Goal: Task Accomplishment & Management: Use online tool/utility

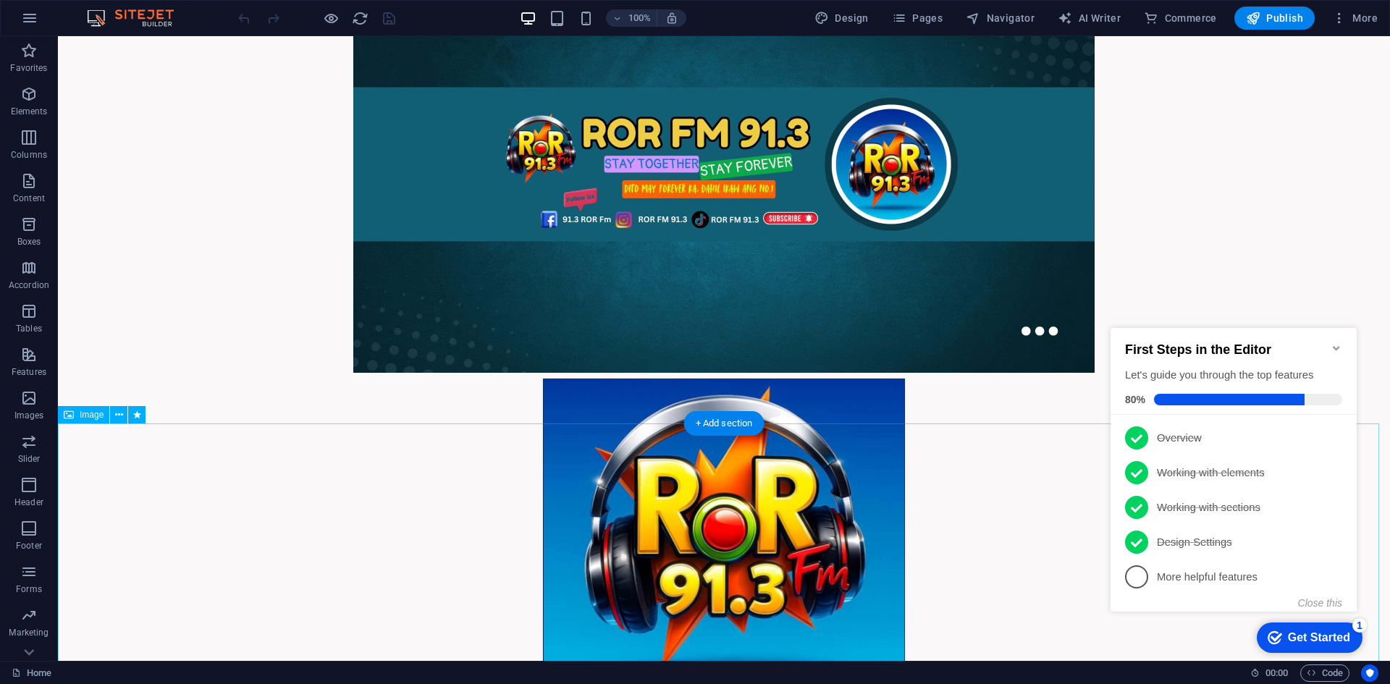
scroll to position [26, 0]
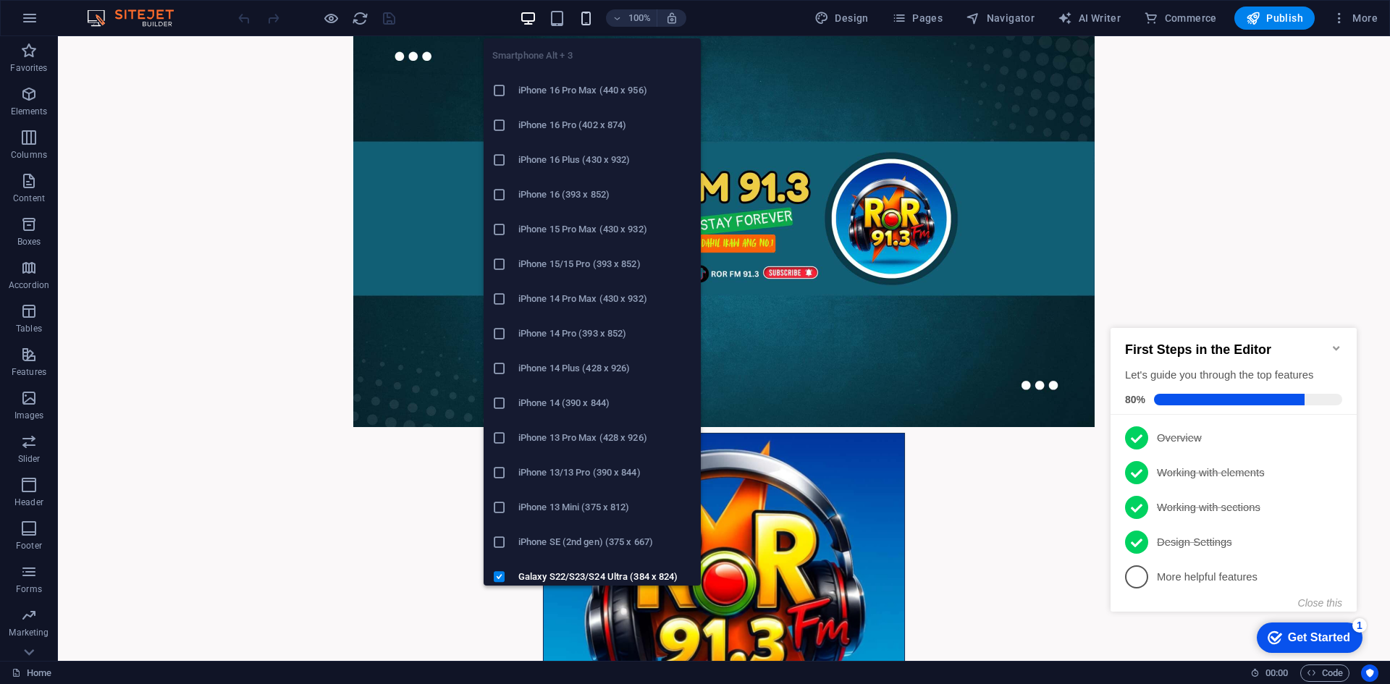
click at [585, 17] on icon "button" at bounding box center [586, 18] width 17 height 17
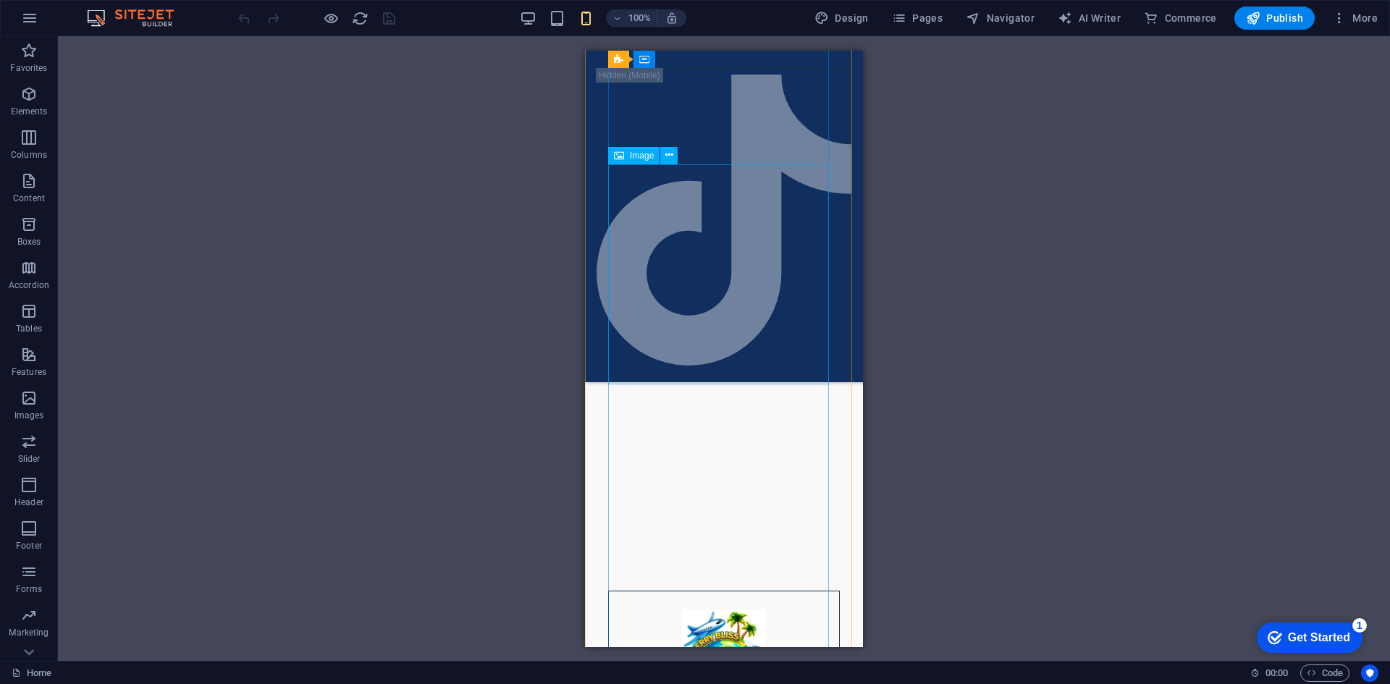
scroll to position [5500, 0]
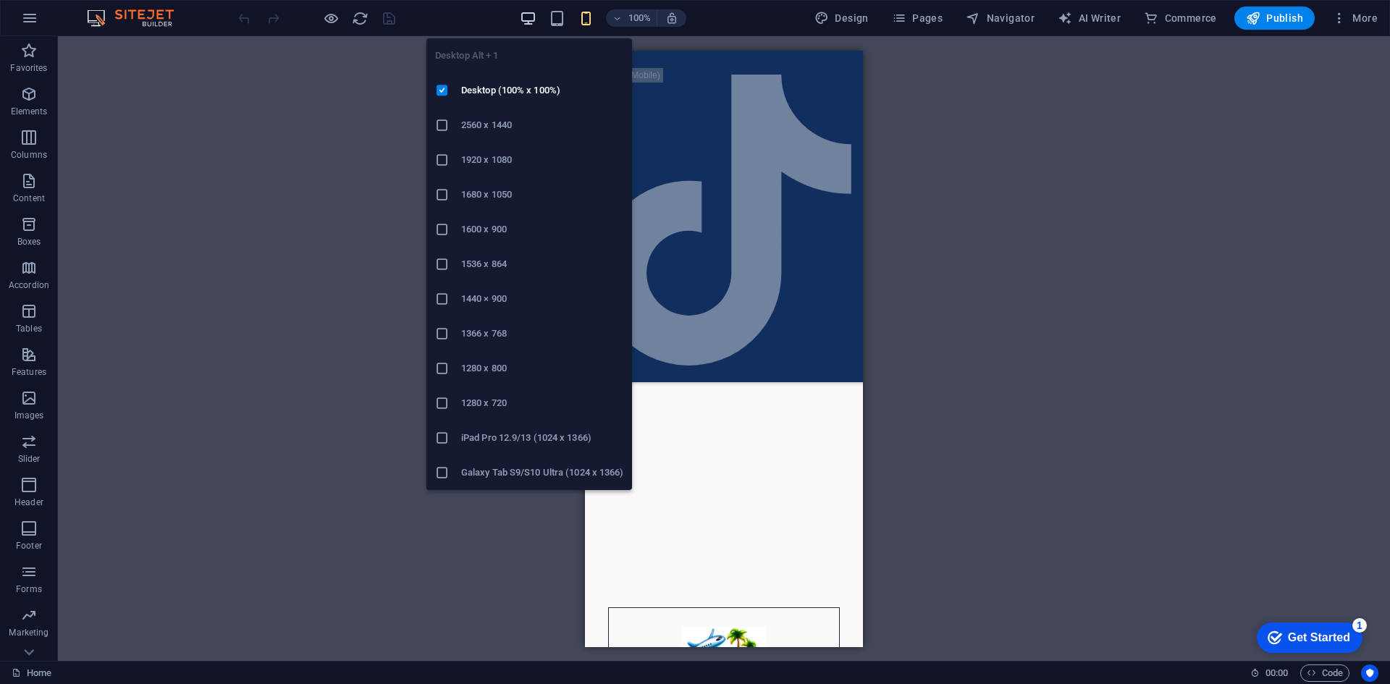
click at [536, 17] on icon "button" at bounding box center [528, 18] width 17 height 17
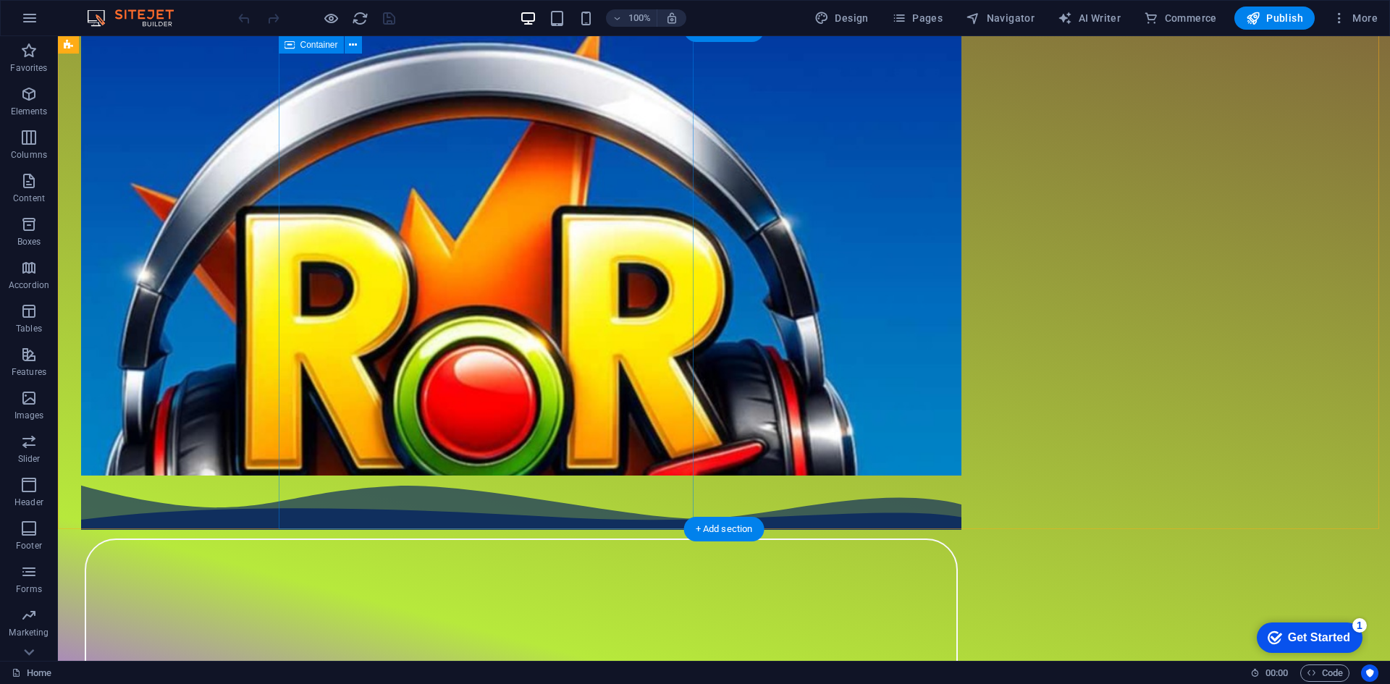
scroll to position [1094, 0]
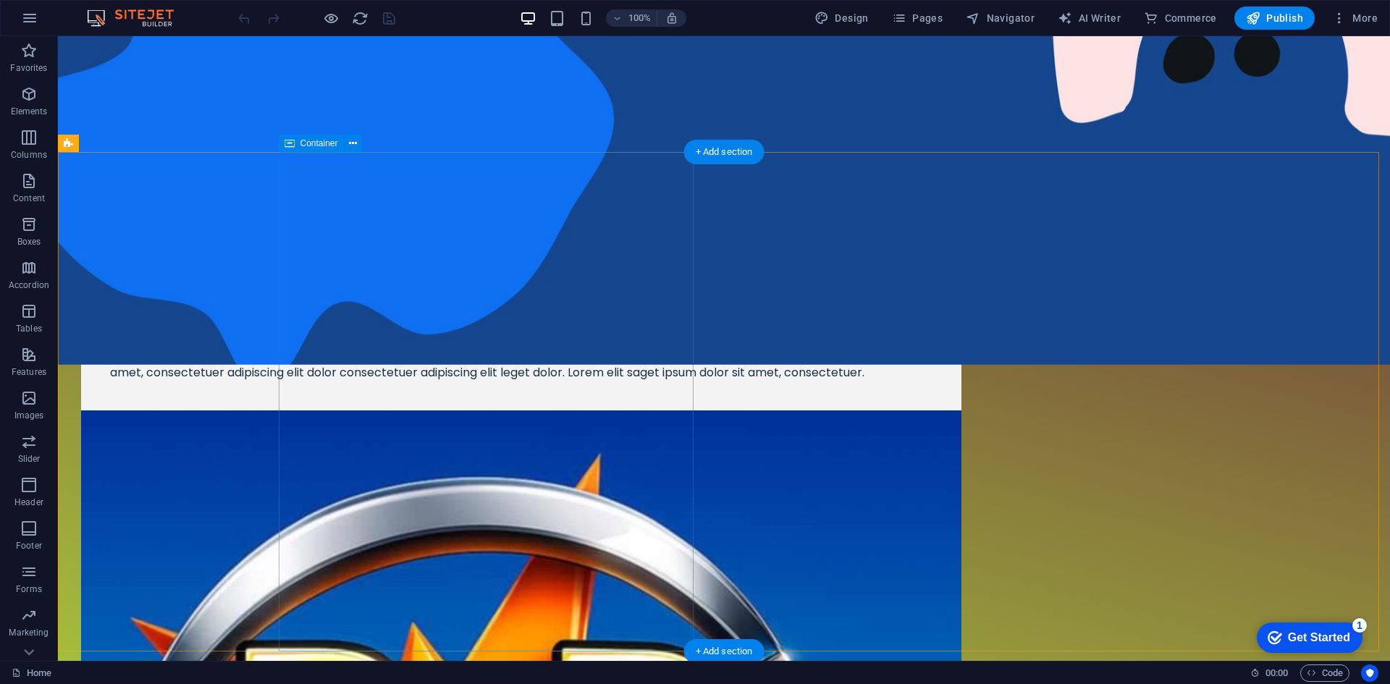
click at [613, 410] on div "New headline Lorem ipsum dolor sit amet, consectetuer adipiscing elit. Aenean c…" at bounding box center [521, 333] width 880 height 156
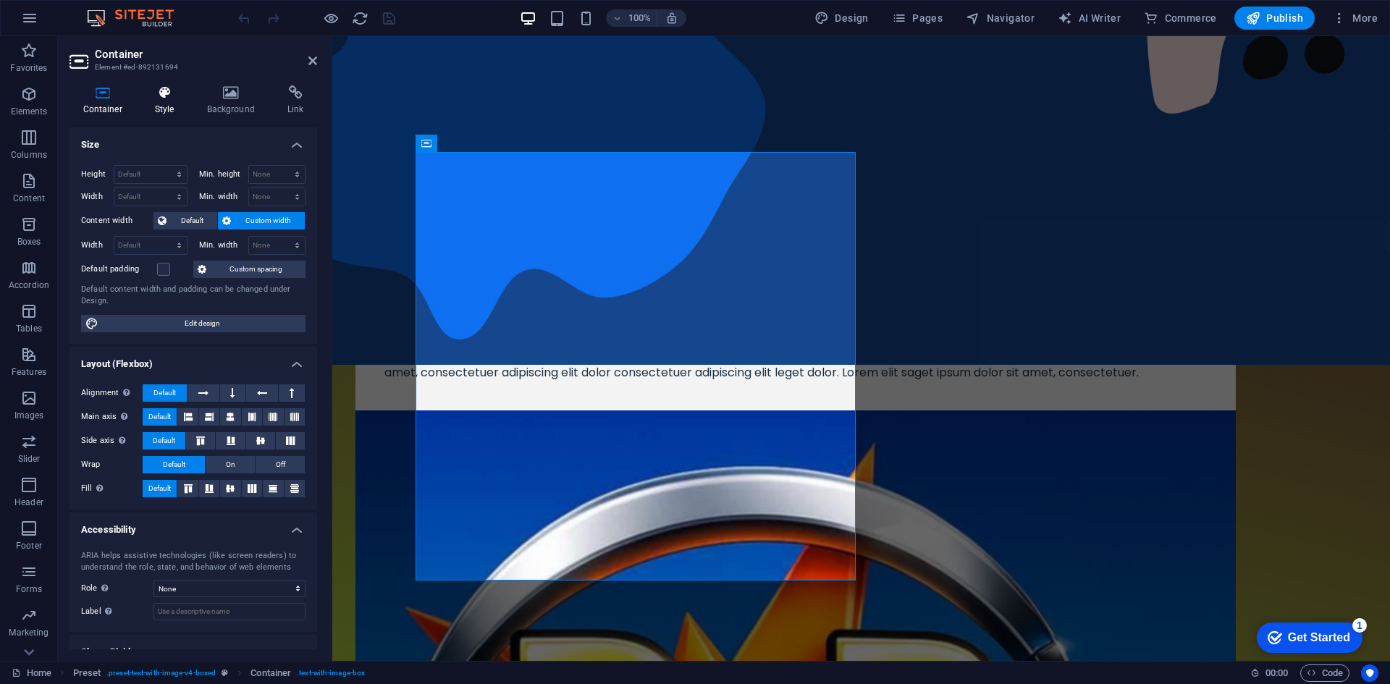
click at [159, 98] on icon at bounding box center [164, 92] width 46 height 14
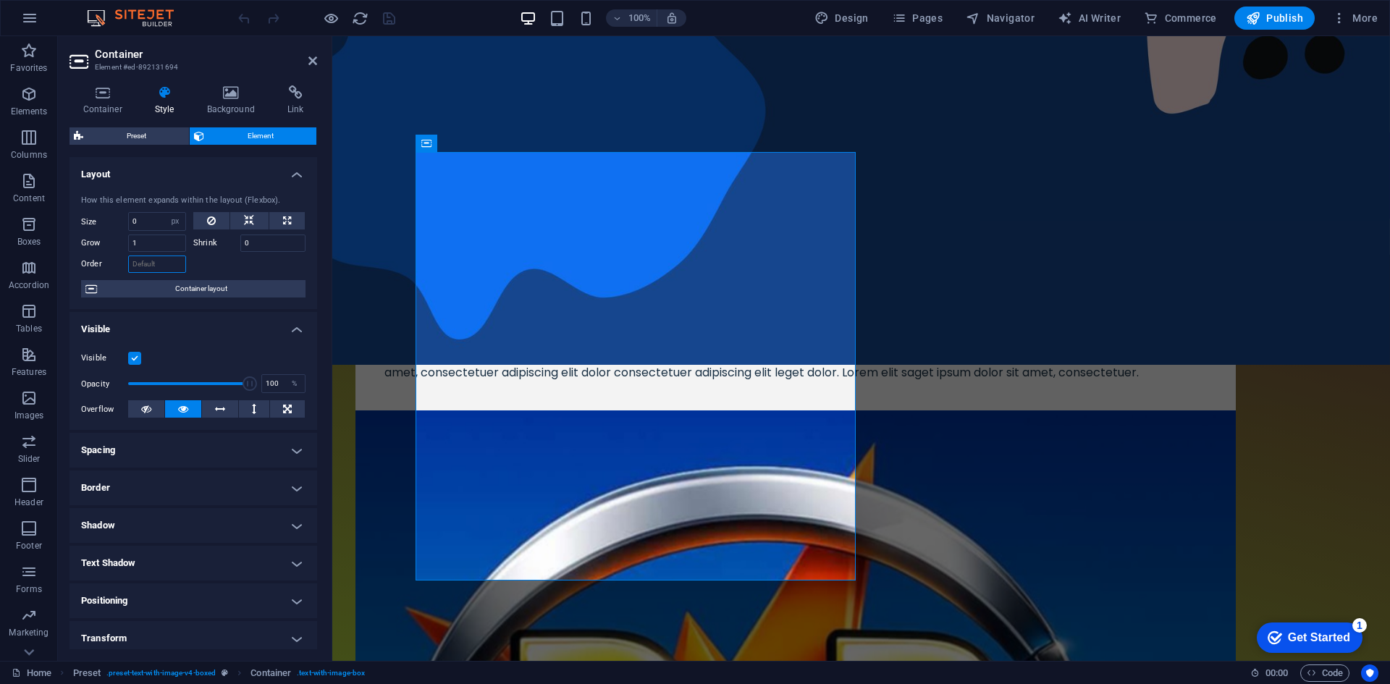
click at [169, 262] on input "Order" at bounding box center [157, 263] width 58 height 17
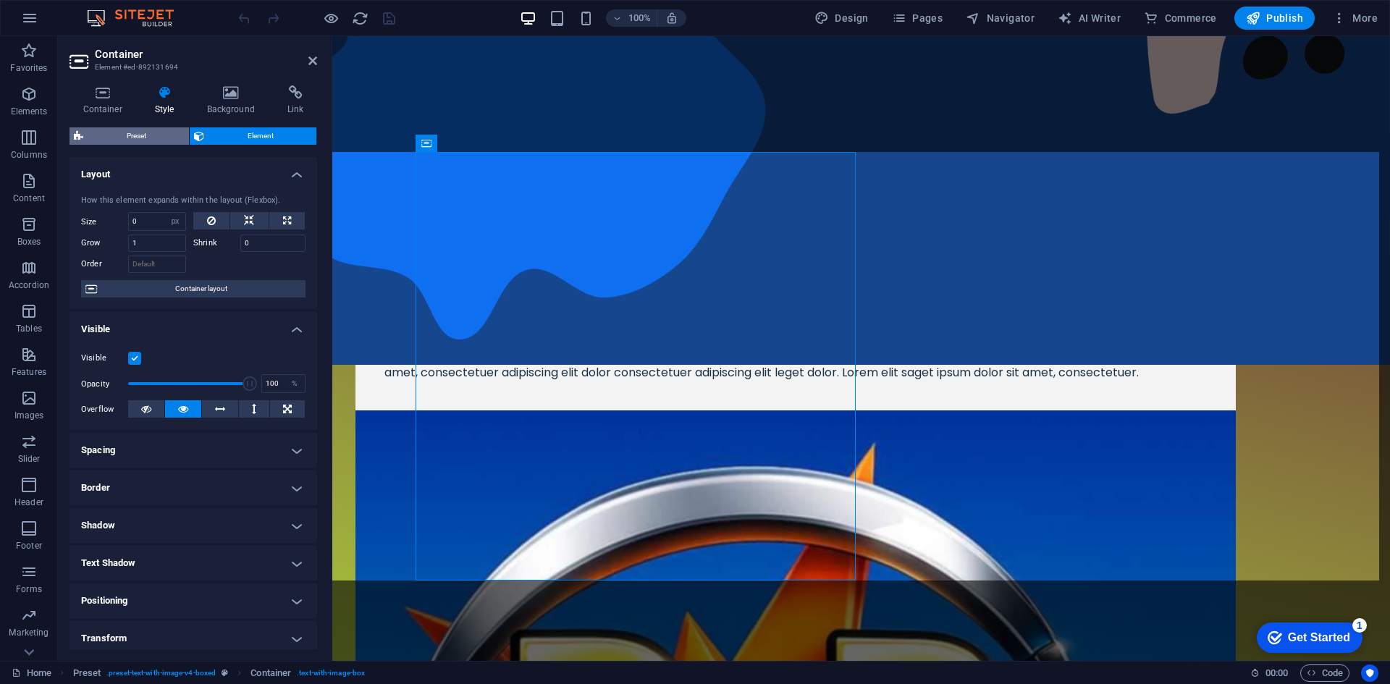
click at [132, 137] on span "Preset" at bounding box center [136, 135] width 97 height 17
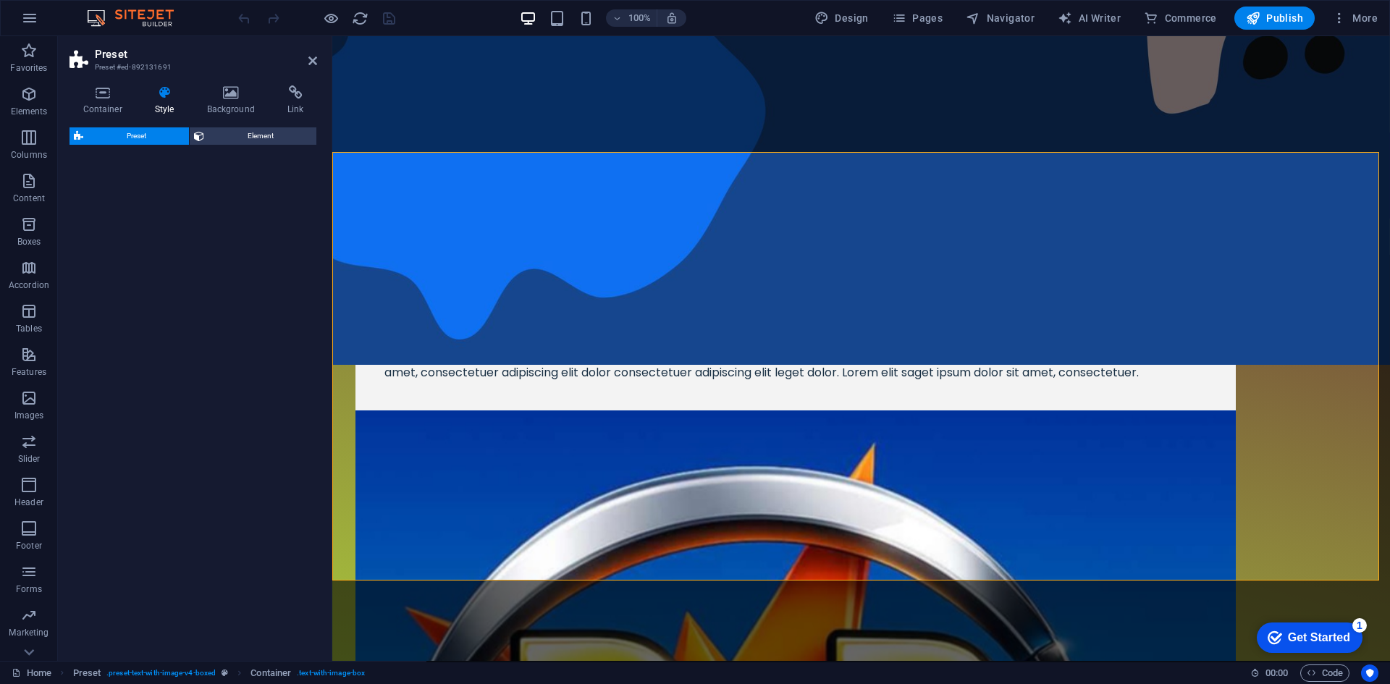
select select "rem"
select select "px"
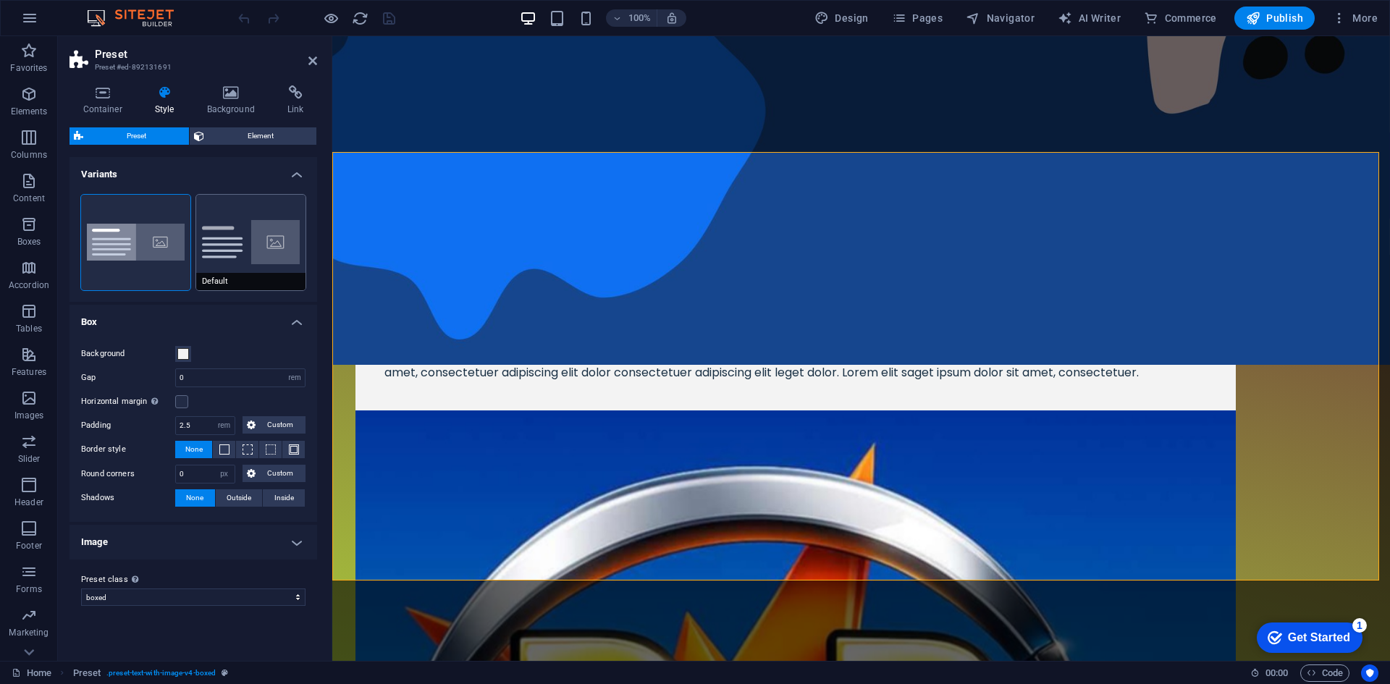
click at [208, 245] on button "Default" at bounding box center [250, 243] width 109 height 96
type input "2"
type input "0"
click at [221, 245] on div "Default" at bounding box center [250, 243] width 109 height 96
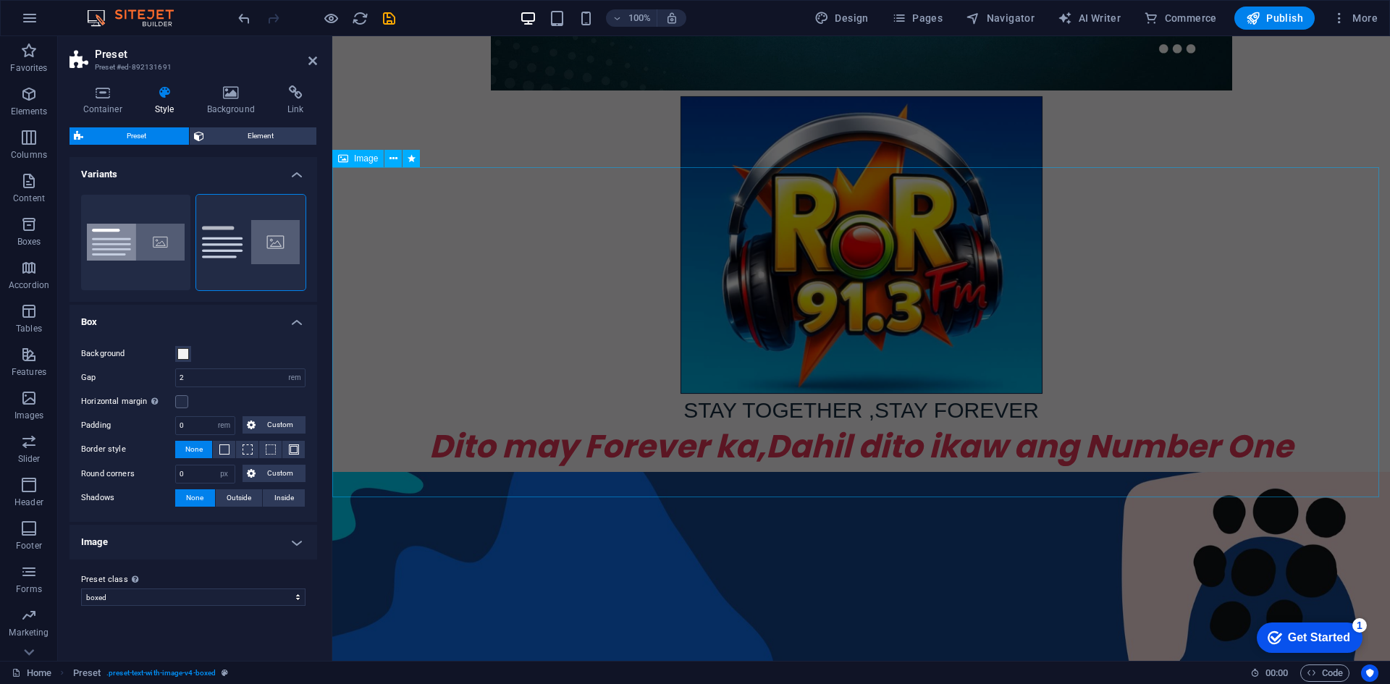
scroll to position [371, 0]
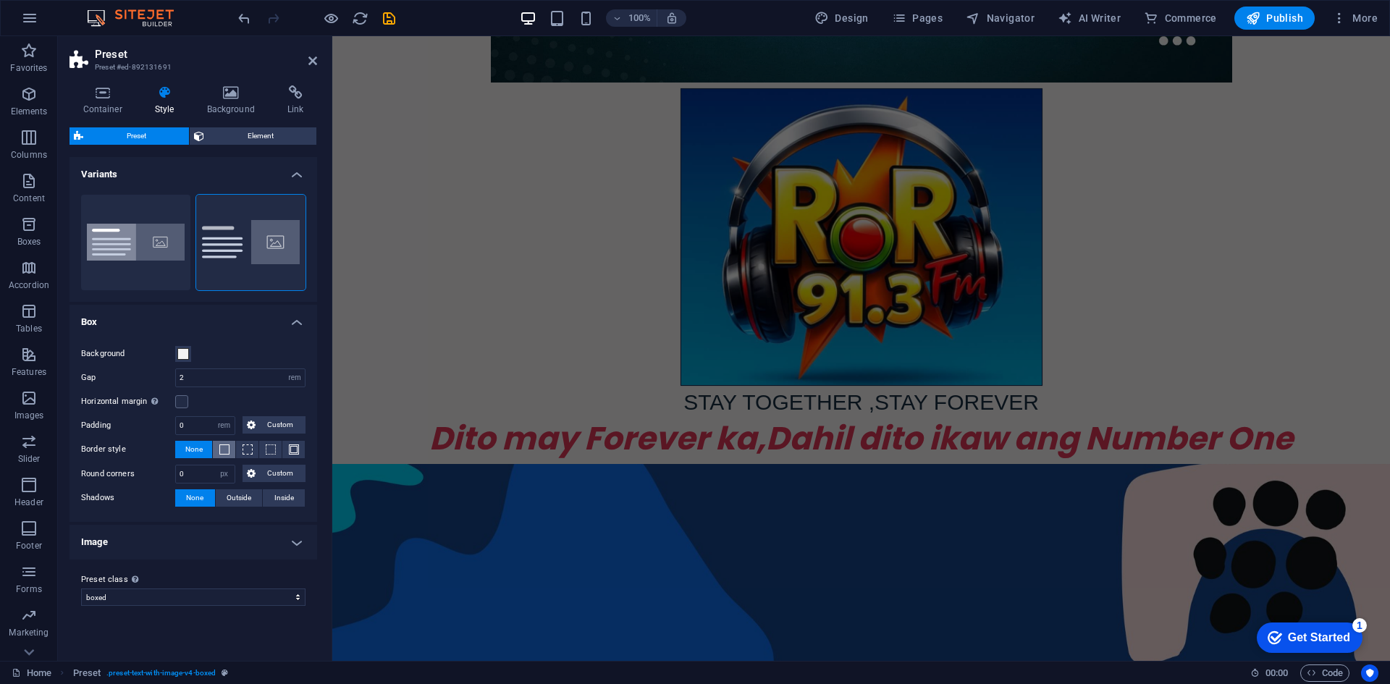
click at [225, 455] on span at bounding box center [224, 449] width 3 height 17
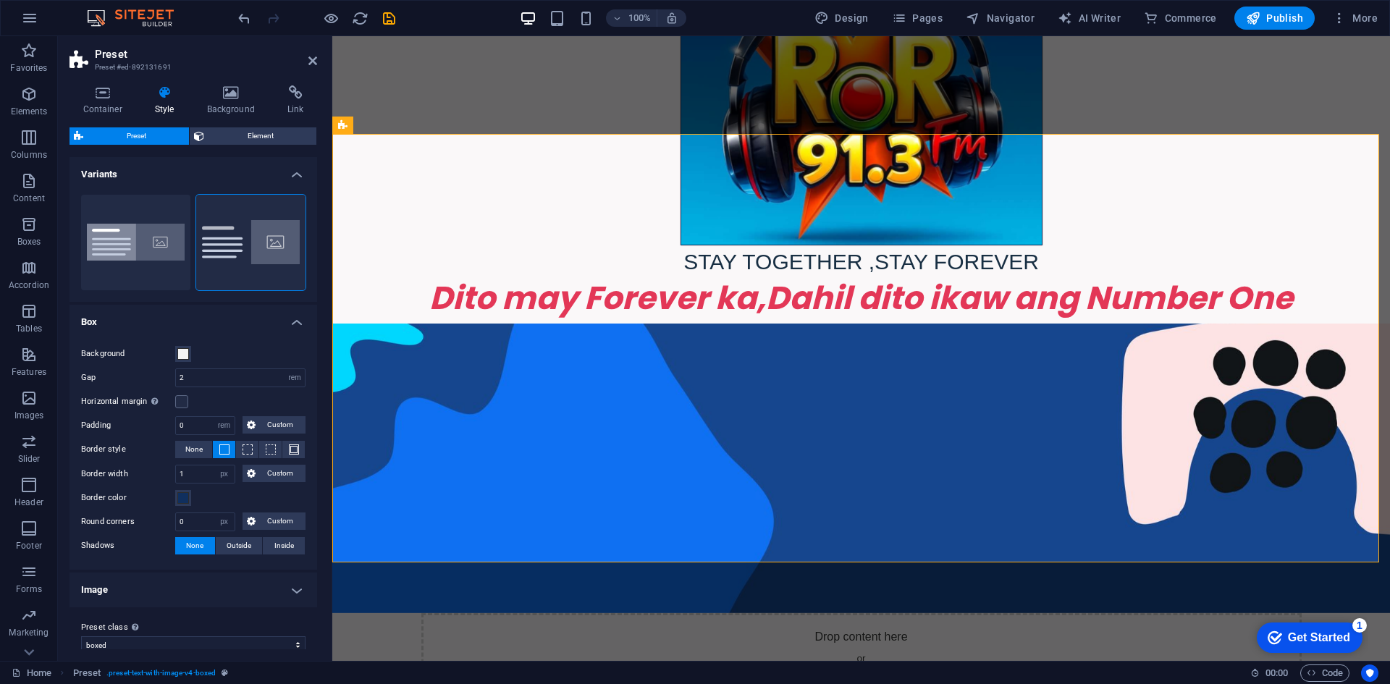
scroll to position [1112, 0]
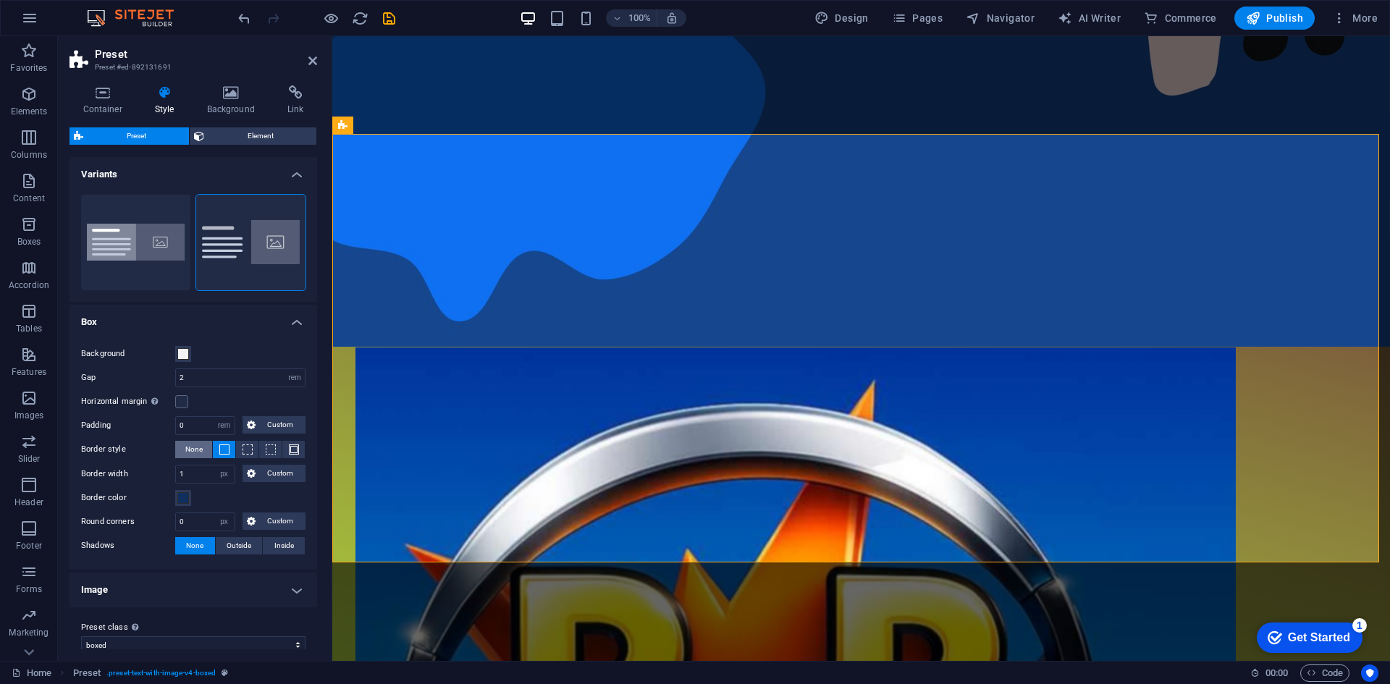
click at [198, 449] on span "None" at bounding box center [193, 449] width 17 height 17
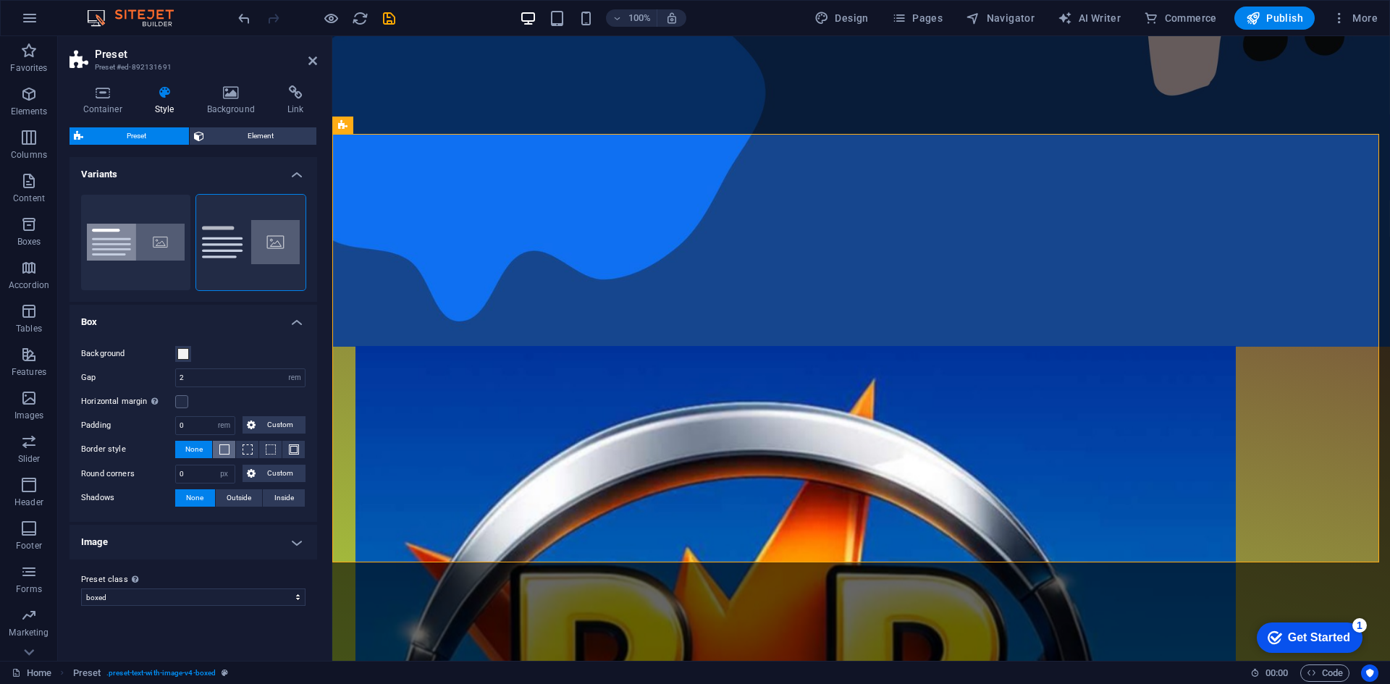
click at [220, 455] on button at bounding box center [224, 449] width 22 height 17
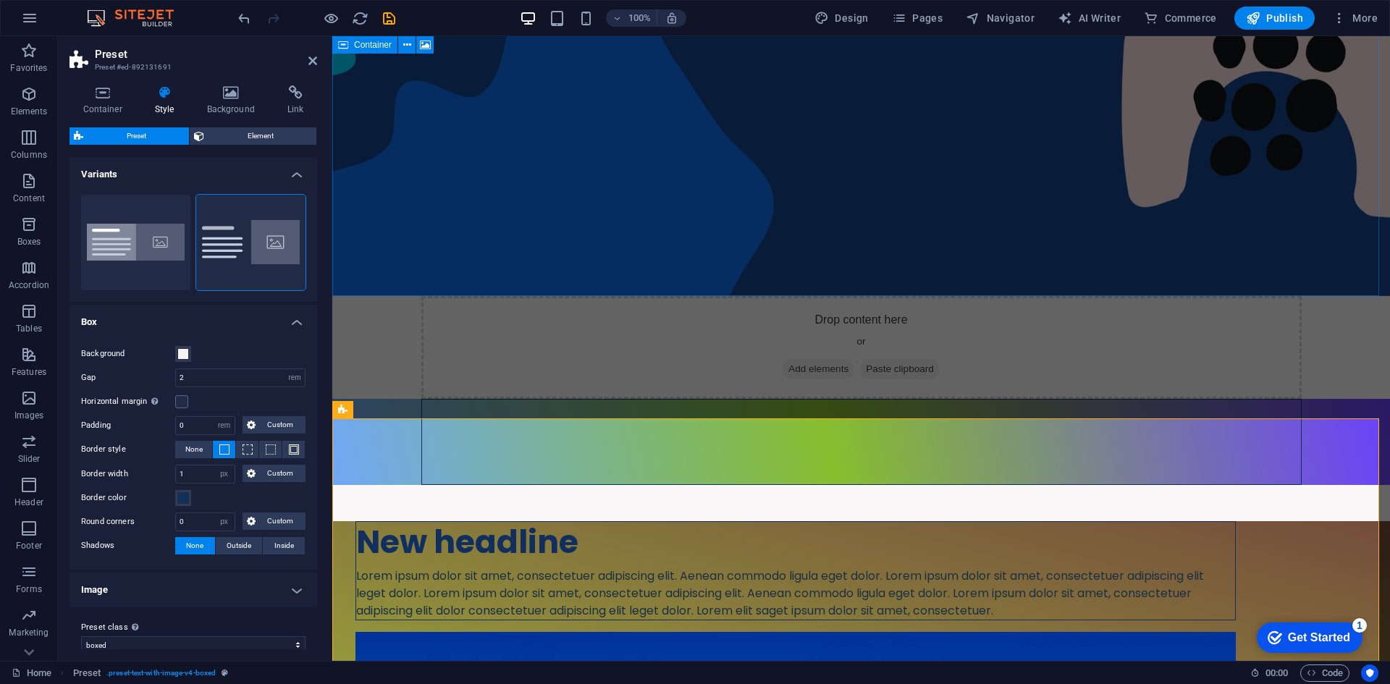
scroll to position [823, 0]
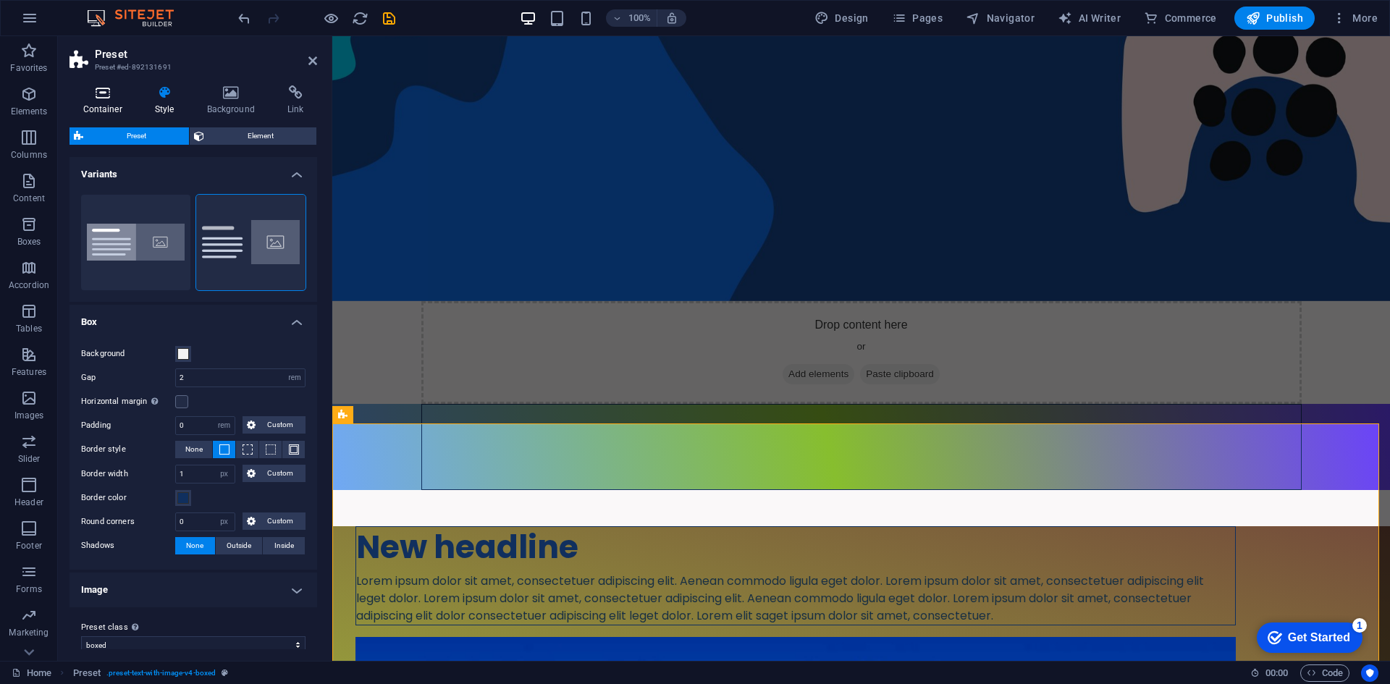
click at [103, 99] on icon at bounding box center [102, 92] width 66 height 14
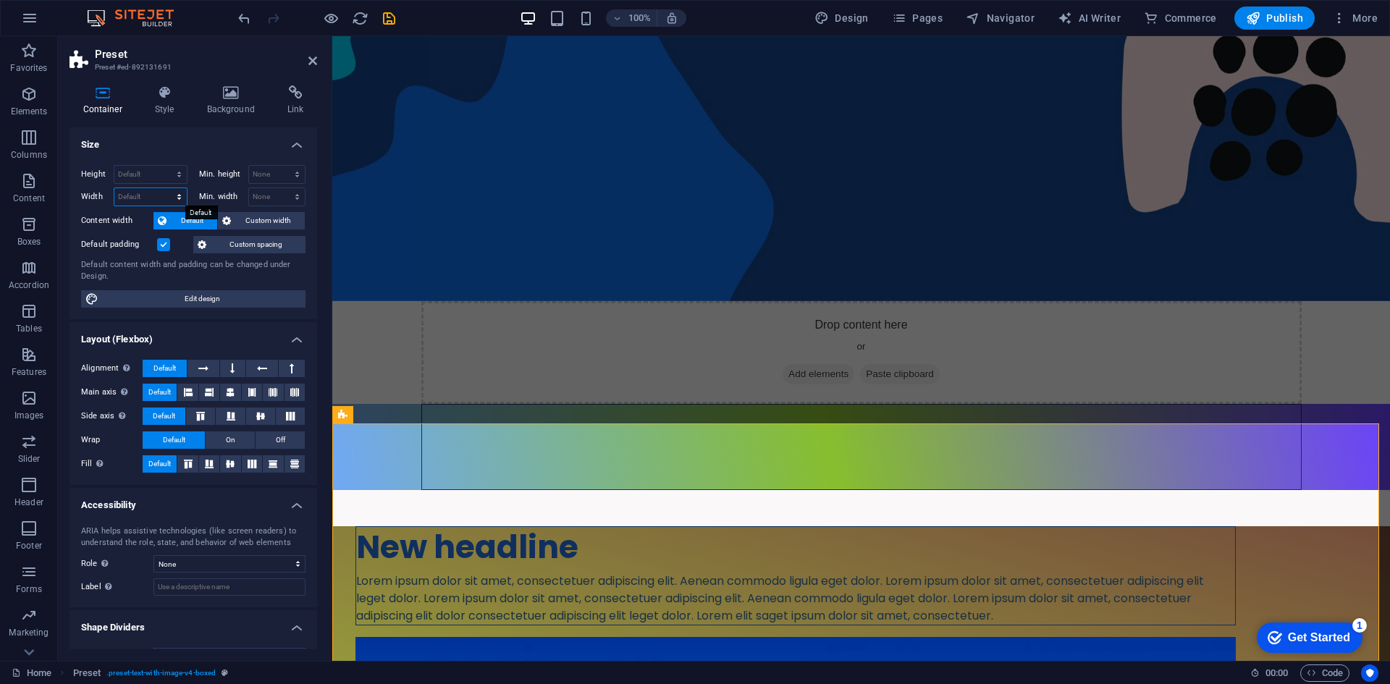
click at [141, 199] on select "Default px rem % em vh vw" at bounding box center [150, 196] width 72 height 17
select select "px"
click at [165, 188] on select "Default px rem % em vh vw" at bounding box center [150, 196] width 72 height 17
type input "1446"
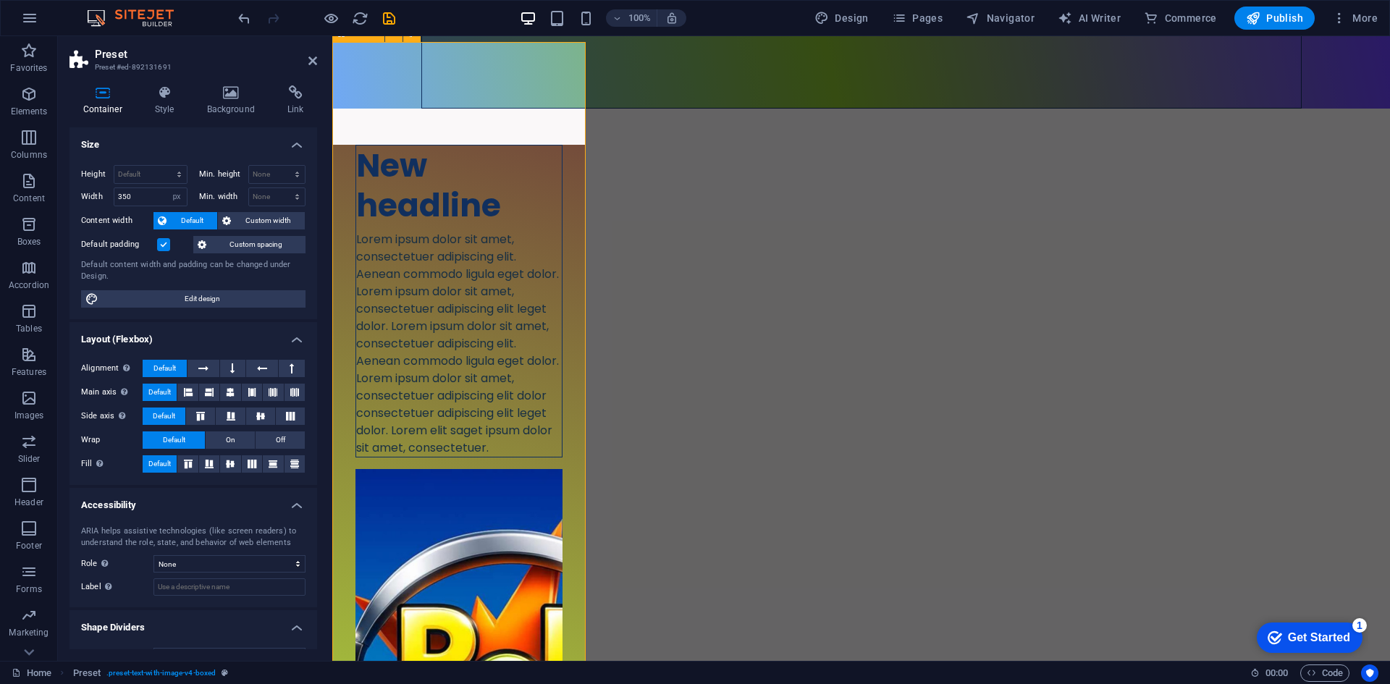
scroll to position [968, 0]
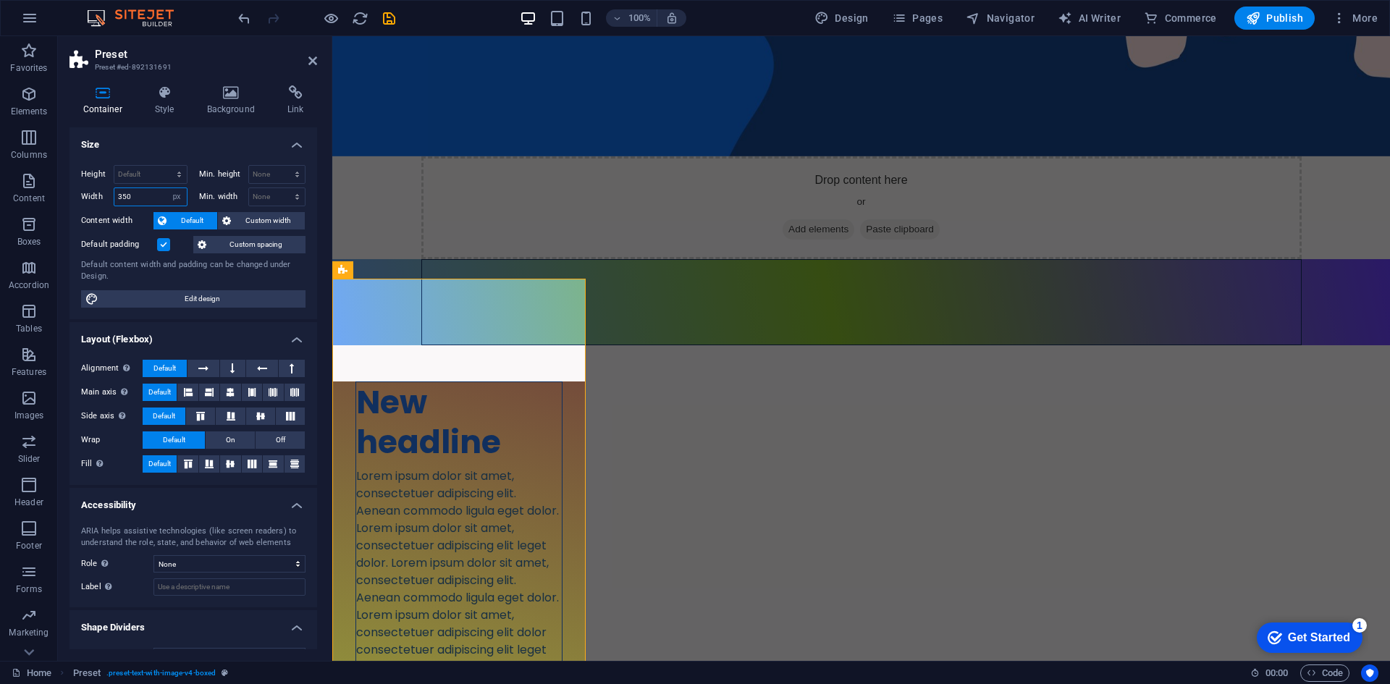
click at [142, 198] on input "350" at bounding box center [150, 196] width 72 height 17
type input "3"
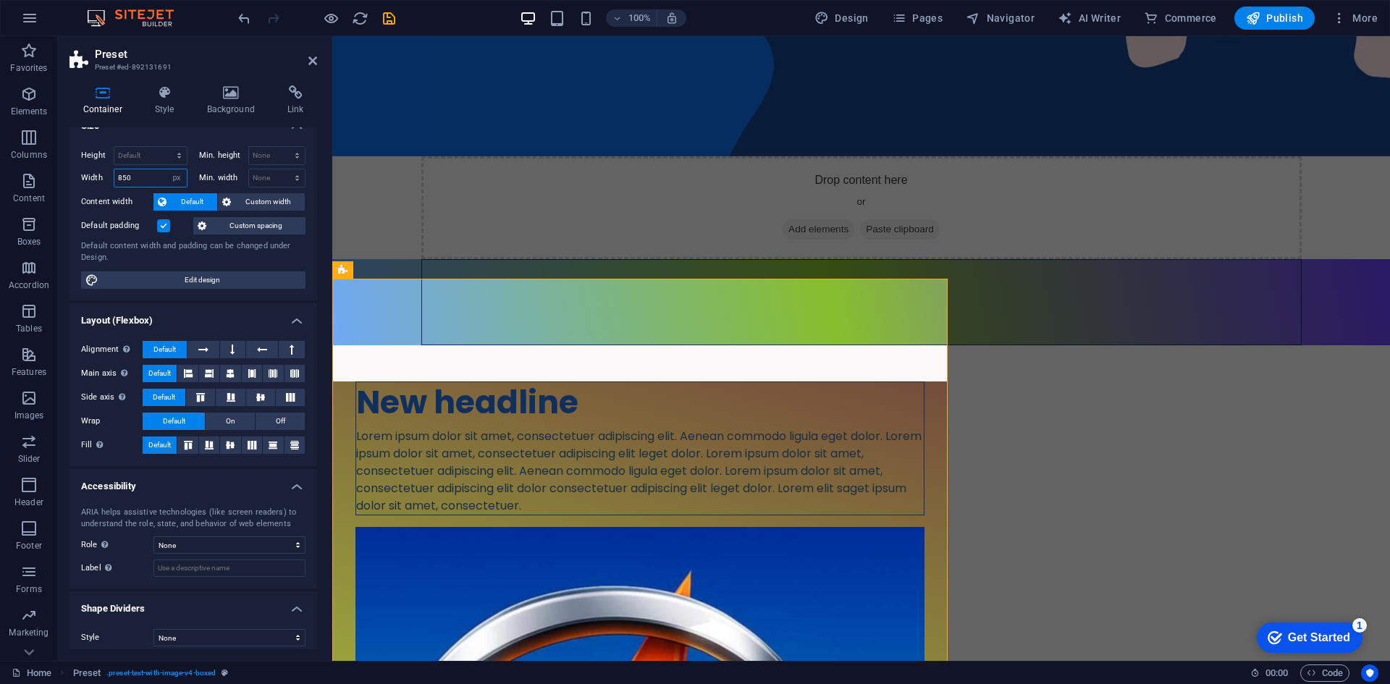
scroll to position [28, 0]
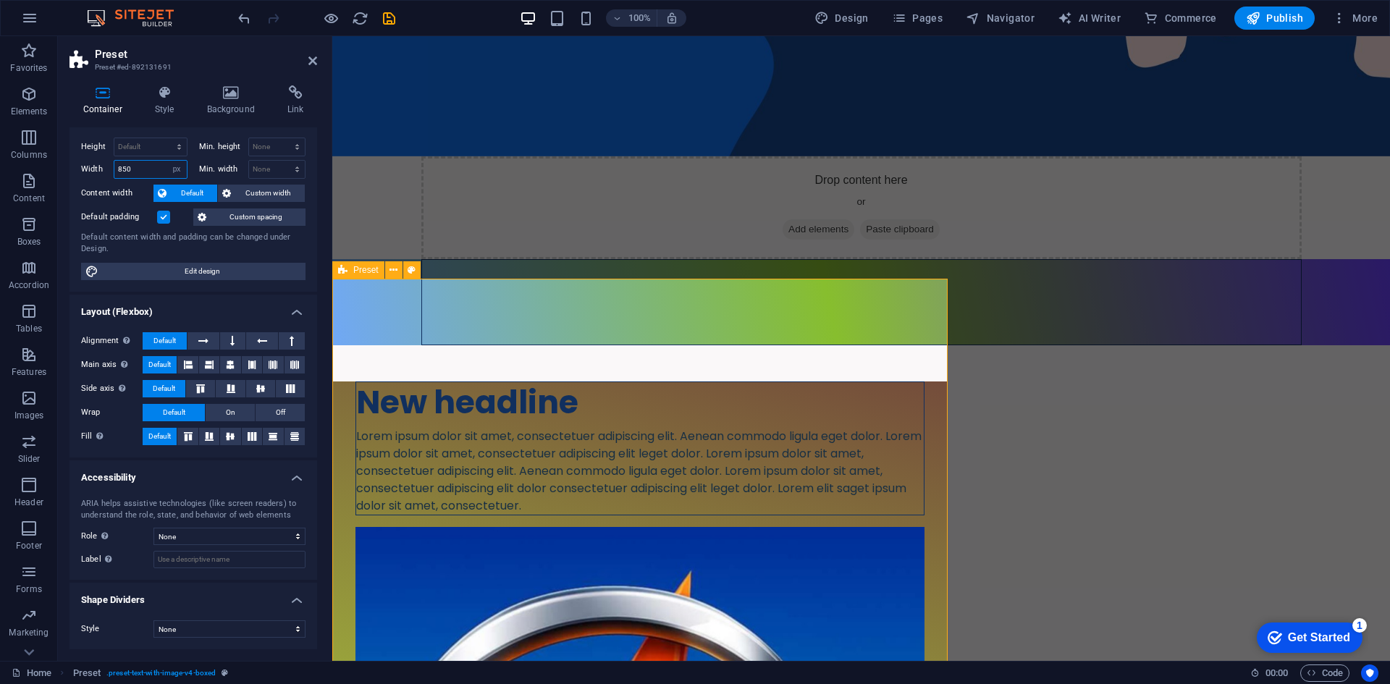
type input "850"
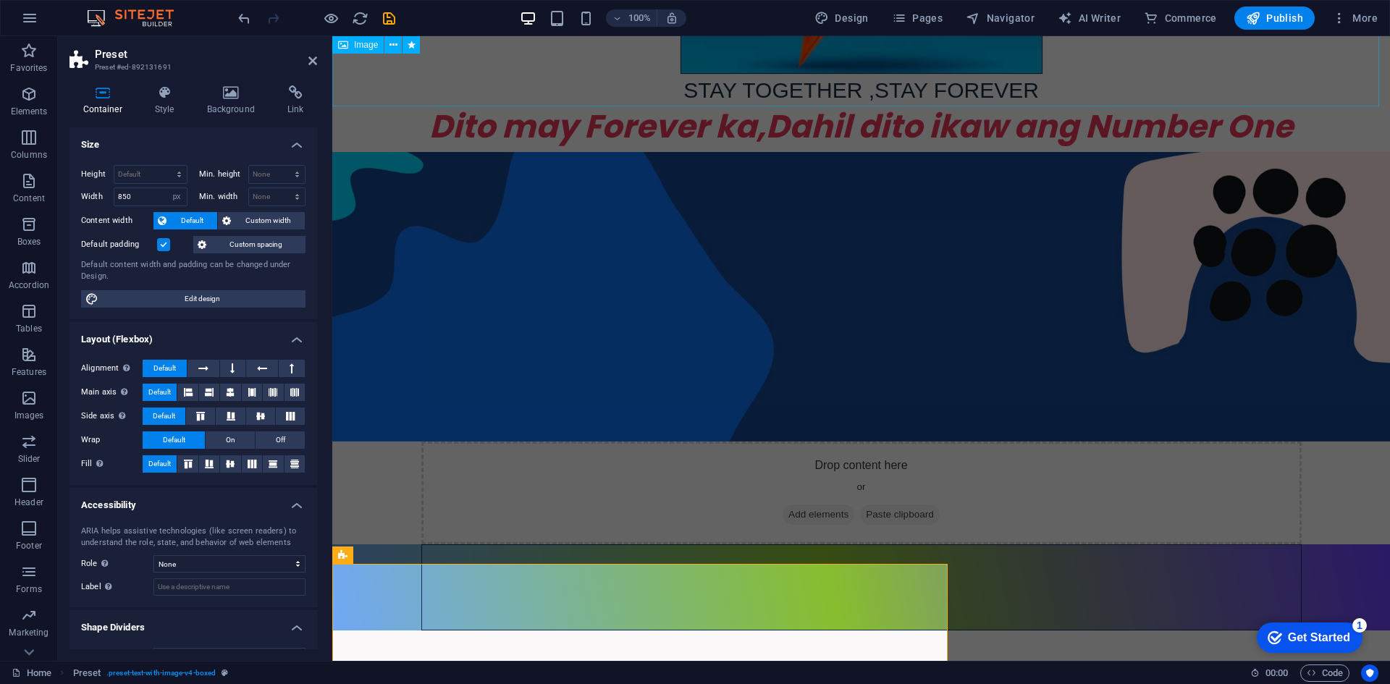
scroll to position [678, 0]
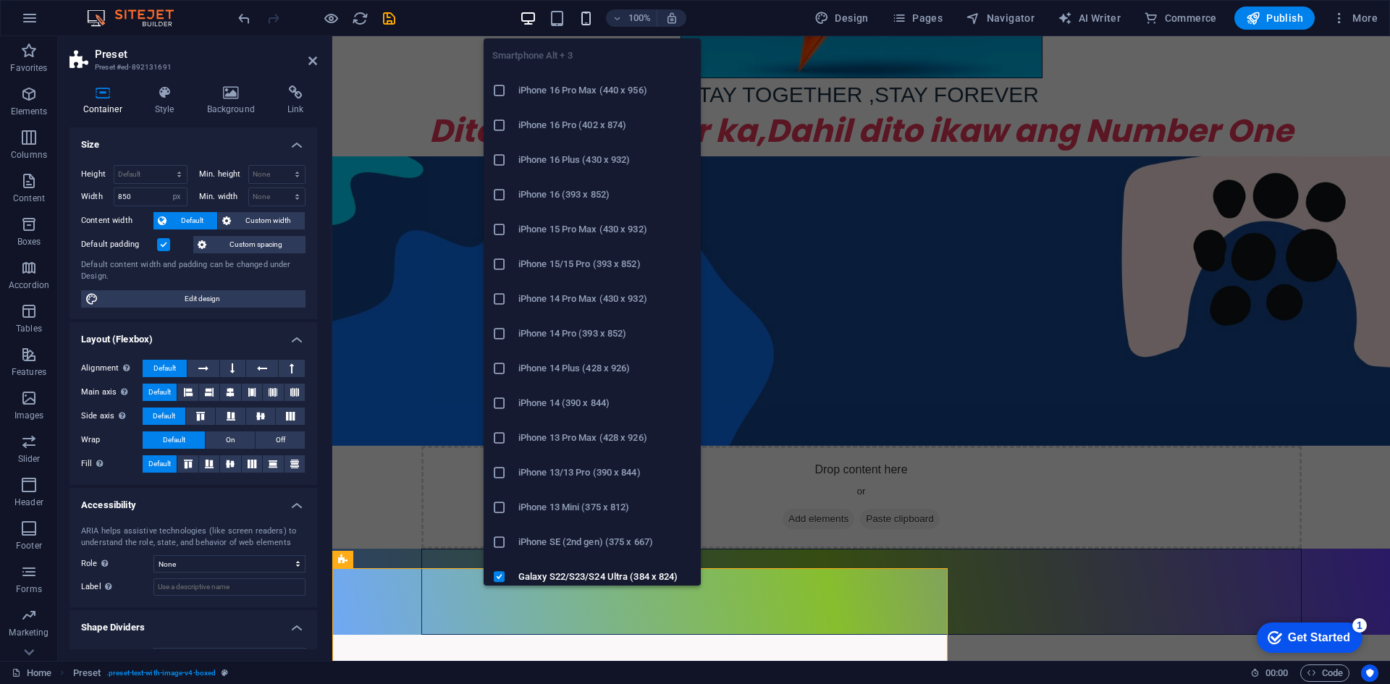
click at [586, 14] on icon "button" at bounding box center [586, 18] width 17 height 17
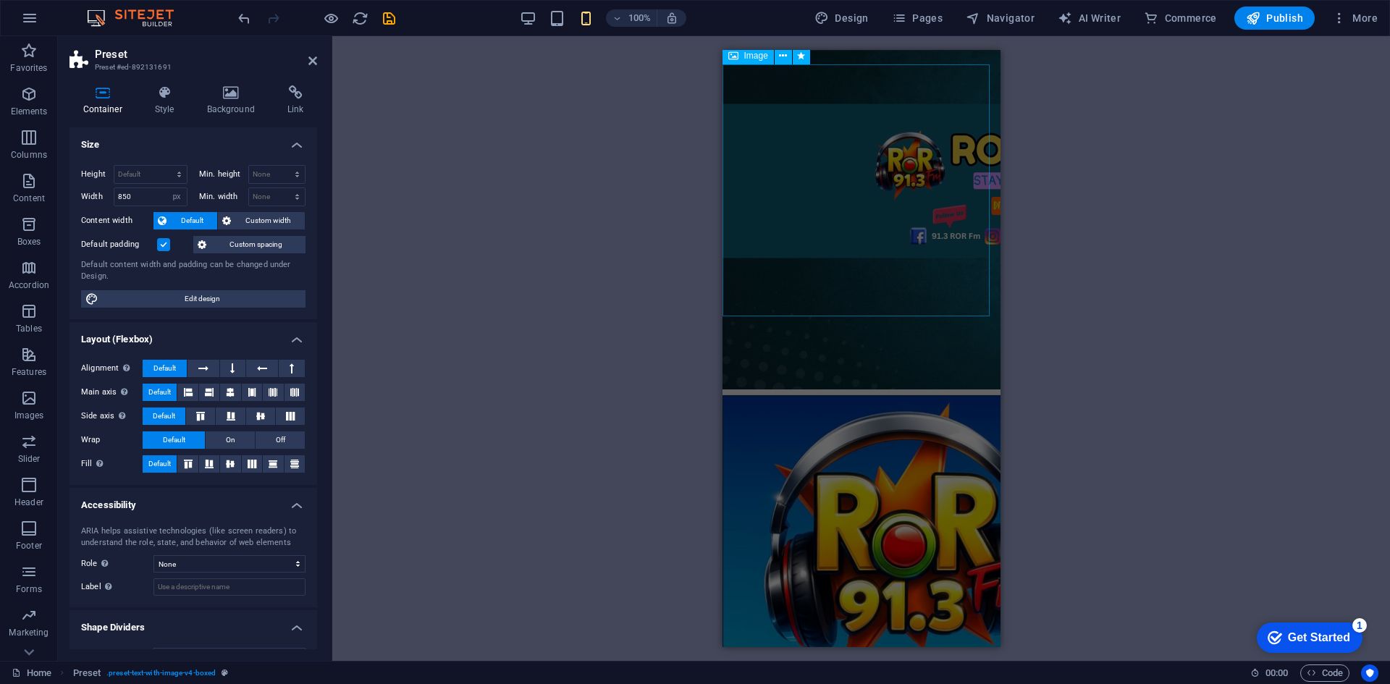
scroll to position [0, 0]
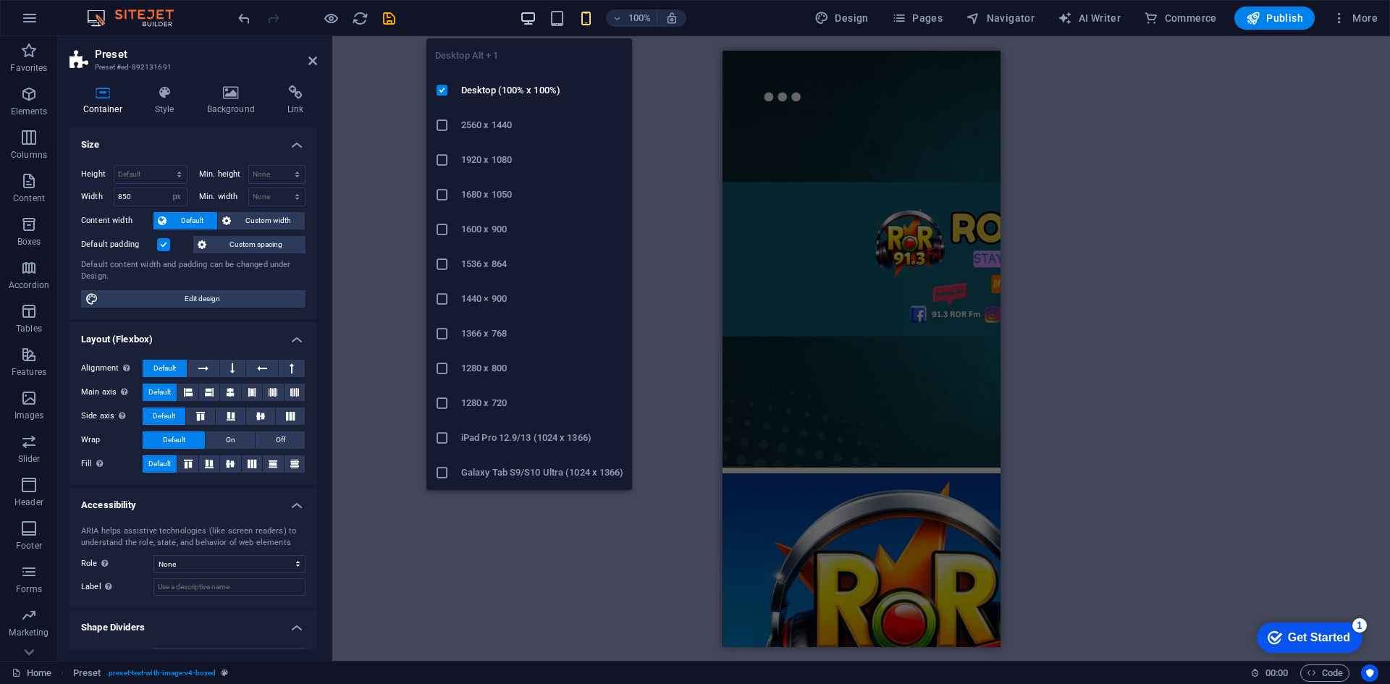
click at [523, 18] on icon "button" at bounding box center [528, 18] width 17 height 17
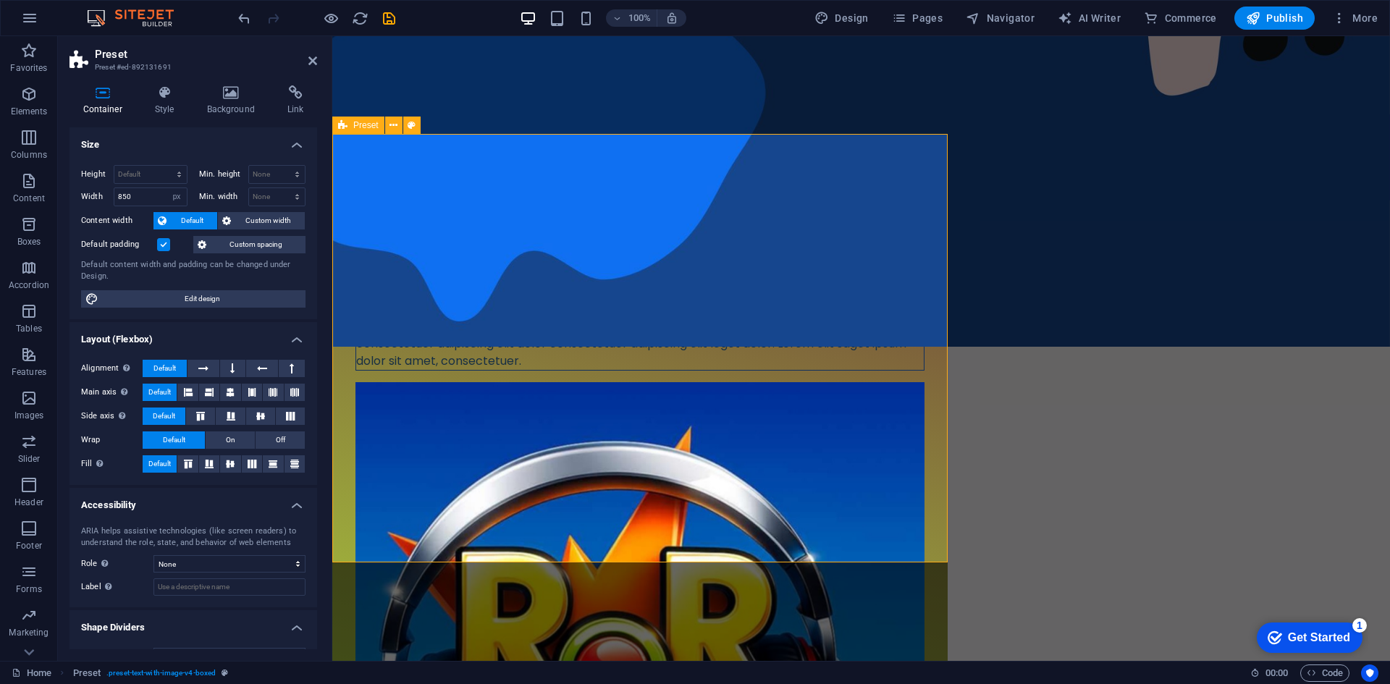
click at [200, 363] on icon at bounding box center [203, 368] width 10 height 17
click at [170, 363] on span "Default" at bounding box center [164, 368] width 22 height 17
click at [177, 299] on span "Edit design" at bounding box center [202, 298] width 198 height 17
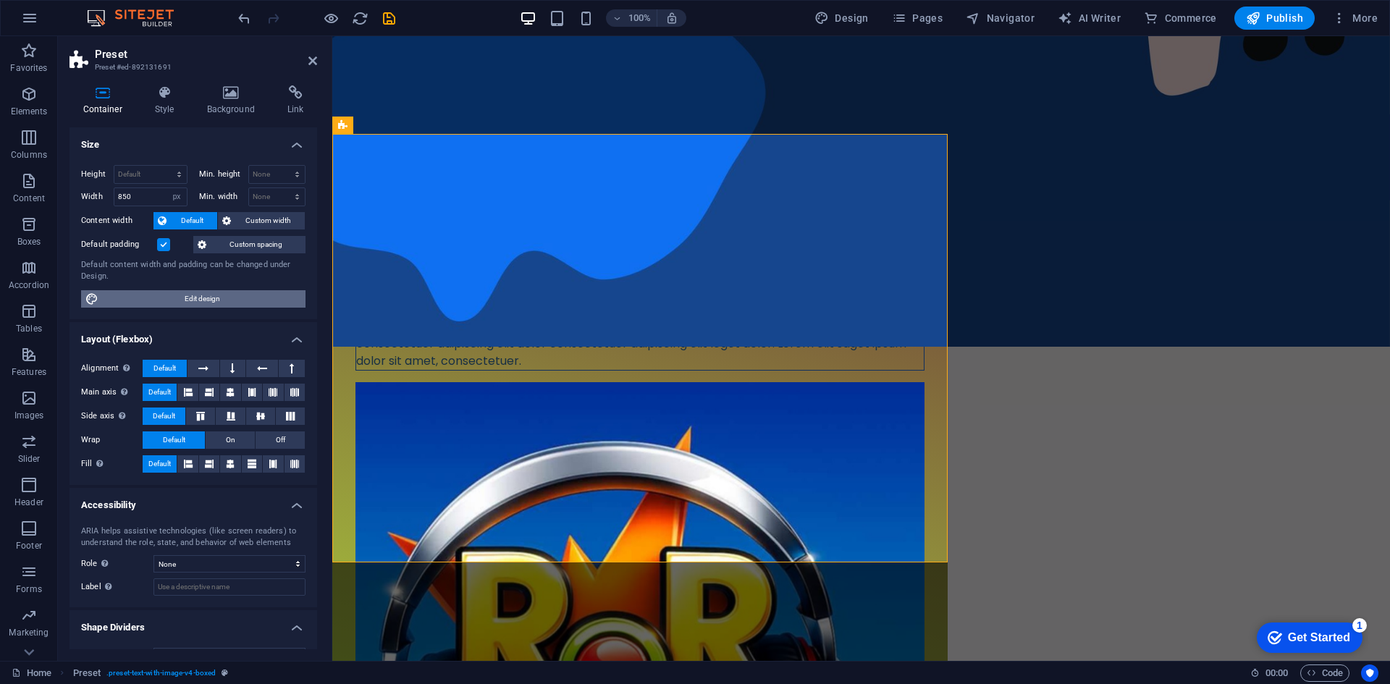
select select "px"
select select "400"
select select "px"
select select "rem"
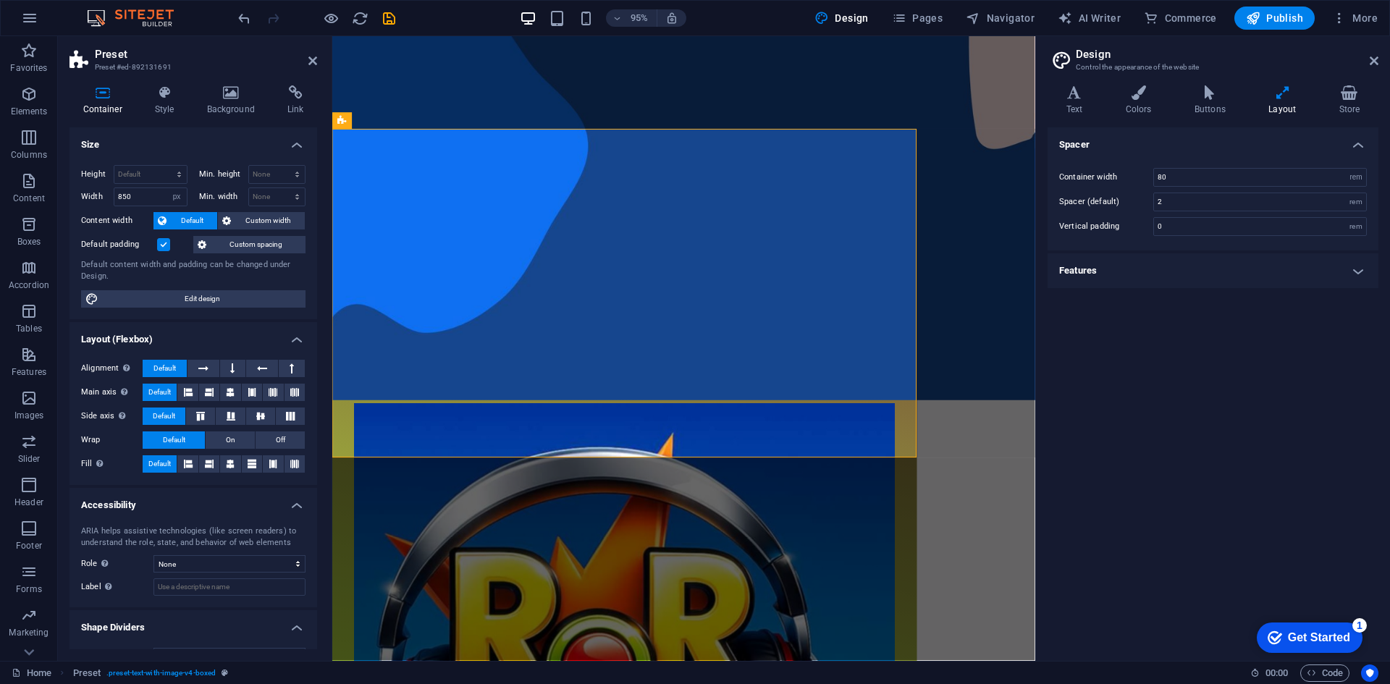
scroll to position [1145, 0]
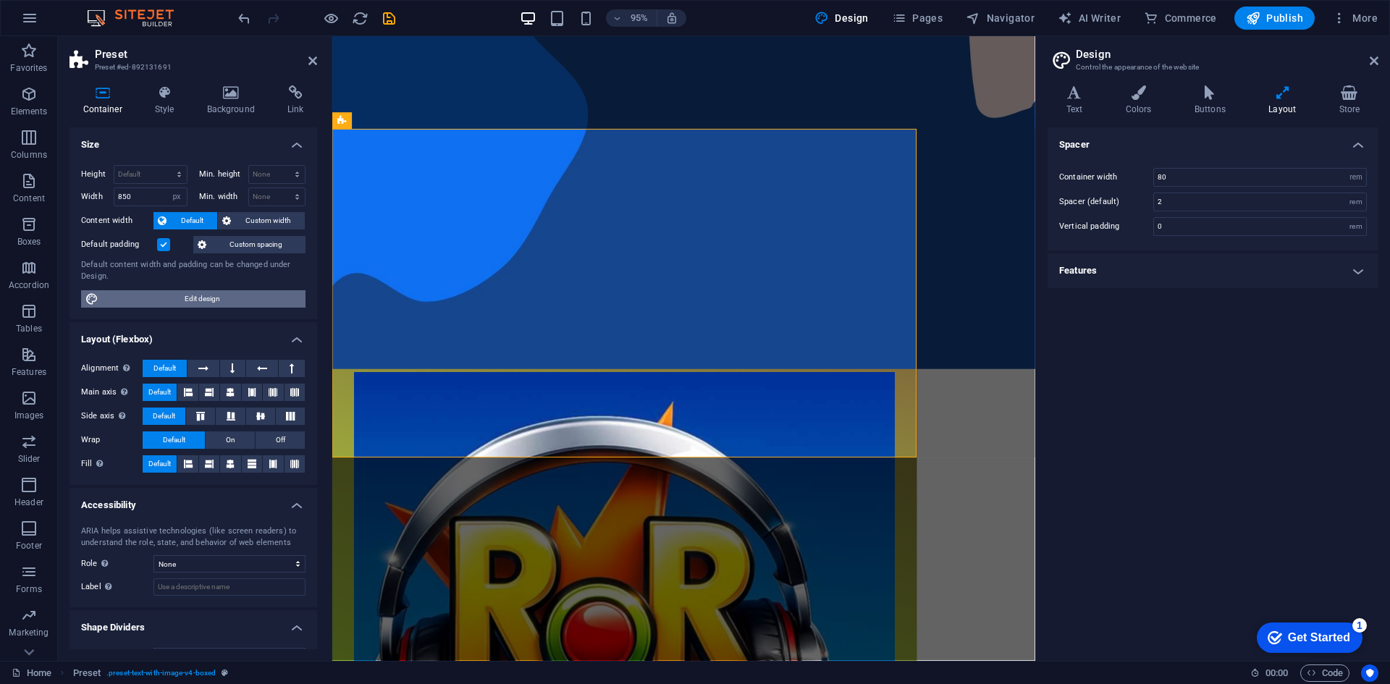
click at [127, 298] on span "Edit design" at bounding box center [202, 298] width 198 height 17
drag, startPoint x: 1371, startPoint y: 56, endPoint x: 955, endPoint y: 47, distance: 416.3
click at [1371, 56] on icon at bounding box center [1373, 61] width 9 height 12
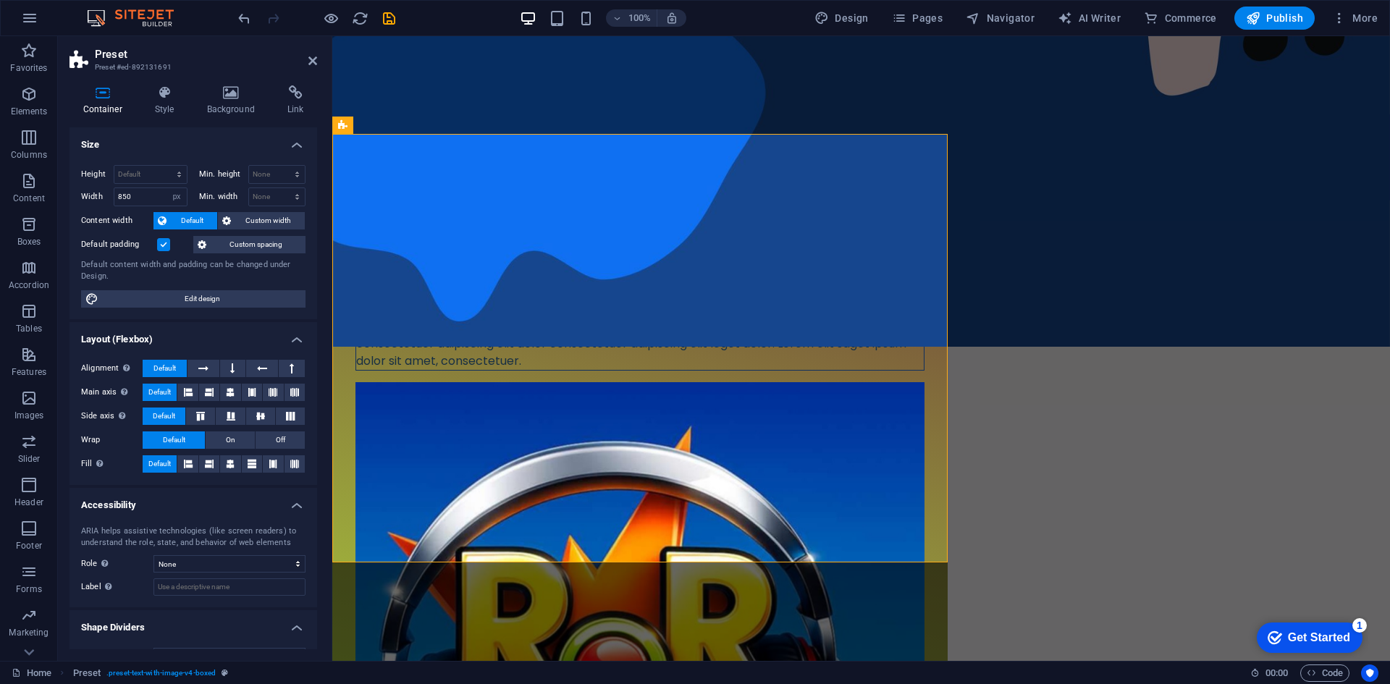
scroll to position [28, 0]
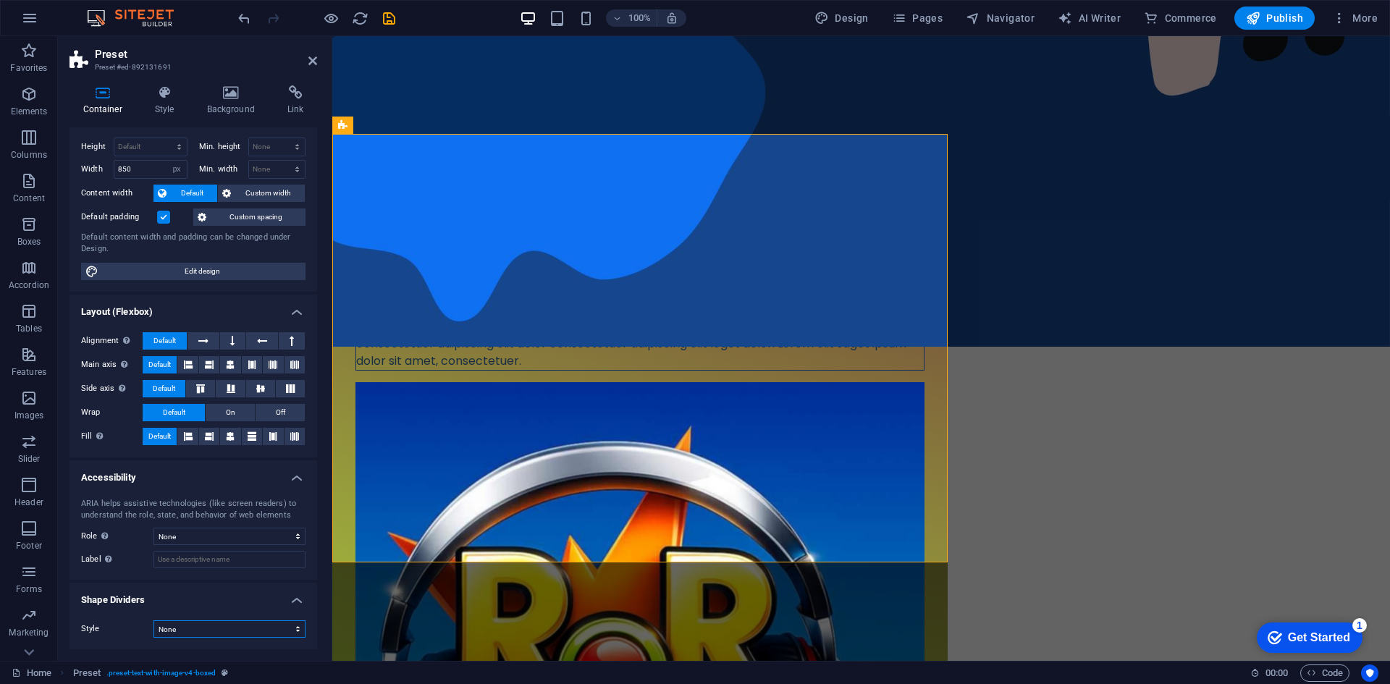
click at [292, 631] on select "None Triangle Square Diagonal Polygon 1 Polygon 2 Zigzag Multiple Zigzags Waves…" at bounding box center [229, 628] width 152 height 17
click at [153, 620] on select "None Triangle Square Diagonal Polygon 1 Polygon 2 Zigzag Multiple Zigzags Waves…" at bounding box center [229, 628] width 152 height 17
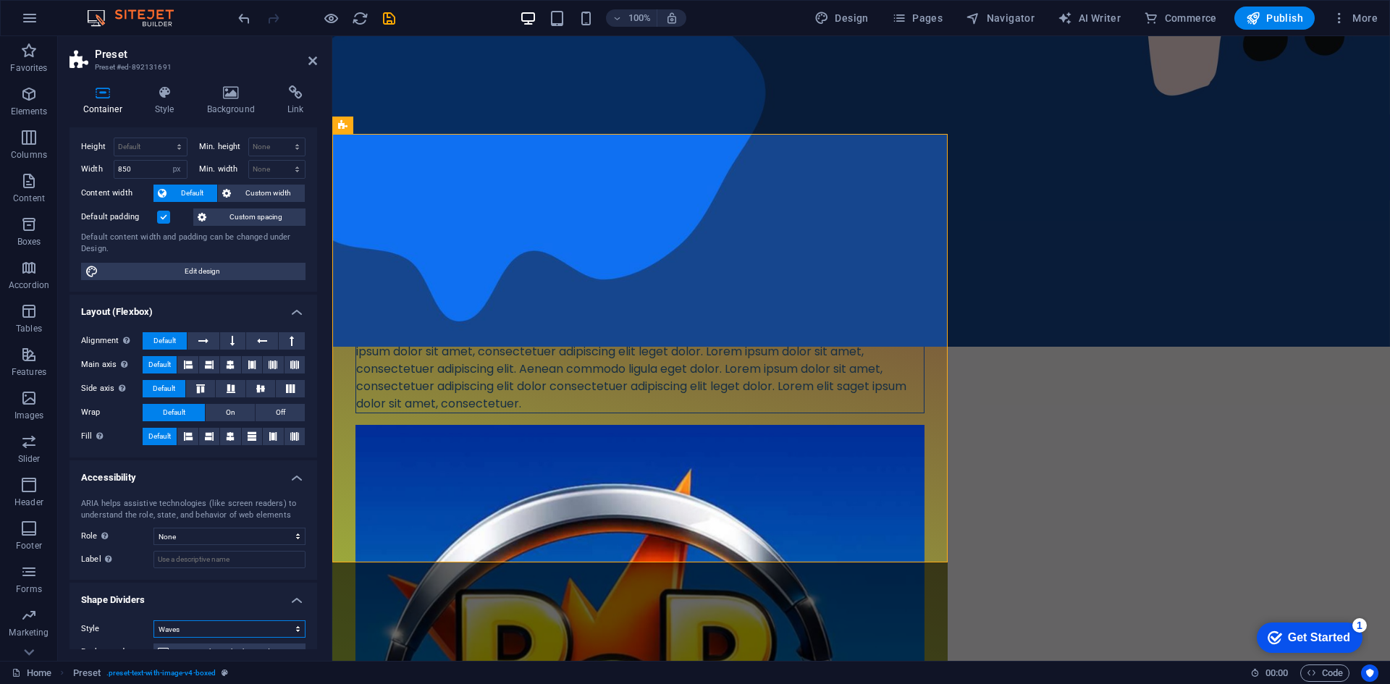
click at [292, 627] on select "None Triangle Square Diagonal Polygon 1 Polygon 2 Zigzag Multiple Zigzags Waves…" at bounding box center [229, 628] width 152 height 17
click at [153, 620] on select "None Triangle Square Diagonal Polygon 1 Polygon 2 Zigzag Multiple Zigzags Waves…" at bounding box center [229, 628] width 152 height 17
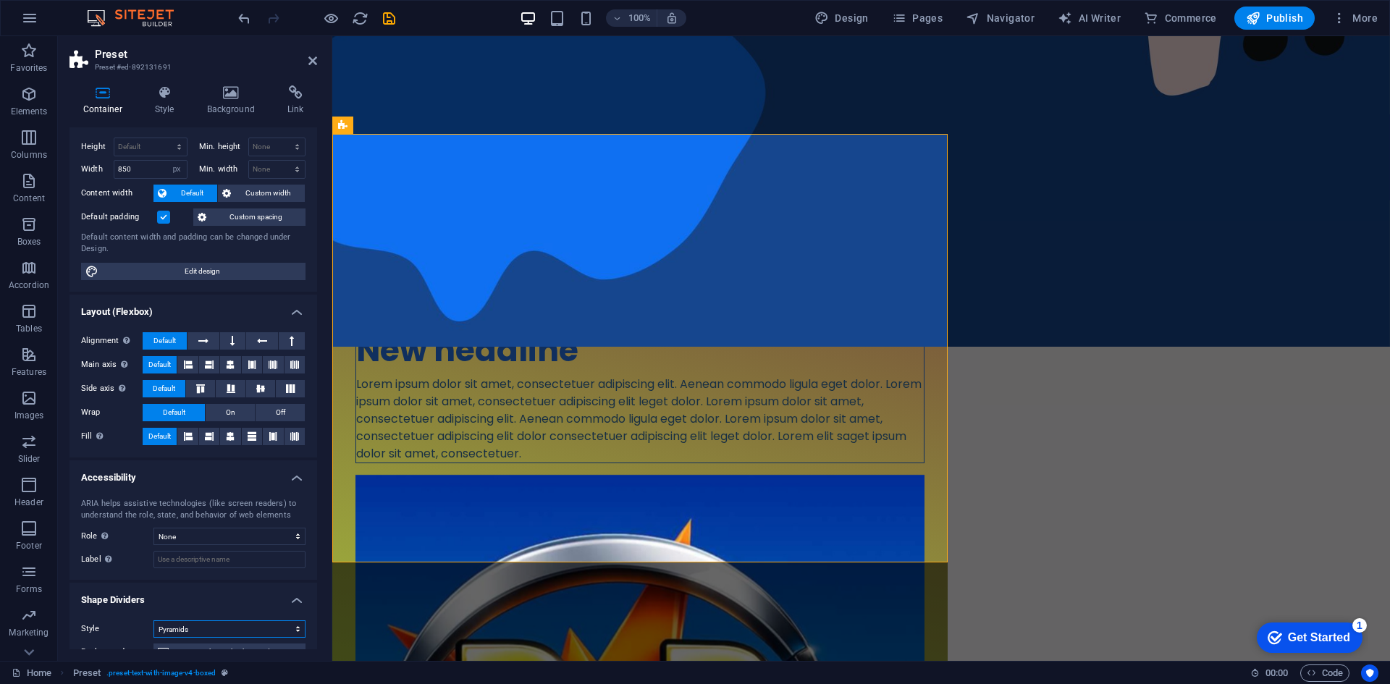
click at [297, 633] on select "None Triangle Square Diagonal Polygon 1 Polygon 2 Zigzag Multiple Zigzags Waves…" at bounding box center [229, 628] width 152 height 17
click at [153, 620] on select "None Triangle Square Diagonal Polygon 1 Polygon 2 Zigzag Multiple Zigzags Waves…" at bounding box center [229, 628] width 152 height 17
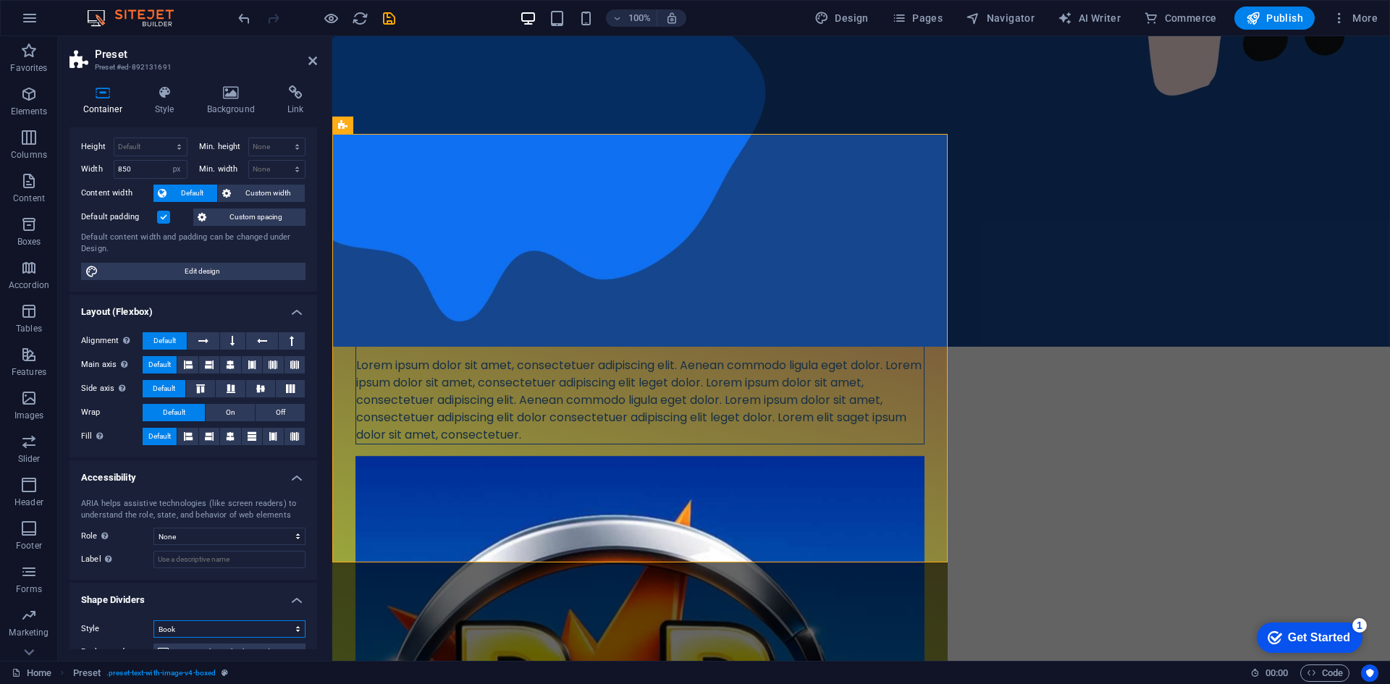
click at [292, 630] on select "None Triangle Square Diagonal Polygon 1 Polygon 2 Zigzag Multiple Zigzags Waves…" at bounding box center [229, 628] width 152 height 17
click at [153, 620] on select "None Triangle Square Diagonal Polygon 1 Polygon 2 Zigzag Multiple Zigzags Waves…" at bounding box center [229, 628] width 152 height 17
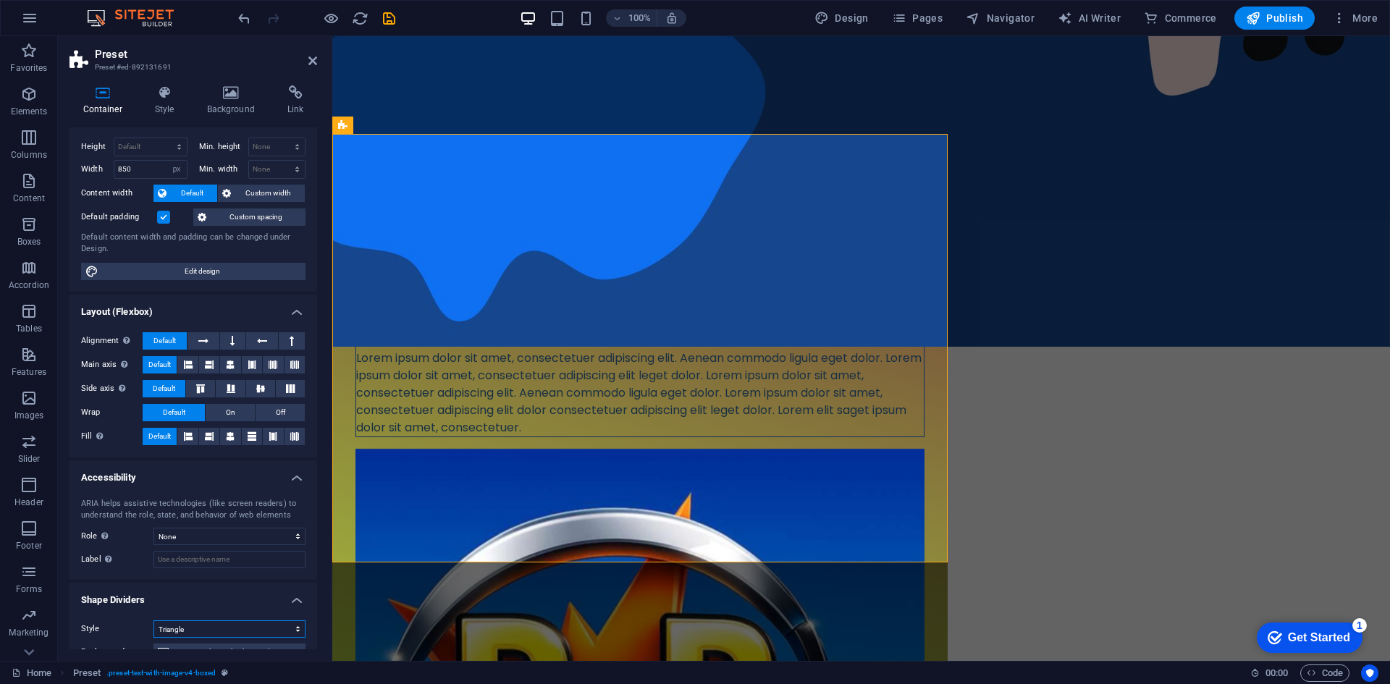
click at [293, 628] on select "None Triangle Square Diagonal Polygon 1 Polygon 2 Zigzag Multiple Zigzags Waves…" at bounding box center [229, 628] width 152 height 17
select select "none"
click at [153, 620] on select "None Triangle Square Diagonal Polygon 1 Polygon 2 Zigzag Multiple Zigzags Waves…" at bounding box center [229, 628] width 152 height 17
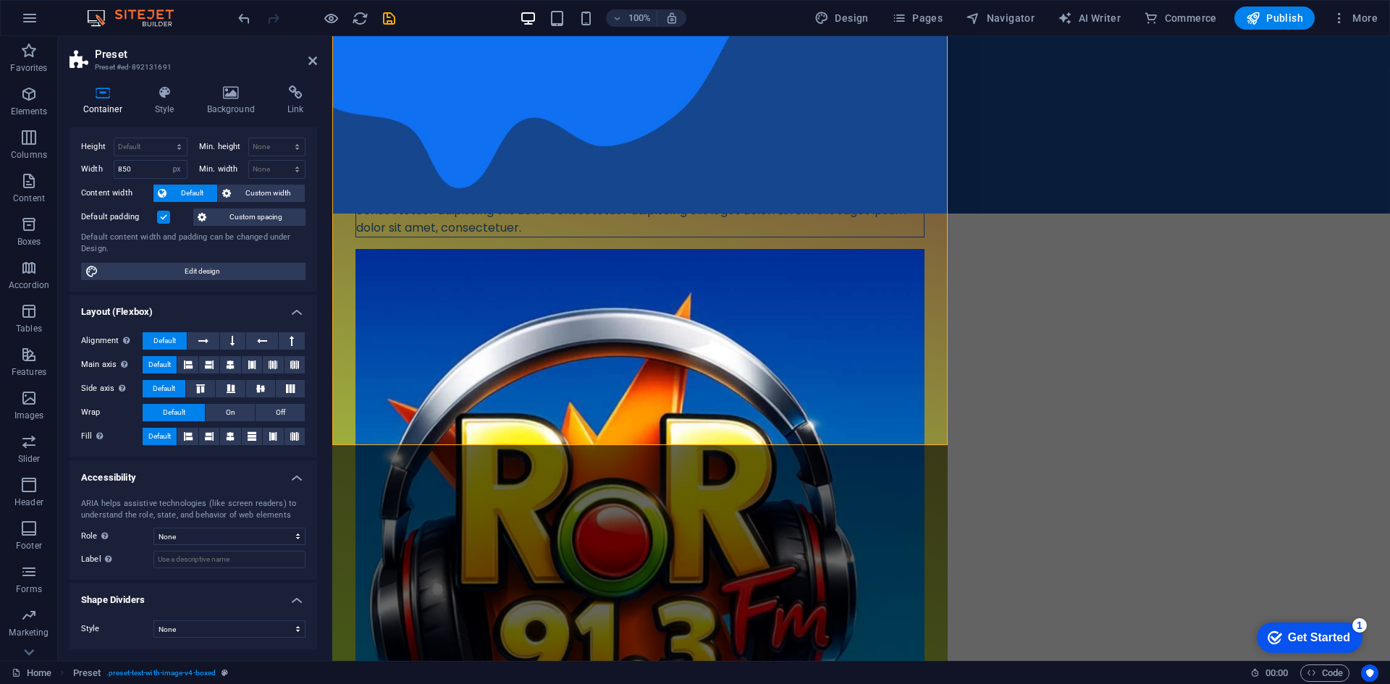
scroll to position [1257, 0]
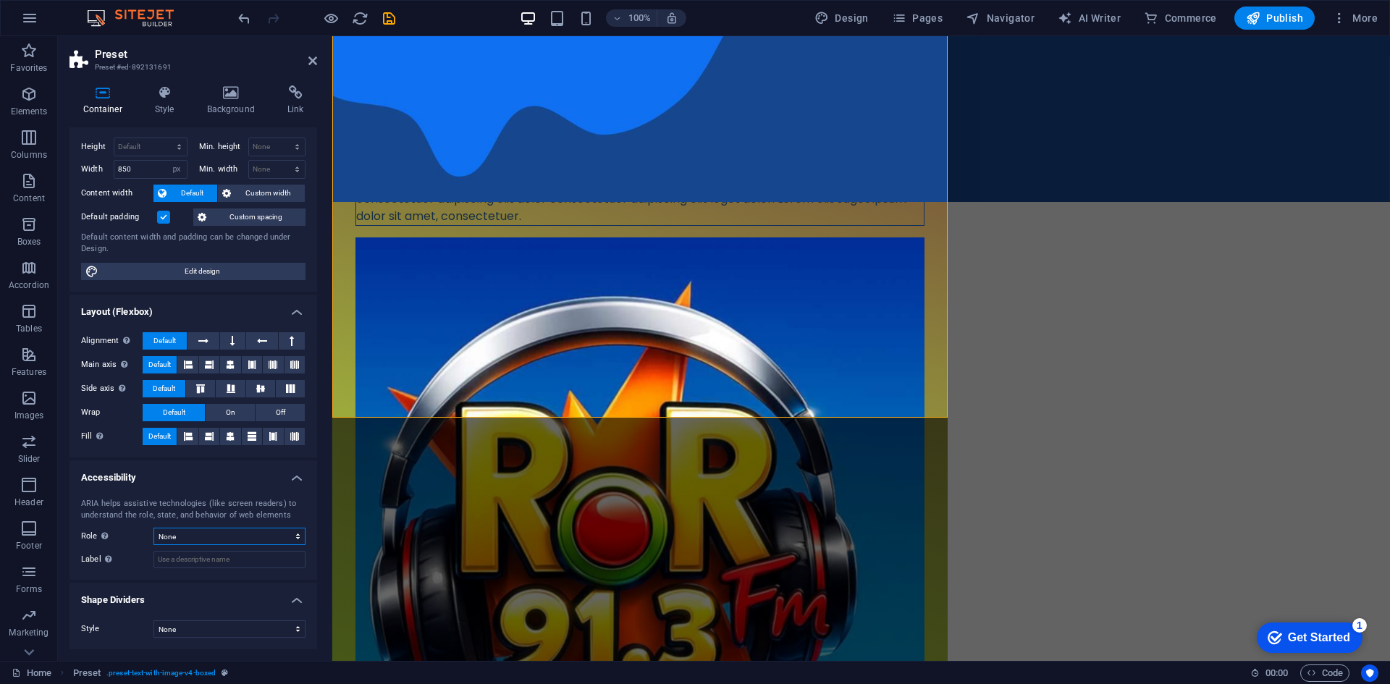
click at [291, 534] on select "None Alert Article Banner Comment Complementary Dialog Footer Header Marquee Pr…" at bounding box center [229, 536] width 152 height 17
click at [153, 528] on select "None Alert Article Banner Comment Complementary Dialog Footer Header Marquee Pr…" at bounding box center [229, 536] width 152 height 17
click at [294, 538] on select "None Alert Article Banner Comment Complementary Dialog Footer Header Marquee Pr…" at bounding box center [229, 536] width 152 height 17
click at [153, 528] on select "None Alert Article Banner Comment Complementary Dialog Footer Header Marquee Pr…" at bounding box center [229, 536] width 152 height 17
click at [294, 532] on select "None Alert Article Banner Comment Complementary Dialog Footer Header Marquee Pr…" at bounding box center [229, 536] width 152 height 17
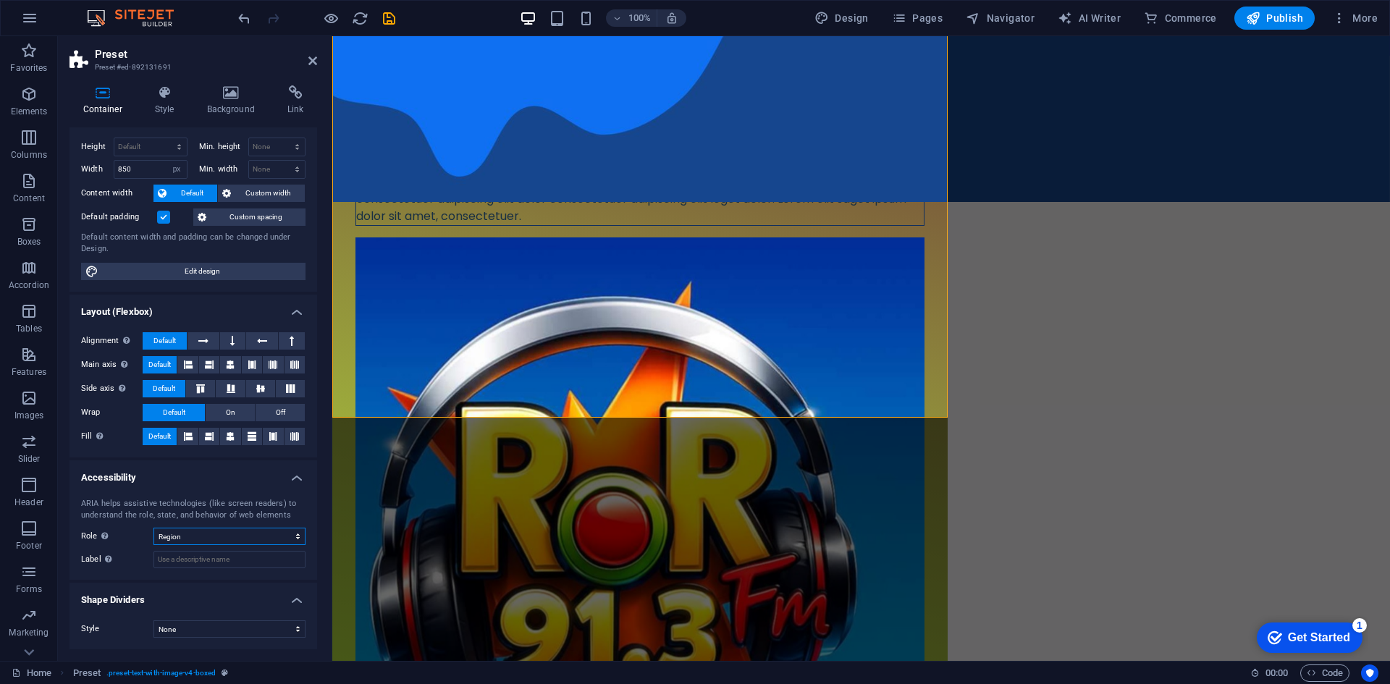
select select "none"
click at [153, 528] on select "None Alert Article Banner Comment Complementary Dialog Footer Header Marquee Pr…" at bounding box center [229, 536] width 152 height 17
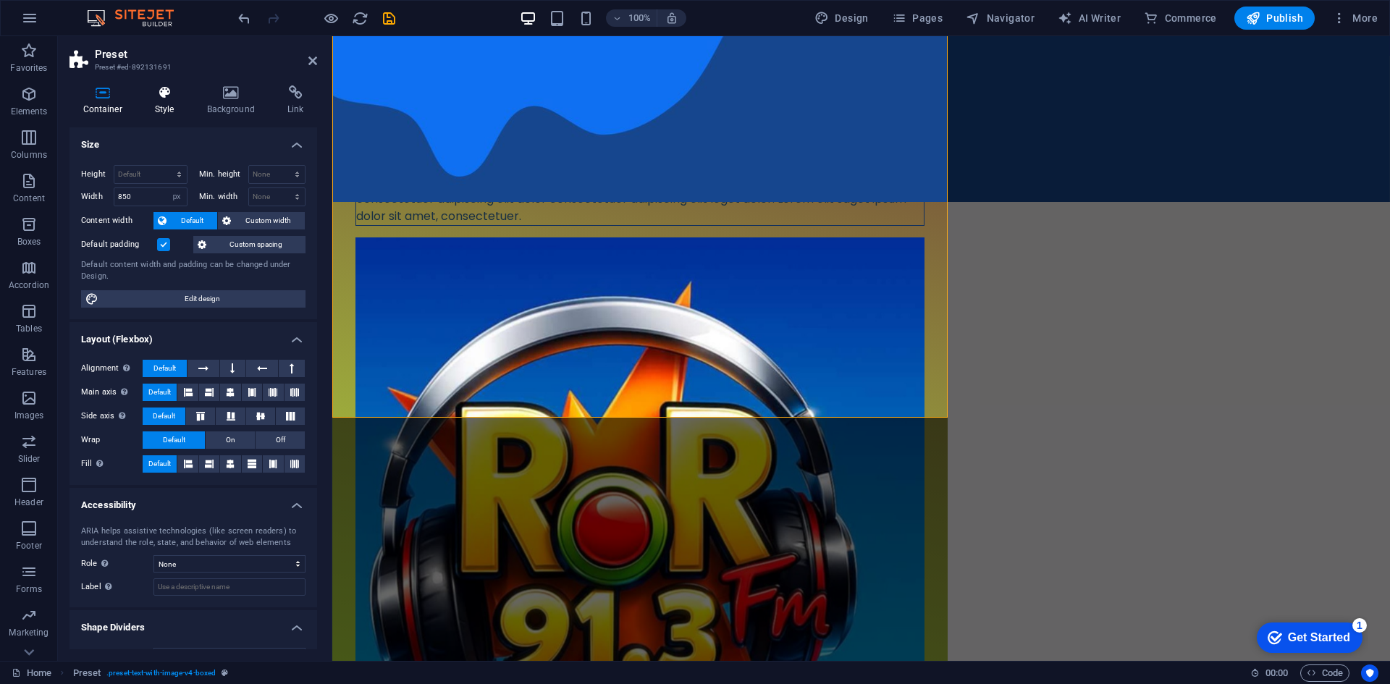
click at [165, 98] on icon at bounding box center [164, 92] width 46 height 14
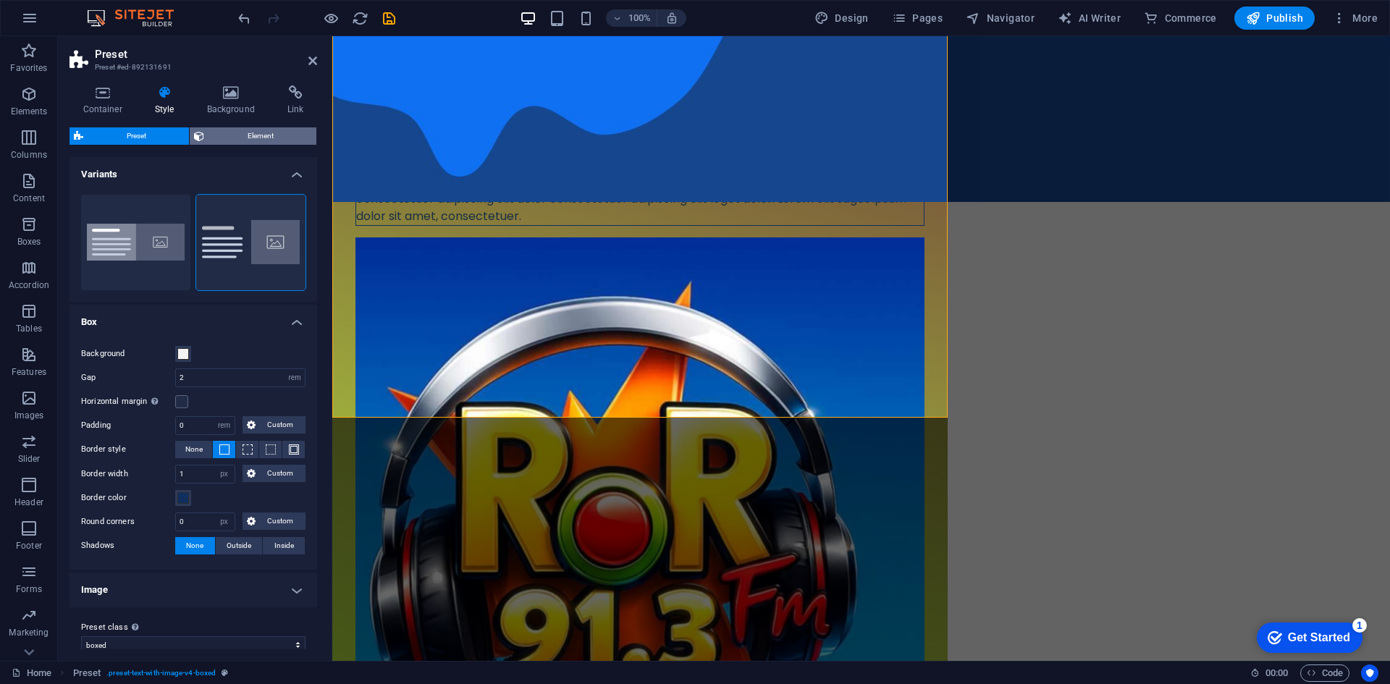
click at [239, 132] on span "Element" at bounding box center [259, 135] width 103 height 17
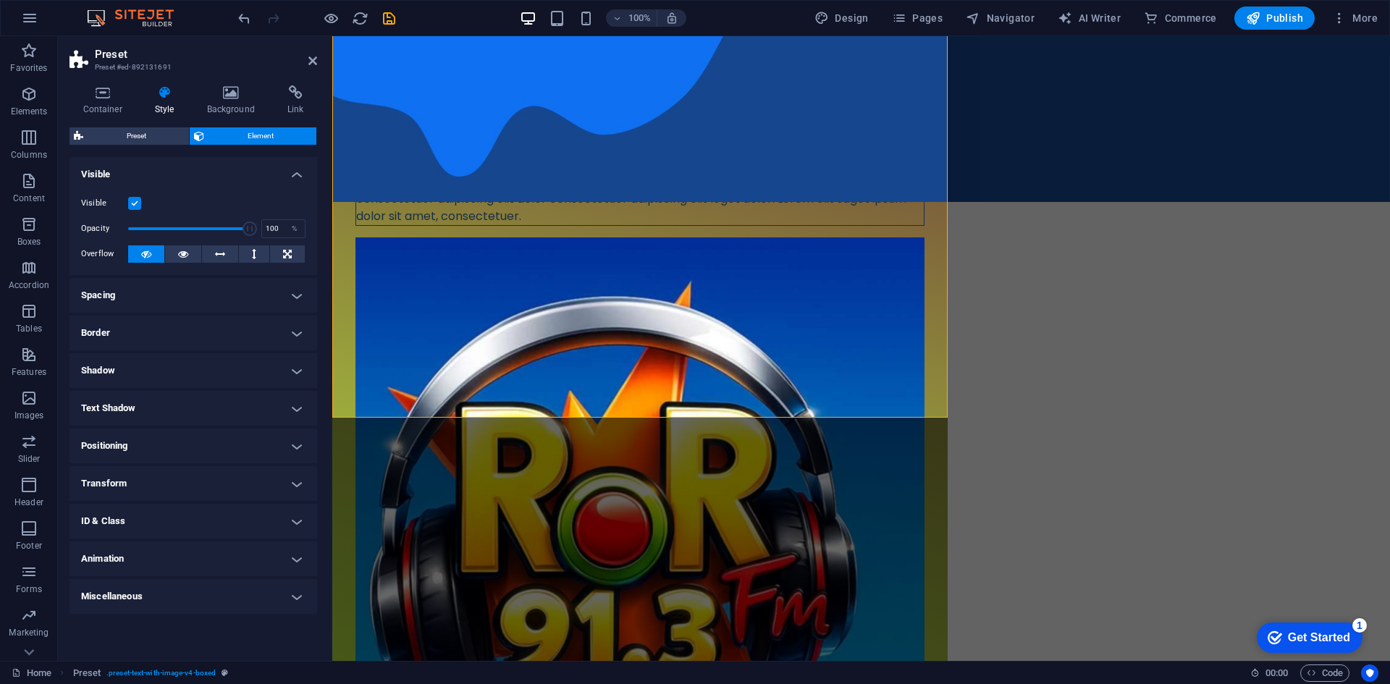
click at [229, 300] on h4 "Spacing" at bounding box center [193, 295] width 248 height 35
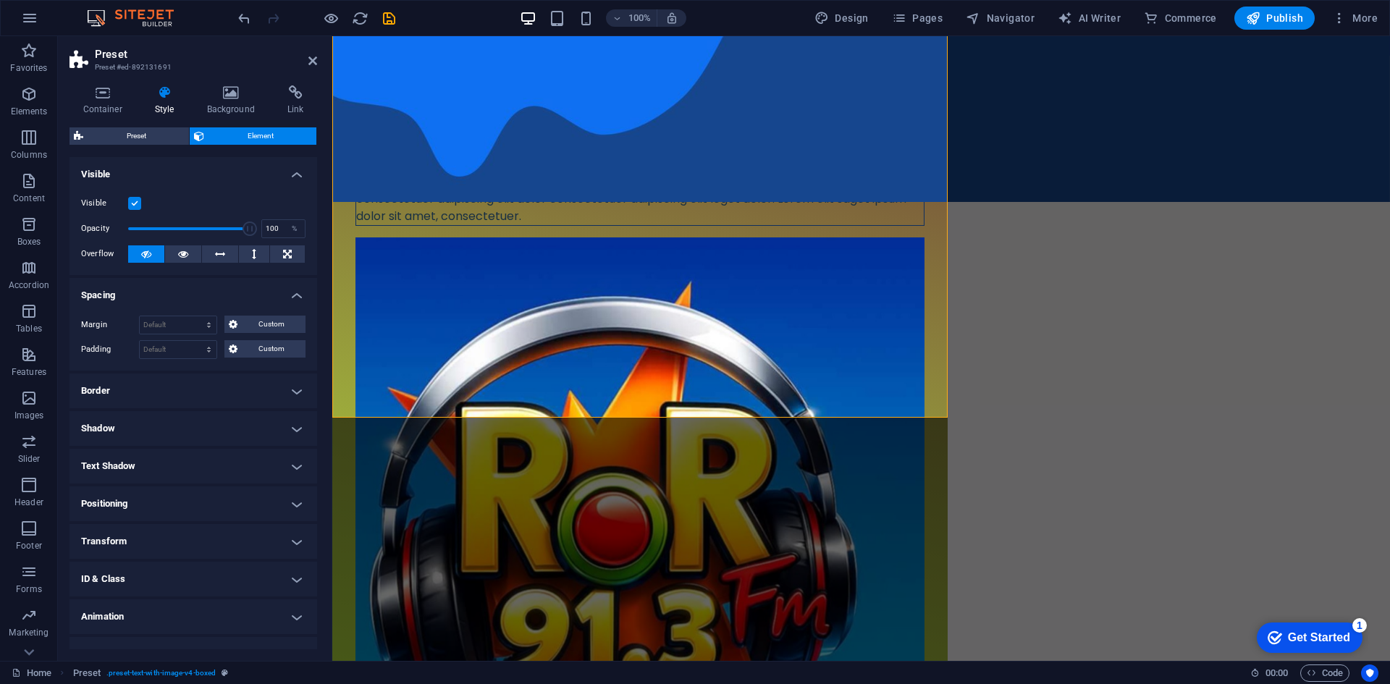
click at [188, 506] on h4 "Positioning" at bounding box center [193, 503] width 248 height 35
click at [283, 531] on span "Sticky" at bounding box center [288, 532] width 19 height 17
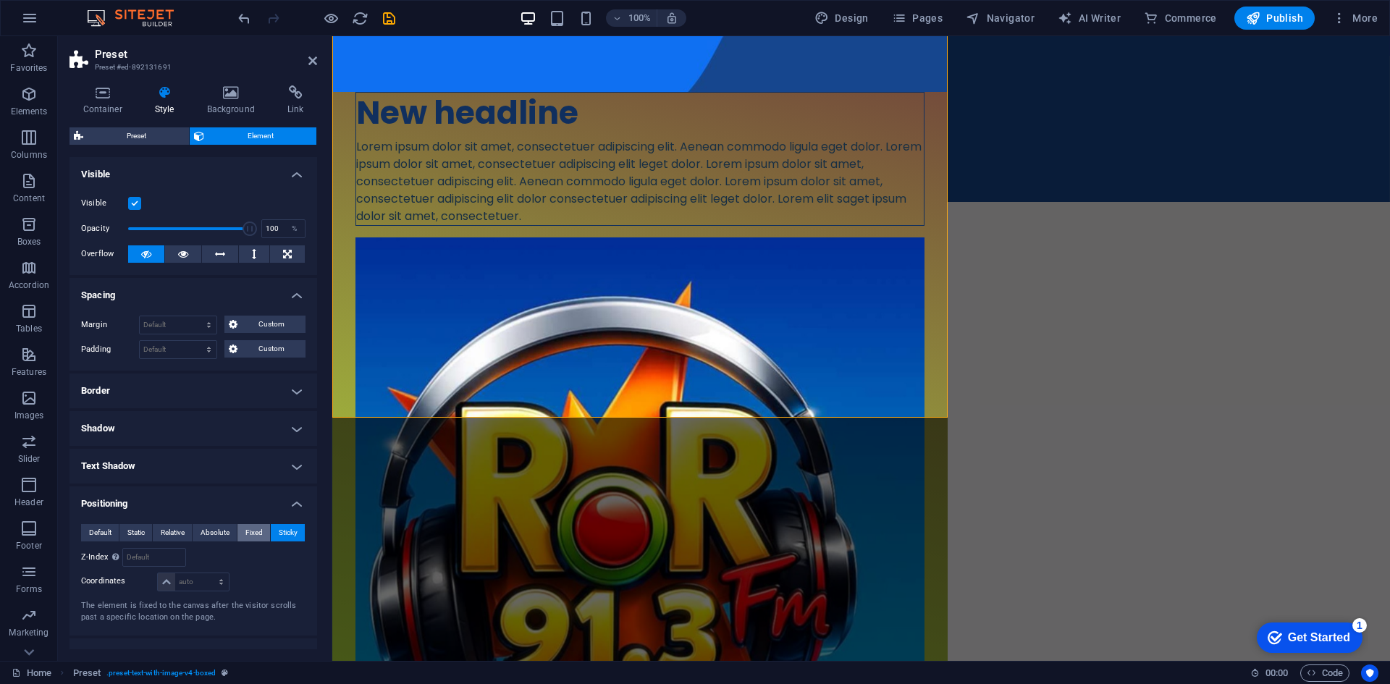
click at [254, 533] on span "Fixed" at bounding box center [253, 532] width 17 height 17
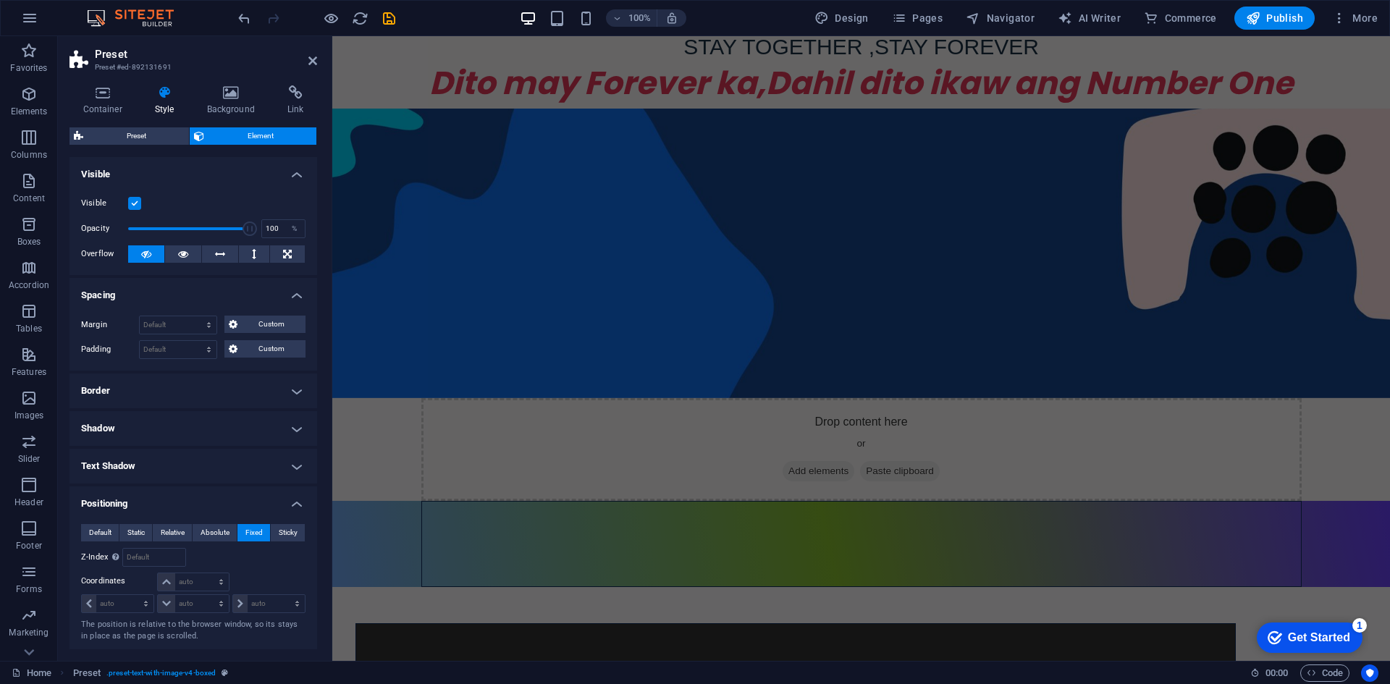
scroll to position [732, 0]
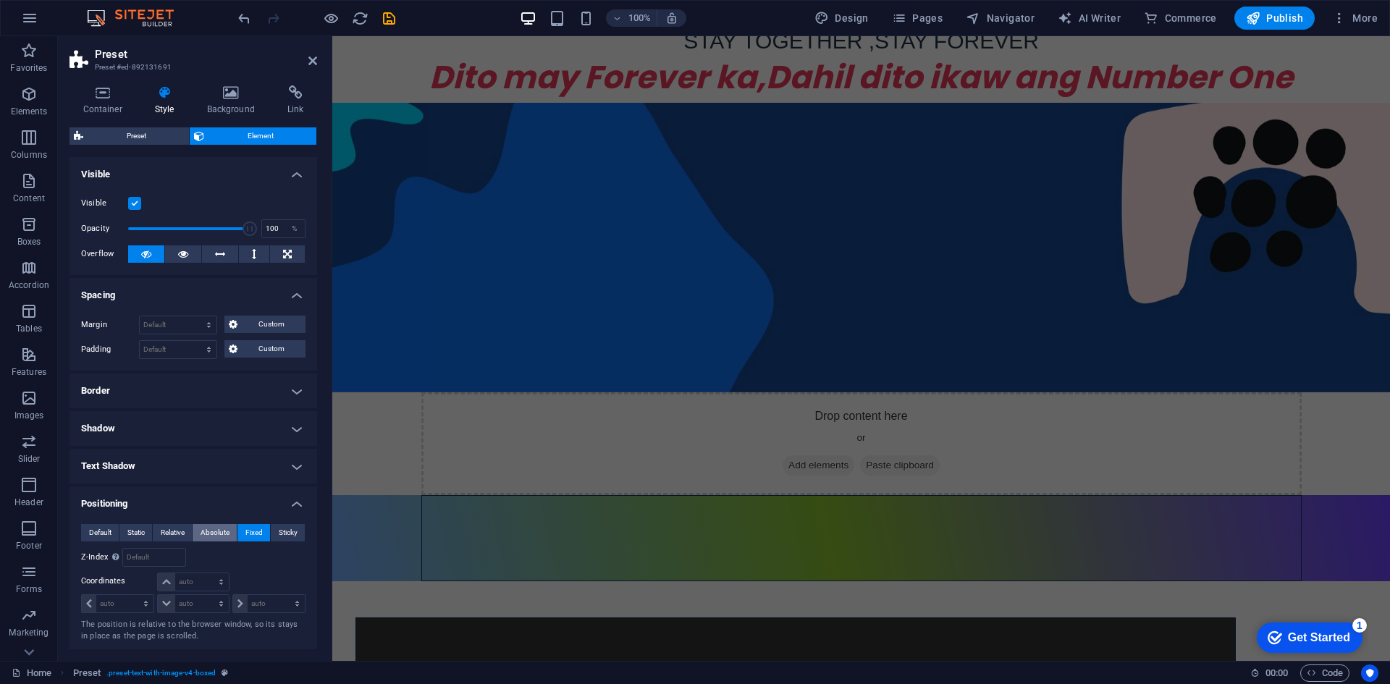
click at [219, 535] on span "Absolute" at bounding box center [214, 532] width 29 height 17
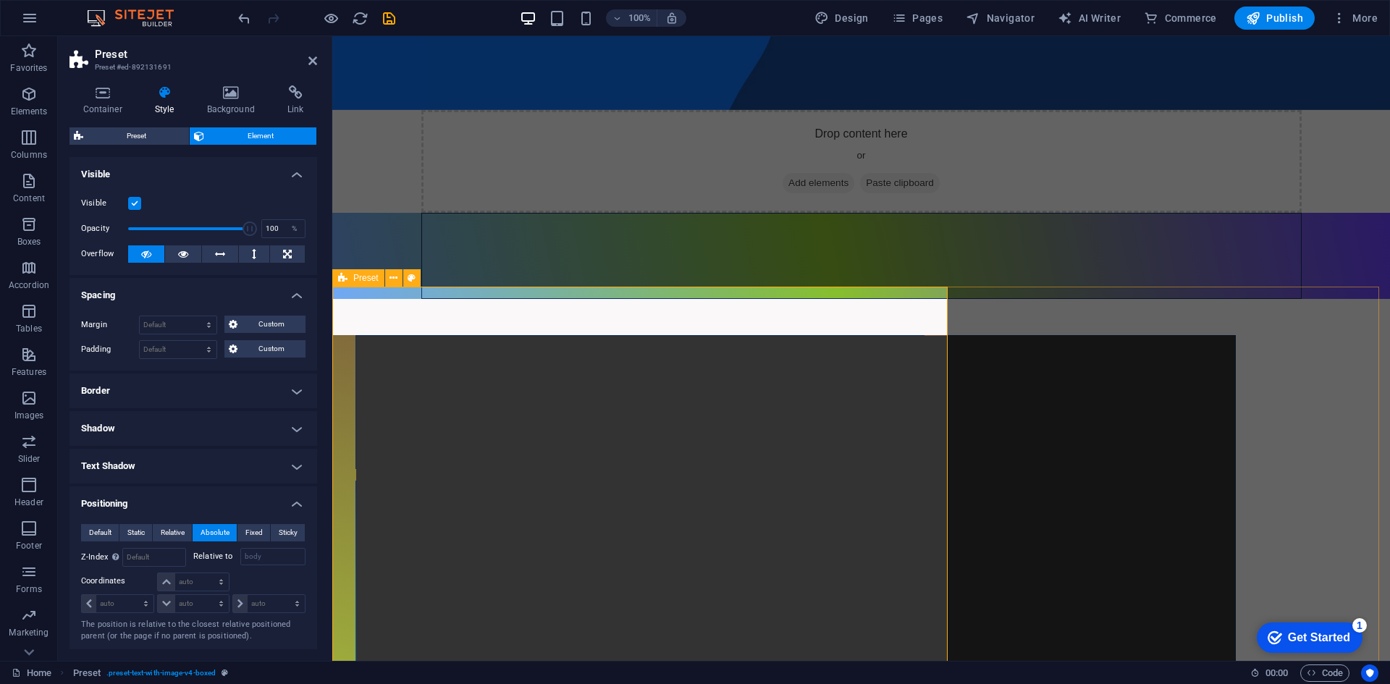
scroll to position [1166, 0]
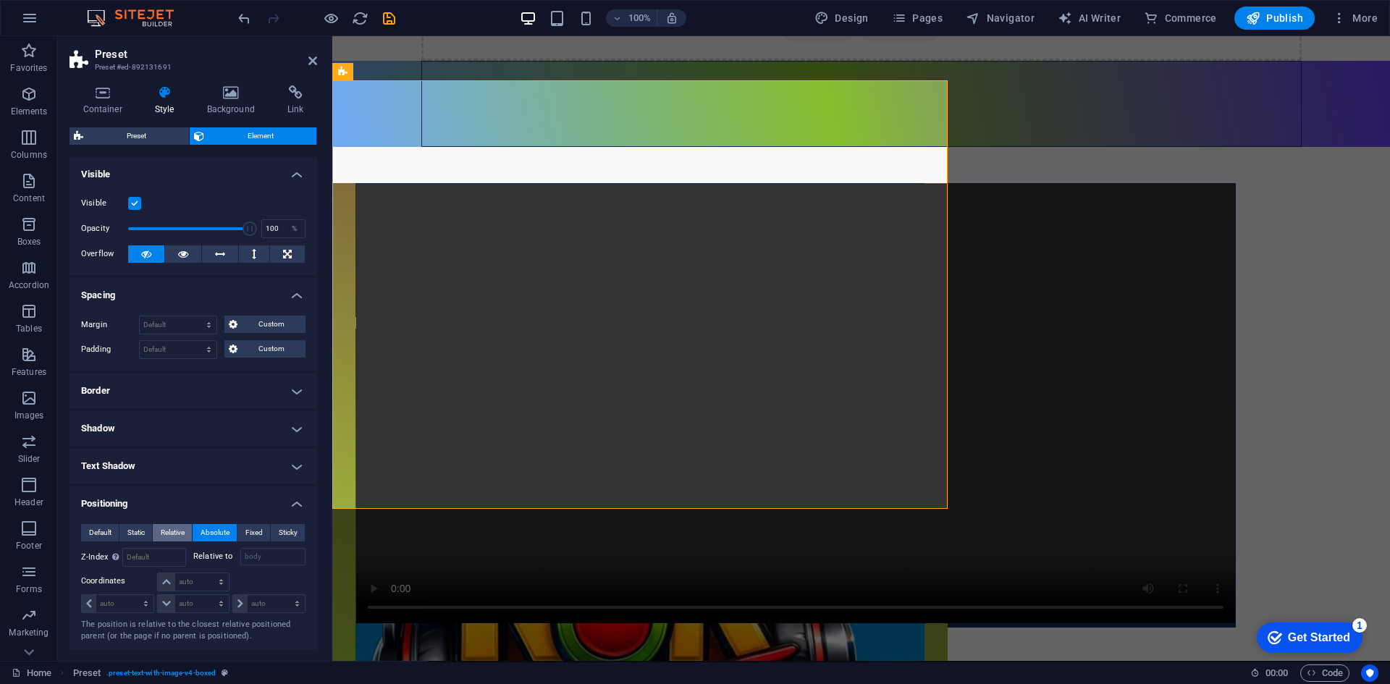
click at [178, 532] on span "Relative" at bounding box center [173, 532] width 24 height 17
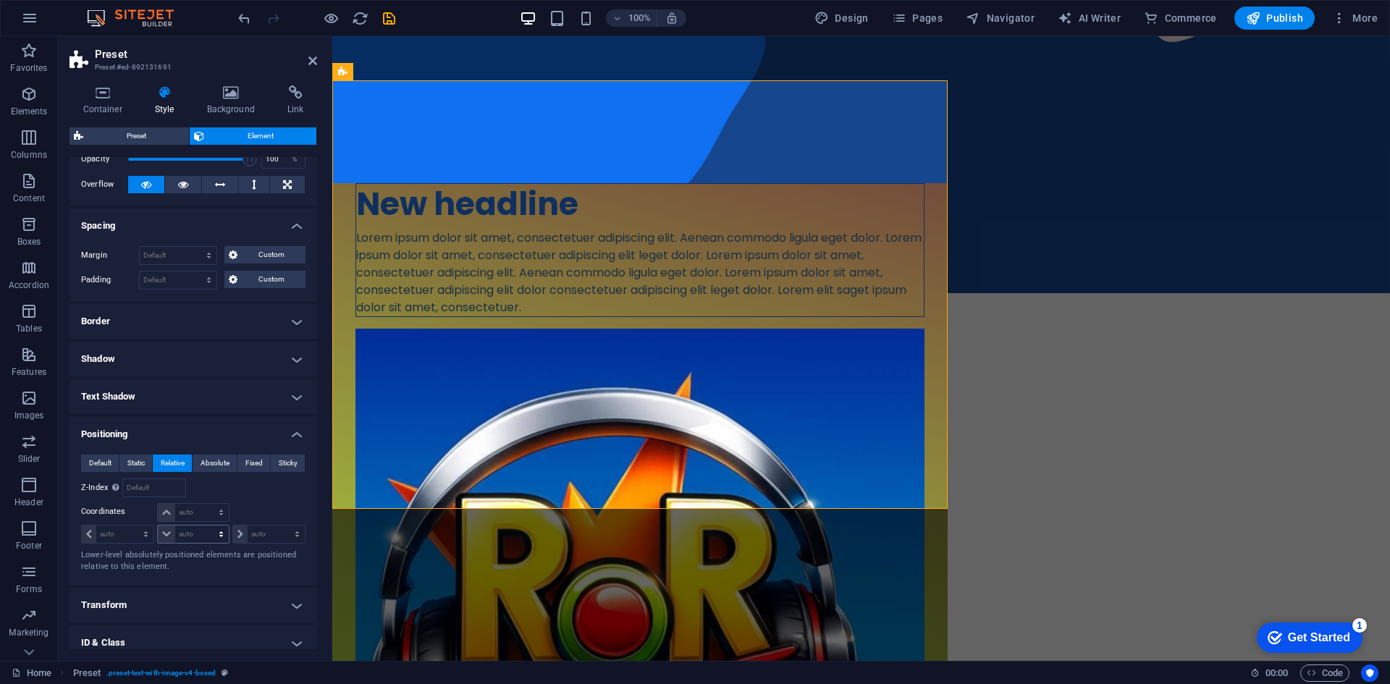
scroll to position [156, 0]
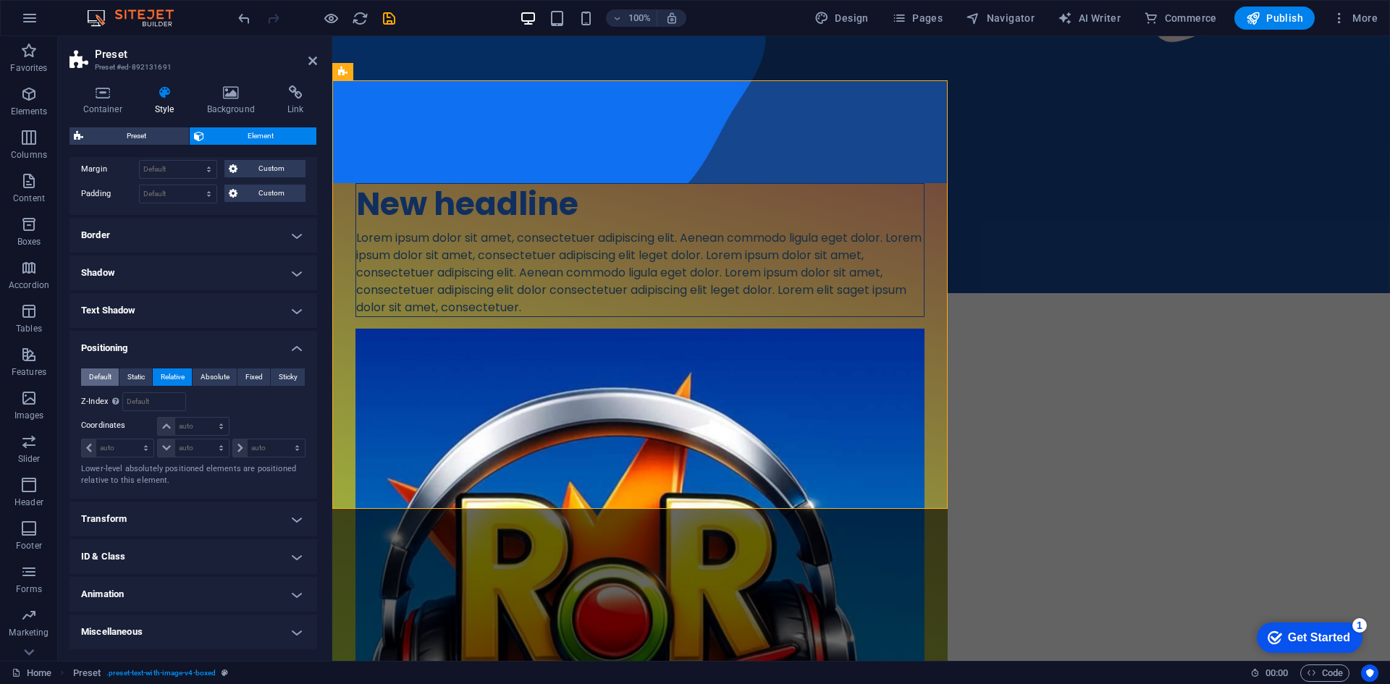
click at [109, 374] on span "Default" at bounding box center [100, 376] width 22 height 17
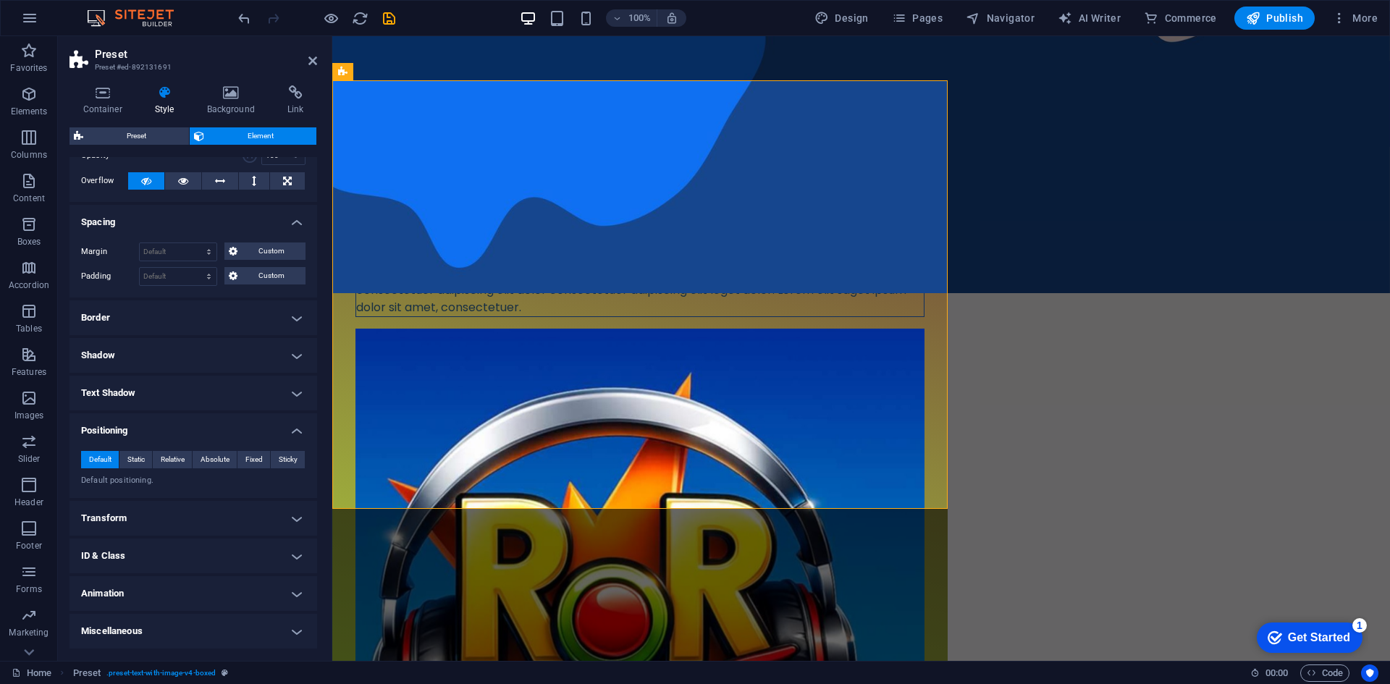
scroll to position [72, 0]
click at [234, 520] on h4 "Transform" at bounding box center [193, 519] width 248 height 35
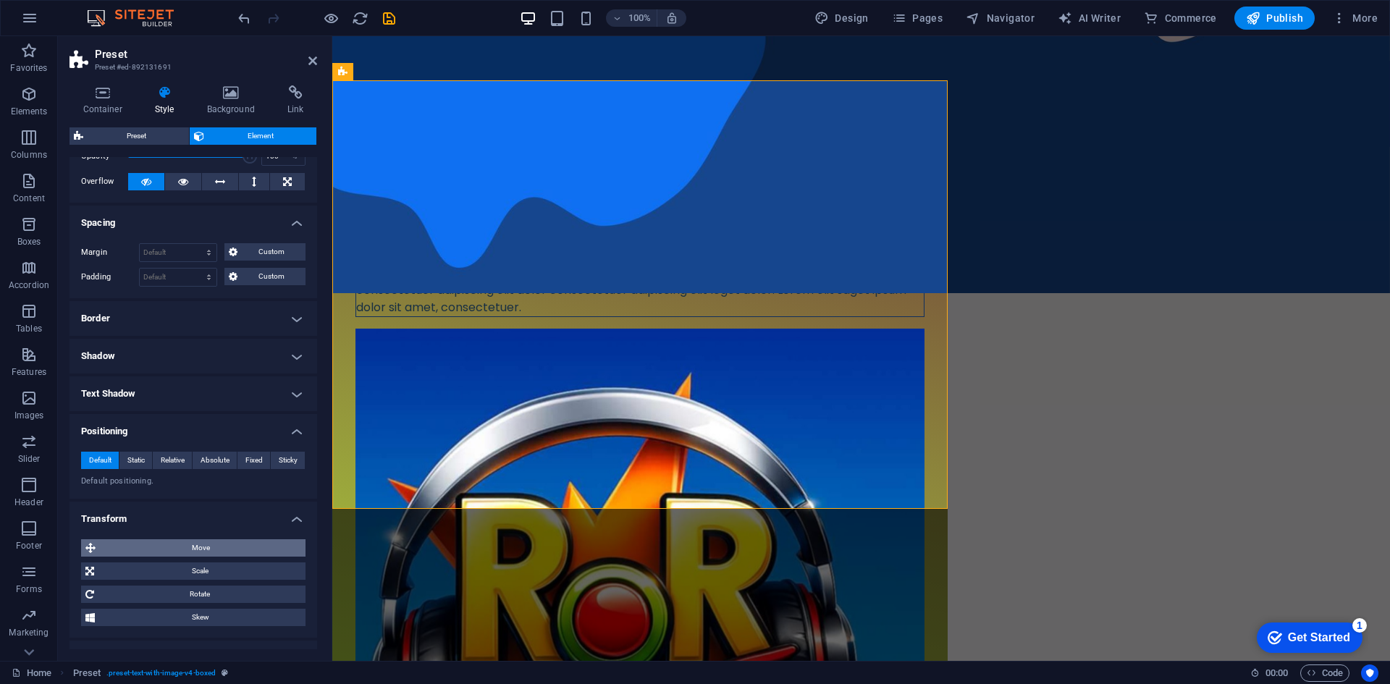
click at [229, 553] on span "Move" at bounding box center [200, 547] width 201 height 17
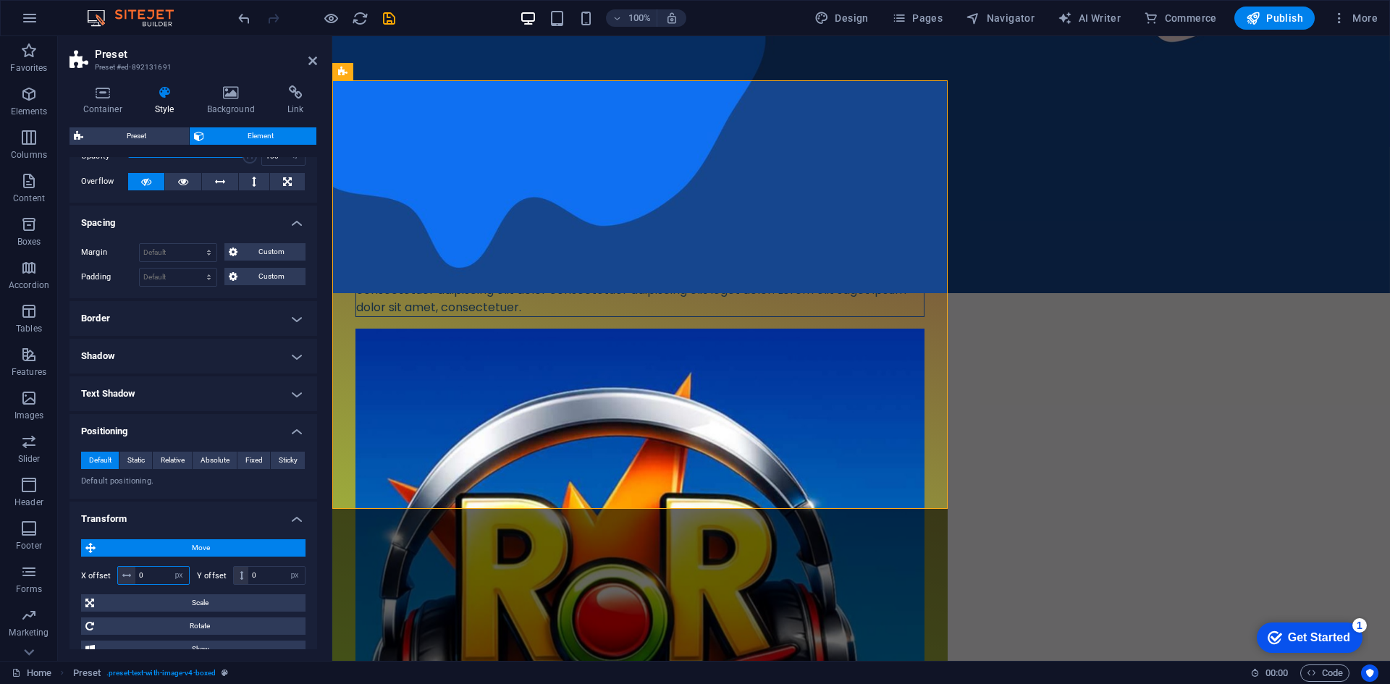
click at [166, 570] on input "0" at bounding box center [162, 575] width 54 height 17
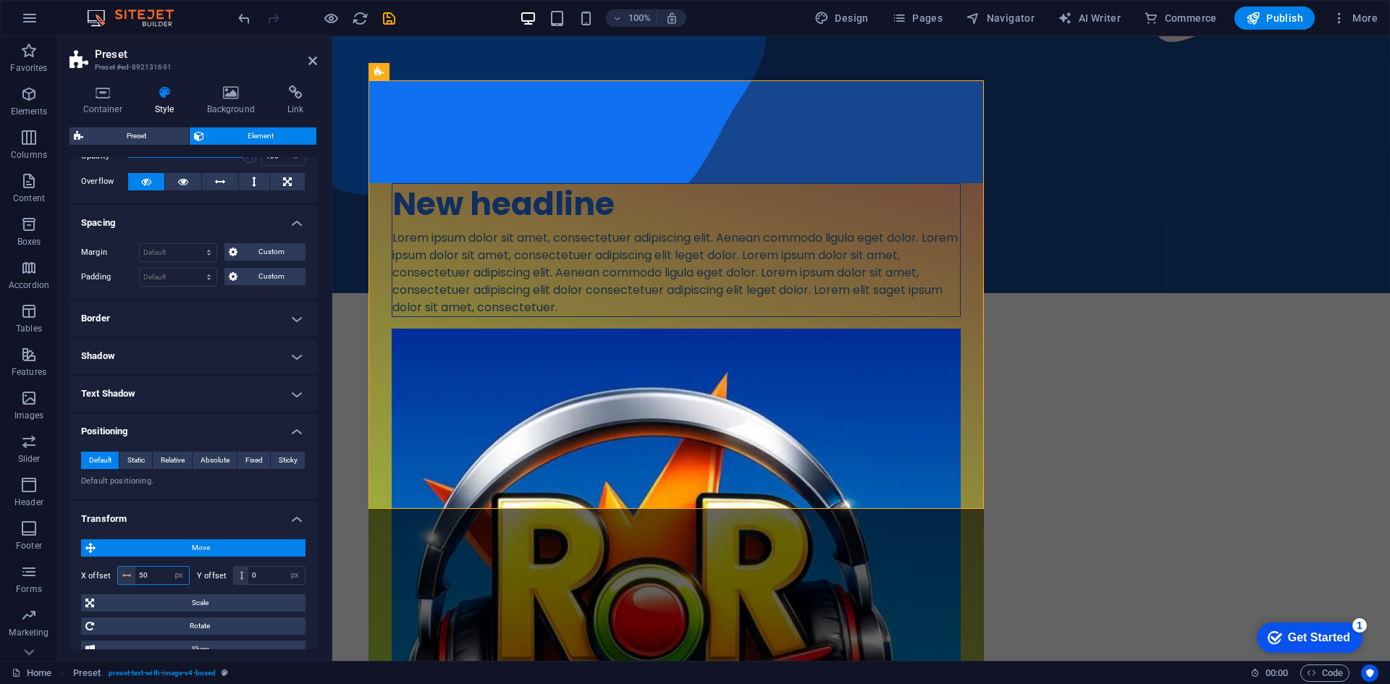
type input "5"
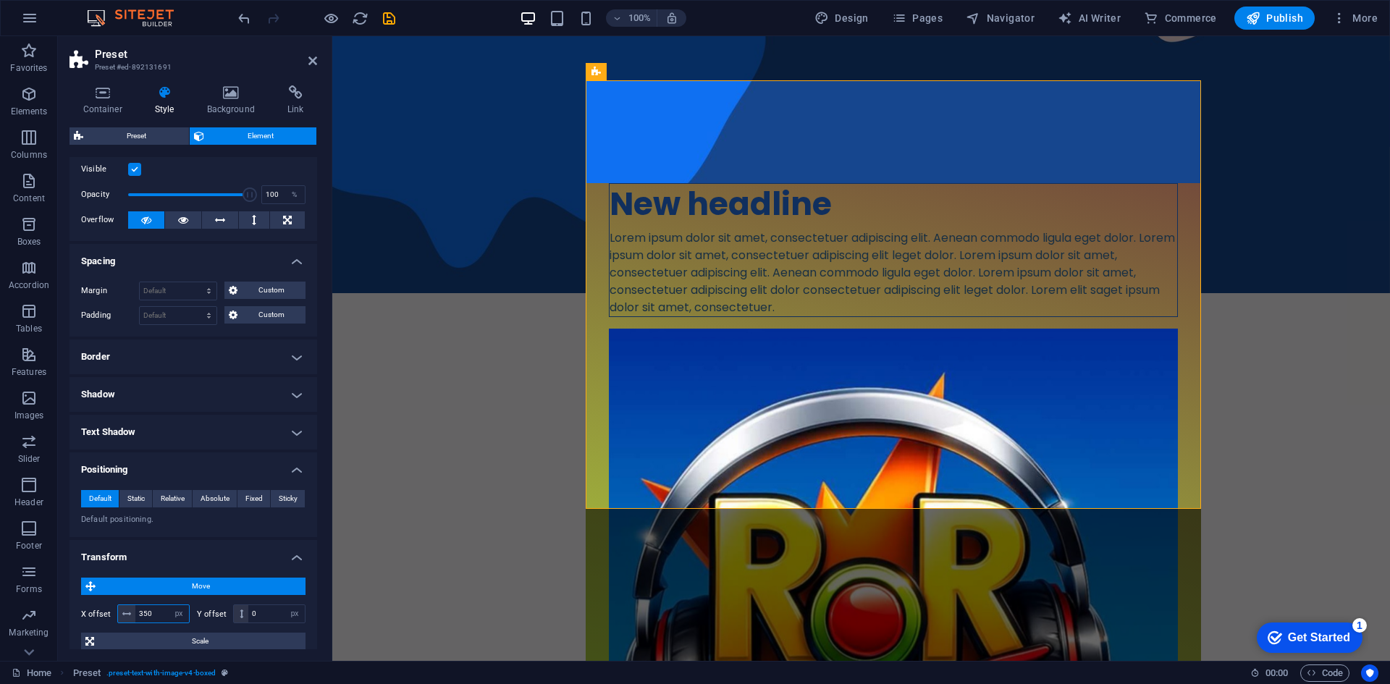
scroll to position [0, 0]
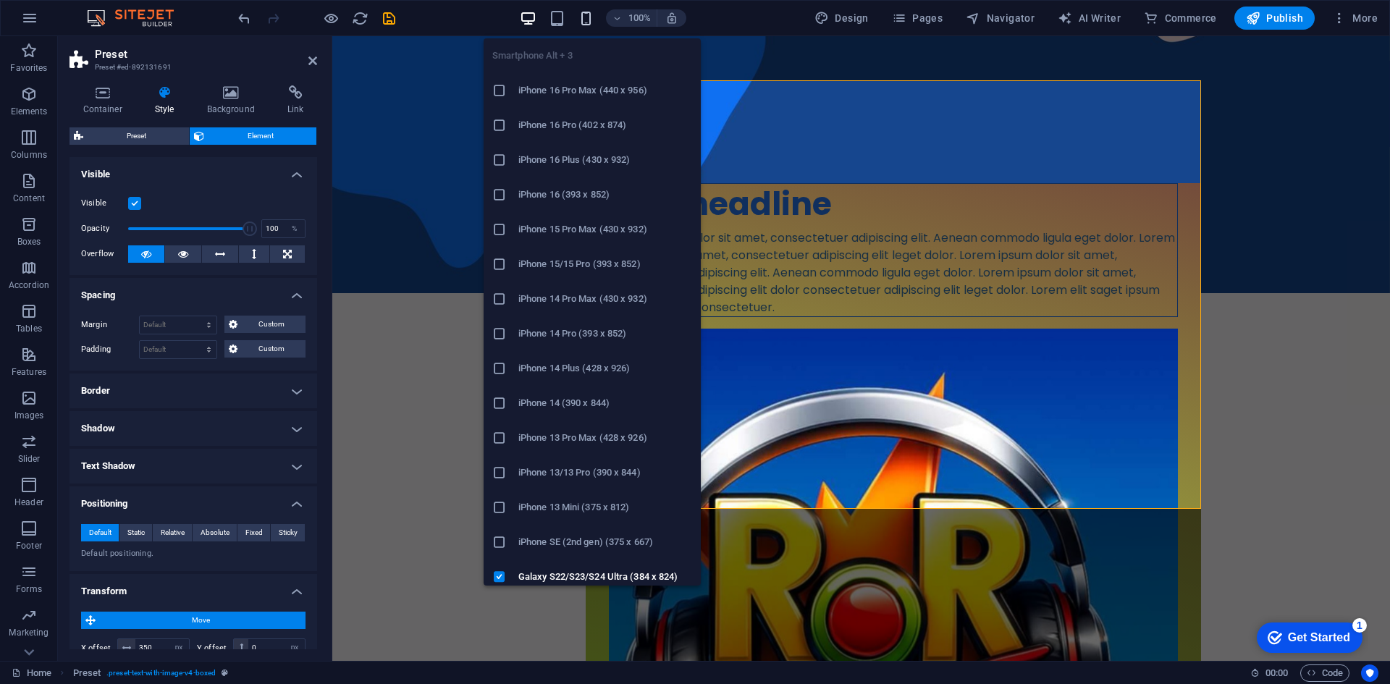
click at [583, 19] on icon "button" at bounding box center [586, 18] width 17 height 17
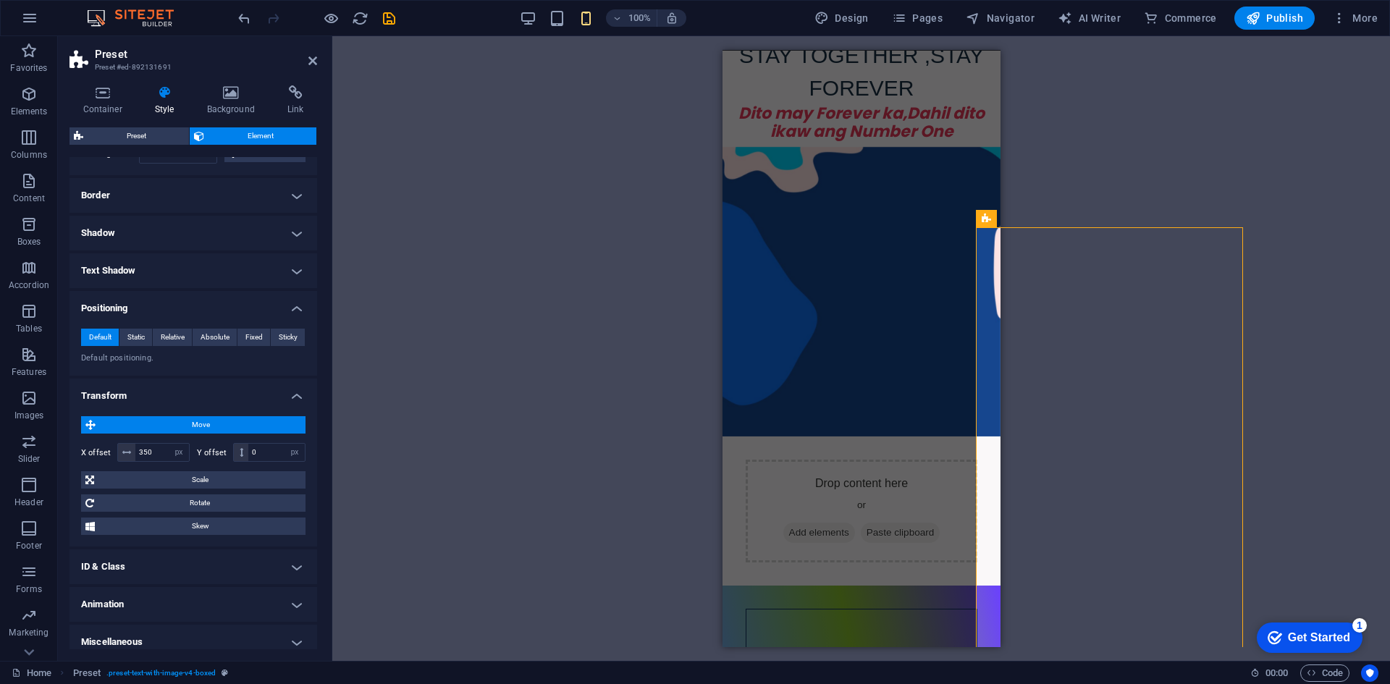
scroll to position [206, 0]
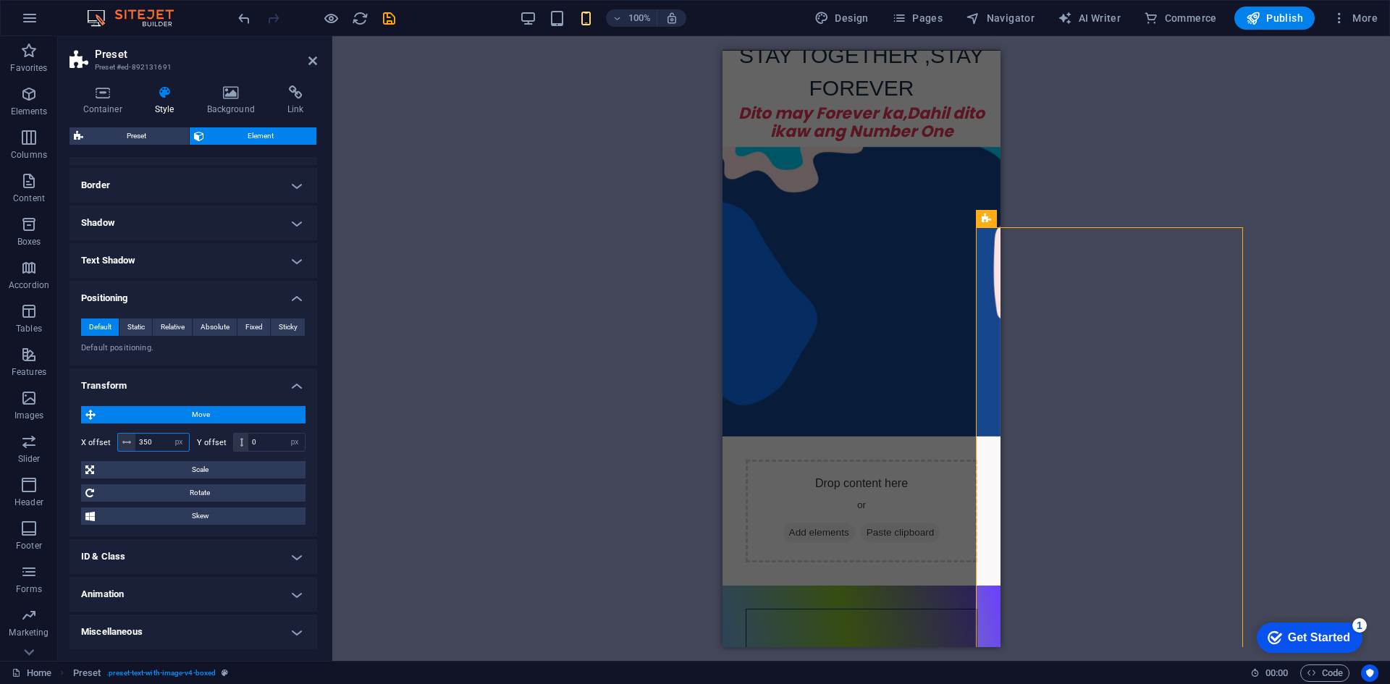
click at [166, 437] on input "350" at bounding box center [162, 442] width 54 height 17
type input "3"
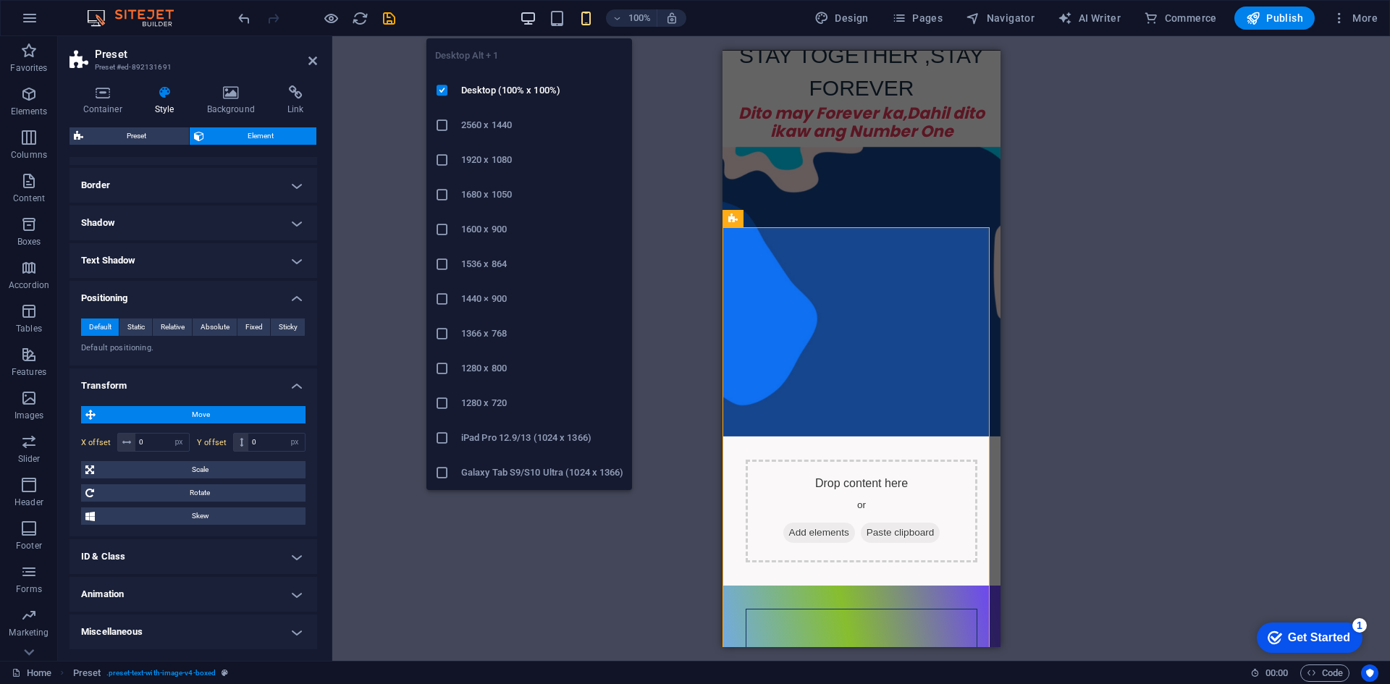
click at [525, 20] on icon "button" at bounding box center [528, 18] width 17 height 17
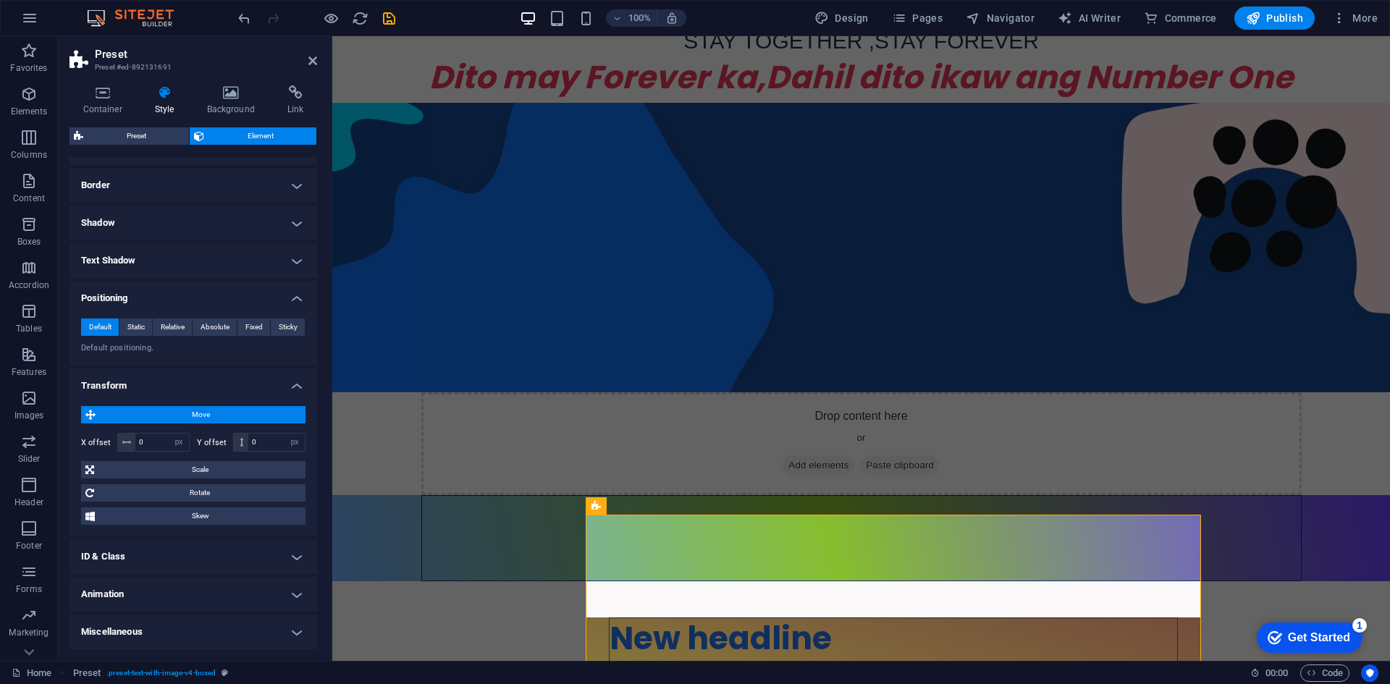
type input "350"
click at [218, 106] on h4 "Background" at bounding box center [233, 100] width 80 height 30
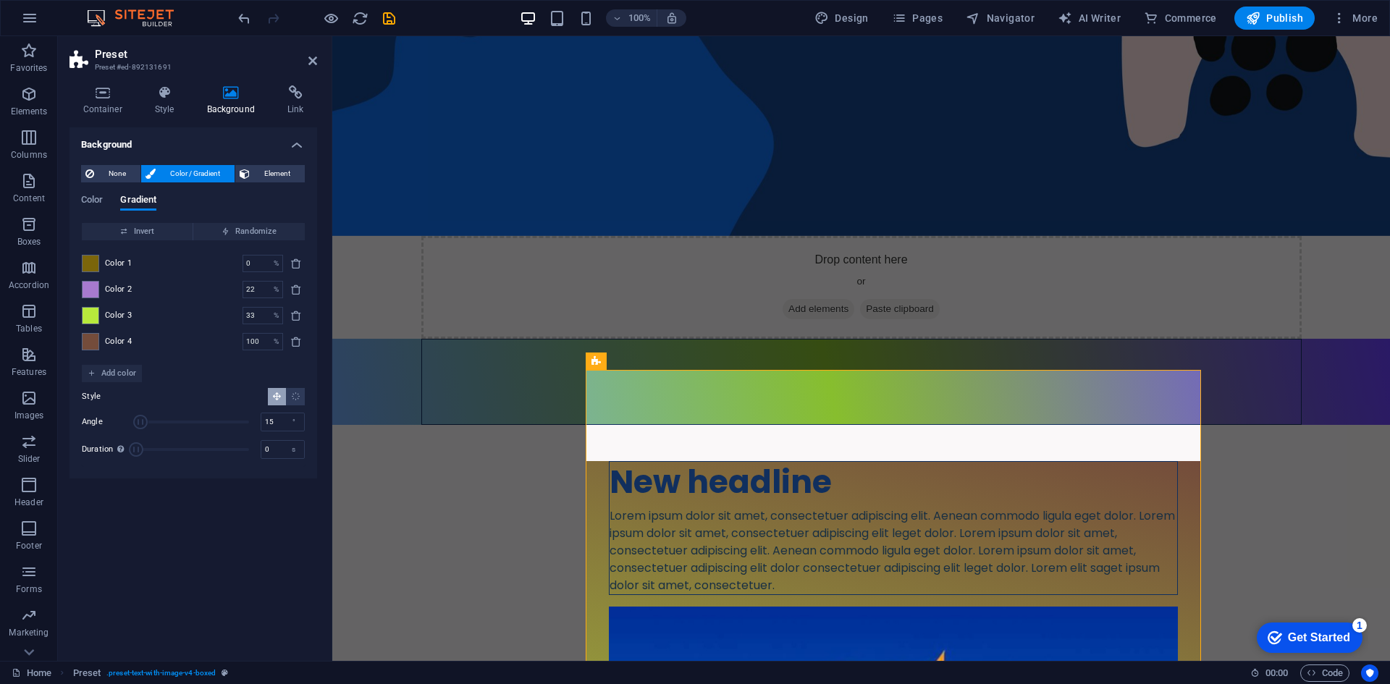
scroll to position [876, 0]
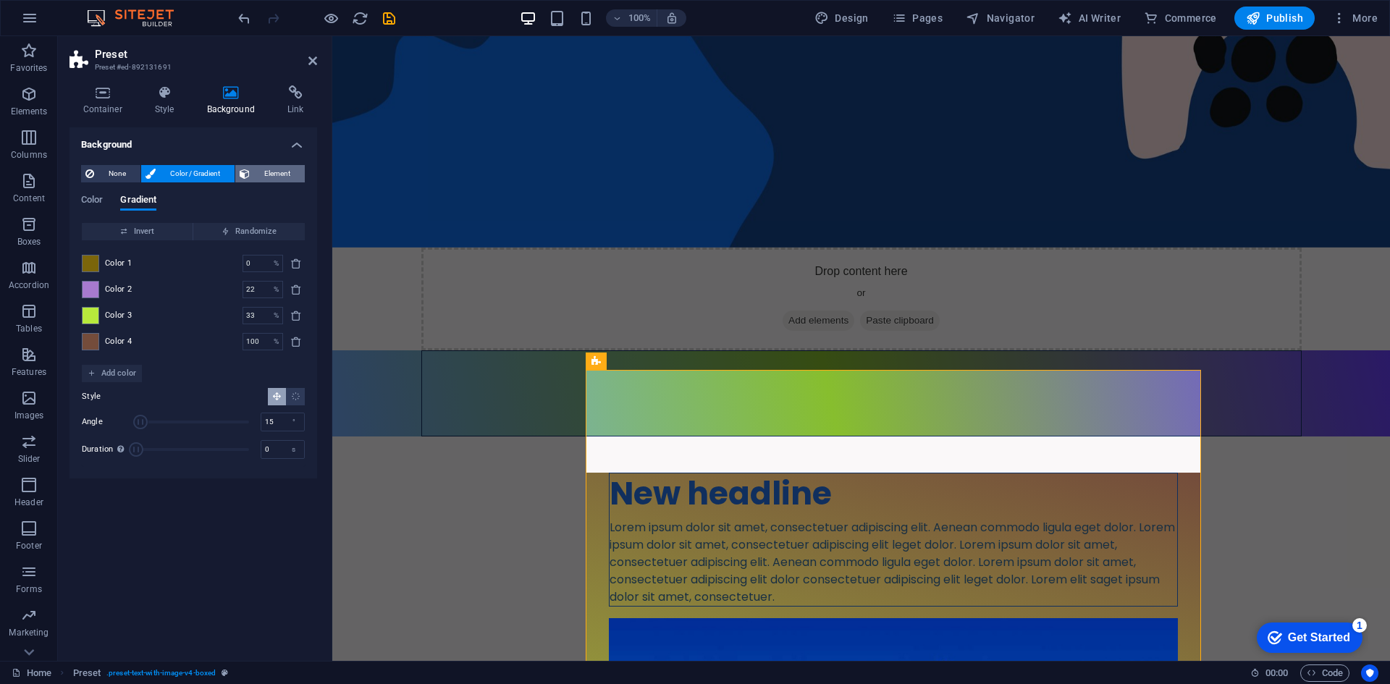
click at [266, 174] on span "Element" at bounding box center [277, 173] width 46 height 17
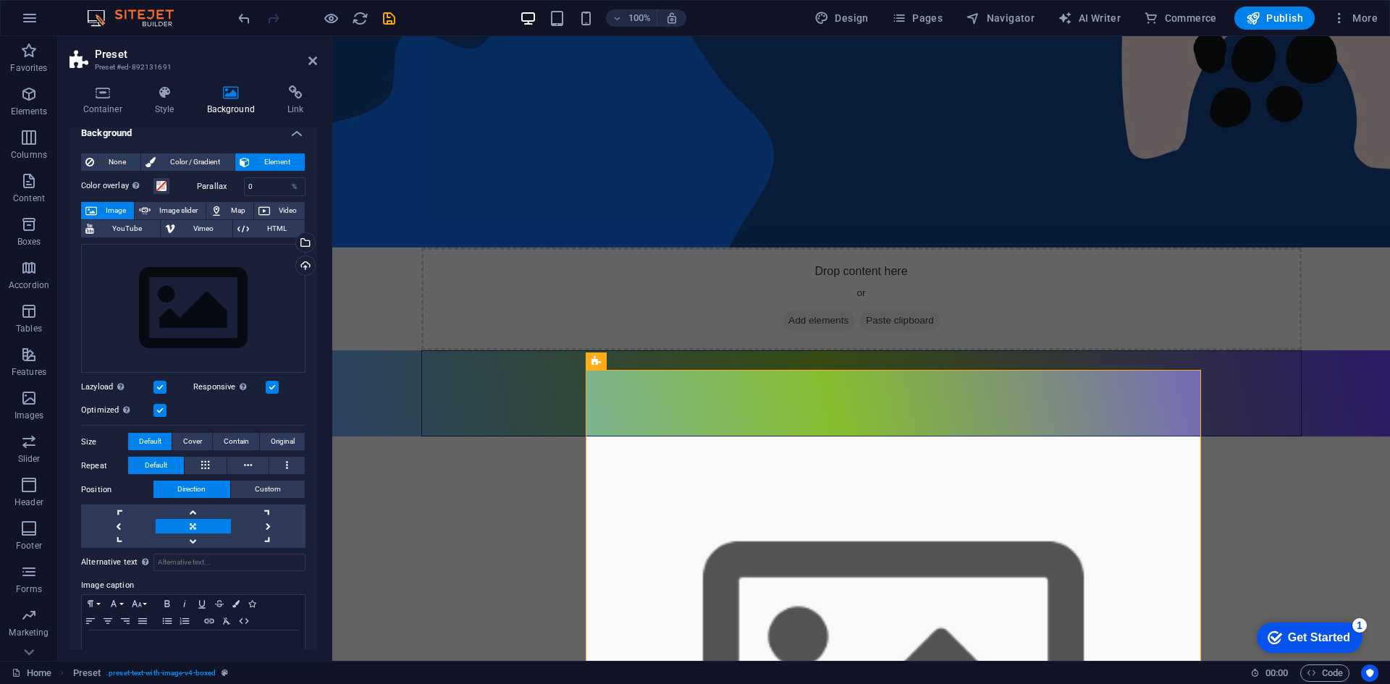
scroll to position [0, 0]
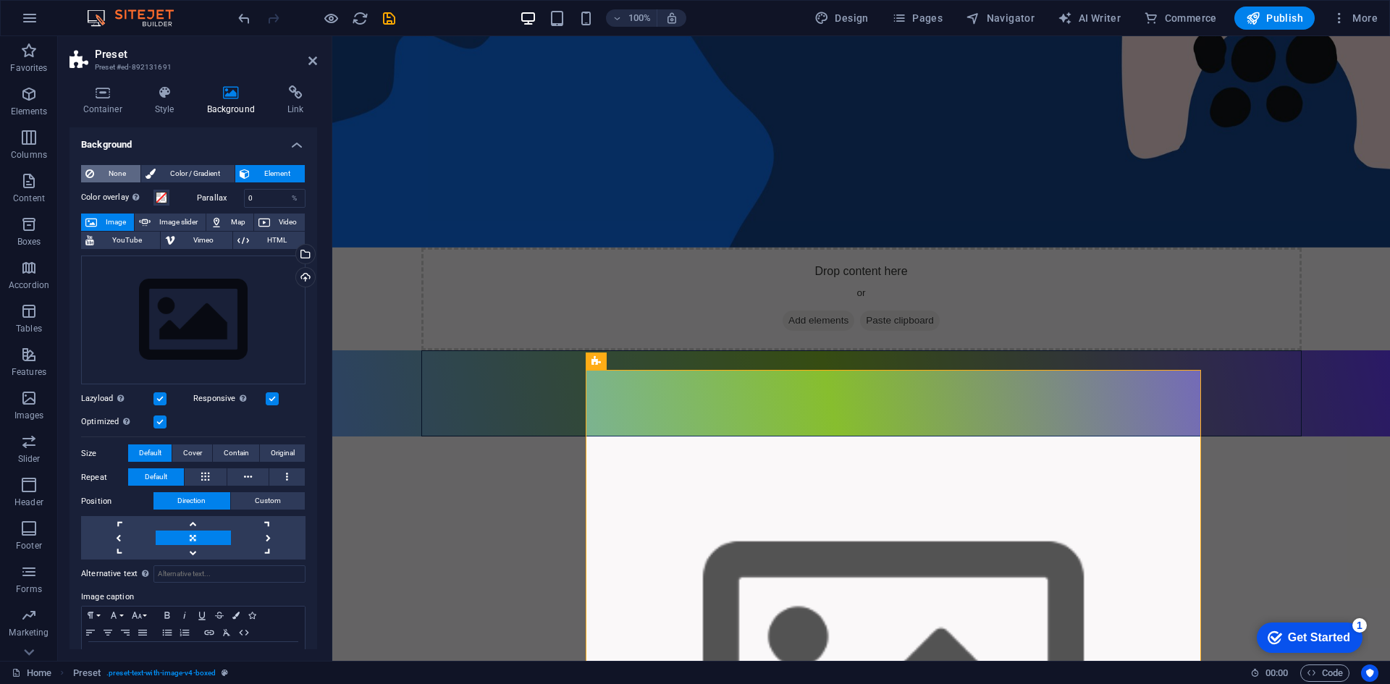
click at [119, 167] on span "None" at bounding box center [117, 173] width 38 height 17
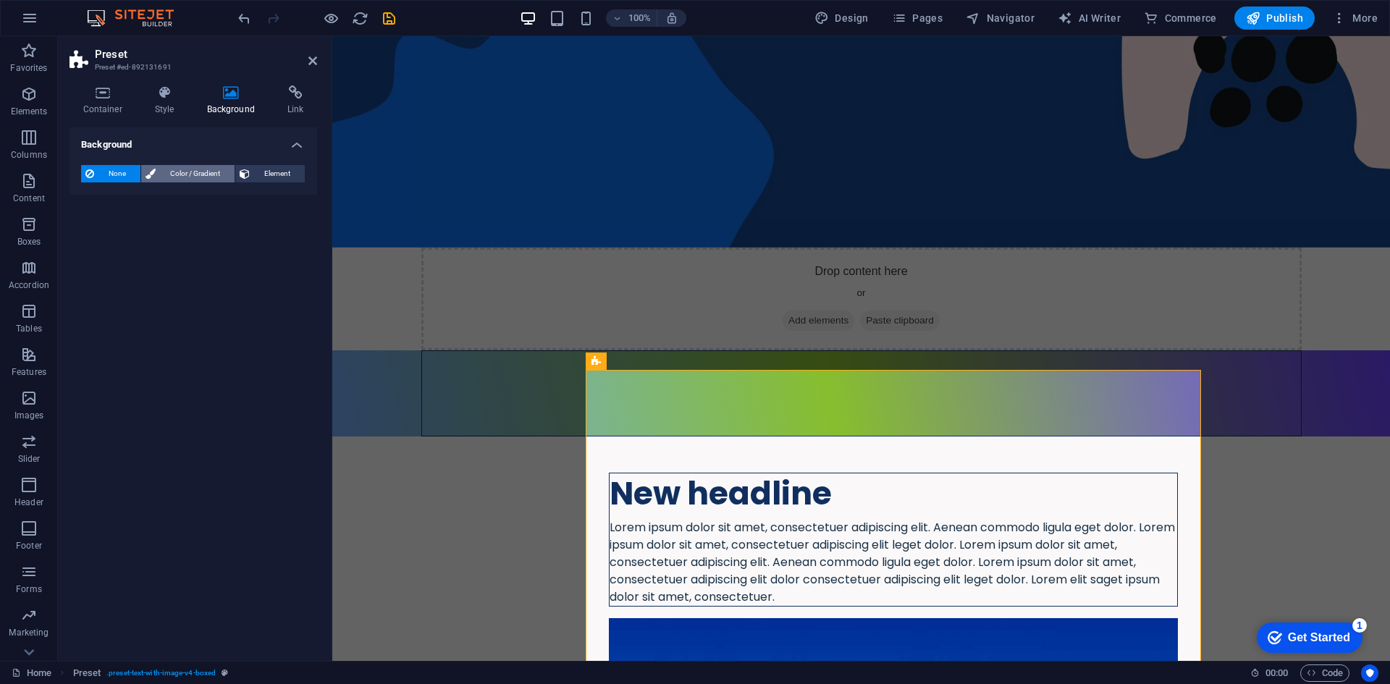
click at [179, 168] on span "Color / Gradient" at bounding box center [195, 173] width 70 height 17
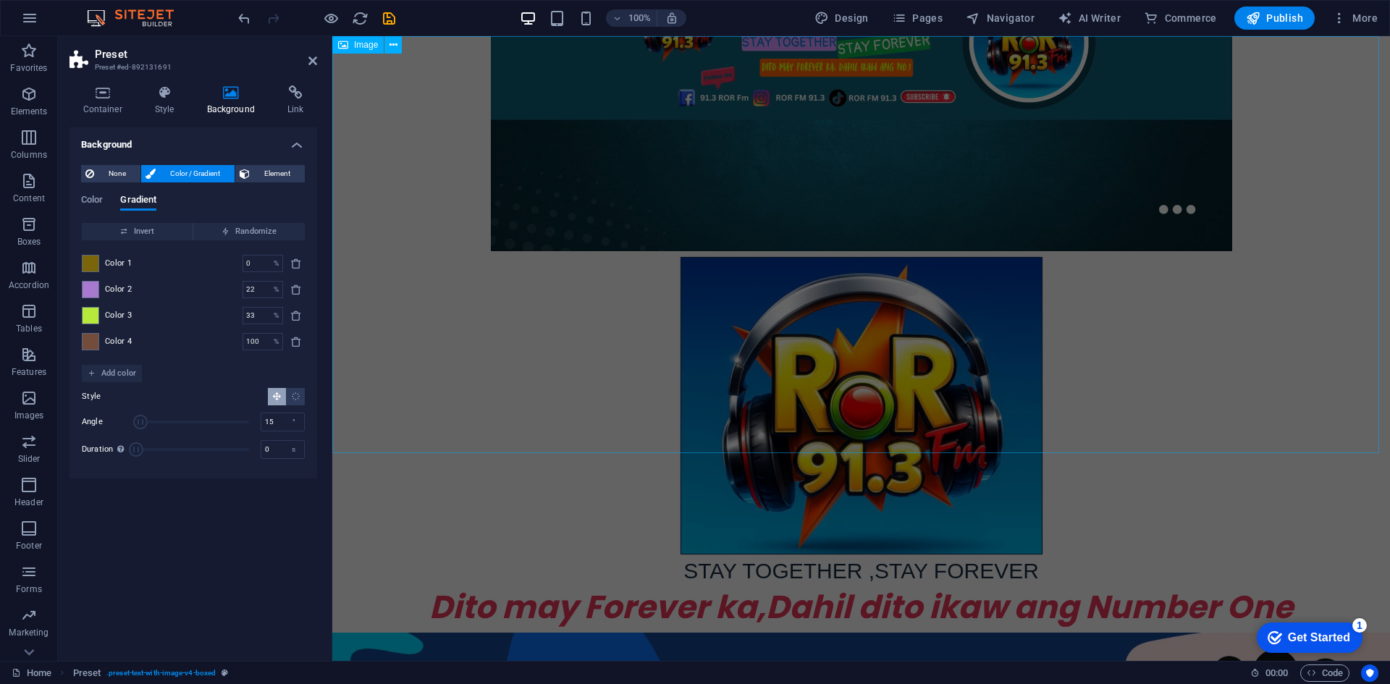
scroll to position [289, 0]
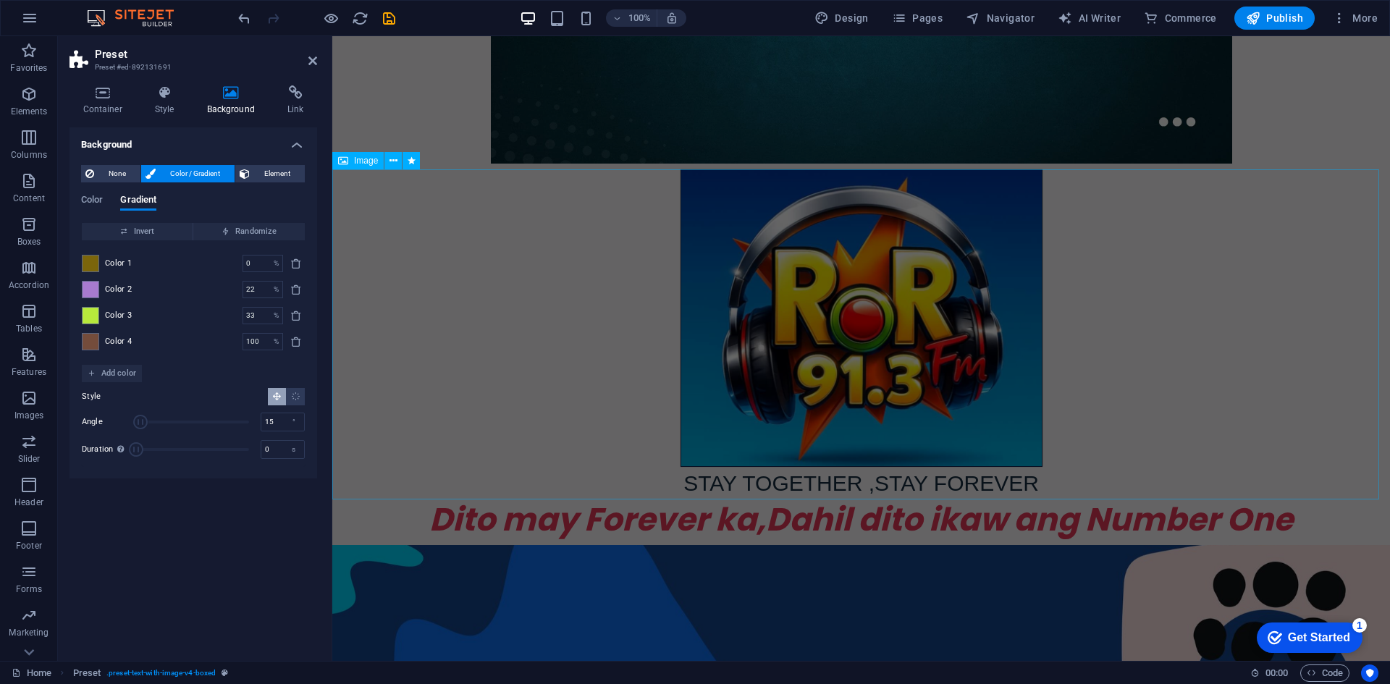
click at [706, 358] on figure "STAY TOGETHER ,STAY FOREVER" at bounding box center [860, 334] width 1057 height 330
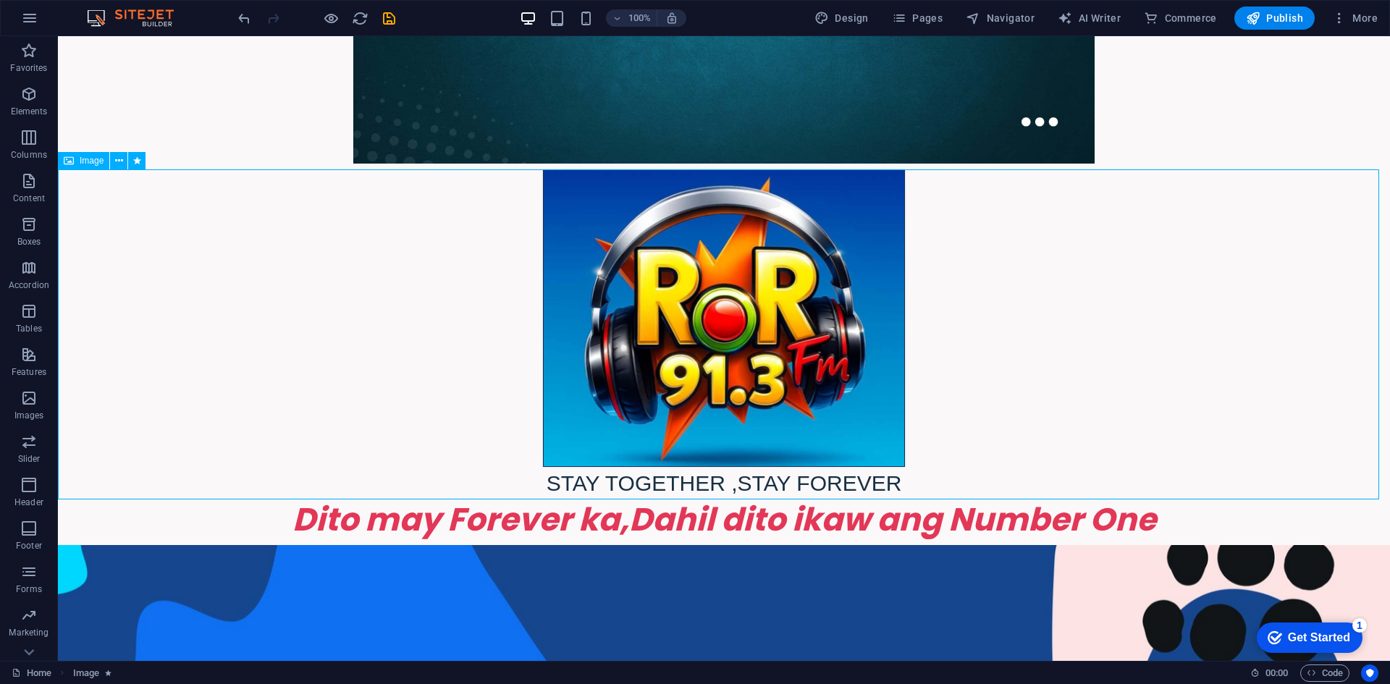
click at [609, 331] on figure "STAY TOGETHER ,STAY FOREVER" at bounding box center [724, 334] width 1332 height 330
select select "px"
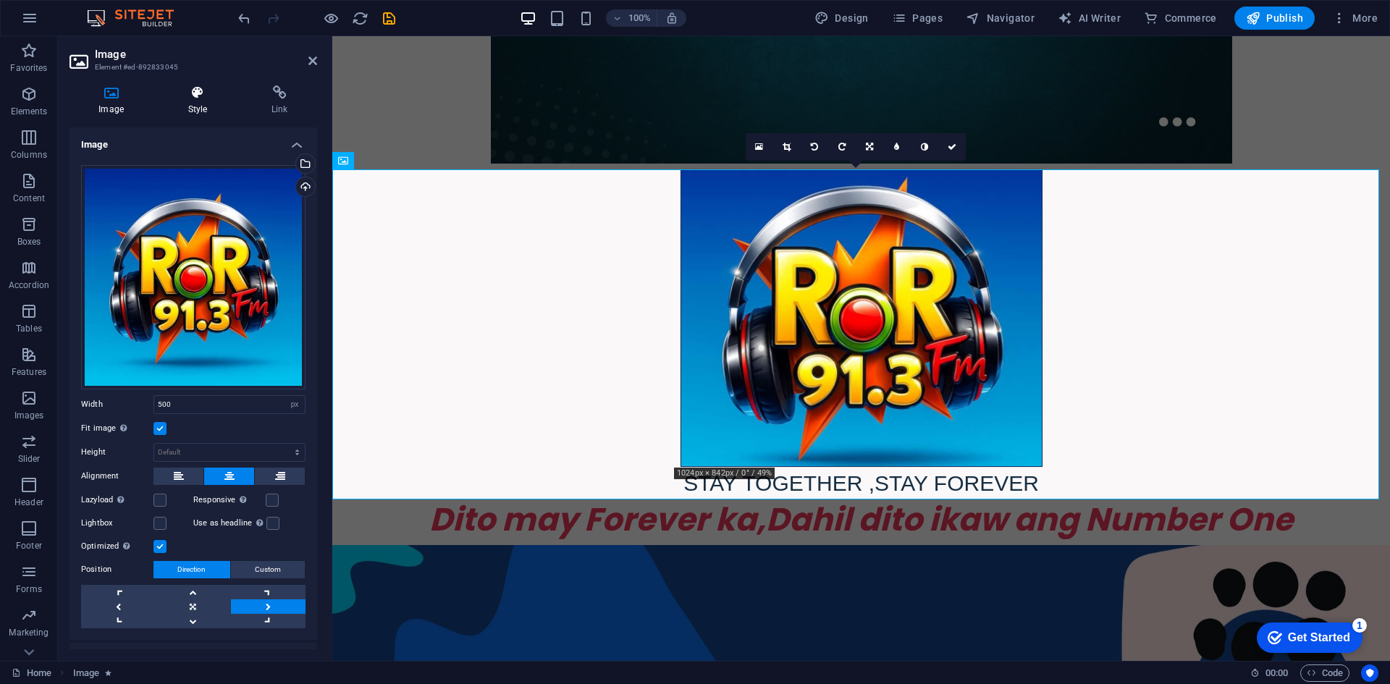
click at [190, 103] on h4 "Style" at bounding box center [199, 100] width 83 height 30
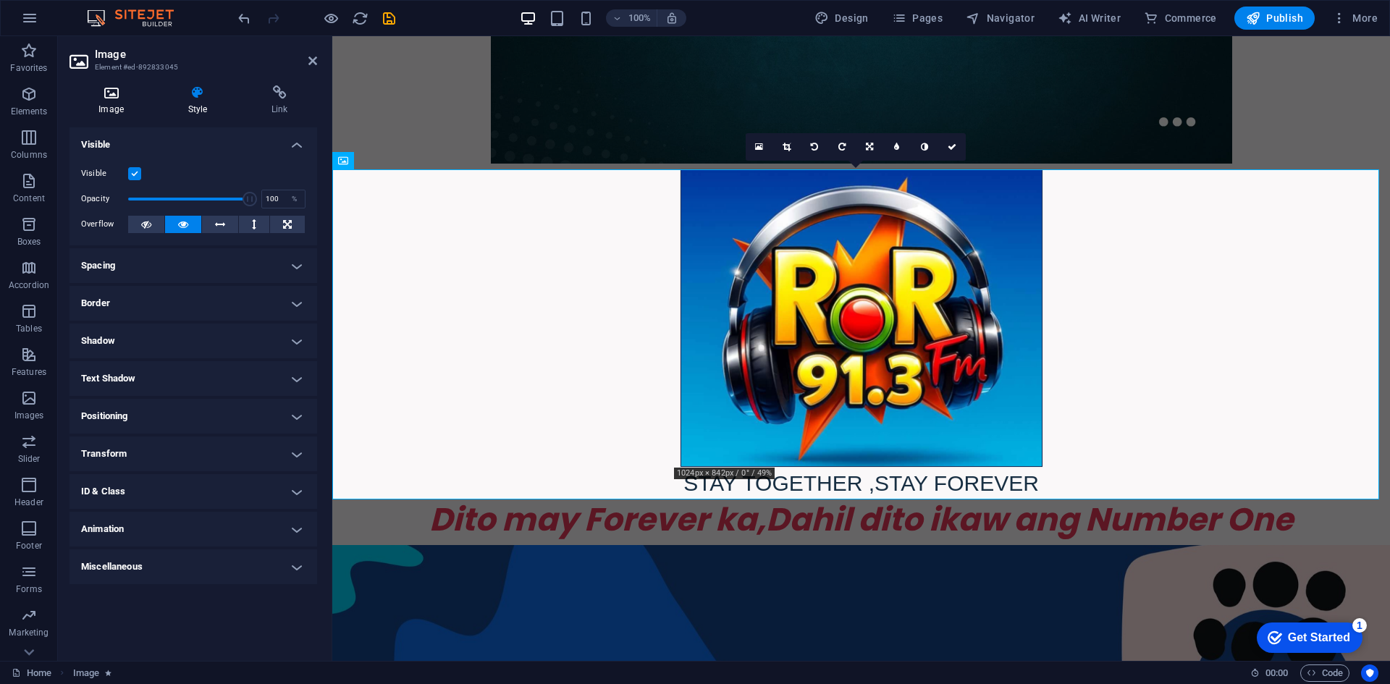
click at [114, 101] on h4 "Image" at bounding box center [113, 100] width 89 height 30
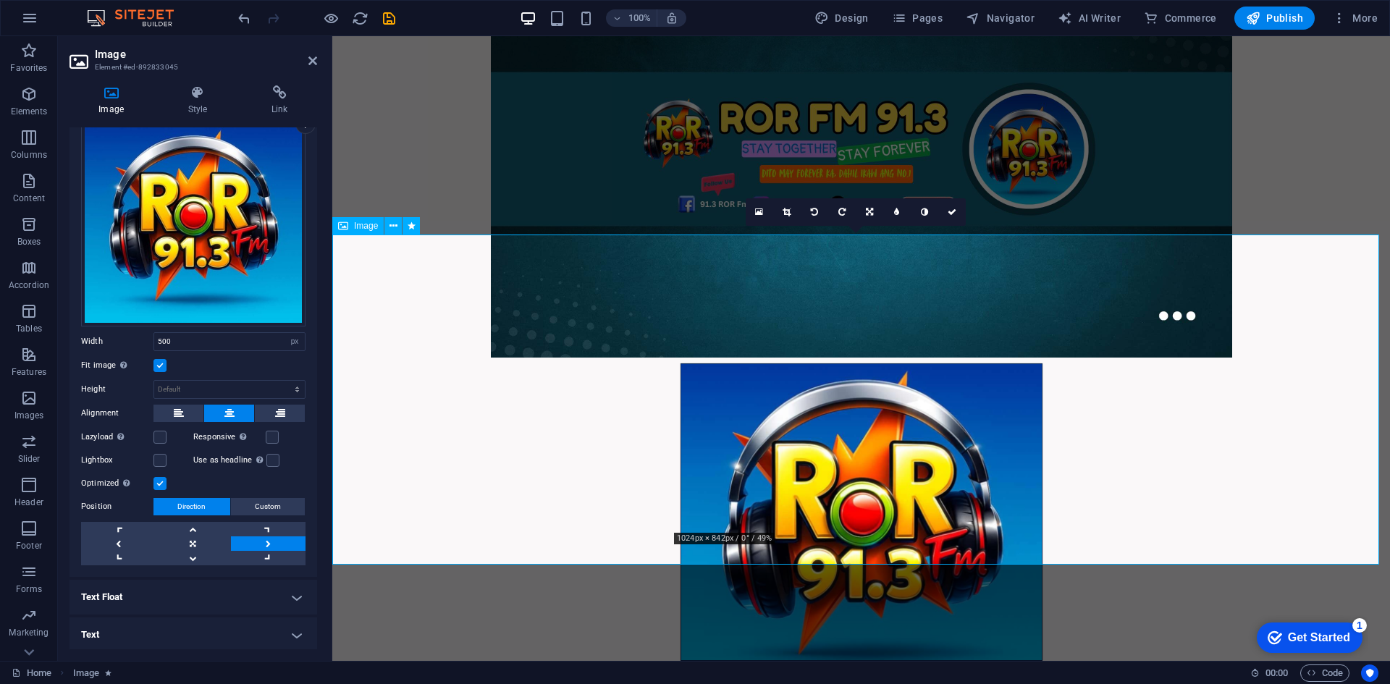
scroll to position [72, 0]
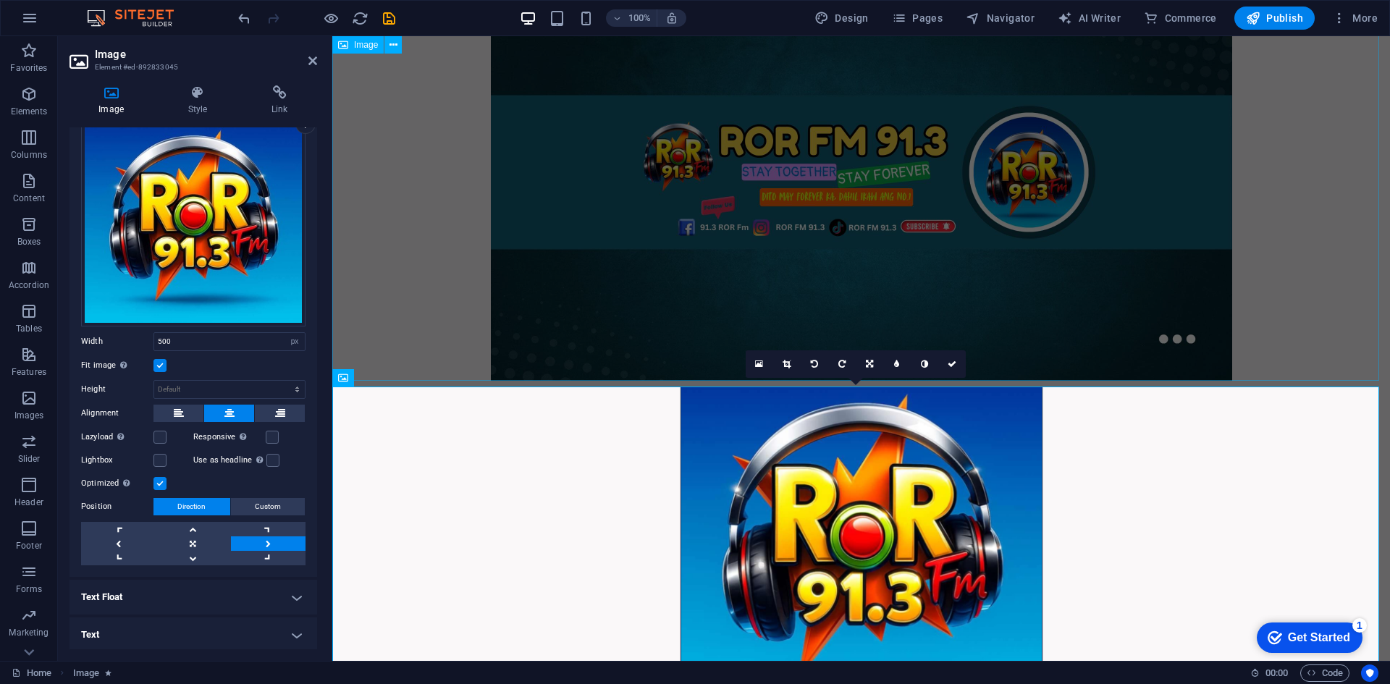
click at [517, 312] on figure at bounding box center [860, 172] width 1057 height 417
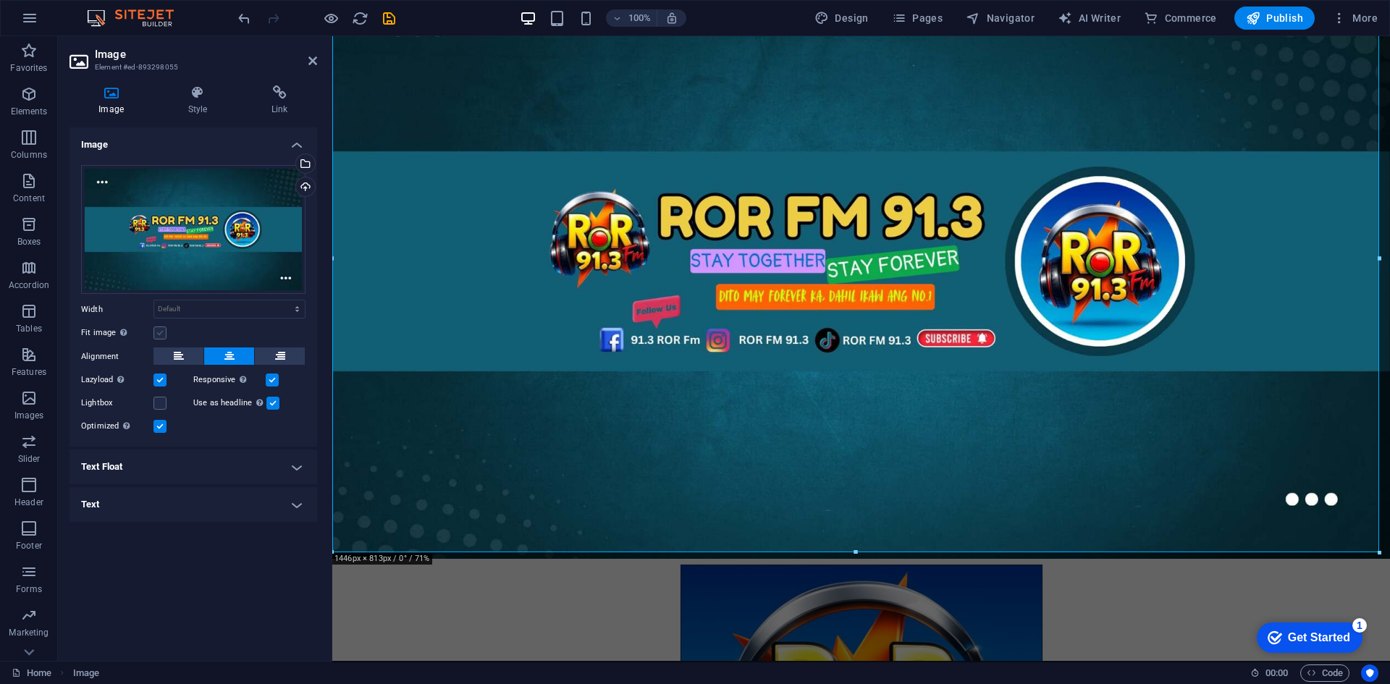
click at [164, 333] on label at bounding box center [159, 332] width 13 height 13
click at [0, 0] on input "Fit image Automatically fit image to a fixed width and height" at bounding box center [0, 0] width 0 height 0
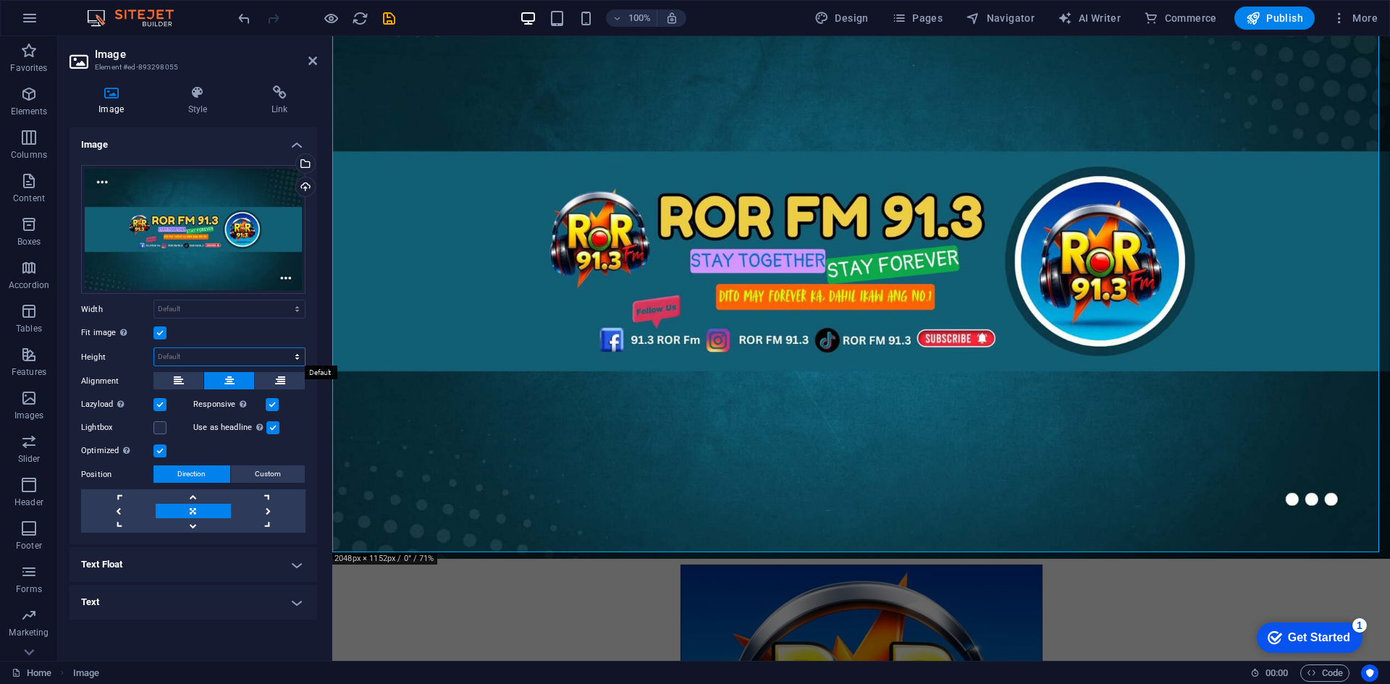
click at [185, 358] on select "Default auto px" at bounding box center [229, 356] width 151 height 17
select select "px"
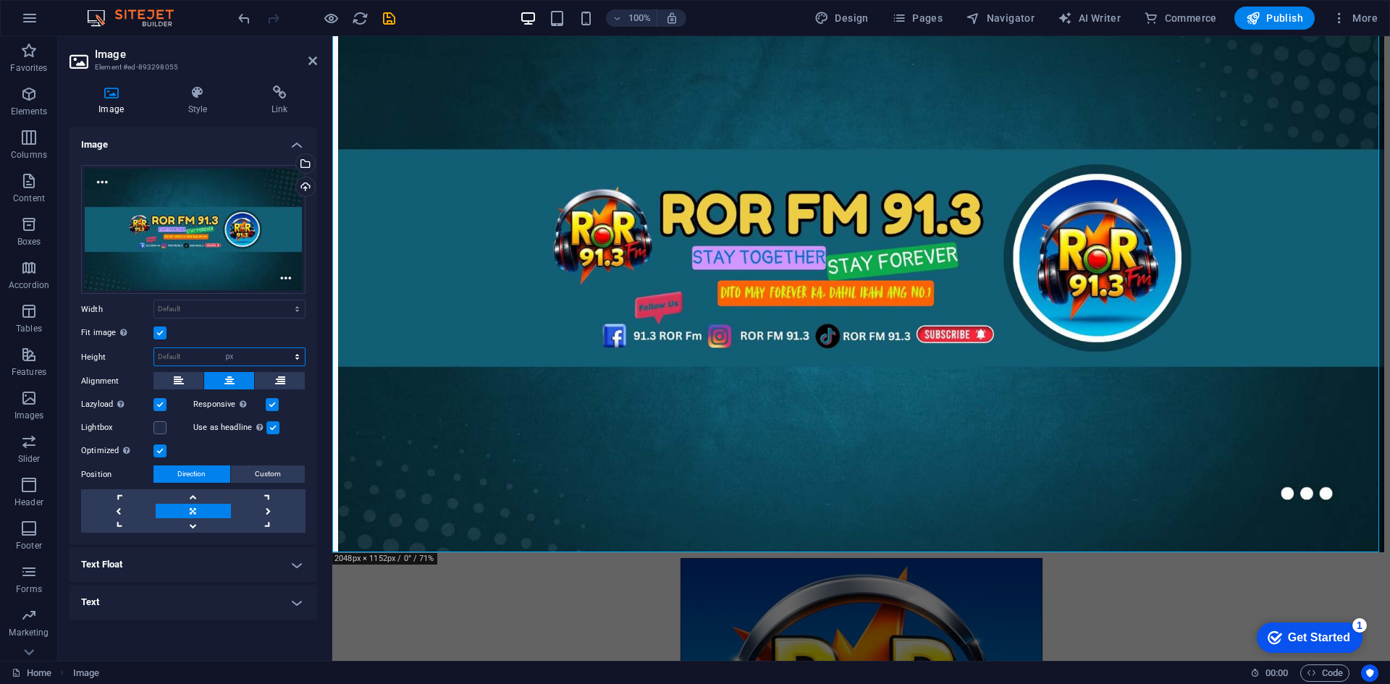
click at [284, 348] on select "Default auto px" at bounding box center [229, 356] width 151 height 17
click at [272, 351] on input "813" at bounding box center [229, 356] width 151 height 17
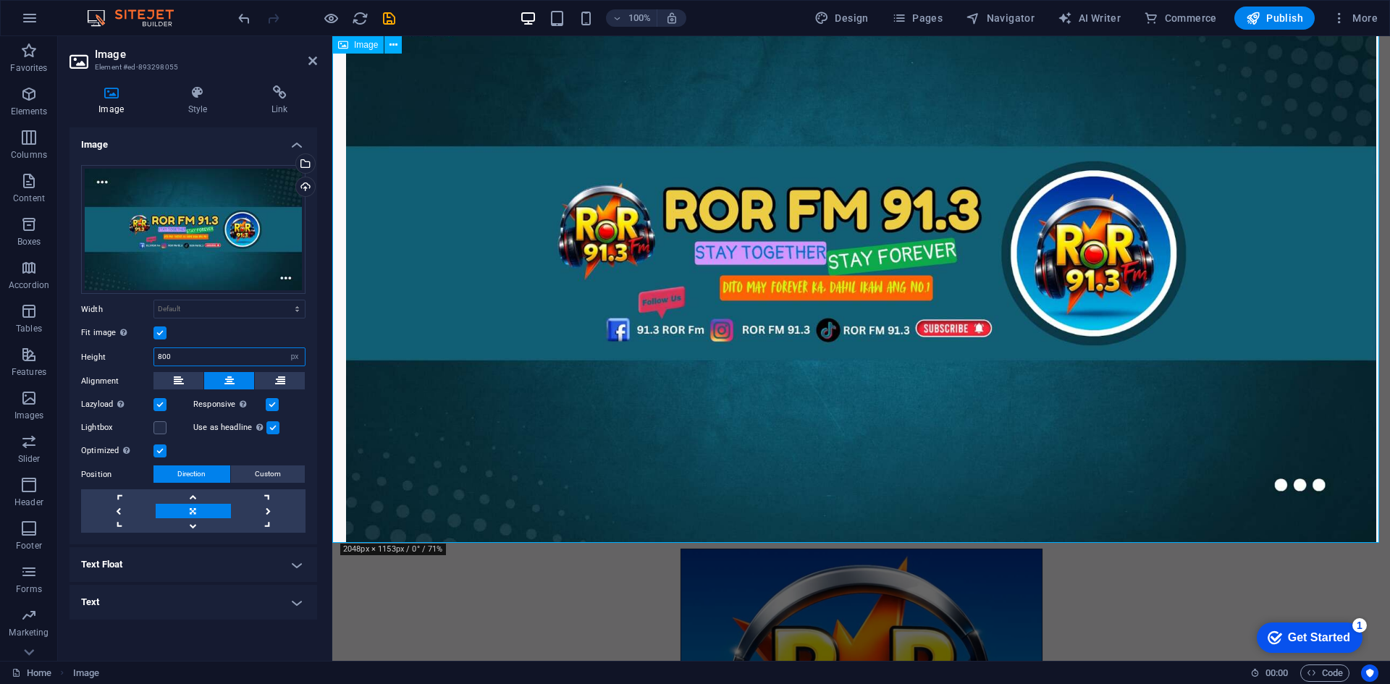
type input "800"
click at [337, 237] on figure at bounding box center [860, 253] width 1057 height 579
click at [198, 106] on h4 "Style" at bounding box center [199, 100] width 83 height 30
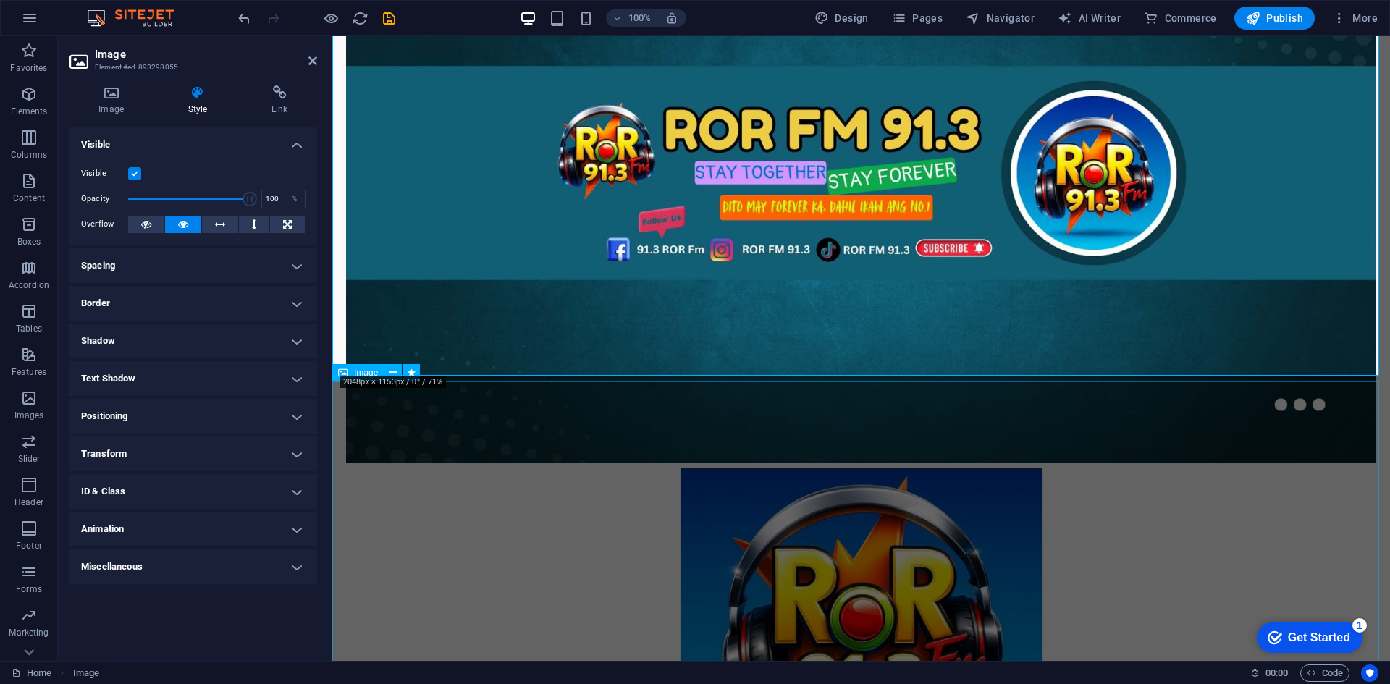
scroll to position [289, 0]
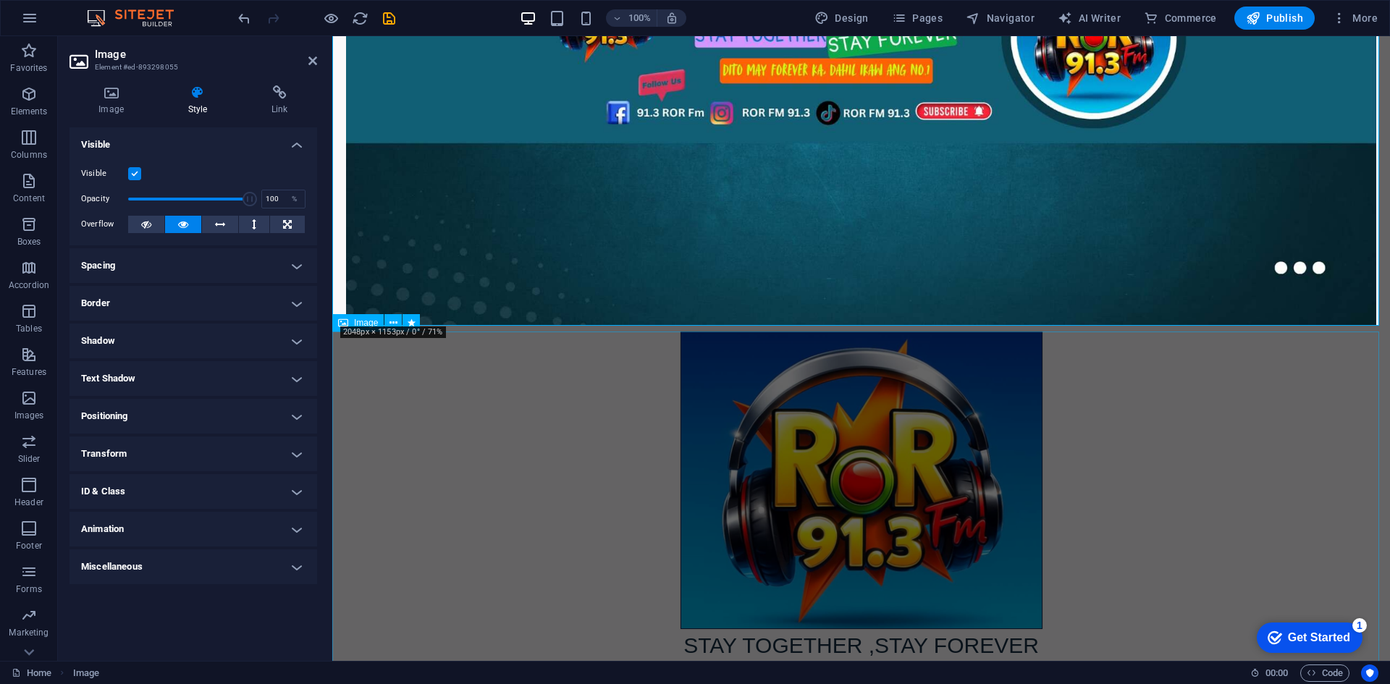
click at [802, 434] on figure "STAY TOGETHER ,STAY FOREVER" at bounding box center [860, 496] width 1057 height 330
select select "px"
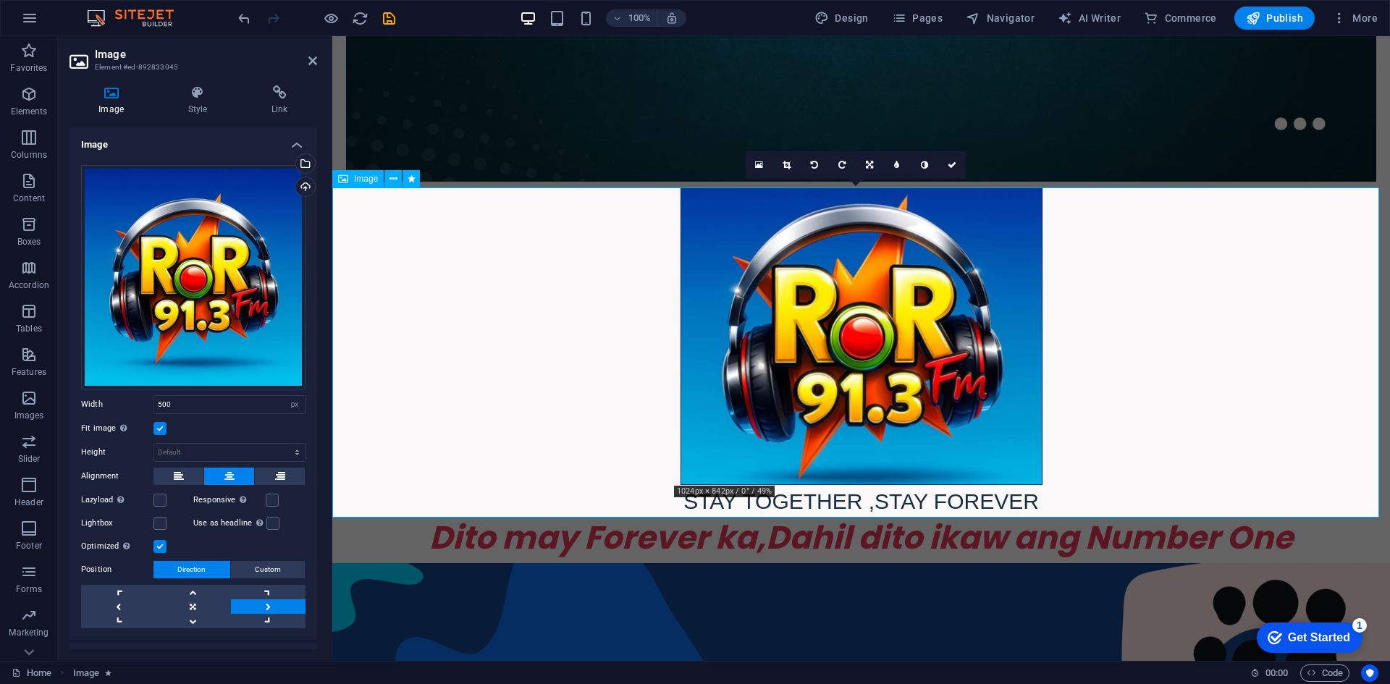
scroll to position [434, 0]
click at [415, 365] on figure "STAY TOGETHER ,STAY FOREVER" at bounding box center [860, 352] width 1057 height 330
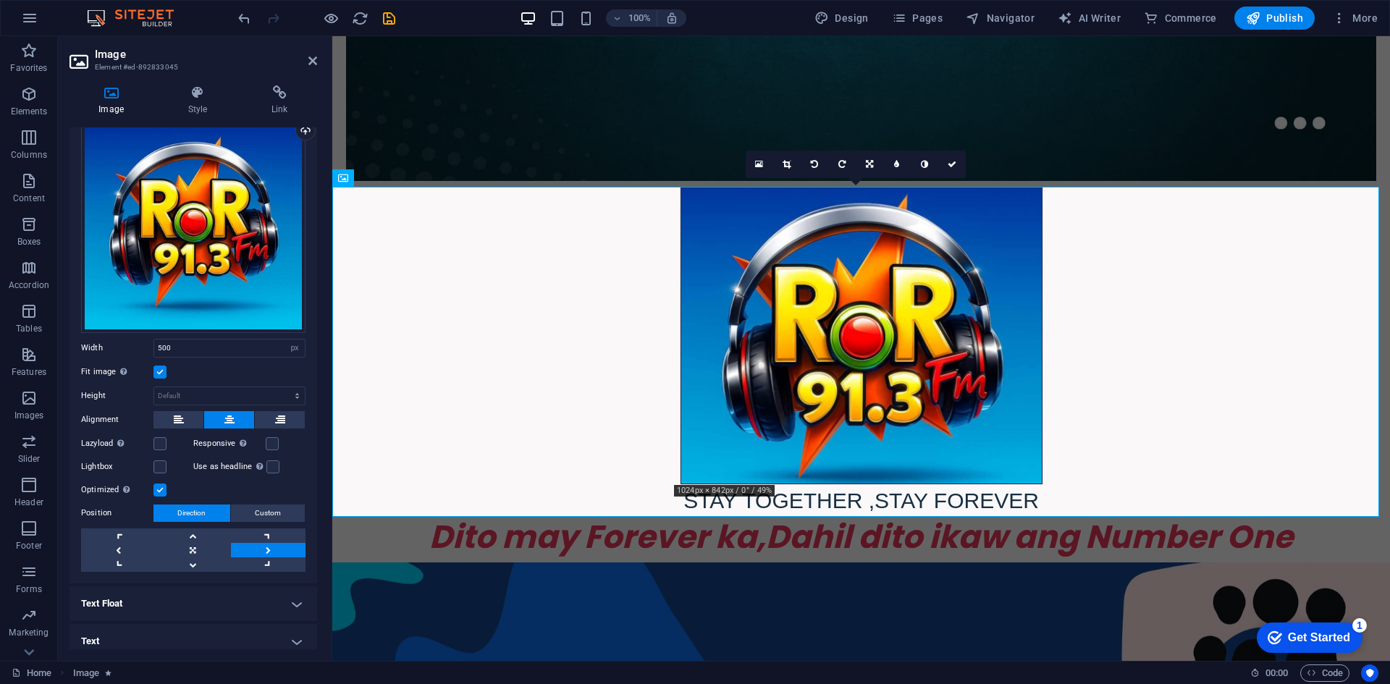
scroll to position [63, 0]
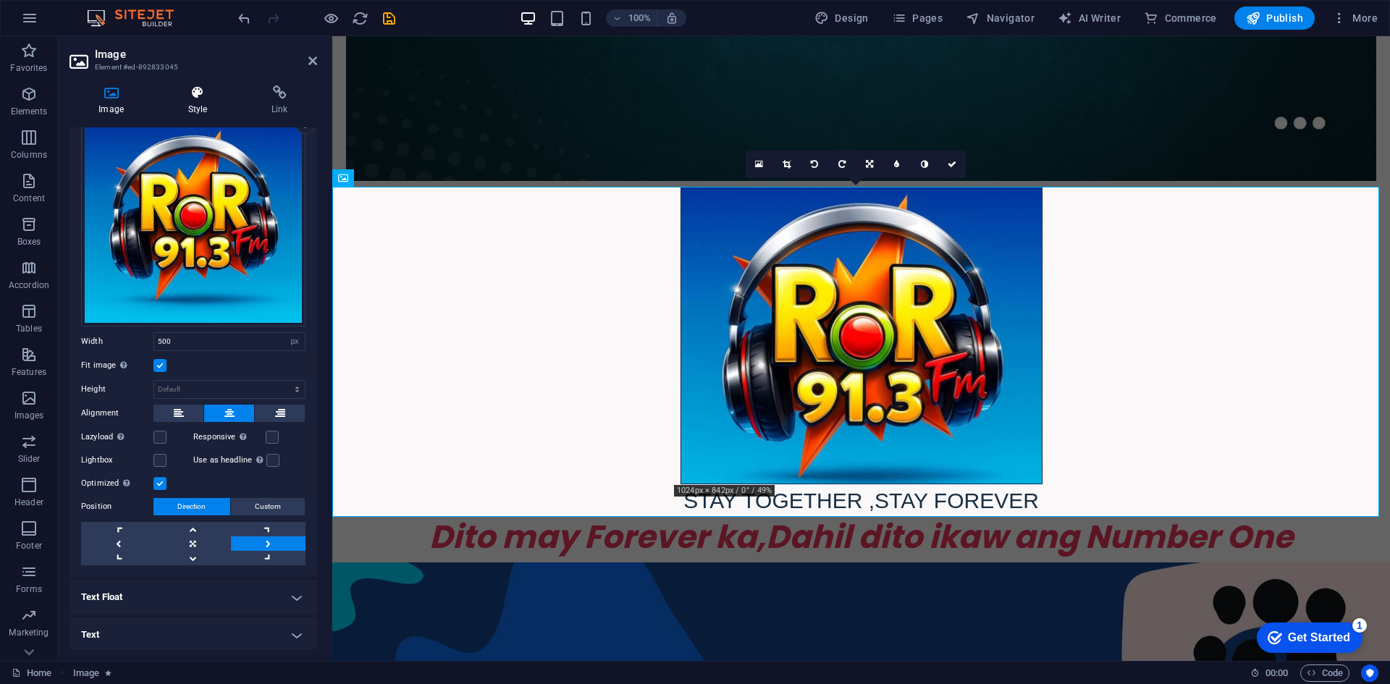
click at [197, 106] on h4 "Style" at bounding box center [199, 100] width 83 height 30
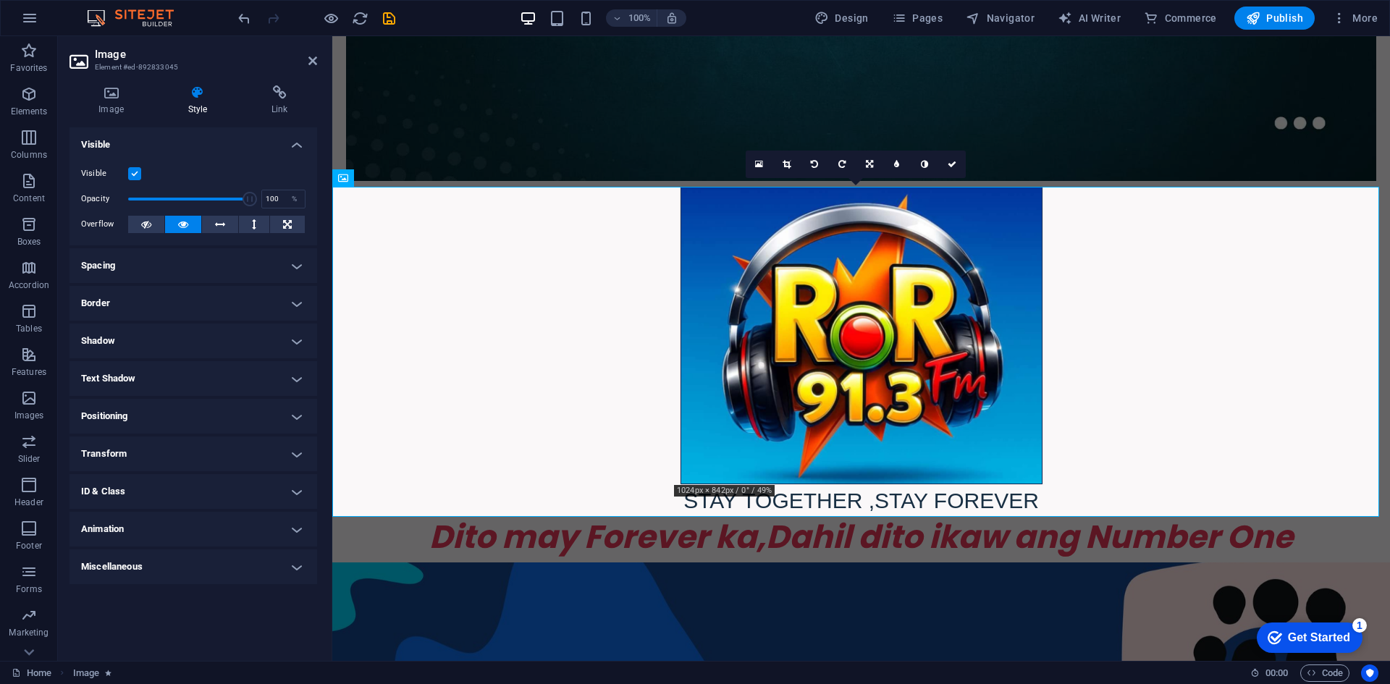
click at [295, 529] on h4 "Animation" at bounding box center [193, 529] width 248 height 35
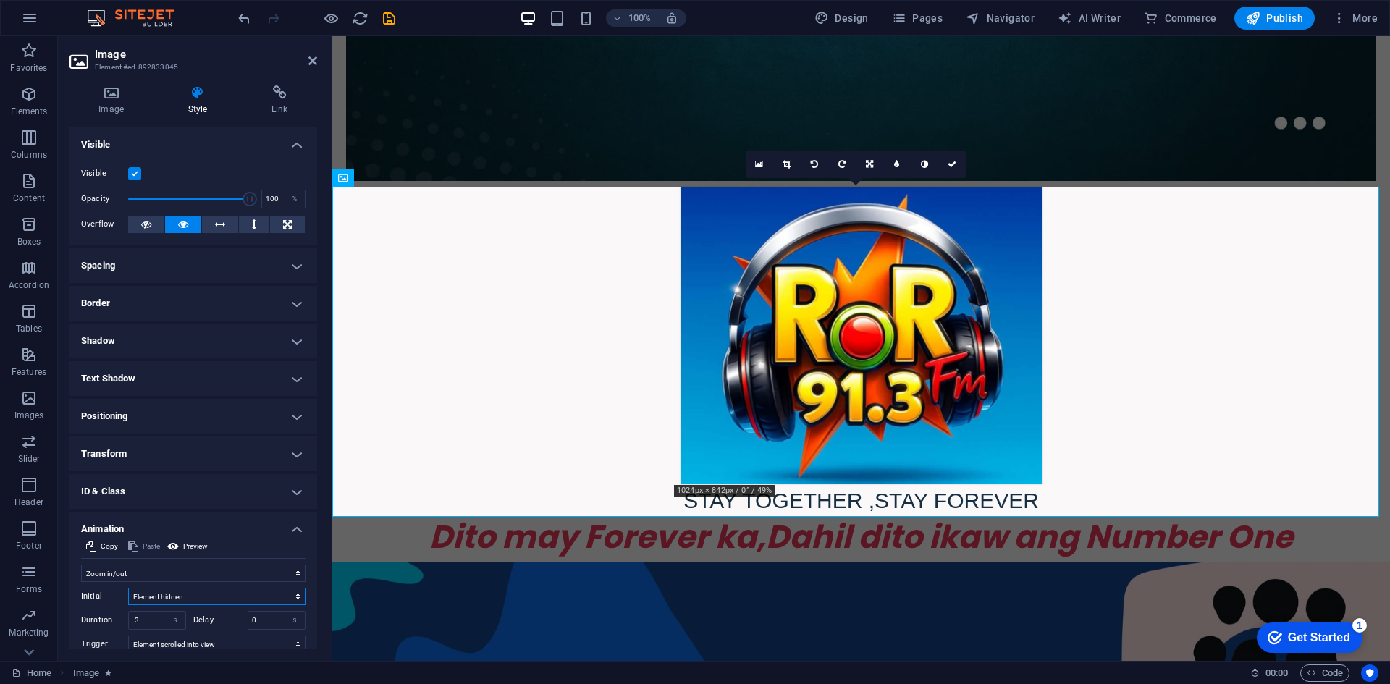
click at [293, 592] on select "Element hidden Element shown" at bounding box center [216, 596] width 177 height 17
select select "show"
click at [128, 588] on select "Element hidden Element shown" at bounding box center [216, 596] width 177 height 17
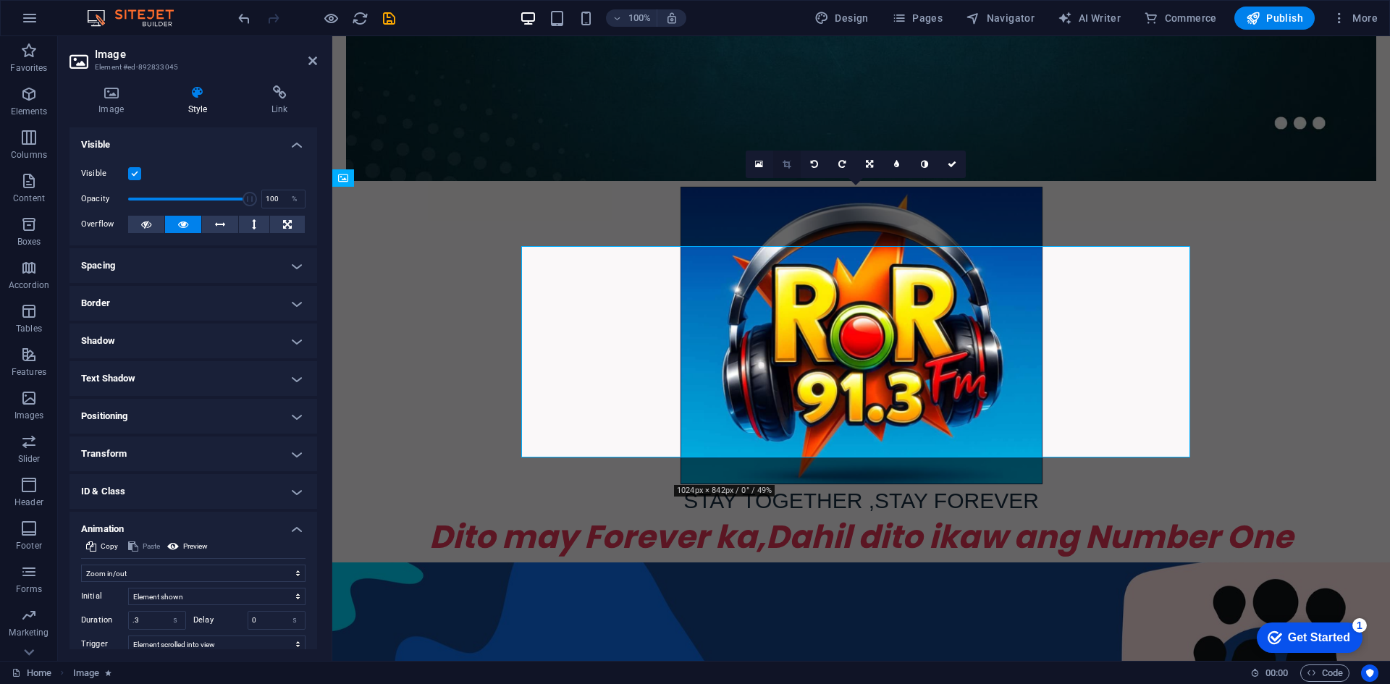
click at [786, 158] on link at bounding box center [787, 165] width 28 height 28
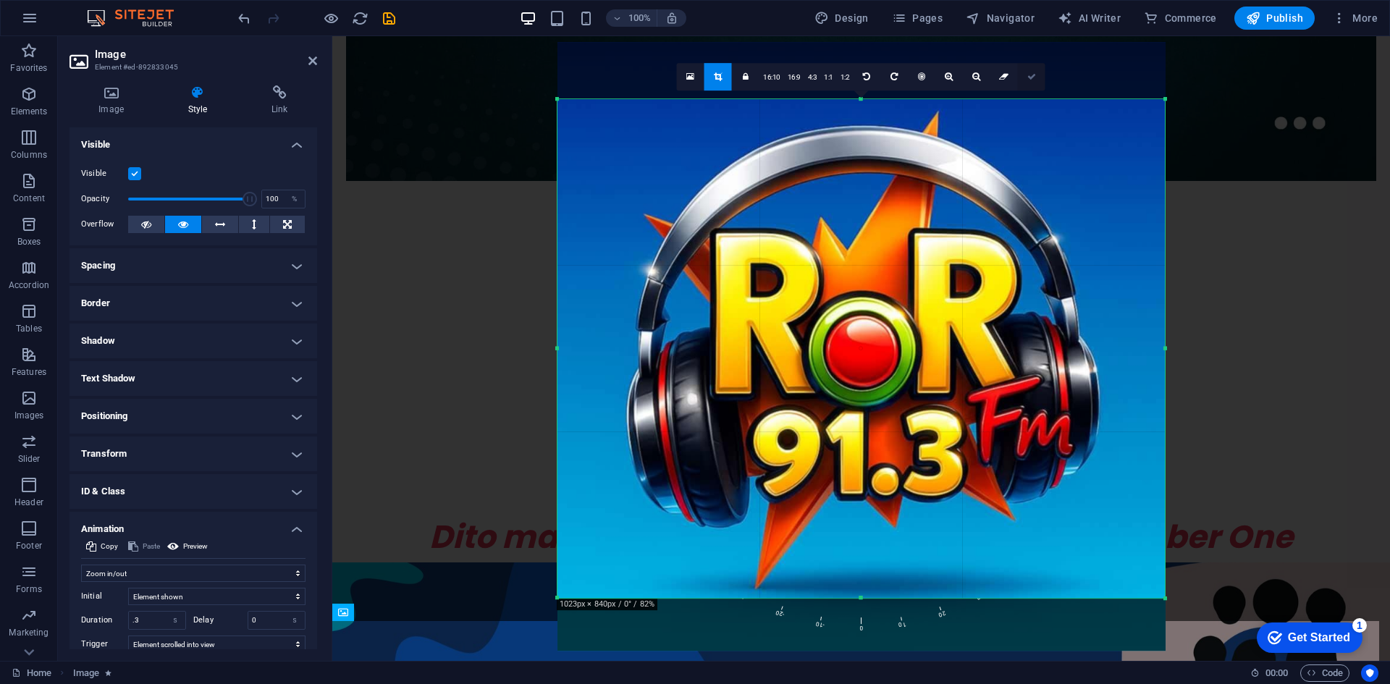
click at [1025, 74] on link at bounding box center [1032, 77] width 28 height 28
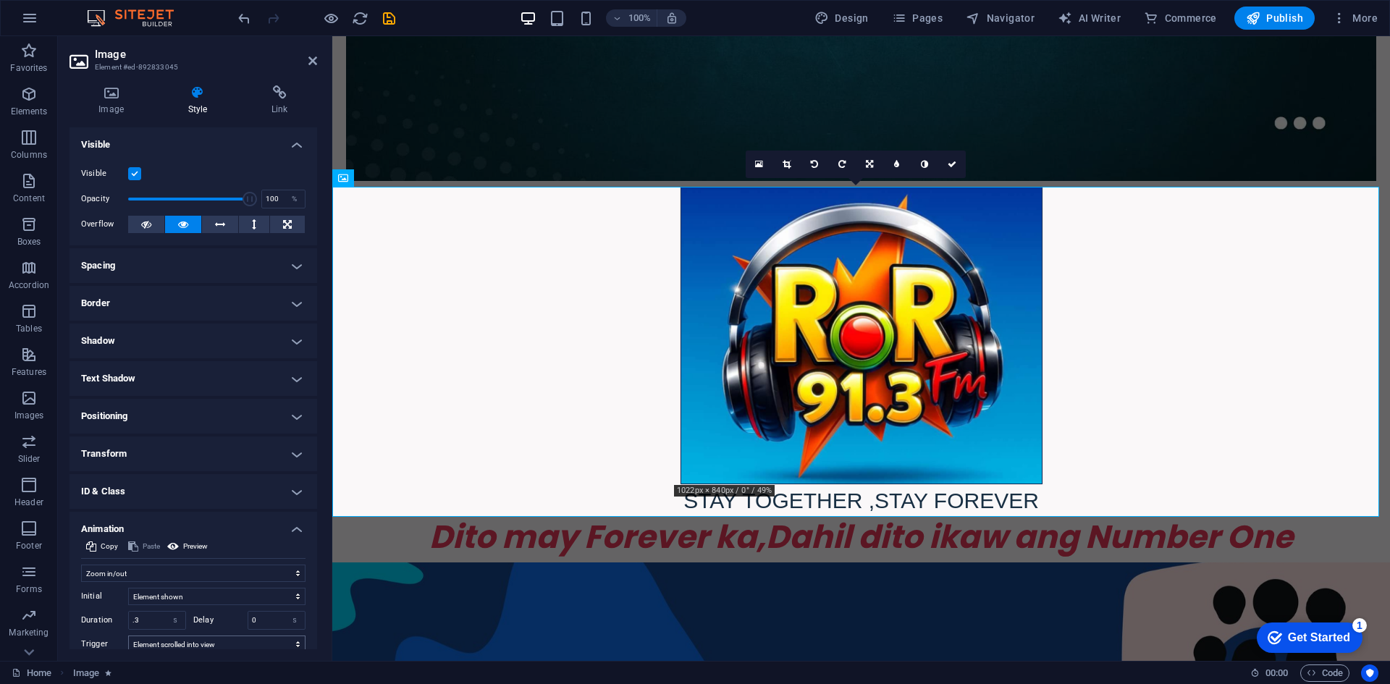
scroll to position [72, 0]
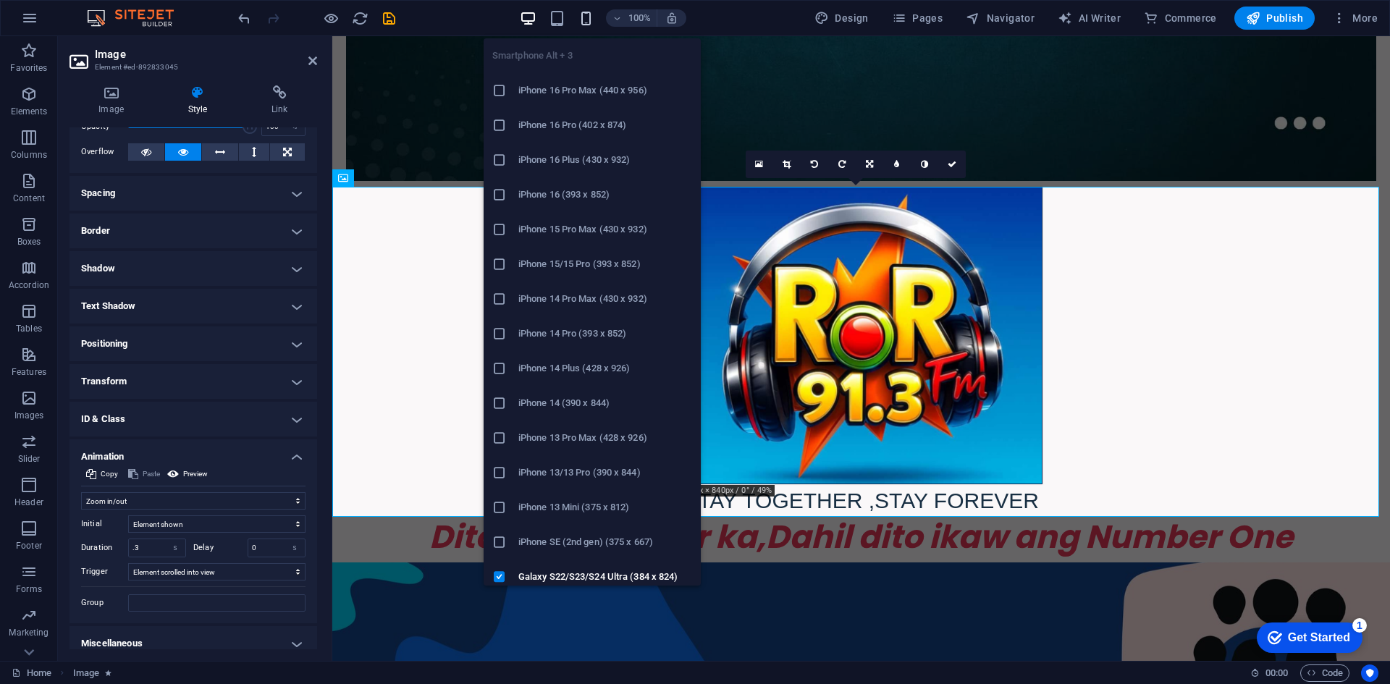
click at [587, 12] on icon "button" at bounding box center [586, 18] width 17 height 17
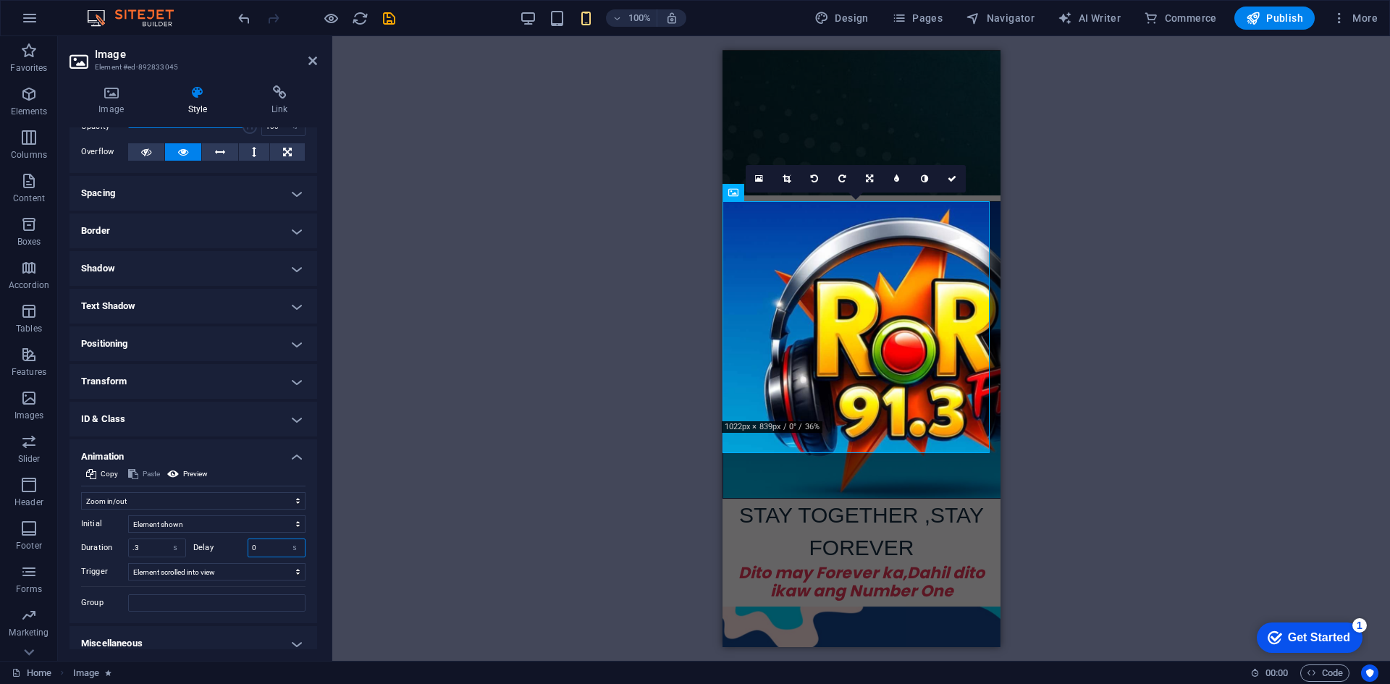
click at [258, 547] on input "0" at bounding box center [276, 547] width 56 height 17
type input "5"
click at [292, 570] on select "No automatic trigger On page load Element scrolled into view" at bounding box center [216, 571] width 177 height 17
select select "onload"
click at [128, 563] on select "No automatic trigger On page load Element scrolled into view" at bounding box center [216, 571] width 177 height 17
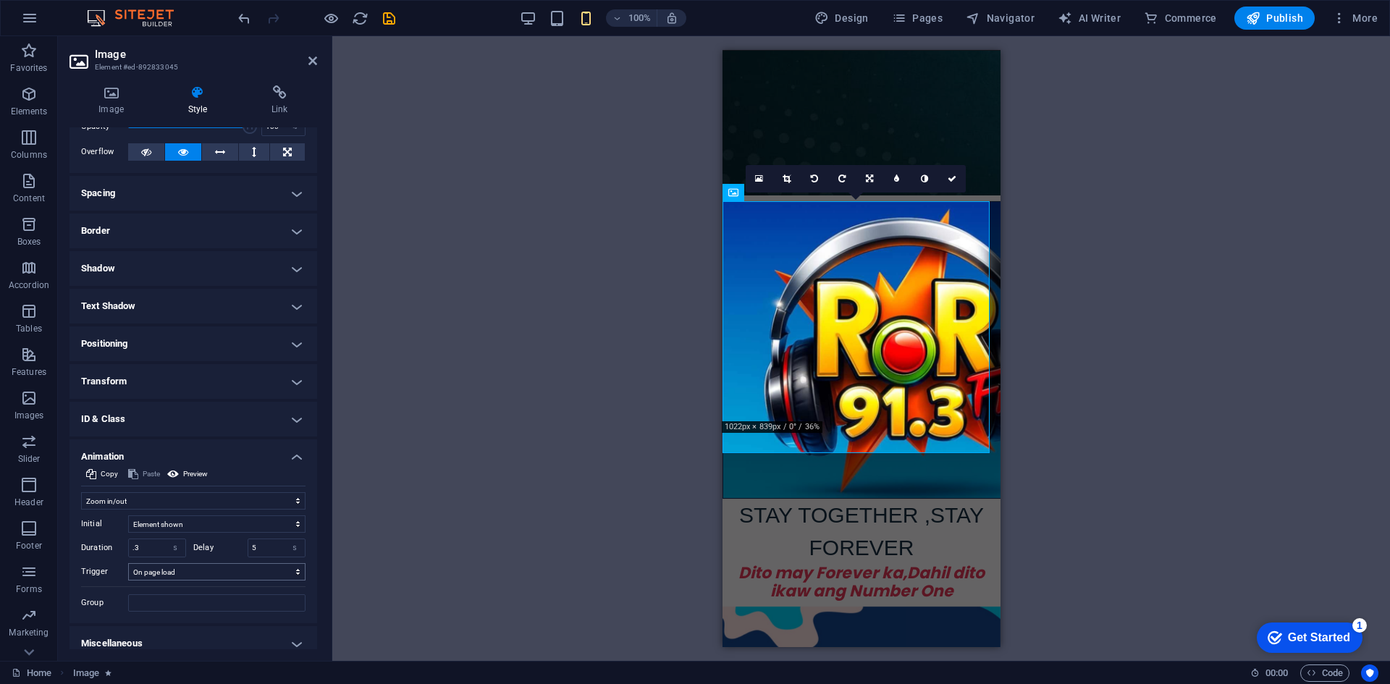
scroll to position [84, 0]
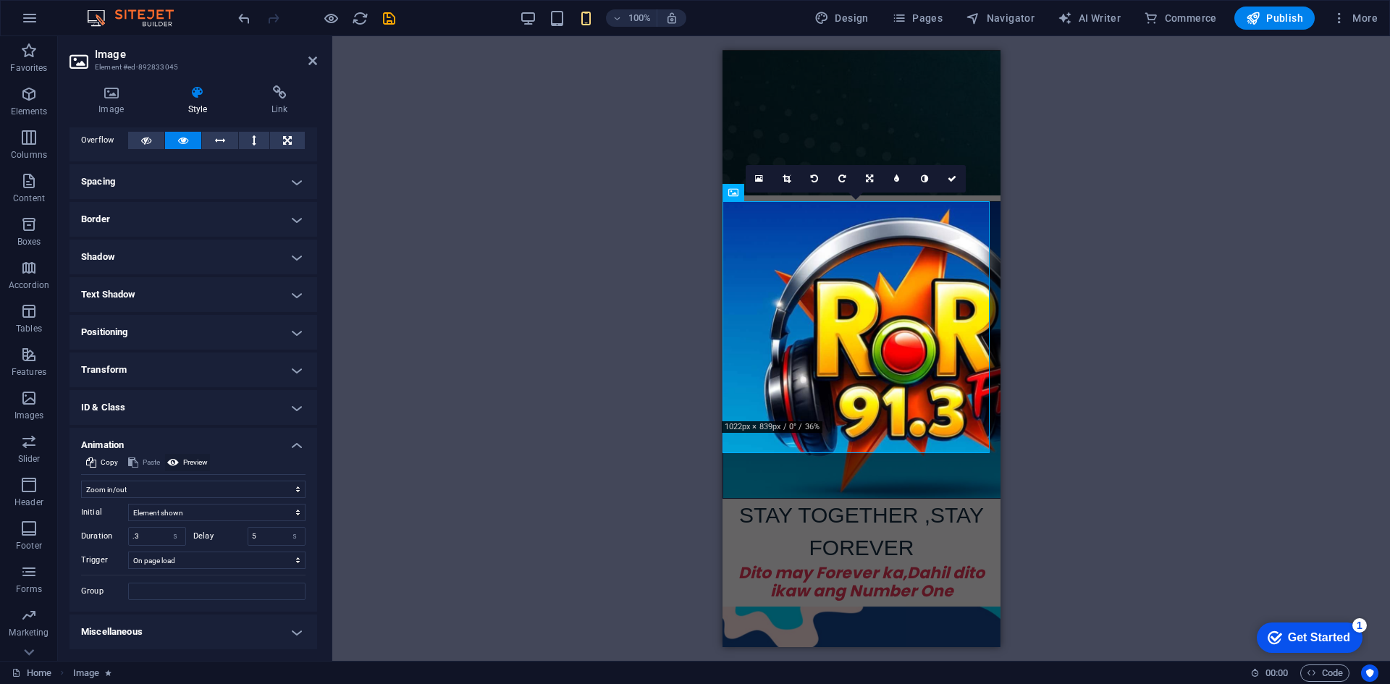
click at [195, 459] on span "Preview" at bounding box center [195, 462] width 25 height 17
click at [195, 463] on span "Preview" at bounding box center [195, 462] width 25 height 17
click at [255, 536] on input "5" at bounding box center [276, 536] width 56 height 17
type input "2"
click at [183, 460] on span "Preview" at bounding box center [195, 462] width 25 height 17
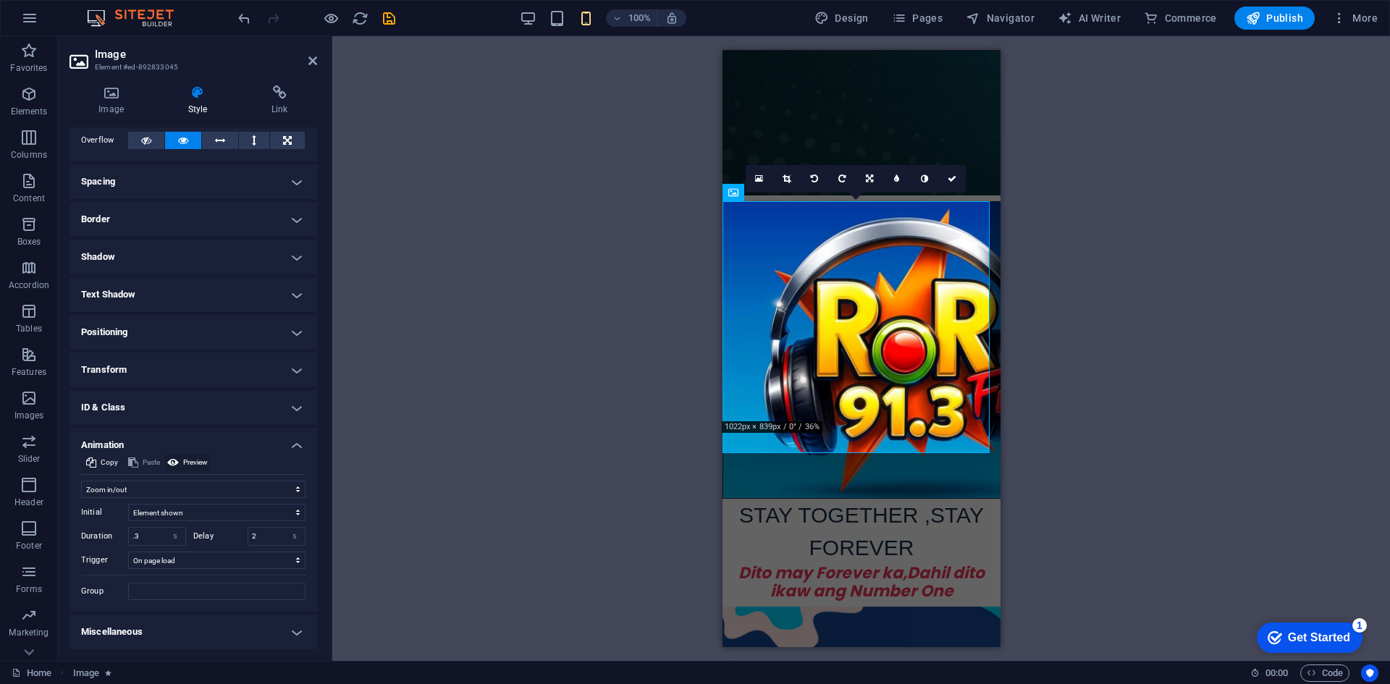
click at [183, 463] on span "Preview" at bounding box center [195, 462] width 25 height 17
click at [296, 488] on select "Don't animate Show / Hide Slide up/down Zoom in/out Slide left to right Slide r…" at bounding box center [193, 489] width 224 height 17
click at [81, 491] on select "Don't animate Show / Hide Slide up/down Zoom in/out Slide left to right Slide r…" at bounding box center [193, 489] width 224 height 17
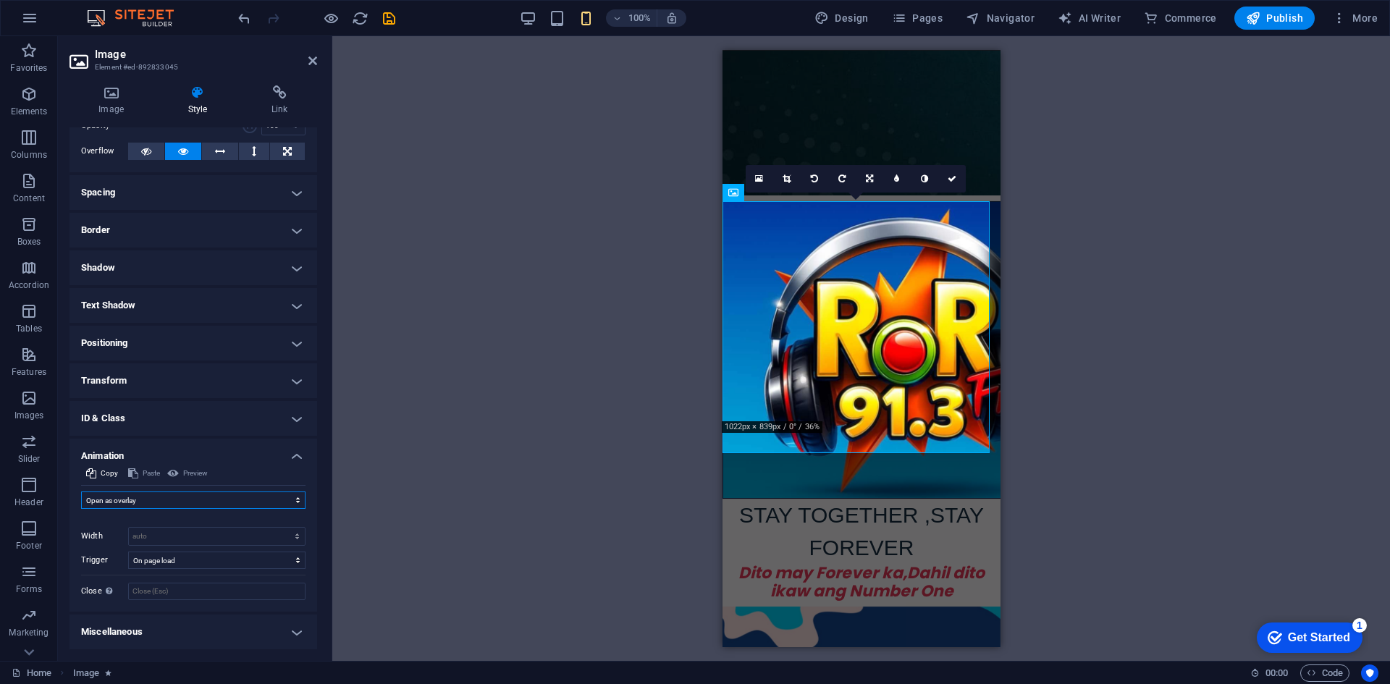
scroll to position [73, 0]
click at [293, 500] on select "Don't animate Show / Hide Slide up/down Zoom in/out Slide left to right Slide r…" at bounding box center [193, 499] width 224 height 17
click at [81, 497] on select "Don't animate Show / Hide Slide up/down Zoom in/out Slide left to right Slide r…" at bounding box center [193, 499] width 224 height 17
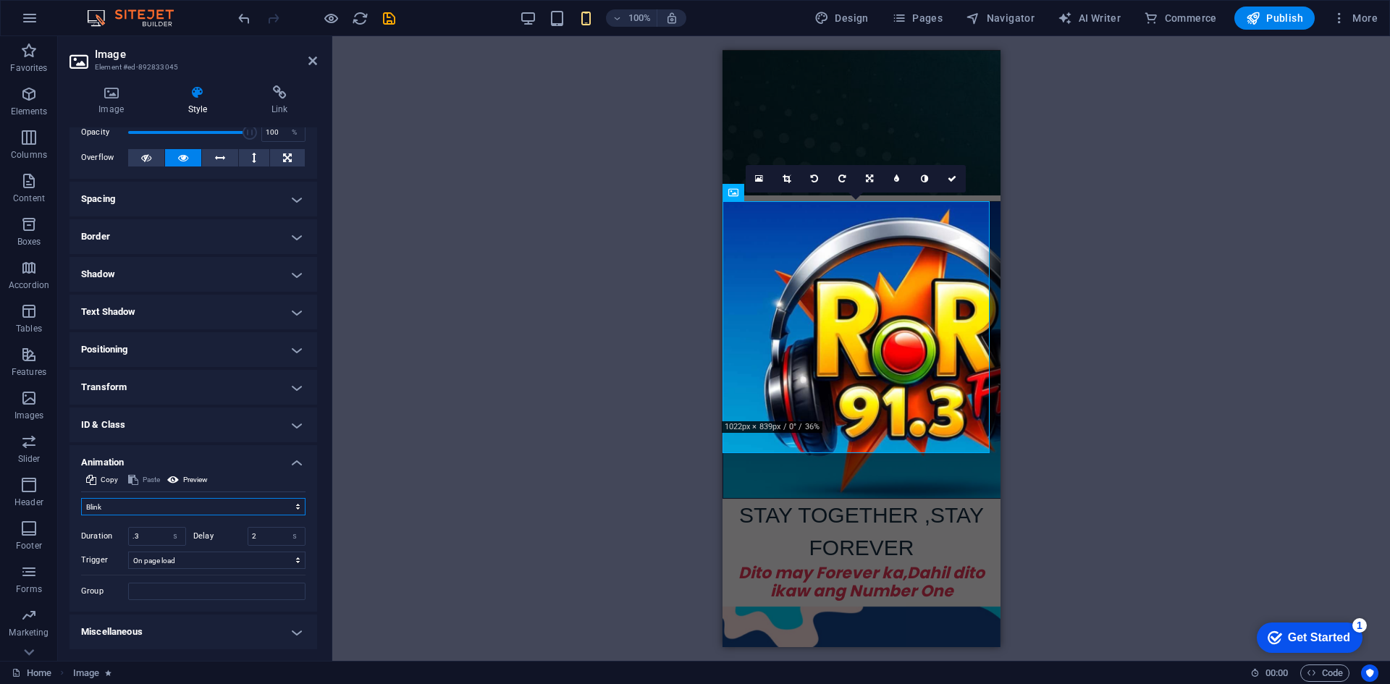
scroll to position [67, 0]
click at [200, 477] on span "Preview" at bounding box center [195, 479] width 25 height 17
click at [295, 503] on select "Don't animate Show / Hide Slide up/down Zoom in/out Slide left to right Slide r…" at bounding box center [193, 506] width 224 height 17
select select "pulse"
click at [81, 498] on select "Don't animate Show / Hide Slide up/down Zoom in/out Slide left to right Slide r…" at bounding box center [193, 506] width 224 height 17
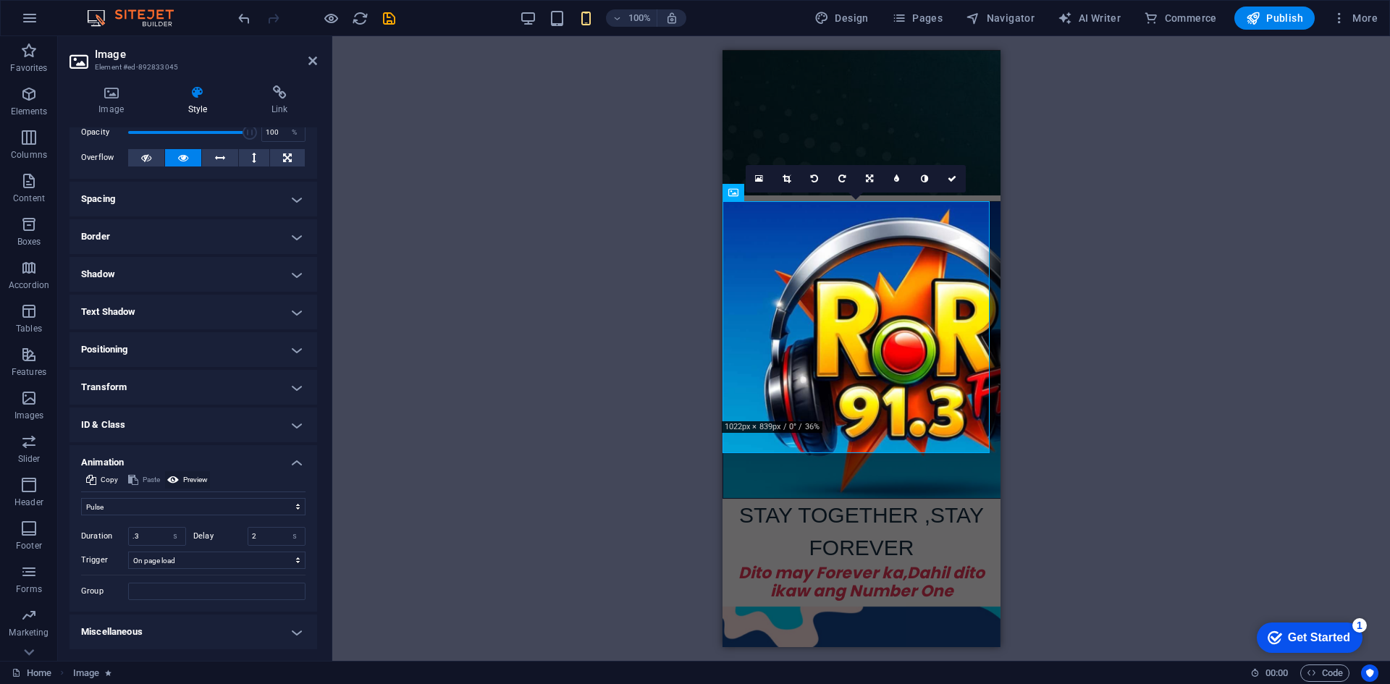
click at [199, 476] on span "Preview" at bounding box center [195, 479] width 25 height 17
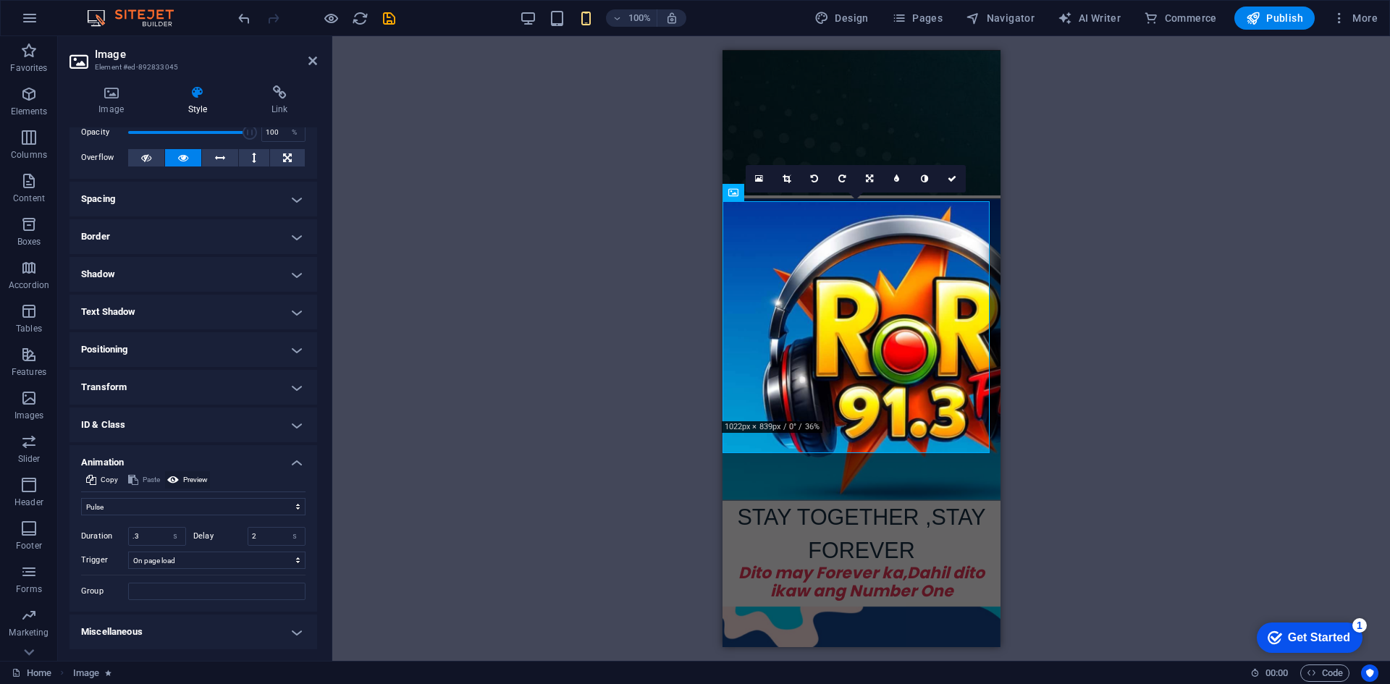
click at [199, 479] on span "Preview" at bounding box center [195, 479] width 25 height 17
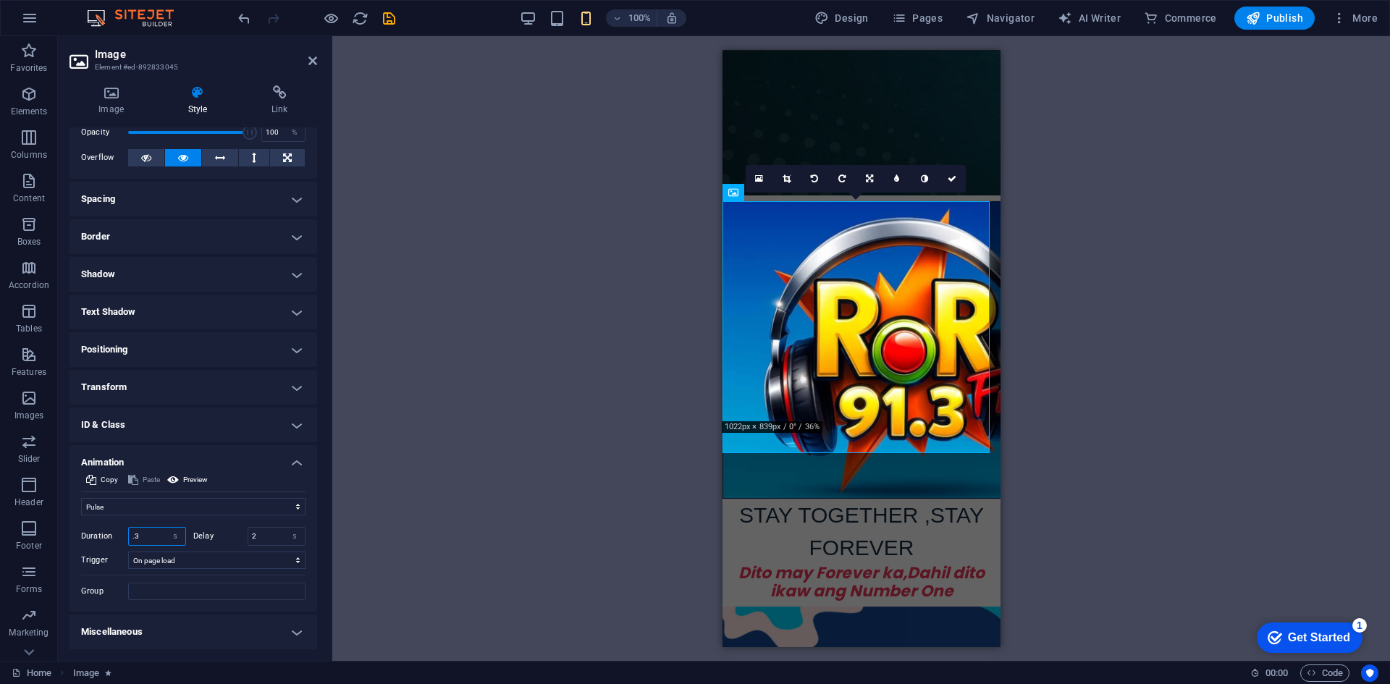
click at [155, 537] on input ".3" at bounding box center [157, 536] width 56 height 17
type input "5"
click at [198, 481] on span "Preview" at bounding box center [195, 479] width 25 height 17
click at [292, 507] on select "Don't animate Show / Hide Slide up/down Zoom in/out Slide left to right Slide r…" at bounding box center [193, 506] width 224 height 17
click at [81, 498] on select "Don't animate Show / Hide Slide up/down Zoom in/out Slide left to right Slide r…" at bounding box center [193, 506] width 224 height 17
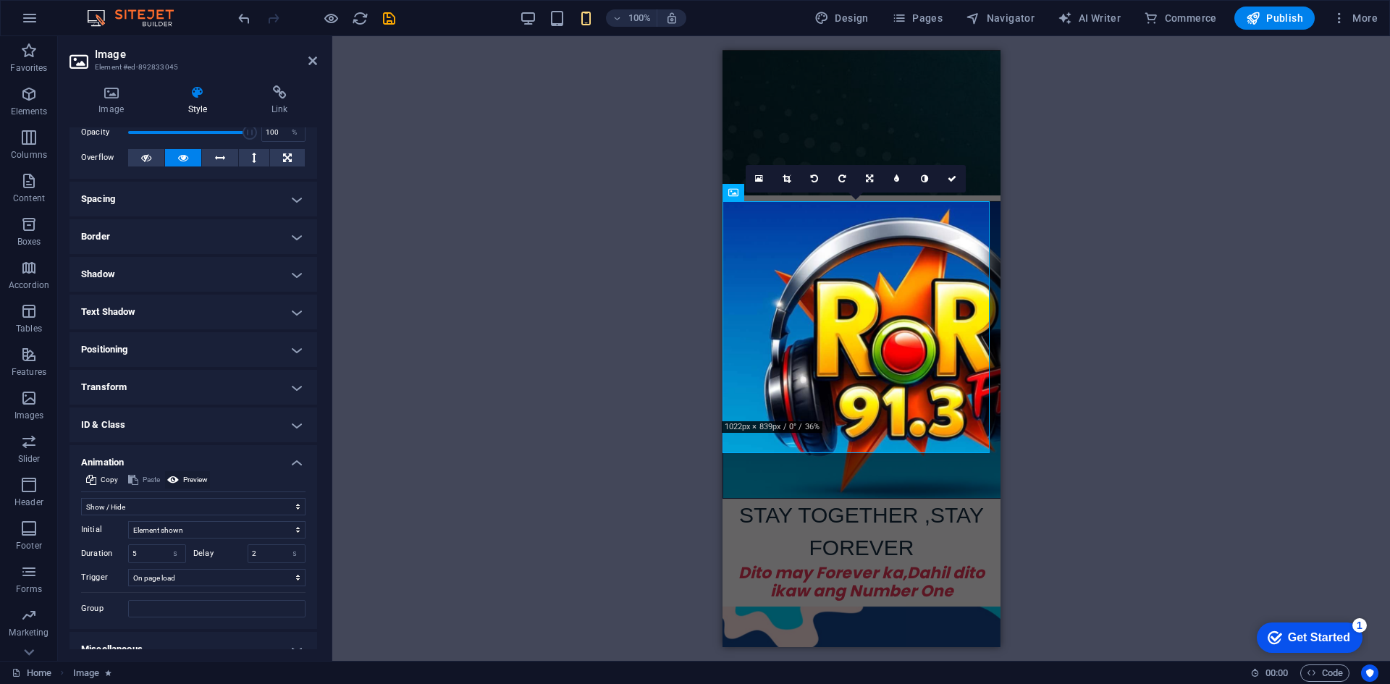
click at [198, 477] on span "Preview" at bounding box center [195, 479] width 25 height 17
click at [295, 504] on select "Don't animate Show / Hide Slide up/down Zoom in/out Slide left to right Slide r…" at bounding box center [193, 506] width 224 height 17
select select "slide"
click at [81, 498] on select "Don't animate Show / Hide Slide up/down Zoom in/out Slide left to right Slide r…" at bounding box center [193, 506] width 224 height 17
click at [205, 479] on span "Preview" at bounding box center [195, 479] width 25 height 17
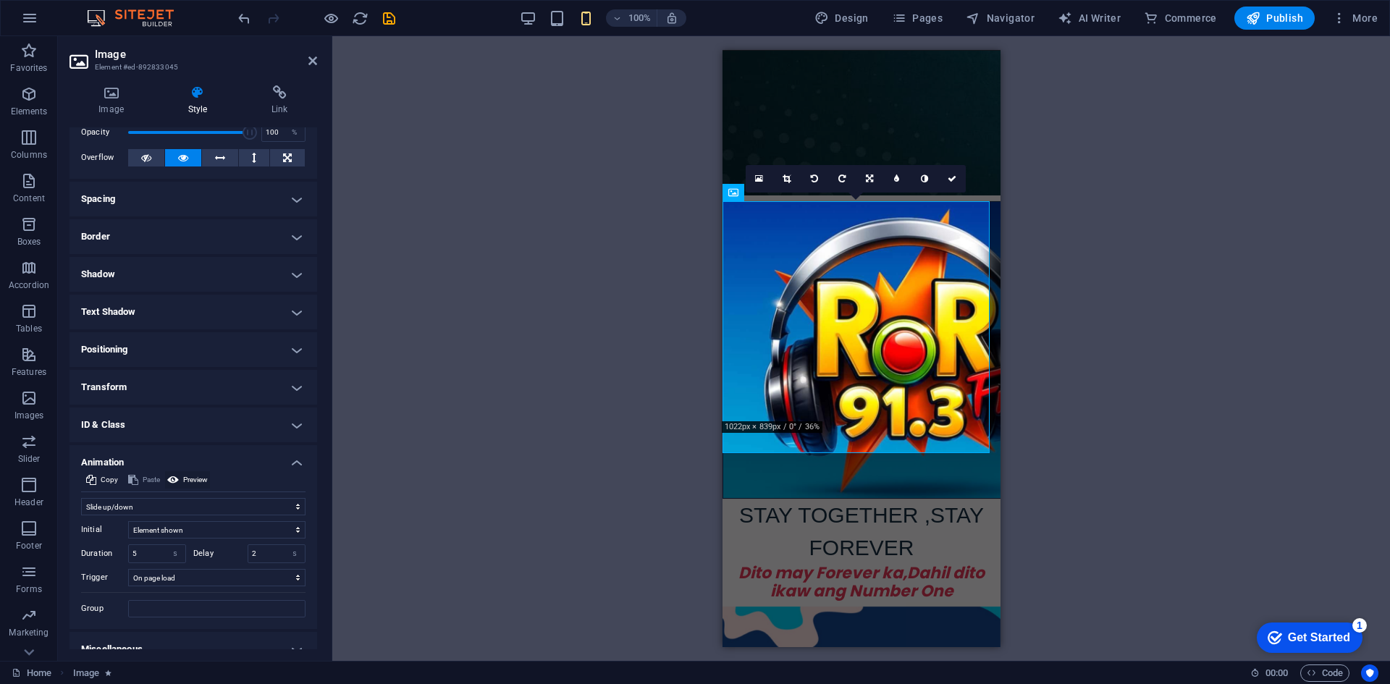
click at [202, 480] on span "Preview" at bounding box center [195, 479] width 25 height 17
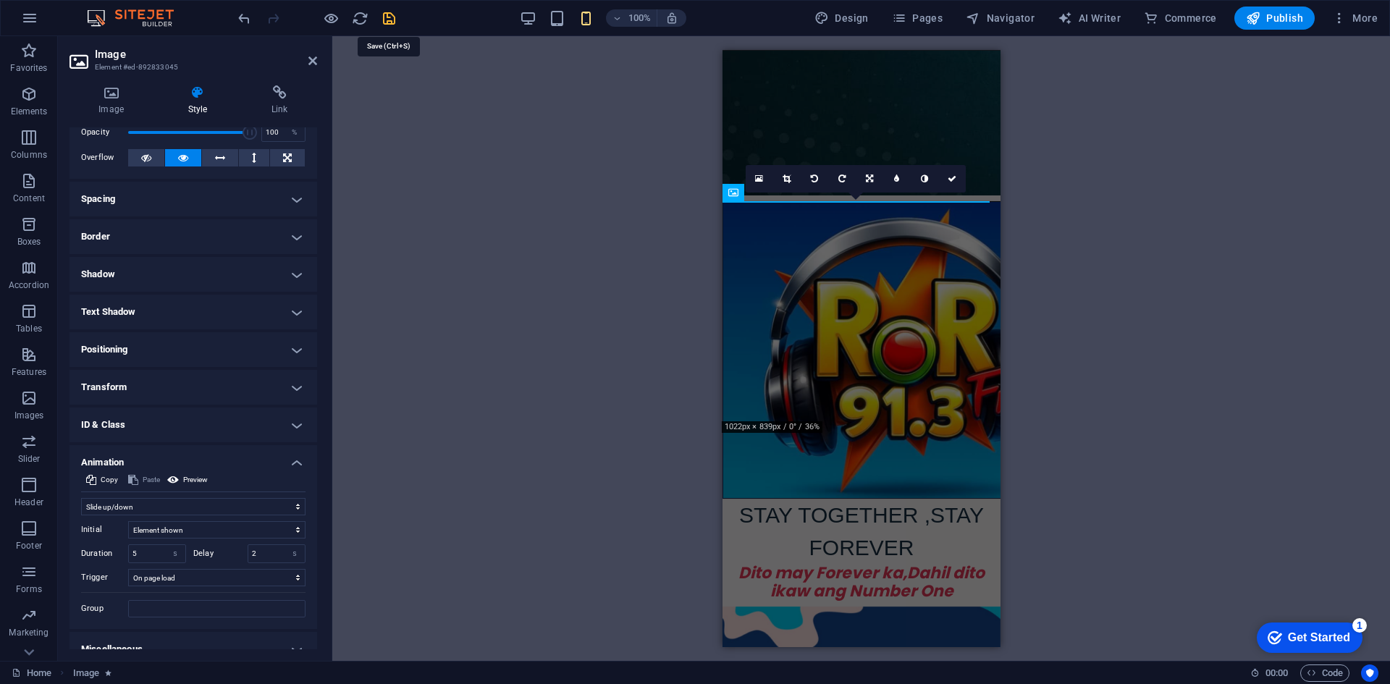
click at [382, 16] on icon "save" at bounding box center [389, 18] width 17 height 17
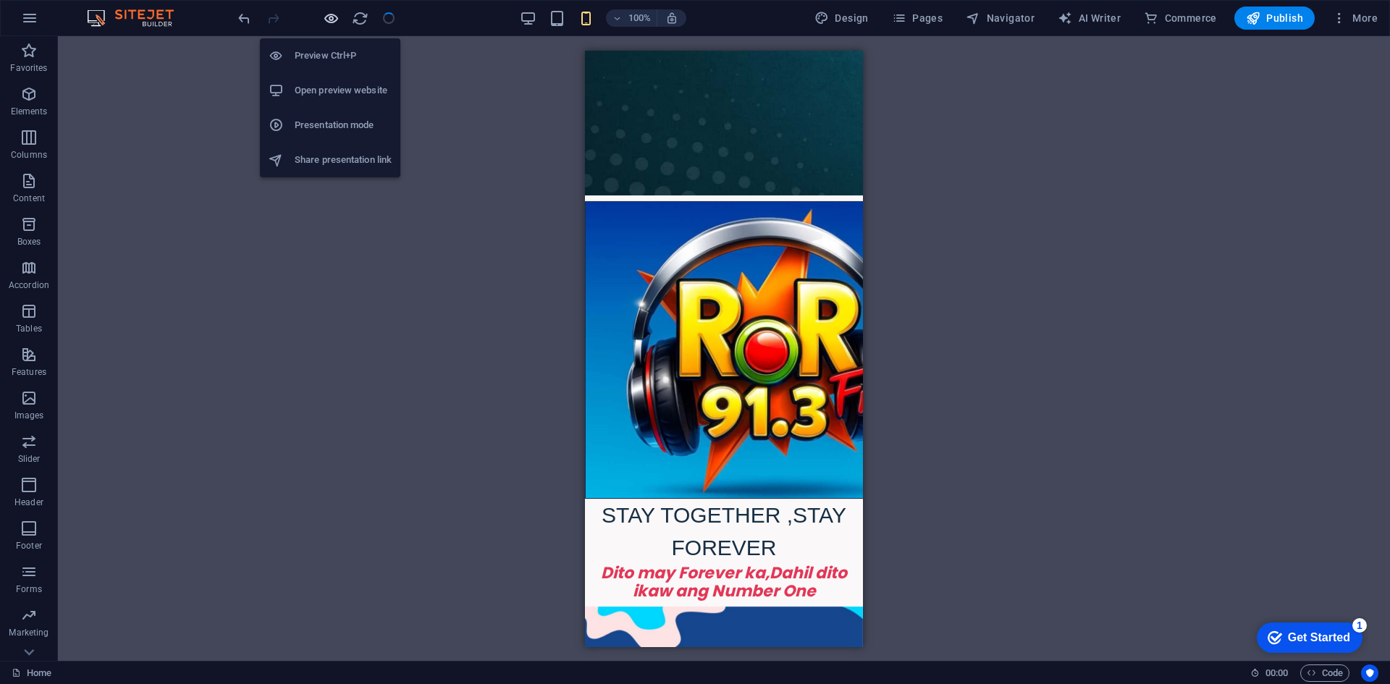
click at [326, 22] on icon "button" at bounding box center [331, 18] width 17 height 17
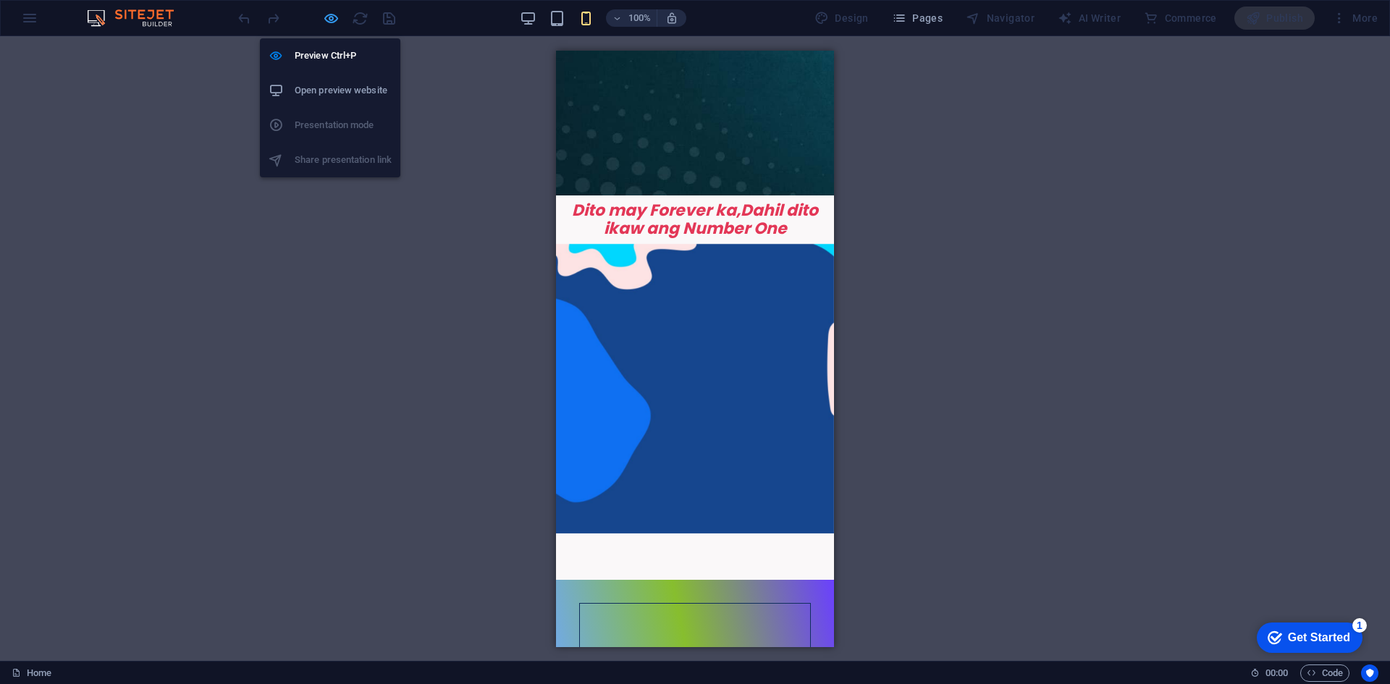
click at [330, 24] on icon "button" at bounding box center [331, 18] width 17 height 17
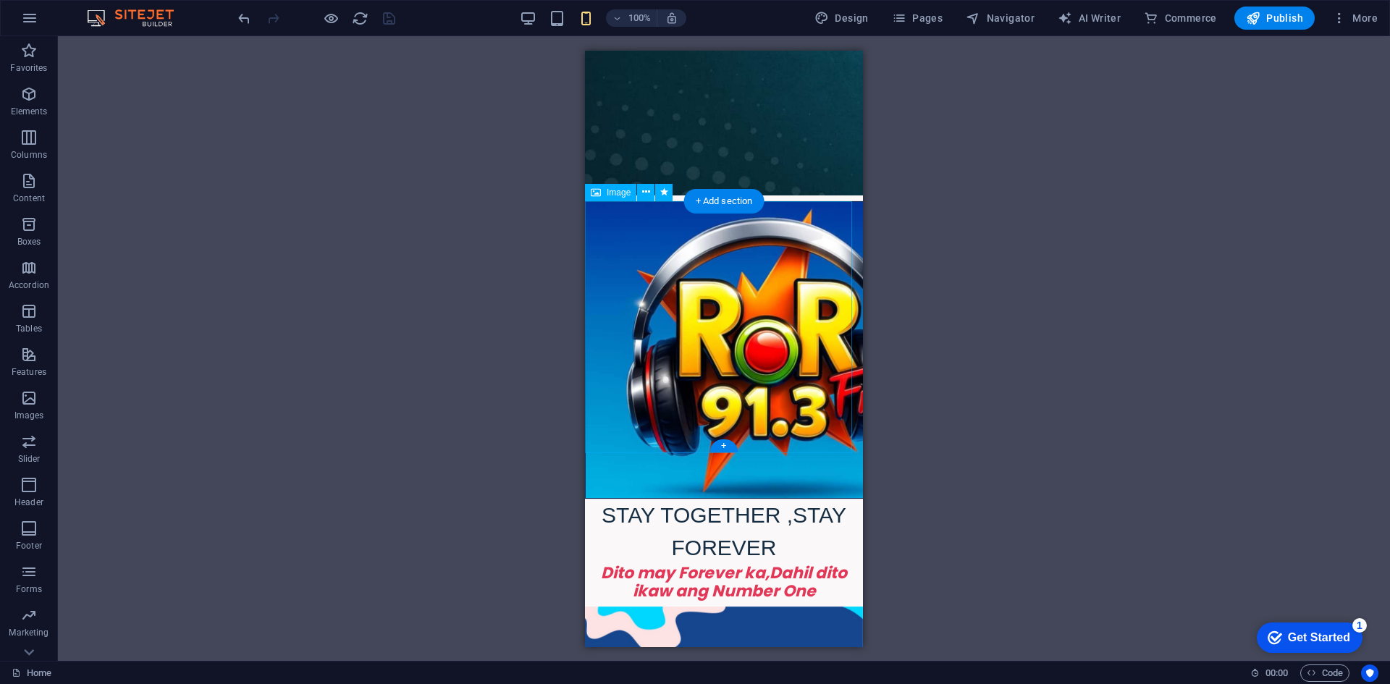
click at [638, 342] on figure "STAY TOGETHER ,STAY FOREVER" at bounding box center [724, 381] width 278 height 363
drag, startPoint x: 638, startPoint y: 342, endPoint x: 1222, endPoint y: 392, distance: 586.9
click at [638, 342] on figure "STAY TOGETHER ,STAY FOREVER" at bounding box center [724, 381] width 278 height 363
select select "slide"
select select "show"
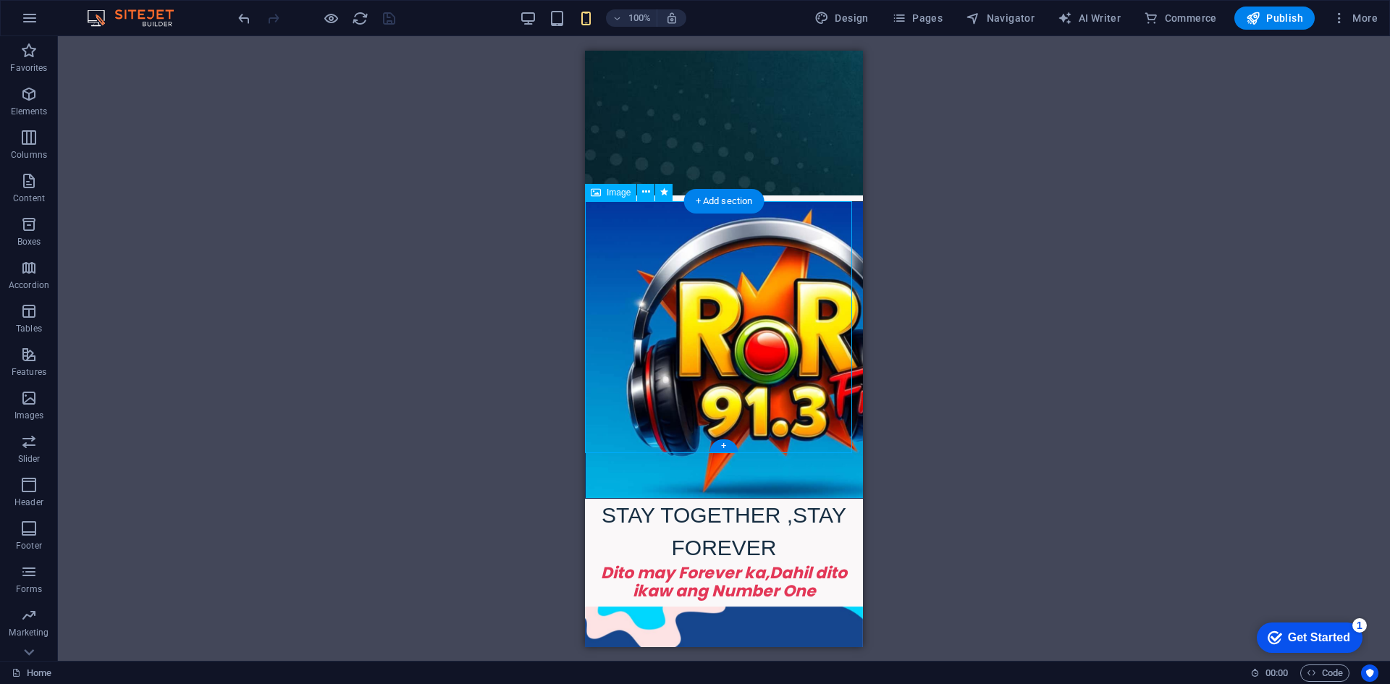
select select "s"
select select "onload"
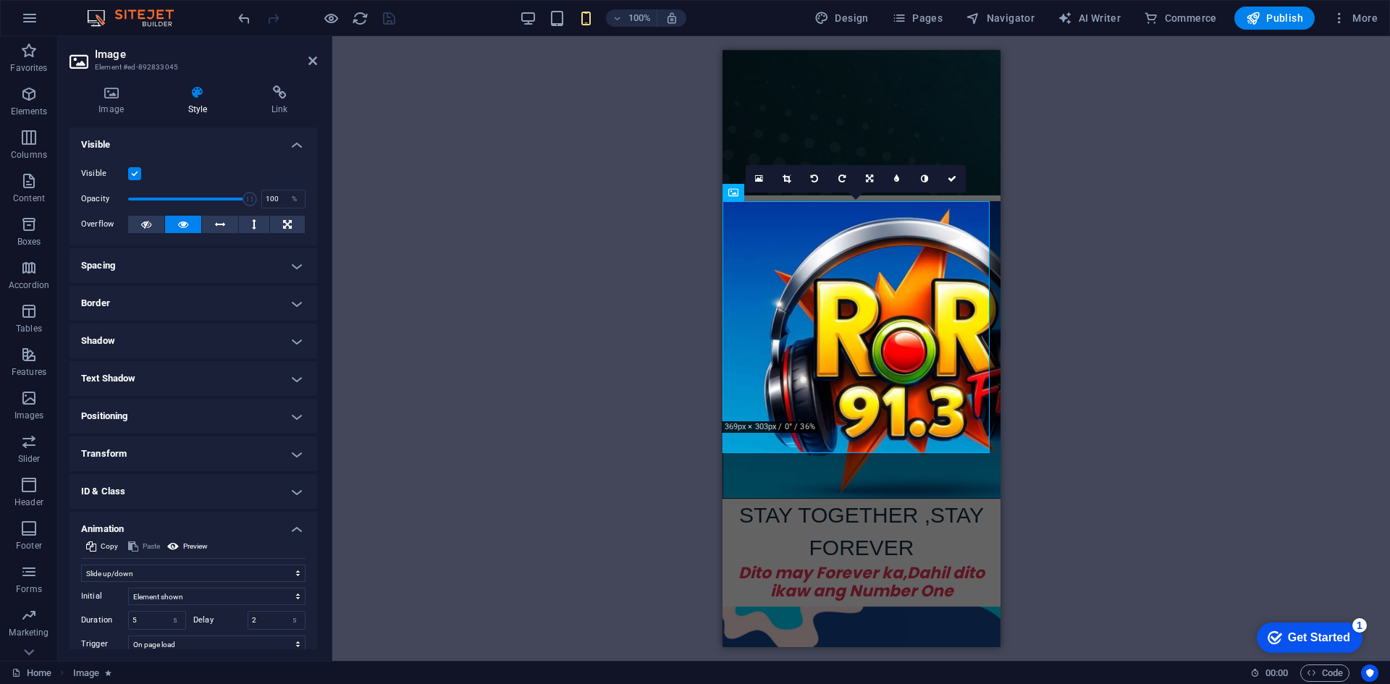
click at [249, 530] on h4 "Animation" at bounding box center [193, 525] width 248 height 26
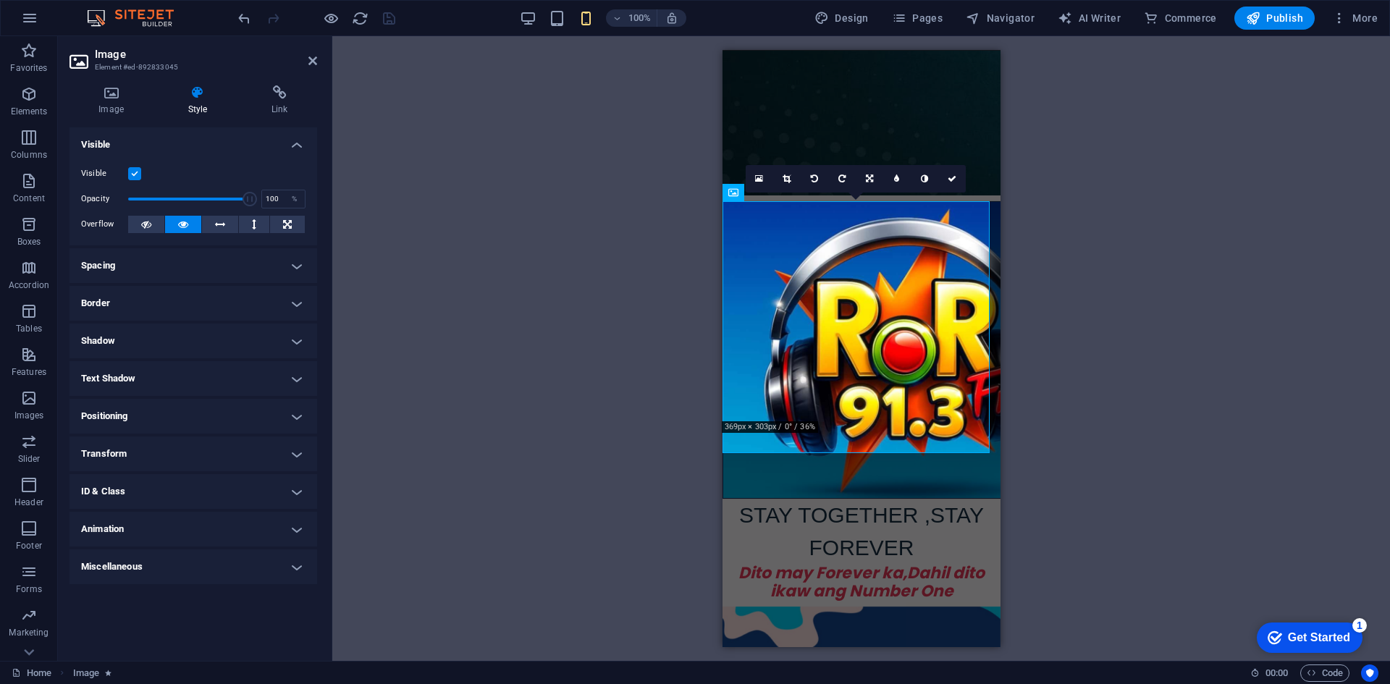
click at [258, 546] on h4 "Animation" at bounding box center [193, 529] width 248 height 35
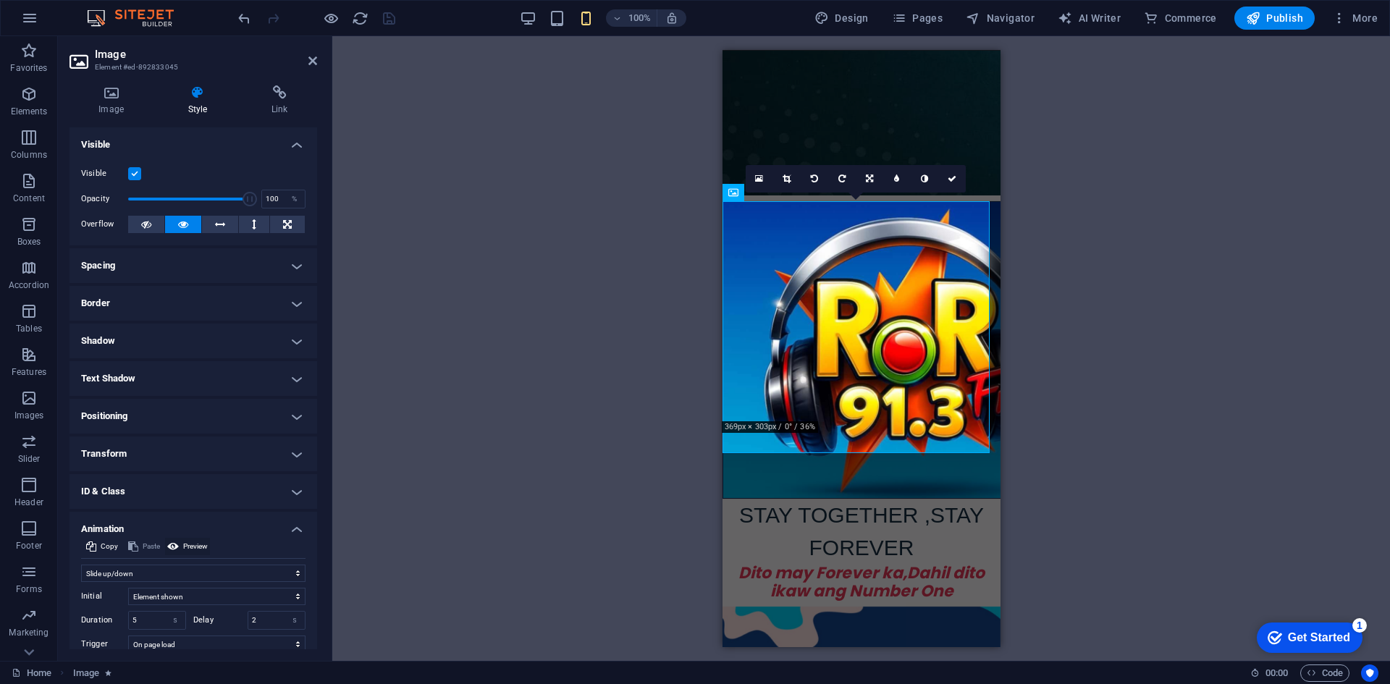
click at [190, 548] on span "Preview" at bounding box center [195, 546] width 25 height 17
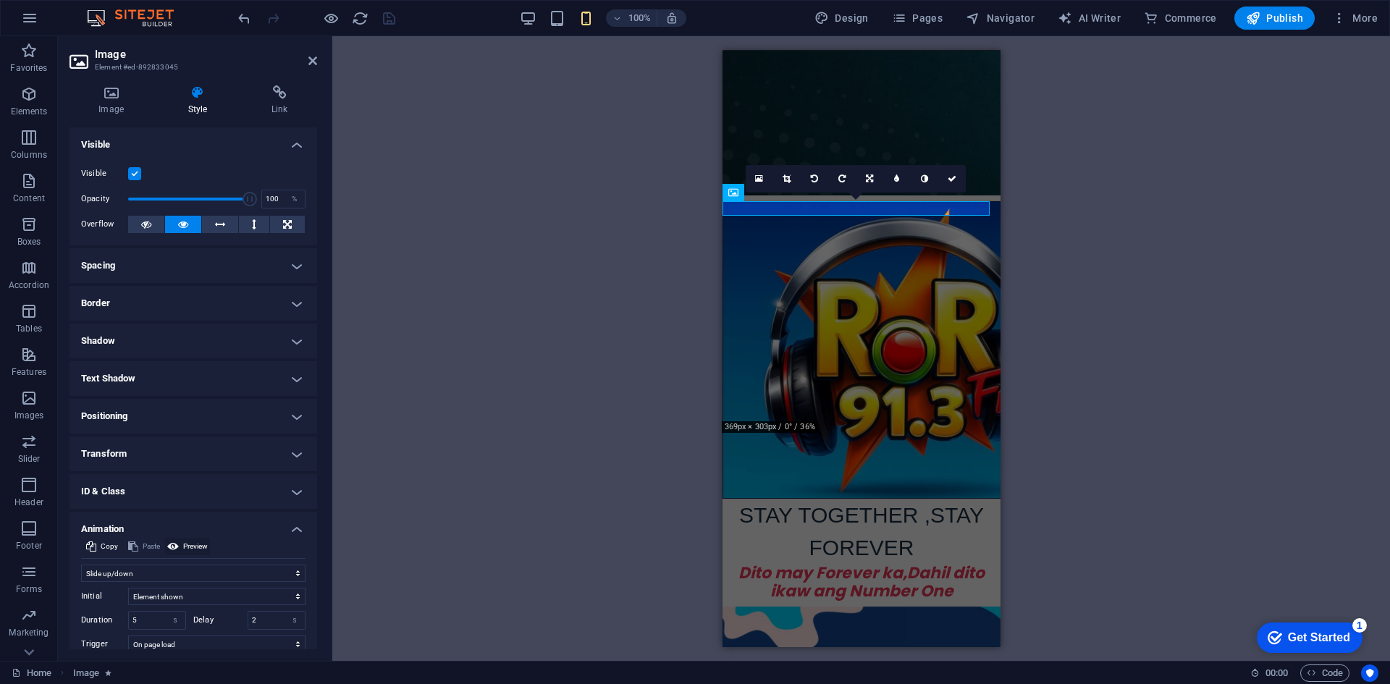
click at [190, 548] on span "Preview" at bounding box center [195, 546] width 25 height 17
click at [290, 523] on h4 "Animation" at bounding box center [193, 525] width 248 height 26
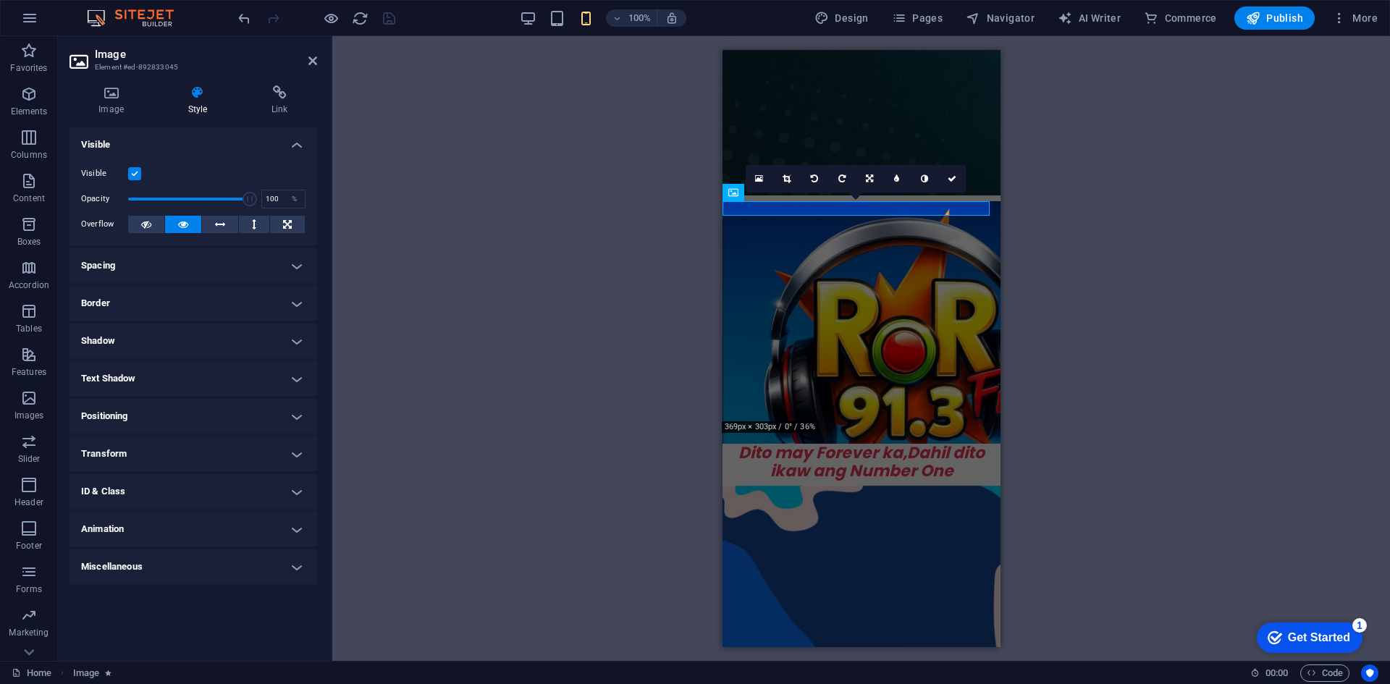
click at [290, 523] on h4 "Animation" at bounding box center [193, 529] width 248 height 35
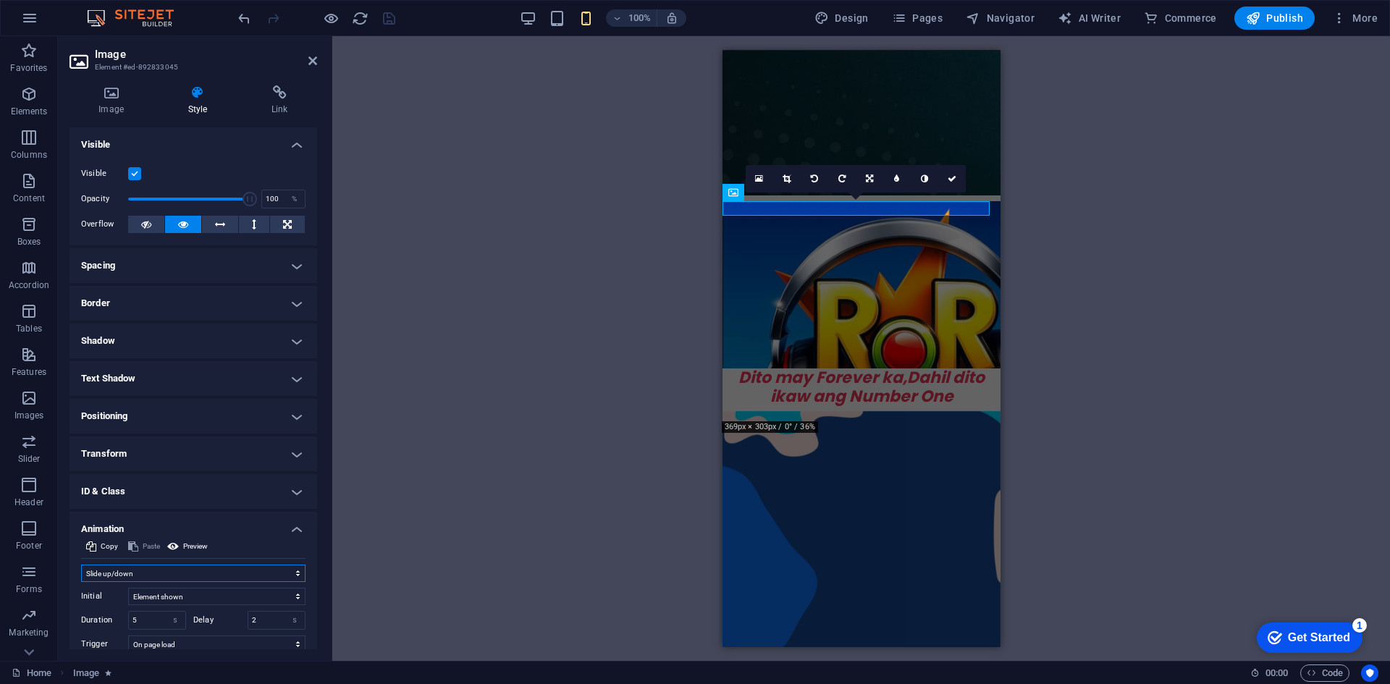
click at [261, 577] on select "Don't animate Show / Hide Slide up/down Zoom in/out Slide left to right Slide r…" at bounding box center [193, 573] width 224 height 17
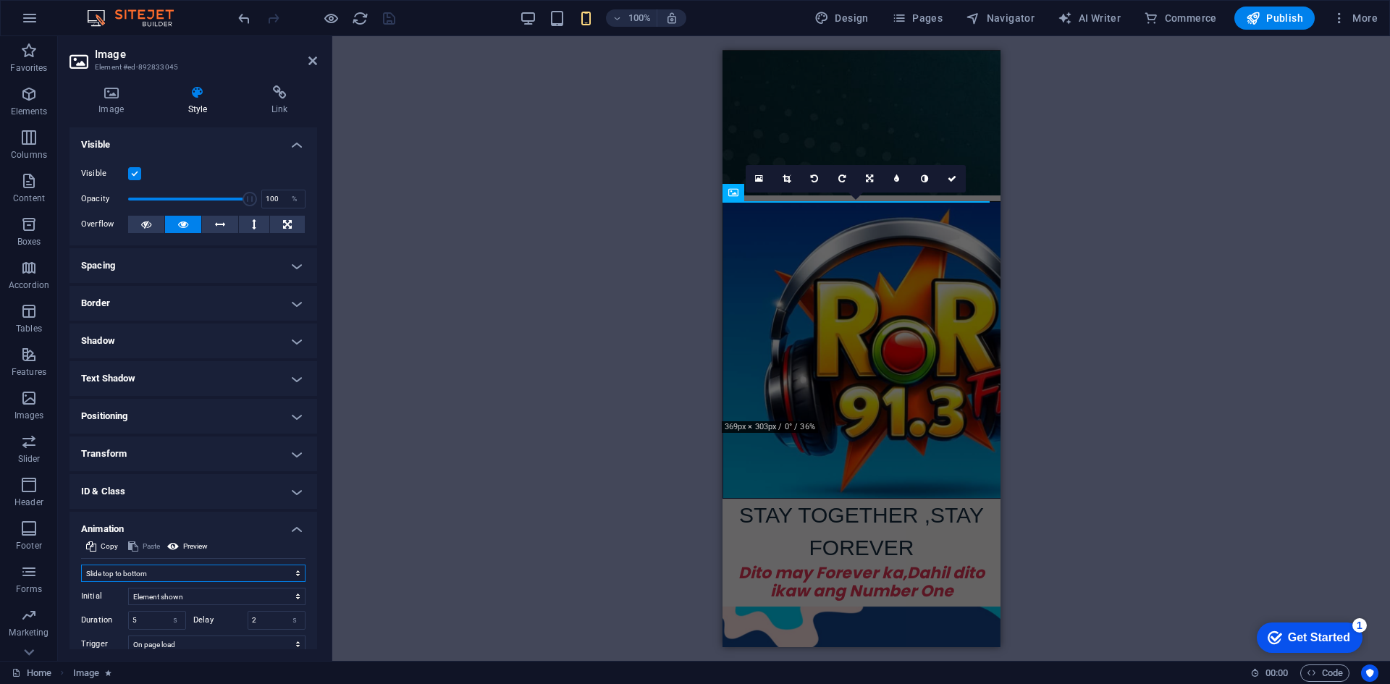
click at [81, 565] on select "Don't animate Show / Hide Slide up/down Zoom in/out Slide left to right Slide r…" at bounding box center [193, 573] width 224 height 17
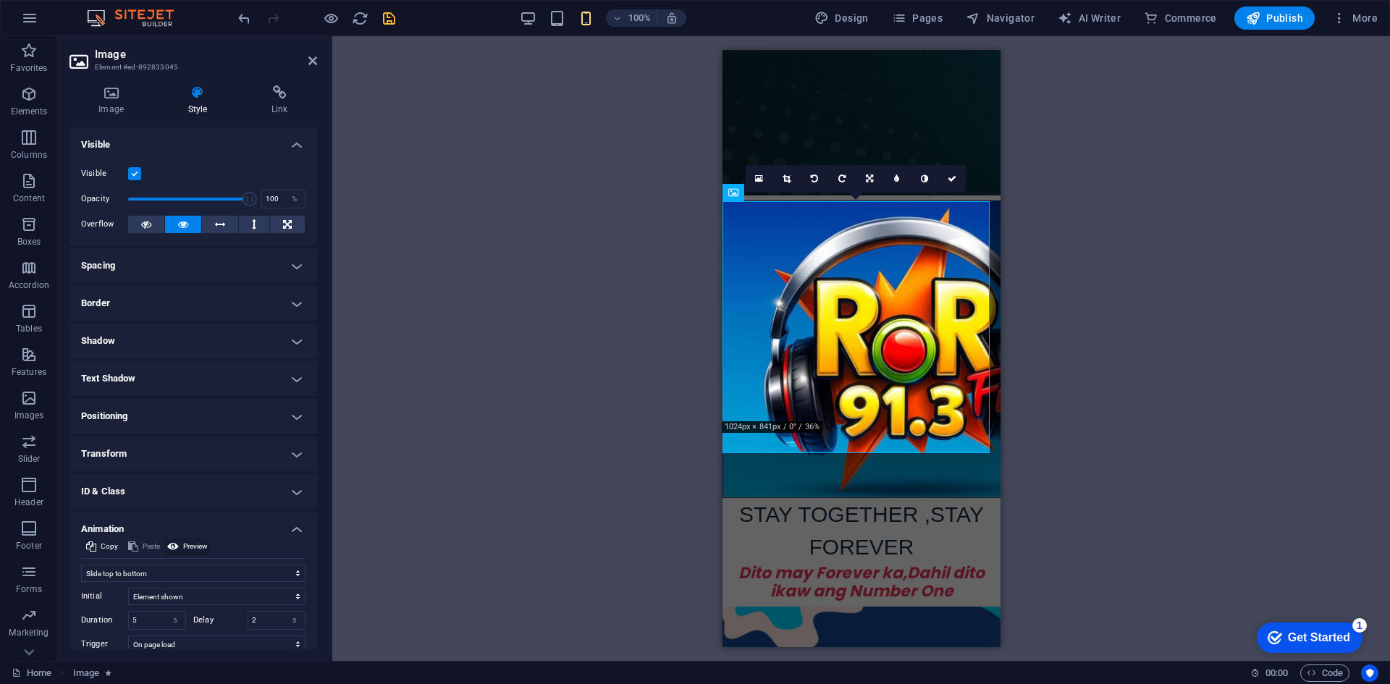
click at [207, 544] on span "Preview" at bounding box center [195, 546] width 25 height 17
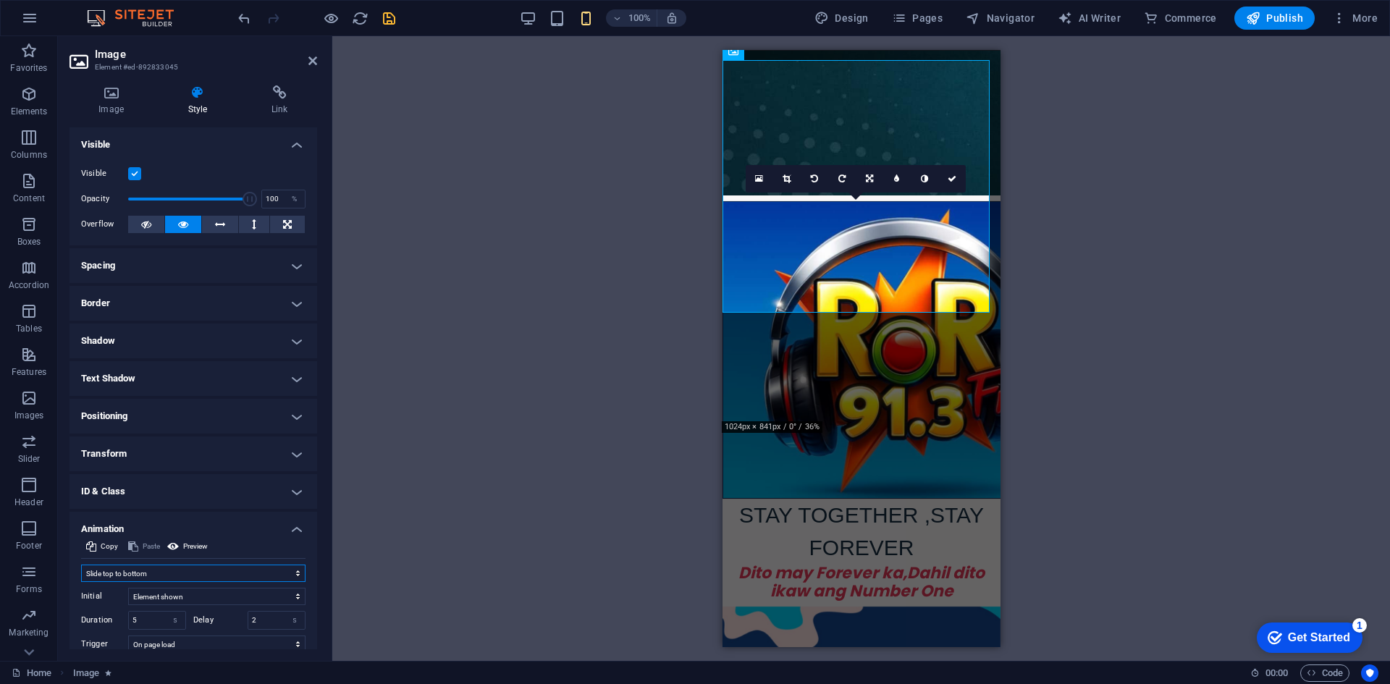
click at [230, 567] on select "Don't animate Show / Hide Slide up/down Zoom in/out Slide left to right Slide r…" at bounding box center [193, 573] width 224 height 17
click at [81, 565] on select "Don't animate Show / Hide Slide up/down Zoom in/out Slide left to right Slide r…" at bounding box center [193, 573] width 224 height 17
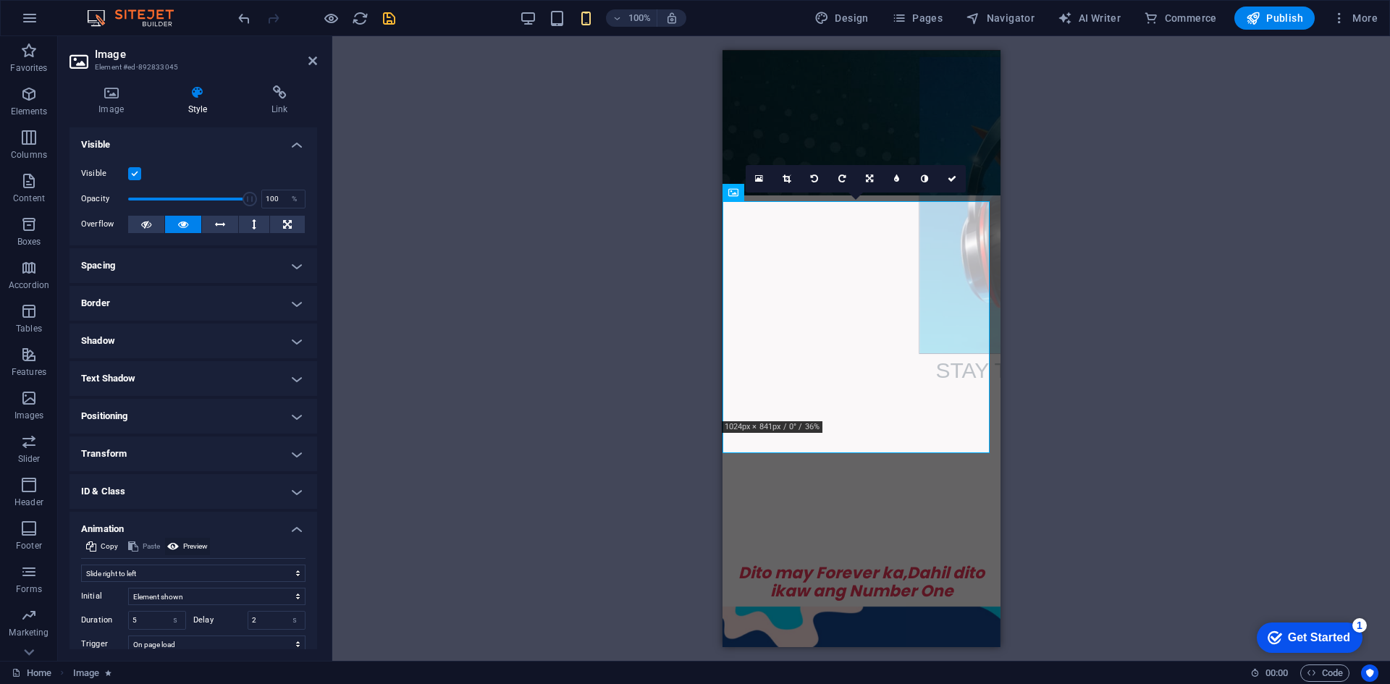
click at [197, 547] on span "Preview" at bounding box center [195, 546] width 25 height 17
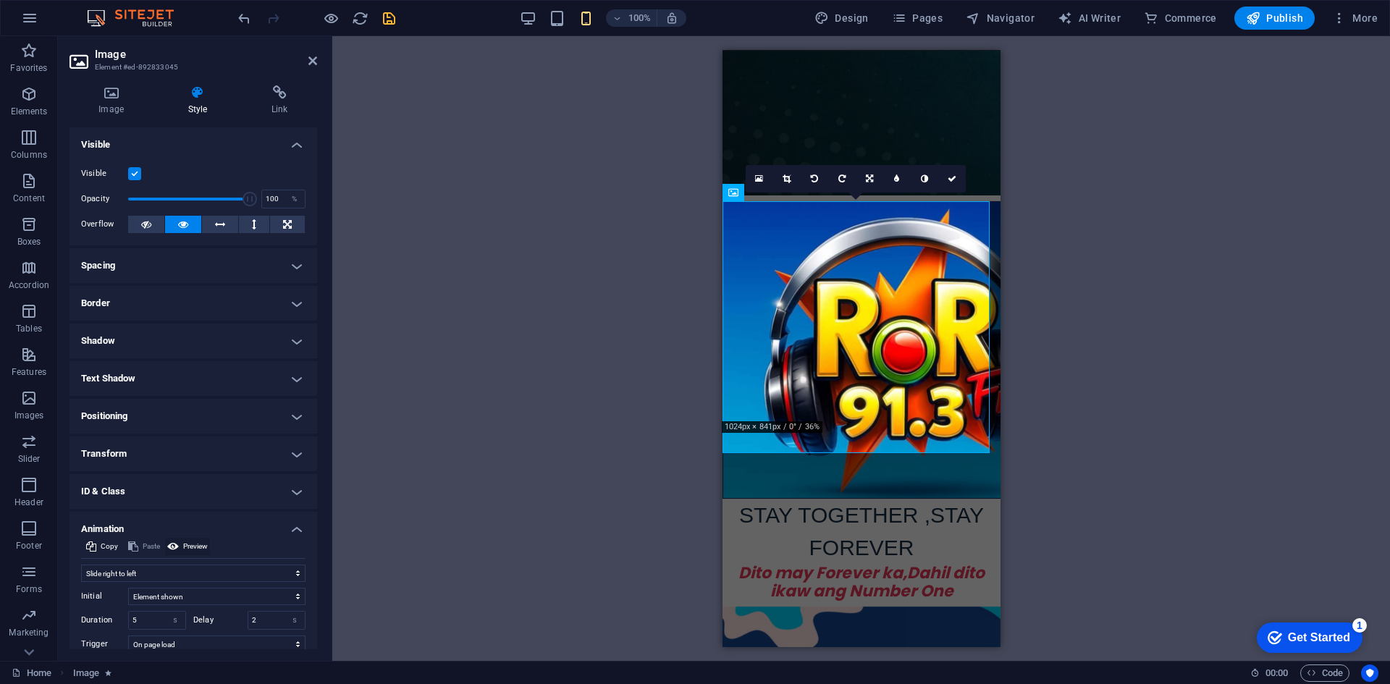
click at [197, 547] on span "Preview" at bounding box center [195, 546] width 25 height 17
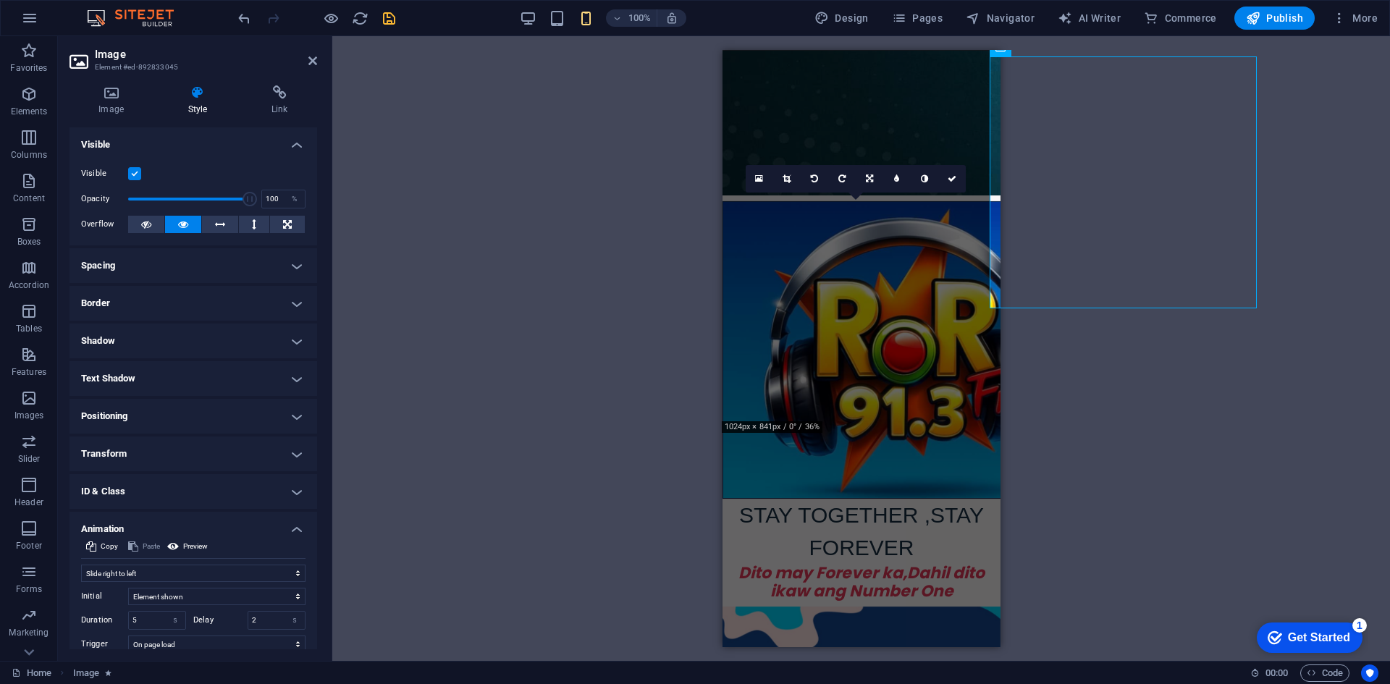
click at [251, 527] on h4 "Animation" at bounding box center [193, 525] width 248 height 26
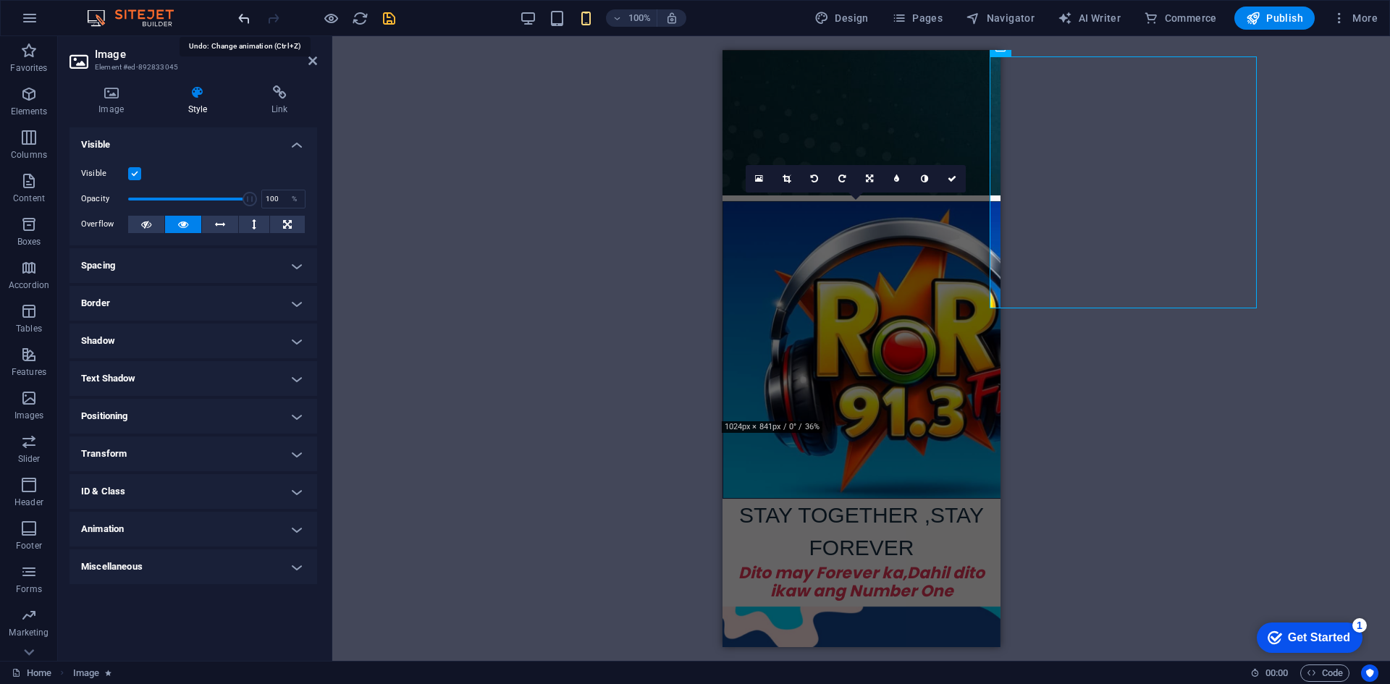
click at [245, 14] on icon "undo" at bounding box center [244, 18] width 17 height 17
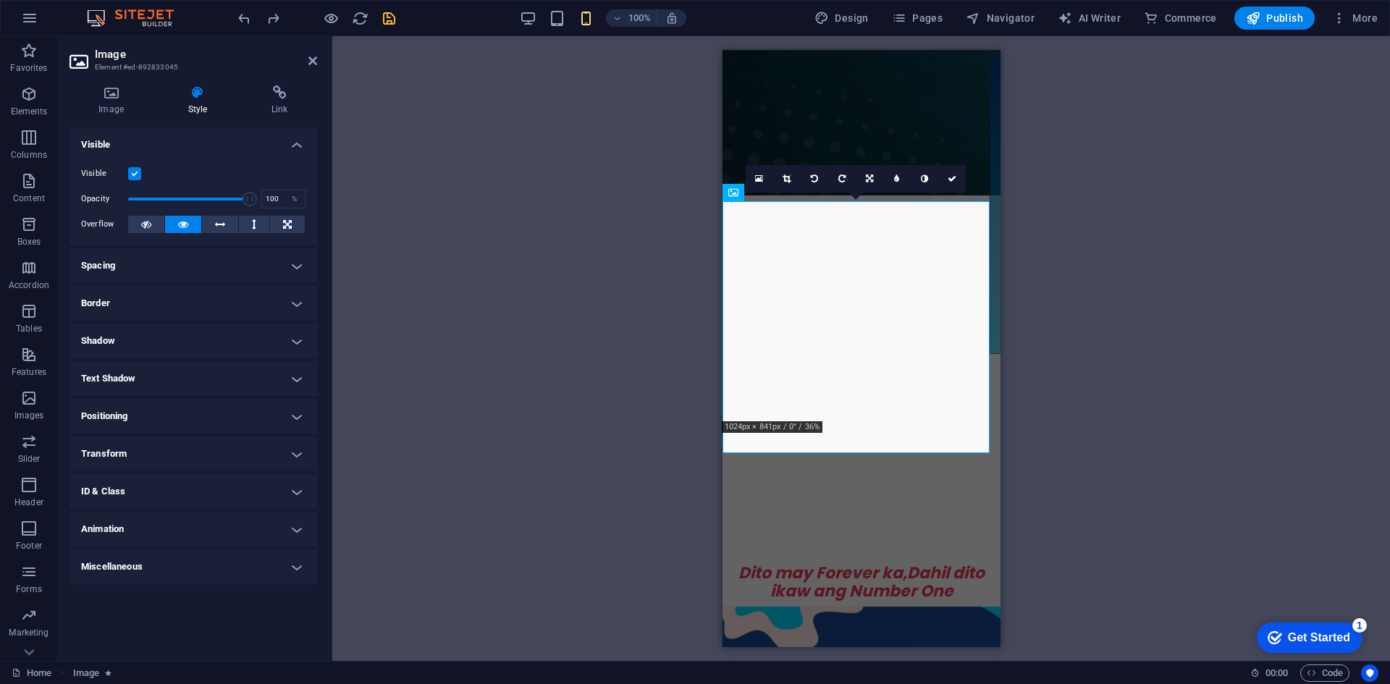
click at [199, 523] on h4 "Animation" at bounding box center [193, 529] width 248 height 35
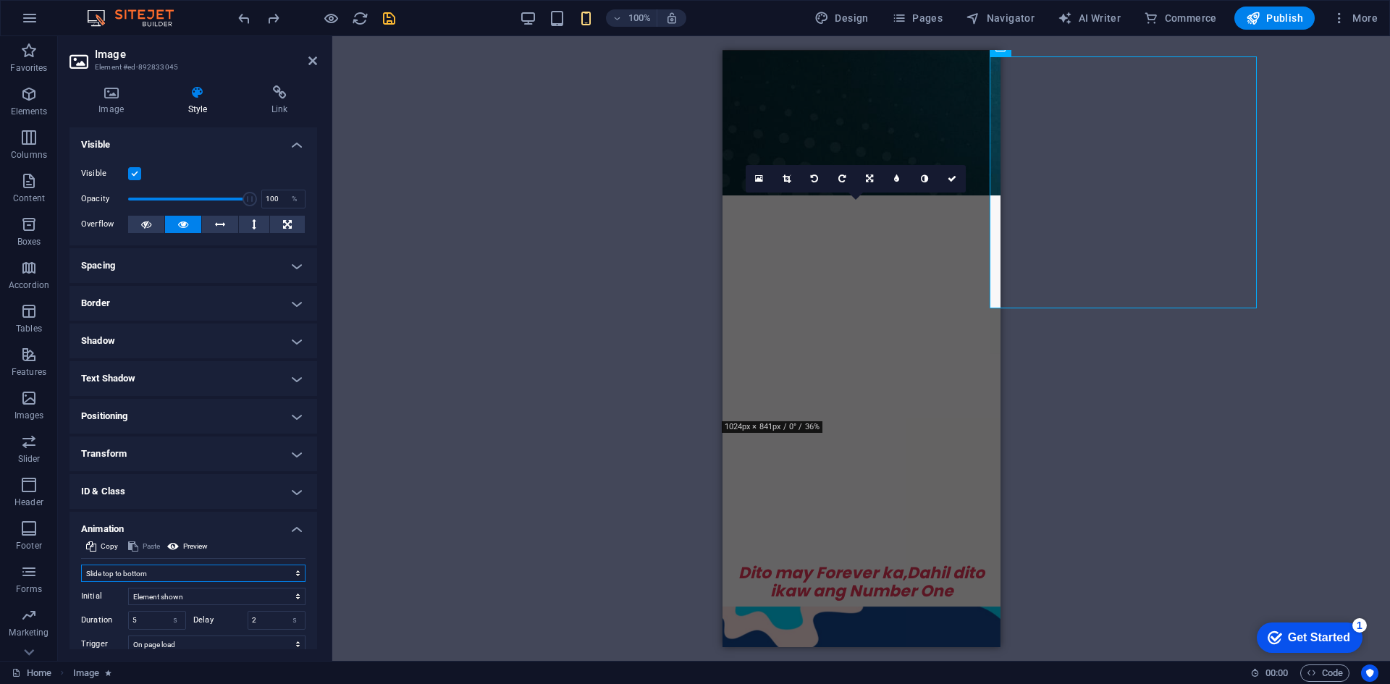
click at [292, 575] on select "Don't animate Show / Hide Slide up/down Zoom in/out Slide left to right Slide r…" at bounding box center [193, 573] width 224 height 17
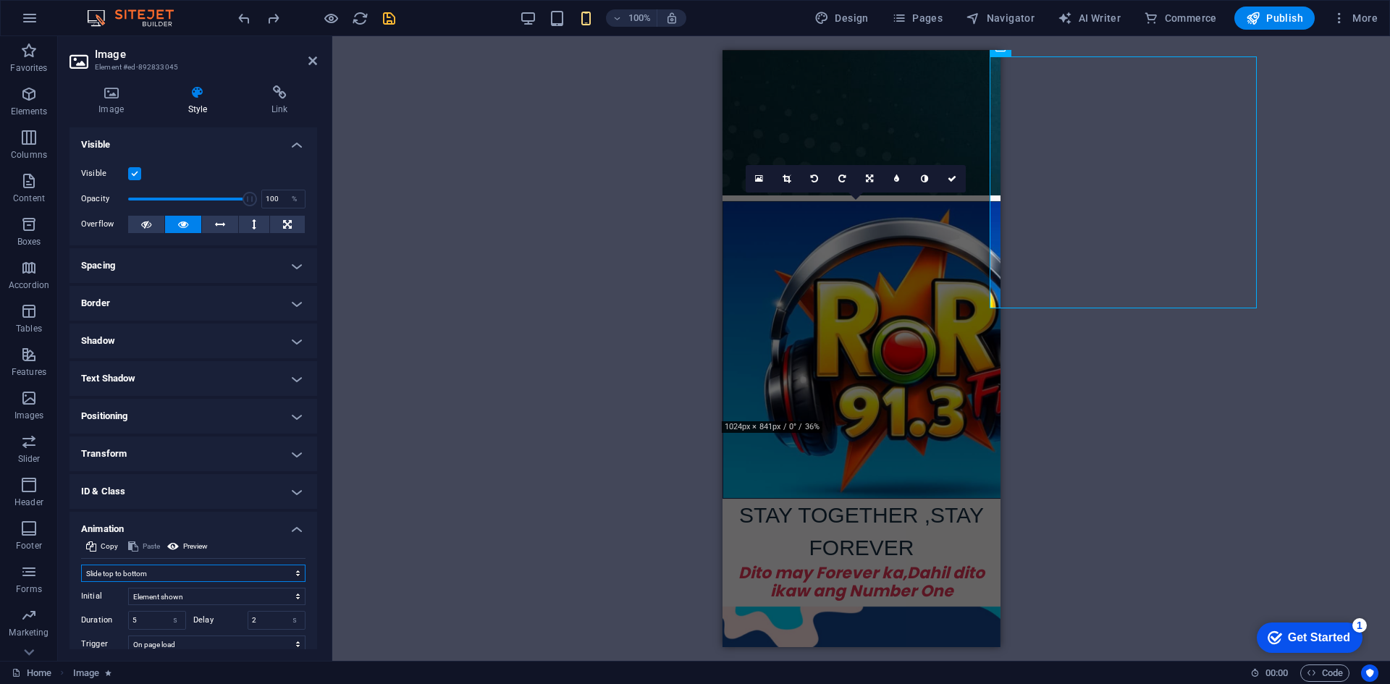
select select "slide"
click at [81, 565] on select "Don't animate Show / Hide Slide up/down Zoom in/out Slide left to right Slide r…" at bounding box center [193, 573] width 224 height 17
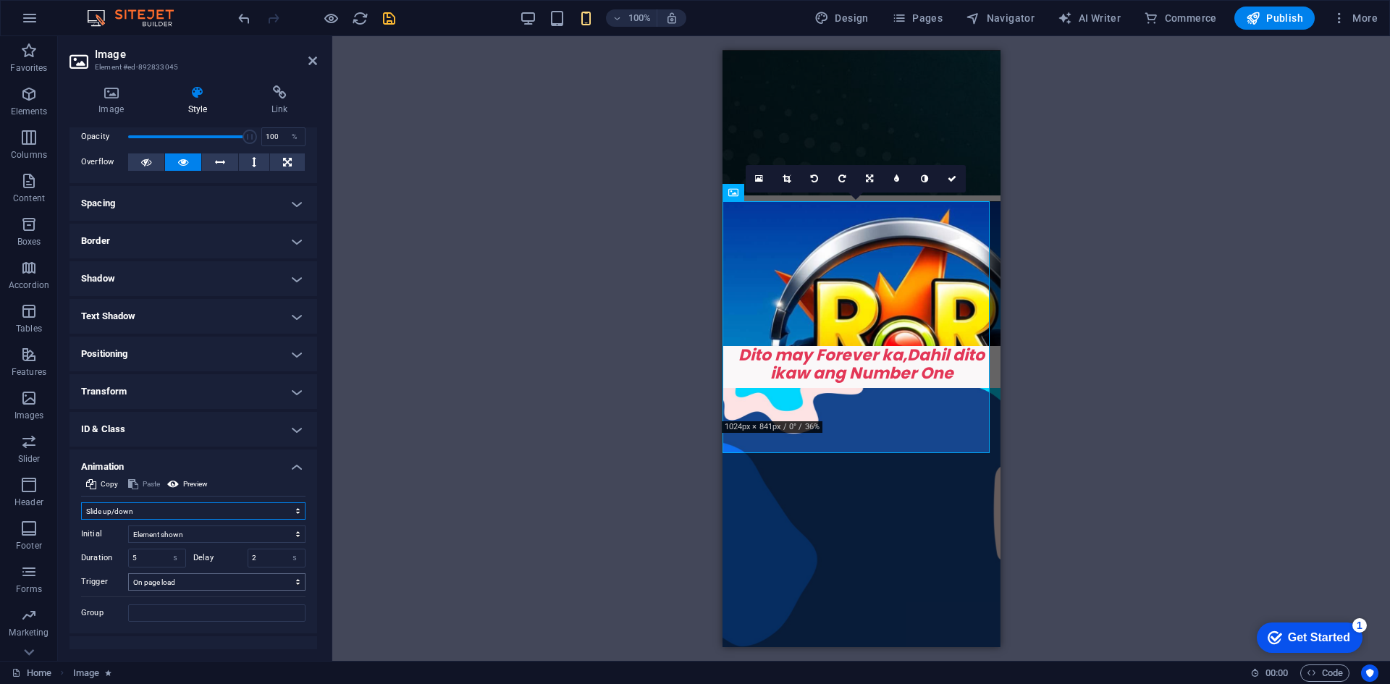
scroll to position [84, 0]
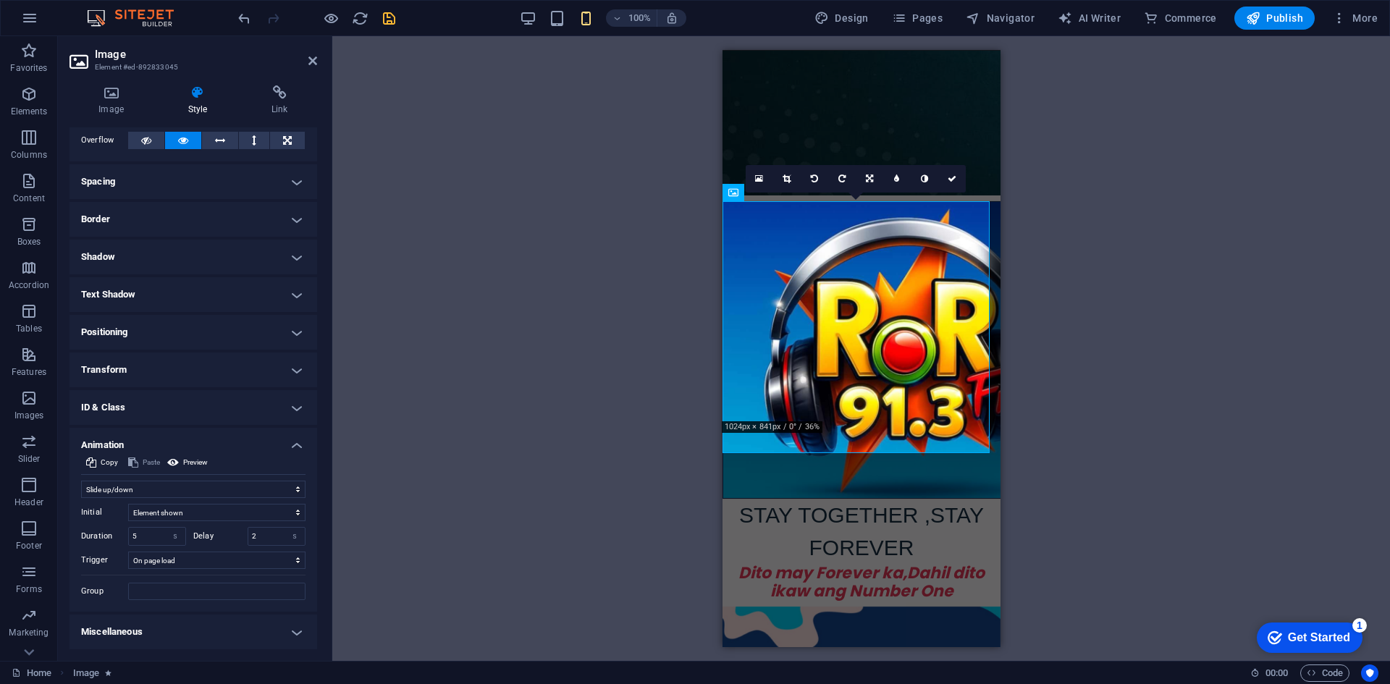
click at [233, 638] on h4 "Miscellaneous" at bounding box center [193, 631] width 248 height 35
click at [204, 365] on h4 "Transform" at bounding box center [193, 369] width 248 height 35
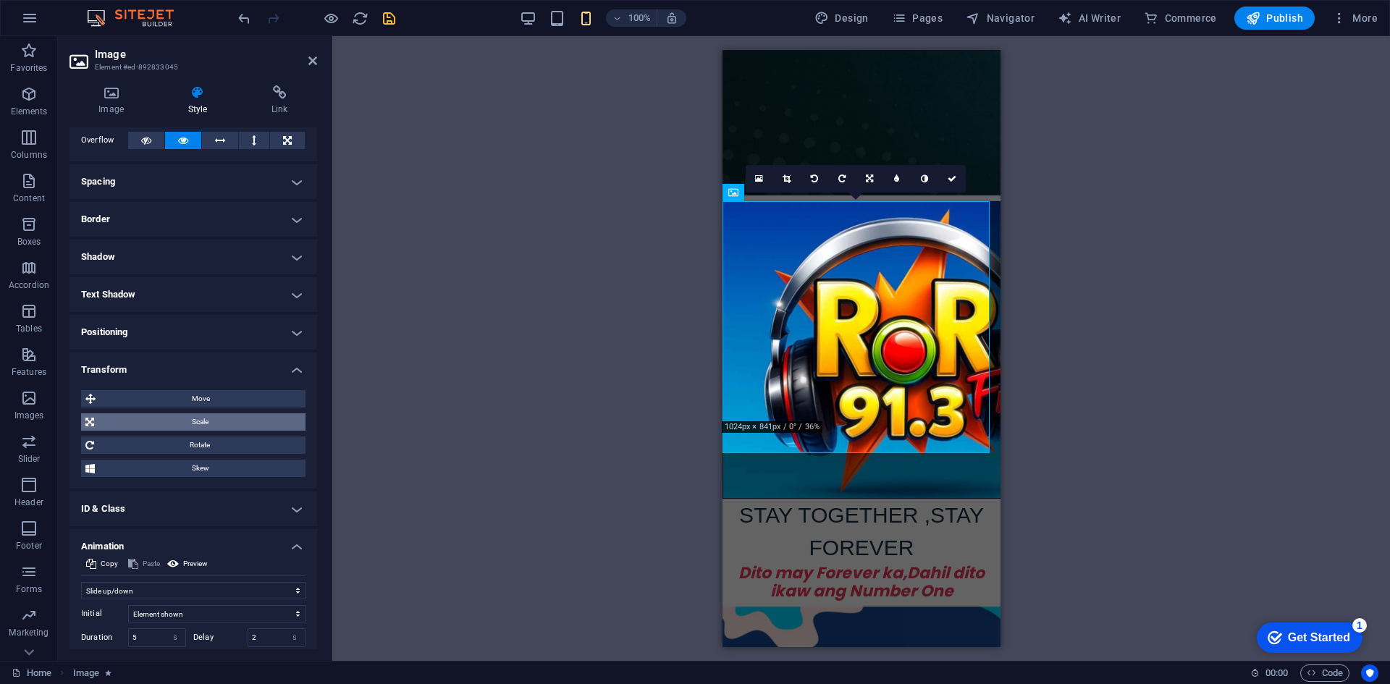
click at [212, 423] on span "Scale" at bounding box center [199, 421] width 203 height 17
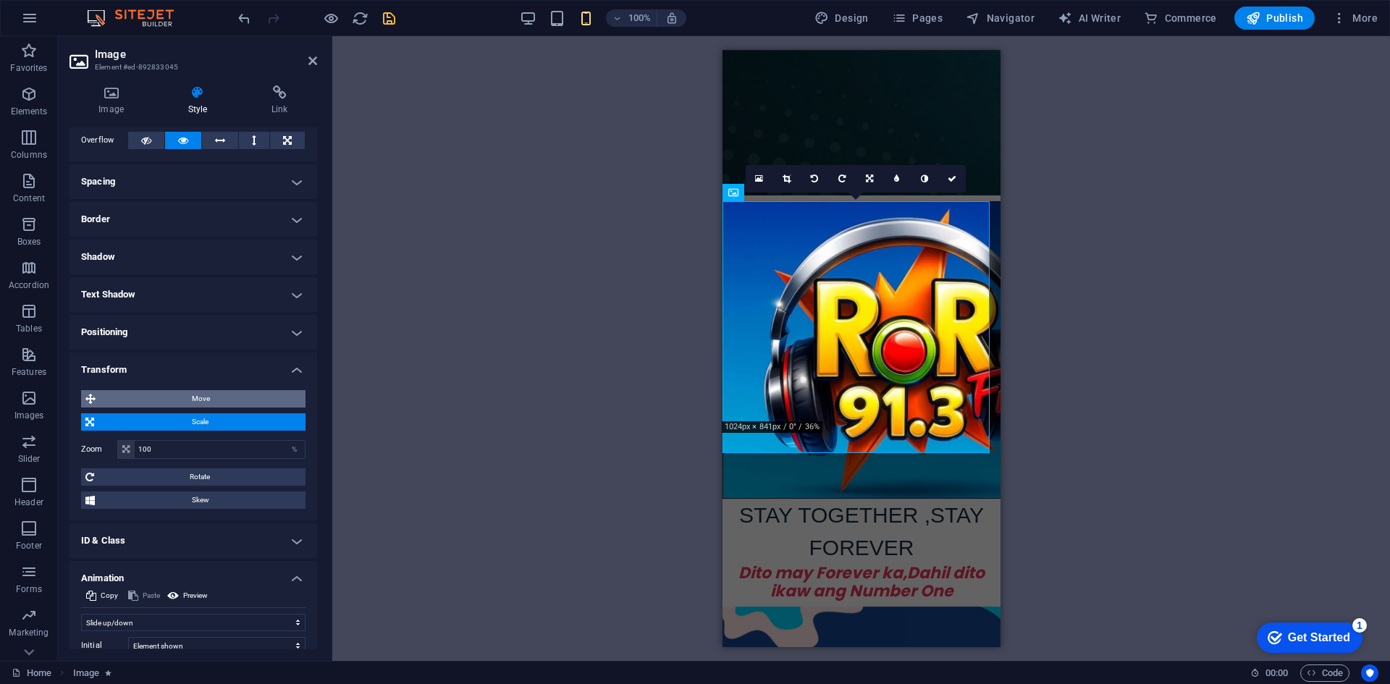
click at [208, 400] on span "Move" at bounding box center [200, 398] width 201 height 17
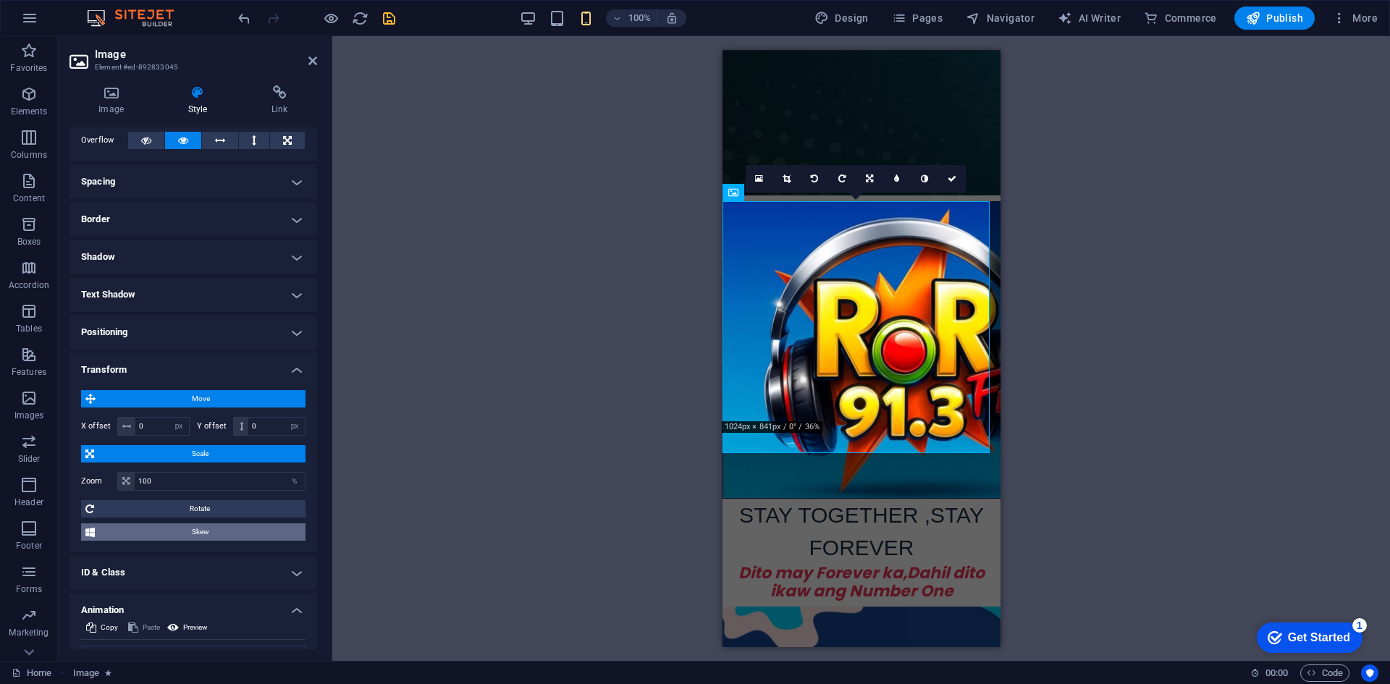
click at [201, 536] on span "Skew" at bounding box center [200, 531] width 202 height 17
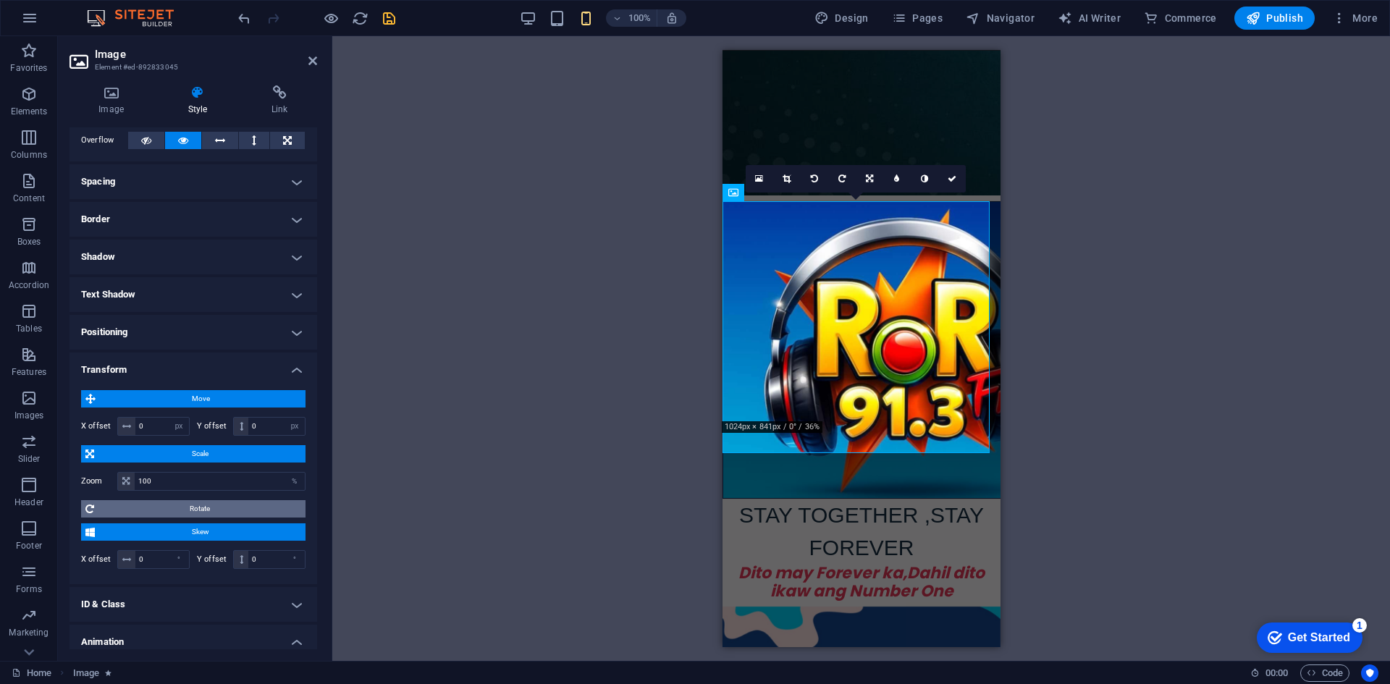
click at [195, 511] on span "Rotate" at bounding box center [199, 508] width 203 height 17
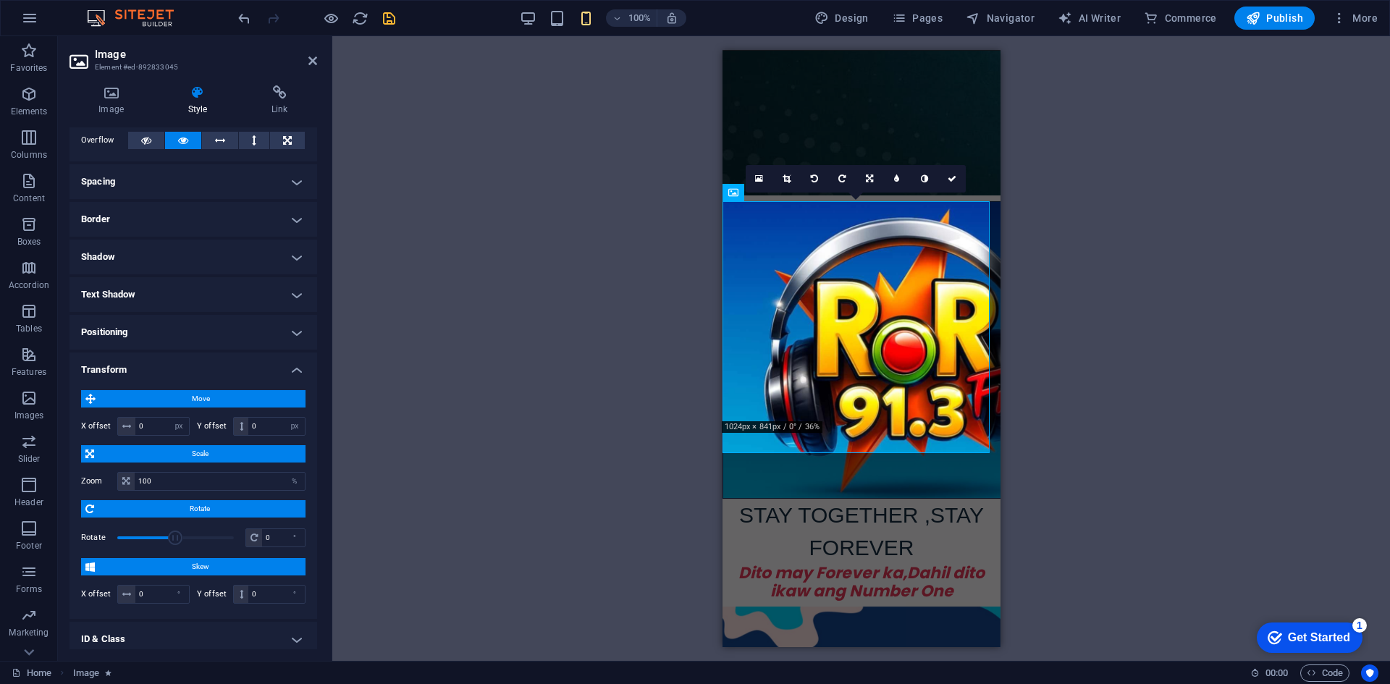
click at [213, 363] on h4 "Transform" at bounding box center [193, 365] width 248 height 26
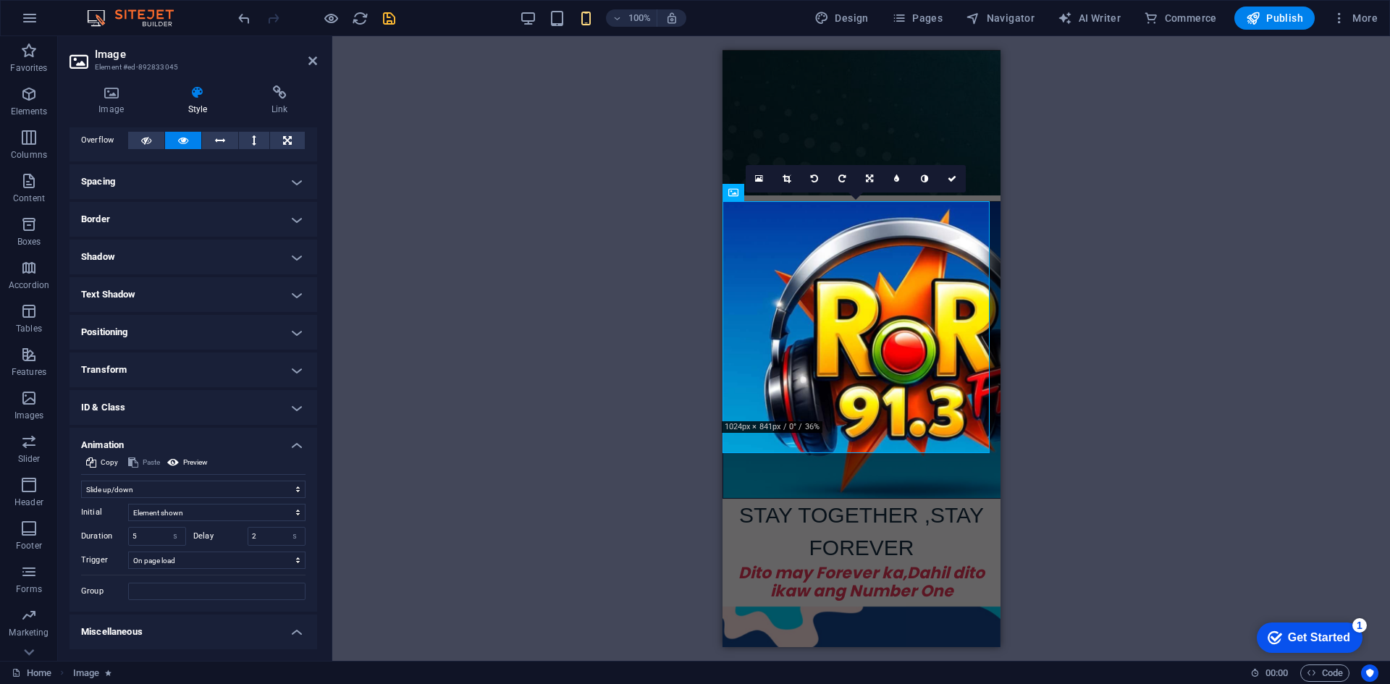
click at [216, 370] on h4 "Transform" at bounding box center [193, 369] width 248 height 35
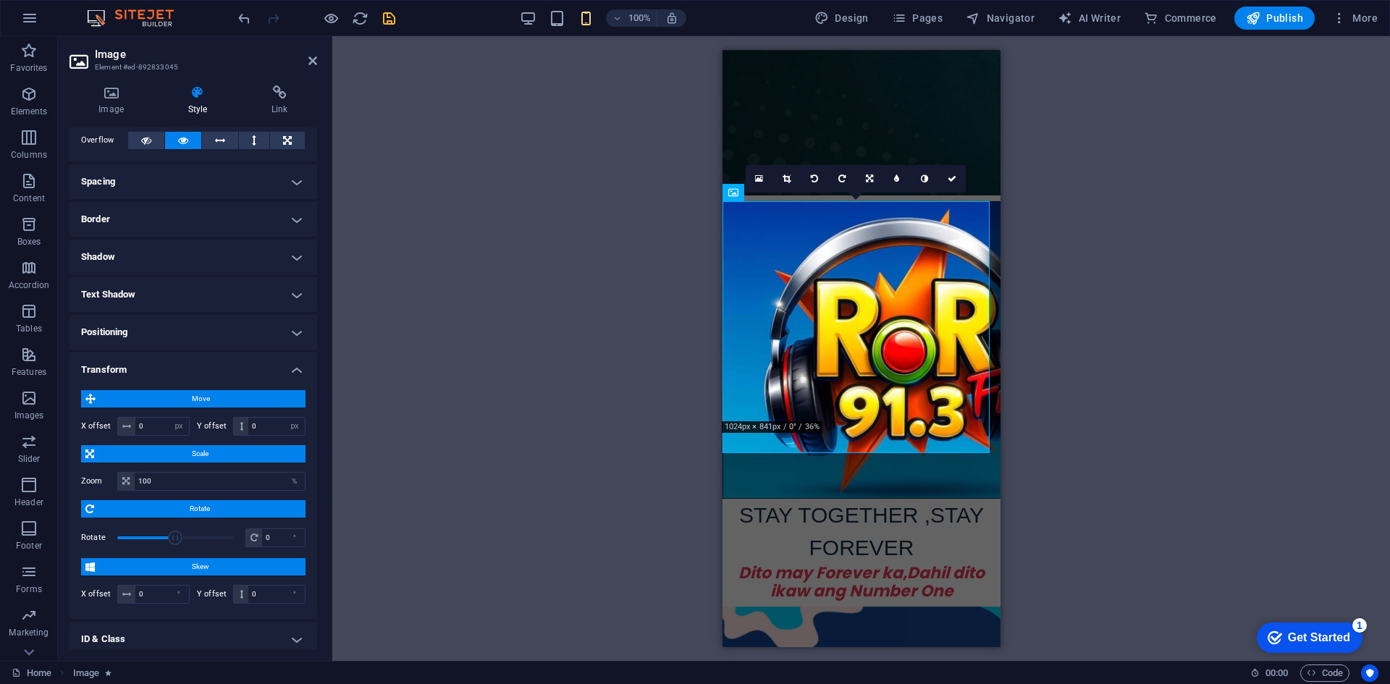
click at [232, 334] on h4 "Positioning" at bounding box center [193, 332] width 248 height 35
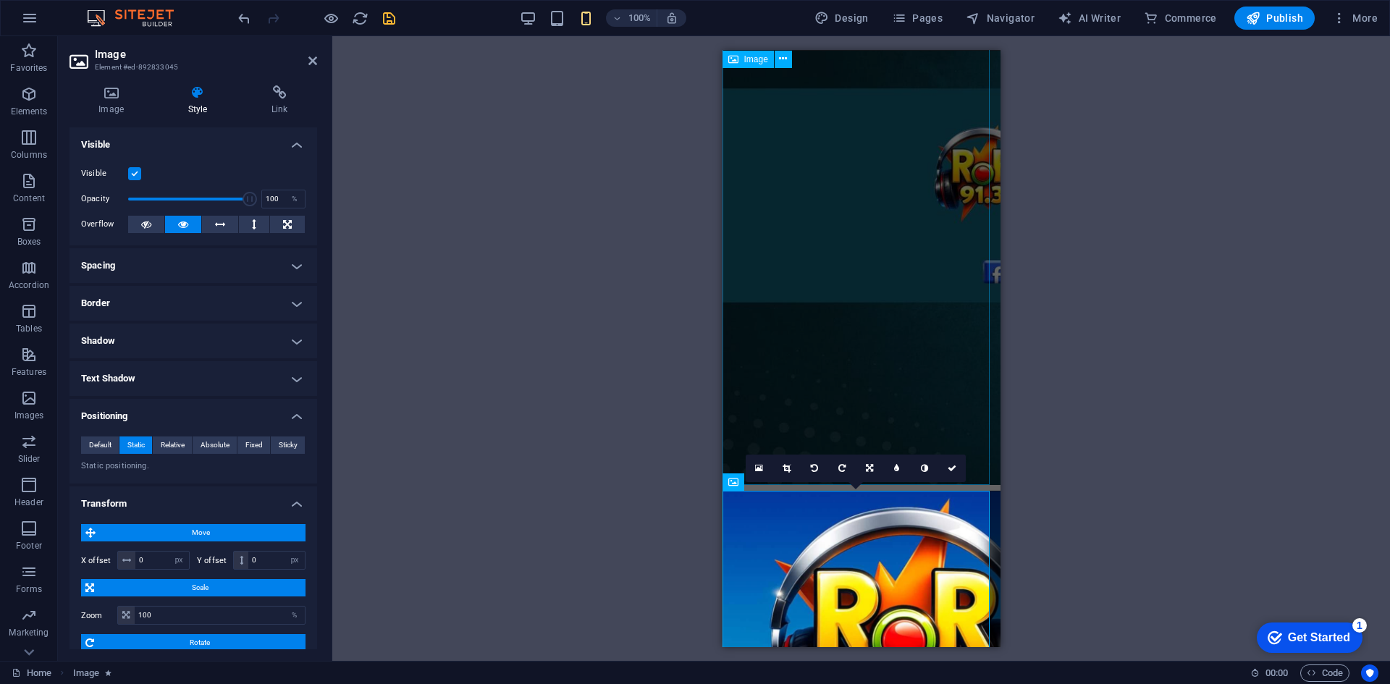
scroll to position [0, 0]
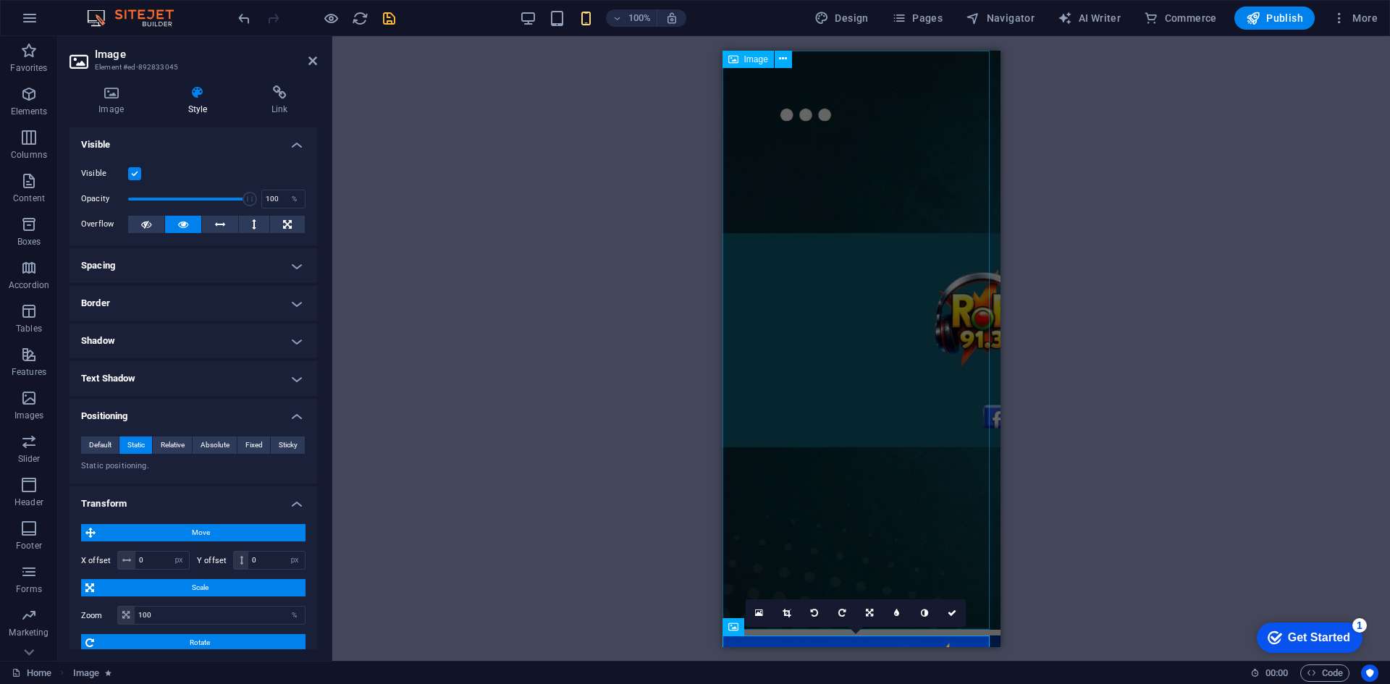
click at [827, 233] on figure at bounding box center [861, 339] width 278 height 579
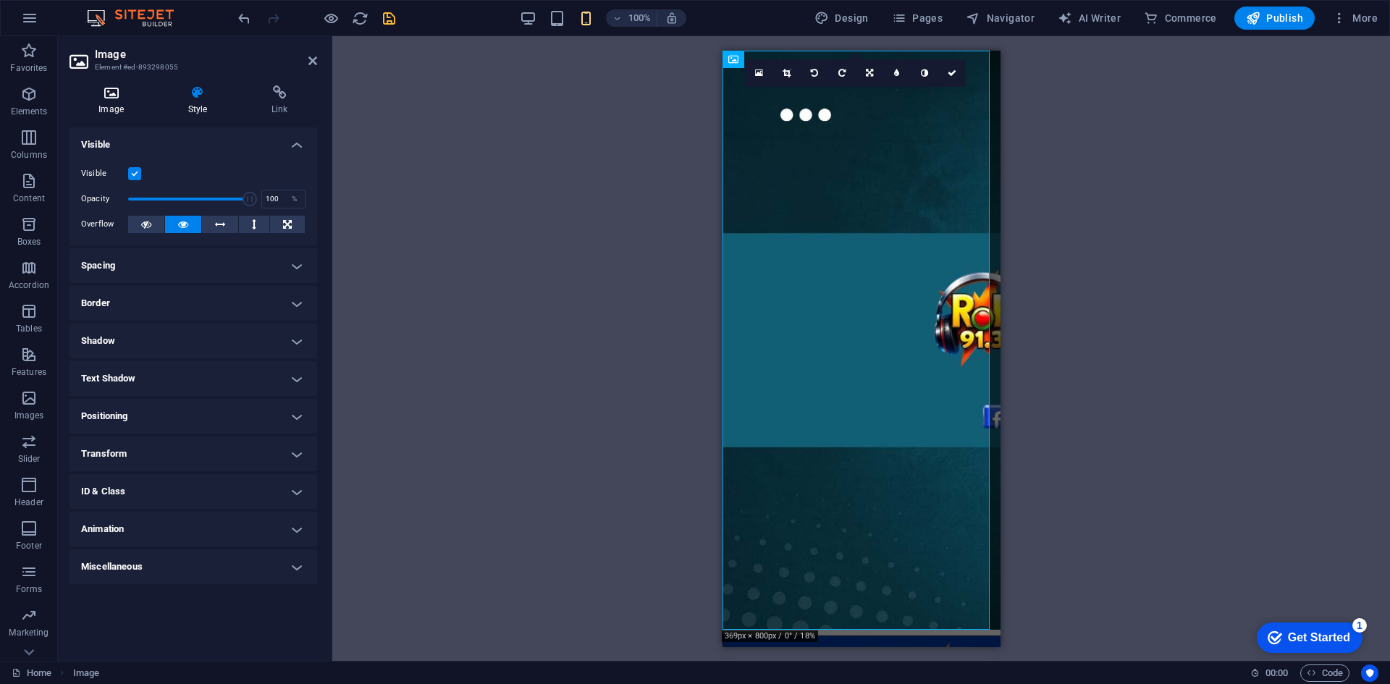
click at [106, 96] on icon at bounding box center [110, 92] width 83 height 14
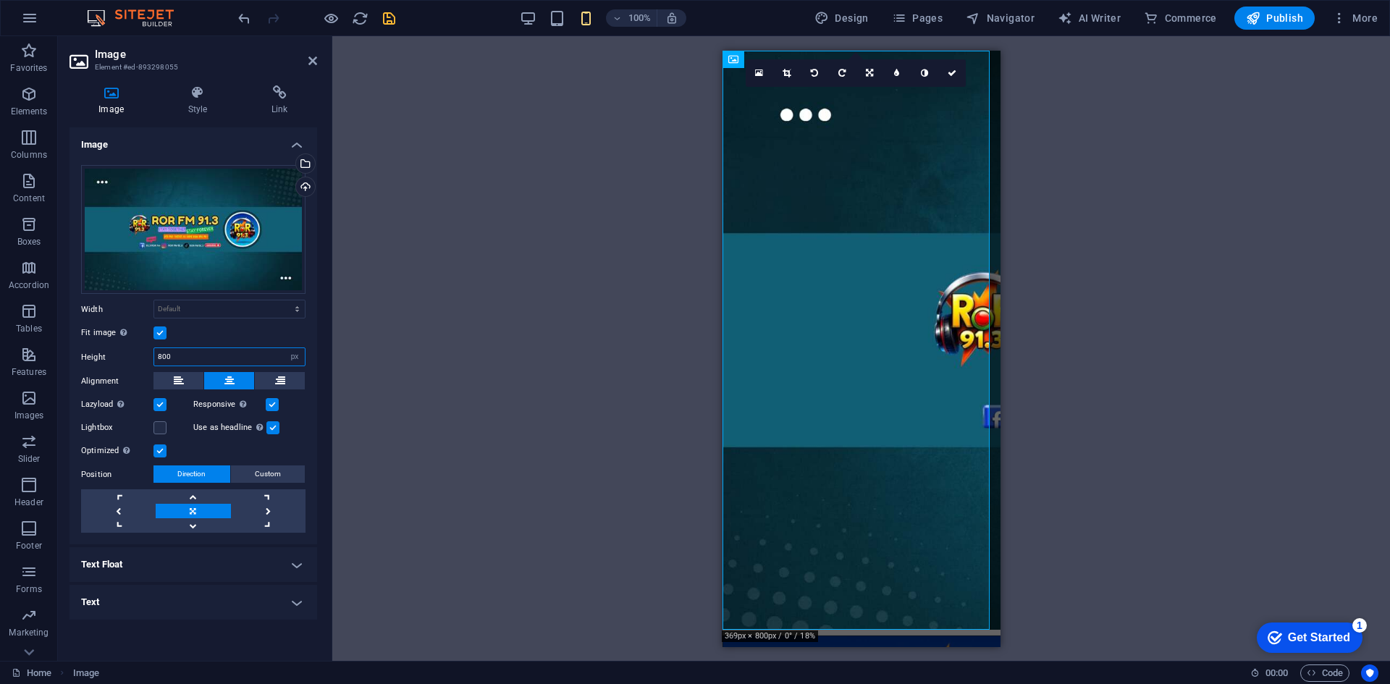
click at [198, 355] on input "800" at bounding box center [229, 356] width 151 height 17
type input "8"
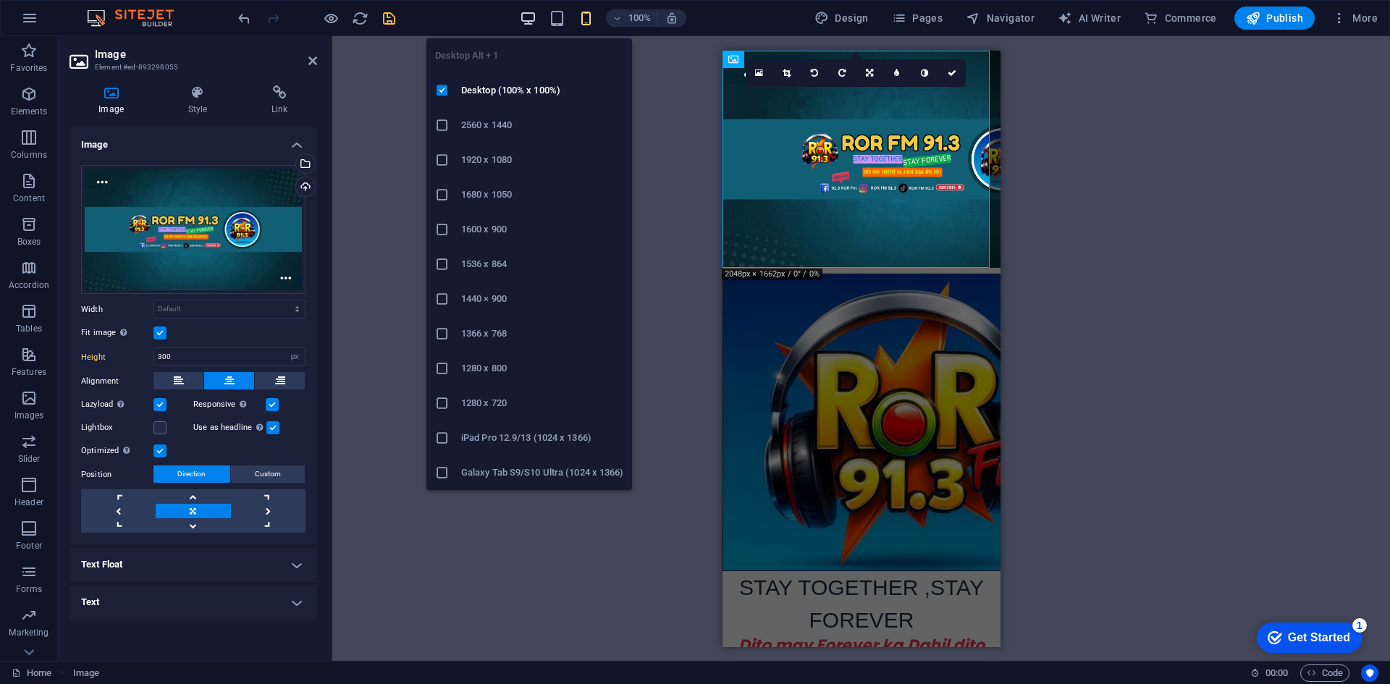
click at [531, 12] on icon "button" at bounding box center [528, 18] width 17 height 17
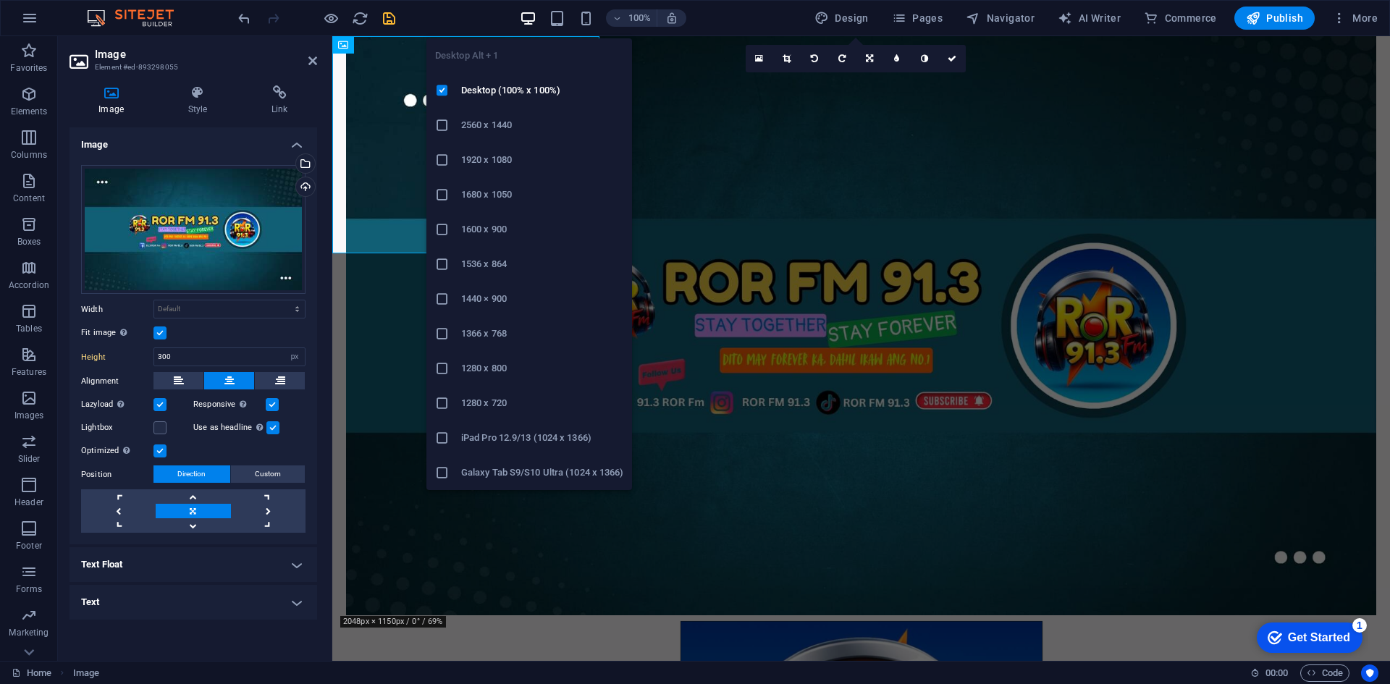
type input "800"
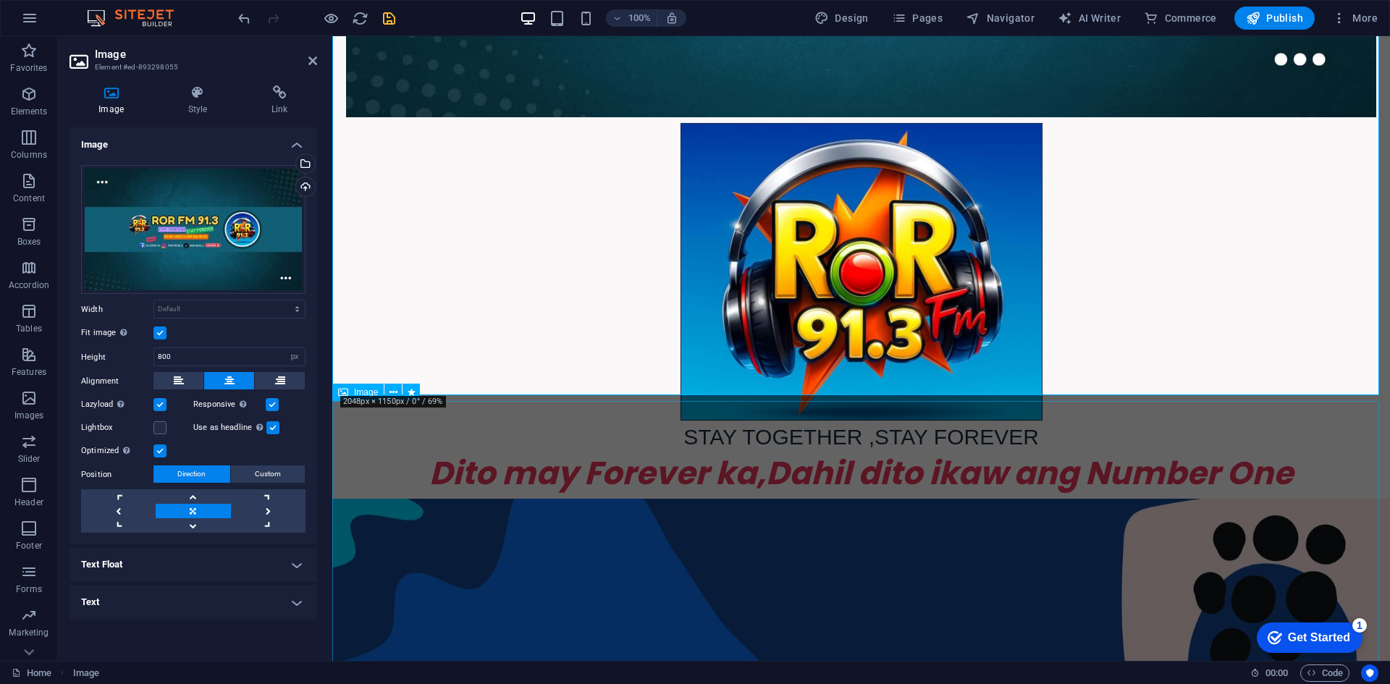
scroll to position [507, 0]
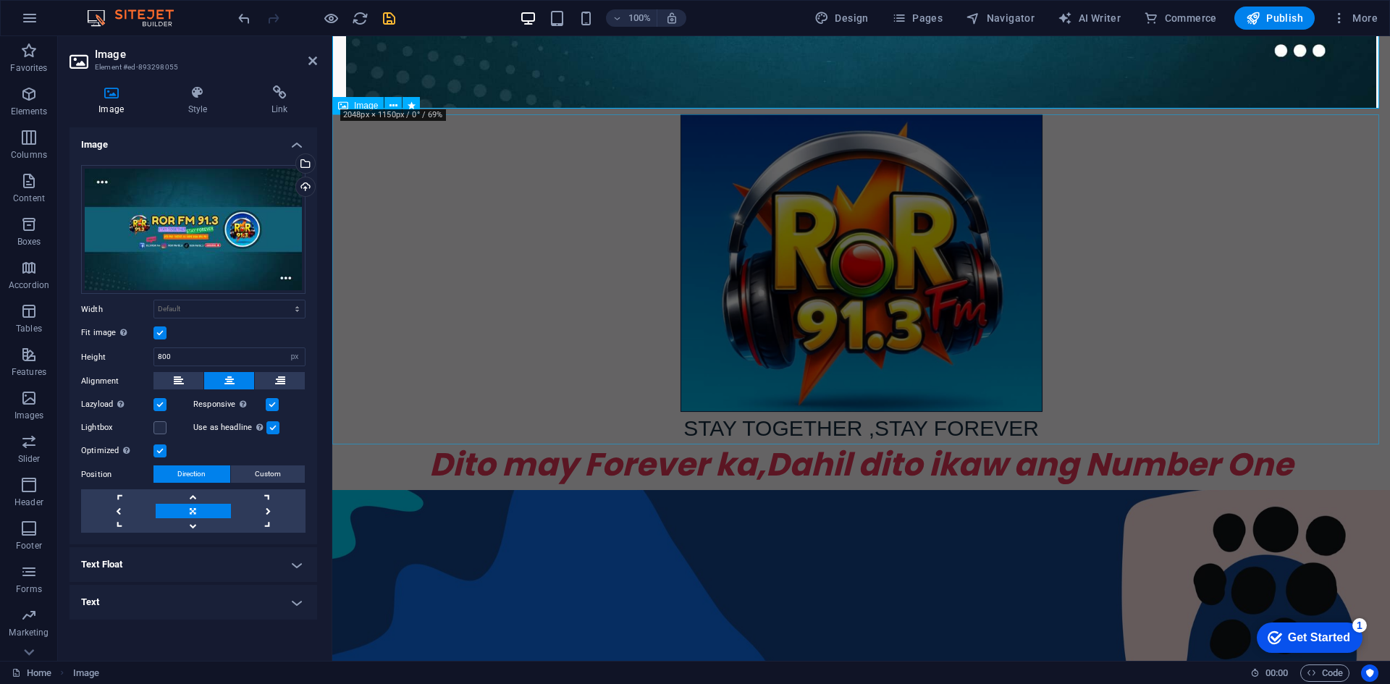
click at [481, 367] on figure "STAY TOGETHER ,STAY FOREVER" at bounding box center [860, 279] width 1057 height 330
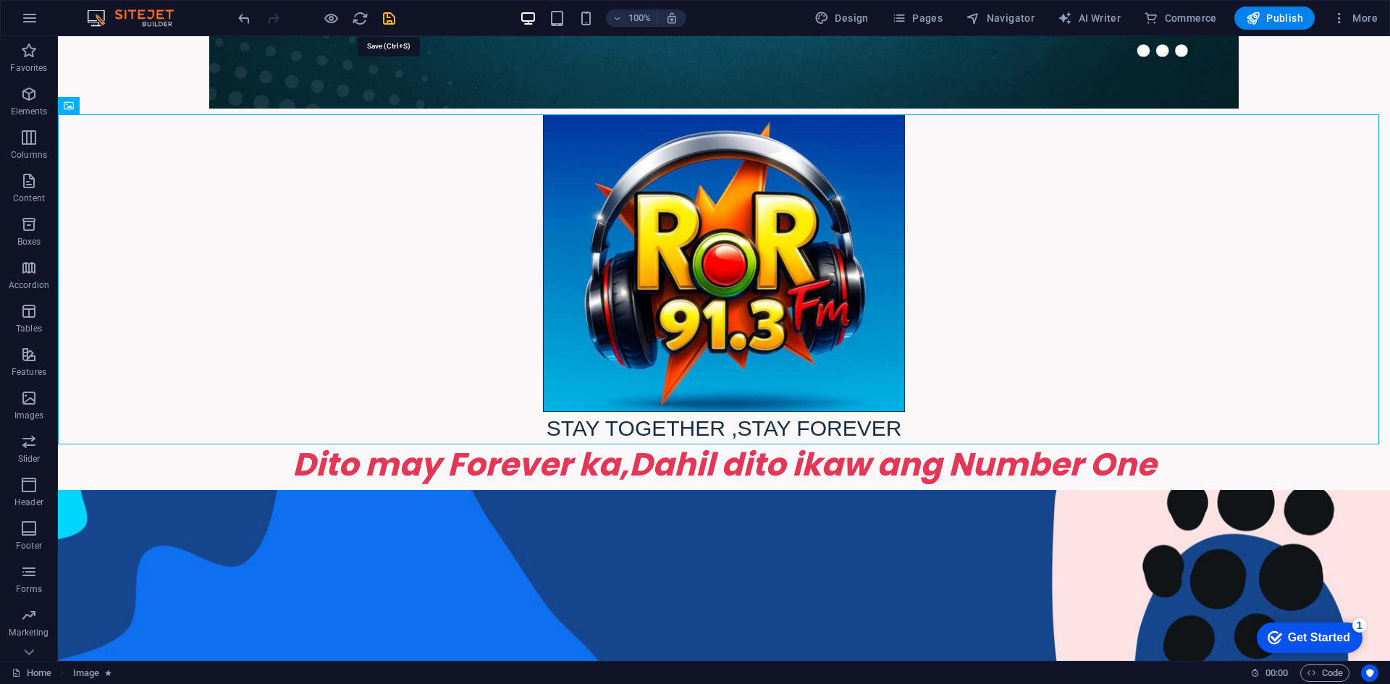
click at [392, 17] on icon "save" at bounding box center [389, 18] width 17 height 17
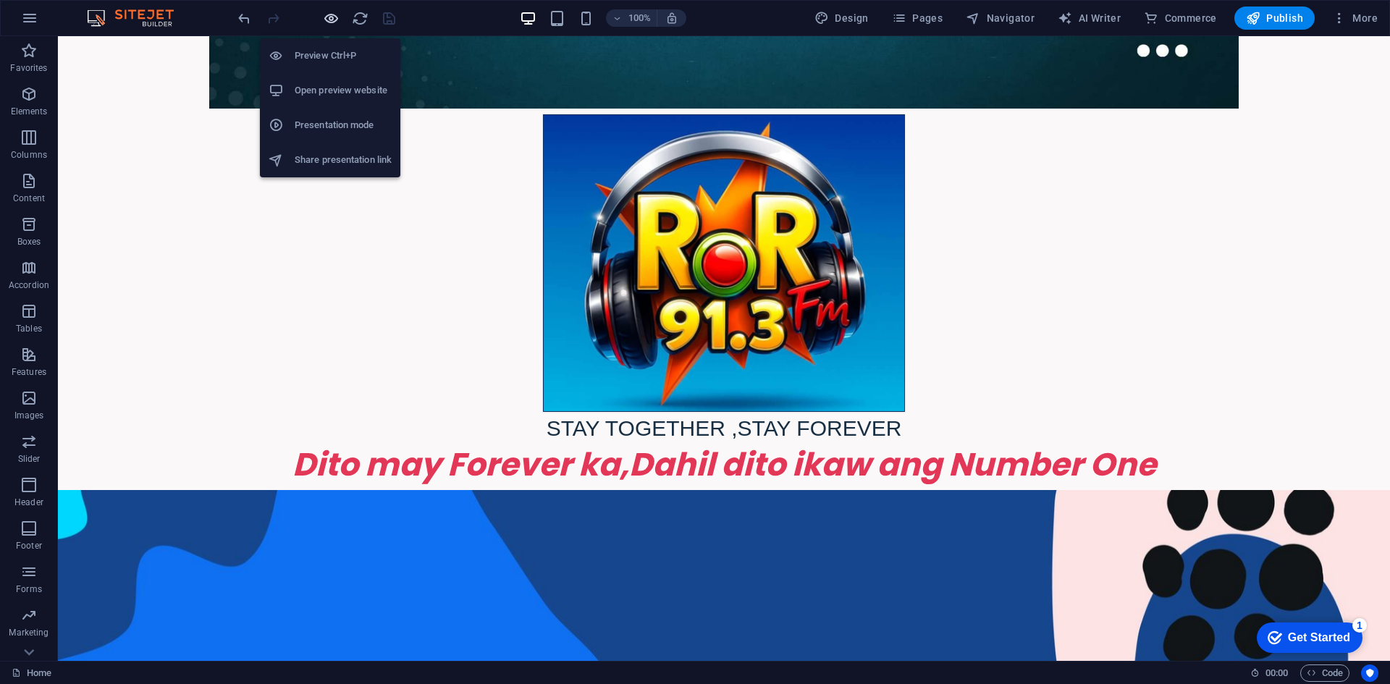
click at [332, 22] on icon "button" at bounding box center [331, 18] width 17 height 17
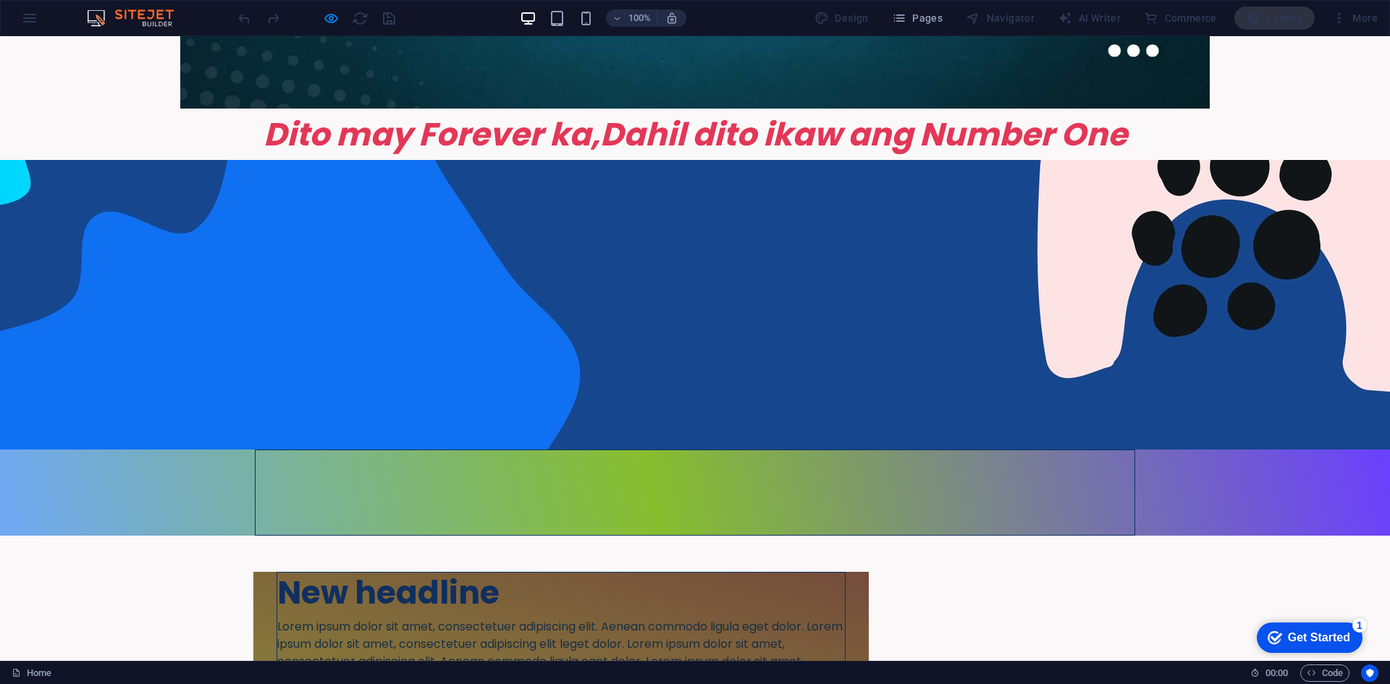
click at [467, 308] on div at bounding box center [695, 304] width 1390 height 289
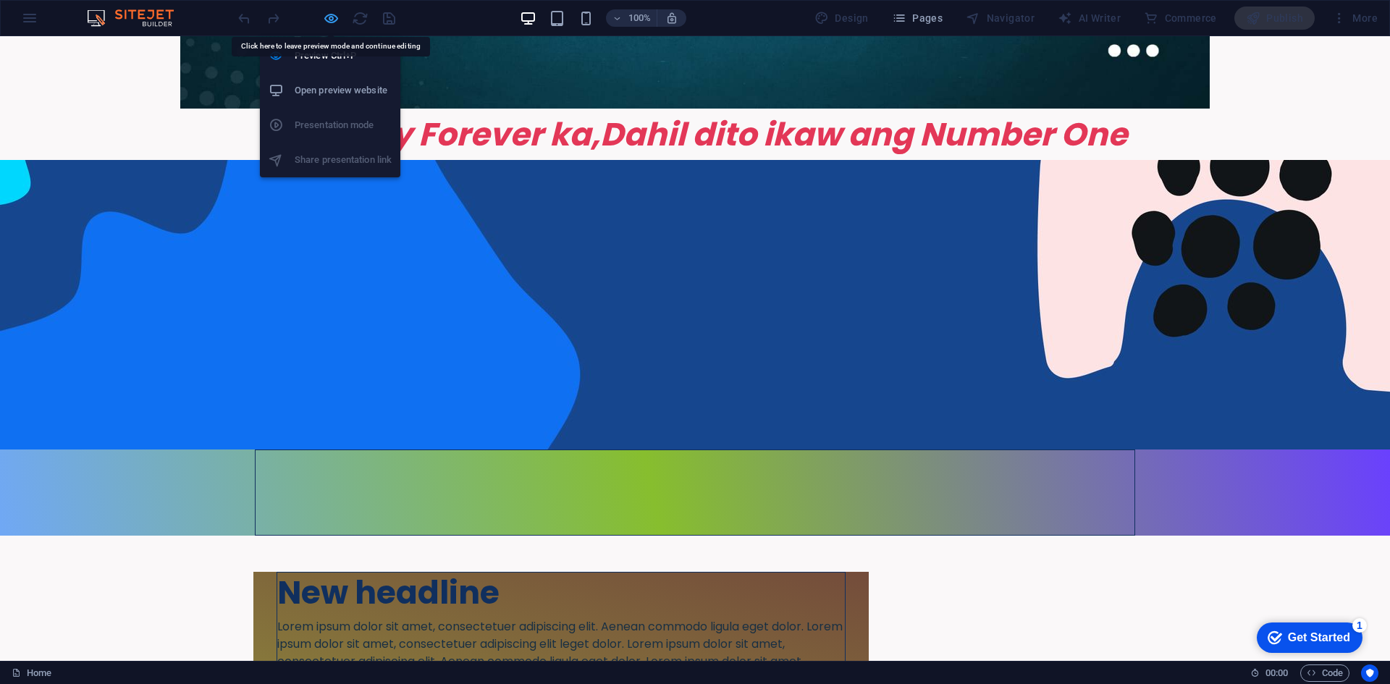
click at [333, 21] on icon "button" at bounding box center [331, 18] width 17 height 17
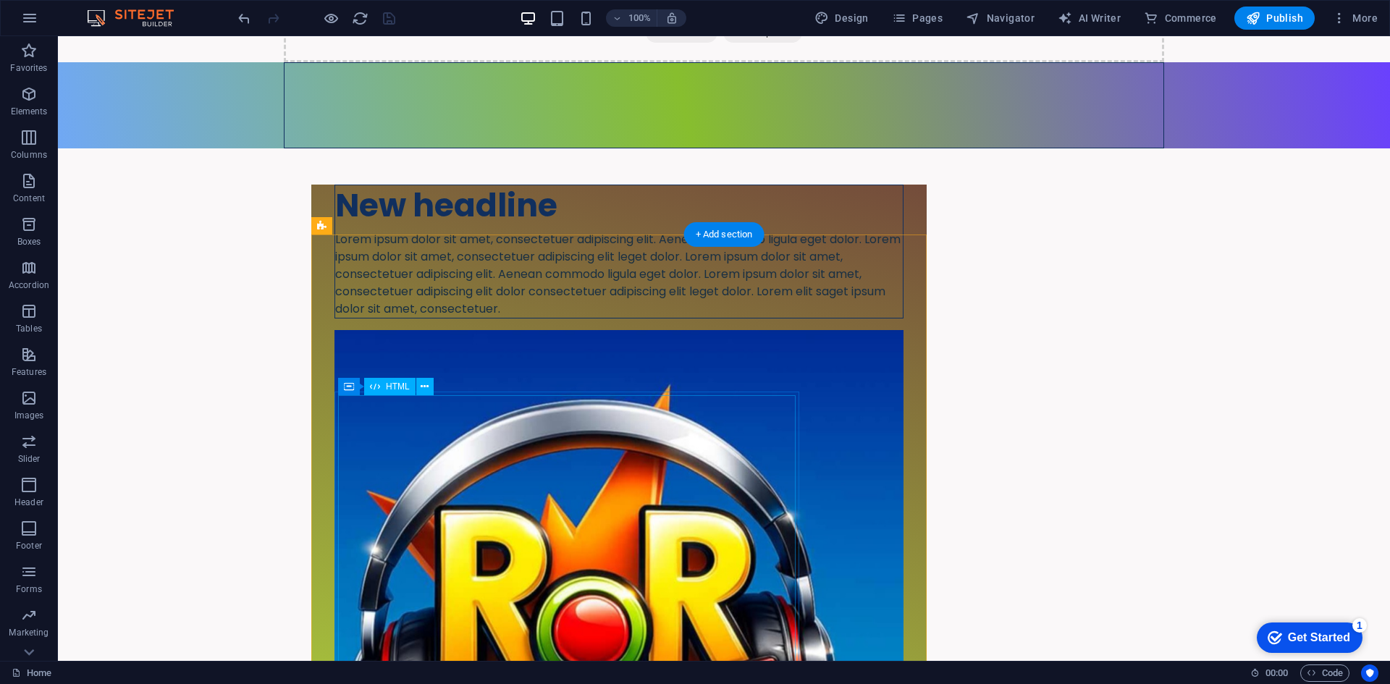
scroll to position [1447, 0]
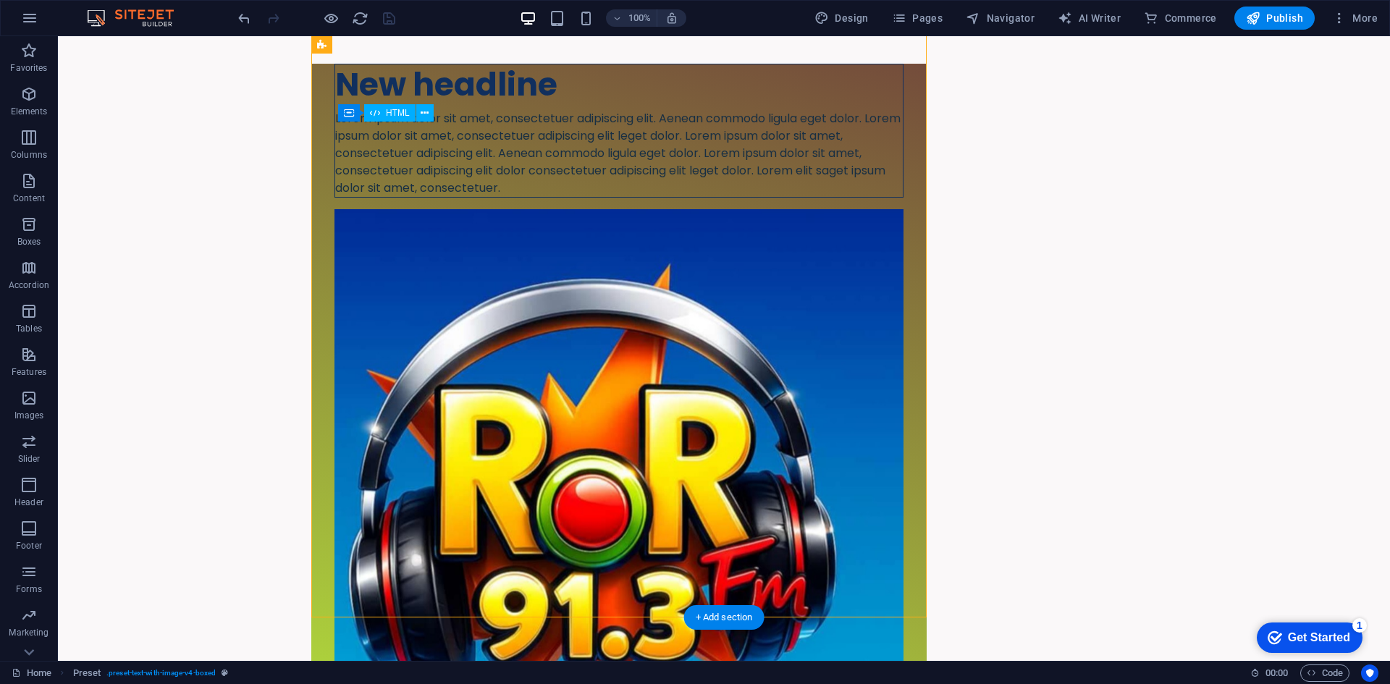
drag, startPoint x: 544, startPoint y: 357, endPoint x: 558, endPoint y: 332, distance: 28.2
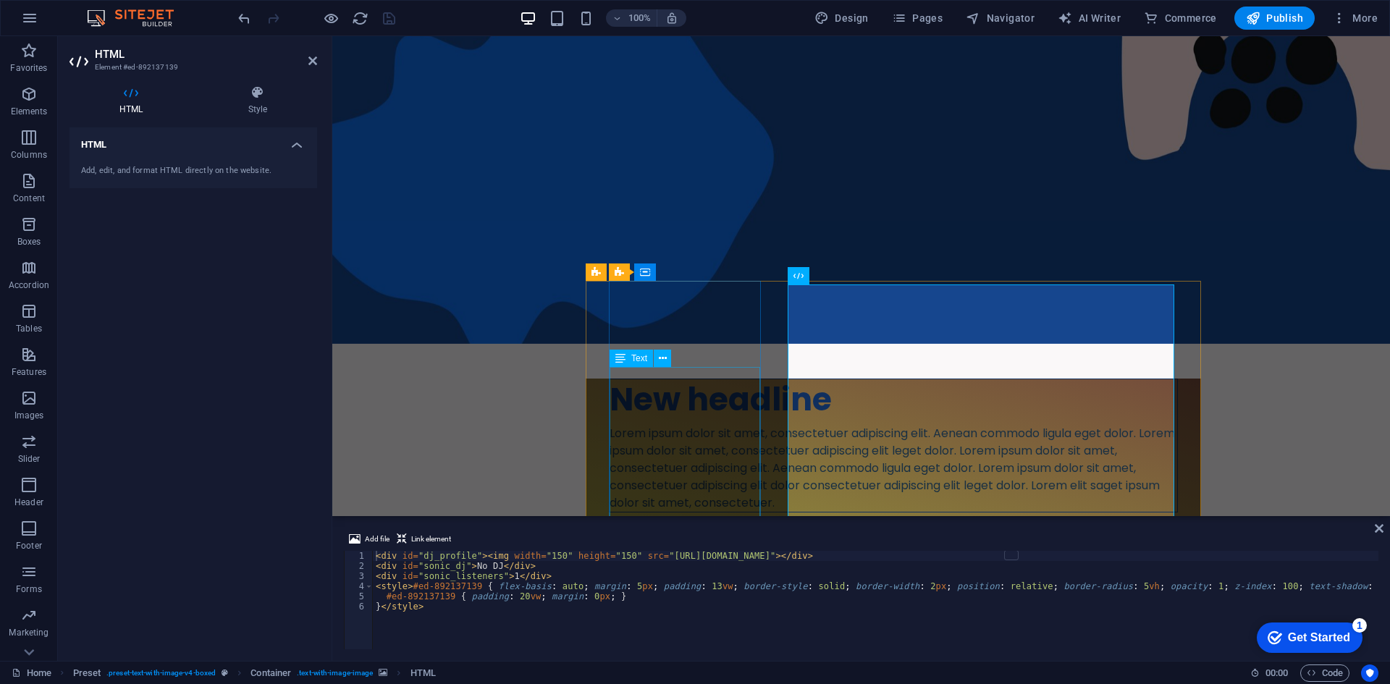
scroll to position [1125, 0]
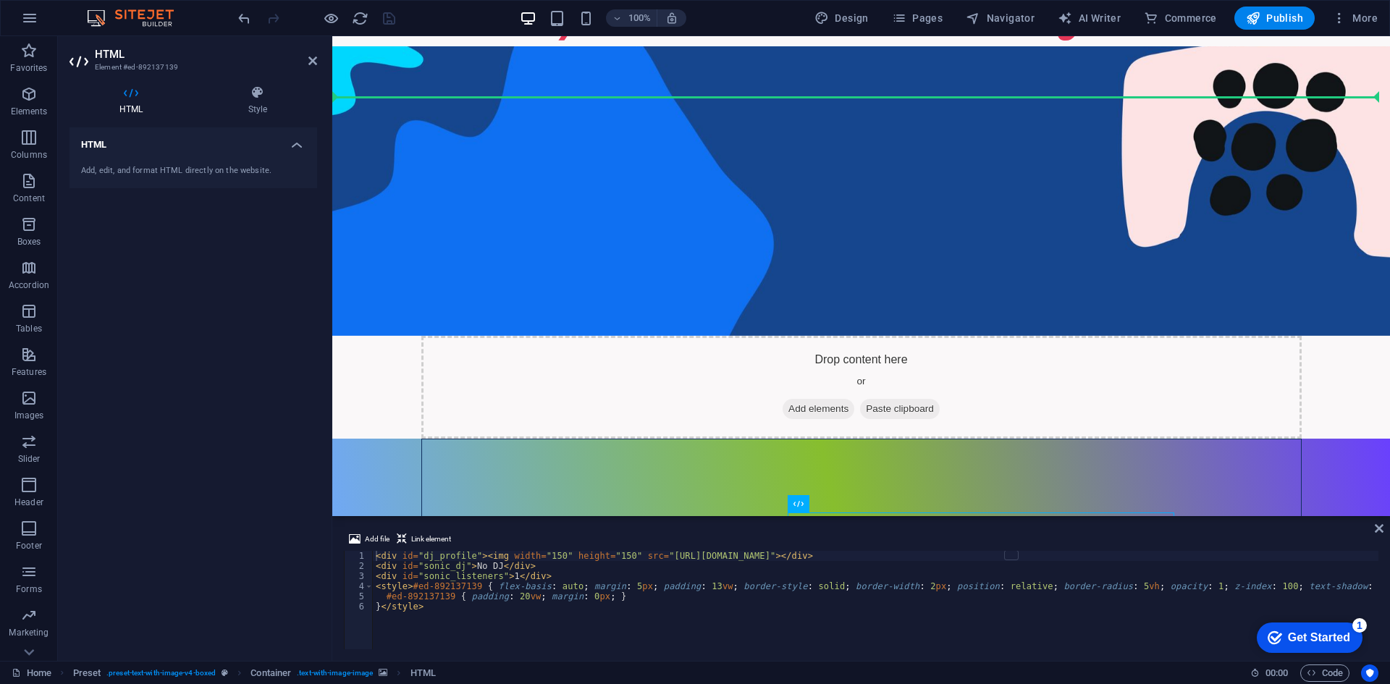
scroll to position [849, 0]
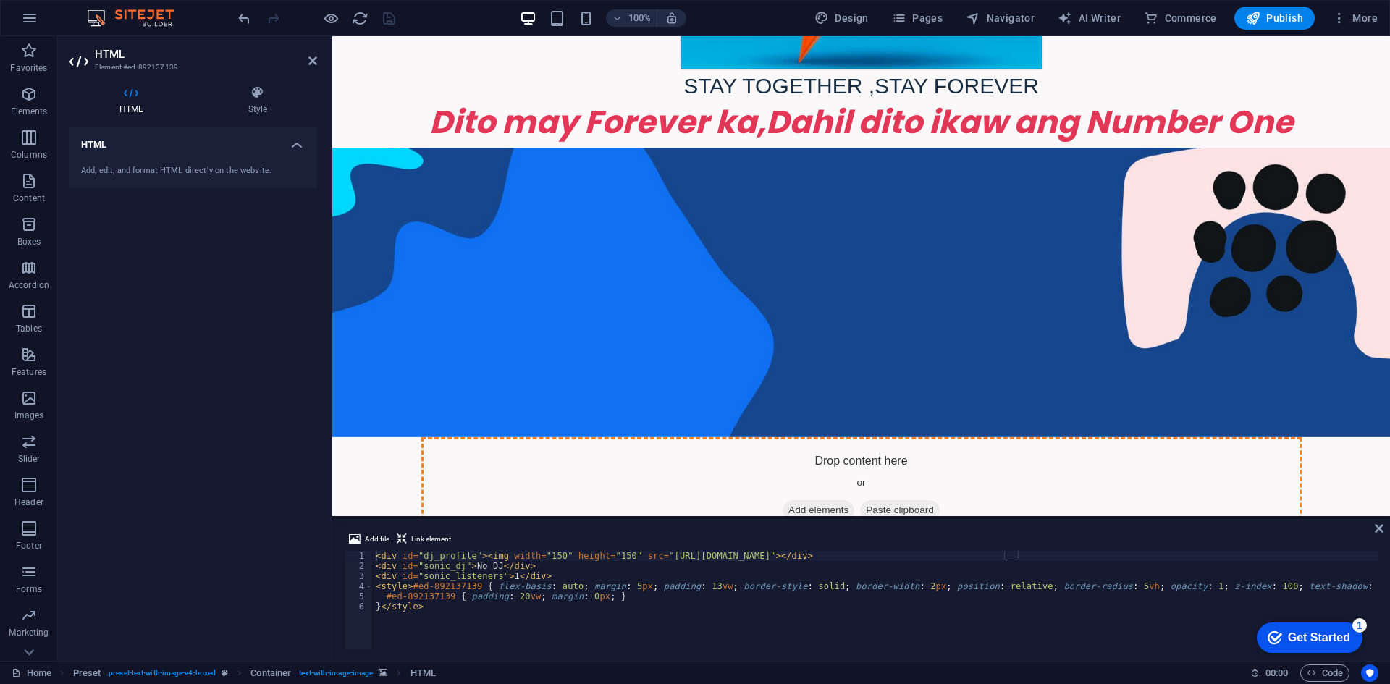
drag, startPoint x: 1172, startPoint y: 316, endPoint x: 855, endPoint y: 301, distance: 317.4
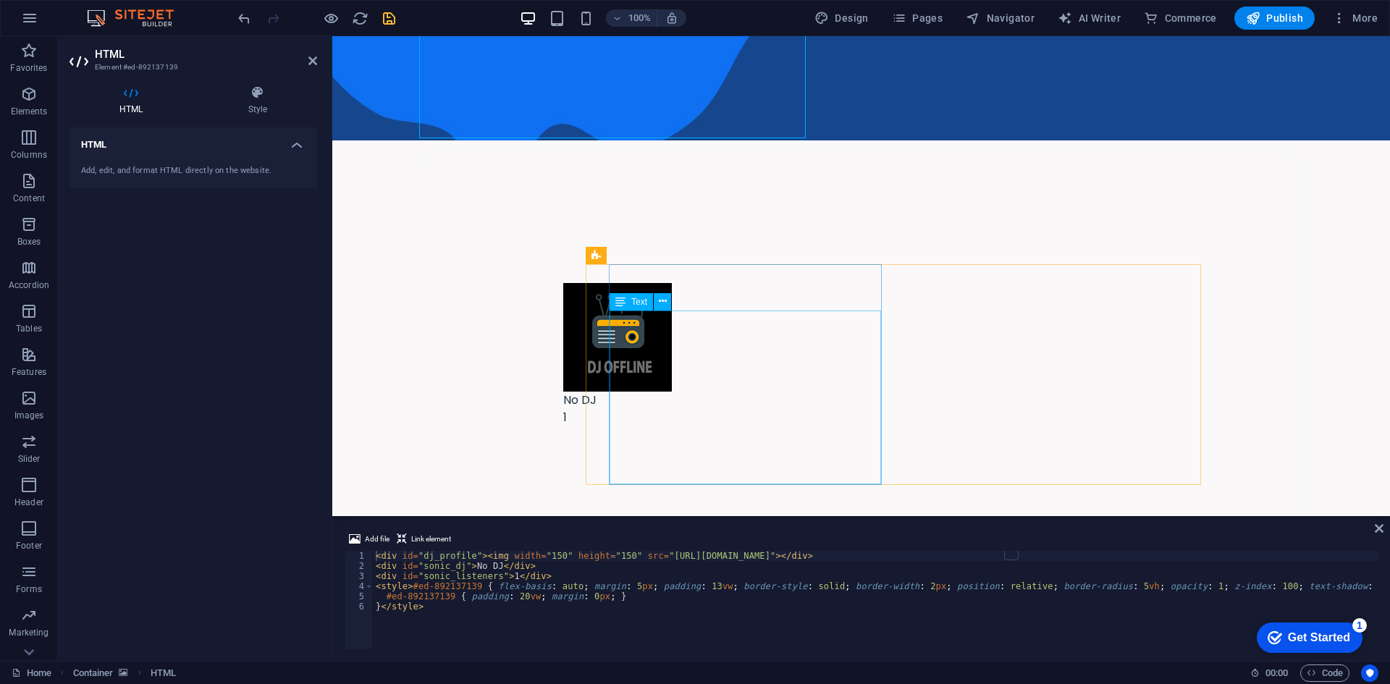
scroll to position [1283, 0]
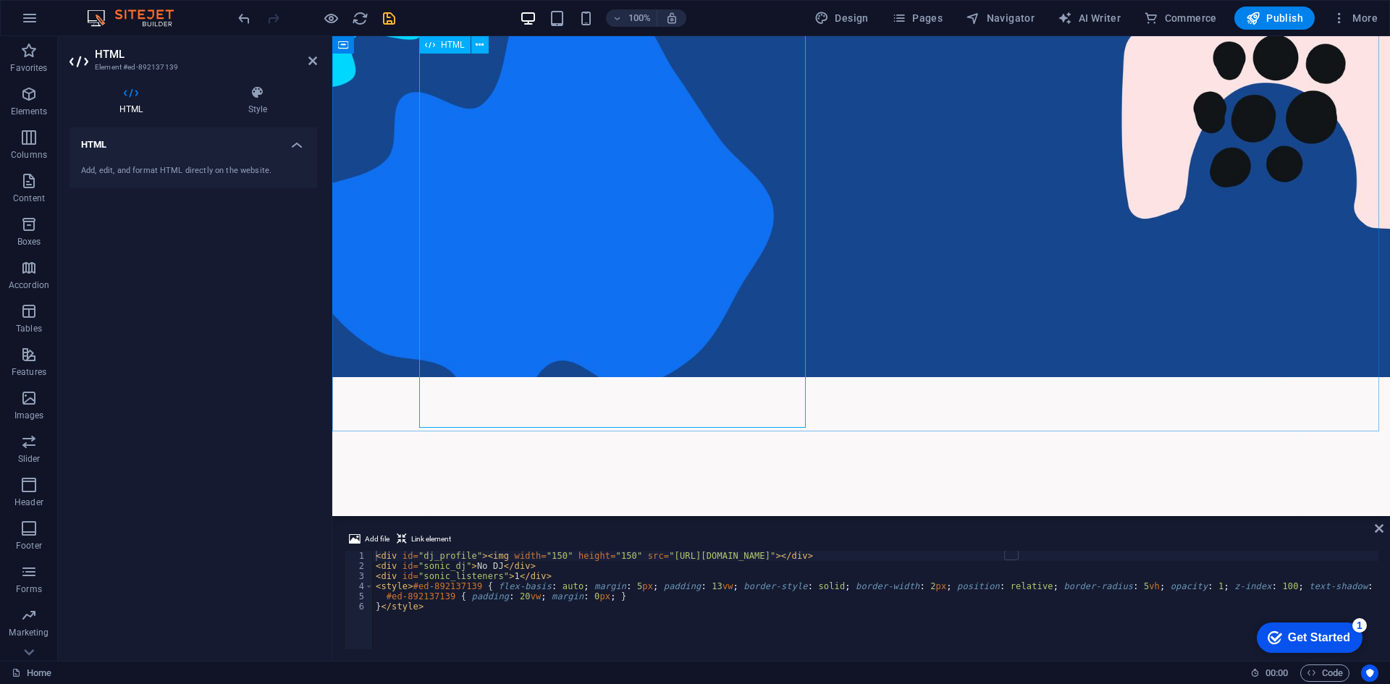
scroll to position [994, 0]
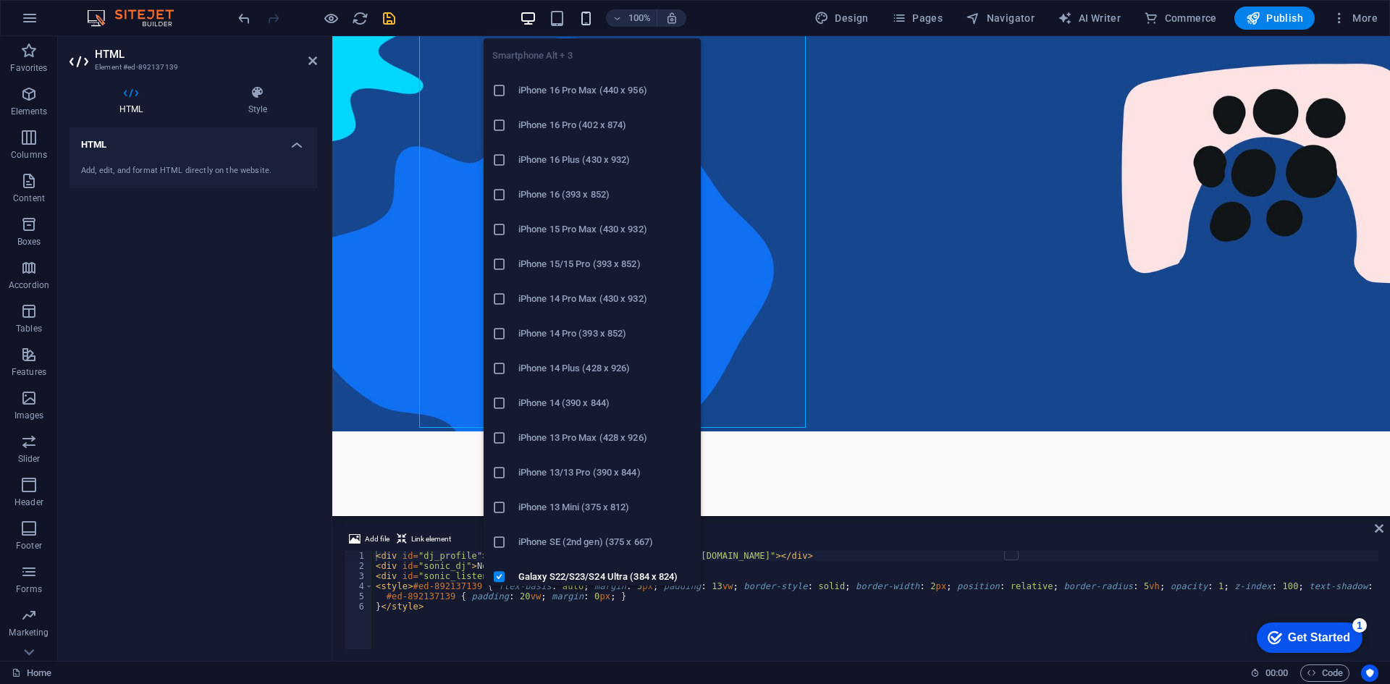
click at [583, 14] on icon "button" at bounding box center [586, 18] width 17 height 17
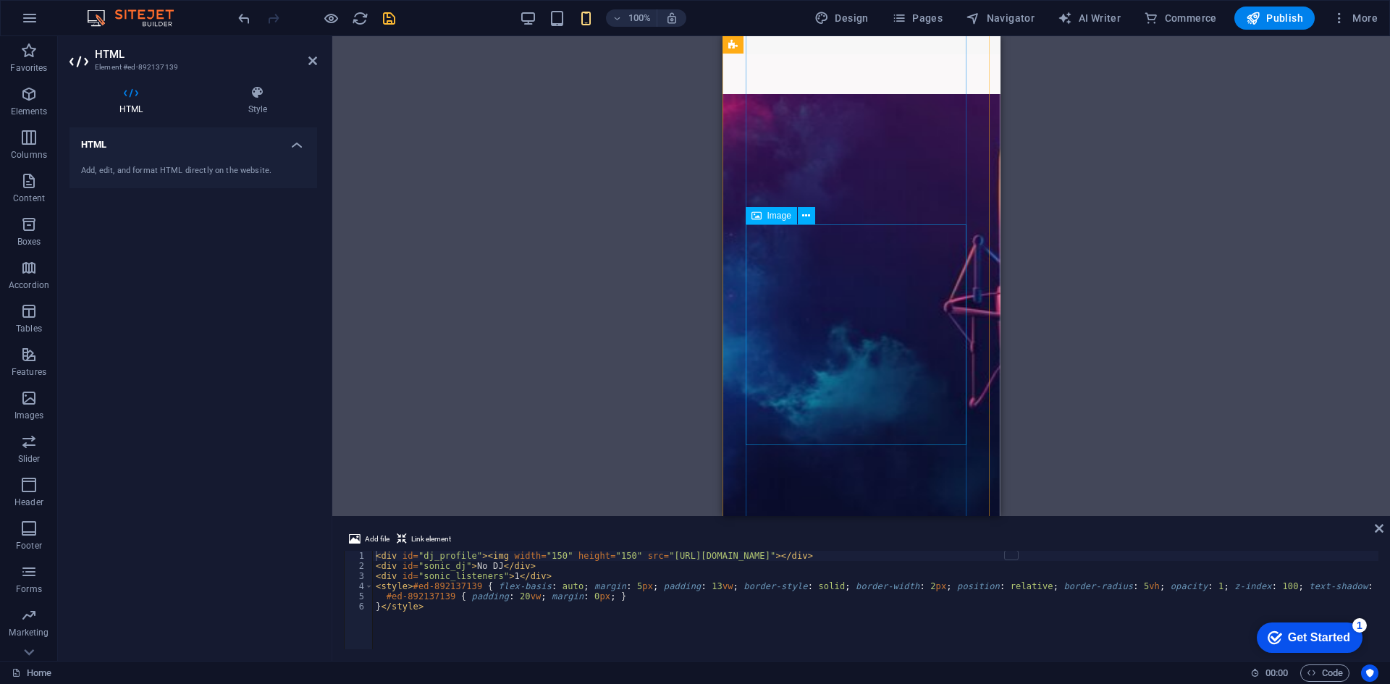
scroll to position [4697, 0]
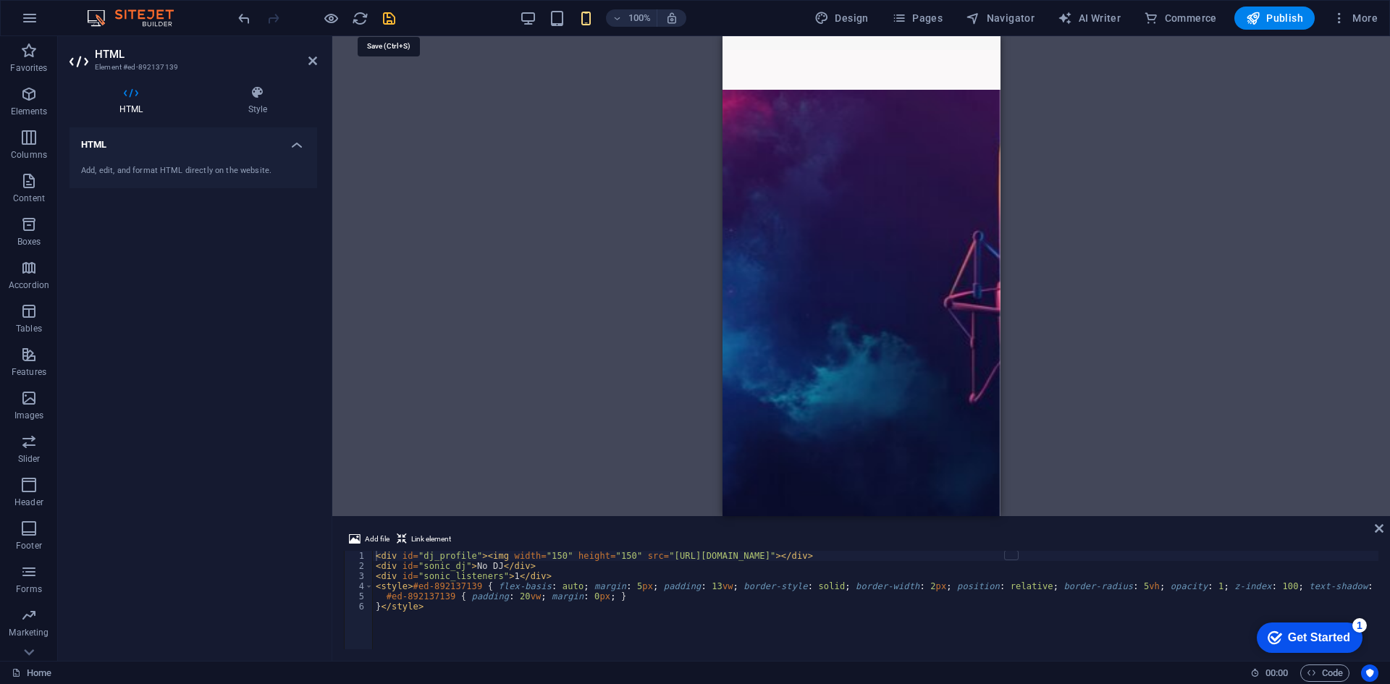
click at [383, 14] on icon "save" at bounding box center [389, 18] width 17 height 17
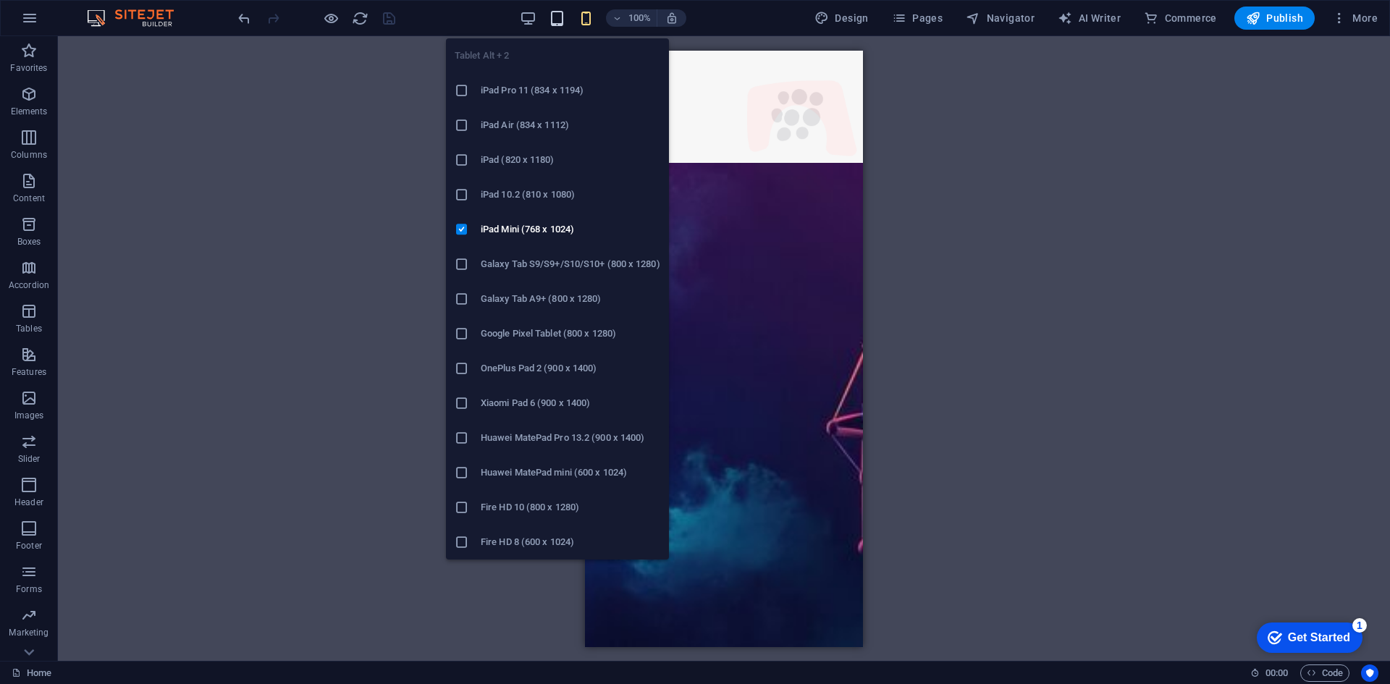
click at [551, 15] on icon "button" at bounding box center [557, 18] width 17 height 17
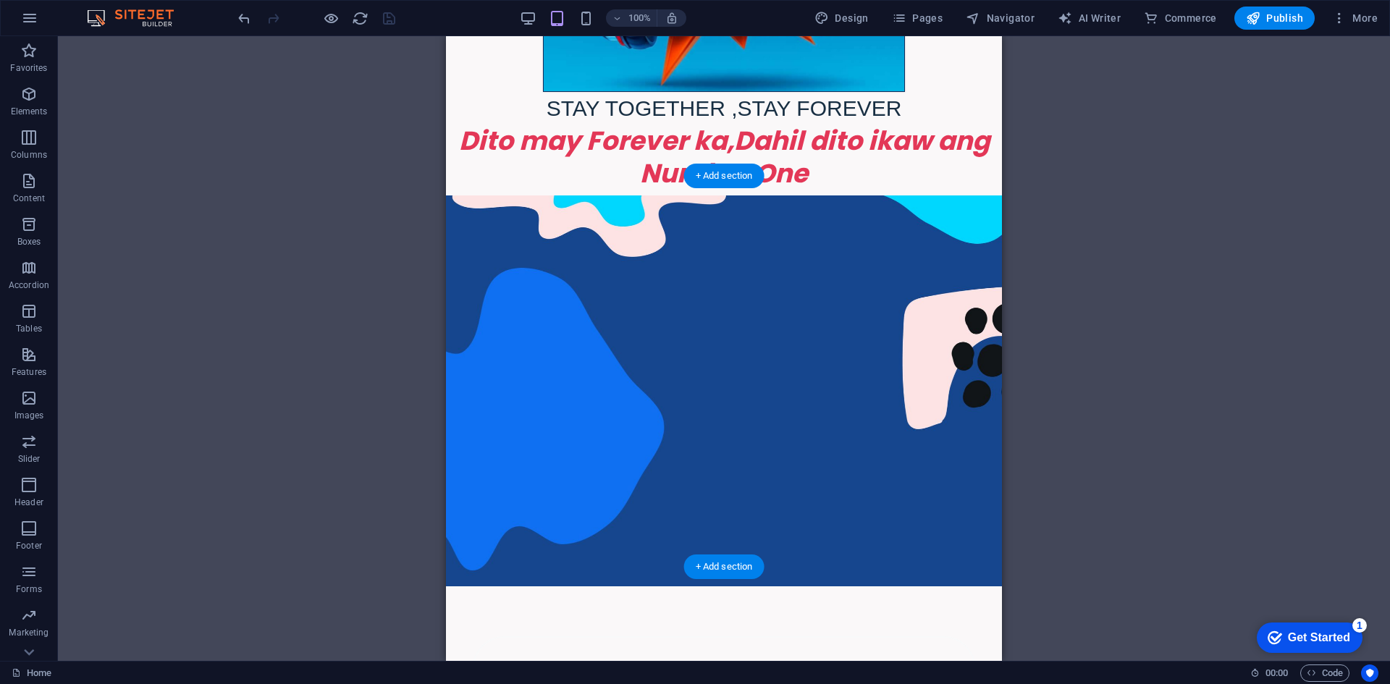
scroll to position [861, 0]
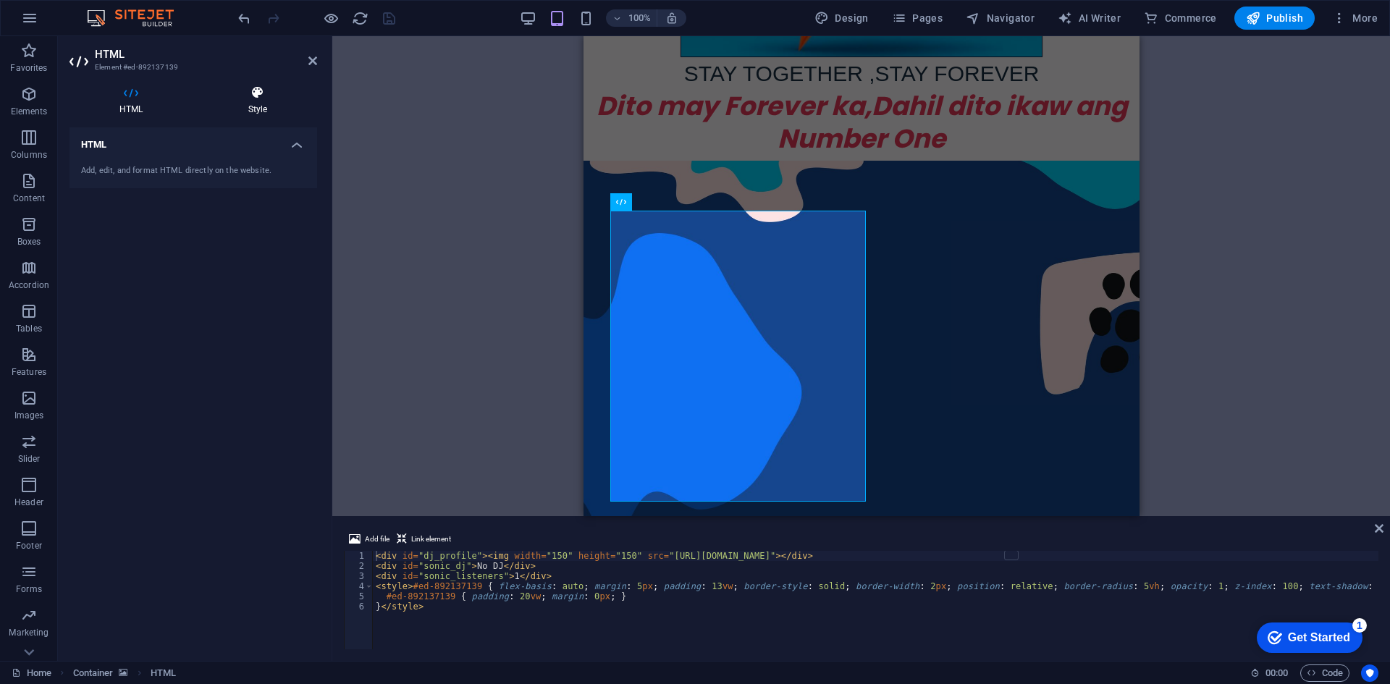
click at [252, 98] on icon at bounding box center [257, 92] width 119 height 14
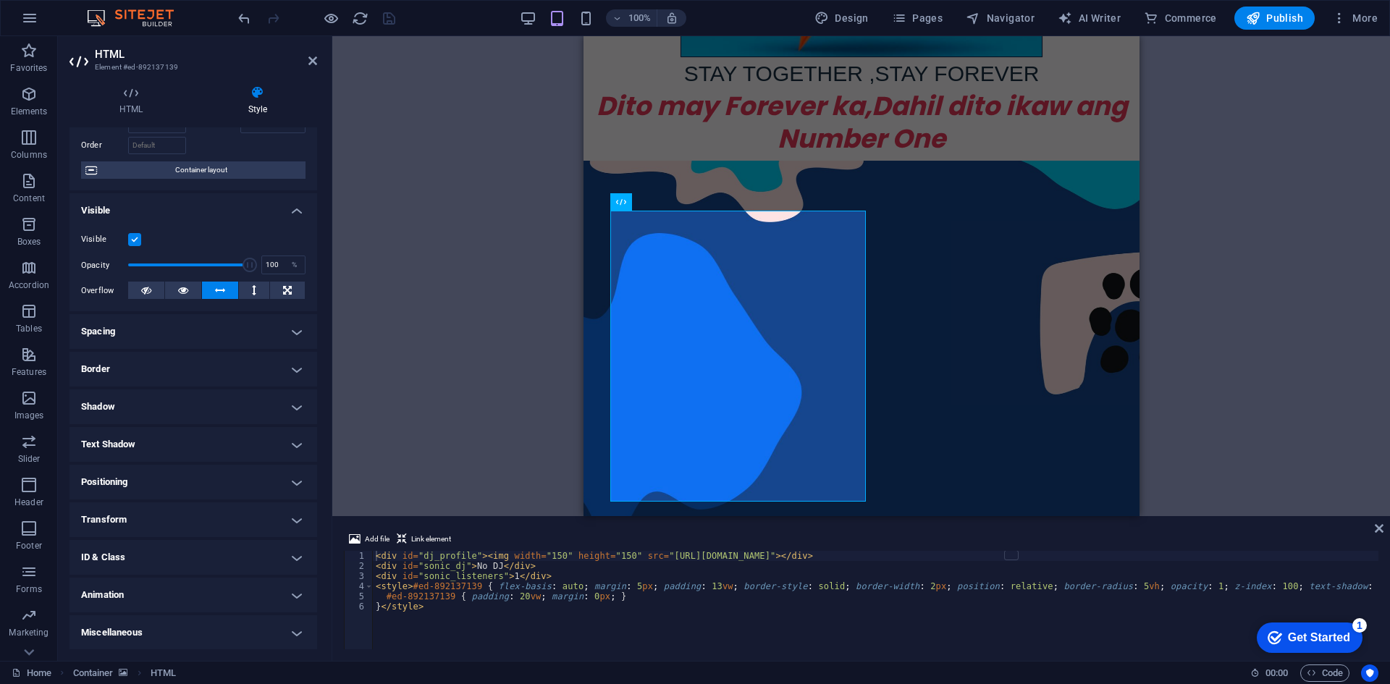
scroll to position [90, 0]
click at [177, 475] on h4 "Positioning" at bounding box center [193, 481] width 248 height 35
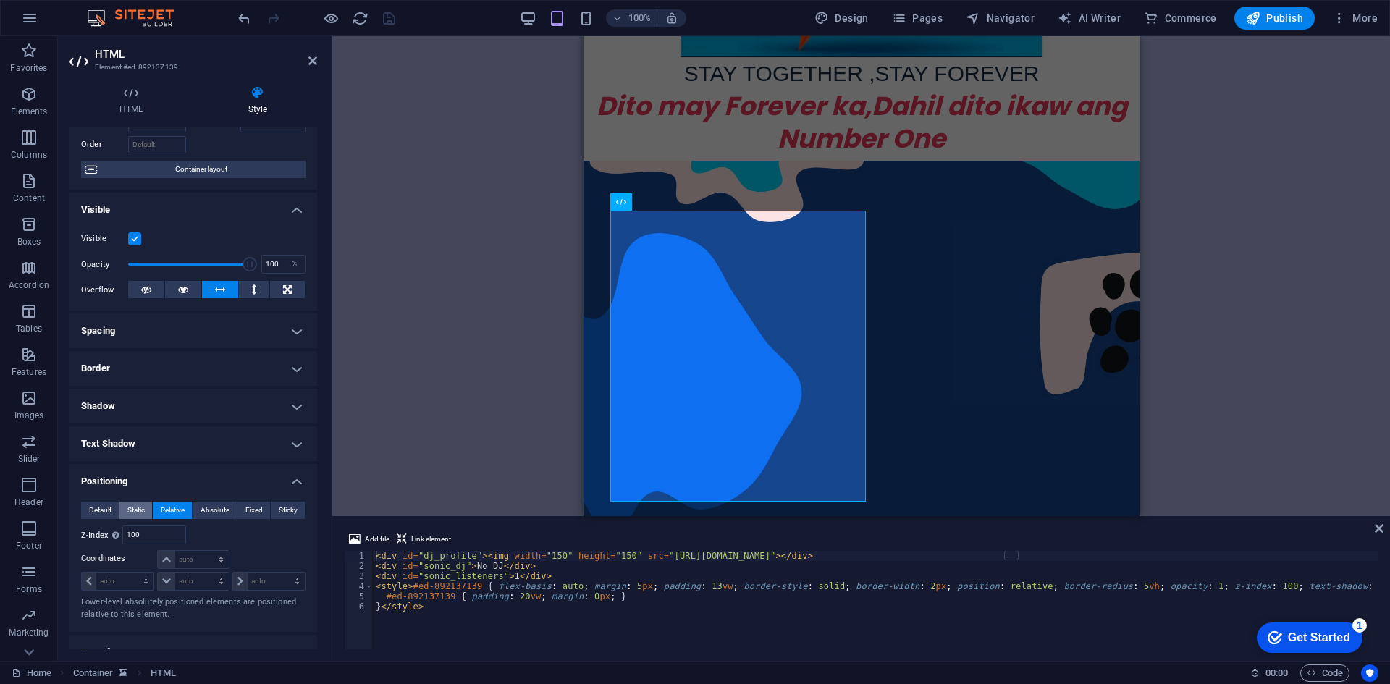
click at [133, 505] on span "Static" at bounding box center [135, 510] width 17 height 17
click at [96, 502] on span "Default" at bounding box center [100, 510] width 22 height 17
click at [220, 509] on span "Absolute" at bounding box center [214, 510] width 29 height 17
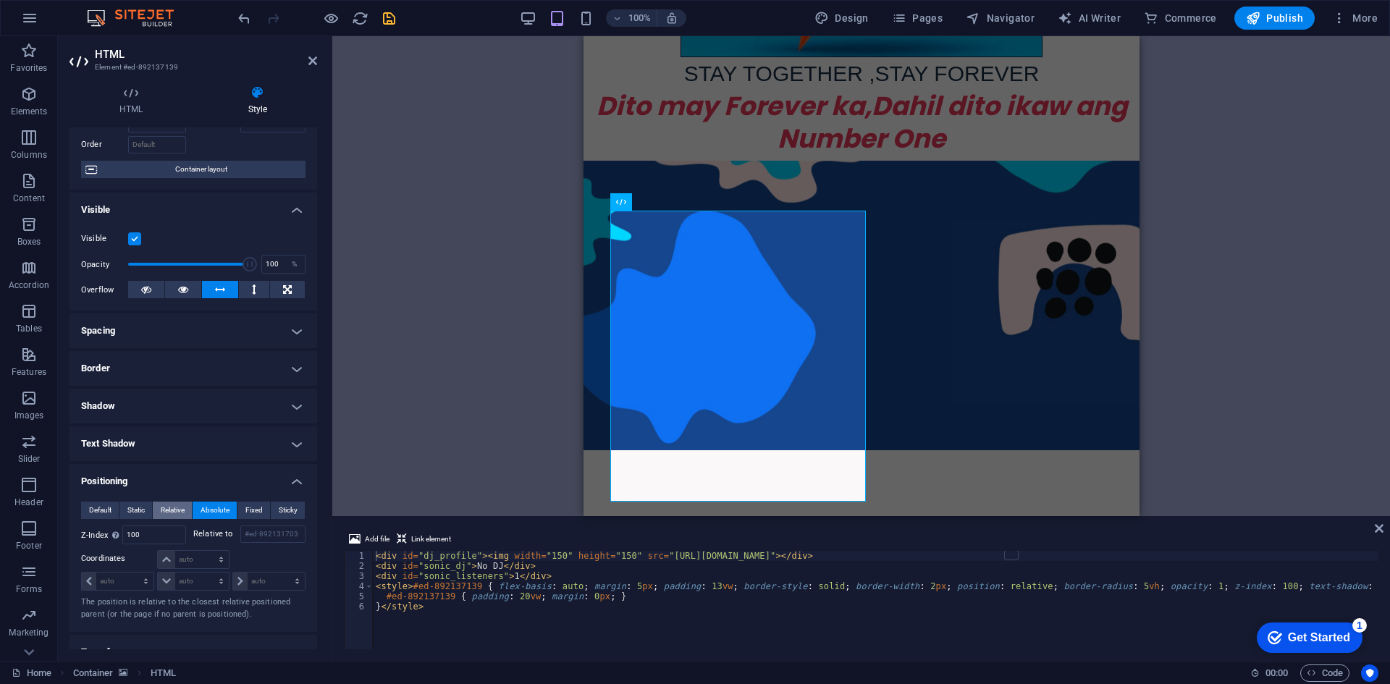
click at [171, 513] on span "Relative" at bounding box center [173, 510] width 24 height 17
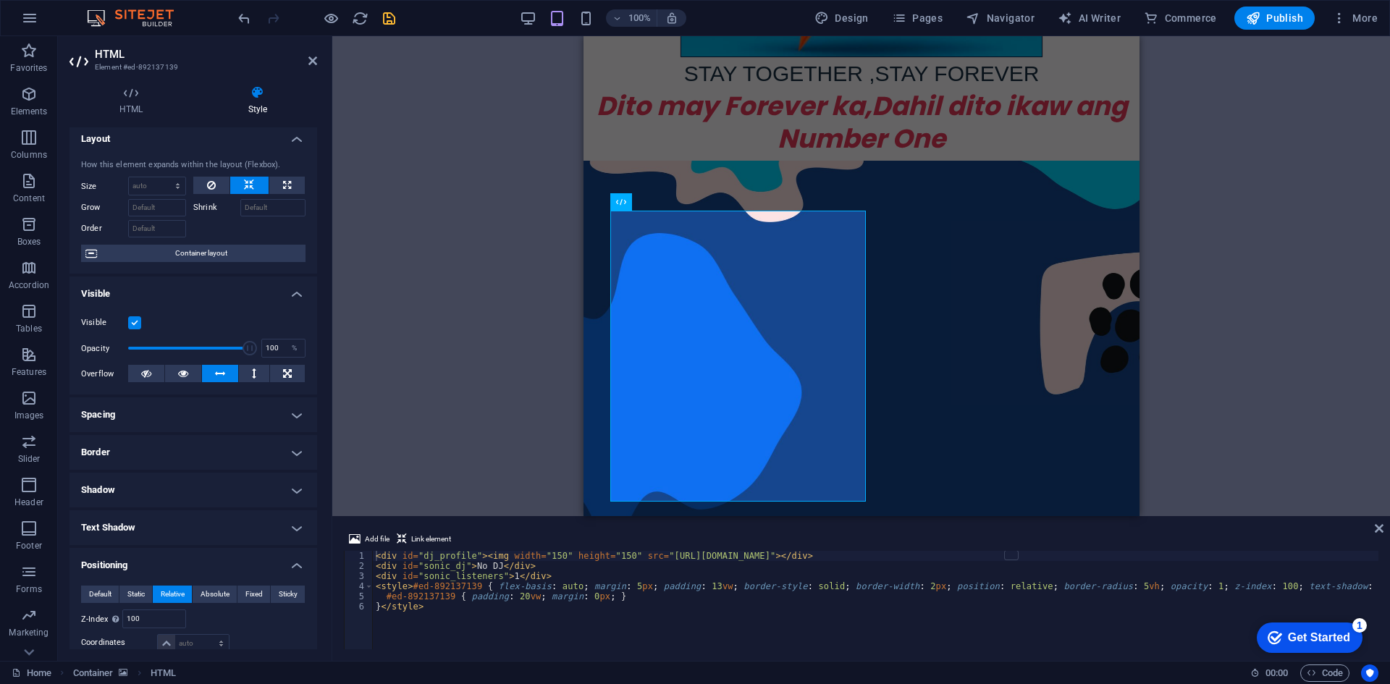
scroll to position [0, 0]
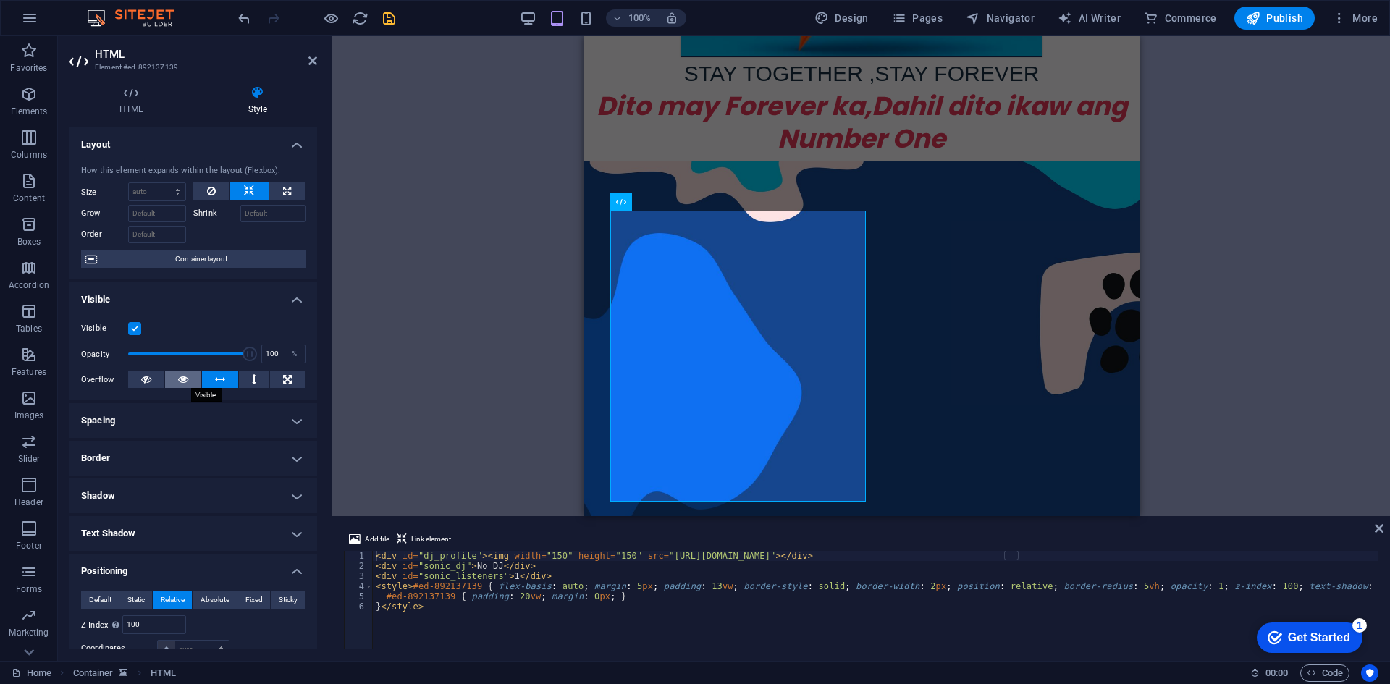
click at [184, 383] on icon at bounding box center [183, 379] width 10 height 17
click at [135, 107] on h4 "HTML" at bounding box center [133, 100] width 129 height 30
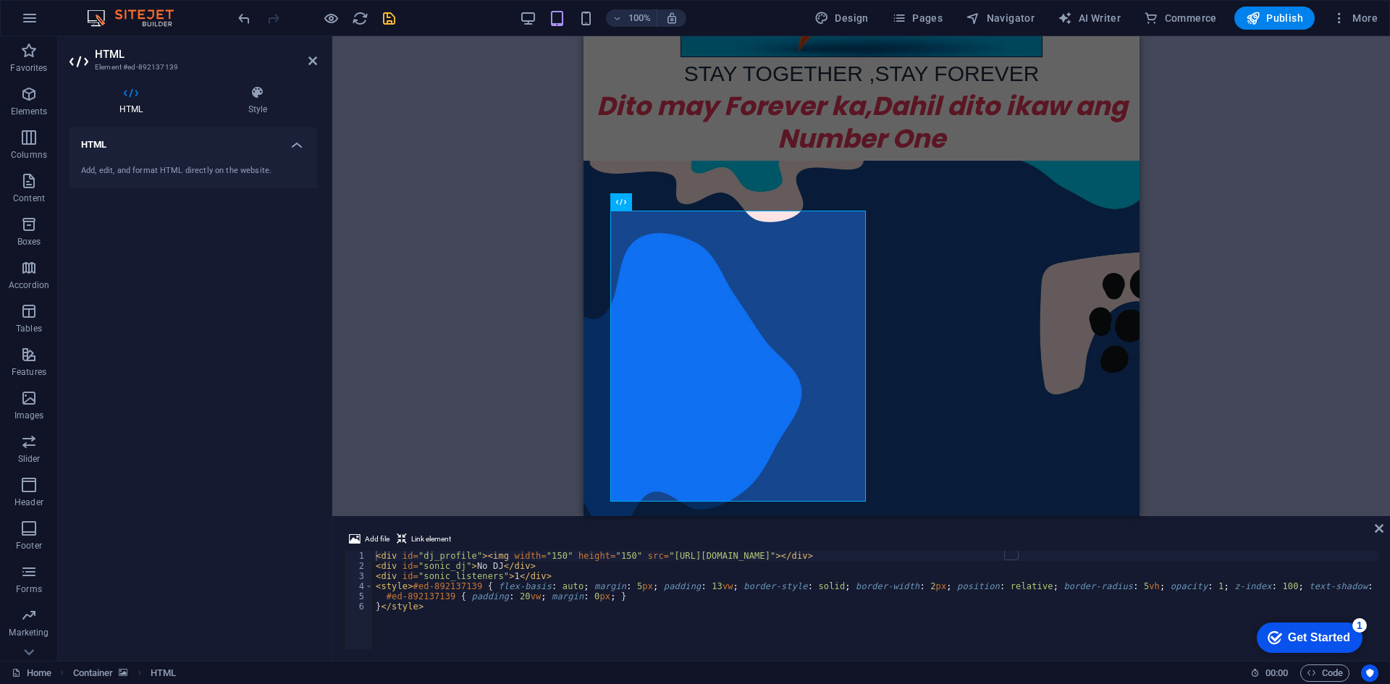
click at [130, 107] on h4 "HTML" at bounding box center [133, 100] width 129 height 30
click at [262, 97] on icon at bounding box center [257, 92] width 119 height 14
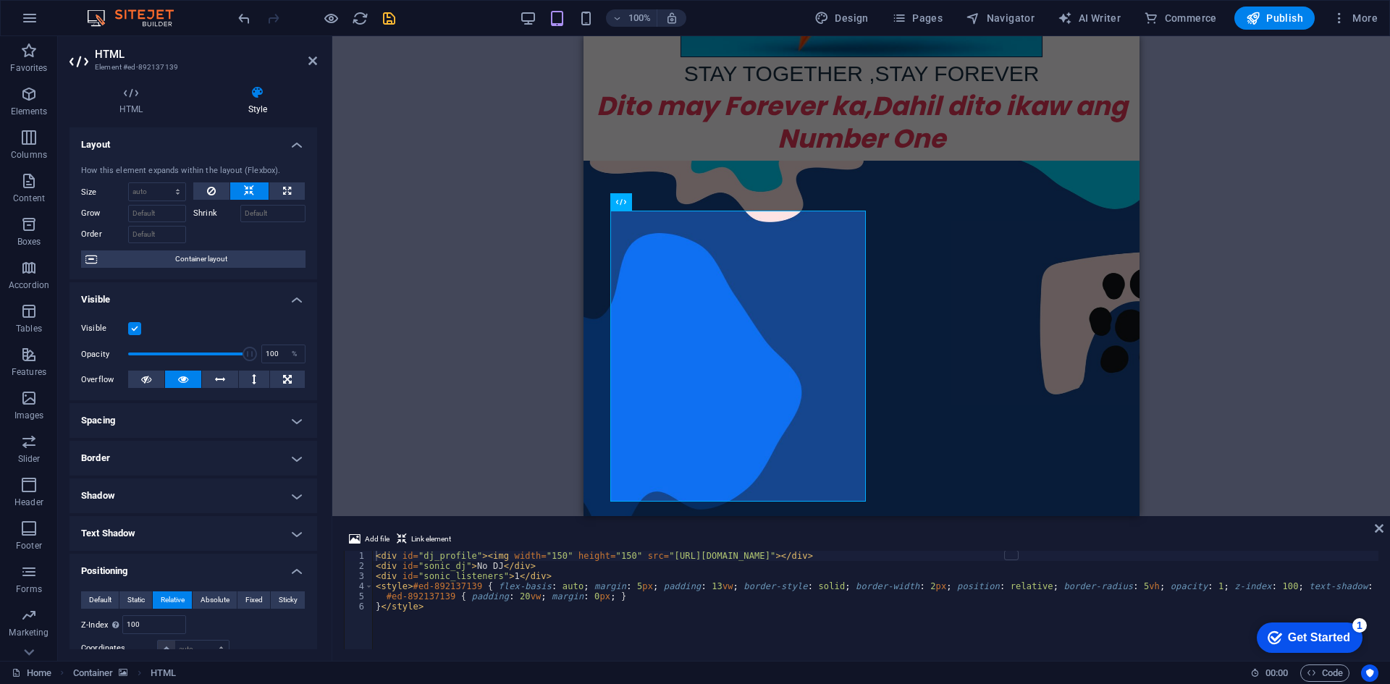
click at [978, 345] on figure at bounding box center [861, 356] width 556 height 391
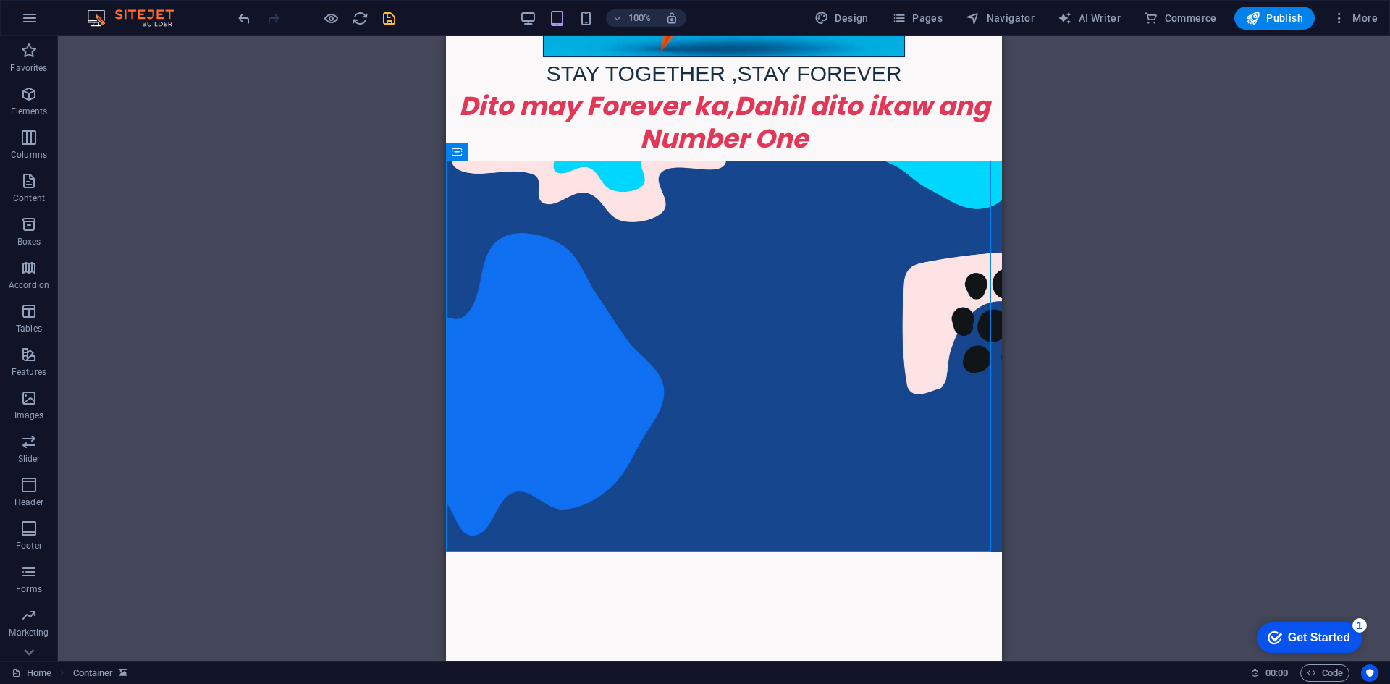
click at [869, 354] on figure at bounding box center [724, 356] width 556 height 391
select select "px"
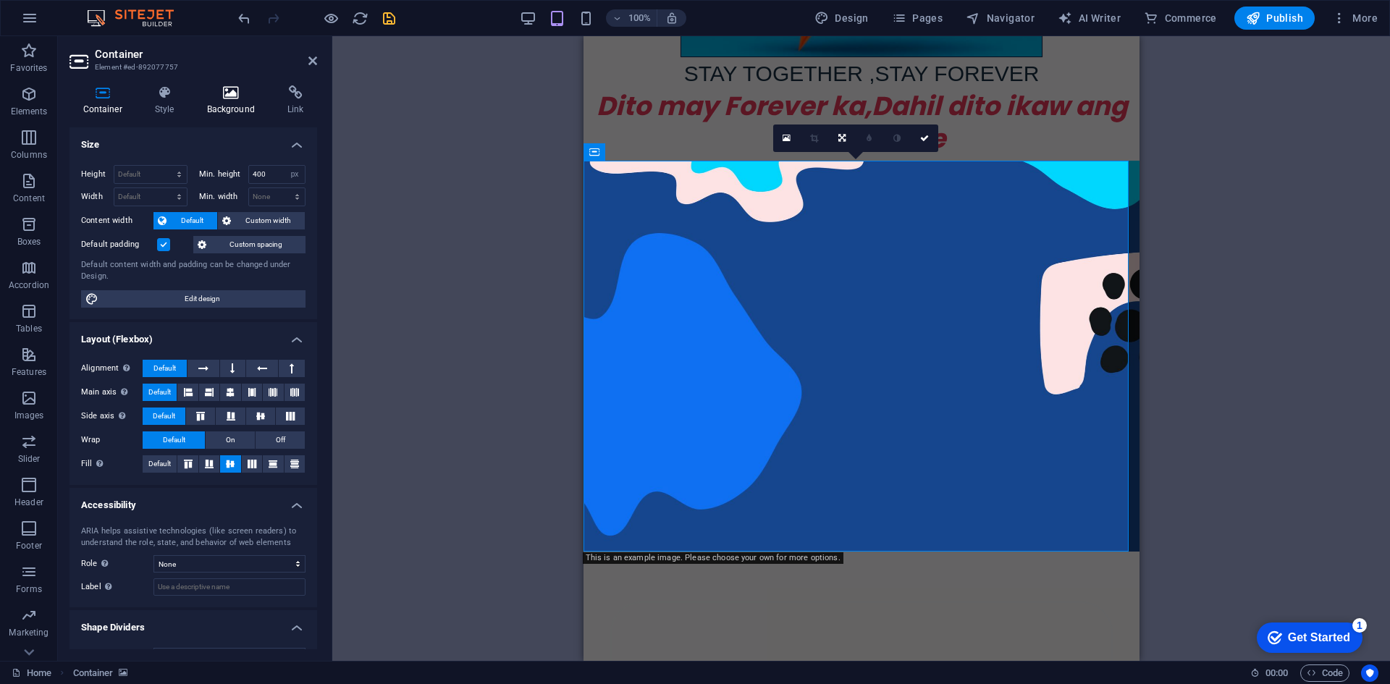
click at [213, 94] on icon at bounding box center [230, 92] width 75 height 14
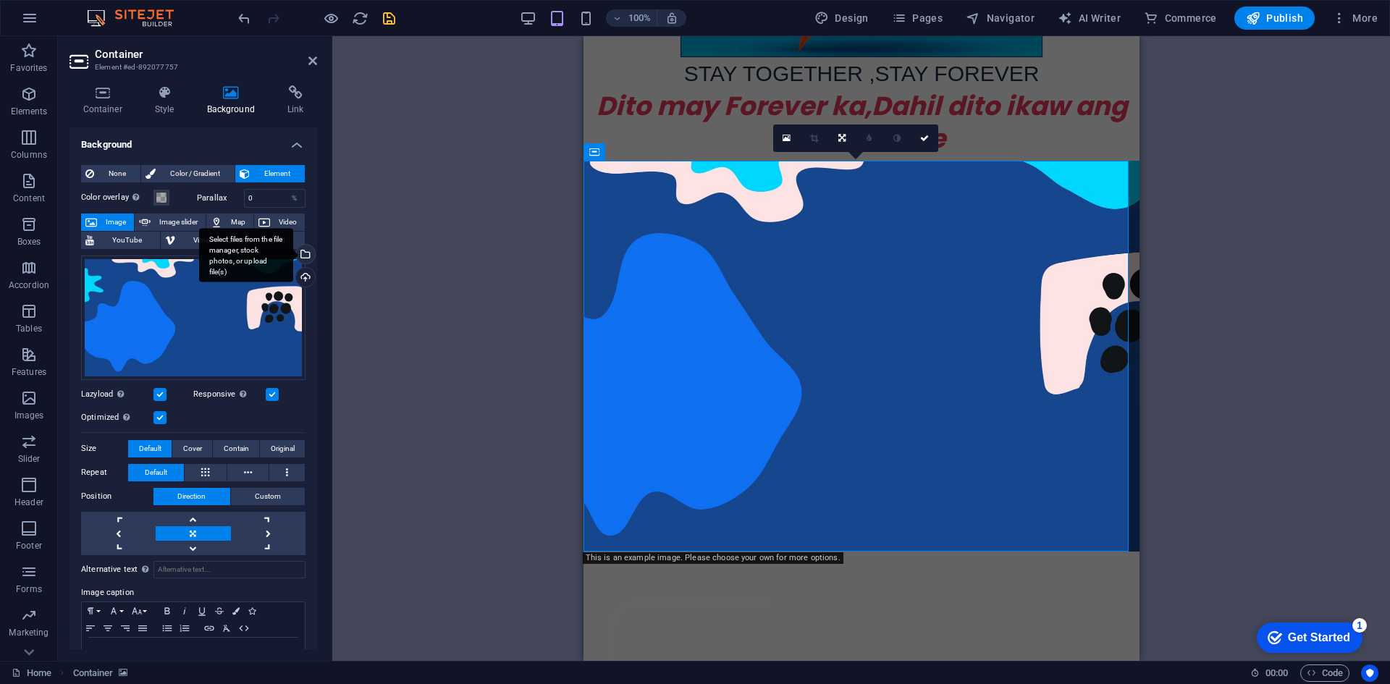
click at [302, 256] on div "Select files from the file manager, stock photos, or upload file(s)" at bounding box center [304, 256] width 22 height 22
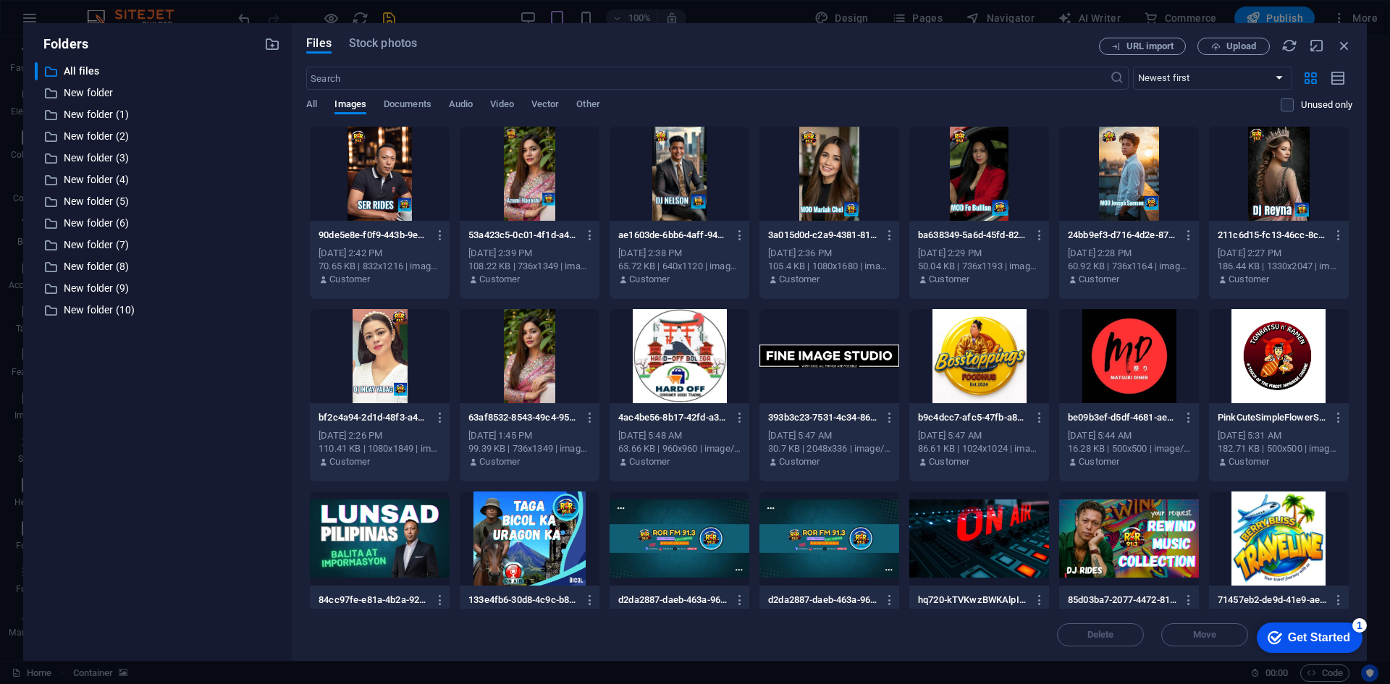
click at [991, 540] on div at bounding box center [979, 538] width 140 height 94
click at [986, 551] on div "1" at bounding box center [979, 538] width 140 height 94
drag, startPoint x: 986, startPoint y: 551, endPoint x: 402, endPoint y: 515, distance: 584.5
click at [986, 551] on div at bounding box center [979, 538] width 140 height 94
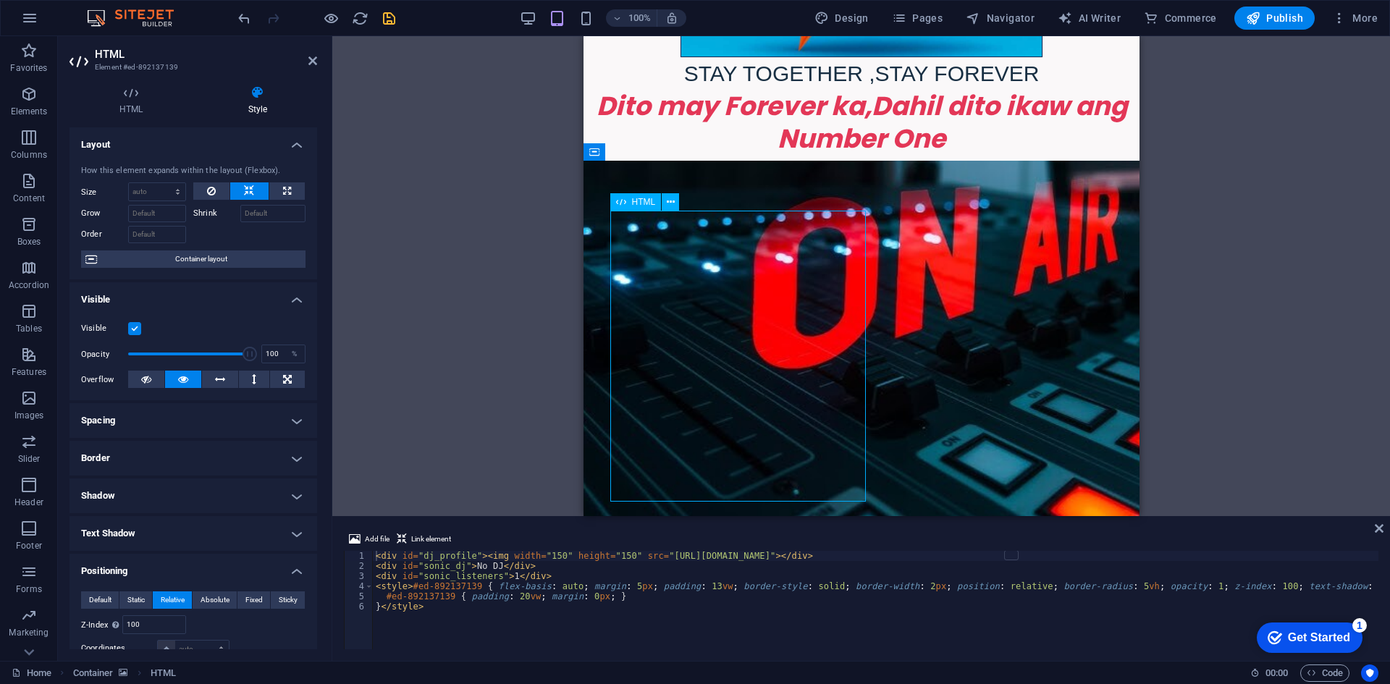
drag, startPoint x: 624, startPoint y: 304, endPoint x: 798, endPoint y: 324, distance: 174.8
click at [670, 198] on icon at bounding box center [671, 202] width 8 height 15
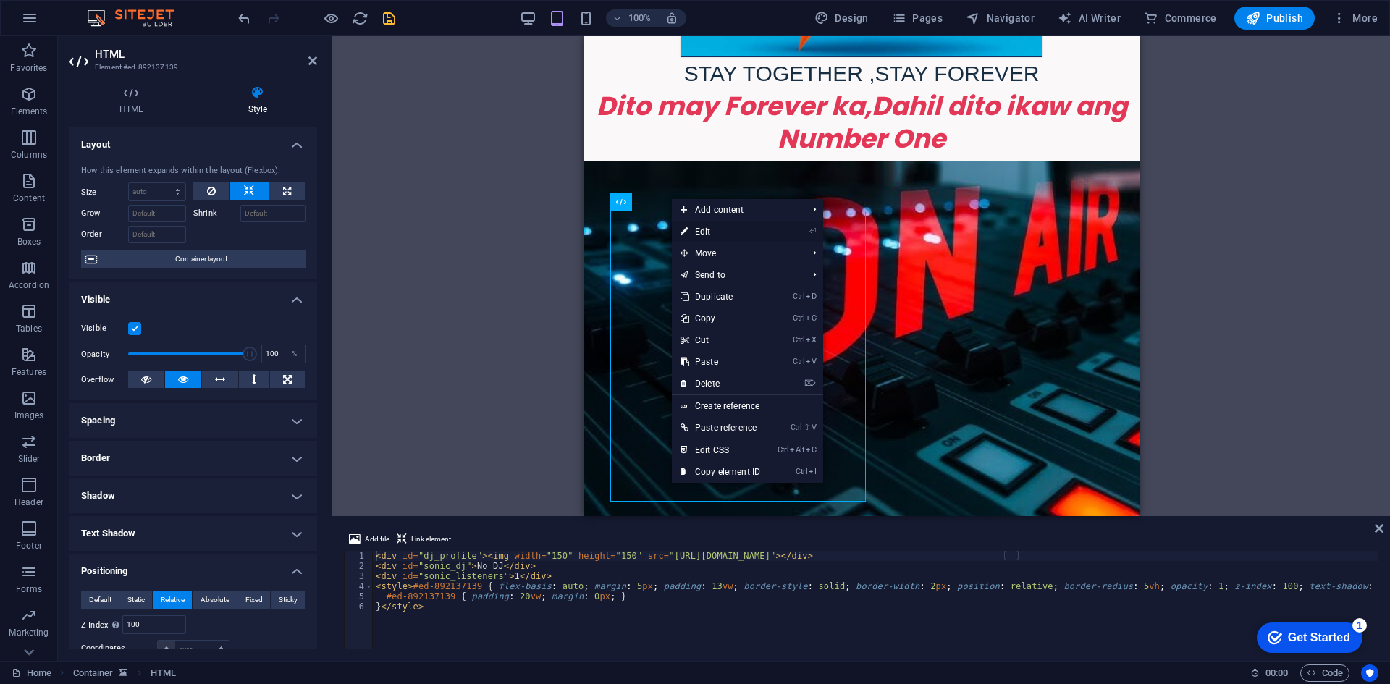
click at [714, 225] on link "⏎ Edit" at bounding box center [720, 232] width 97 height 22
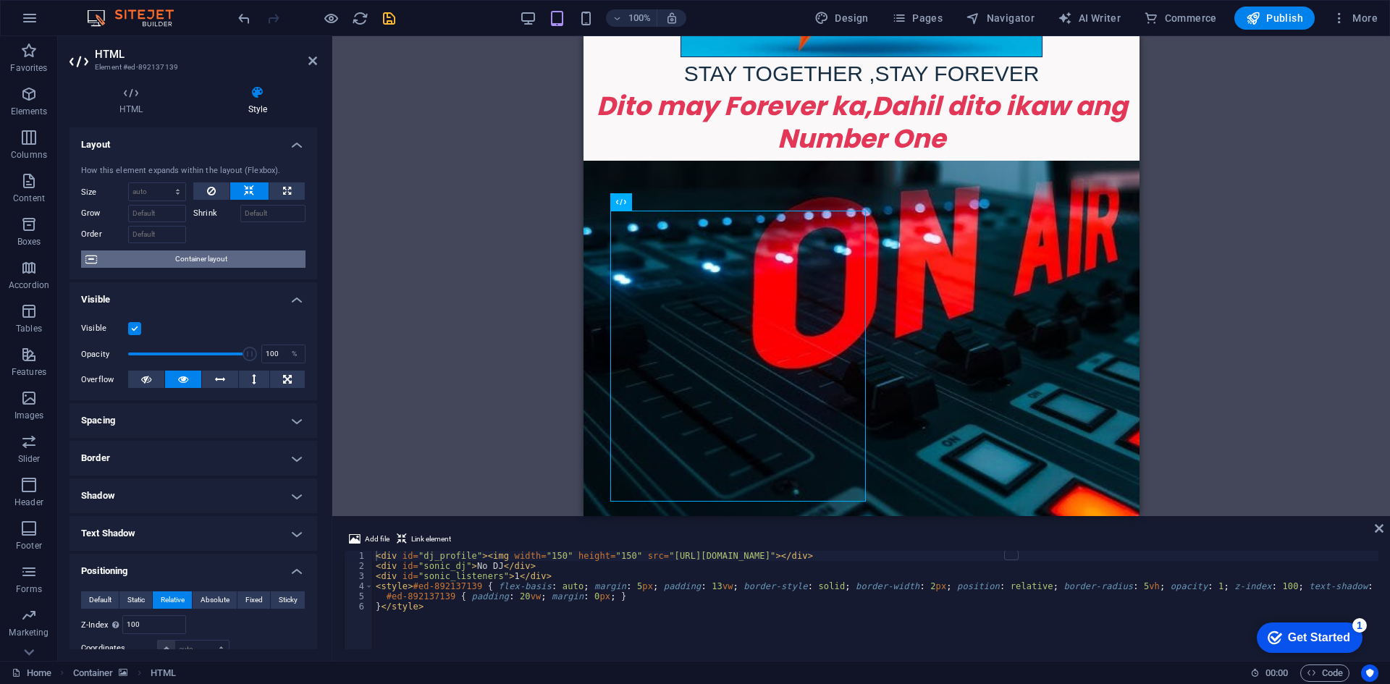
click at [104, 262] on span "Container layout" at bounding box center [201, 258] width 200 height 17
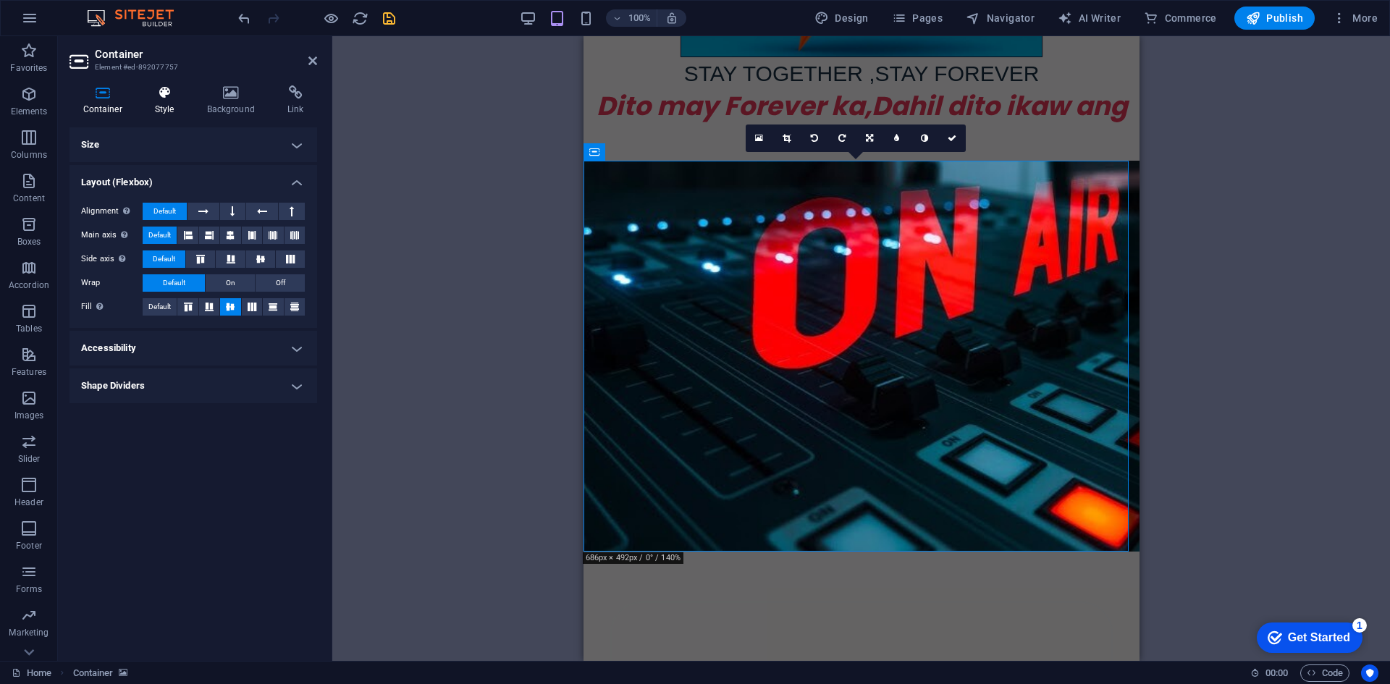
click at [166, 100] on h4 "Style" at bounding box center [167, 100] width 52 height 30
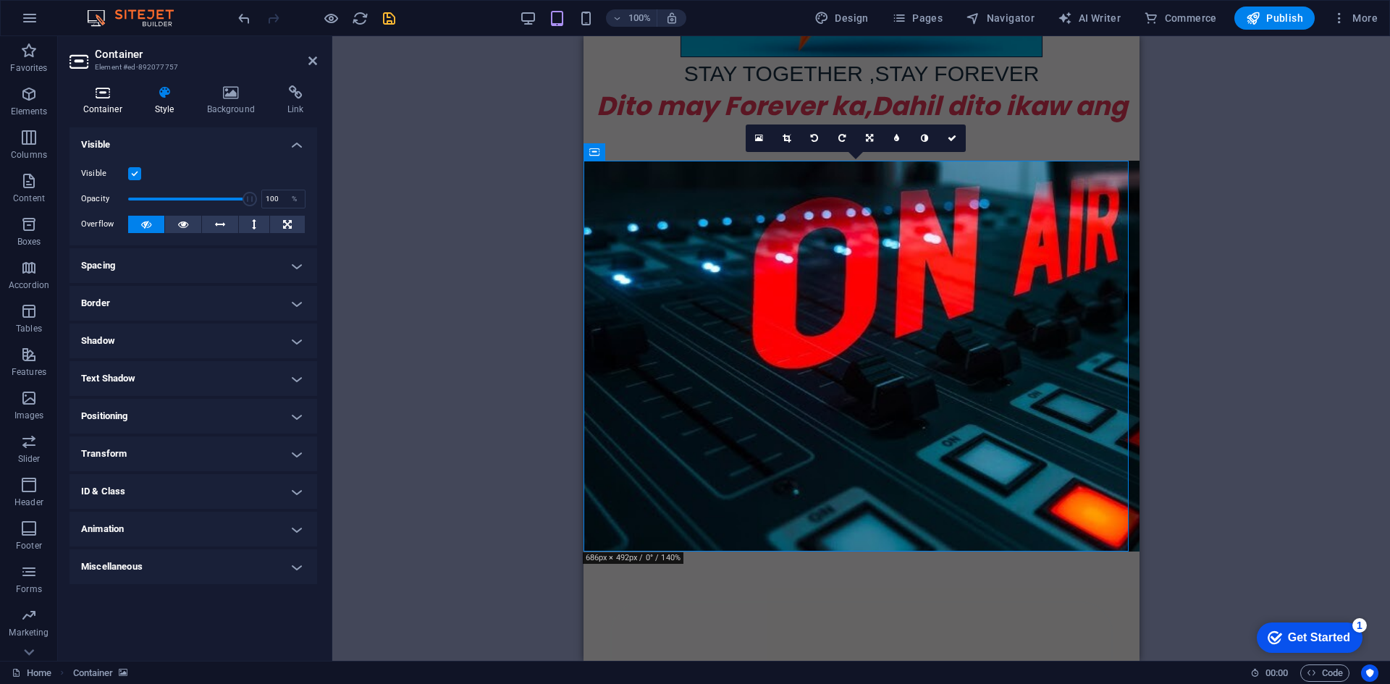
click at [101, 101] on h4 "Container" at bounding box center [105, 100] width 72 height 30
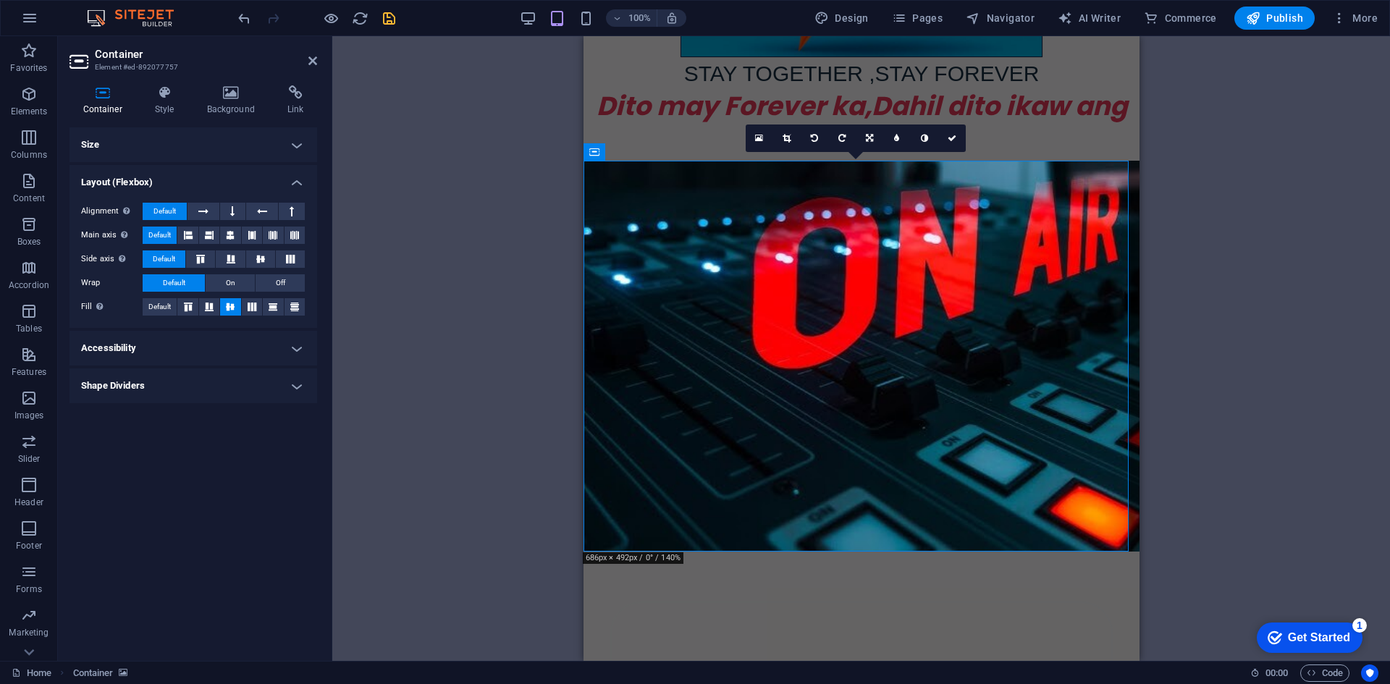
click at [195, 347] on h4 "Accessibility" at bounding box center [193, 348] width 248 height 35
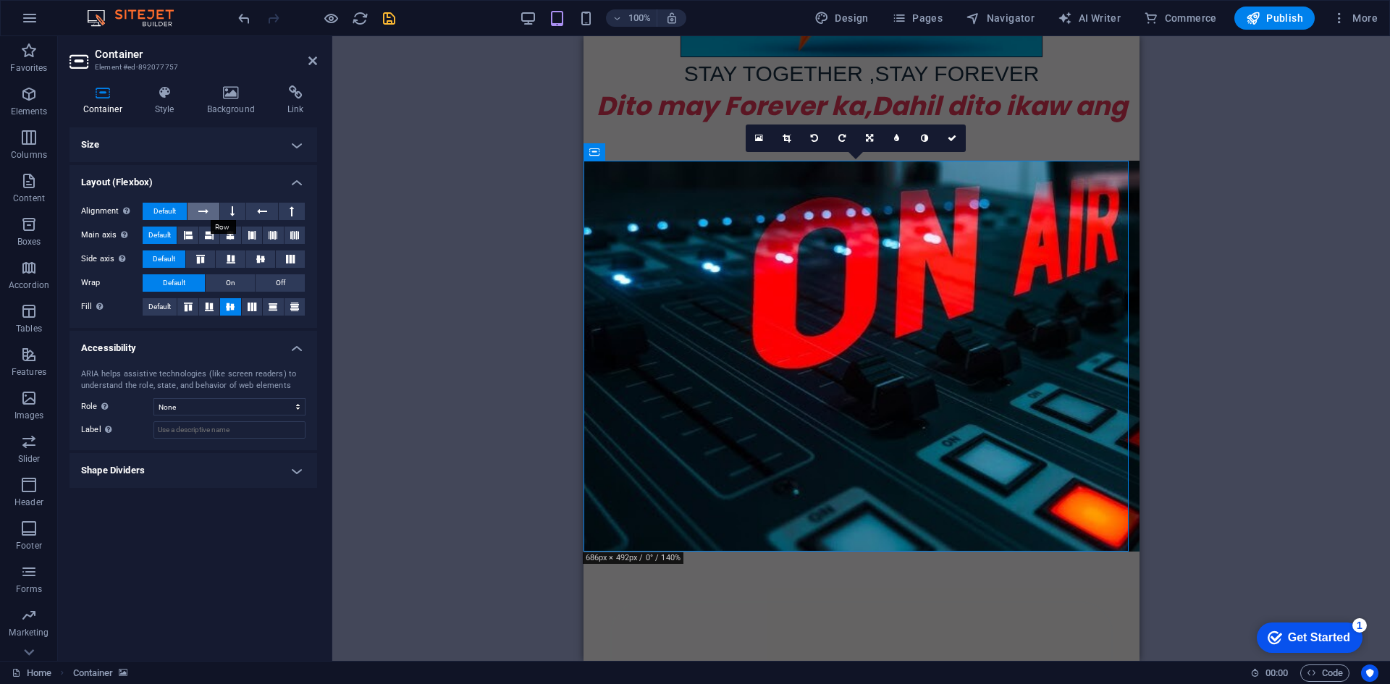
click at [207, 211] on icon at bounding box center [203, 211] width 10 height 17
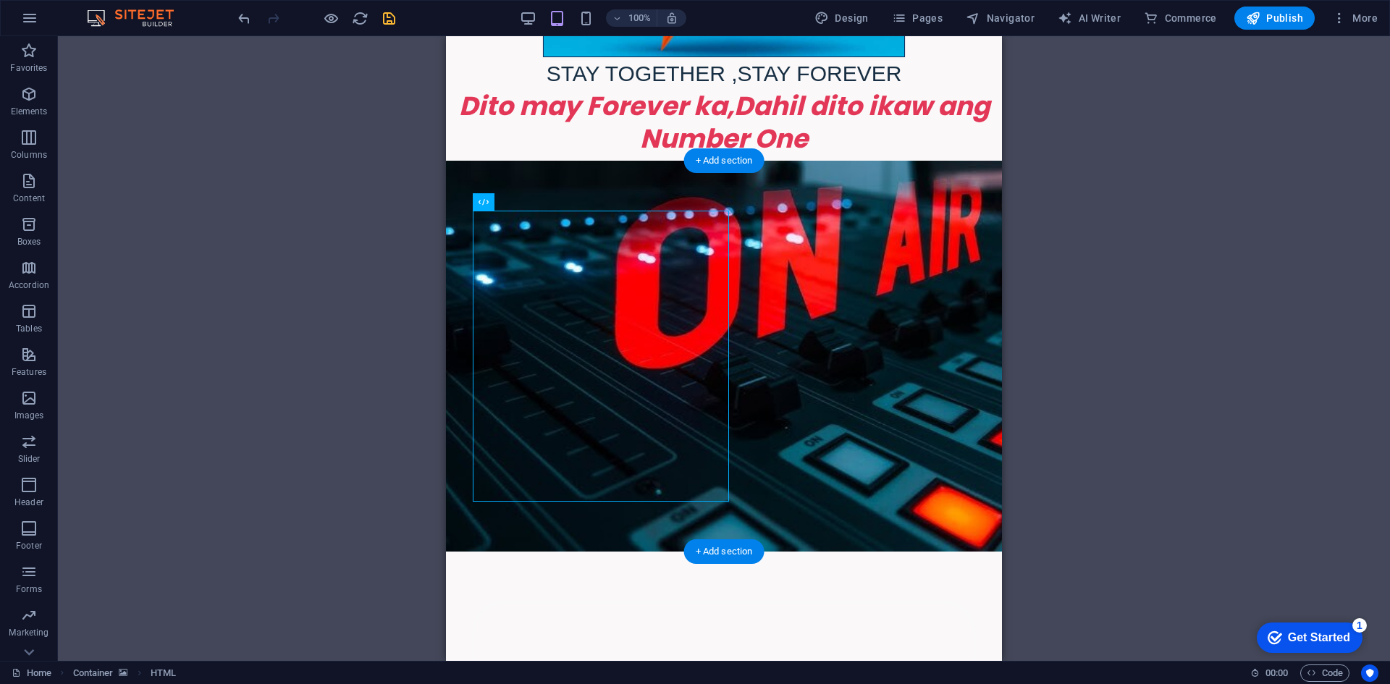
drag, startPoint x: 1079, startPoint y: 240, endPoint x: 724, endPoint y: 224, distance: 355.7
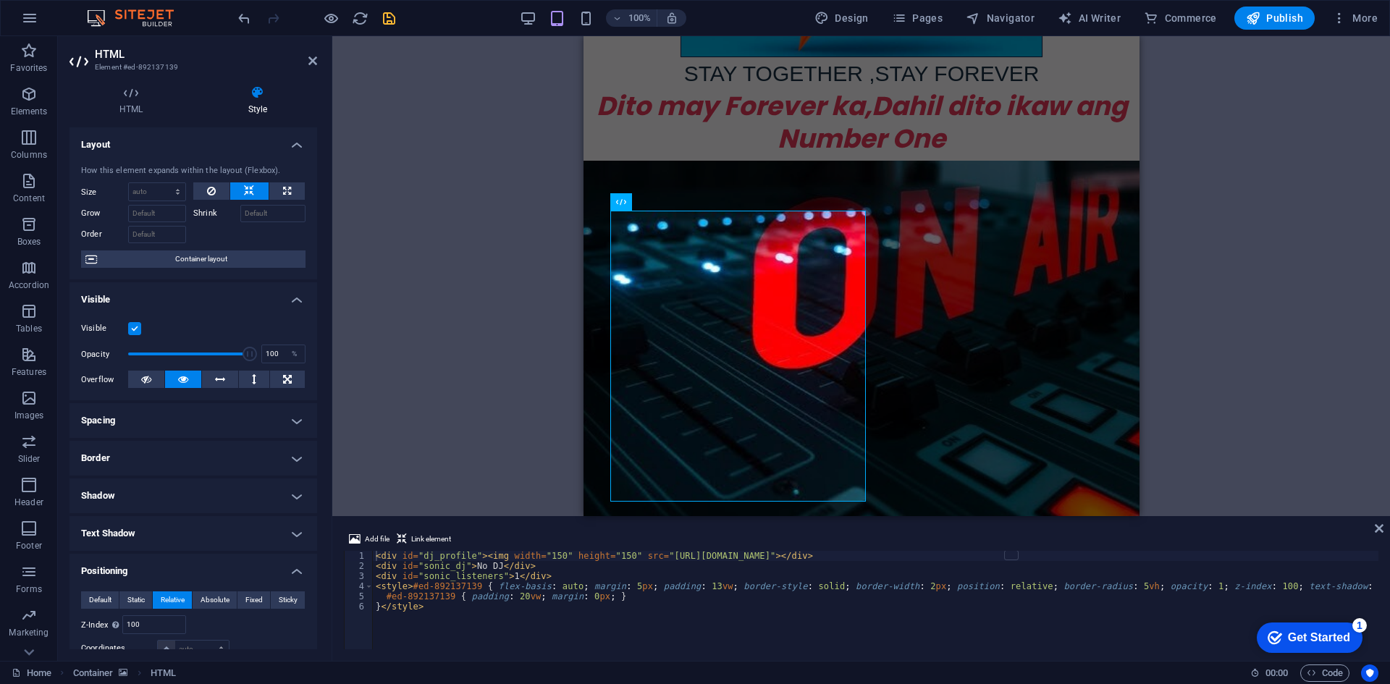
click at [246, 415] on h4 "Spacing" at bounding box center [193, 420] width 248 height 35
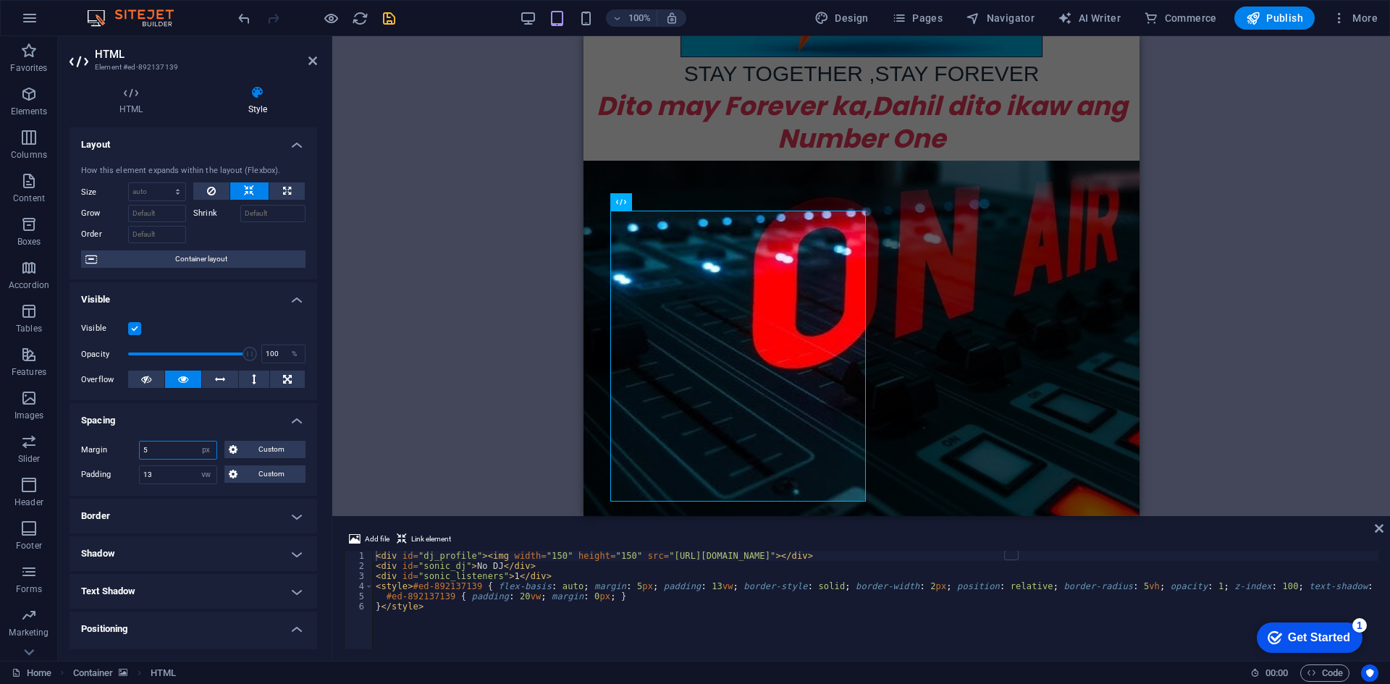
click at [190, 452] on input "5" at bounding box center [178, 449] width 77 height 17
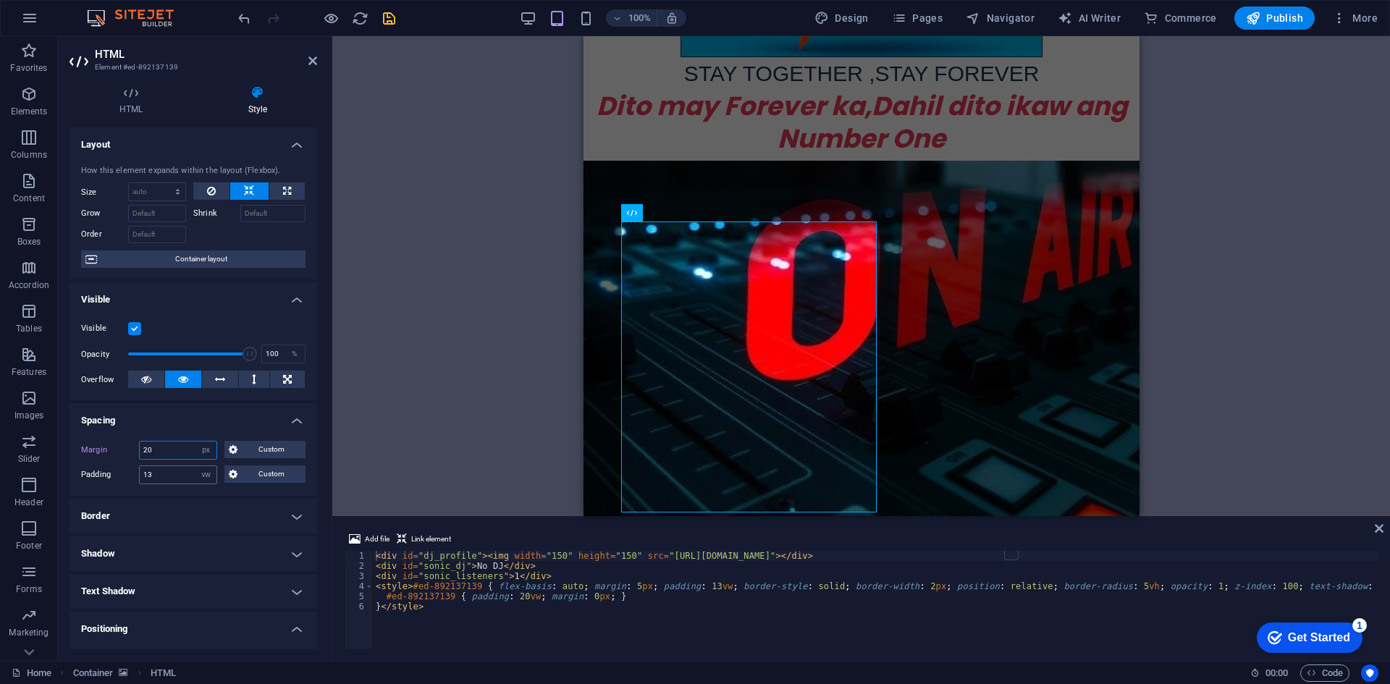
type input "20"
click at [182, 478] on input "13" at bounding box center [178, 474] width 77 height 17
type input "1"
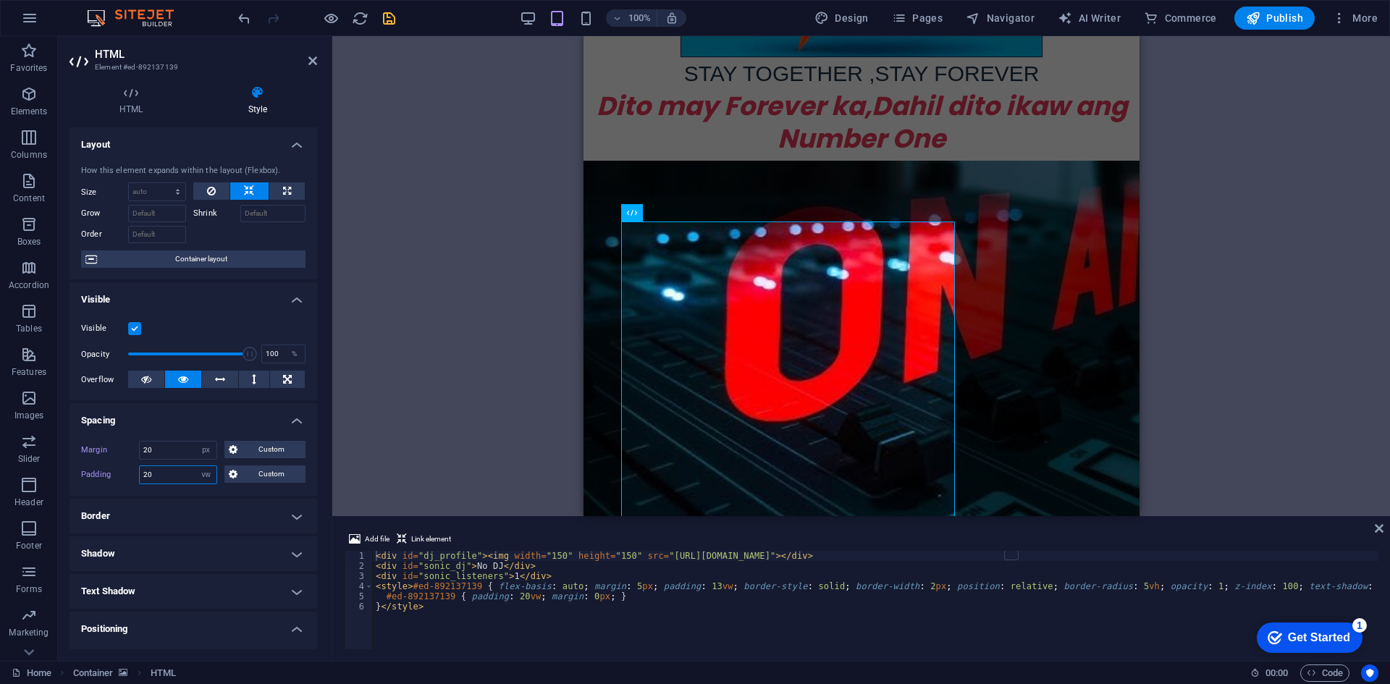
type input "2"
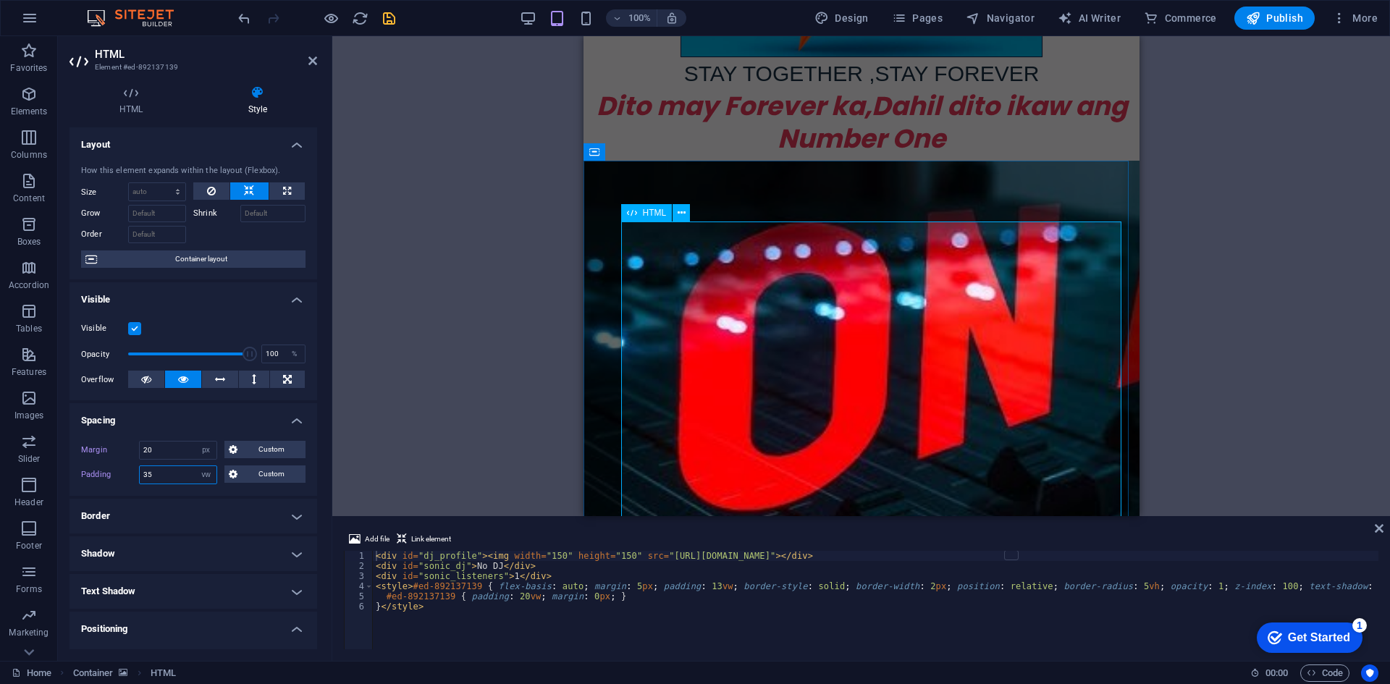
type input "35"
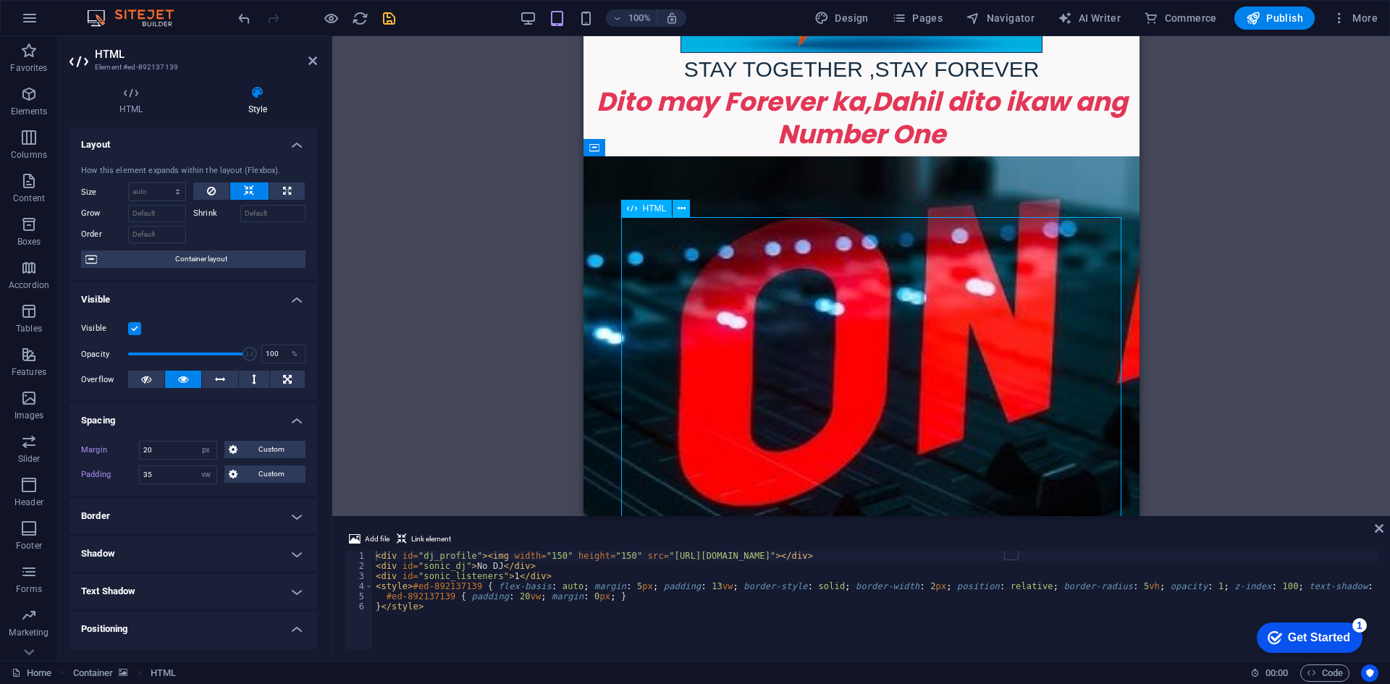
scroll to position [866, 0]
drag, startPoint x: 876, startPoint y: 460, endPoint x: 842, endPoint y: 344, distance: 121.4
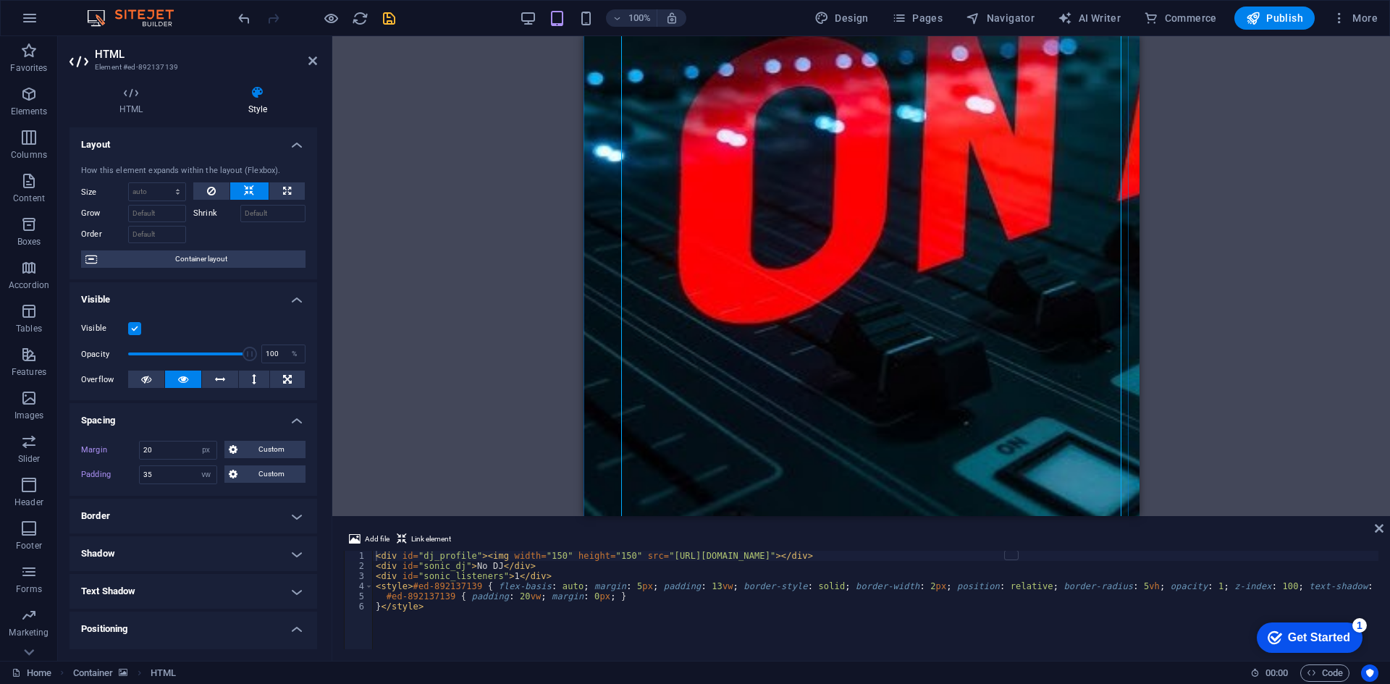
scroll to position [1083, 0]
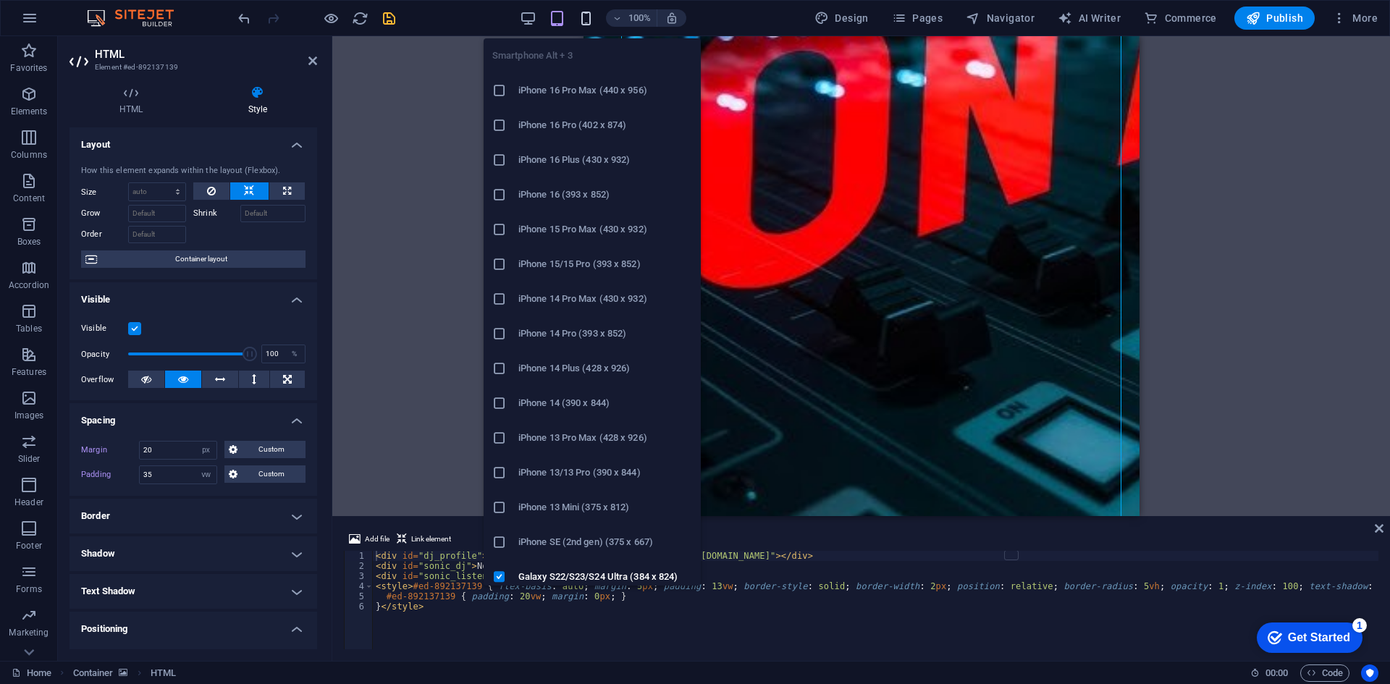
click at [591, 15] on icon "button" at bounding box center [586, 18] width 17 height 17
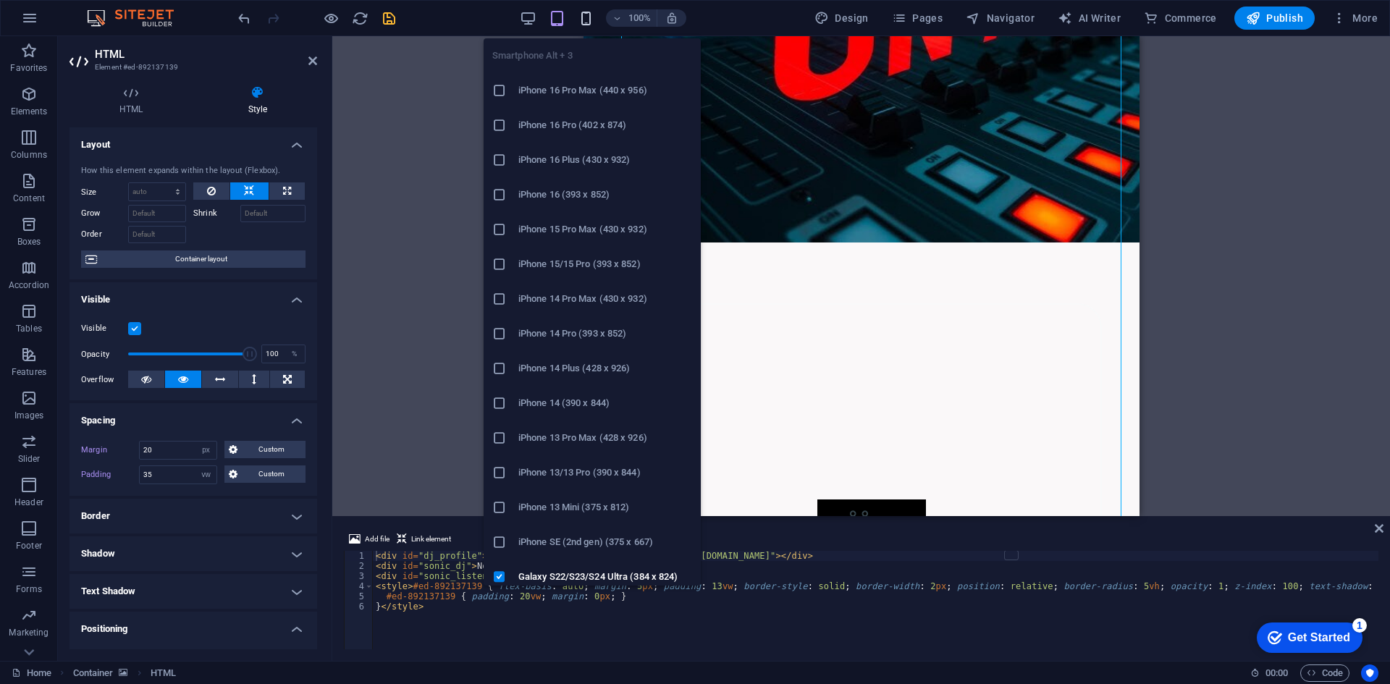
scroll to position [430, 0]
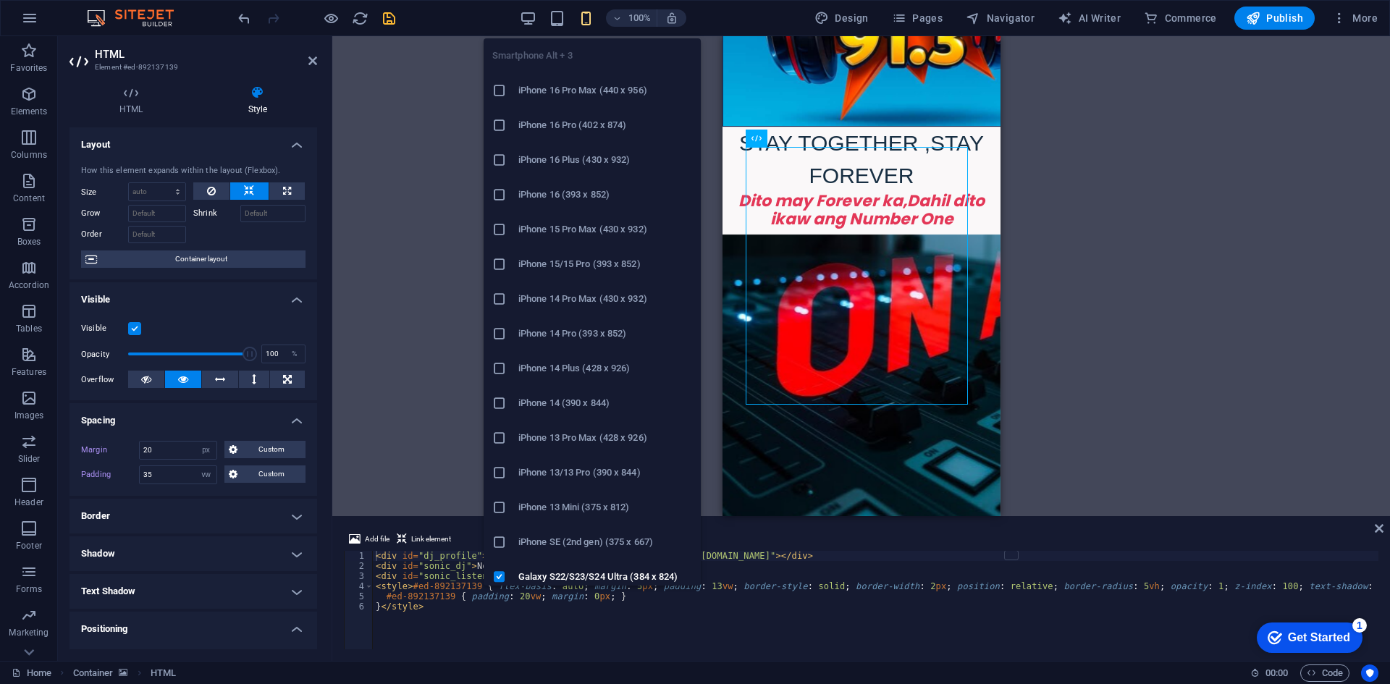
type input "0"
type input "20"
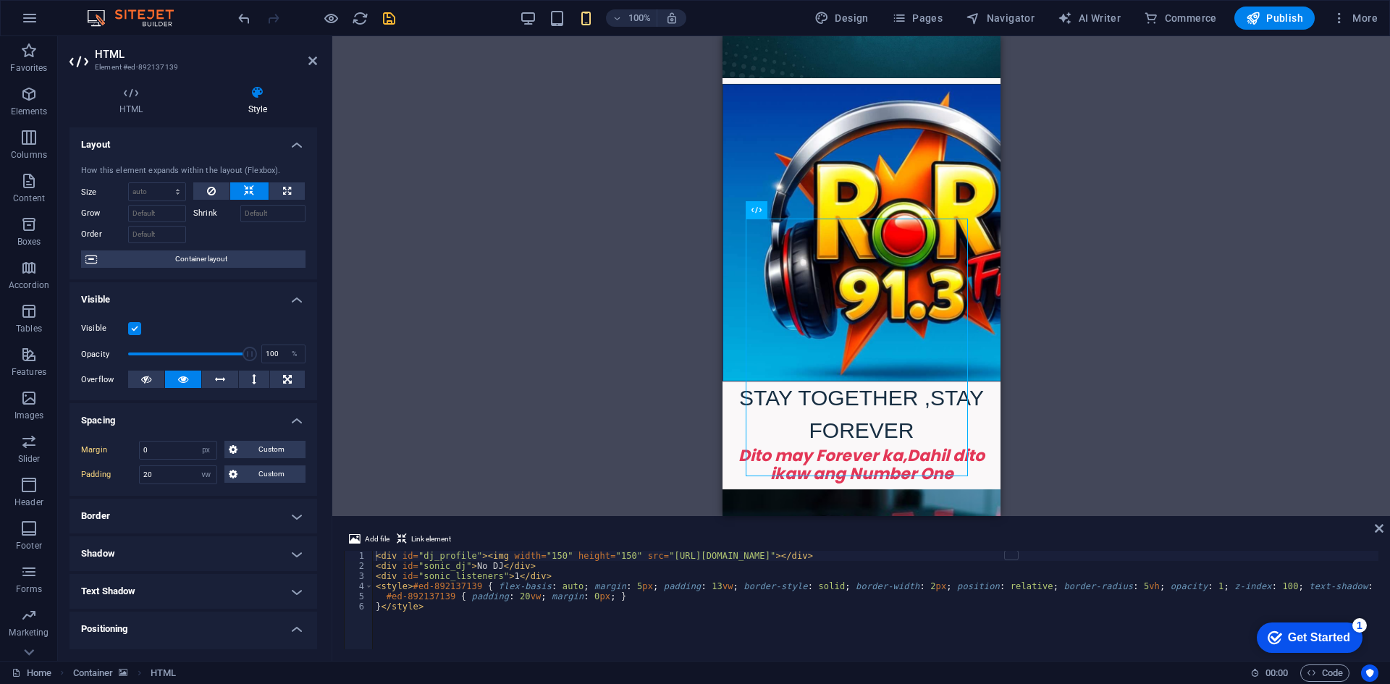
scroll to position [140, 0]
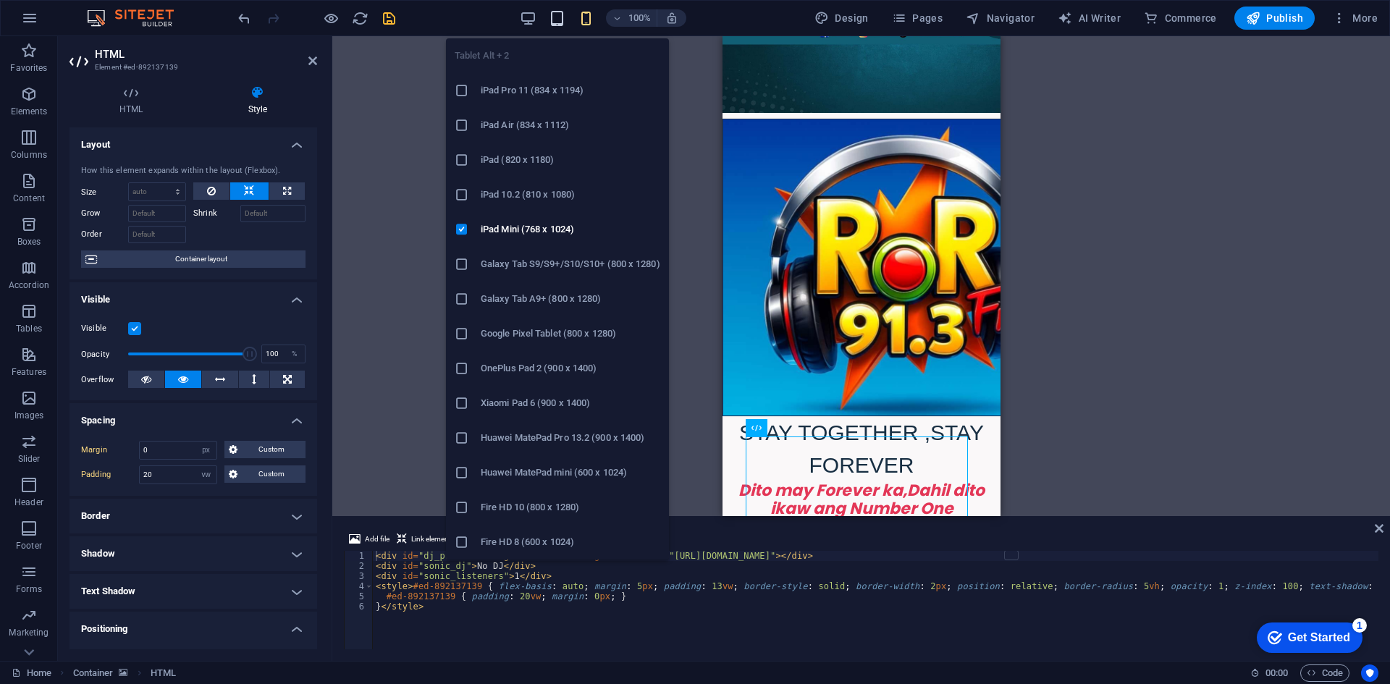
click at [552, 21] on icon "button" at bounding box center [557, 18] width 17 height 17
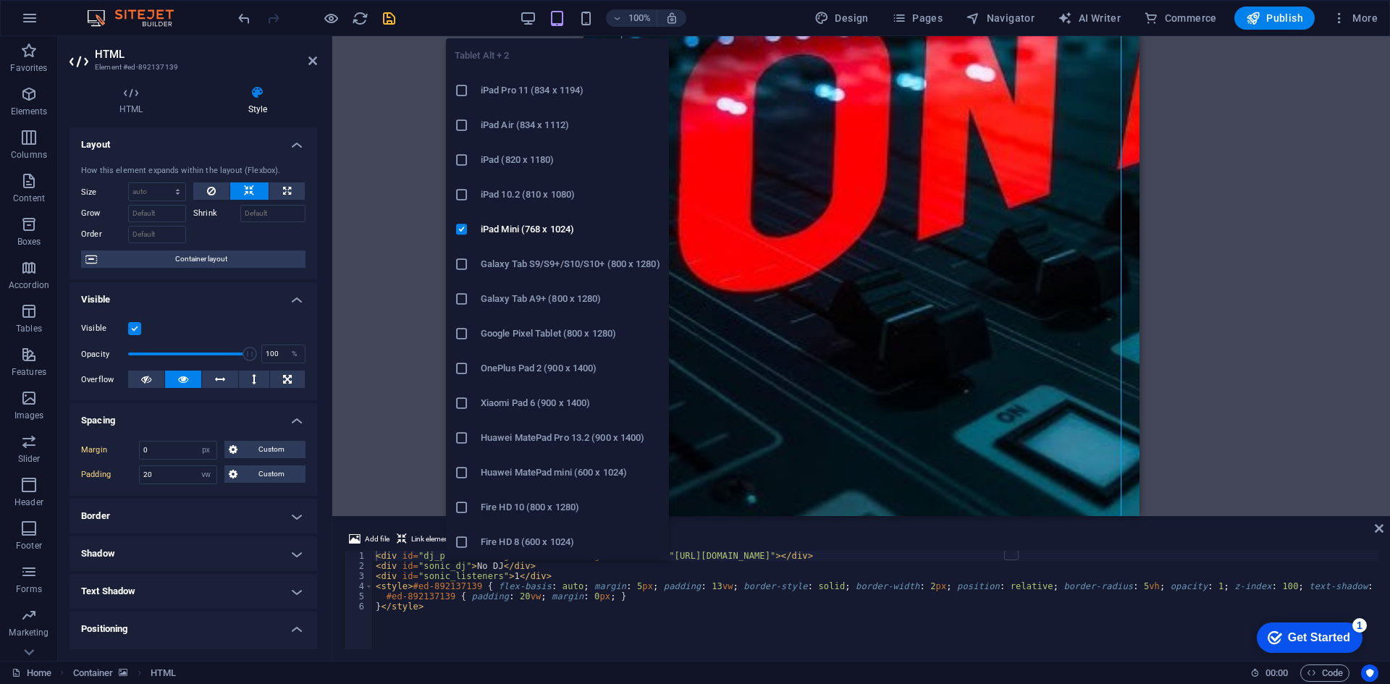
type input "20"
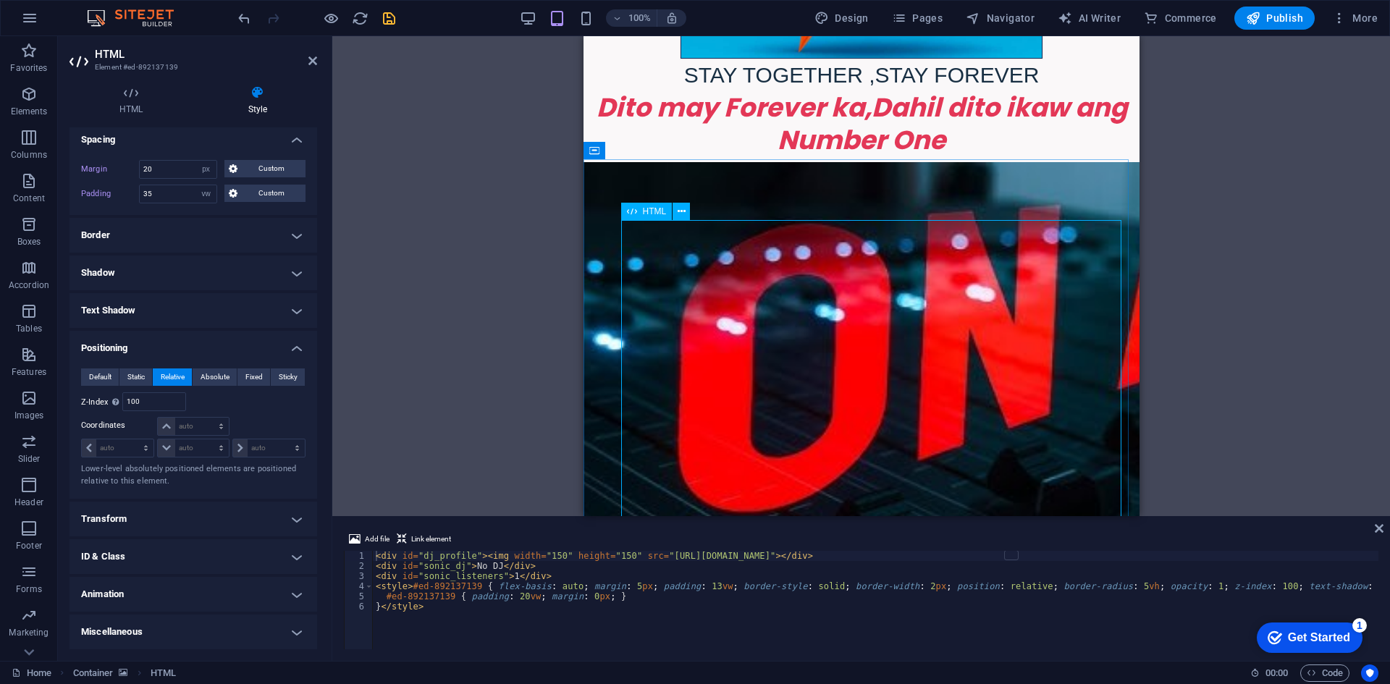
scroll to position [863, 0]
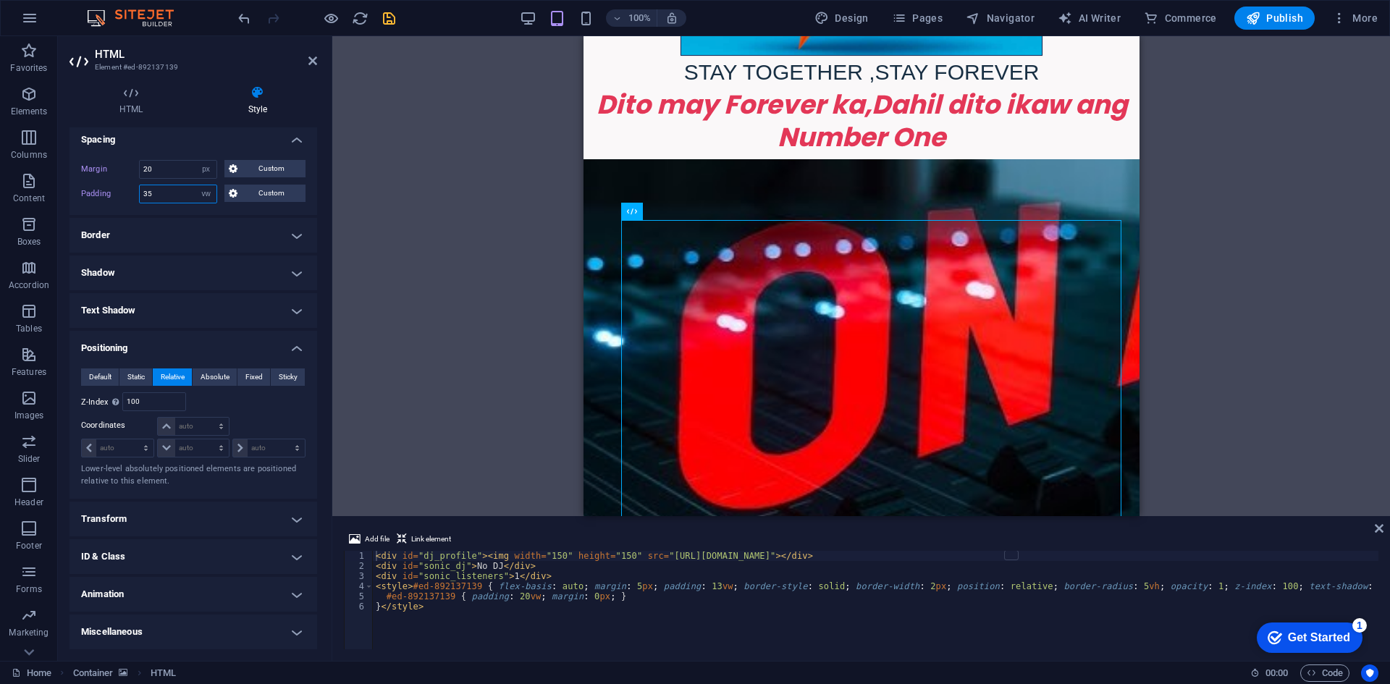
click at [169, 190] on input "35" at bounding box center [178, 193] width 77 height 17
type input "3"
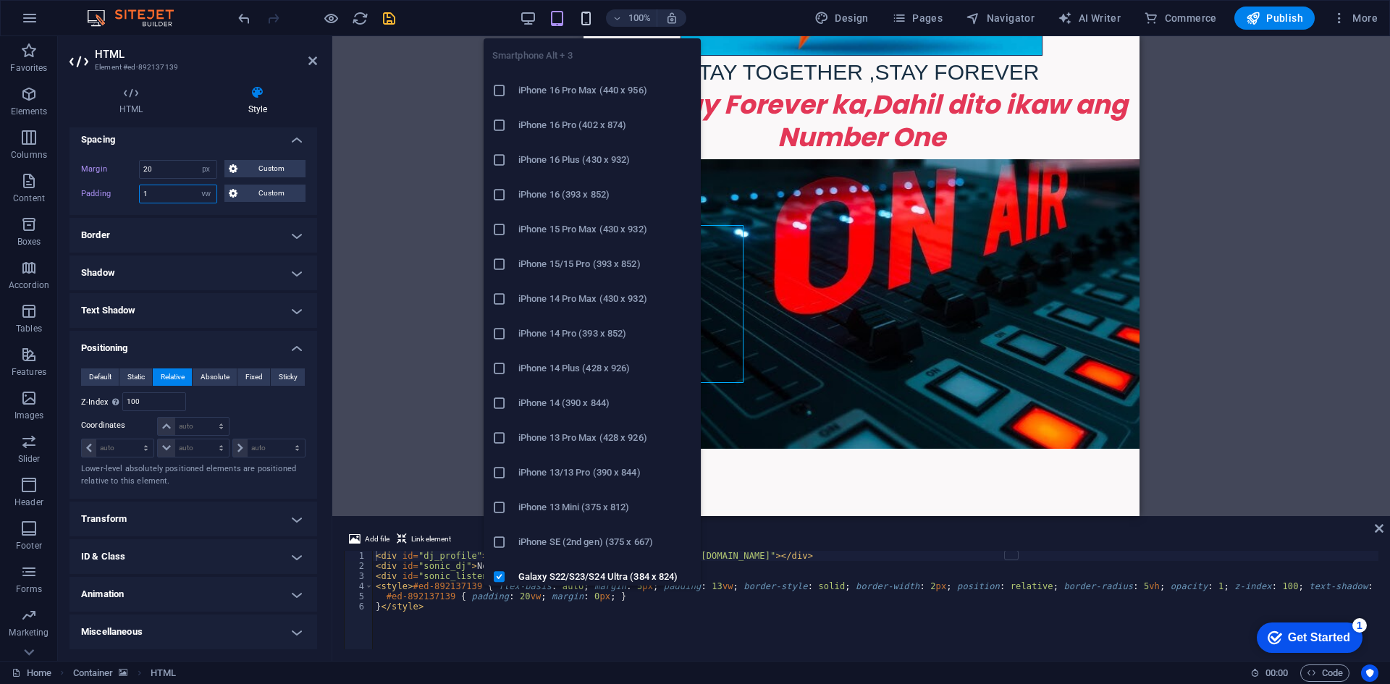
type input "1"
click at [593, 17] on icon "button" at bounding box center [586, 18] width 17 height 17
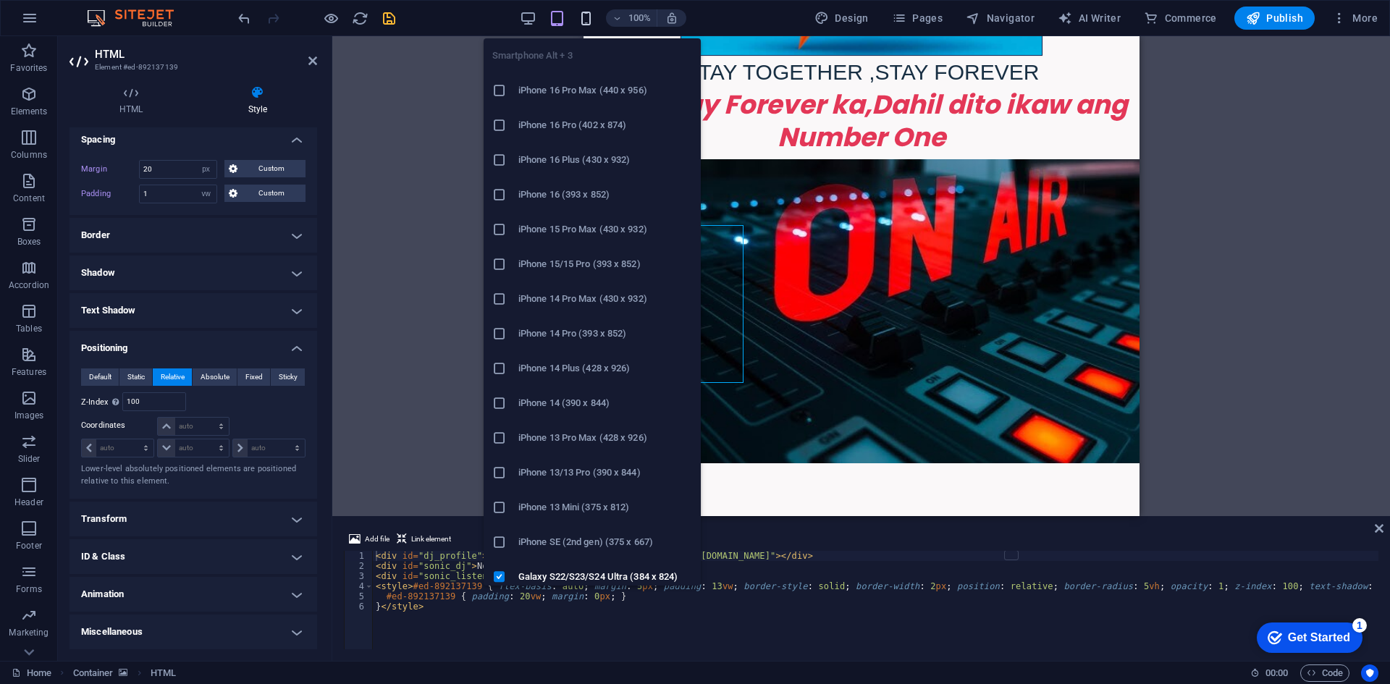
scroll to position [501, 0]
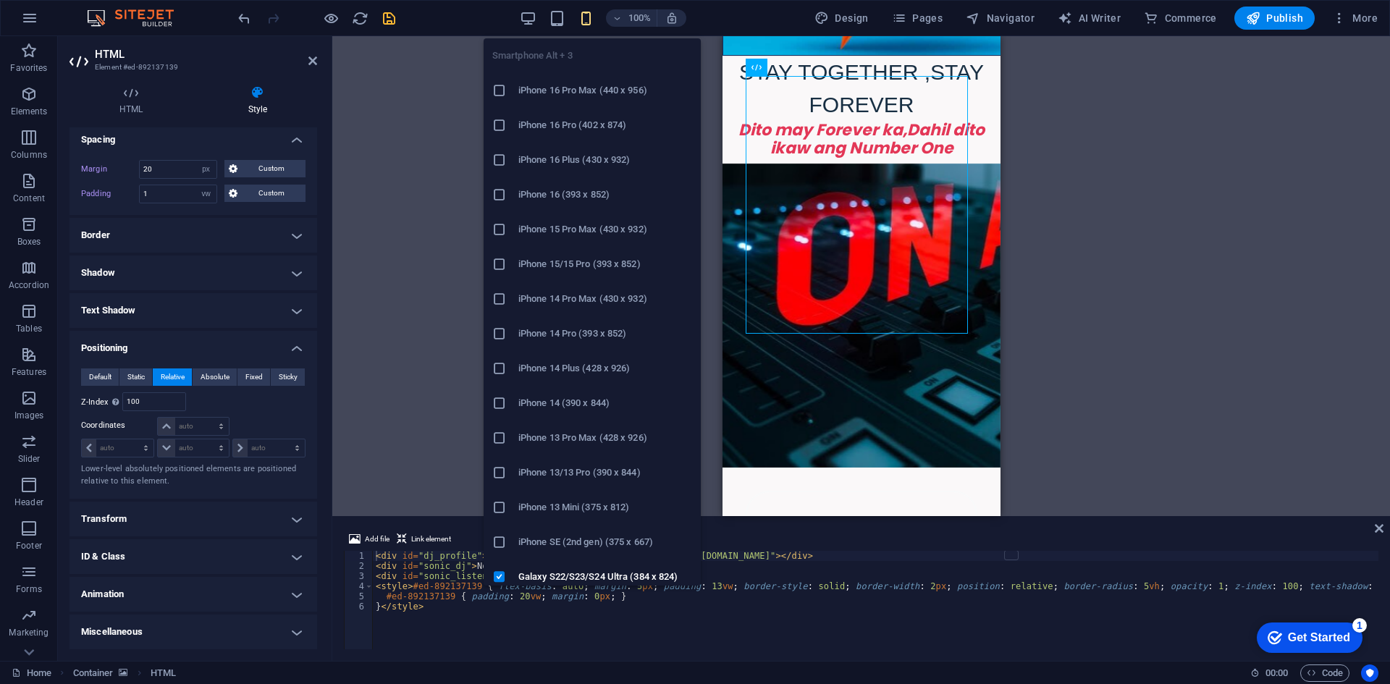
type input "0"
type input "20"
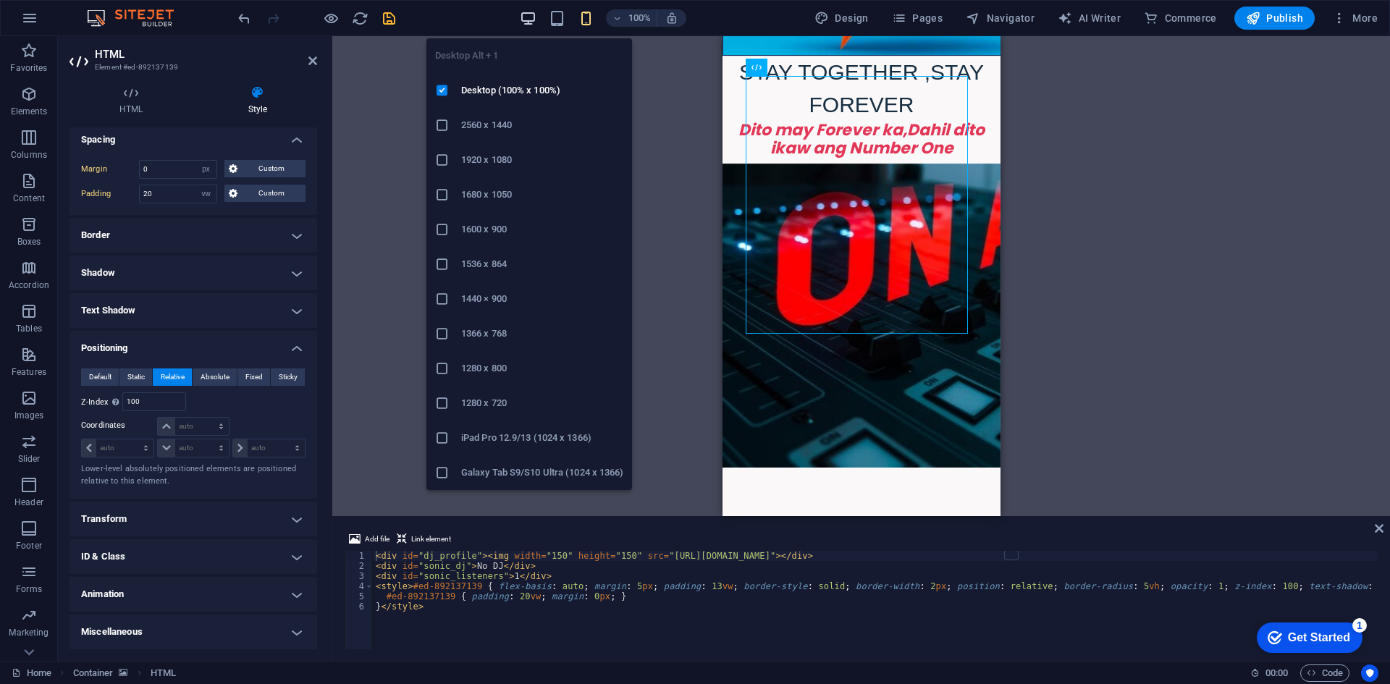
click at [534, 11] on icon "button" at bounding box center [528, 18] width 17 height 17
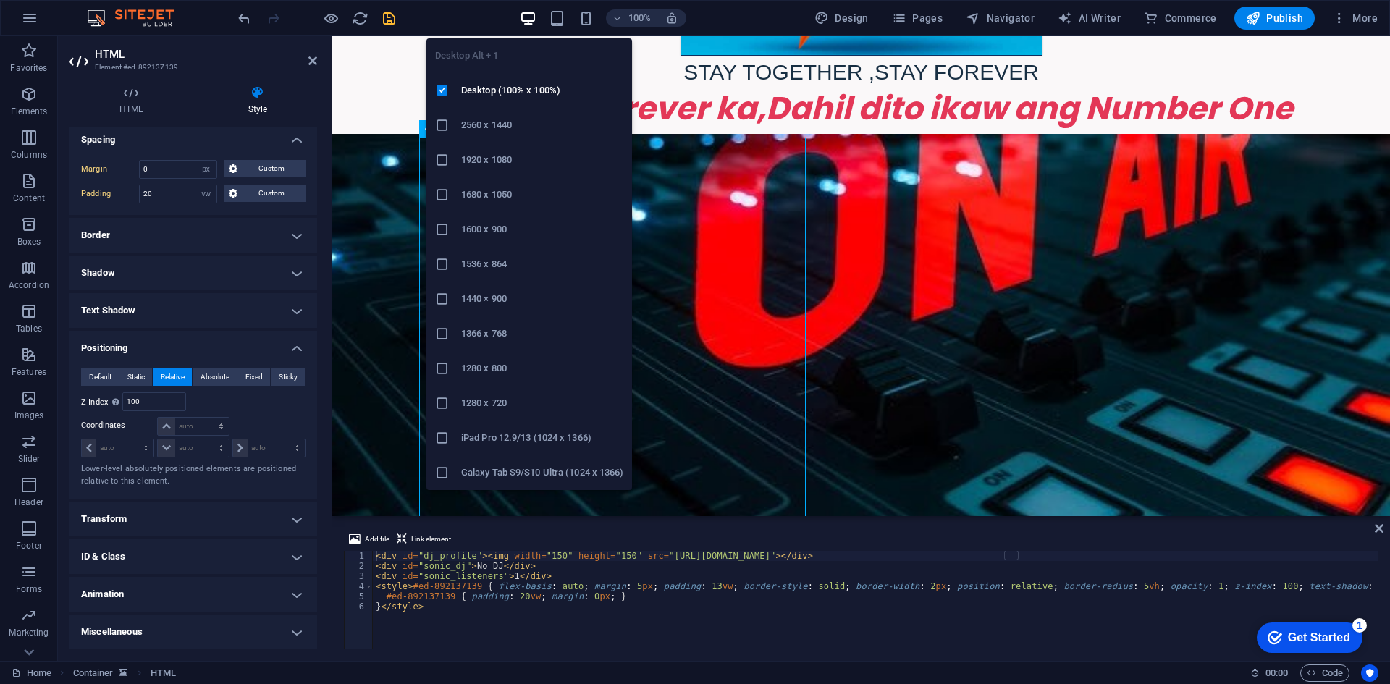
type input "5"
type input "13"
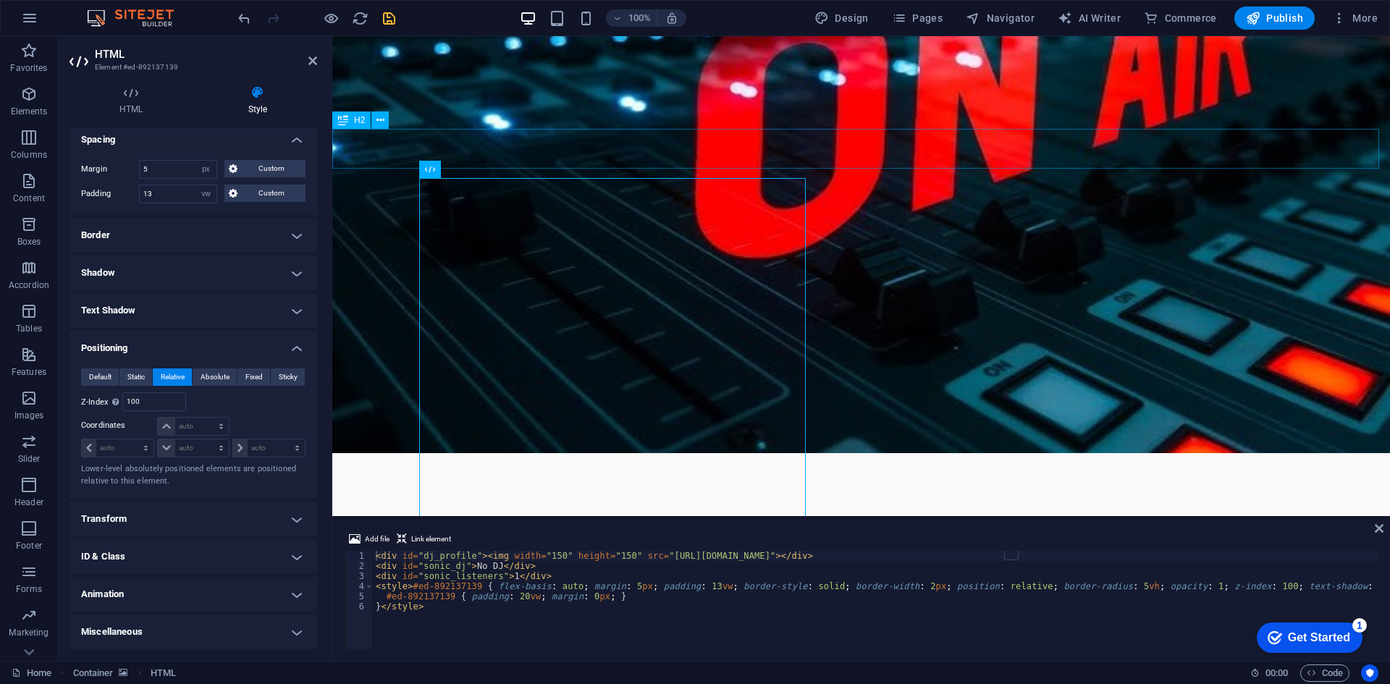
scroll to position [790, 0]
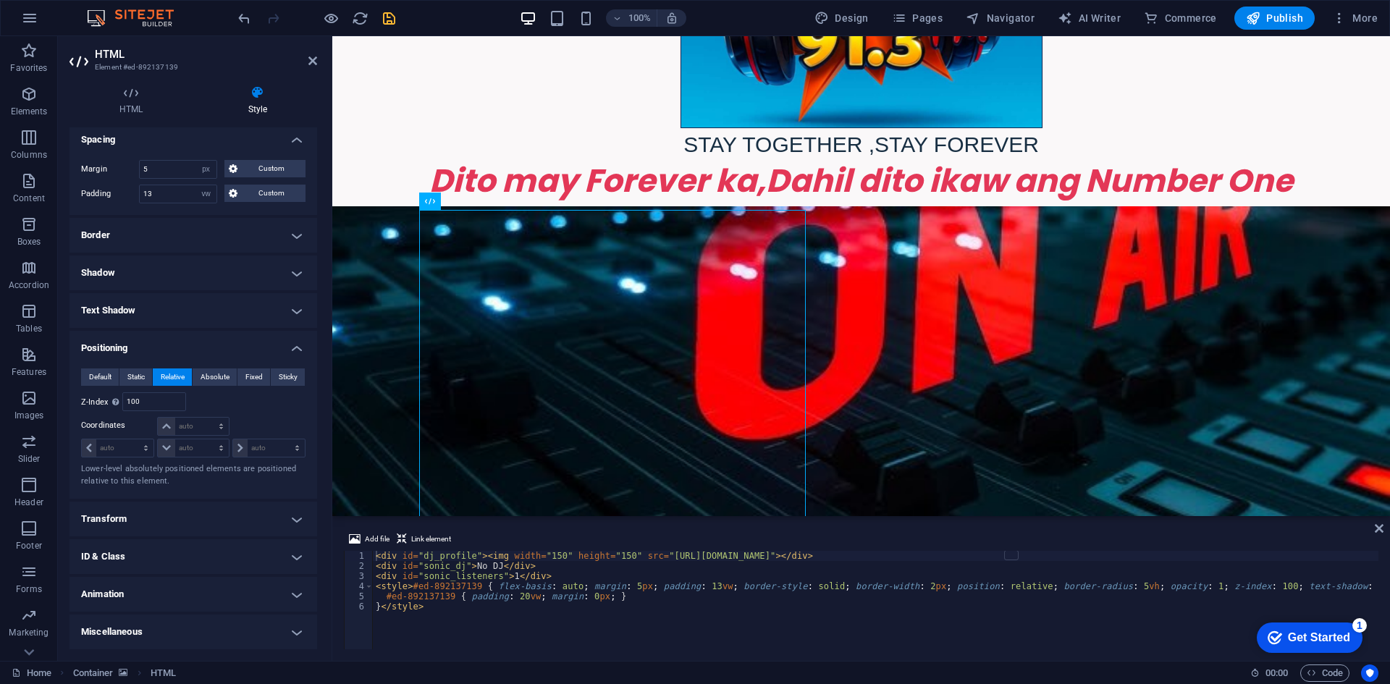
click at [361, 234] on figure at bounding box center [860, 420] width 1057 height 428
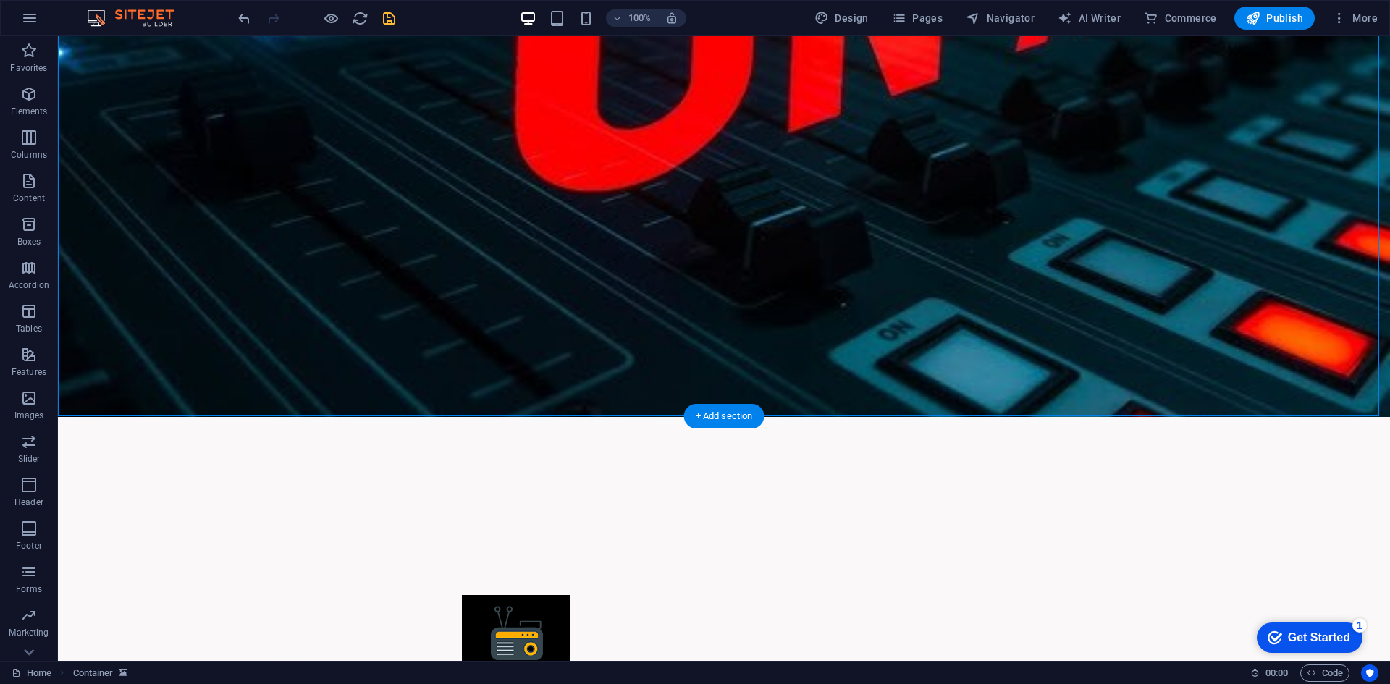
scroll to position [1080, 0]
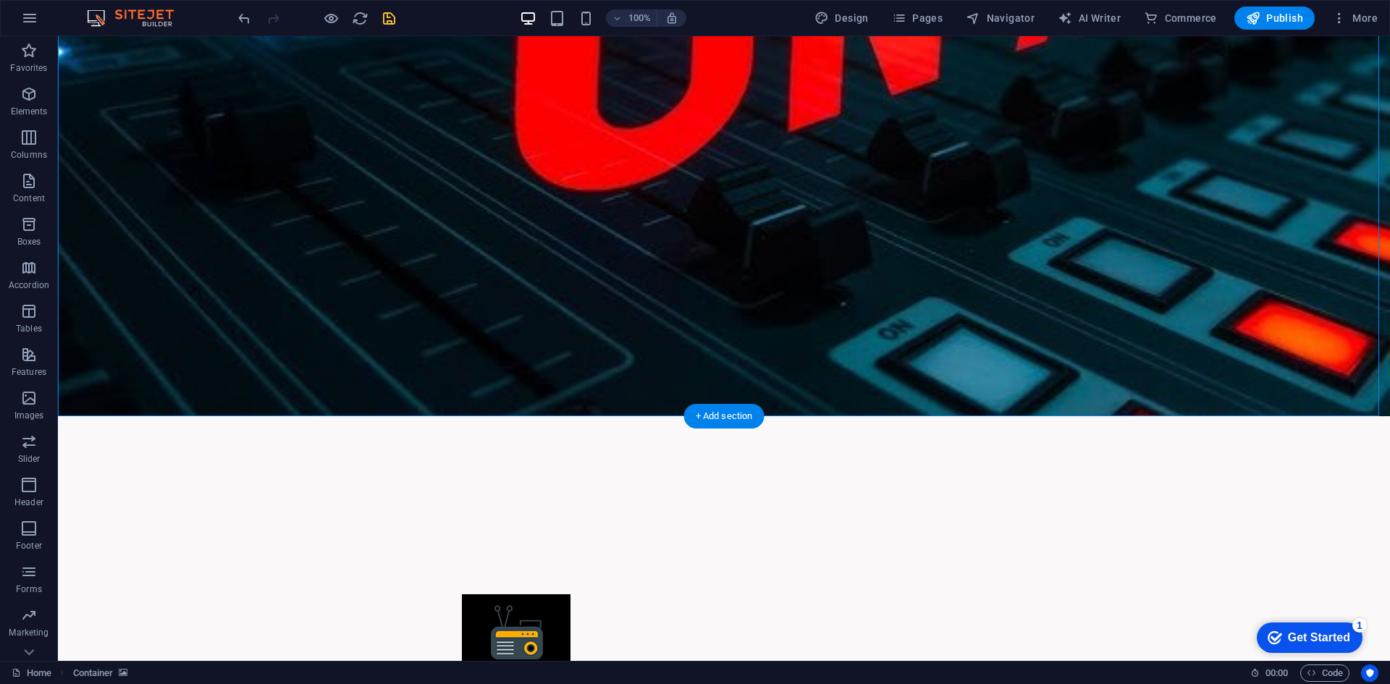
click at [113, 183] on figure at bounding box center [724, 166] width 1332 height 499
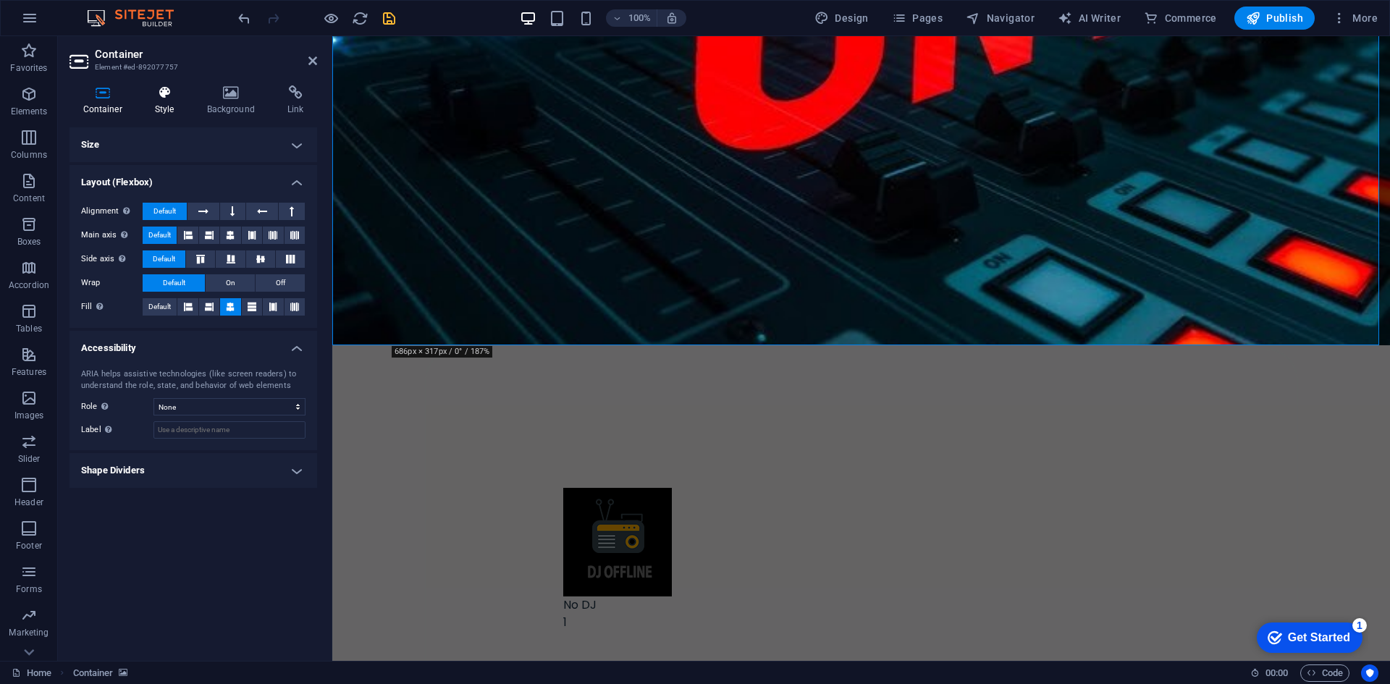
click at [160, 97] on icon at bounding box center [164, 92] width 46 height 14
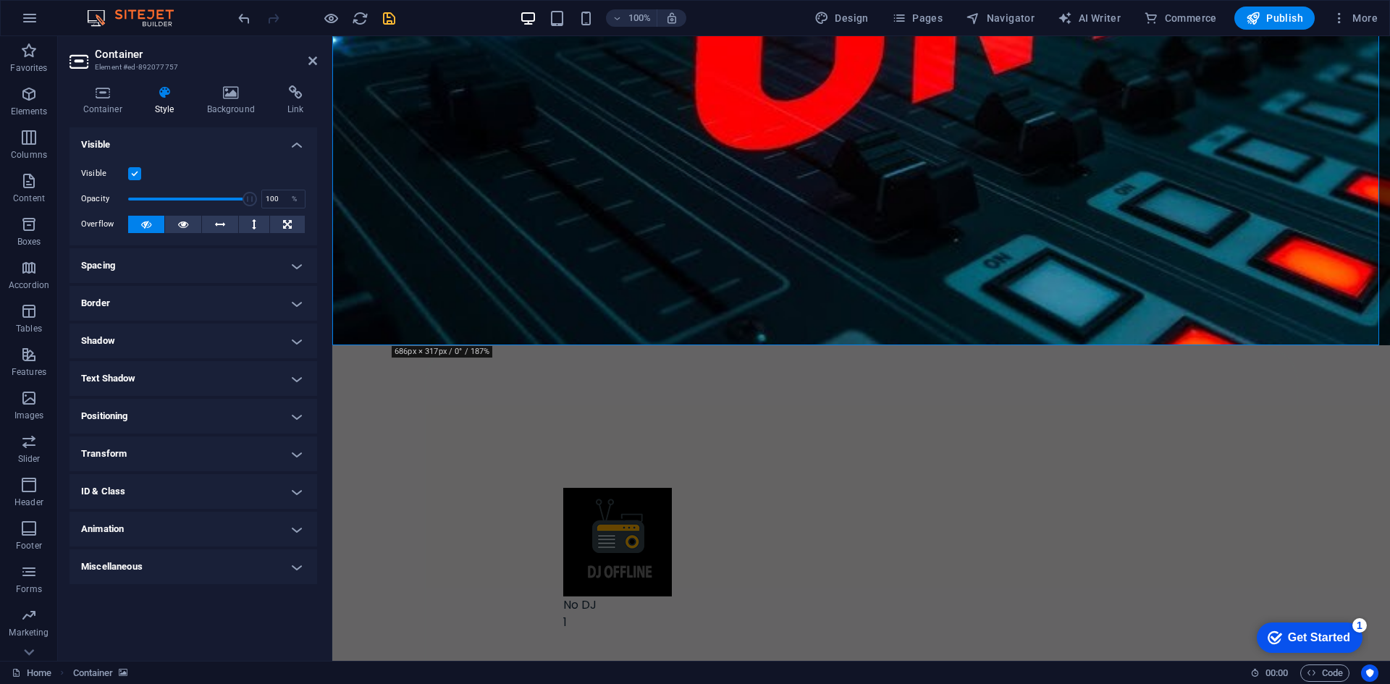
click at [221, 273] on h4 "Spacing" at bounding box center [193, 265] width 248 height 35
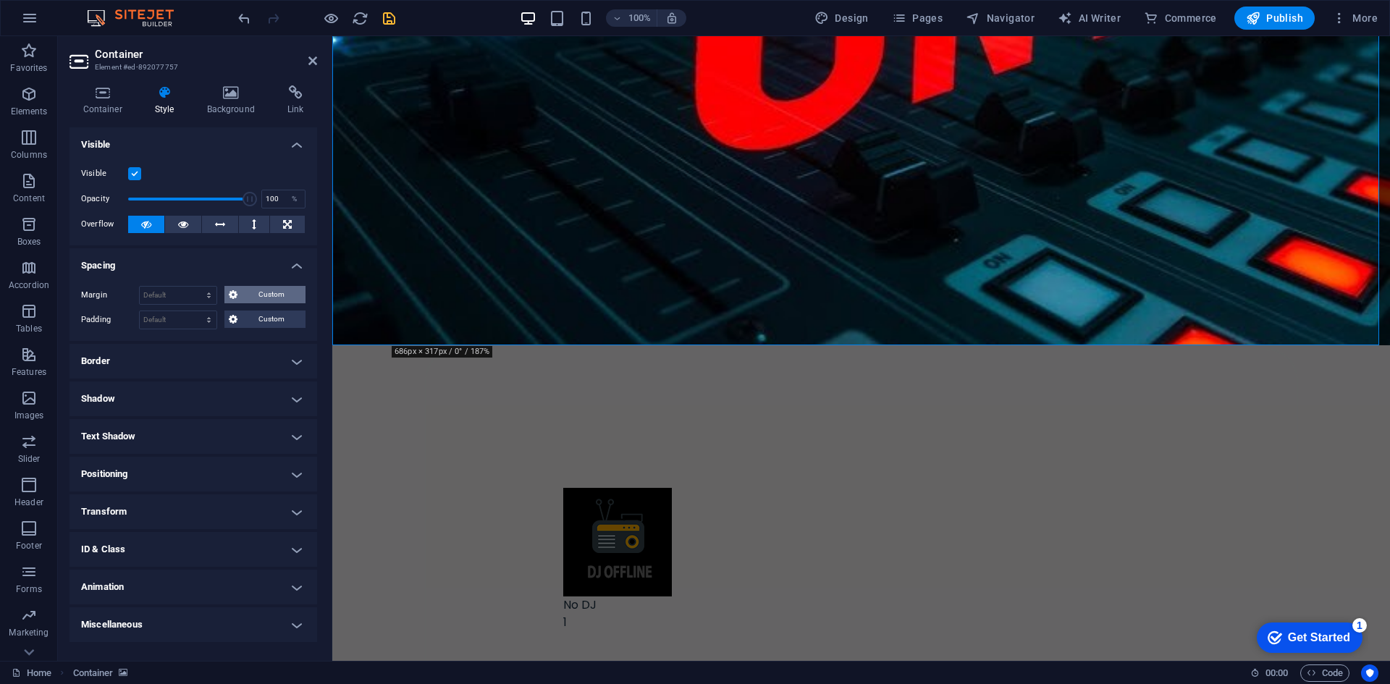
click at [263, 299] on span "Custom" at bounding box center [272, 294] width 60 height 17
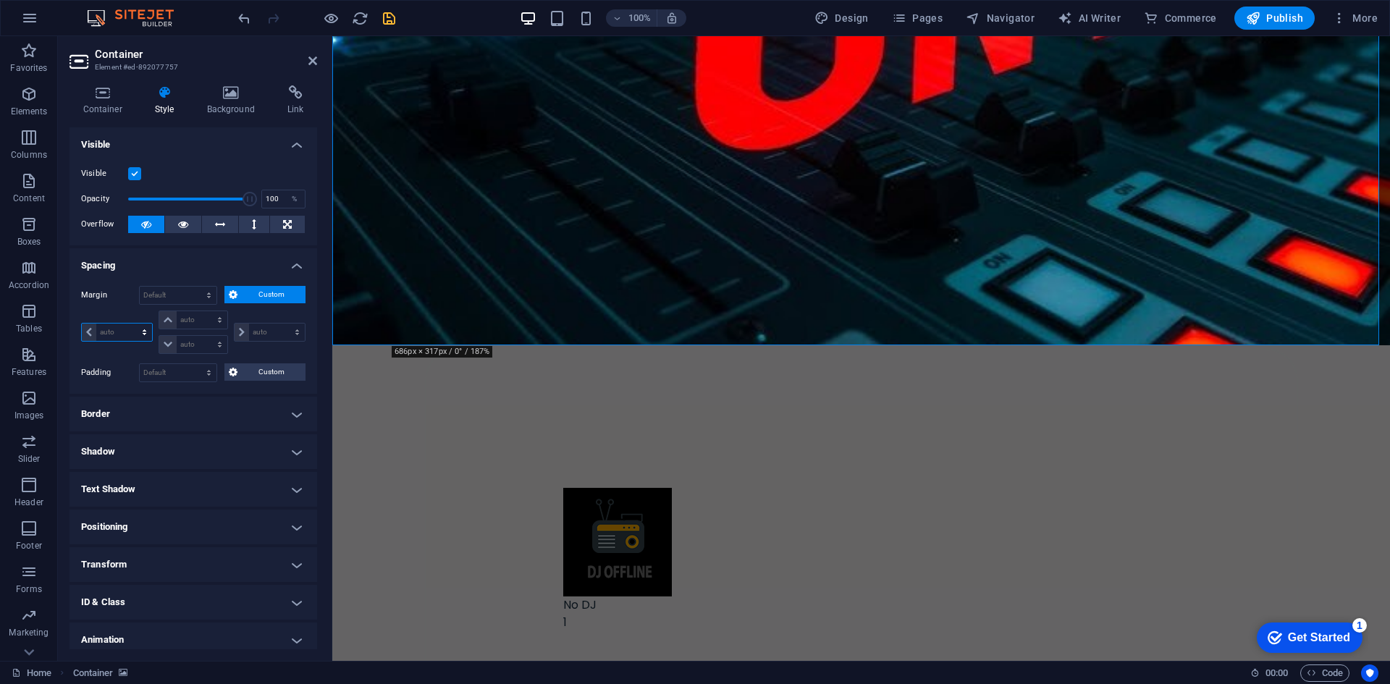
click at [145, 334] on select "auto px % rem vw vh" at bounding box center [117, 332] width 70 height 17
select select "px"
click at [131, 324] on select "auto px % rem vw vh" at bounding box center [117, 332] width 70 height 17
type input "0"
select select "px"
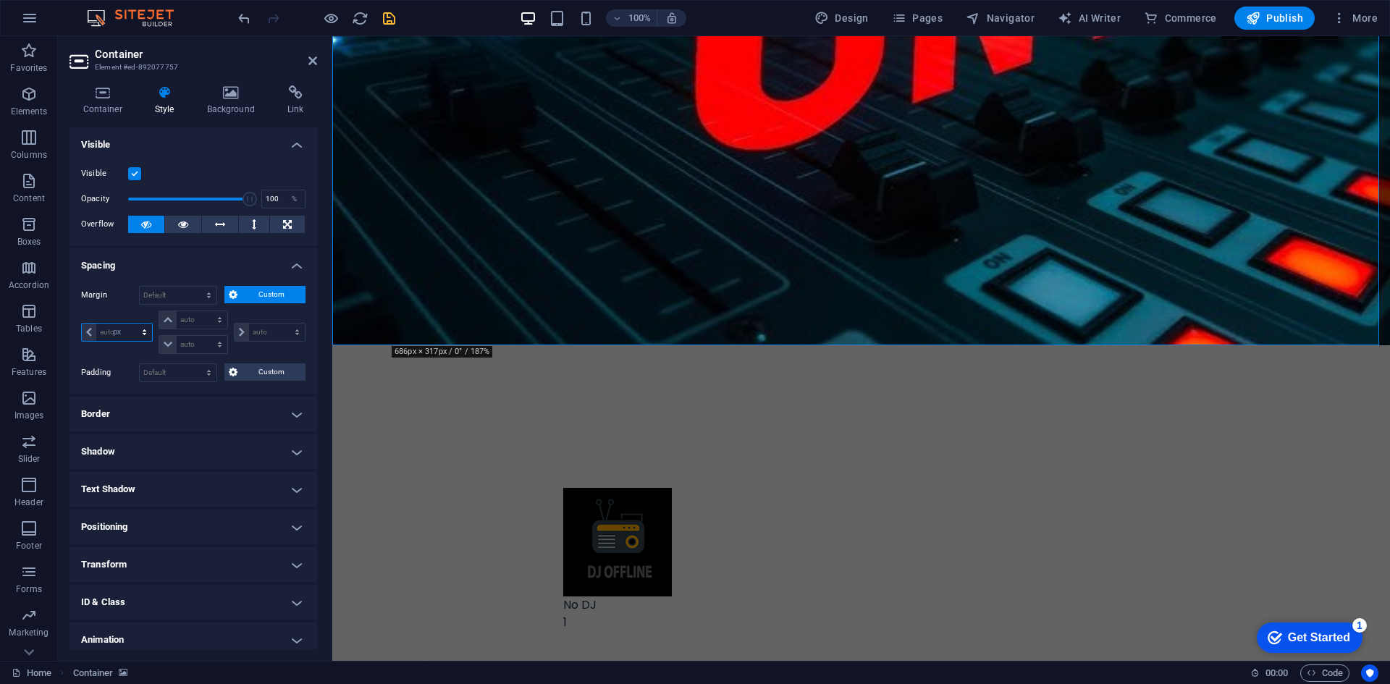
type input "0"
select select "px"
type input "0"
select select "px"
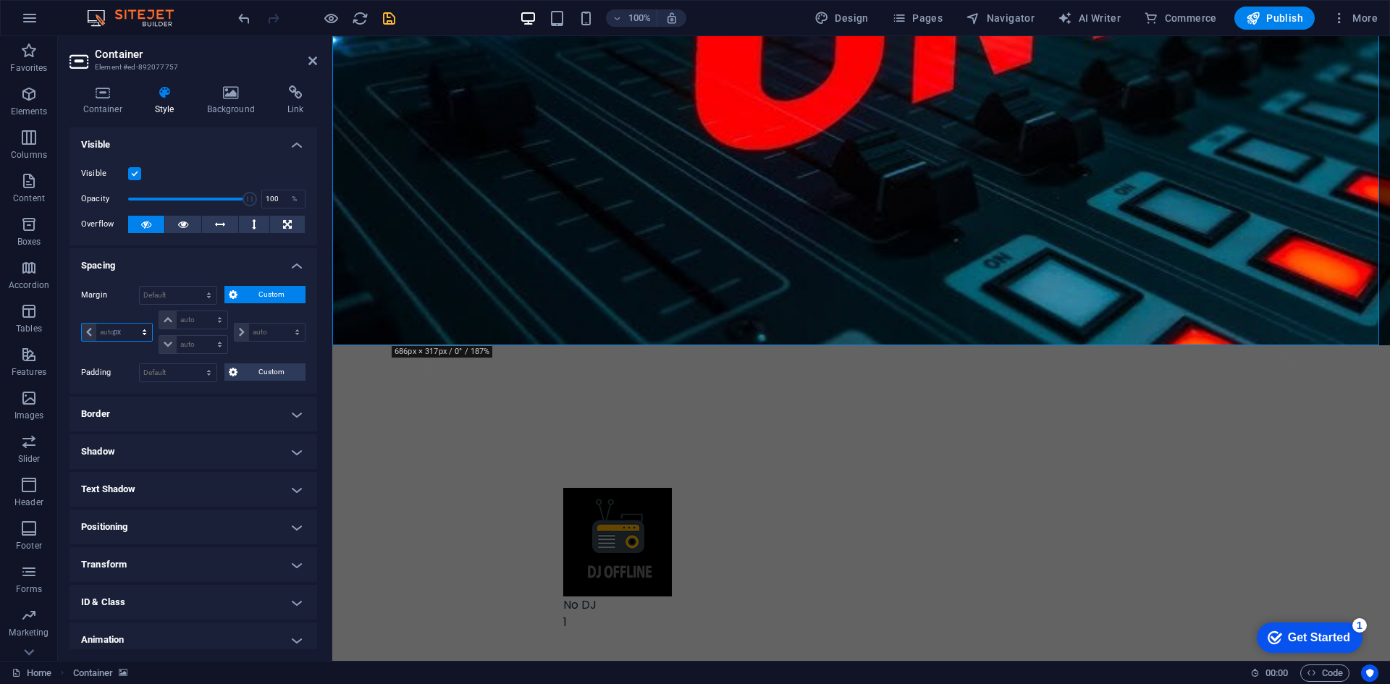
type input "0"
select select "px"
type input "5"
select select "DISABLED_OPTION_VALUE"
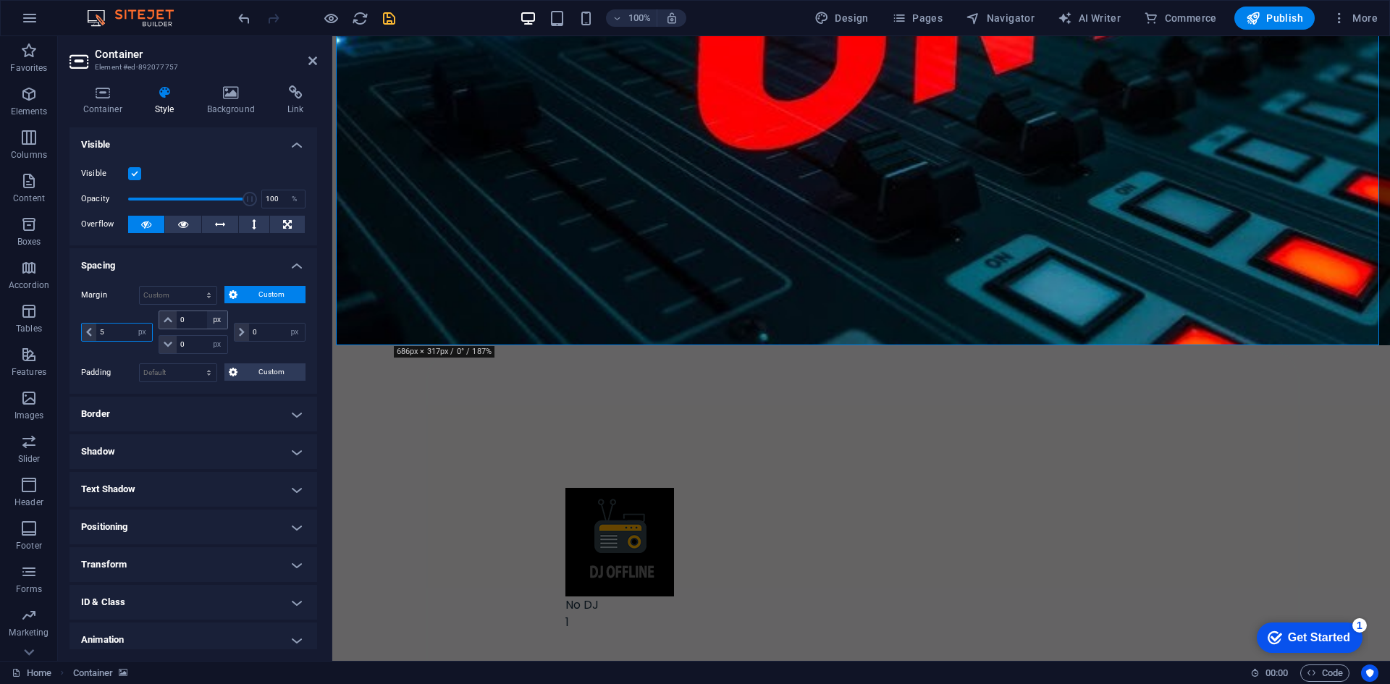
type input "5"
click at [213, 321] on select "auto px % rem vw vh" at bounding box center [217, 319] width 20 height 17
click at [200, 321] on input "0" at bounding box center [202, 319] width 50 height 17
type input "5"
click at [191, 294] on select "Default auto px % rem vw vh Custom" at bounding box center [178, 295] width 77 height 17
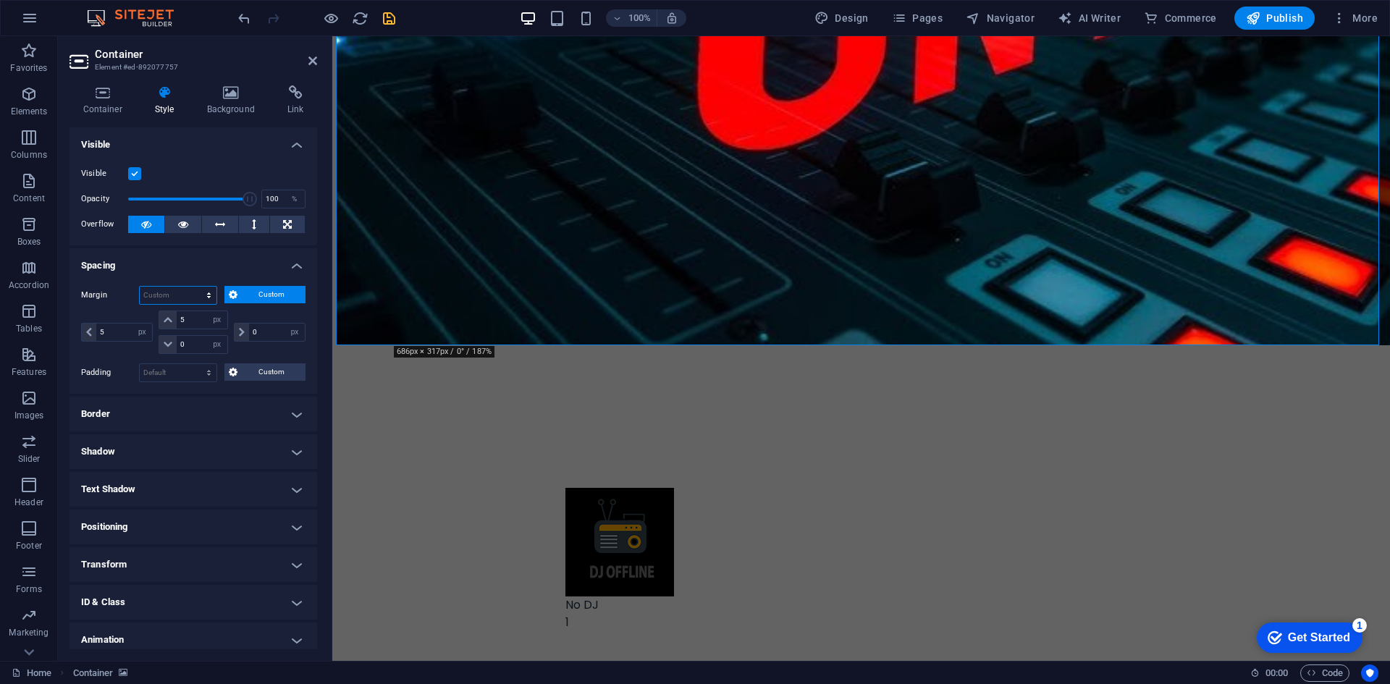
click at [191, 293] on select "Default auto px % rem vw vh Custom" at bounding box center [178, 295] width 77 height 17
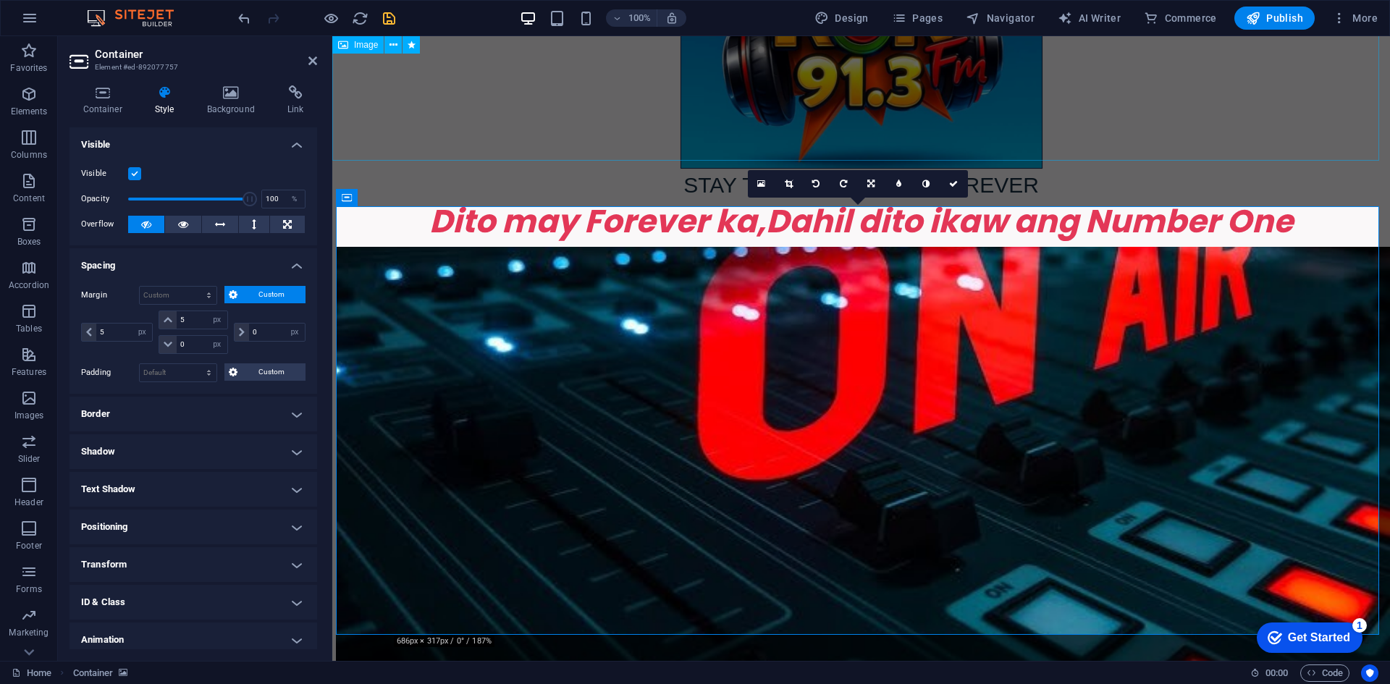
scroll to position [718, 0]
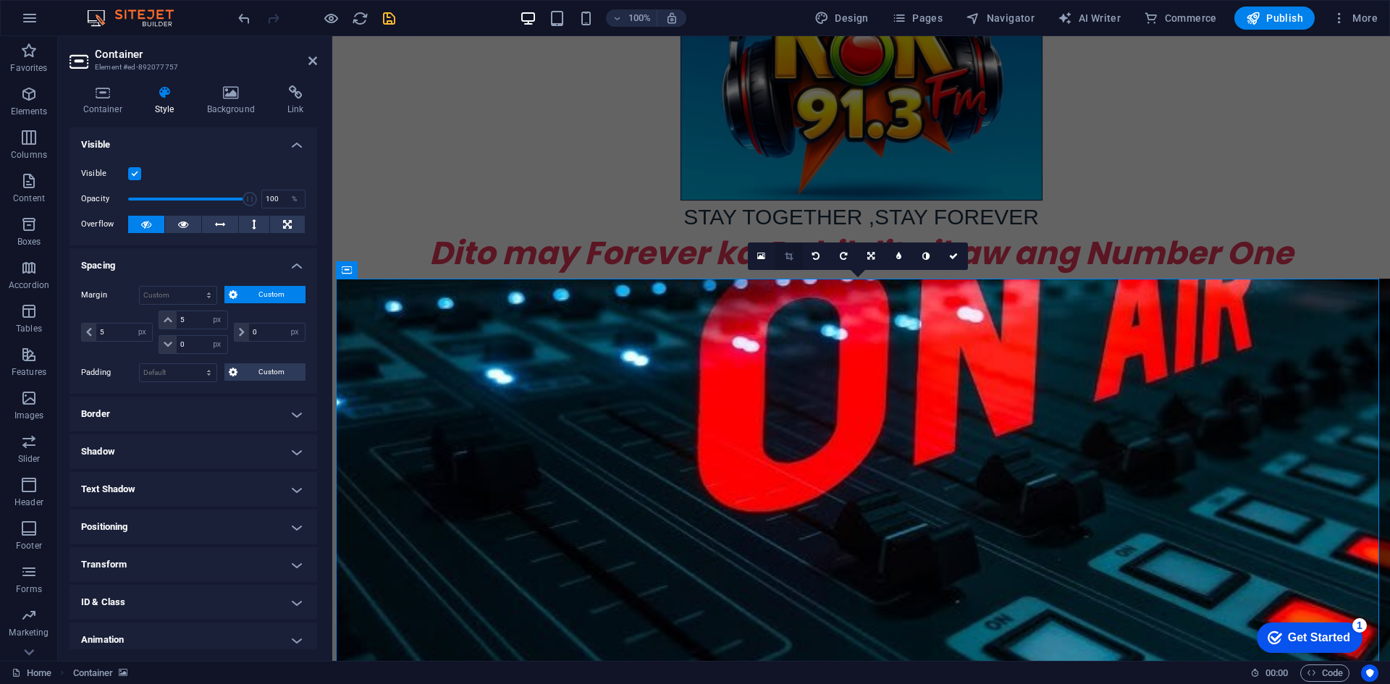
click at [792, 250] on link at bounding box center [789, 256] width 28 height 28
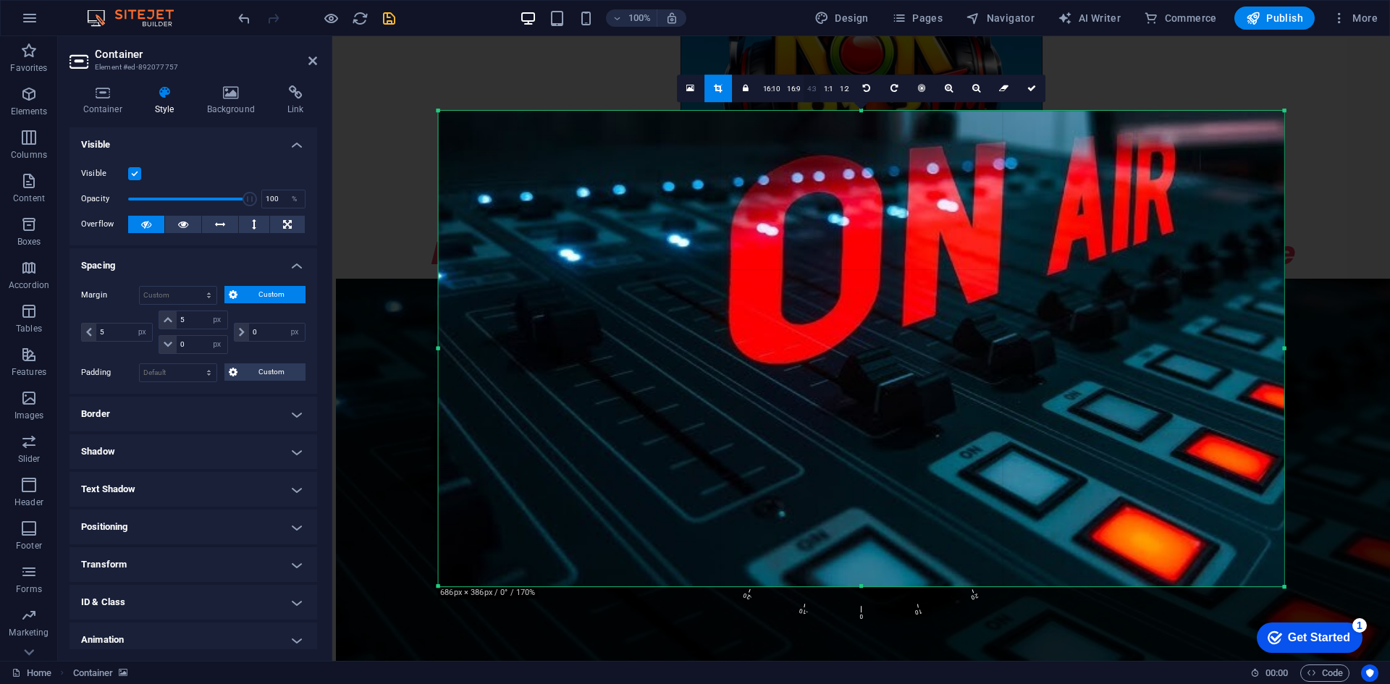
click at [811, 89] on link "4:3" at bounding box center [811, 89] width 17 height 28
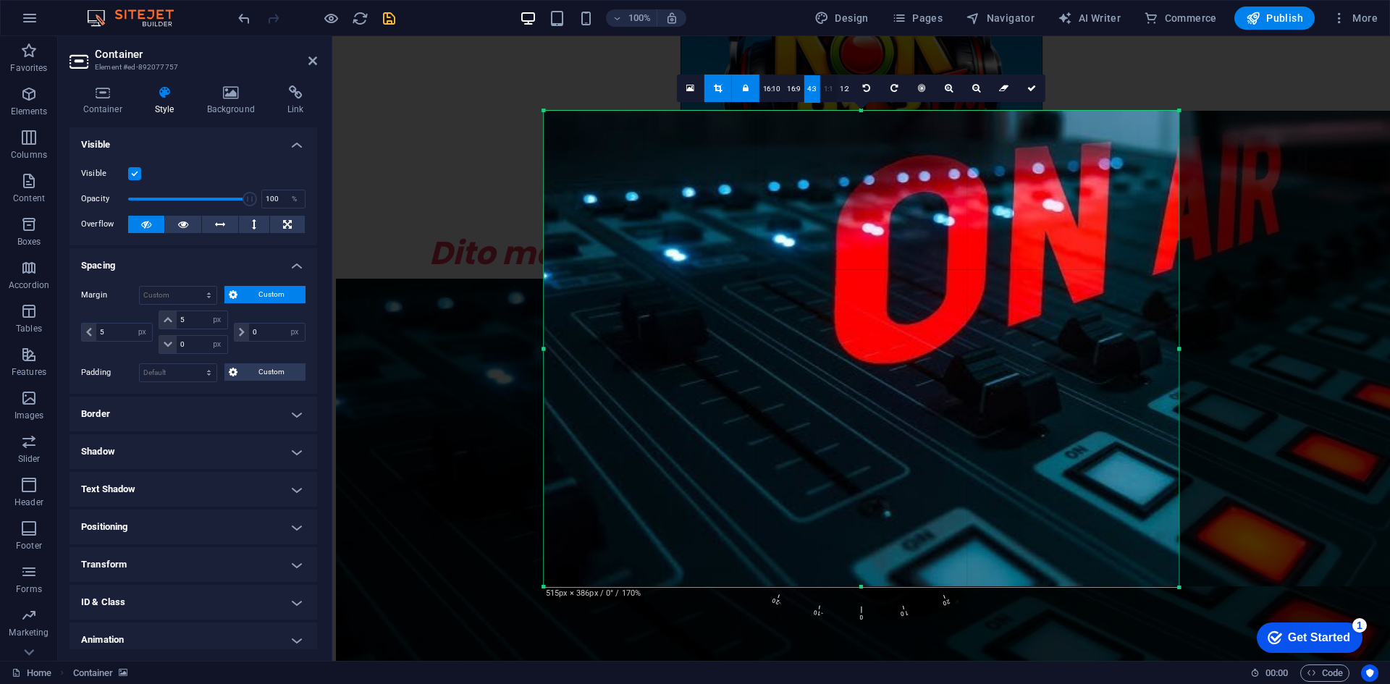
click at [827, 86] on link "1:1" at bounding box center [828, 89] width 17 height 28
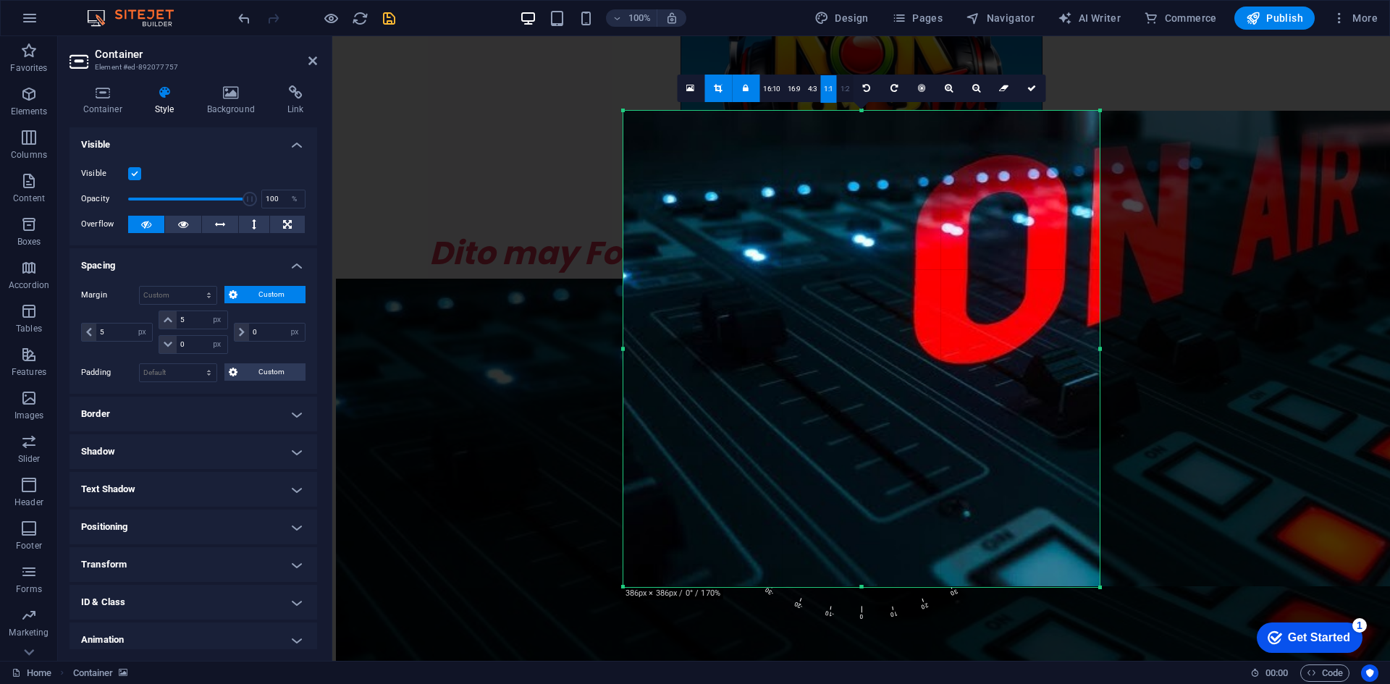
click at [844, 88] on link "1:2" at bounding box center [845, 89] width 17 height 28
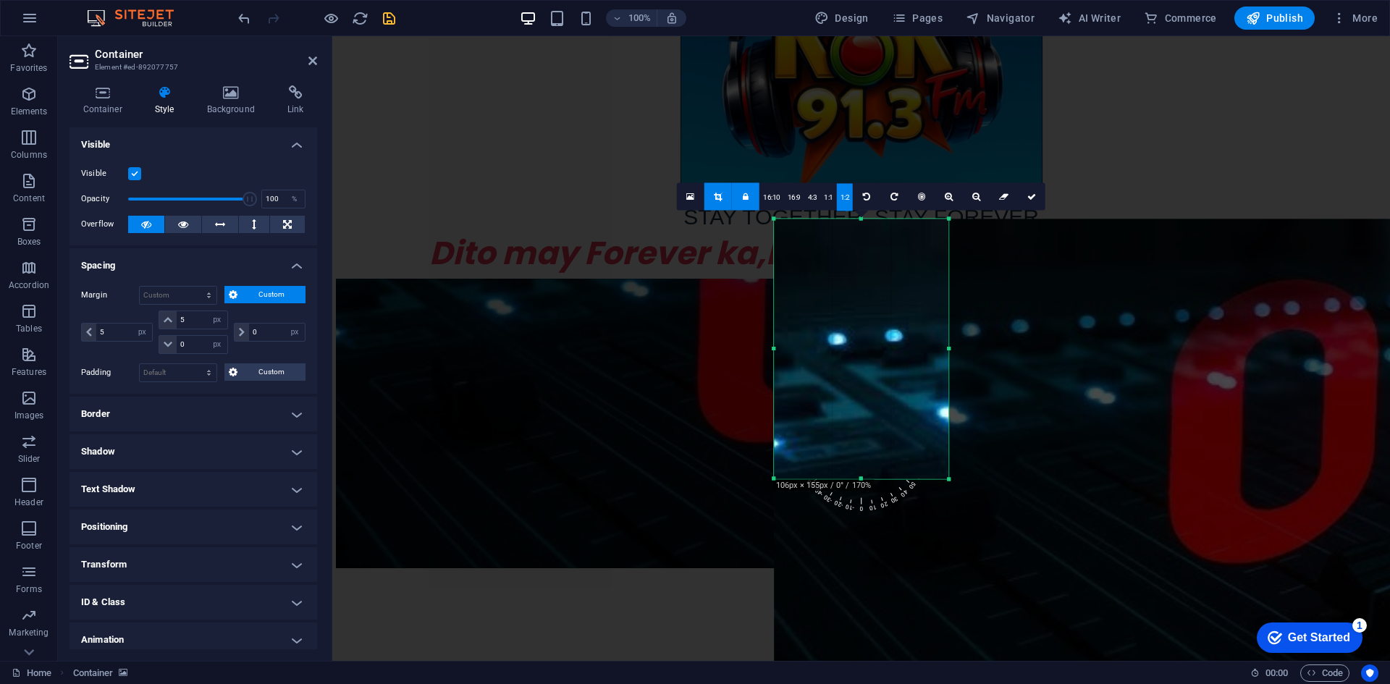
drag, startPoint x: 862, startPoint y: 586, endPoint x: 837, endPoint y: 369, distance: 217.9
click at [837, 369] on div "180 170 160 150 140 130 120 110 100 90 80 70 60 50 40 30 20 10 0 -10 -20 -30 -4…" at bounding box center [861, 349] width 175 height 260
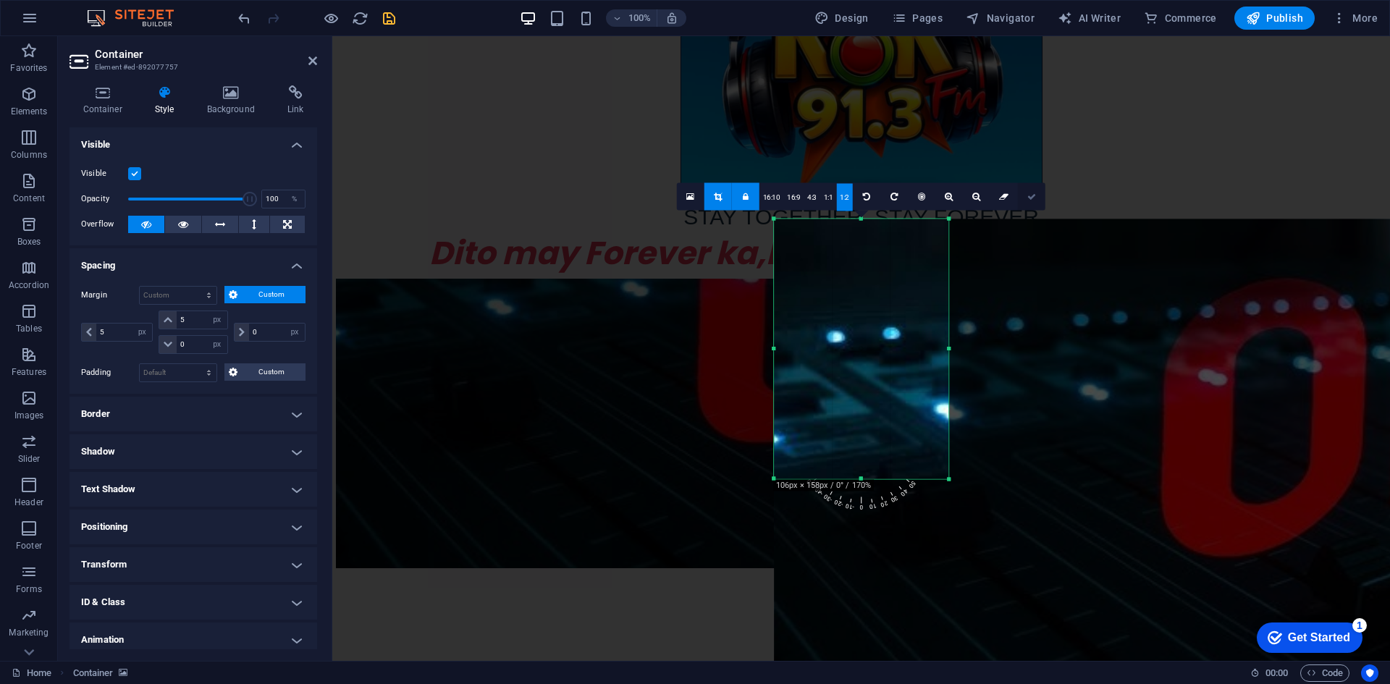
click at [1028, 198] on icon at bounding box center [1031, 196] width 9 height 9
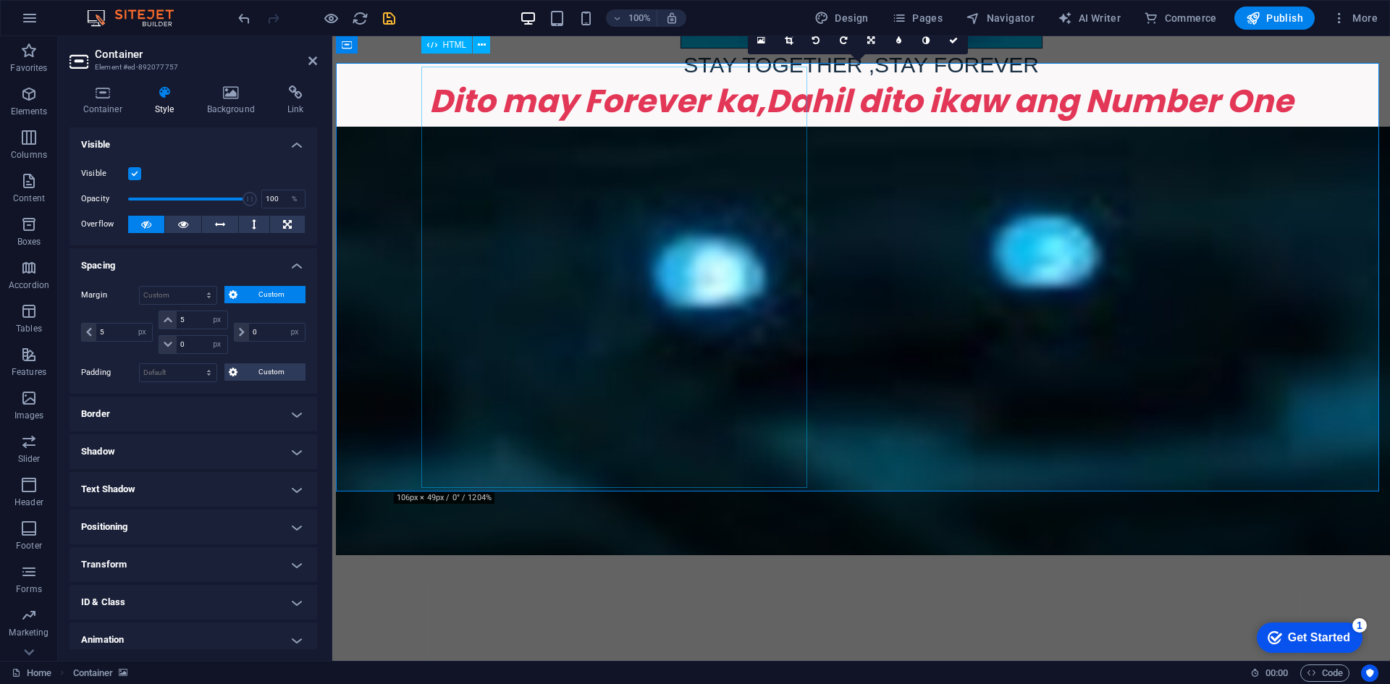
scroll to position [863, 0]
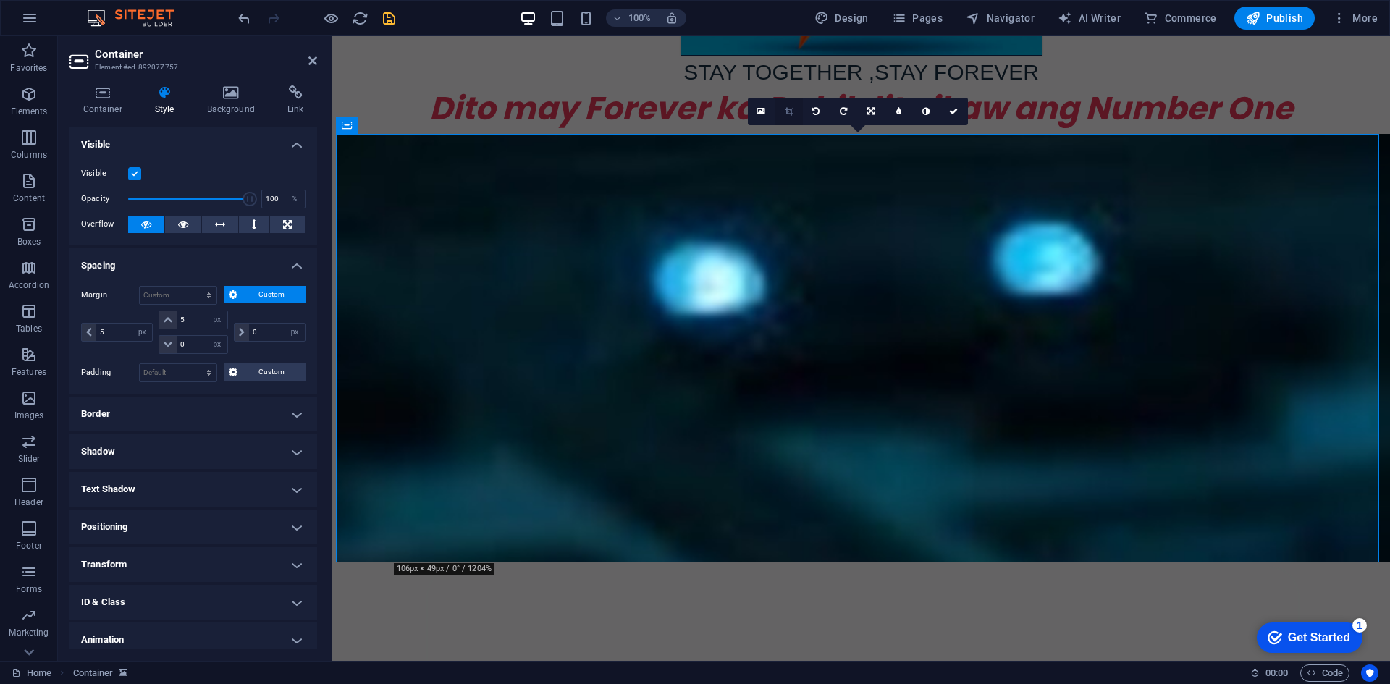
click at [789, 112] on icon at bounding box center [789, 111] width 8 height 9
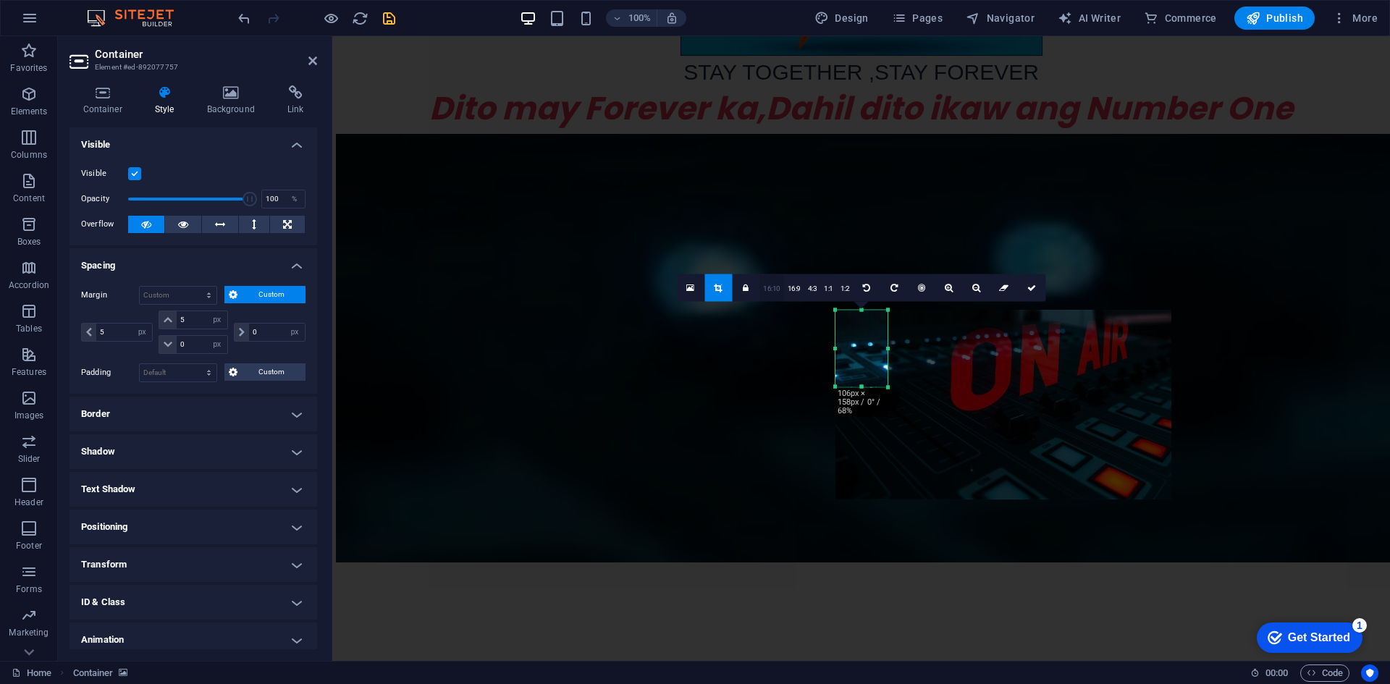
click at [772, 285] on link "16:10" at bounding box center [771, 288] width 25 height 28
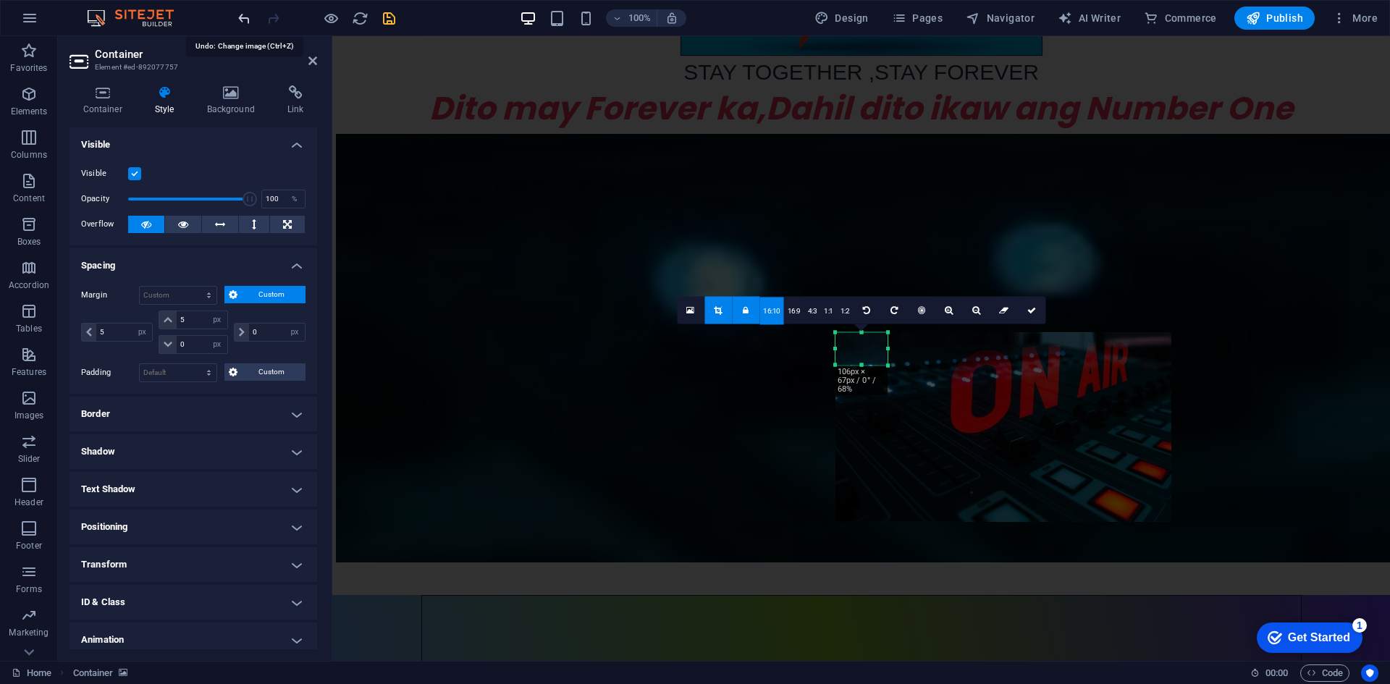
click at [242, 17] on icon "undo" at bounding box center [244, 18] width 17 height 17
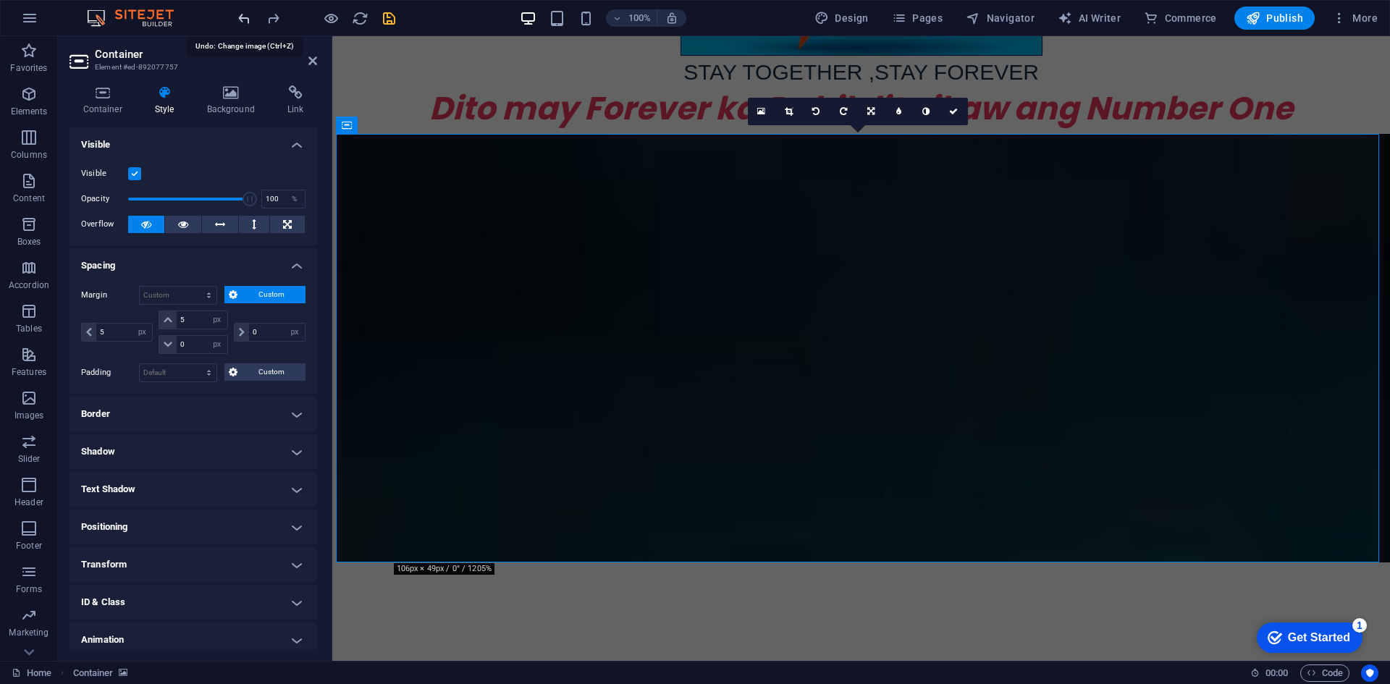
click at [242, 17] on icon "undo" at bounding box center [244, 18] width 17 height 17
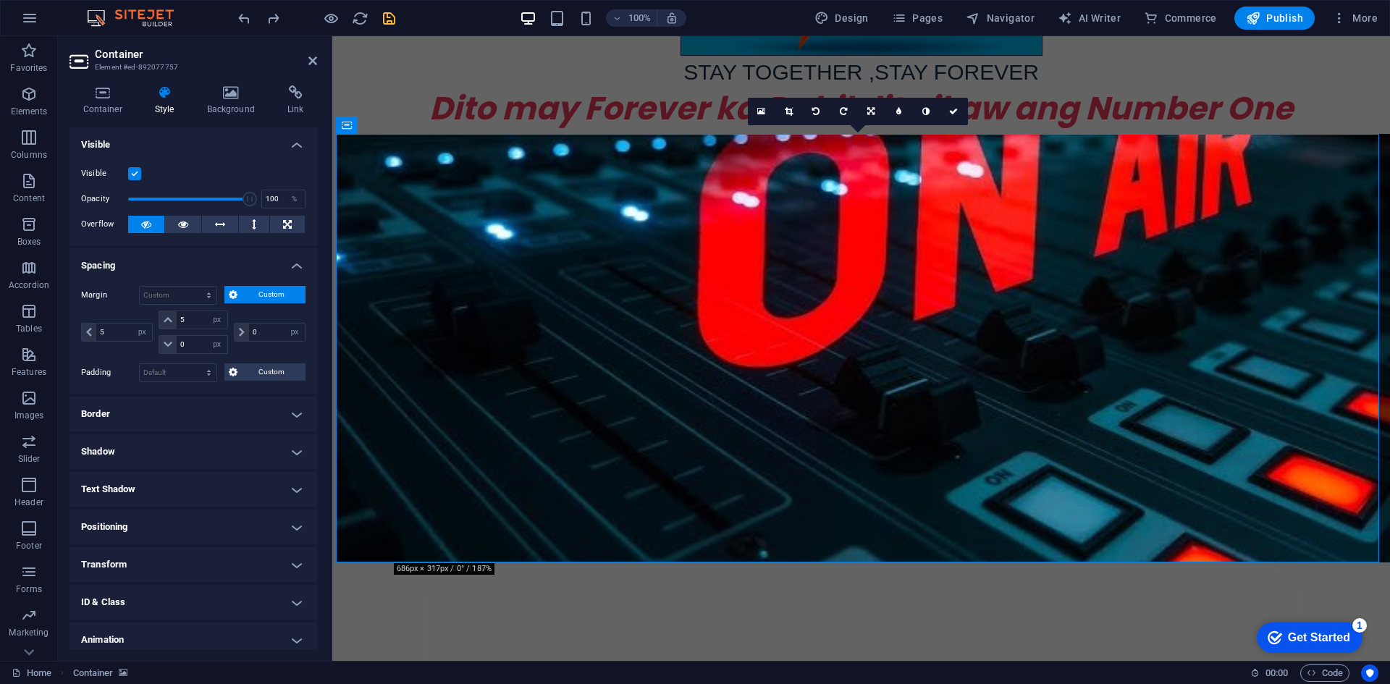
click at [259, 290] on span "Custom" at bounding box center [272, 294] width 60 height 17
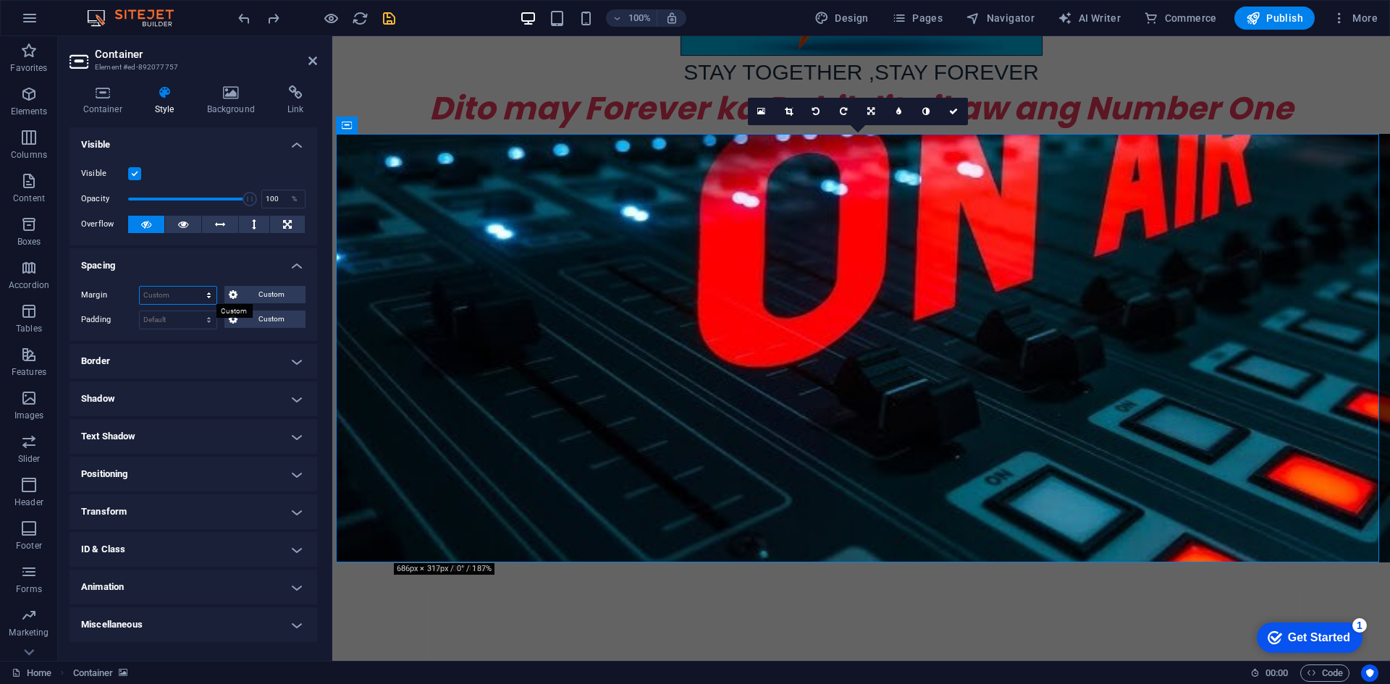
click at [193, 292] on select "Default auto px % rem vw vh Custom" at bounding box center [178, 295] width 77 height 17
click at [140, 287] on select "Default auto px % rem vw vh Custom" at bounding box center [178, 295] width 77 height 17
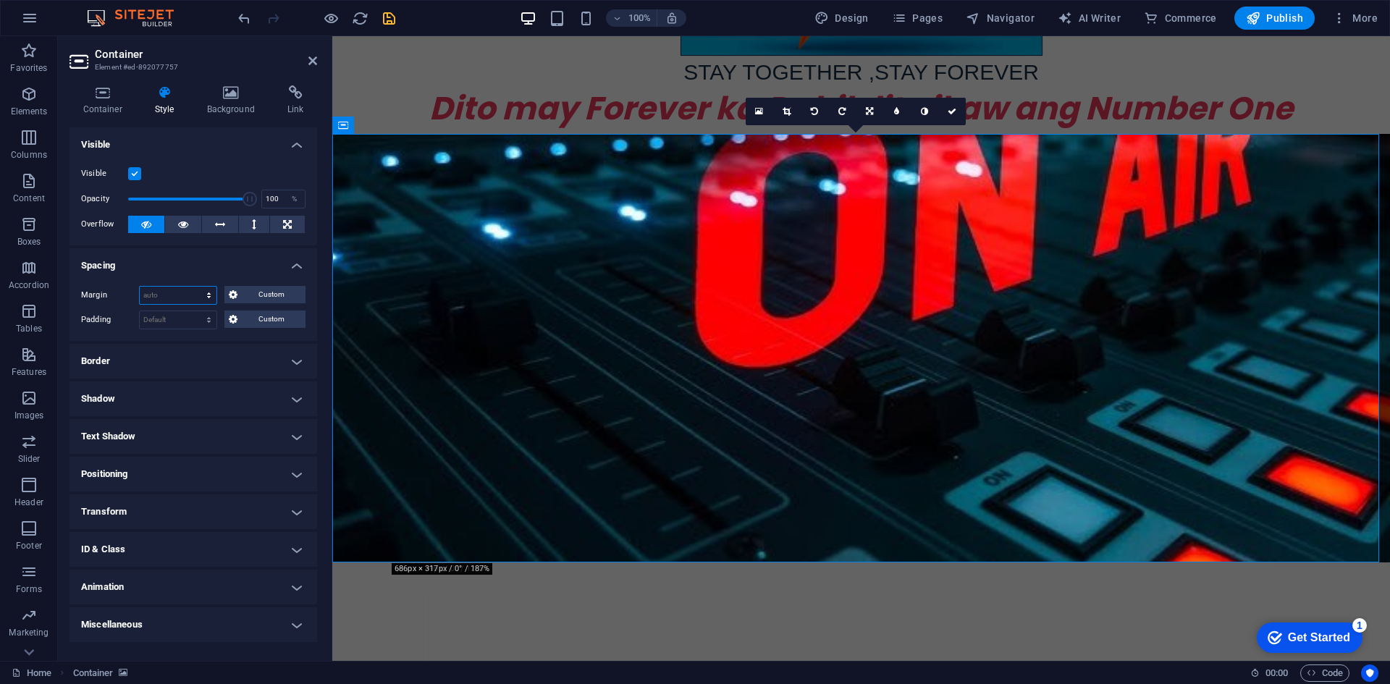
click at [207, 295] on select "Default auto px % rem vw vh Custom" at bounding box center [178, 295] width 77 height 17
select select "px"
click at [196, 287] on select "Default auto px % rem vw vh Custom" at bounding box center [178, 295] width 77 height 17
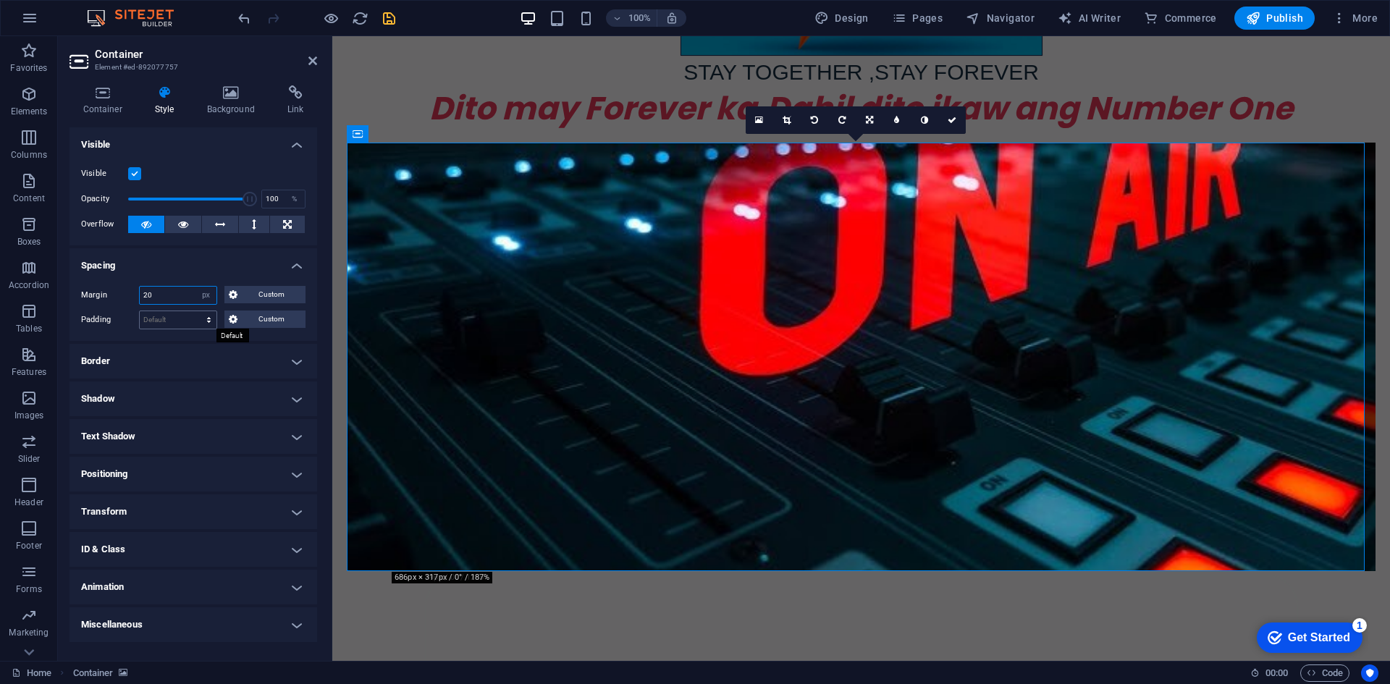
type input "20"
click at [179, 314] on select "Default px rem % vh vw Custom" at bounding box center [178, 319] width 77 height 17
select select "px"
click at [196, 311] on select "Default px rem % vh vw Custom" at bounding box center [178, 319] width 77 height 17
type input "0"
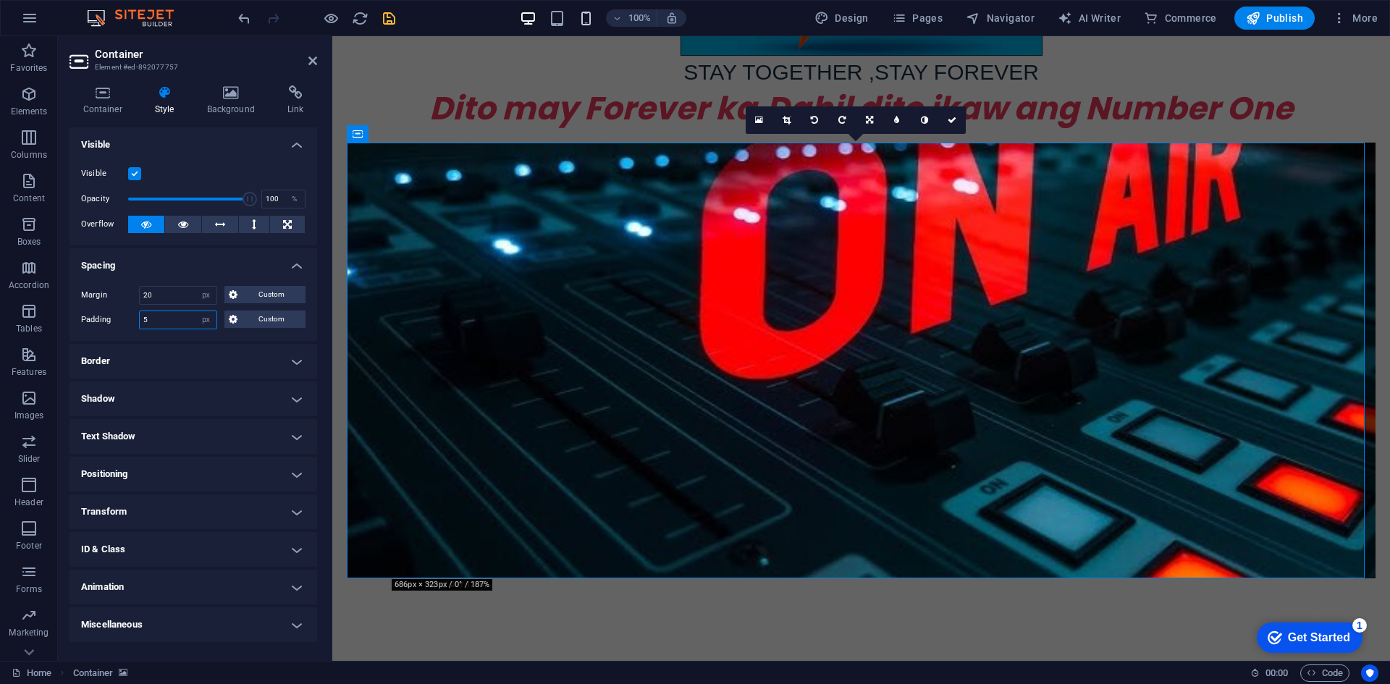
type input "5"
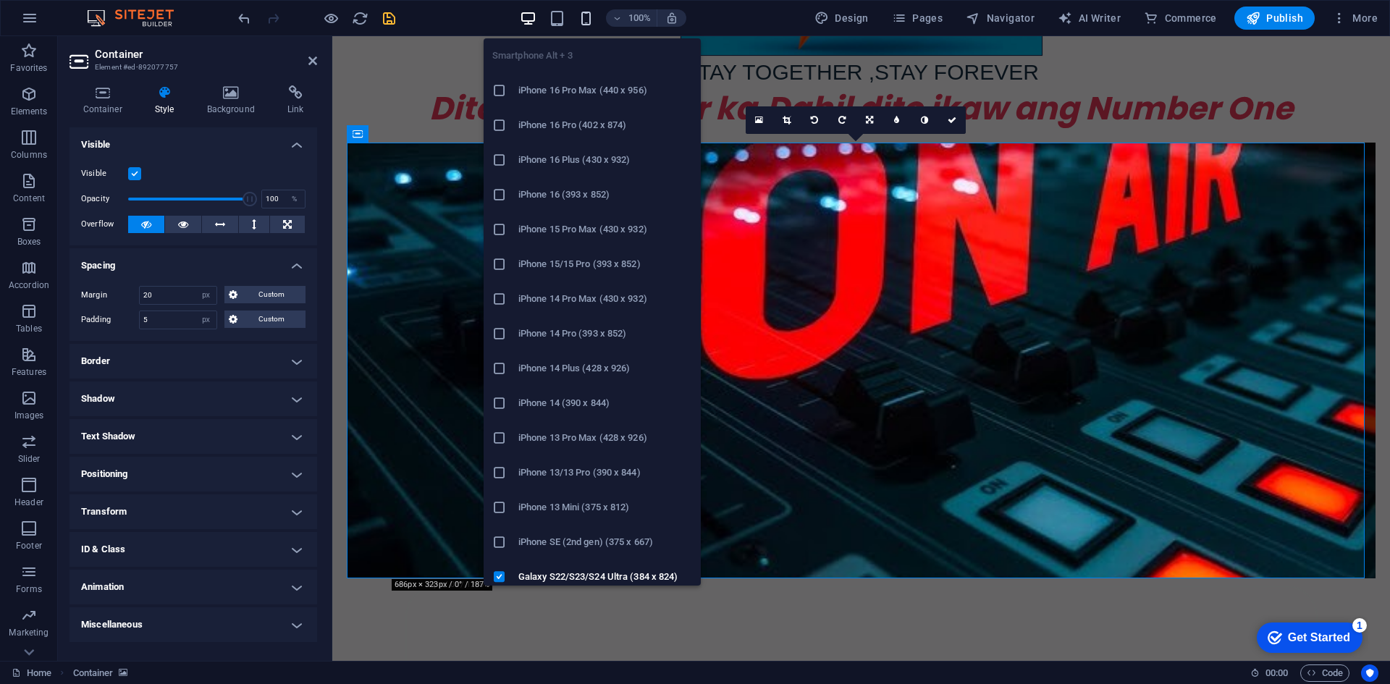
click at [585, 22] on icon "button" at bounding box center [586, 18] width 17 height 17
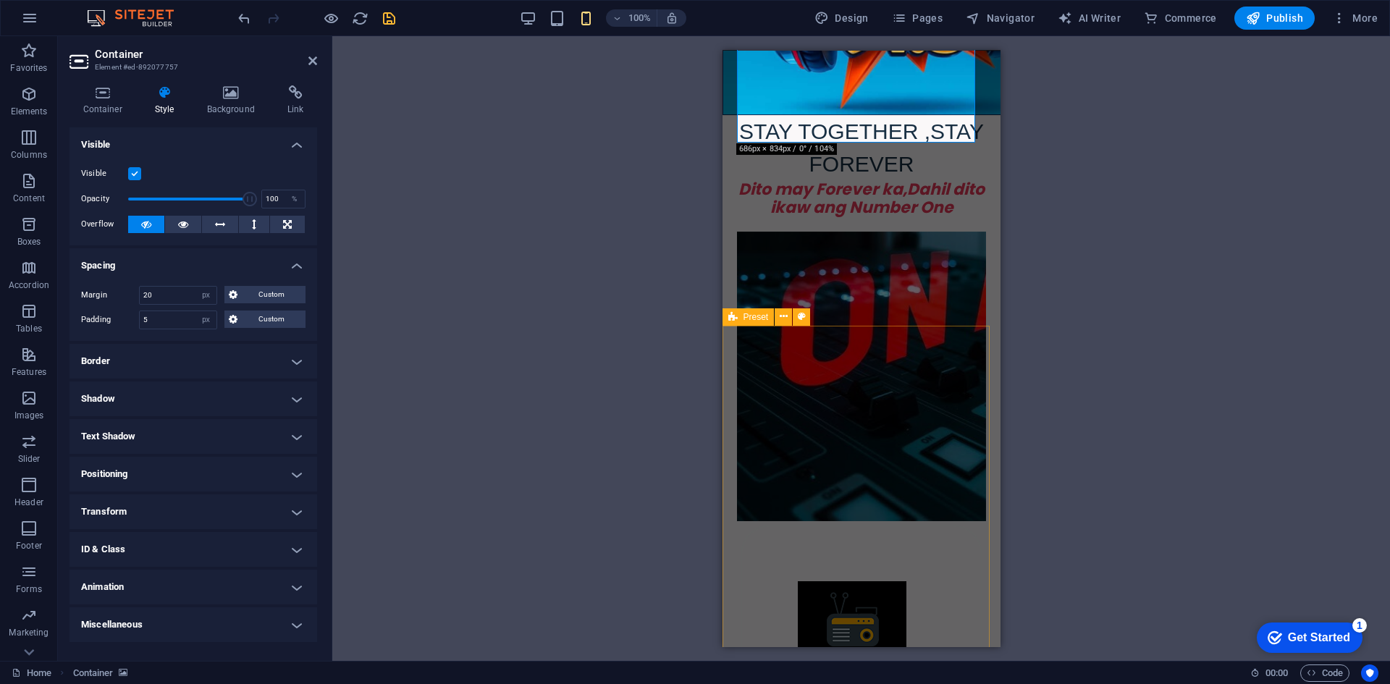
scroll to position [356, 0]
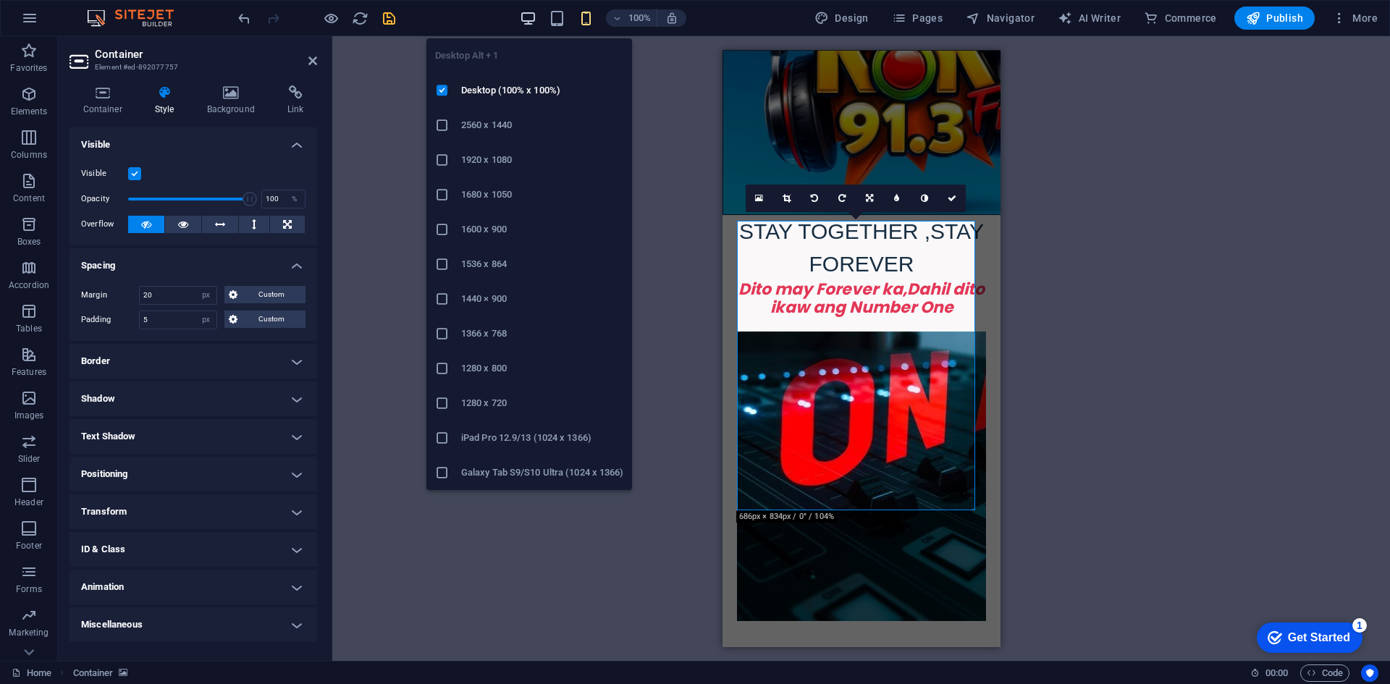
click at [534, 14] on icon "button" at bounding box center [528, 18] width 17 height 17
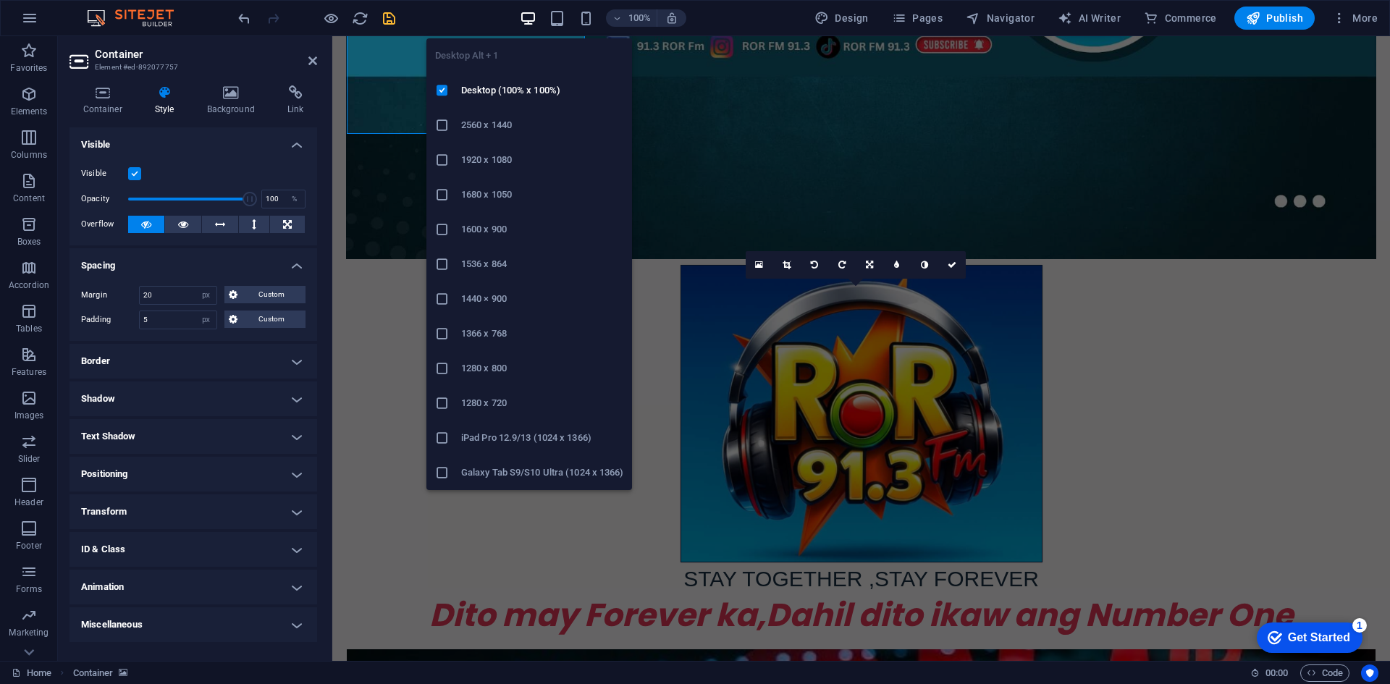
scroll to position [718, 0]
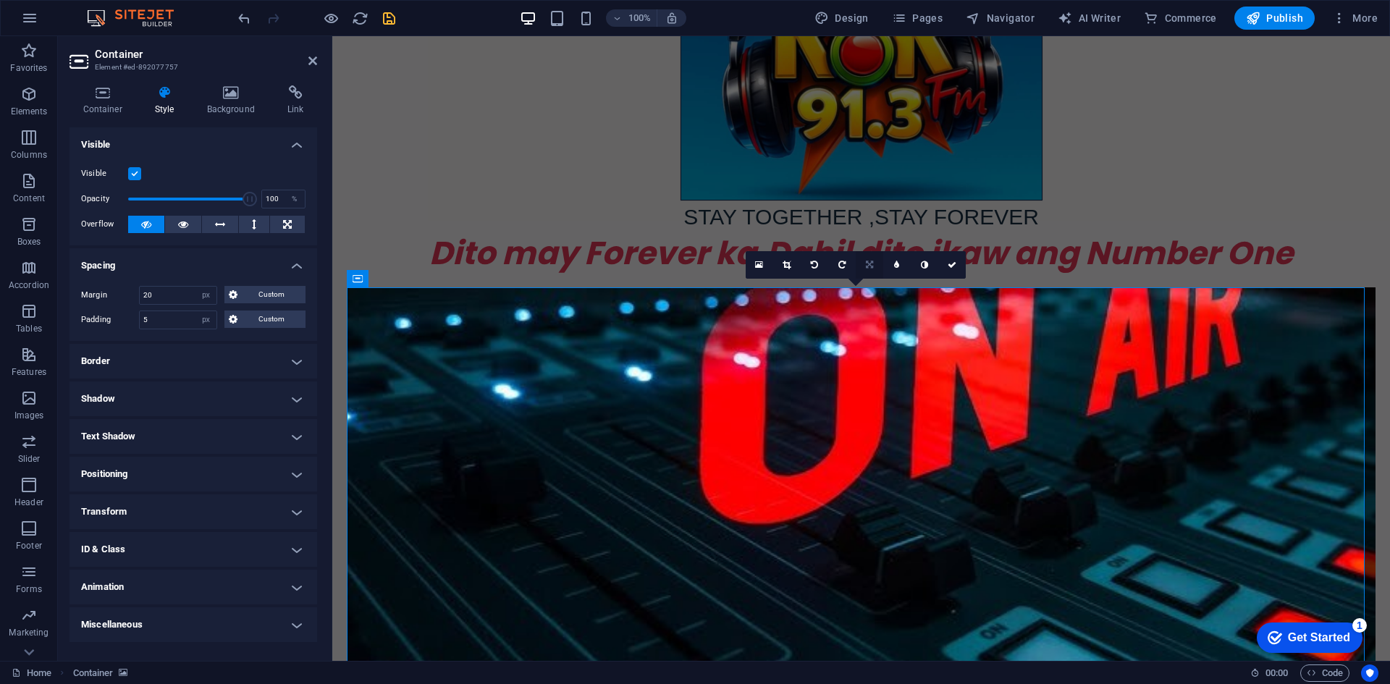
click at [873, 262] on icon at bounding box center [869, 265] width 7 height 9
click at [899, 260] on link at bounding box center [897, 265] width 28 height 28
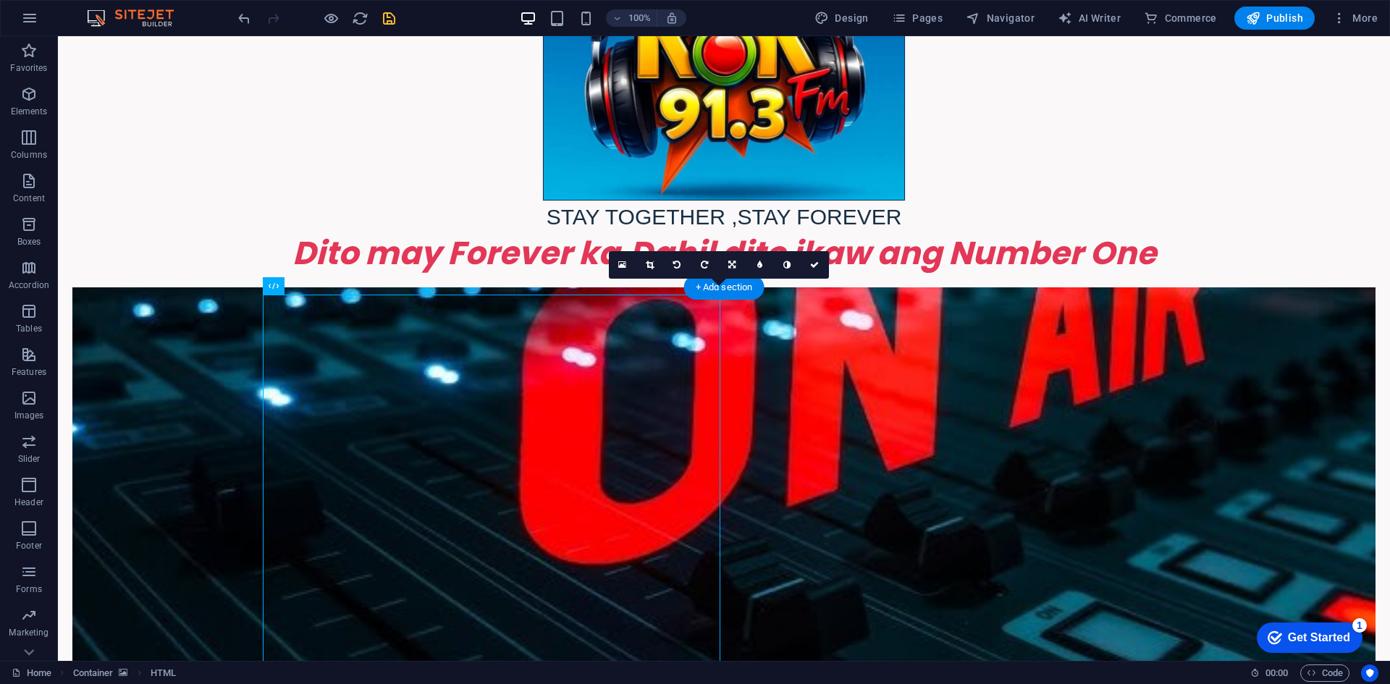
drag, startPoint x: 467, startPoint y: 488, endPoint x: 864, endPoint y: 485, distance: 397.3
click at [729, 261] on icon at bounding box center [731, 265] width 7 height 9
click at [757, 266] on icon at bounding box center [759, 265] width 7 height 9
click at [757, 266] on icon at bounding box center [759, 265] width 5 height 9
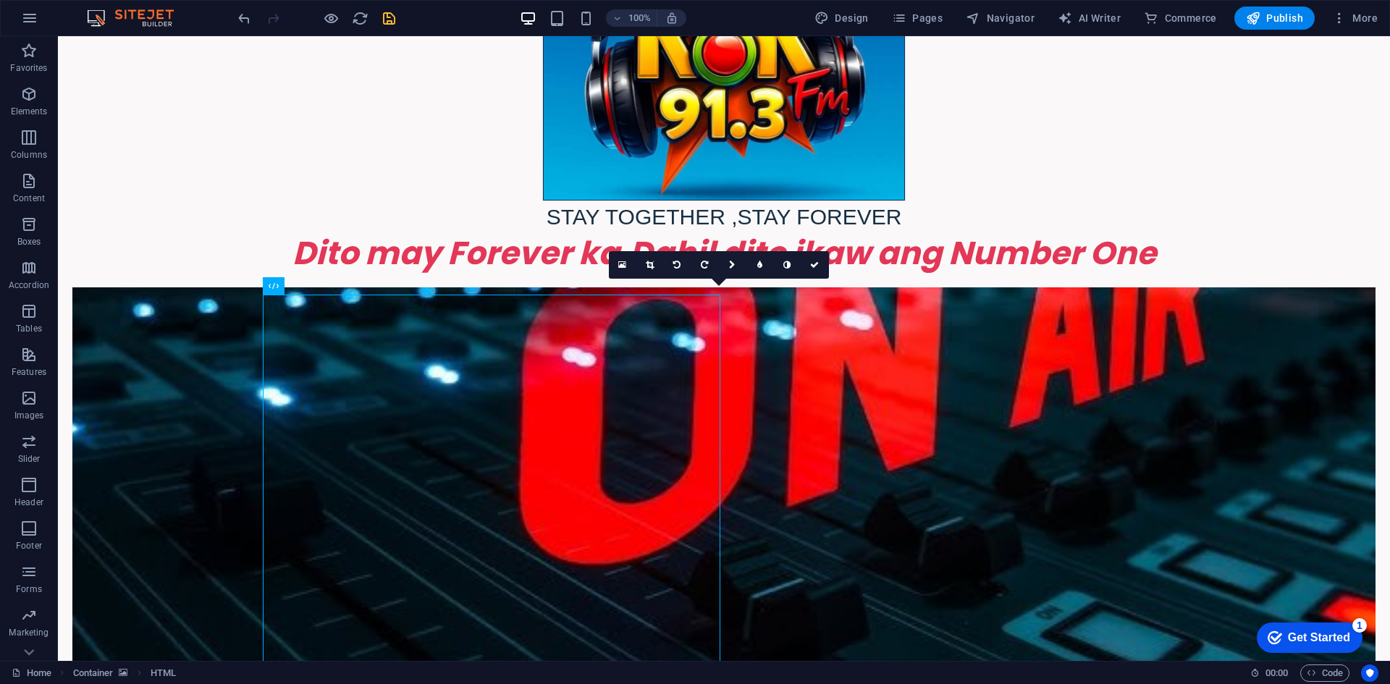
type input "5"
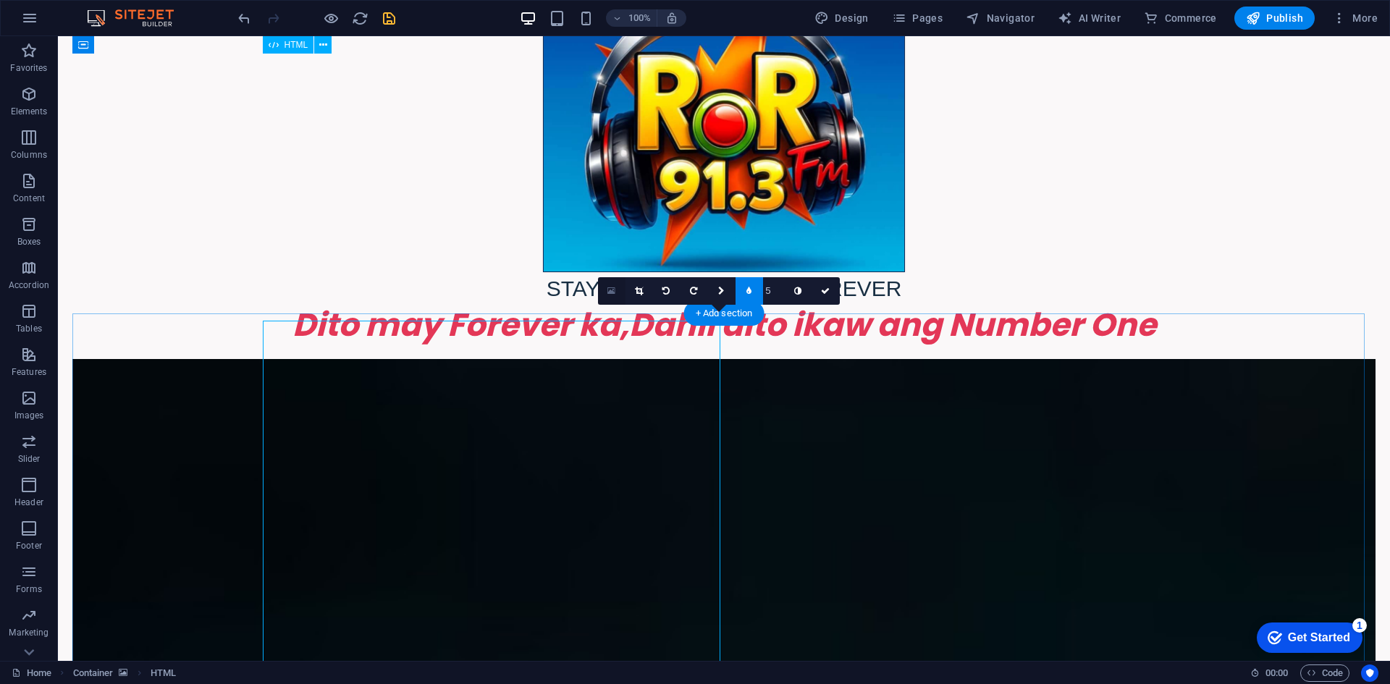
scroll to position [646, 0]
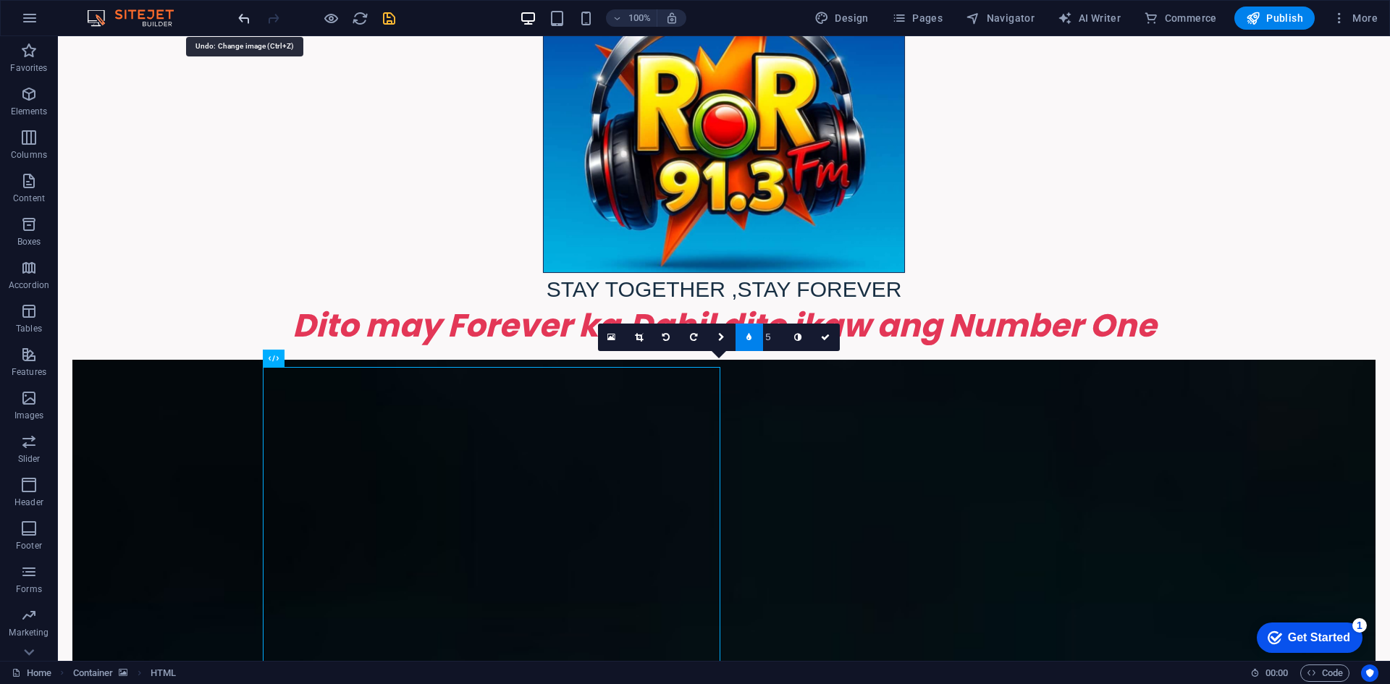
click at [237, 17] on icon "undo" at bounding box center [244, 18] width 17 height 17
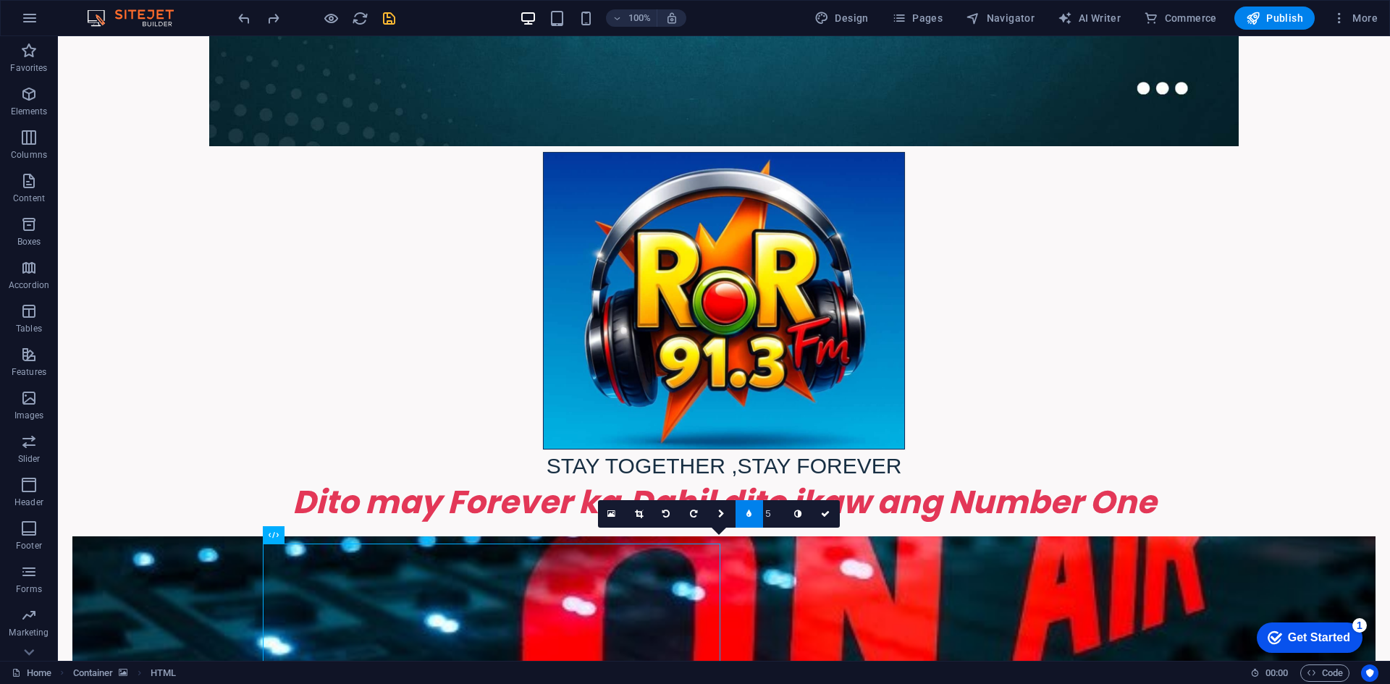
scroll to position [428, 0]
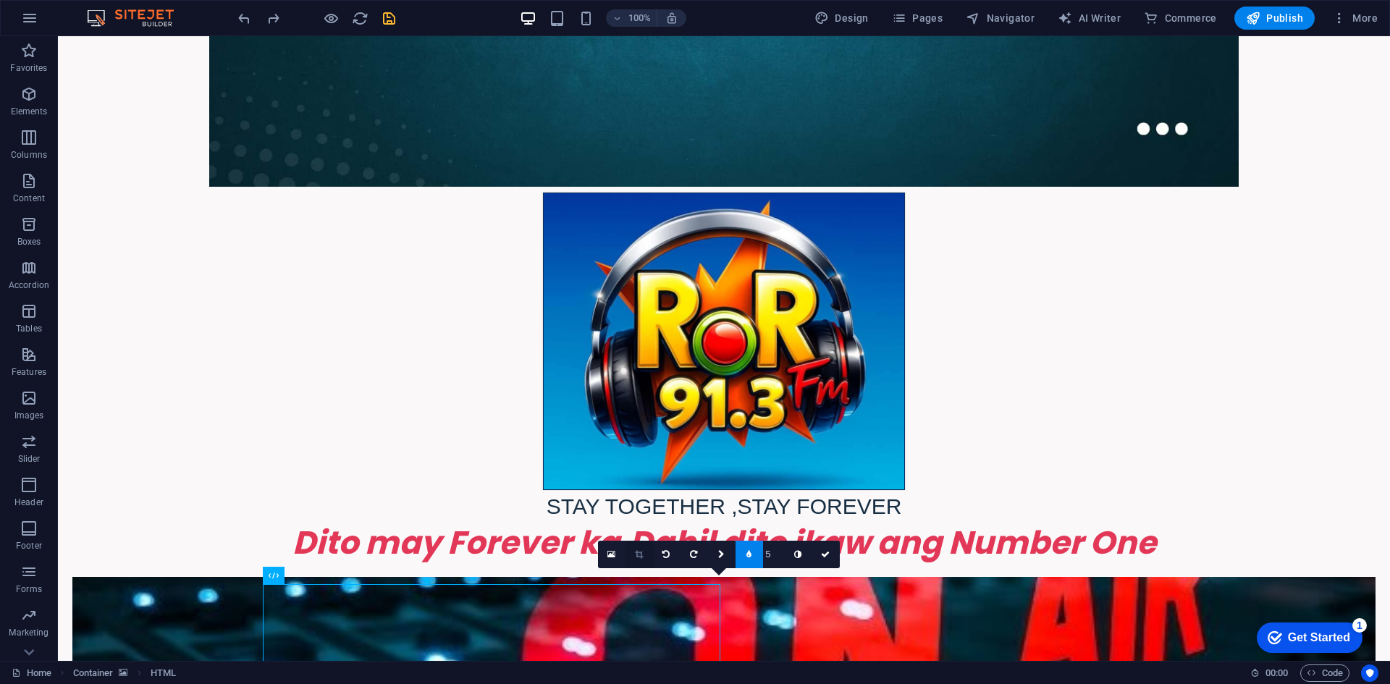
click at [635, 552] on icon at bounding box center [639, 554] width 8 height 9
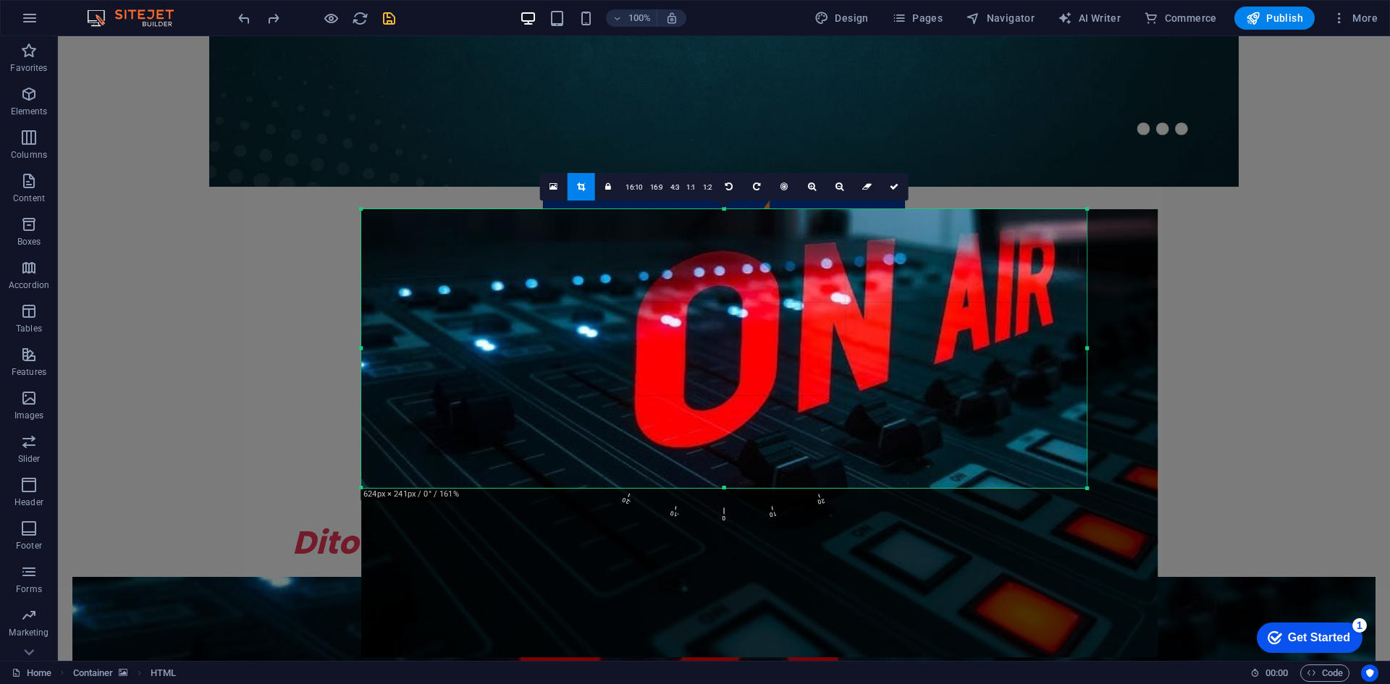
drag, startPoint x: 787, startPoint y: 388, endPoint x: 1389, endPoint y: 590, distance: 634.4
click at [1389, 590] on div "Drag here to replace the existing content. Press “Ctrl” if you want to create a…" at bounding box center [724, 348] width 1332 height 625
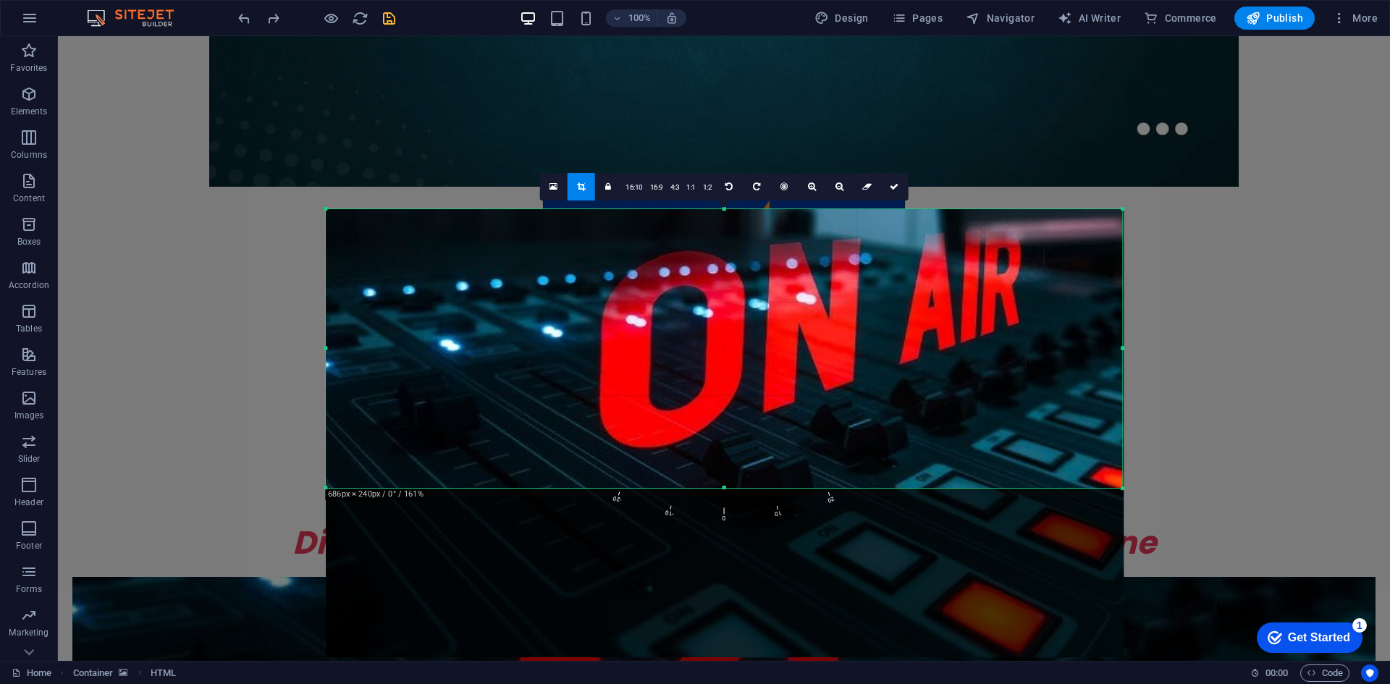
drag, startPoint x: 1085, startPoint y: 346, endPoint x: 1157, endPoint y: 358, distance: 73.4
click at [1157, 358] on div "Drag here to replace the existing content. Press “Ctrl” if you want to create a…" at bounding box center [724, 348] width 1332 height 625
click at [892, 189] on icon at bounding box center [893, 186] width 9 height 9
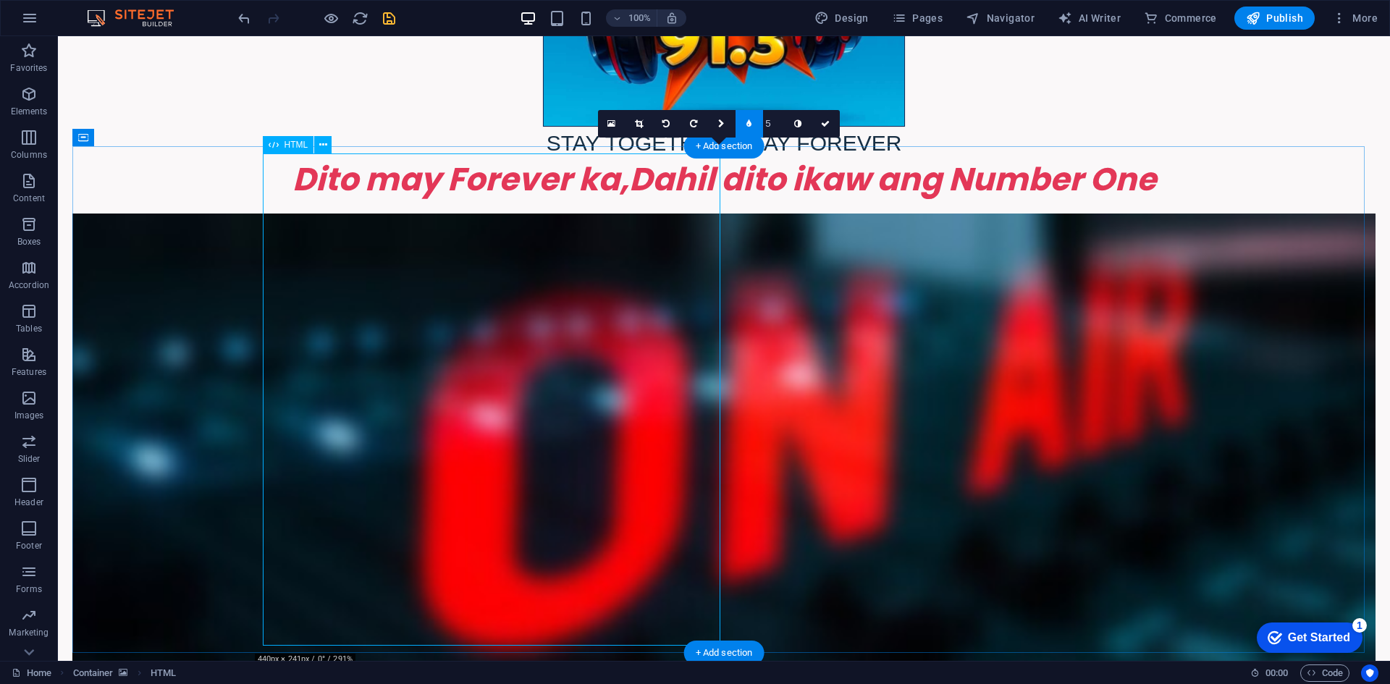
scroll to position [1007, 0]
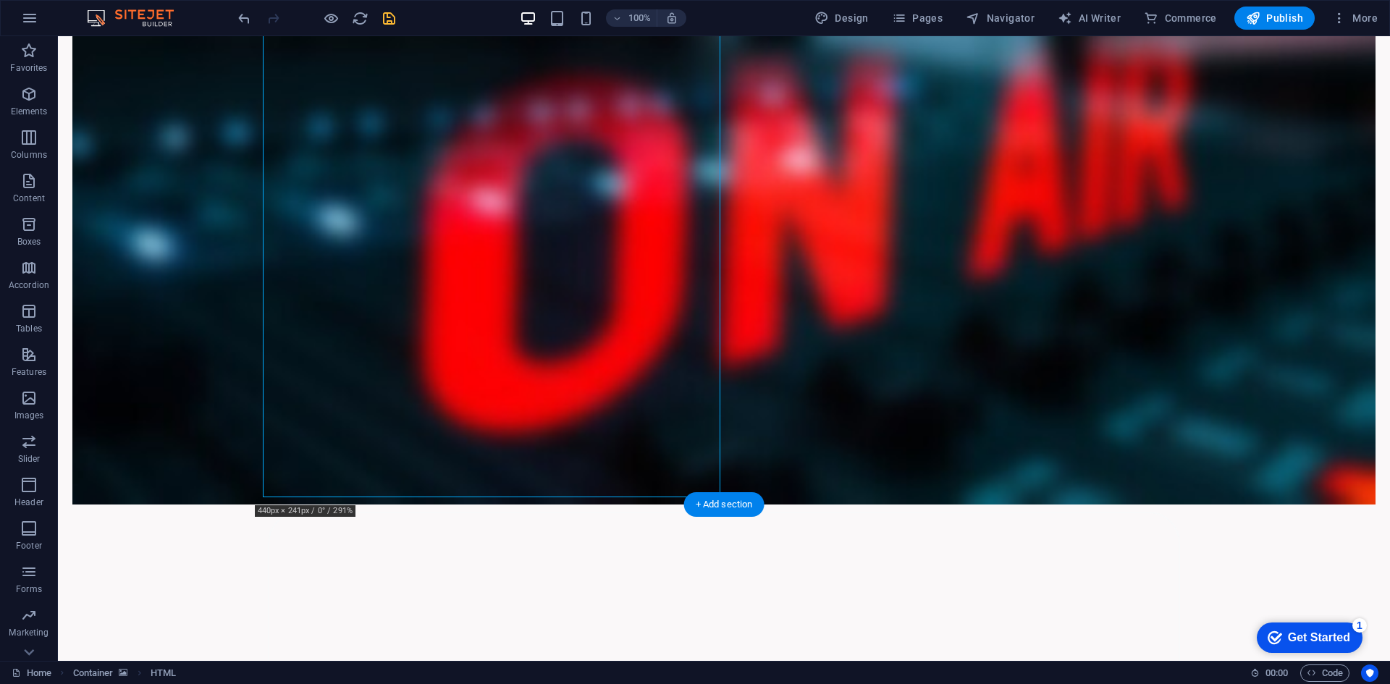
click at [145, 354] on figure at bounding box center [723, 251] width 1303 height 507
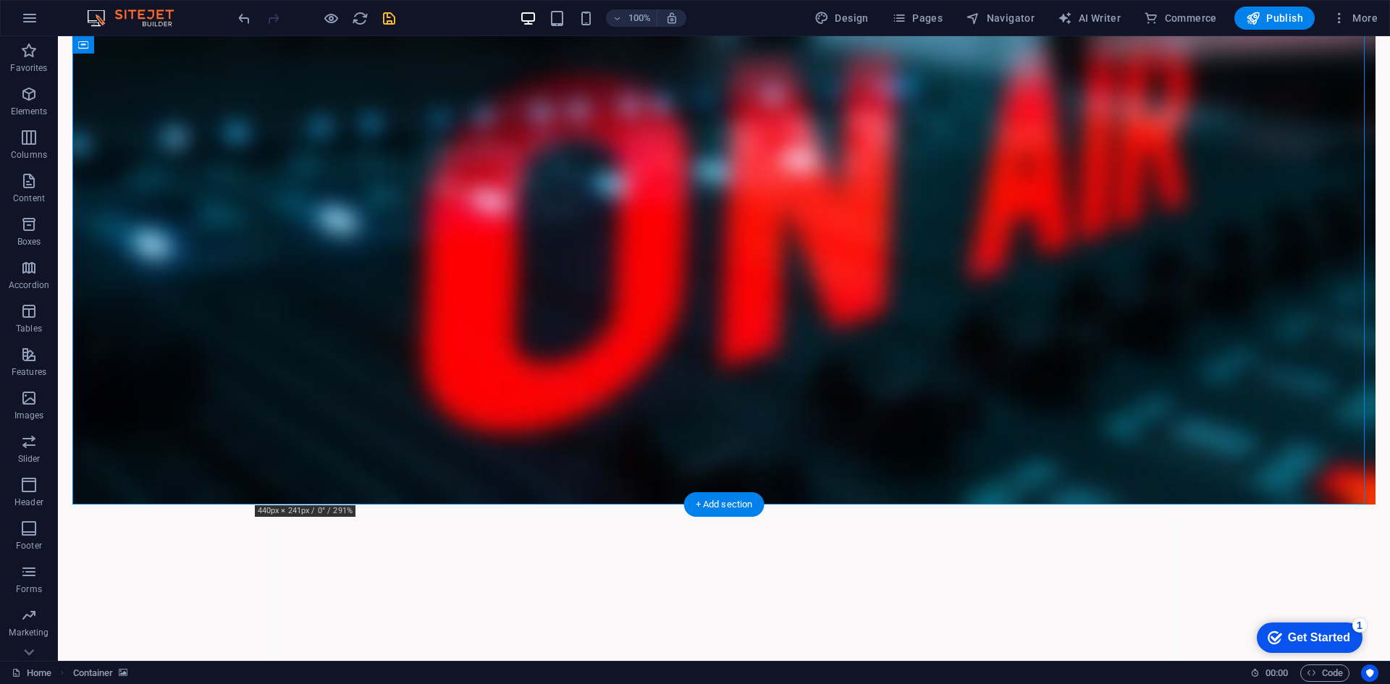
click at [144, 354] on figure at bounding box center [723, 251] width 1303 height 507
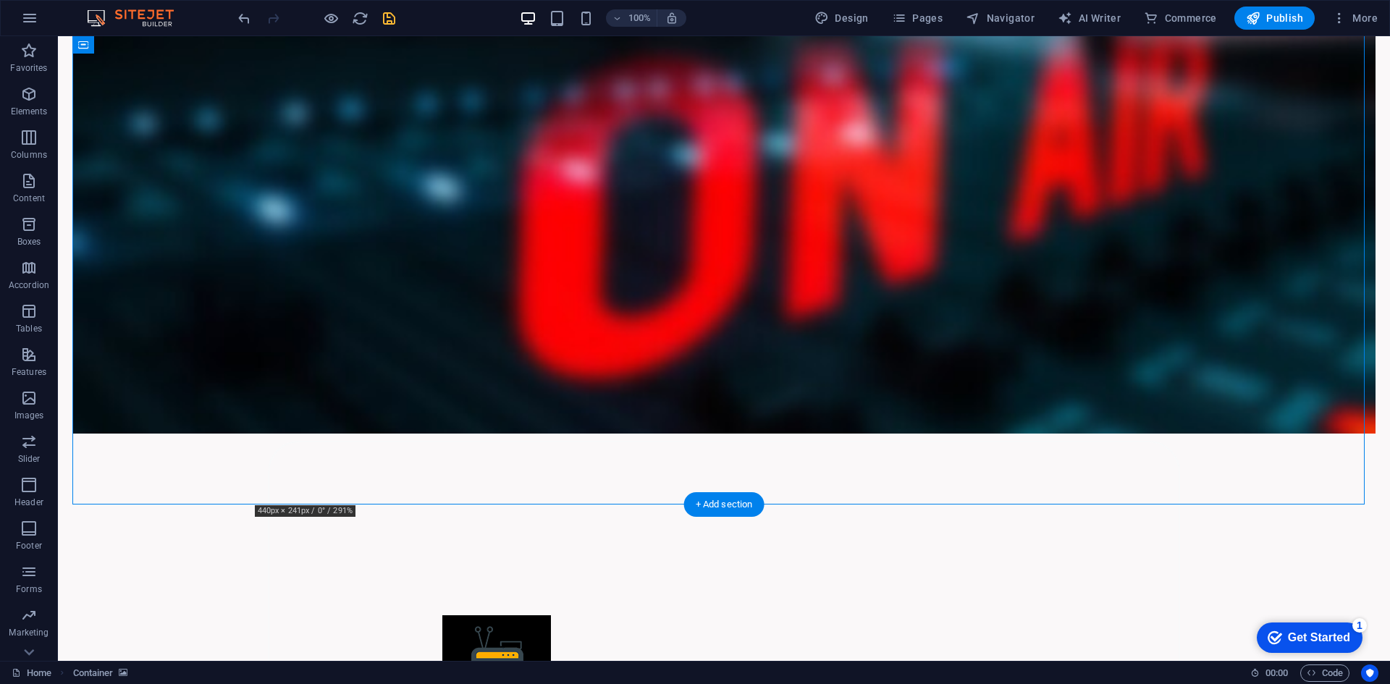
select select "px"
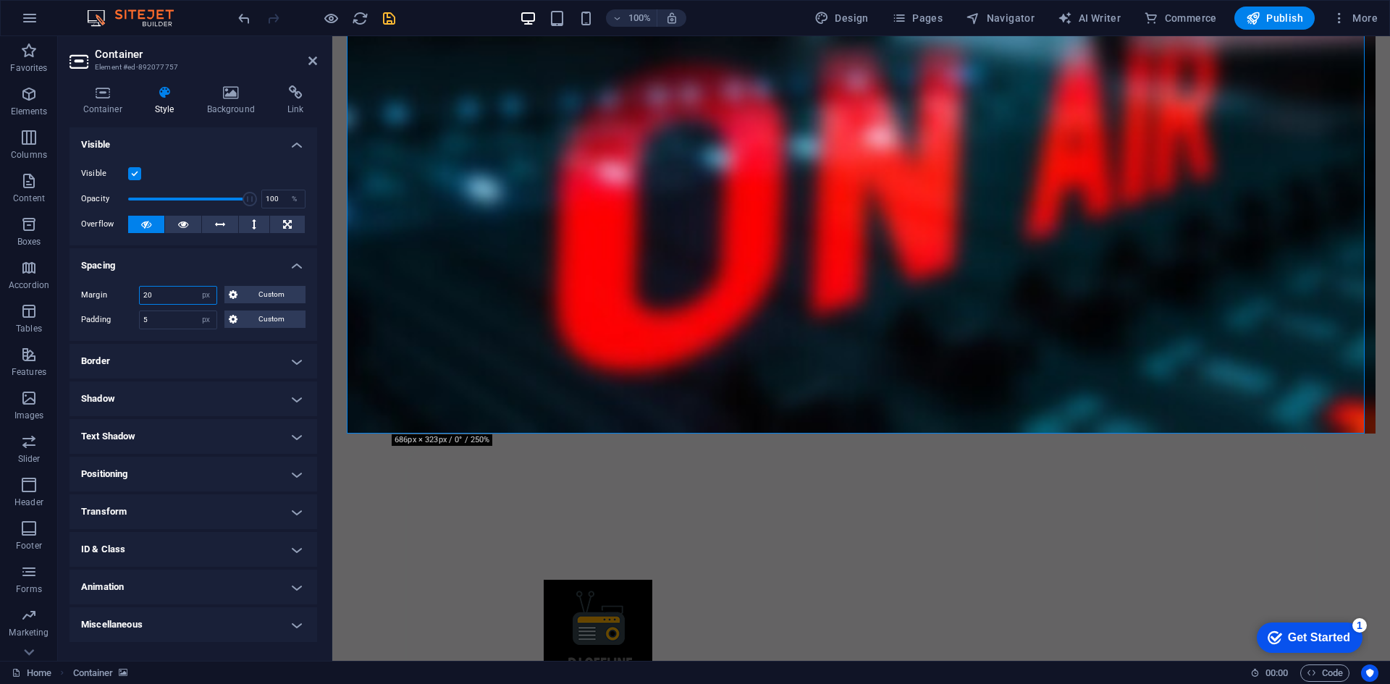
click at [164, 290] on input "20" at bounding box center [178, 295] width 77 height 17
type input "2"
click at [156, 316] on input "5" at bounding box center [178, 319] width 77 height 17
click at [255, 294] on span "Custom" at bounding box center [272, 294] width 60 height 17
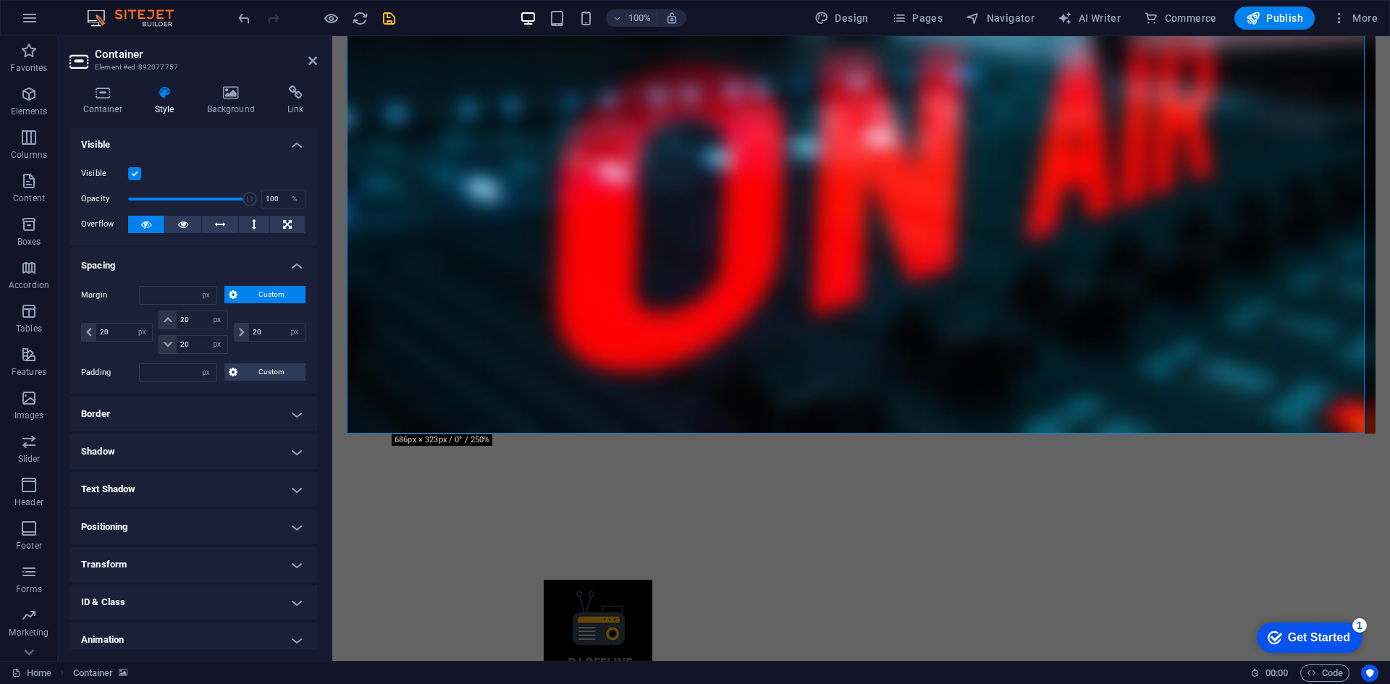
click at [141, 267] on h4 "Spacing" at bounding box center [193, 261] width 248 height 26
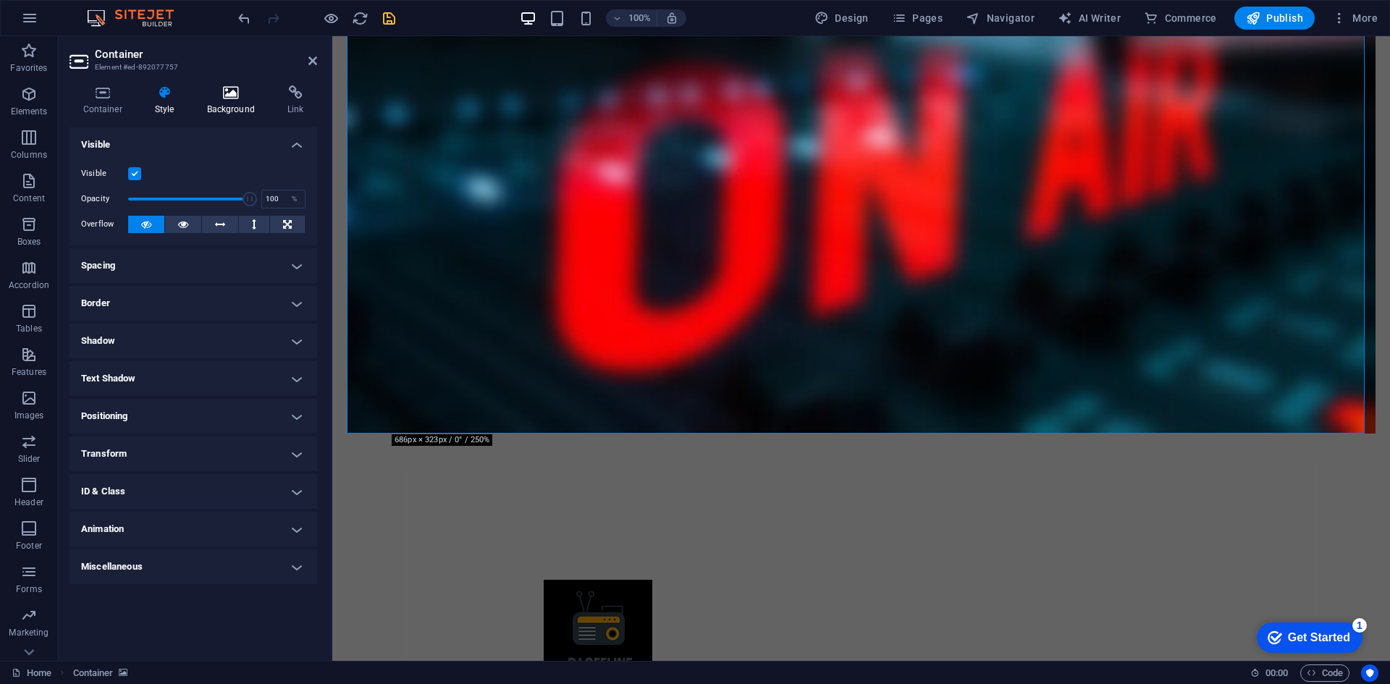
click at [221, 107] on h4 "Background" at bounding box center [233, 100] width 80 height 30
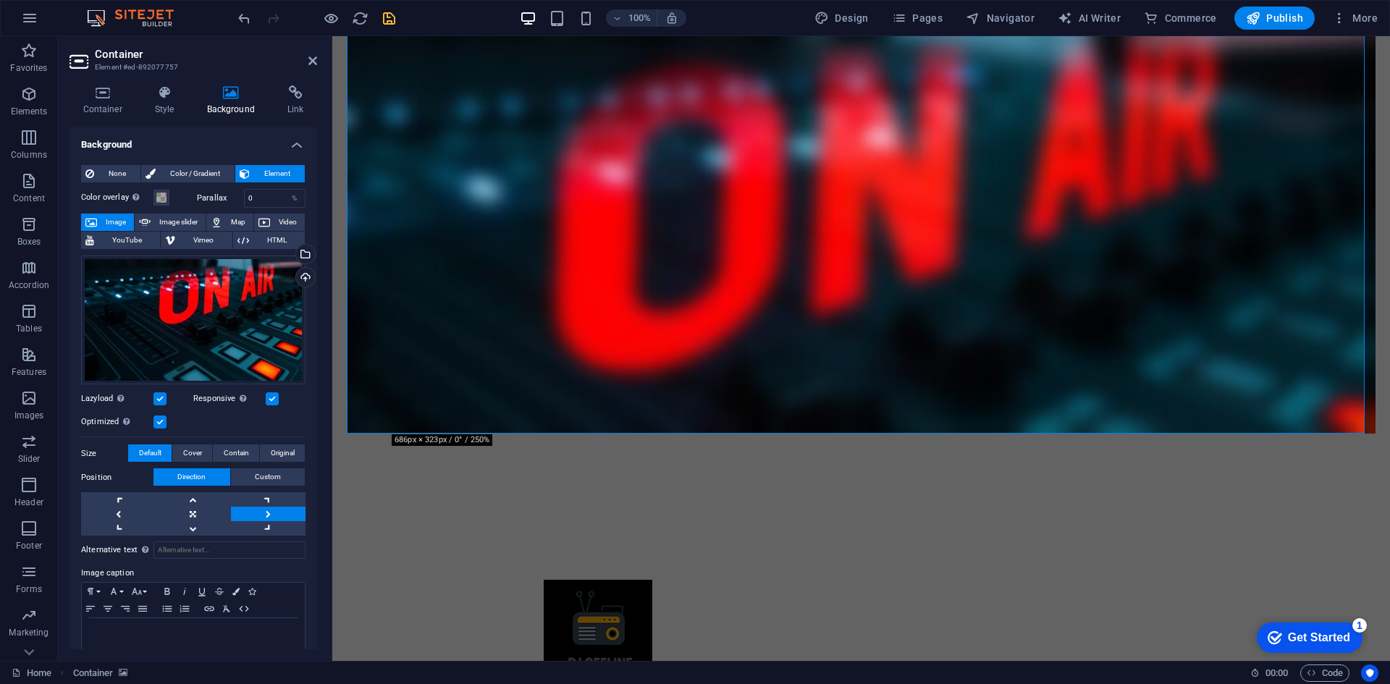
click at [221, 107] on h4 "Background" at bounding box center [233, 100] width 80 height 30
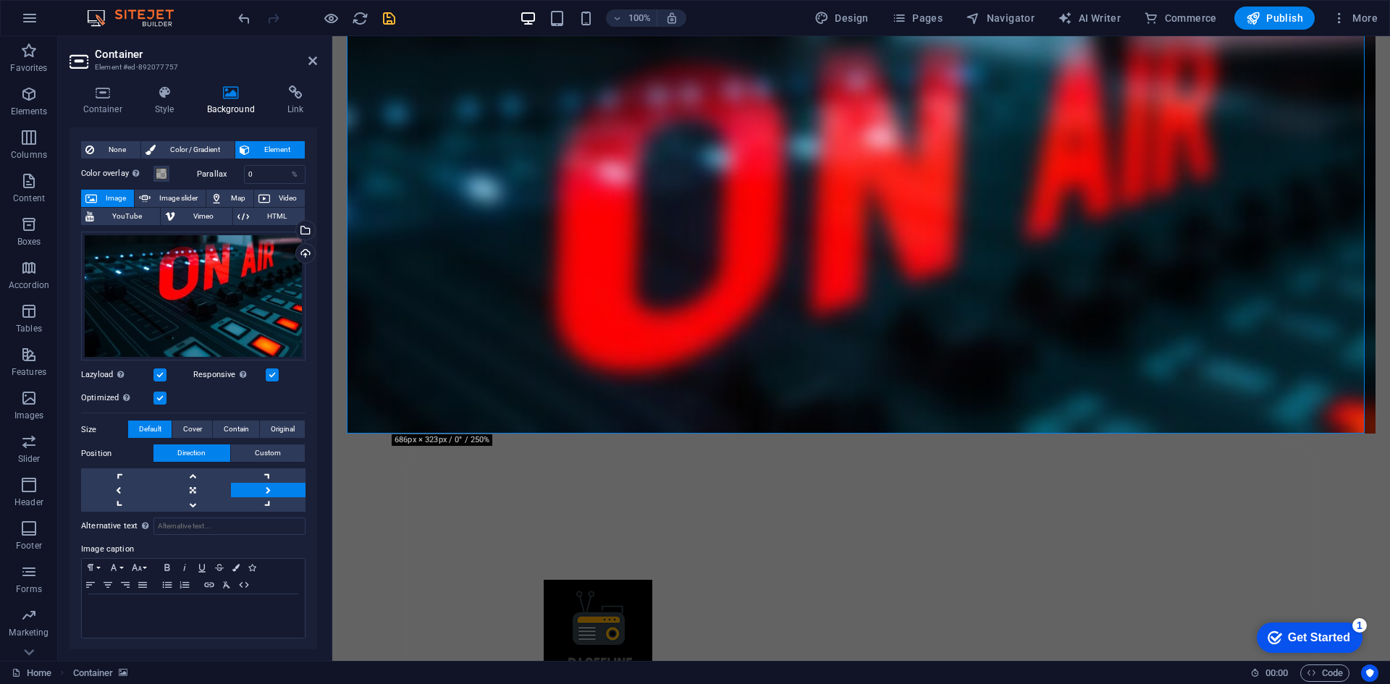
click at [248, 489] on link at bounding box center [268, 490] width 75 height 14
click at [187, 424] on span "Cover" at bounding box center [192, 428] width 19 height 17
click at [225, 429] on span "Contain" at bounding box center [236, 428] width 25 height 17
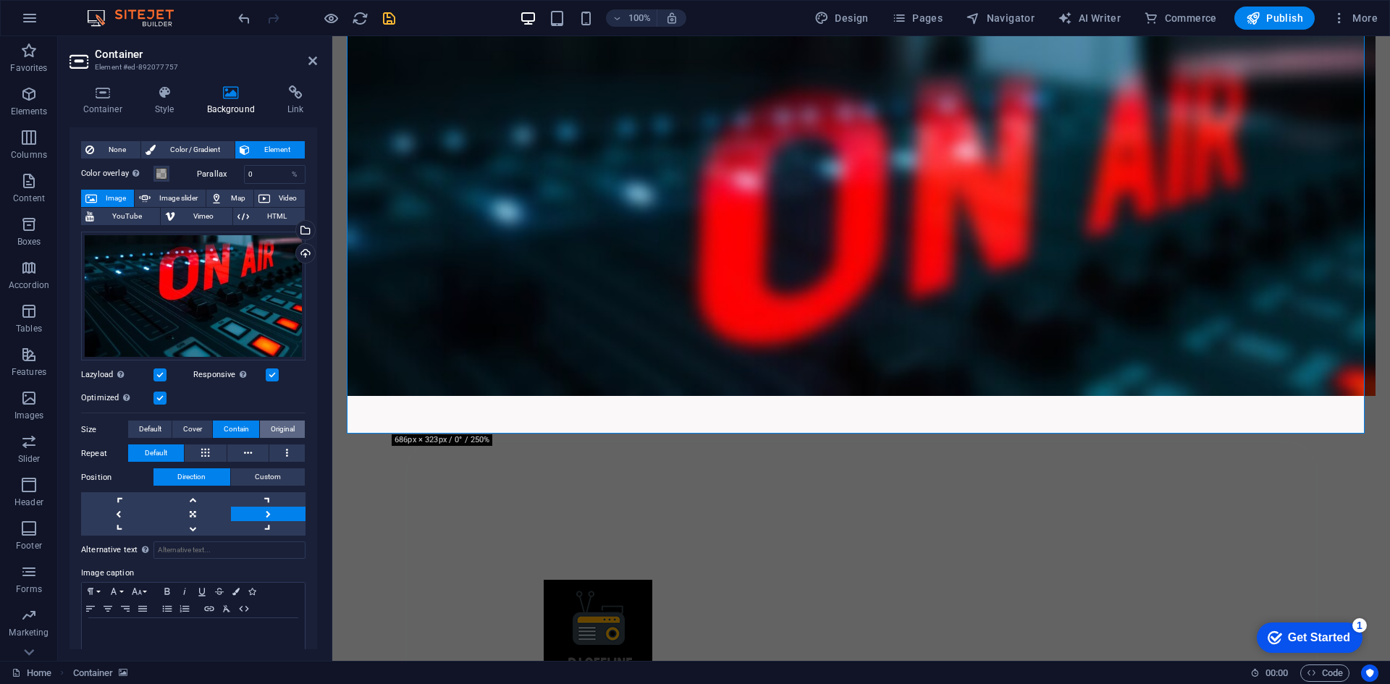
click at [271, 431] on span "Original" at bounding box center [283, 428] width 24 height 17
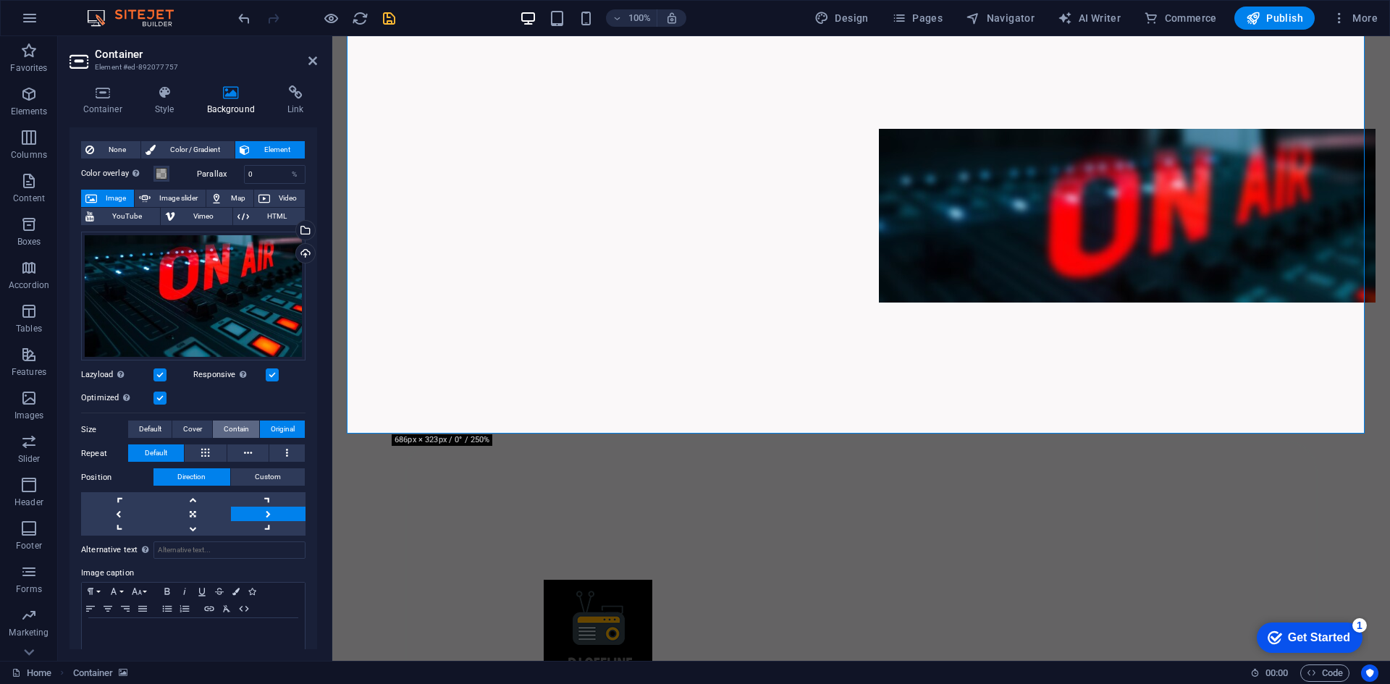
click at [240, 427] on span "Contain" at bounding box center [236, 428] width 25 height 17
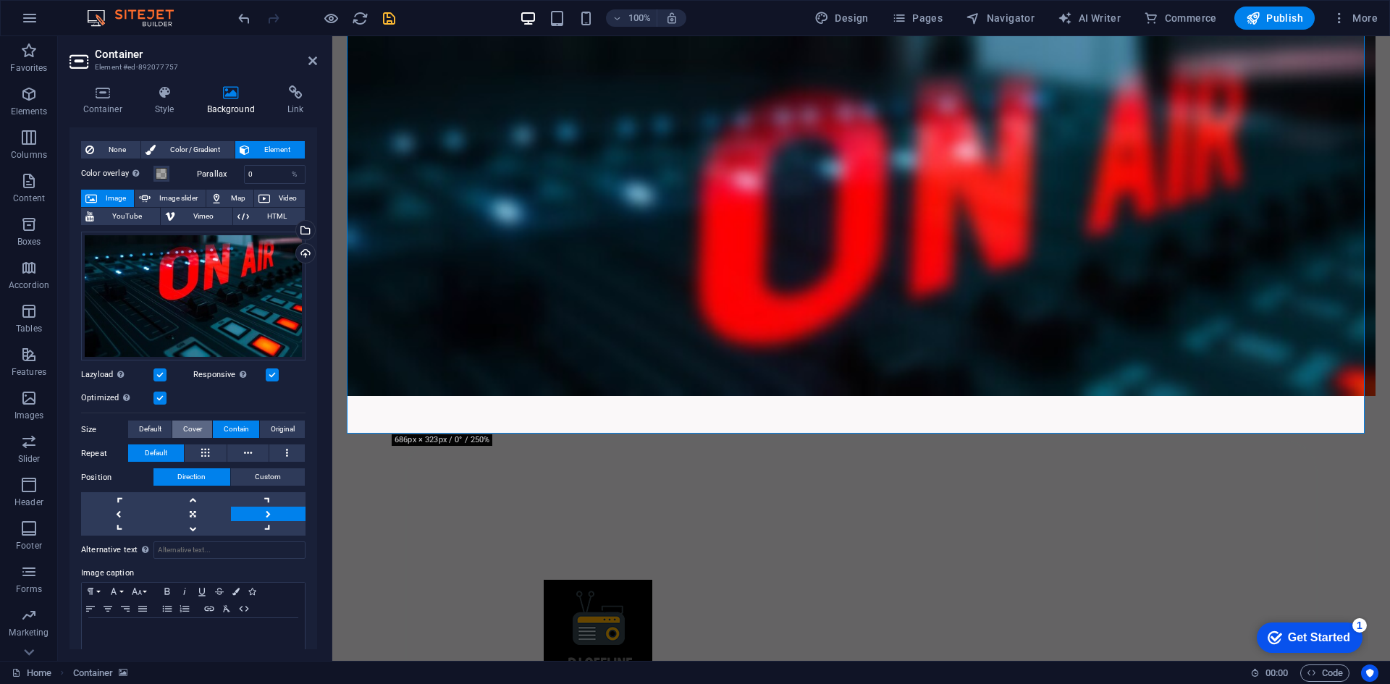
click at [188, 428] on span "Cover" at bounding box center [192, 428] width 19 height 17
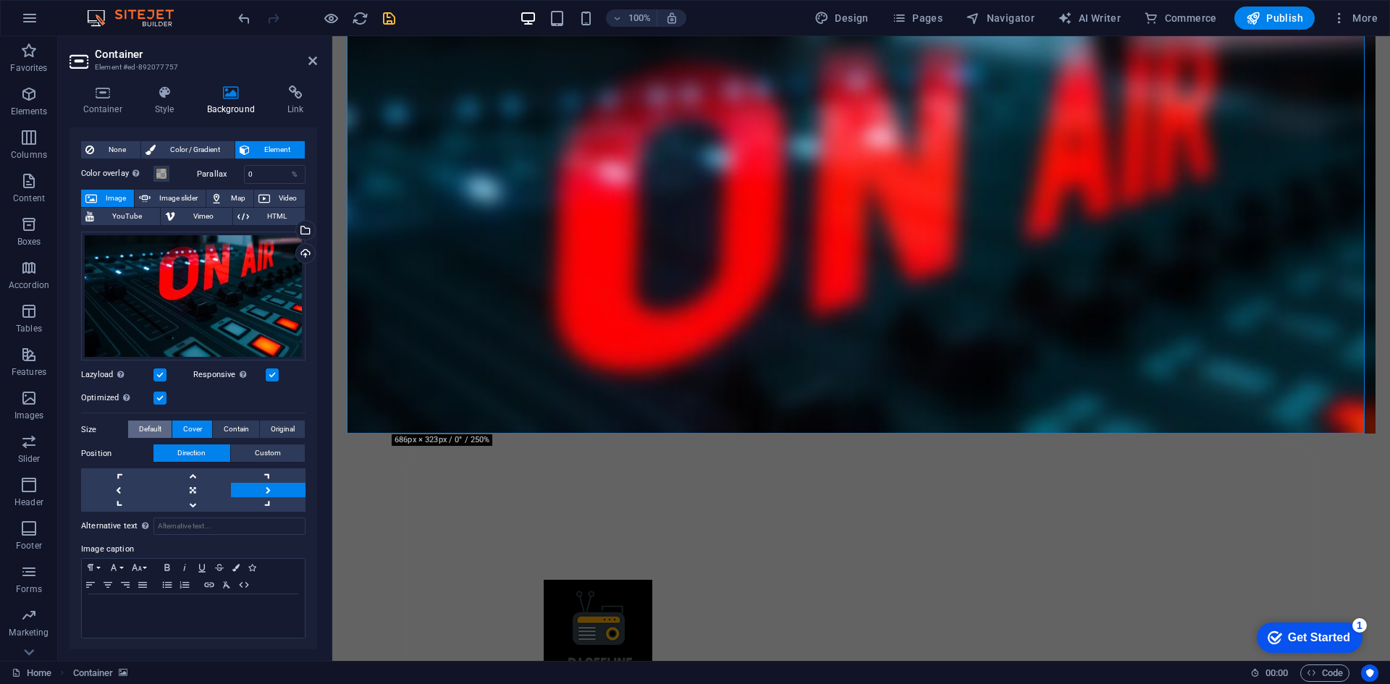
click at [142, 426] on span "Default" at bounding box center [150, 428] width 22 height 17
click at [303, 227] on div "Select files from the file manager, stock photos, or upload file(s)" at bounding box center [304, 232] width 22 height 22
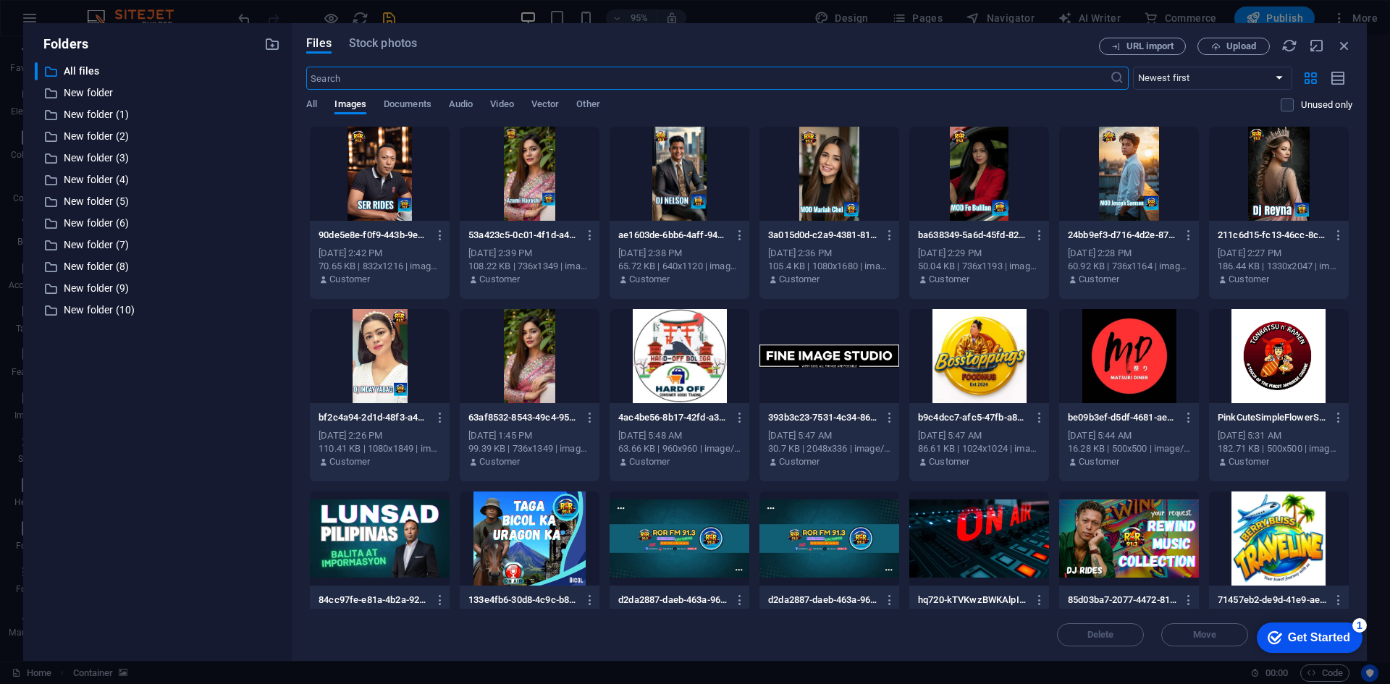
click at [1013, 530] on div at bounding box center [979, 538] width 140 height 94
click at [977, 545] on div "1" at bounding box center [979, 538] width 140 height 94
click at [977, 545] on div at bounding box center [979, 538] width 140 height 94
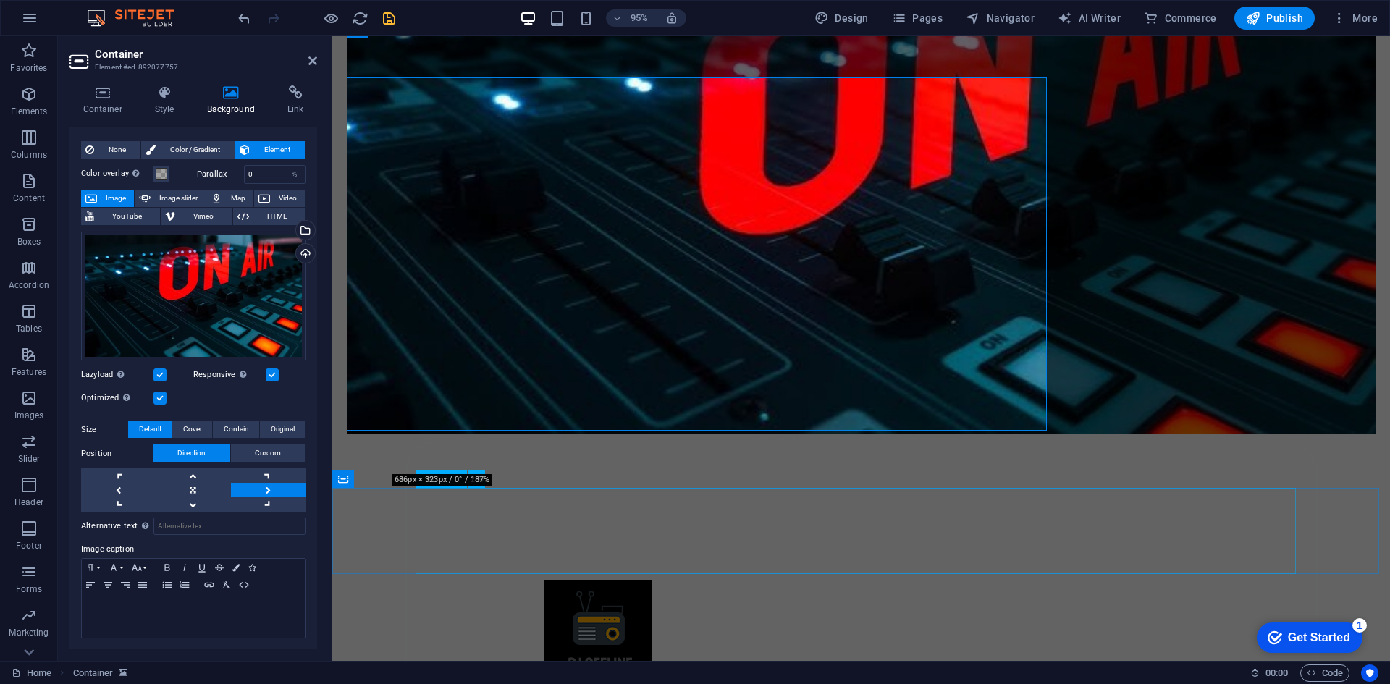
scroll to position [968, 0]
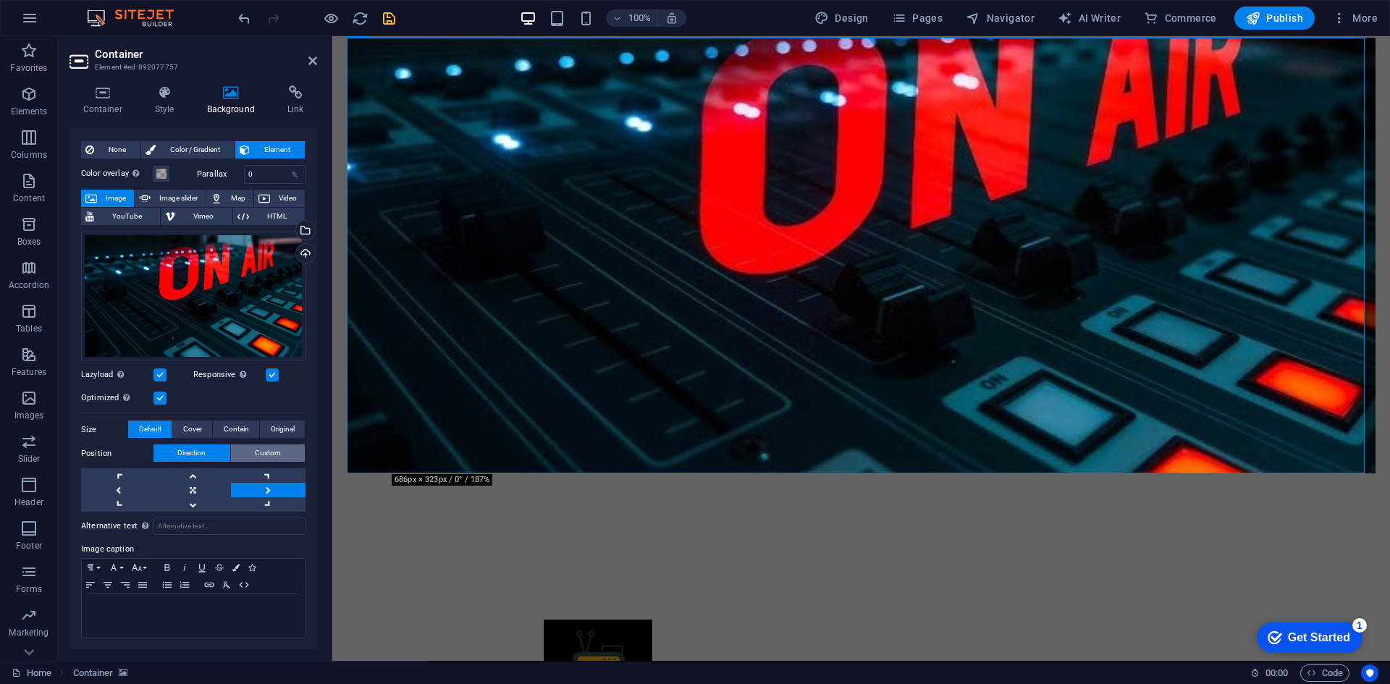
click at [244, 455] on button "Custom" at bounding box center [268, 452] width 75 height 17
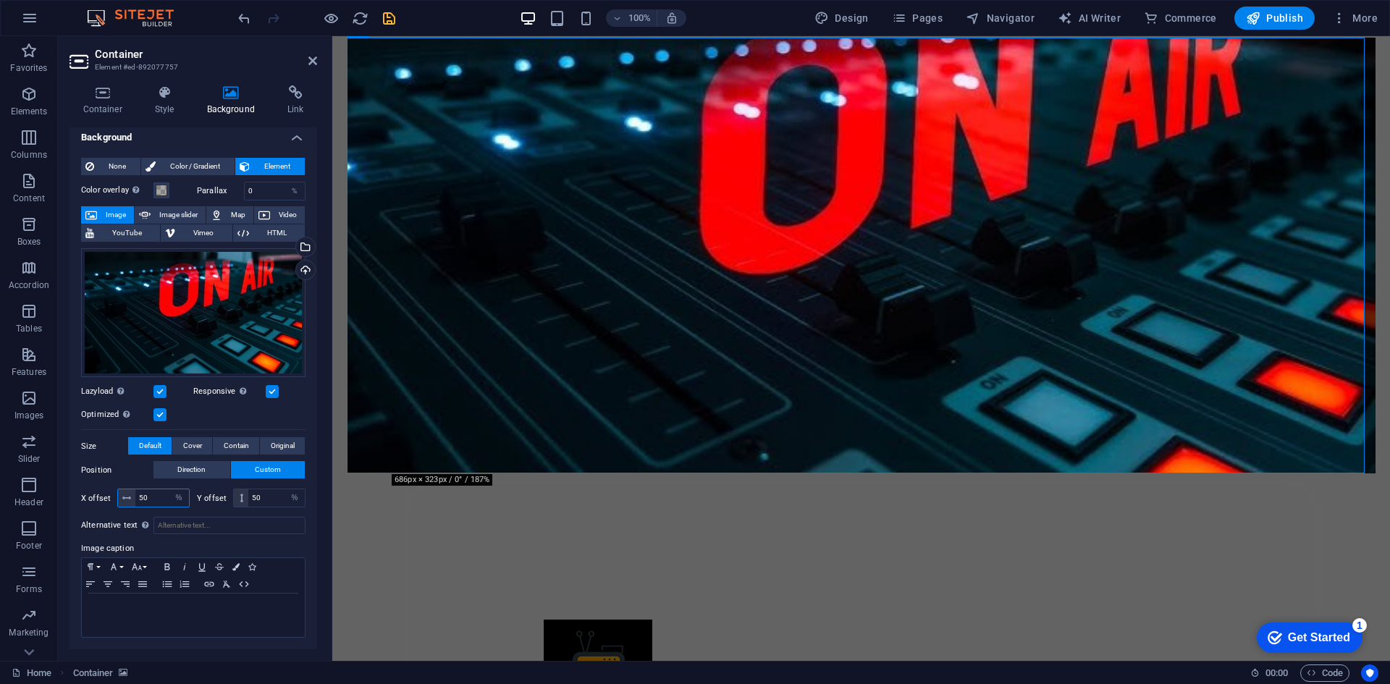
click at [159, 498] on input "50" at bounding box center [162, 497] width 54 height 17
type input "5"
type input "25"
click at [271, 496] on input "50" at bounding box center [276, 497] width 56 height 17
type input "5"
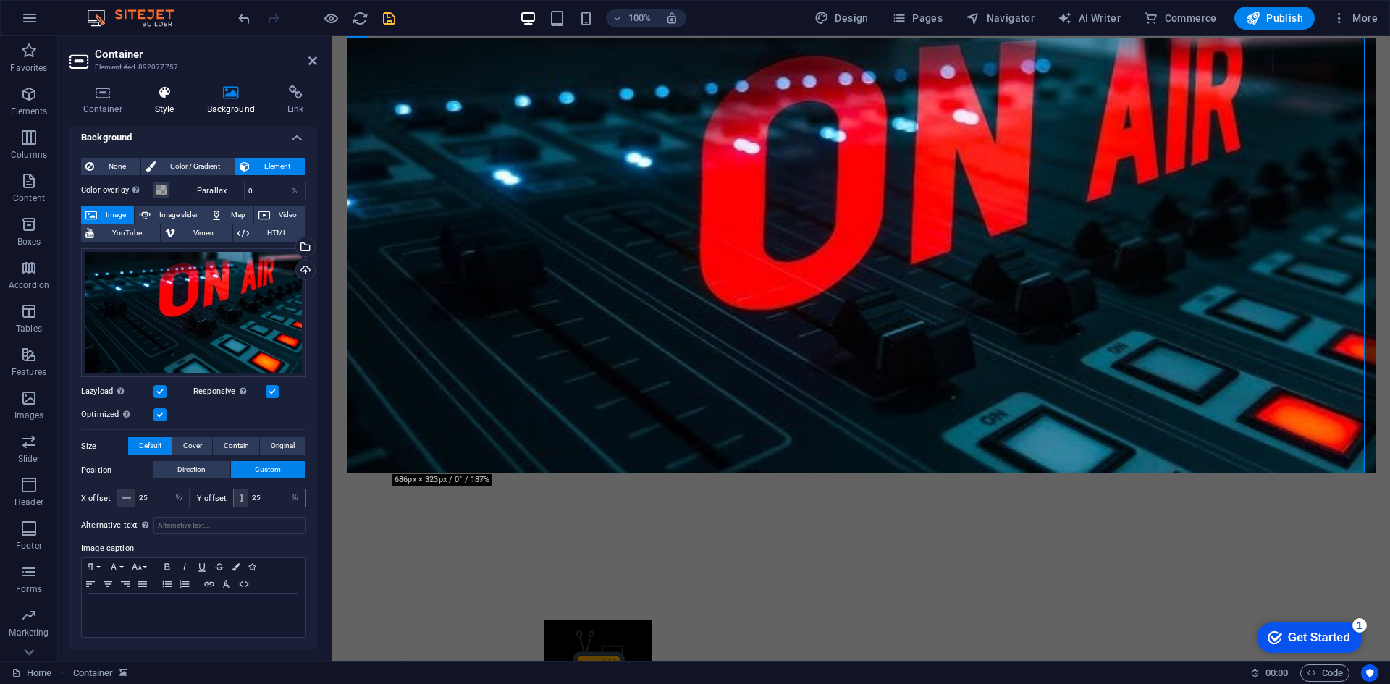
type input "25"
click at [161, 95] on icon at bounding box center [164, 92] width 46 height 14
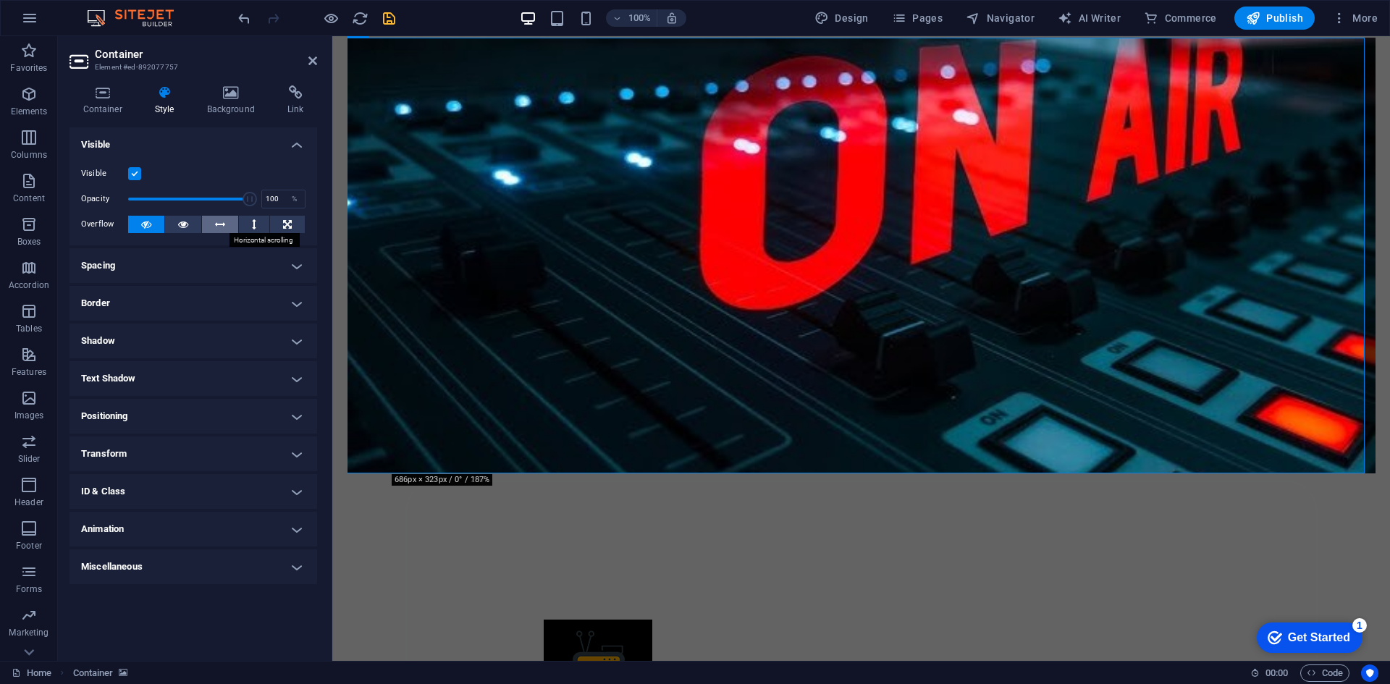
click at [219, 218] on icon at bounding box center [220, 224] width 10 height 17
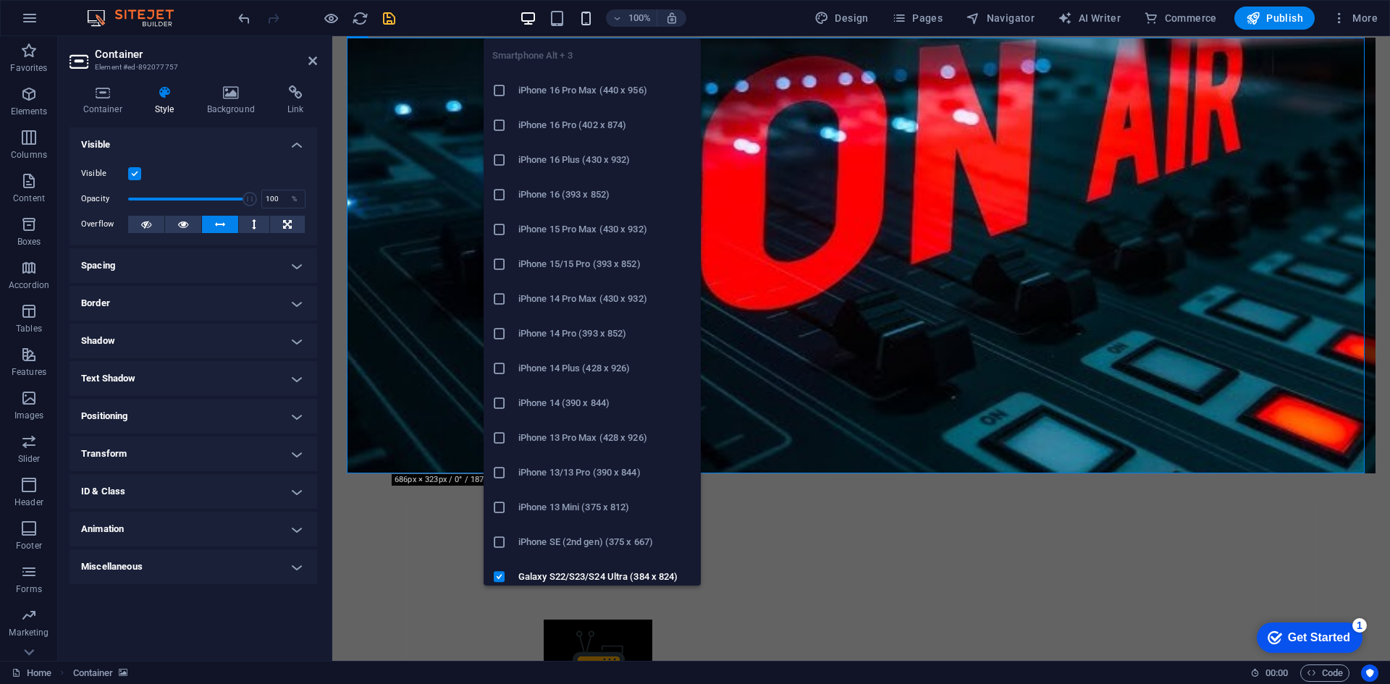
click at [584, 21] on icon "button" at bounding box center [586, 18] width 17 height 17
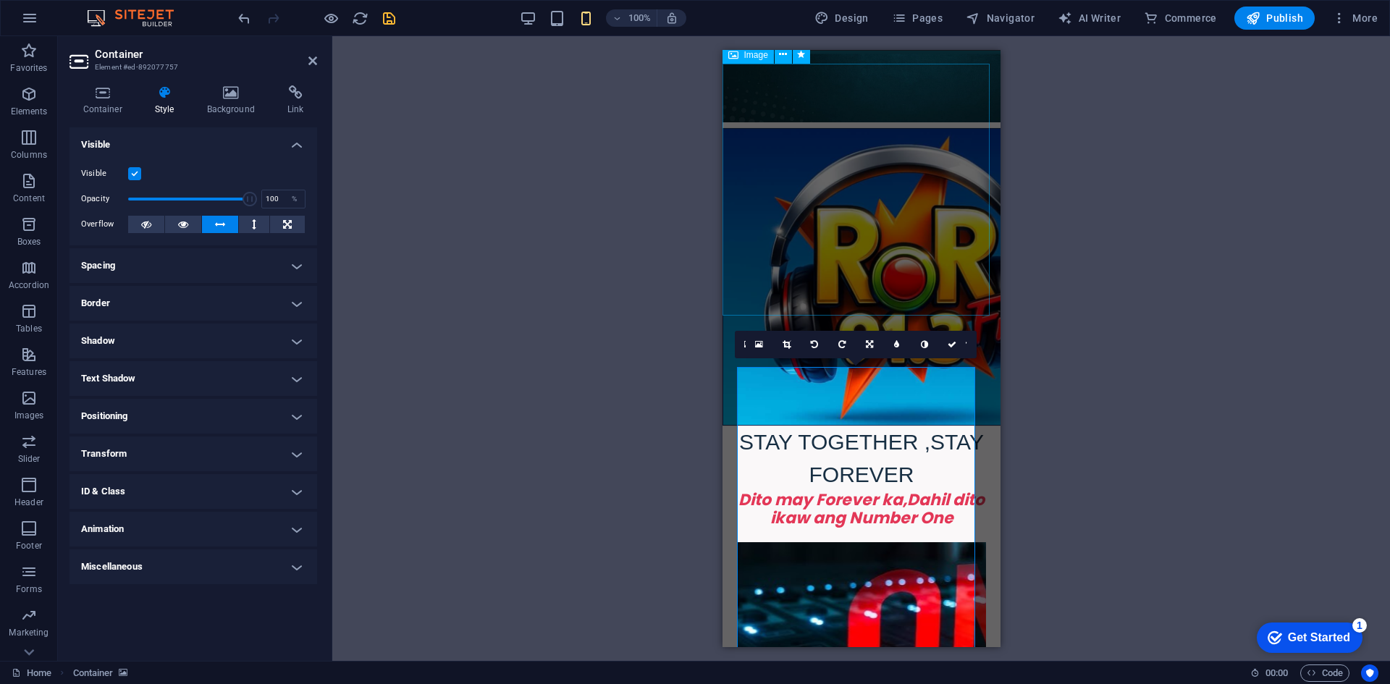
scroll to position [308, 0]
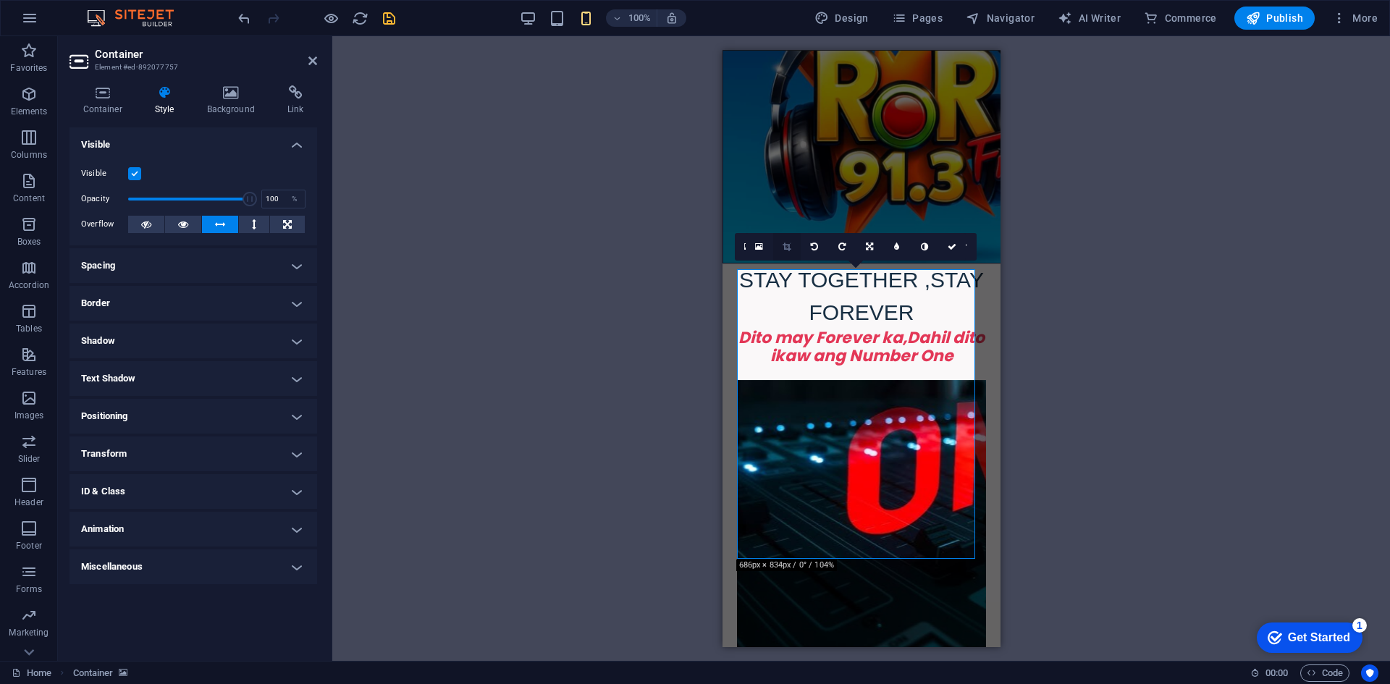
click at [785, 248] on icon at bounding box center [786, 246] width 8 height 9
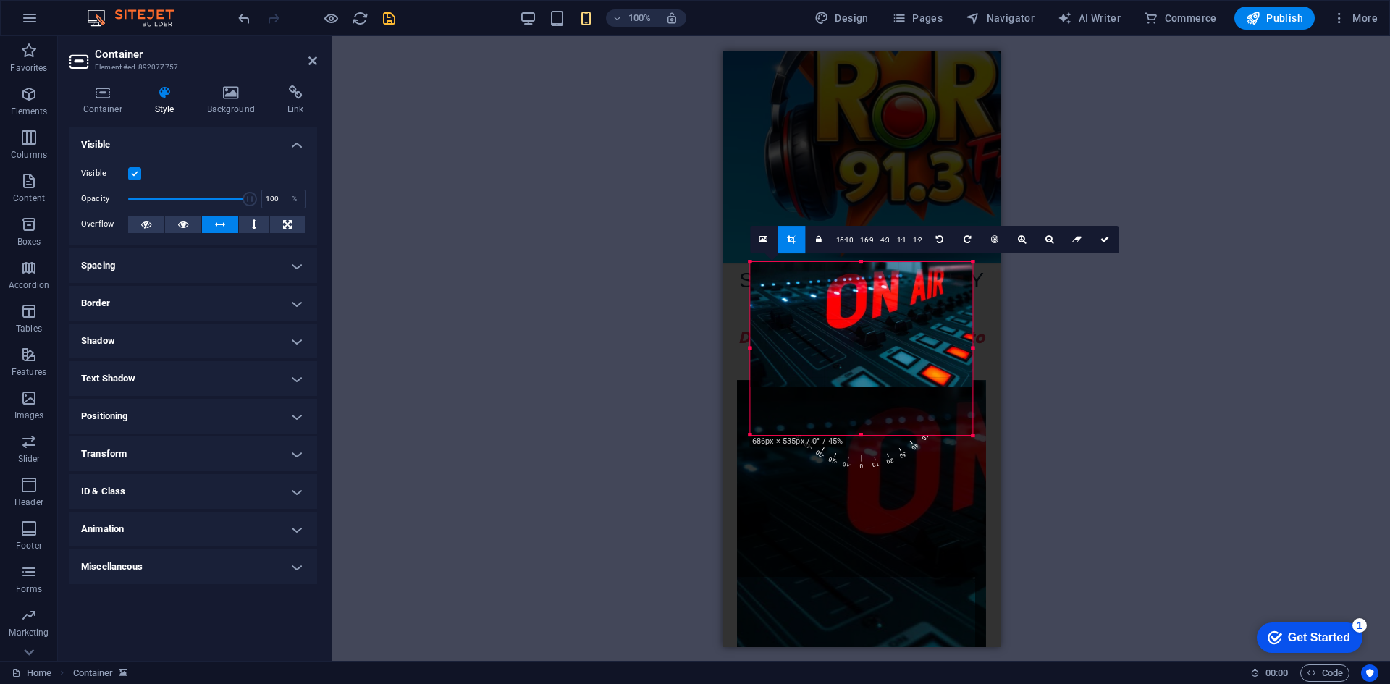
drag, startPoint x: 860, startPoint y: 410, endPoint x: 860, endPoint y: 458, distance: 48.5
click at [860, 436] on div "180 170 160 150 140 130 120 110 100 90 80 70 60 50 40 30 20 10 0 -10 -20 -30 -4…" at bounding box center [861, 349] width 222 height 174
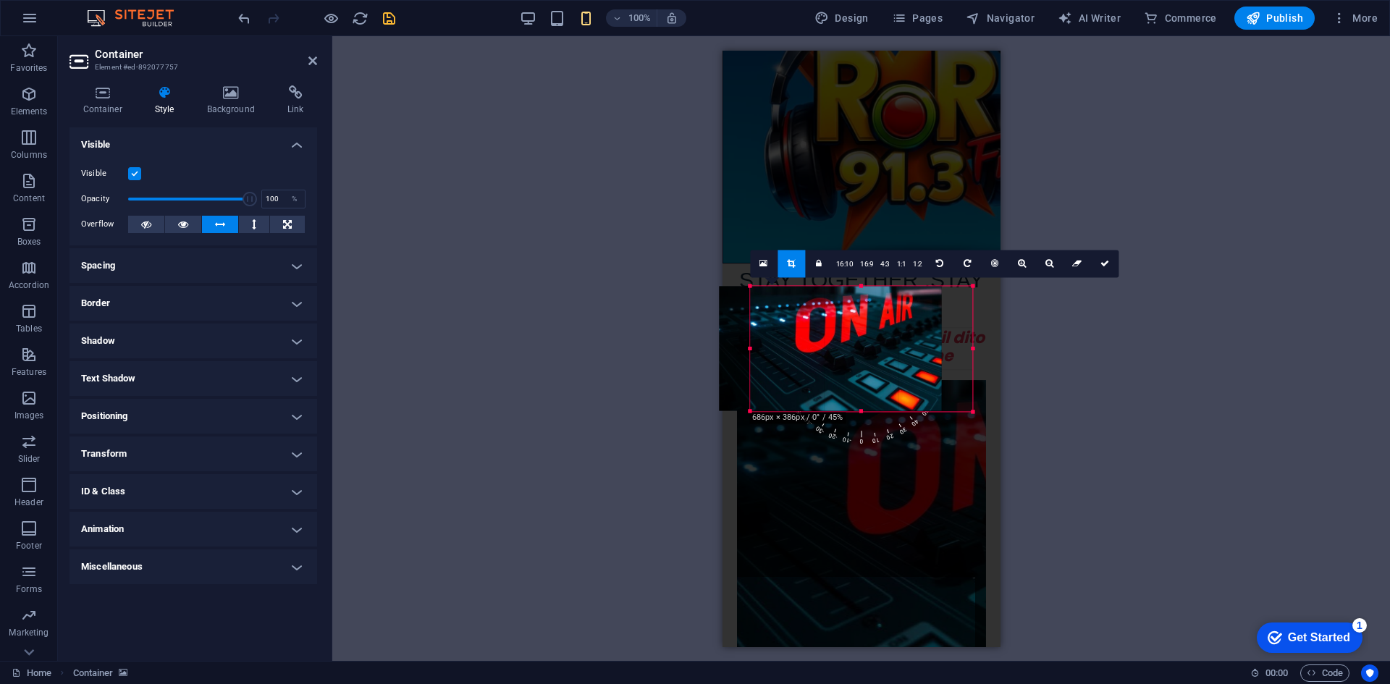
drag, startPoint x: 841, startPoint y: 360, endPoint x: 810, endPoint y: 365, distance: 31.4
click at [810, 365] on div at bounding box center [830, 348] width 222 height 125
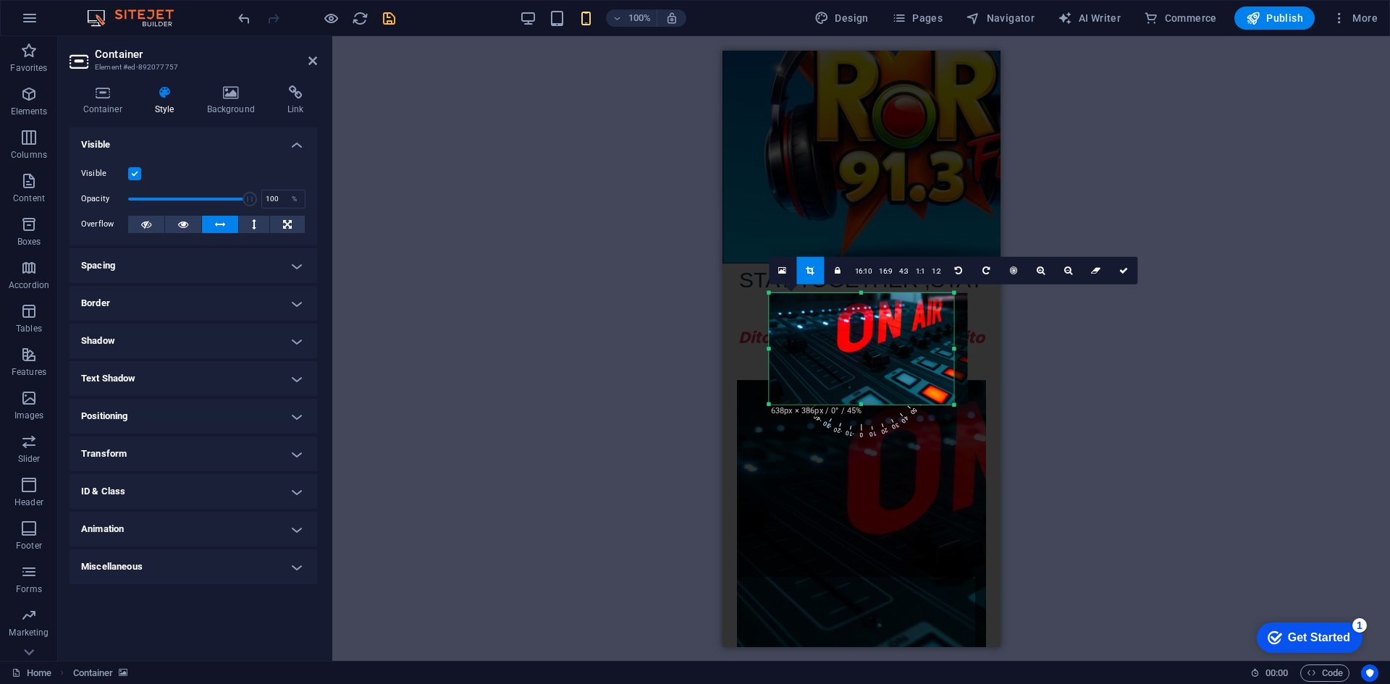
drag, startPoint x: 972, startPoint y: 349, endPoint x: 934, endPoint y: 358, distance: 38.8
click at [934, 358] on div "180 170 160 150 140 130 120 110 100 90 80 70 60 50 40 30 20 10 0 -10 -20 -30 -4…" at bounding box center [861, 348] width 185 height 112
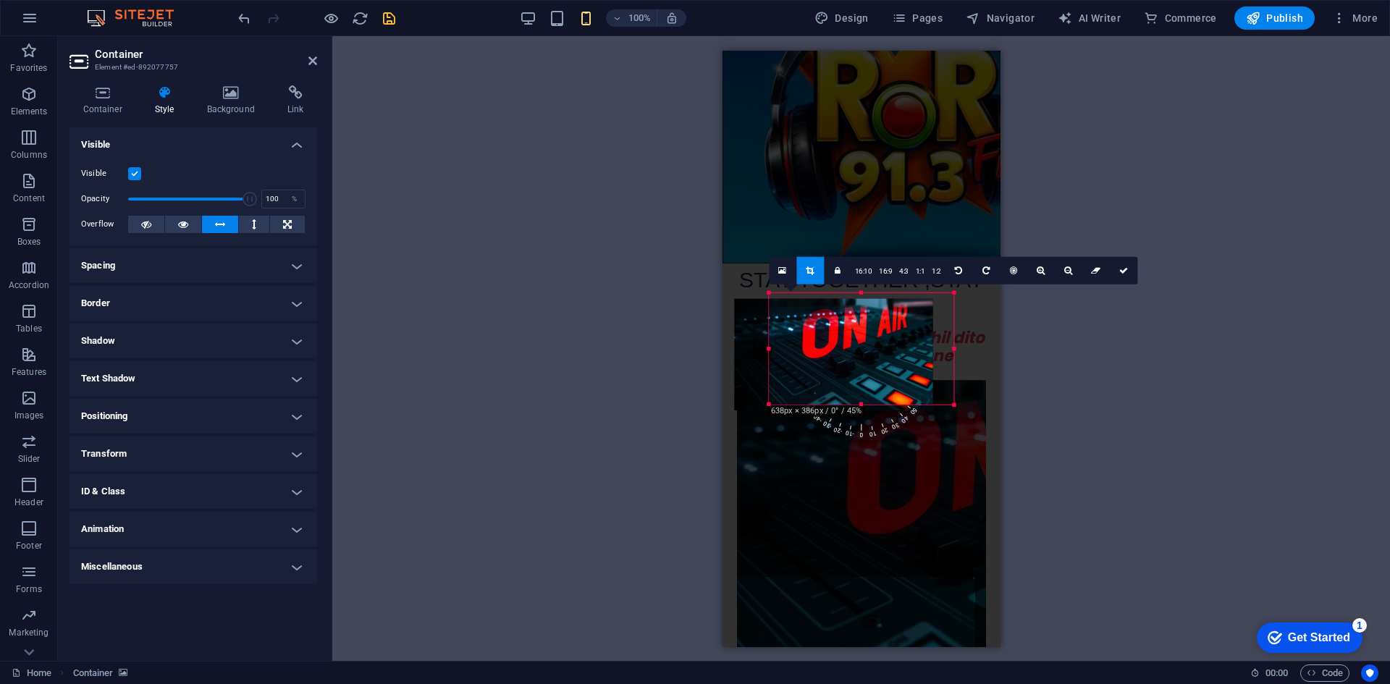
drag, startPoint x: 898, startPoint y: 363, endPoint x: 863, endPoint y: 368, distance: 35.2
click at [863, 368] on div at bounding box center [833, 353] width 198 height 111
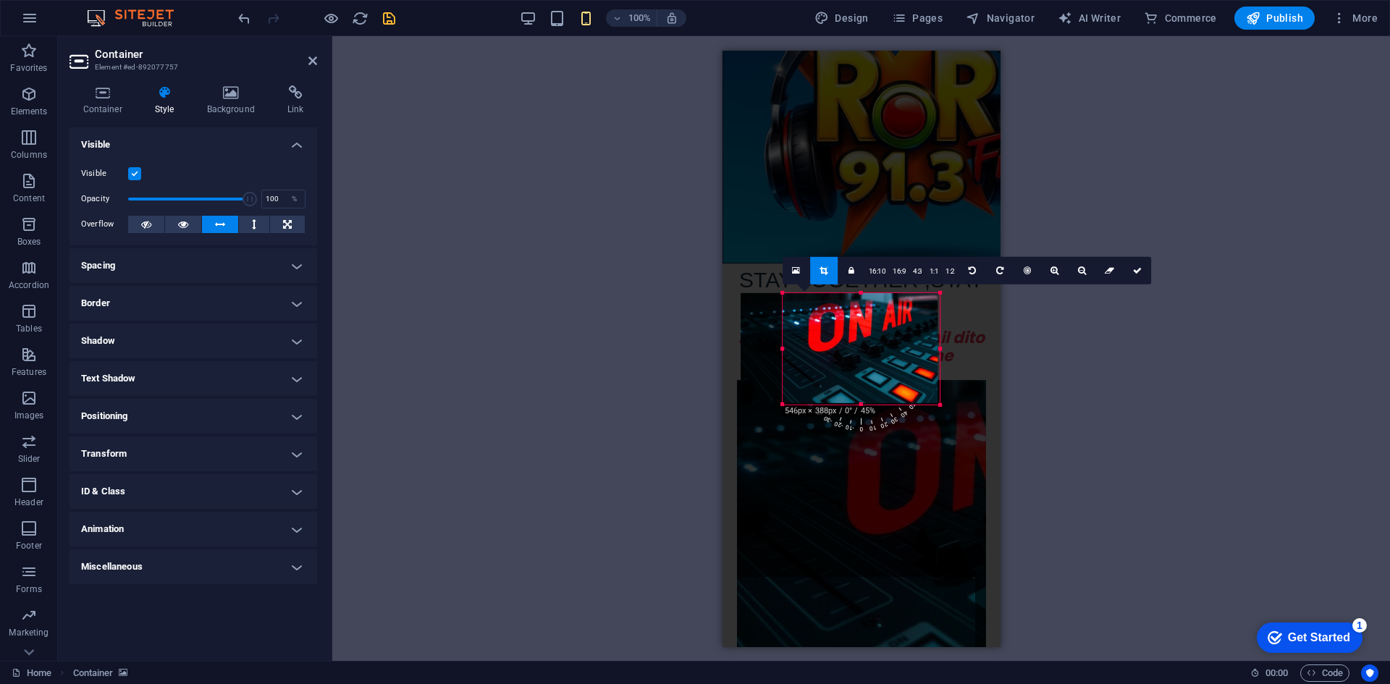
drag, startPoint x: 766, startPoint y: 347, endPoint x: 795, endPoint y: 350, distance: 28.5
click at [795, 350] on div "180 170 160 150 140 130 120 110 100 90 80 70 60 50 40 30 20 10 0 -10 -20 -30 -4…" at bounding box center [861, 347] width 158 height 111
click at [1135, 268] on icon at bounding box center [1137, 270] width 9 height 9
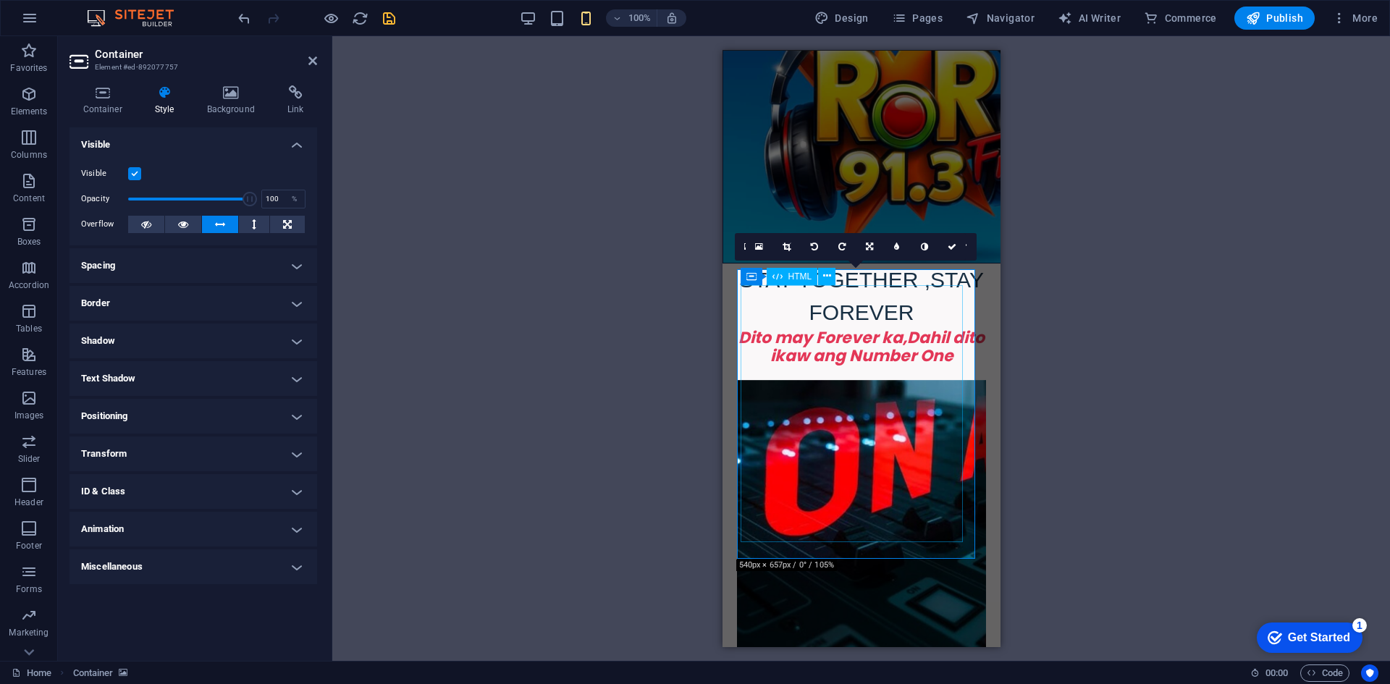
scroll to position [380, 0]
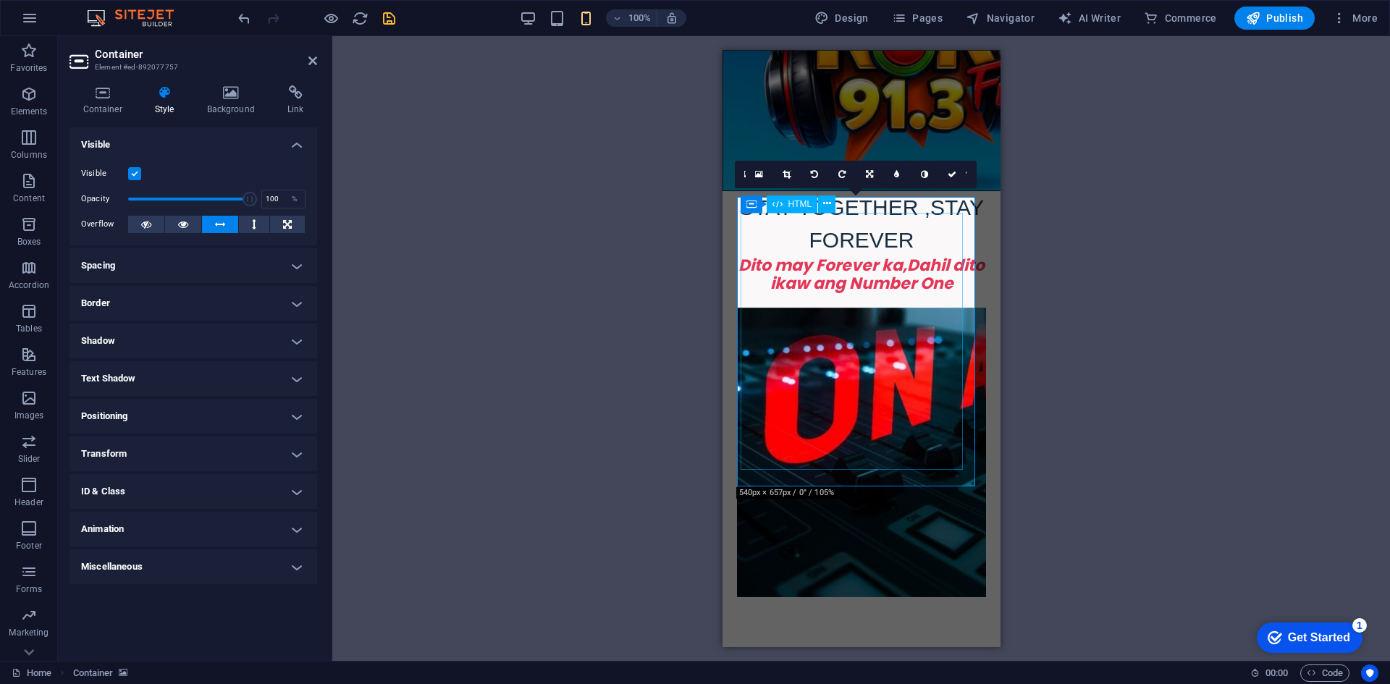
select select "px"
select select "vw"
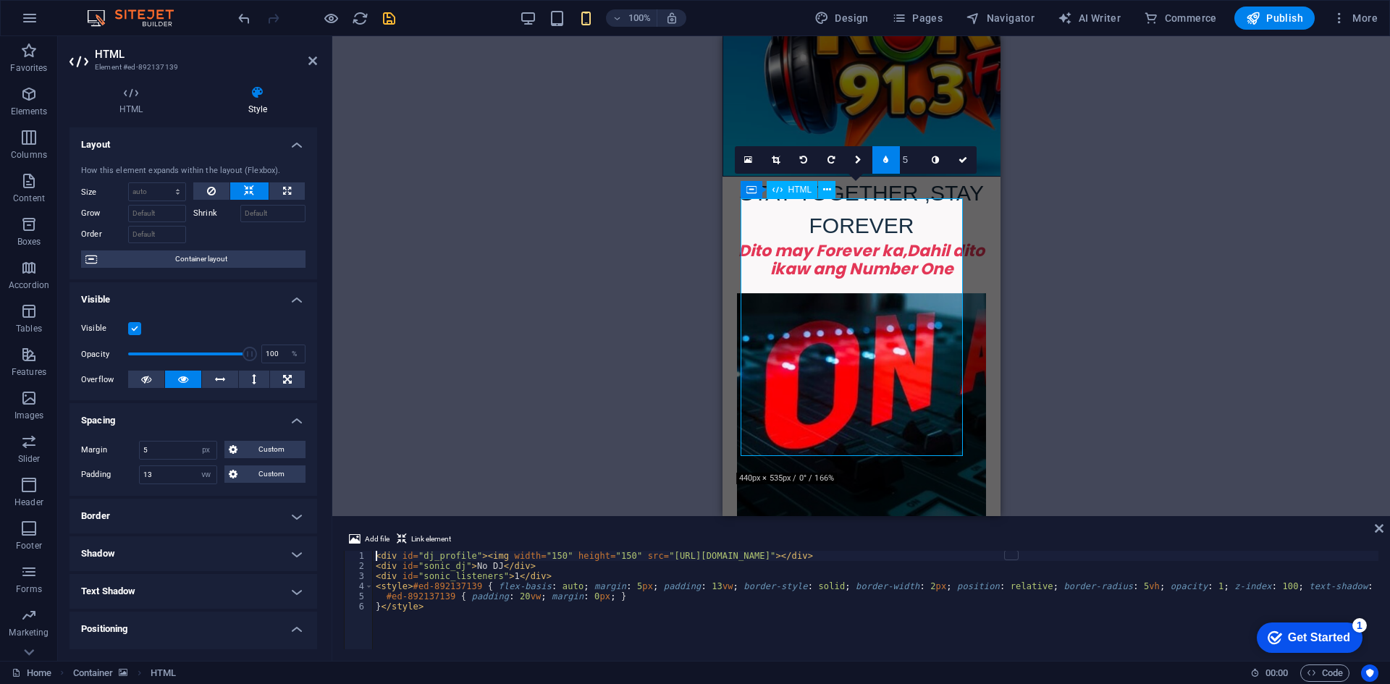
type input "0"
type input "20"
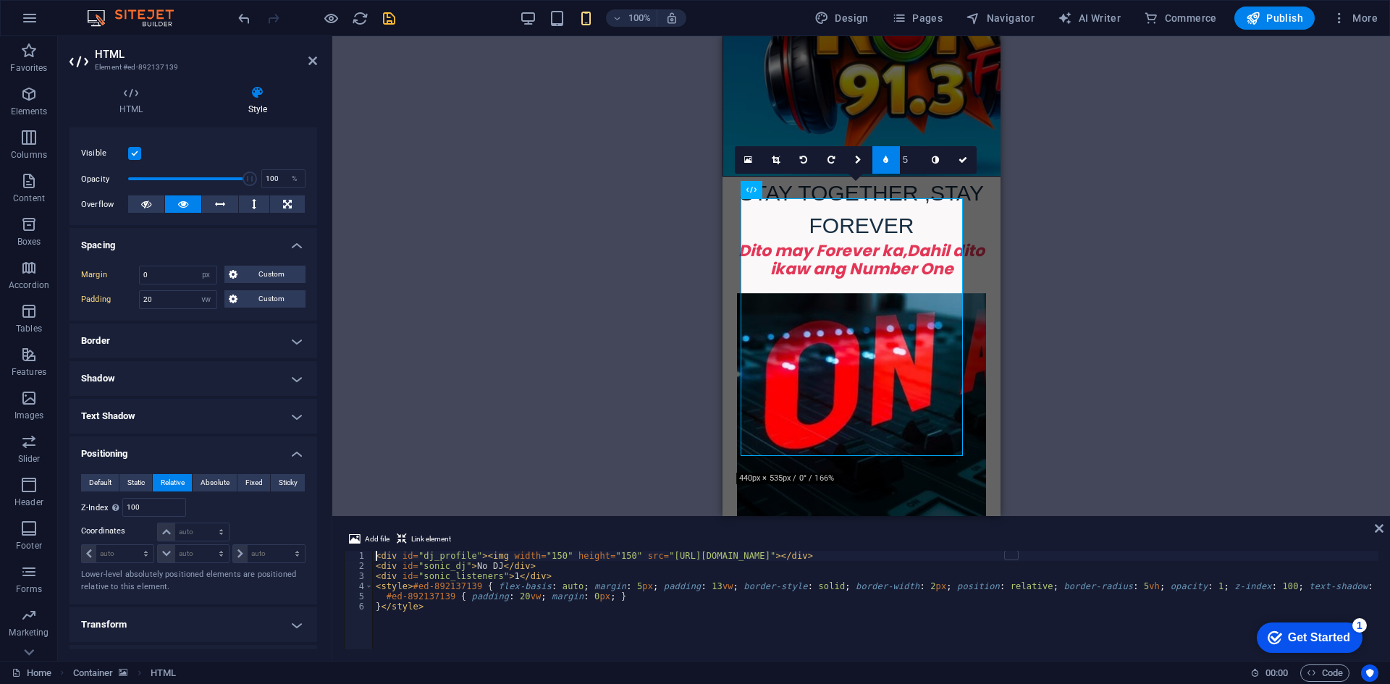
scroll to position [217, 0]
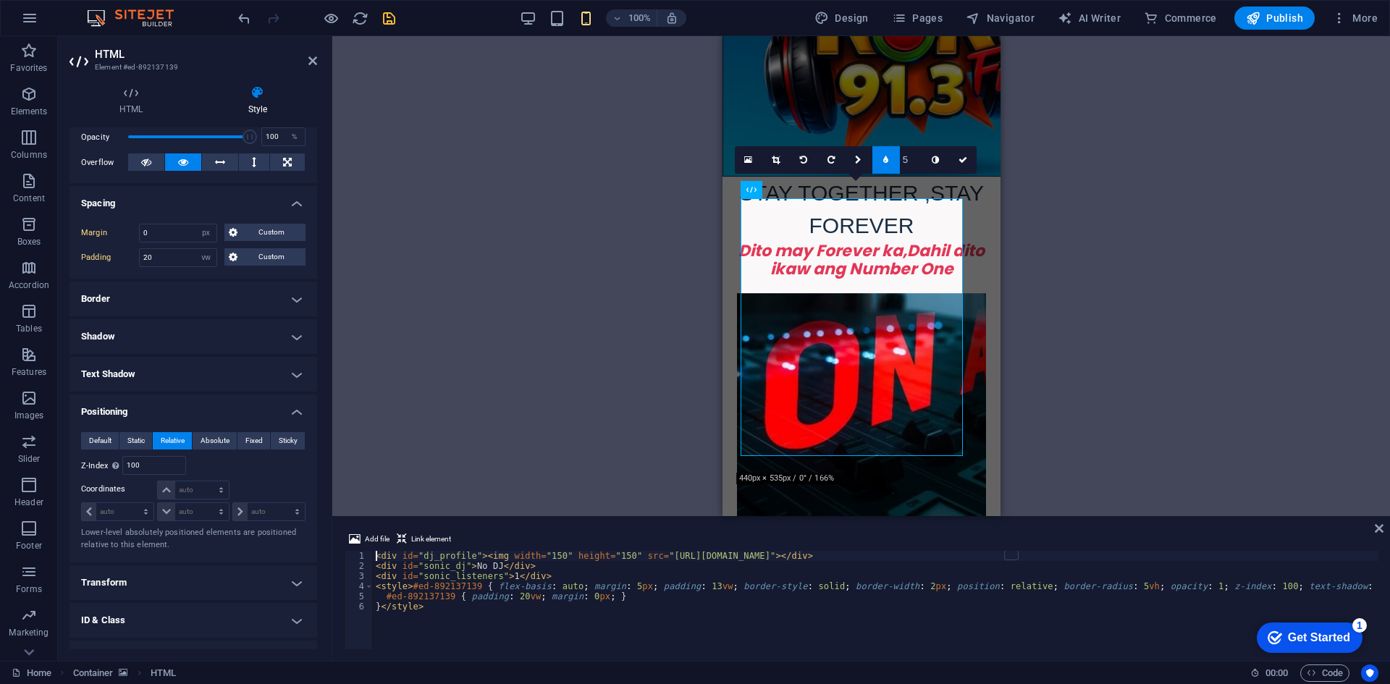
click at [196, 383] on h4 "Text Shadow" at bounding box center [193, 374] width 248 height 35
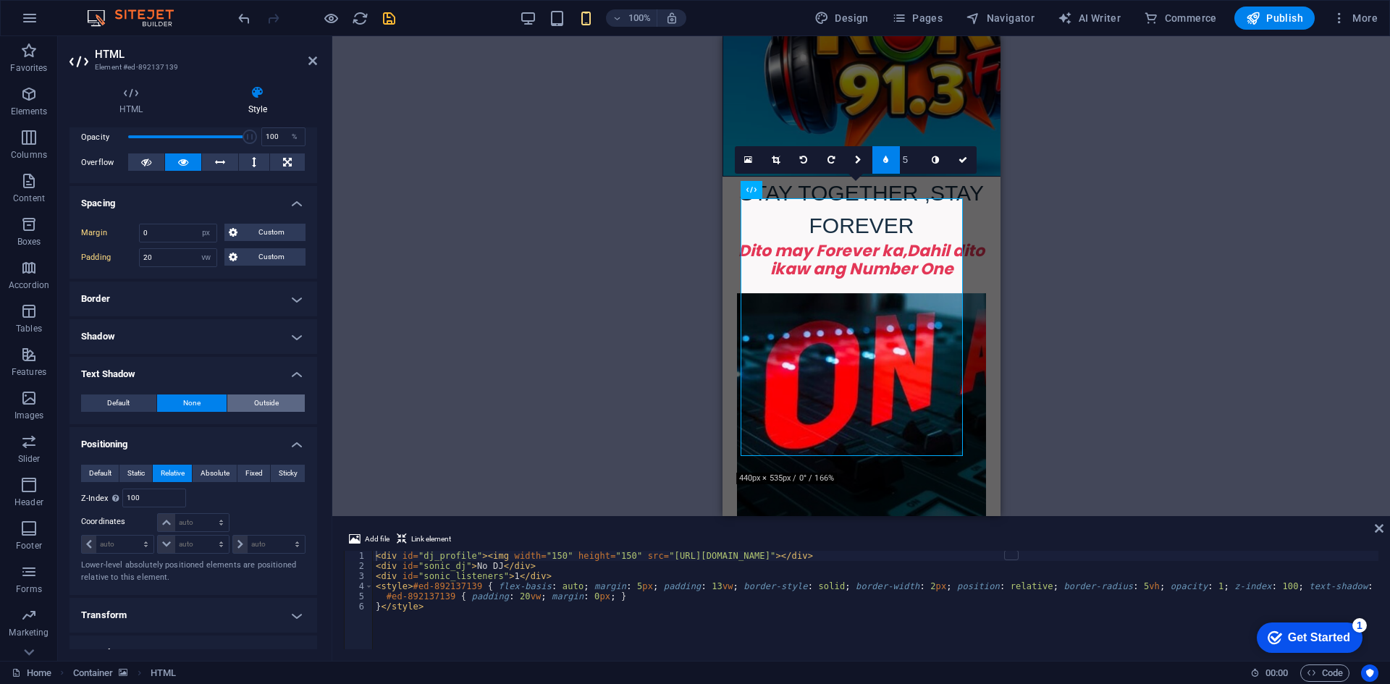
click at [274, 409] on span "Outside" at bounding box center [266, 402] width 25 height 17
type input "2"
type input "4"
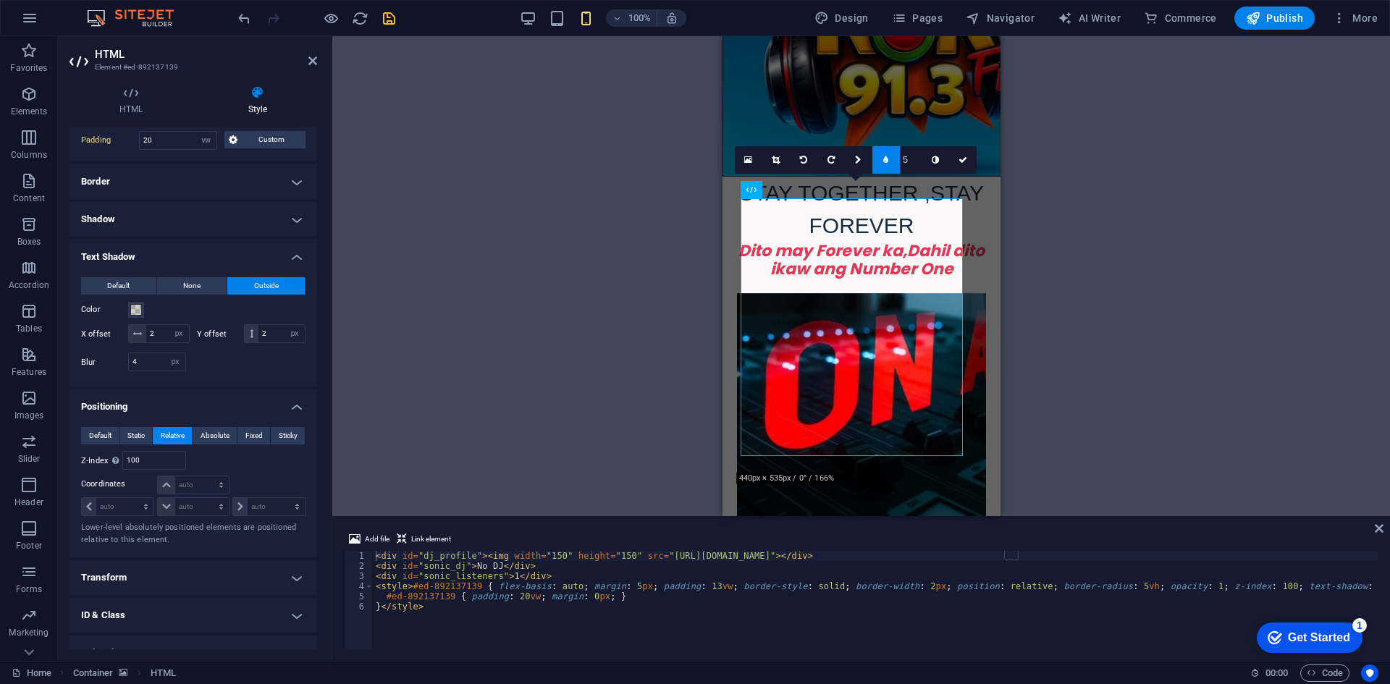
scroll to position [321, 0]
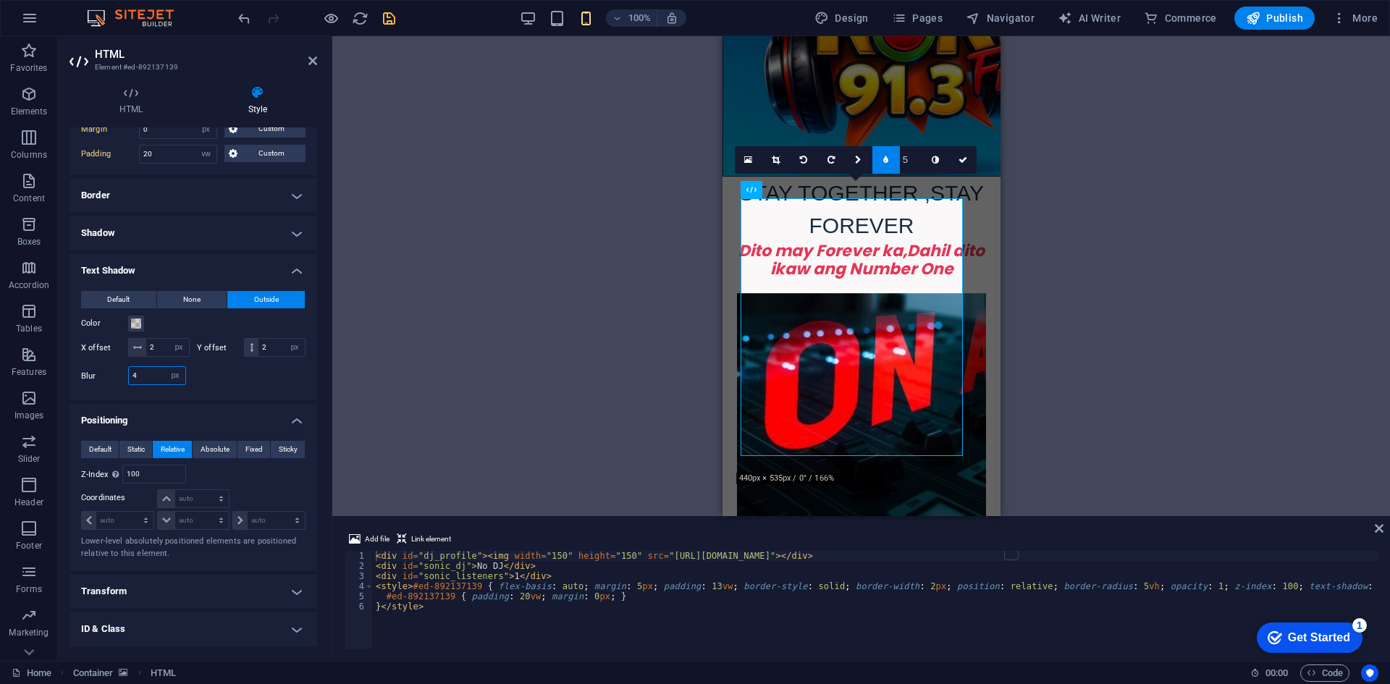
click at [149, 376] on input "4" at bounding box center [157, 375] width 56 height 17
type input "0"
click at [161, 345] on input "2" at bounding box center [167, 347] width 43 height 17
type input "0"
click at [273, 345] on input "2" at bounding box center [281, 347] width 46 height 17
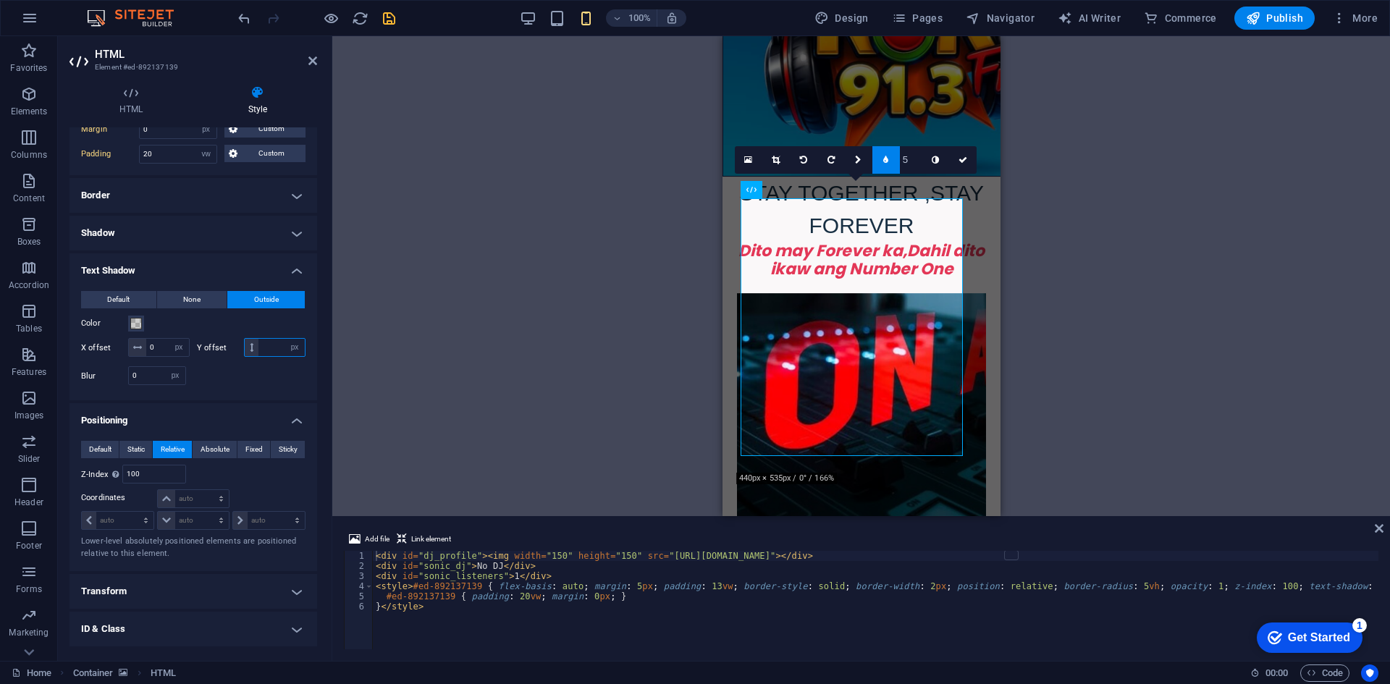
scroll to position [176, 0]
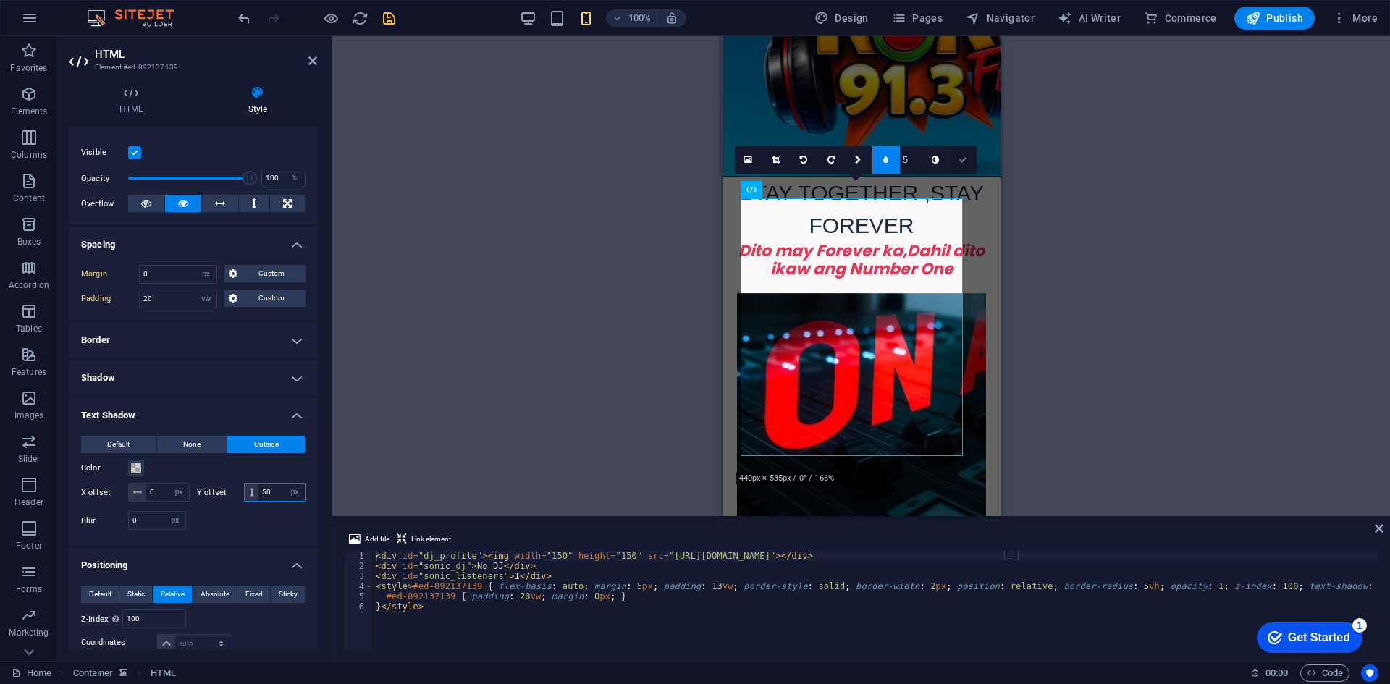
type input "50"
click at [965, 156] on icon at bounding box center [962, 160] width 9 height 9
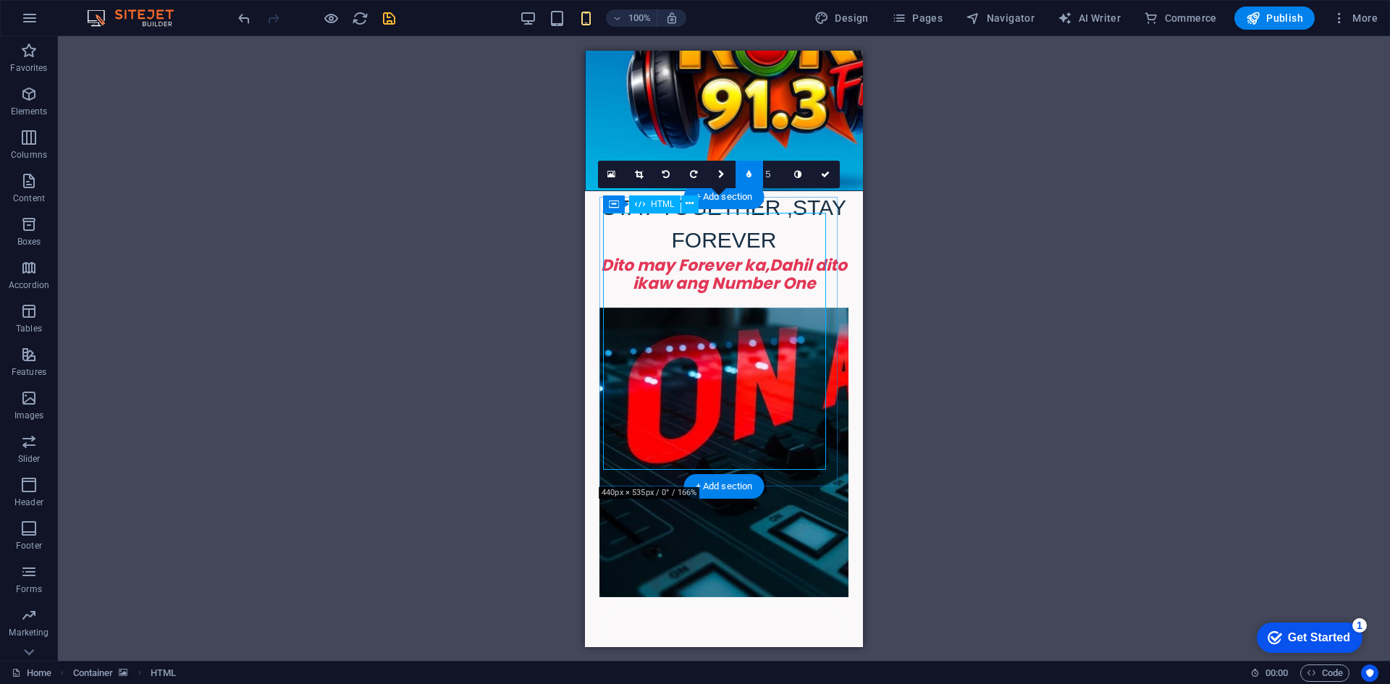
select select "px"
select select "vw"
select select "px"
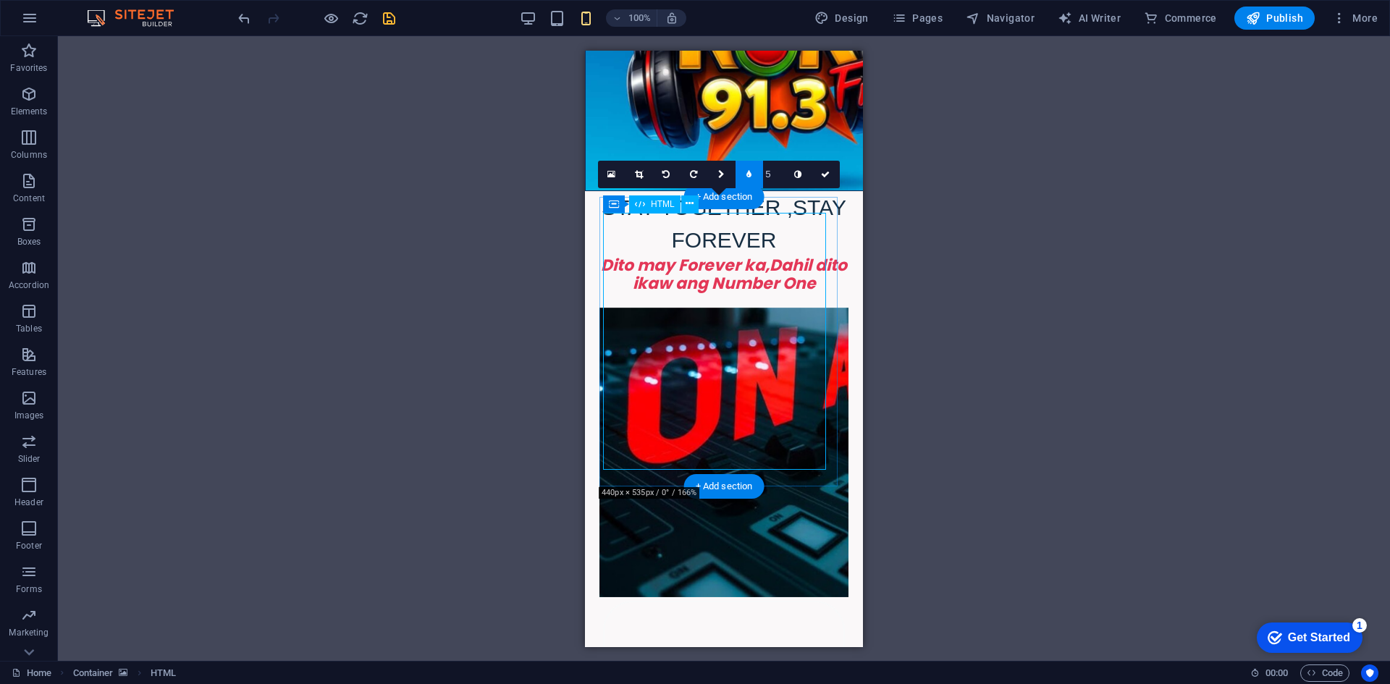
select select "px"
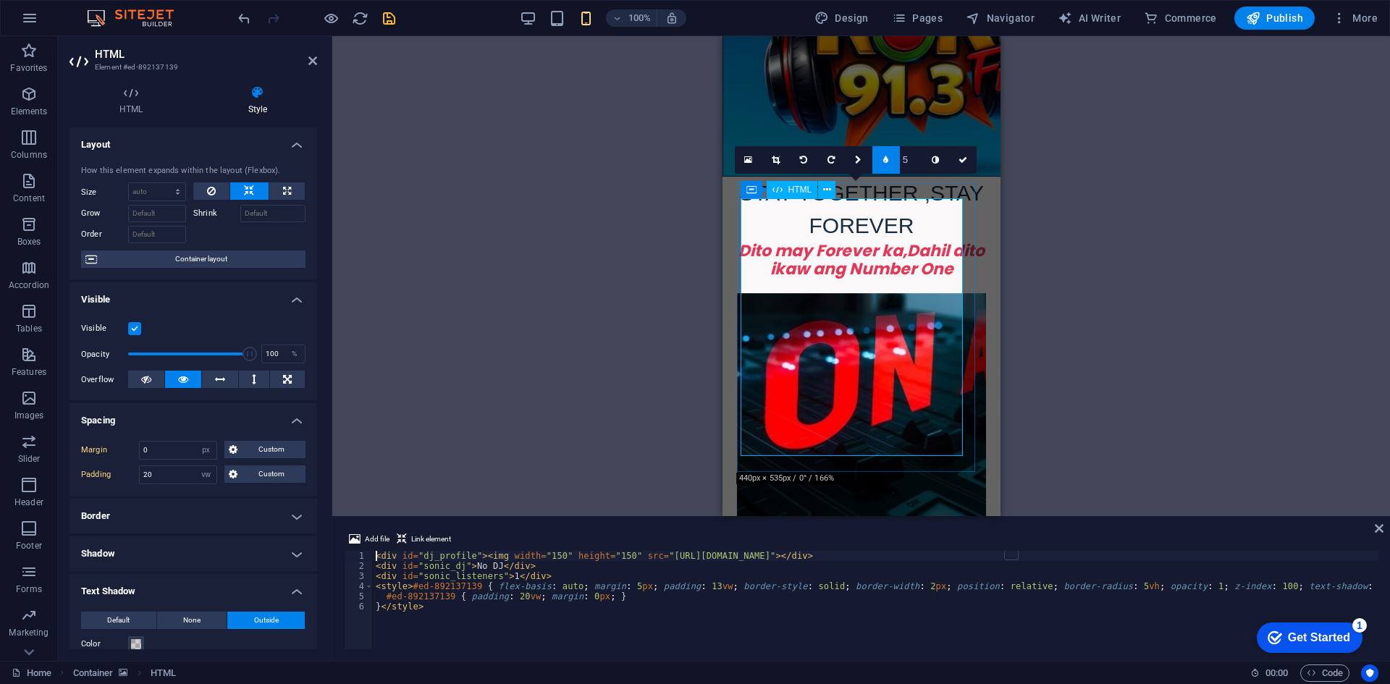
click at [151, 675] on ol "Container HTML" at bounding box center [124, 672] width 103 height 17
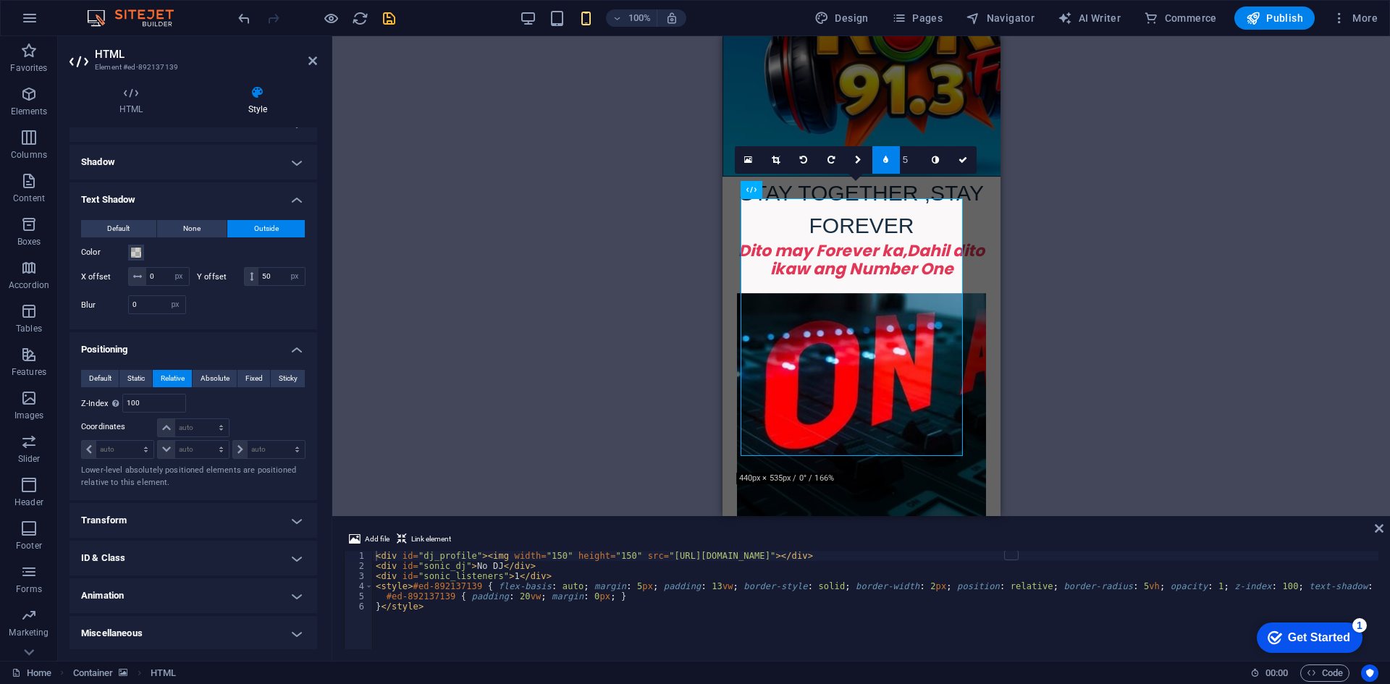
scroll to position [393, 0]
click at [156, 527] on h4 "Transform" at bounding box center [193, 519] width 248 height 35
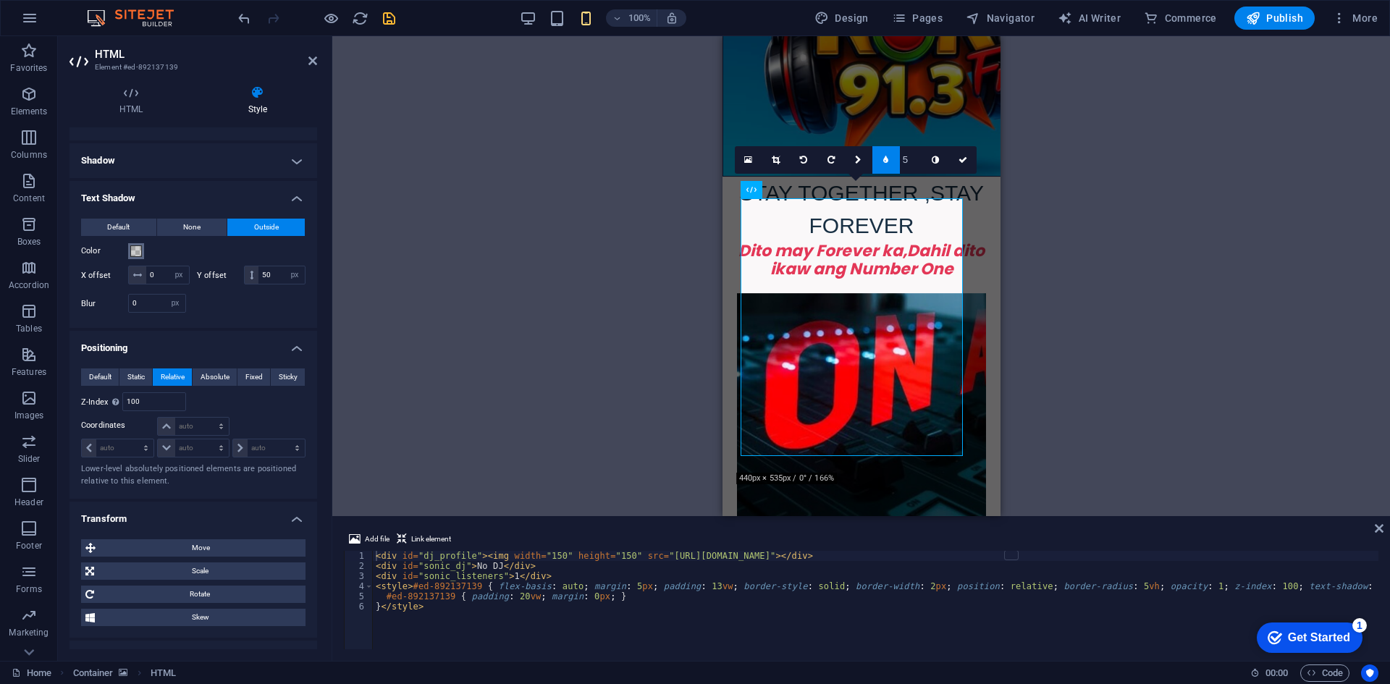
click at [135, 253] on span at bounding box center [136, 251] width 12 height 12
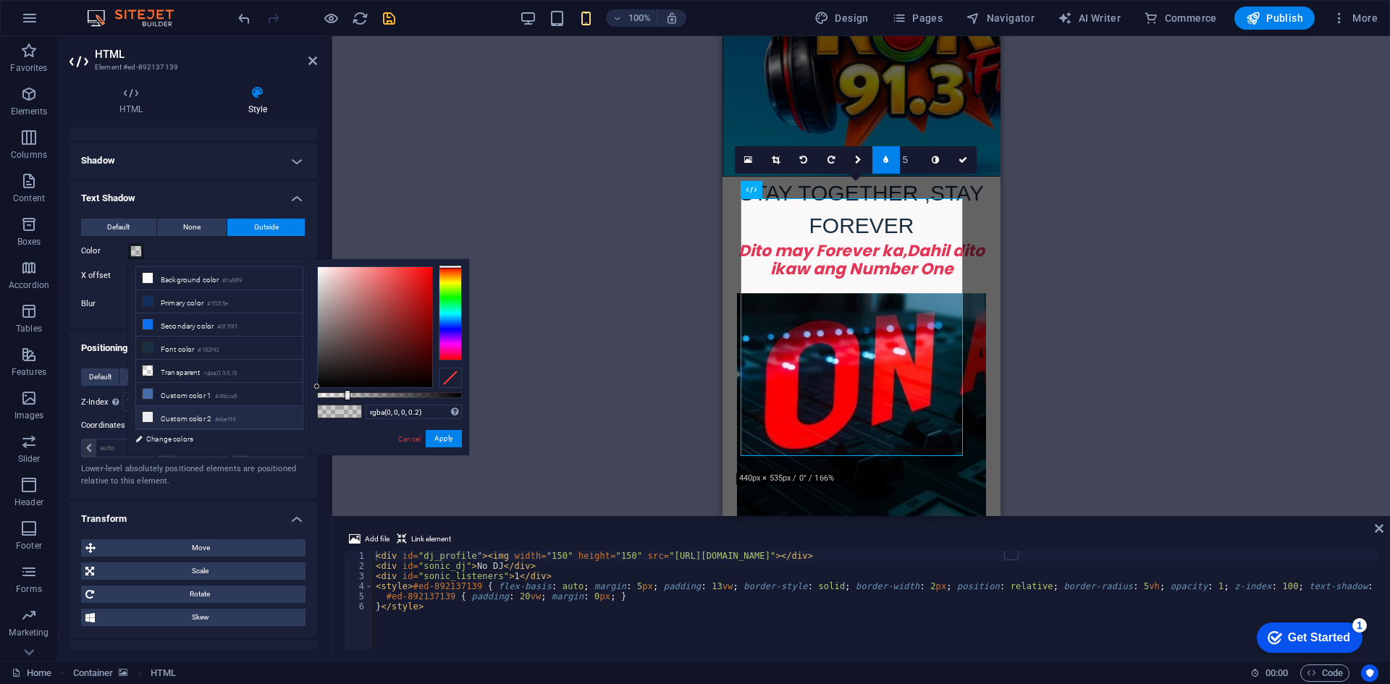
click at [191, 414] on li "Custom color 2 #ebeff4" at bounding box center [219, 417] width 166 height 23
type input "#ebeff4"
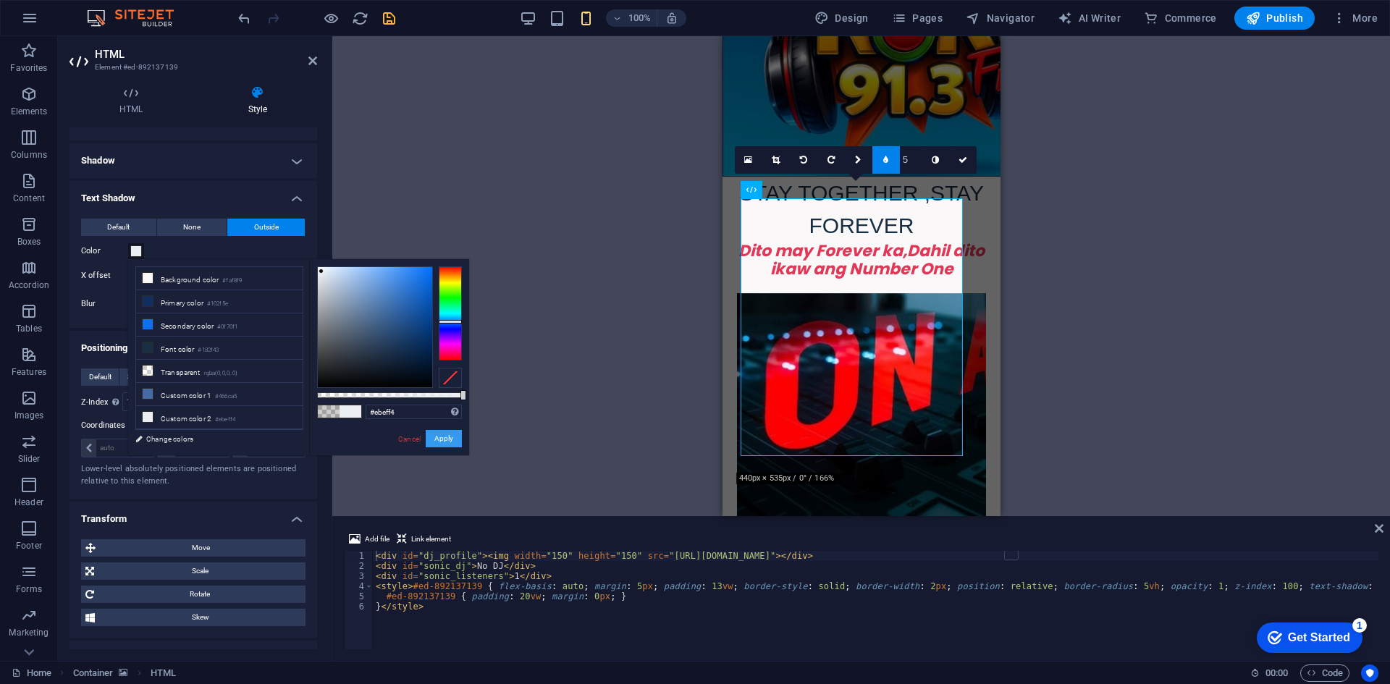
click at [442, 436] on button "Apply" at bounding box center [444, 438] width 36 height 17
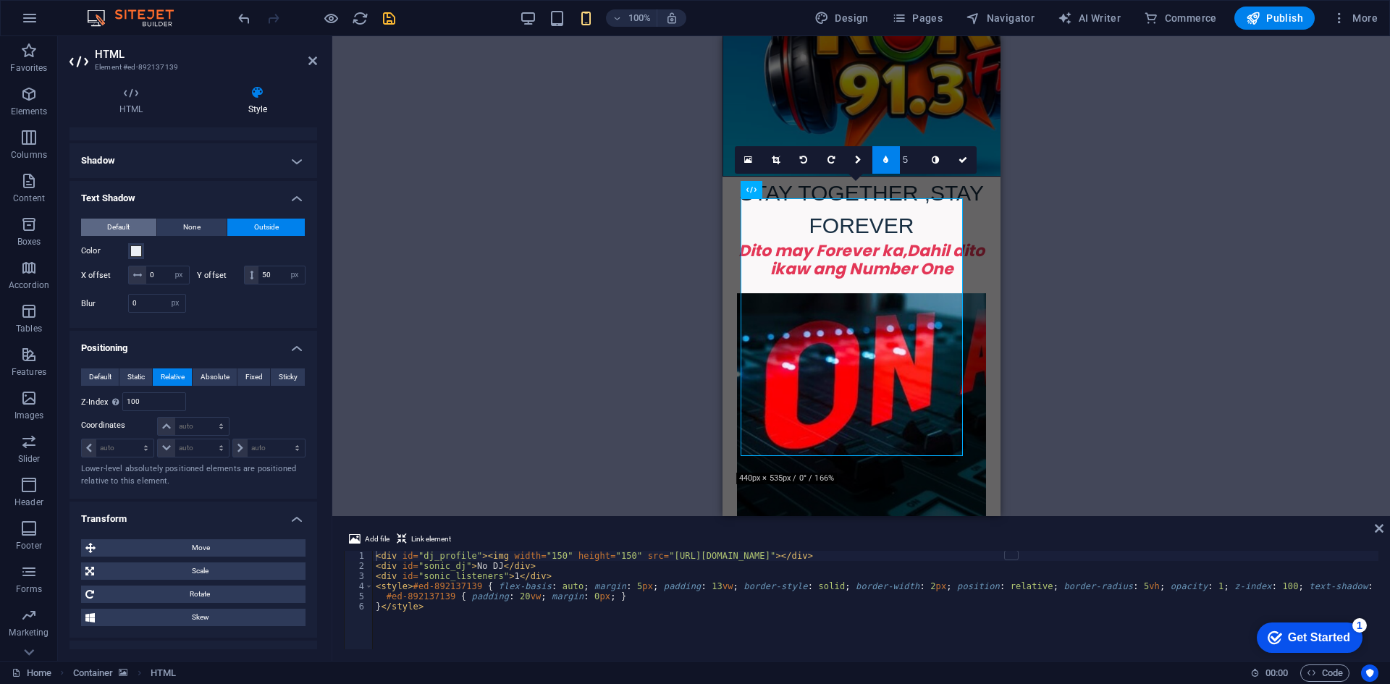
click at [137, 227] on button "Default" at bounding box center [118, 227] width 75 height 17
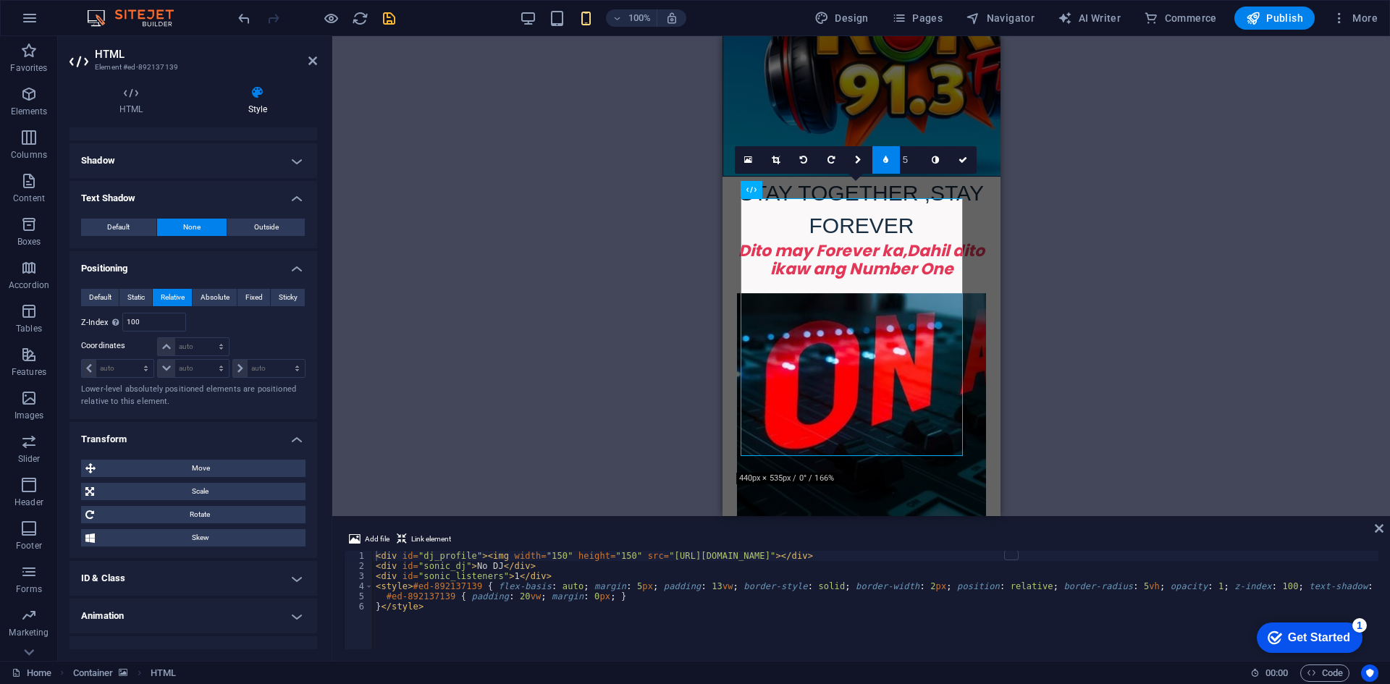
click at [194, 231] on span "None" at bounding box center [191, 227] width 17 height 17
click at [122, 228] on span "Default" at bounding box center [118, 227] width 22 height 17
click at [266, 227] on span "Outside" at bounding box center [266, 227] width 25 height 17
type input "2"
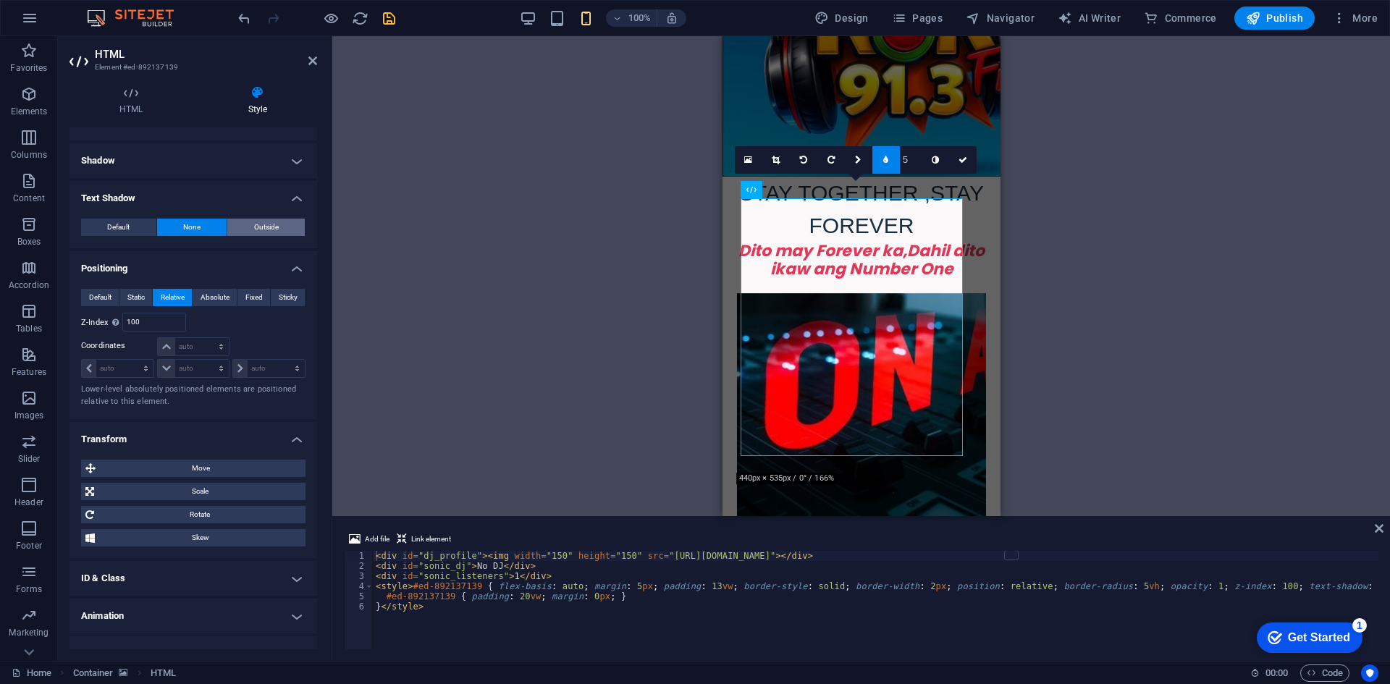
type input "4"
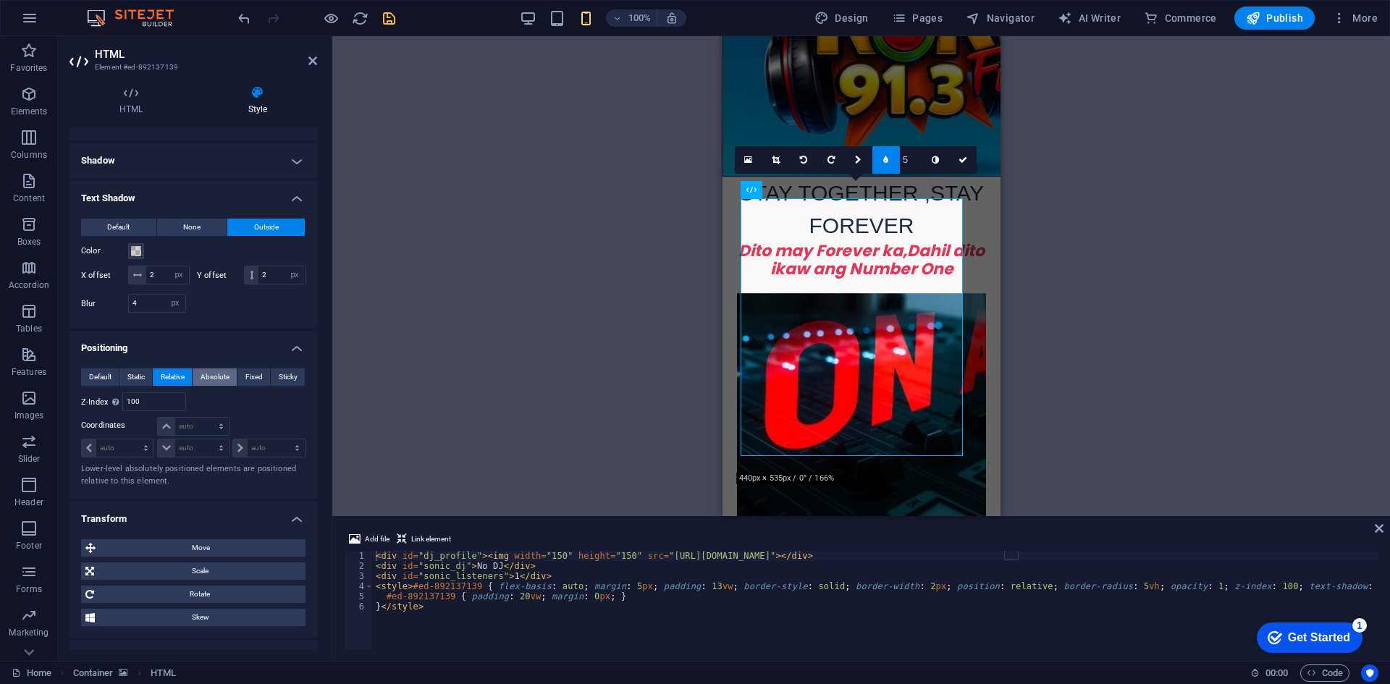
click at [210, 370] on span "Absolute" at bounding box center [214, 376] width 29 height 17
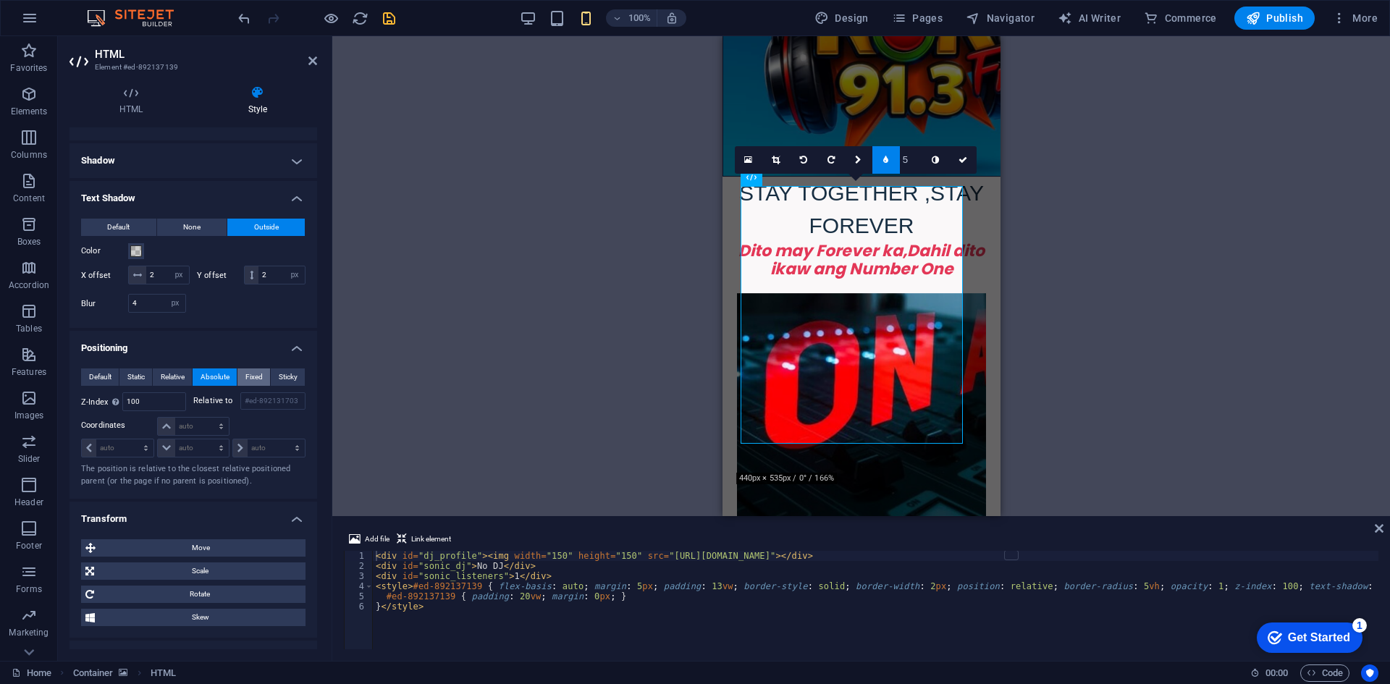
click at [246, 376] on span "Fixed" at bounding box center [253, 376] width 17 height 17
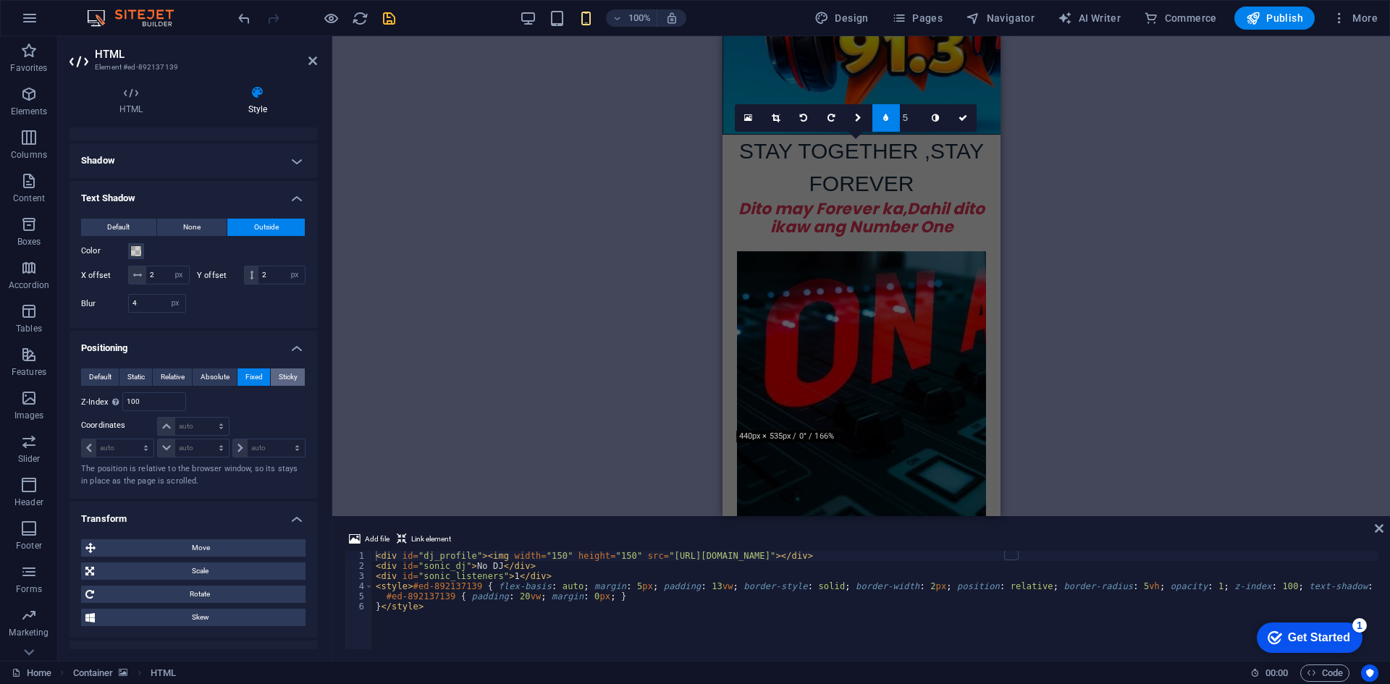
click at [279, 376] on span "Sticky" at bounding box center [288, 376] width 19 height 17
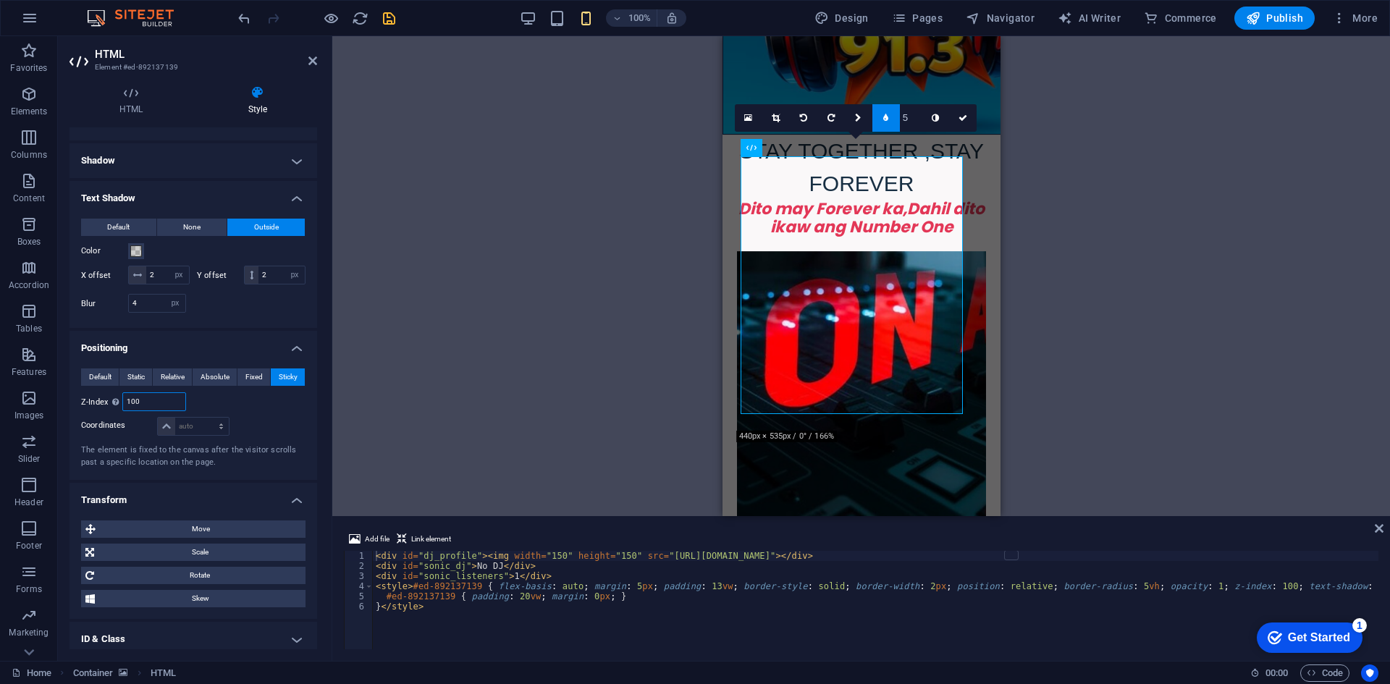
click at [158, 405] on input "100" at bounding box center [154, 401] width 62 height 17
type input "1000"
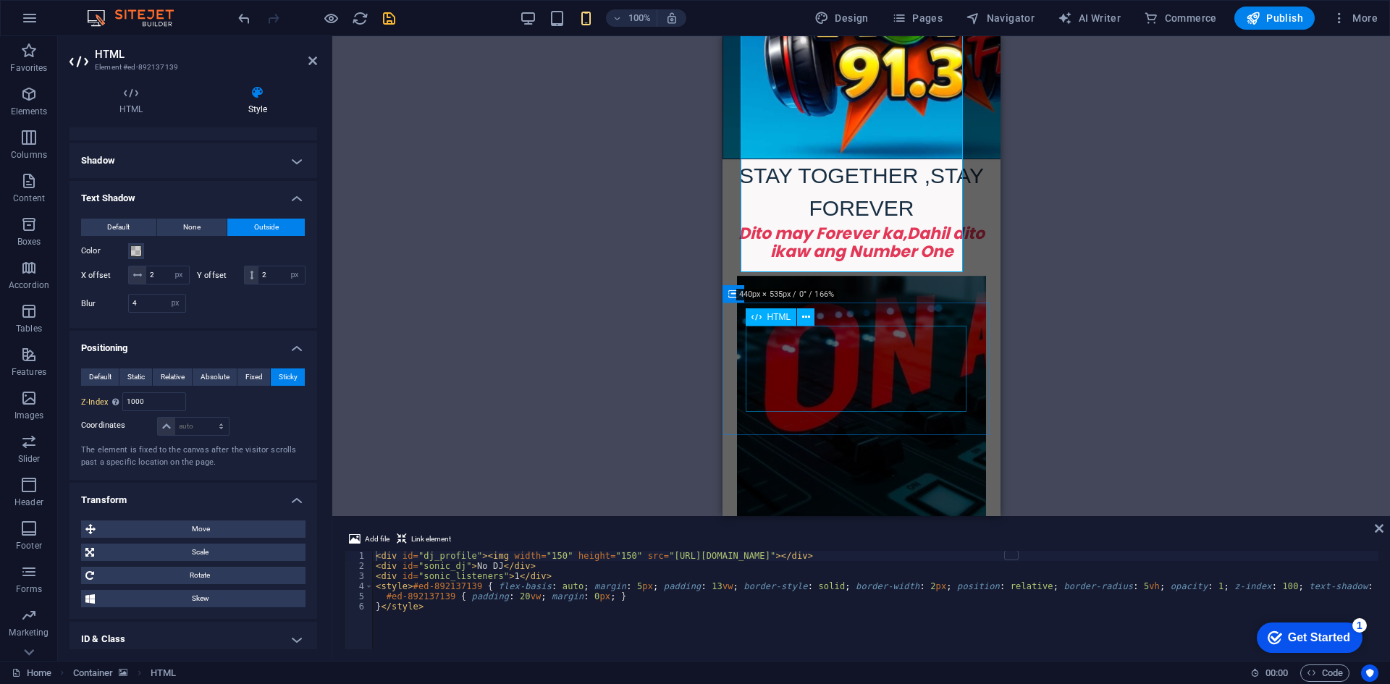
scroll to position [350, 0]
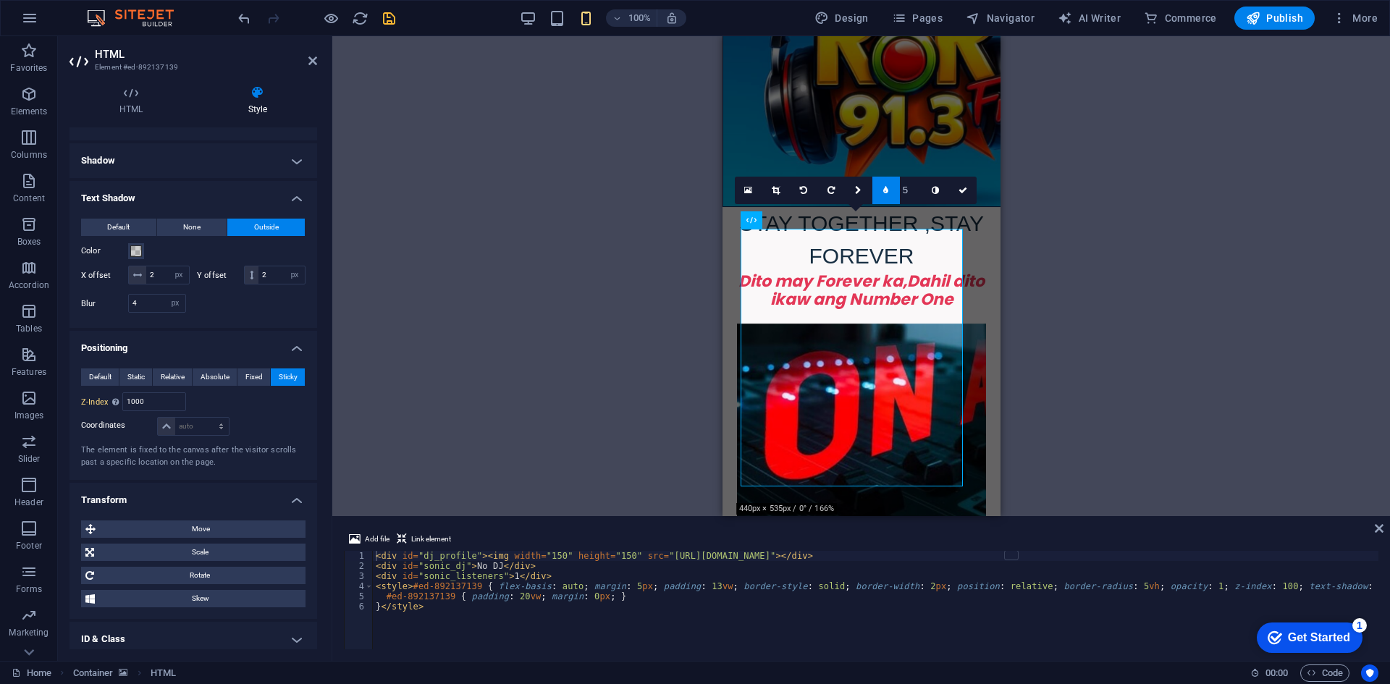
click at [246, 177] on h4 "Shadow" at bounding box center [193, 160] width 248 height 35
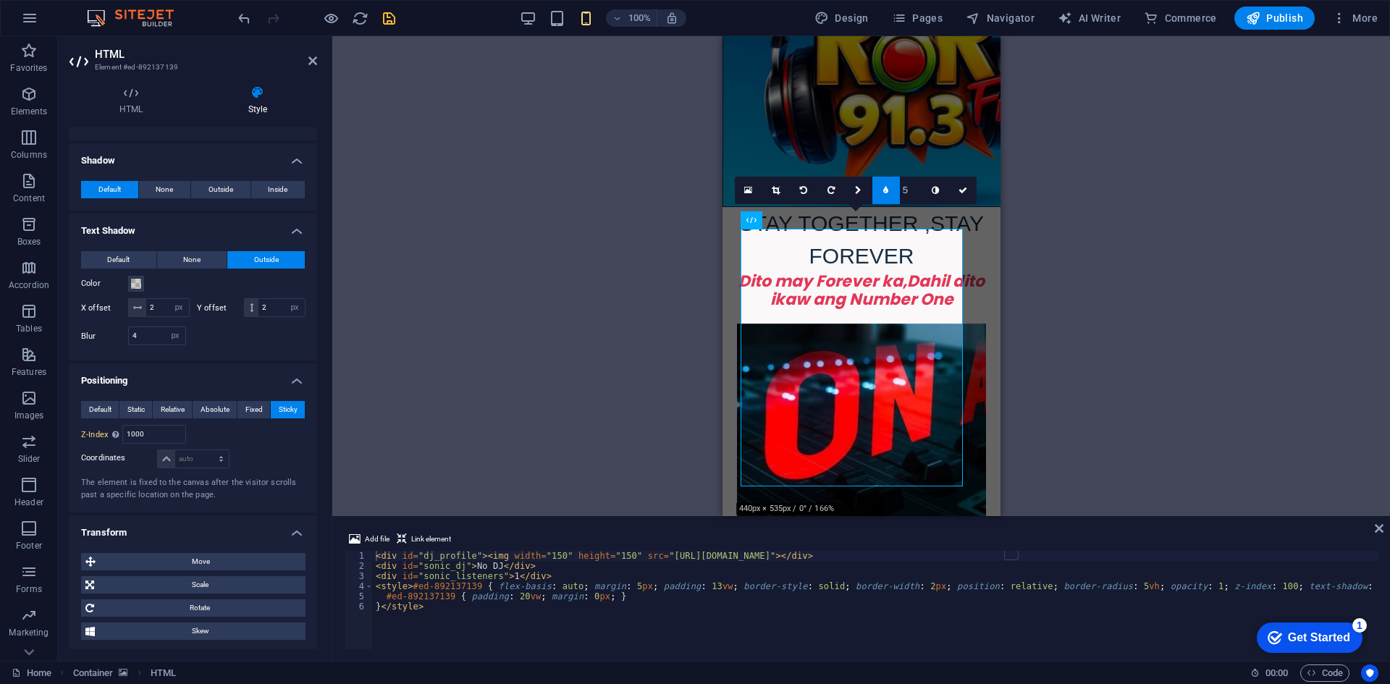
scroll to position [321, 0]
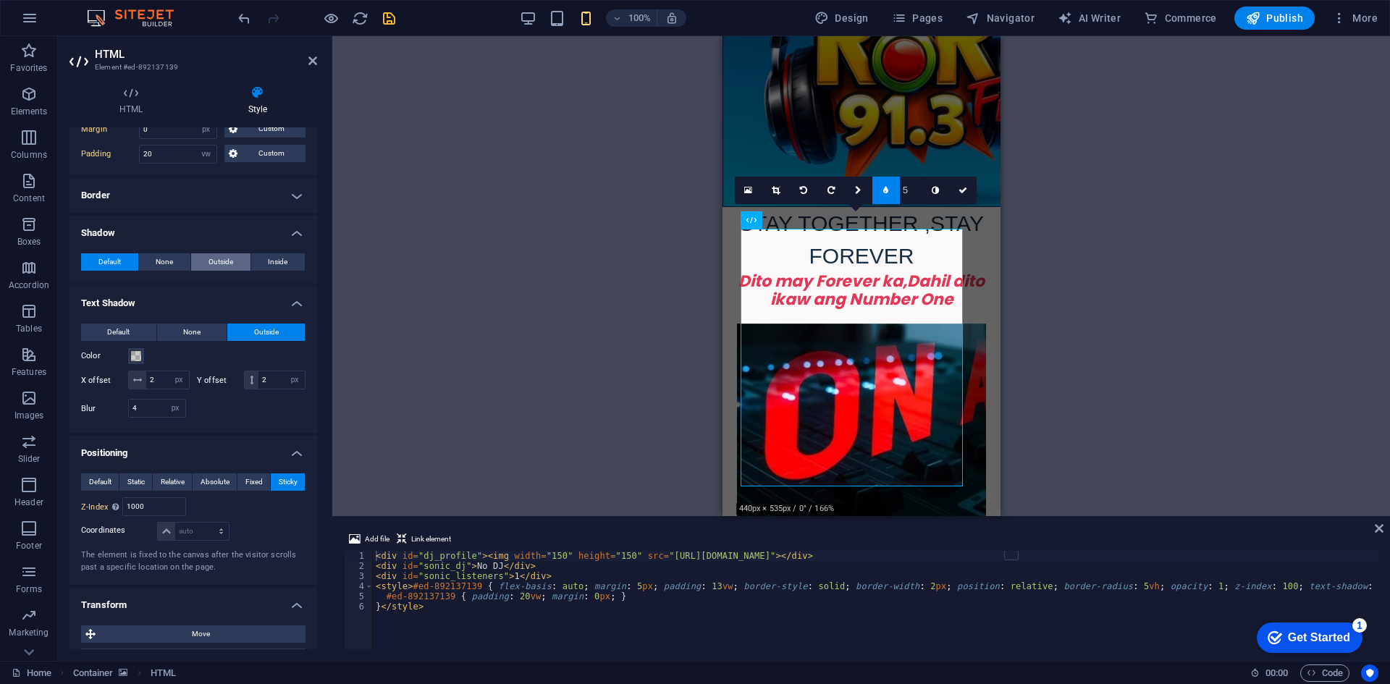
click at [225, 261] on span "Outside" at bounding box center [220, 261] width 25 height 17
type input "2"
type input "4"
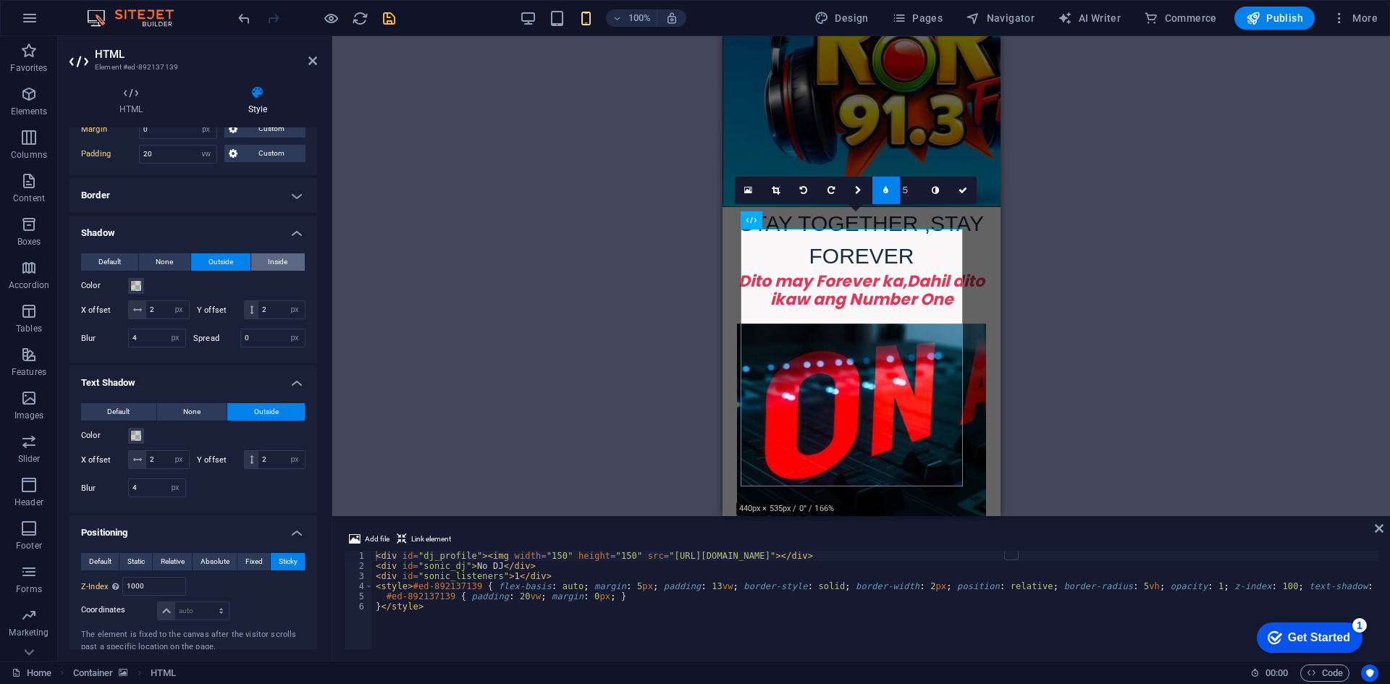
click at [263, 267] on button "Inside" at bounding box center [278, 261] width 54 height 17
click at [132, 284] on span at bounding box center [136, 286] width 12 height 12
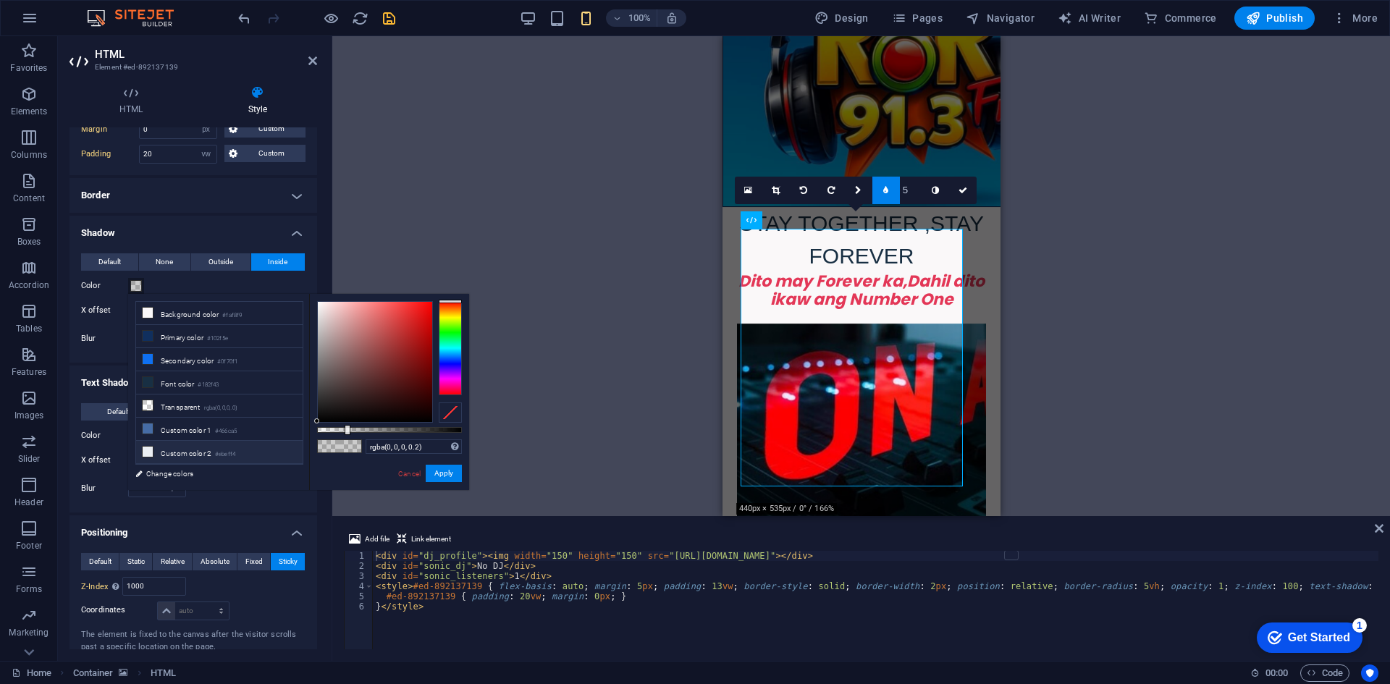
click at [145, 447] on icon at bounding box center [148, 452] width 10 height 10
type input "#ebeff4"
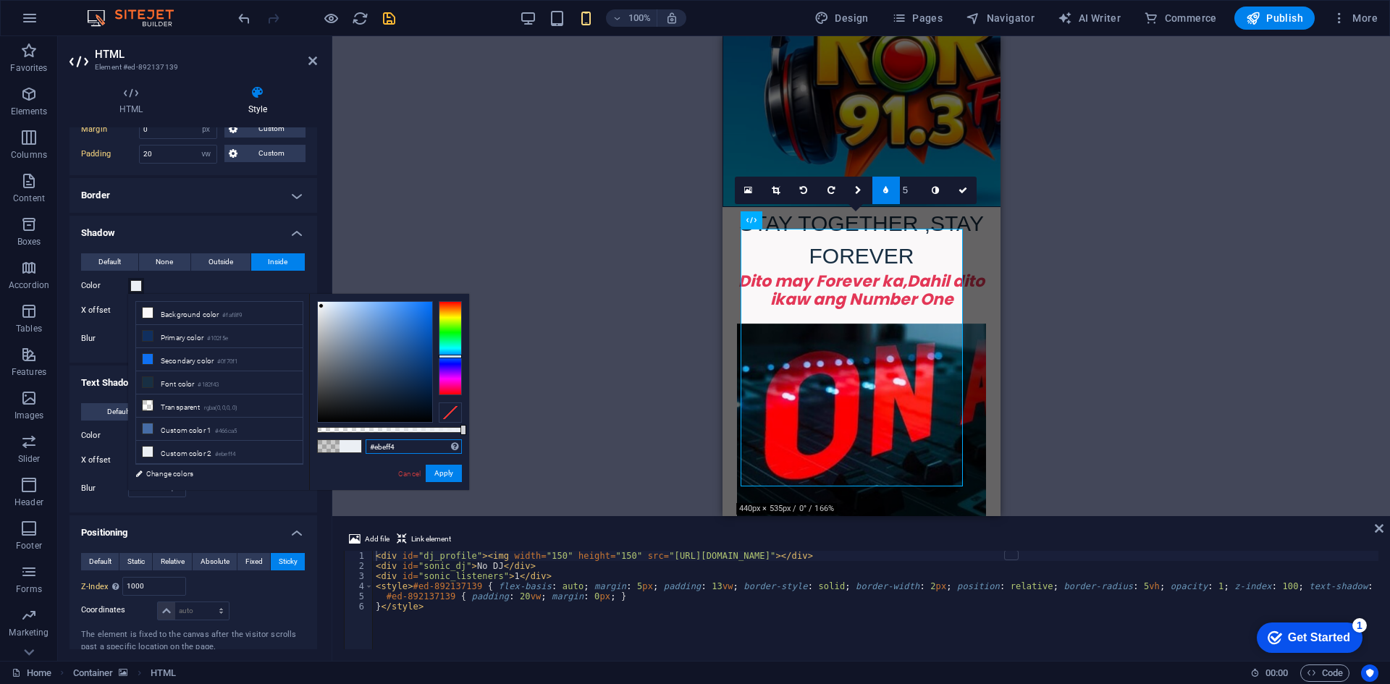
click at [415, 449] on input "#ebeff4" at bounding box center [413, 446] width 96 height 14
click at [432, 476] on button "Apply" at bounding box center [444, 473] width 36 height 17
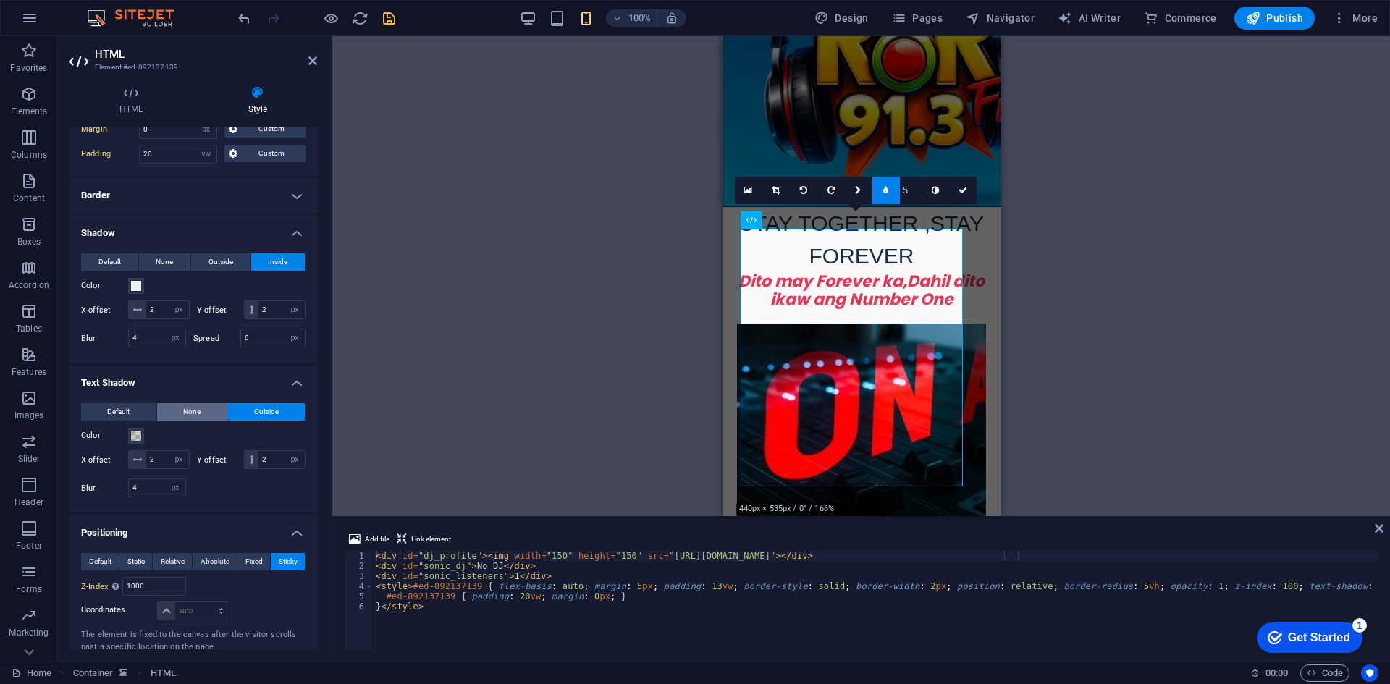
click at [164, 405] on button "None" at bounding box center [192, 411] width 70 height 17
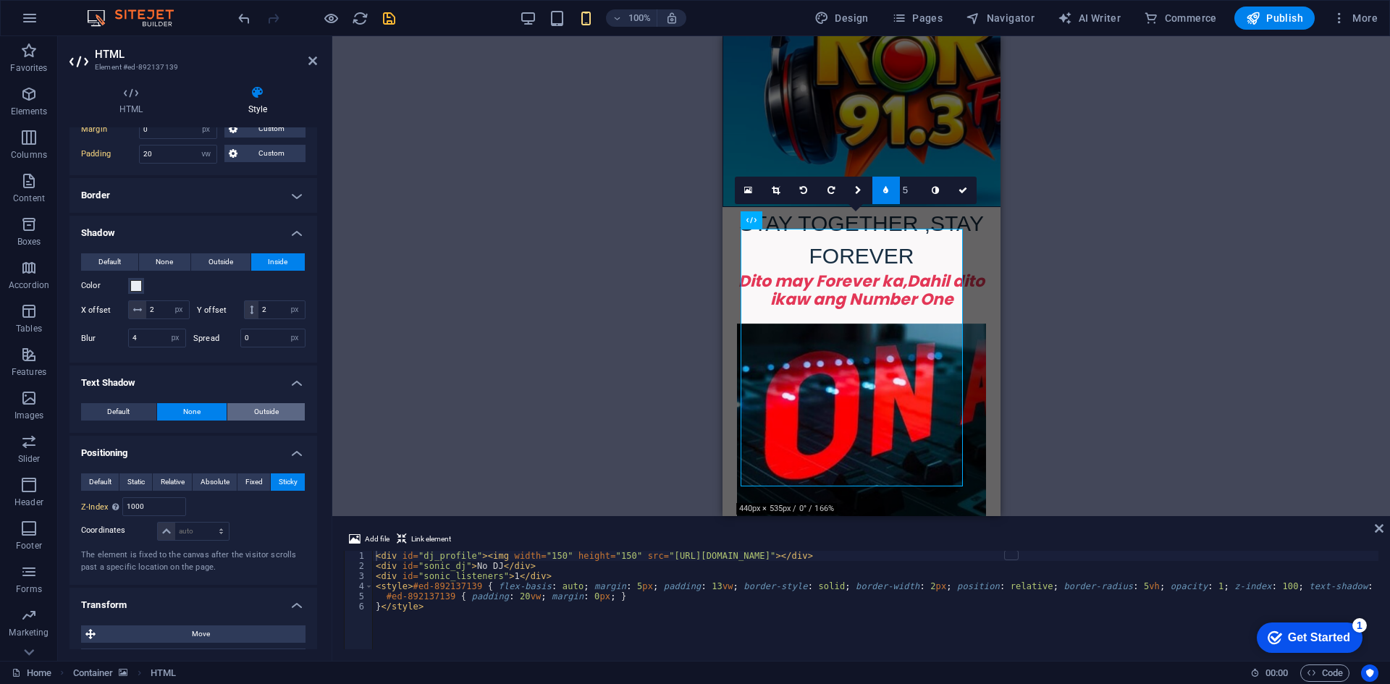
click at [258, 403] on span "Outside" at bounding box center [266, 411] width 25 height 17
type input "rgba(0, 0, 0, 0.2)"
type input "2"
type input "4"
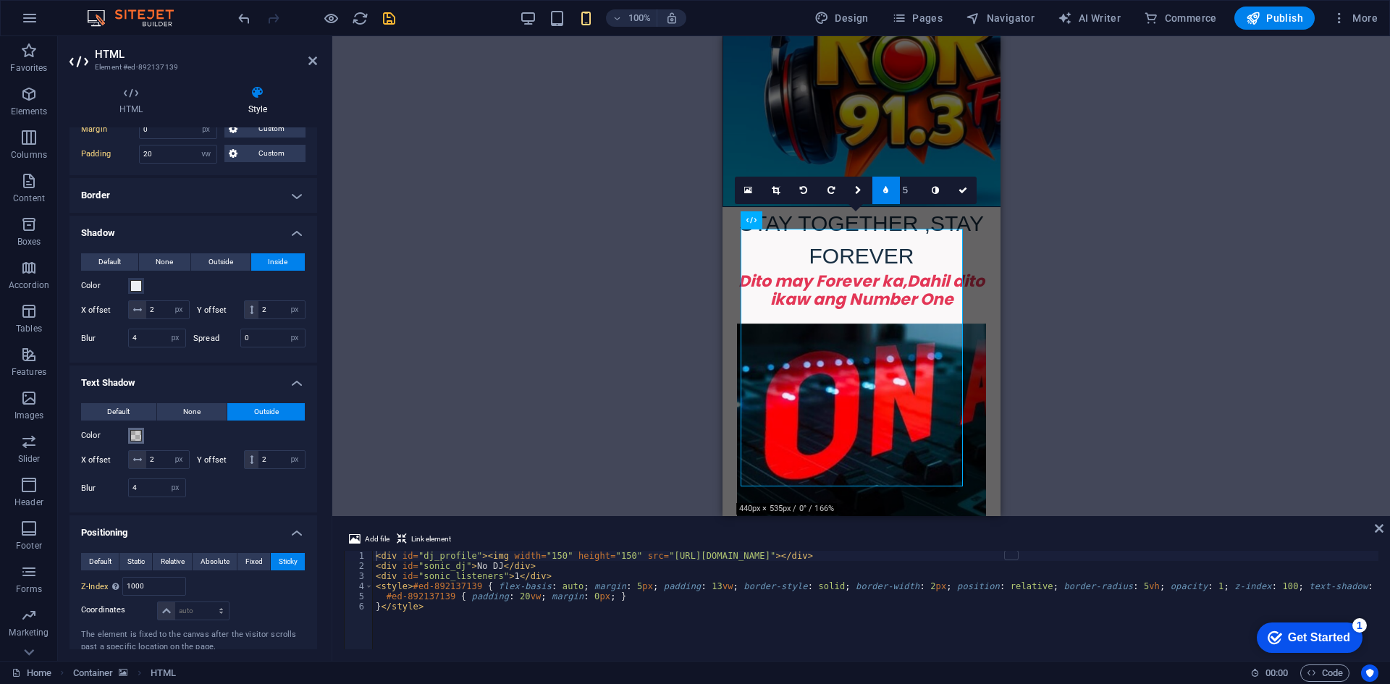
click at [133, 438] on span at bounding box center [136, 436] width 12 height 12
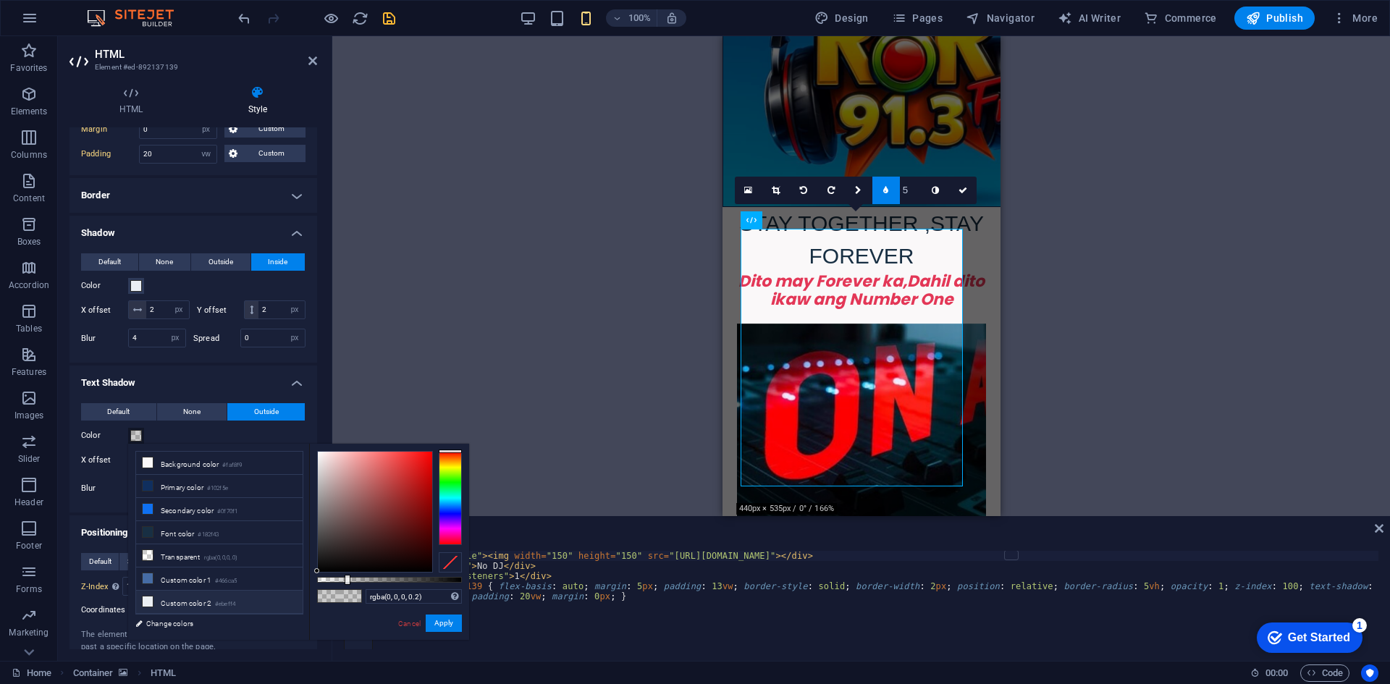
click at [191, 600] on li "Custom color 2 #ebeff4" at bounding box center [219, 602] width 166 height 23
type input "#ebeff4"
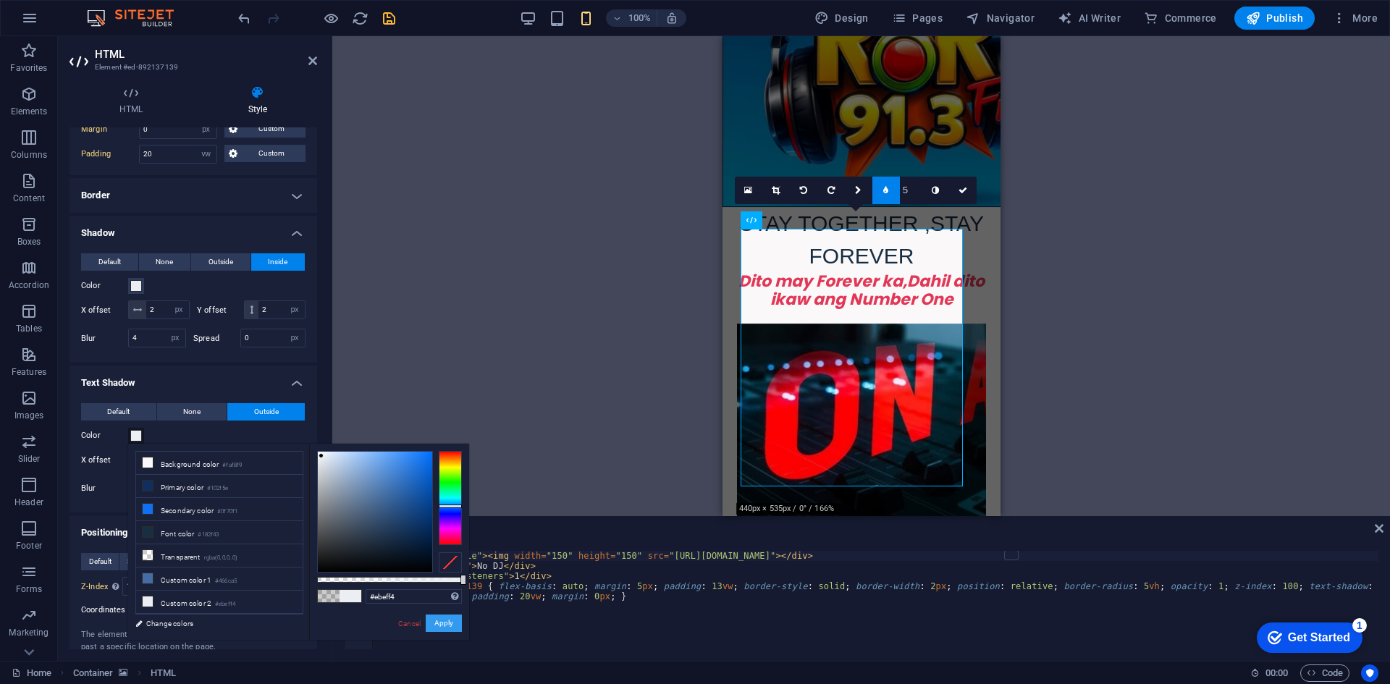
click at [436, 627] on button "Apply" at bounding box center [444, 622] width 36 height 17
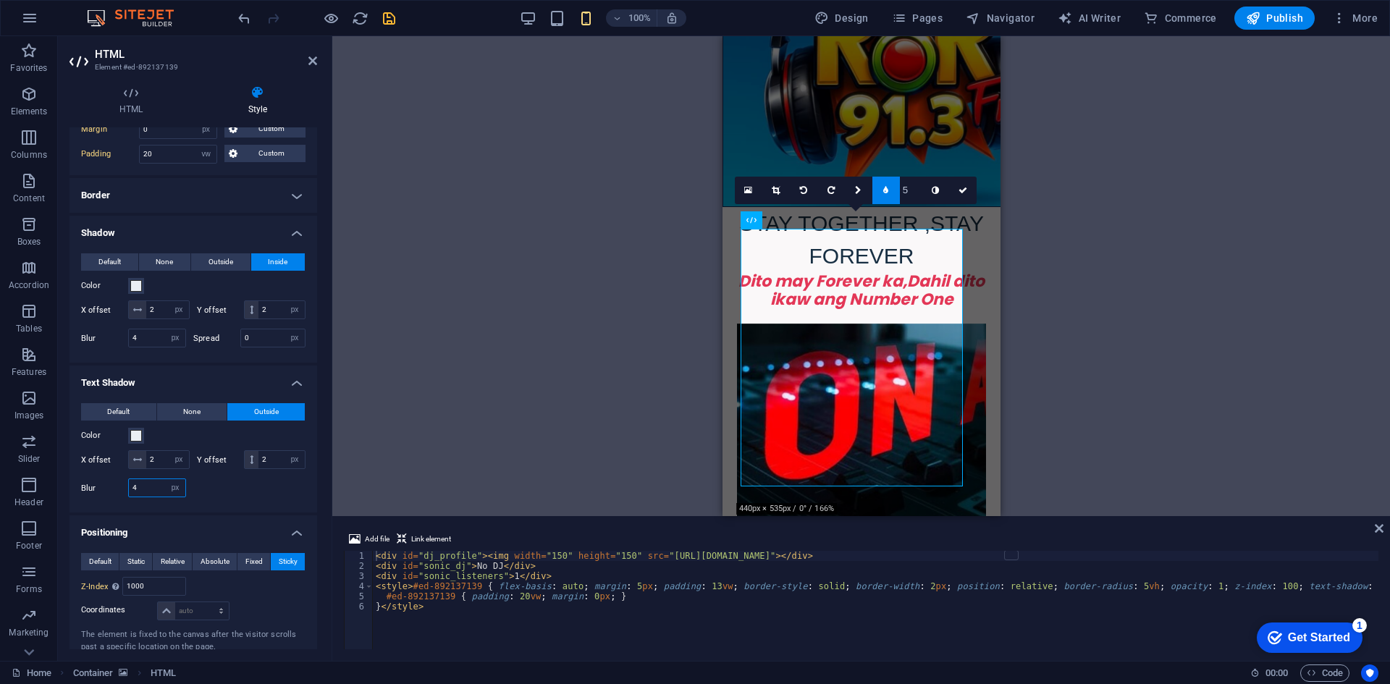
click at [146, 490] on input "4" at bounding box center [157, 487] width 56 height 17
type input "0"
click at [276, 456] on input "2" at bounding box center [281, 459] width 46 height 17
type input "9"
type input "0"
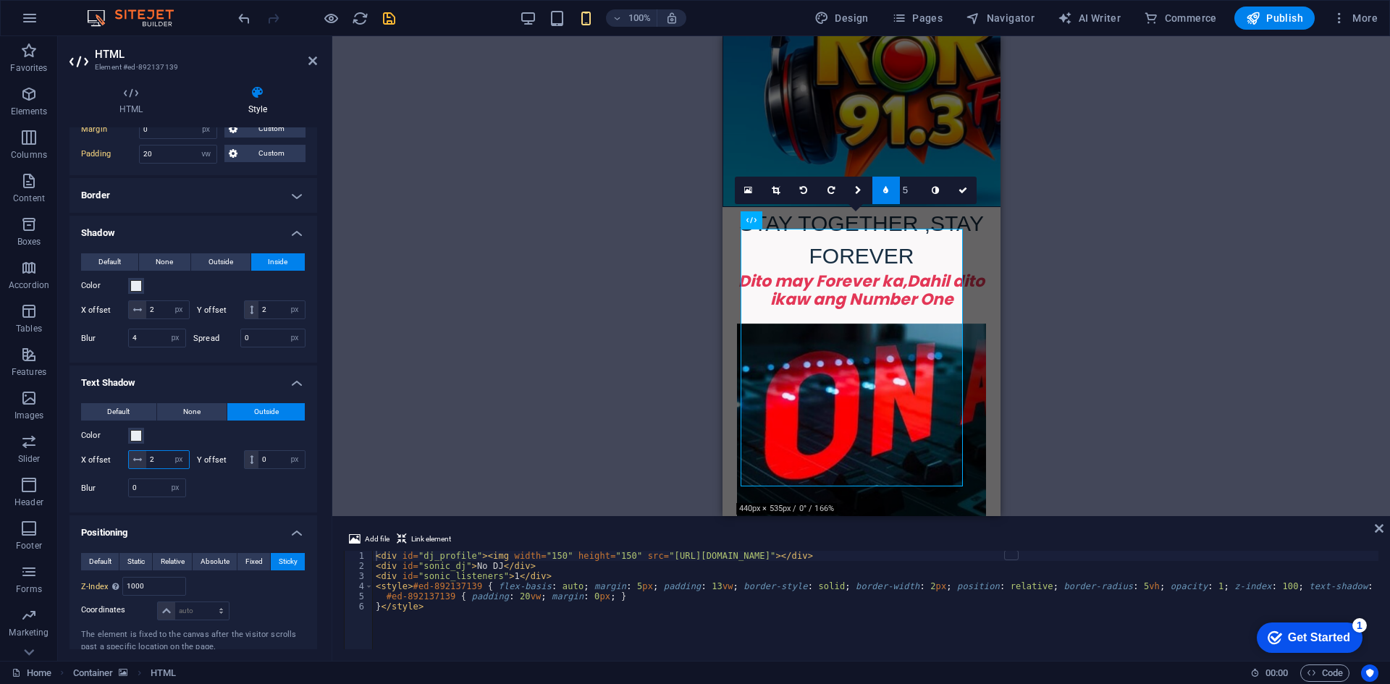
click at [154, 454] on input "2" at bounding box center [167, 459] width 43 height 17
type input "0"
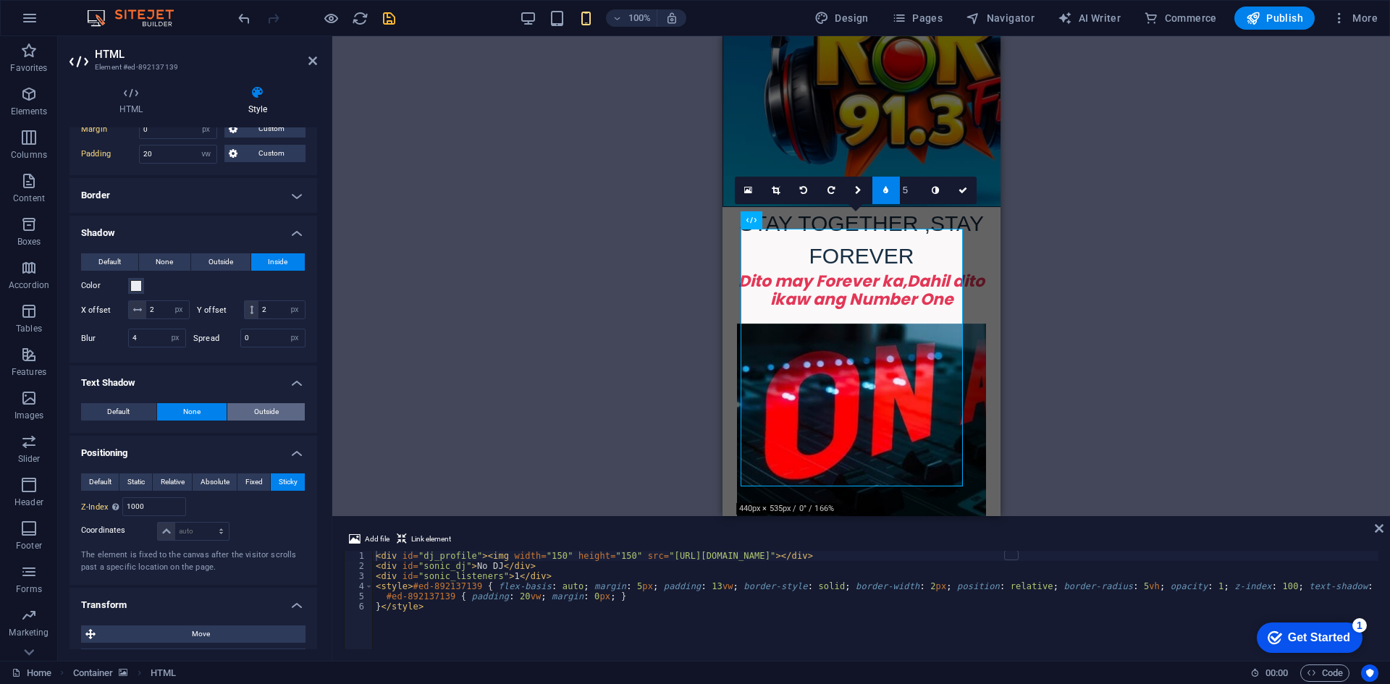
drag, startPoint x: 242, startPoint y: 410, endPoint x: 240, endPoint y: 420, distance: 10.5
click at [242, 415] on button "Outside" at bounding box center [265, 411] width 77 height 17
type input "rgba(0, 0, 0, 0.2)"
type input "2"
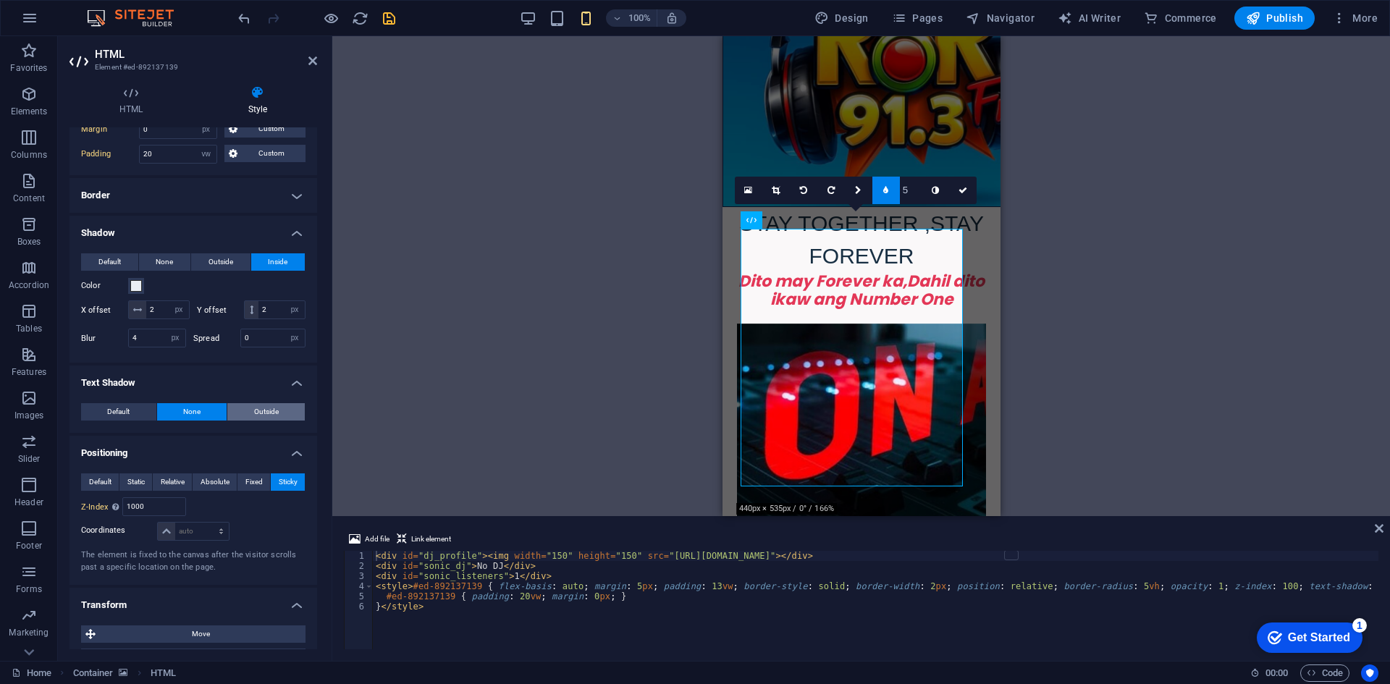
type input "4"
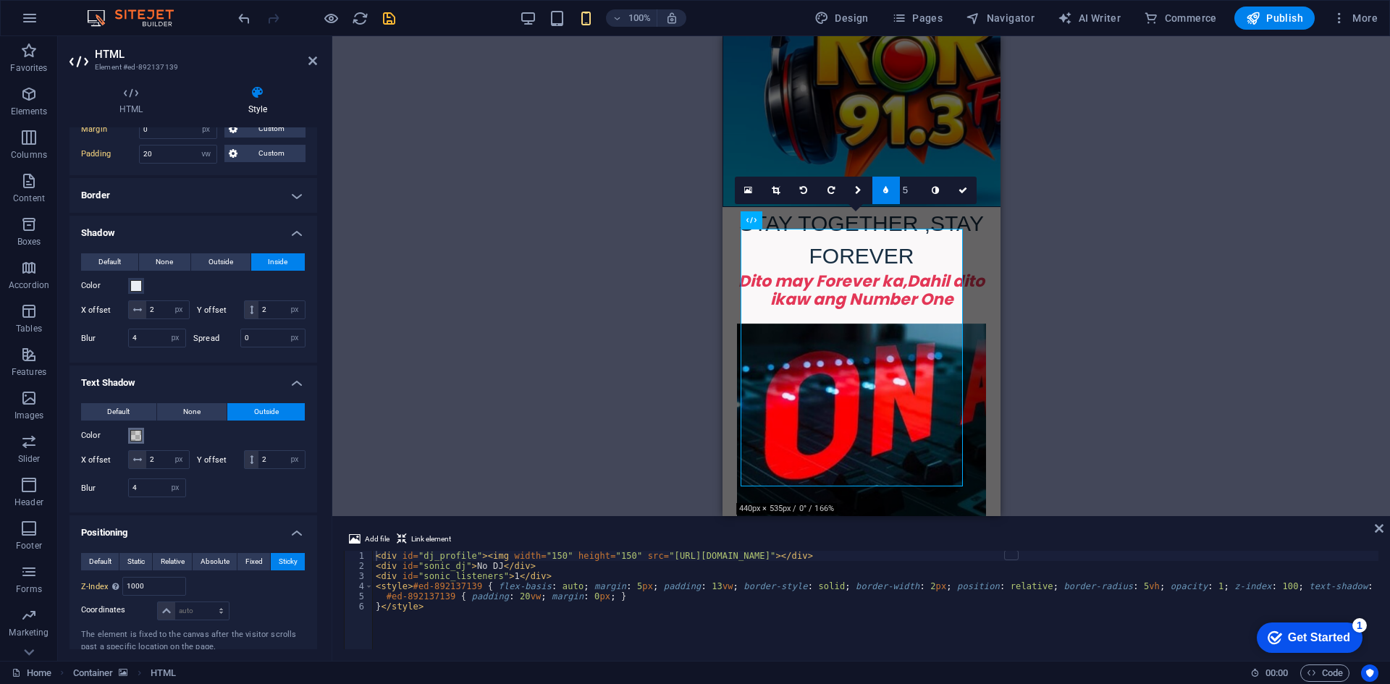
click at [132, 432] on span at bounding box center [136, 436] width 12 height 12
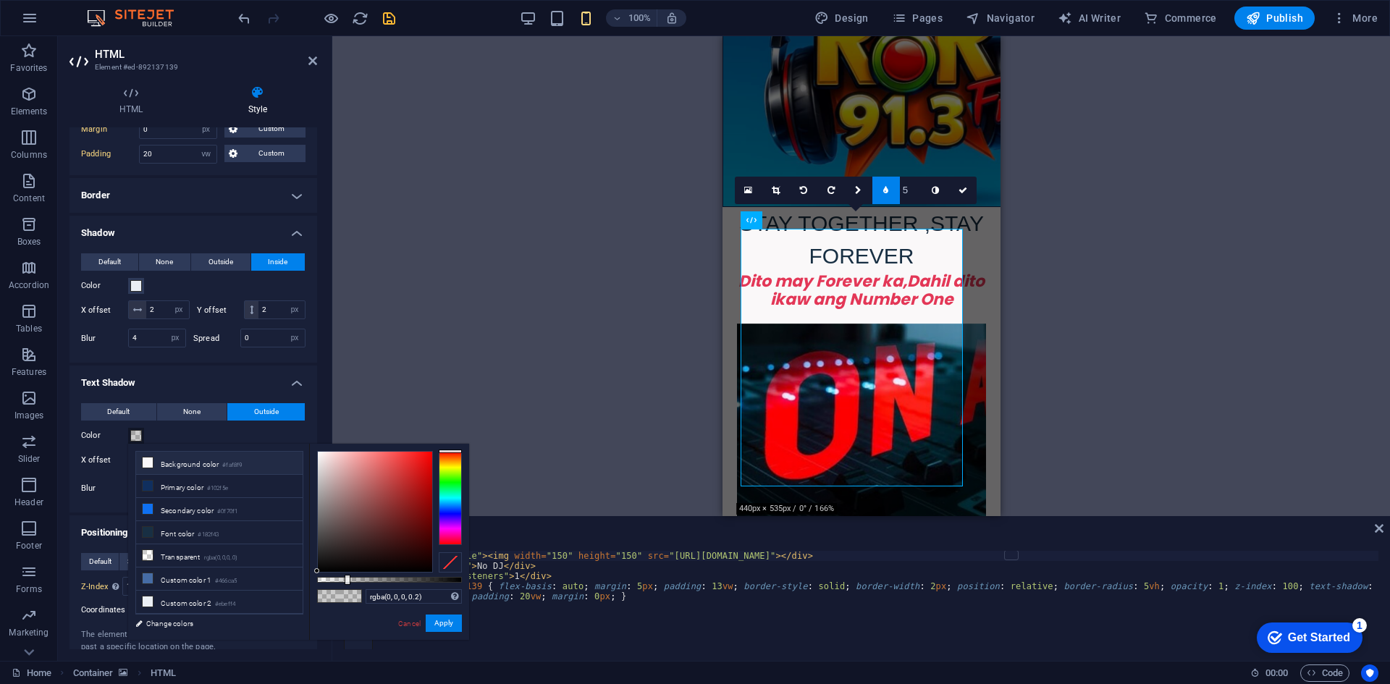
click at [144, 461] on icon at bounding box center [148, 462] width 10 height 10
type input "#faf8f9"
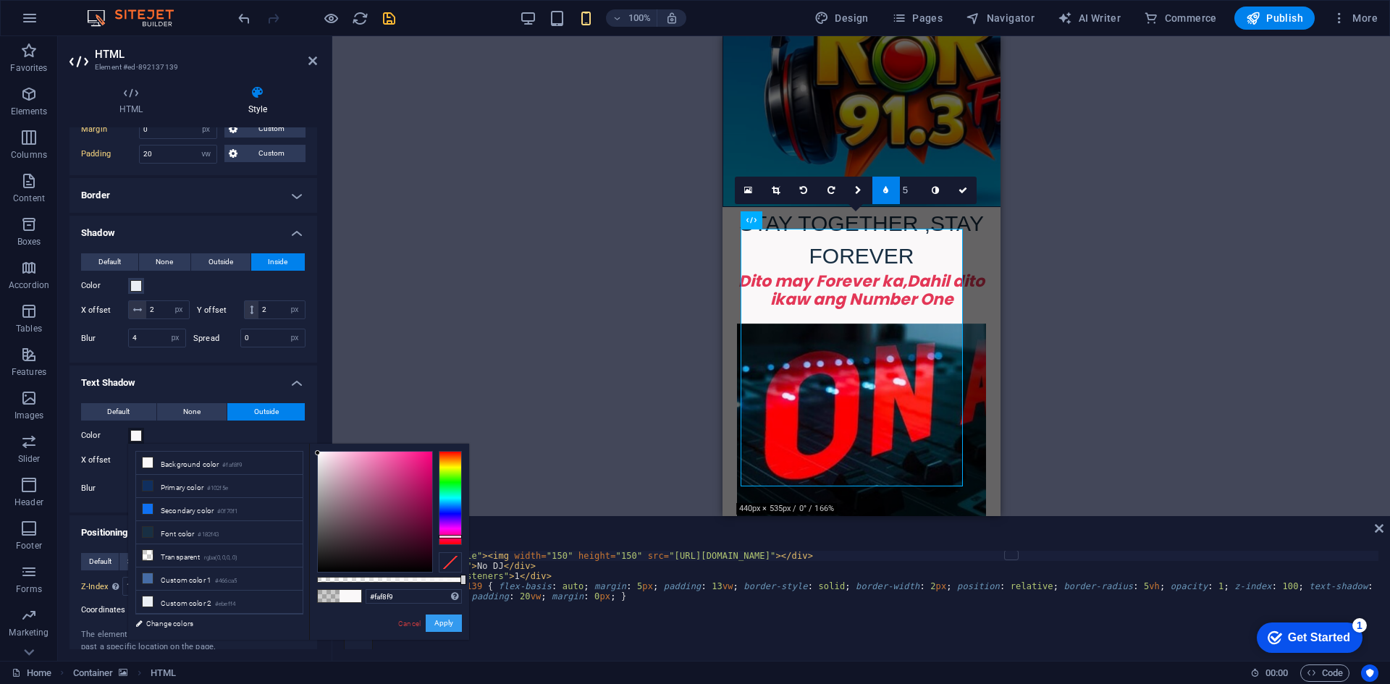
click at [448, 625] on button "Apply" at bounding box center [444, 622] width 36 height 17
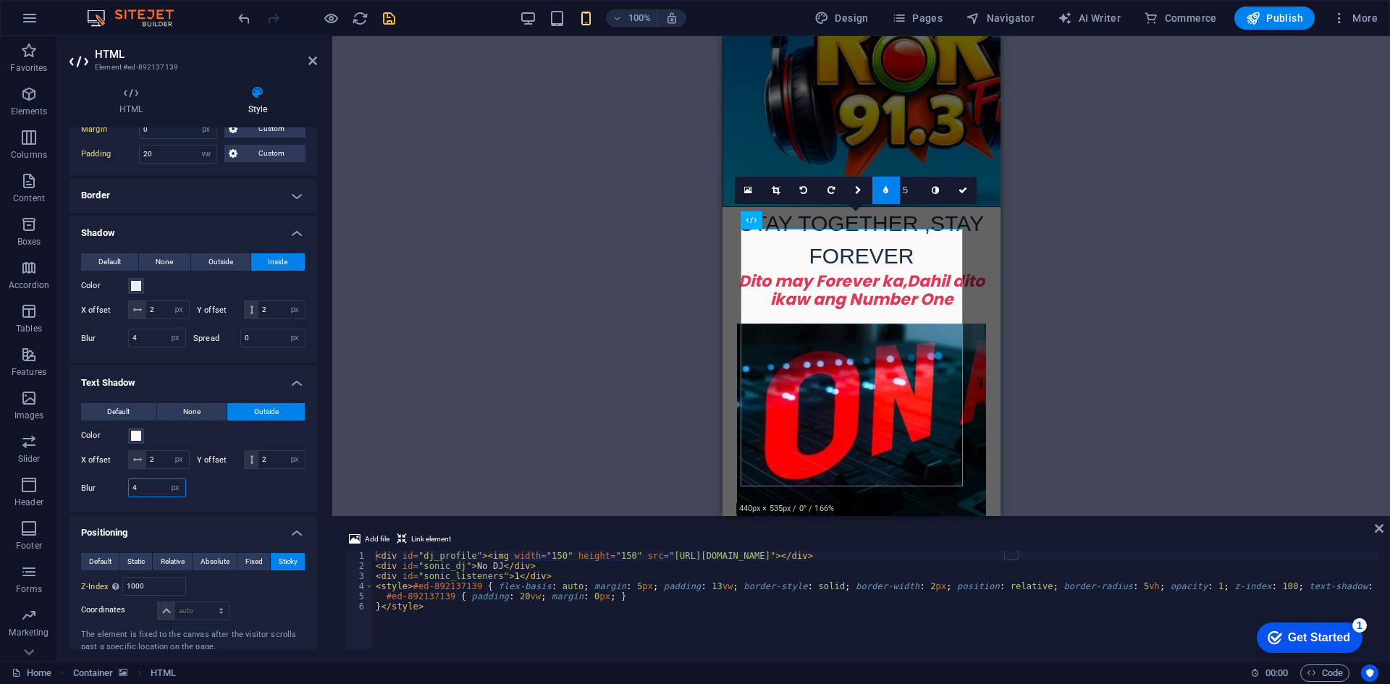
click at [145, 487] on input "4" at bounding box center [157, 487] width 56 height 17
type input "0"
click at [158, 456] on input "2" at bounding box center [167, 459] width 43 height 17
type input "2"
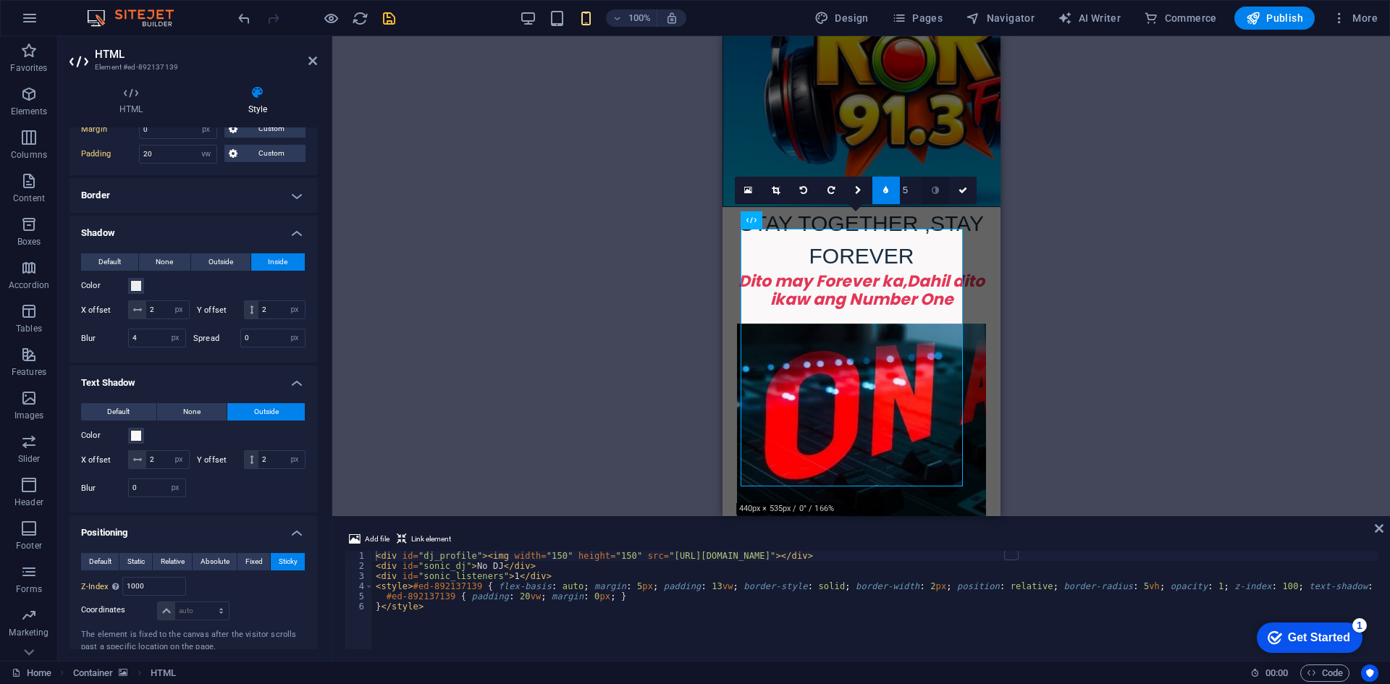
click at [936, 189] on icon at bounding box center [934, 190] width 7 height 9
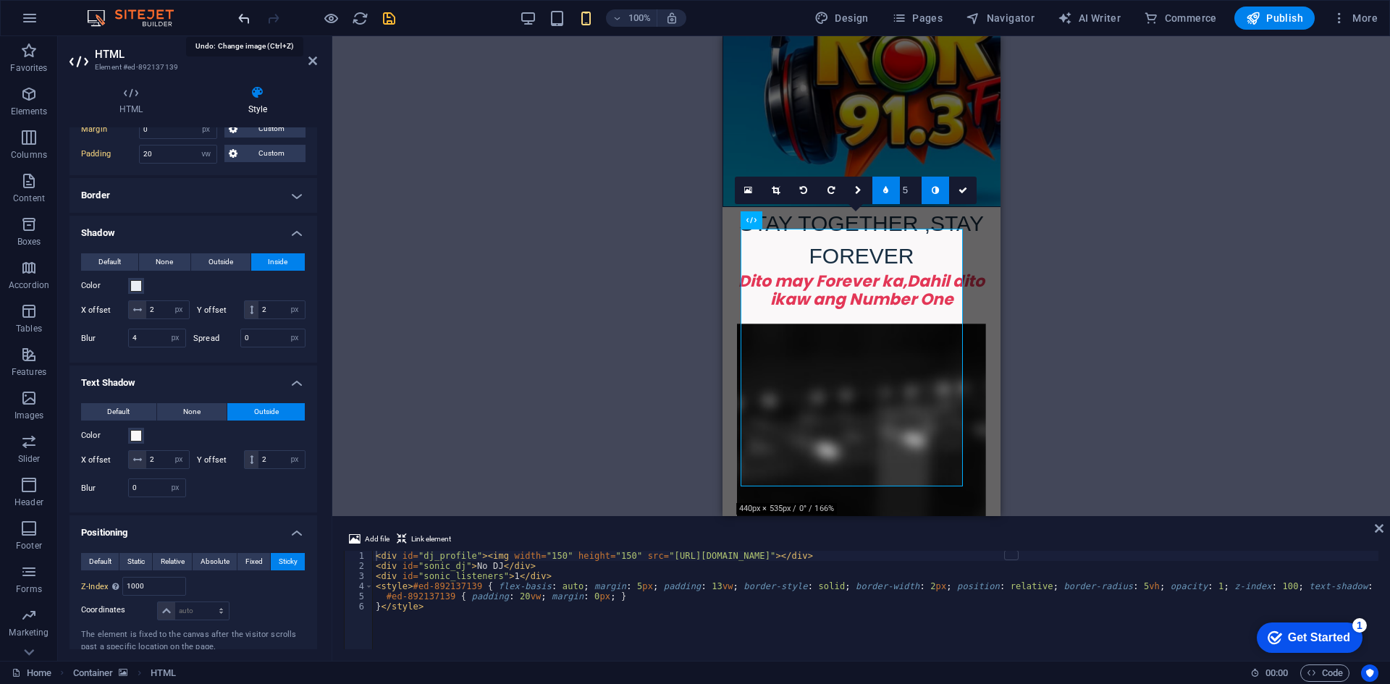
click at [238, 16] on icon "undo" at bounding box center [244, 18] width 17 height 17
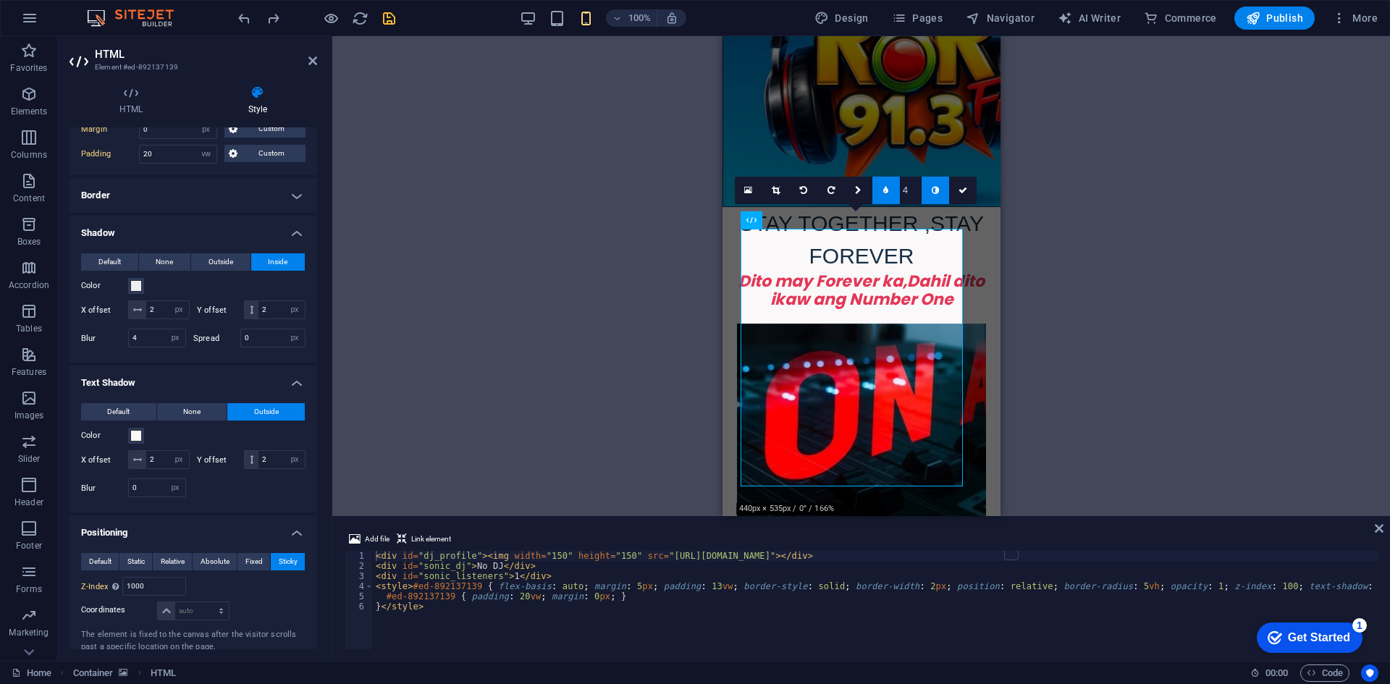
click at [914, 197] on input "4" at bounding box center [911, 190] width 22 height 27
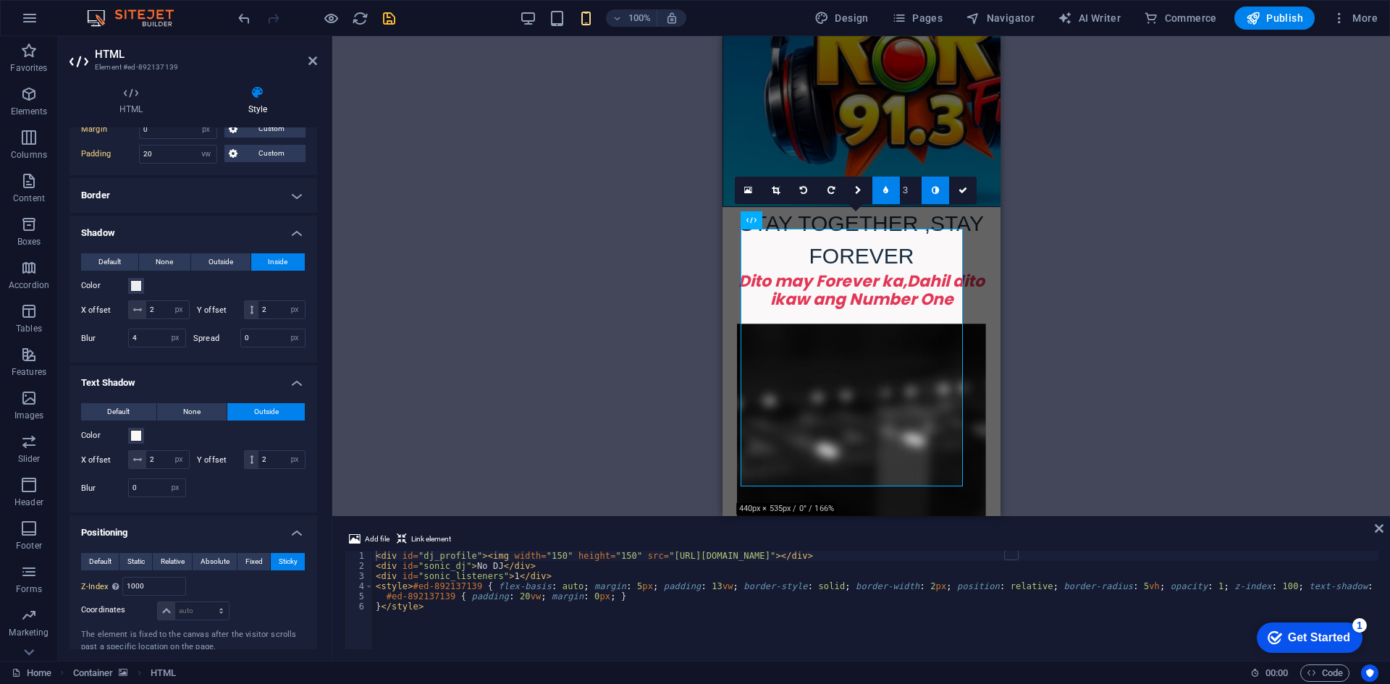
click at [914, 197] on input "3" at bounding box center [911, 190] width 22 height 27
click at [917, 182] on input "4" at bounding box center [911, 190] width 22 height 27
click at [917, 182] on input "5" at bounding box center [911, 190] width 22 height 27
click at [917, 182] on input "6" at bounding box center [911, 190] width 22 height 27
click at [917, 182] on input "7" at bounding box center [911, 190] width 22 height 27
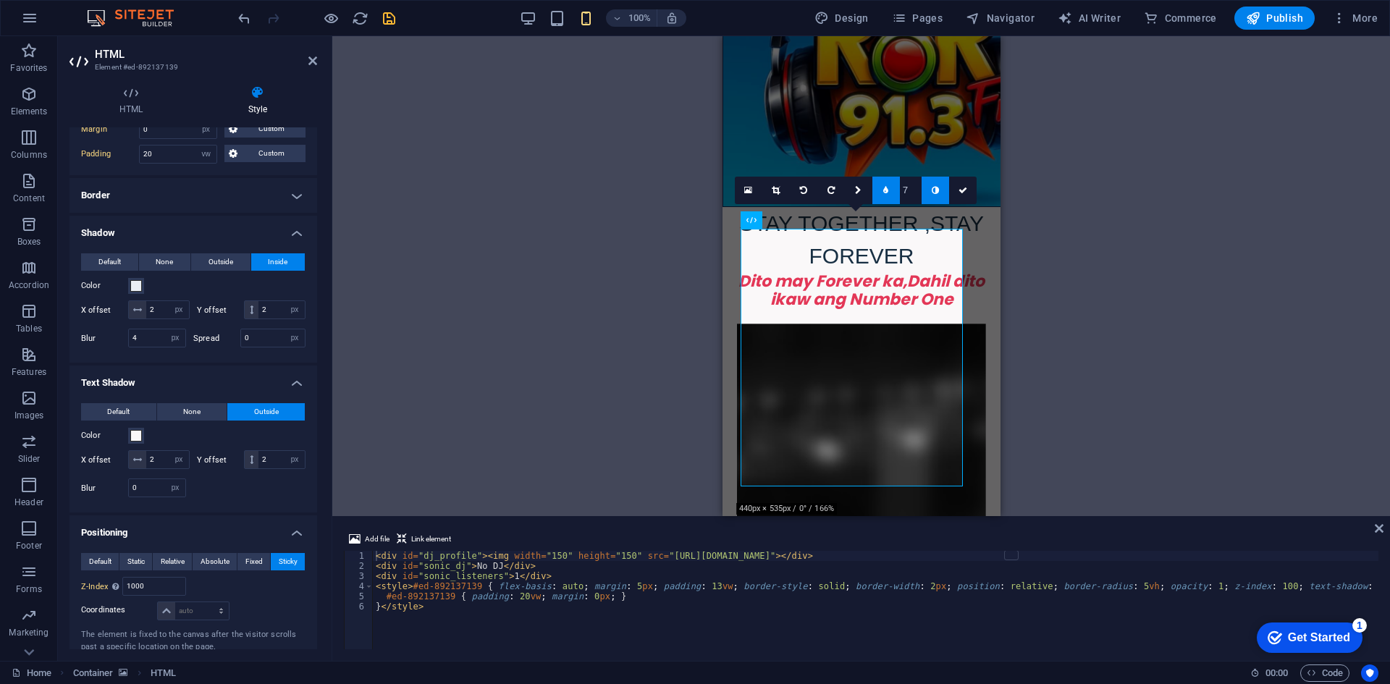
click at [947, 189] on link at bounding box center [935, 191] width 28 height 28
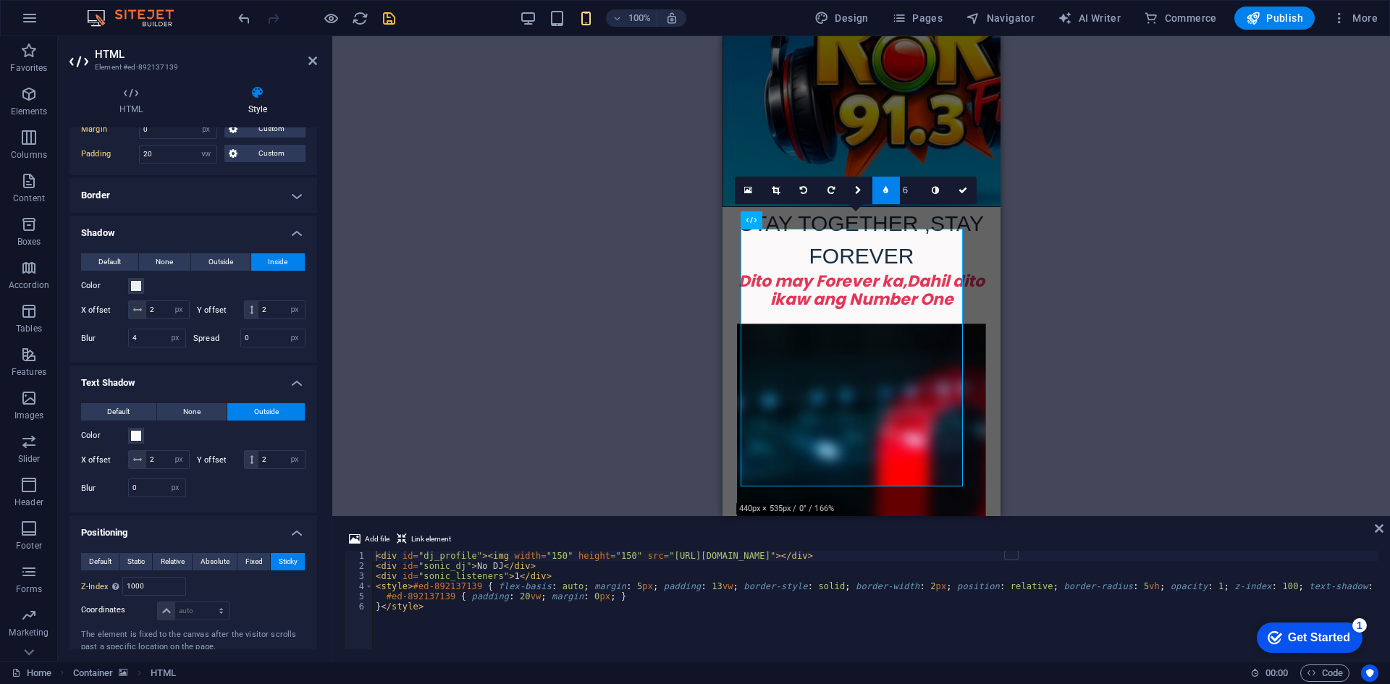
click at [916, 195] on input "6" at bounding box center [911, 190] width 22 height 27
click at [916, 195] on input "5" at bounding box center [911, 190] width 22 height 27
type input "4"
click at [916, 195] on input "4" at bounding box center [911, 190] width 22 height 27
click at [858, 191] on icon at bounding box center [858, 190] width 7 height 9
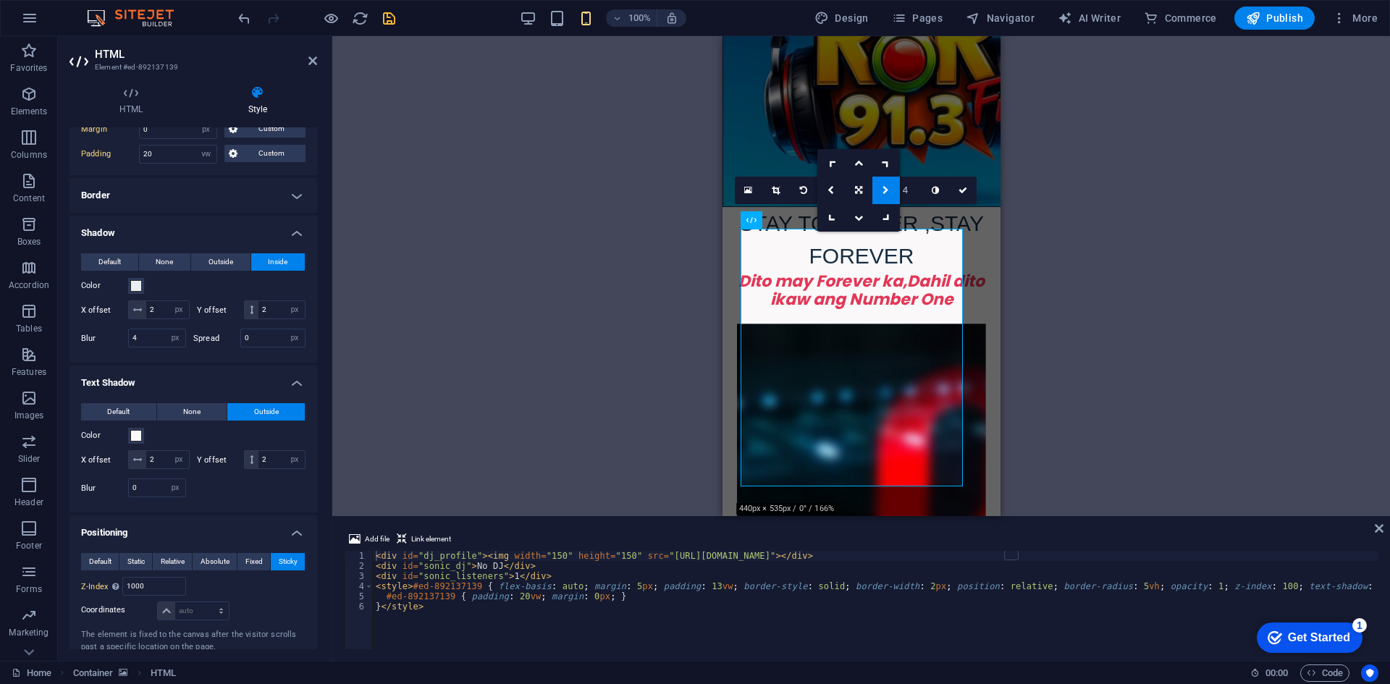
click at [1071, 303] on div "H2 Image Placeholder Container Image Container HTML Spacer Preset Container H2 …" at bounding box center [860, 276] width 1057 height 480
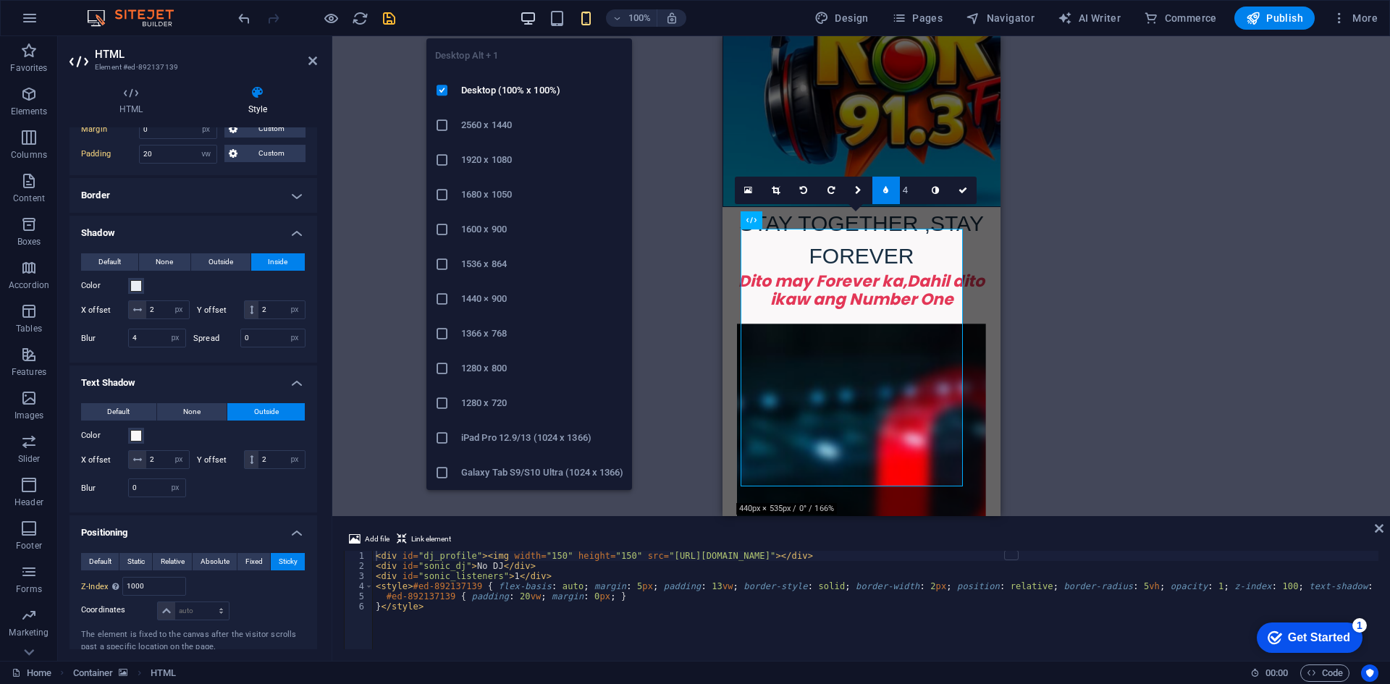
click at [523, 24] on icon "button" at bounding box center [528, 18] width 17 height 17
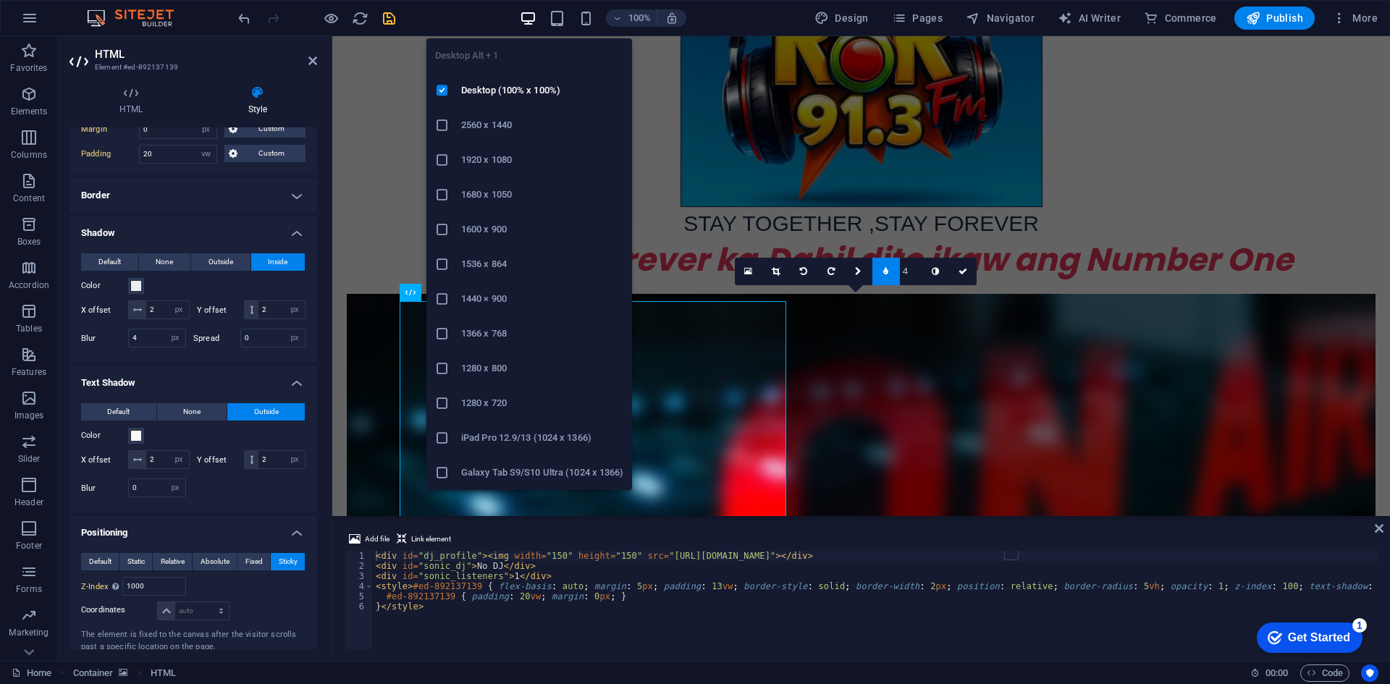
type input "5"
type input "13"
type input "100"
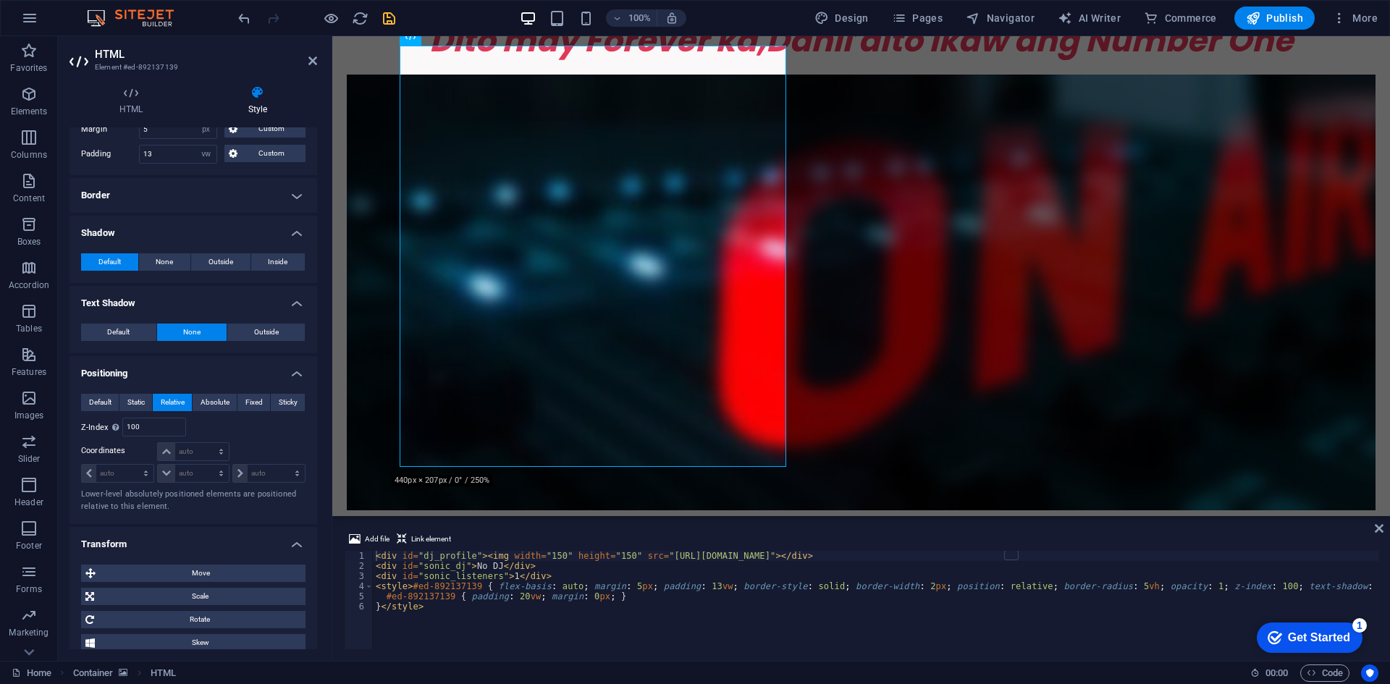
scroll to position [929, 0]
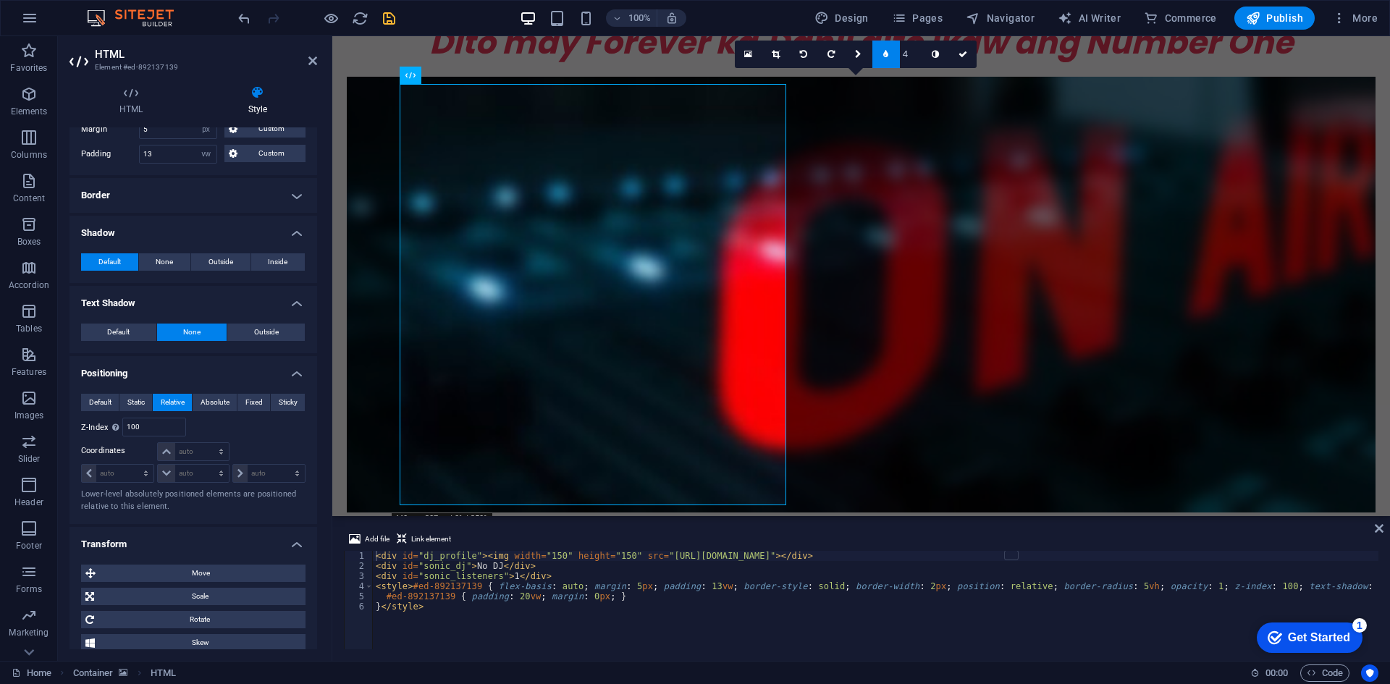
click at [1188, 372] on figure at bounding box center [861, 295] width 1028 height 436
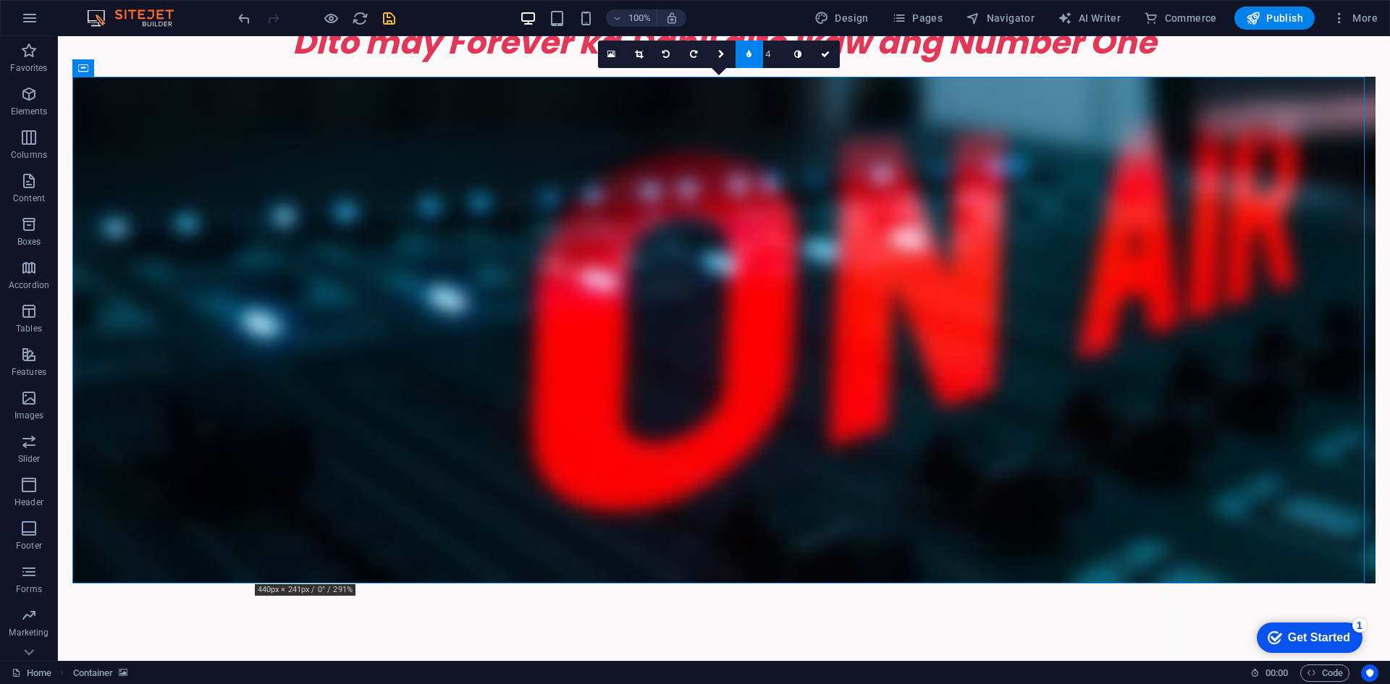
click at [766, 53] on input "4" at bounding box center [774, 54] width 22 height 27
click at [779, 59] on input "3" at bounding box center [774, 54] width 22 height 27
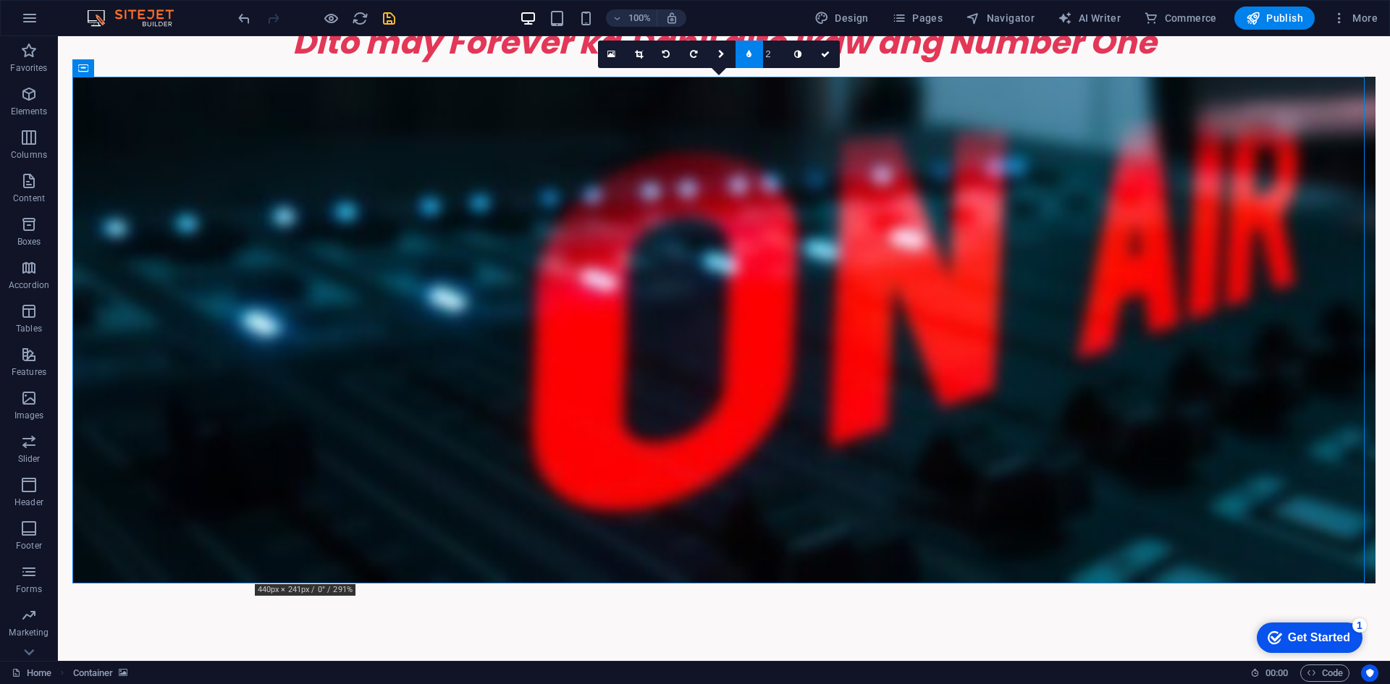
type input "2"
click at [779, 59] on input "2" at bounding box center [774, 54] width 22 height 27
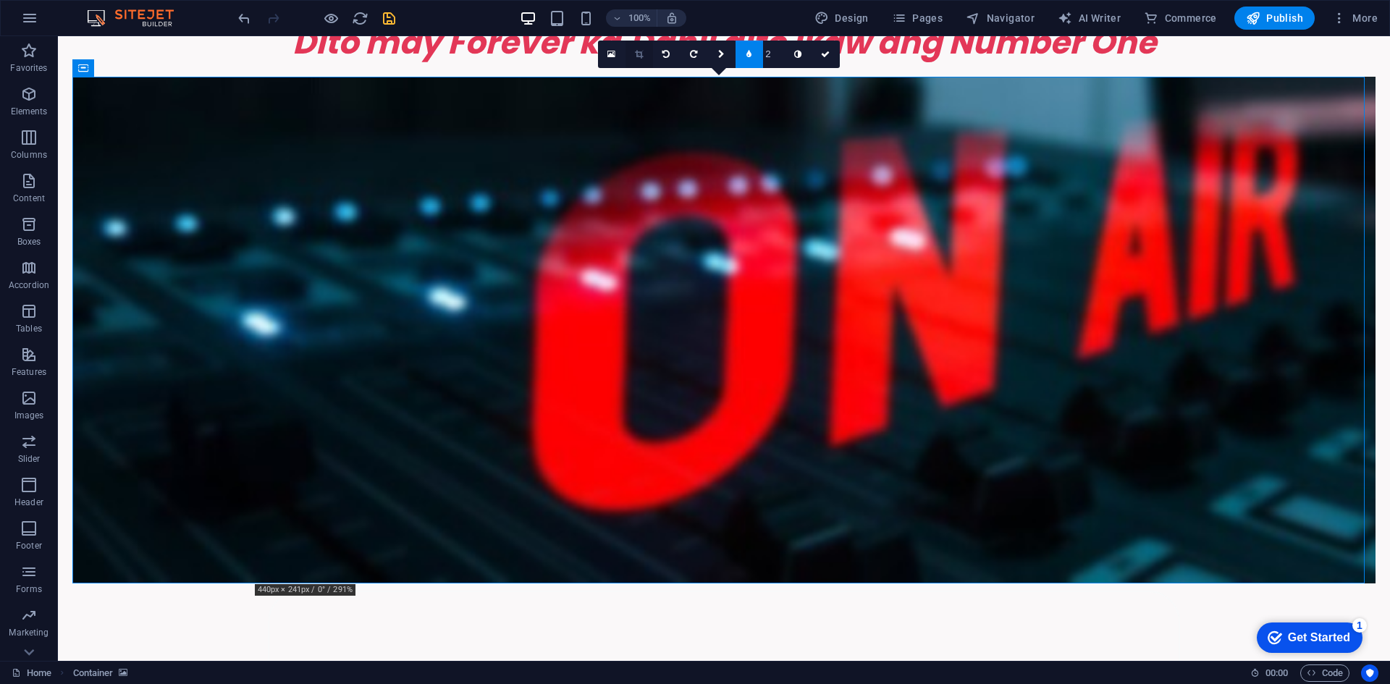
click at [638, 51] on icon at bounding box center [639, 54] width 8 height 9
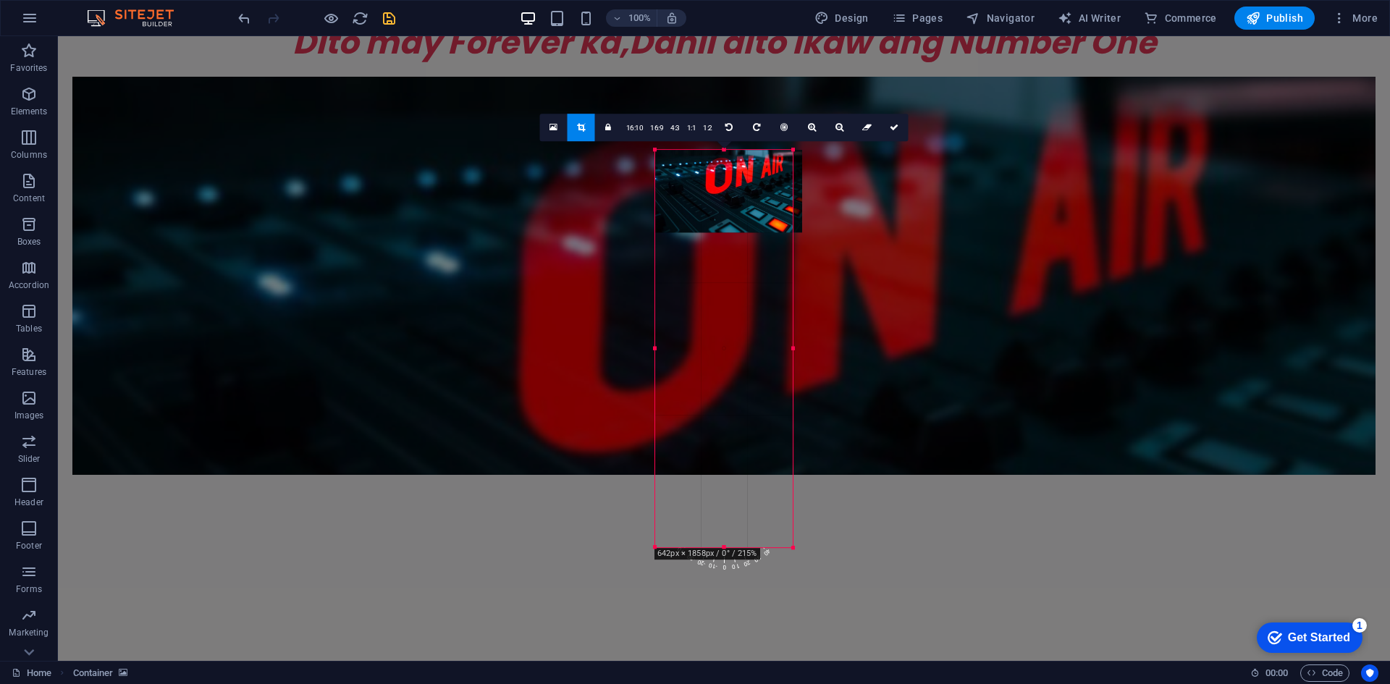
drag, startPoint x: 1256, startPoint y: 162, endPoint x: 329, endPoint y: 138, distance: 928.1
click at [329, 138] on div "H2 Image Placeholder Container Image Container HTML Spacer Preset Container H2 …" at bounding box center [724, 348] width 1332 height 625
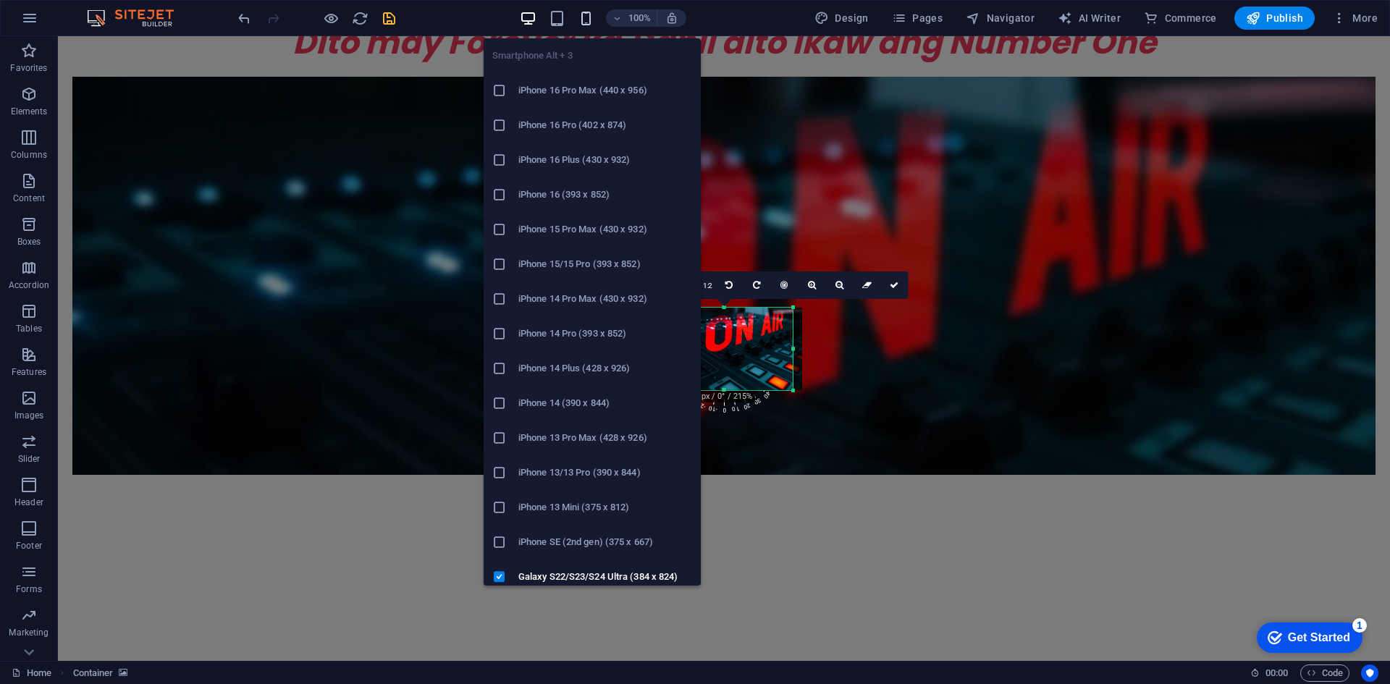
click at [588, 18] on icon "button" at bounding box center [586, 18] width 17 height 17
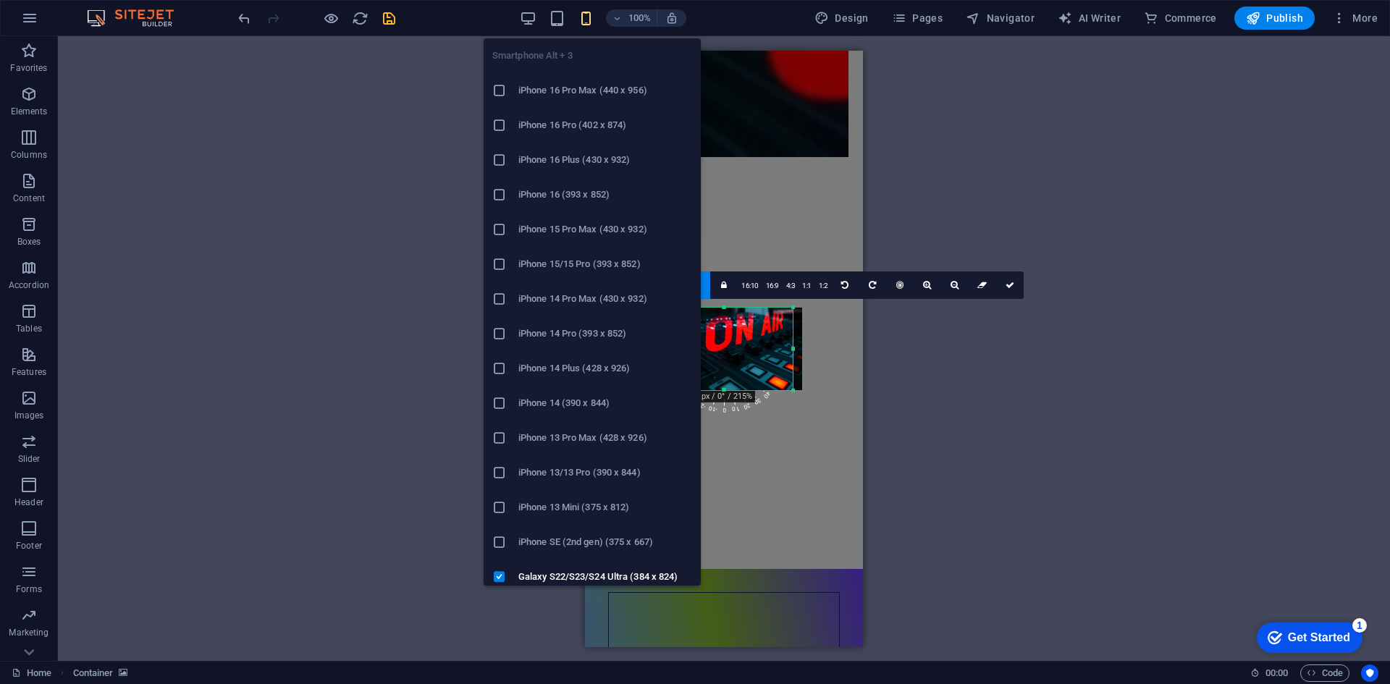
scroll to position [489, 0]
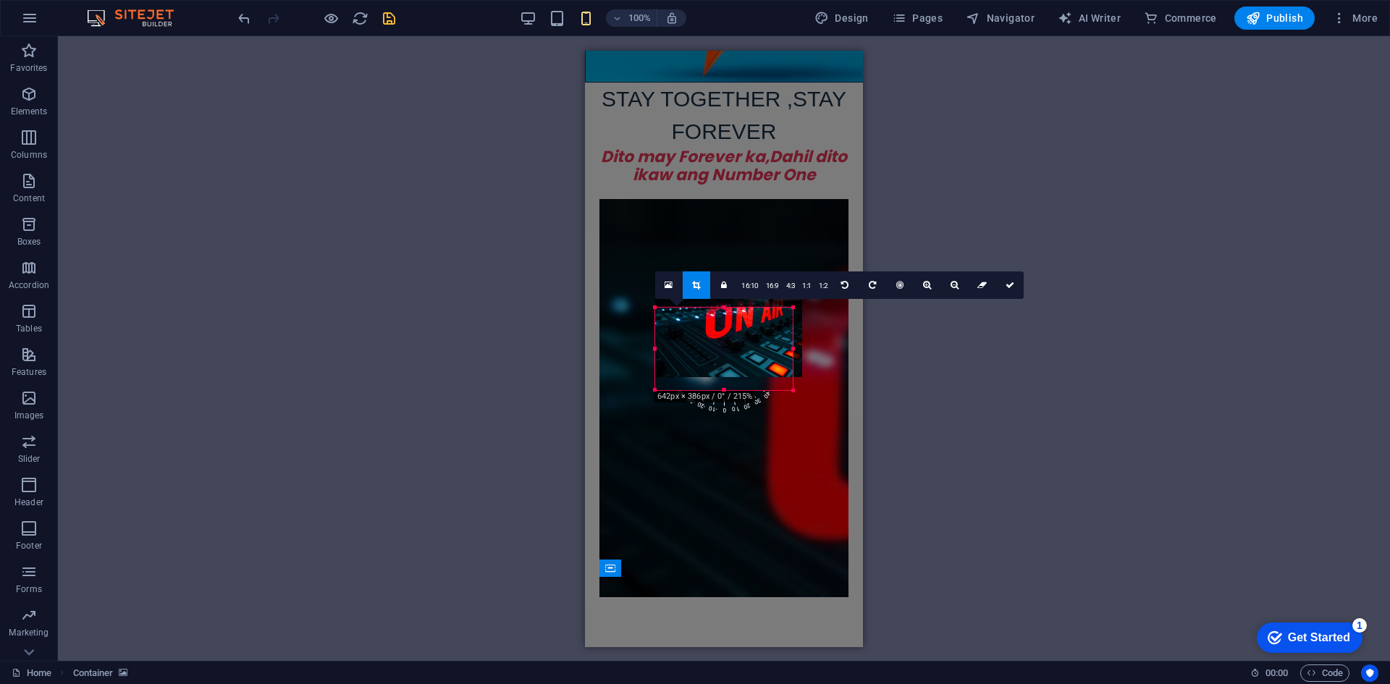
drag, startPoint x: 717, startPoint y: 364, endPoint x: 719, endPoint y: 347, distance: 16.8
click at [719, 347] on div at bounding box center [728, 335] width 147 height 83
click at [1005, 282] on icon at bounding box center [1009, 284] width 9 height 9
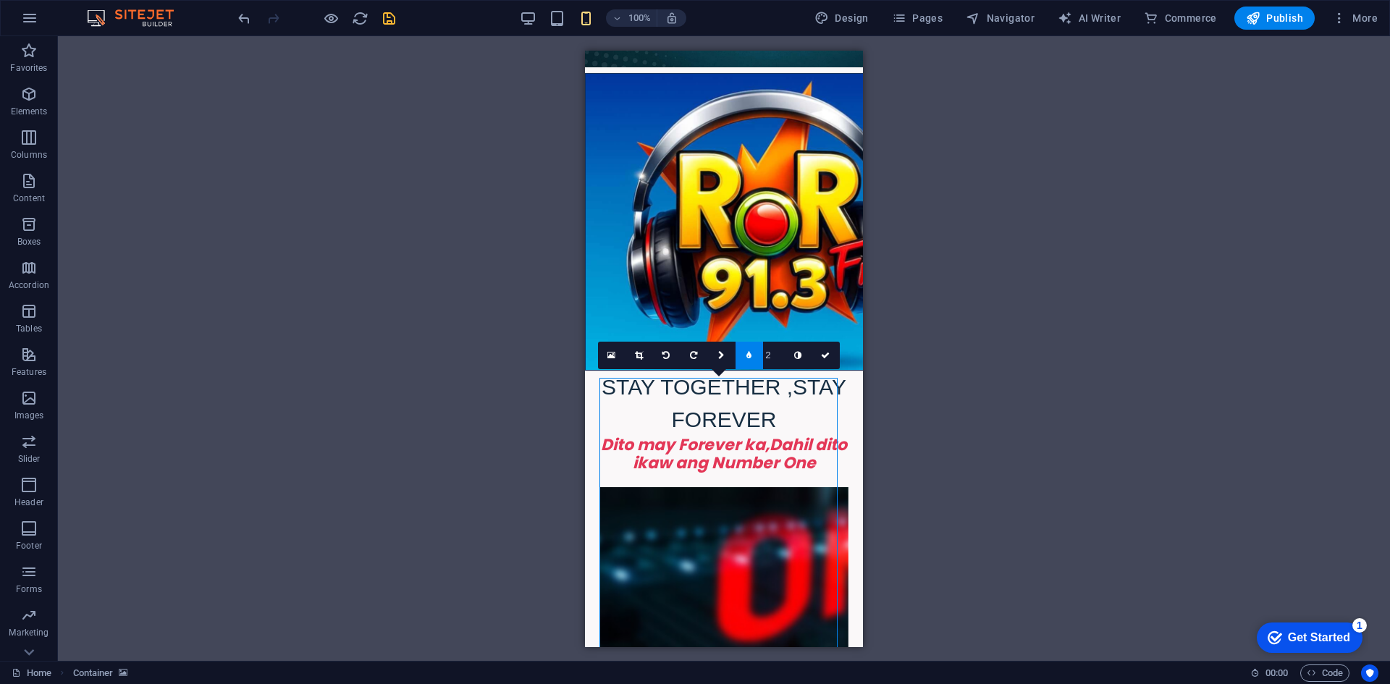
scroll to position [199, 0]
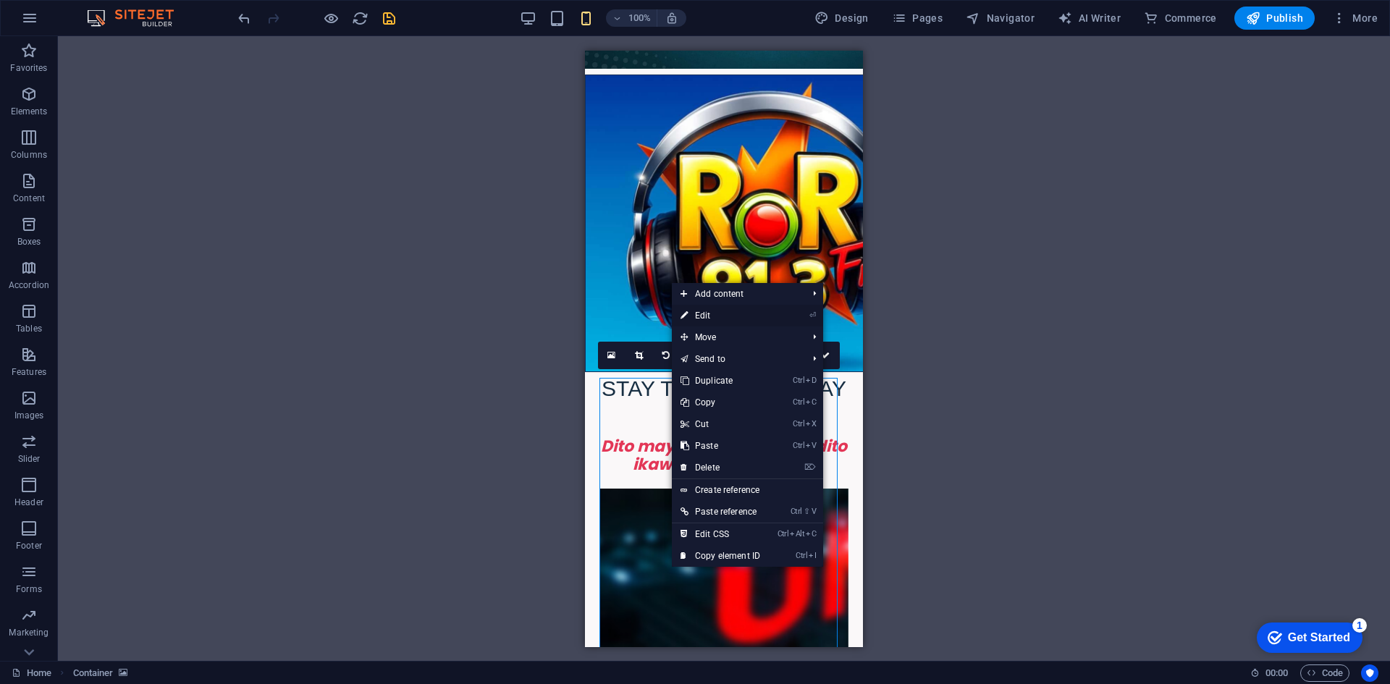
click at [702, 316] on link "⏎ Edit" at bounding box center [720, 316] width 97 height 22
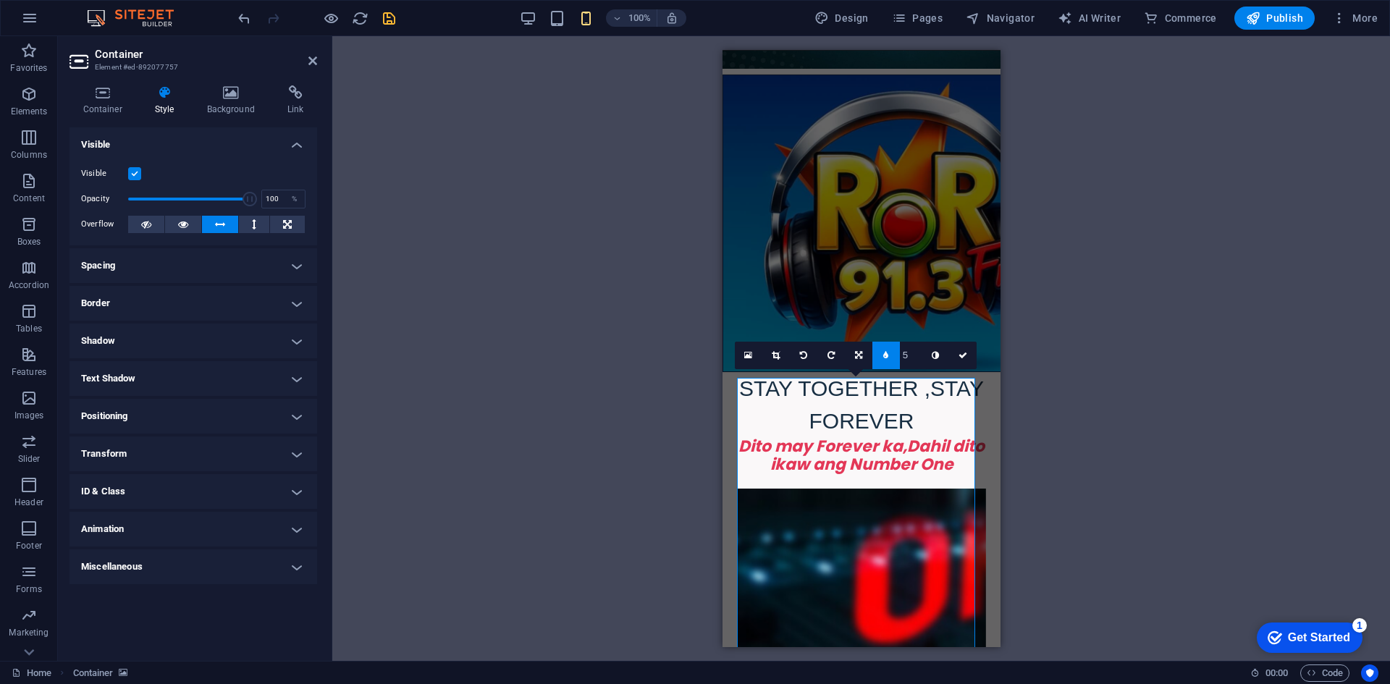
click at [289, 417] on h4 "Positioning" at bounding box center [193, 416] width 248 height 35
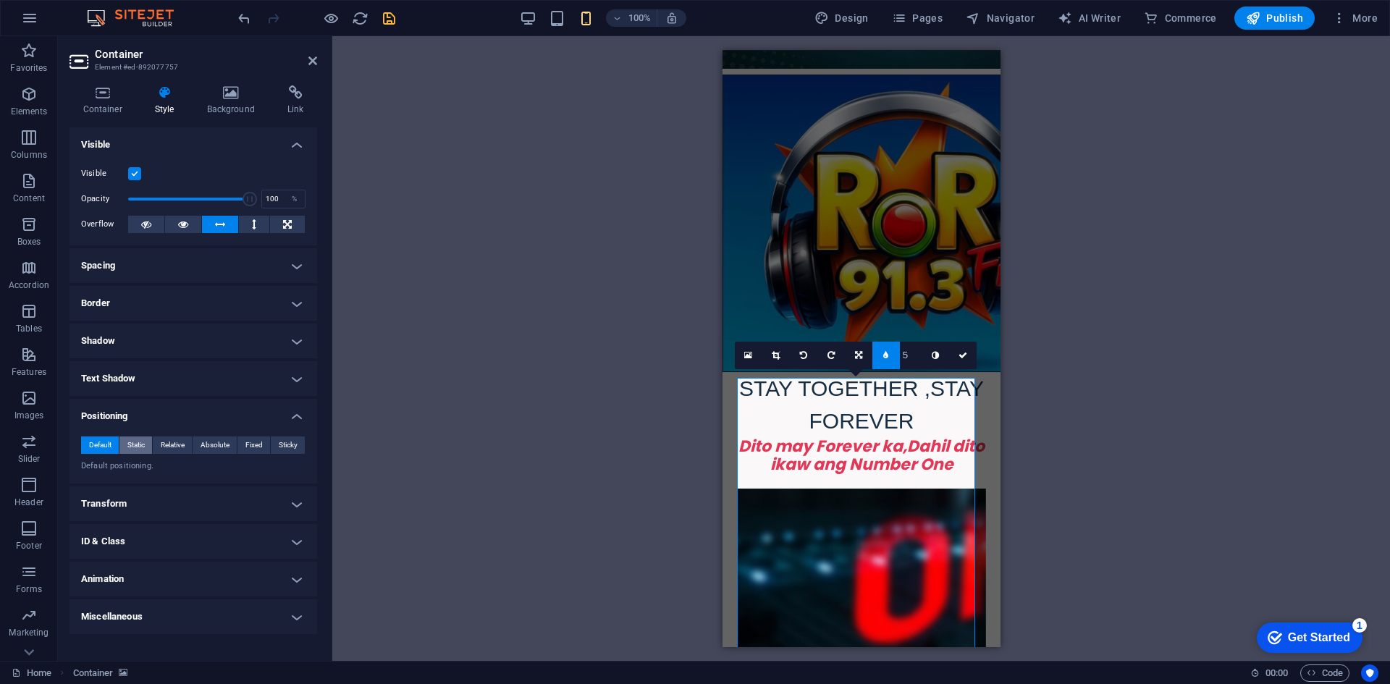
click at [135, 437] on span "Static" at bounding box center [135, 444] width 17 height 17
click at [176, 445] on span "Relative" at bounding box center [173, 444] width 24 height 17
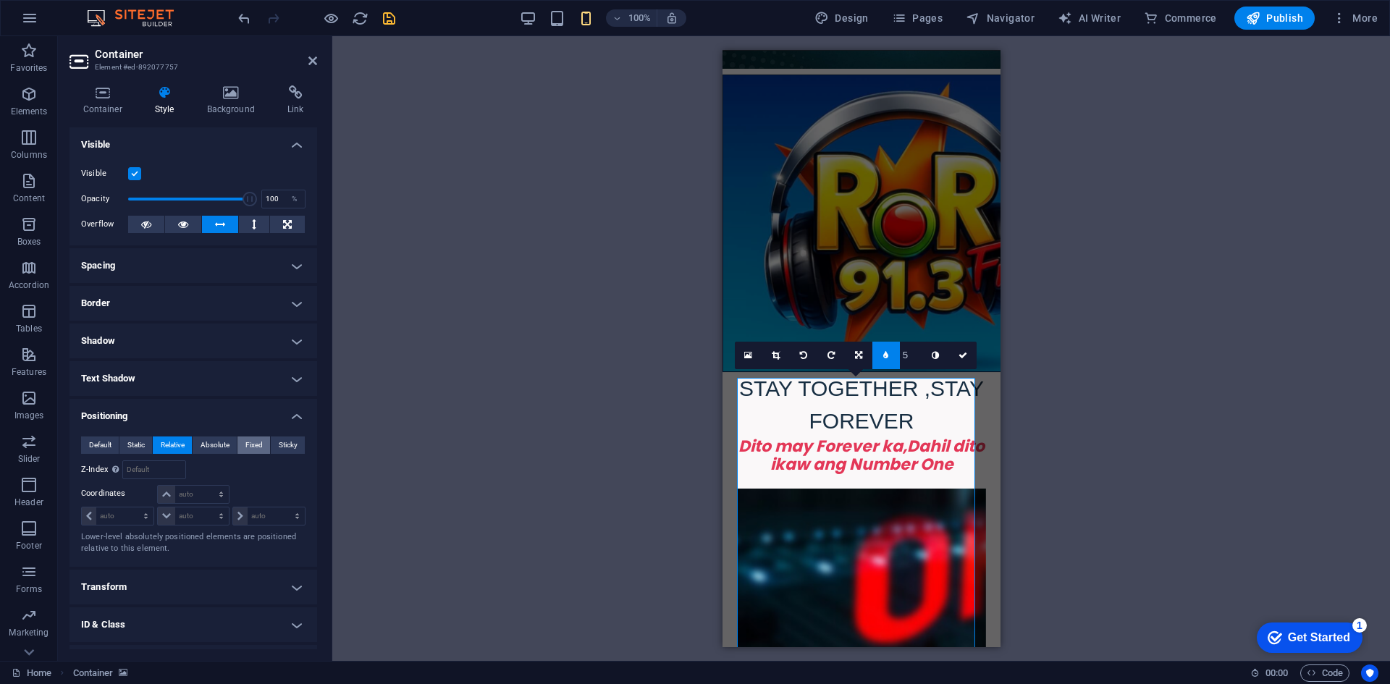
click at [253, 447] on span "Fixed" at bounding box center [253, 444] width 17 height 17
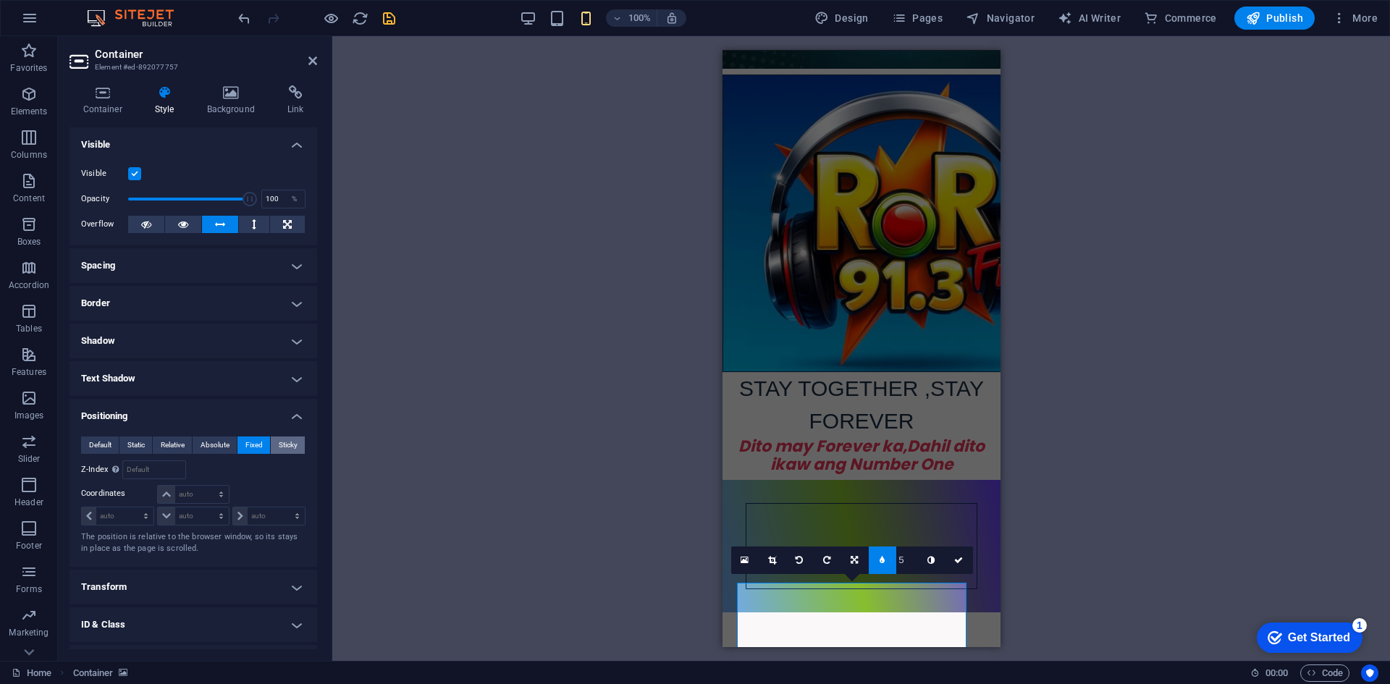
click at [281, 447] on span "Sticky" at bounding box center [288, 444] width 19 height 17
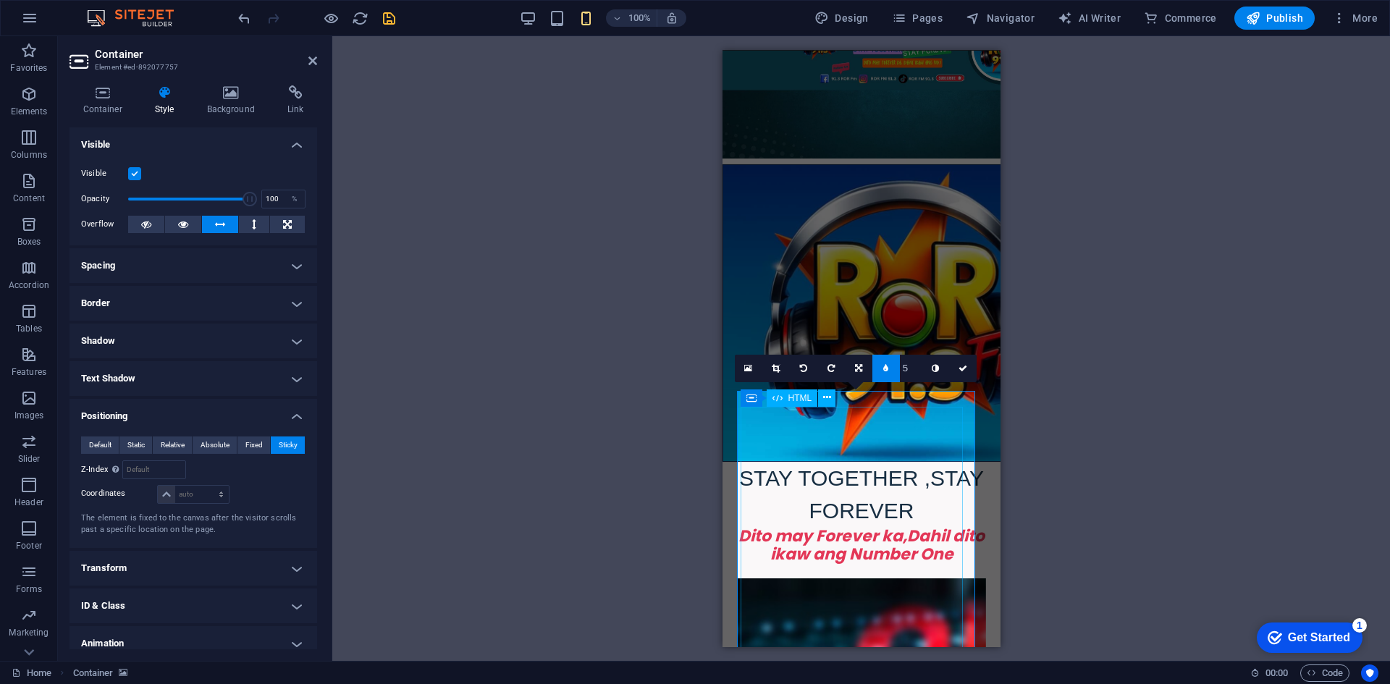
scroll to position [54, 0]
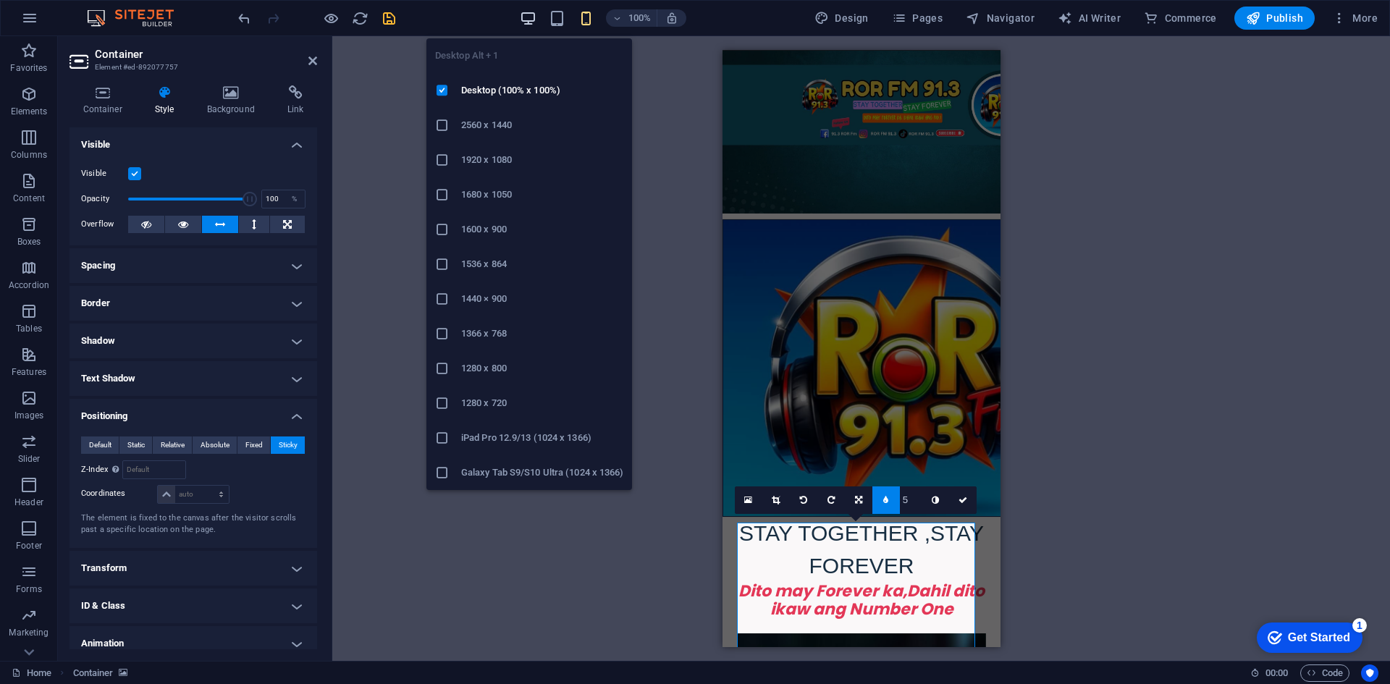
click at [526, 16] on icon "button" at bounding box center [528, 18] width 17 height 17
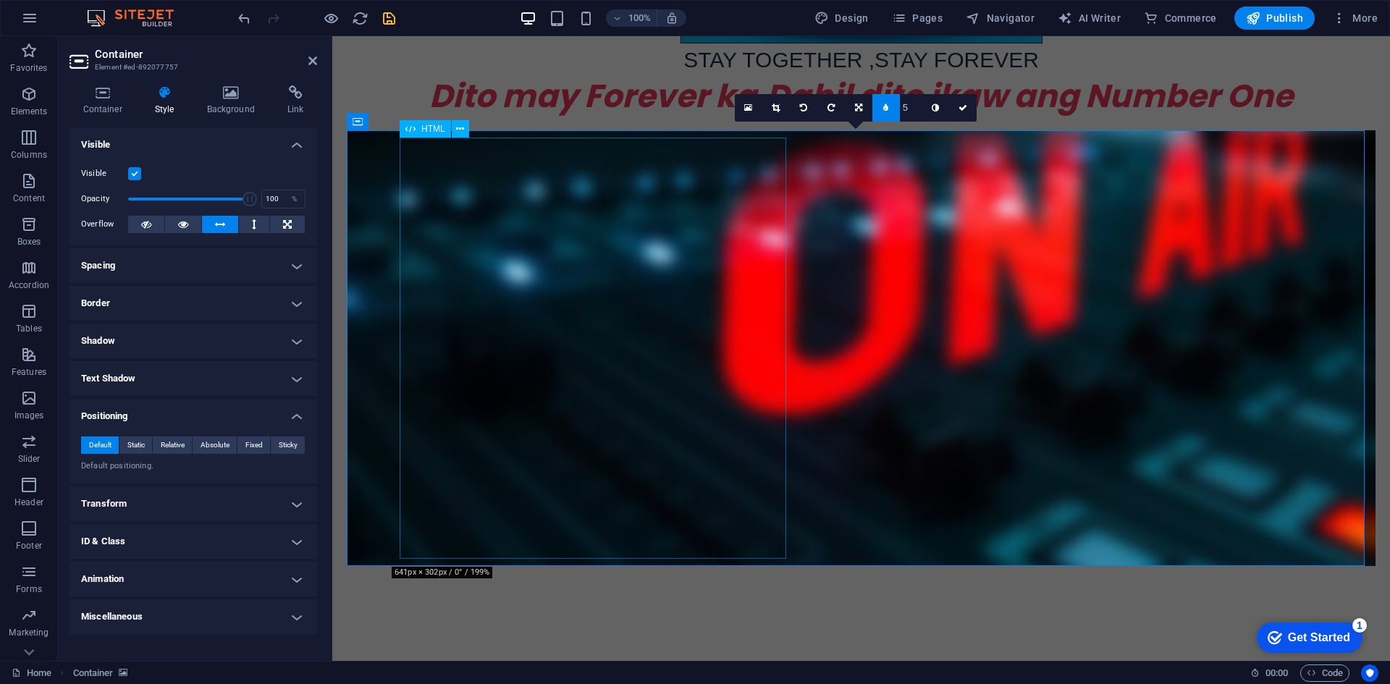
click at [248, 103] on h4 "Background" at bounding box center [233, 100] width 80 height 30
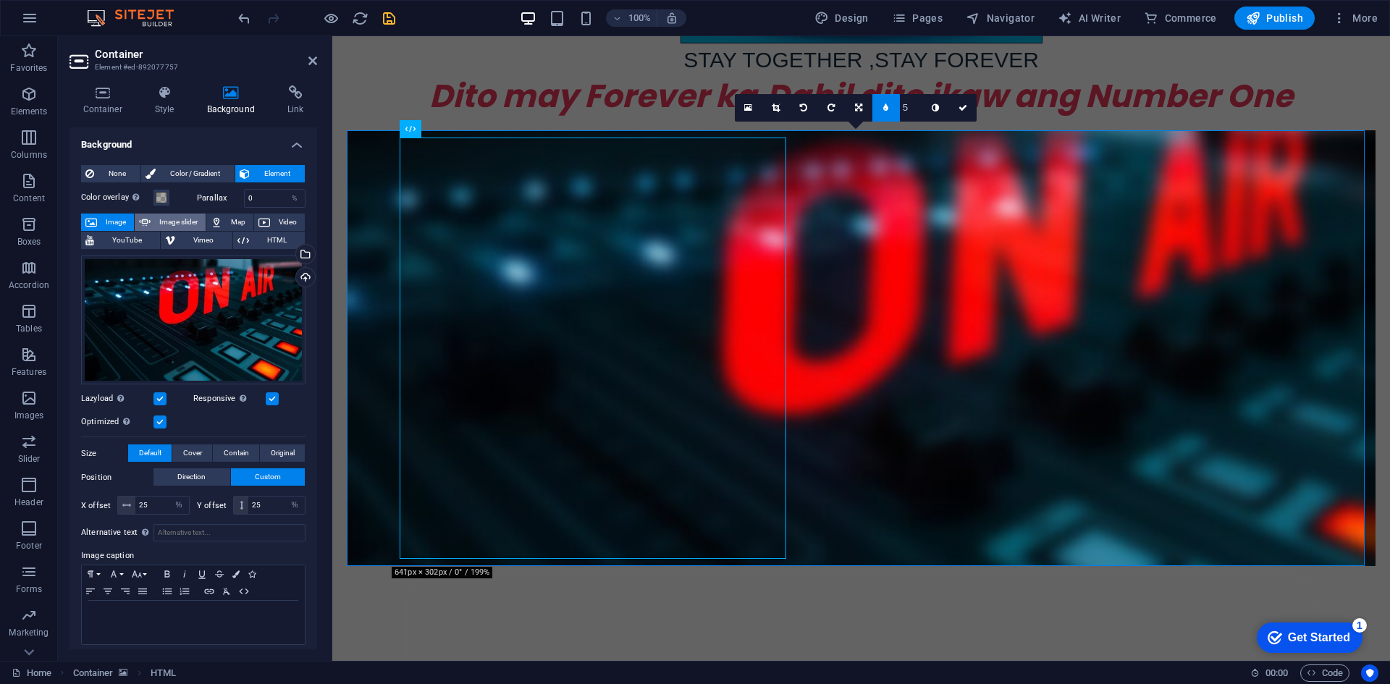
click at [187, 216] on span "Image slider" at bounding box center [178, 222] width 46 height 17
select select "ms"
select select "s"
select select "progressive"
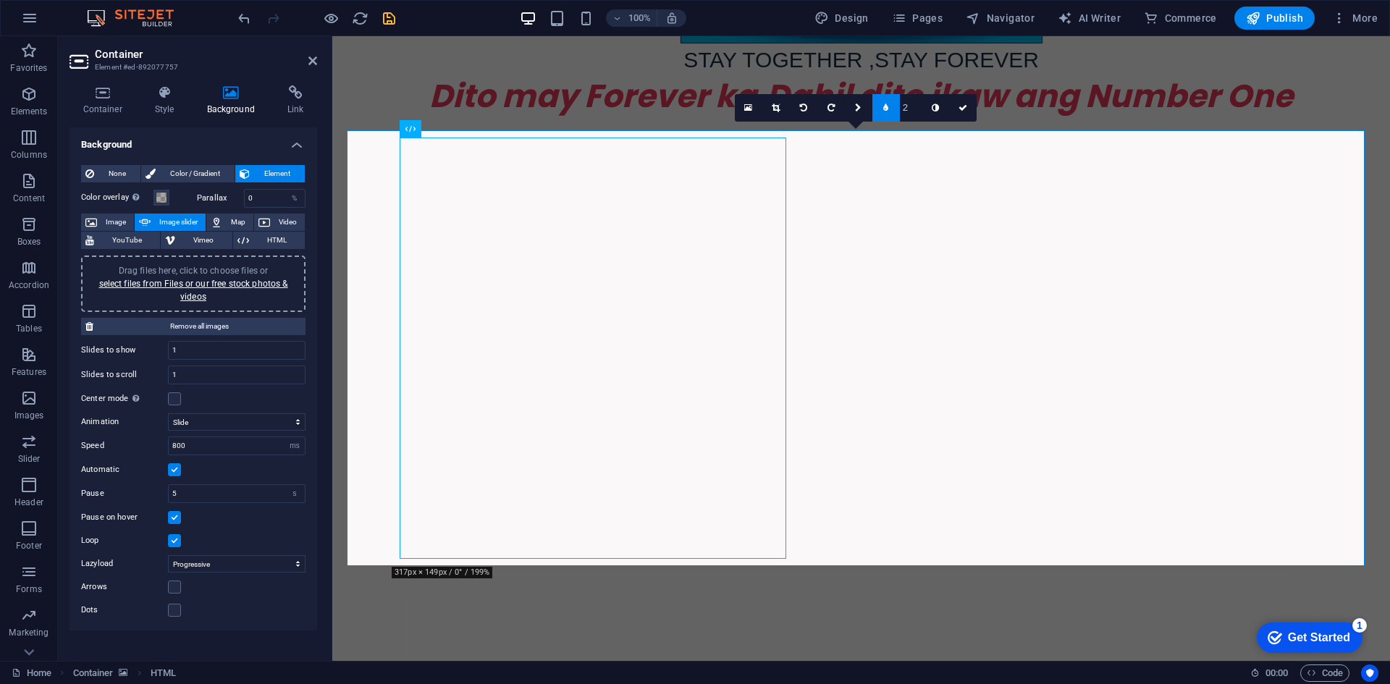
drag, startPoint x: 1081, startPoint y: 263, endPoint x: 1052, endPoint y: 271, distance: 30.0
click at [1080, 263] on div at bounding box center [861, 348] width 1028 height 436
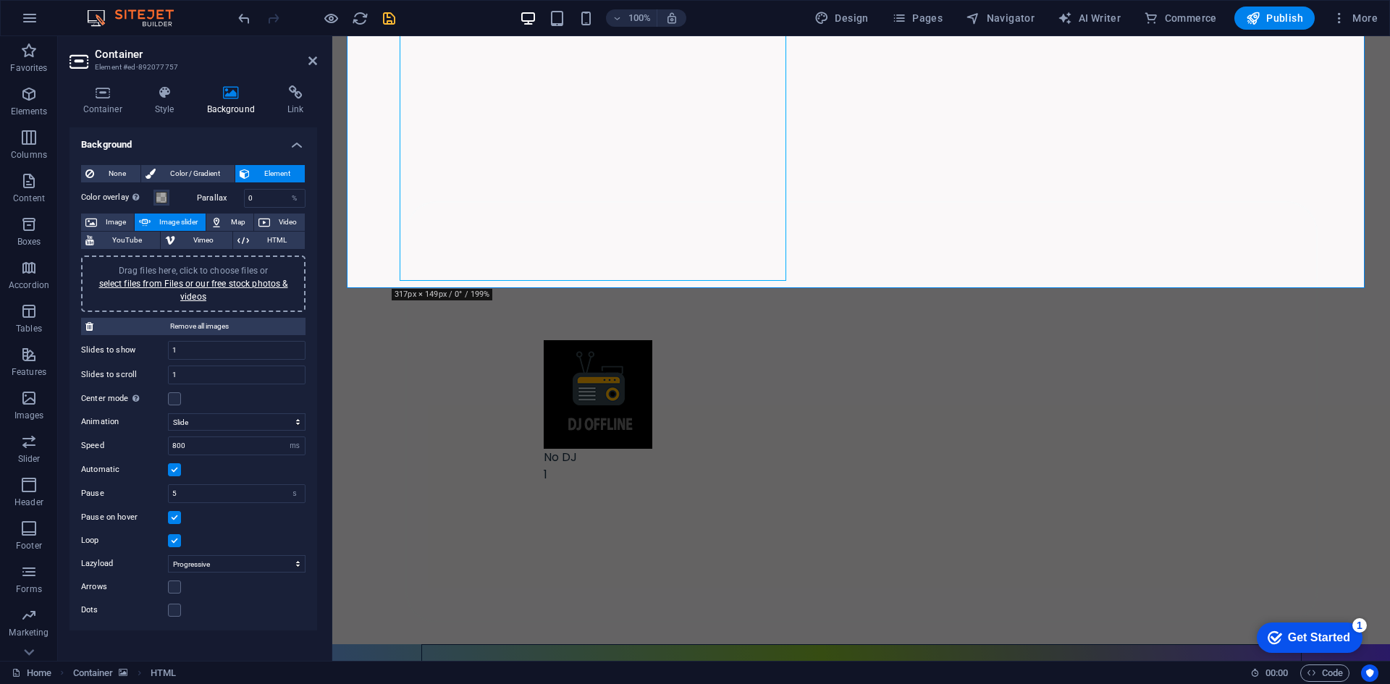
scroll to position [1382, 0]
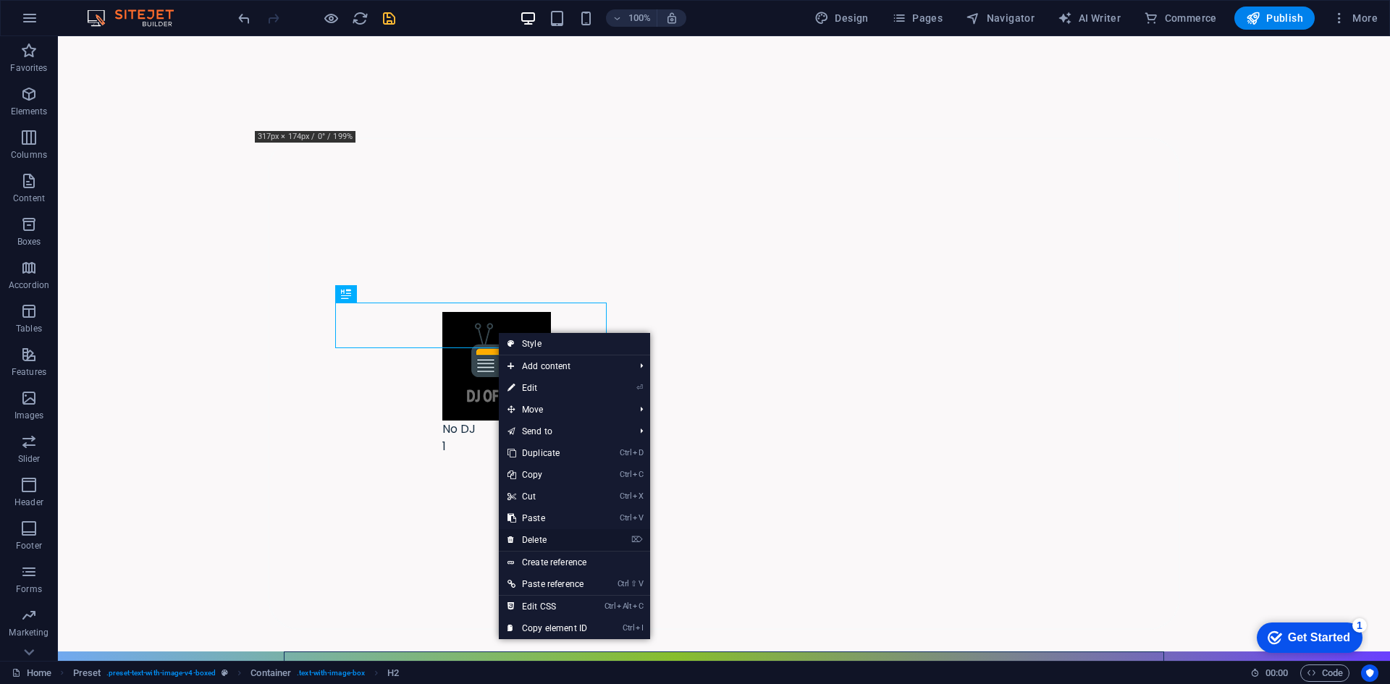
click at [541, 536] on link "⌦ Delete" at bounding box center [547, 540] width 97 height 22
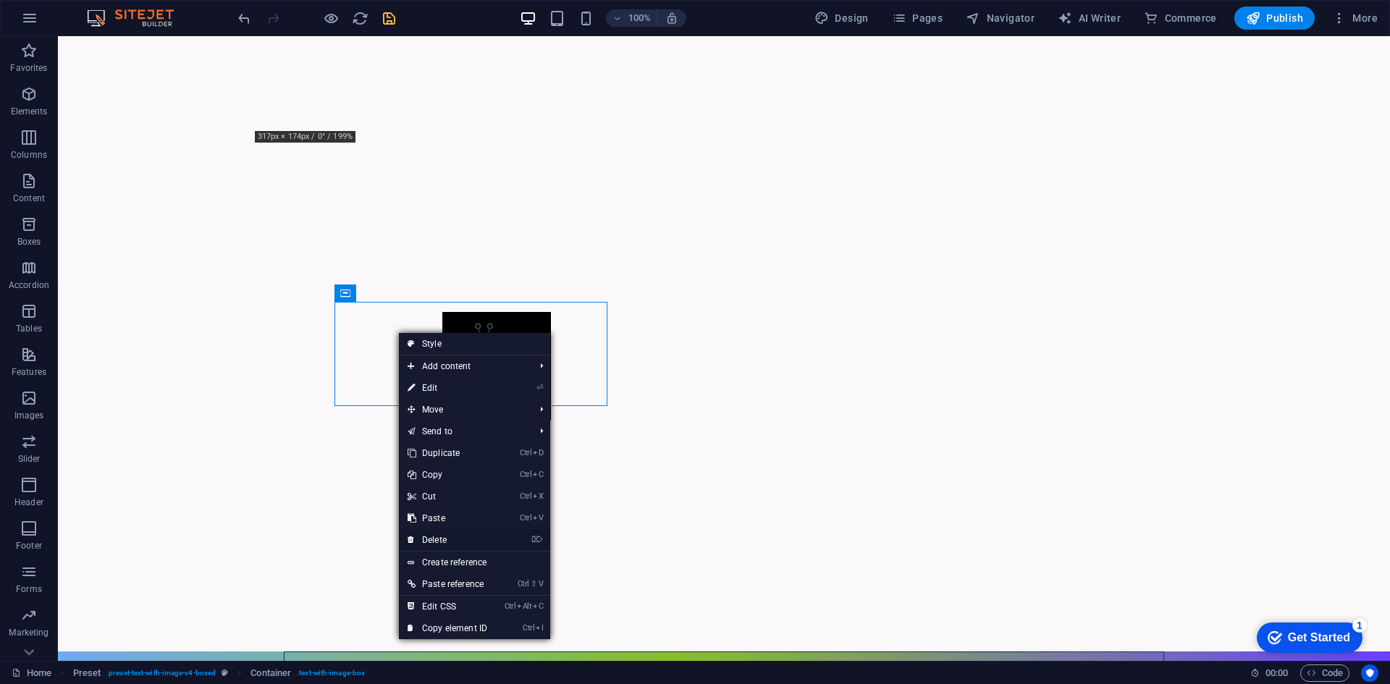
click at [450, 535] on link "⌦ Delete" at bounding box center [447, 540] width 97 height 22
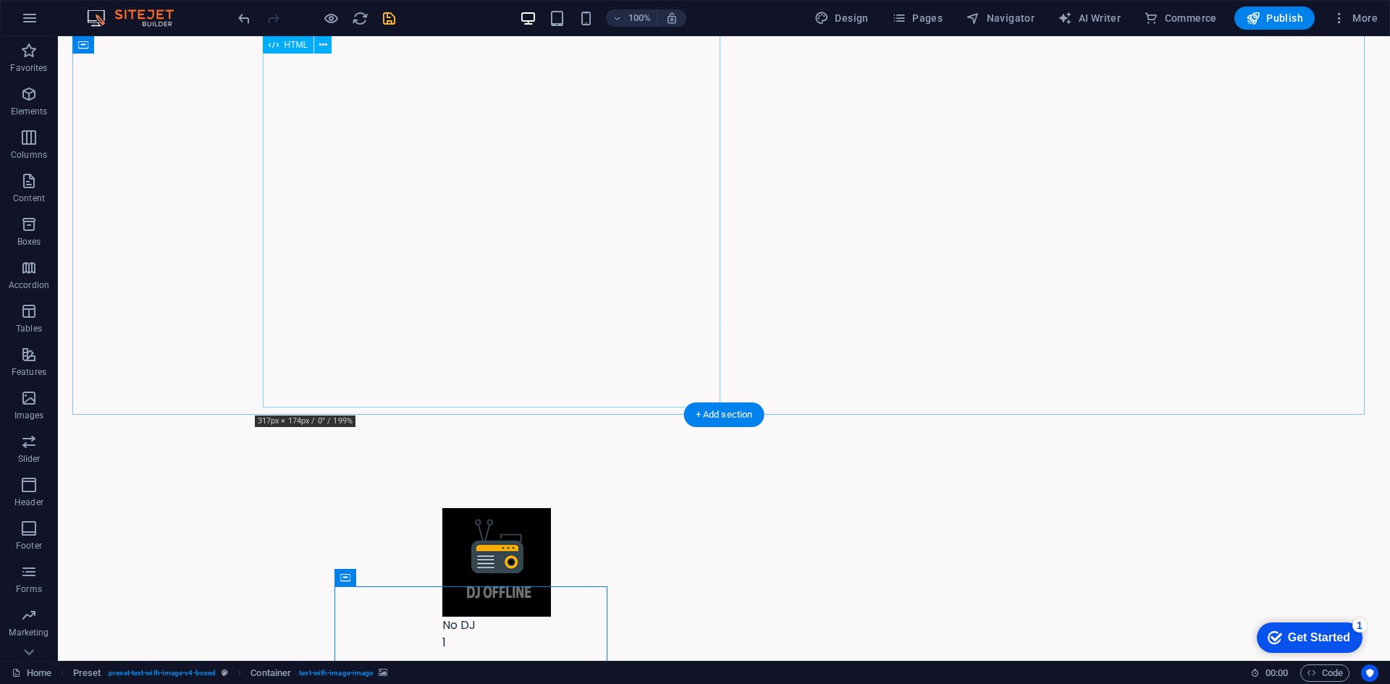
scroll to position [1020, 0]
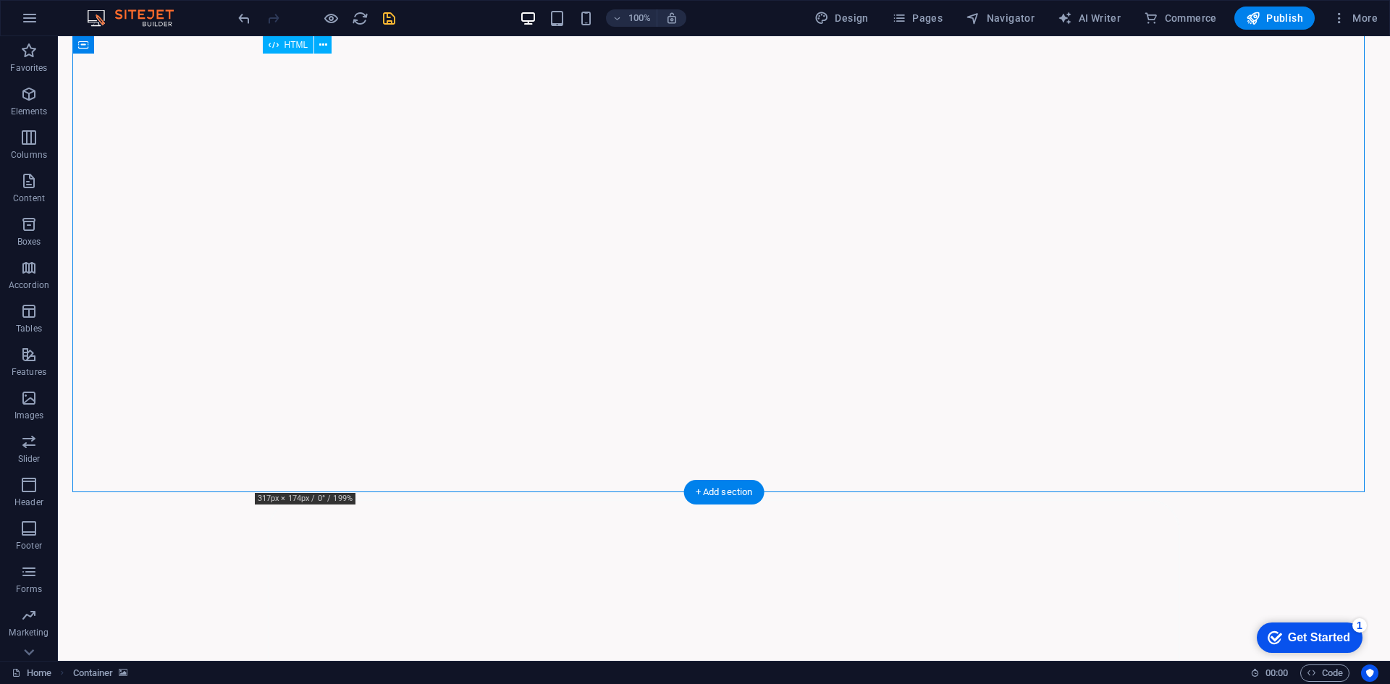
drag, startPoint x: 516, startPoint y: 221, endPoint x: 494, endPoint y: 216, distance: 22.5
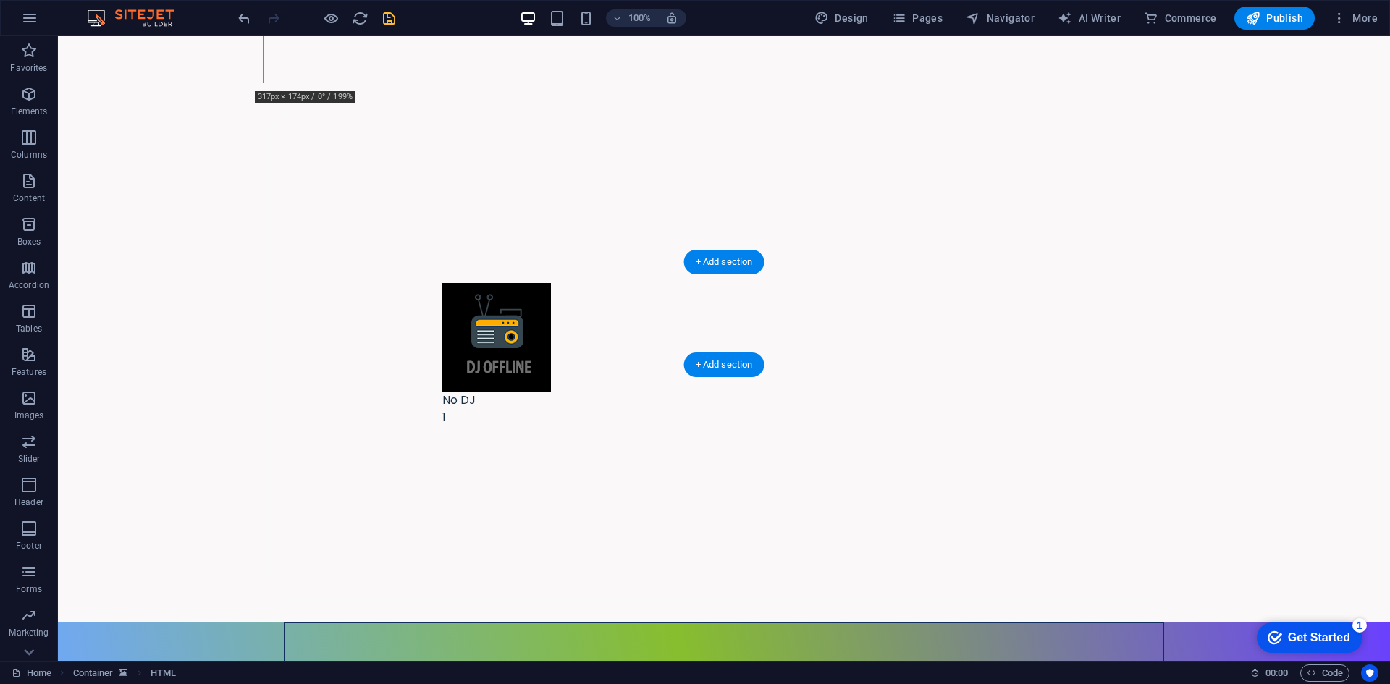
scroll to position [1421, 0]
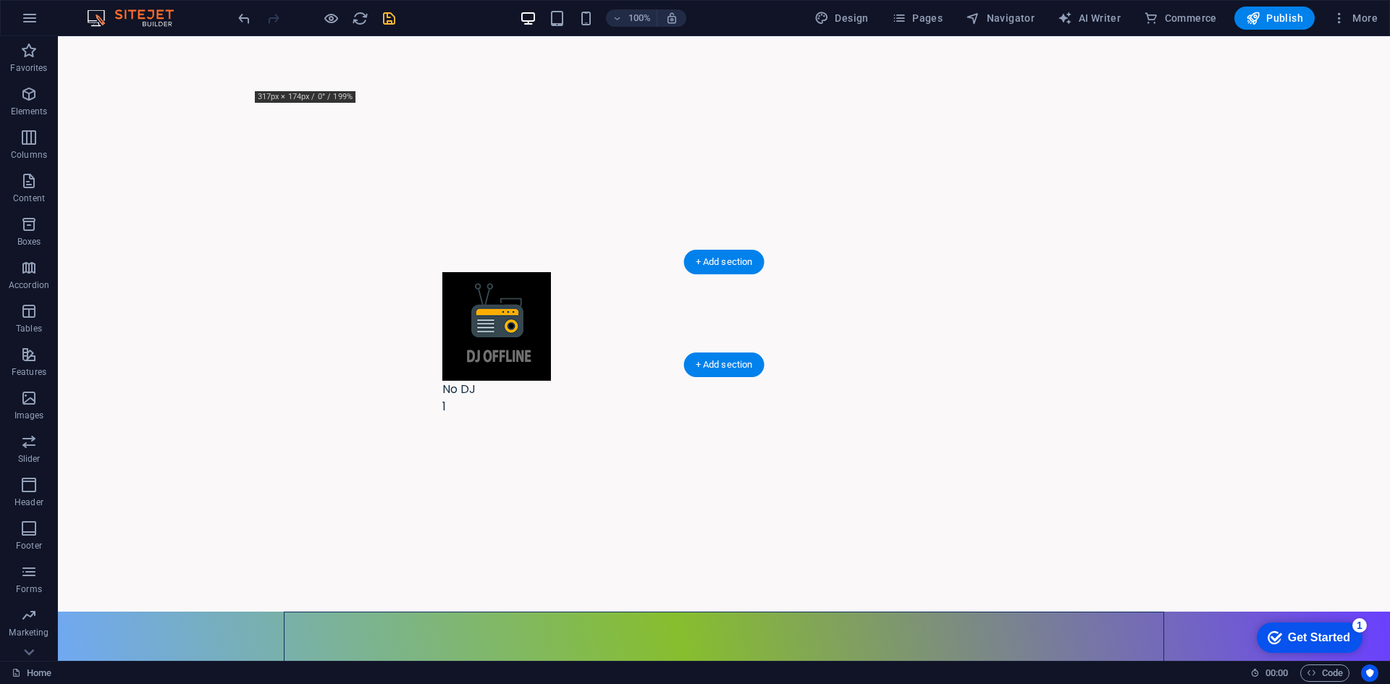
drag, startPoint x: 494, startPoint y: 215, endPoint x: 468, endPoint y: 326, distance: 113.6
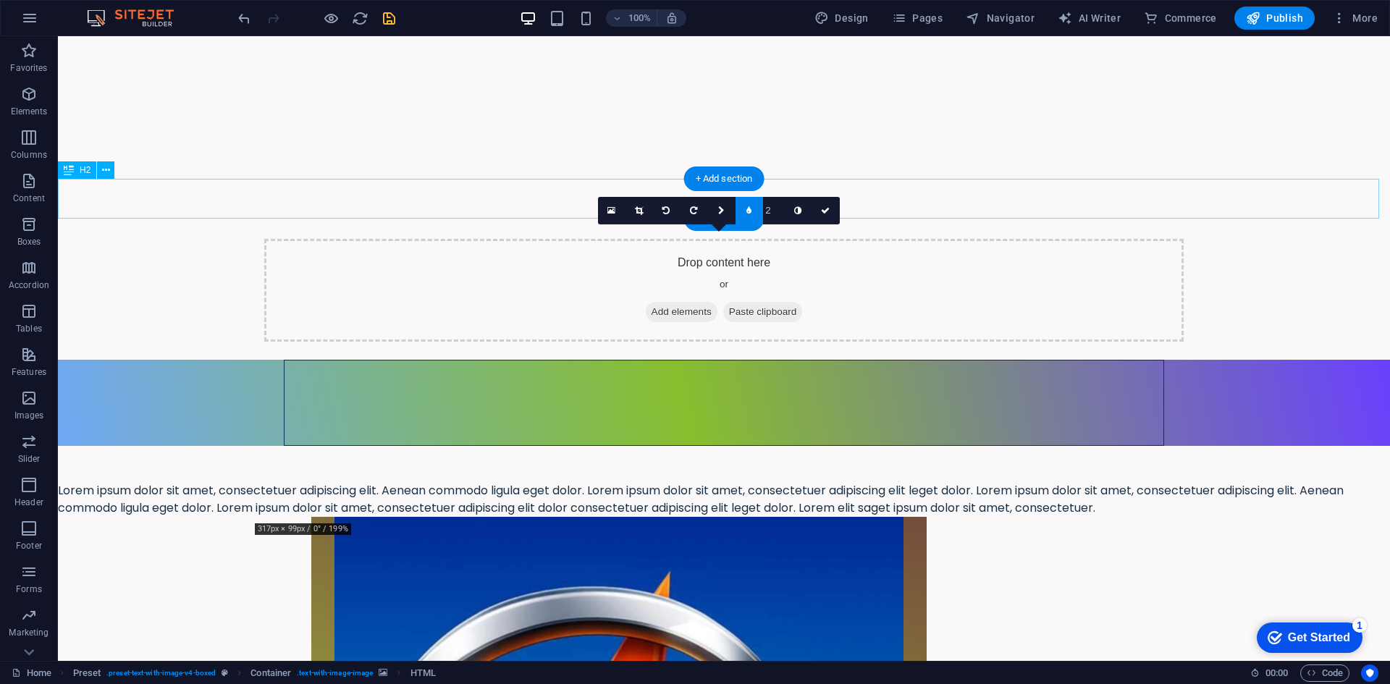
scroll to position [698, 0]
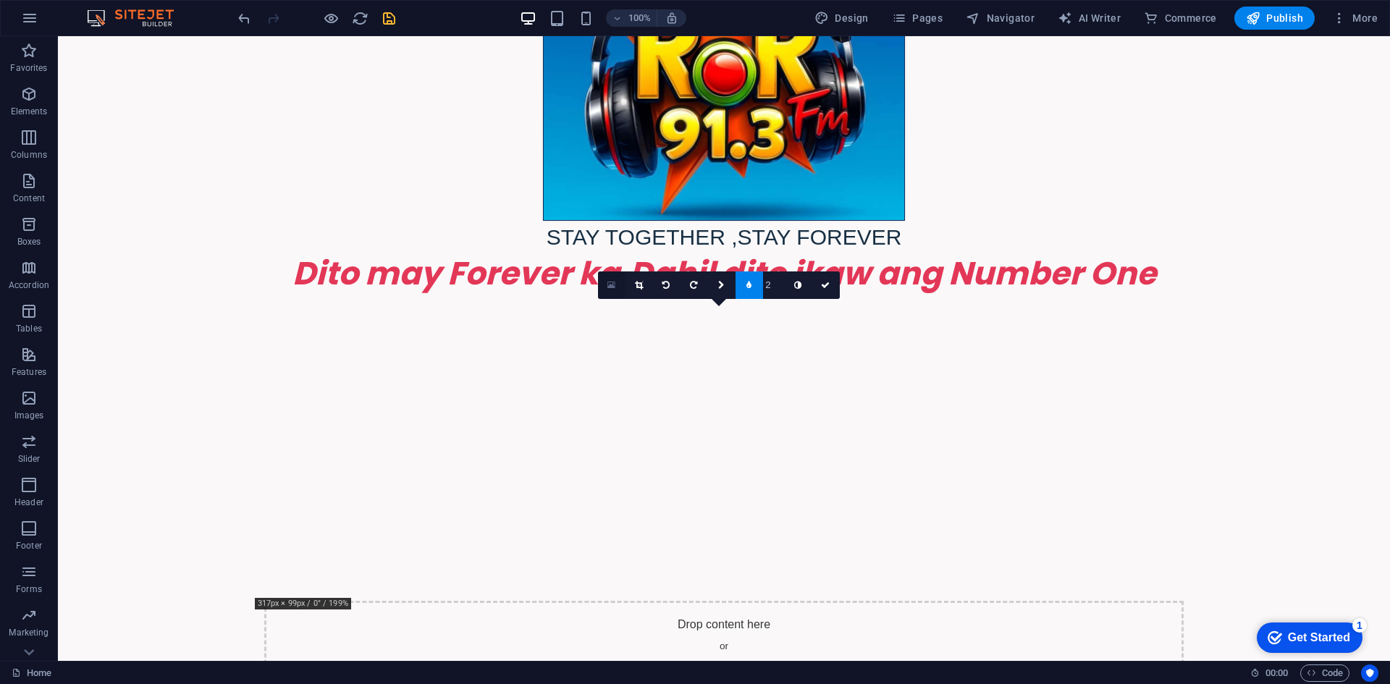
click at [610, 289] on icon at bounding box center [611, 285] width 8 height 10
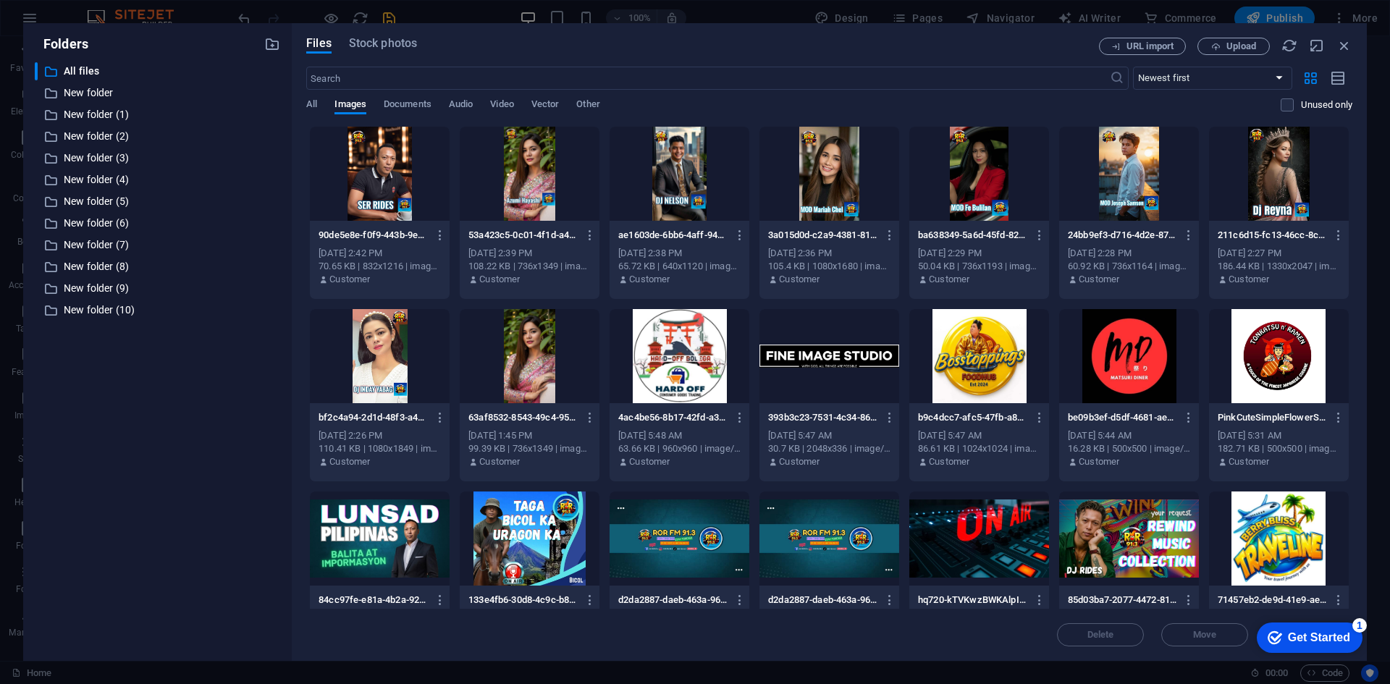
click at [520, 184] on div at bounding box center [530, 174] width 140 height 94
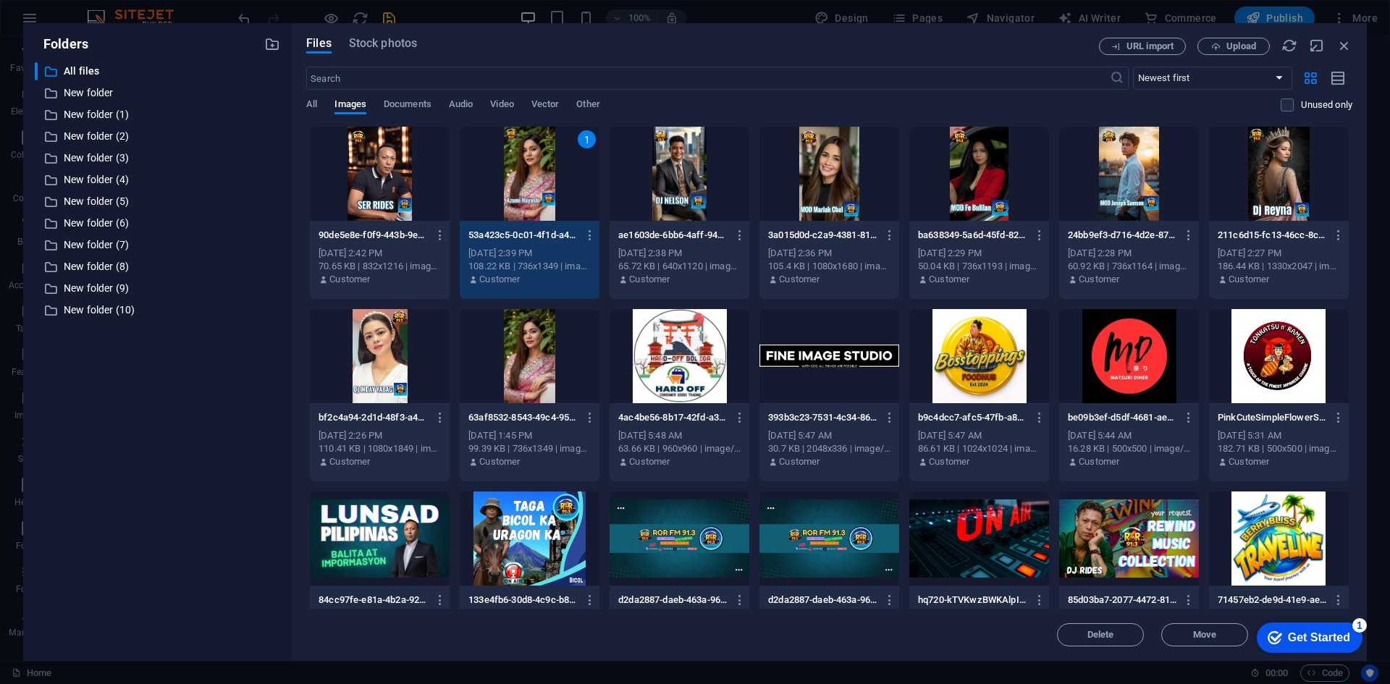
click at [397, 179] on div at bounding box center [380, 174] width 140 height 94
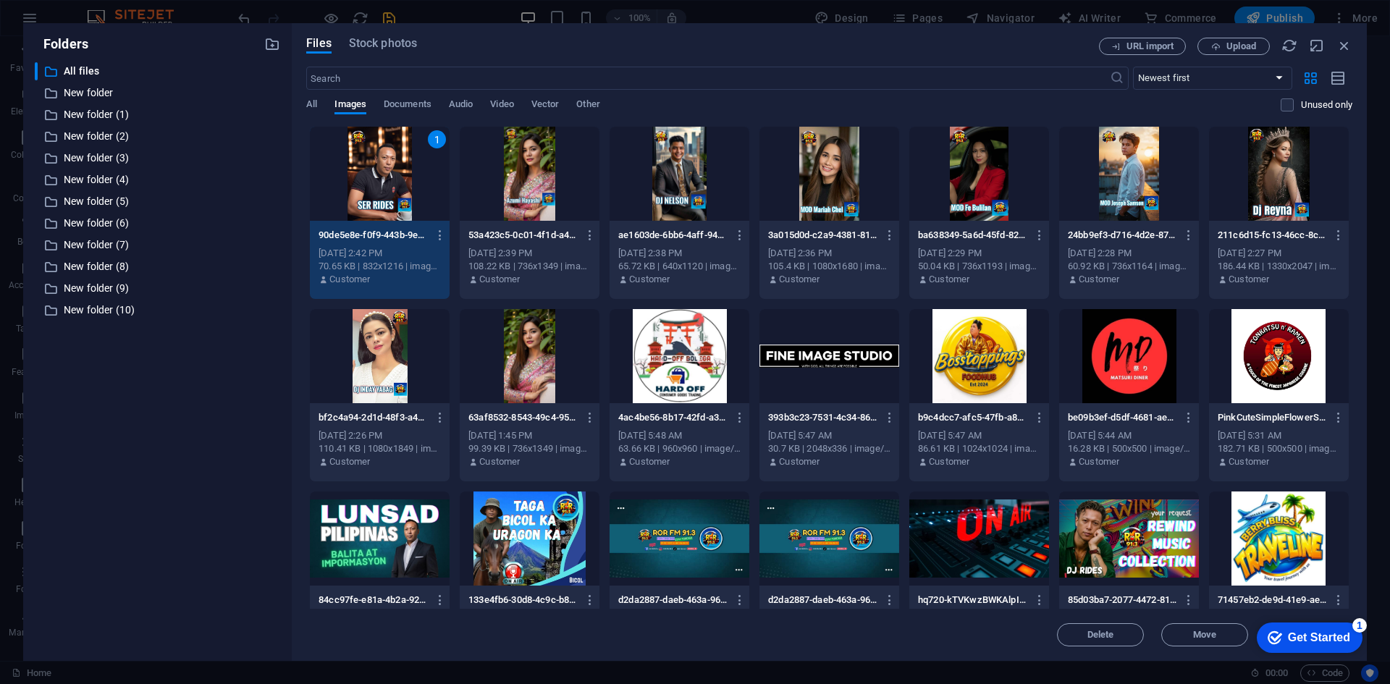
click at [397, 179] on div "1" at bounding box center [380, 174] width 140 height 94
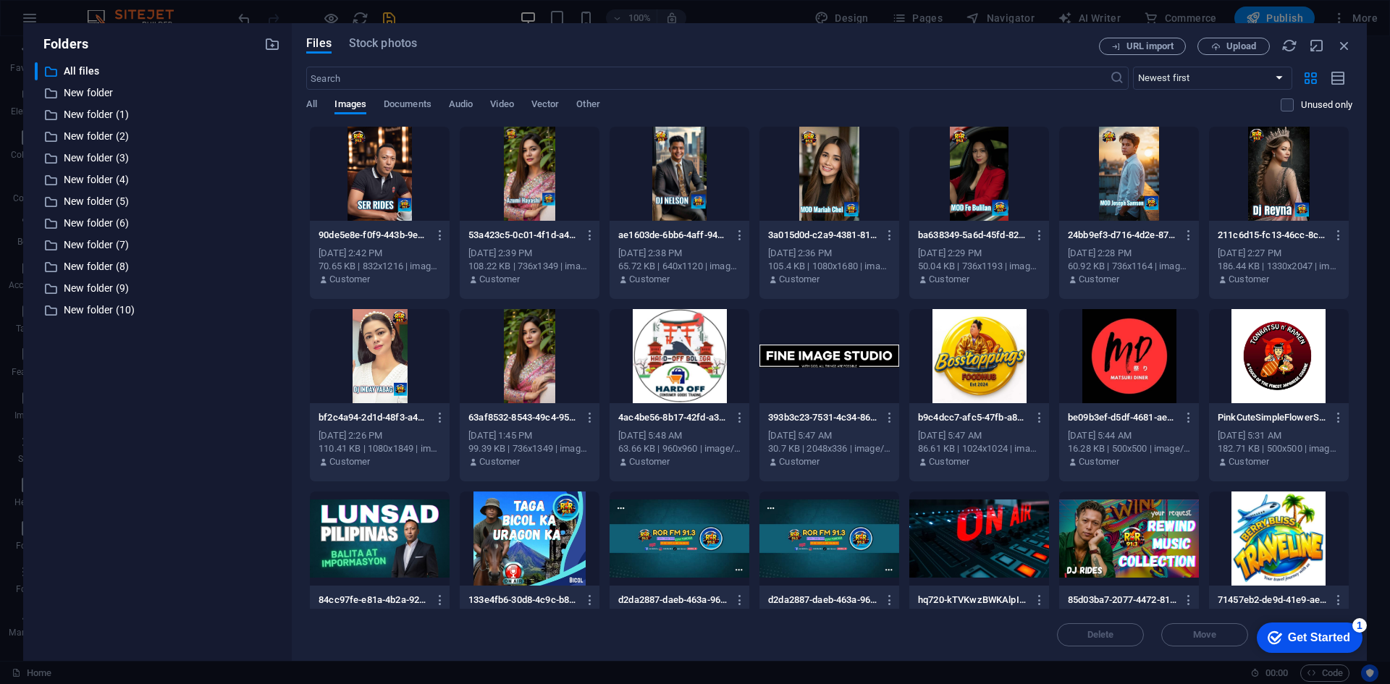
click at [397, 179] on div at bounding box center [380, 174] width 140 height 94
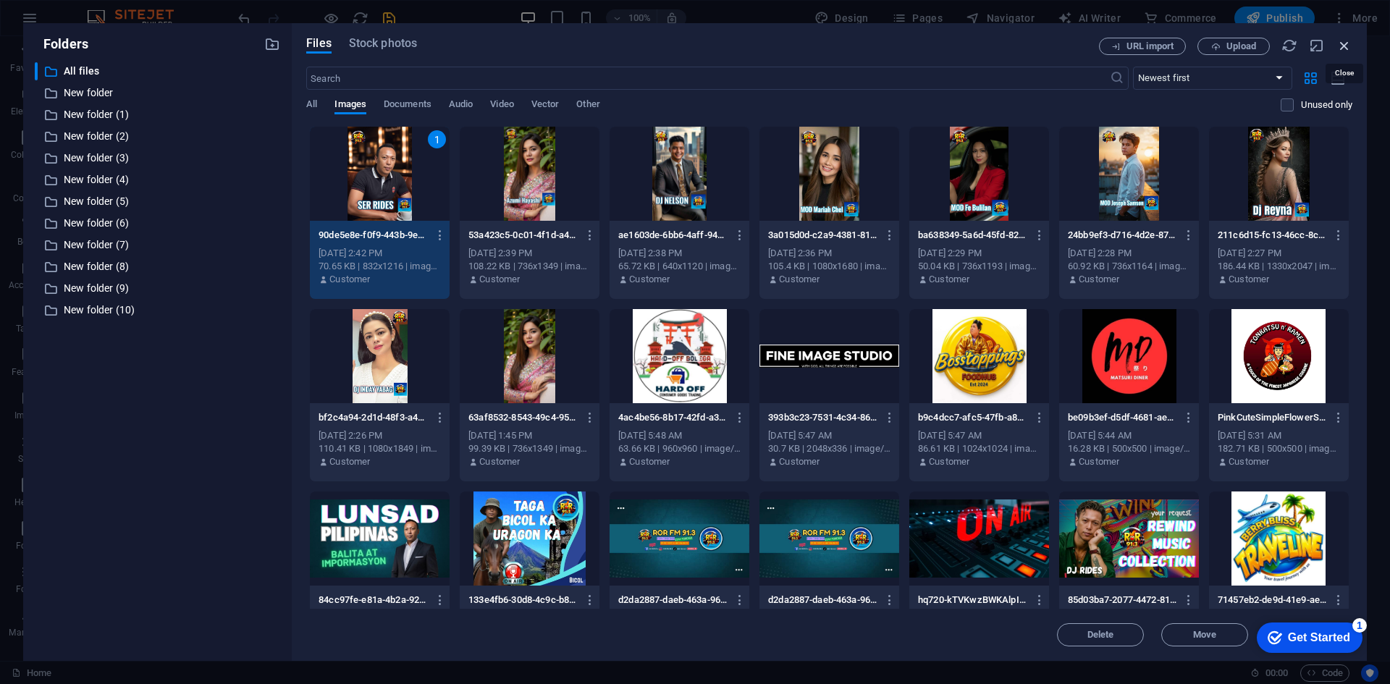
click at [1345, 48] on icon "button" at bounding box center [1344, 46] width 16 height 16
select select "image"
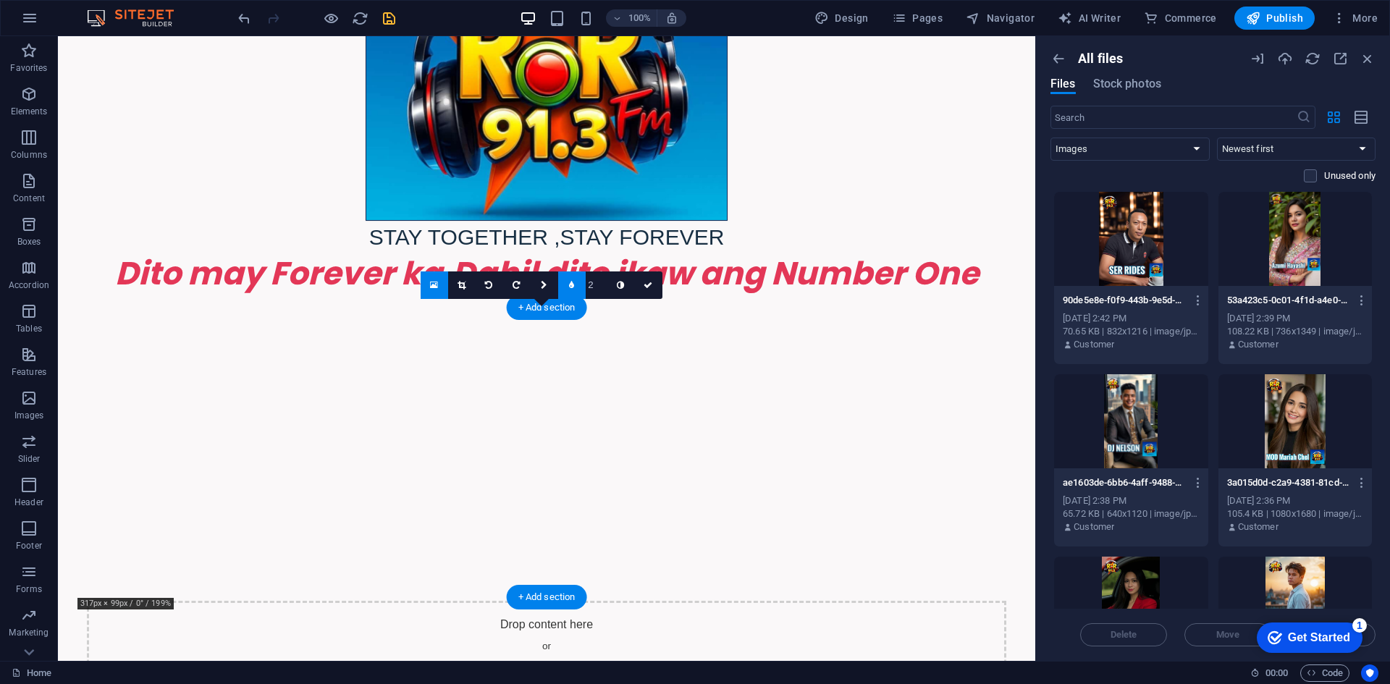
click at [423, 374] on div at bounding box center [546, 452] width 948 height 289
select select "ms"
select select "s"
select select "progressive"
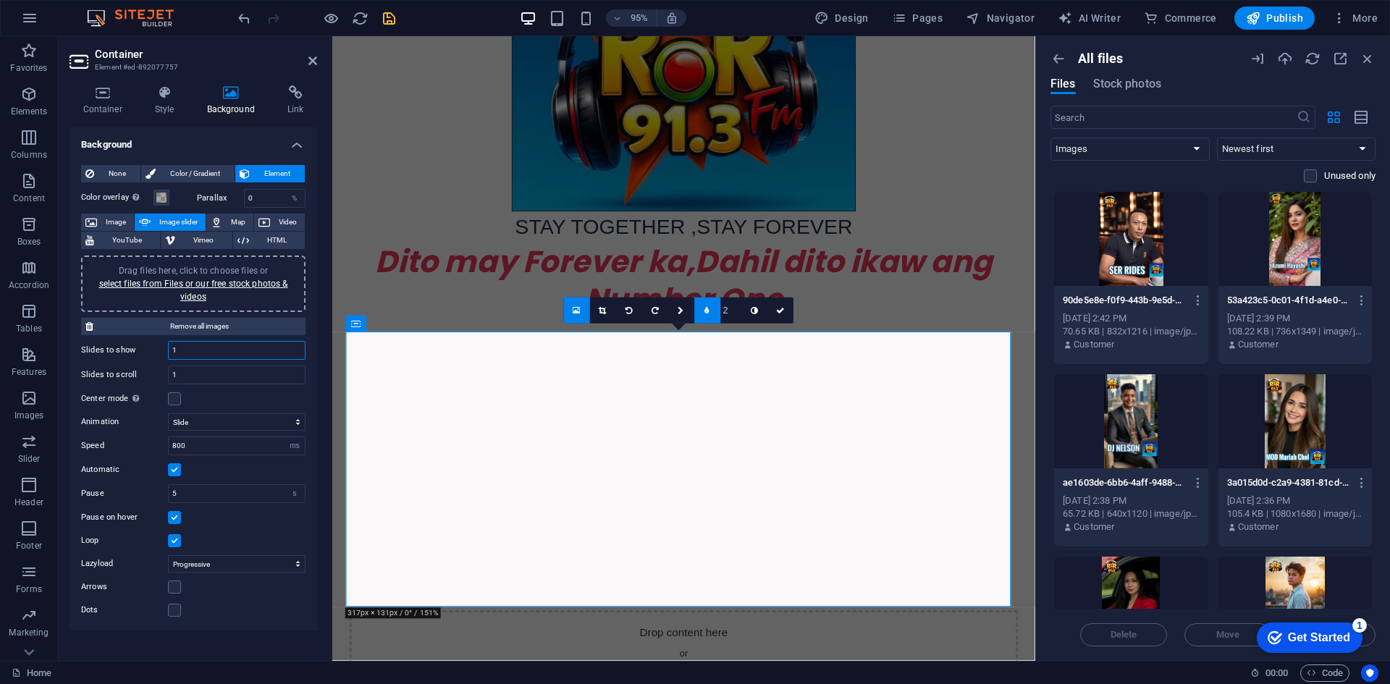
click at [229, 352] on input "1" at bounding box center [237, 350] width 136 height 17
type input "6"
click at [193, 375] on input "1" at bounding box center [237, 374] width 136 height 17
type input "6"
click at [177, 397] on label at bounding box center [174, 398] width 13 height 13
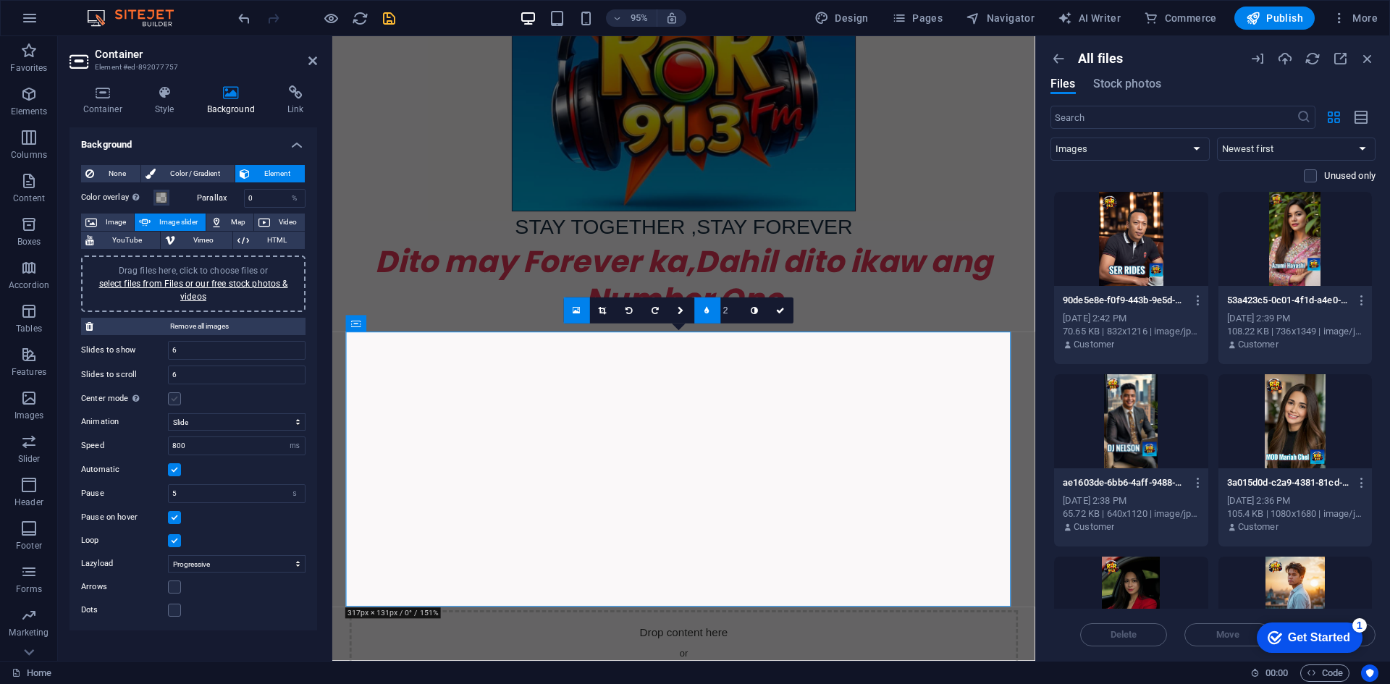
click at [0, 0] on input "Center mode Enables centered view with partial previous/next slide. Use with od…" at bounding box center [0, 0] width 0 height 0
click at [211, 284] on link "select files from Files or our free stock photos & videos" at bounding box center [193, 290] width 189 height 23
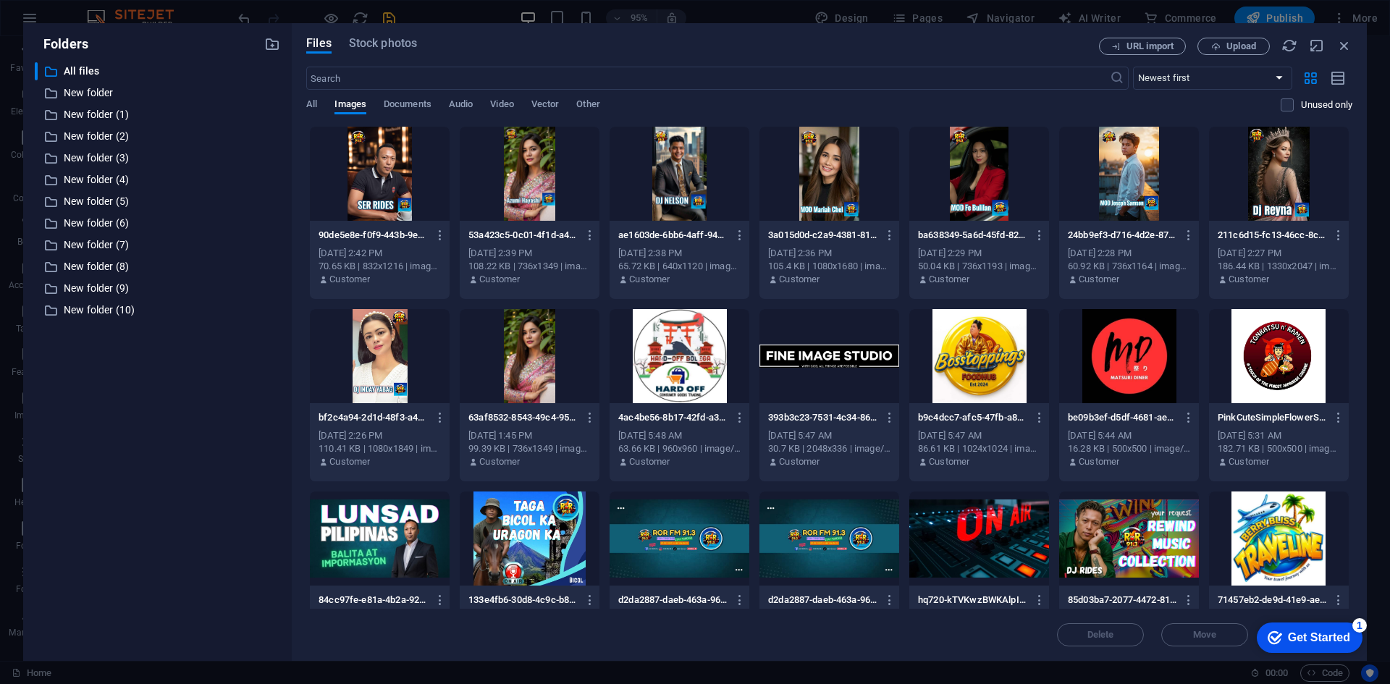
click at [358, 187] on div at bounding box center [380, 174] width 140 height 94
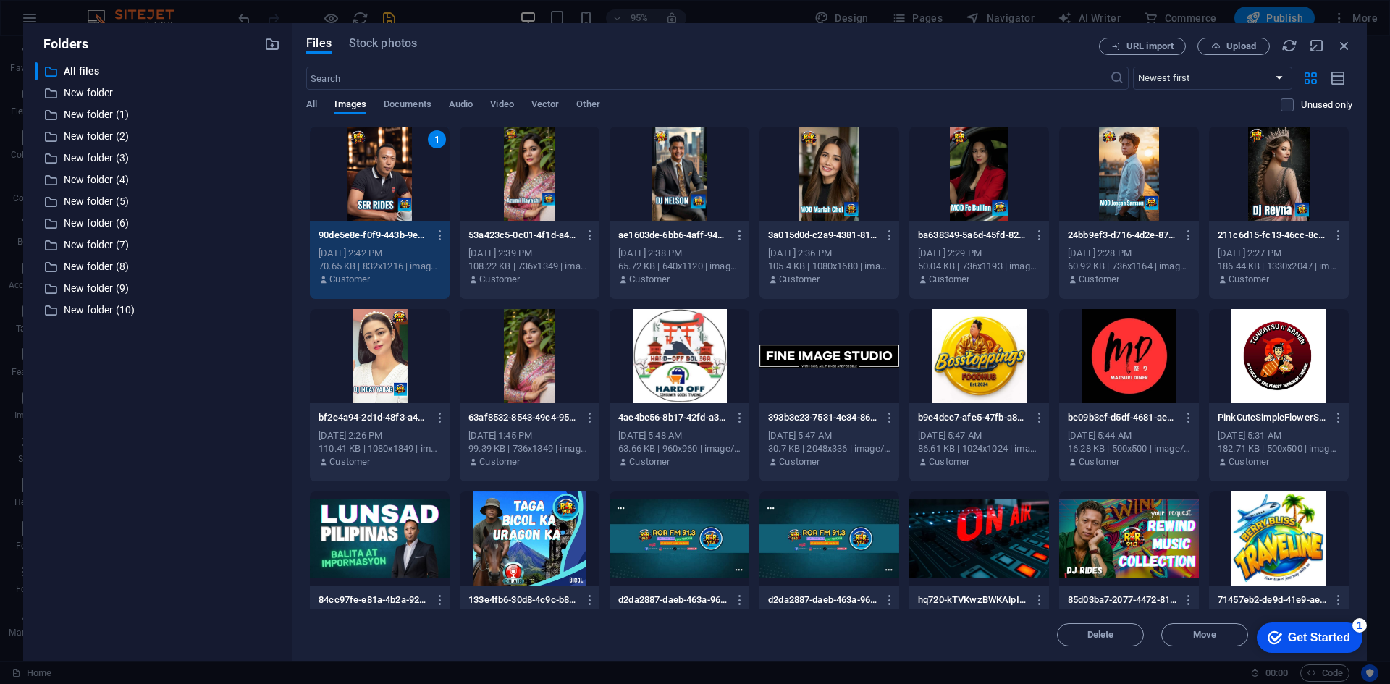
click at [517, 179] on div at bounding box center [530, 174] width 140 height 94
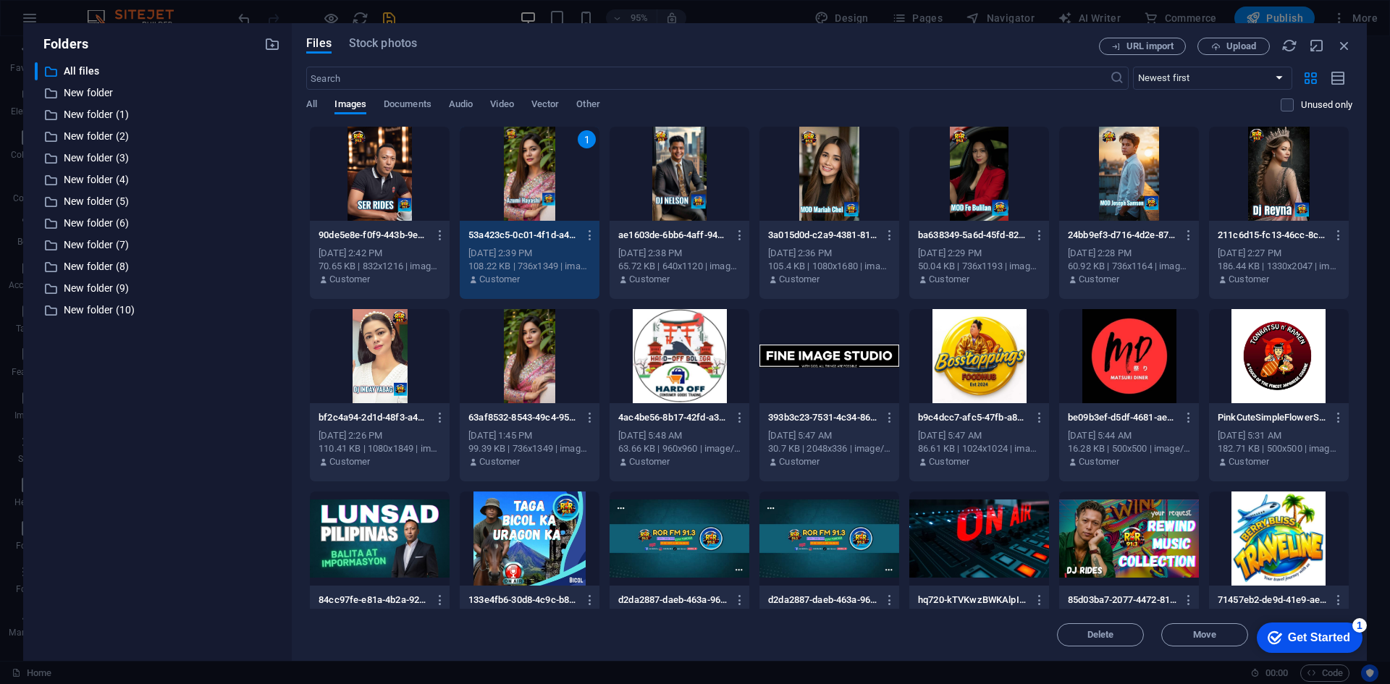
click at [379, 187] on div at bounding box center [380, 174] width 140 height 94
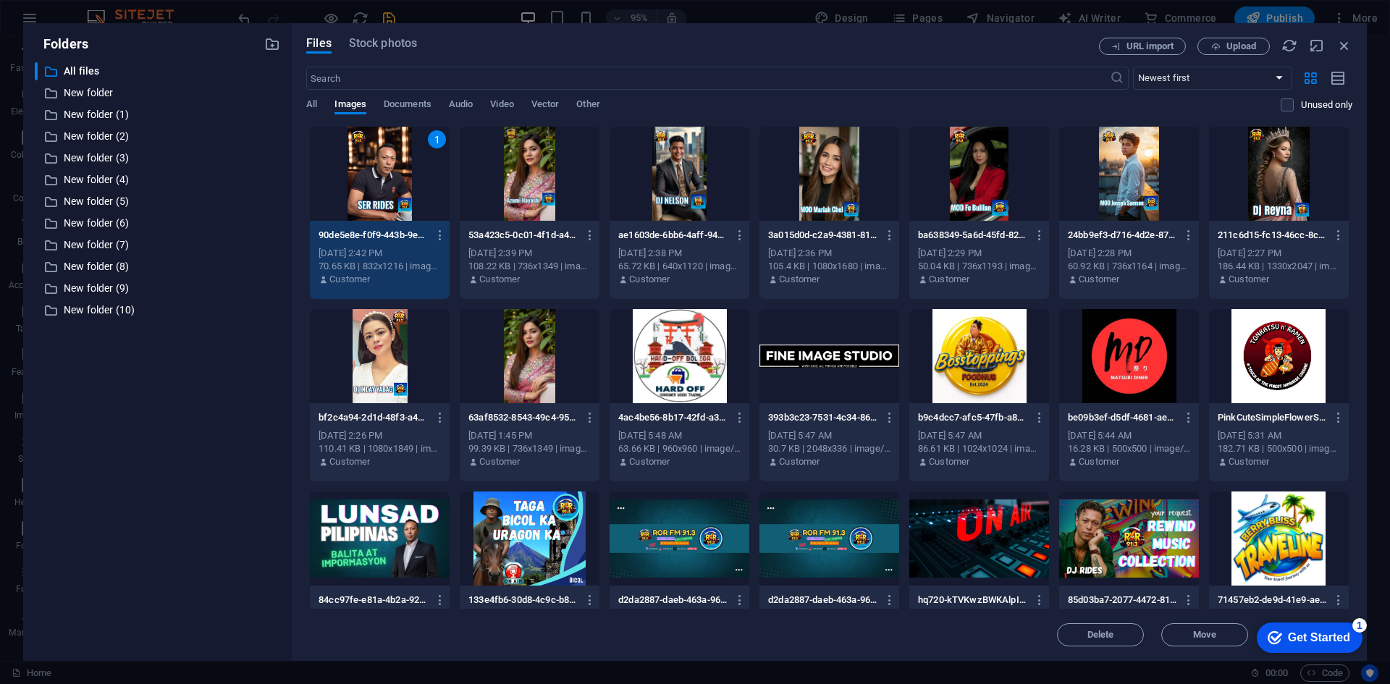
click at [379, 187] on div "1" at bounding box center [380, 174] width 140 height 94
click at [366, 180] on div "1" at bounding box center [380, 174] width 140 height 94
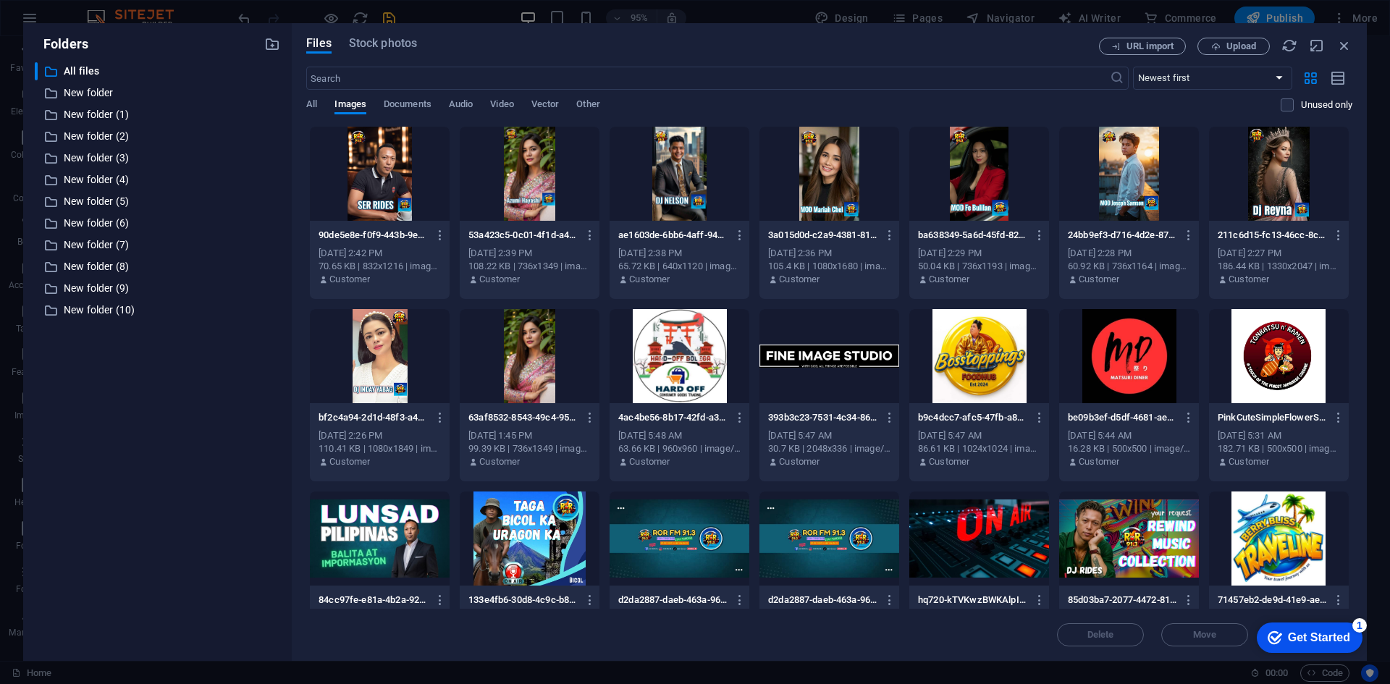
click at [366, 180] on div at bounding box center [380, 174] width 140 height 94
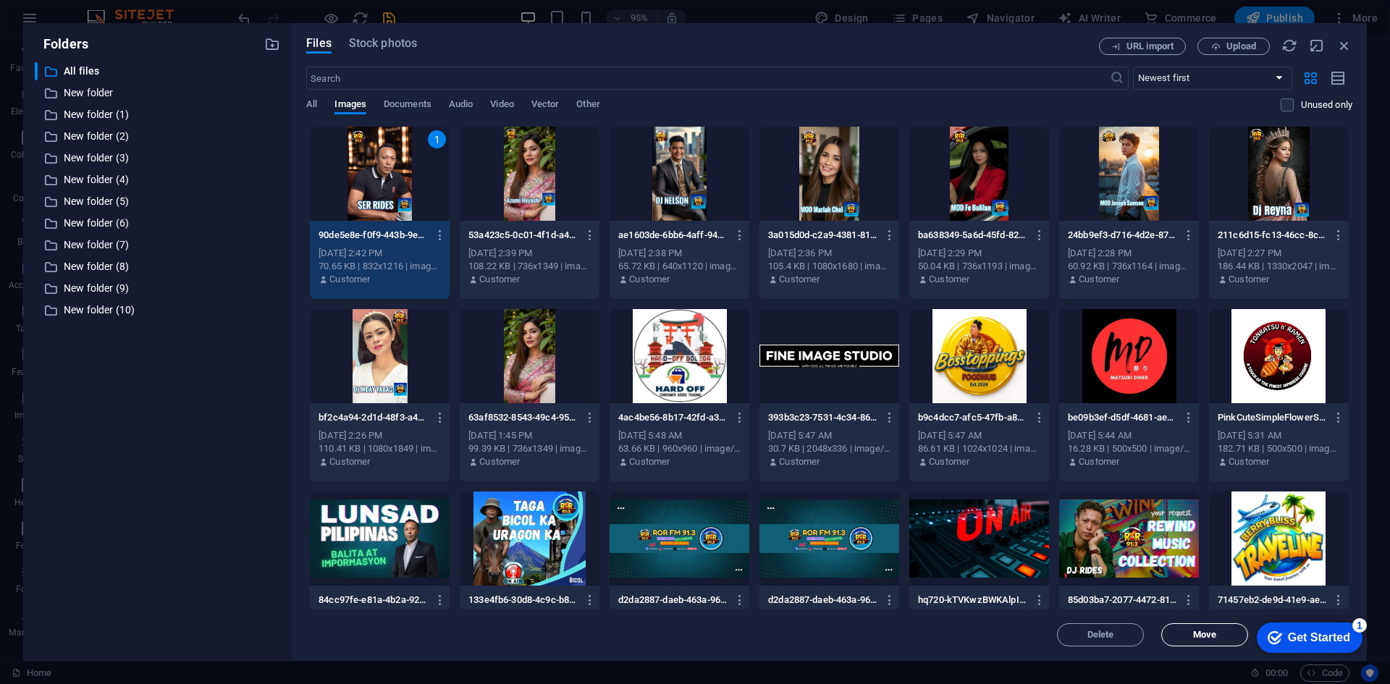
click at [1223, 635] on span "Move" at bounding box center [1204, 634] width 74 height 9
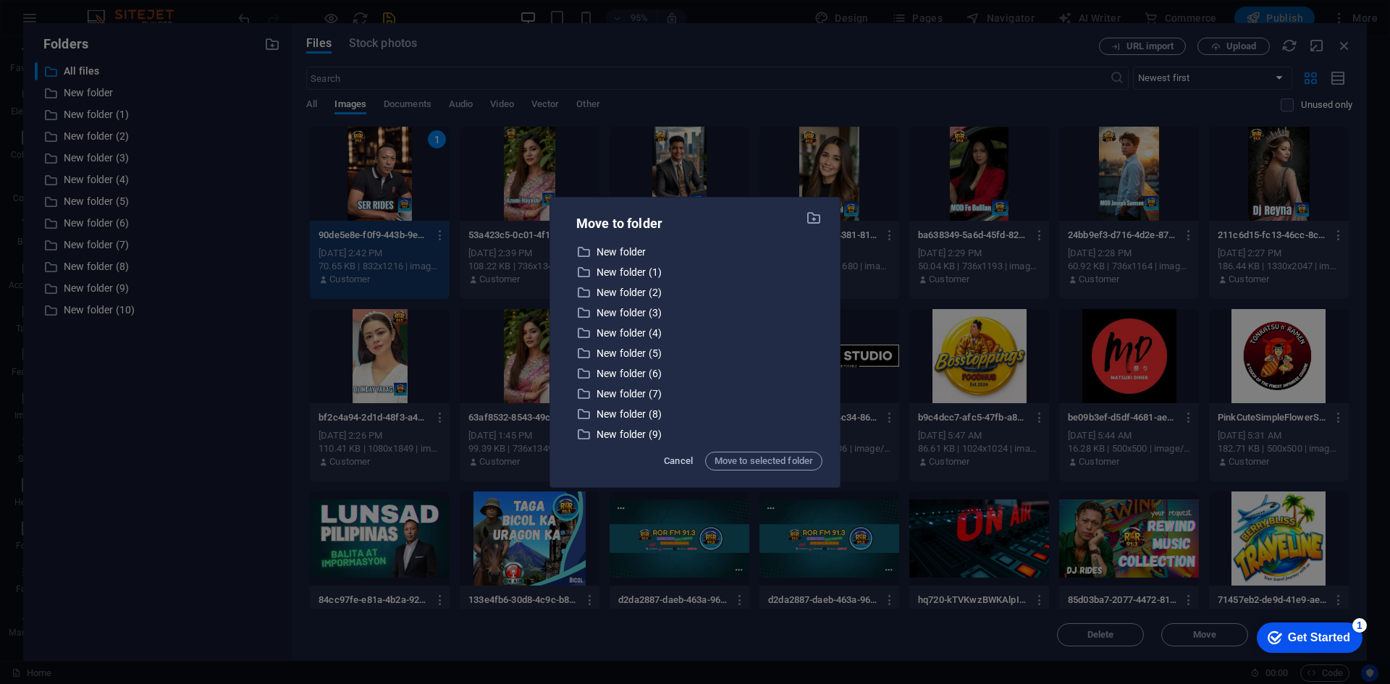
click at [671, 463] on span "Cancel" at bounding box center [678, 460] width 29 height 17
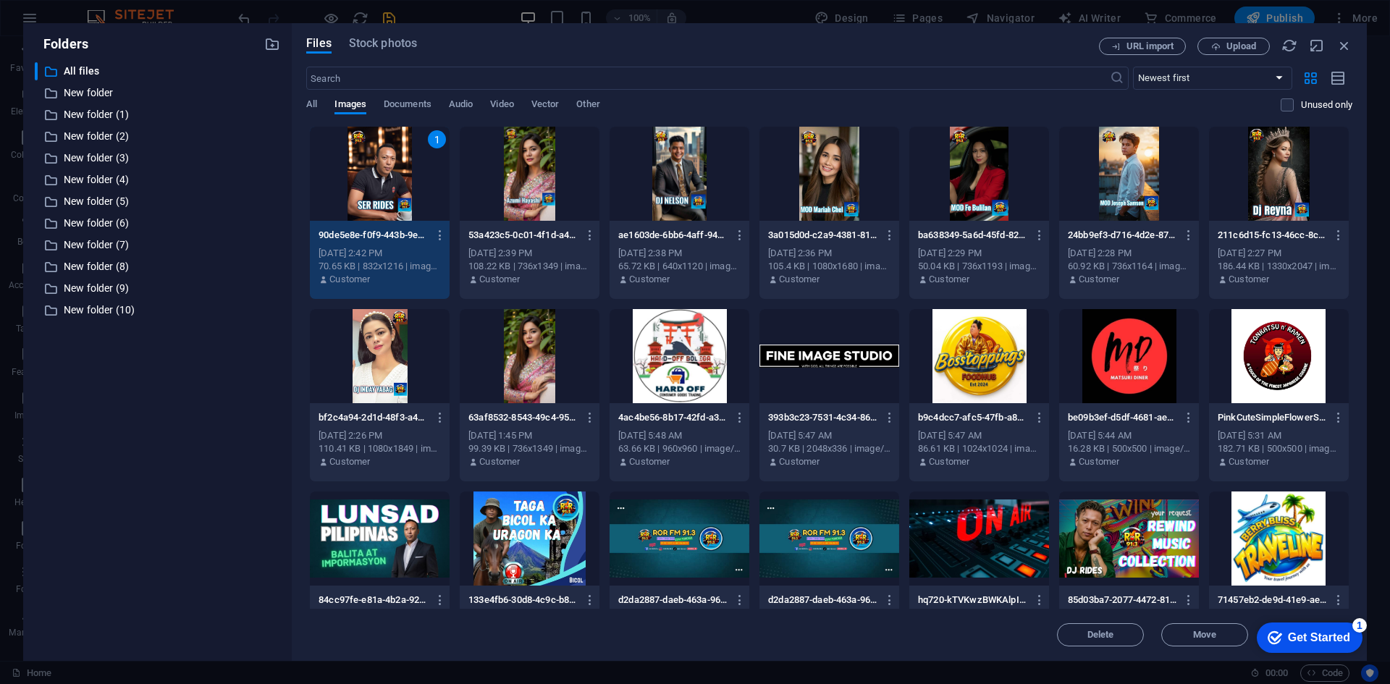
click at [558, 169] on div at bounding box center [530, 174] width 140 height 94
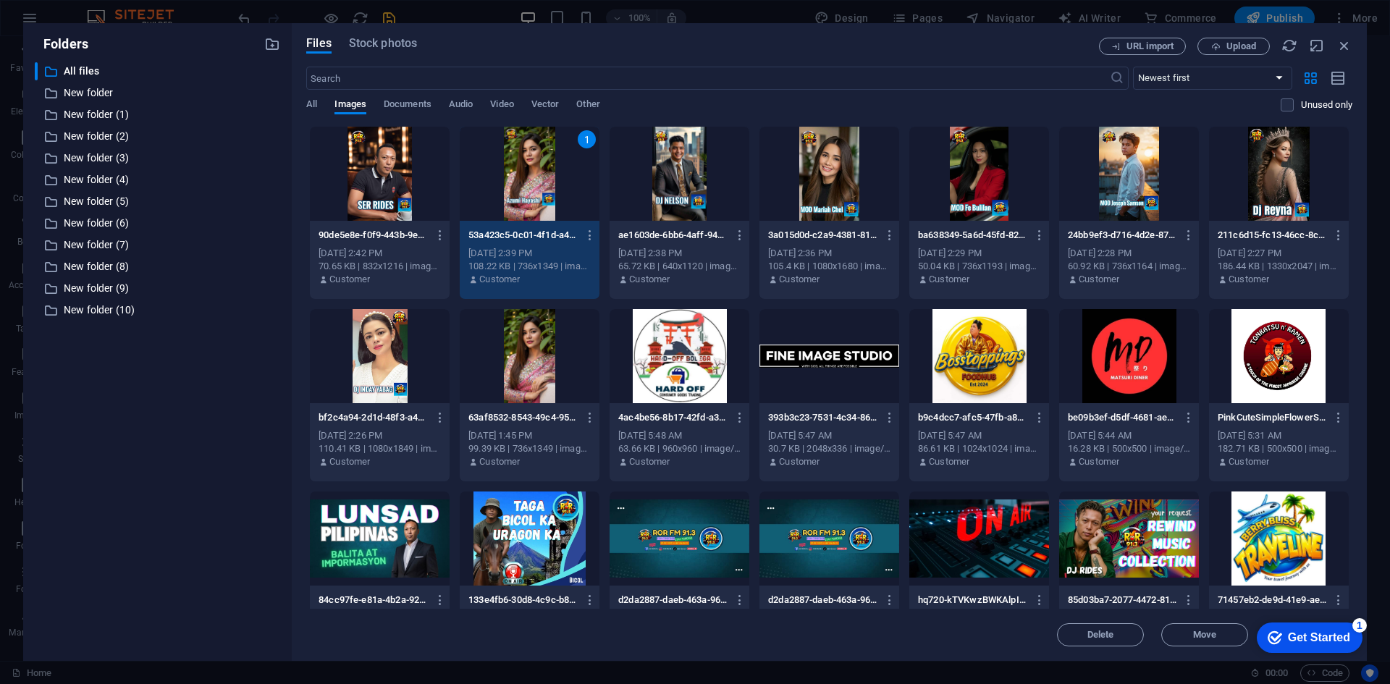
select select "px"
select select "ms"
select select "s"
select select "progressive"
click at [558, 169] on div "1" at bounding box center [530, 174] width 140 height 94
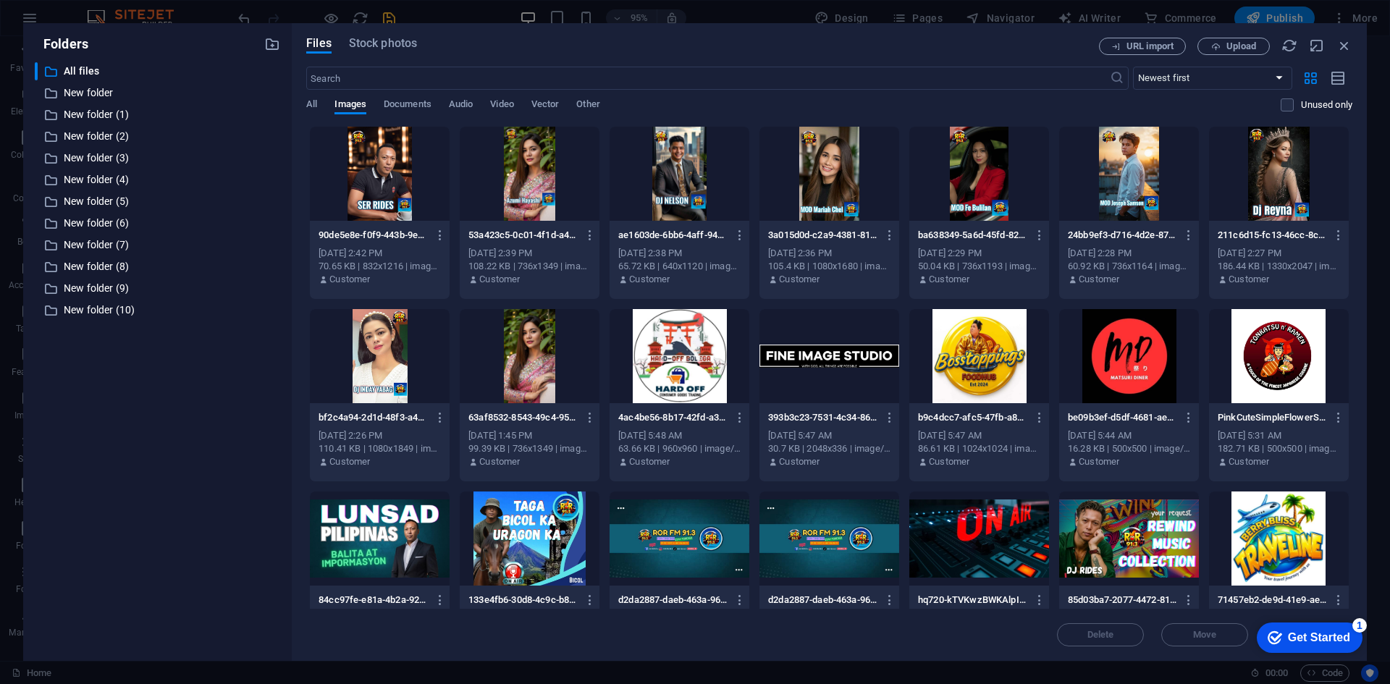
click at [558, 169] on div at bounding box center [530, 174] width 140 height 94
click at [541, 226] on div "53a423c5-0c01-4f1d-a4e0-e8a53bcfcb77-doMbzRMBcFvfcbl-Vrr6lg.jpg 53a423c5-0c01-4…" at bounding box center [529, 235] width 122 height 23
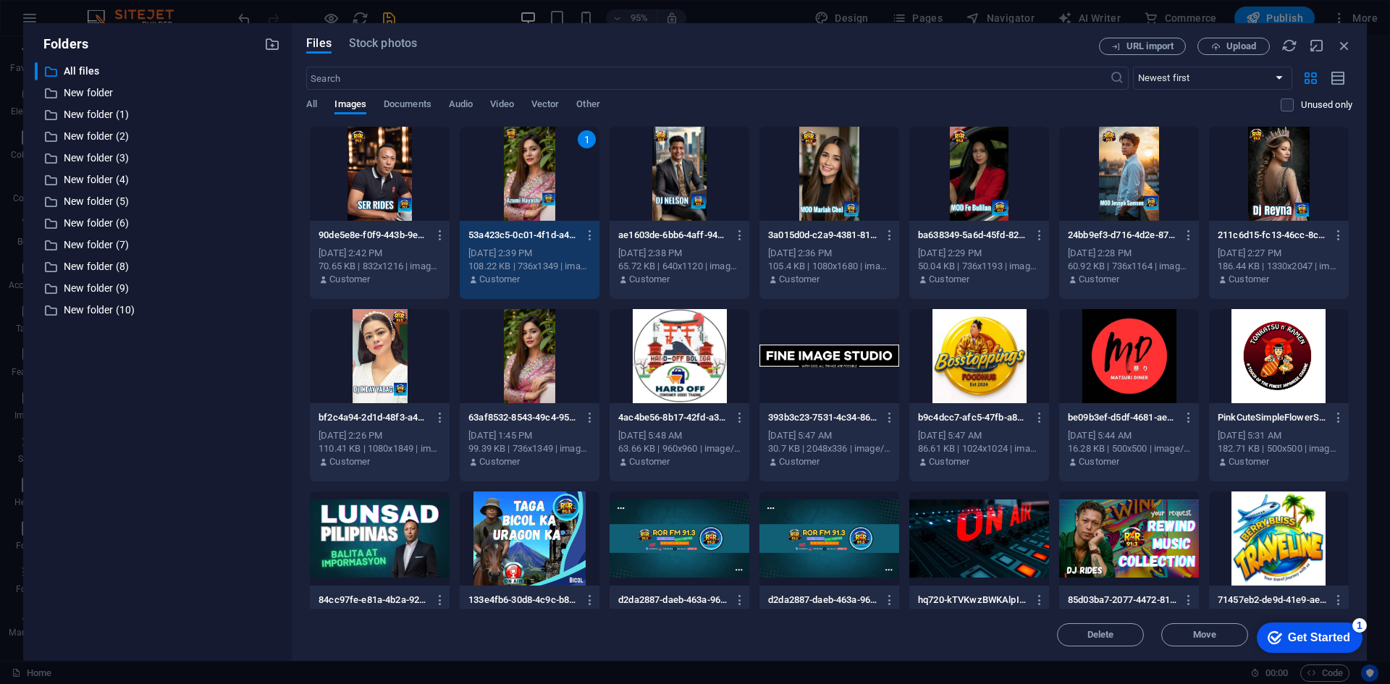
click at [541, 226] on div "53a423c5-0c01-4f1d-a4e0-e8a53bcfcb77-doMbzRMBcFvfcbl-Vrr6lg.jpg 53a423c5-0c01-4…" at bounding box center [529, 235] width 122 height 23
click at [106, 114] on p "New folder (1)" at bounding box center [159, 114] width 190 height 17
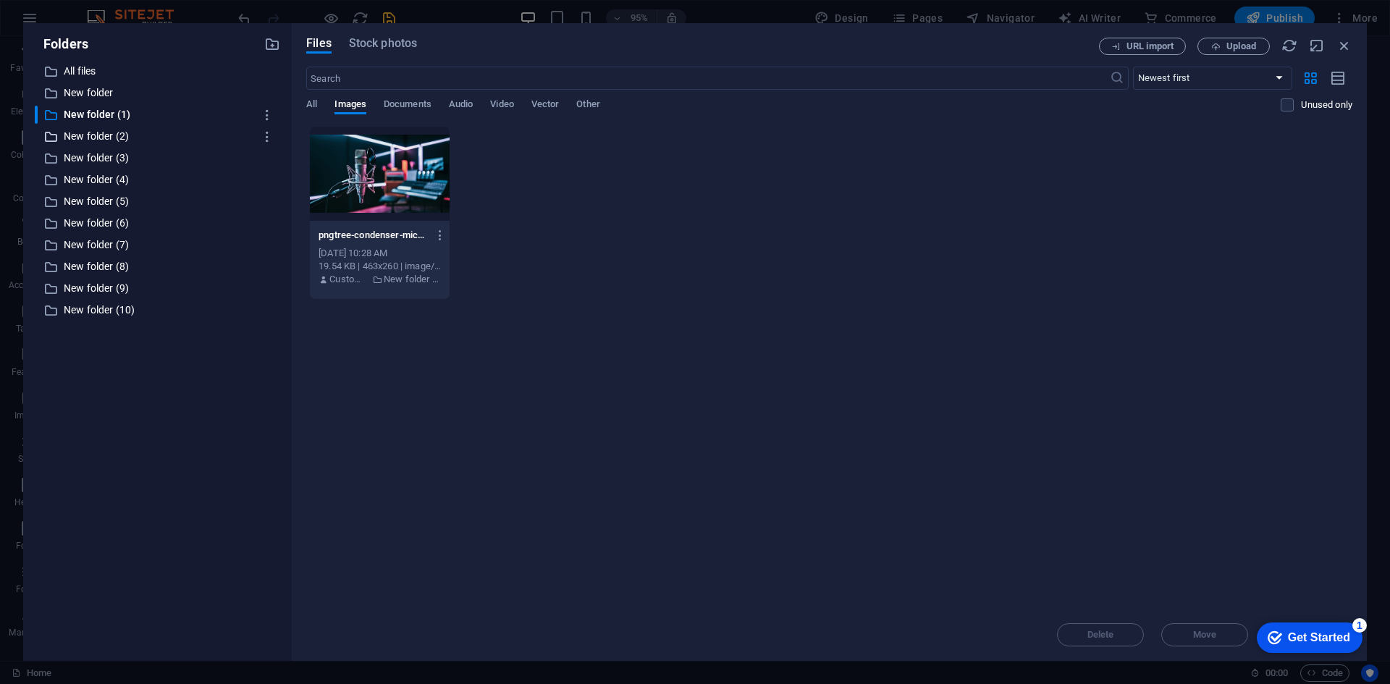
click at [108, 139] on p "New folder (2)" at bounding box center [159, 136] width 190 height 17
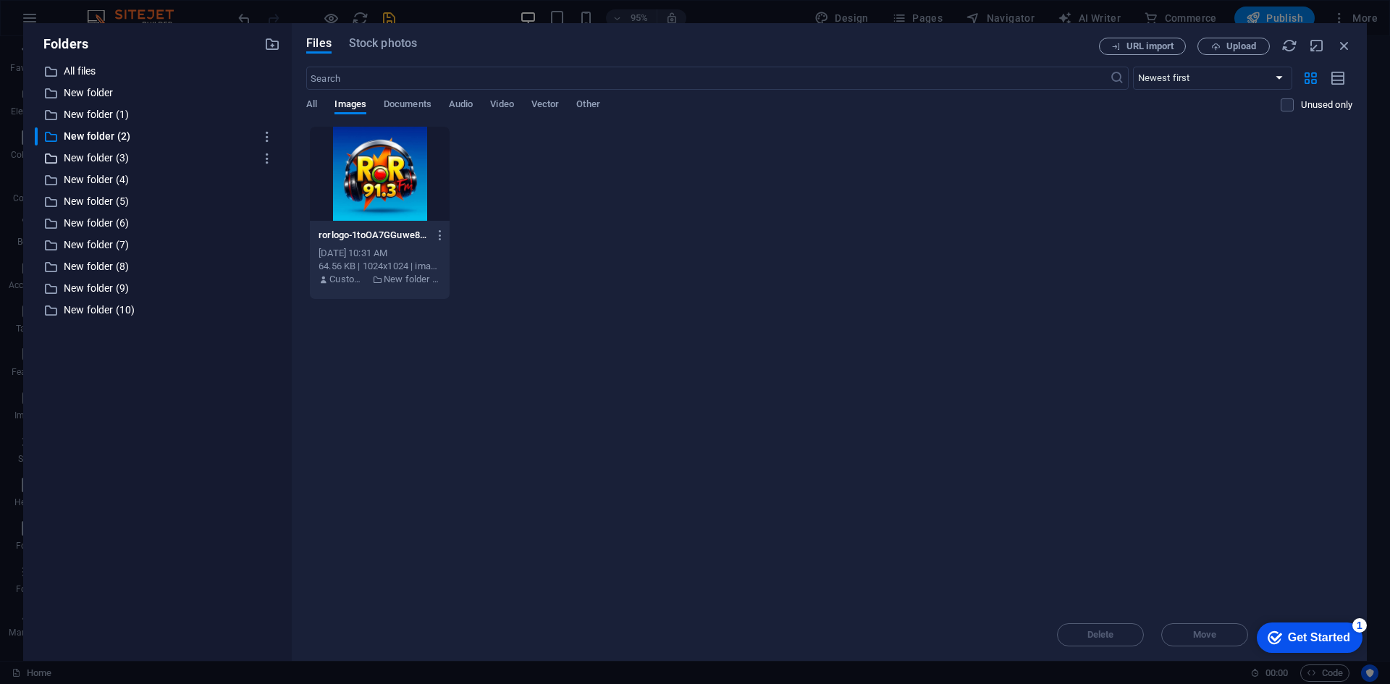
click at [108, 162] on p "New folder (3)" at bounding box center [159, 158] width 190 height 17
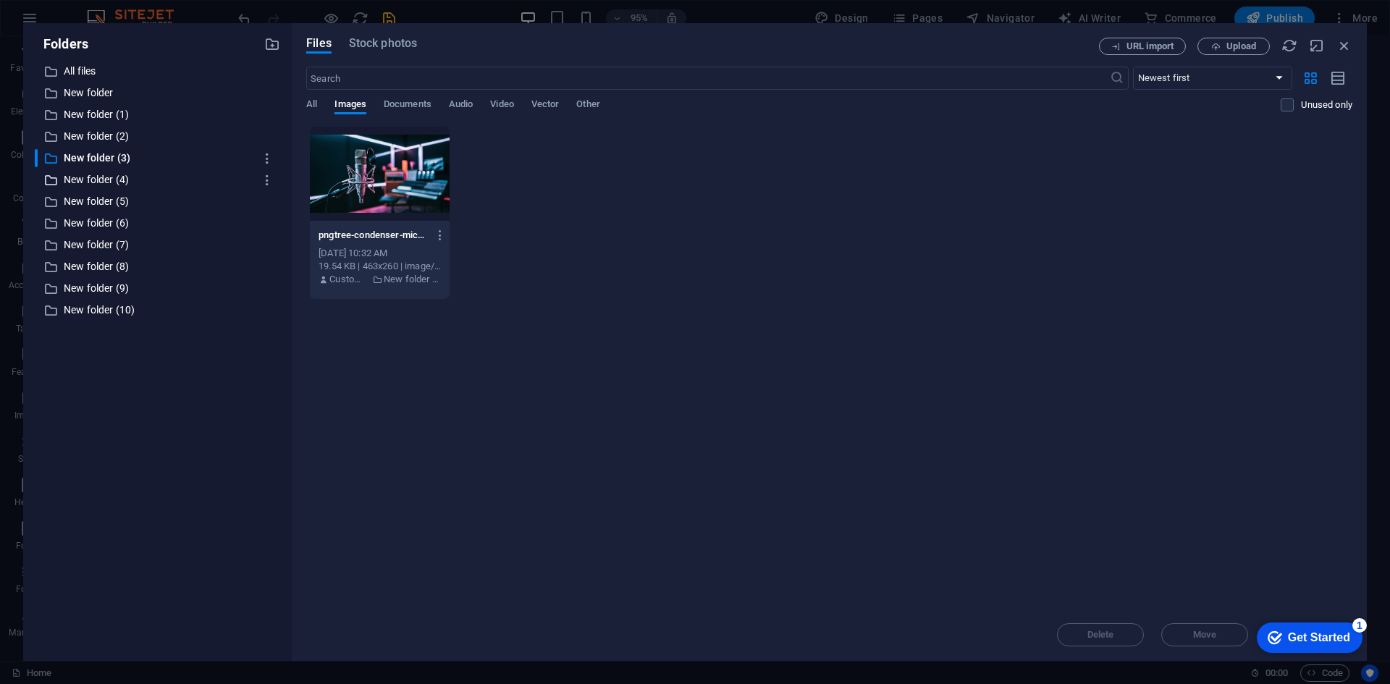
click at [101, 184] on p "New folder (4)" at bounding box center [159, 180] width 190 height 17
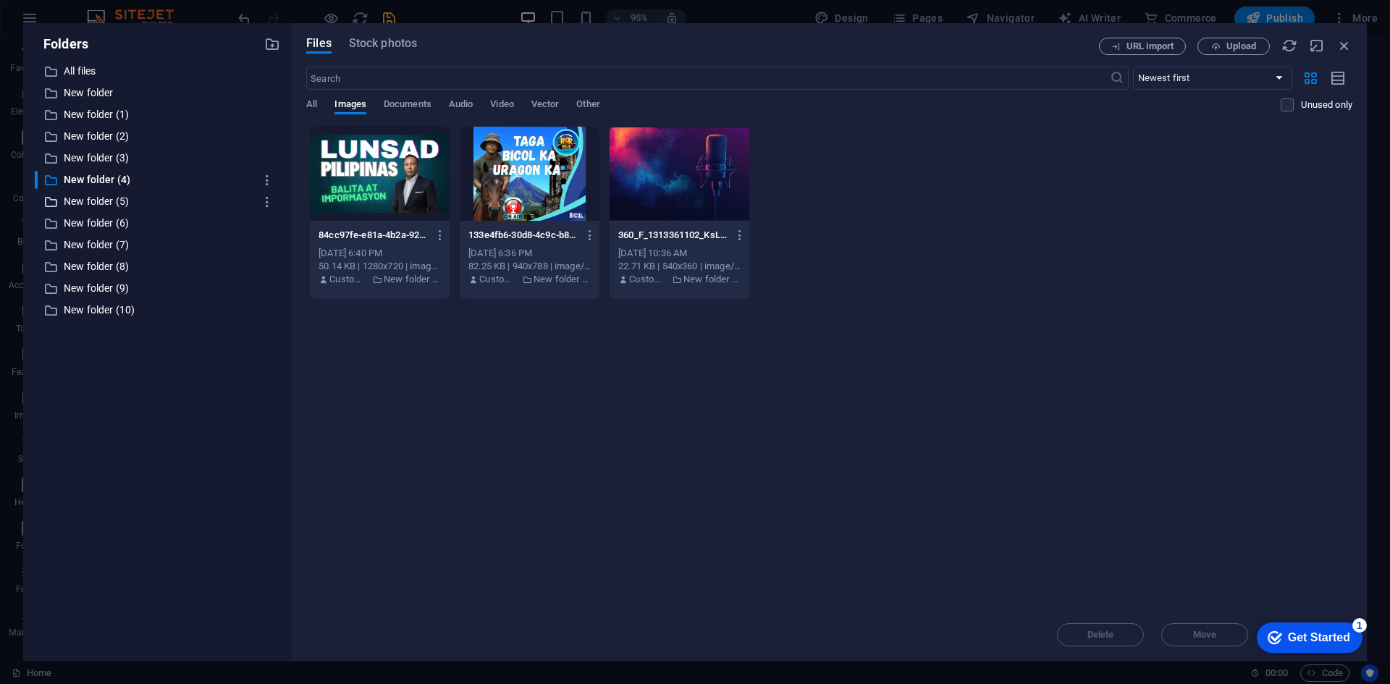
click at [96, 207] on p "New folder (5)" at bounding box center [159, 201] width 190 height 17
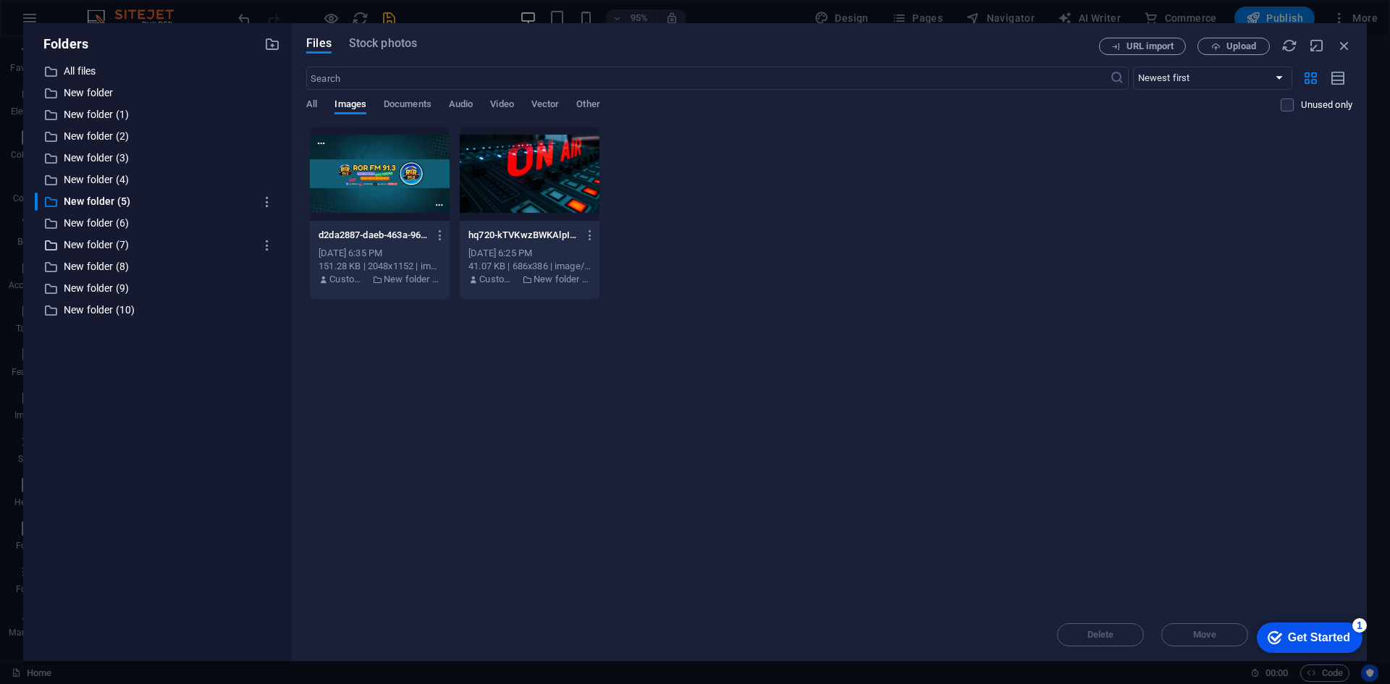
click at [91, 246] on p "New folder (7)" at bounding box center [159, 245] width 190 height 17
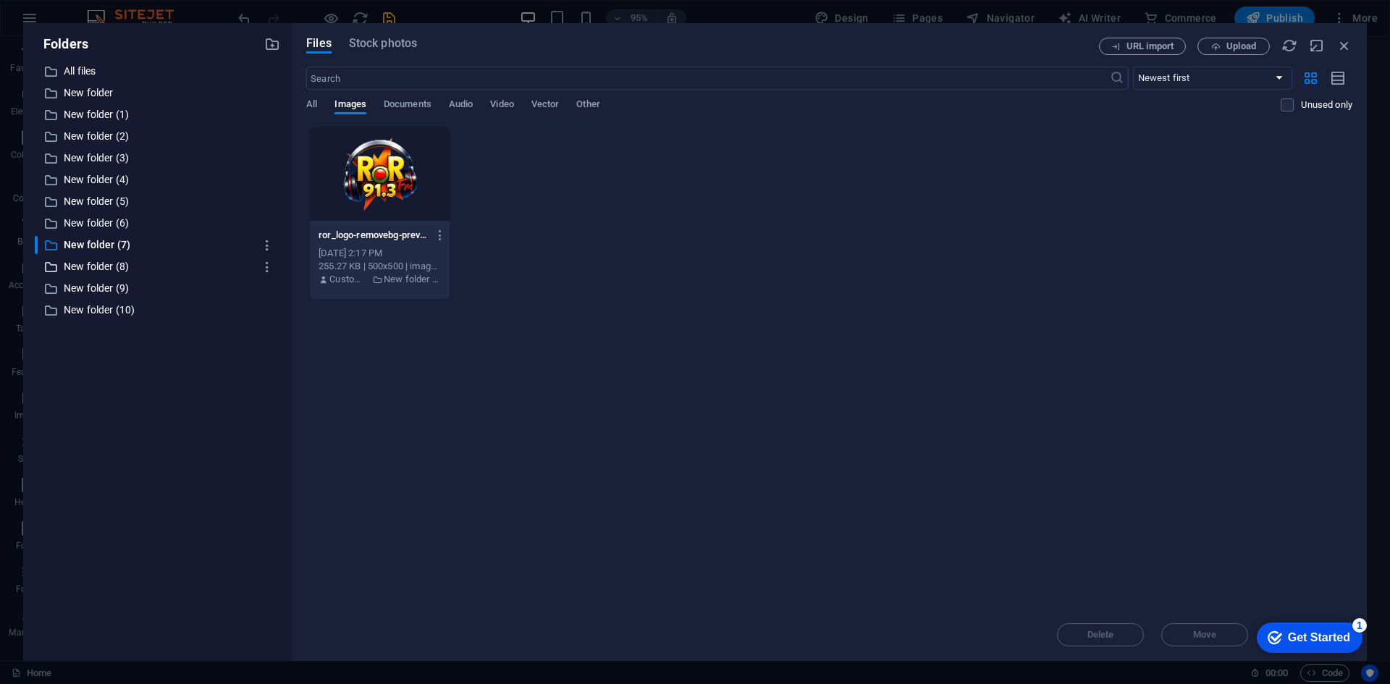
click at [94, 261] on p "New folder (8)" at bounding box center [159, 266] width 190 height 17
click at [367, 179] on div at bounding box center [380, 174] width 140 height 94
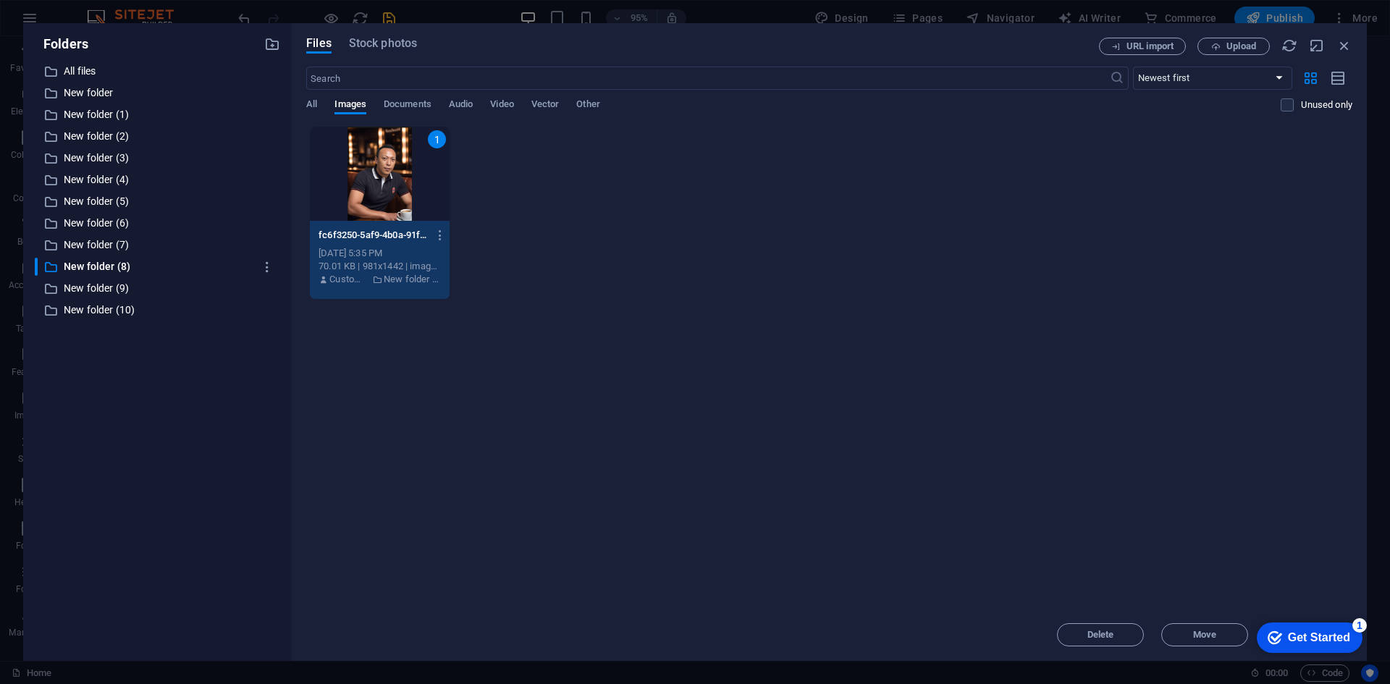
click at [367, 180] on div "1" at bounding box center [380, 174] width 140 height 94
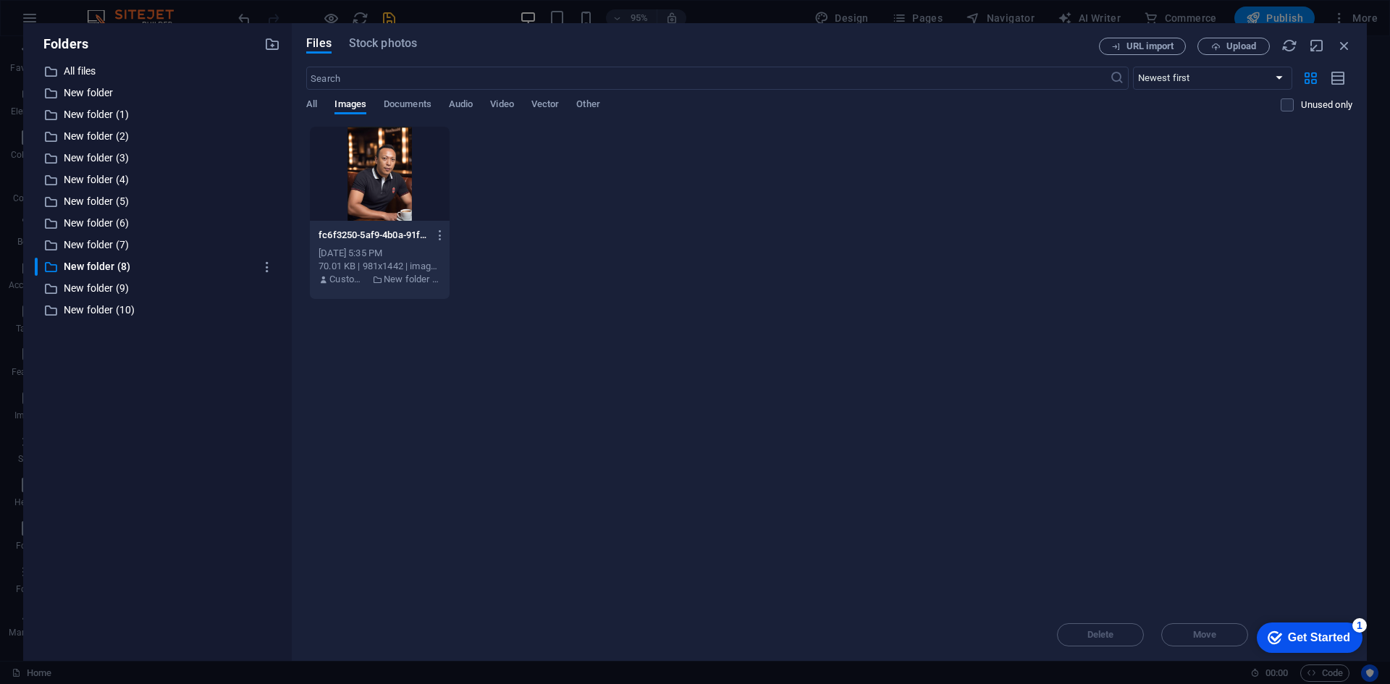
click at [367, 180] on div at bounding box center [380, 174] width 140 height 94
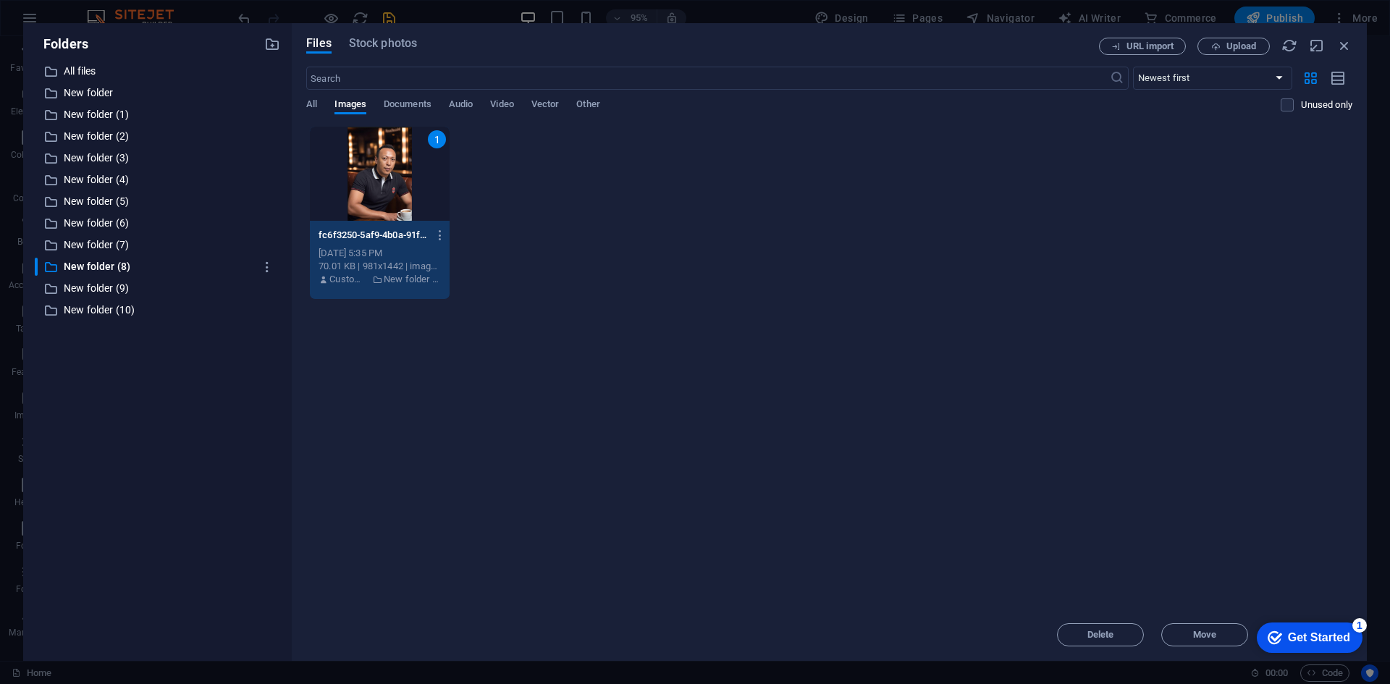
click at [367, 180] on div "1" at bounding box center [380, 174] width 140 height 94
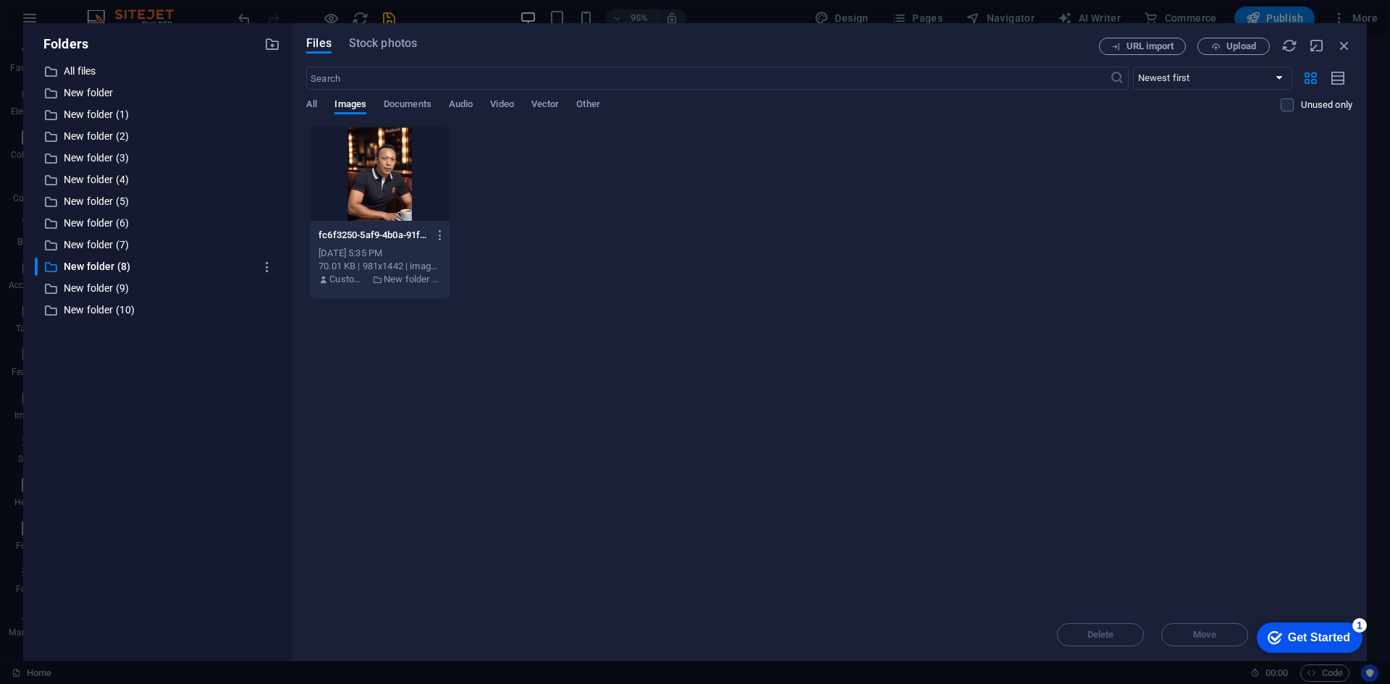
click at [367, 180] on div at bounding box center [380, 174] width 140 height 94
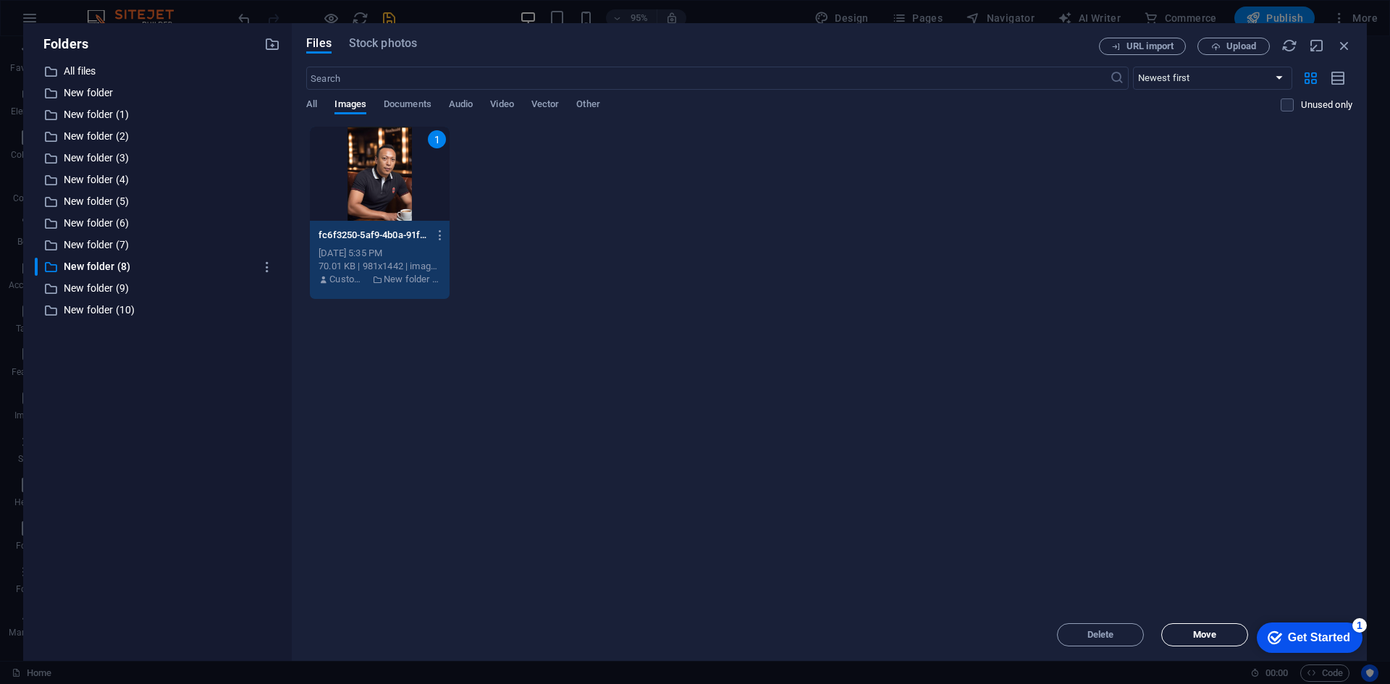
click at [1197, 633] on span "Move" at bounding box center [1204, 634] width 23 height 9
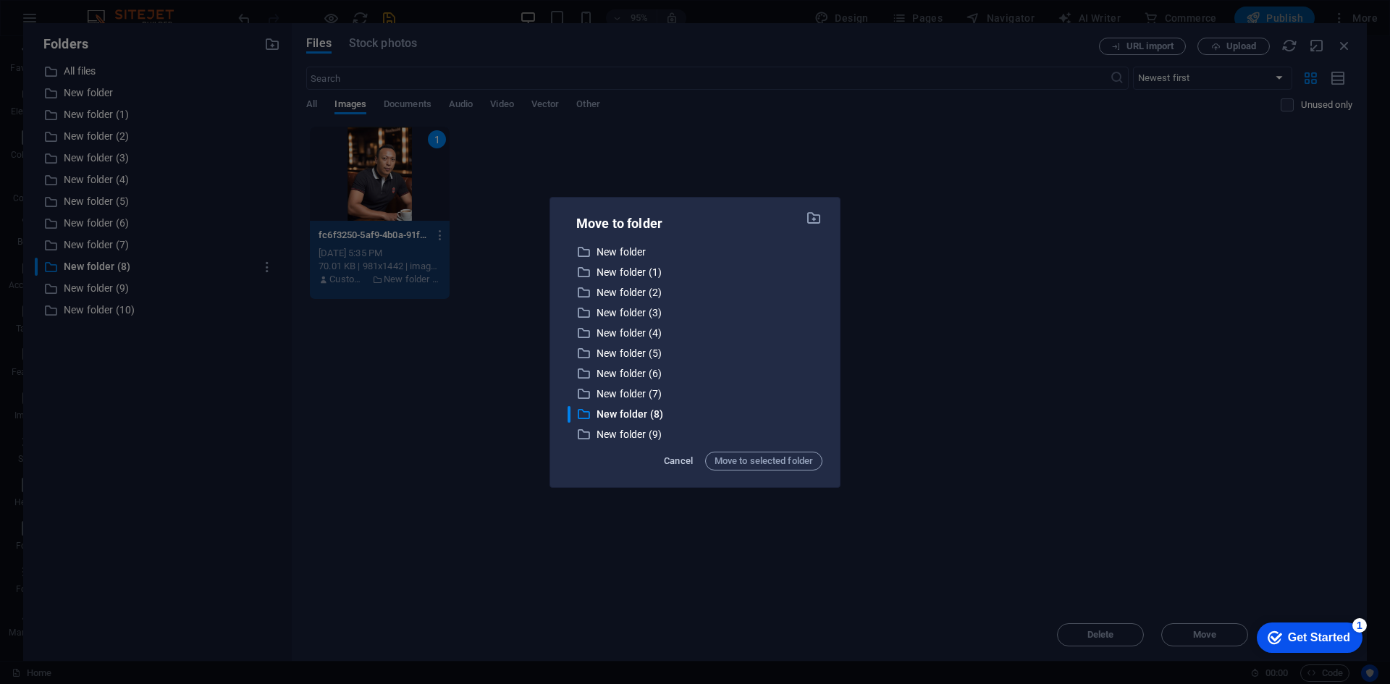
click at [677, 457] on span "Cancel" at bounding box center [678, 460] width 29 height 17
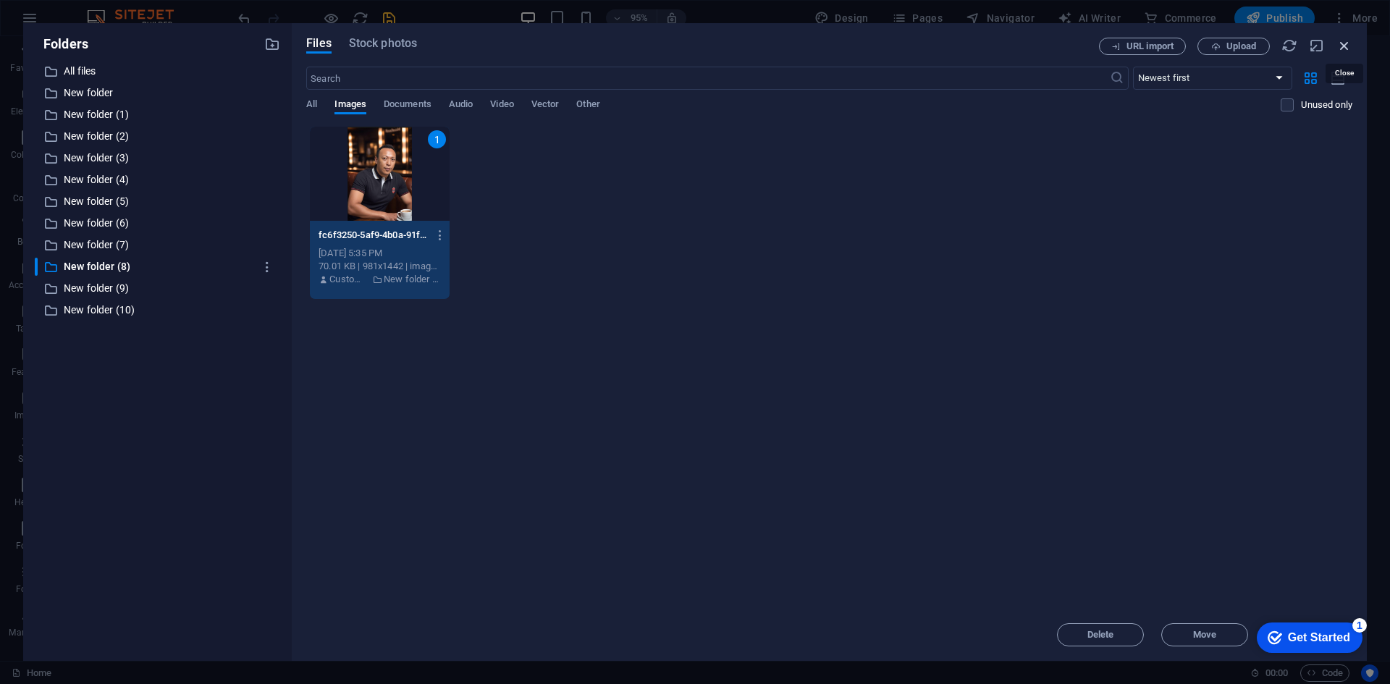
click at [1349, 43] on icon "button" at bounding box center [1344, 46] width 16 height 16
select select "image"
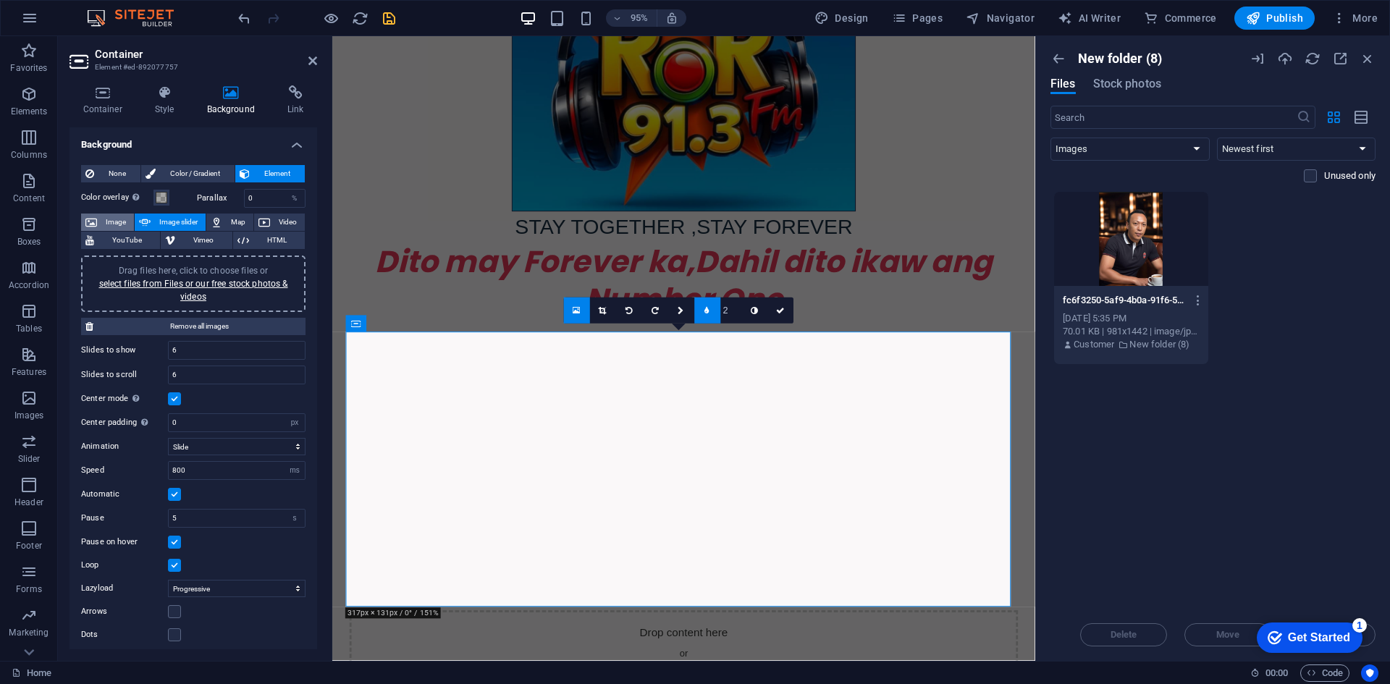
click at [118, 223] on span "Image" at bounding box center [115, 222] width 28 height 17
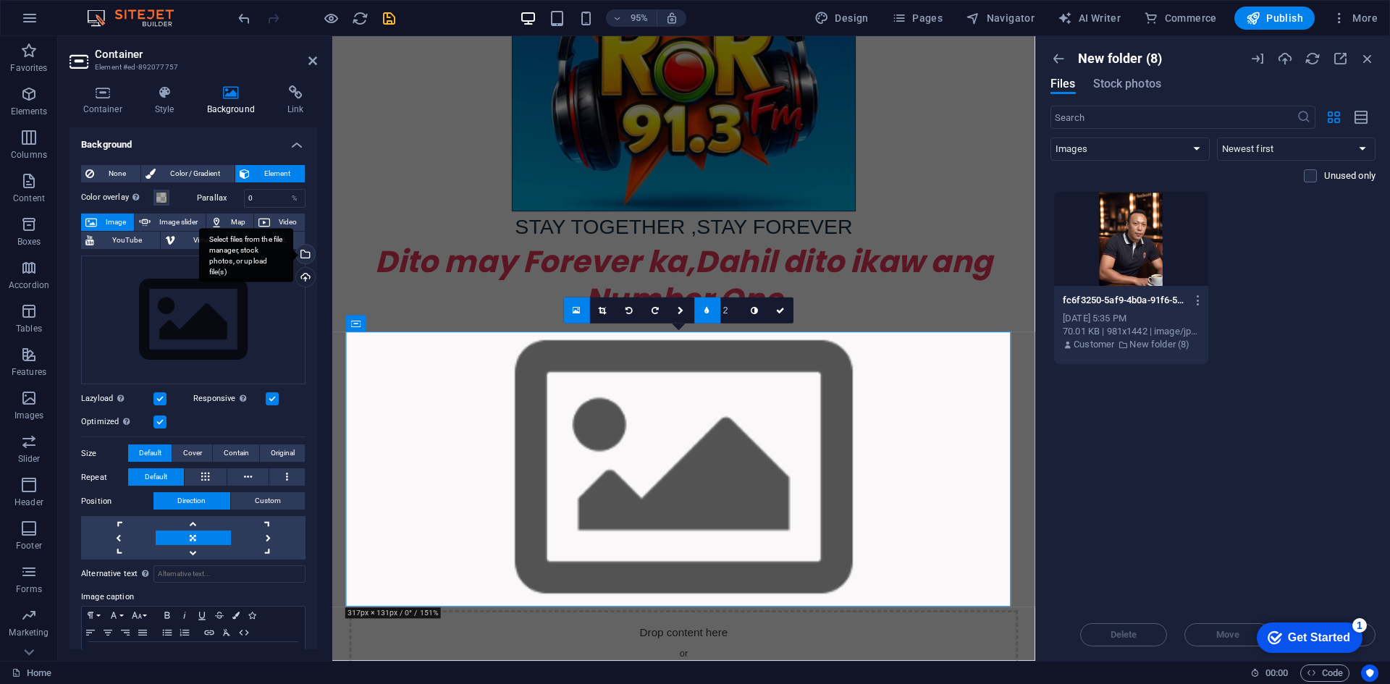
click at [293, 251] on div "Select files from the file manager, stock photos, or upload file(s)" at bounding box center [246, 255] width 94 height 54
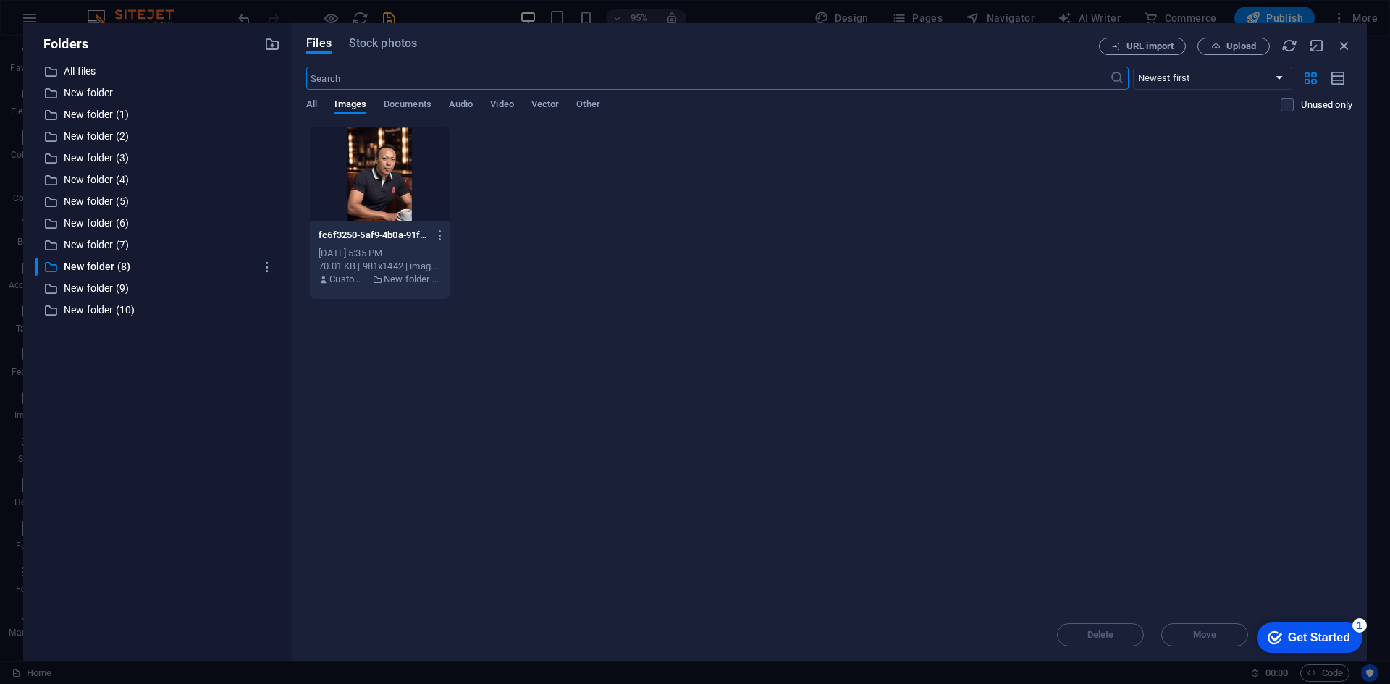
click at [374, 193] on div at bounding box center [380, 174] width 140 height 94
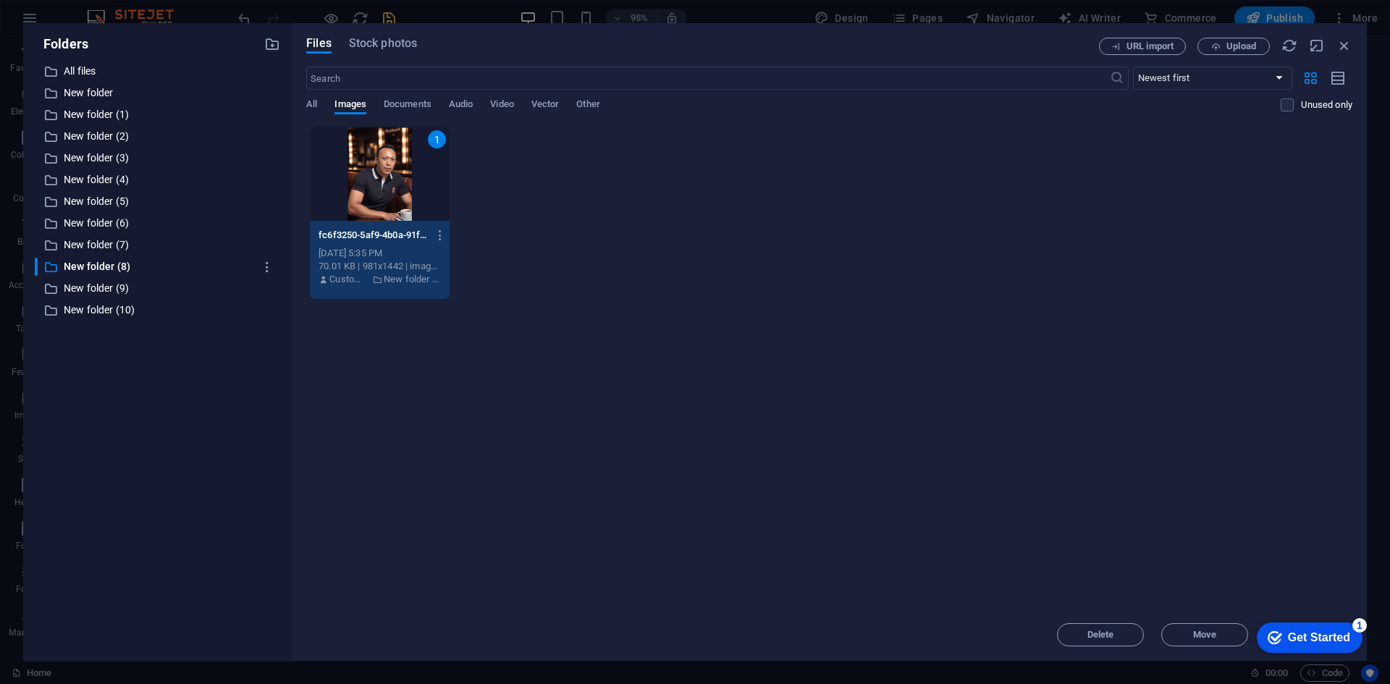
click at [386, 205] on div "1" at bounding box center [380, 174] width 140 height 94
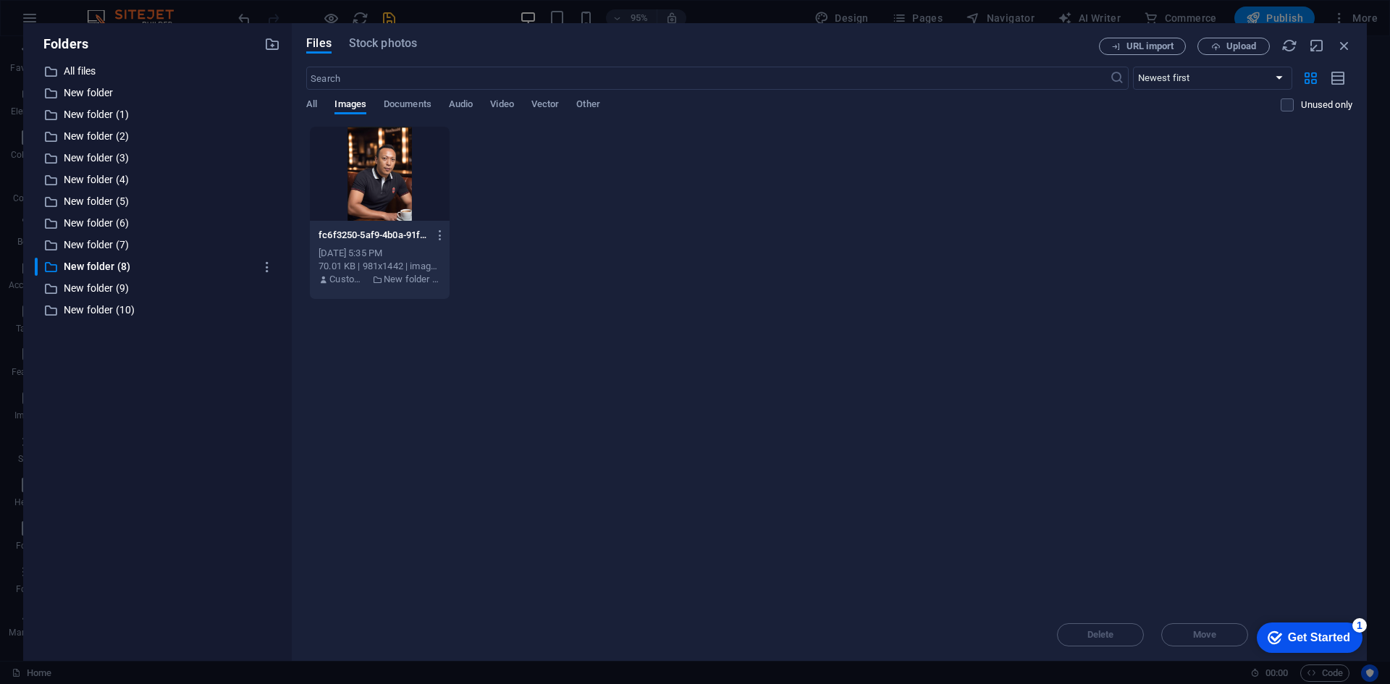
click at [386, 205] on div at bounding box center [380, 174] width 140 height 94
click at [386, 206] on div at bounding box center [380, 174] width 140 height 94
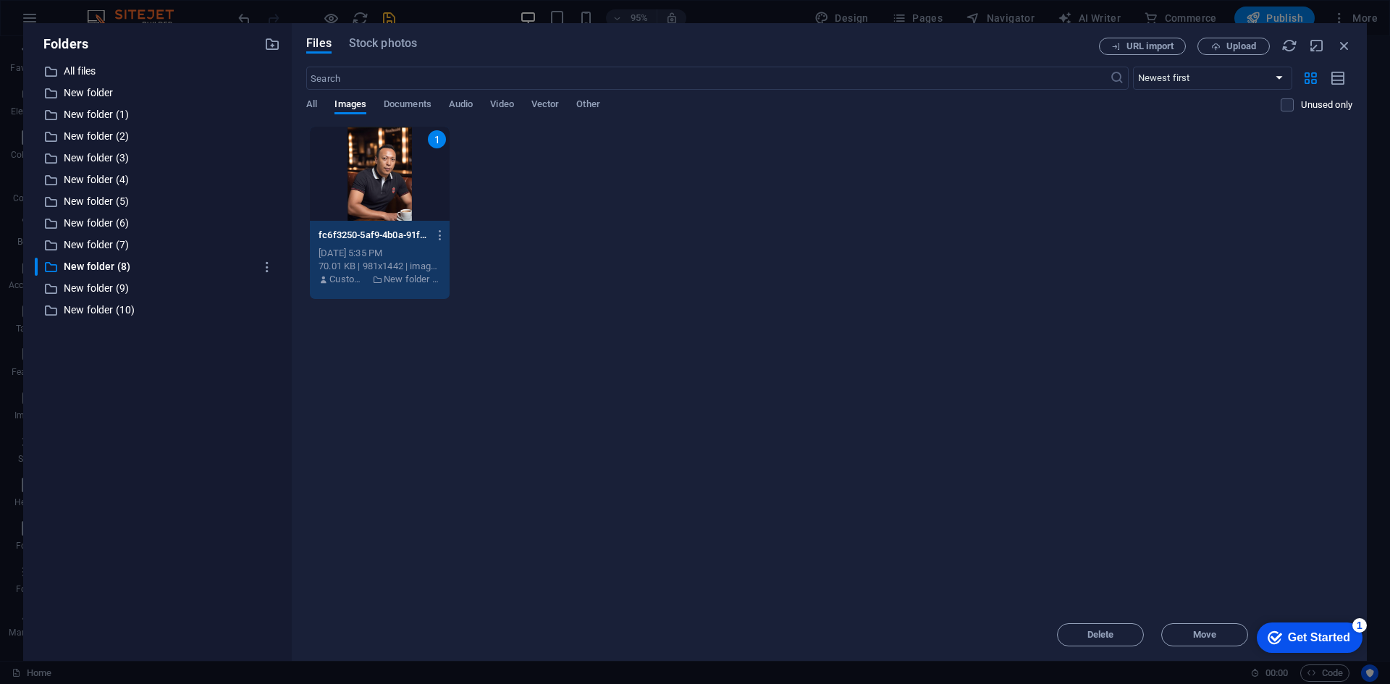
click at [386, 206] on div "1" at bounding box center [380, 174] width 140 height 94
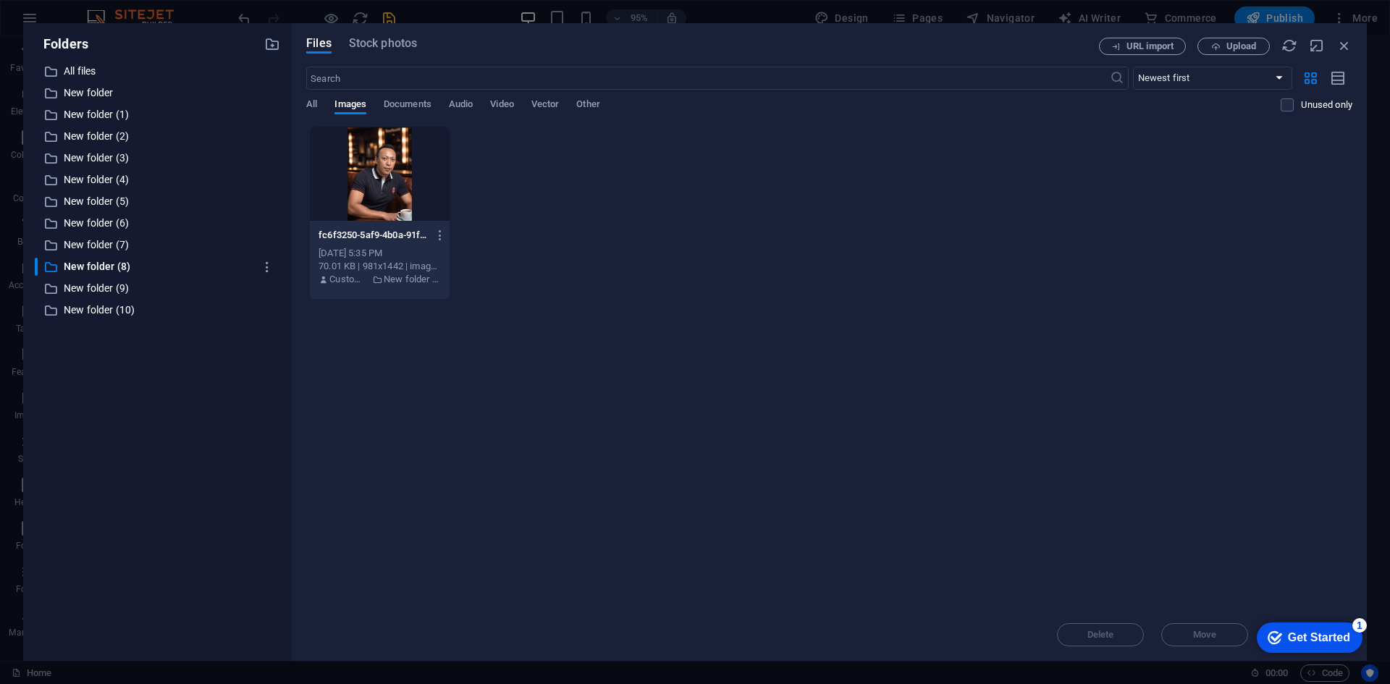
click at [386, 206] on div at bounding box center [380, 174] width 140 height 94
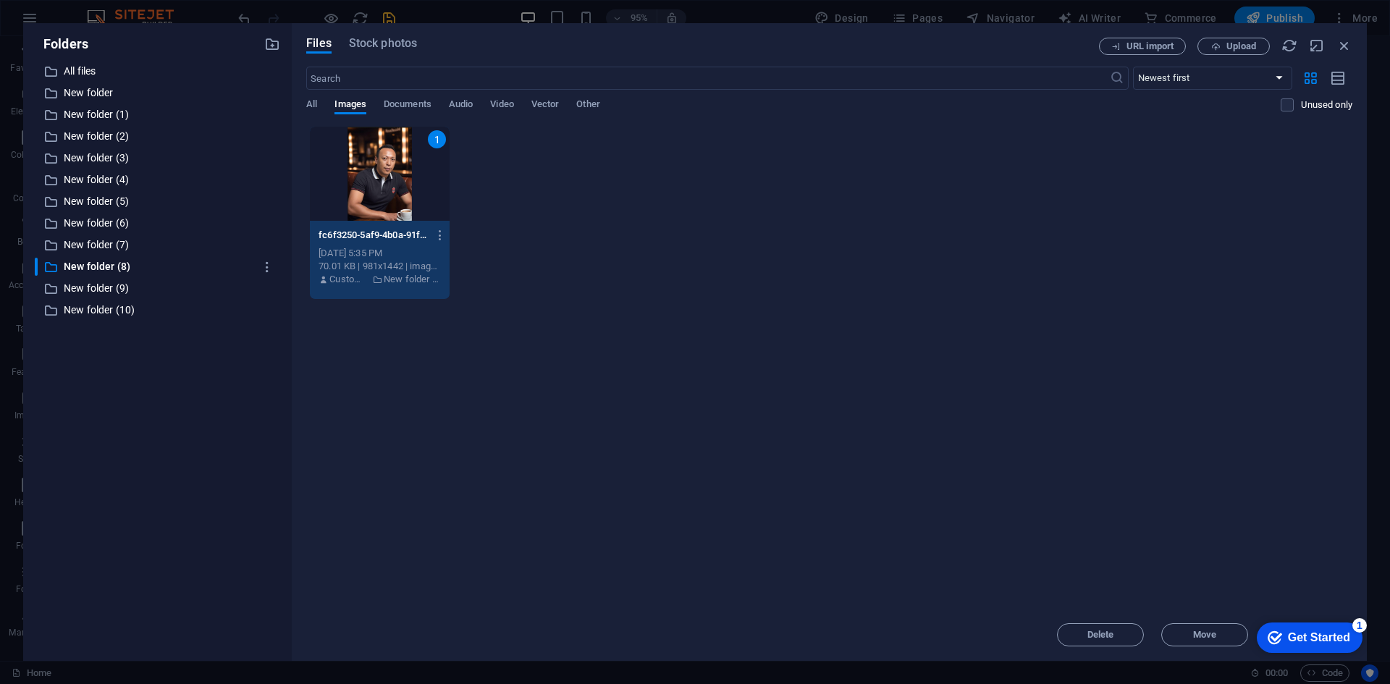
click at [318, 100] on div "All Images Documents Audio Video Vector Other" at bounding box center [793, 112] width 974 height 28
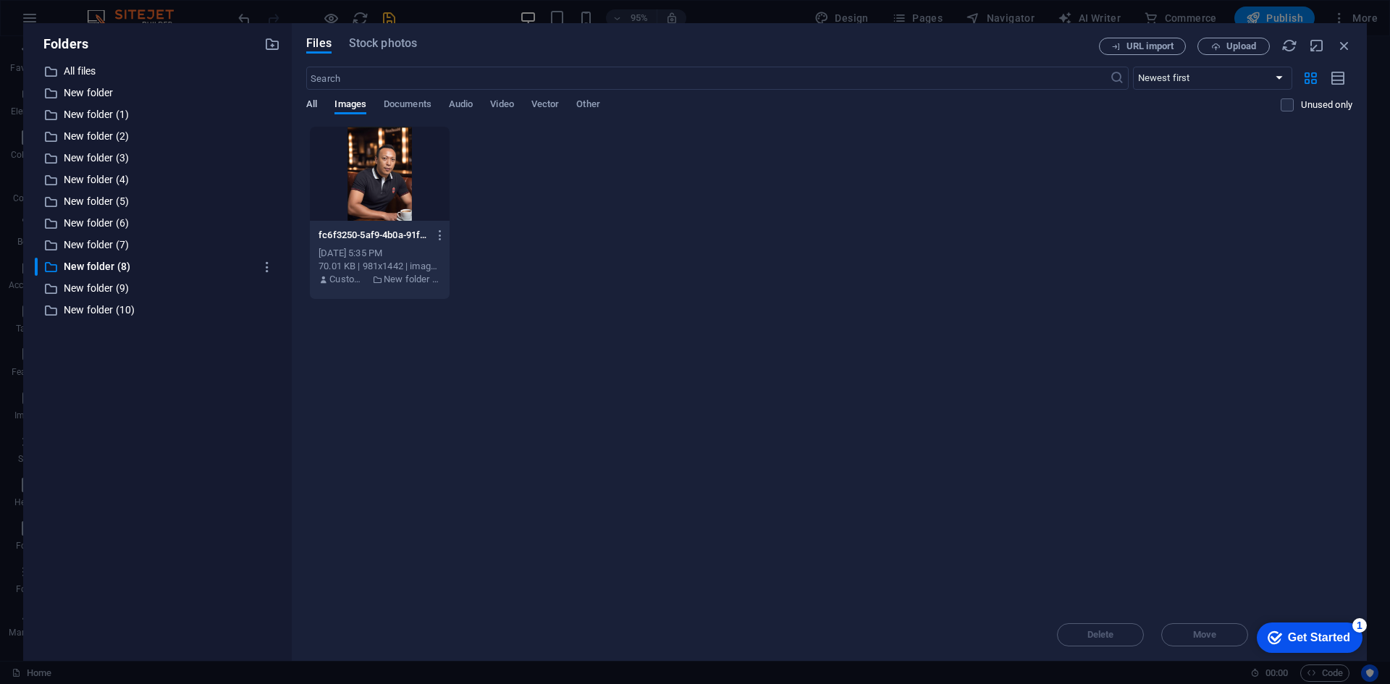
click at [313, 102] on span "All" at bounding box center [311, 106] width 11 height 20
click at [379, 192] on div at bounding box center [380, 174] width 140 height 94
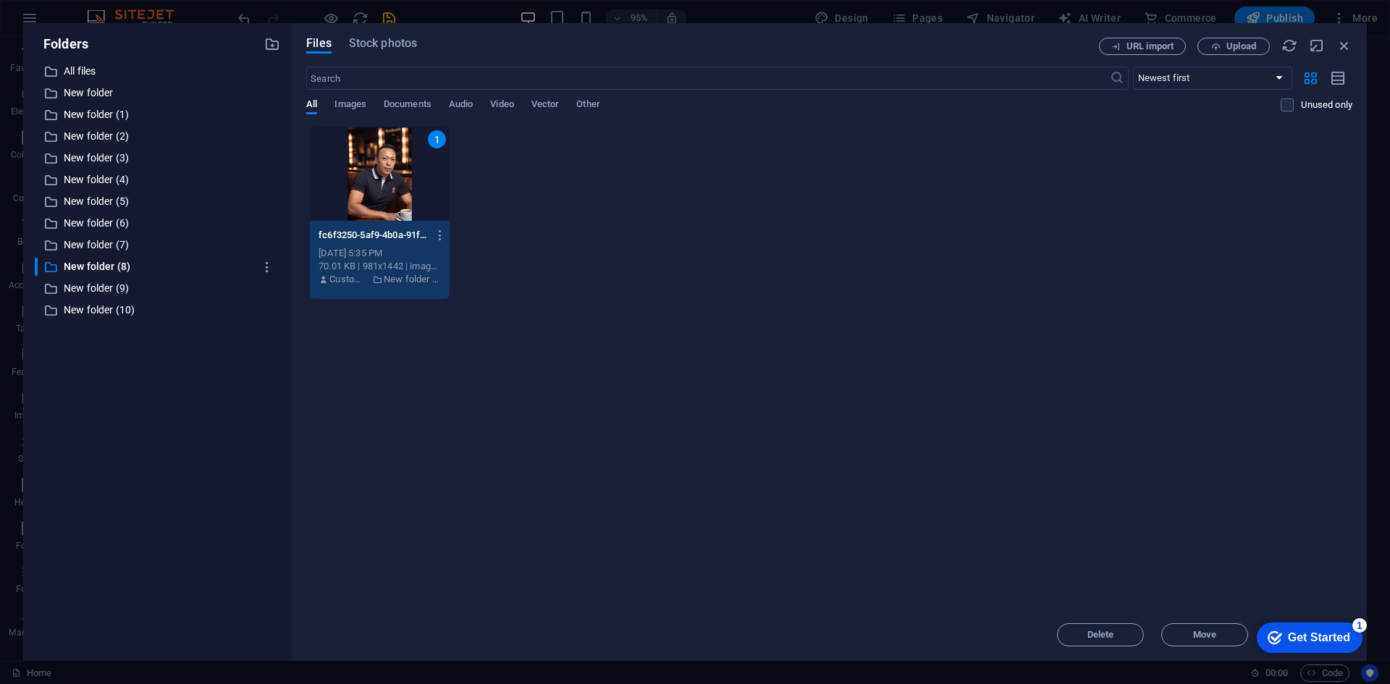
click at [381, 190] on div "1" at bounding box center [380, 174] width 140 height 94
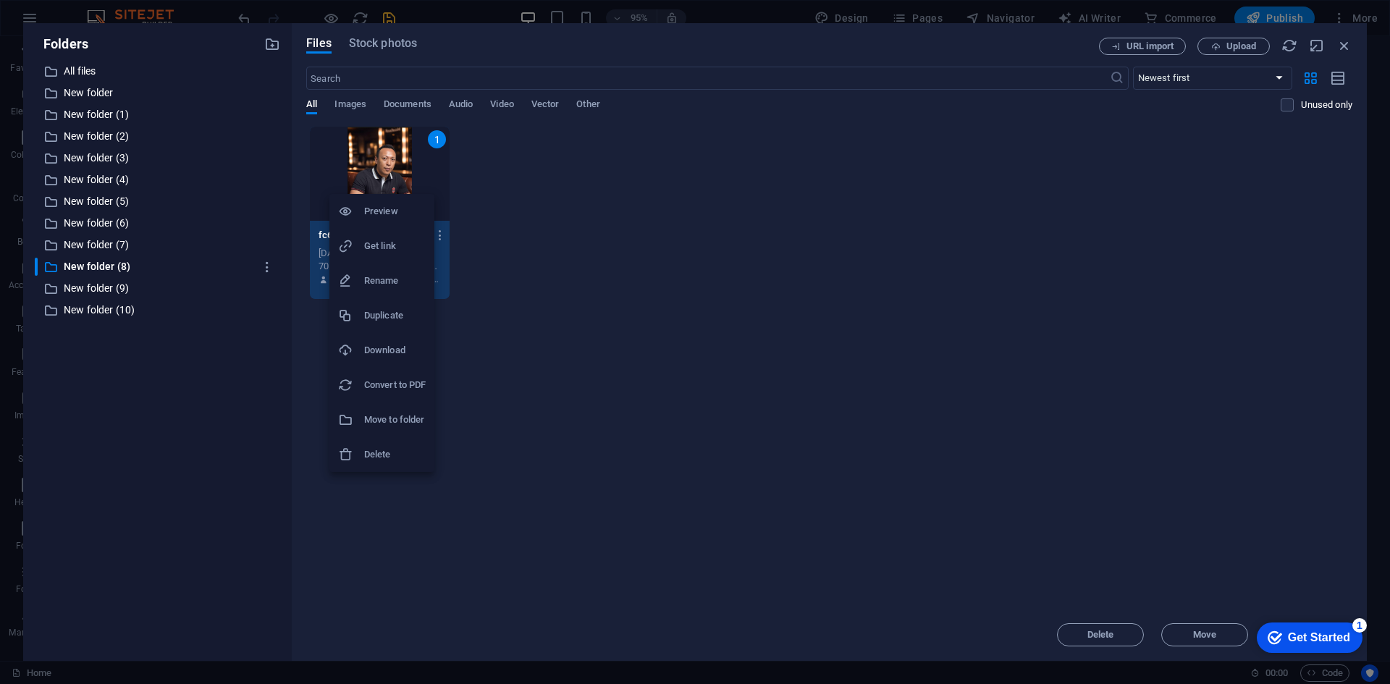
click at [379, 208] on h6 "Preview" at bounding box center [395, 211] width 62 height 17
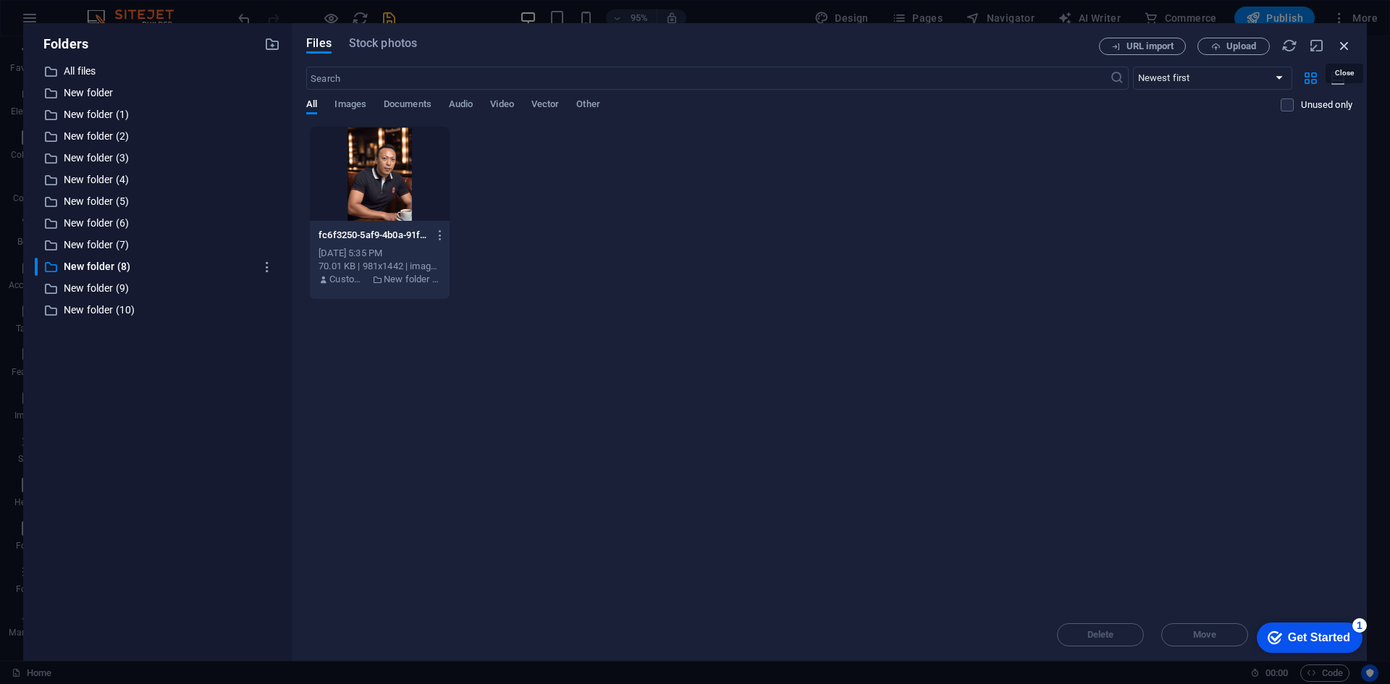
click at [1343, 46] on icon "button" at bounding box center [1344, 46] width 16 height 16
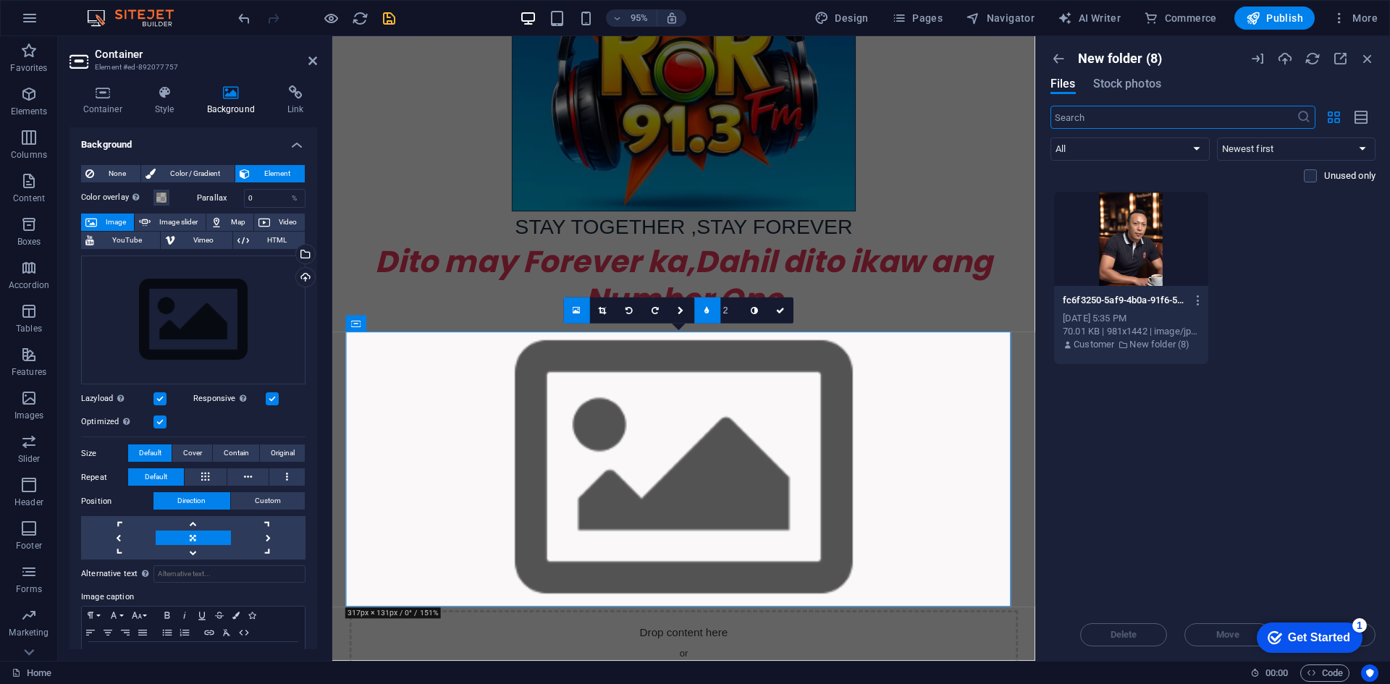
click at [582, 315] on link at bounding box center [577, 310] width 26 height 26
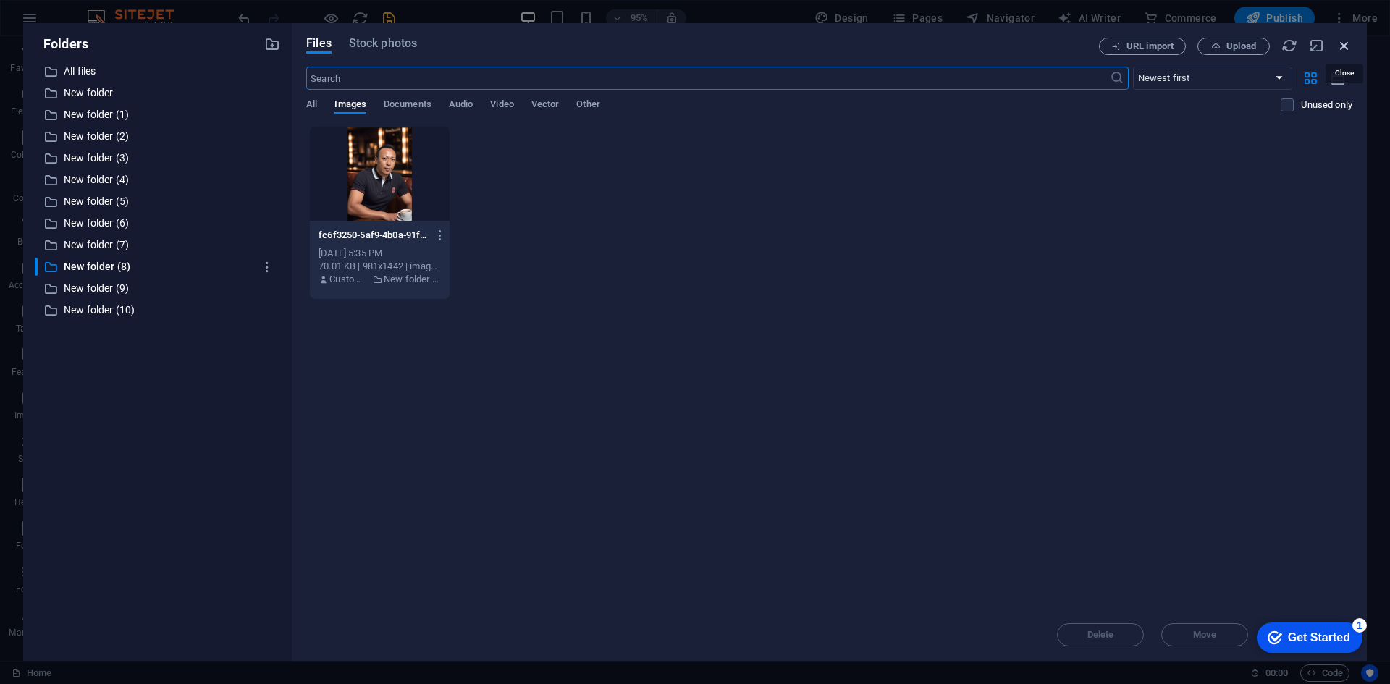
click at [1340, 41] on icon "button" at bounding box center [1344, 46] width 16 height 16
select select "image"
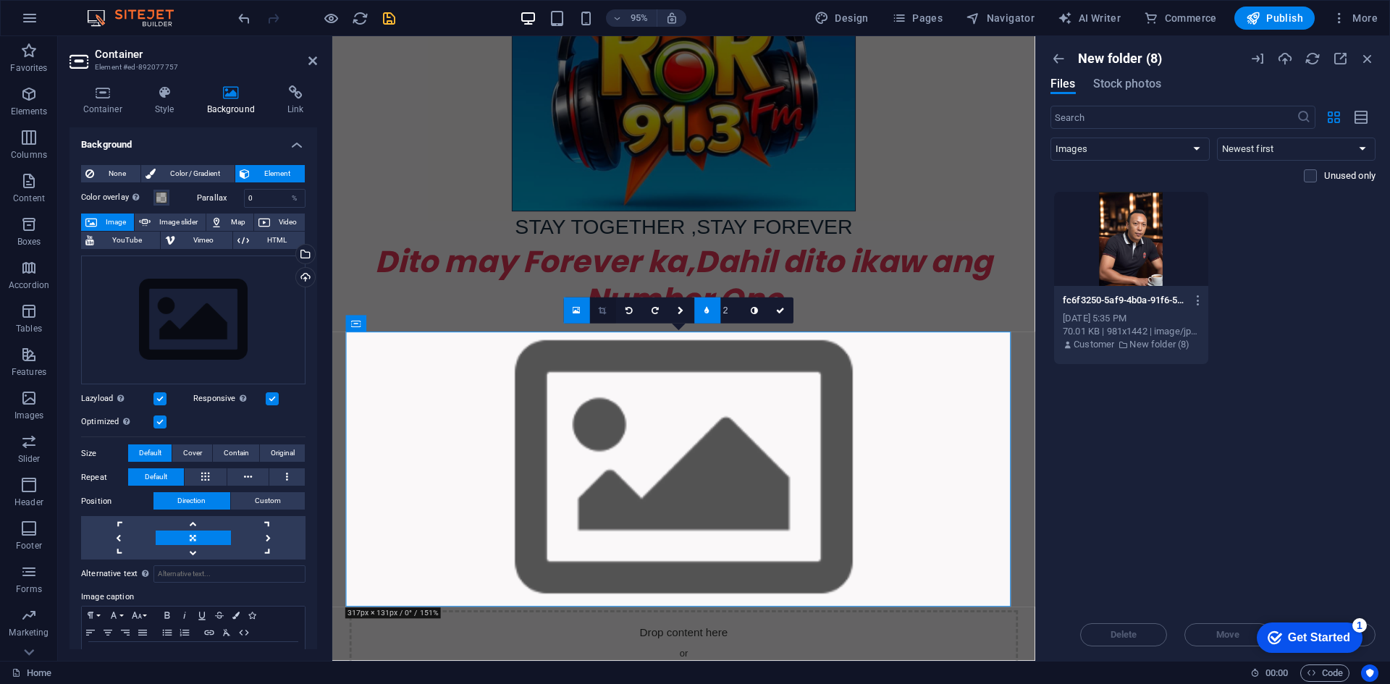
click at [600, 311] on icon at bounding box center [603, 310] width 8 height 8
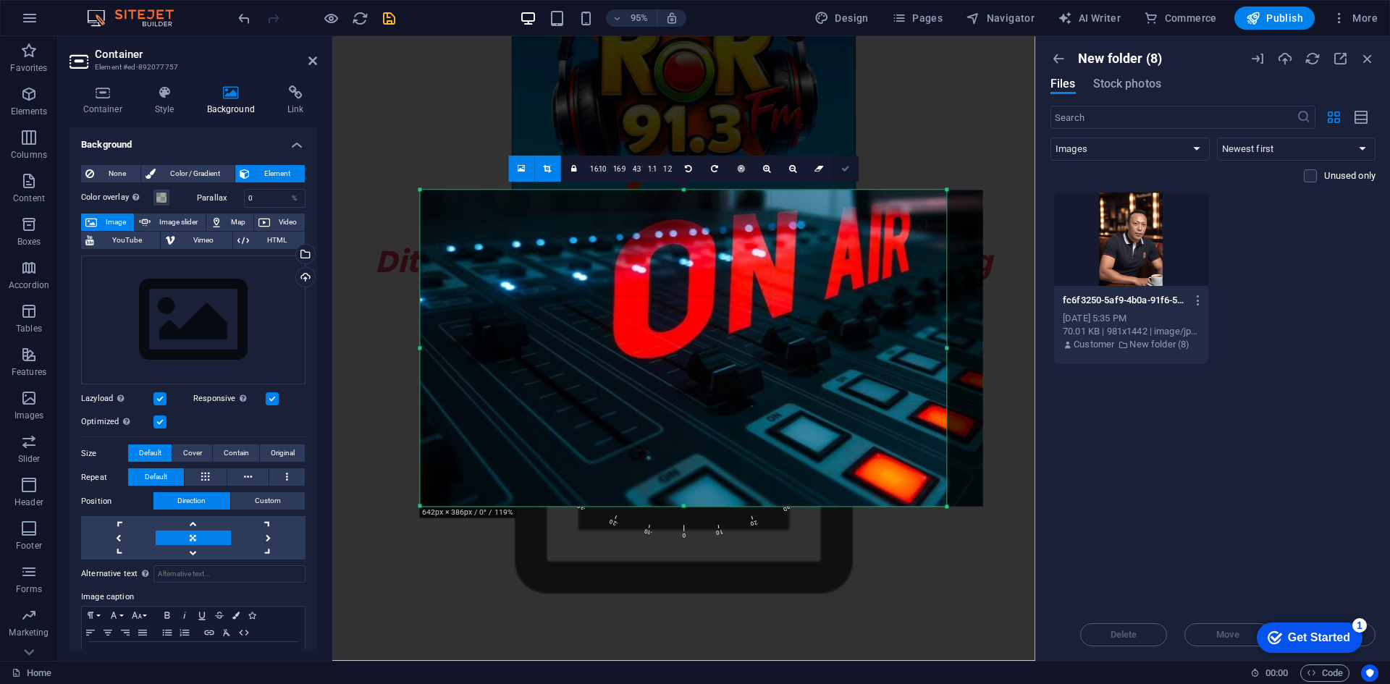
click at [843, 171] on icon at bounding box center [845, 169] width 9 height 8
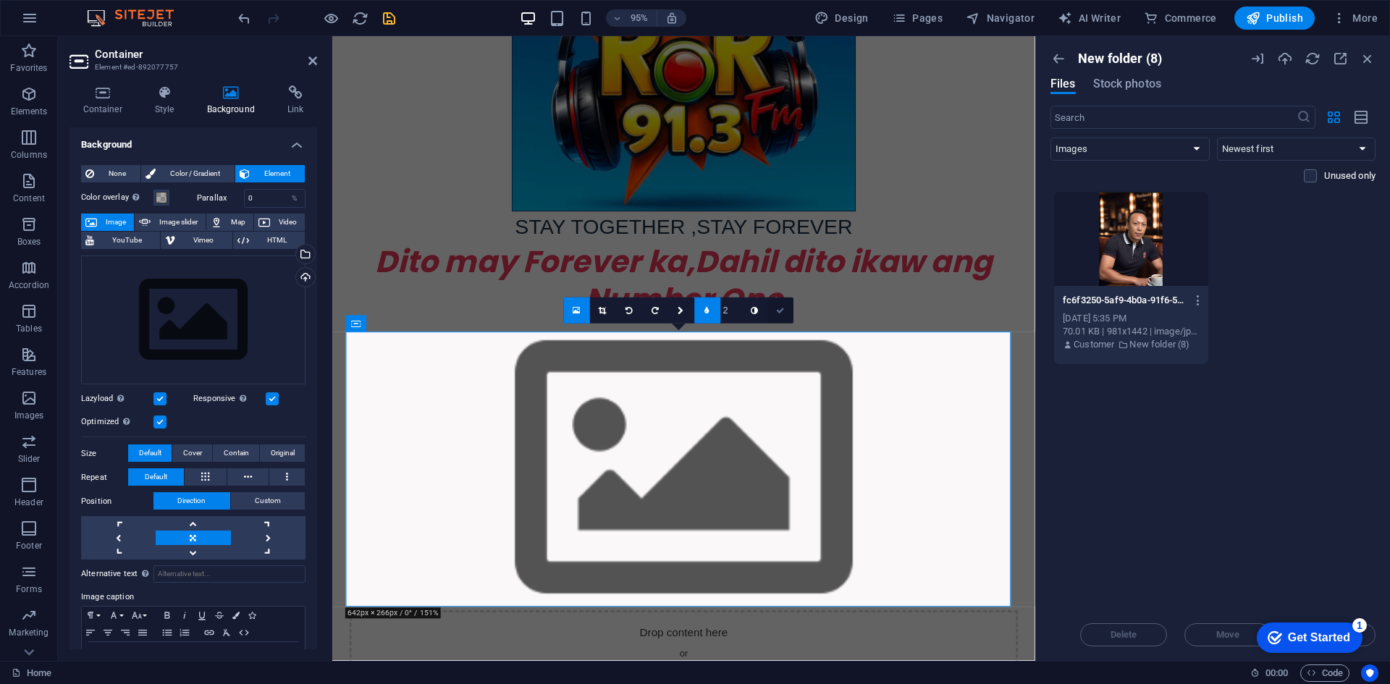
click at [778, 309] on icon at bounding box center [780, 310] width 9 height 8
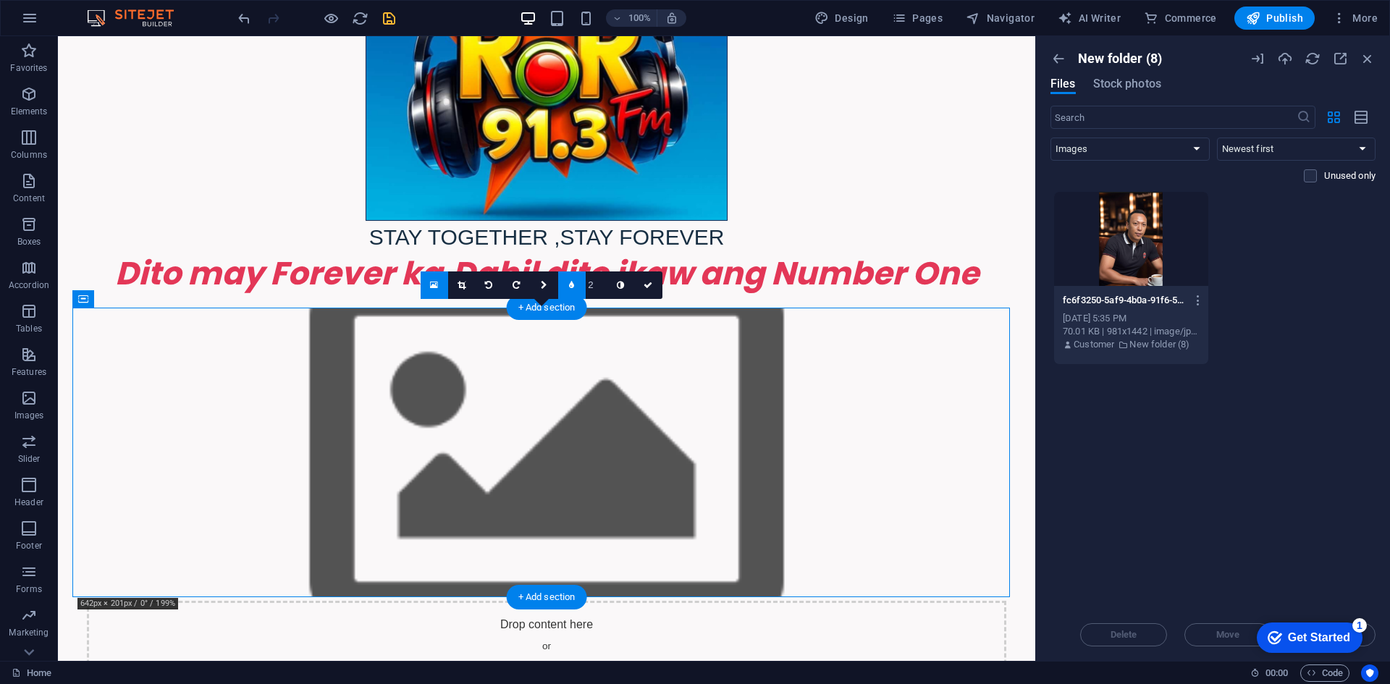
click at [143, 372] on figure at bounding box center [546, 452] width 948 height 289
click at [144, 372] on figure at bounding box center [546, 452] width 948 height 289
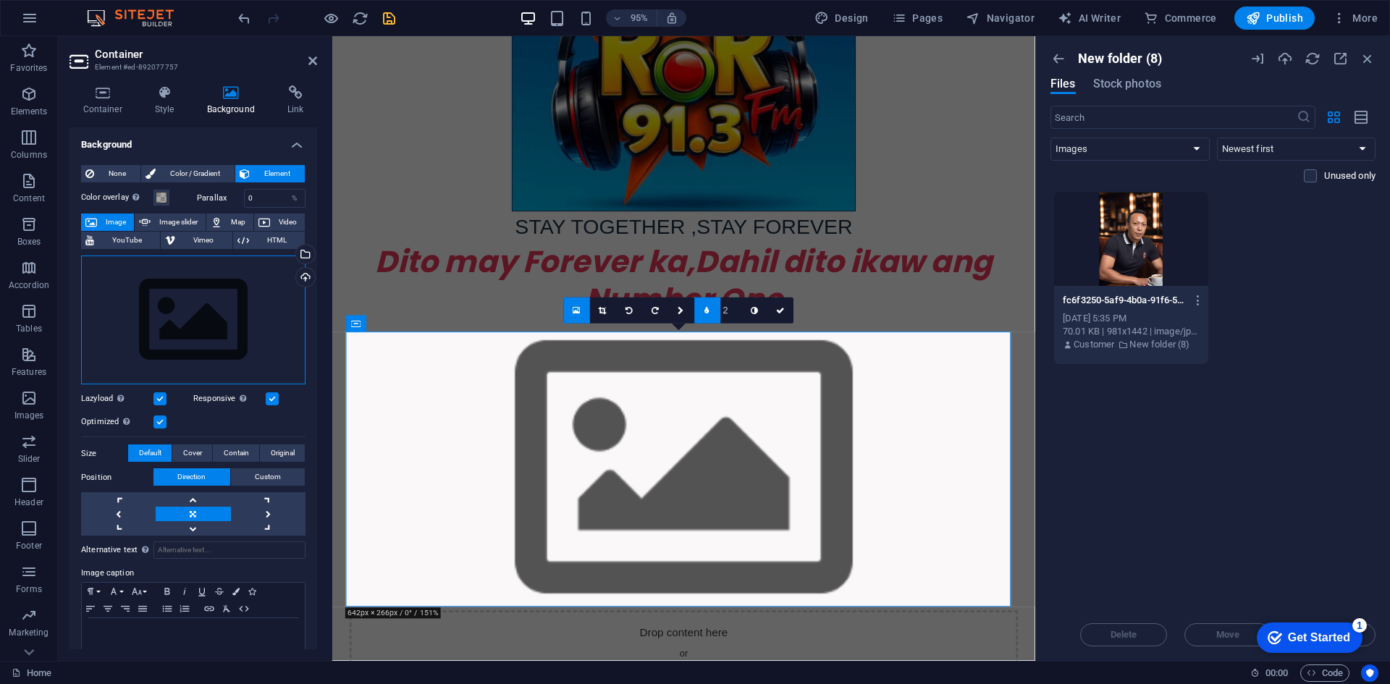
click at [170, 306] on div "Drag files here, click to choose files or select files from Files or our free s…" at bounding box center [193, 320] width 224 height 130
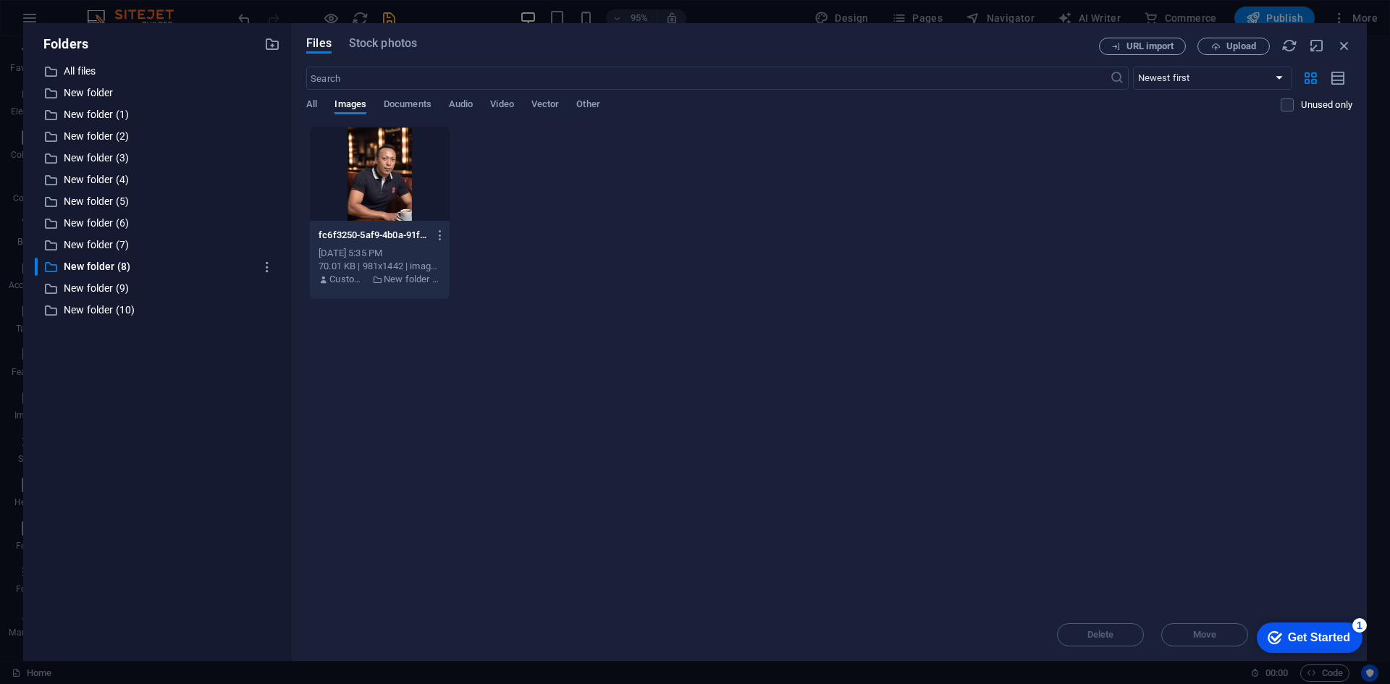
click at [371, 197] on div at bounding box center [380, 174] width 140 height 94
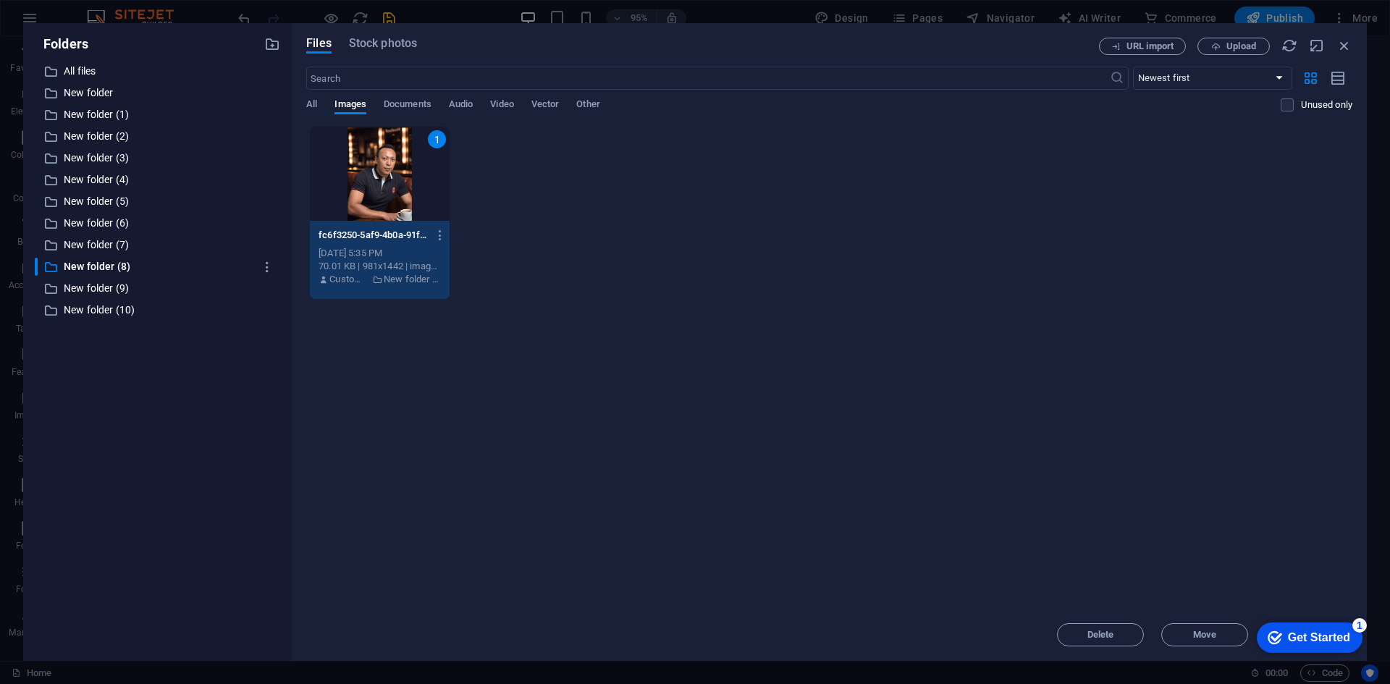
click at [371, 197] on div "1" at bounding box center [380, 174] width 140 height 94
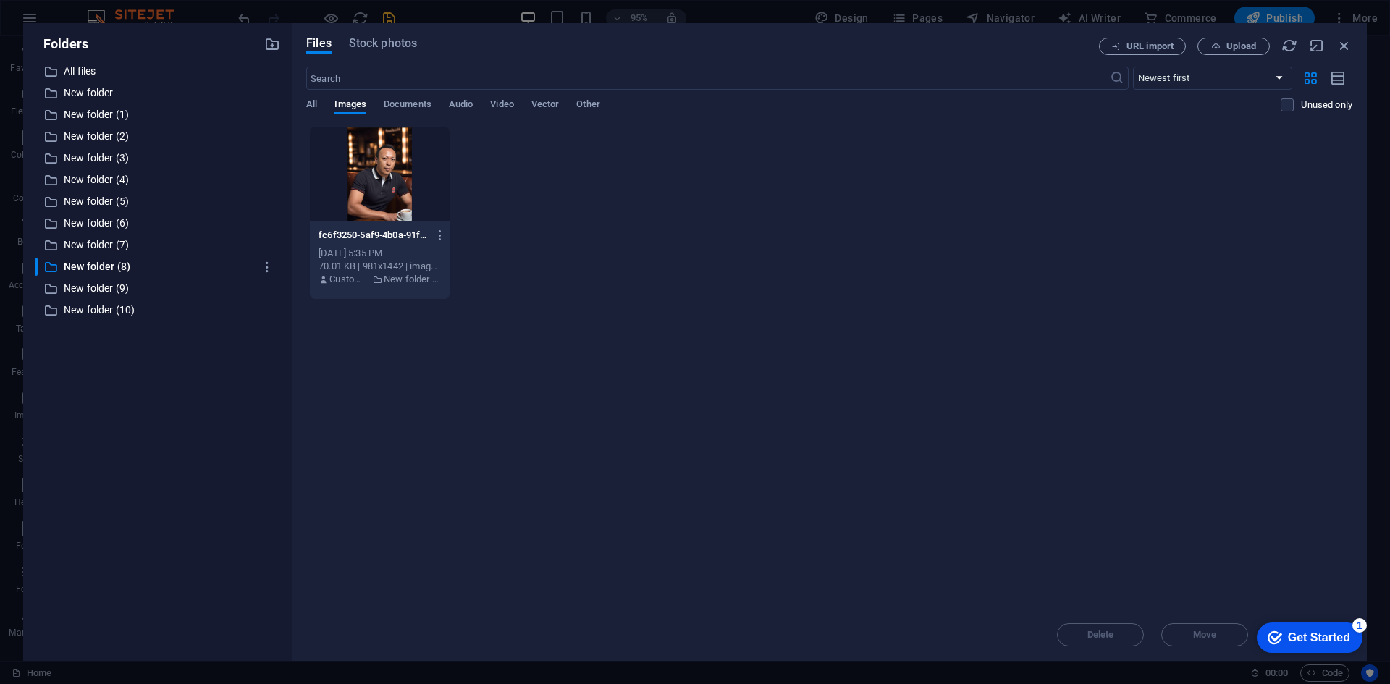
click at [371, 197] on div at bounding box center [380, 174] width 140 height 94
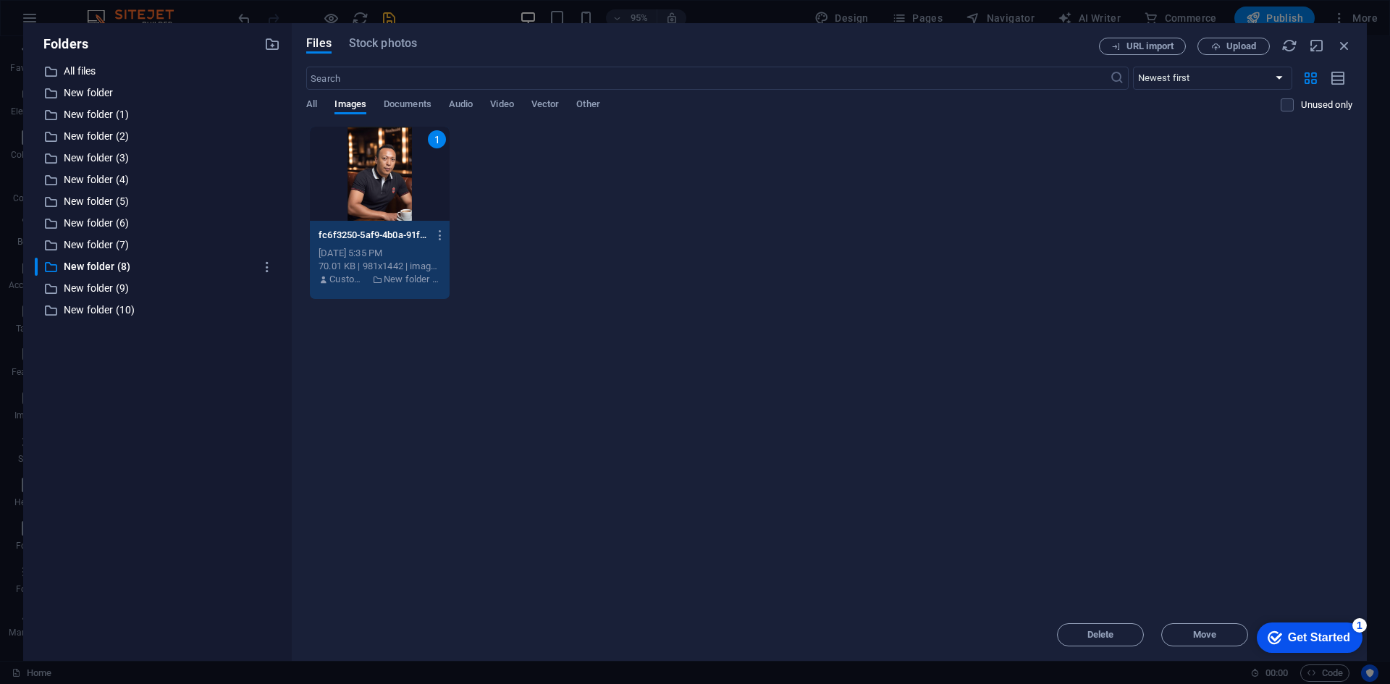
click at [371, 197] on div "1" at bounding box center [380, 174] width 140 height 94
click at [1347, 46] on icon "button" at bounding box center [1344, 46] width 16 height 16
select select "image"
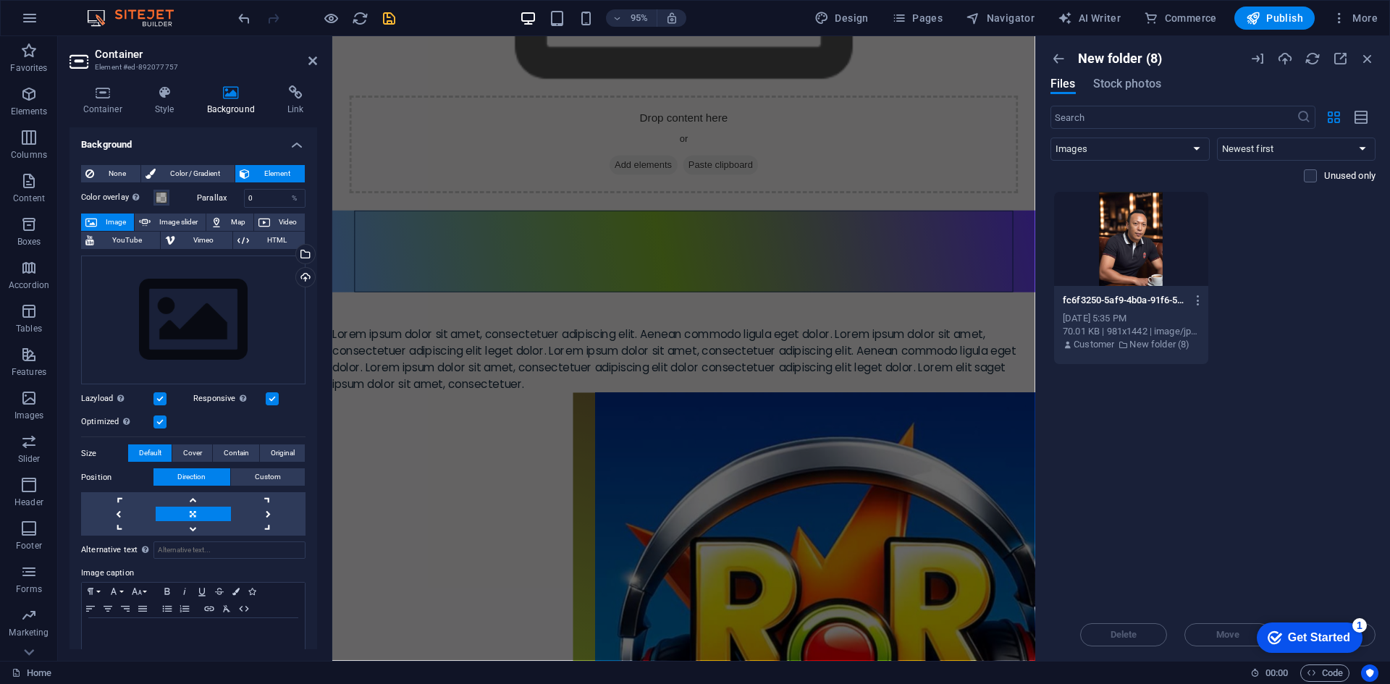
scroll to position [1230, 0]
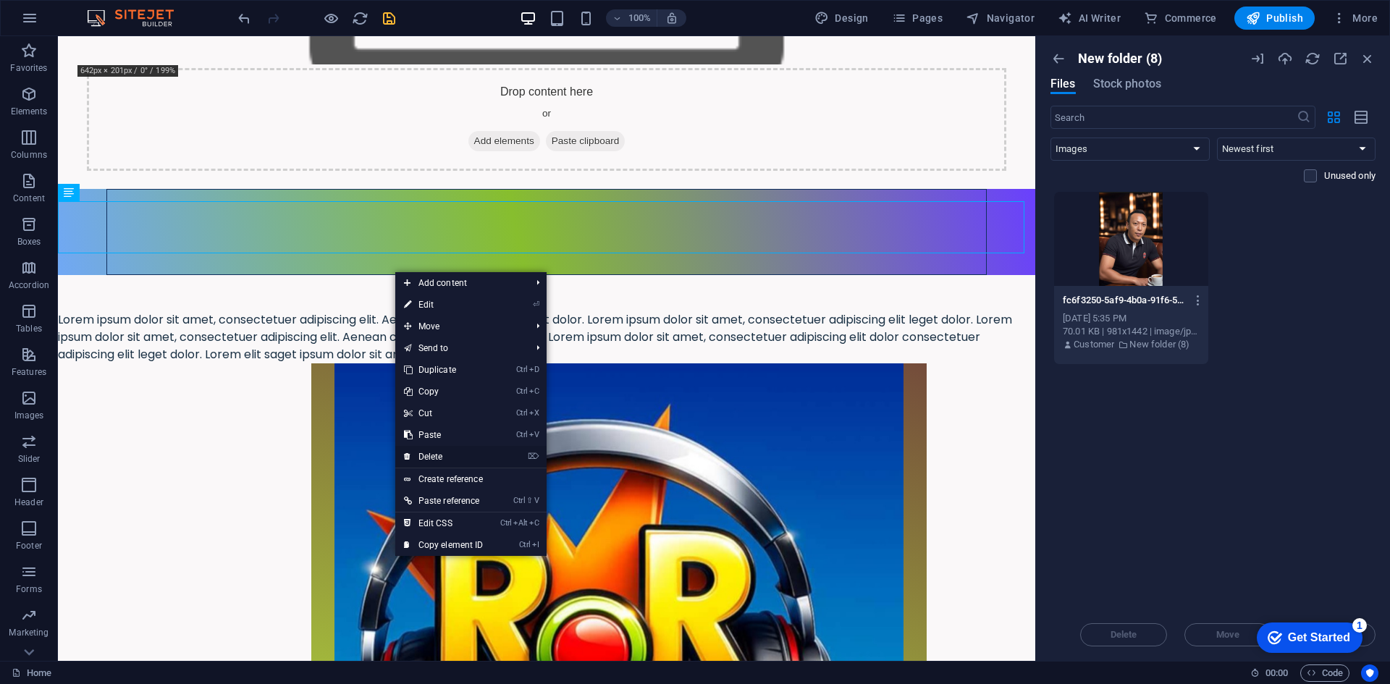
click at [455, 450] on link "⌦ Delete" at bounding box center [443, 457] width 97 height 22
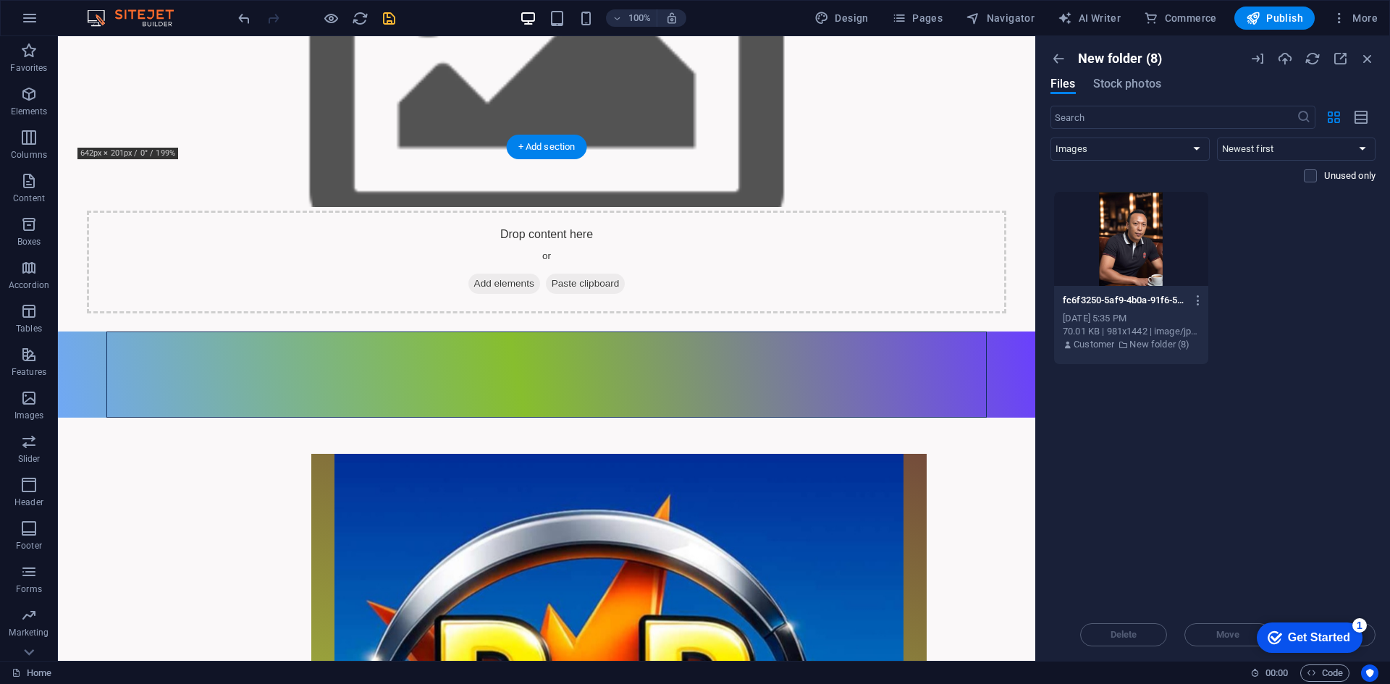
scroll to position [1086, 0]
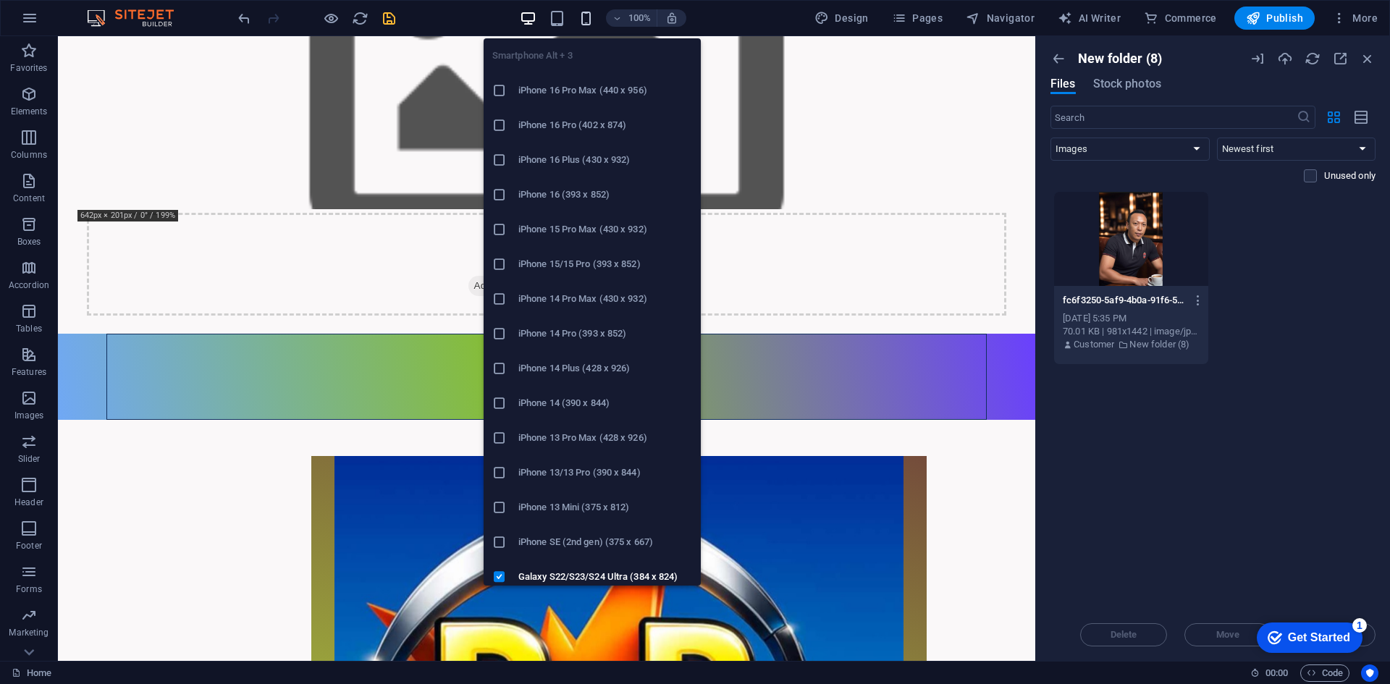
click at [584, 12] on icon "button" at bounding box center [586, 18] width 17 height 17
click at [588, 25] on icon "button" at bounding box center [586, 18] width 17 height 17
click at [588, 17] on icon "button" at bounding box center [586, 18] width 17 height 17
click at [587, 15] on icon "button" at bounding box center [586, 18] width 17 height 17
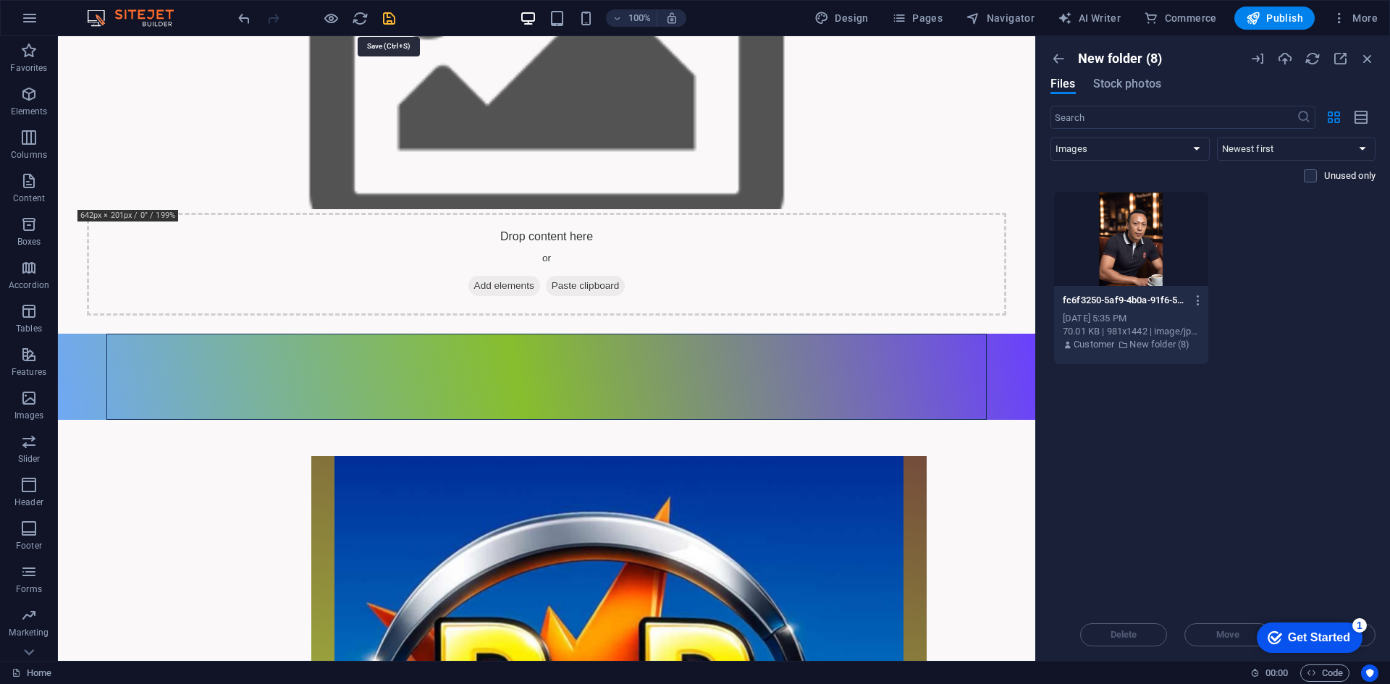
click at [388, 12] on icon "save" at bounding box center [389, 18] width 17 height 17
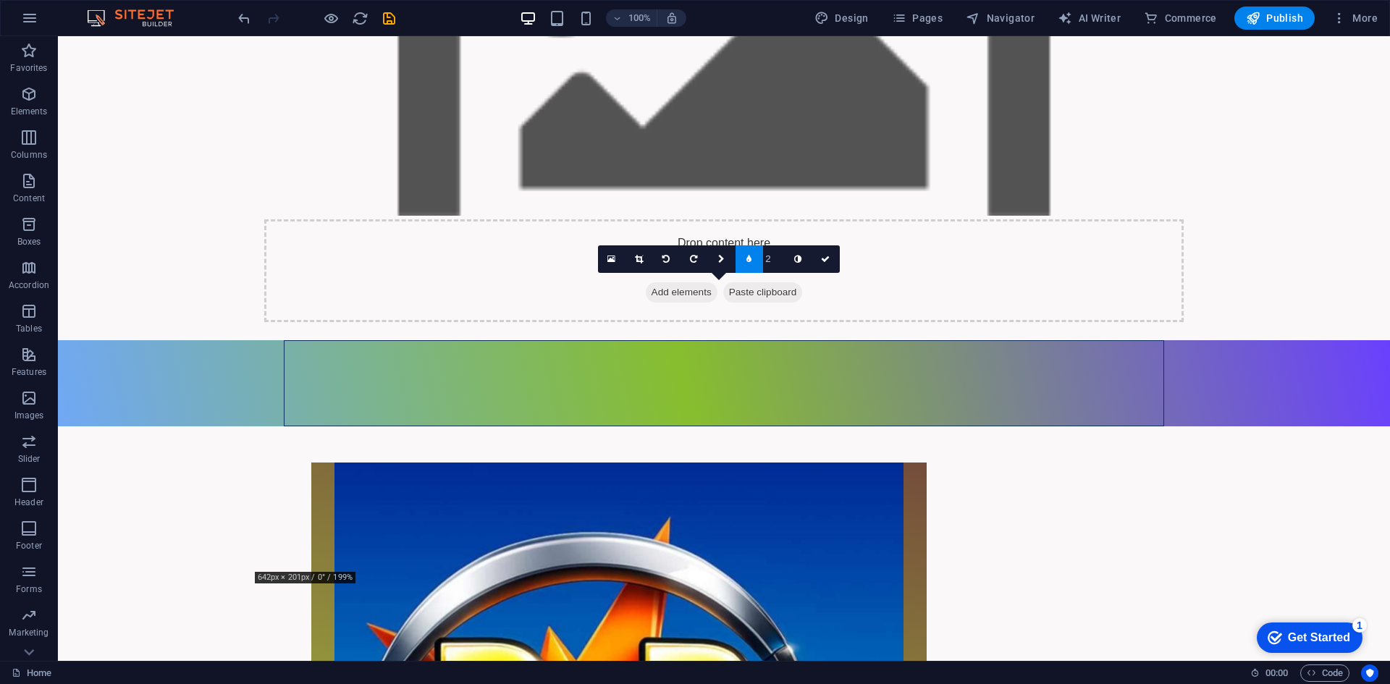
scroll to position [724, 0]
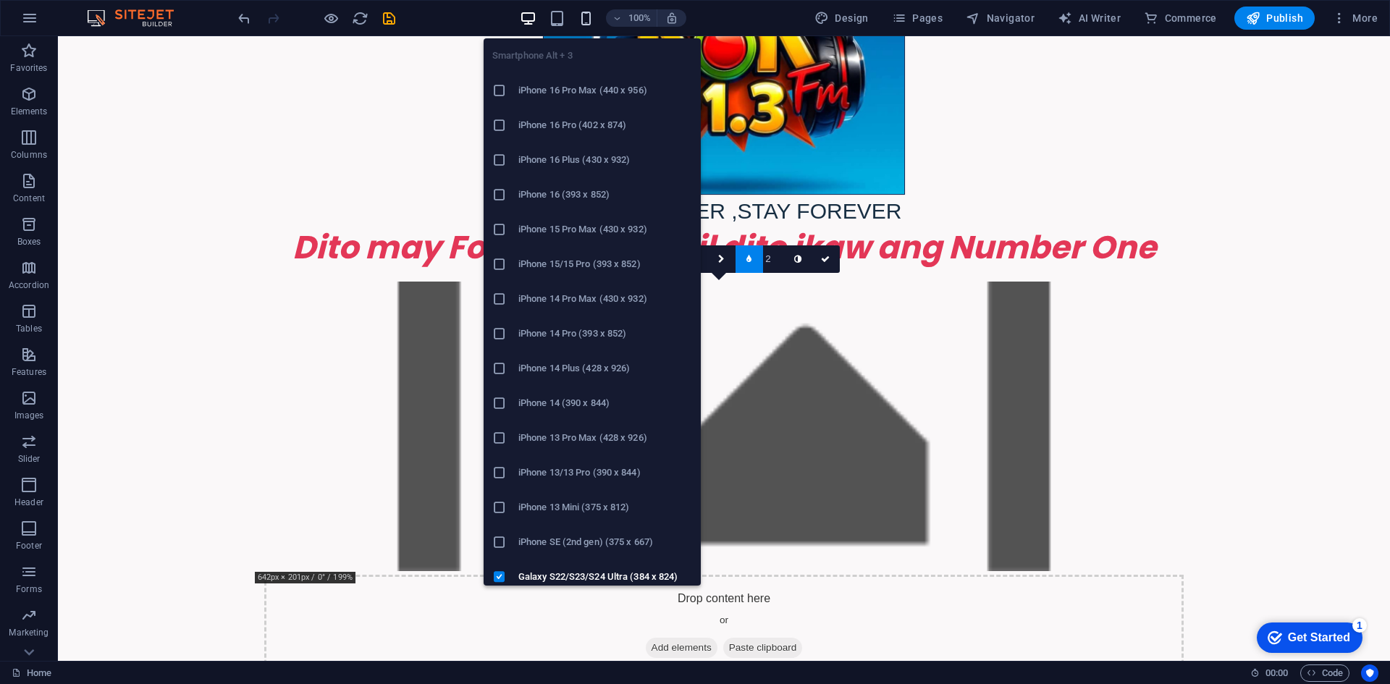
click at [588, 17] on icon "button" at bounding box center [586, 18] width 17 height 17
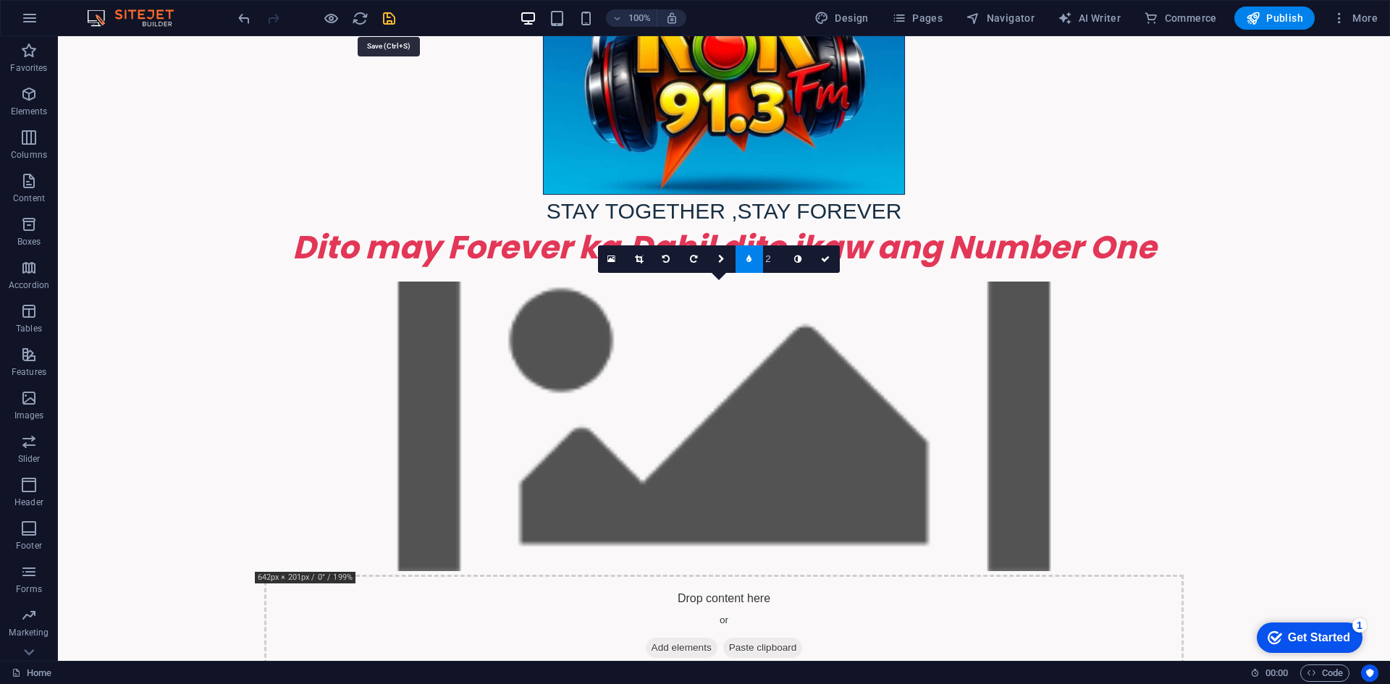
click at [386, 17] on icon "save" at bounding box center [389, 18] width 17 height 17
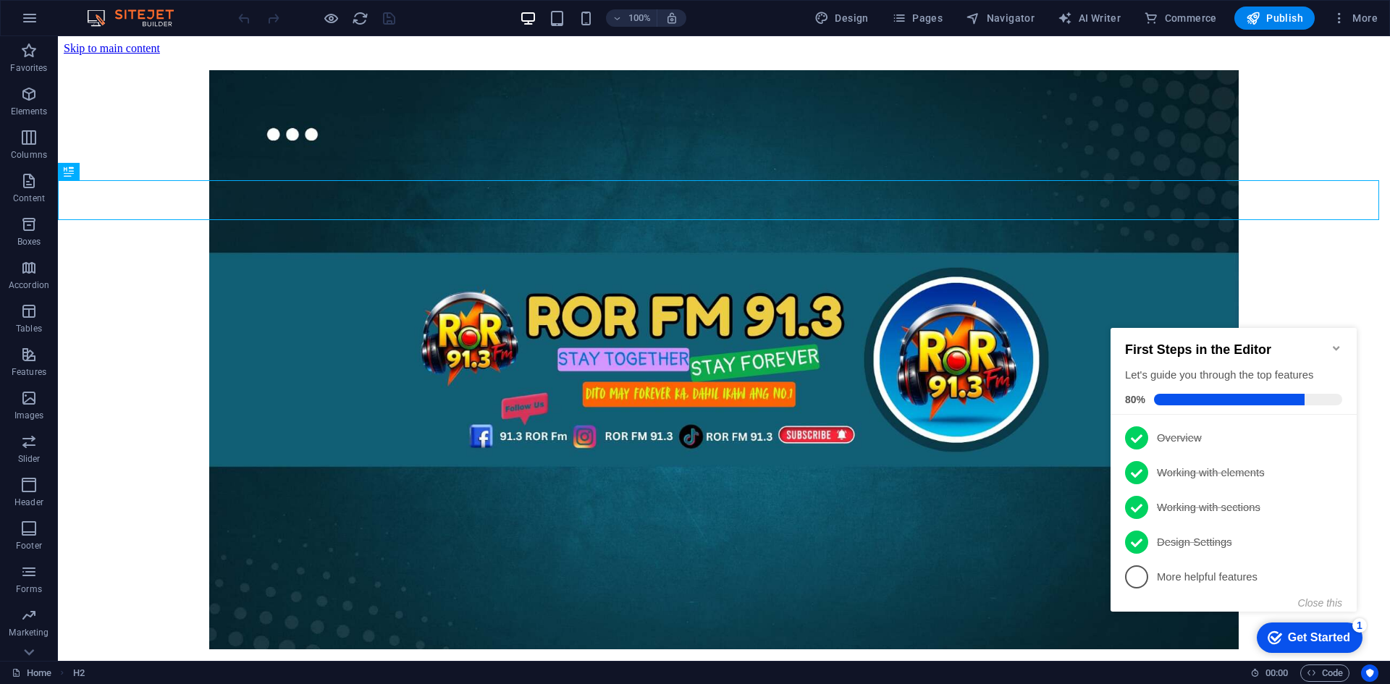
scroll to position [840, 0]
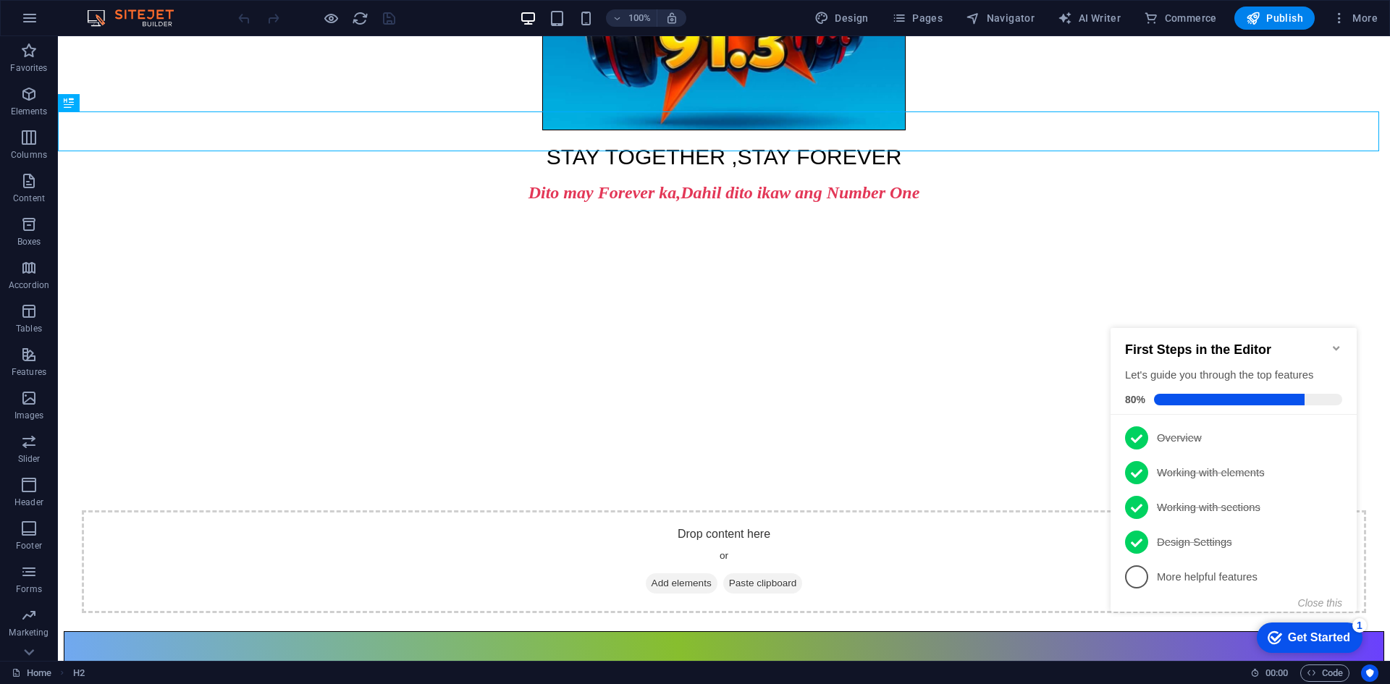
click at [1335, 342] on icon "Minimize checklist" at bounding box center [1336, 348] width 12 height 12
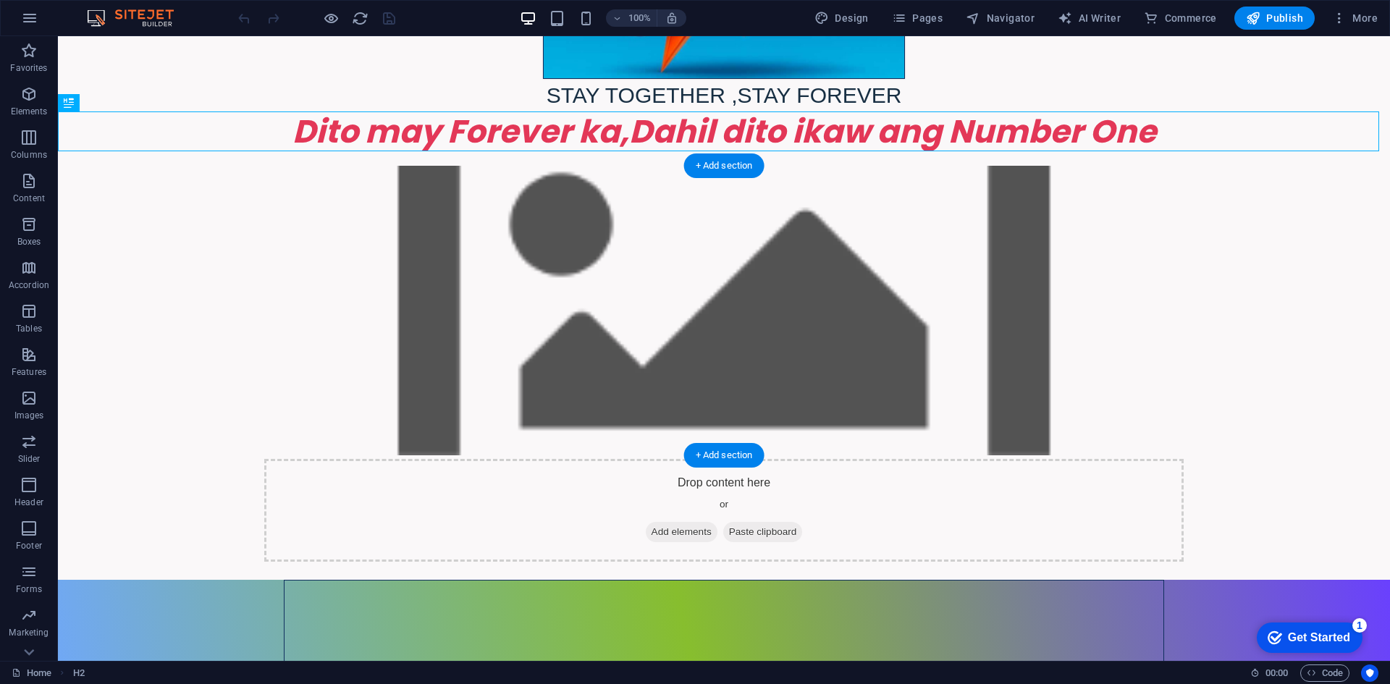
click at [174, 282] on figure at bounding box center [723, 310] width 1303 height 289
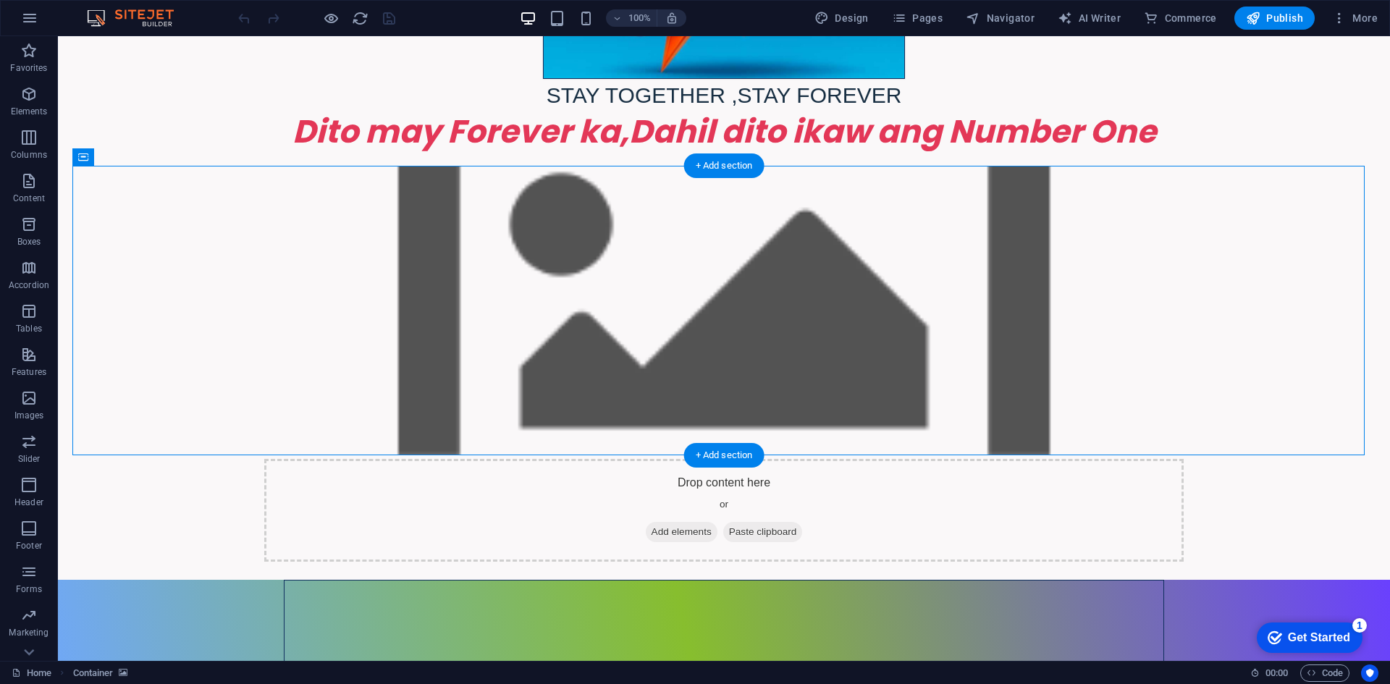
click at [174, 282] on figure at bounding box center [723, 310] width 1303 height 289
select select "px"
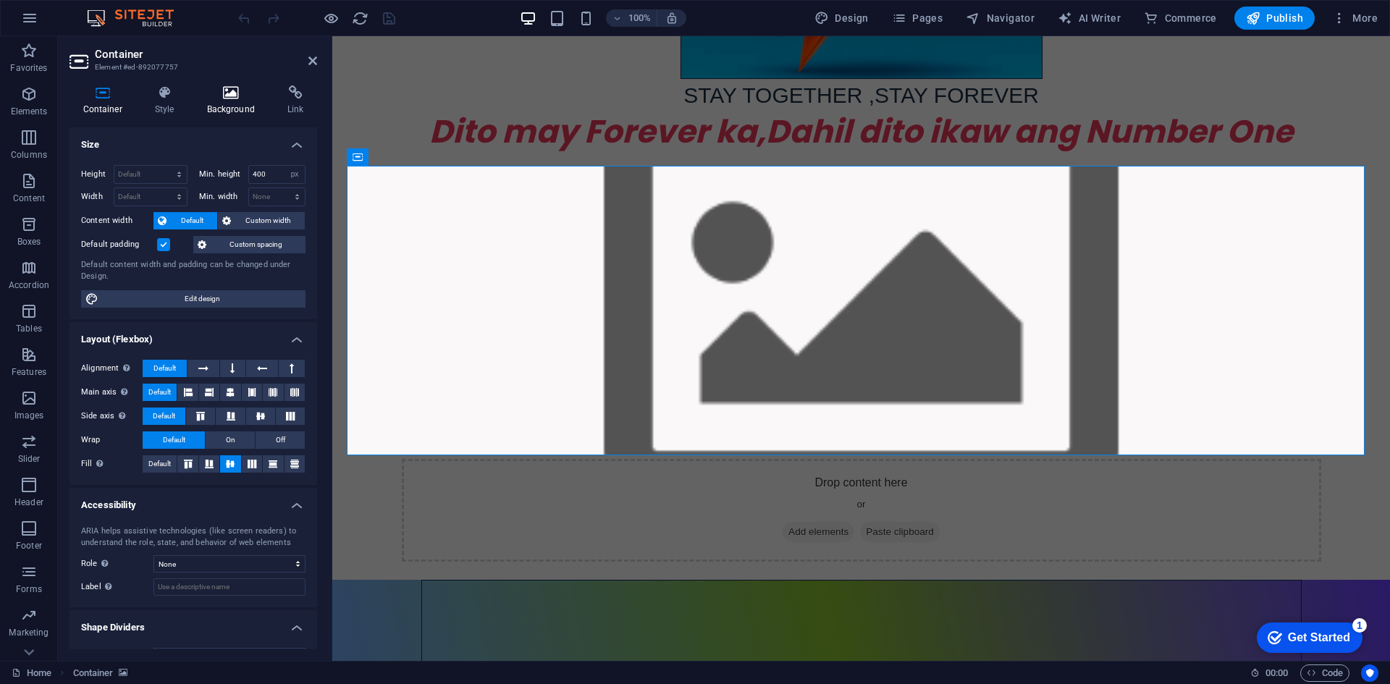
click at [229, 98] on icon at bounding box center [230, 92] width 75 height 14
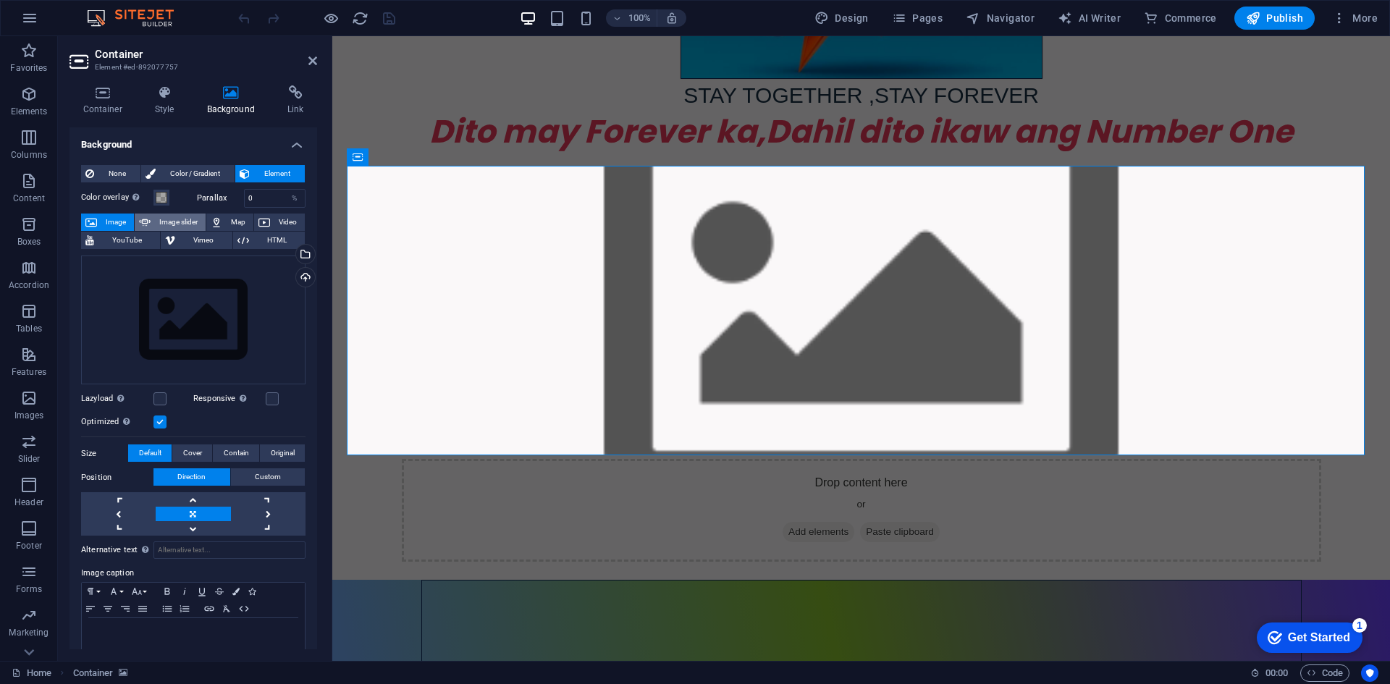
click at [176, 221] on span "Image slider" at bounding box center [178, 222] width 46 height 17
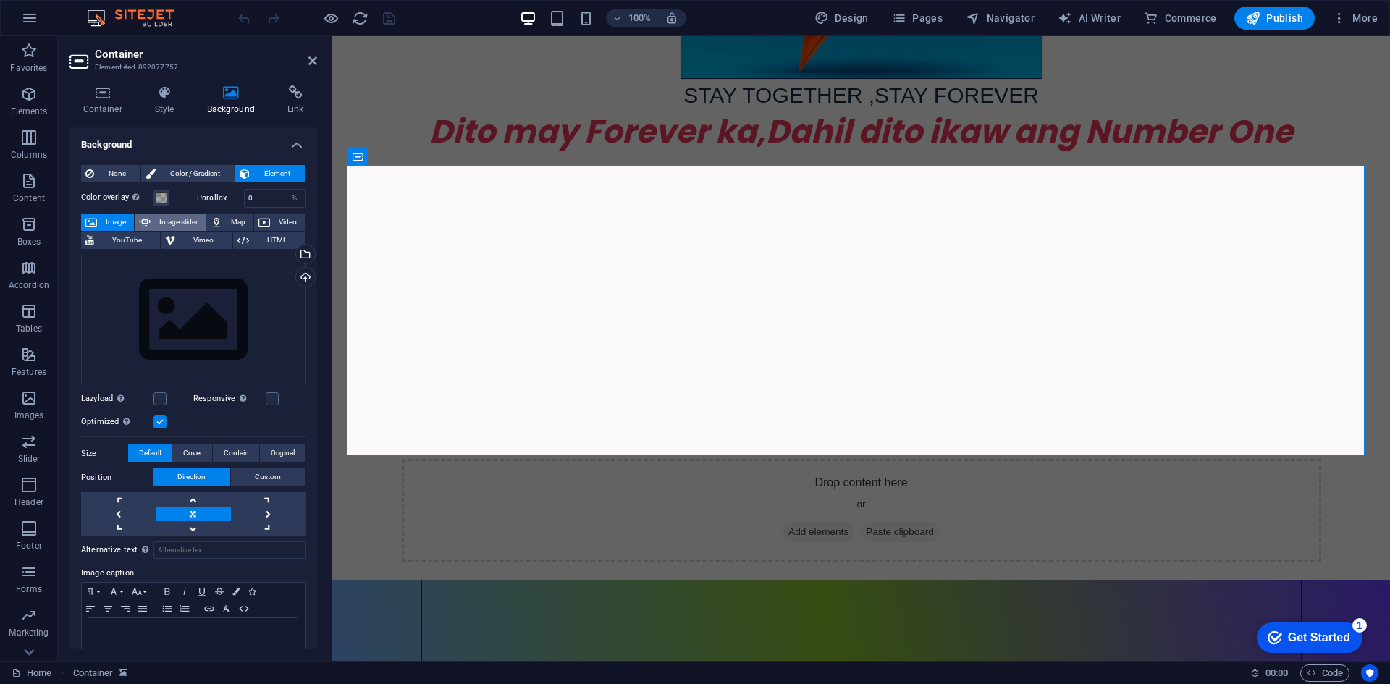
select select "ms"
select select "s"
select select "progressive"
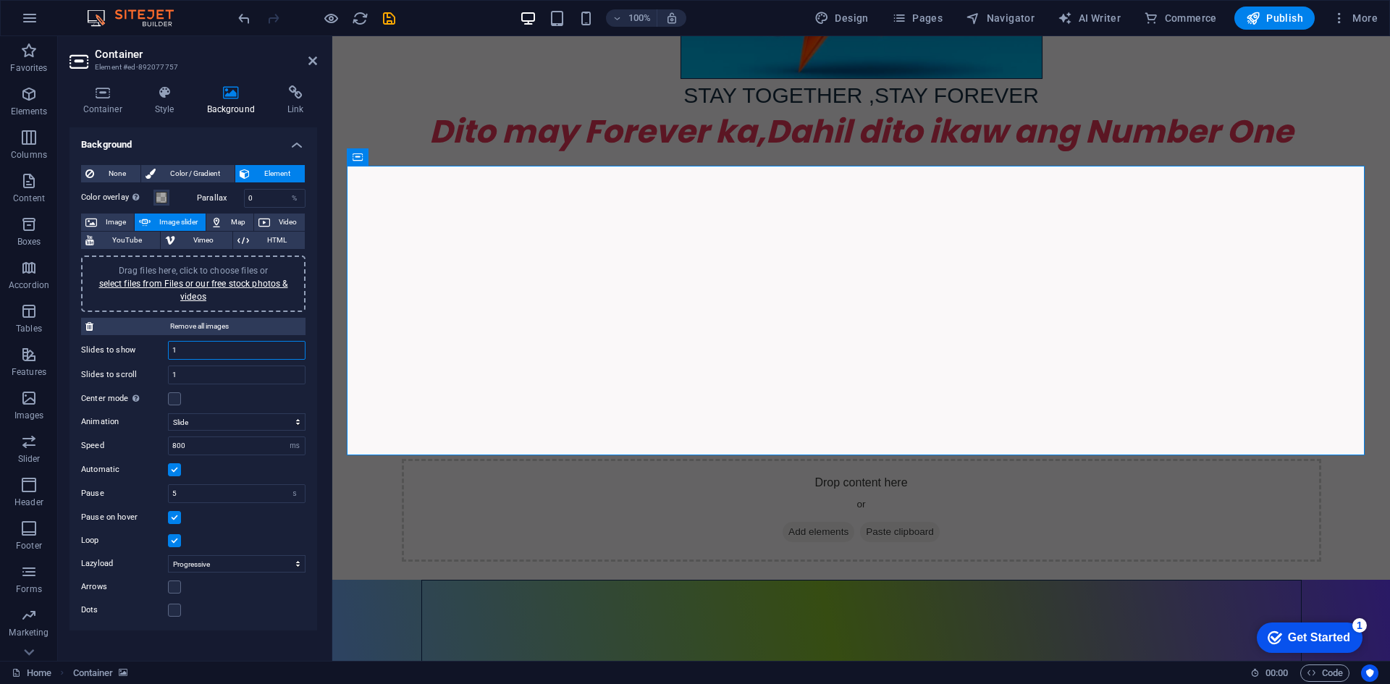
click at [190, 352] on input "1" at bounding box center [237, 350] width 136 height 17
type input "6"
click at [191, 375] on input "1" at bounding box center [237, 374] width 136 height 17
type input "1"
type input "6"
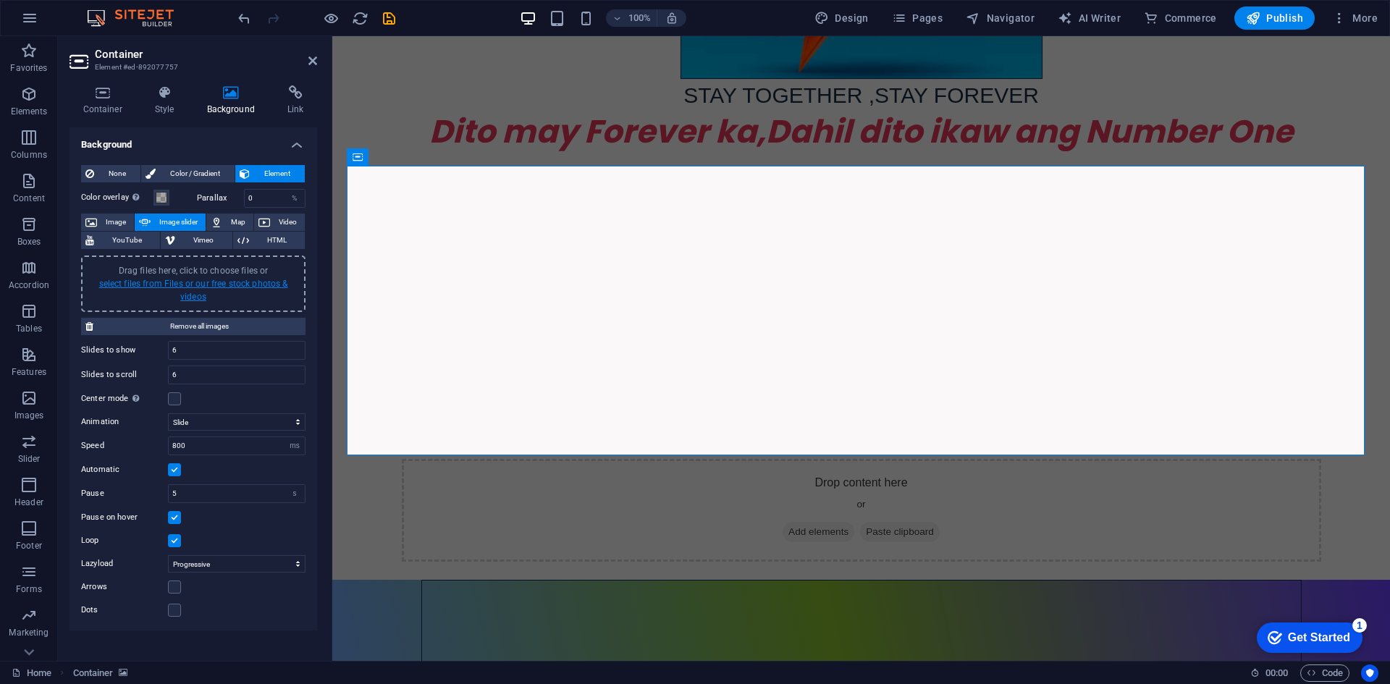
click at [208, 282] on link "select files from Files or our free stock photos & videos" at bounding box center [193, 290] width 189 height 23
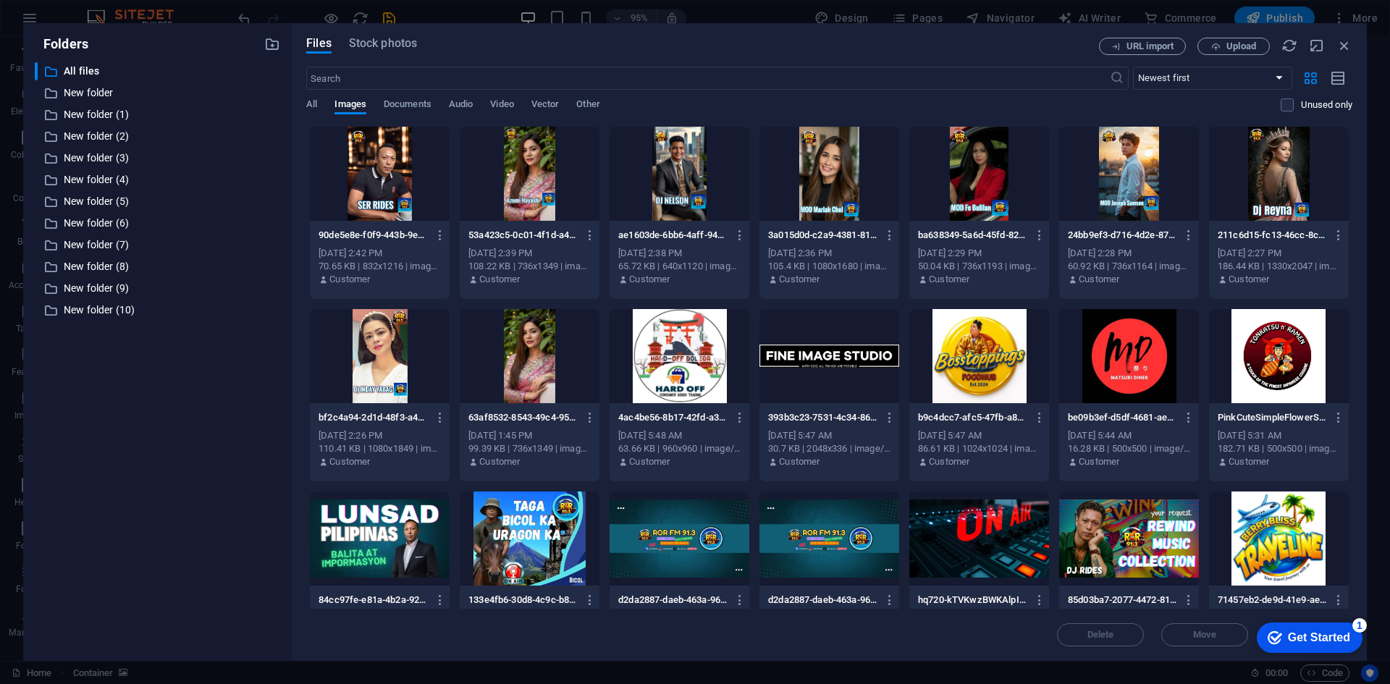
click at [363, 204] on div at bounding box center [380, 174] width 140 height 94
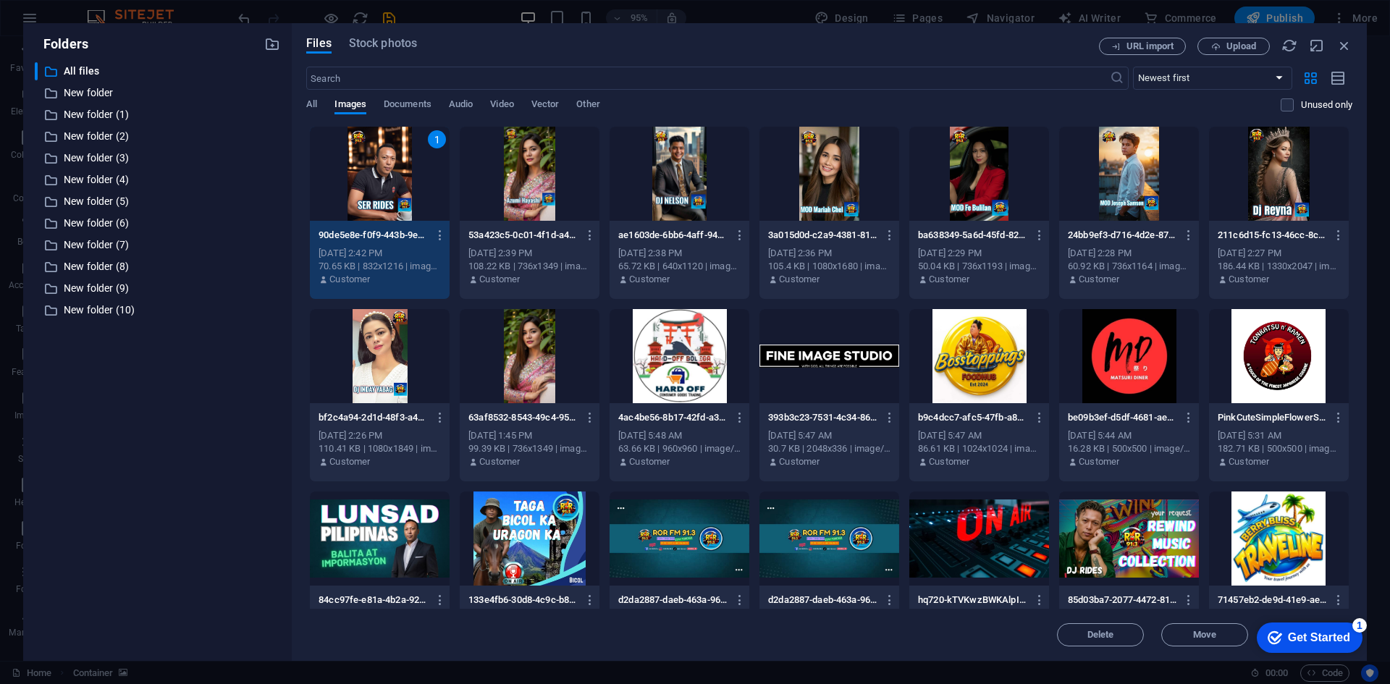
click at [363, 204] on div "1" at bounding box center [380, 174] width 140 height 94
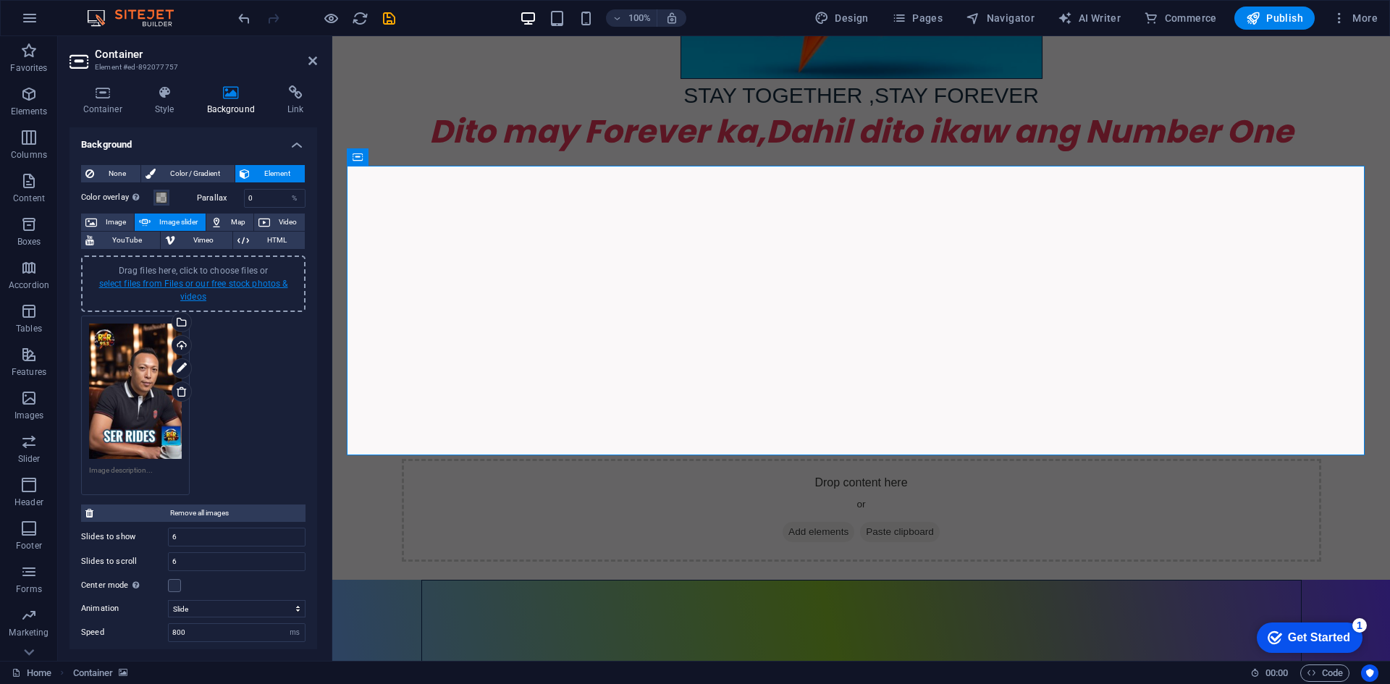
click at [182, 287] on link "select files from Files or our free stock photos & videos" at bounding box center [193, 290] width 189 height 23
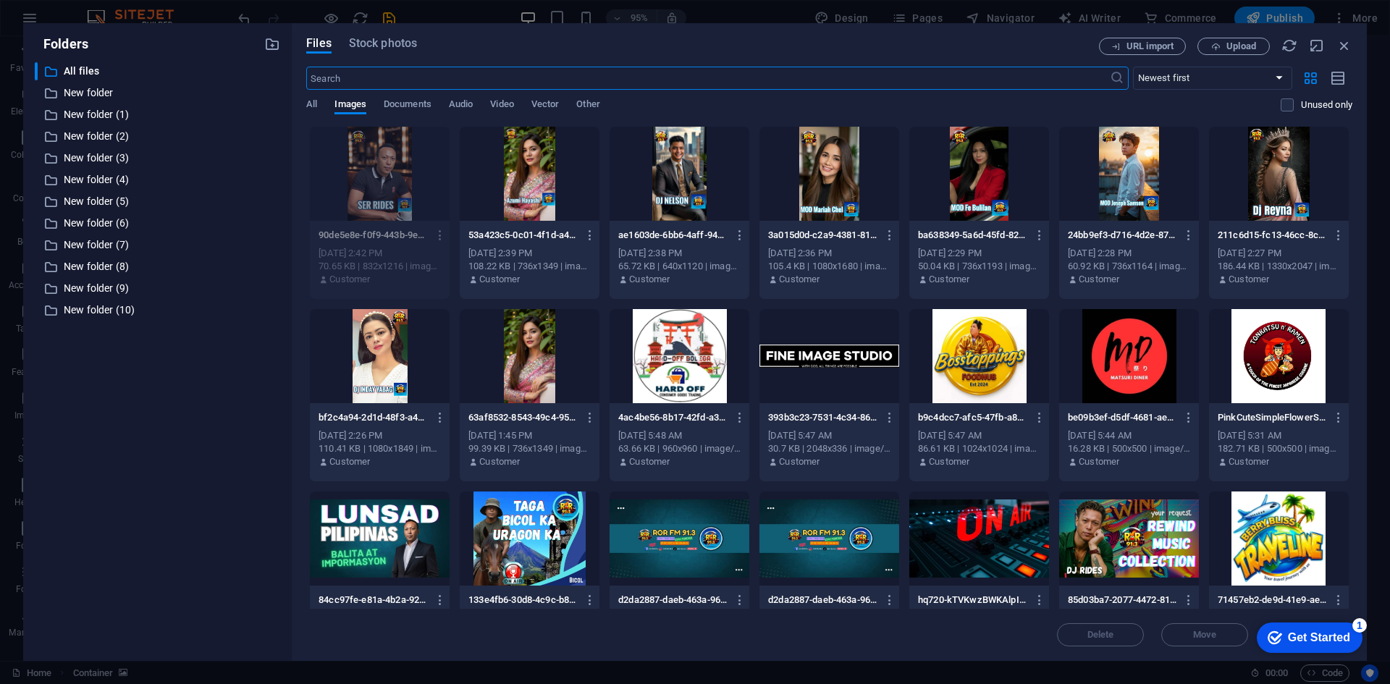
click at [522, 177] on div at bounding box center [530, 174] width 140 height 94
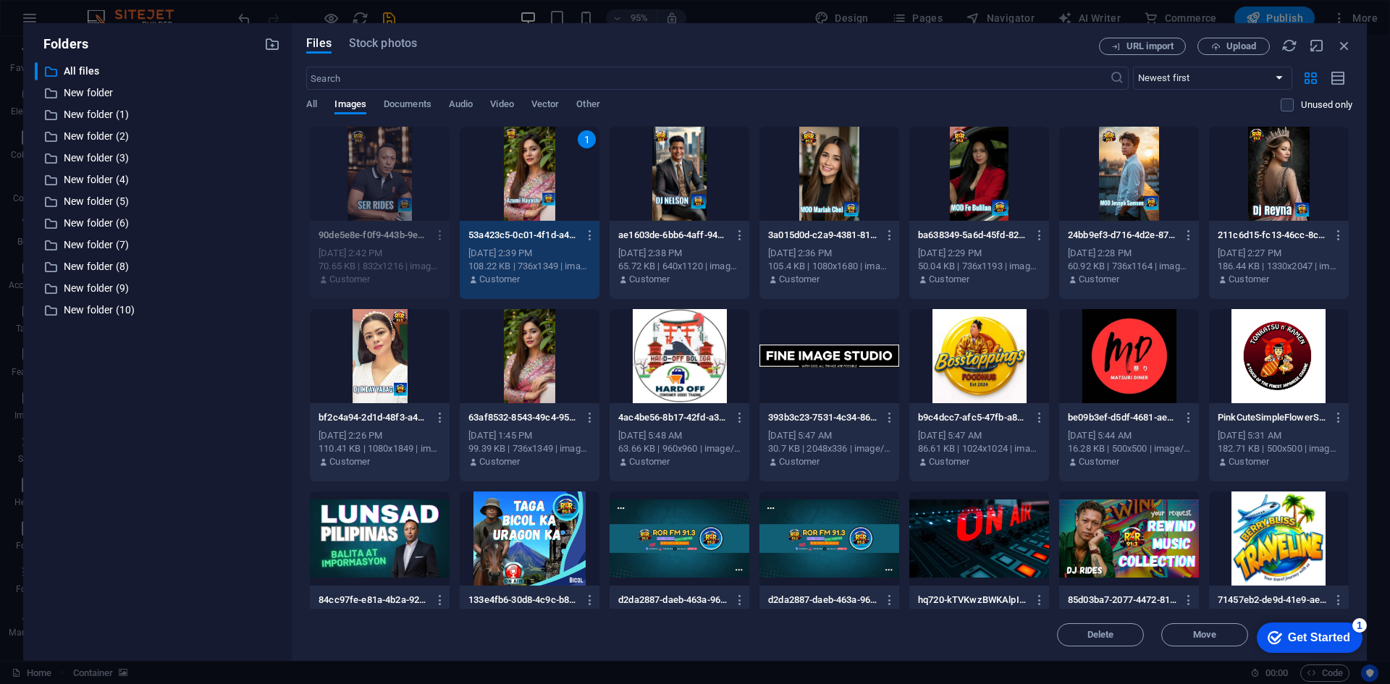
click at [520, 182] on div "1" at bounding box center [530, 174] width 140 height 94
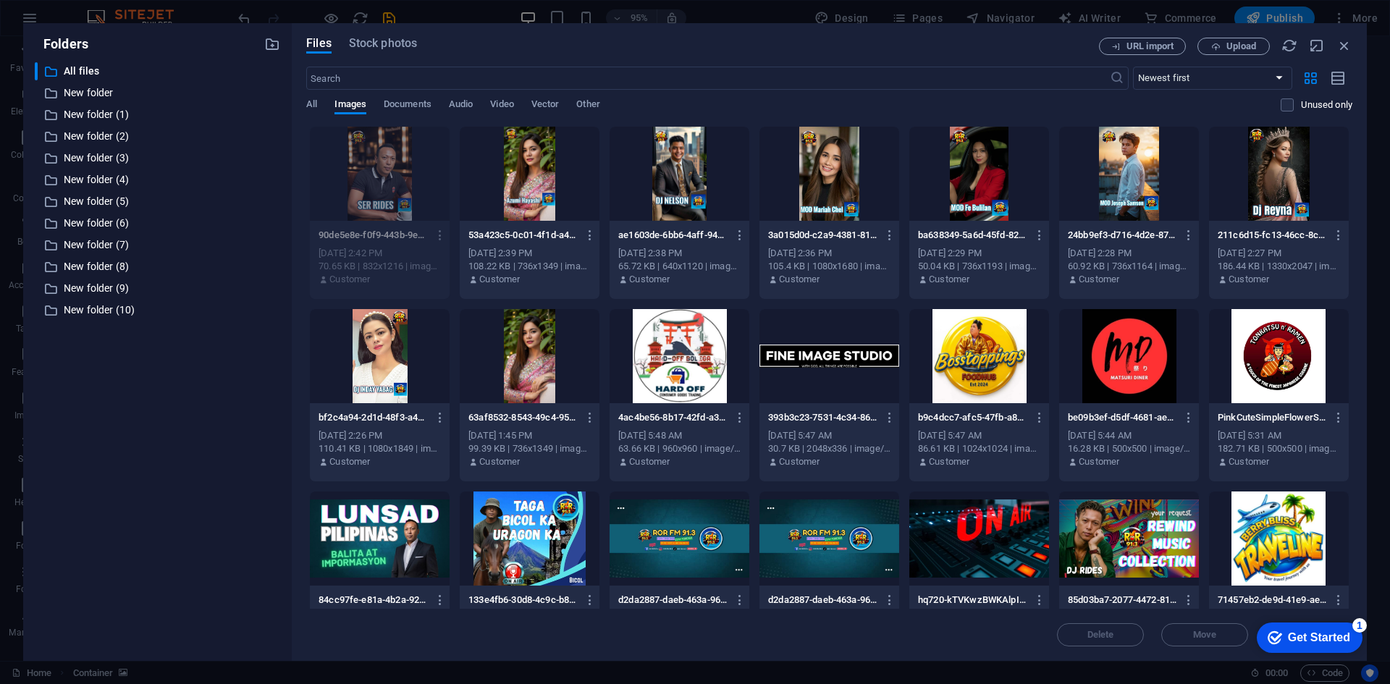
click at [520, 182] on div at bounding box center [530, 174] width 140 height 94
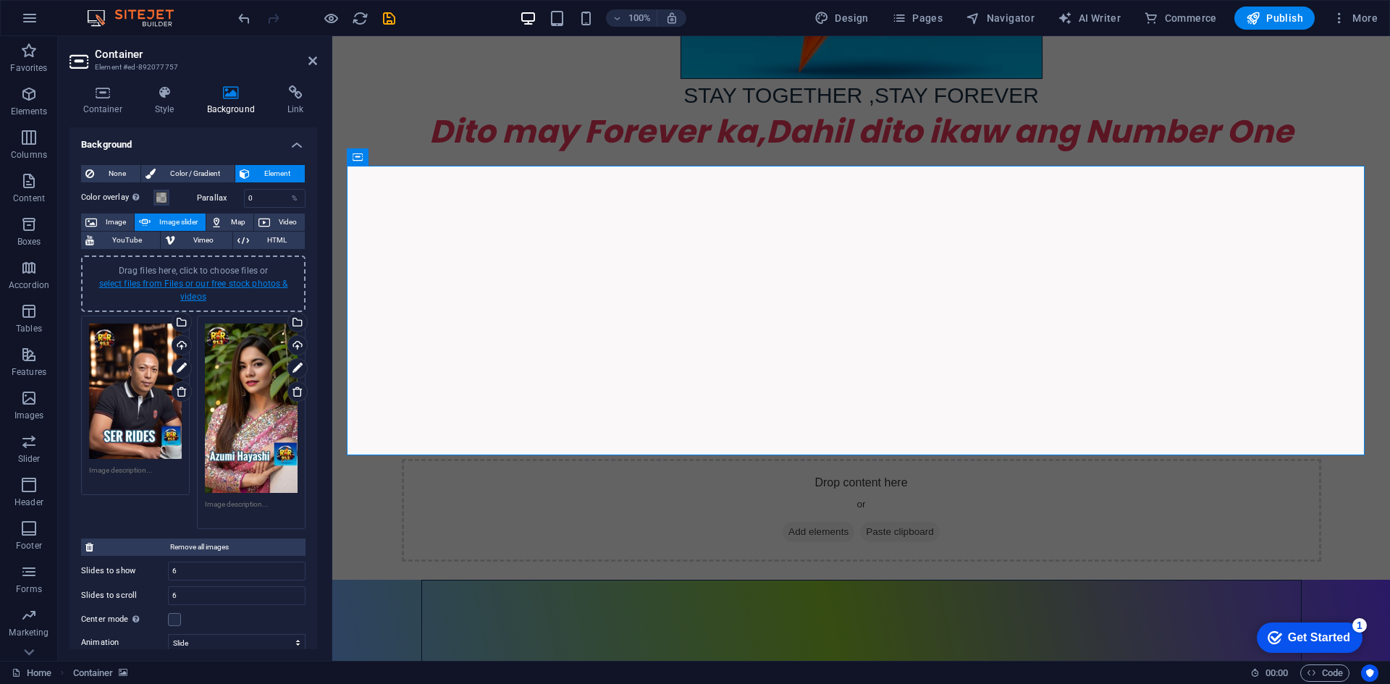
click at [202, 280] on link "select files from Files or our free stock photos & videos" at bounding box center [193, 290] width 189 height 23
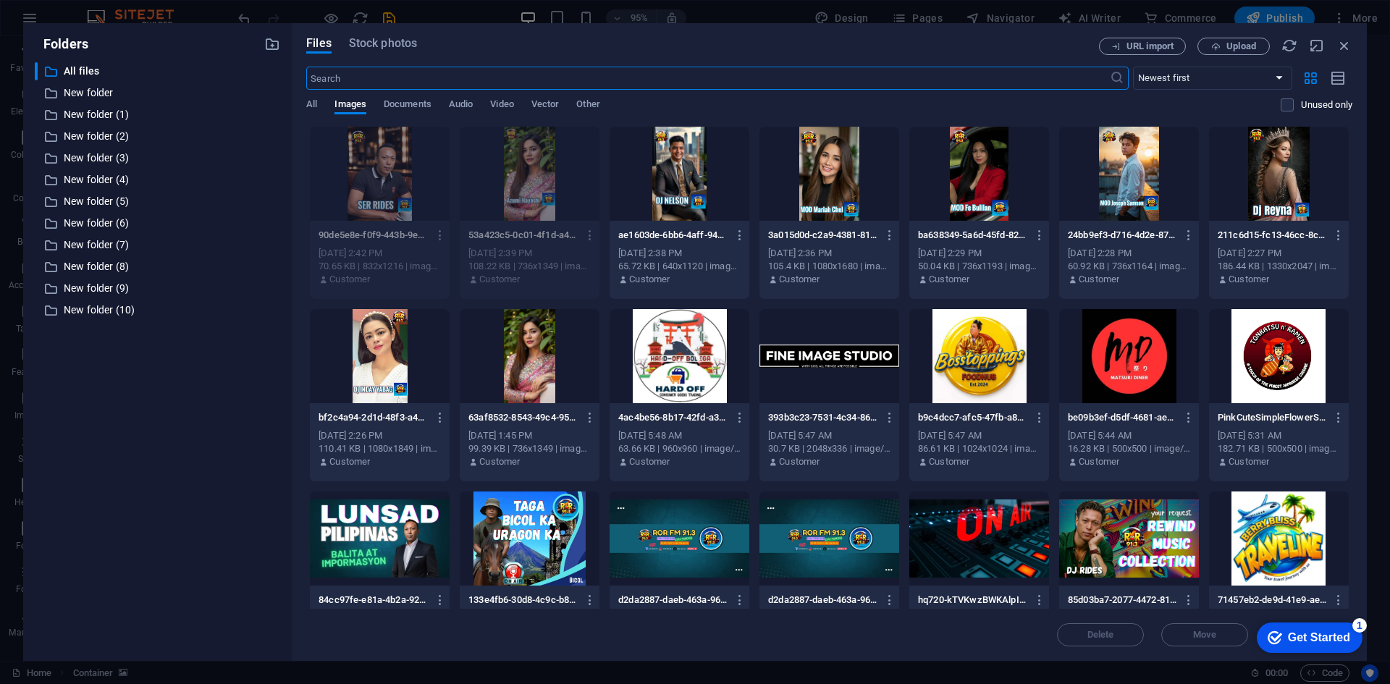
click at [368, 349] on div at bounding box center [380, 356] width 140 height 94
click at [368, 349] on div "1" at bounding box center [380, 356] width 140 height 94
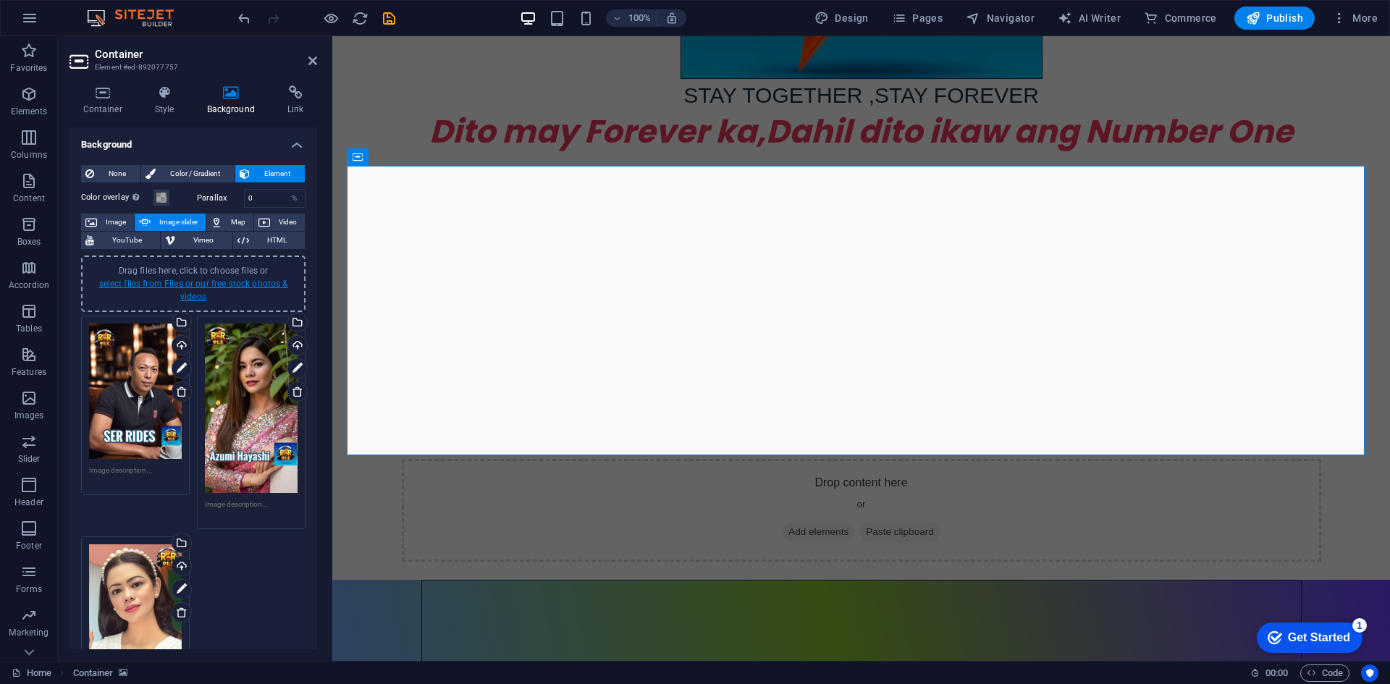
click at [163, 282] on link "select files from Files or our free stock photos & videos" at bounding box center [193, 290] width 189 height 23
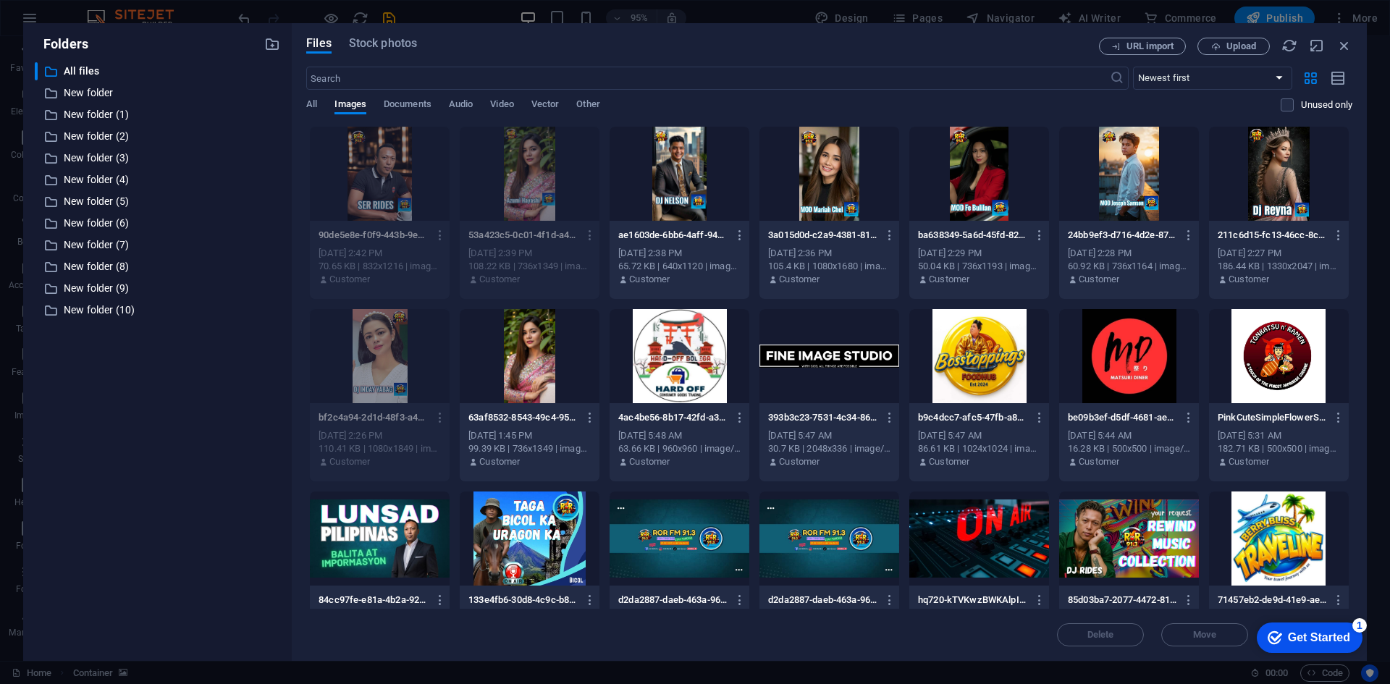
click at [1272, 174] on div at bounding box center [1279, 174] width 140 height 94
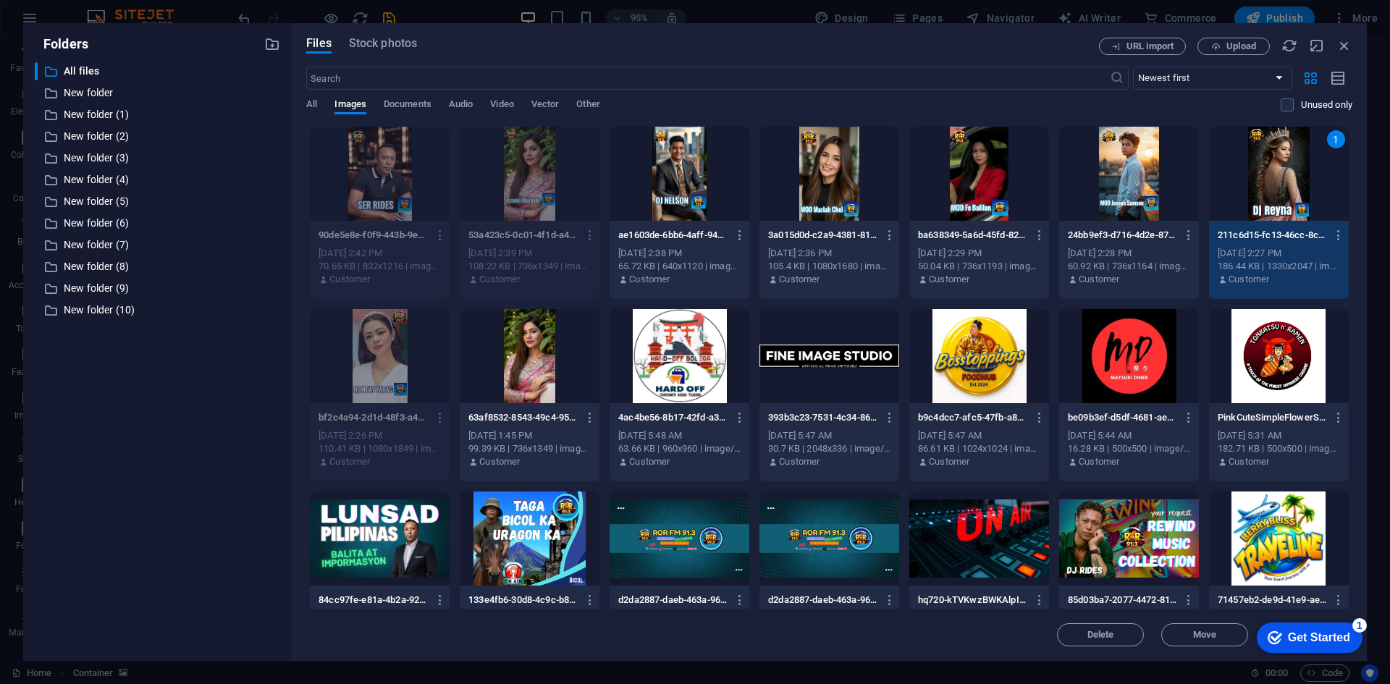
drag, startPoint x: 1272, startPoint y: 174, endPoint x: 832, endPoint y: 148, distance: 440.8
click at [1272, 174] on div "1" at bounding box center [1279, 174] width 140 height 94
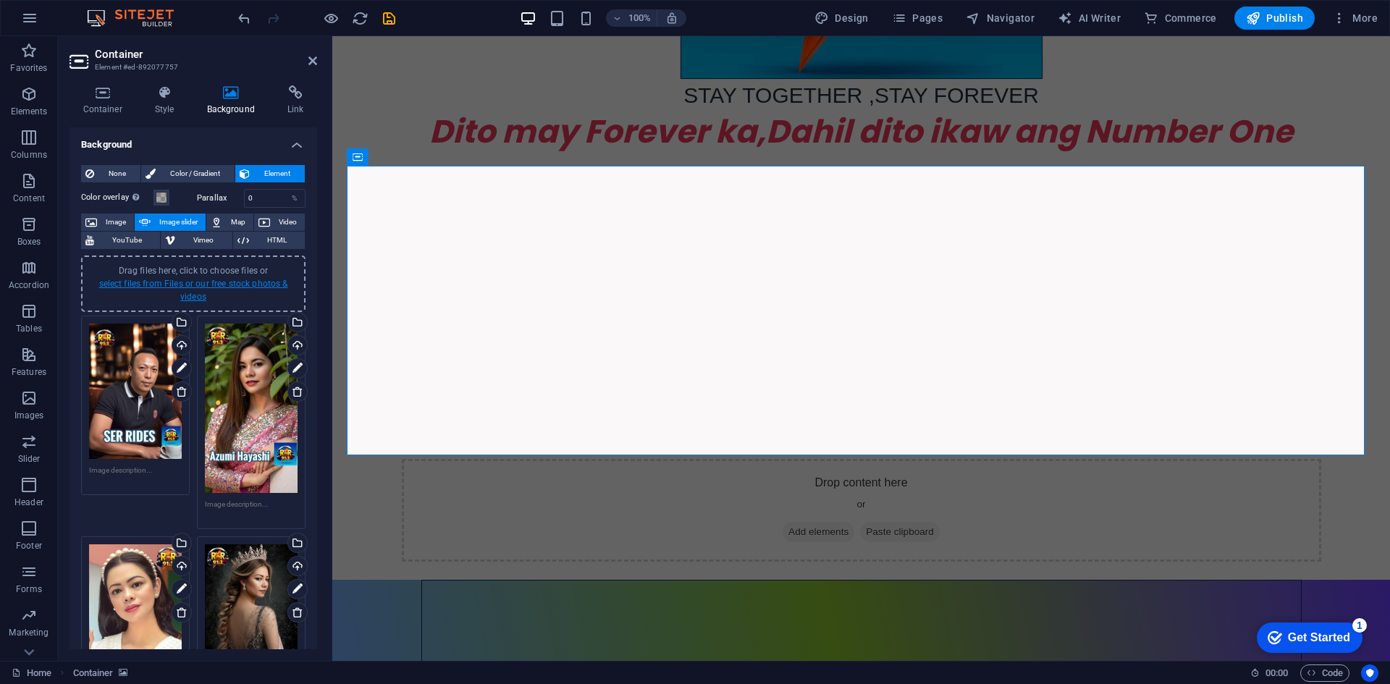
click at [186, 284] on link "select files from Files or our free stock photos & videos" at bounding box center [193, 290] width 189 height 23
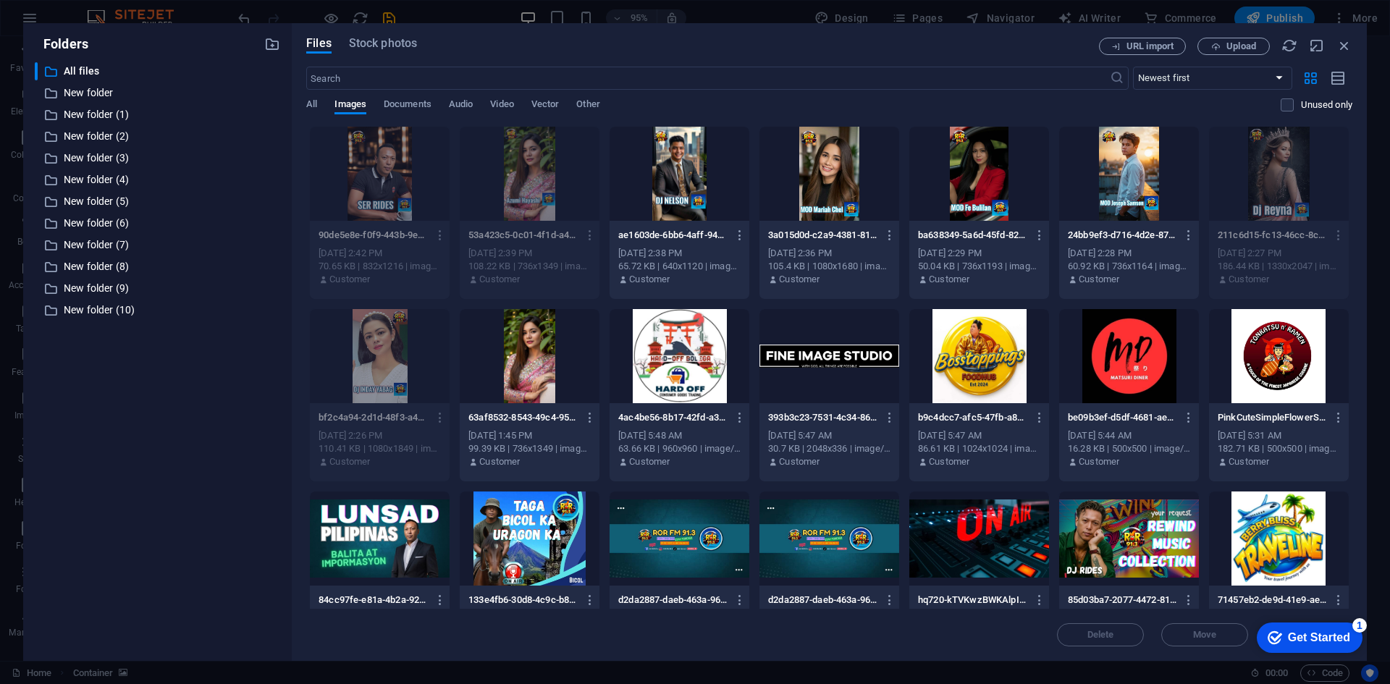
click at [1116, 182] on div at bounding box center [1129, 174] width 140 height 94
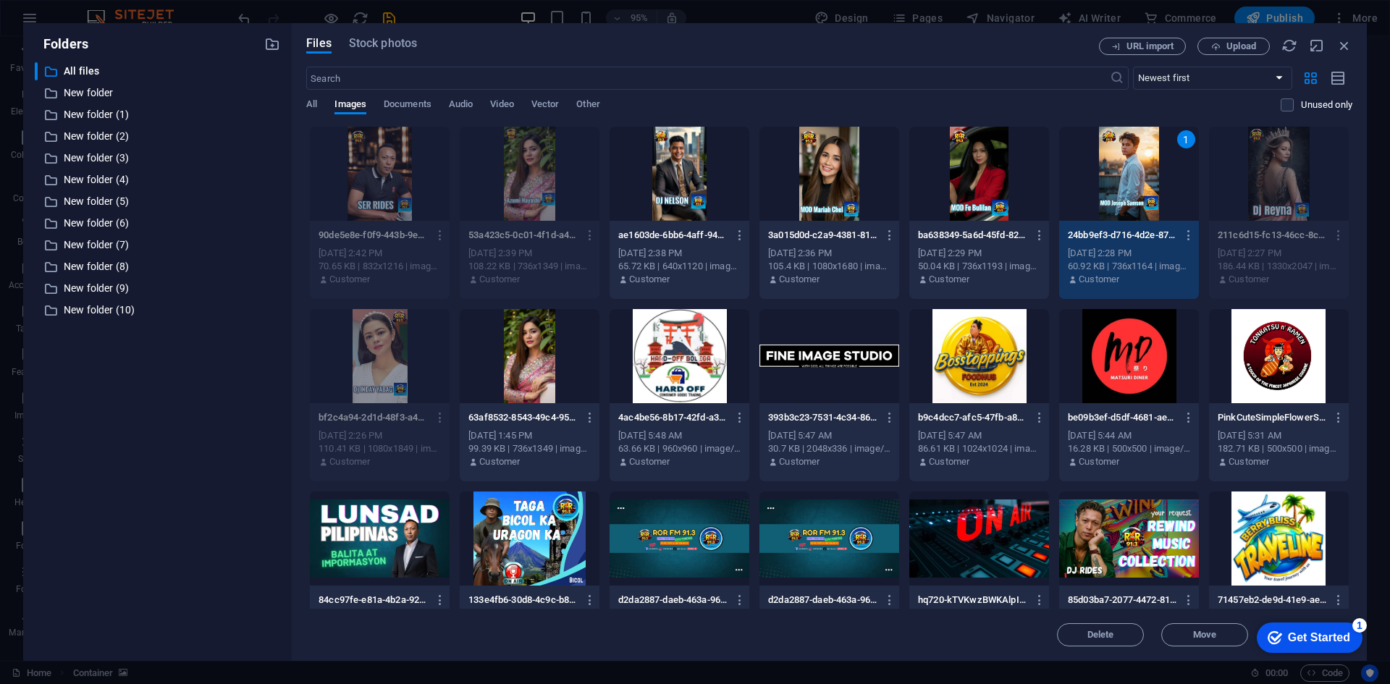
click at [1116, 182] on div "1" at bounding box center [1129, 174] width 140 height 94
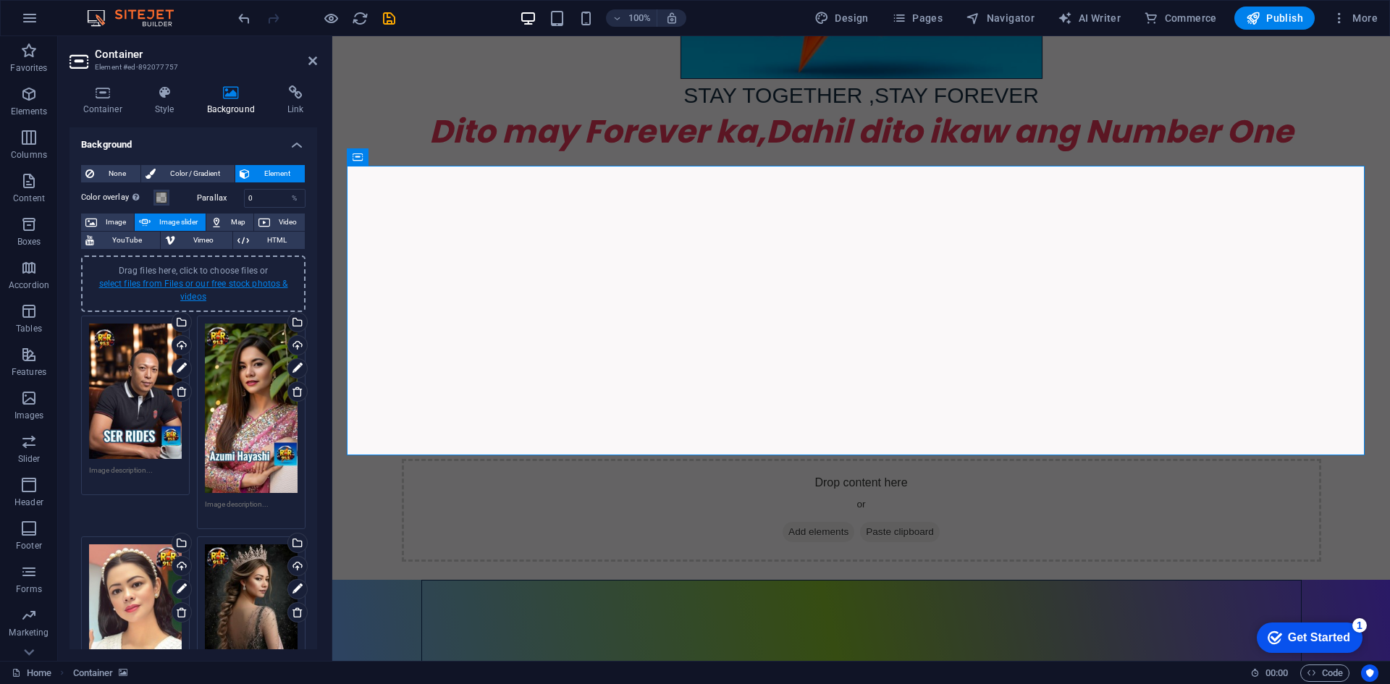
click at [190, 287] on link "select files from Files or our free stock photos & videos" at bounding box center [193, 290] width 189 height 23
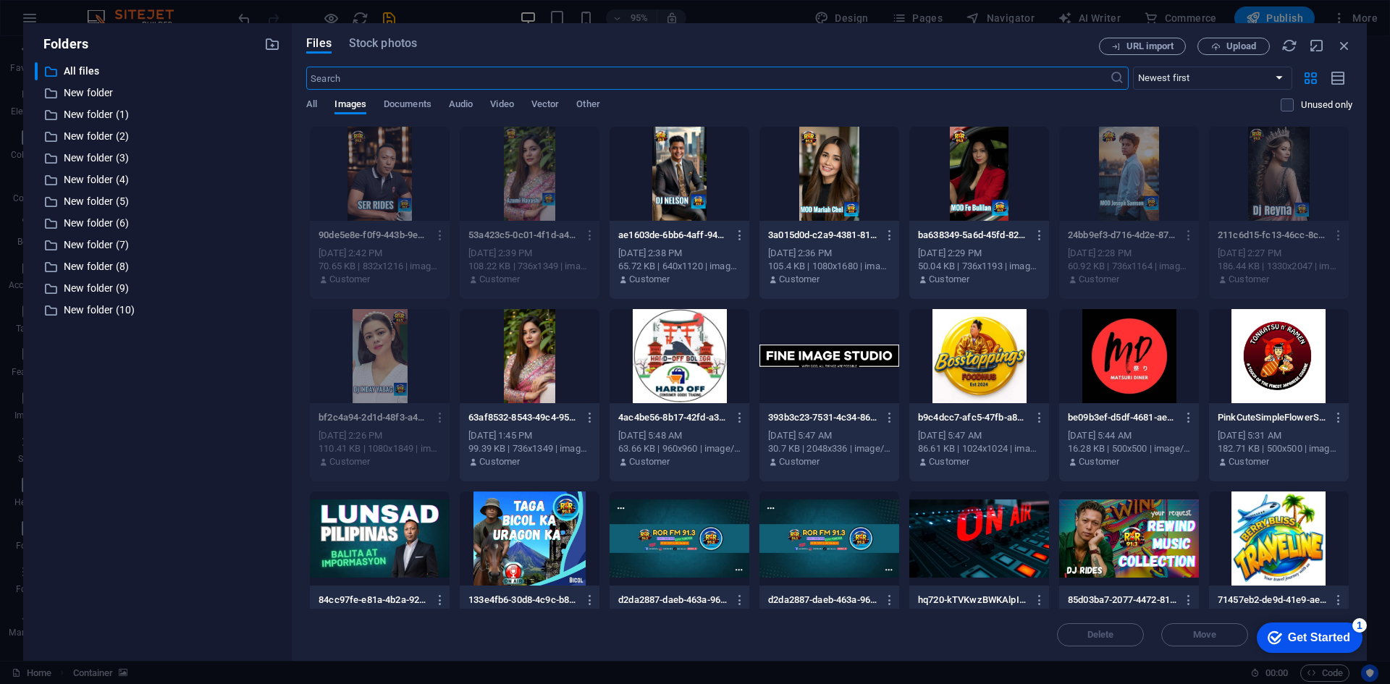
click at [962, 179] on div at bounding box center [979, 174] width 140 height 94
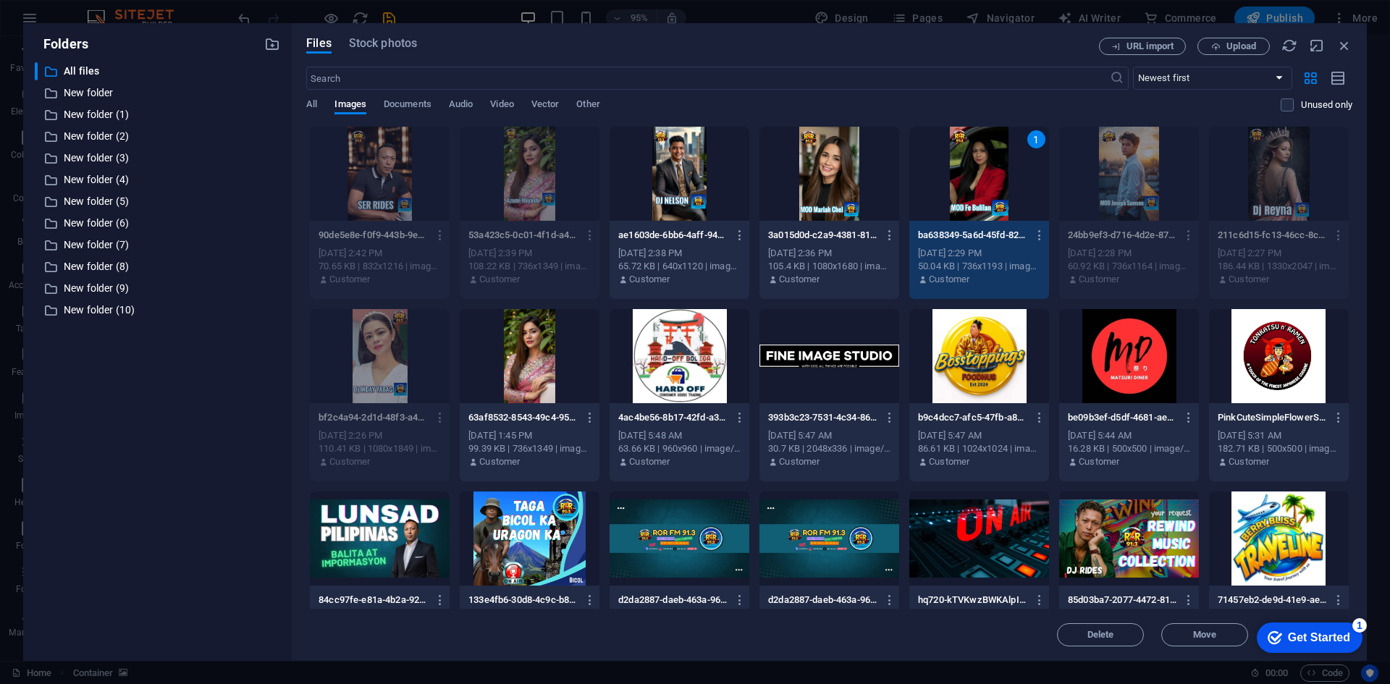
click at [962, 180] on div "1" at bounding box center [979, 174] width 140 height 94
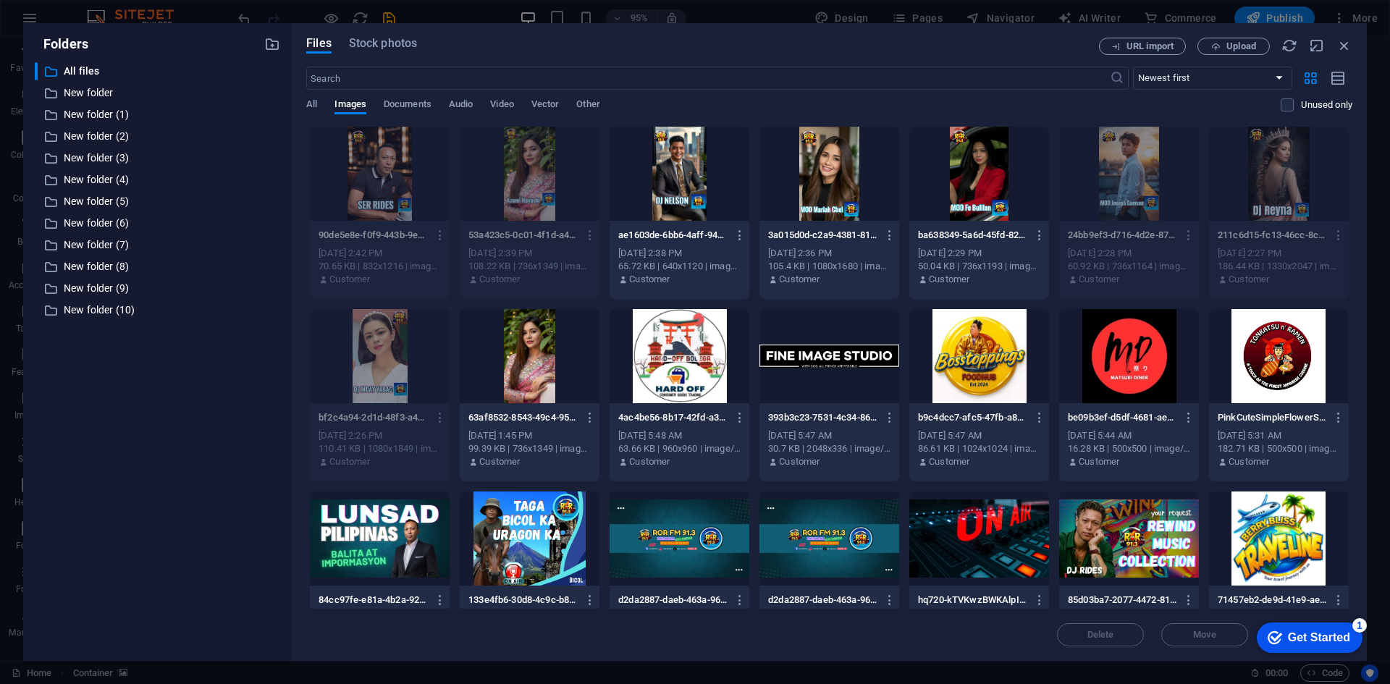
click at [962, 180] on div at bounding box center [979, 174] width 140 height 94
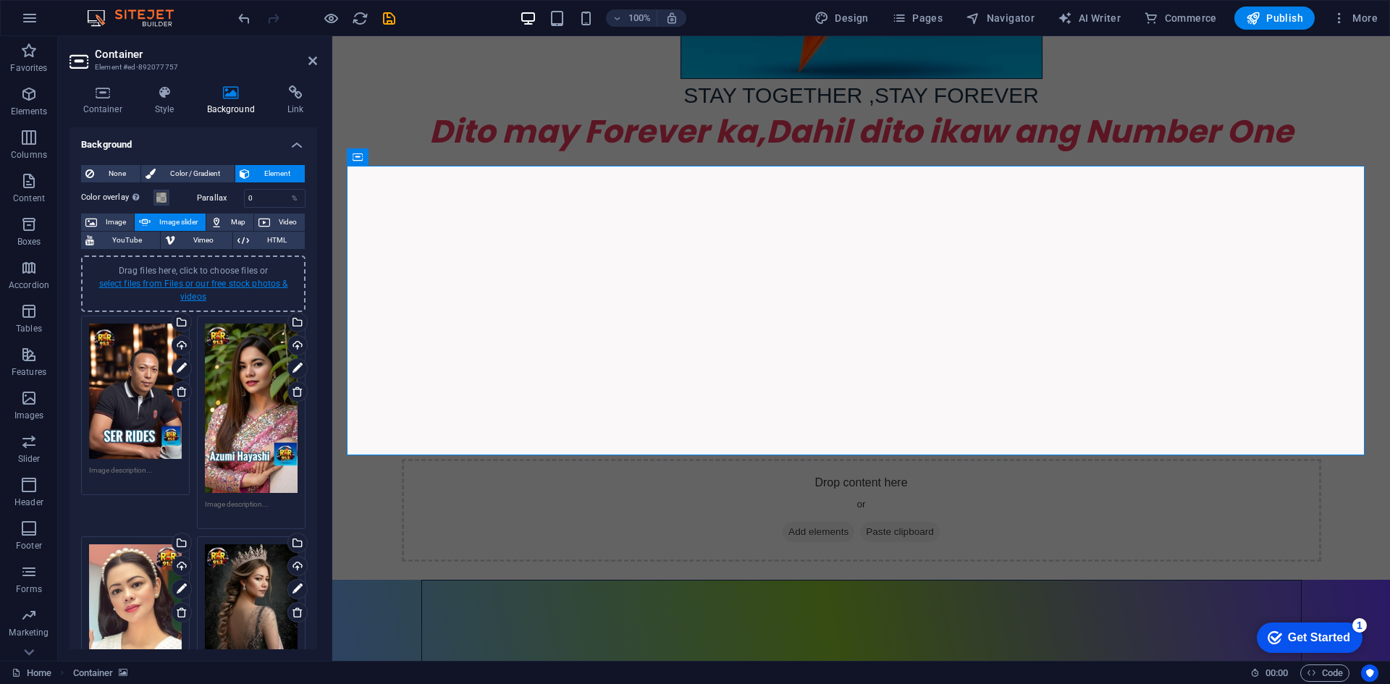
click at [179, 282] on link "select files from Files or our free stock photos & videos" at bounding box center [193, 290] width 189 height 23
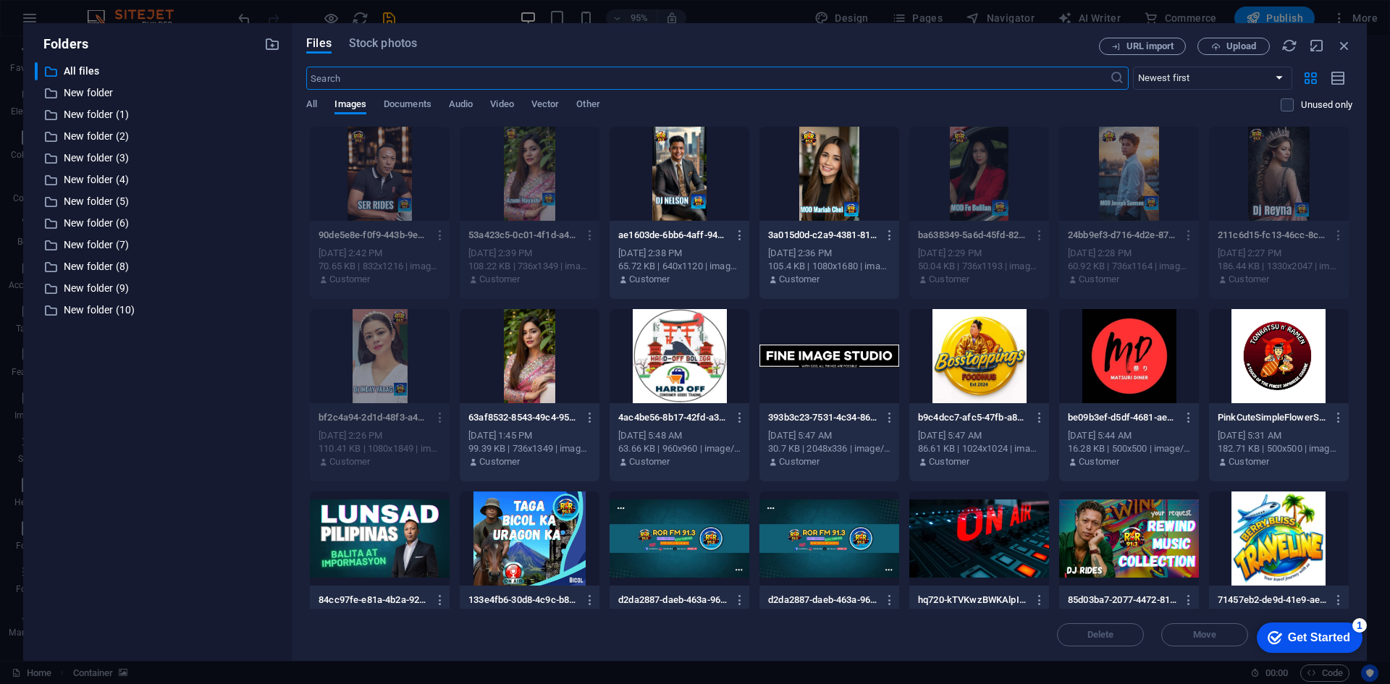
click at [829, 178] on div at bounding box center [829, 174] width 140 height 94
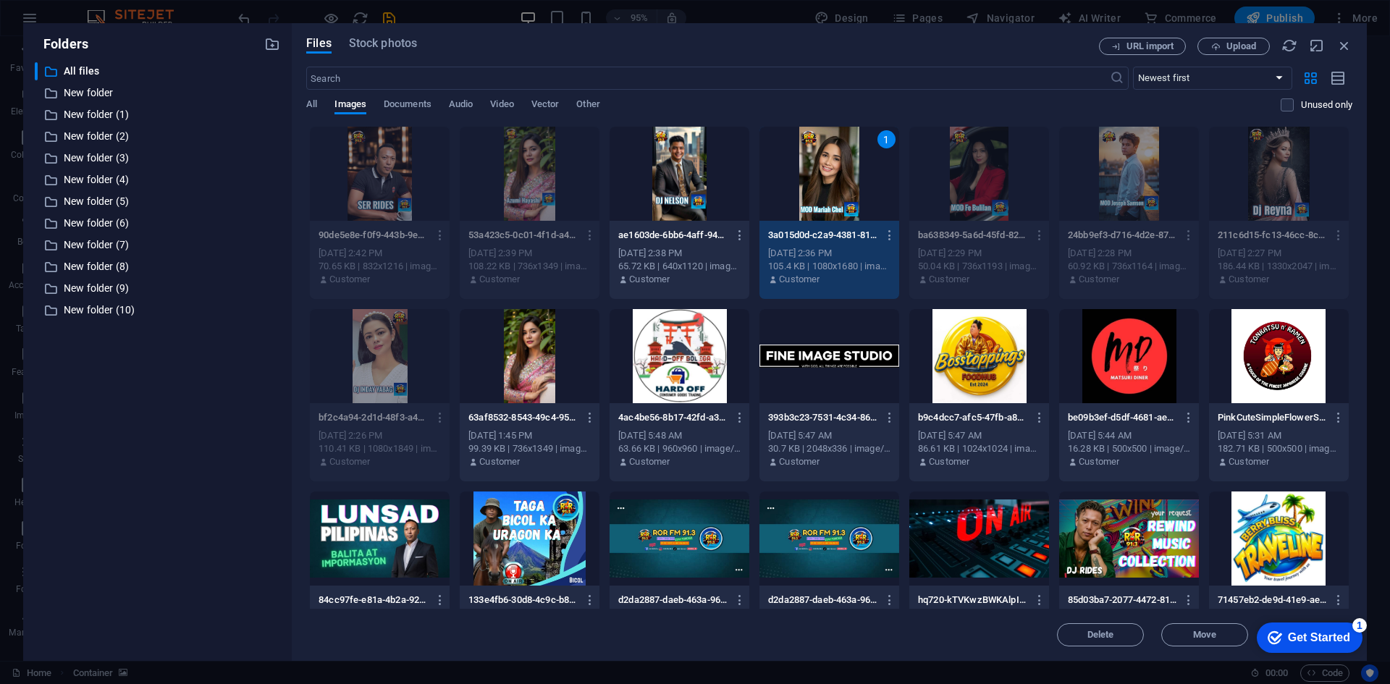
click at [829, 178] on div "1" at bounding box center [829, 174] width 140 height 94
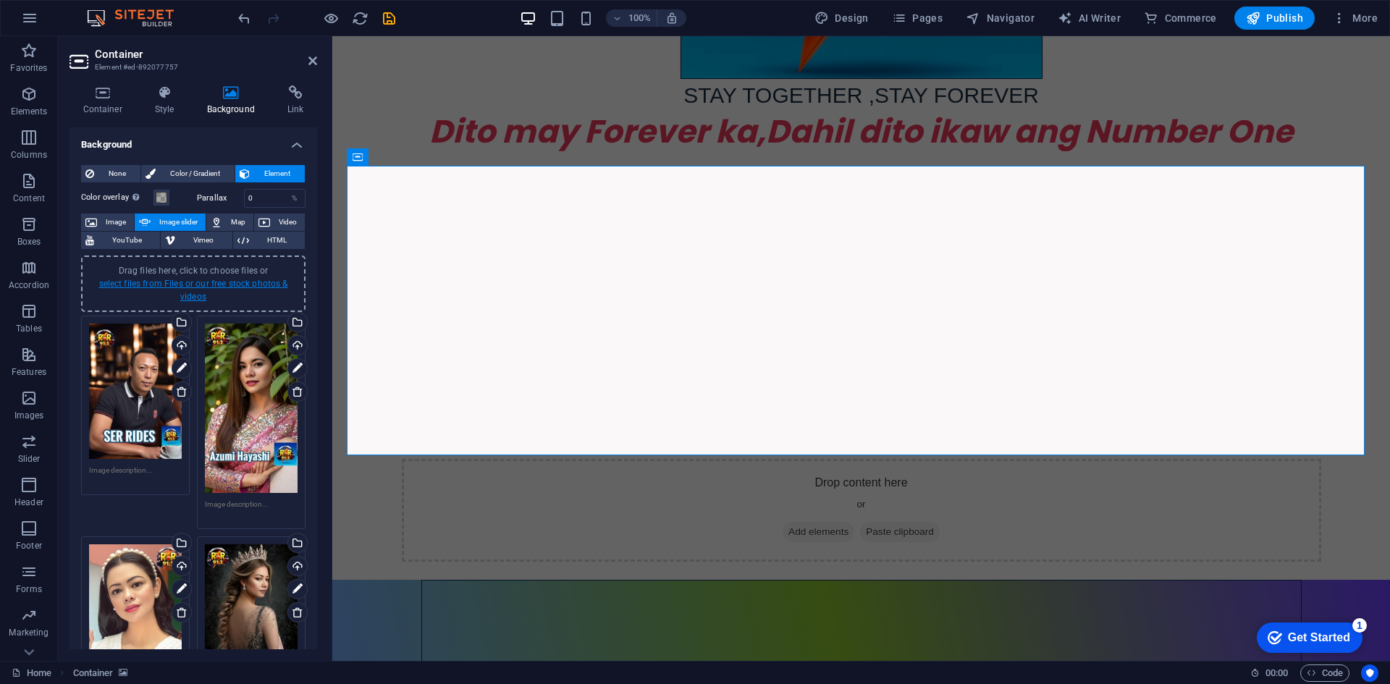
click at [218, 282] on link "select files from Files or our free stock photos & videos" at bounding box center [193, 290] width 189 height 23
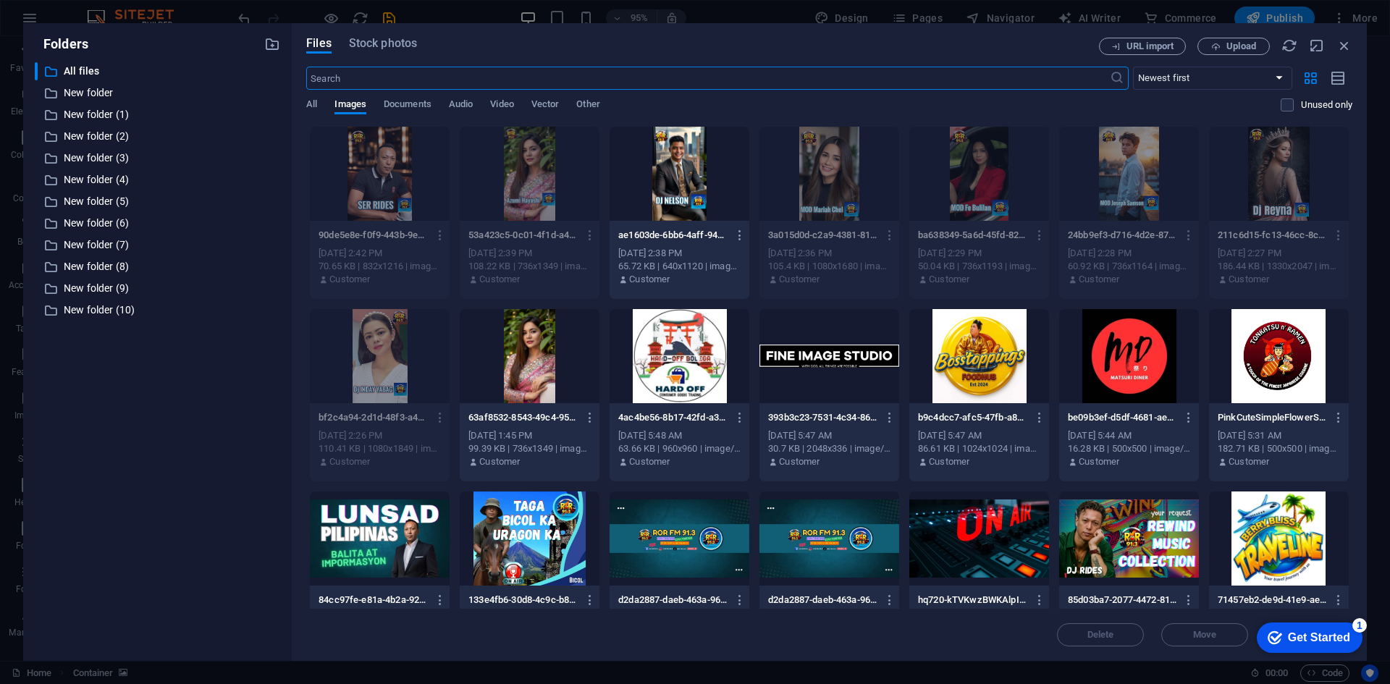
click at [672, 172] on div at bounding box center [679, 174] width 140 height 94
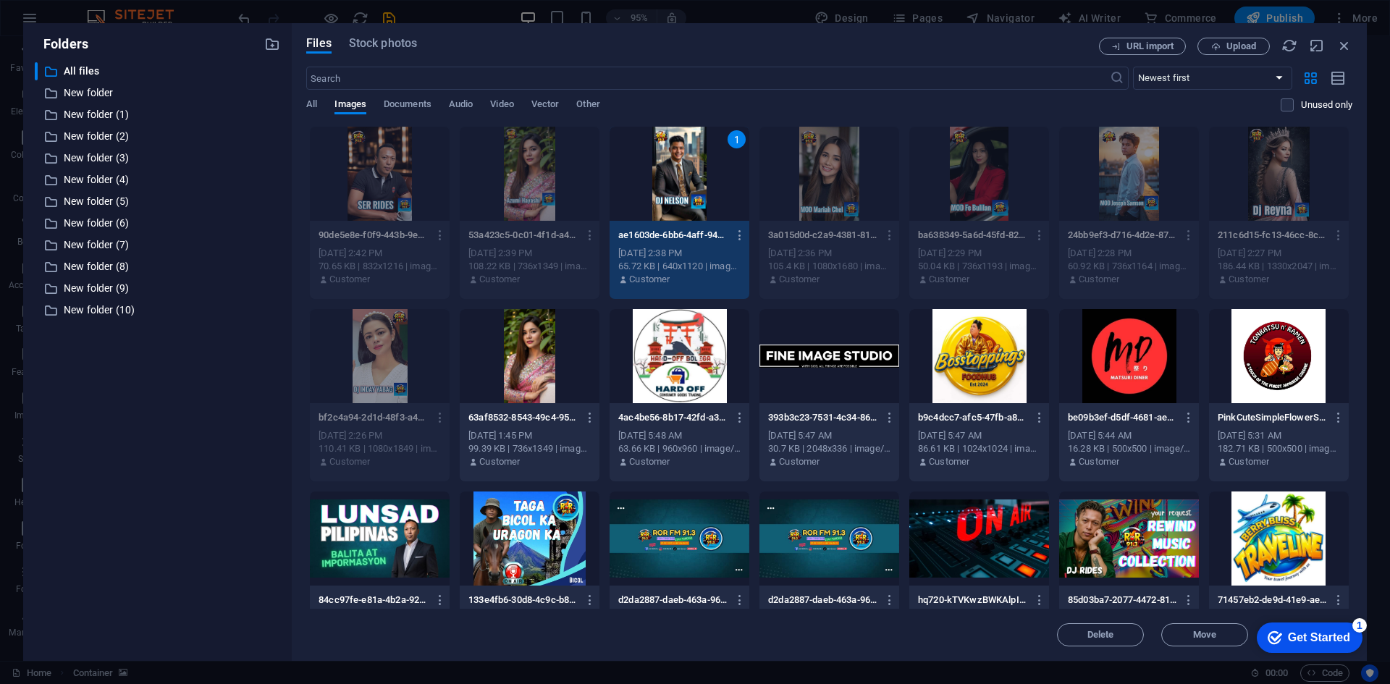
click at [672, 172] on div "1" at bounding box center [679, 174] width 140 height 94
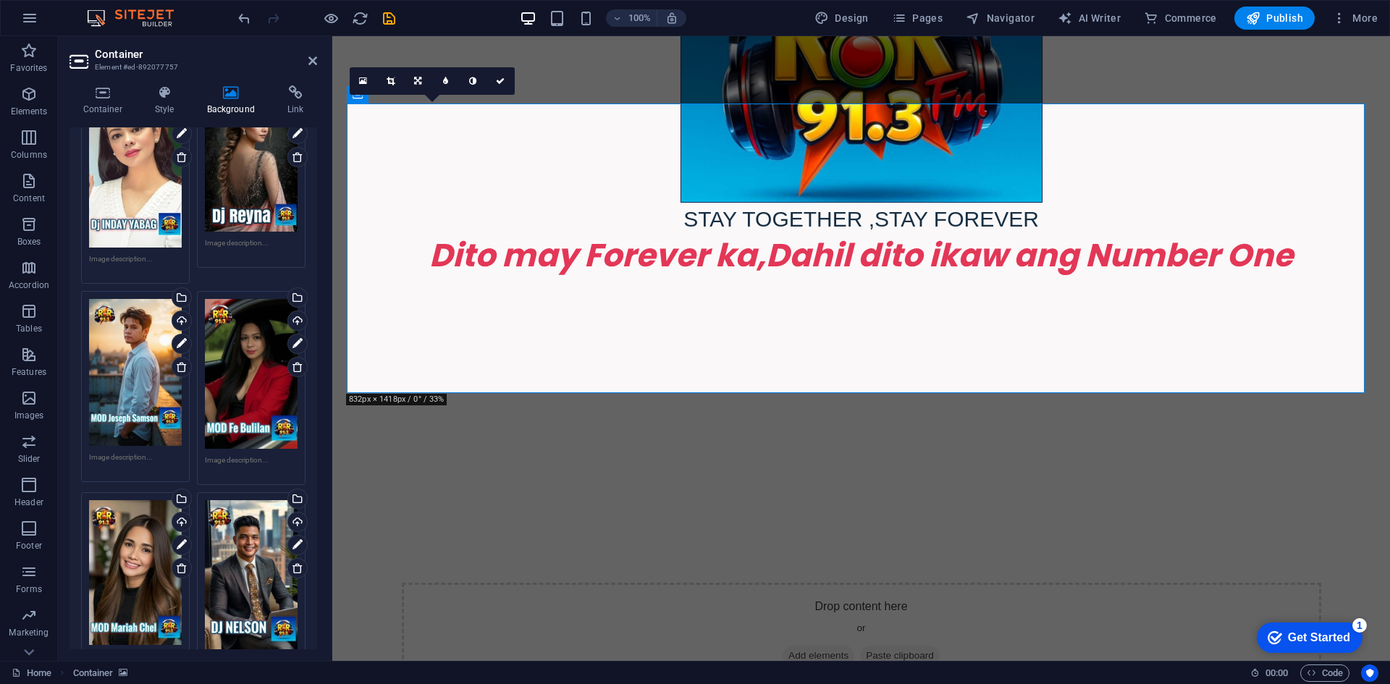
scroll to position [478, 0]
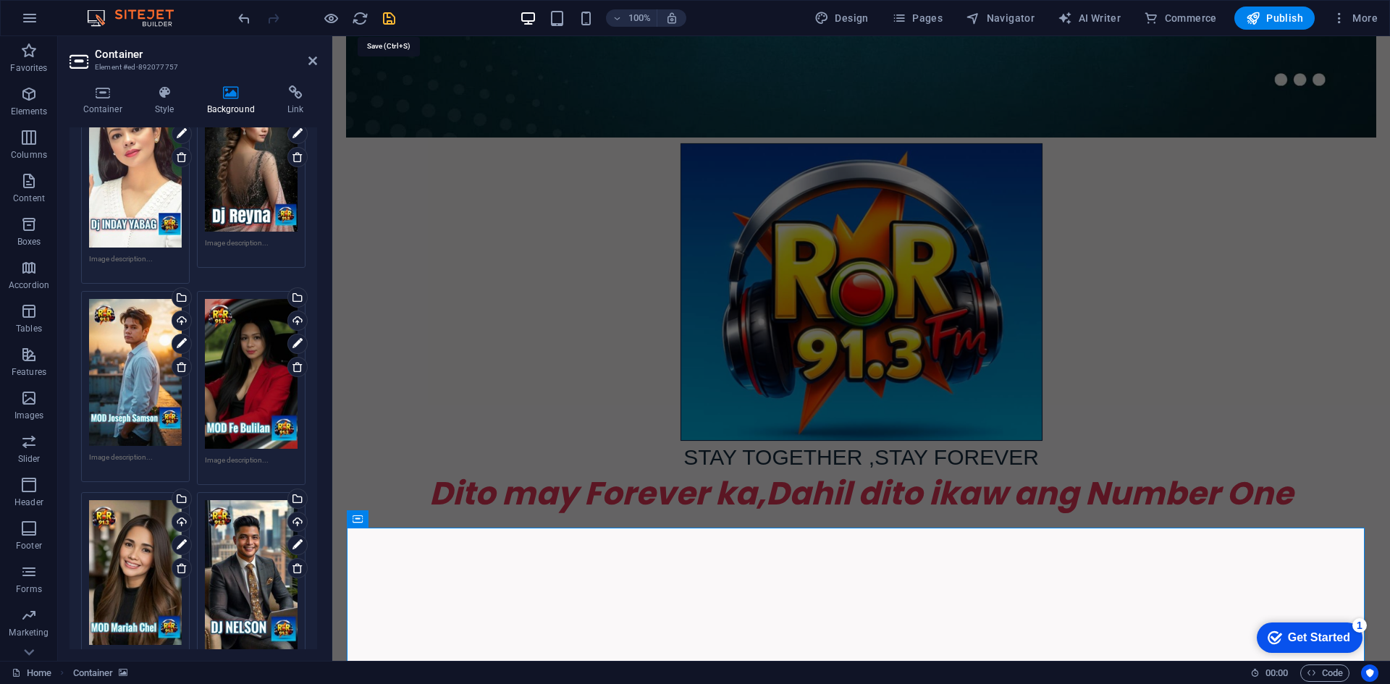
click at [388, 22] on icon "save" at bounding box center [389, 18] width 17 height 17
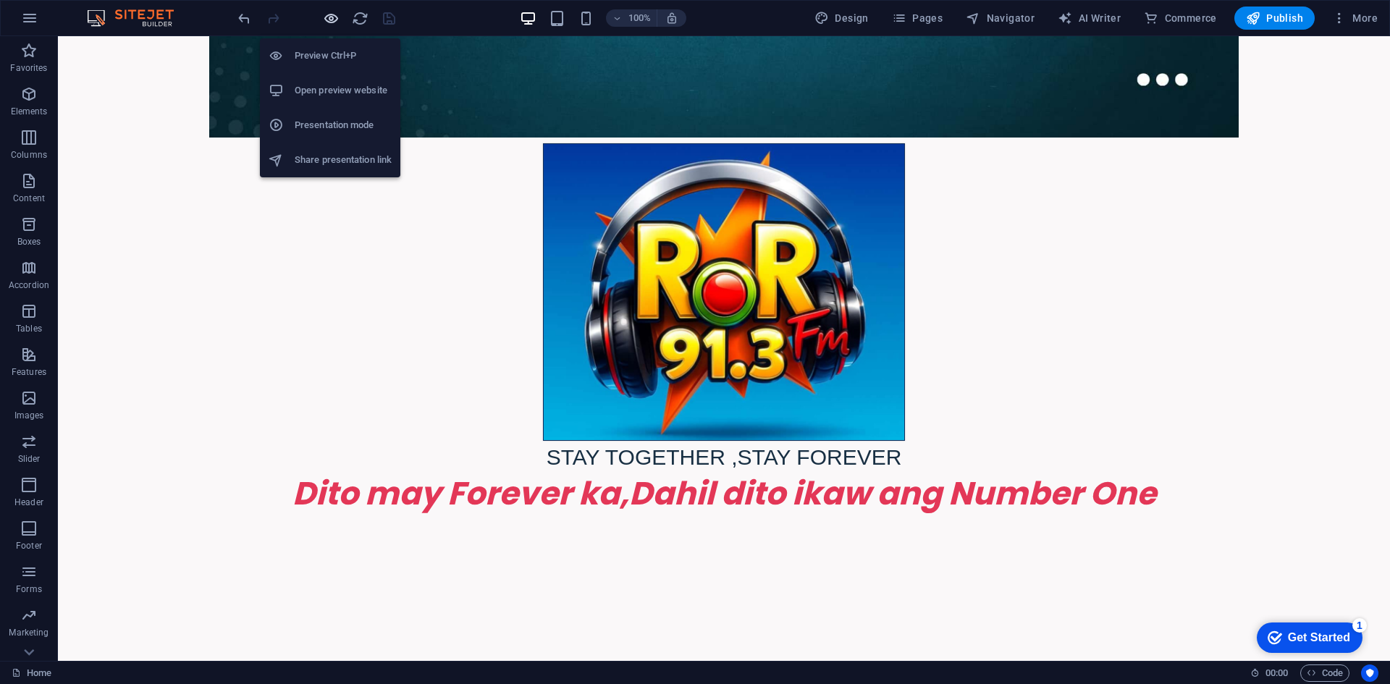
click at [334, 16] on icon "button" at bounding box center [331, 18] width 17 height 17
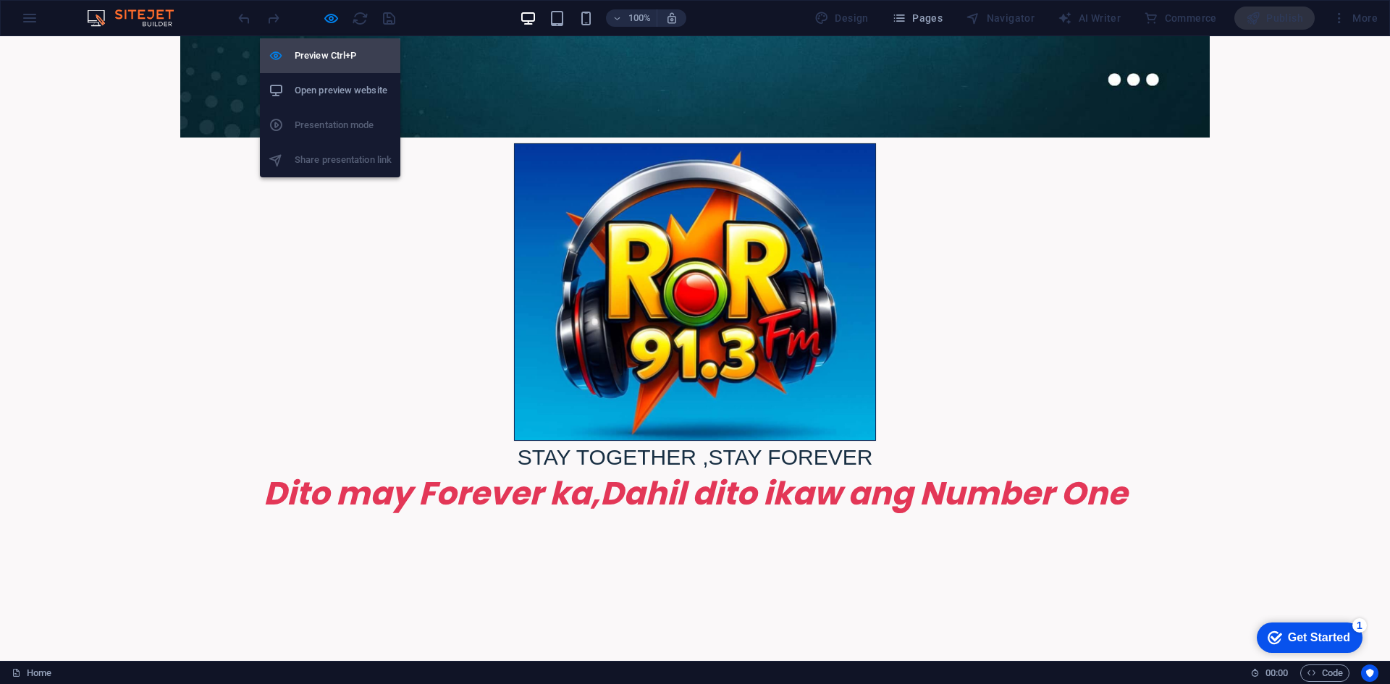
click at [330, 53] on h6 "Preview Ctrl+P" at bounding box center [343, 55] width 97 height 17
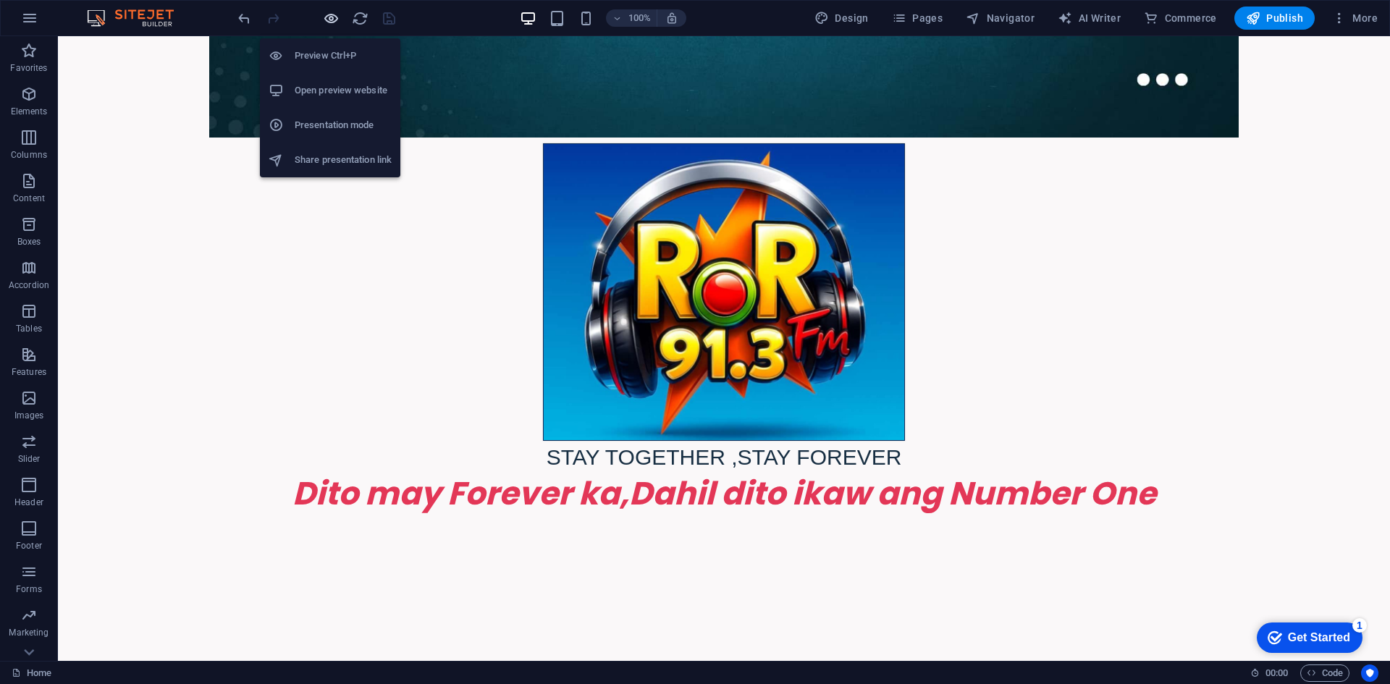
click at [333, 16] on icon "button" at bounding box center [331, 18] width 17 height 17
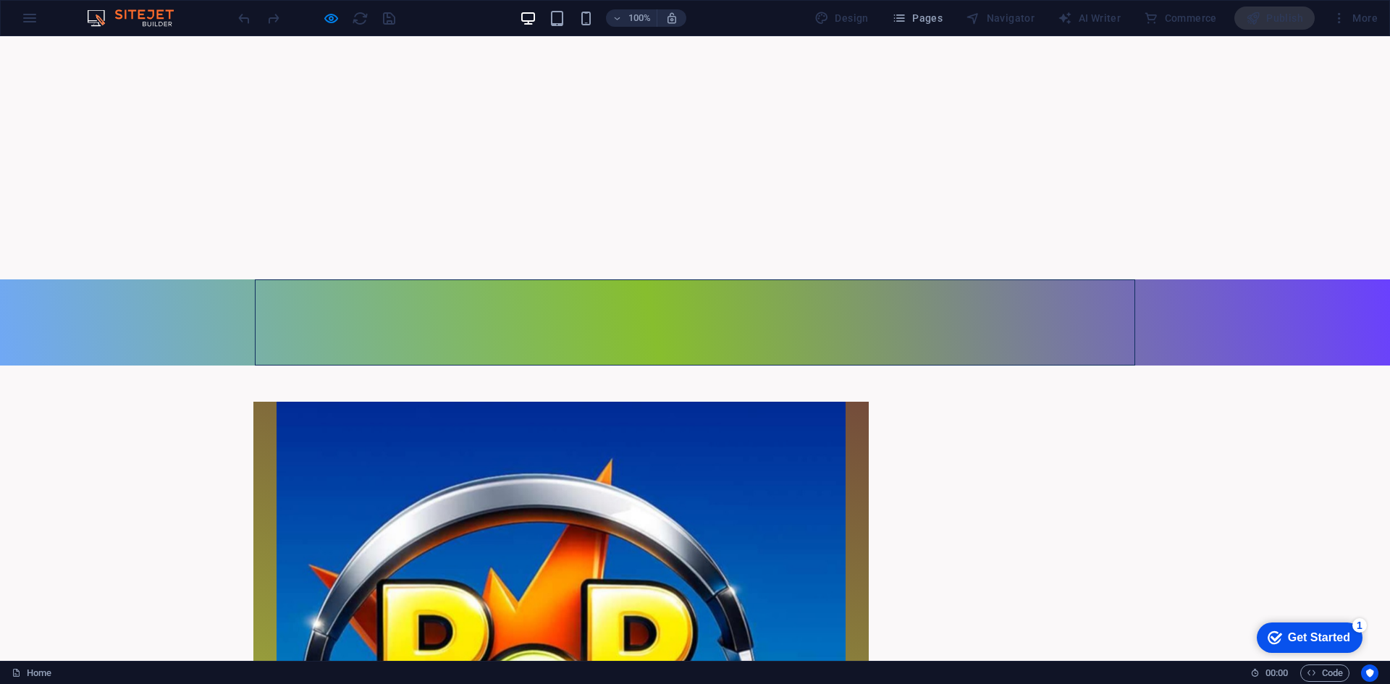
scroll to position [622, 0]
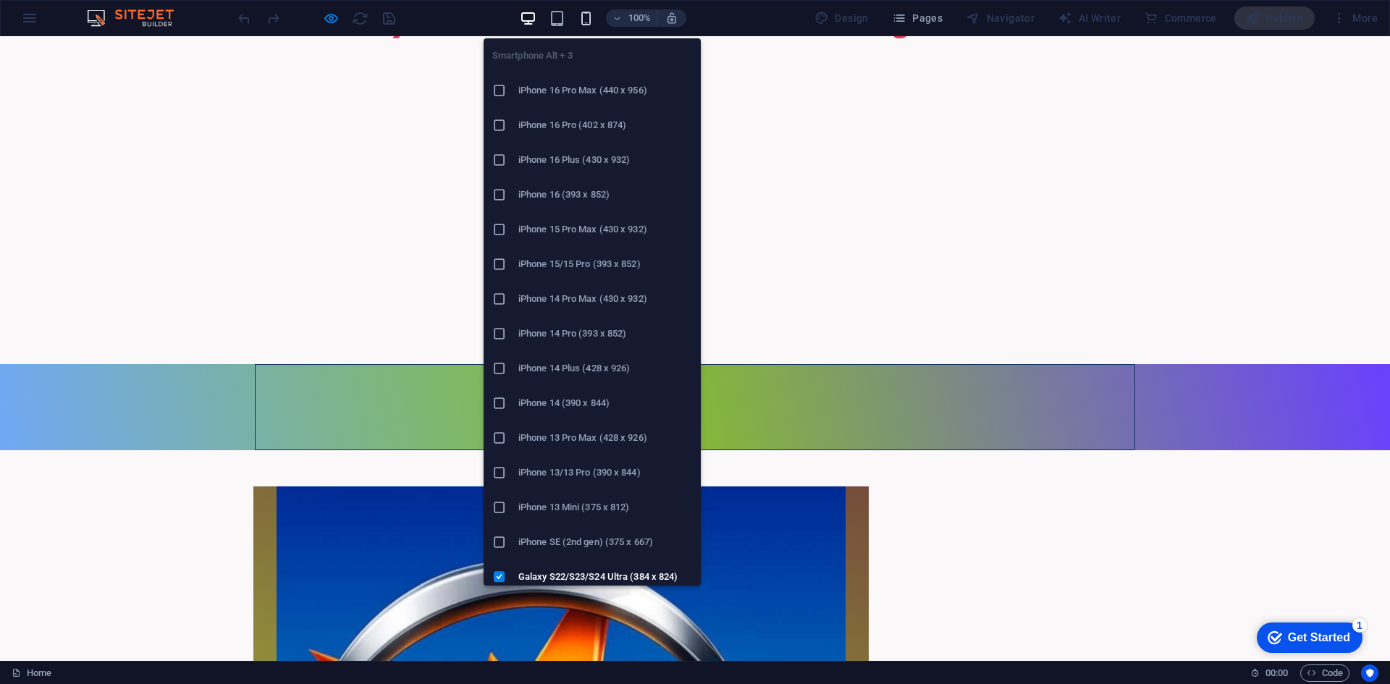
click at [590, 21] on icon "button" at bounding box center [586, 18] width 17 height 17
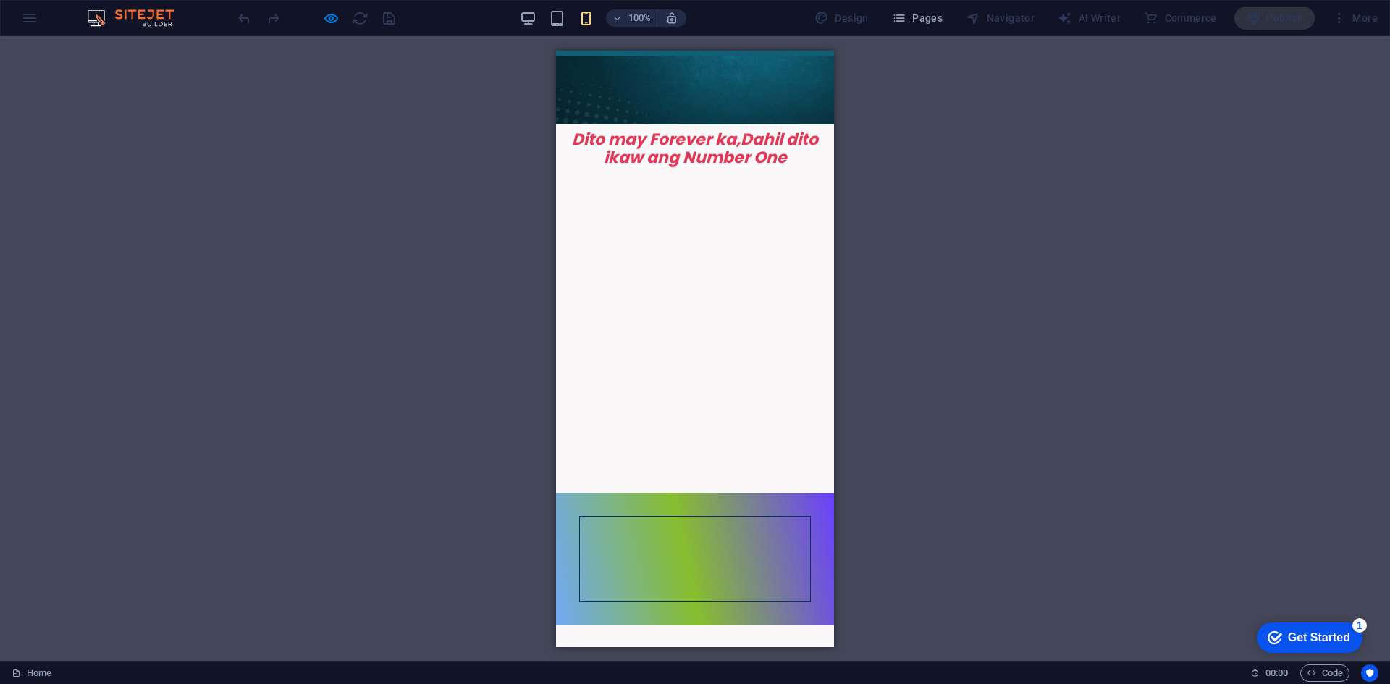
scroll to position [145, 0]
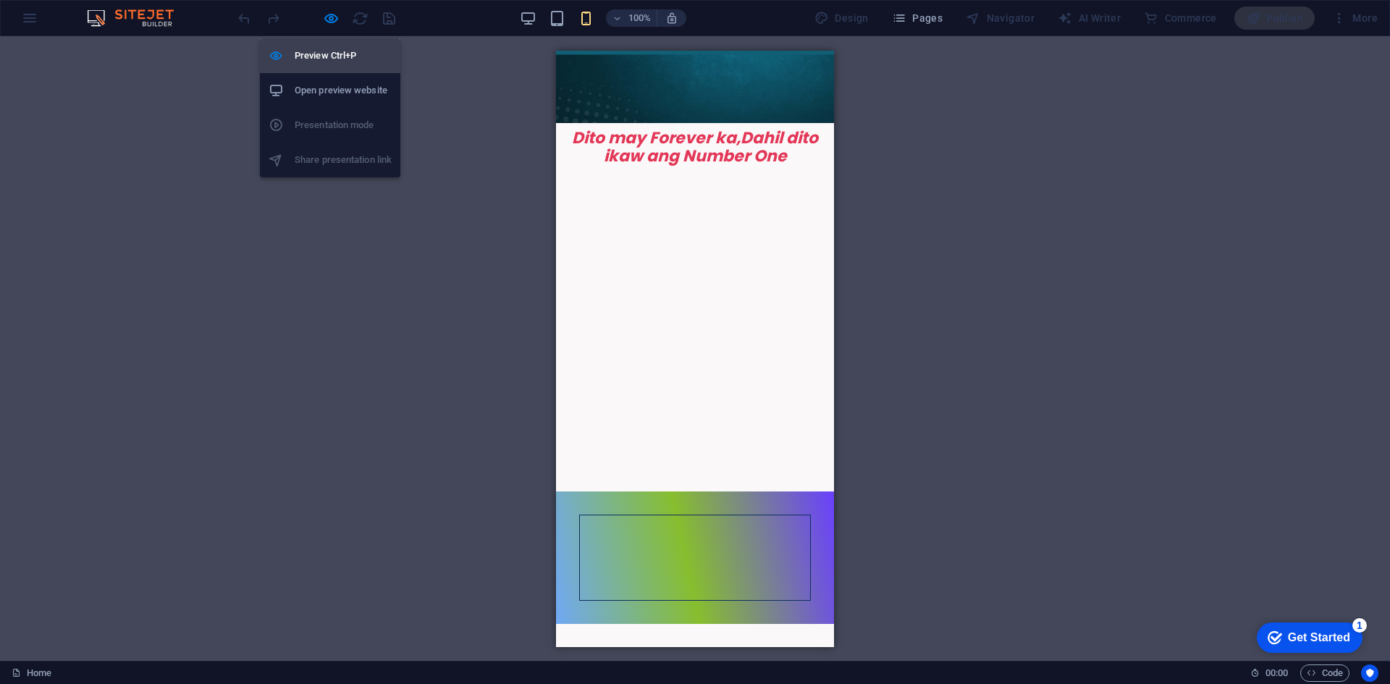
click at [326, 59] on h6 "Preview Ctrl+P" at bounding box center [343, 55] width 97 height 17
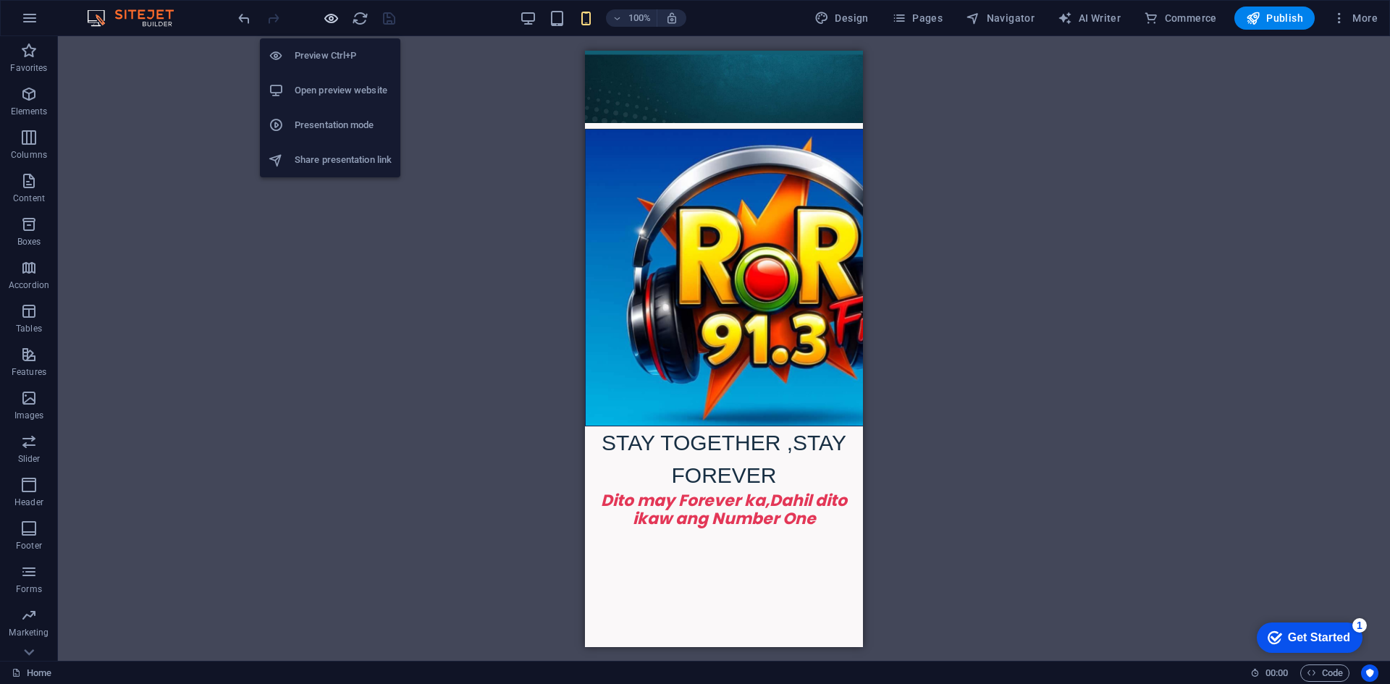
click at [328, 19] on icon "button" at bounding box center [331, 18] width 17 height 17
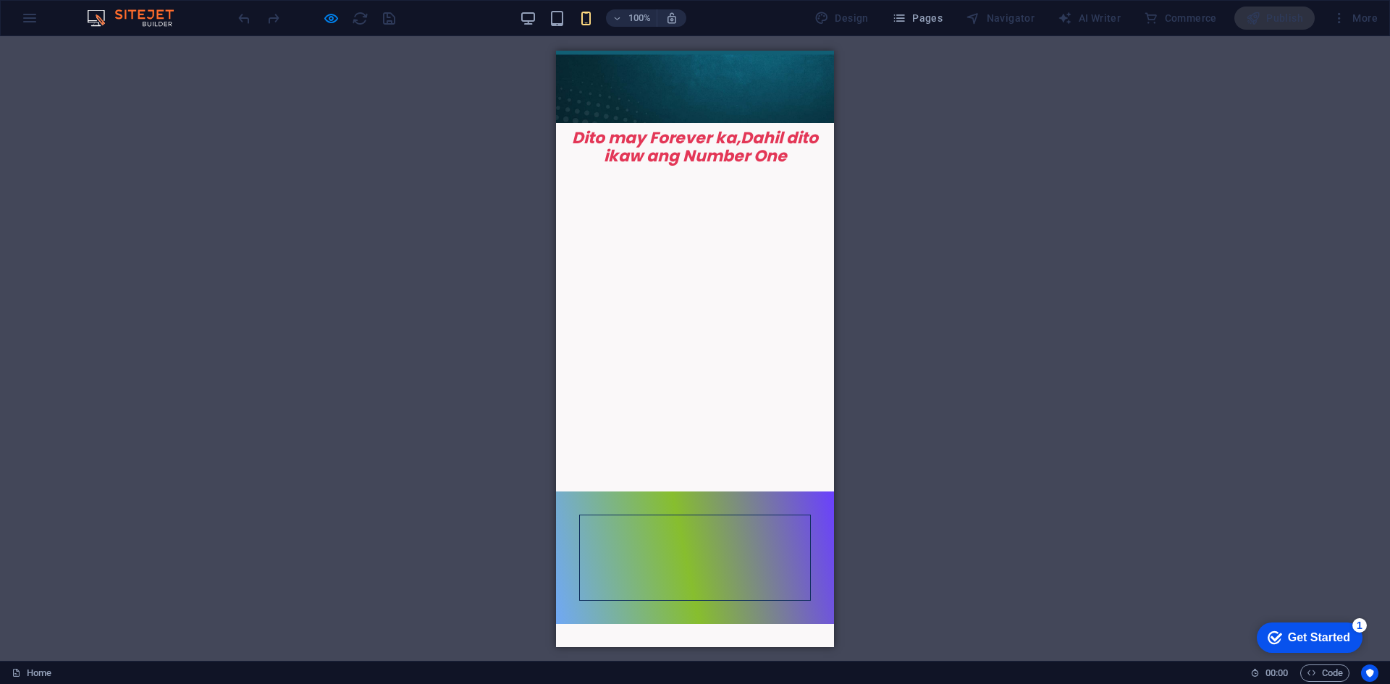
click at [371, 179] on img "2/8" at bounding box center [351, 179] width 40 height 0
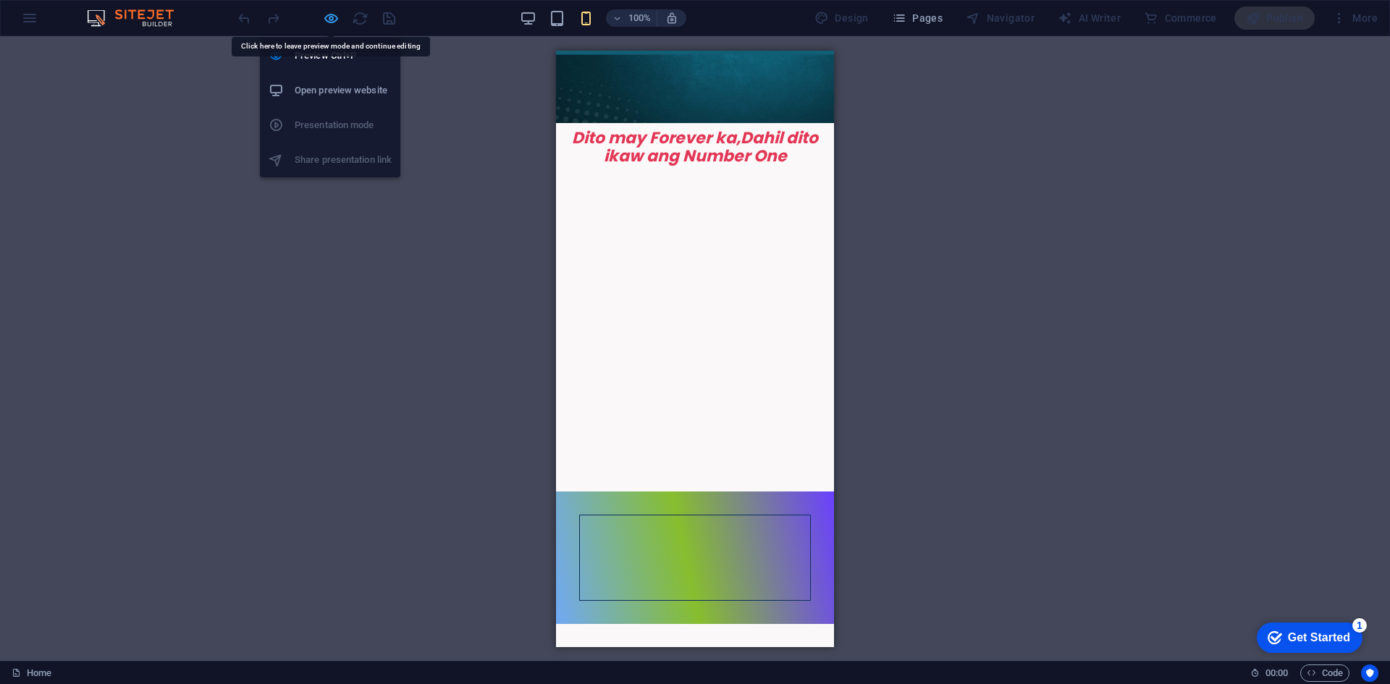
click at [331, 17] on icon "button" at bounding box center [331, 18] width 17 height 17
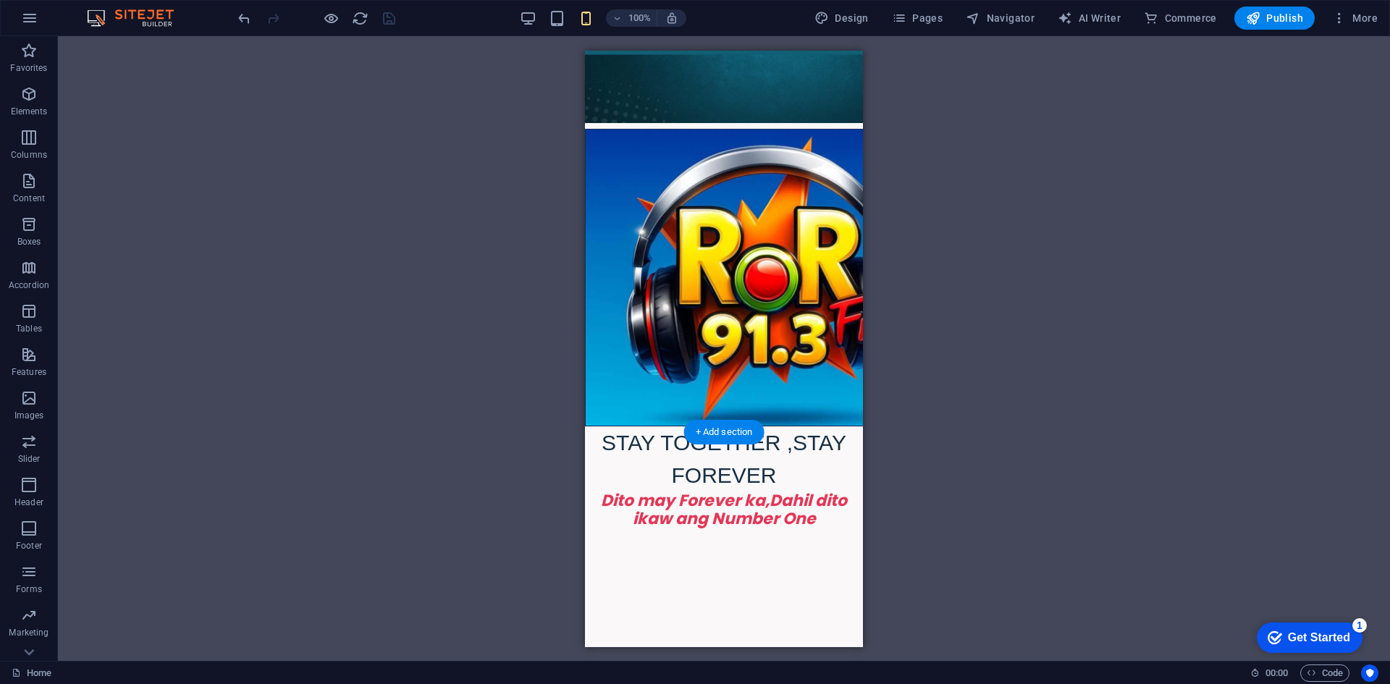
click at [400, 542] on img "3/8" at bounding box center [380, 542] width 40 height 0
select select "ms"
select select "s"
select select "progressive"
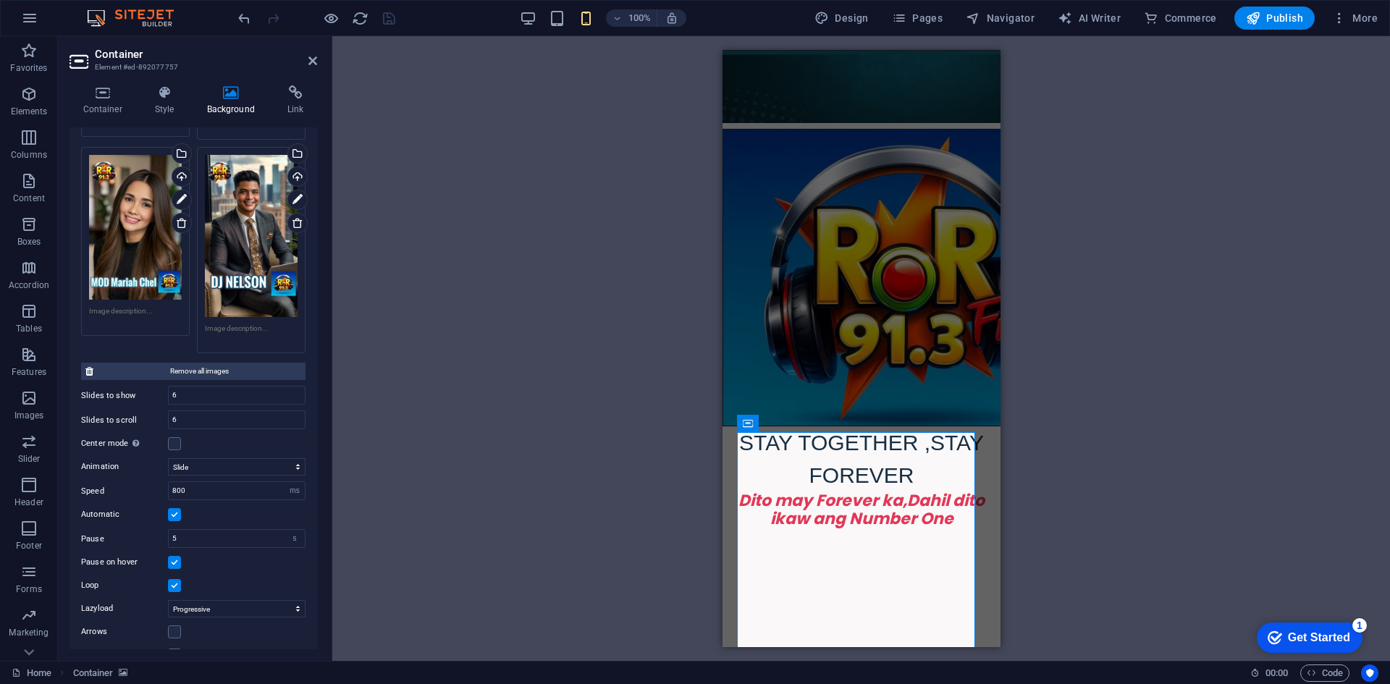
scroll to position [817, 0]
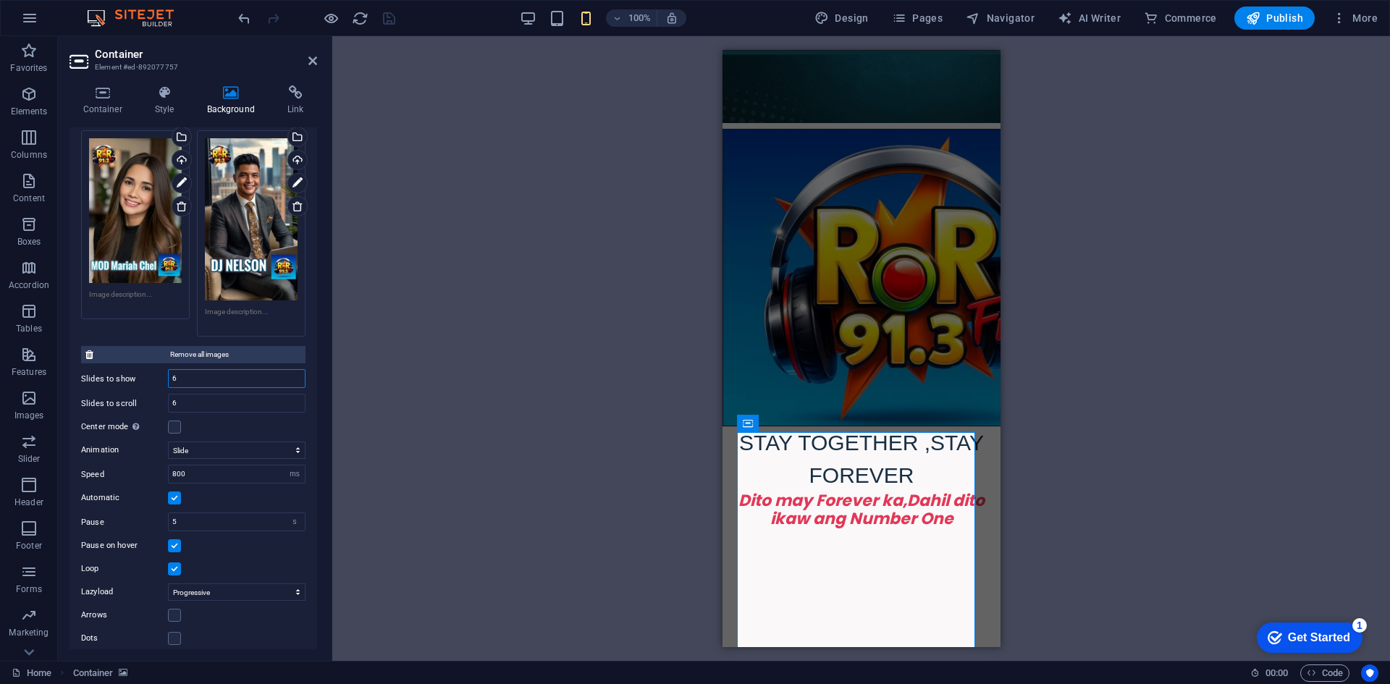
click at [223, 370] on input "6" at bounding box center [237, 378] width 136 height 17
type input "1"
click at [171, 420] on label at bounding box center [174, 426] width 13 height 13
click at [0, 0] on input "Center mode Enables centered view with partial previous/next slide. Use with od…" at bounding box center [0, 0] width 0 height 0
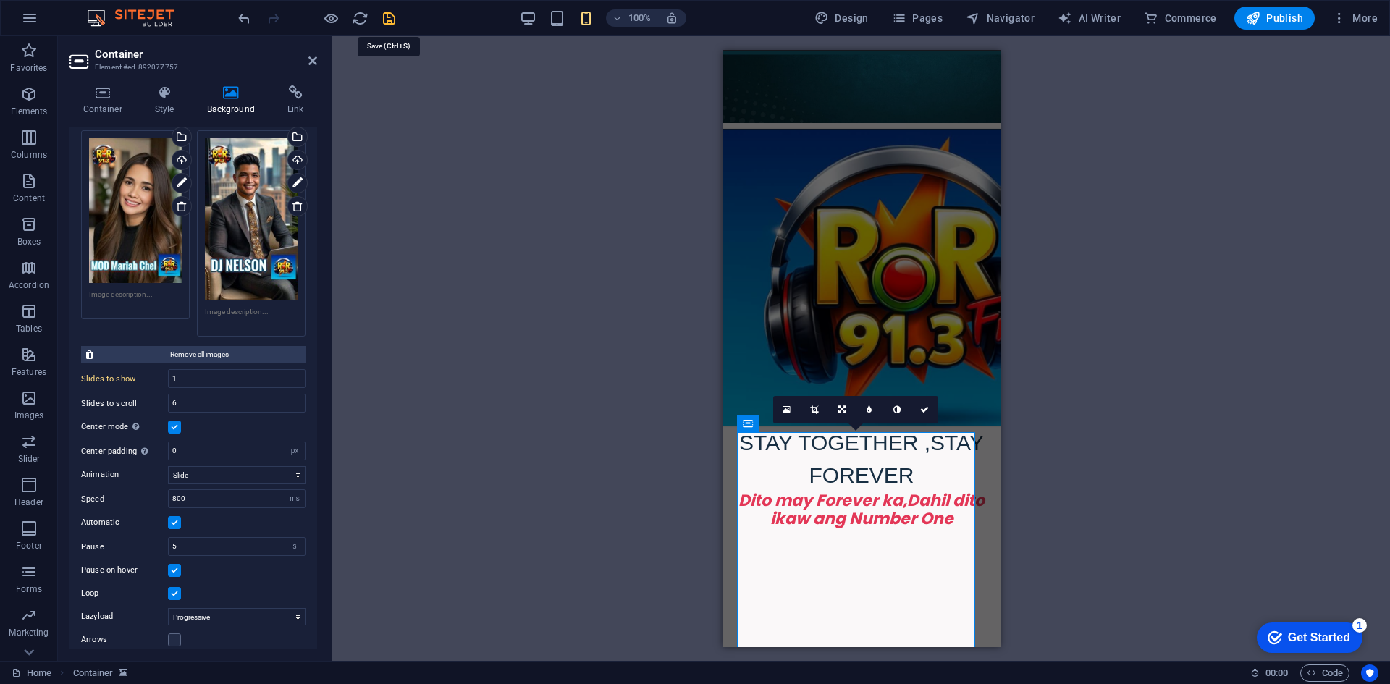
click at [386, 15] on icon "save" at bounding box center [389, 18] width 17 height 17
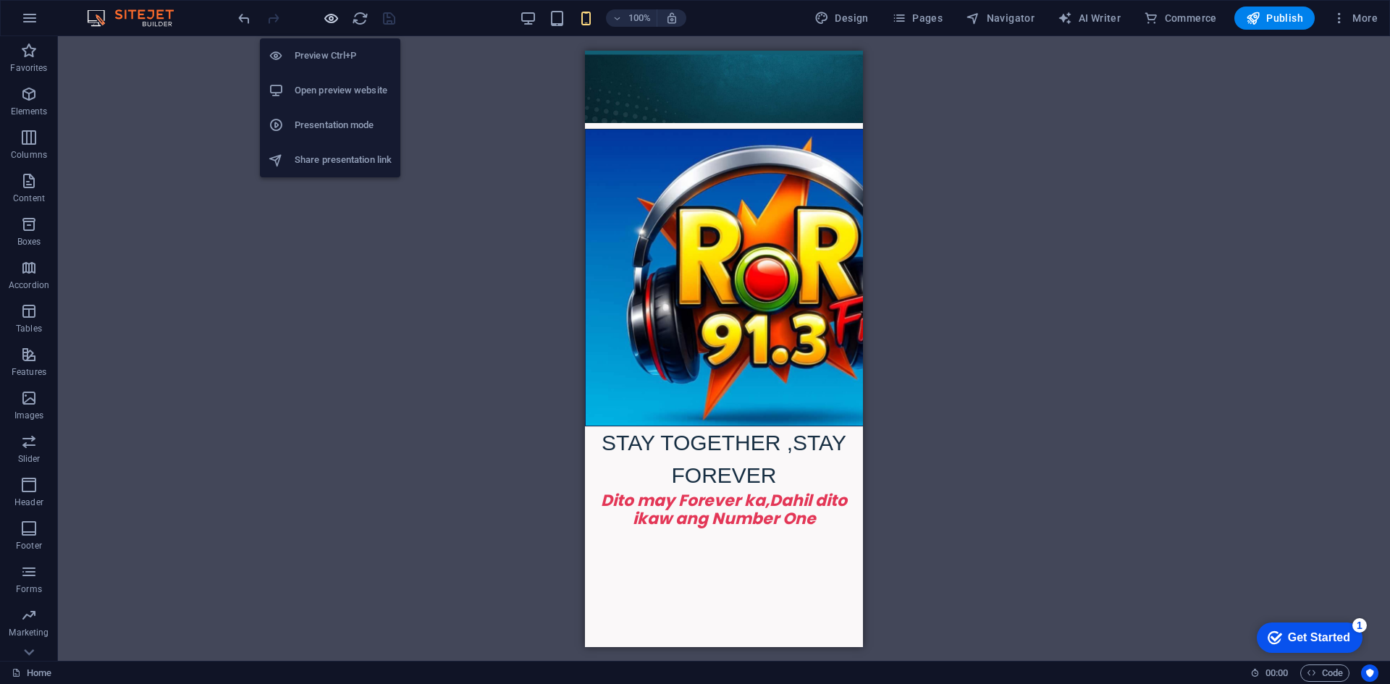
click at [333, 20] on icon "button" at bounding box center [331, 18] width 17 height 17
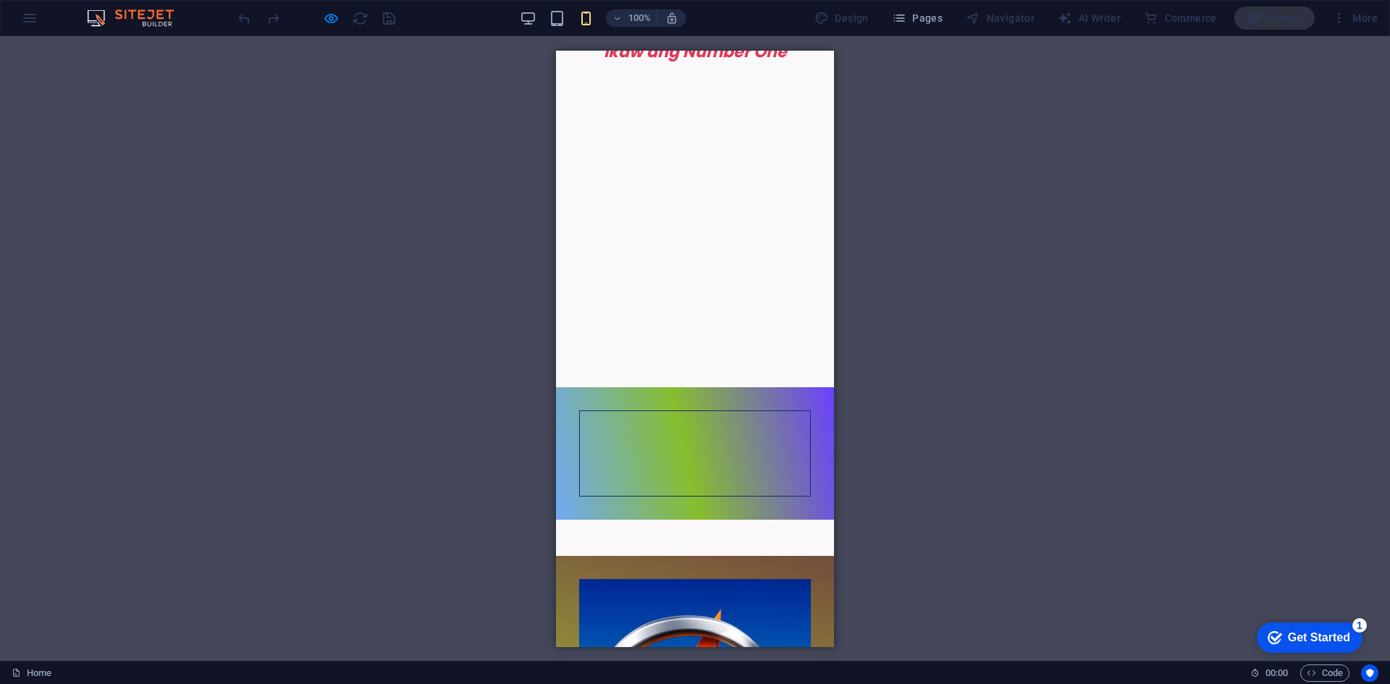
scroll to position [214, 0]
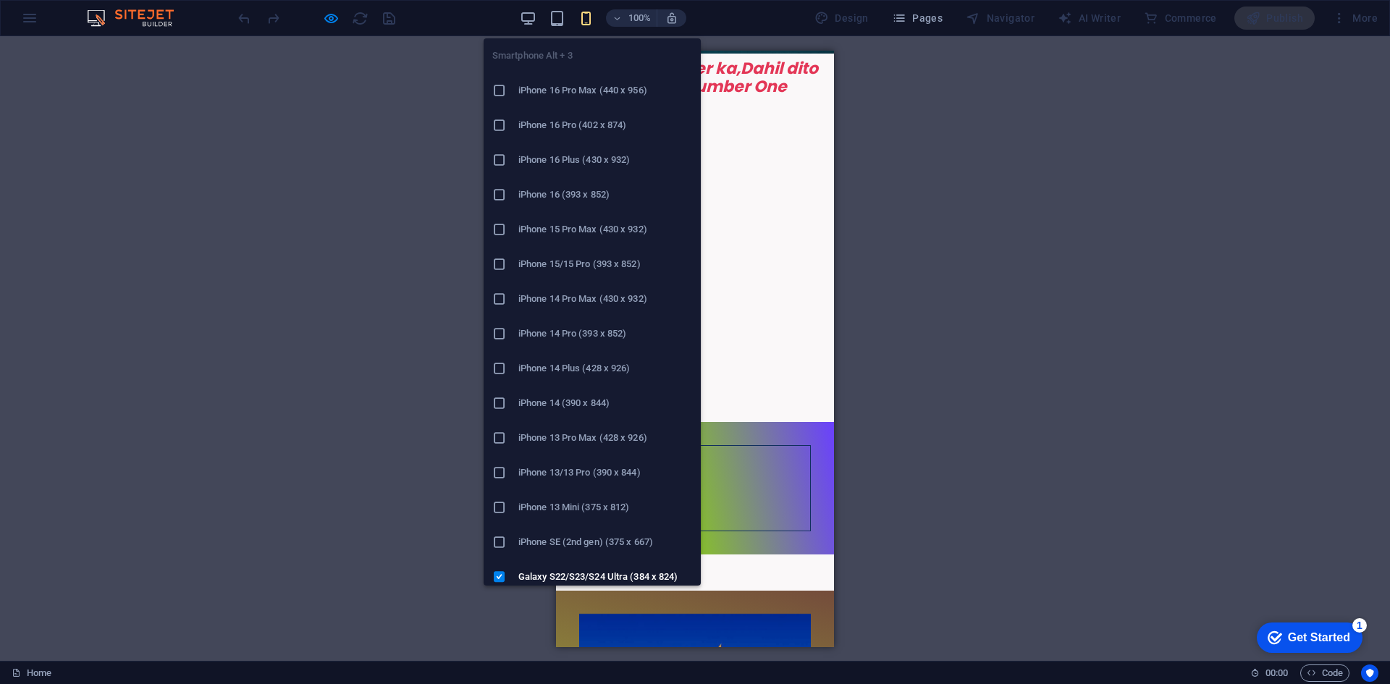
click at [585, 17] on icon "button" at bounding box center [586, 18] width 17 height 17
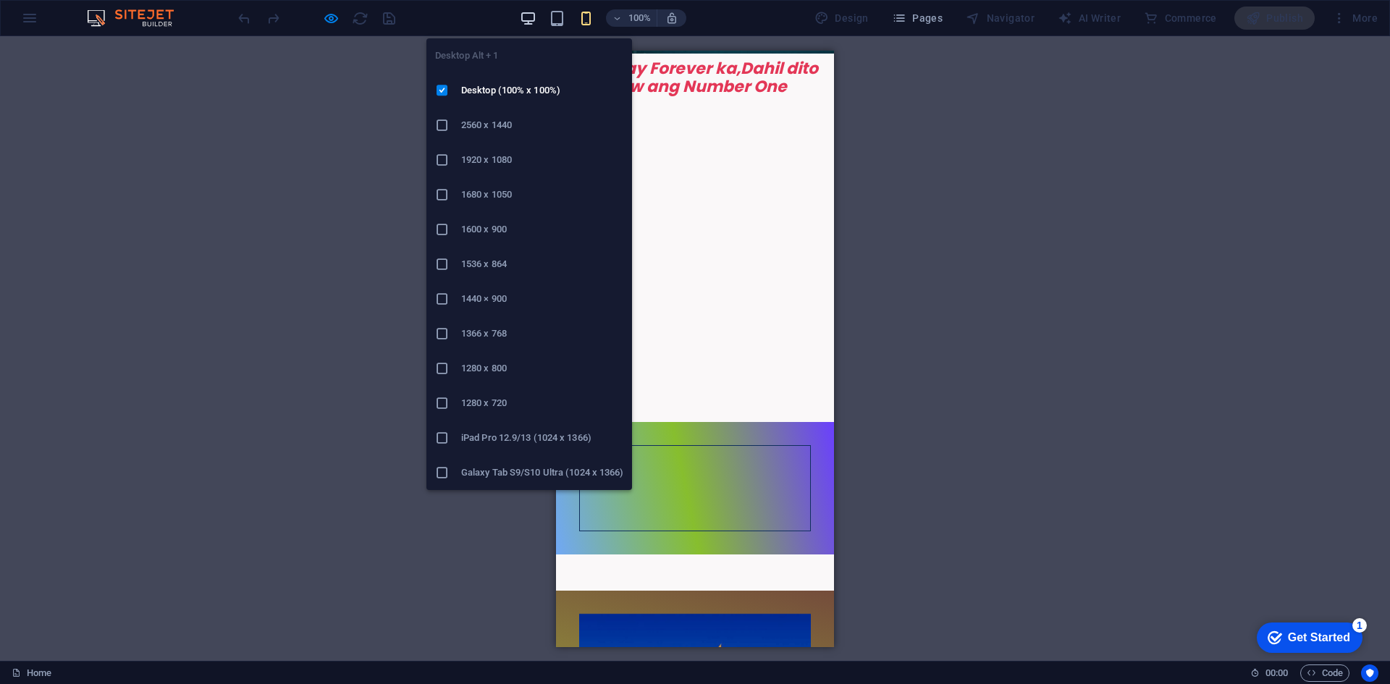
click at [530, 17] on icon "button" at bounding box center [528, 18] width 17 height 17
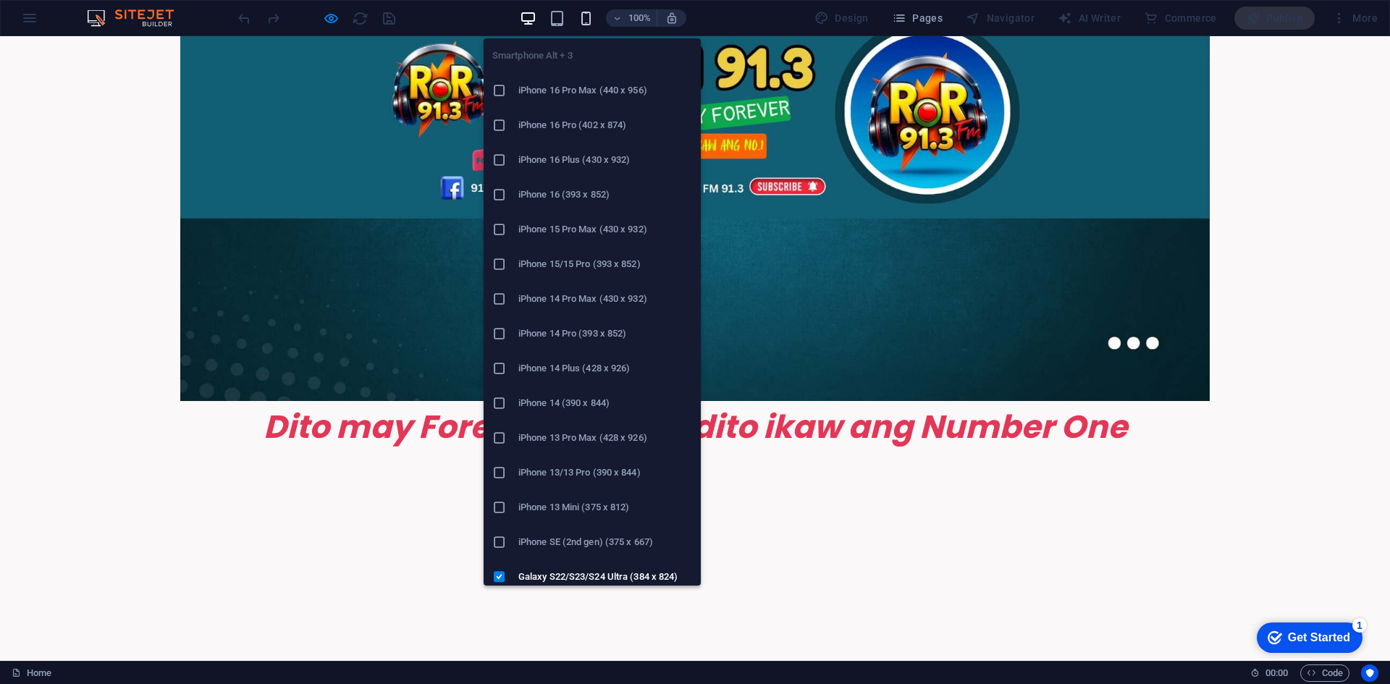
click at [582, 19] on icon "button" at bounding box center [586, 18] width 17 height 17
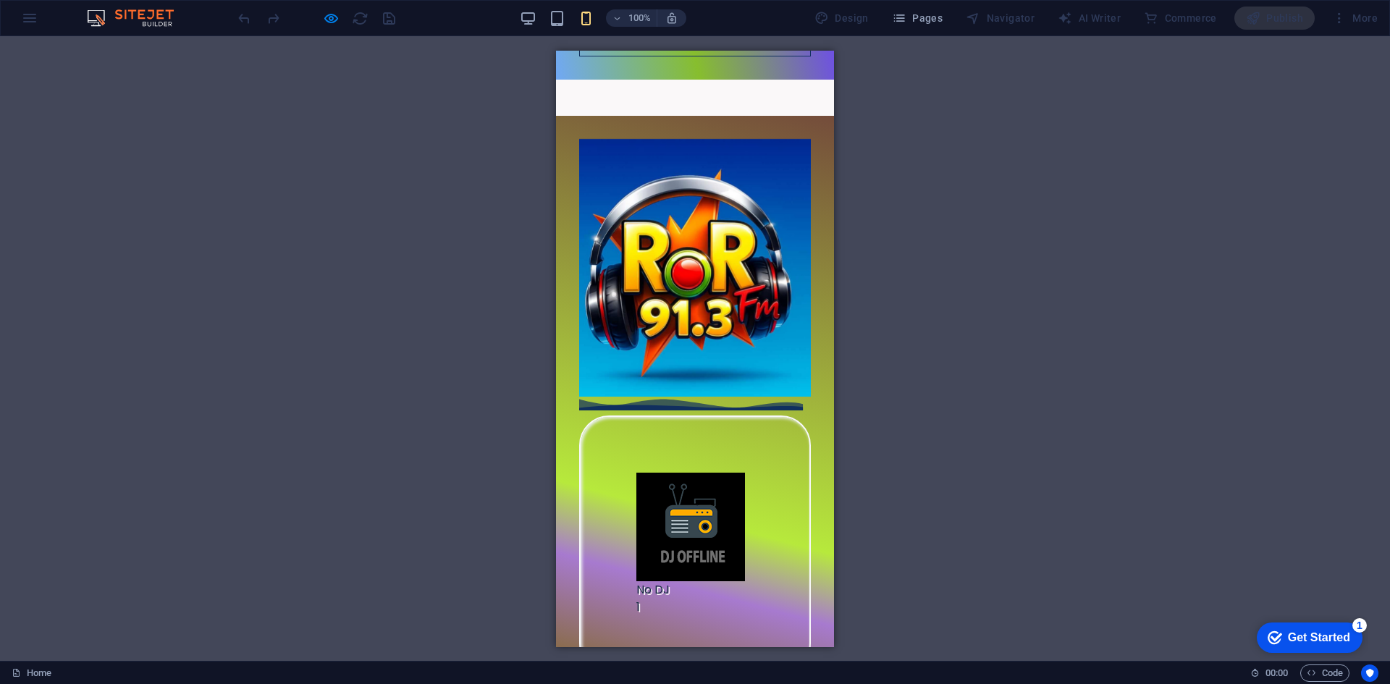
scroll to position [866, 0]
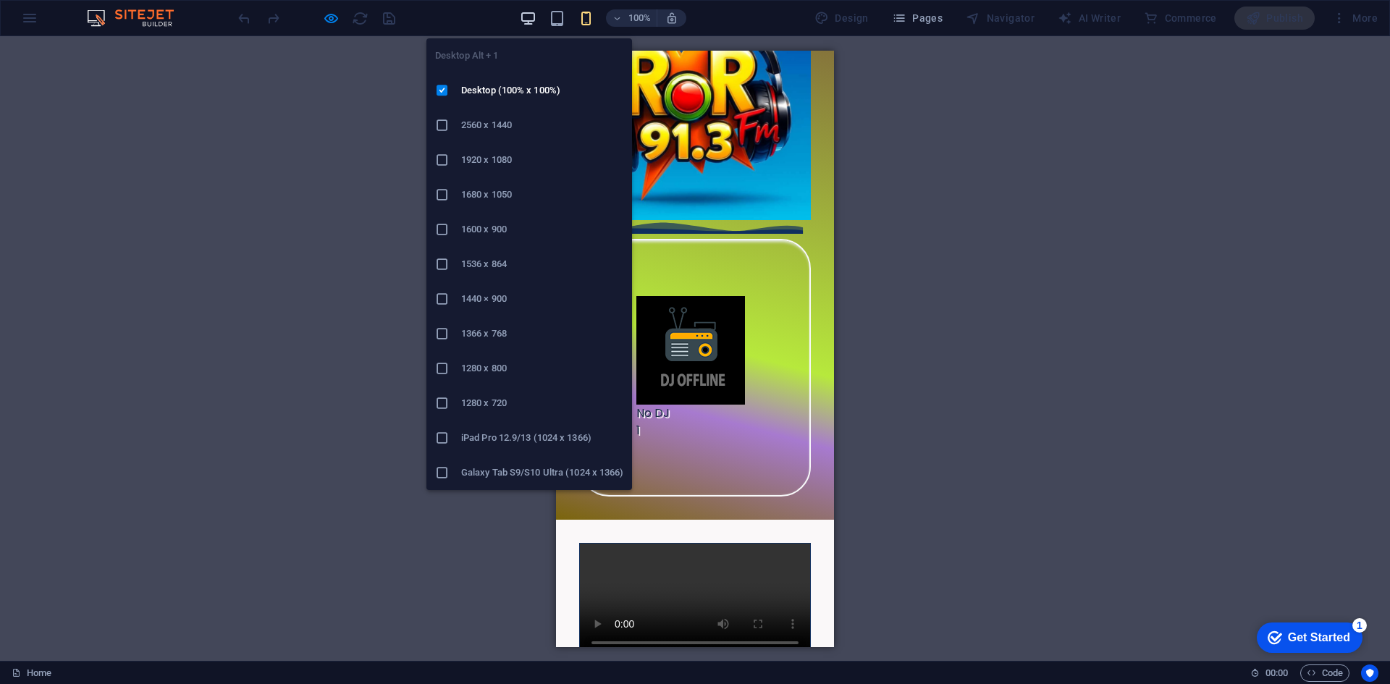
click at [528, 19] on icon "button" at bounding box center [528, 18] width 17 height 17
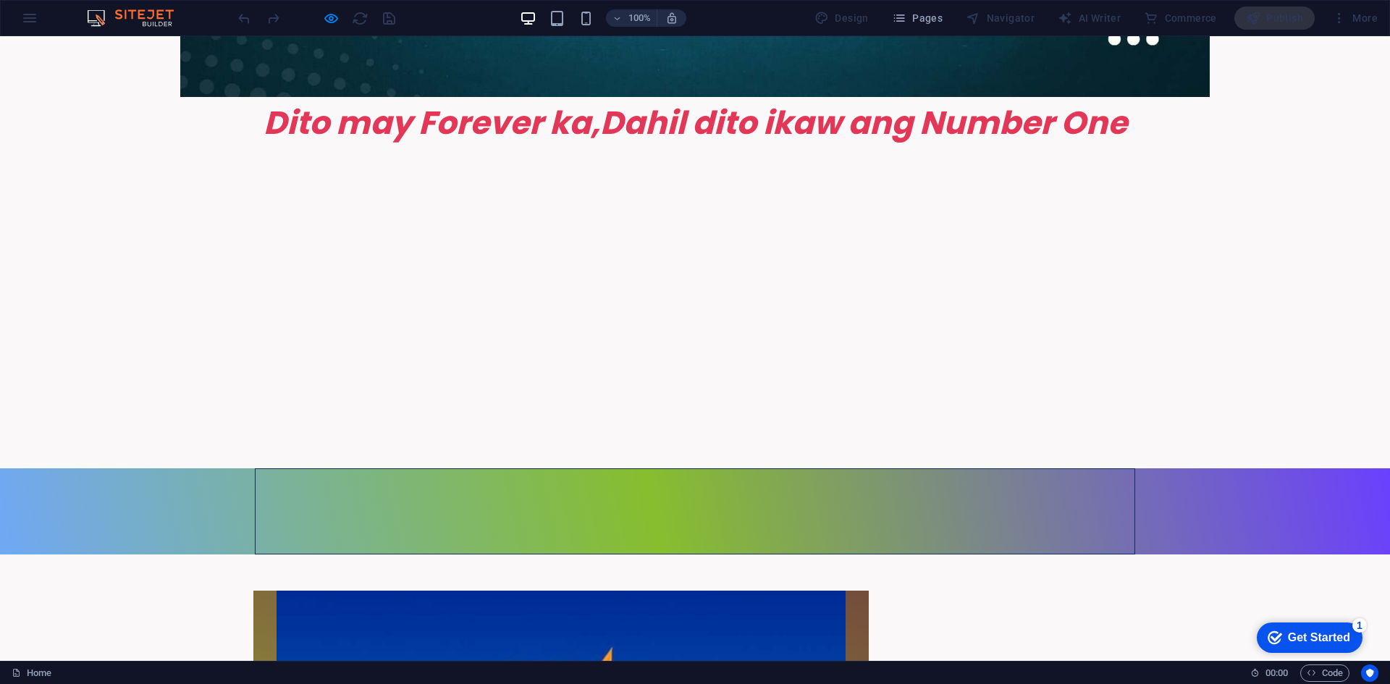
scroll to position [504, 0]
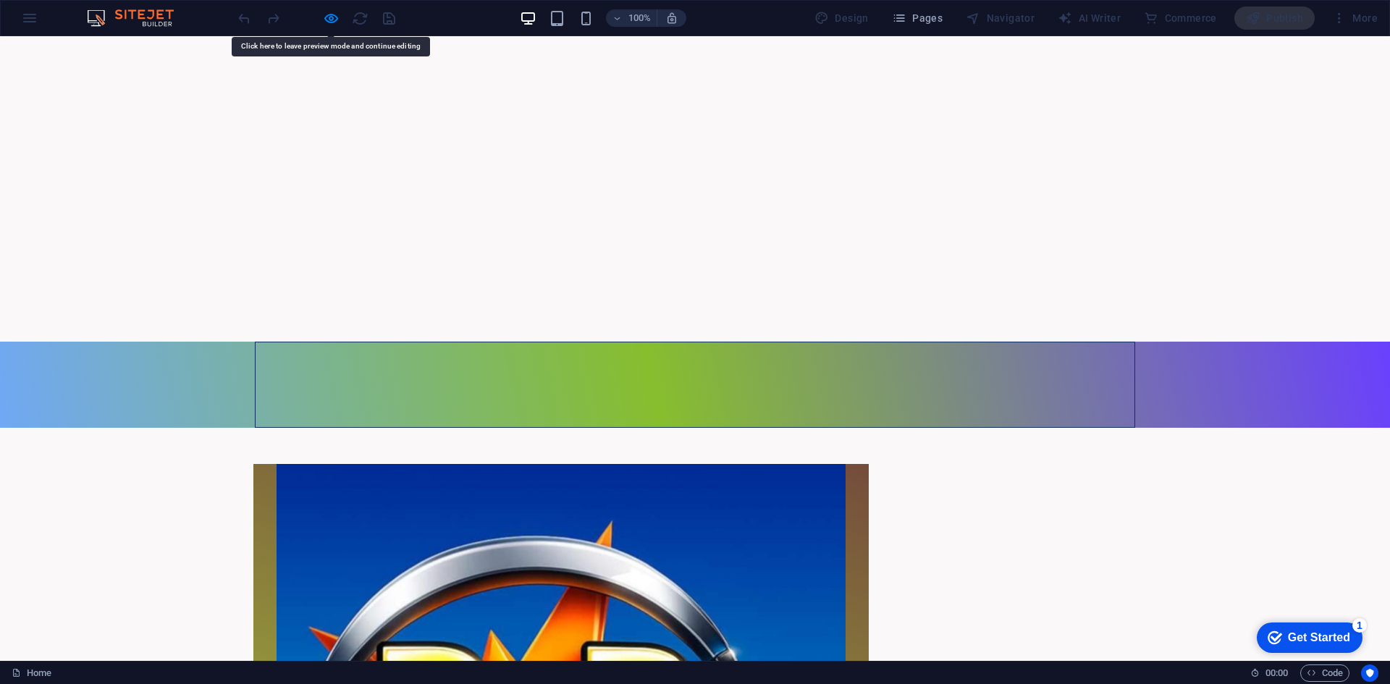
scroll to position [648, 0]
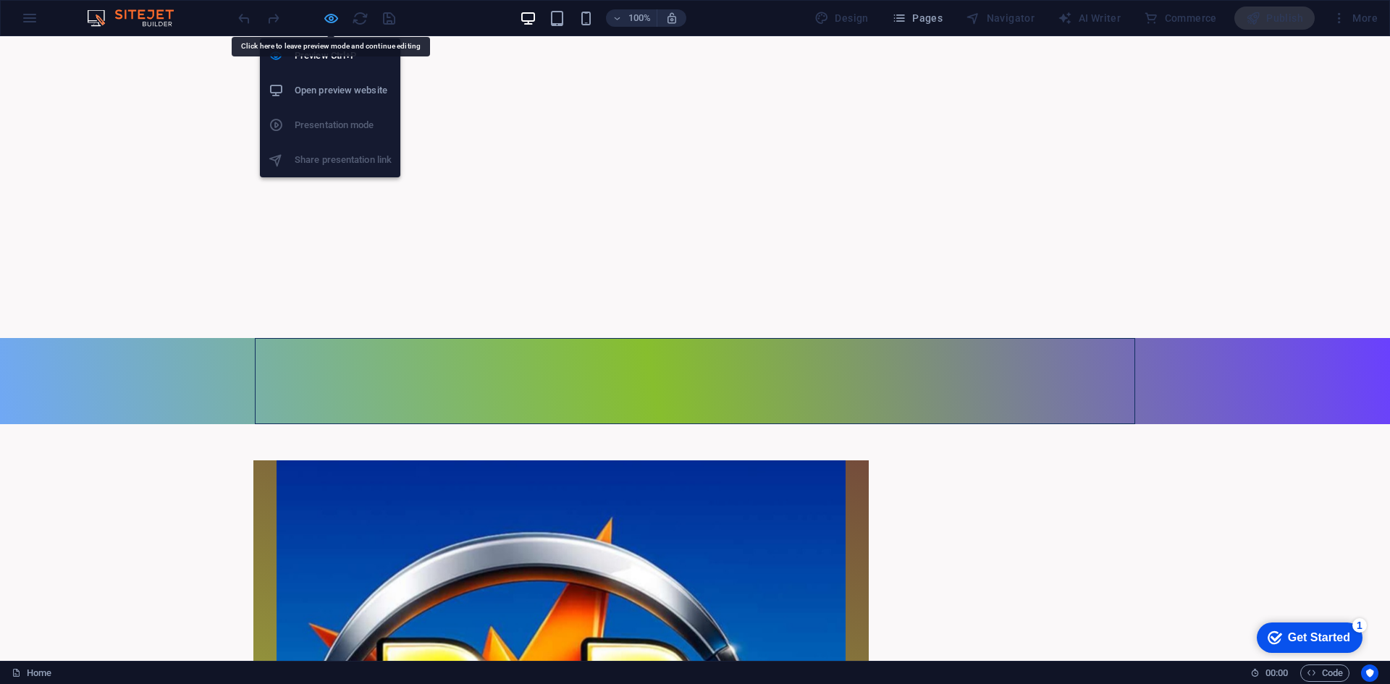
click at [331, 15] on icon "button" at bounding box center [331, 18] width 17 height 17
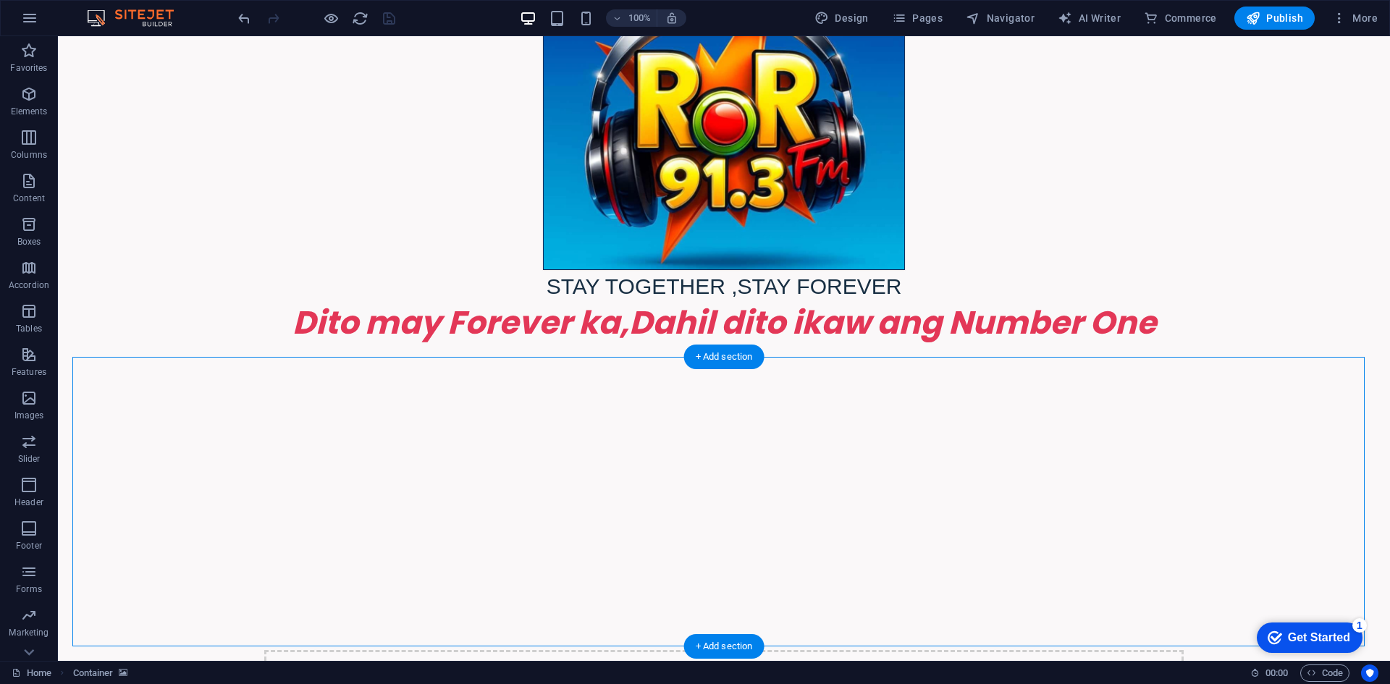
select select "px"
select select "ms"
select select "s"
select select "progressive"
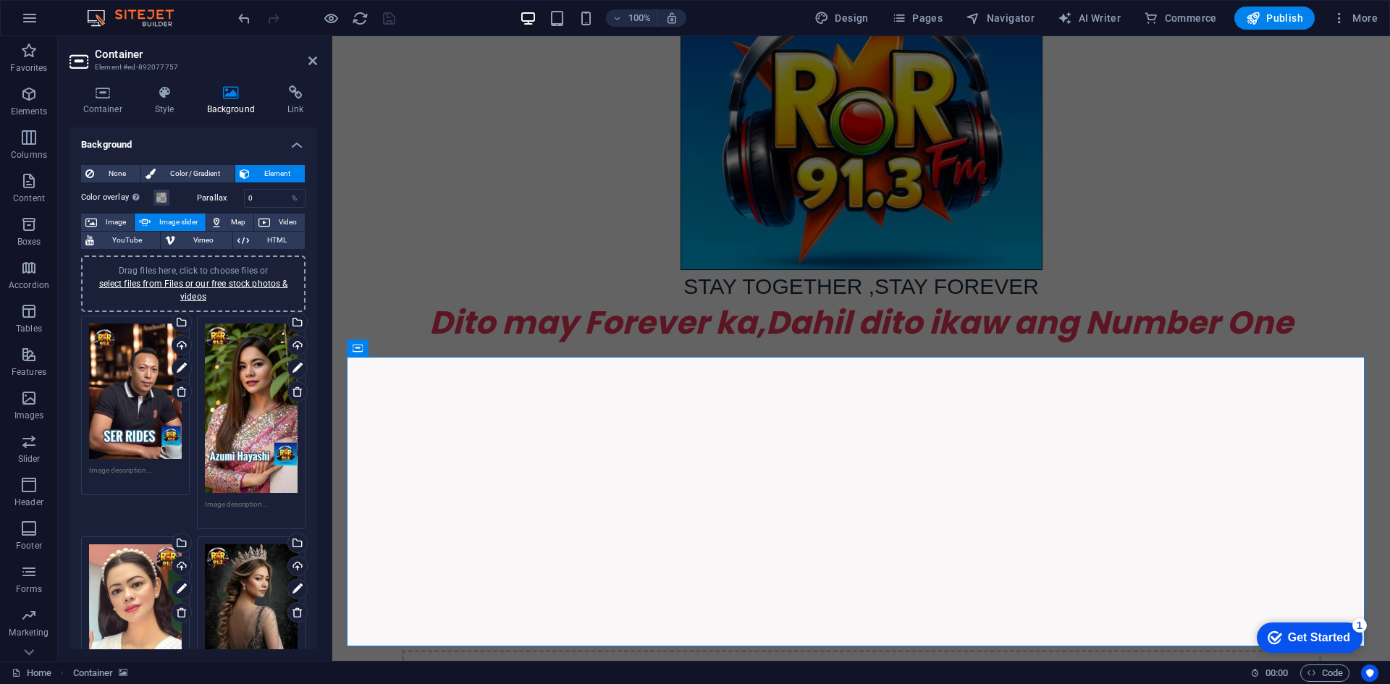
type input "6"
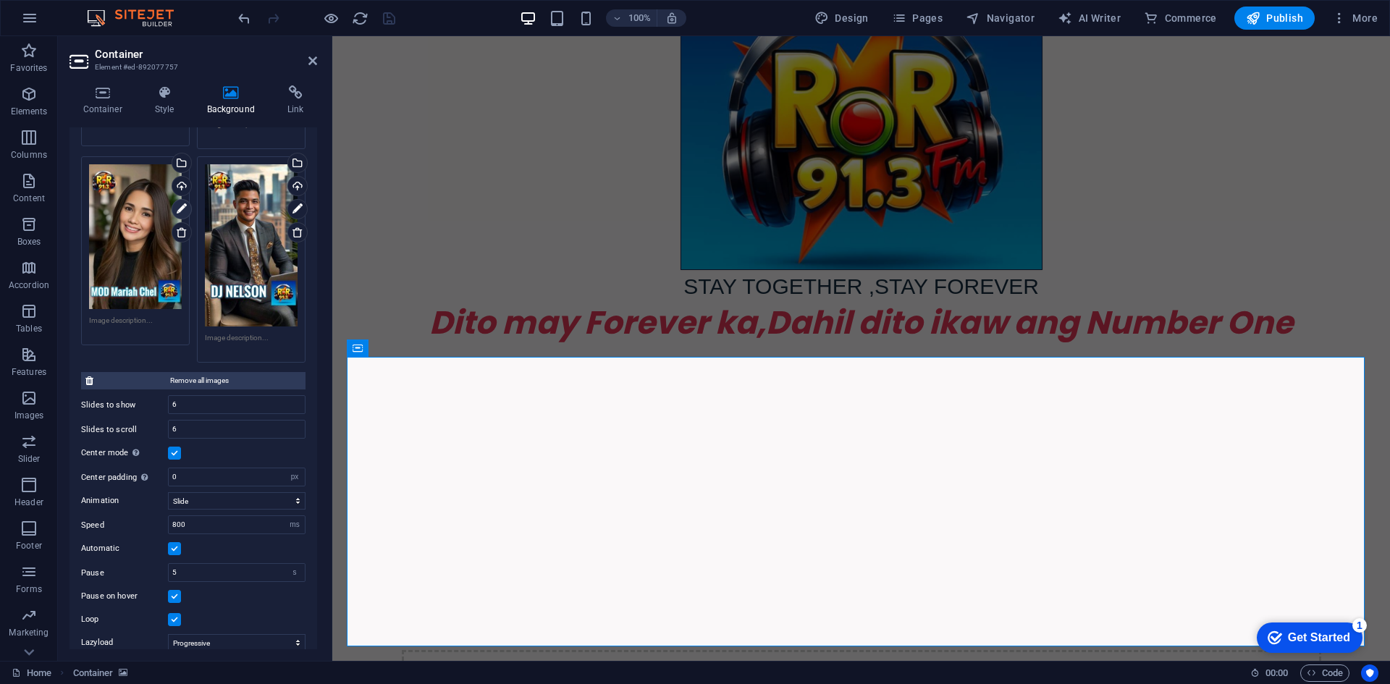
scroll to position [796, 0]
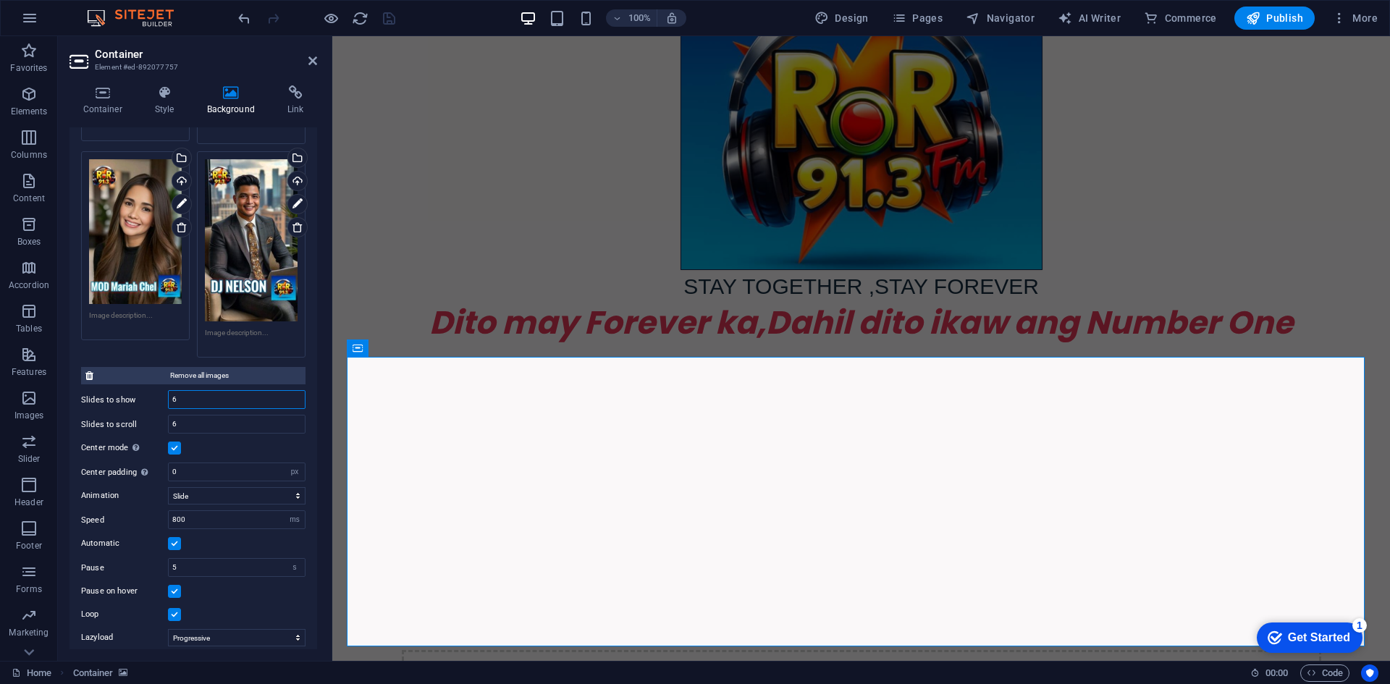
click at [183, 392] on input "6" at bounding box center [237, 399] width 136 height 17
type input "1"
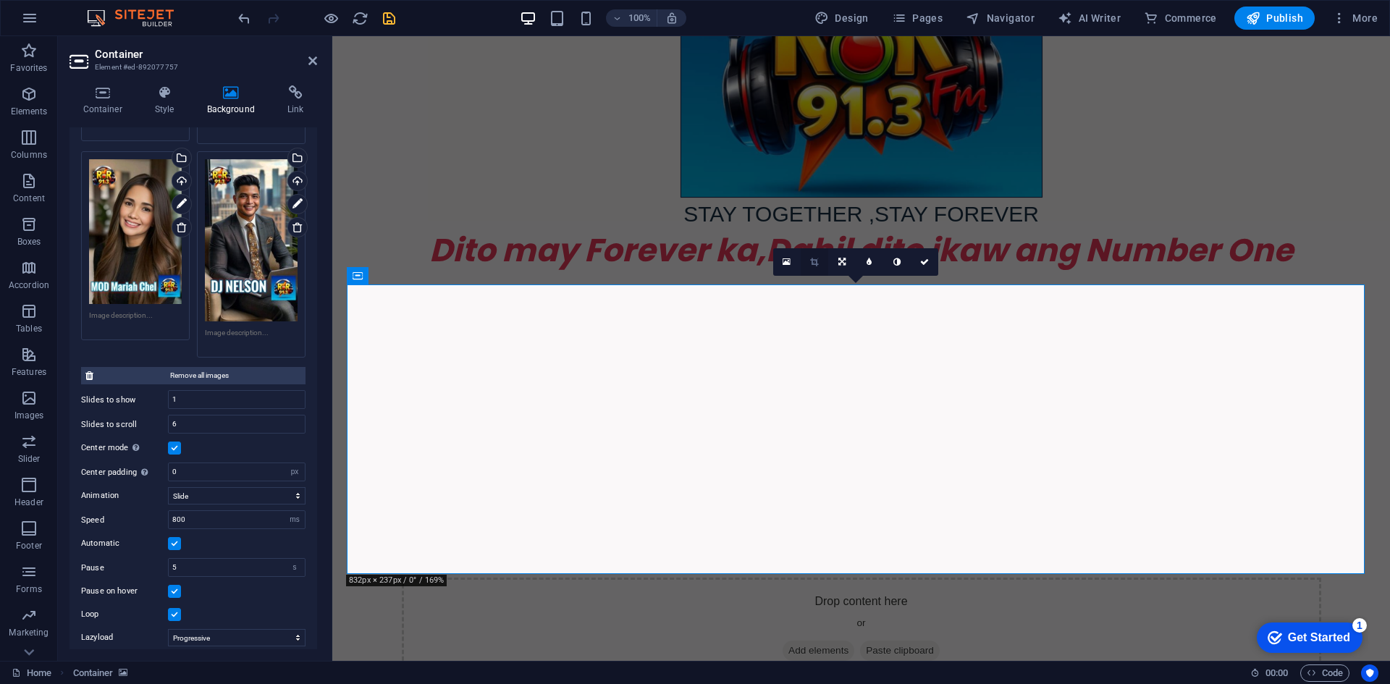
click at [811, 263] on icon at bounding box center [814, 262] width 8 height 9
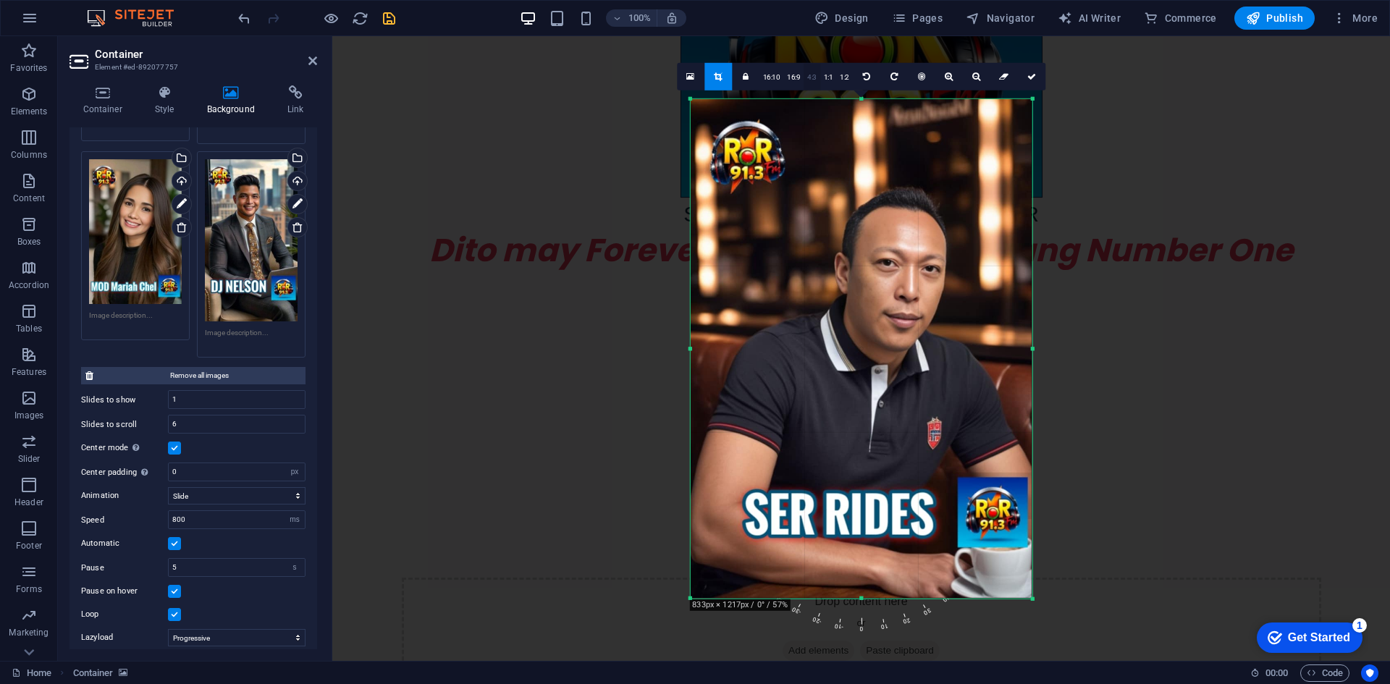
click at [812, 78] on link "4:3" at bounding box center [811, 77] width 17 height 28
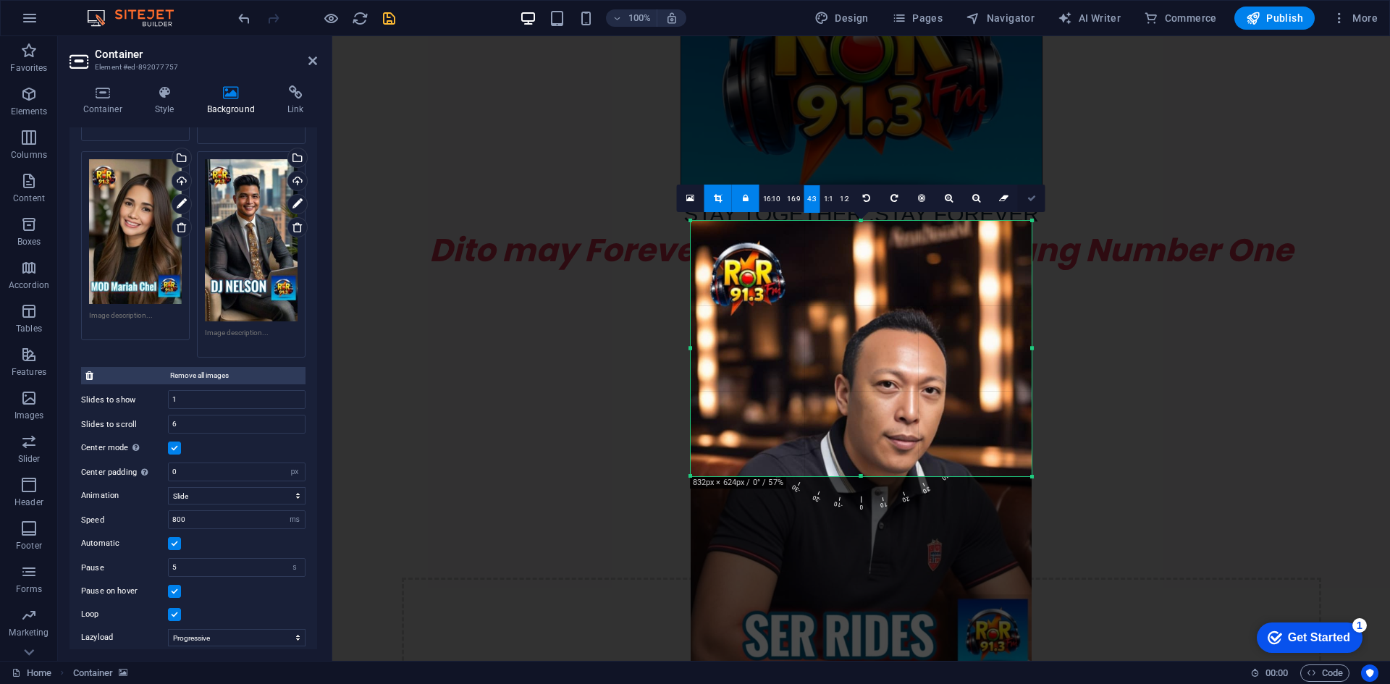
drag, startPoint x: 1027, startPoint y: 195, endPoint x: 669, endPoint y: 182, distance: 357.8
click at [1027, 195] on icon at bounding box center [1031, 198] width 9 height 9
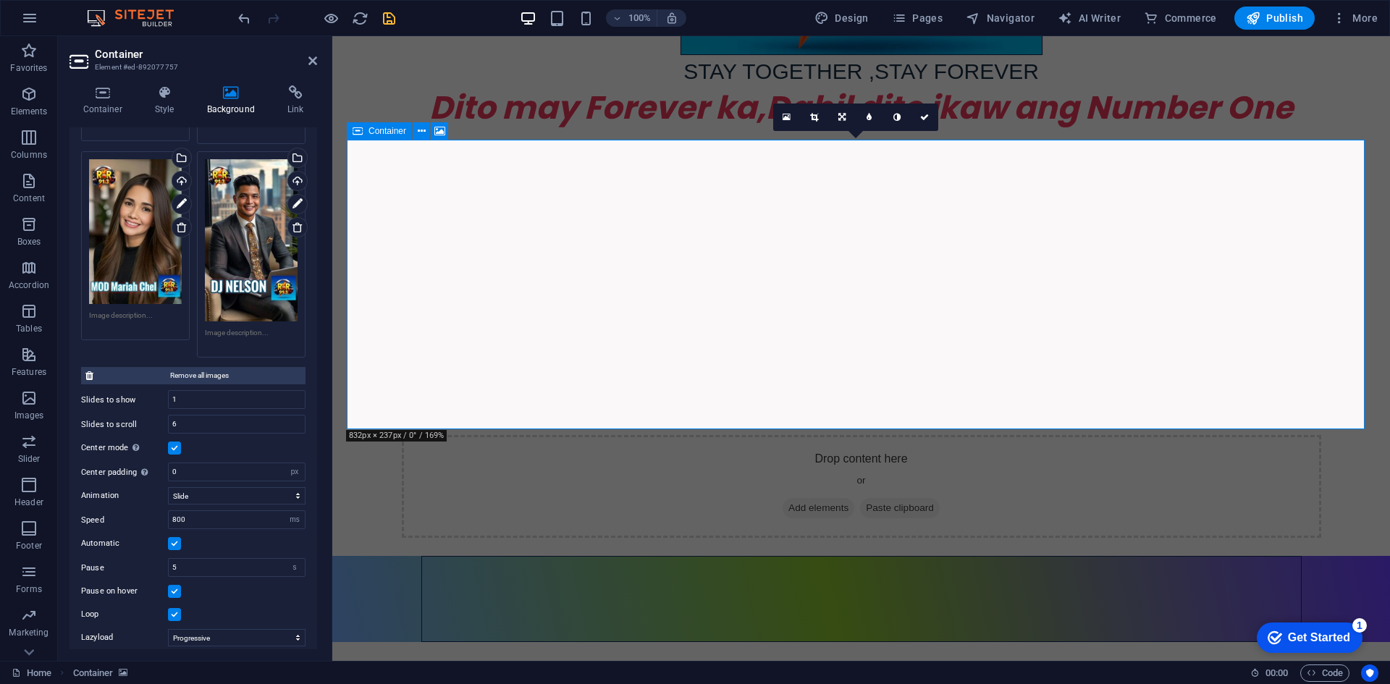
scroll to position [866, 0]
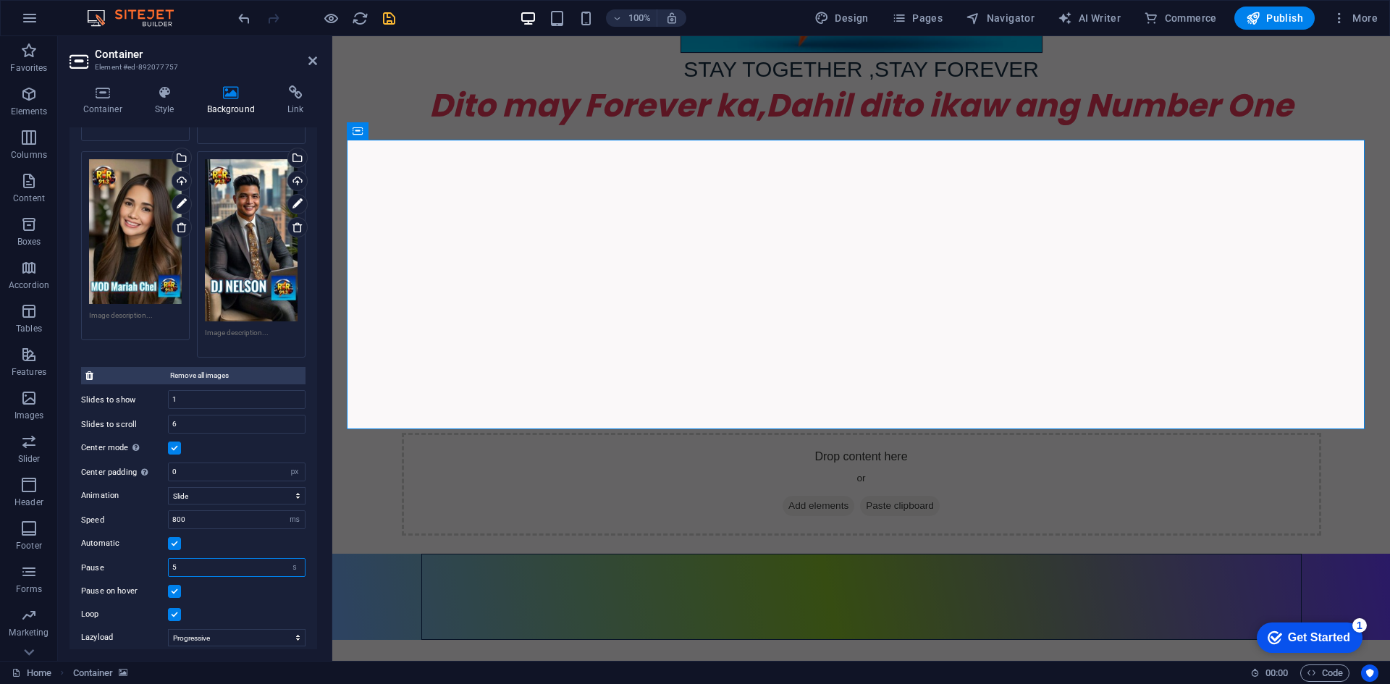
click at [213, 559] on input "5" at bounding box center [237, 567] width 136 height 17
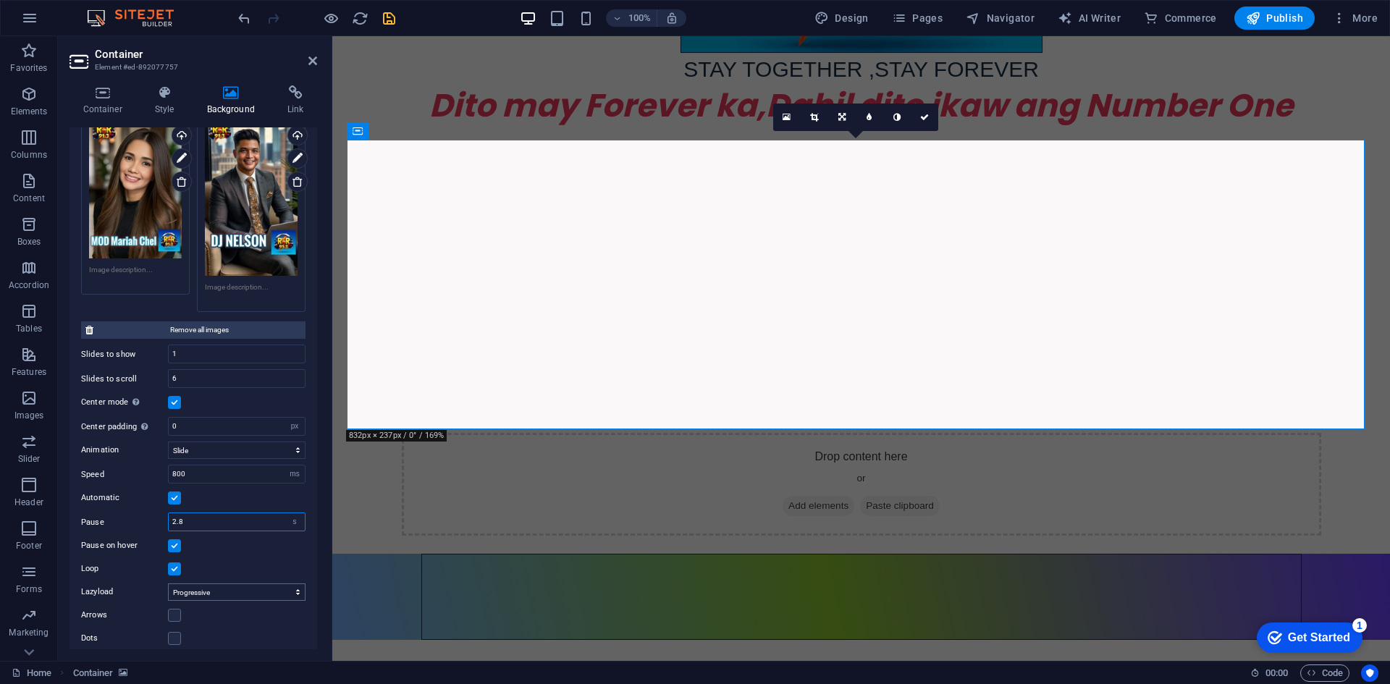
type input "2.8"
click at [287, 583] on select "Off On demand Progressive" at bounding box center [237, 591] width 138 height 17
select select "ondemand"
click at [168, 583] on select "Off On demand Progressive" at bounding box center [237, 591] width 138 height 17
click at [294, 583] on select "Off On demand Progressive" at bounding box center [237, 591] width 138 height 17
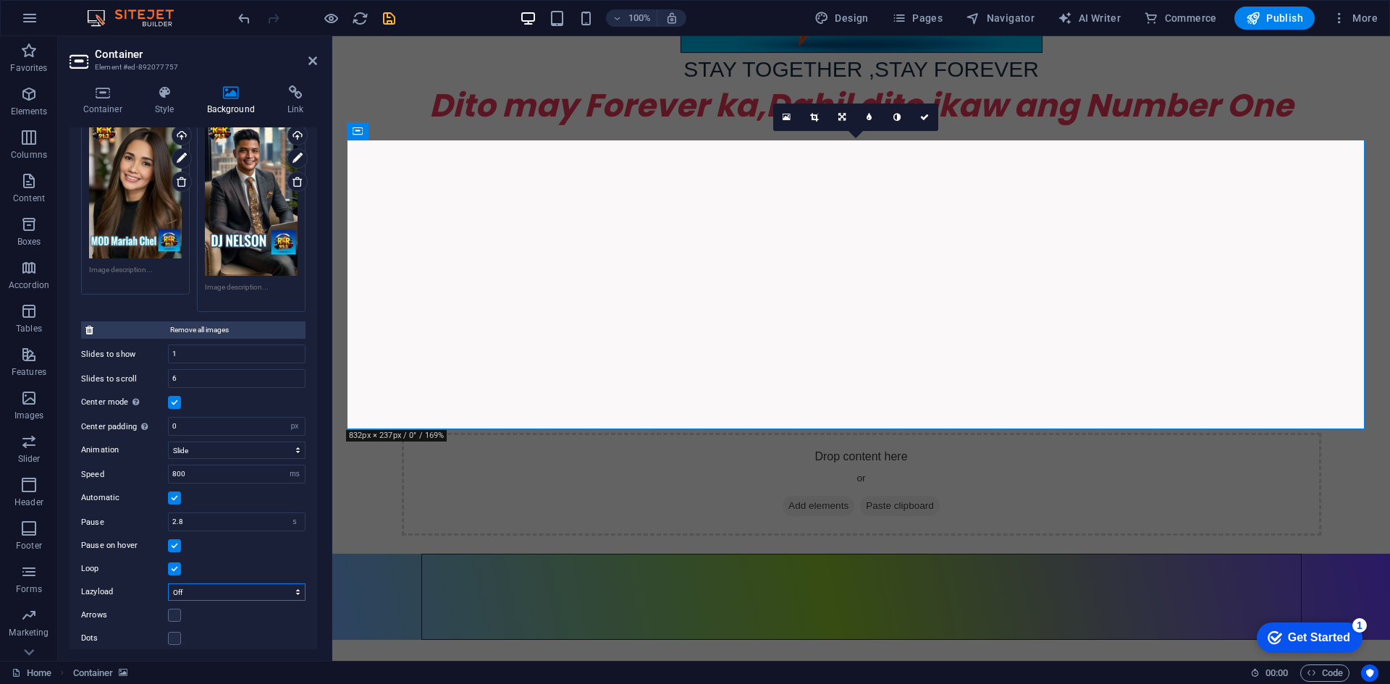
click at [168, 583] on select "Off On demand Progressive" at bounding box center [237, 591] width 138 height 17
click at [274, 606] on div "Arrows" at bounding box center [193, 614] width 224 height 17
click at [296, 583] on select "Off On demand Progressive" at bounding box center [237, 591] width 138 height 17
select select "progressive"
click at [168, 583] on select "Off On demand Progressive" at bounding box center [237, 591] width 138 height 17
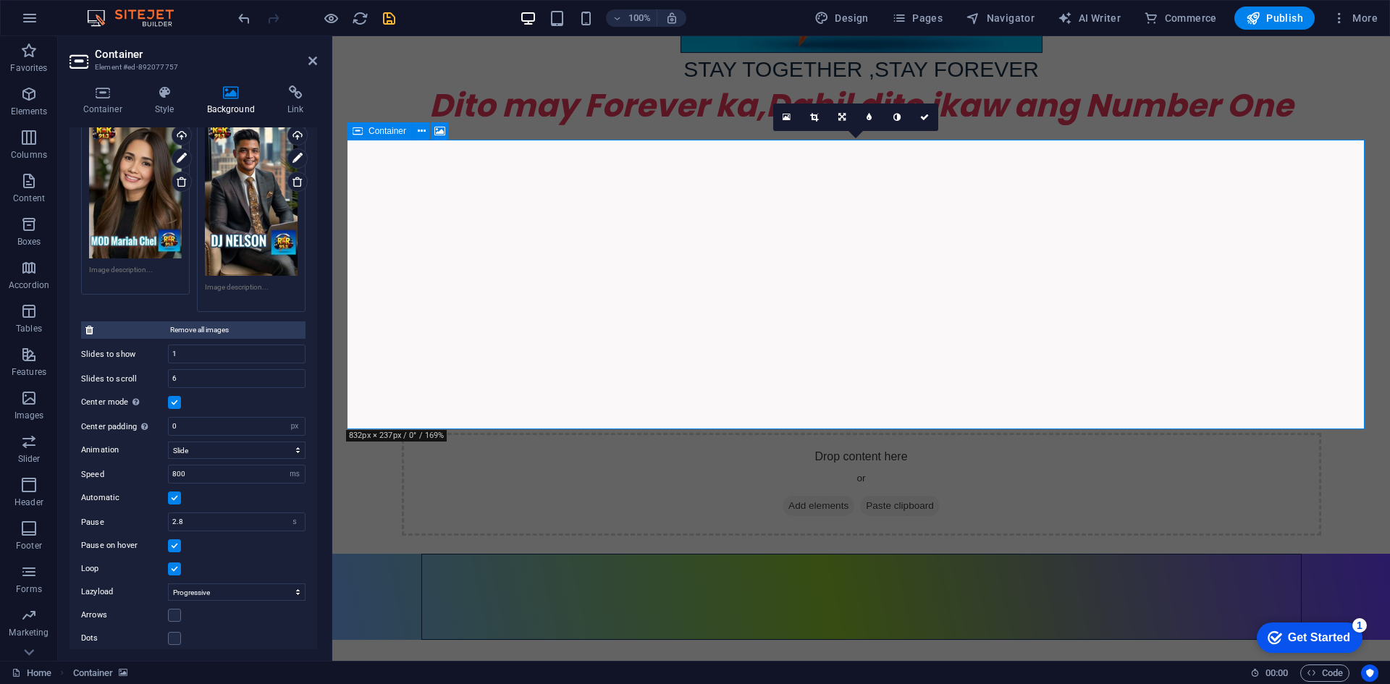
click at [830, 496] on span "Add elements" at bounding box center [818, 506] width 72 height 20
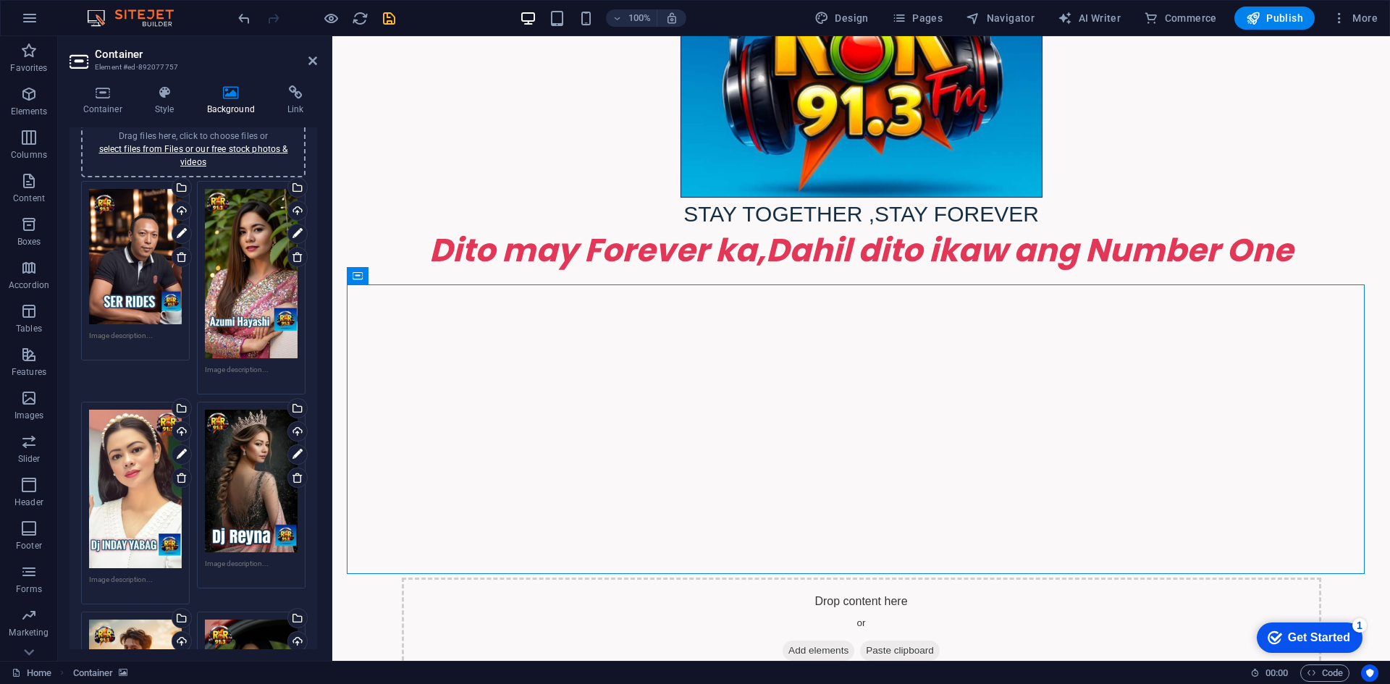
scroll to position [145, 0]
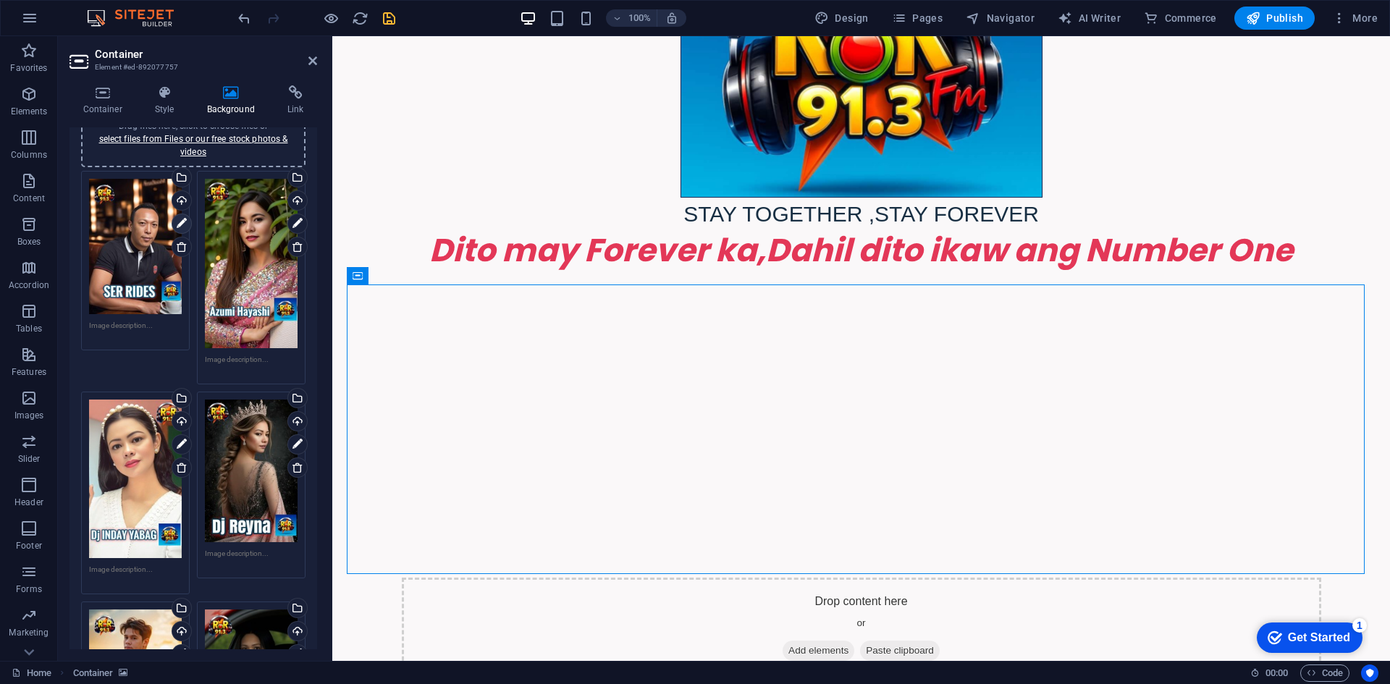
click at [181, 219] on icon at bounding box center [182, 223] width 10 height 17
click at [181, 224] on icon at bounding box center [182, 223] width 10 height 17
click at [178, 224] on icon at bounding box center [182, 223] width 10 height 17
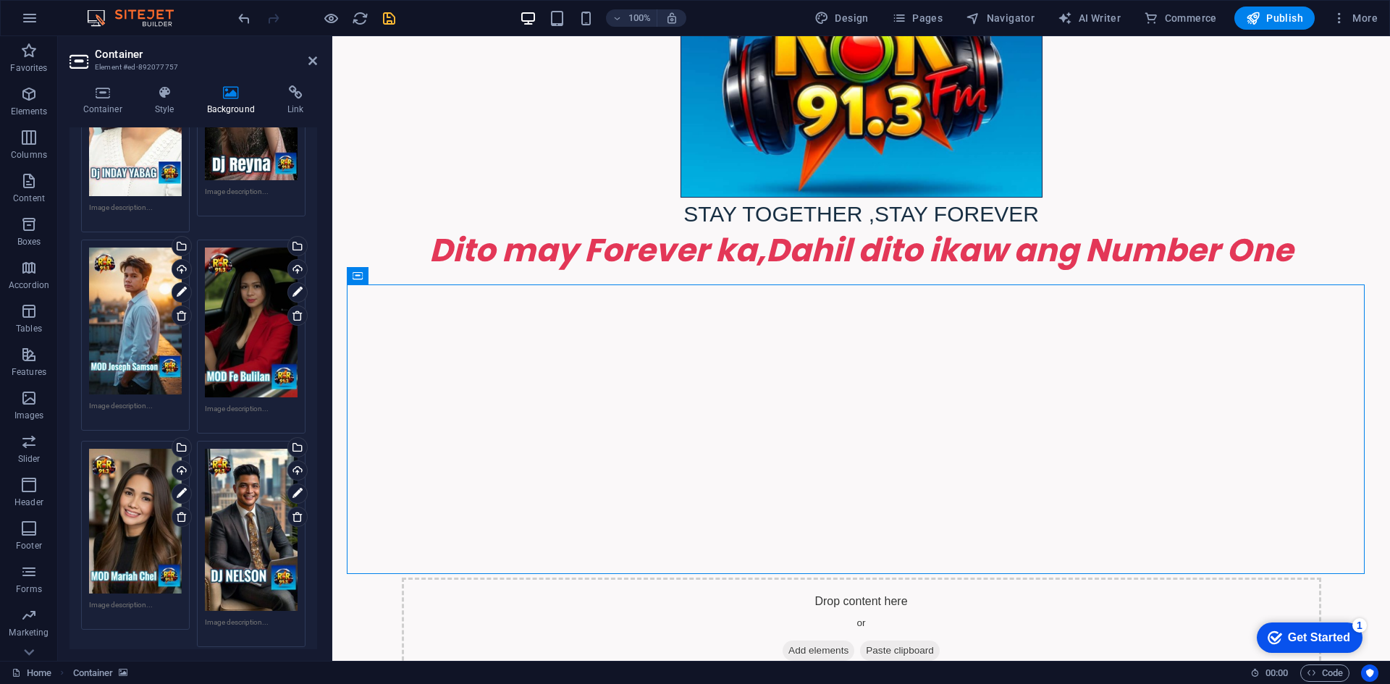
scroll to position [842, 0]
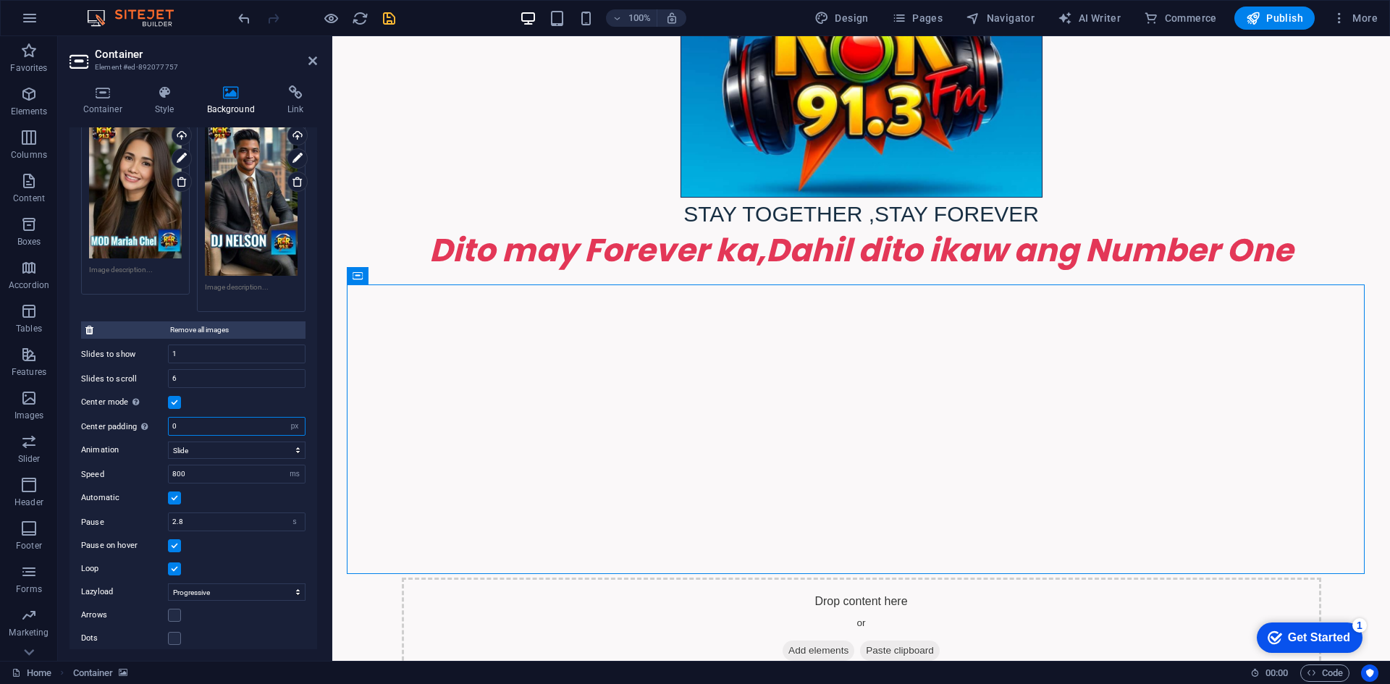
click at [232, 418] on input "0" at bounding box center [237, 426] width 136 height 17
type input "5"
type input "0"
click at [179, 609] on label at bounding box center [174, 615] width 13 height 13
click at [0, 0] on input "Arrows" at bounding box center [0, 0] width 0 height 0
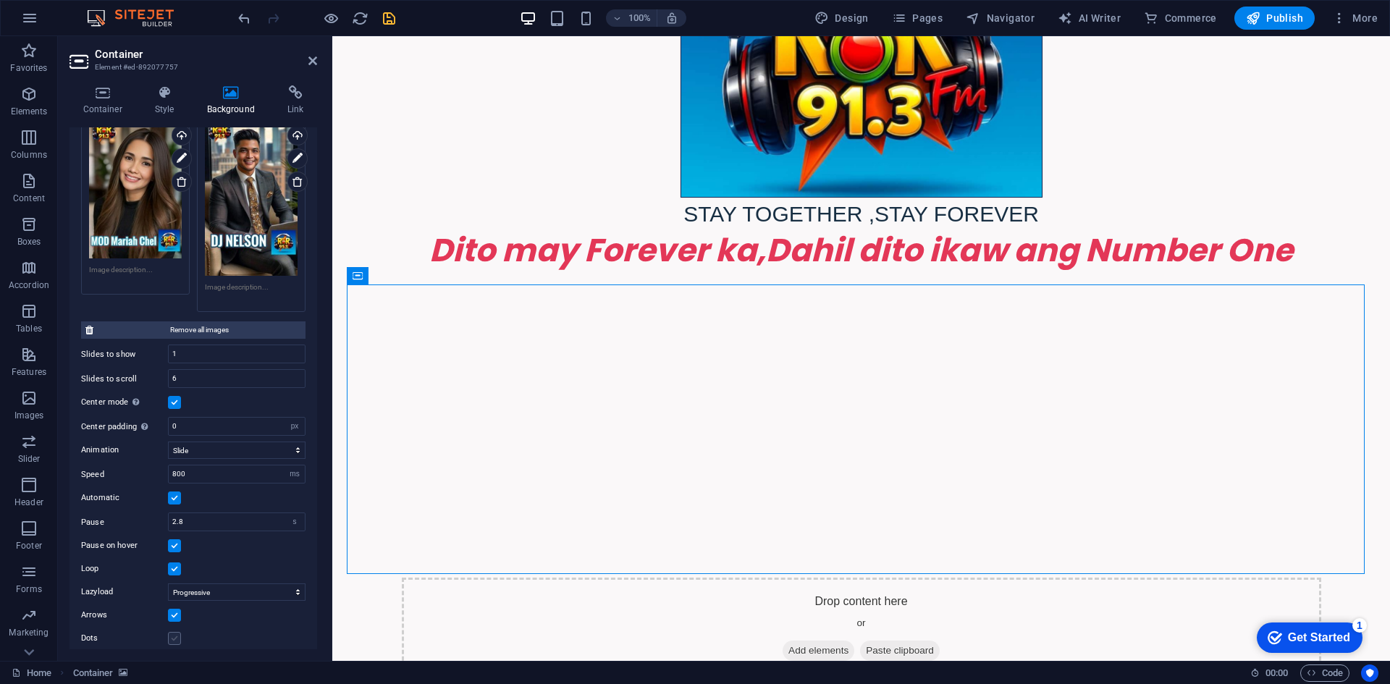
click at [174, 632] on label at bounding box center [174, 638] width 13 height 13
click at [0, 0] on input "Dots" at bounding box center [0, 0] width 0 height 0
click at [181, 606] on div "Arrows" at bounding box center [193, 614] width 224 height 17
click at [179, 609] on label at bounding box center [174, 615] width 13 height 13
click at [0, 0] on input "Arrows" at bounding box center [0, 0] width 0 height 0
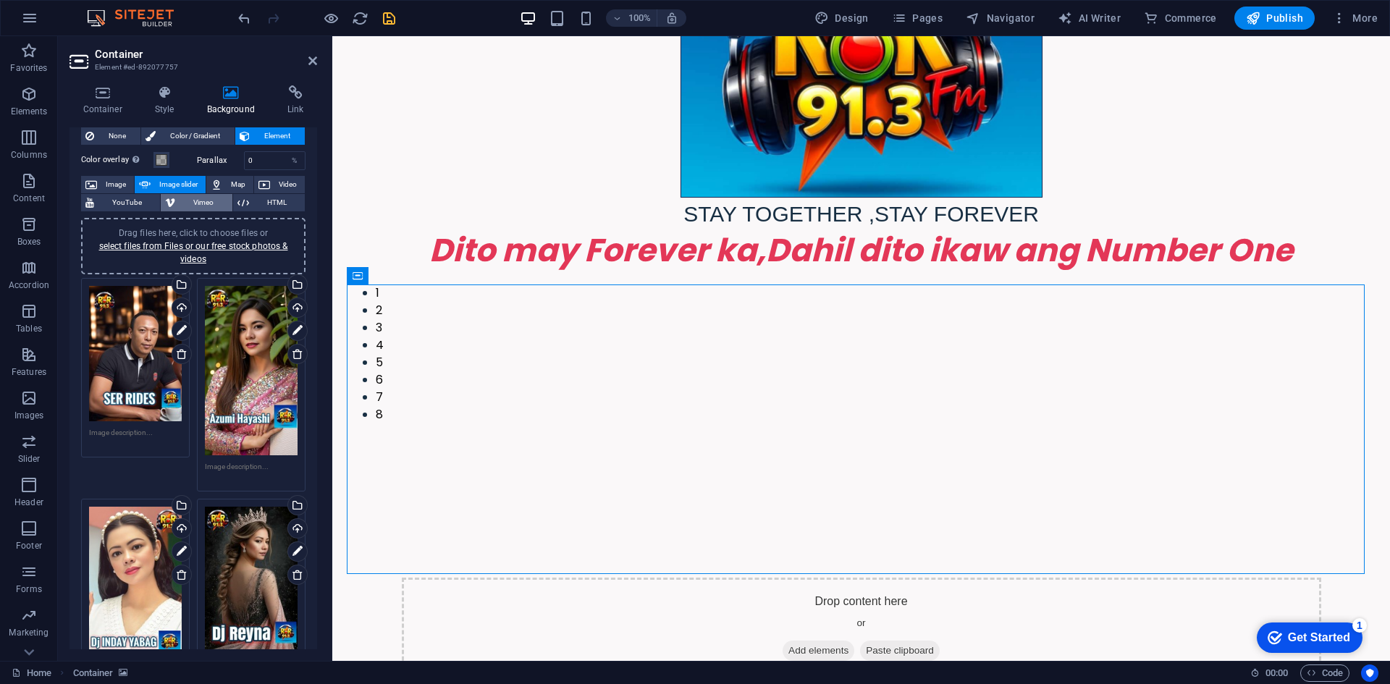
scroll to position [0, 0]
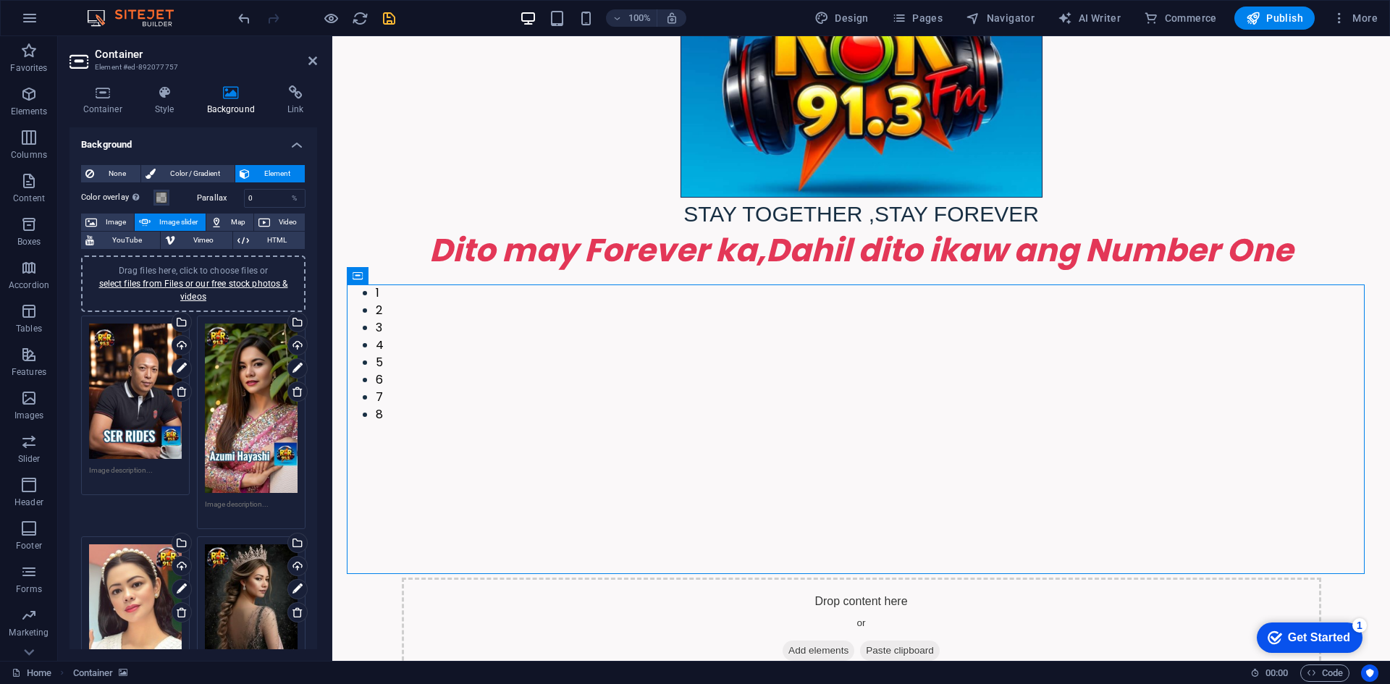
click at [205, 197] on label "Parallax" at bounding box center [220, 198] width 47 height 8
click at [257, 195] on input "0" at bounding box center [275, 198] width 60 height 17
type input "5"
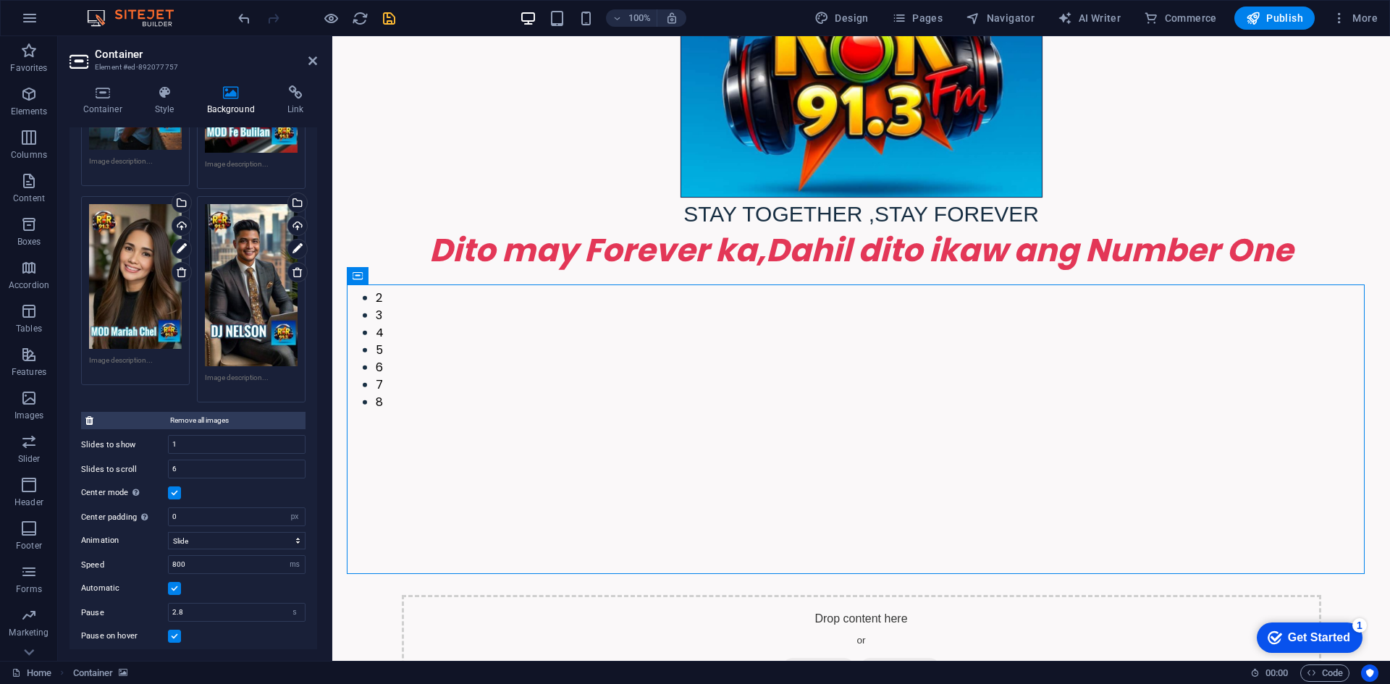
scroll to position [842, 0]
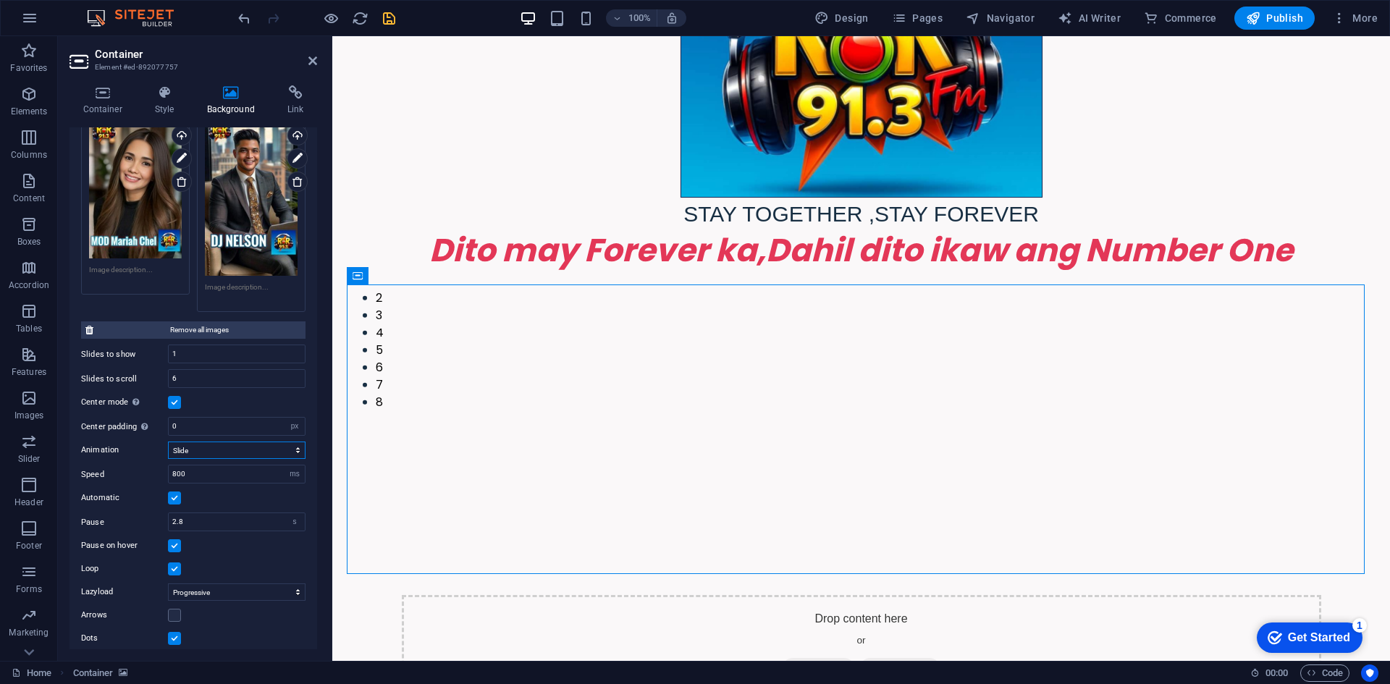
click at [291, 441] on select "Slide Fade" at bounding box center [237, 449] width 138 height 17
click at [219, 394] on div "Center mode Enables centered view with partial previous/next slide. Use with od…" at bounding box center [193, 402] width 224 height 17
click at [172, 103] on h4 "Style" at bounding box center [167, 100] width 52 height 30
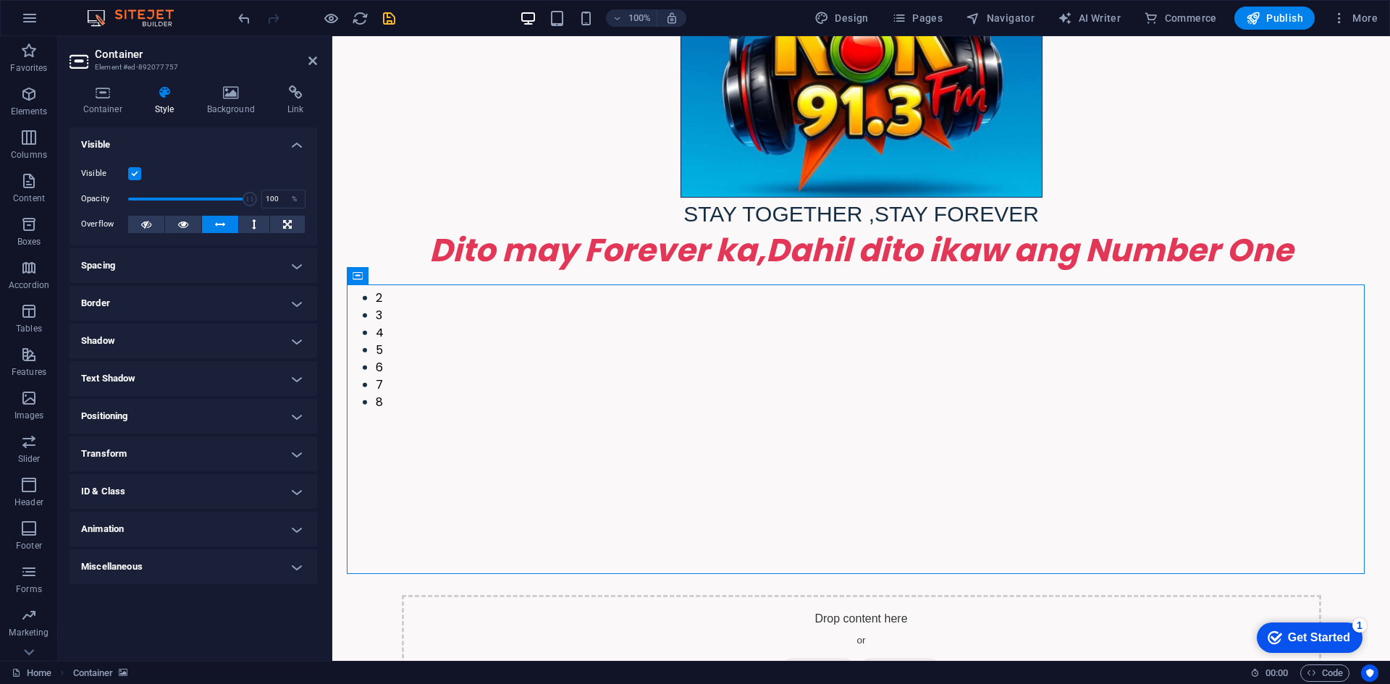
click at [397, 65] on figure "STAY TOGETHER ,STAY FOREVER" at bounding box center [860, 65] width 1057 height 330
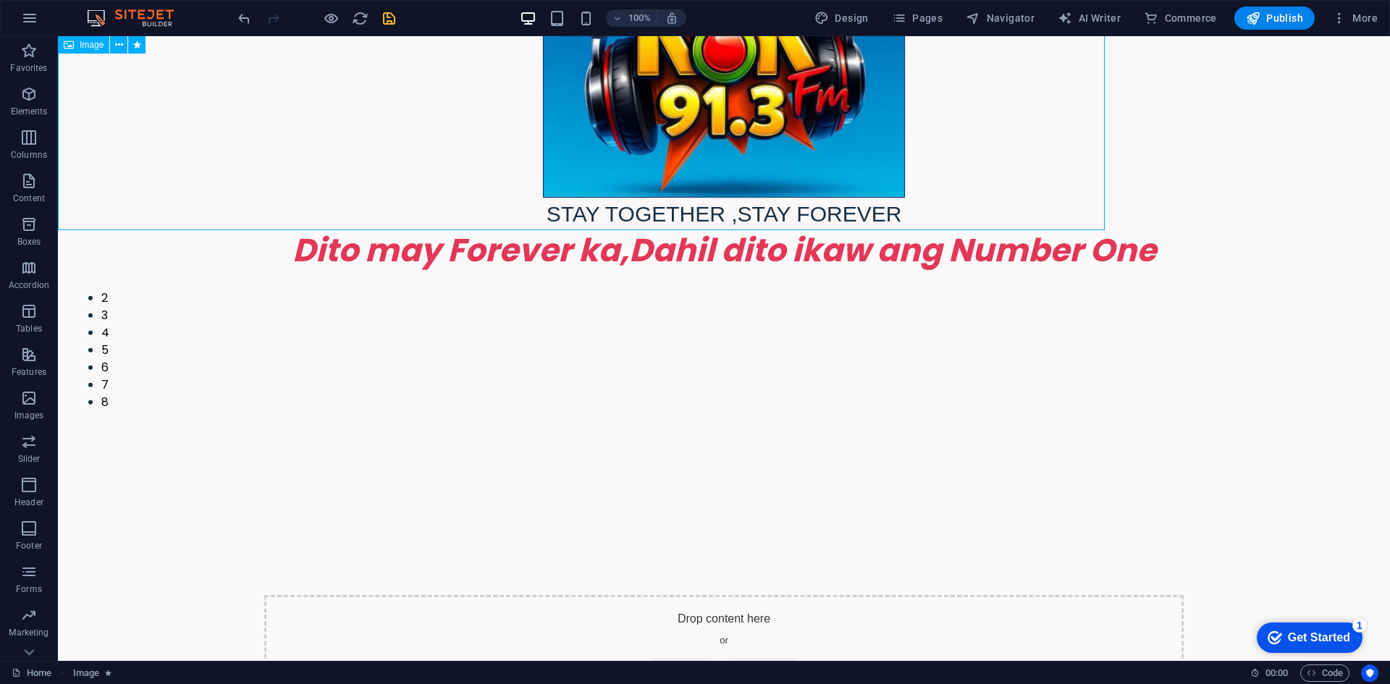
click at [444, 108] on figure "STAY TOGETHER ,STAY FOREVER" at bounding box center [724, 65] width 1332 height 330
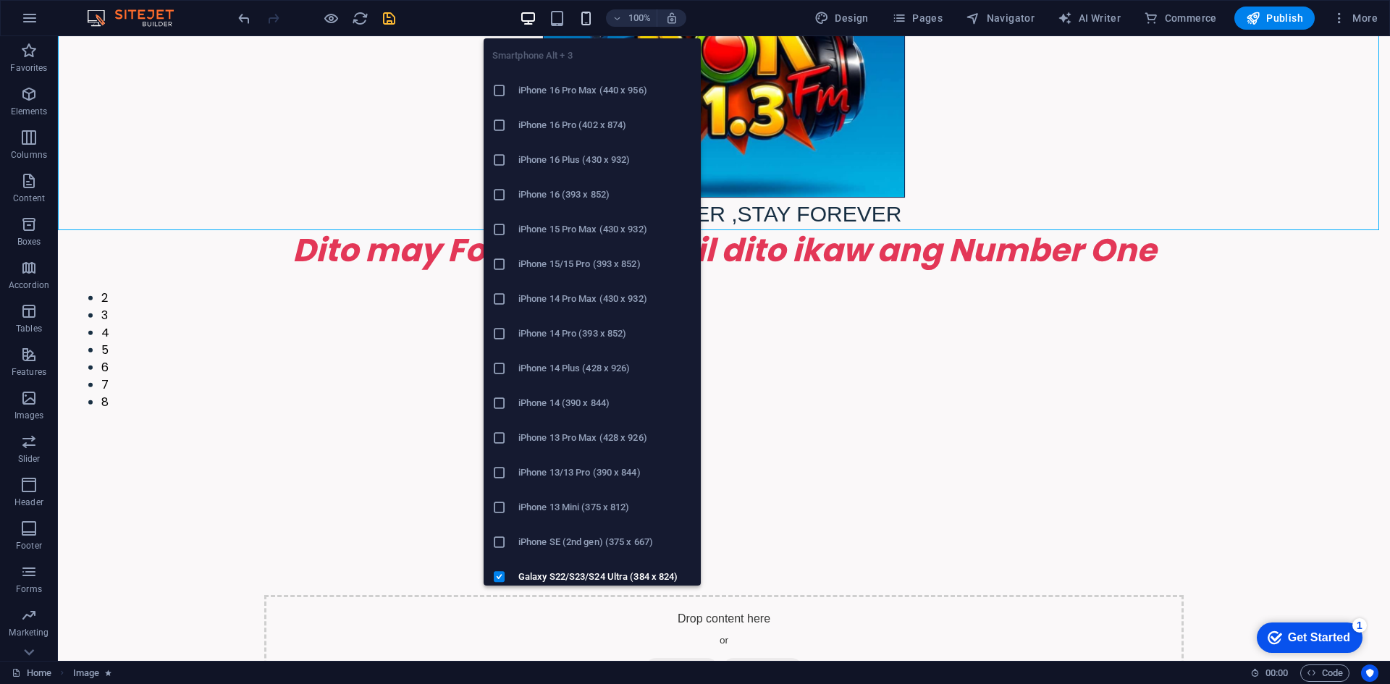
click at [586, 20] on icon "button" at bounding box center [586, 18] width 17 height 17
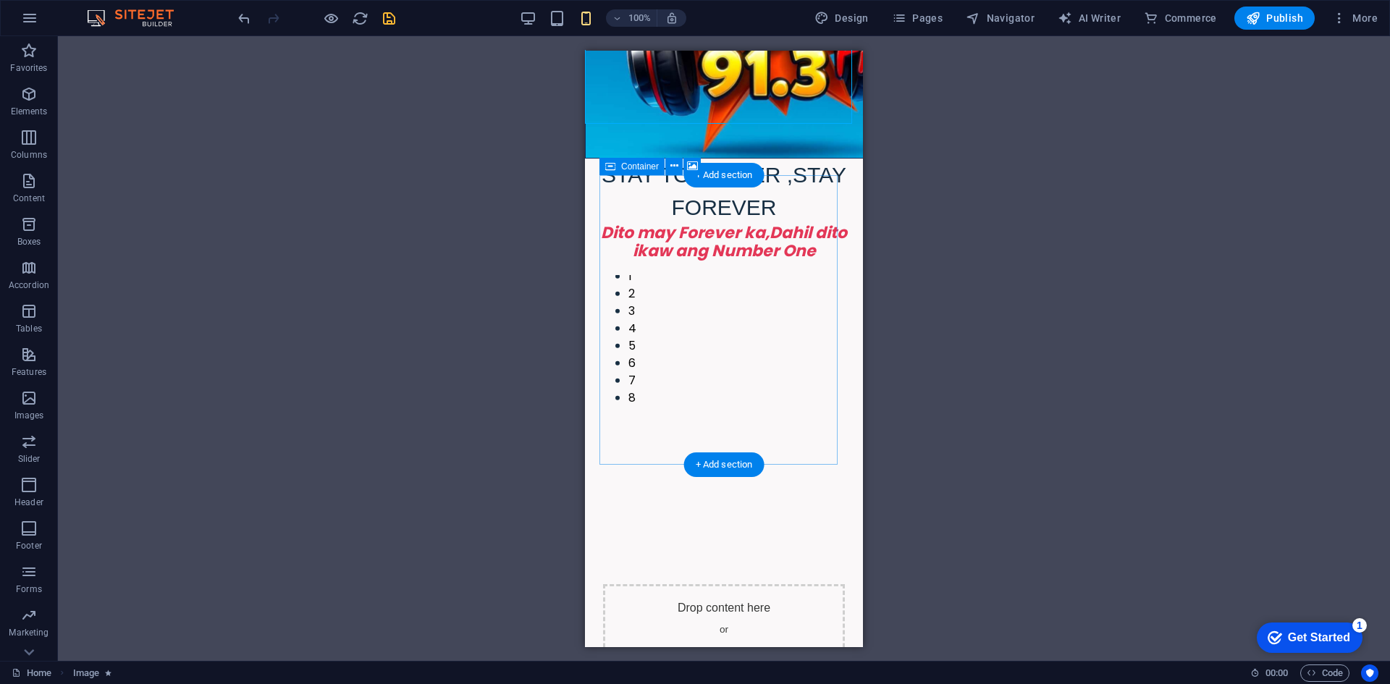
scroll to position [431, 0]
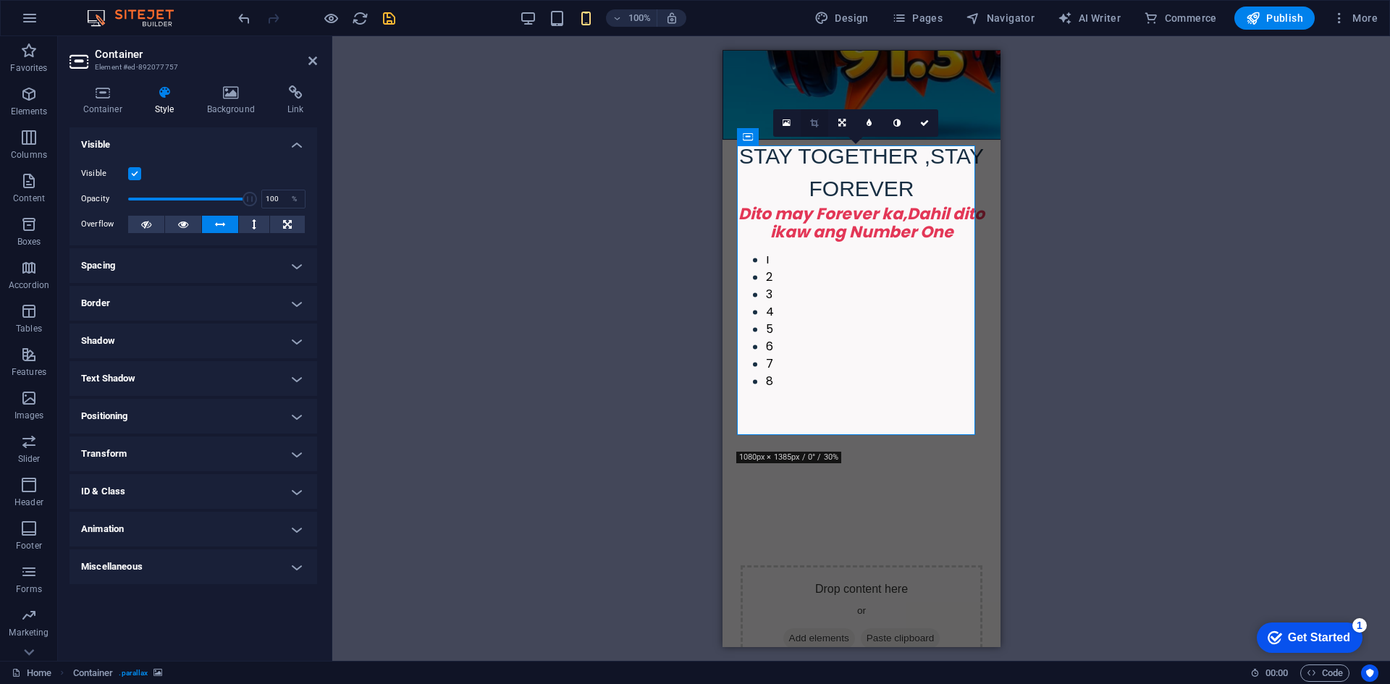
click at [811, 125] on icon at bounding box center [814, 123] width 8 height 9
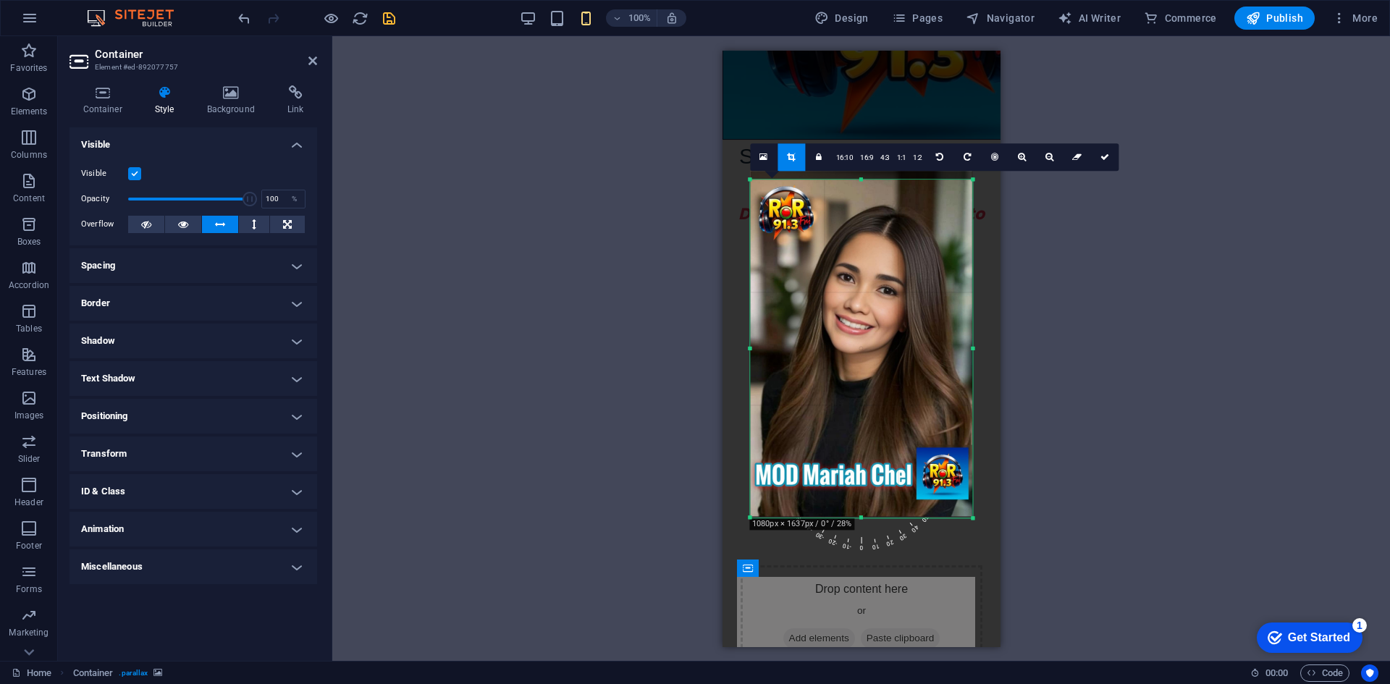
drag, startPoint x: 861, startPoint y: 176, endPoint x: 861, endPoint y: 185, distance: 8.7
click at [861, 185] on div "180 170 160 150 140 130 120 110 100 90 80 70 60 50 40 30 20 10 0 -10 -20 -30 -4…" at bounding box center [861, 348] width 222 height 338
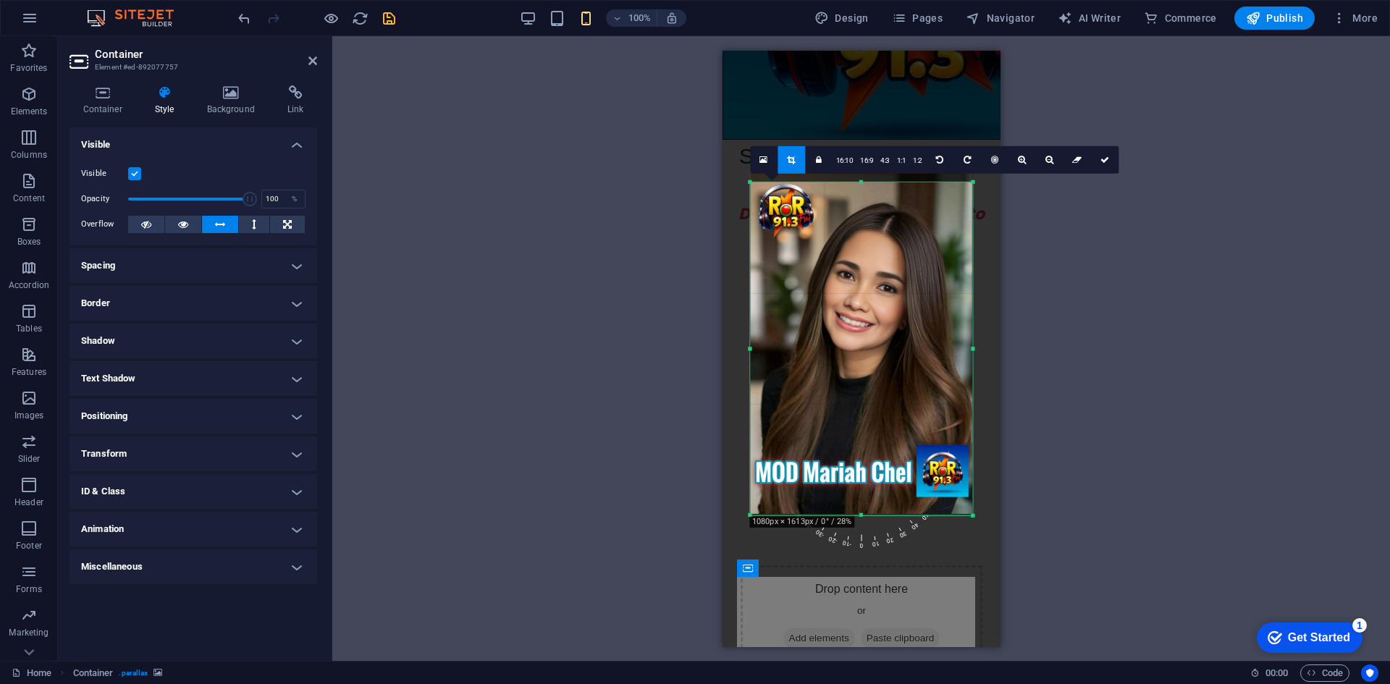
click at [861, 184] on div at bounding box center [861, 181] width 222 height 5
click at [1100, 161] on icon at bounding box center [1104, 160] width 9 height 9
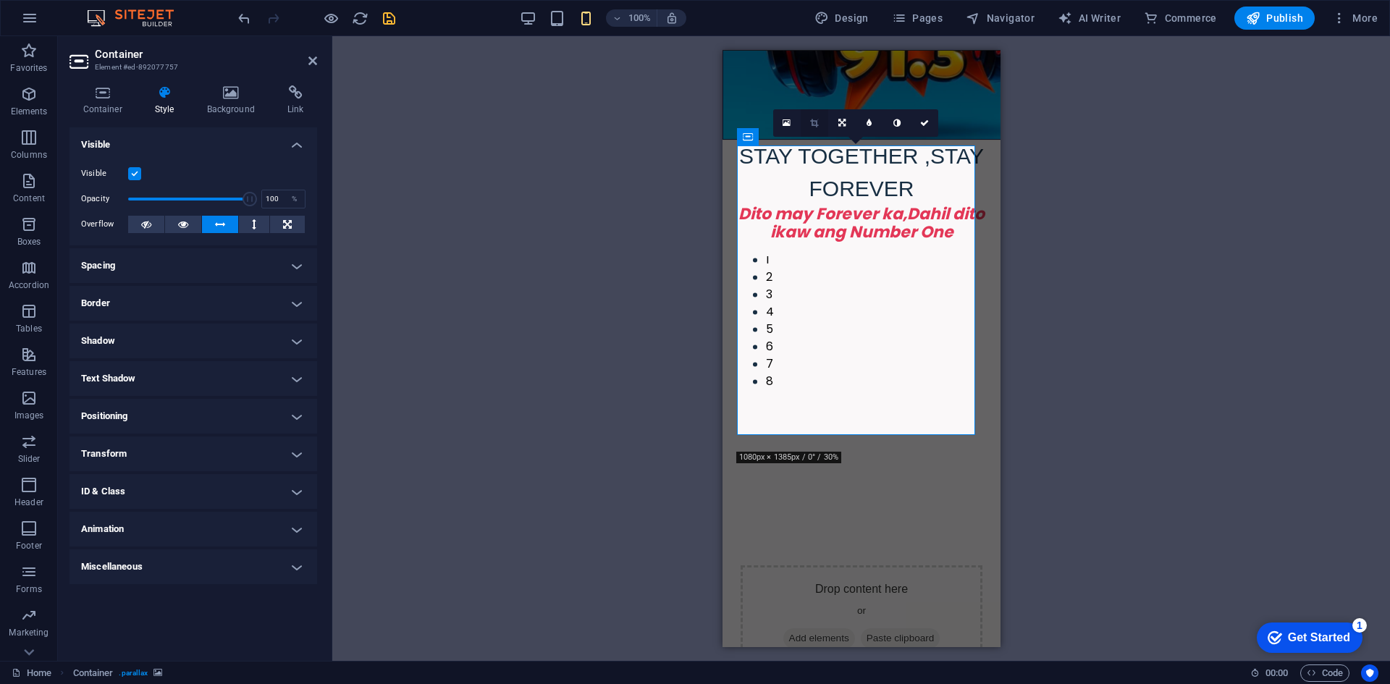
click at [813, 122] on icon at bounding box center [814, 123] width 8 height 9
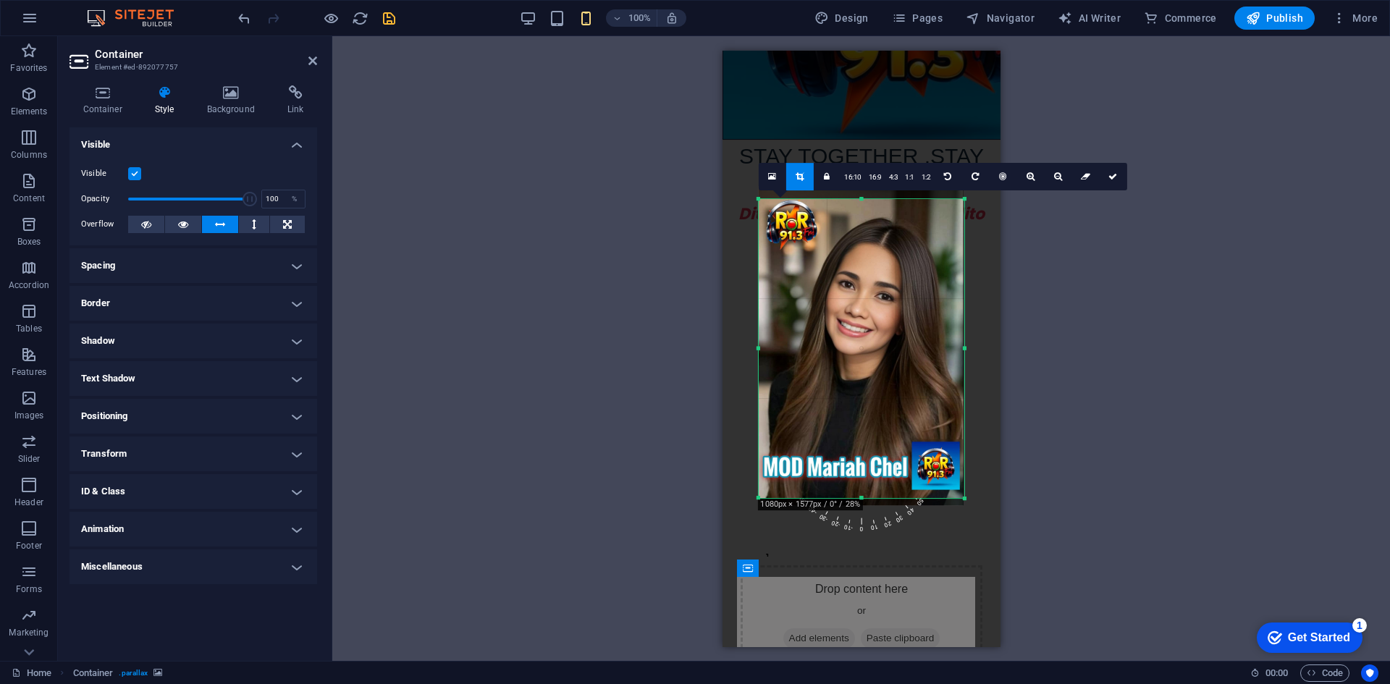
drag, startPoint x: 975, startPoint y: 513, endPoint x: 958, endPoint y: 481, distance: 36.9
click at [958, 481] on div "180 170 160 150 140 130 120 110 100 90 80 70 60 50 40 30 20 10 0 -10 -20 -30 -4…" at bounding box center [861, 349] width 206 height 300
click at [1111, 178] on icon at bounding box center [1112, 176] width 9 height 9
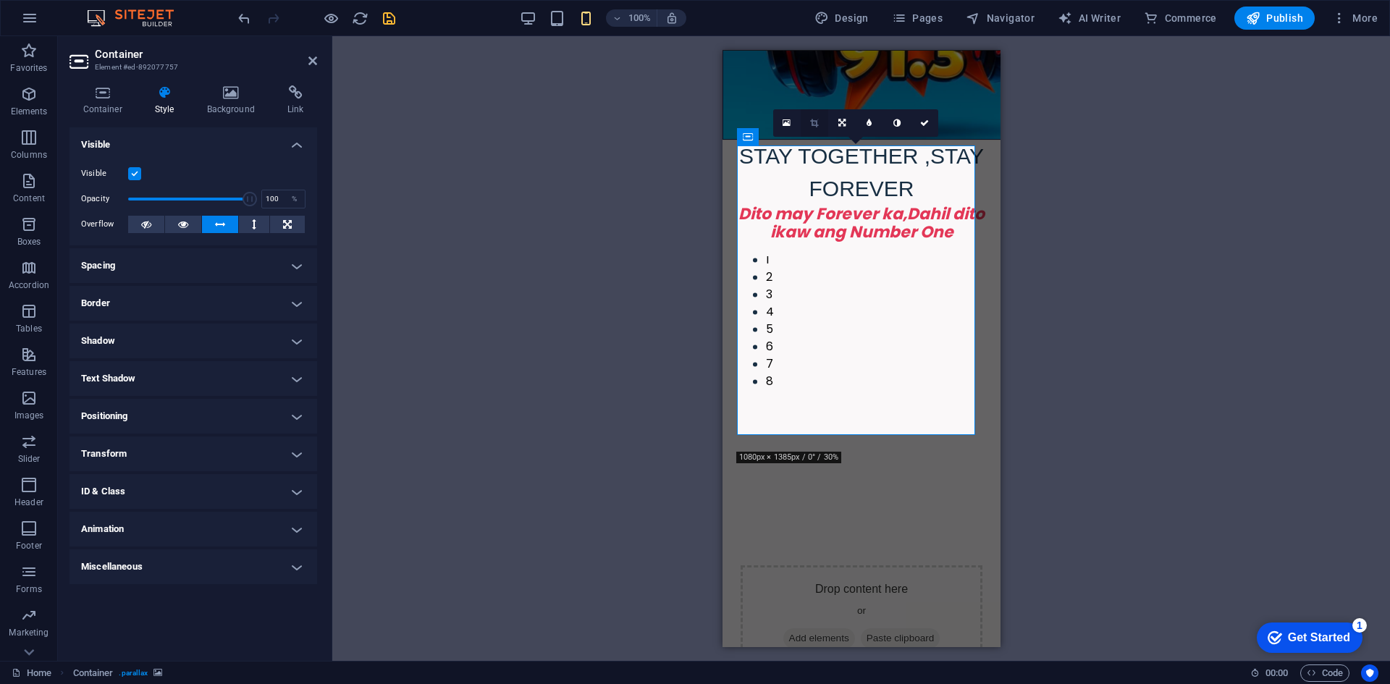
click at [815, 122] on icon at bounding box center [814, 123] width 8 height 9
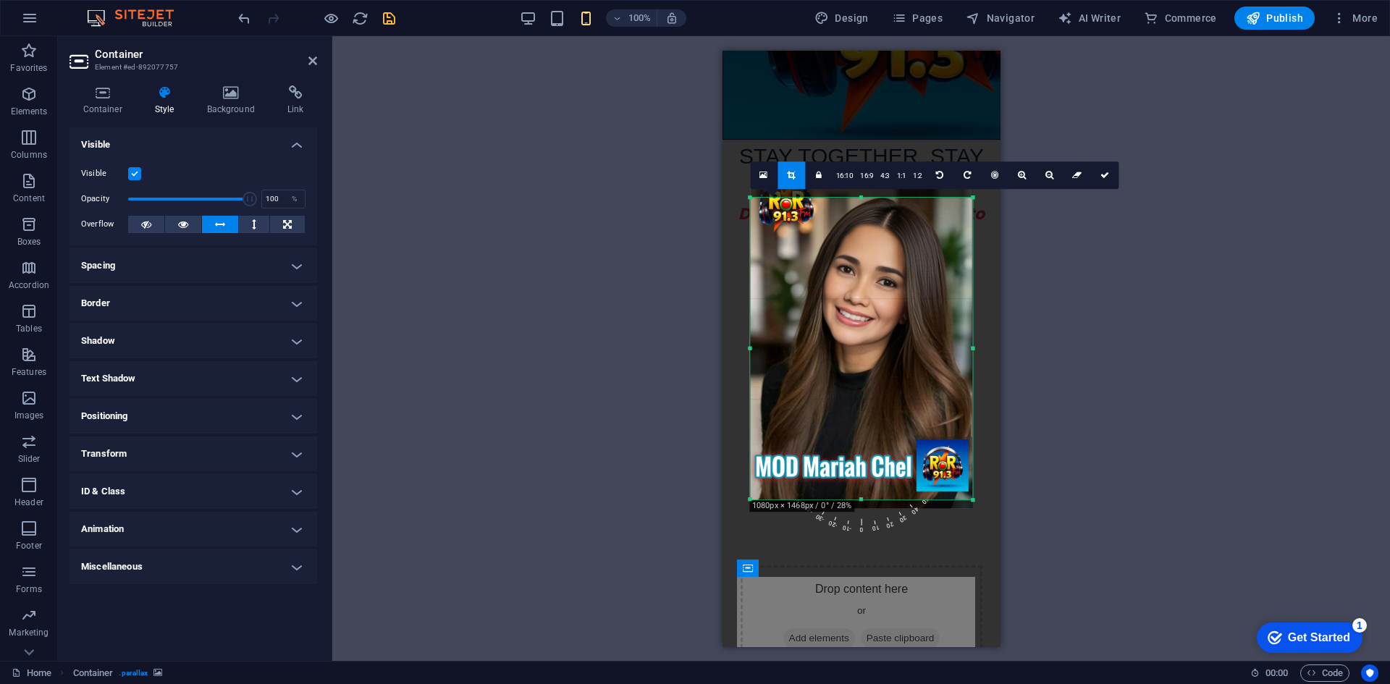
drag, startPoint x: 861, startPoint y: 187, endPoint x: 868, endPoint y: 208, distance: 22.0
click at [868, 208] on div "180 170 160 150 140 130 120 110 100 90 80 70 60 50 40 30 20 10 0 -10 -20 -30 -4…" at bounding box center [861, 349] width 222 height 303
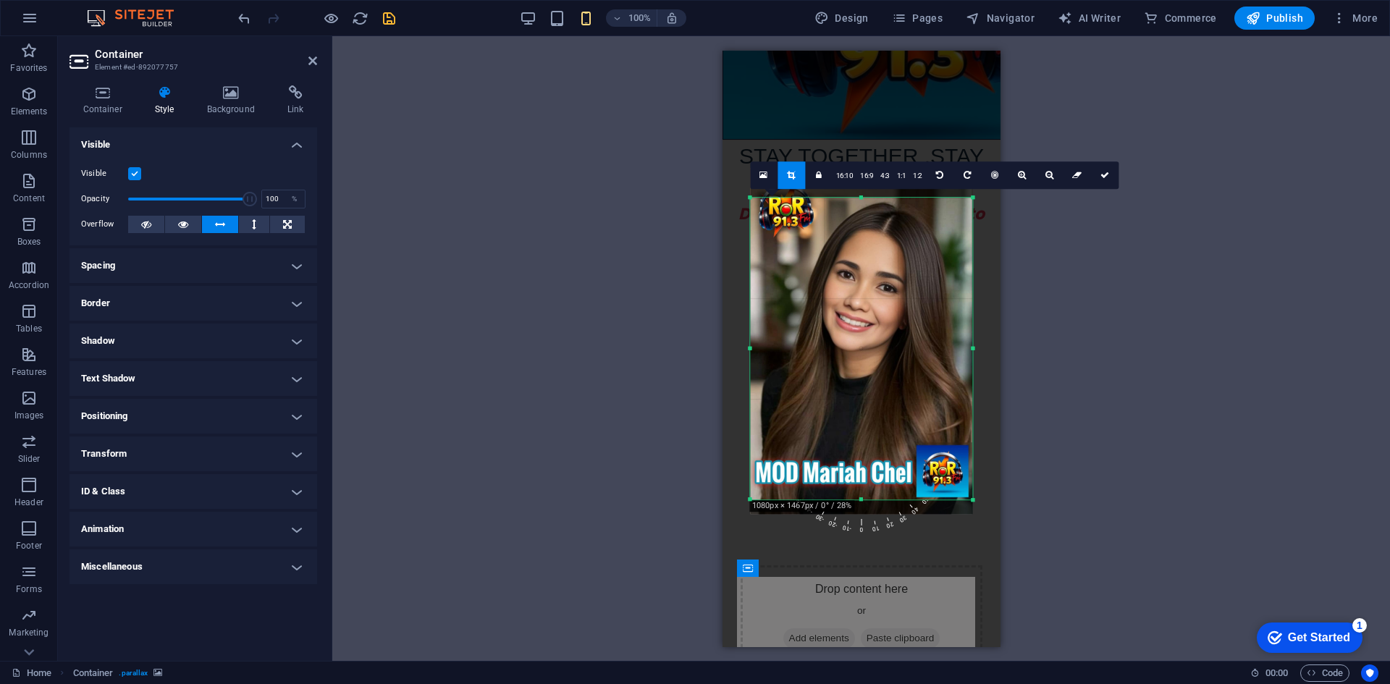
click at [843, 302] on div at bounding box center [861, 341] width 222 height 346
click at [1102, 174] on icon at bounding box center [1104, 175] width 9 height 9
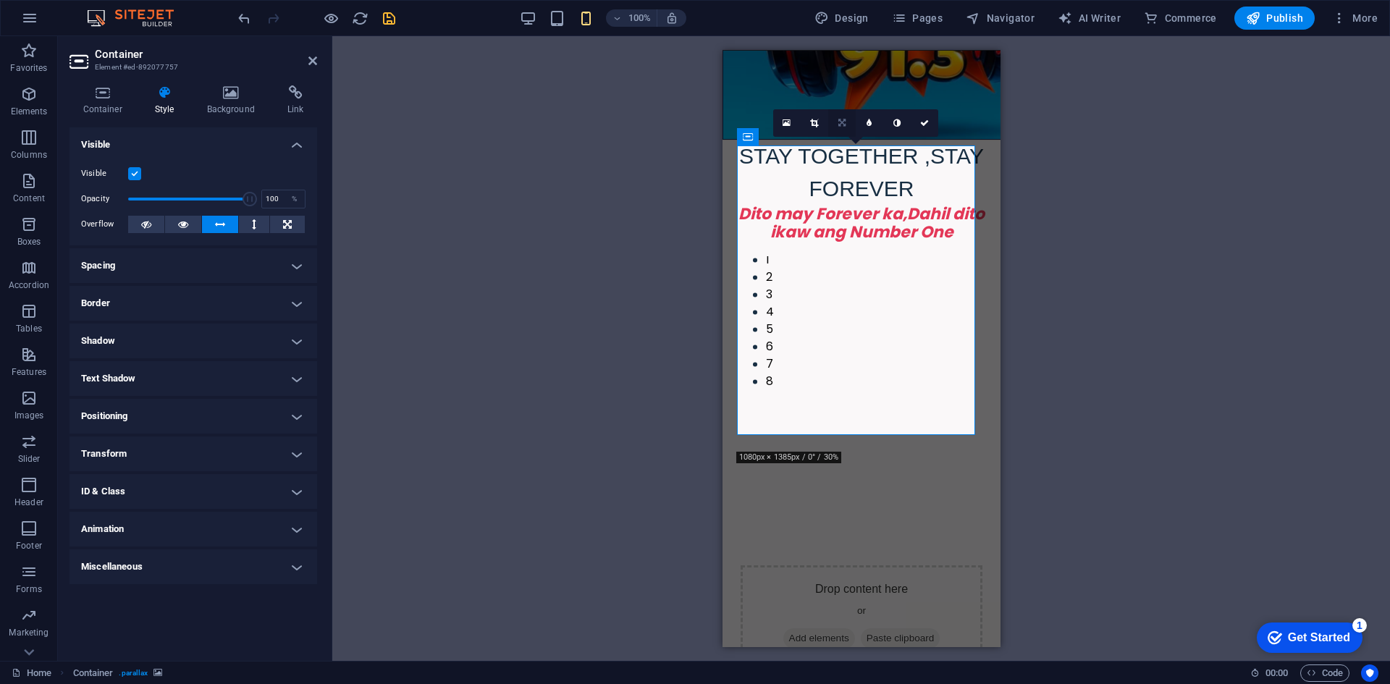
click at [840, 117] on link at bounding box center [842, 123] width 28 height 28
click at [837, 151] on icon at bounding box center [841, 150] width 9 height 9
click at [657, 174] on div "Drag here to replace the existing content. Press “Ctrl” if you want to create a…" at bounding box center [860, 348] width 1057 height 625
click at [923, 124] on icon at bounding box center [924, 123] width 9 height 9
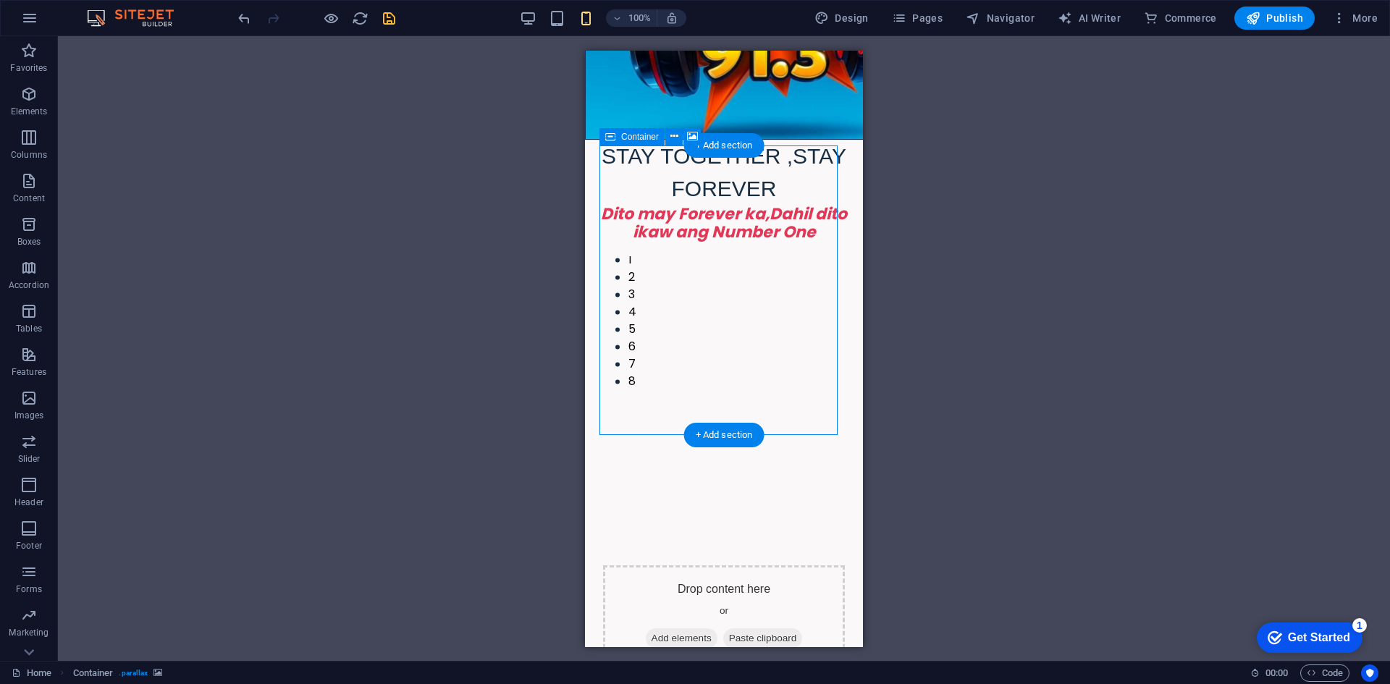
click at [646, 565] on div "Drop content here or Add elements Paste clipboard" at bounding box center [724, 616] width 242 height 103
click at [680, 565] on div "Drop content here or Add elements Paste clipboard" at bounding box center [724, 616] width 242 height 103
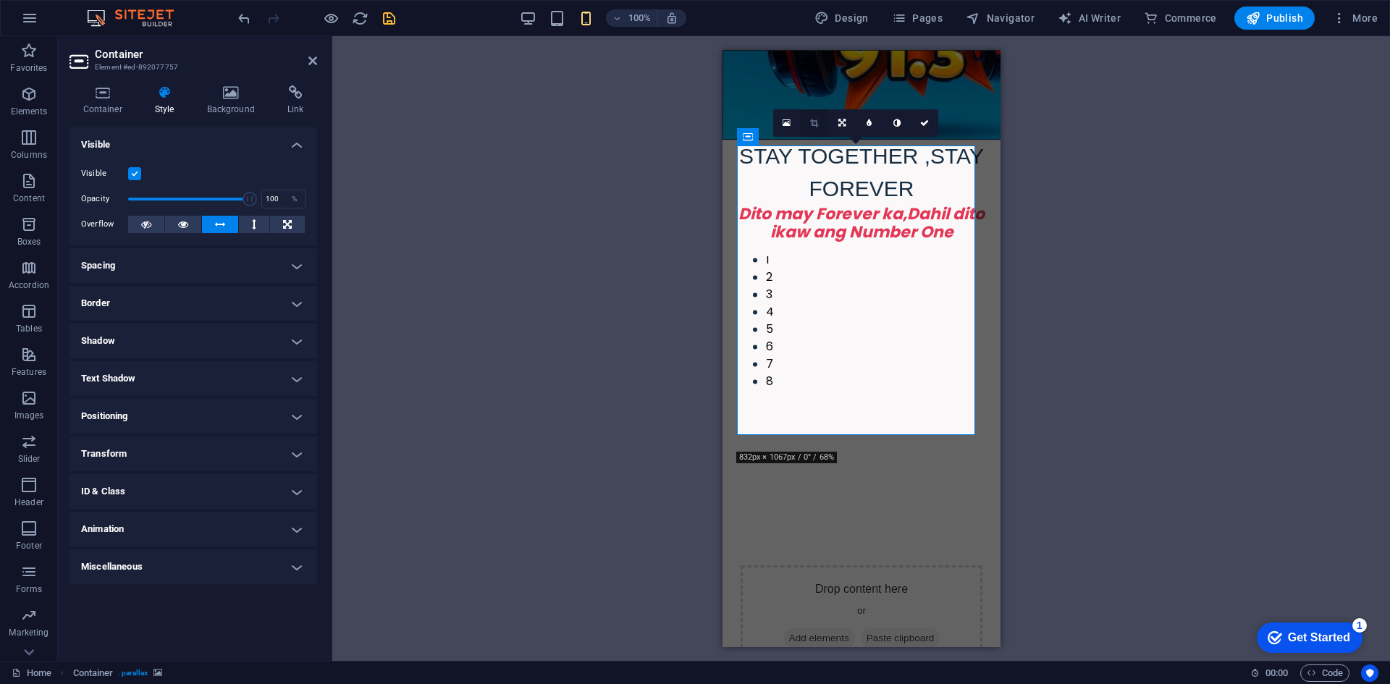
click at [811, 119] on icon at bounding box center [814, 123] width 8 height 9
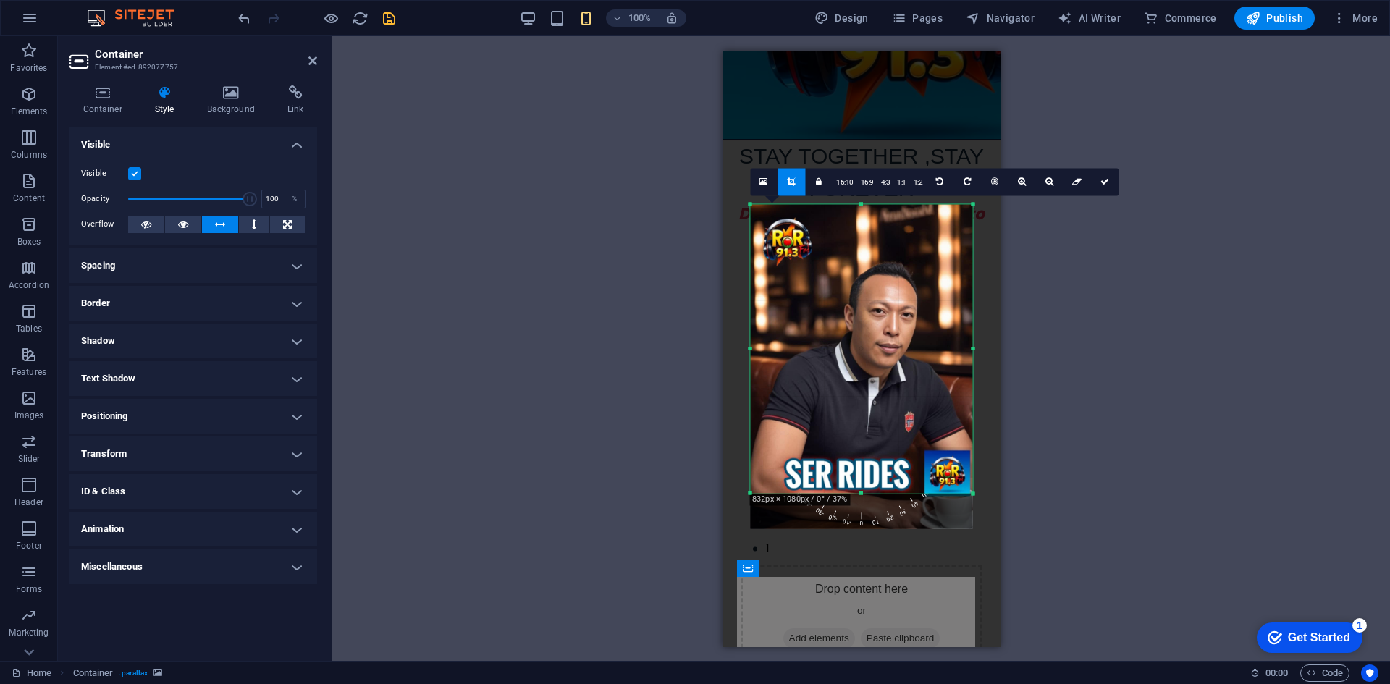
drag, startPoint x: 862, startPoint y: 433, endPoint x: 887, endPoint y: 555, distance: 124.9
click at [887, 555] on div "Drag here to replace the existing content. Press “Ctrl” if you want to create a…" at bounding box center [861, 349] width 278 height 596
click at [1100, 182] on icon at bounding box center [1104, 181] width 9 height 9
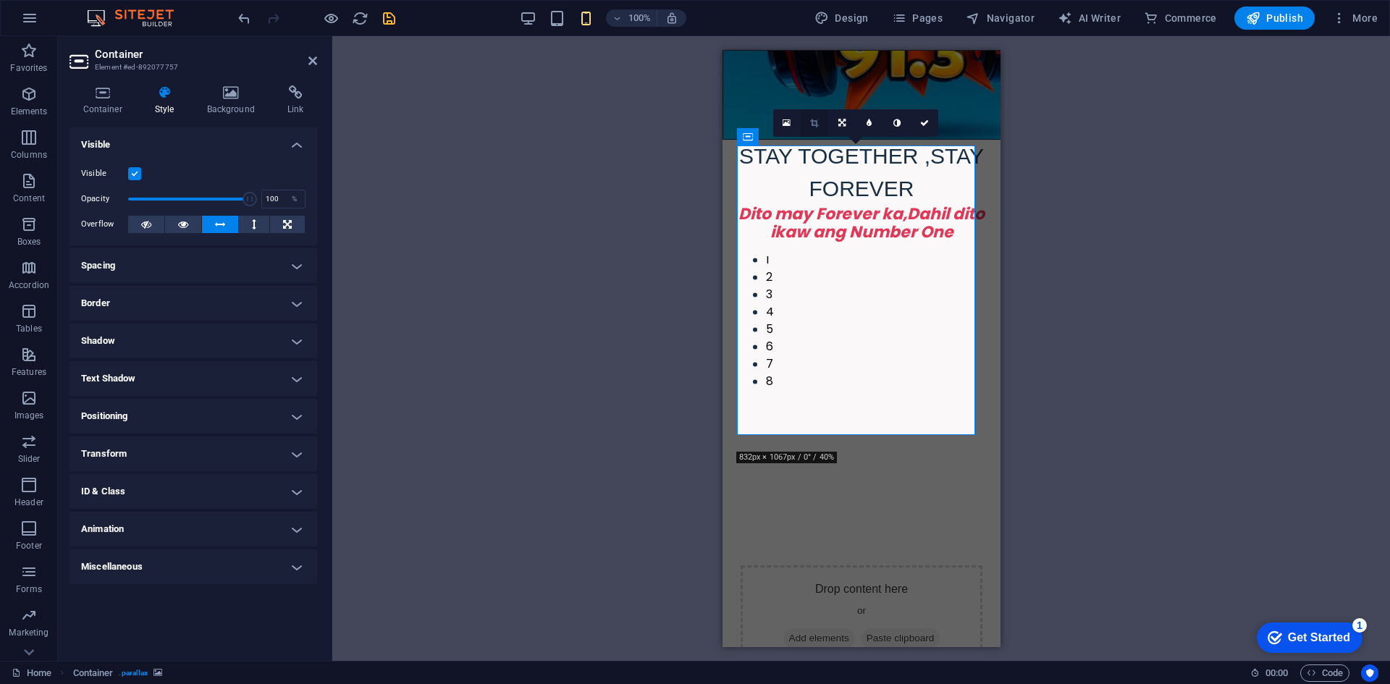
click at [813, 119] on icon at bounding box center [814, 123] width 8 height 9
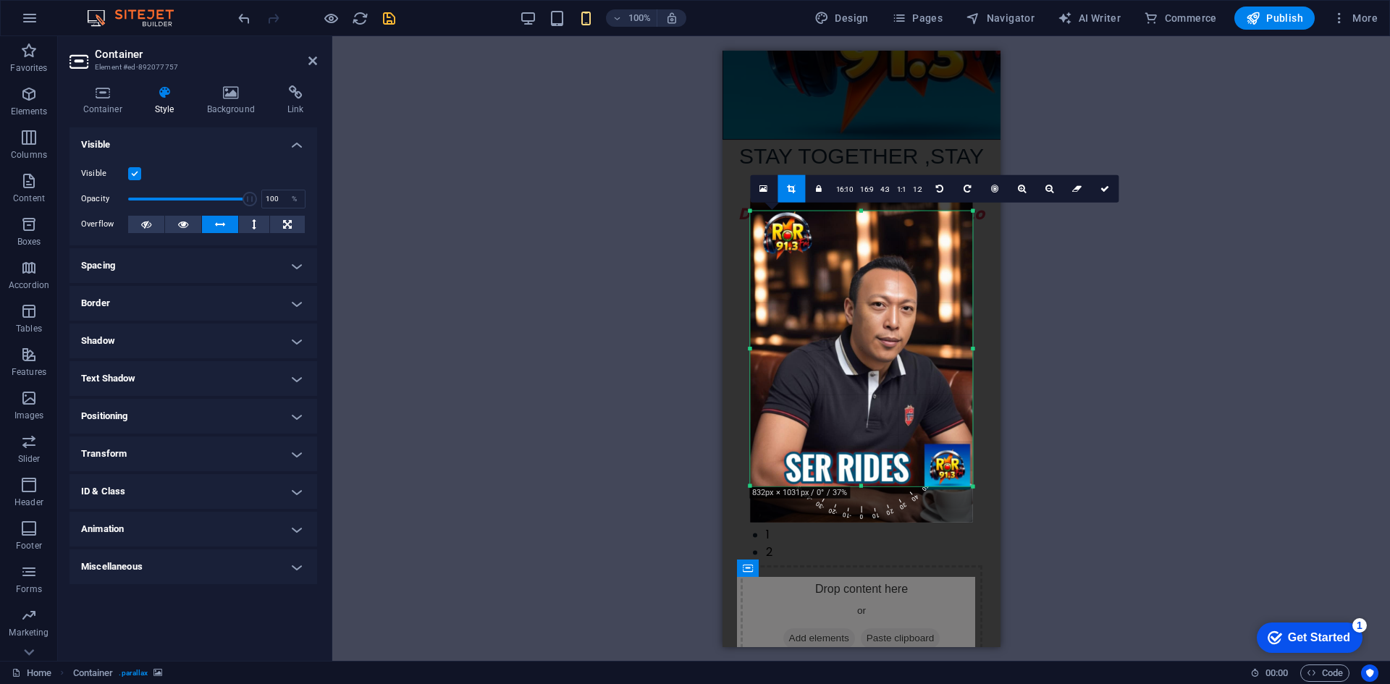
drag, startPoint x: 863, startPoint y: 201, endPoint x: 863, endPoint y: 214, distance: 13.0
click at [863, 214] on div "180 170 160 150 140 130 120 110 100 90 80 70 60 50 40 30 20 10 0 -10 -20 -30 -4…" at bounding box center [861, 349] width 222 height 276
click at [1103, 189] on icon at bounding box center [1104, 188] width 9 height 9
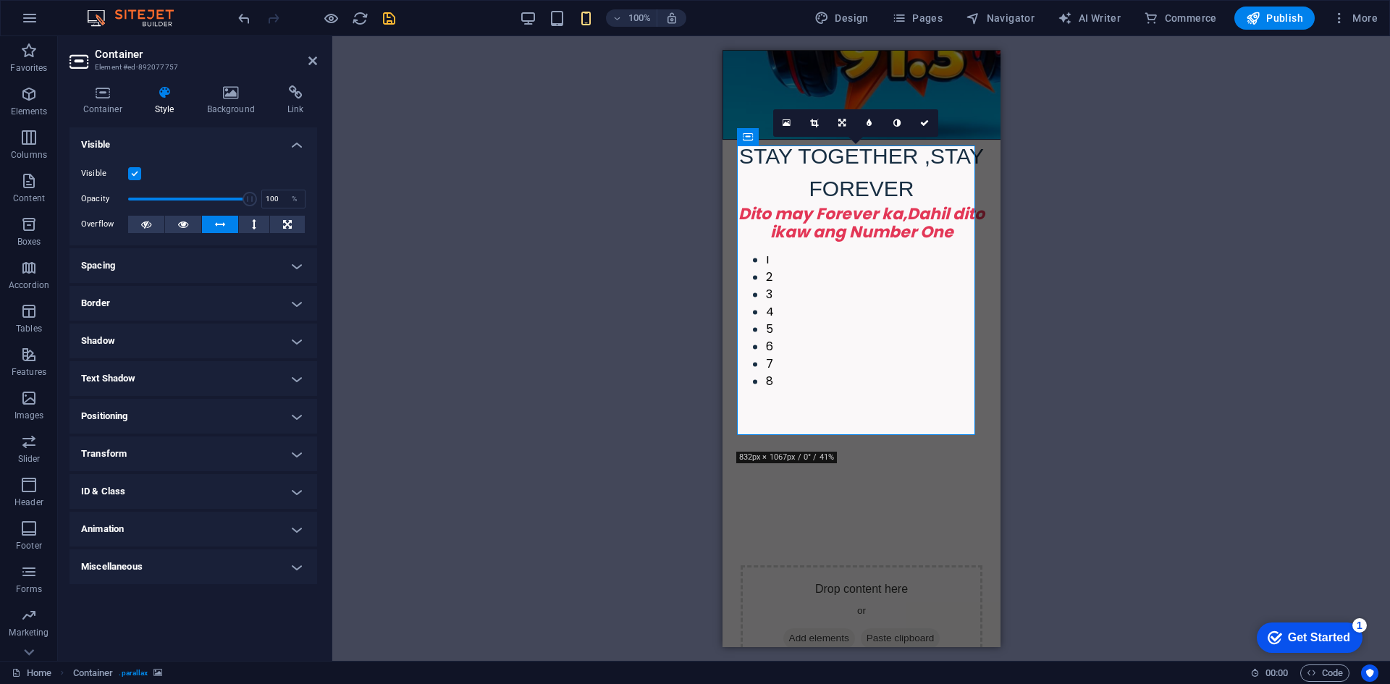
click at [840, 117] on link at bounding box center [842, 123] width 28 height 28
click at [841, 151] on icon at bounding box center [841, 150] width 9 height 9
click at [498, 250] on img "1/8" at bounding box center [379, 250] width 238 height 0
click at [843, 119] on icon at bounding box center [841, 123] width 9 height 9
click at [842, 150] on icon at bounding box center [841, 150] width 9 height 9
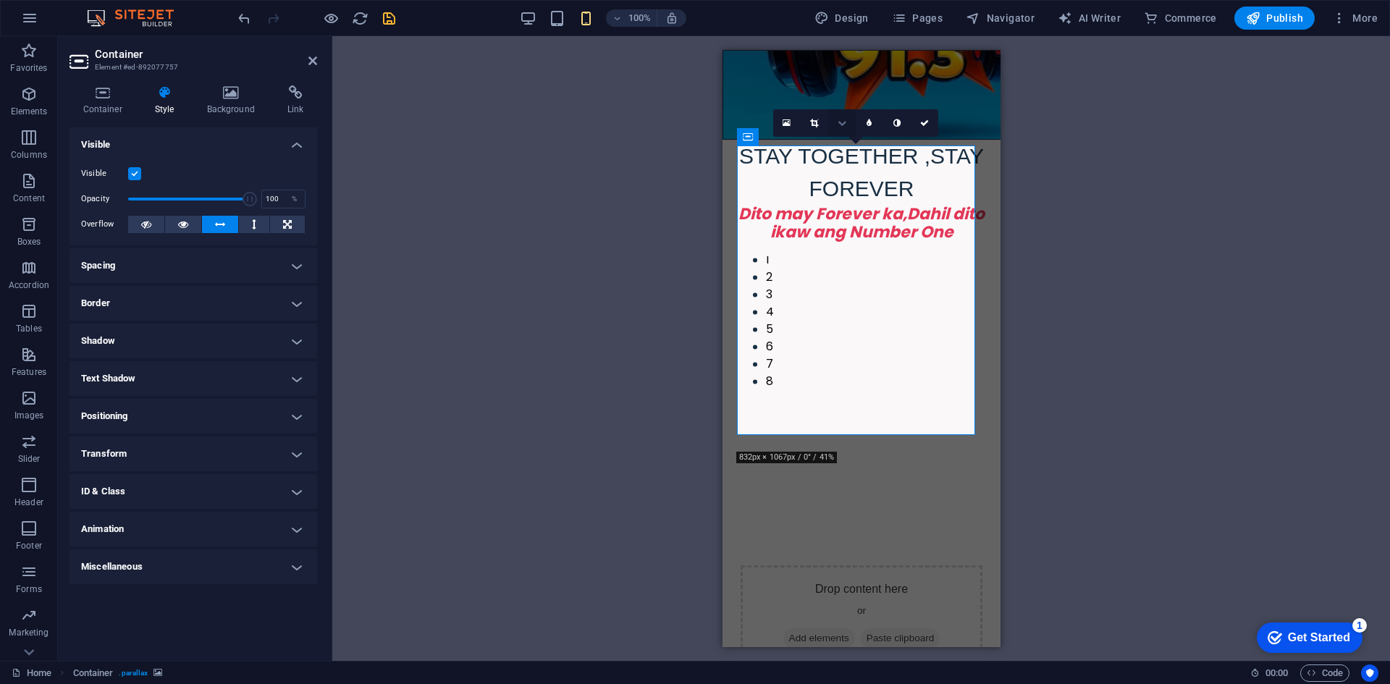
click at [842, 123] on icon at bounding box center [841, 123] width 9 height 9
click at [840, 148] on icon at bounding box center [841, 150] width 9 height 9
click at [498, 250] on img "1/8" at bounding box center [379, 250] width 238 height 0
click at [839, 124] on icon at bounding box center [841, 123] width 9 height 9
click at [842, 143] on link at bounding box center [842, 151] width 28 height 28
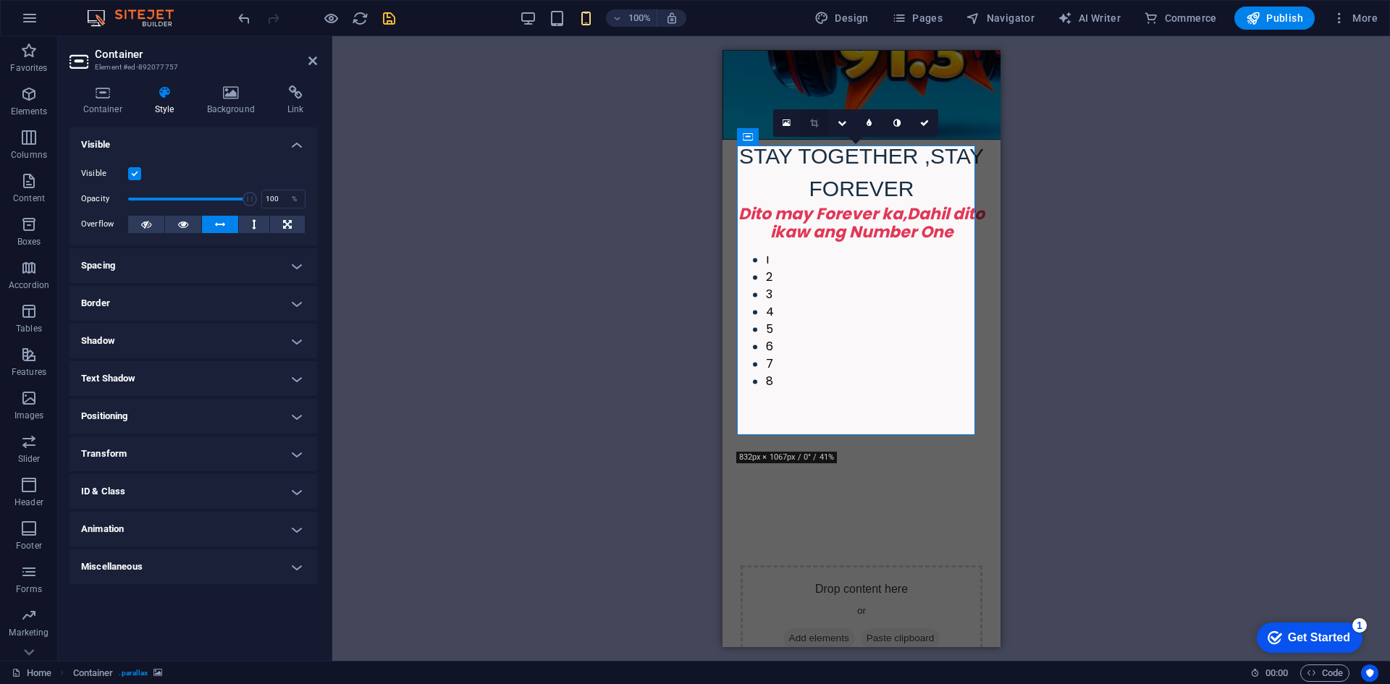
click at [818, 122] on icon at bounding box center [814, 123] width 8 height 9
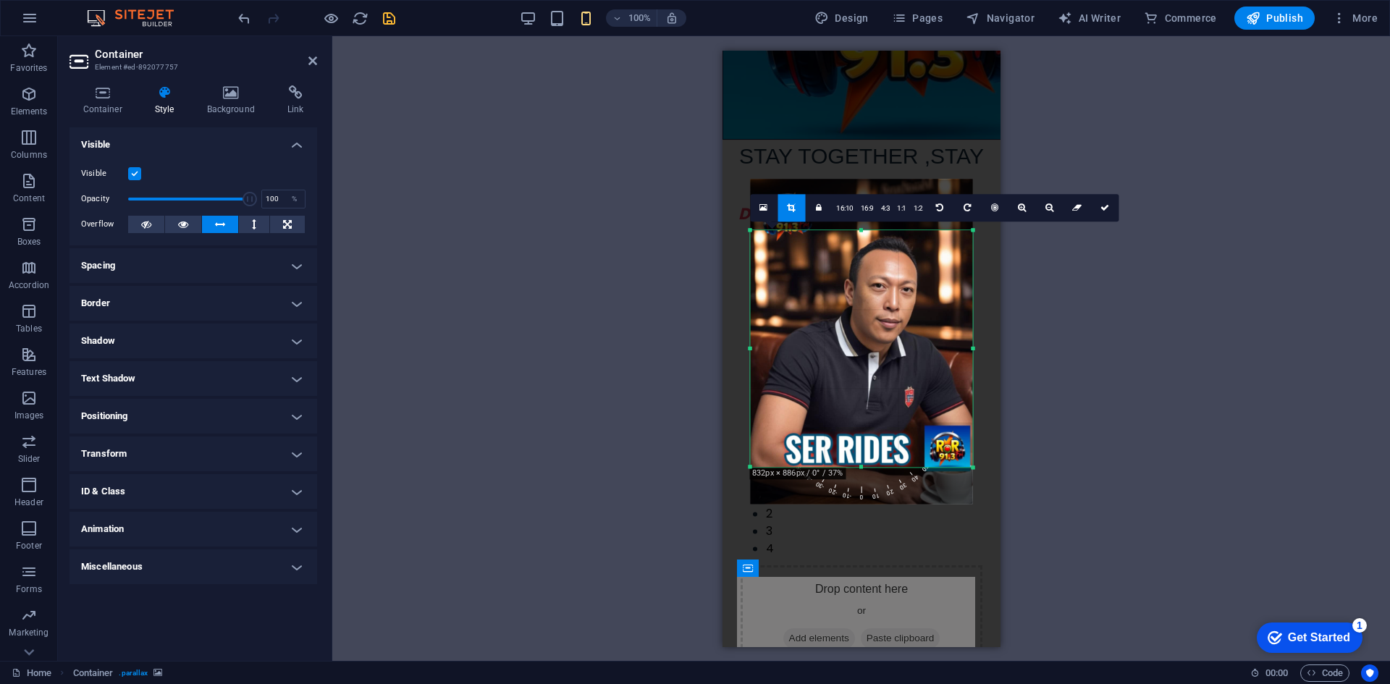
drag, startPoint x: 864, startPoint y: 212, endPoint x: 874, endPoint y: 250, distance: 39.5
click at [874, 250] on div "180 170 160 150 140 130 120 110 100 90 80 70 60 50 40 30 20 10 0 -10 -20 -30 -4…" at bounding box center [861, 348] width 222 height 237
click at [1100, 211] on icon at bounding box center [1104, 207] width 9 height 9
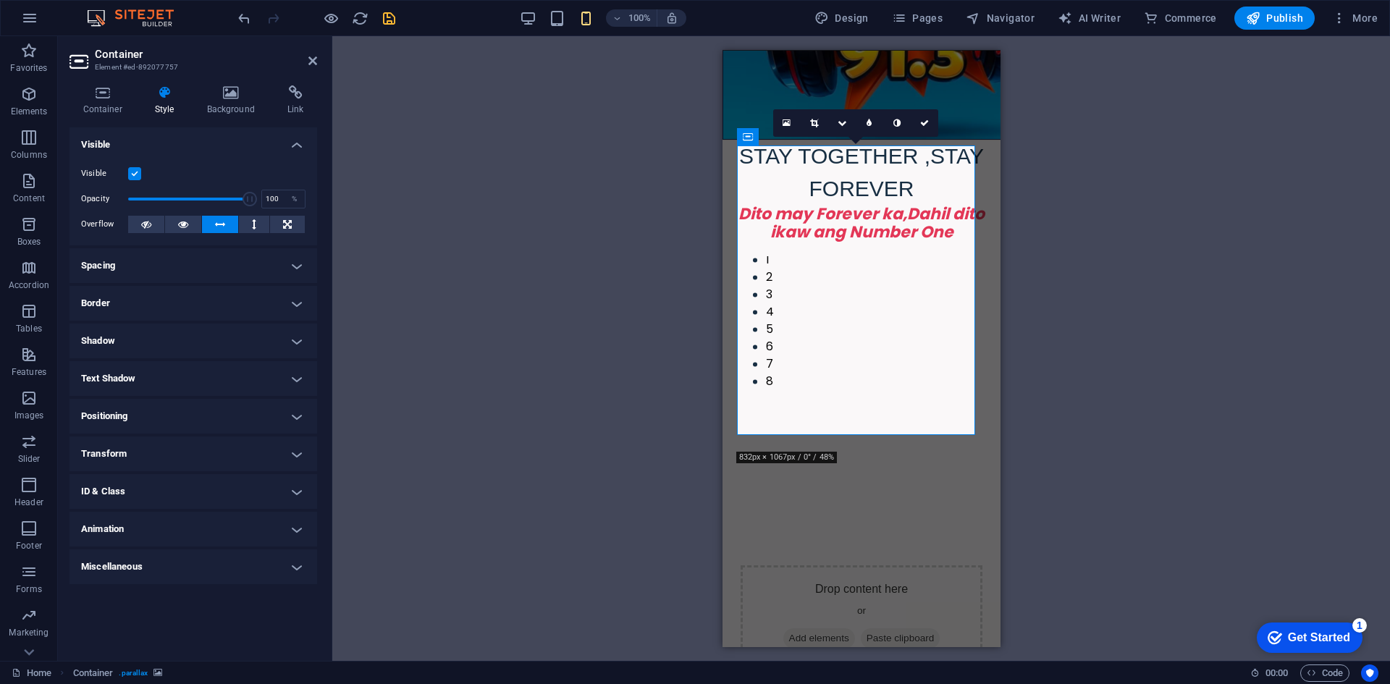
drag, startPoint x: 811, startPoint y: 116, endPoint x: 815, endPoint y: 127, distance: 11.7
click at [811, 118] on link at bounding box center [814, 123] width 28 height 28
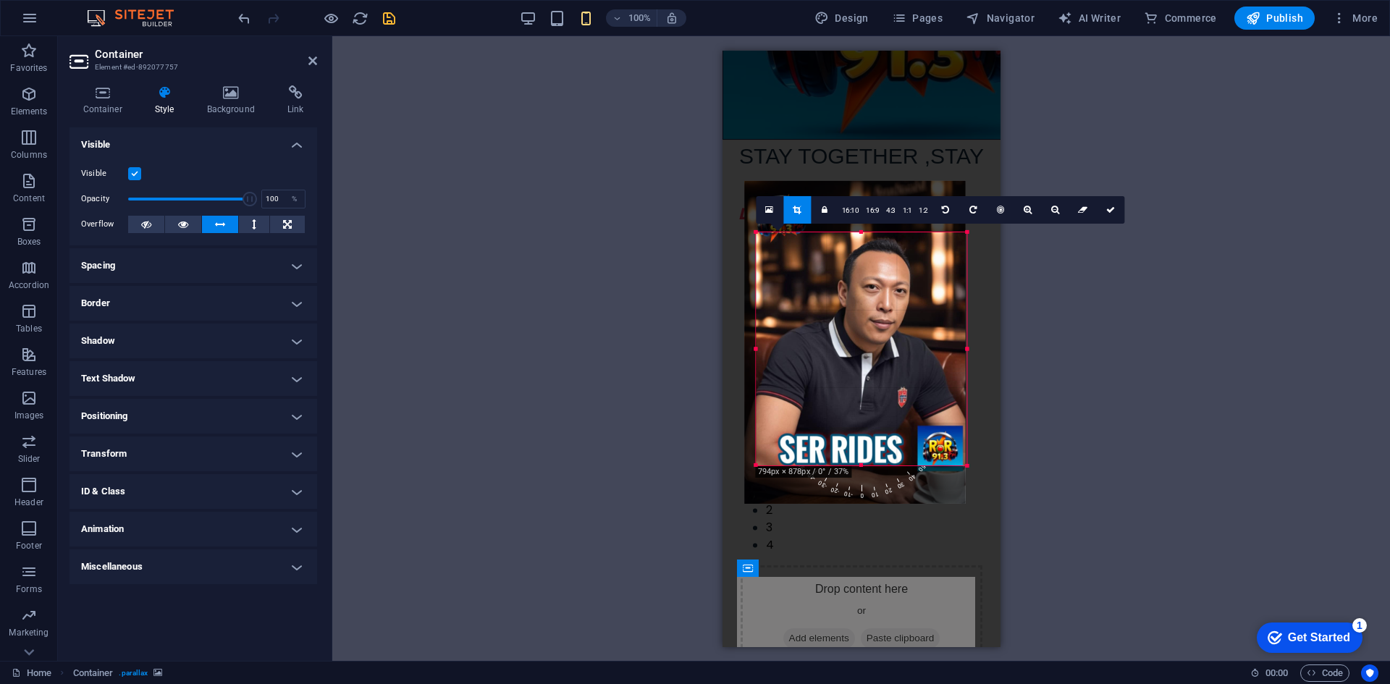
drag, startPoint x: 750, startPoint y: 467, endPoint x: 761, endPoint y: 463, distance: 12.1
click at [761, 463] on div "180 170 160 150 140 130 120 110 100 90 80 70 60 50 40 30 20 10 0 -10 -20 -30 -4…" at bounding box center [861, 348] width 211 height 233
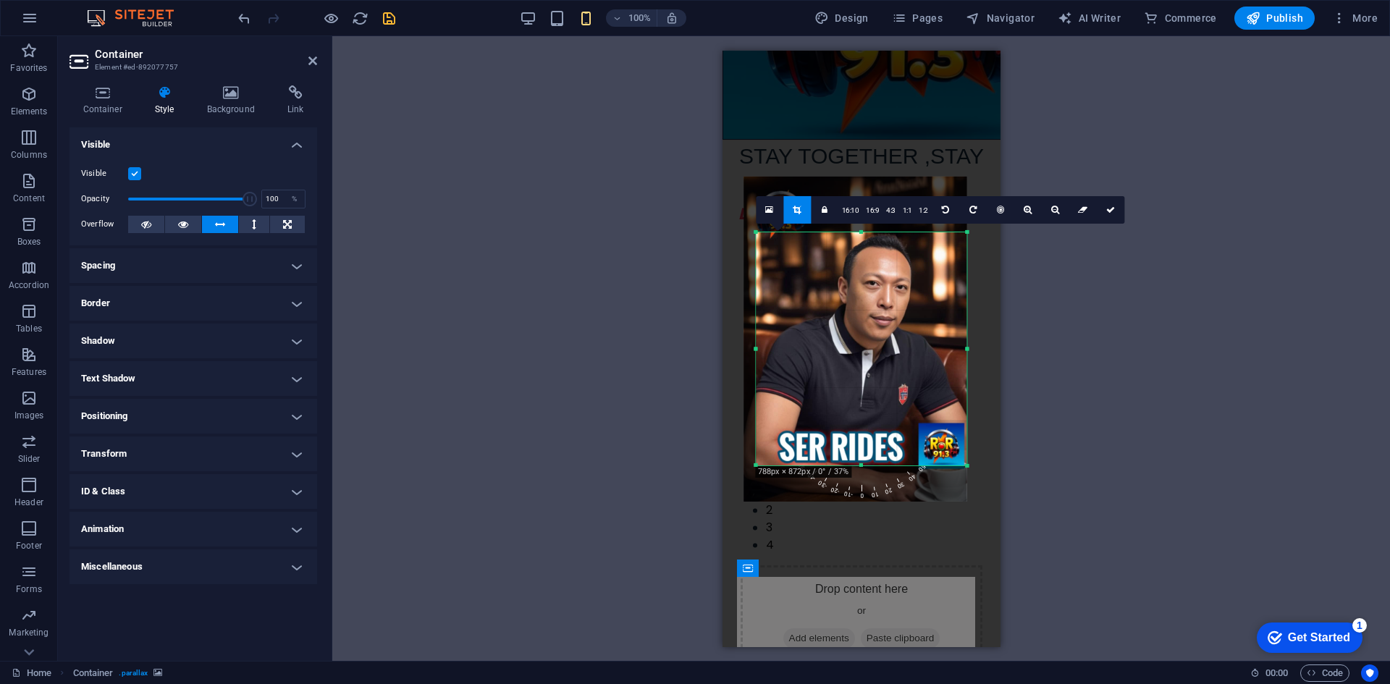
click at [824, 415] on div at bounding box center [855, 339] width 222 height 325
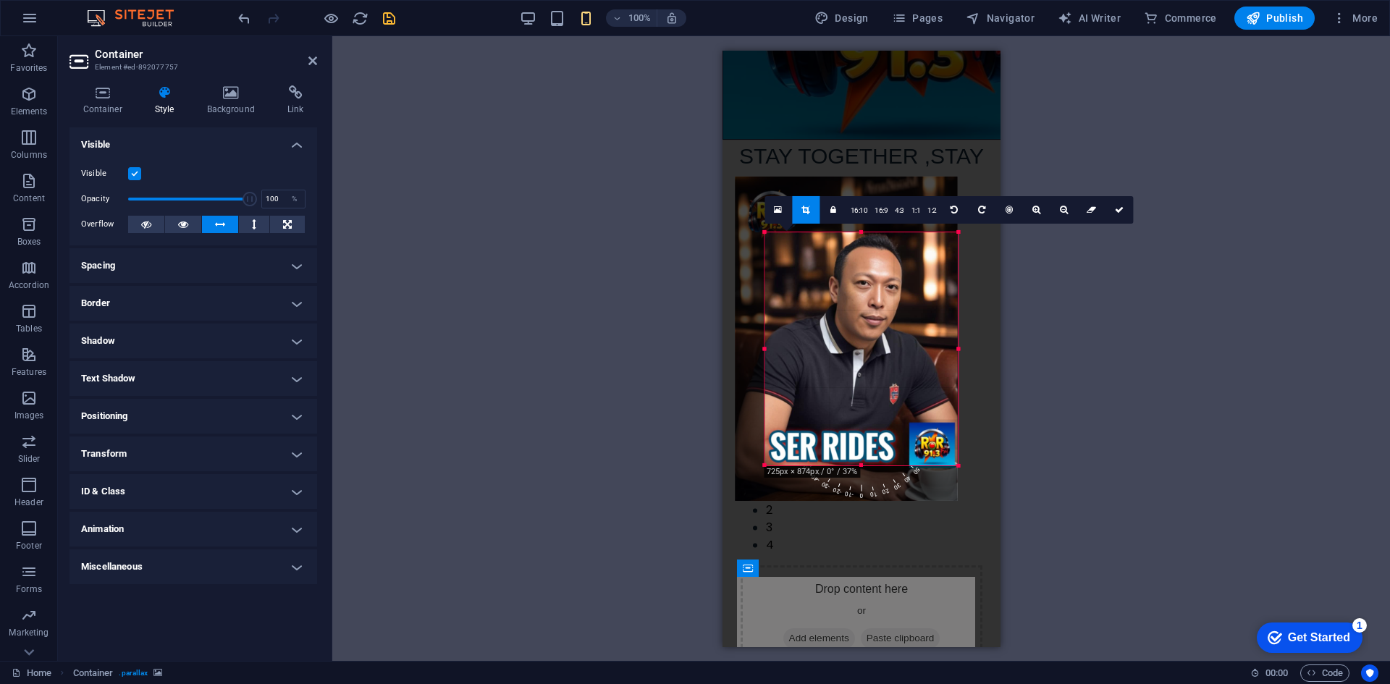
drag, startPoint x: 753, startPoint y: 350, endPoint x: 770, endPoint y: 355, distance: 18.1
click at [770, 355] on div "180 170 160 150 140 130 120 110 100 90 80 70 60 50 40 30 20 10 0 -10 -20 -30 -4…" at bounding box center [860, 348] width 193 height 233
drag, startPoint x: 1117, startPoint y: 208, endPoint x: 1090, endPoint y: 230, distance: 35.0
click at [1117, 208] on icon at bounding box center [1119, 209] width 9 height 9
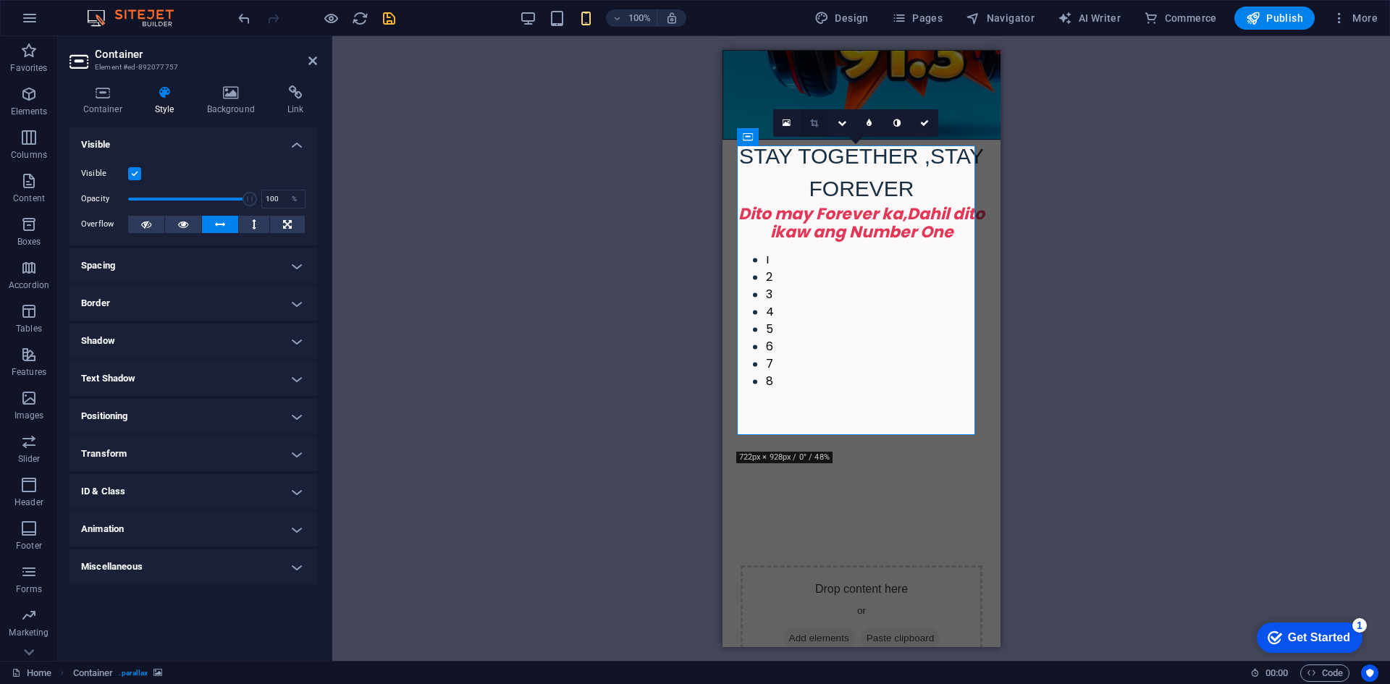
click at [811, 127] on link at bounding box center [814, 123] width 28 height 28
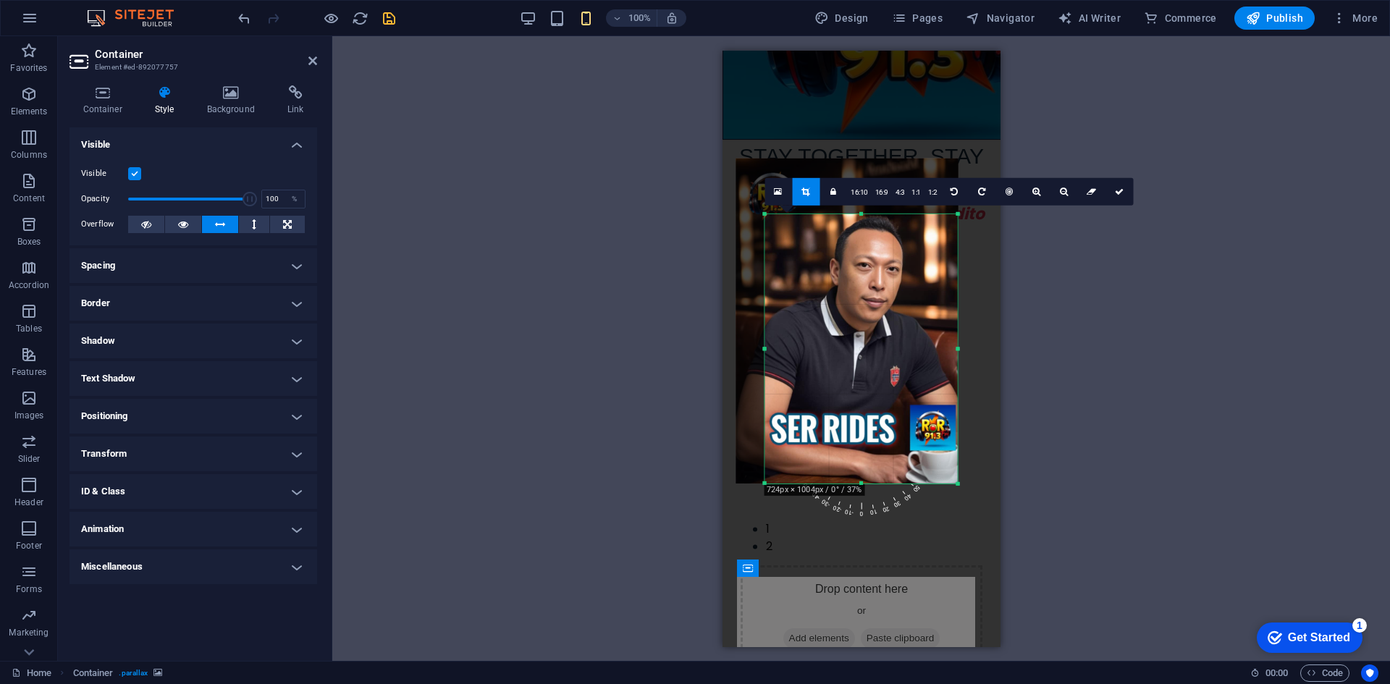
drag, startPoint x: 861, startPoint y: 465, endPoint x: 864, endPoint y: 500, distance: 35.6
click at [864, 483] on div "180 170 160 150 140 130 120 110 100 90 80 70 60 50 40 30 20 10 0 -10 -20 -30 -4…" at bounding box center [860, 348] width 193 height 269
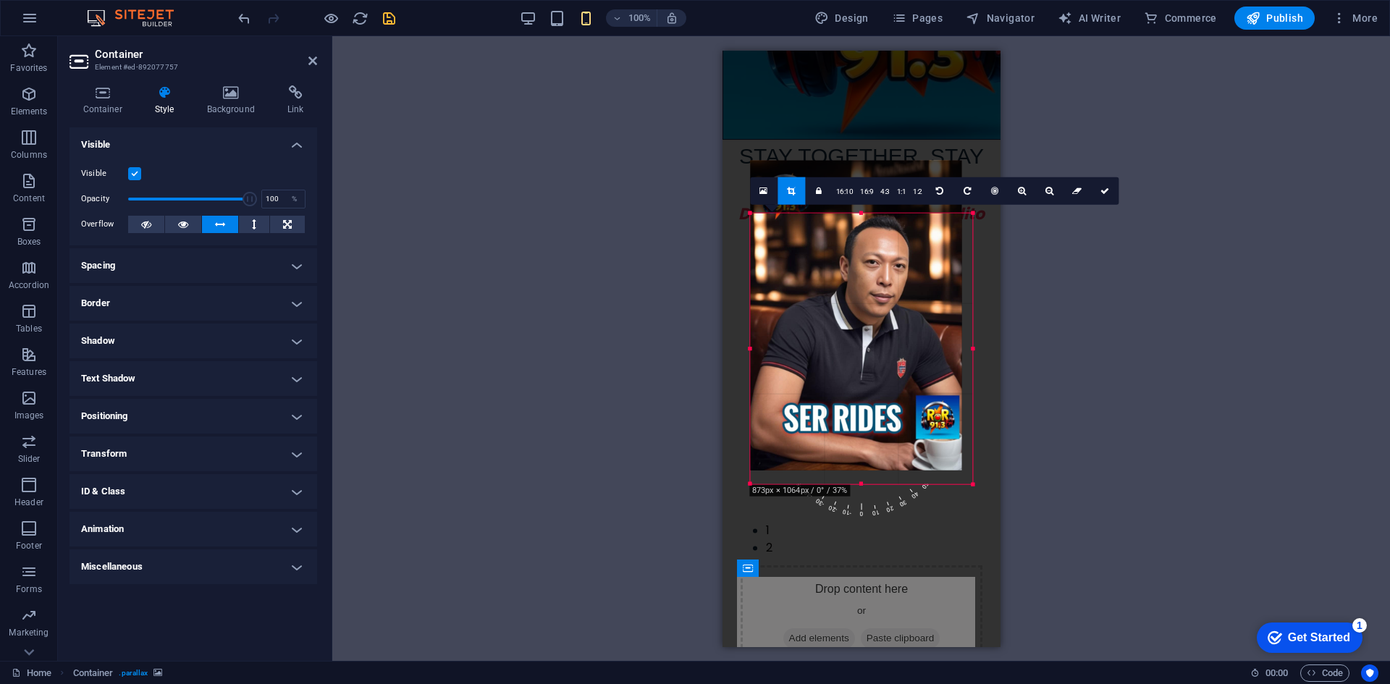
drag, startPoint x: 743, startPoint y: 339, endPoint x: 730, endPoint y: 339, distance: 13.0
click at [730, 339] on div "Drag here to replace the existing content. Press “Ctrl” if you want to create a…" at bounding box center [861, 349] width 278 height 596
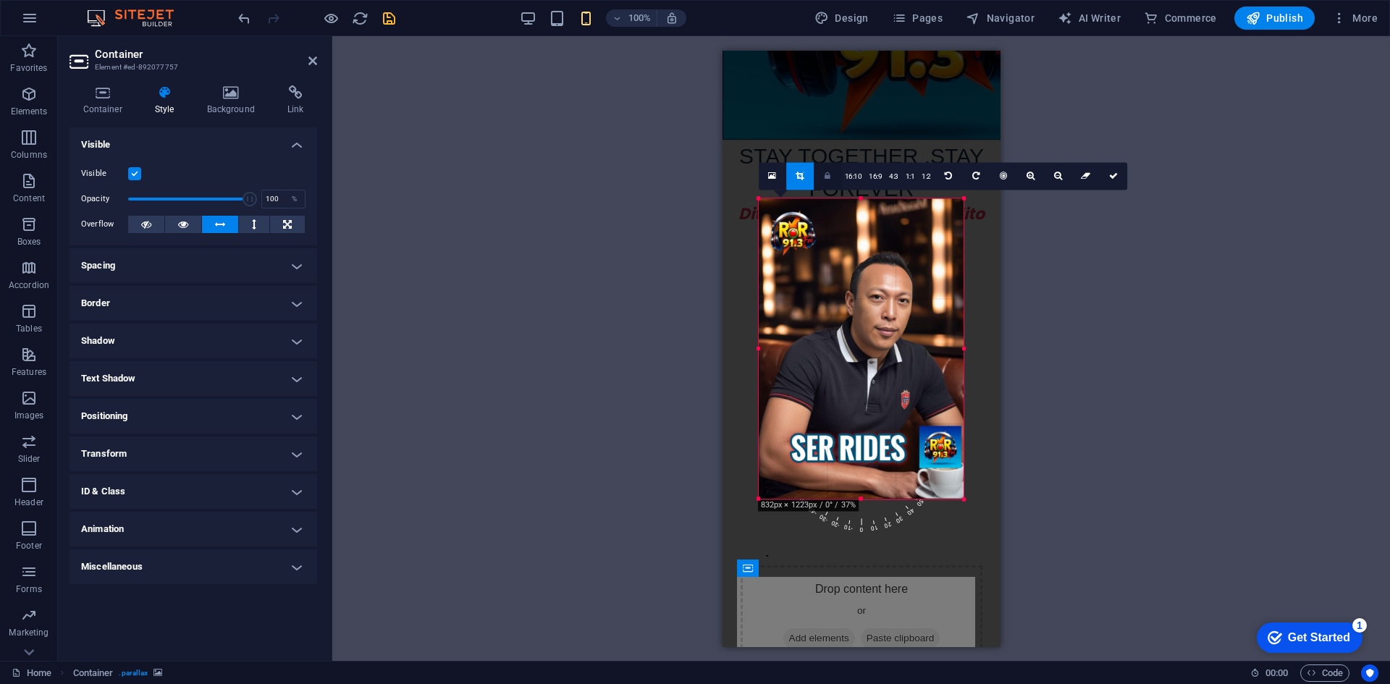
drag, startPoint x: 859, startPoint y: 222, endPoint x: 837, endPoint y: 169, distance: 57.4
click at [837, 198] on div "180 170 160 150 140 130 120 110 100 90 80 70 60 50 40 30 20 10 0 -10 -20 -30 -4…" at bounding box center [861, 348] width 206 height 300
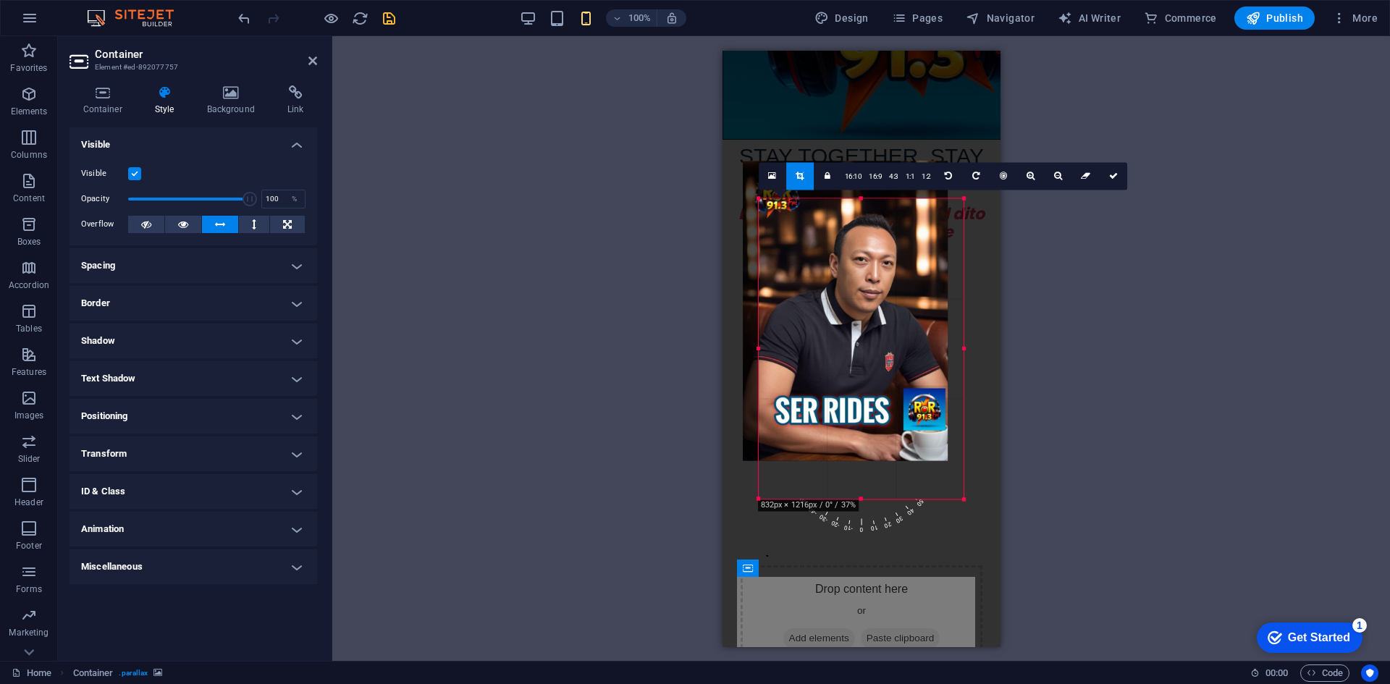
drag, startPoint x: 811, startPoint y: 279, endPoint x: 795, endPoint y: 242, distance: 40.9
click at [795, 242] on div at bounding box center [846, 311] width 206 height 300
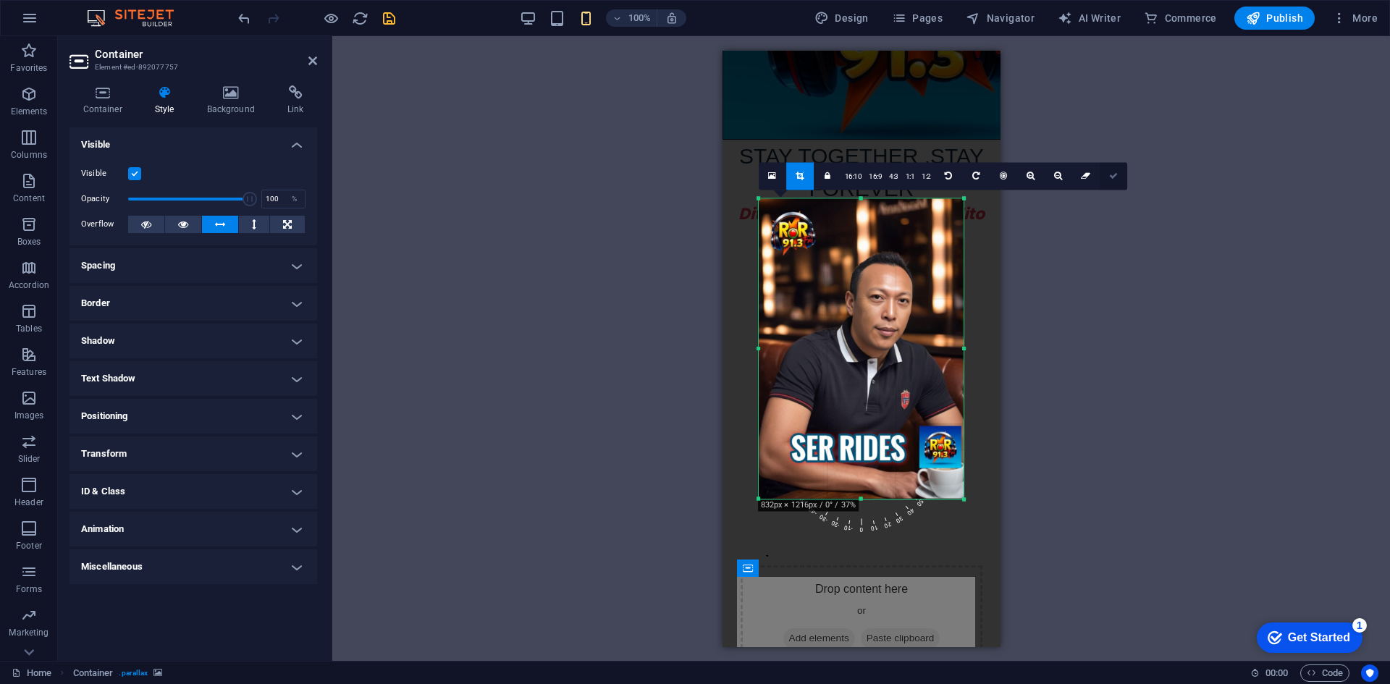
click at [1113, 174] on icon at bounding box center [1113, 176] width 9 height 9
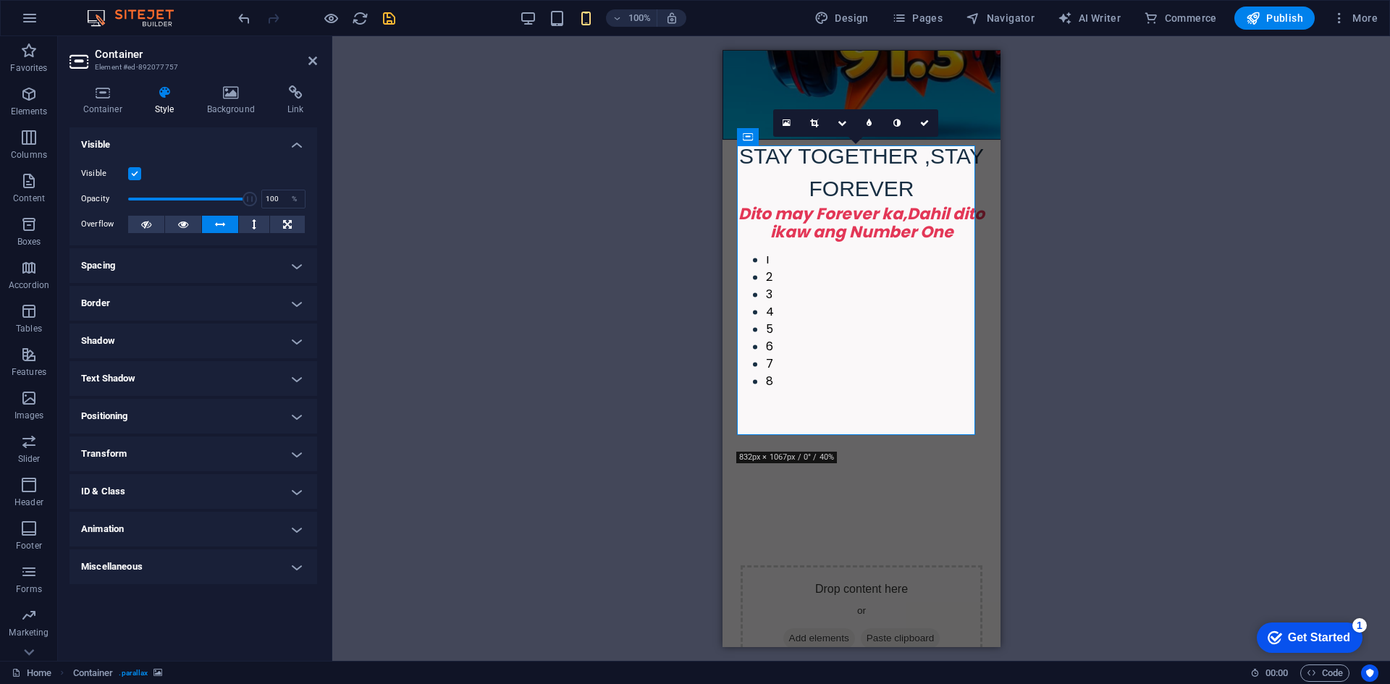
drag, startPoint x: 920, startPoint y: 123, endPoint x: 893, endPoint y: 140, distance: 31.9
click at [920, 124] on icon at bounding box center [924, 123] width 9 height 9
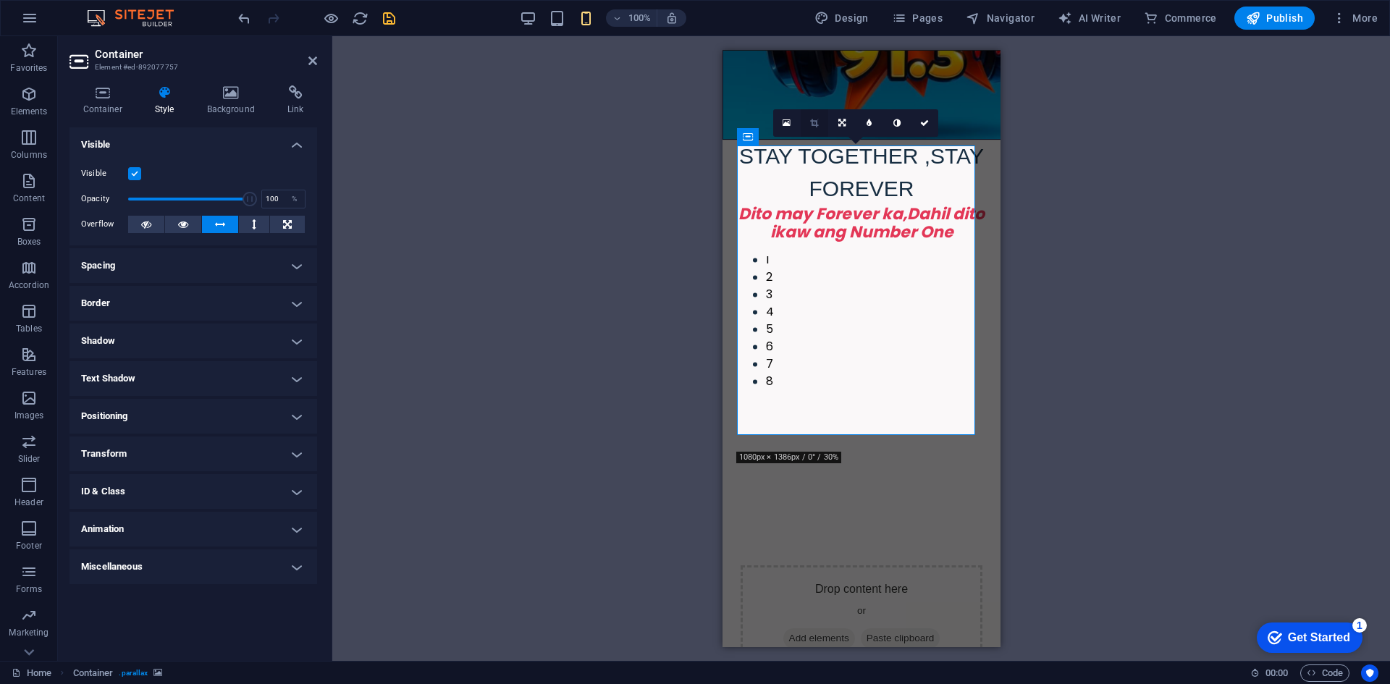
click at [815, 123] on icon at bounding box center [814, 123] width 8 height 9
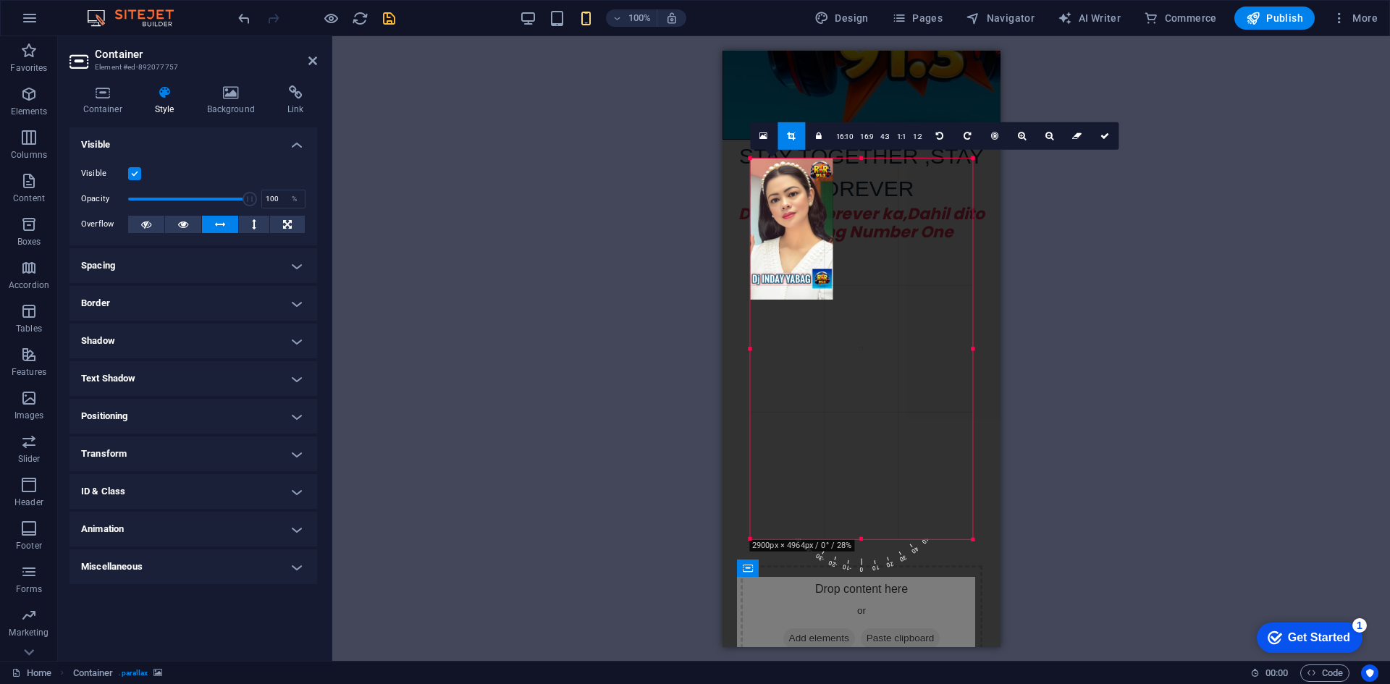
drag, startPoint x: 751, startPoint y: 349, endPoint x: 730, endPoint y: 355, distance: 21.3
click at [730, 355] on div "Drag here to replace the existing content. Press “Ctrl” if you want to create a…" at bounding box center [861, 349] width 278 height 596
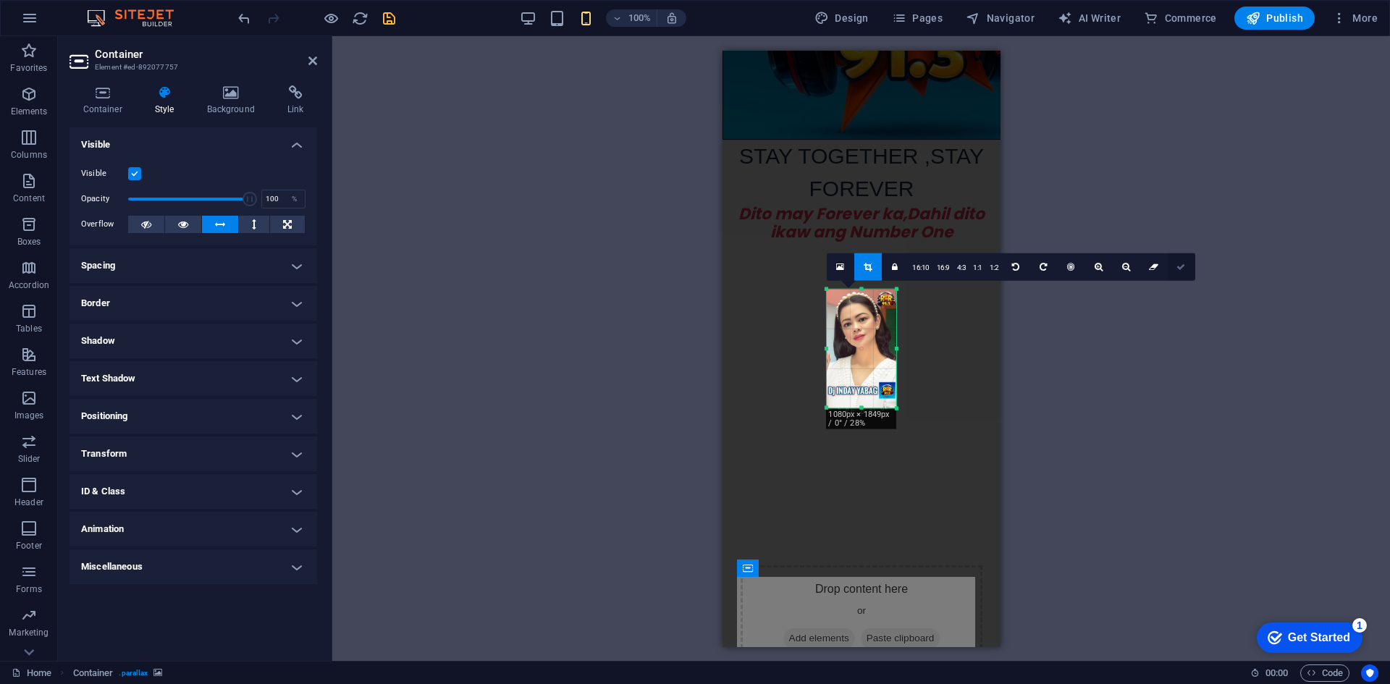
click at [1176, 266] on icon at bounding box center [1180, 266] width 9 height 9
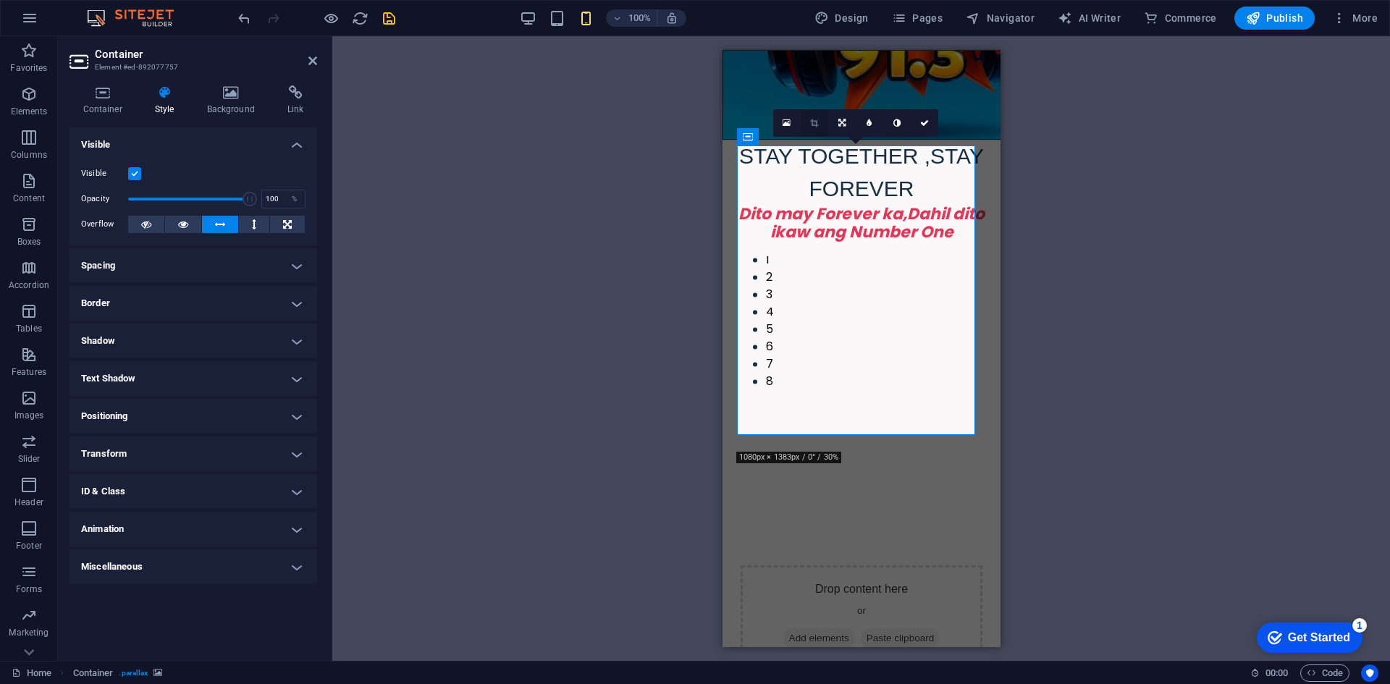
click at [814, 124] on icon at bounding box center [814, 123] width 8 height 9
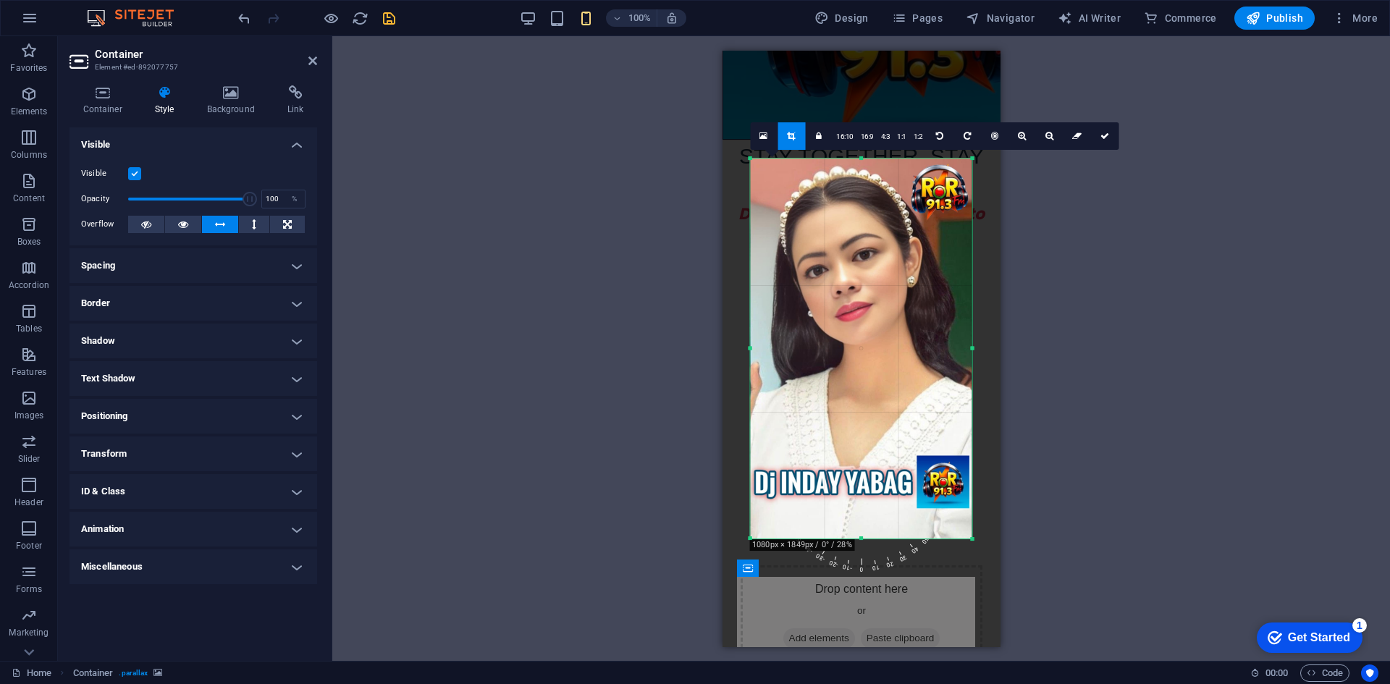
click at [860, 532] on div at bounding box center [861, 348] width 222 height 381
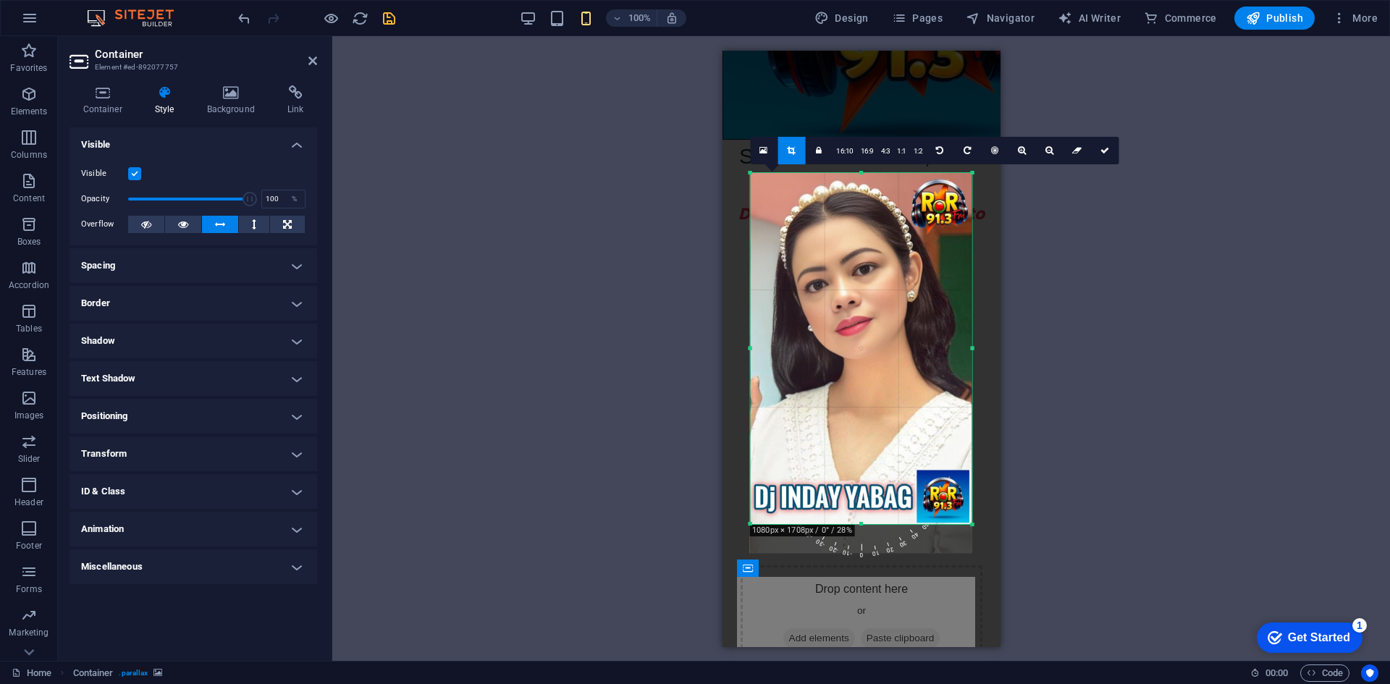
drag, startPoint x: 863, startPoint y: 524, endPoint x: 863, endPoint y: 510, distance: 14.5
click at [863, 510] on div "180 170 160 150 140 130 120 110 100 90 80 70 60 50 40 30 20 10 0 -10 -20 -30 -4…" at bounding box center [861, 349] width 222 height 352
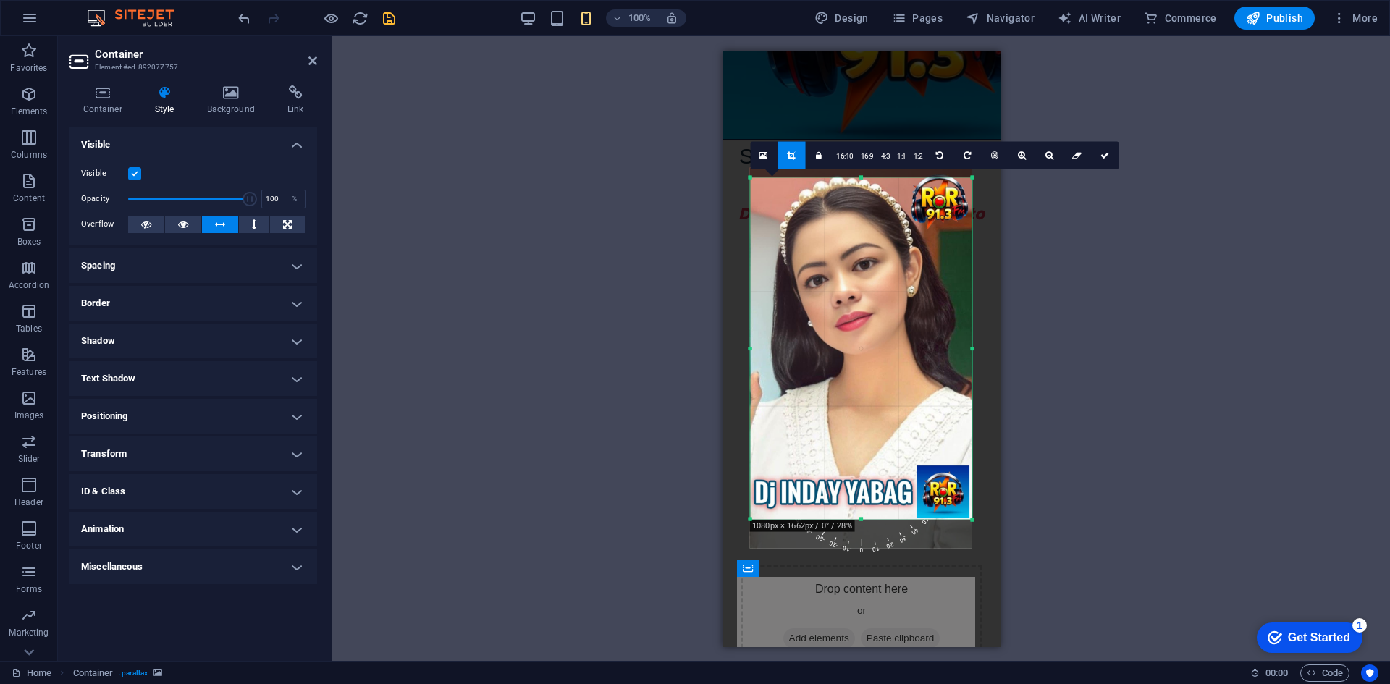
drag, startPoint x: 860, startPoint y: 170, endPoint x: 860, endPoint y: 179, distance: 9.4
click at [860, 179] on div at bounding box center [861, 176] width 222 height 5
click at [1097, 156] on link at bounding box center [1105, 155] width 28 height 28
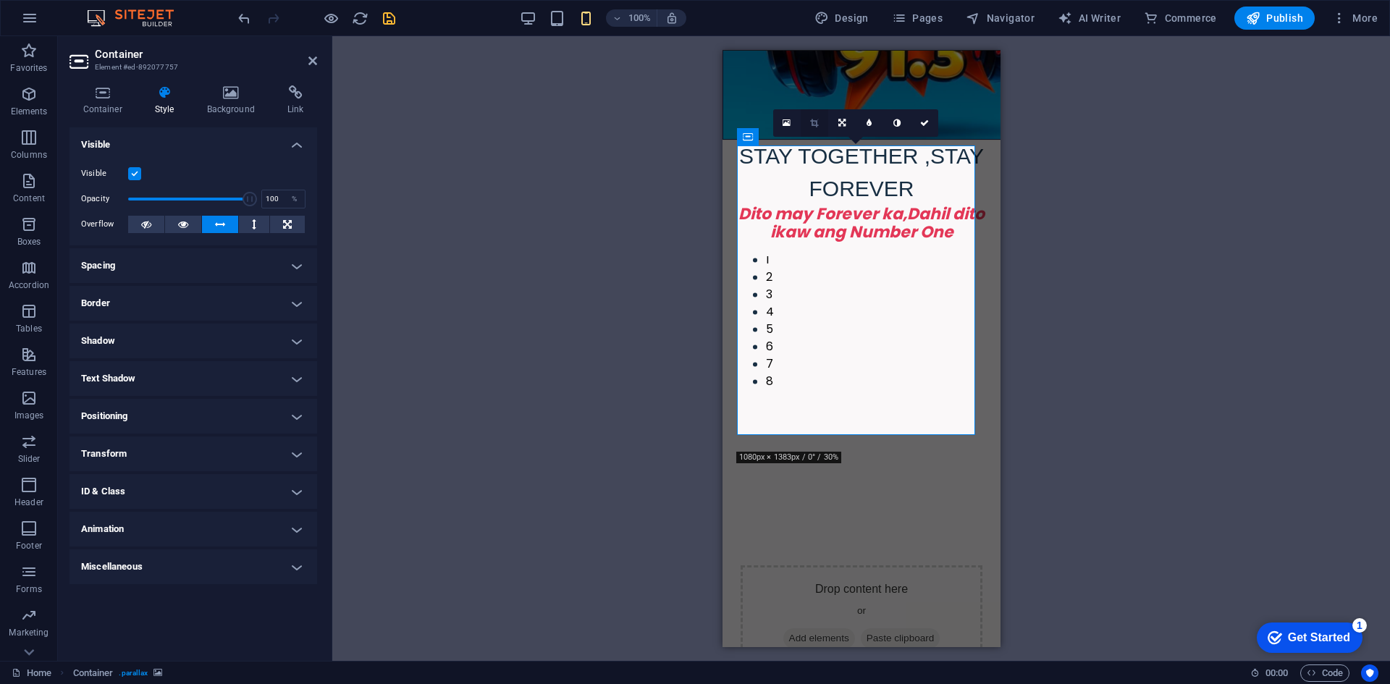
click at [816, 121] on icon at bounding box center [814, 123] width 8 height 9
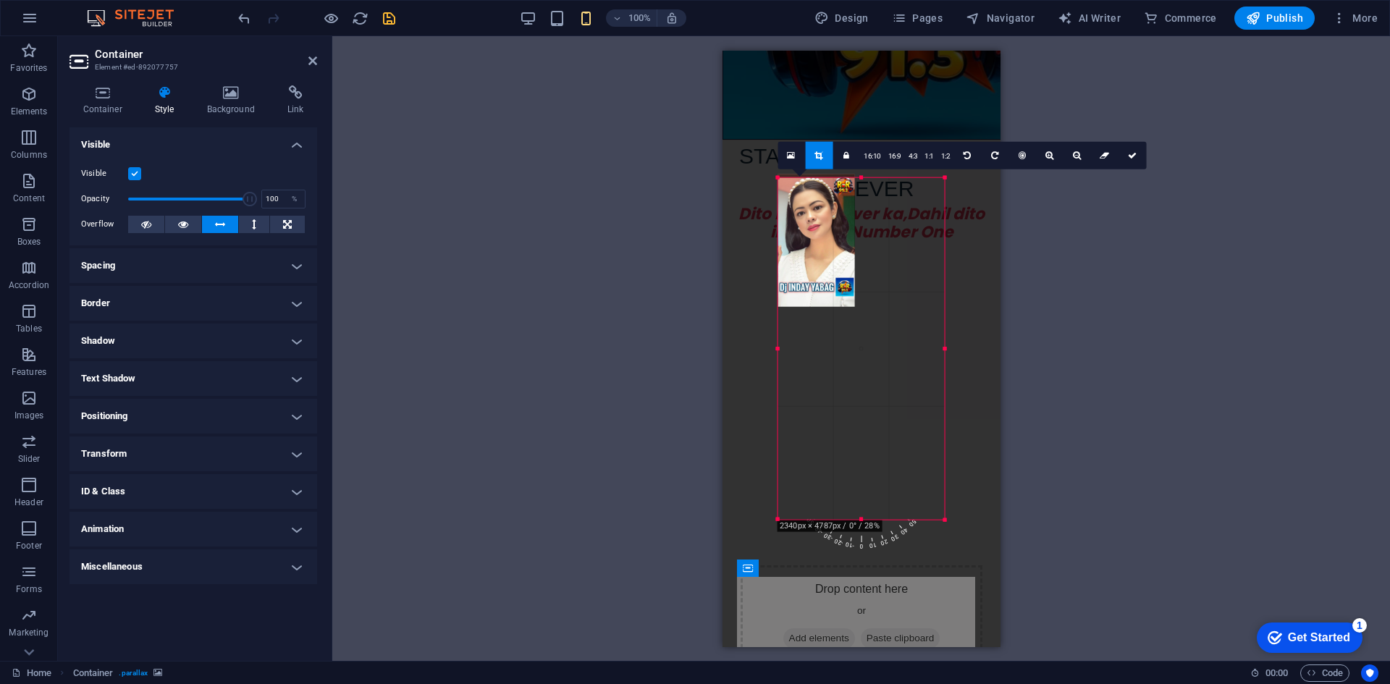
drag, startPoint x: 972, startPoint y: 347, endPoint x: 916, endPoint y: 329, distance: 58.8
click at [916, 329] on div "180 170 160 150 140 130 120 110 100 90 80 70 60 50 40 30 20 10 0 -10 -20 -30 -4…" at bounding box center [860, 348] width 167 height 342
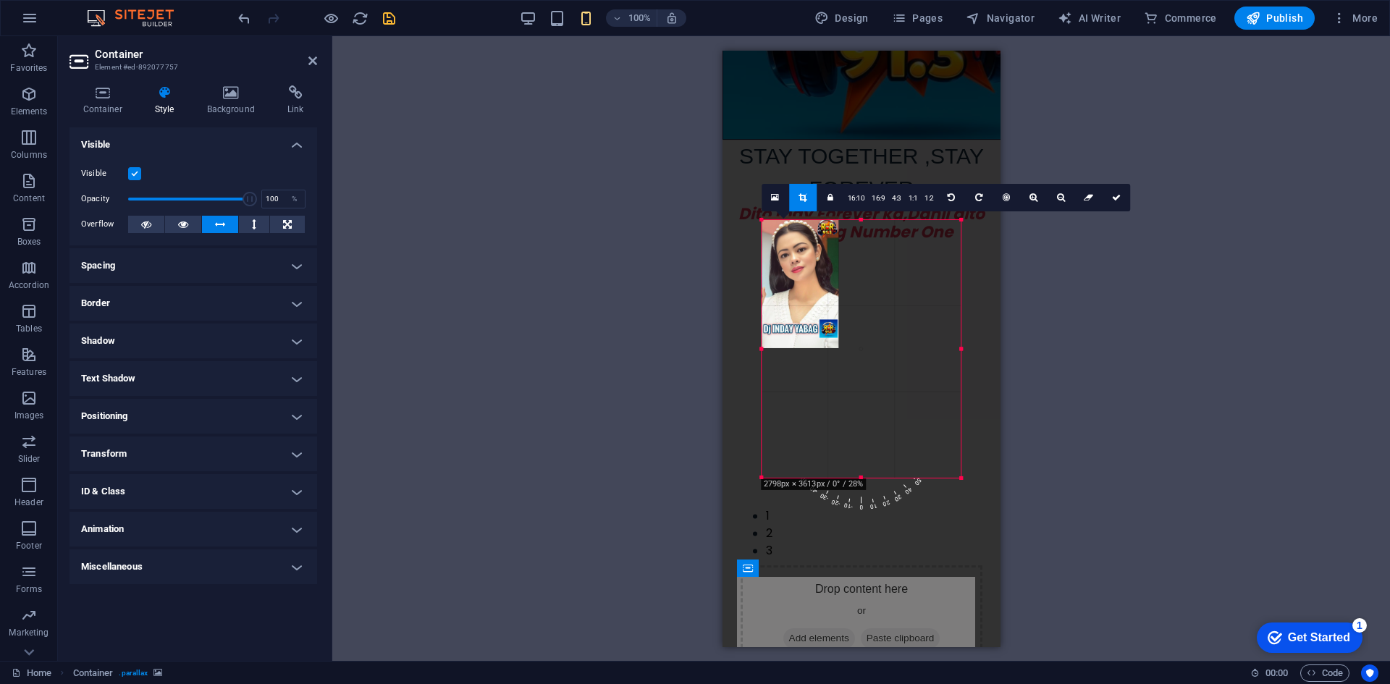
drag, startPoint x: 900, startPoint y: 410, endPoint x: 1023, endPoint y: 538, distance: 177.6
click at [1023, 538] on div "Drag here to replace the existing content. Press “Ctrl” if you want to create a…" at bounding box center [860, 348] width 1057 height 625
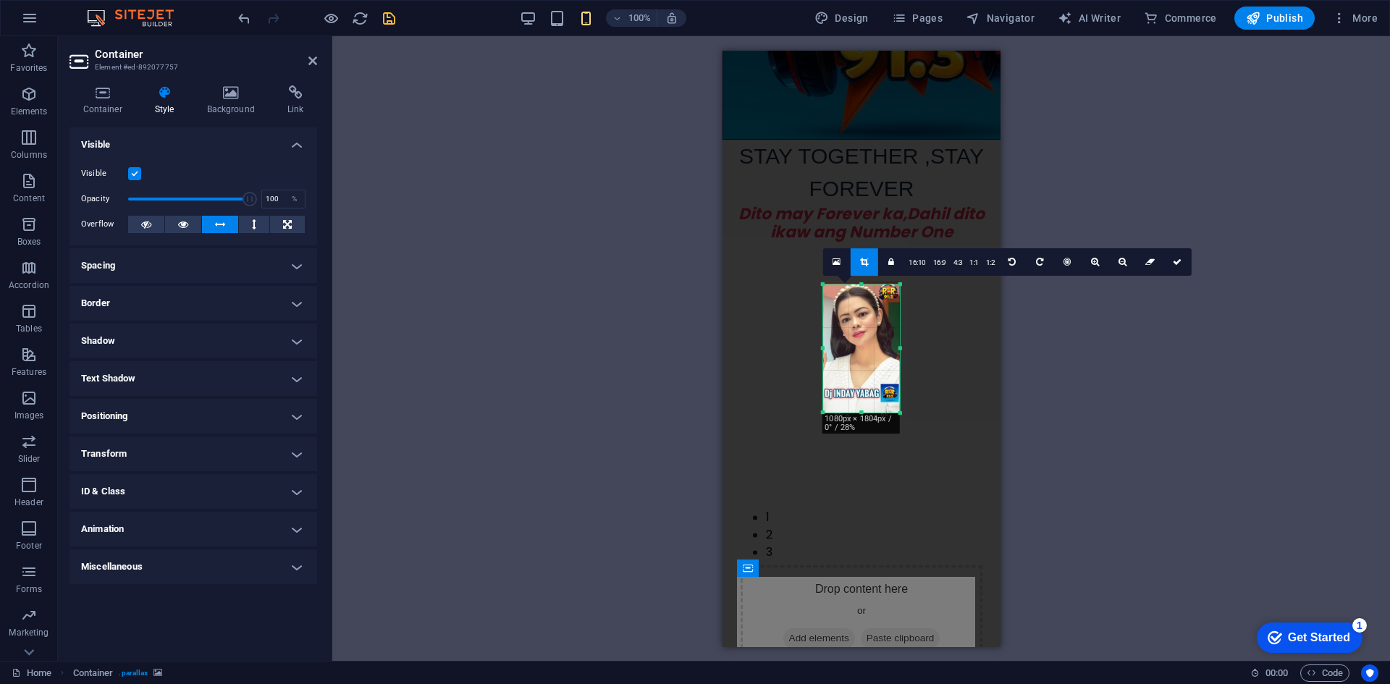
click at [854, 325] on div at bounding box center [860, 347] width 77 height 132
click at [853, 322] on div at bounding box center [860, 347] width 77 height 132
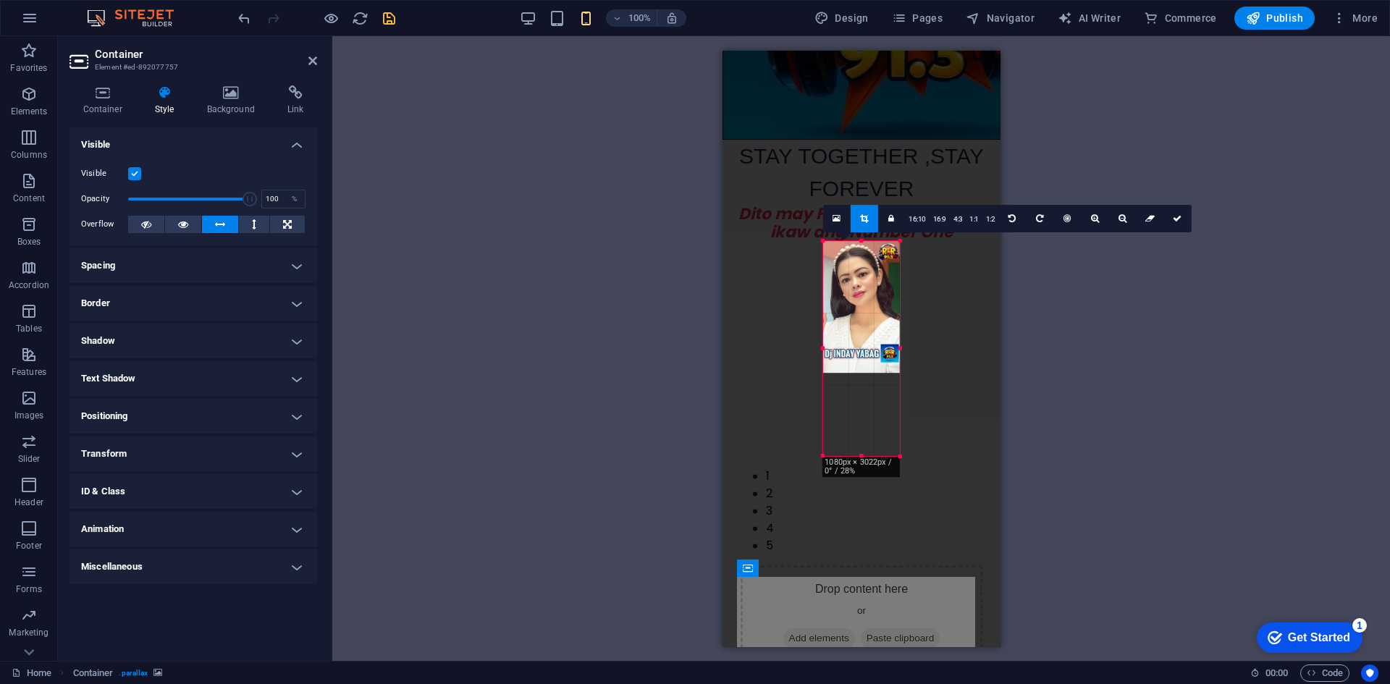
drag, startPoint x: 860, startPoint y: 284, endPoint x: 863, endPoint y: 195, distance: 88.4
click at [863, 195] on div "Drag here to replace the existing content. Press “Ctrl” if you want to create a…" at bounding box center [861, 349] width 278 height 596
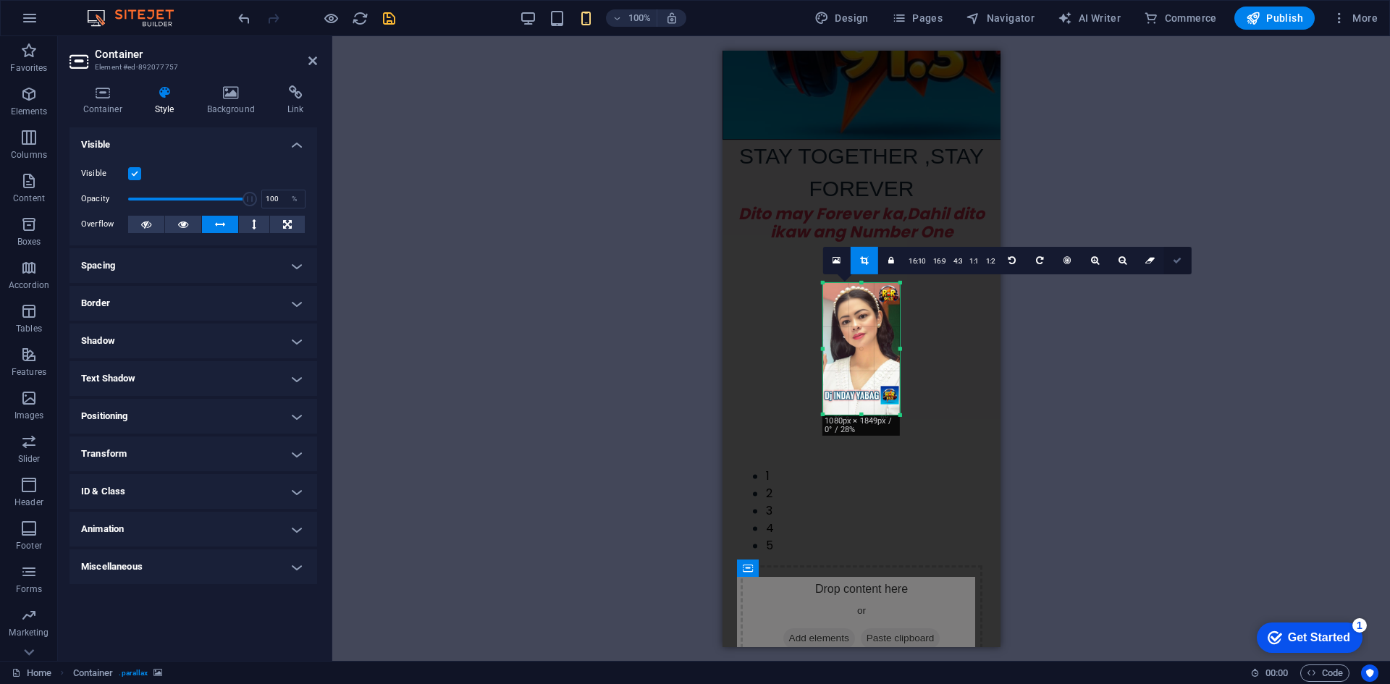
click at [1174, 257] on icon at bounding box center [1176, 259] width 9 height 9
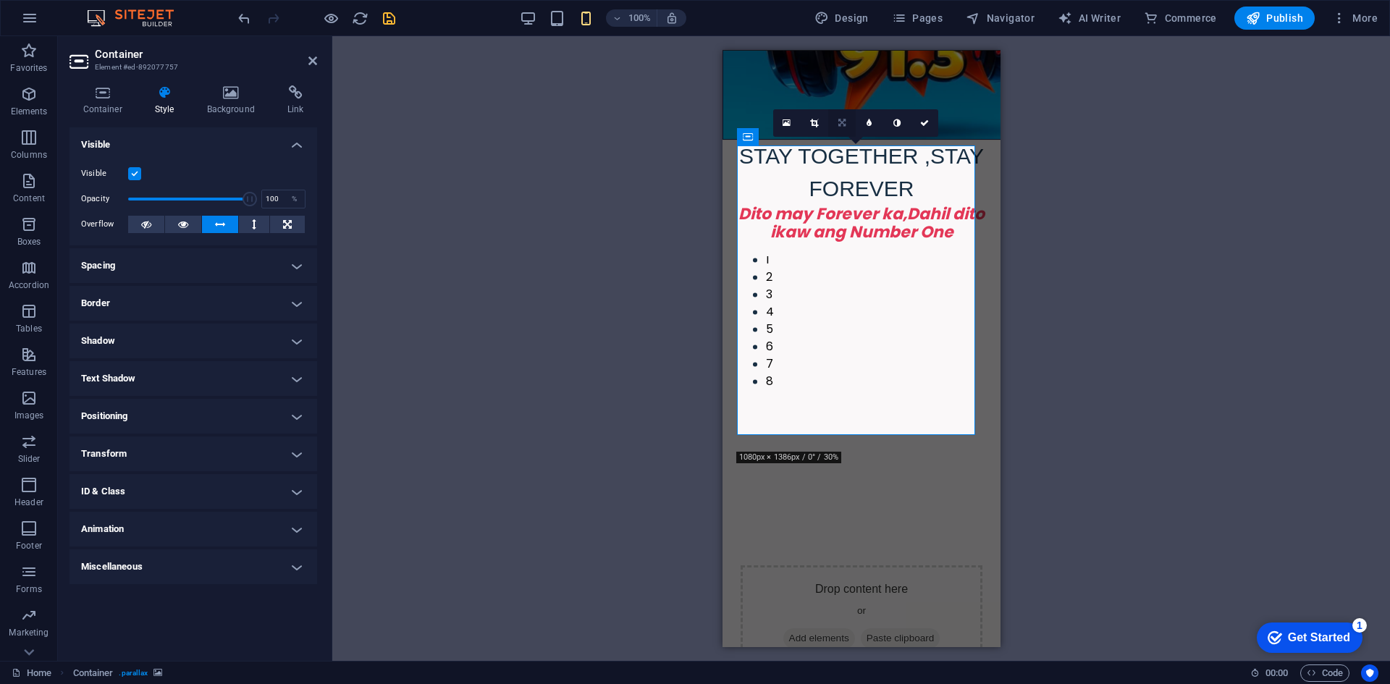
click at [839, 122] on icon at bounding box center [841, 123] width 7 height 9
click at [671, 196] on div "Drag here to replace the existing content. Press “Ctrl” if you want to create a…" at bounding box center [860, 348] width 1057 height 625
click at [814, 122] on icon at bounding box center [814, 123] width 8 height 9
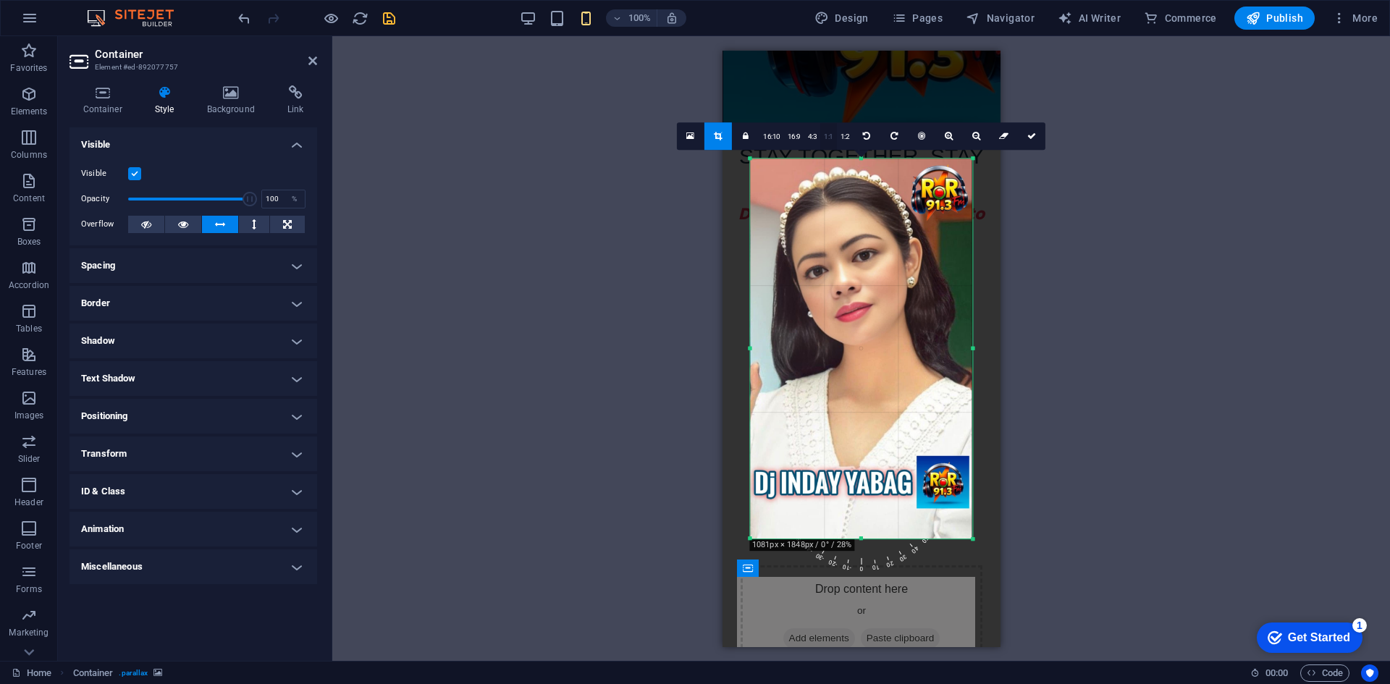
click at [828, 138] on link "1:1" at bounding box center [828, 137] width 17 height 28
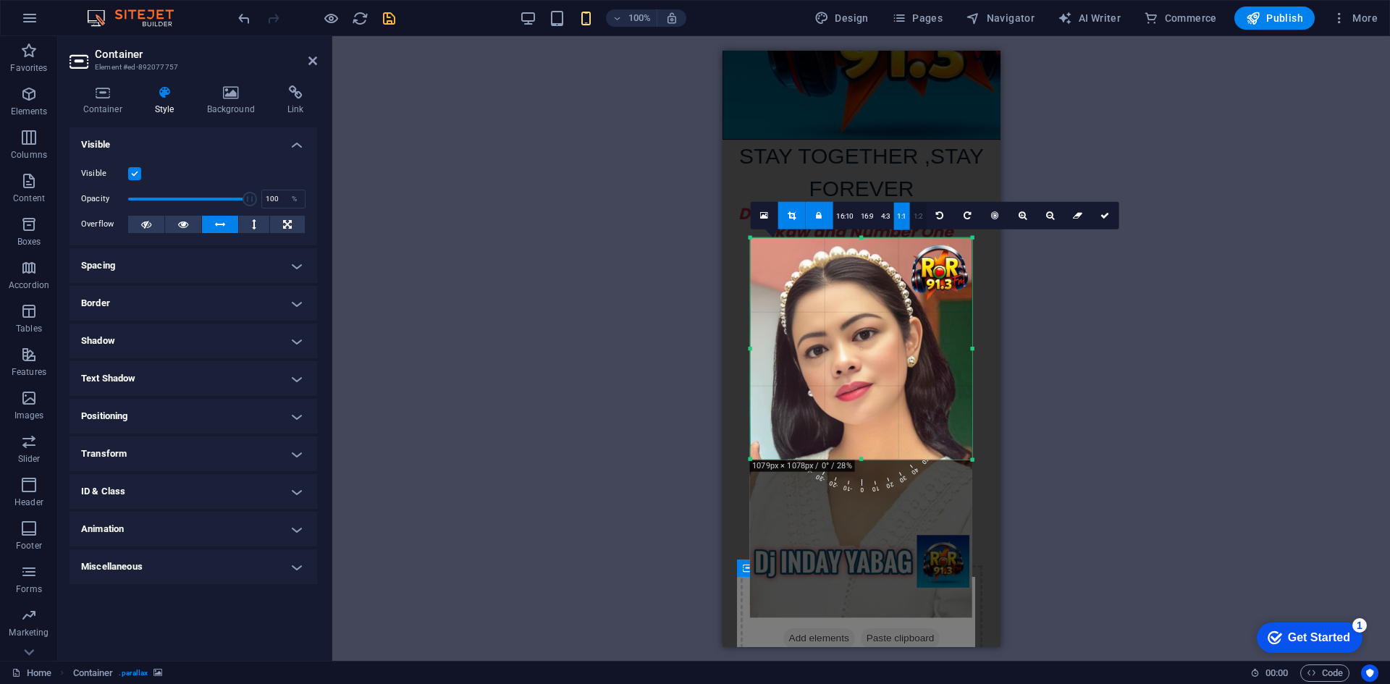
click at [915, 215] on link "1:2" at bounding box center [918, 216] width 17 height 28
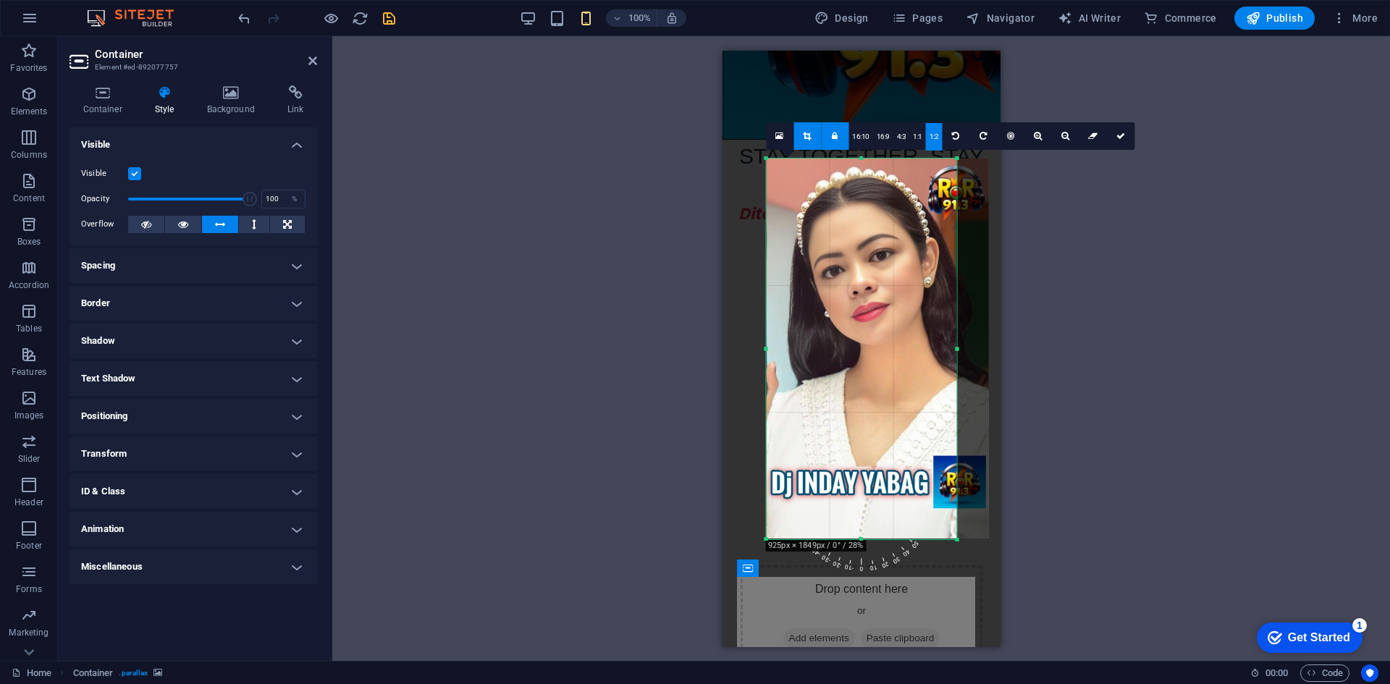
click at [956, 352] on div "180 170 160 150 140 130 120 110 100 90 80 70 60 50 40 30 20 10 0 -10 -20 -30 -4…" at bounding box center [861, 348] width 190 height 381
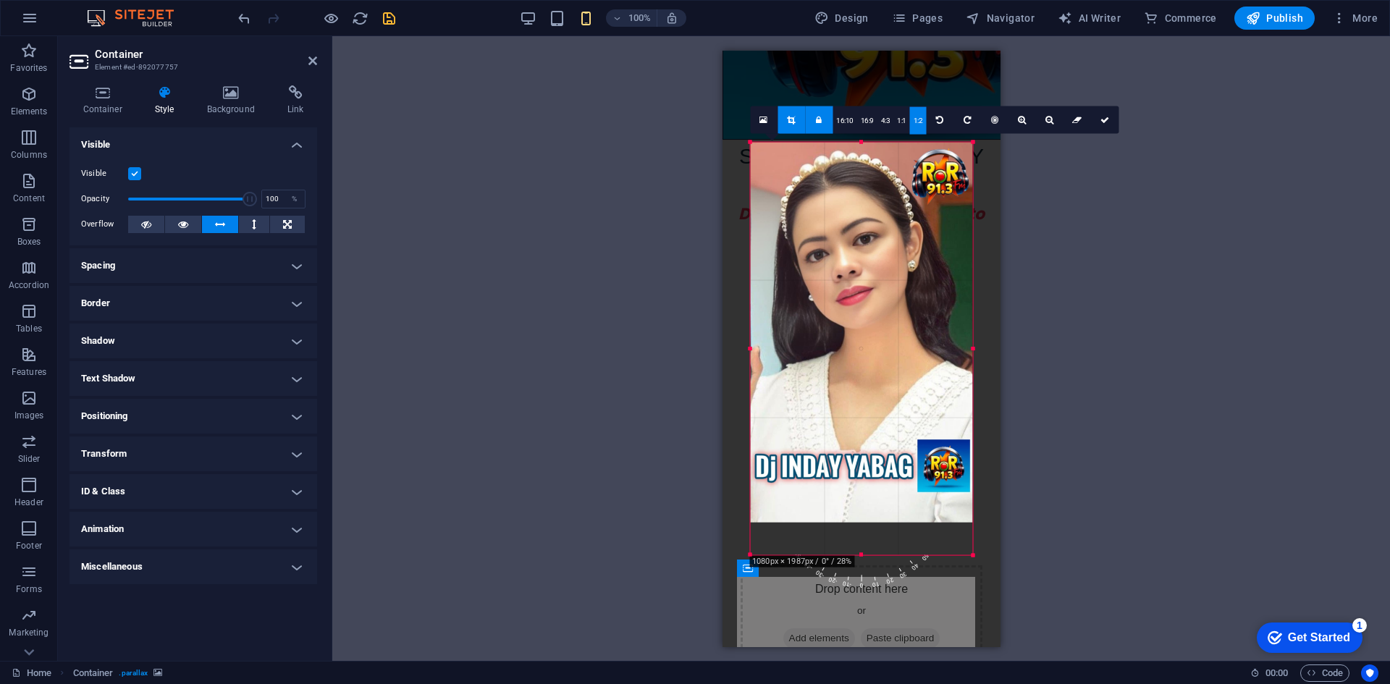
drag, startPoint x: 957, startPoint y: 349, endPoint x: 989, endPoint y: 352, distance: 32.7
click at [989, 352] on div "Drag here to replace the existing content. Press “Ctrl” if you want to create a…" at bounding box center [861, 349] width 278 height 596
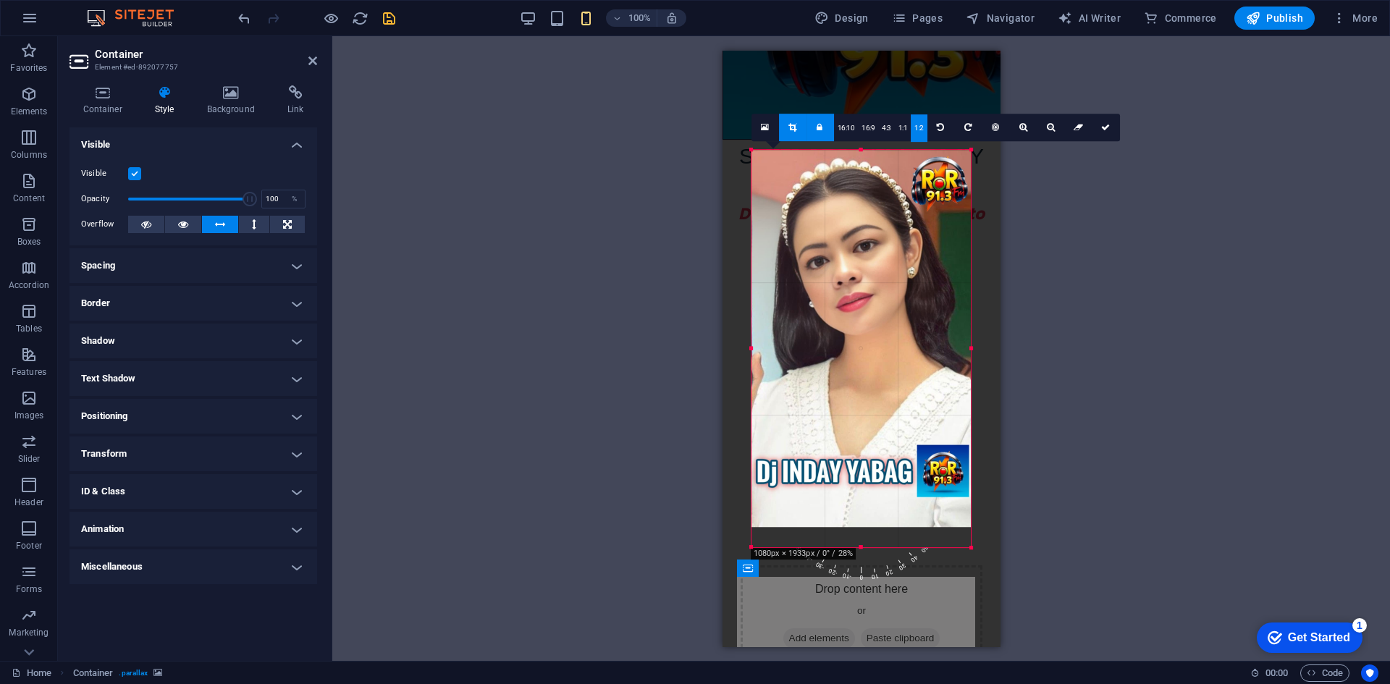
drag, startPoint x: 963, startPoint y: 350, endPoint x: 979, endPoint y: 352, distance: 16.2
click at [971, 352] on div "180 170 160 150 140 130 120 110 100 90 80 70 60 50 40 30 20 10 0 -10 -20 -30 -4…" at bounding box center [861, 349] width 220 height 398
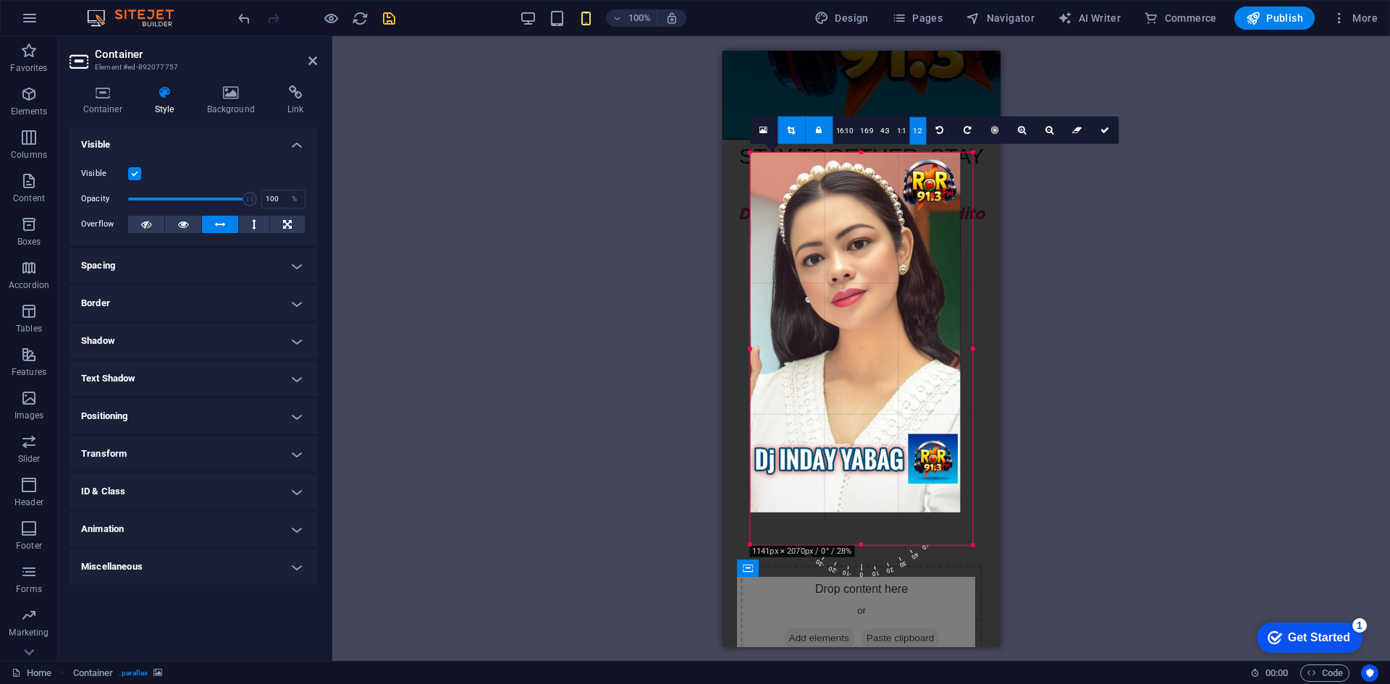
drag, startPoint x: 966, startPoint y: 352, endPoint x: 987, endPoint y: 352, distance: 21.0
click at [987, 352] on div "Drag here to replace the existing content. Press “Ctrl” if you want to create a…" at bounding box center [861, 349] width 278 height 596
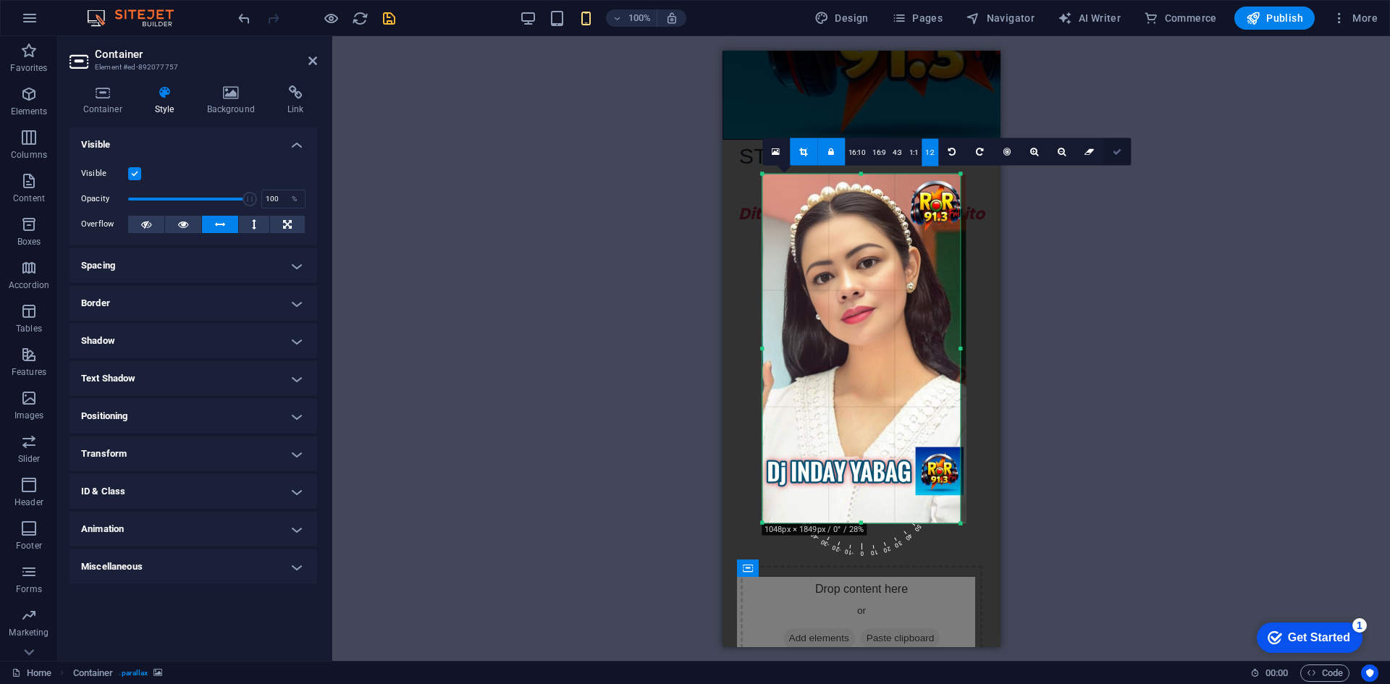
click at [1107, 153] on link at bounding box center [1117, 152] width 28 height 28
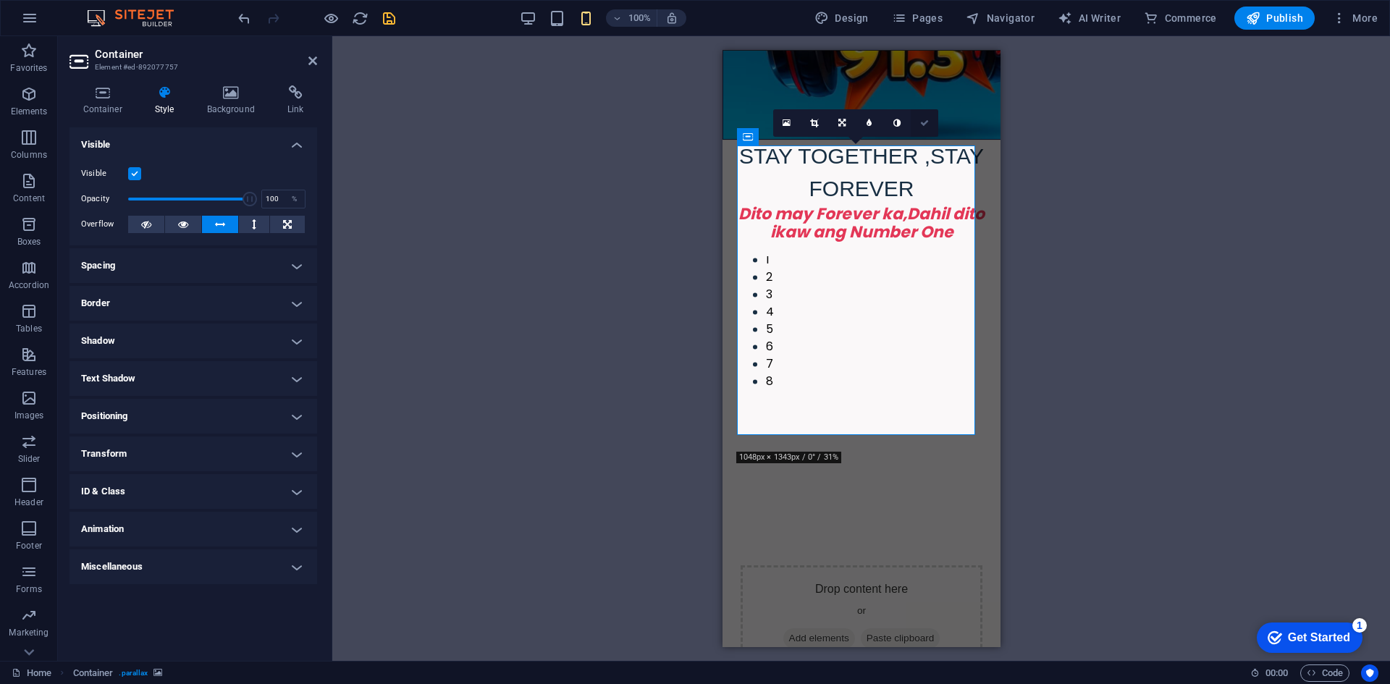
click at [926, 124] on icon at bounding box center [924, 123] width 9 height 9
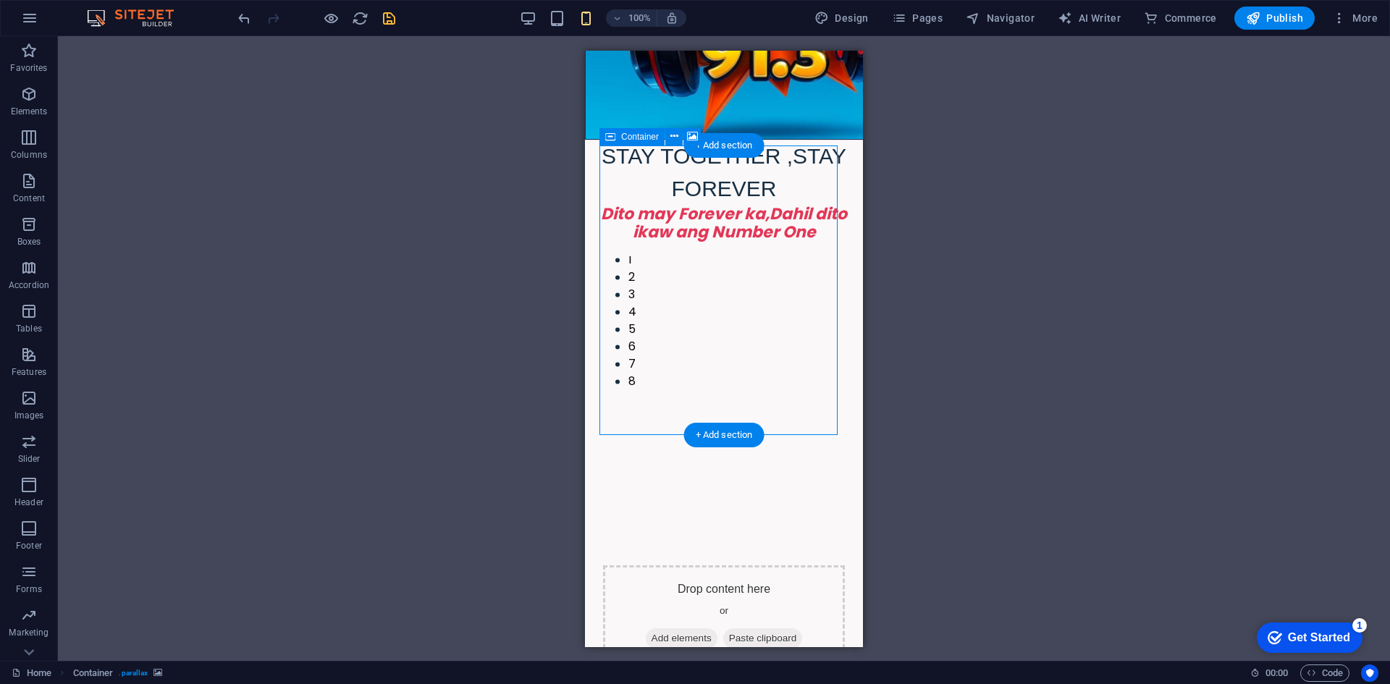
click at [708, 627] on span "Add elements" at bounding box center [682, 637] width 72 height 20
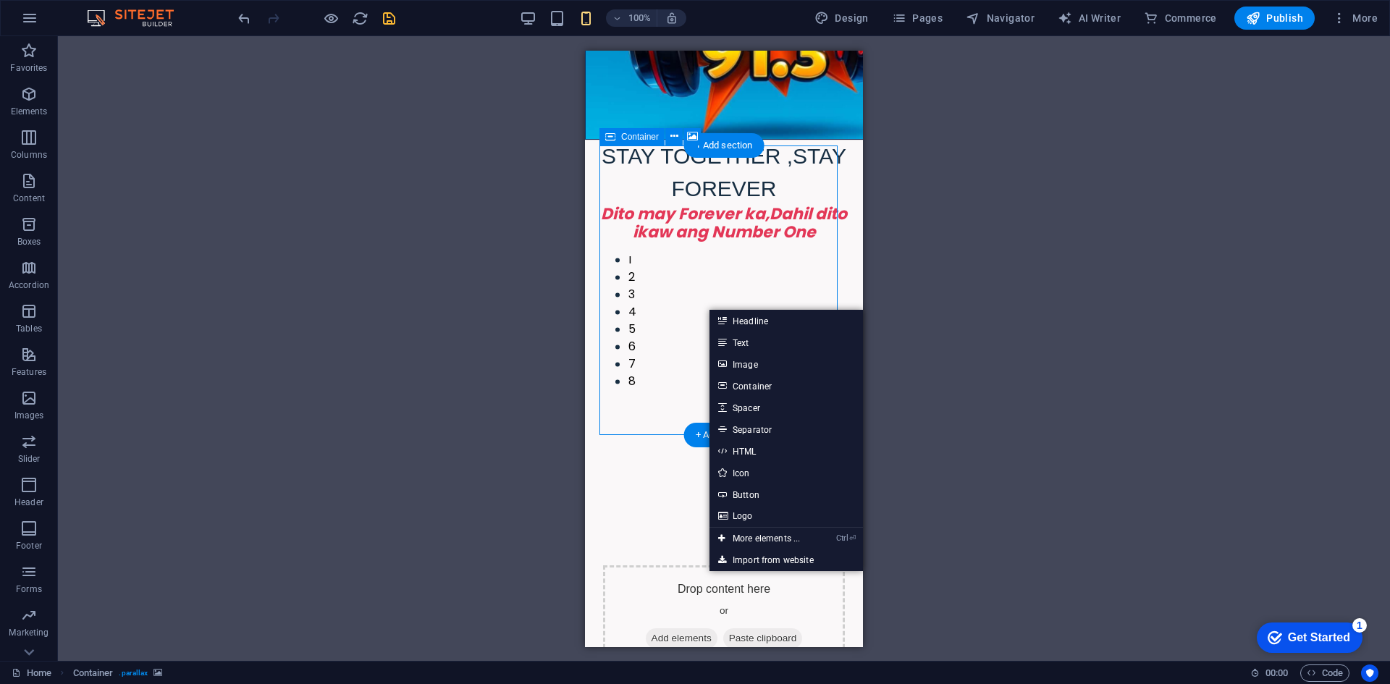
click at [708, 627] on span "Add elements" at bounding box center [682, 637] width 72 height 20
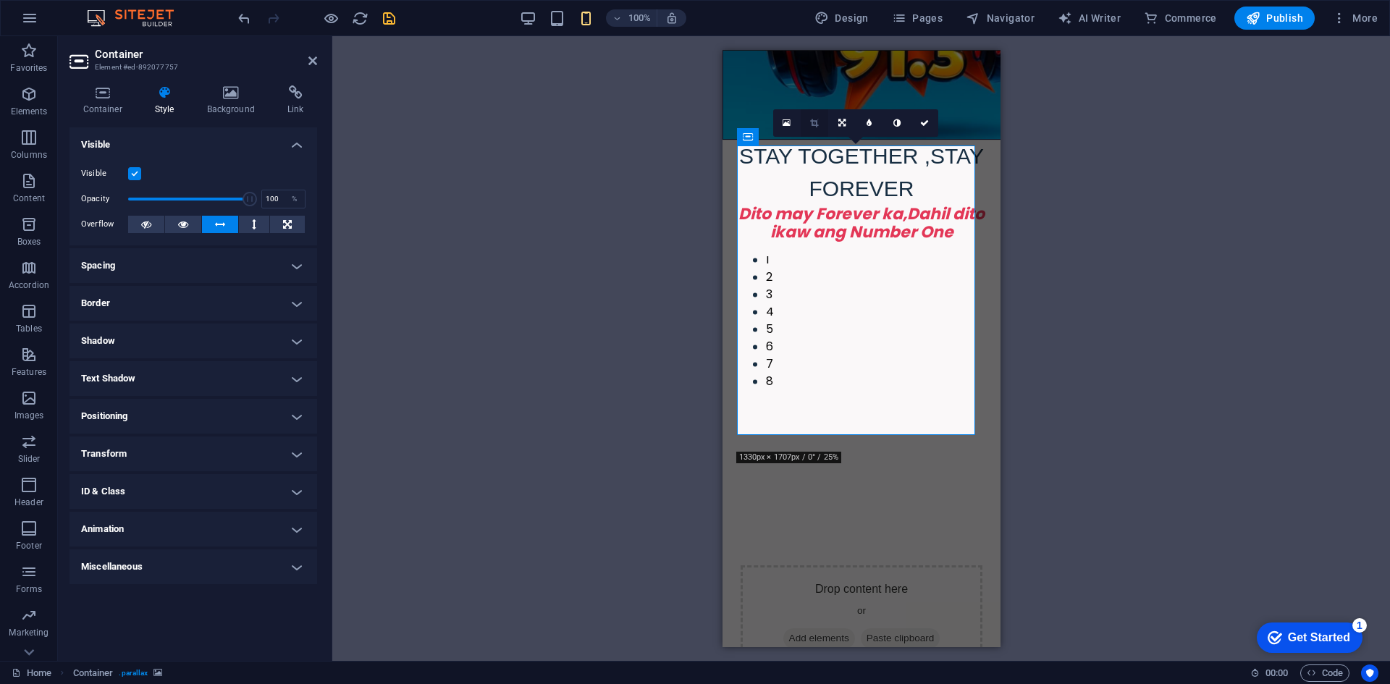
click at [813, 122] on icon at bounding box center [814, 123] width 8 height 9
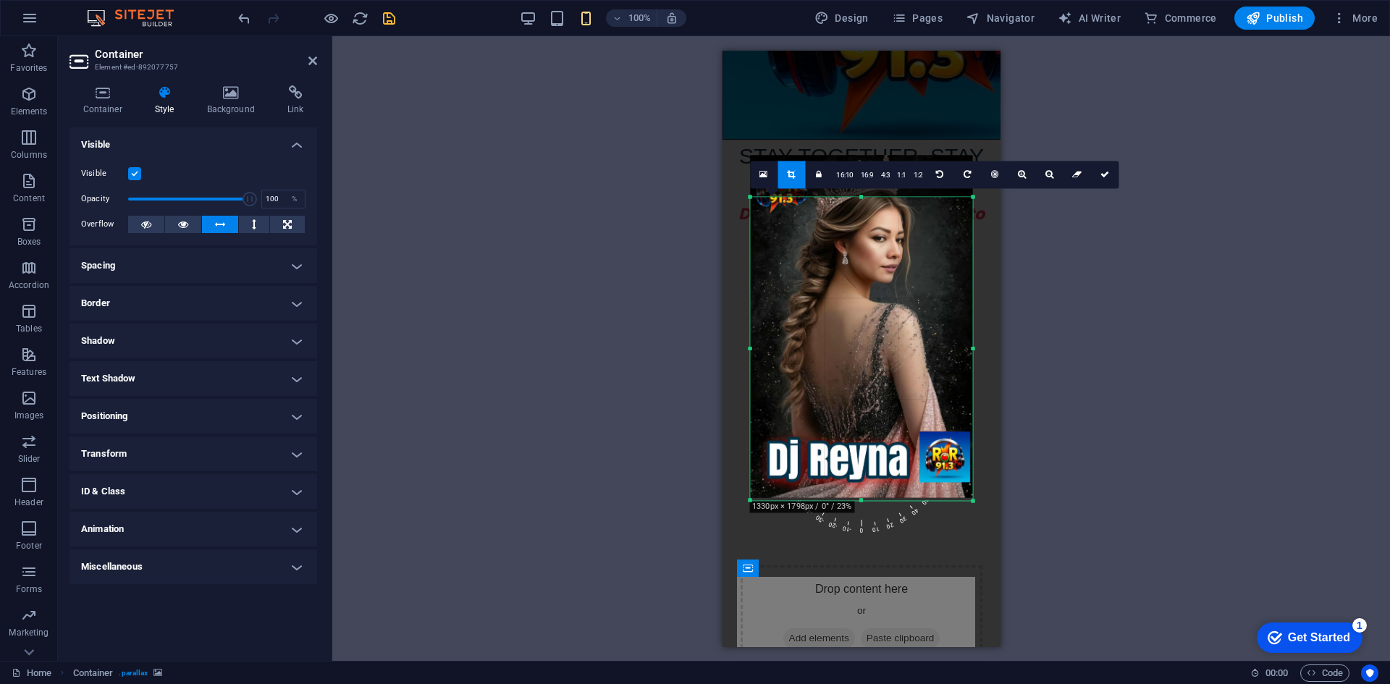
drag, startPoint x: 861, startPoint y: 178, endPoint x: 862, endPoint y: 219, distance: 41.3
click at [862, 219] on div "180 170 160 150 140 130 120 110 100 90 80 70 60 50 40 30 20 10 0 -10 -20 -30 -4…" at bounding box center [861, 348] width 222 height 303
click at [1096, 173] on link at bounding box center [1105, 175] width 28 height 28
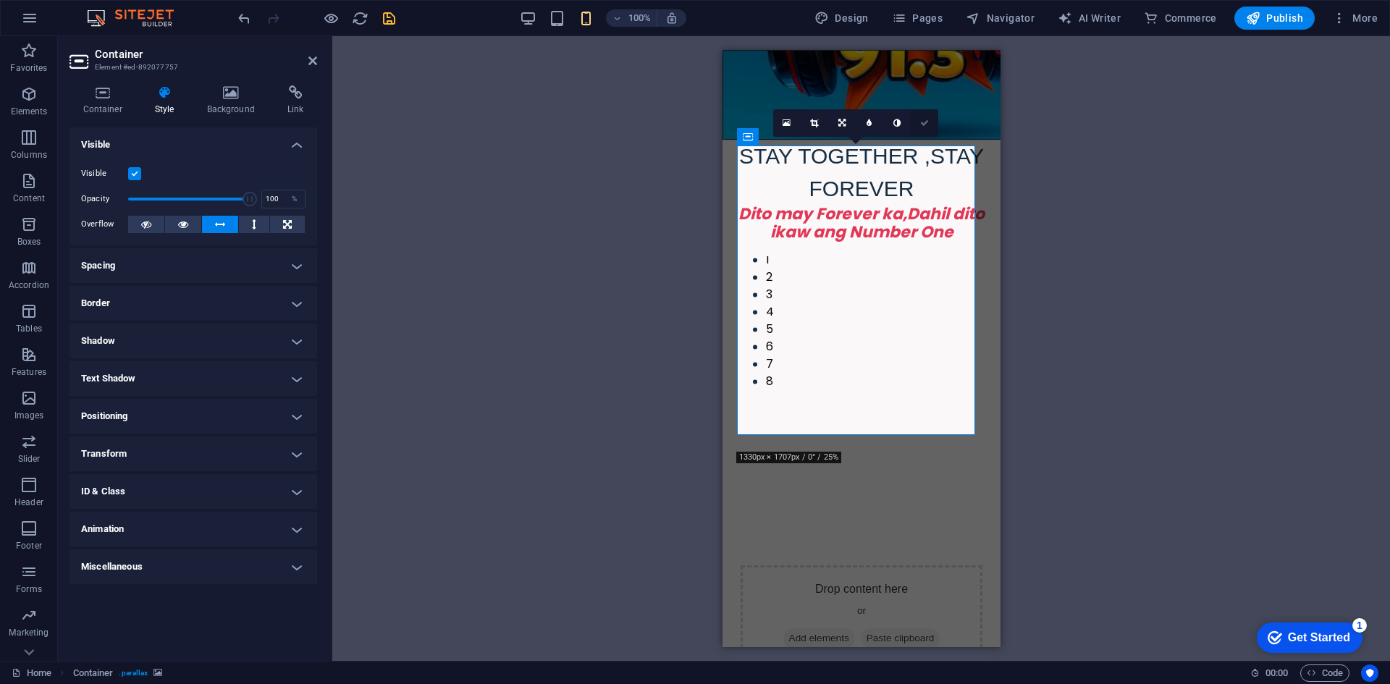
click at [925, 122] on icon at bounding box center [924, 123] width 9 height 9
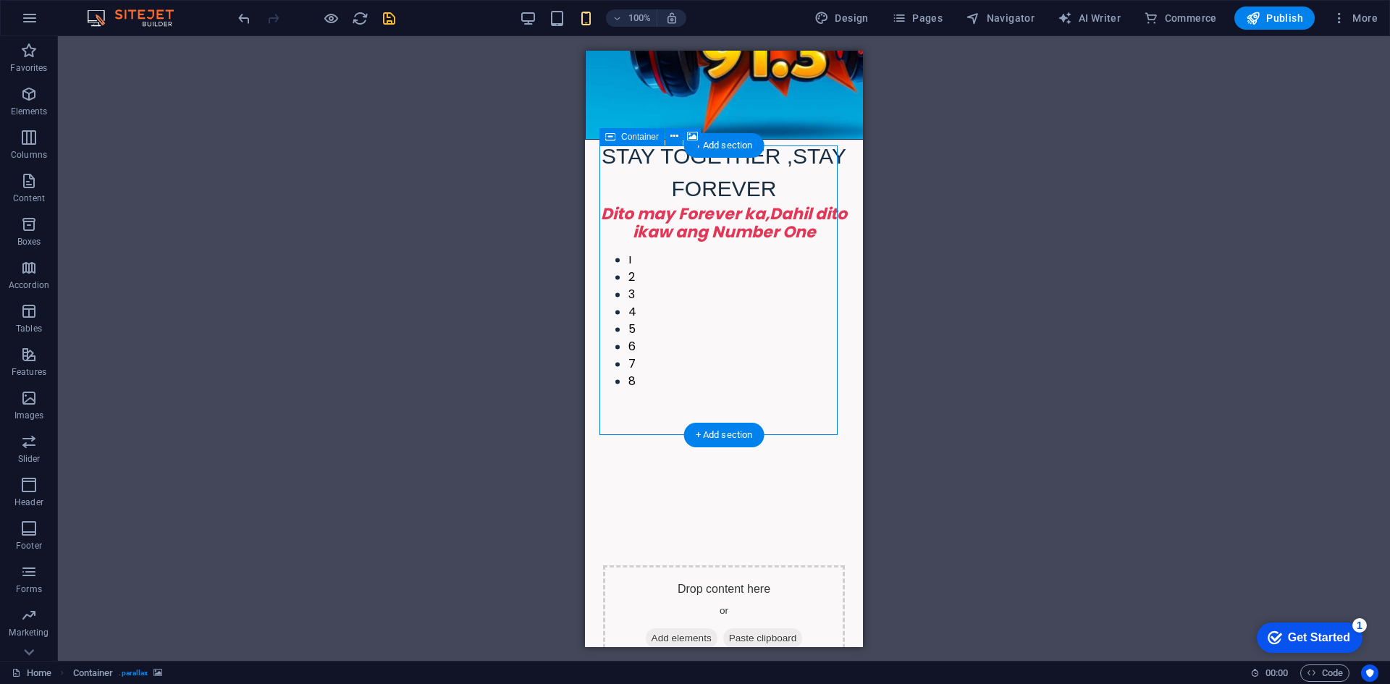
click at [641, 565] on div "Drop content here or Add elements Paste clipboard" at bounding box center [724, 616] width 242 height 103
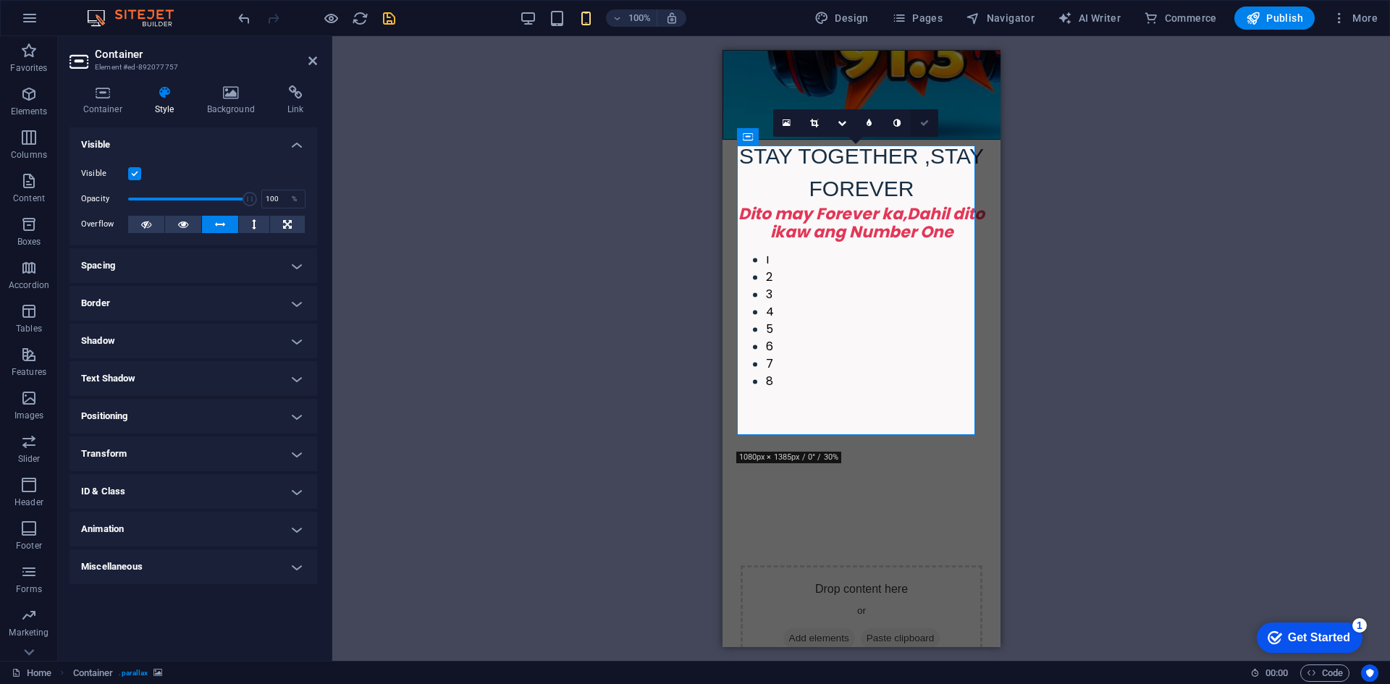
click at [921, 120] on icon at bounding box center [924, 123] width 9 height 9
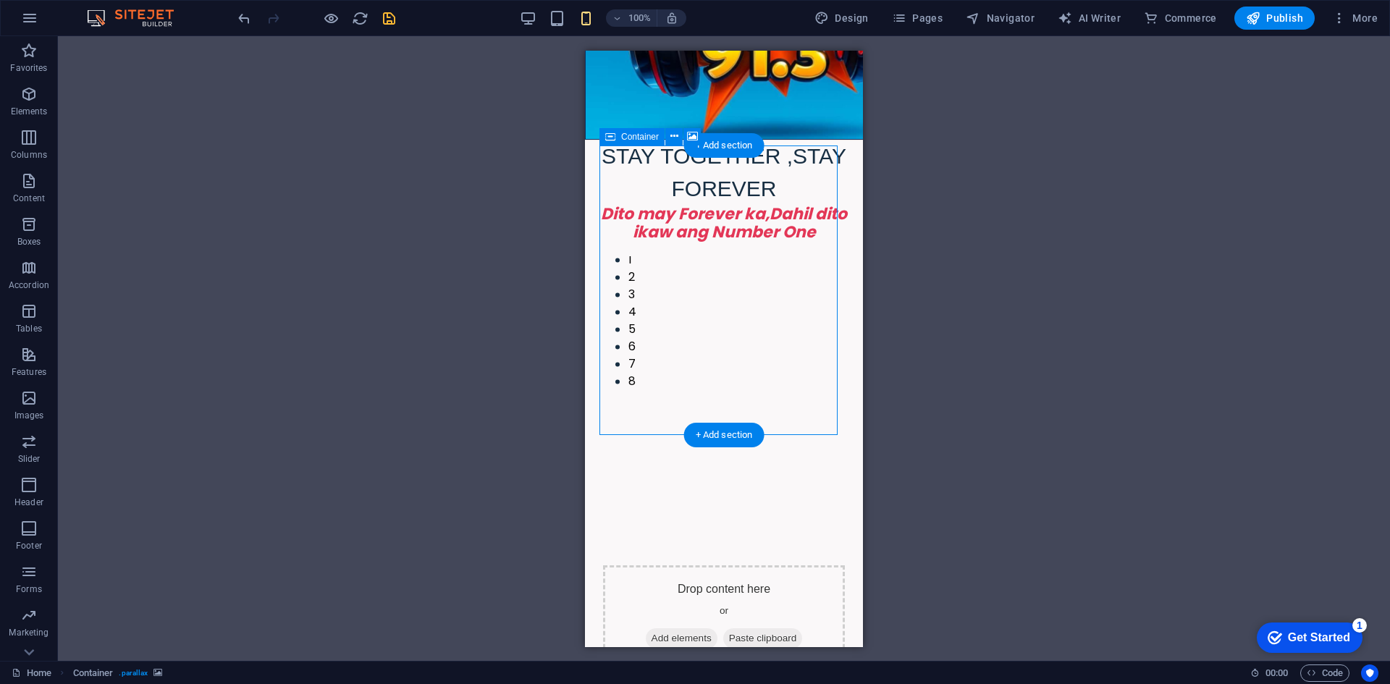
click at [811, 565] on div "Drop content here or Add elements Paste clipboard" at bounding box center [724, 616] width 242 height 103
click at [810, 565] on div "Drop content here or Add elements Paste clipboard" at bounding box center [724, 616] width 242 height 103
drag, startPoint x: 809, startPoint y: 243, endPoint x: 671, endPoint y: 243, distance: 138.2
click at [808, 565] on div "Drop content here or Add elements Paste clipboard" at bounding box center [724, 616] width 242 height 103
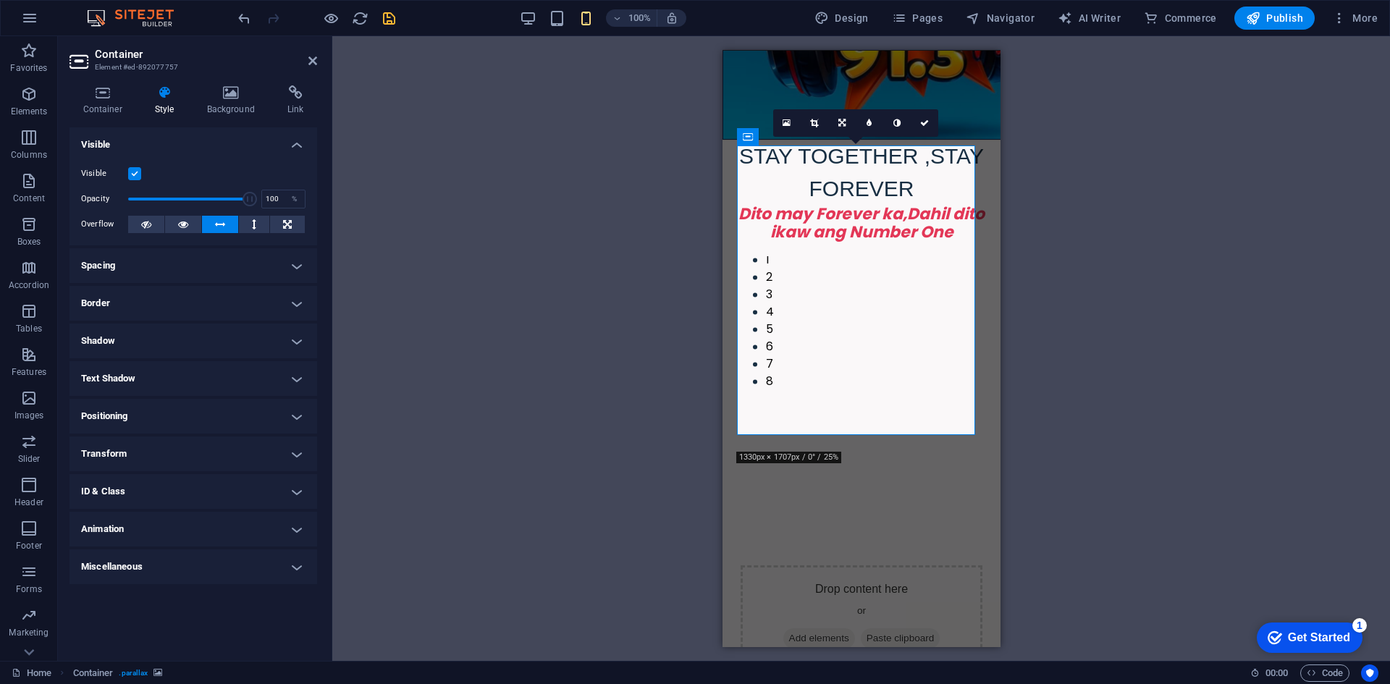
drag, startPoint x: 787, startPoint y: 174, endPoint x: 886, endPoint y: 191, distance: 99.8
click at [922, 119] on icon at bounding box center [924, 123] width 9 height 9
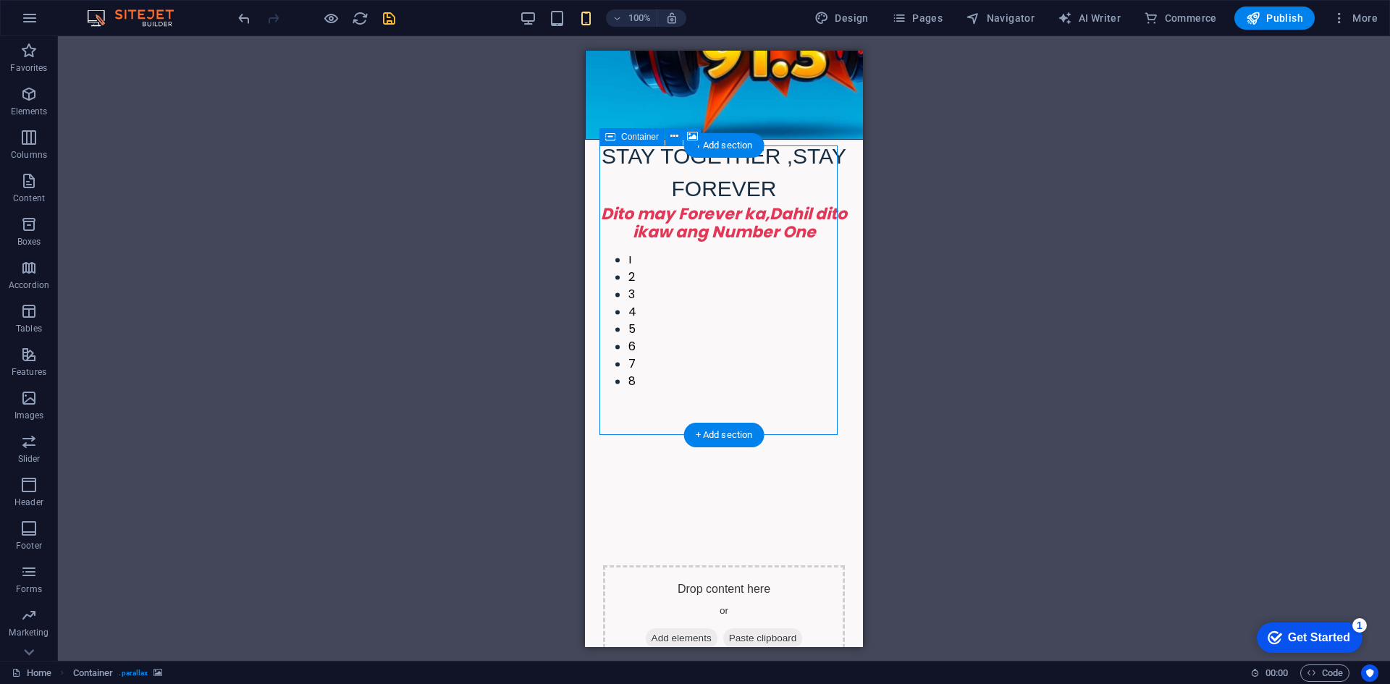
click at [654, 565] on div "Drop content here or Add elements Paste clipboard" at bounding box center [724, 616] width 242 height 103
drag, startPoint x: 654, startPoint y: 342, endPoint x: 1234, endPoint y: 389, distance: 582.3
click at [654, 565] on div "Drop content here or Add elements Paste clipboard" at bounding box center [724, 616] width 242 height 103
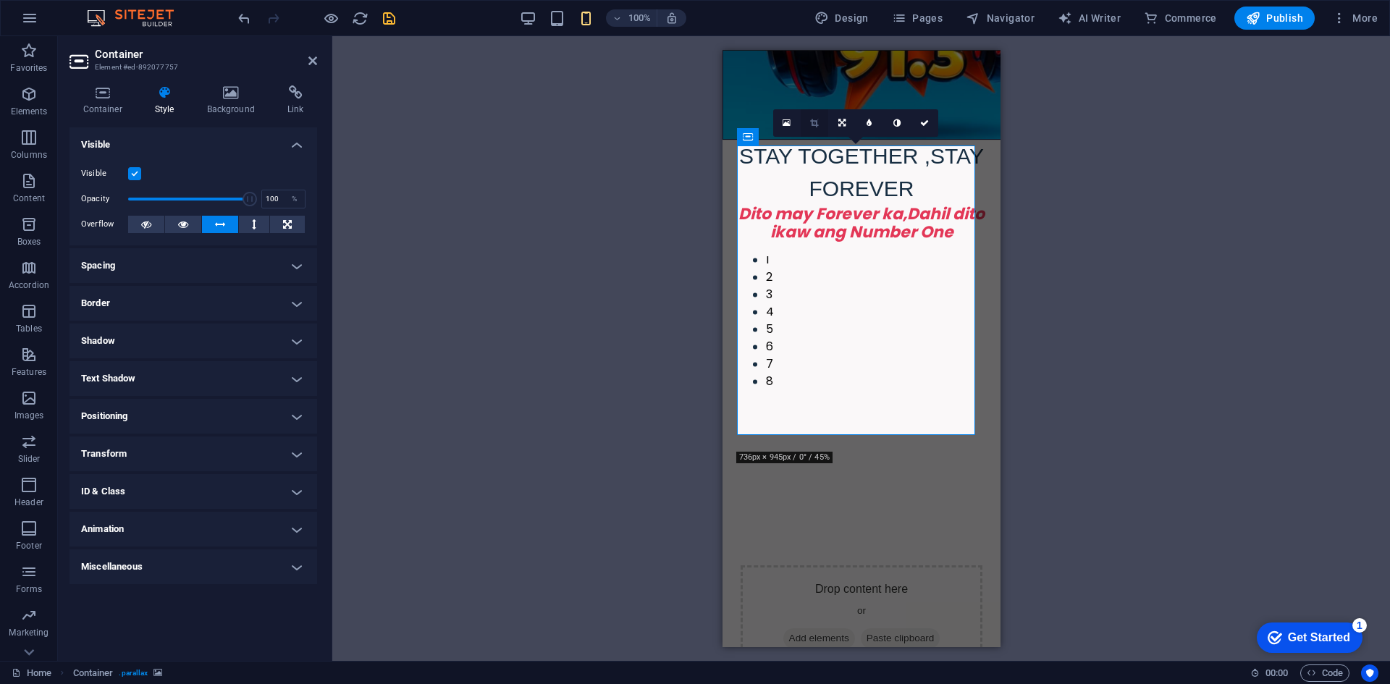
click at [816, 121] on icon at bounding box center [814, 123] width 8 height 9
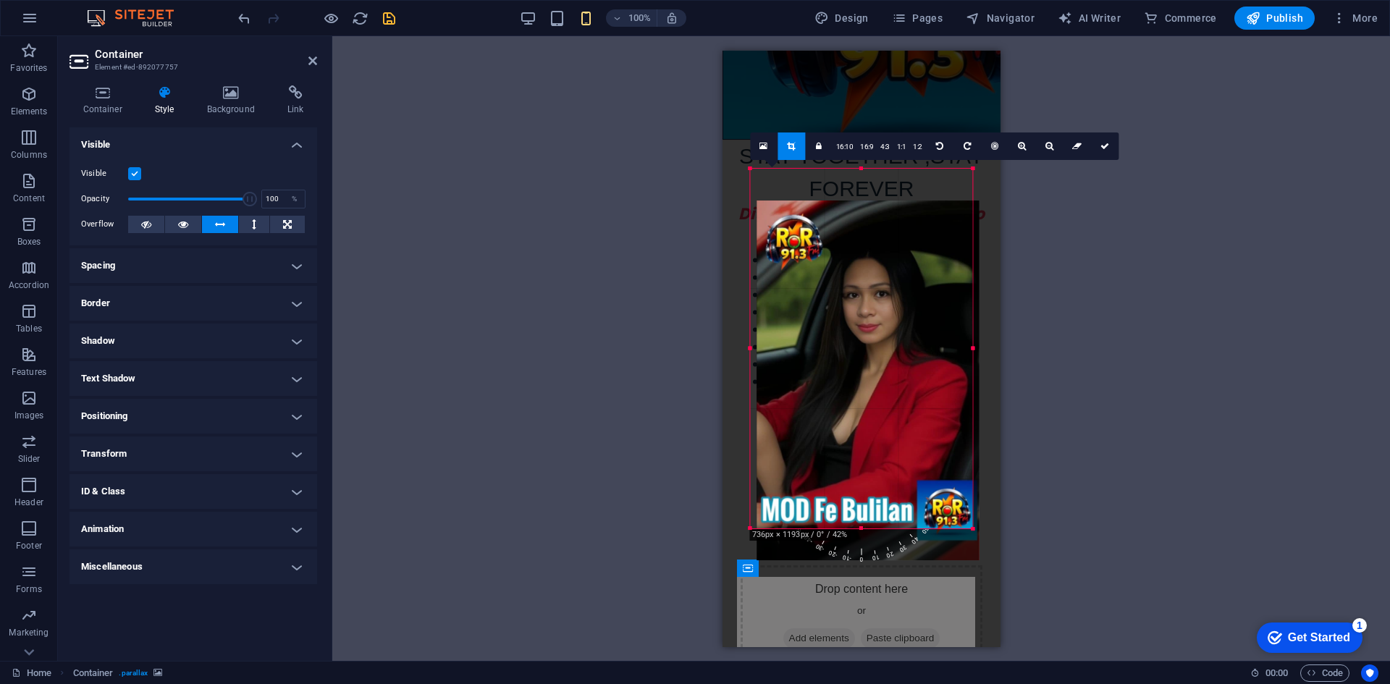
drag, startPoint x: 861, startPoint y: 171, endPoint x: 868, endPoint y: 203, distance: 32.5
click at [868, 203] on div at bounding box center [867, 380] width 222 height 360
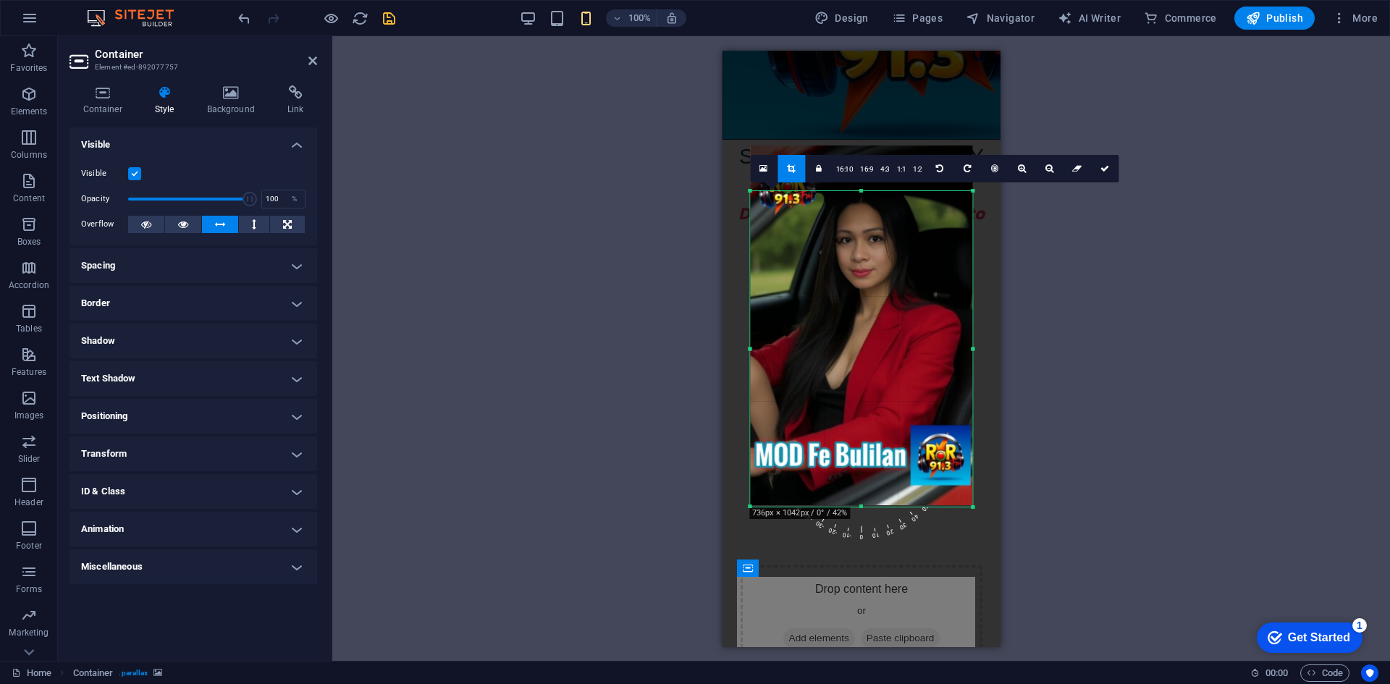
drag, startPoint x: 863, startPoint y: 168, endPoint x: 861, endPoint y: 214, distance: 45.6
click at [861, 214] on div "180 170 160 150 140 130 120 110 100 90 80 70 60 50 40 30 20 10 0 -10 -20 -30 -4…" at bounding box center [861, 349] width 222 height 316
click at [1104, 167] on icon at bounding box center [1104, 168] width 9 height 9
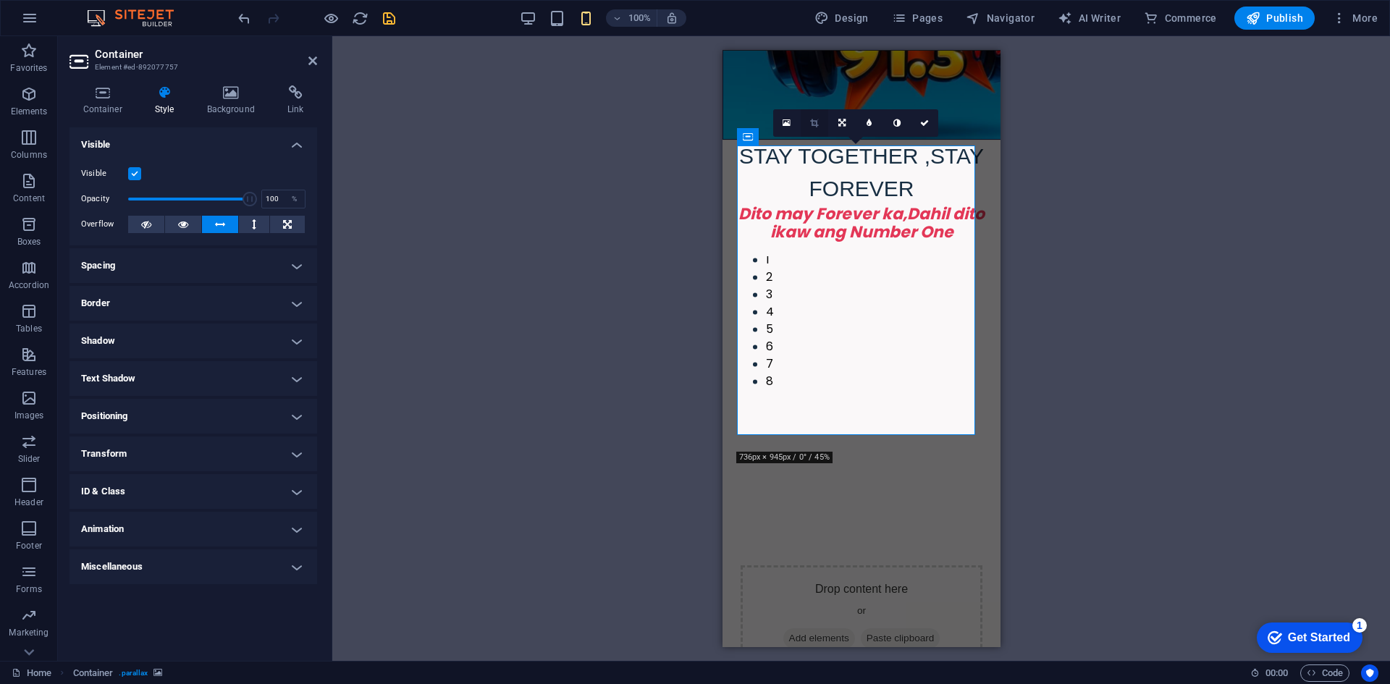
click at [811, 122] on icon at bounding box center [814, 123] width 8 height 9
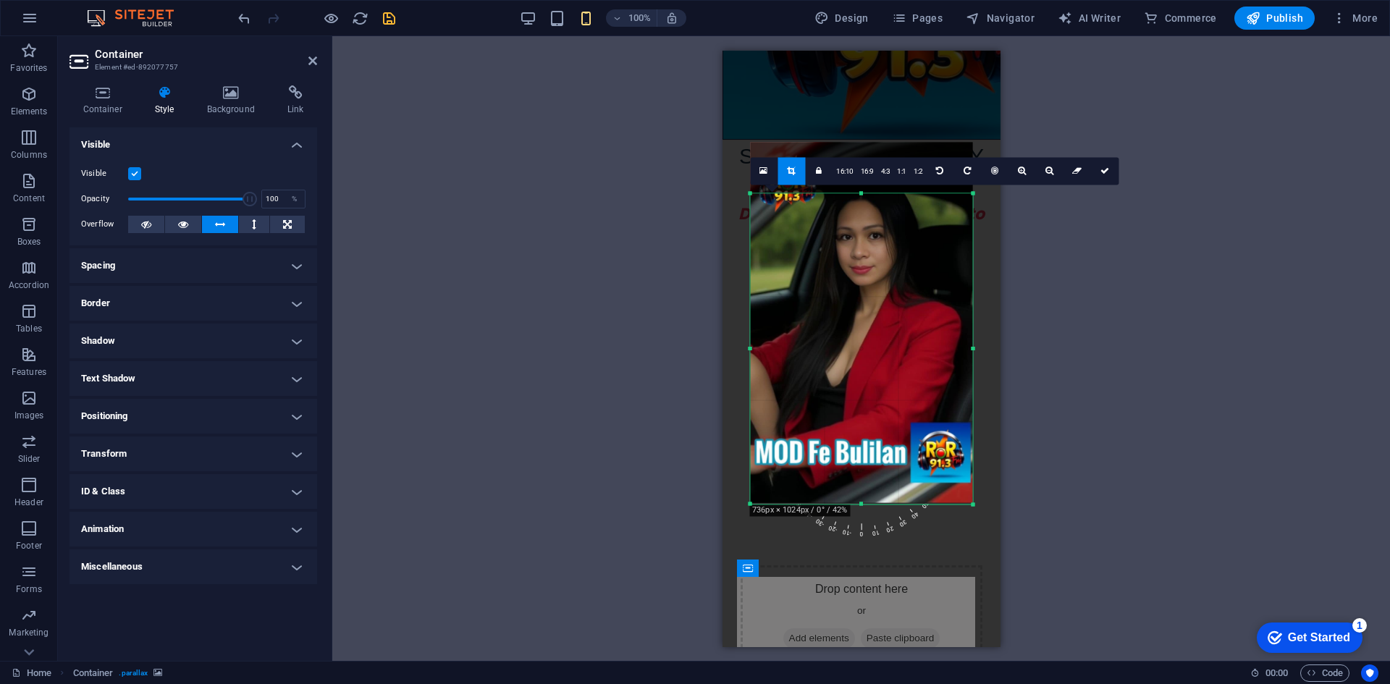
drag, startPoint x: 861, startPoint y: 166, endPoint x: 865, endPoint y: 217, distance: 50.8
click at [865, 217] on div "180 170 160 150 140 130 120 110 100 90 80 70 60 50 40 30 20 10 0 -10 -20 -30 -4…" at bounding box center [861, 348] width 222 height 310
click at [1102, 174] on icon at bounding box center [1104, 170] width 9 height 9
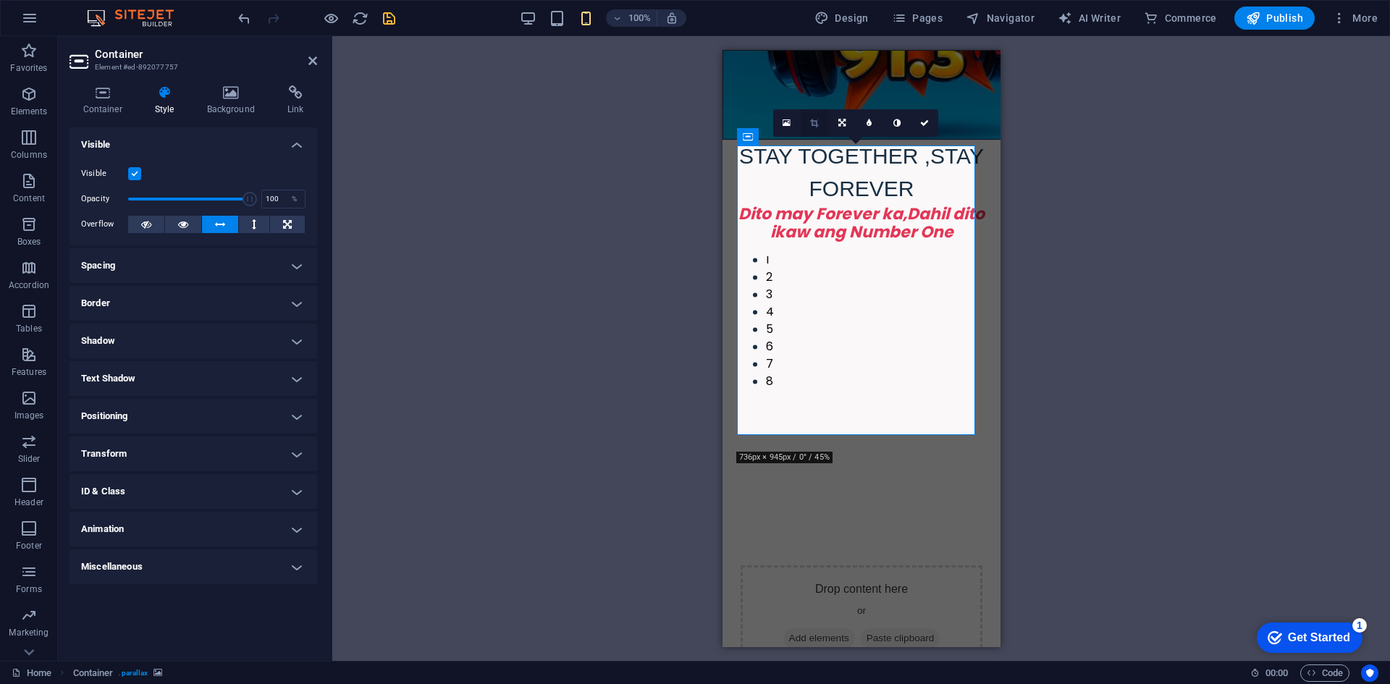
click at [813, 124] on icon at bounding box center [814, 123] width 8 height 9
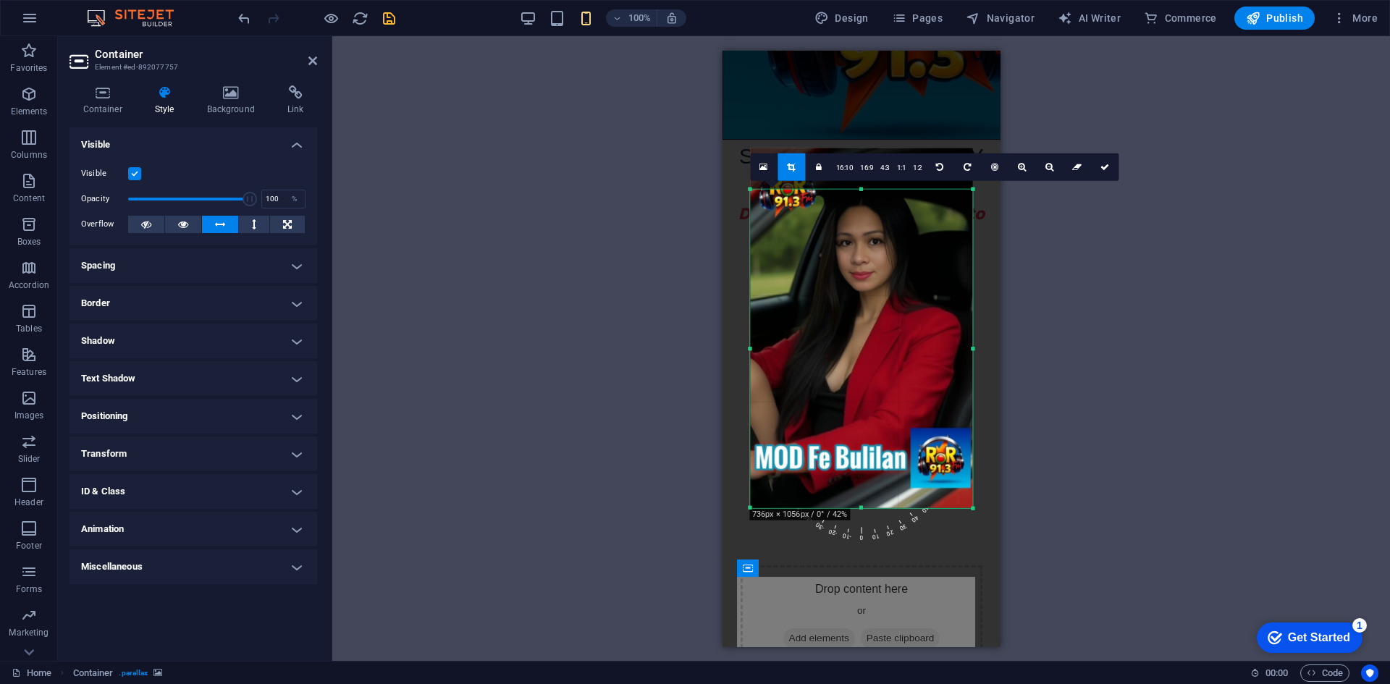
drag, startPoint x: 861, startPoint y: 193, endPoint x: 862, endPoint y: 184, distance: 9.5
click at [862, 189] on div "180 170 160 150 140 130 120 110 100 90 80 70 60 50 40 30 20 10 0 -10 -20 -30 -4…" at bounding box center [861, 348] width 222 height 319
click at [1102, 169] on icon at bounding box center [1104, 166] width 9 height 9
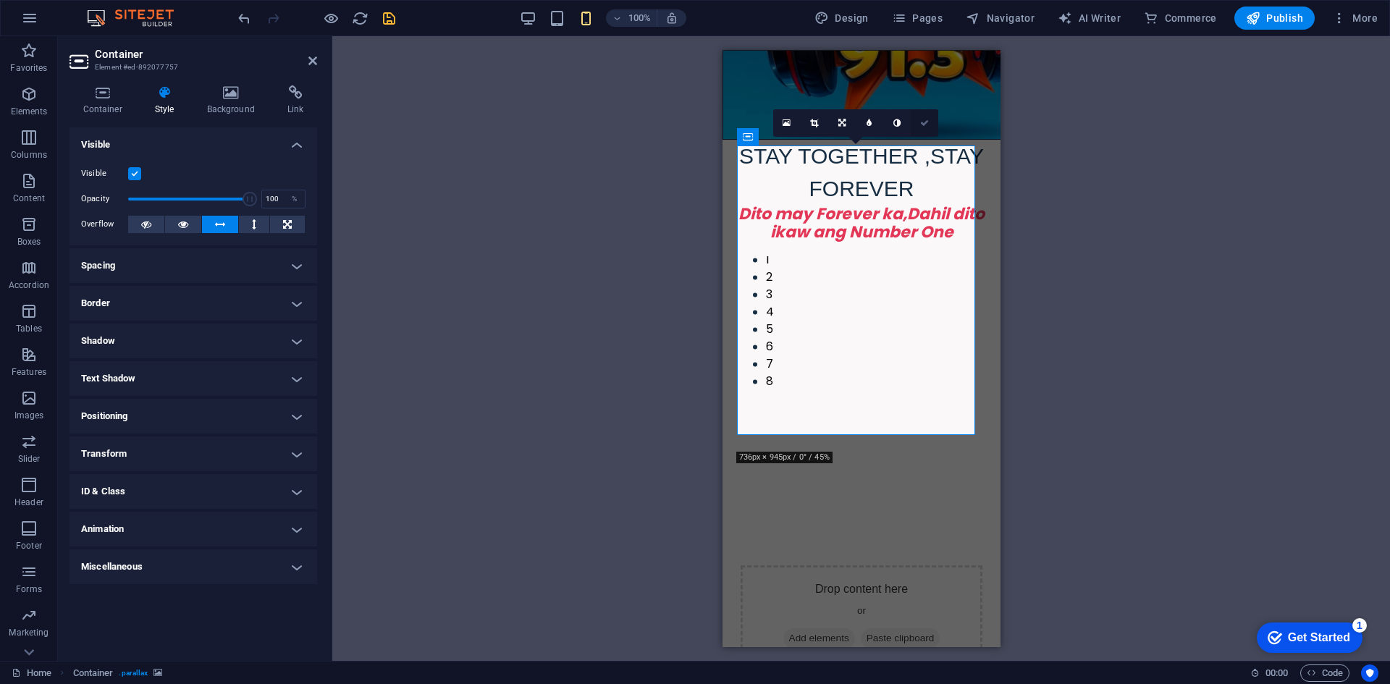
click at [922, 122] on icon at bounding box center [924, 123] width 9 height 9
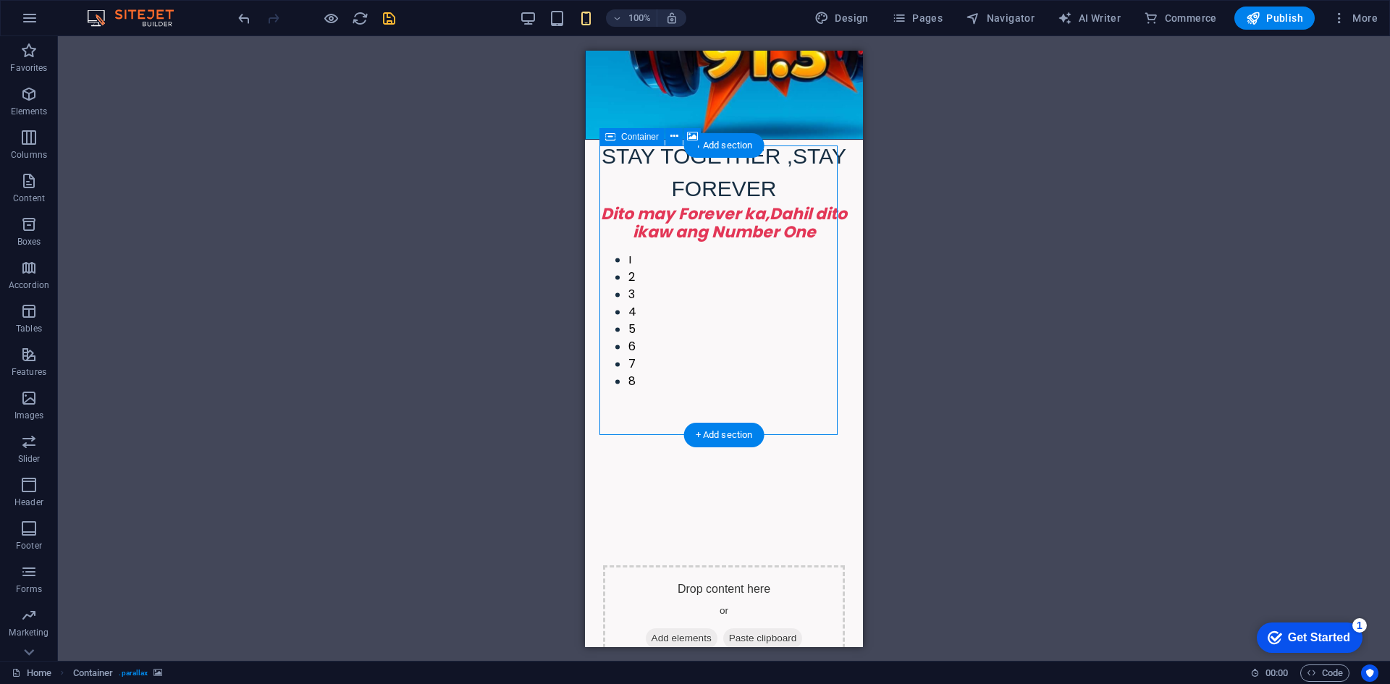
click at [753, 565] on div "Drop content here or Add elements Paste clipboard" at bounding box center [724, 616] width 242 height 103
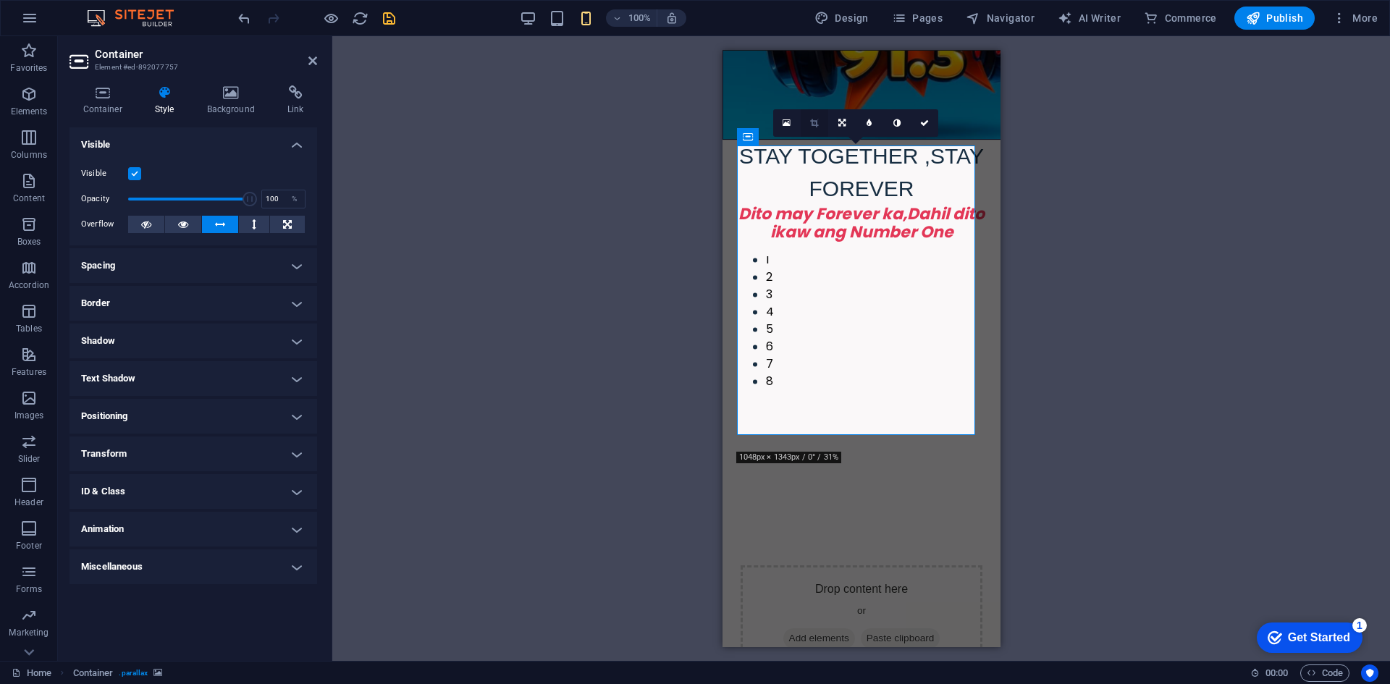
click at [810, 124] on icon at bounding box center [814, 123] width 8 height 9
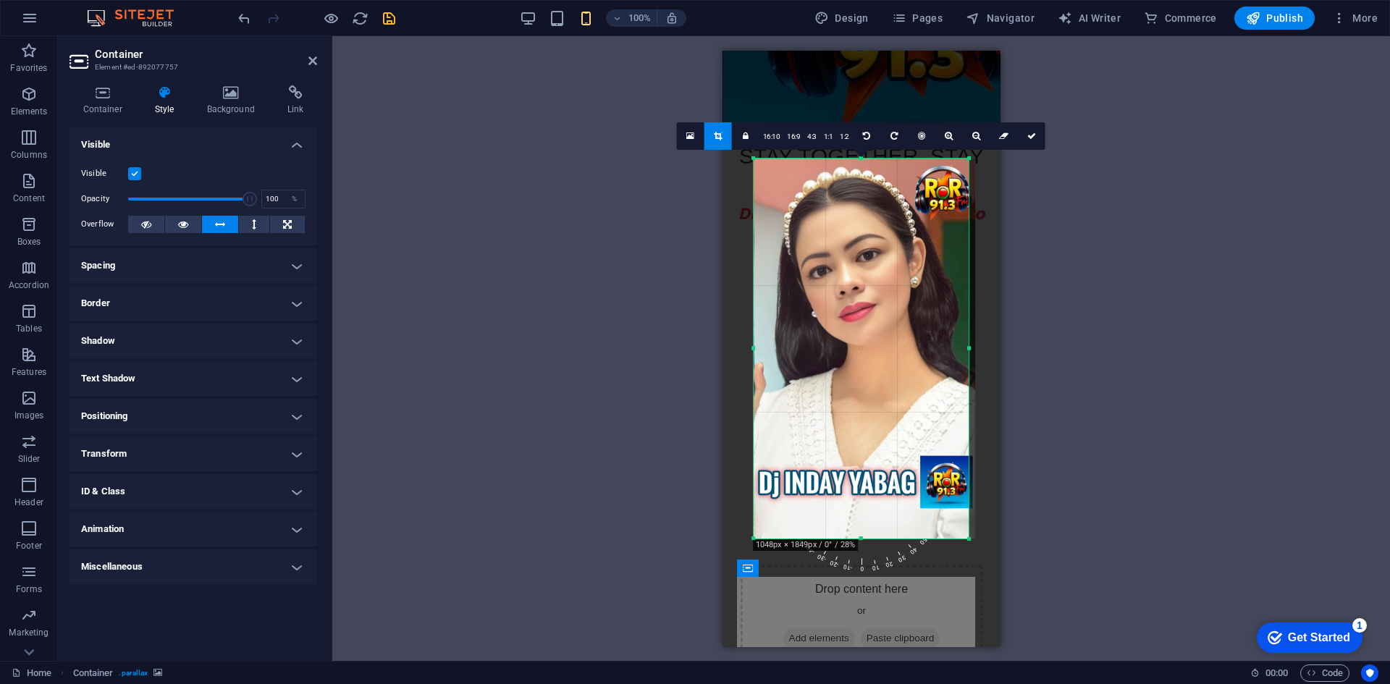
click at [810, 124] on link "4:3" at bounding box center [811, 137] width 17 height 28
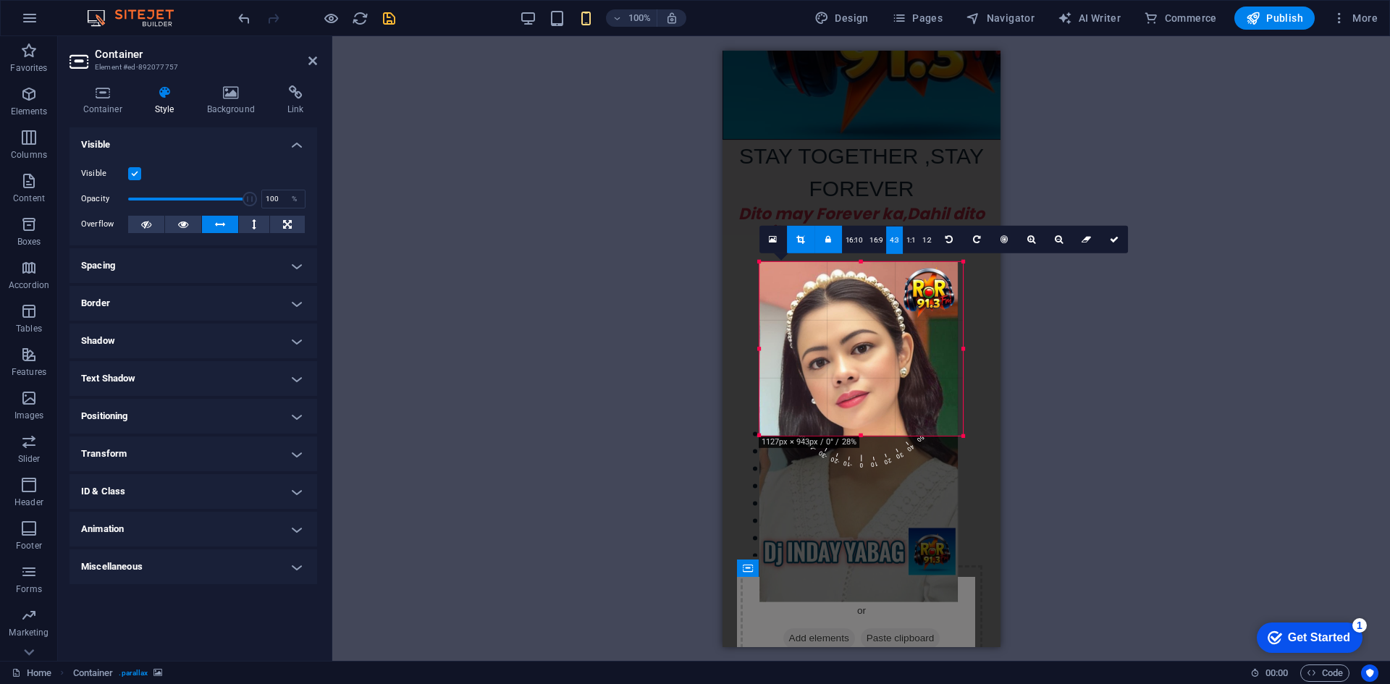
drag, startPoint x: 860, startPoint y: 428, endPoint x: 862, endPoint y: 440, distance: 12.5
click at [862, 435] on div "180 170 160 150 140 130 120 110 100 90 80 70 60 50 40 30 20 10 0 -10 -20 -30 -4…" at bounding box center [861, 348] width 204 height 174
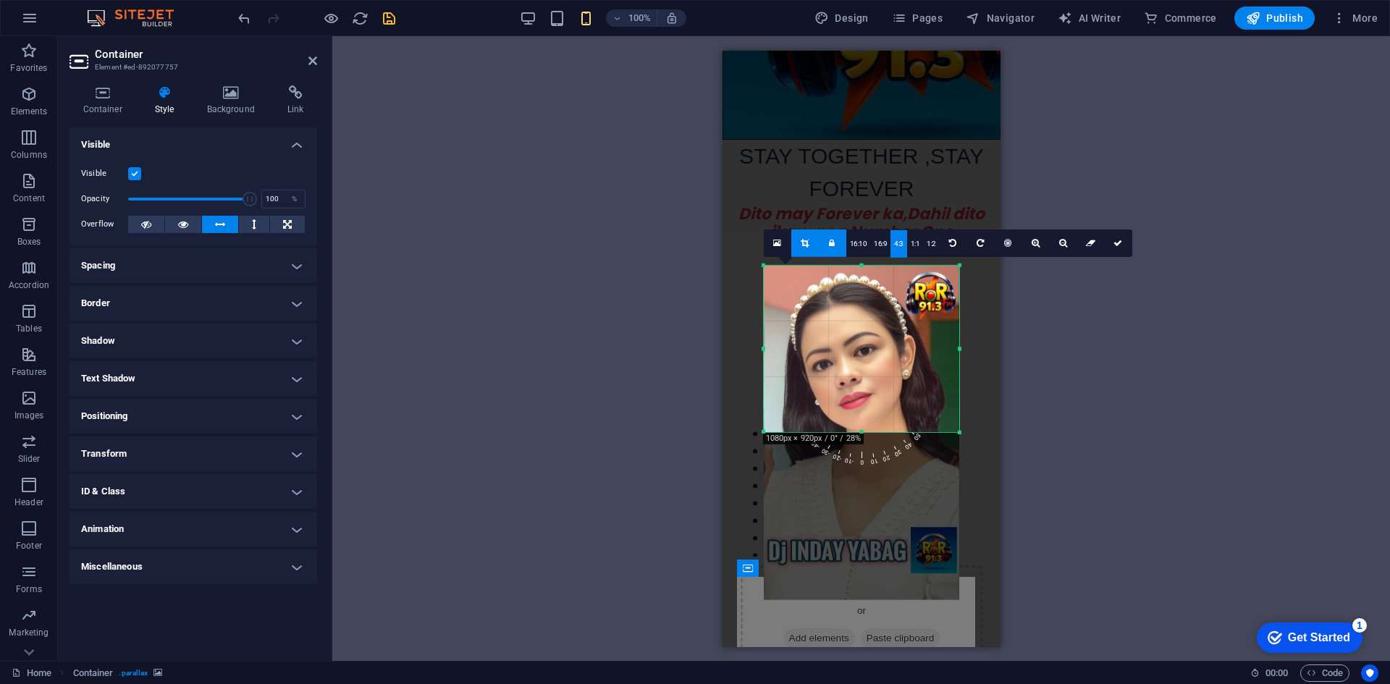
click at [867, 528] on div at bounding box center [861, 432] width 195 height 334
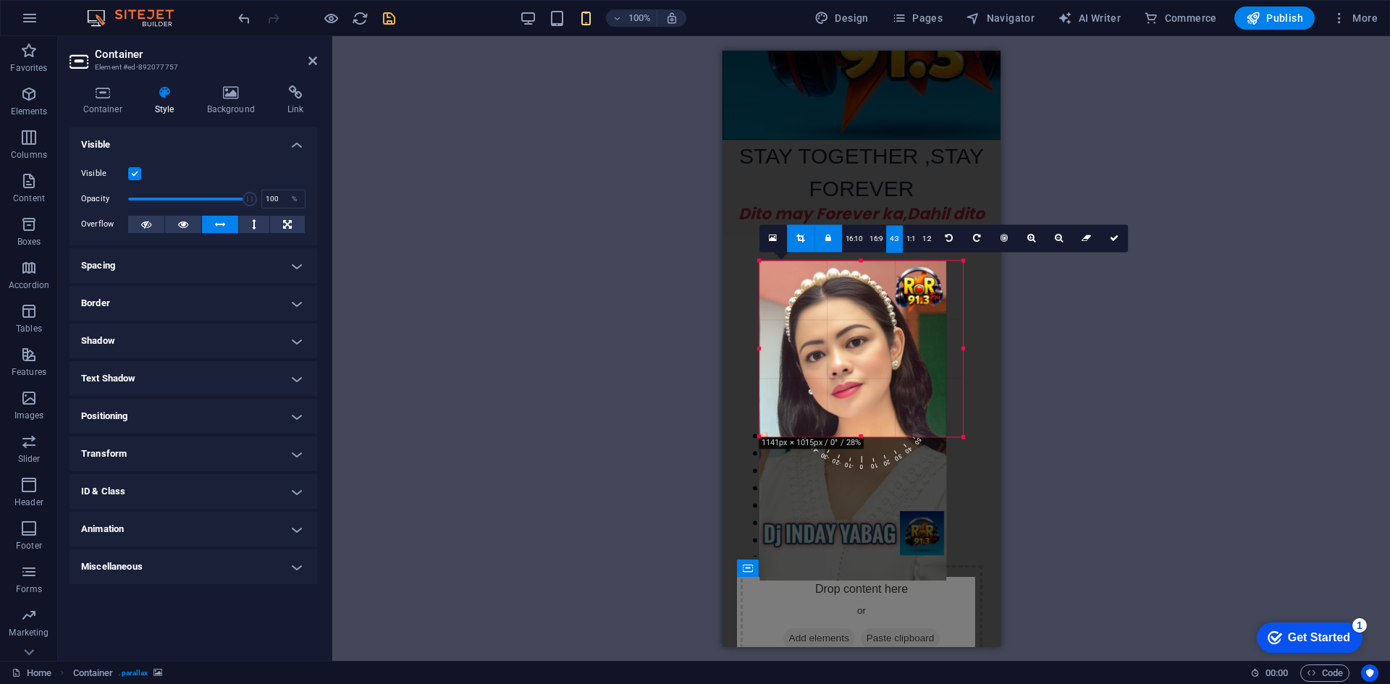
drag, startPoint x: 860, startPoint y: 431, endPoint x: 863, endPoint y: 441, distance: 10.1
click at [863, 436] on div "180 170 160 150 140 130 120 110 100 90 80 70 60 50 40 30 20 10 0 -10 -20 -30 -4…" at bounding box center [861, 349] width 204 height 176
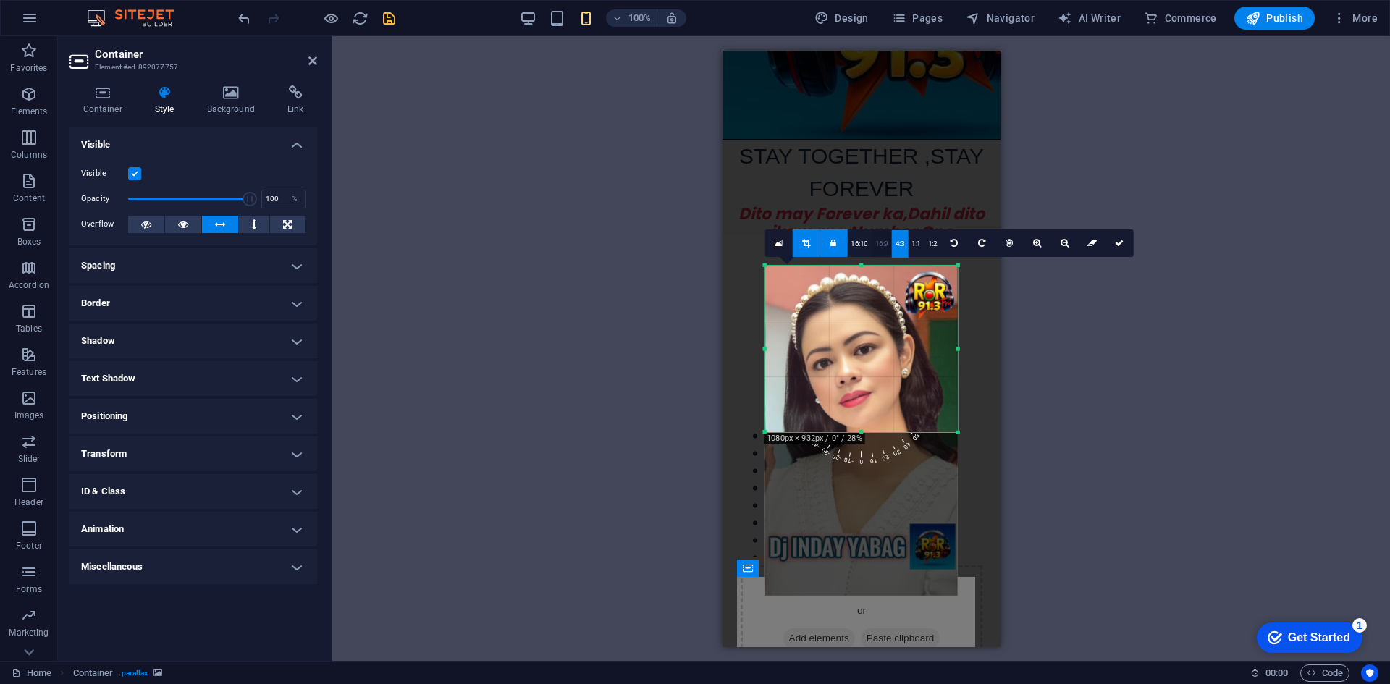
click at [880, 242] on link "16:9" at bounding box center [881, 243] width 20 height 28
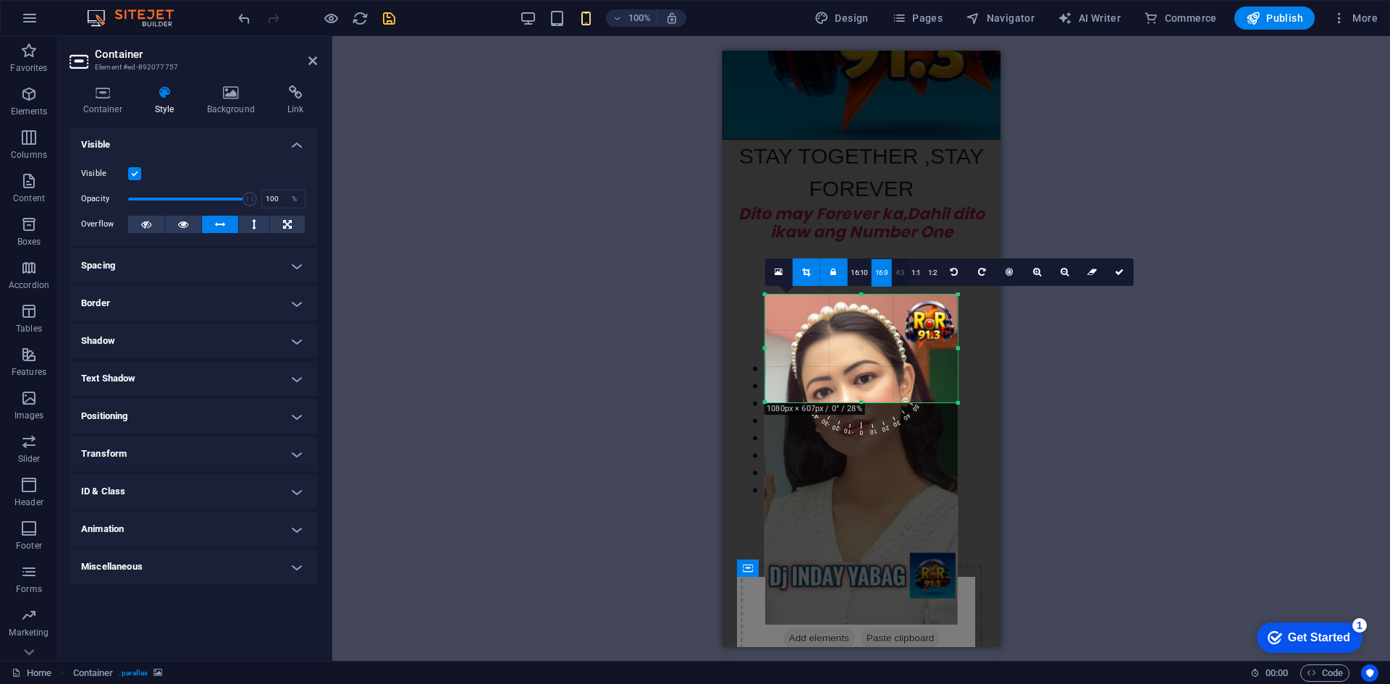
click at [902, 274] on link "4:3" at bounding box center [900, 273] width 17 height 28
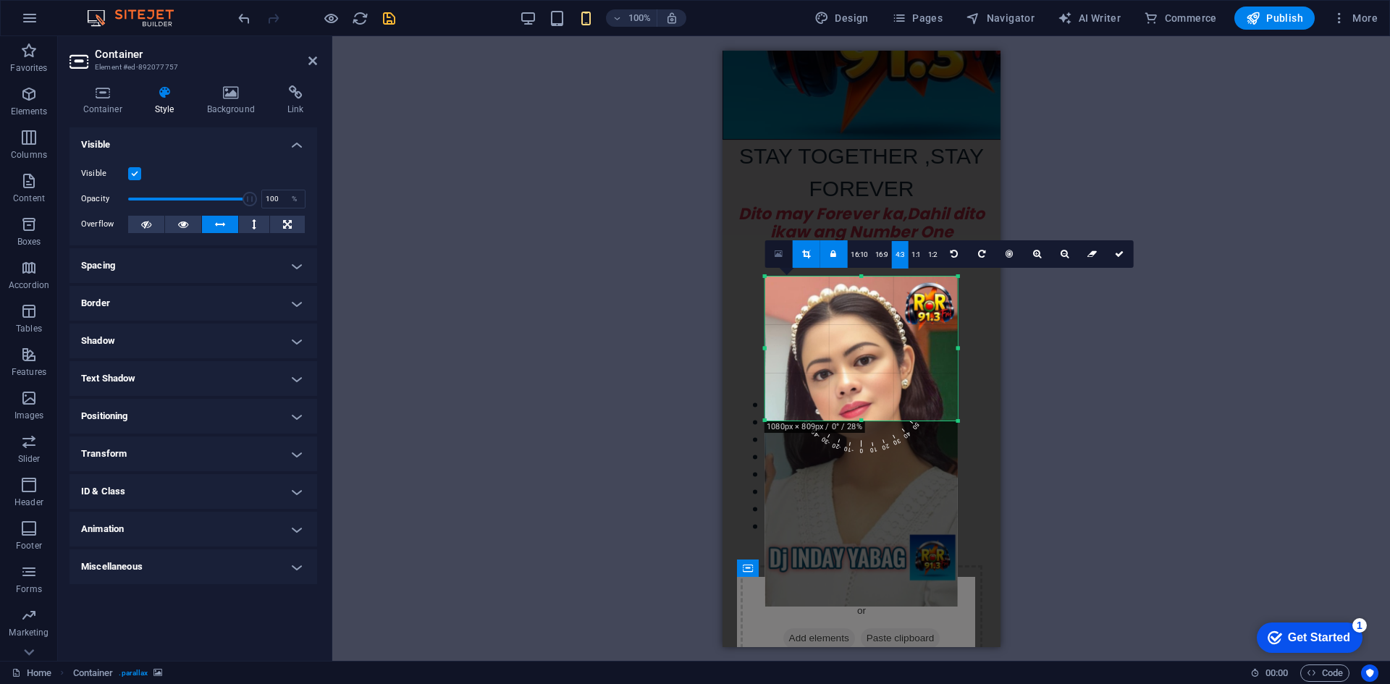
click at [778, 258] on icon at bounding box center [778, 254] width 8 height 10
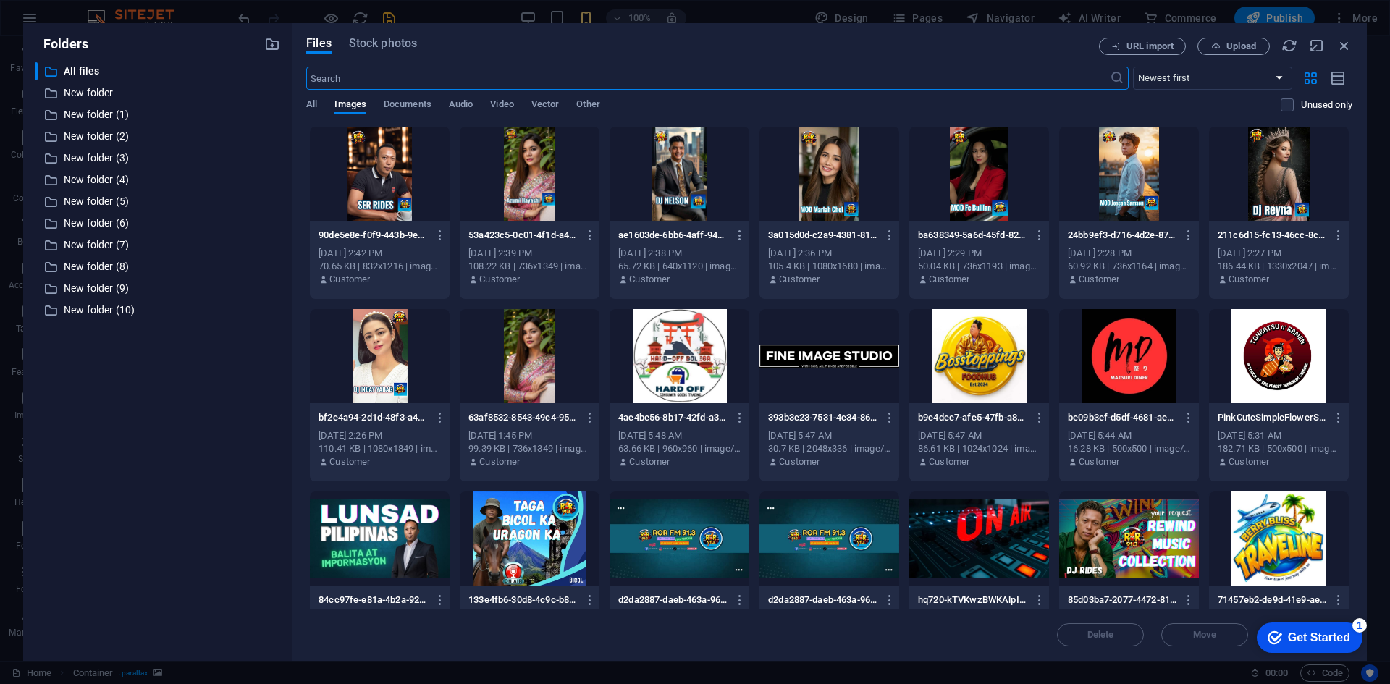
click at [371, 350] on div at bounding box center [380, 356] width 140 height 94
click at [370, 352] on div "1" at bounding box center [380, 356] width 140 height 94
click at [370, 352] on div at bounding box center [380, 356] width 140 height 94
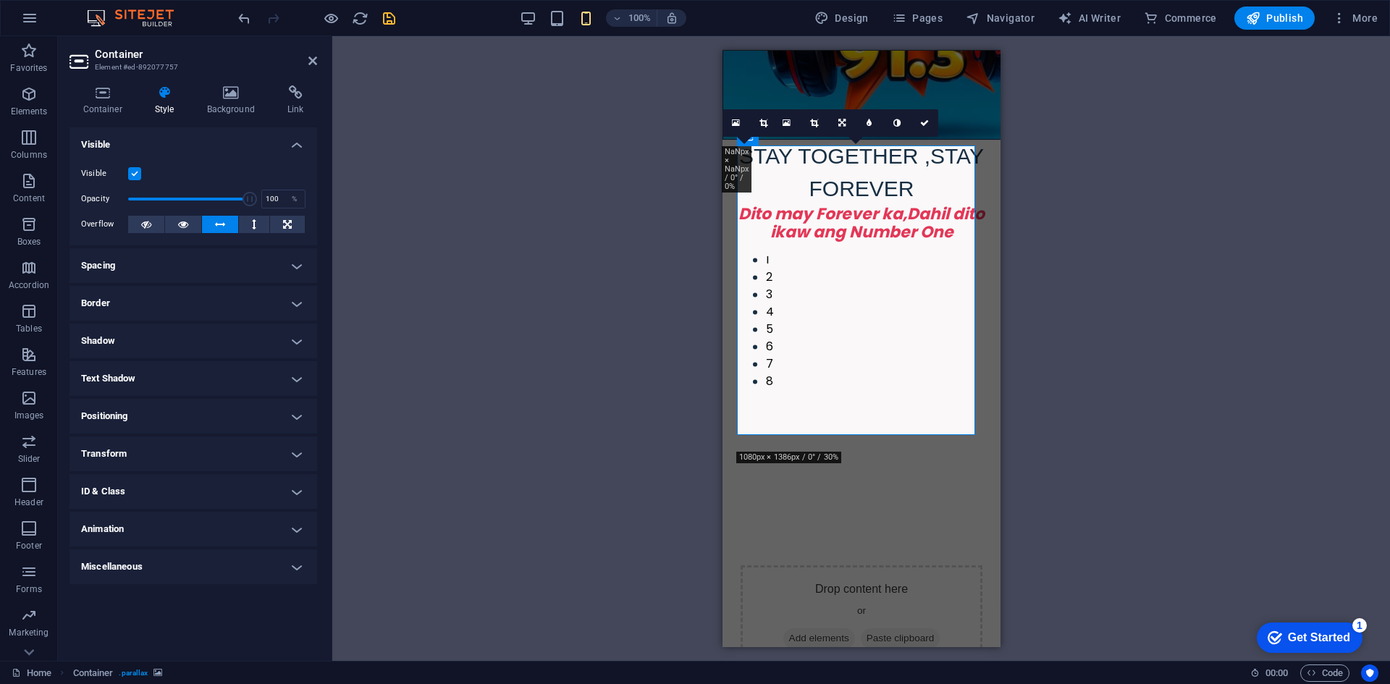
click at [370, 353] on div "Drag here to replace the existing content. Press “Ctrl” if you want to create a…" at bounding box center [860, 348] width 1057 height 625
click at [808, 115] on link at bounding box center [814, 123] width 28 height 28
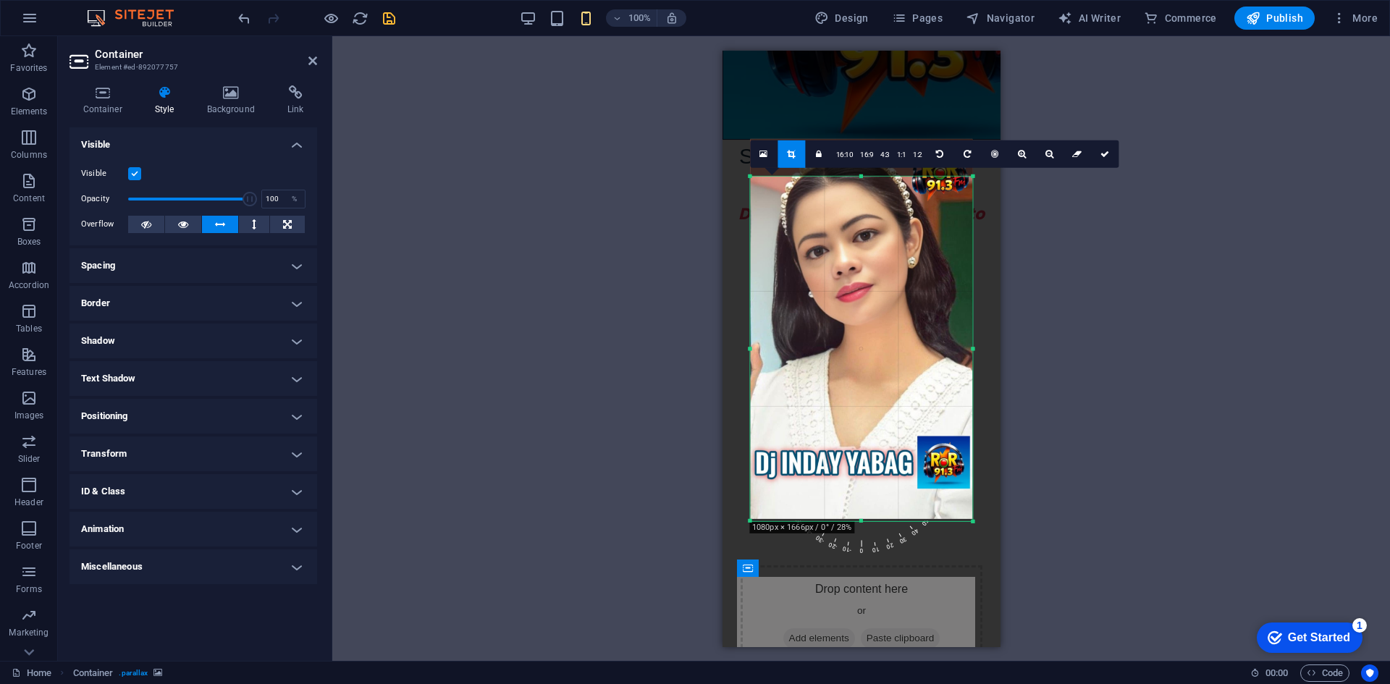
drag, startPoint x: 861, startPoint y: 158, endPoint x: 868, endPoint y: 197, distance: 38.9
click at [868, 197] on div "180 170 160 150 140 130 120 110 100 90 80 70 60 50 40 30 20 10 0 -10 -20 -30 -4…" at bounding box center [861, 348] width 222 height 345
click at [1104, 154] on icon at bounding box center [1104, 155] width 9 height 9
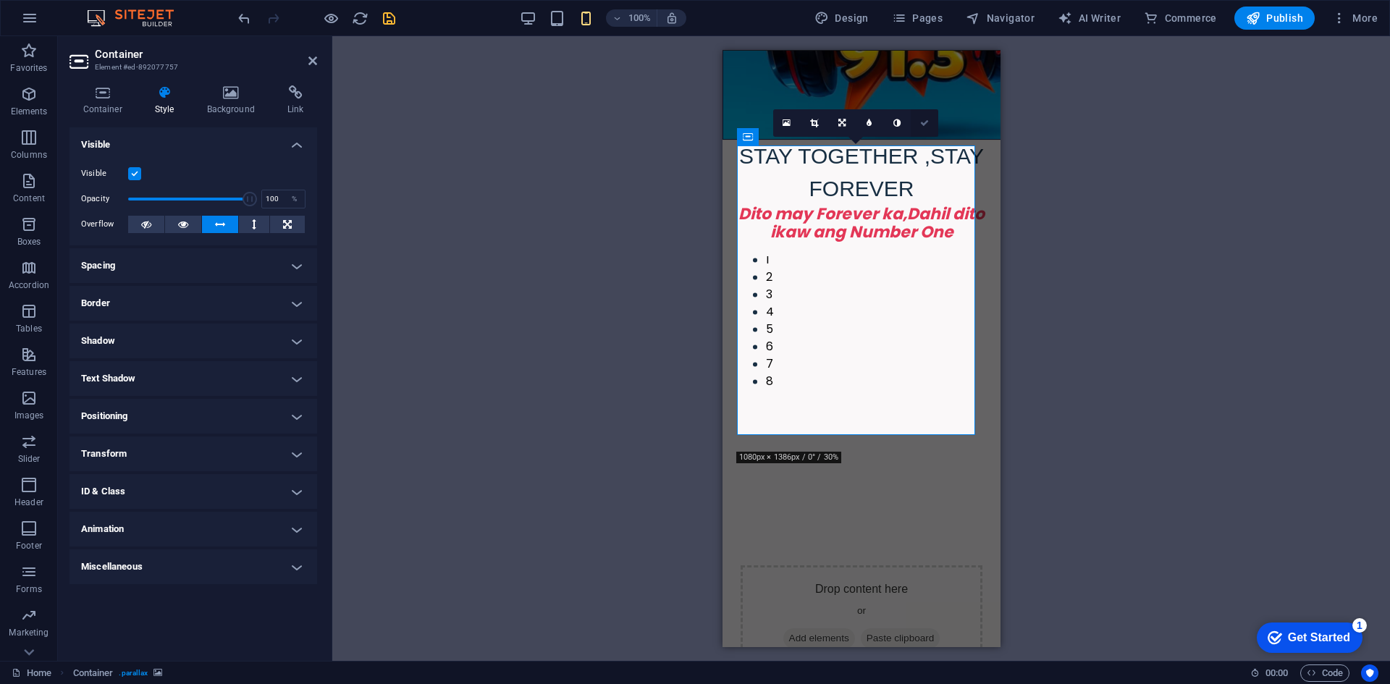
click at [925, 121] on icon at bounding box center [924, 123] width 9 height 9
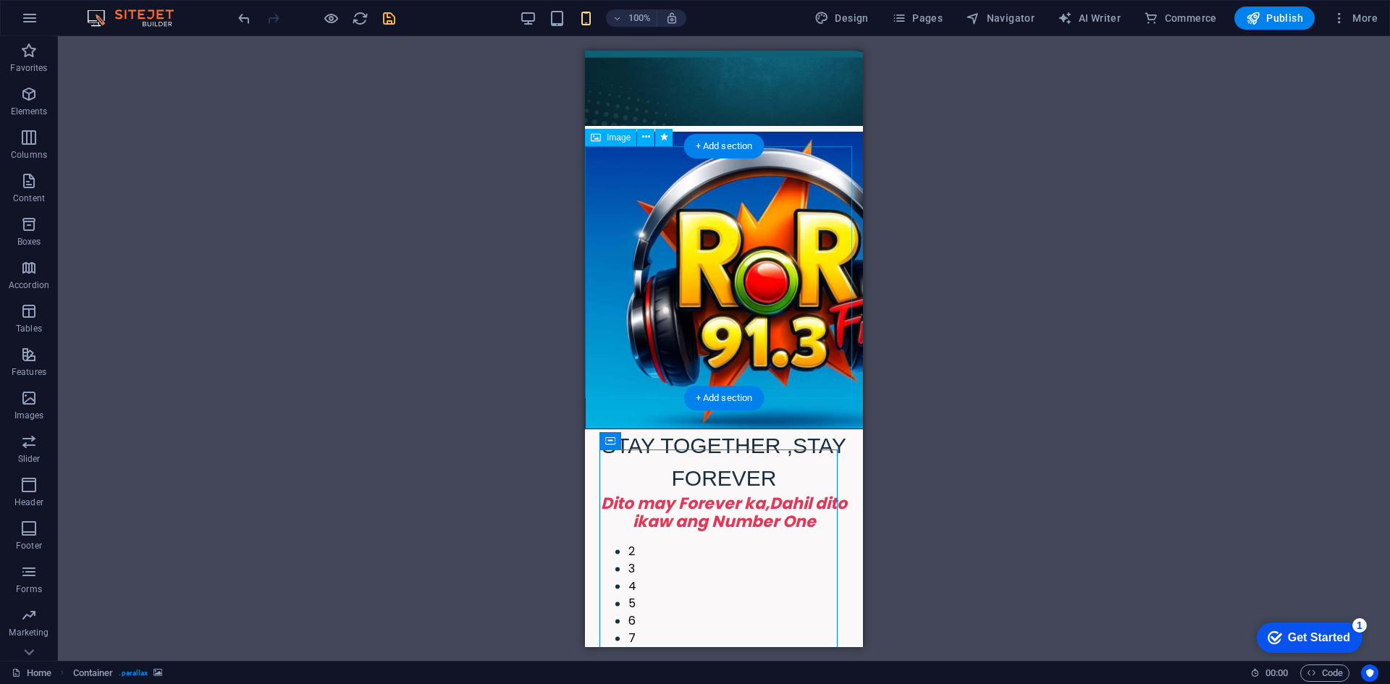
scroll to position [0, 0]
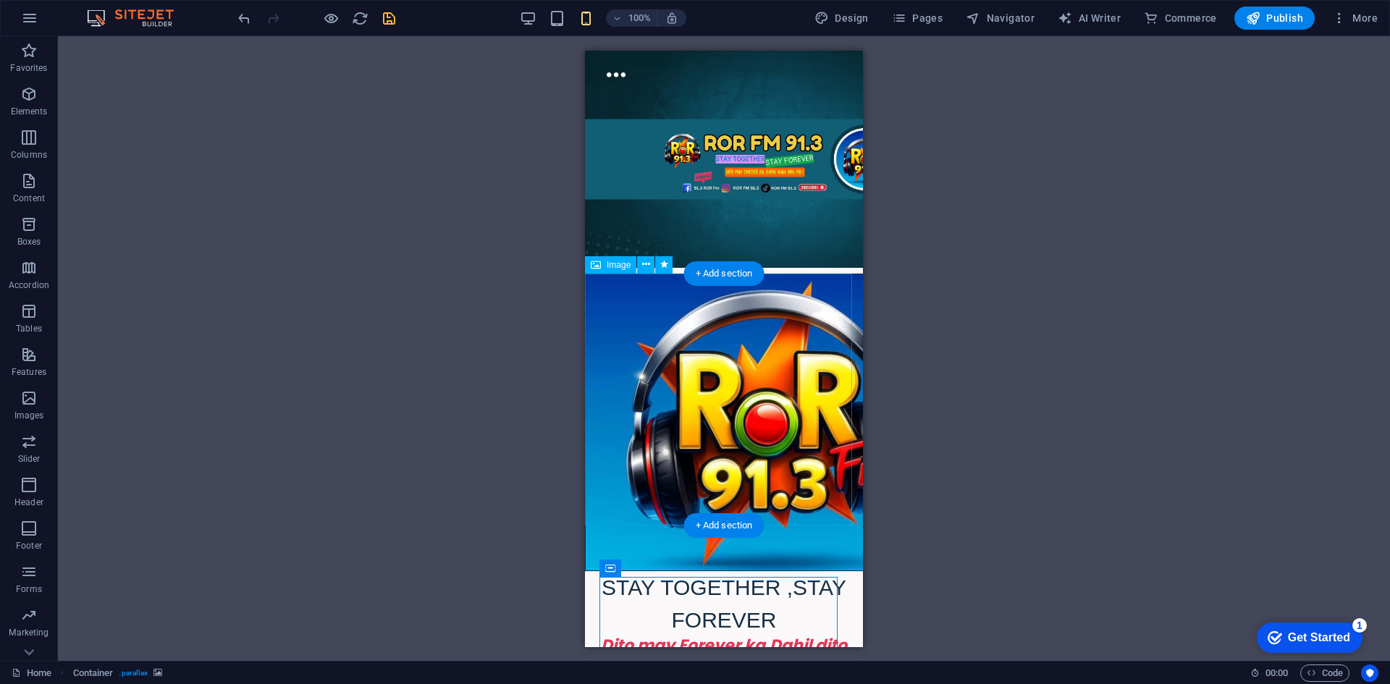
click at [634, 377] on figure "STAY TOGETHER ,STAY FOREVER" at bounding box center [724, 454] width 278 height 363
select select "px"
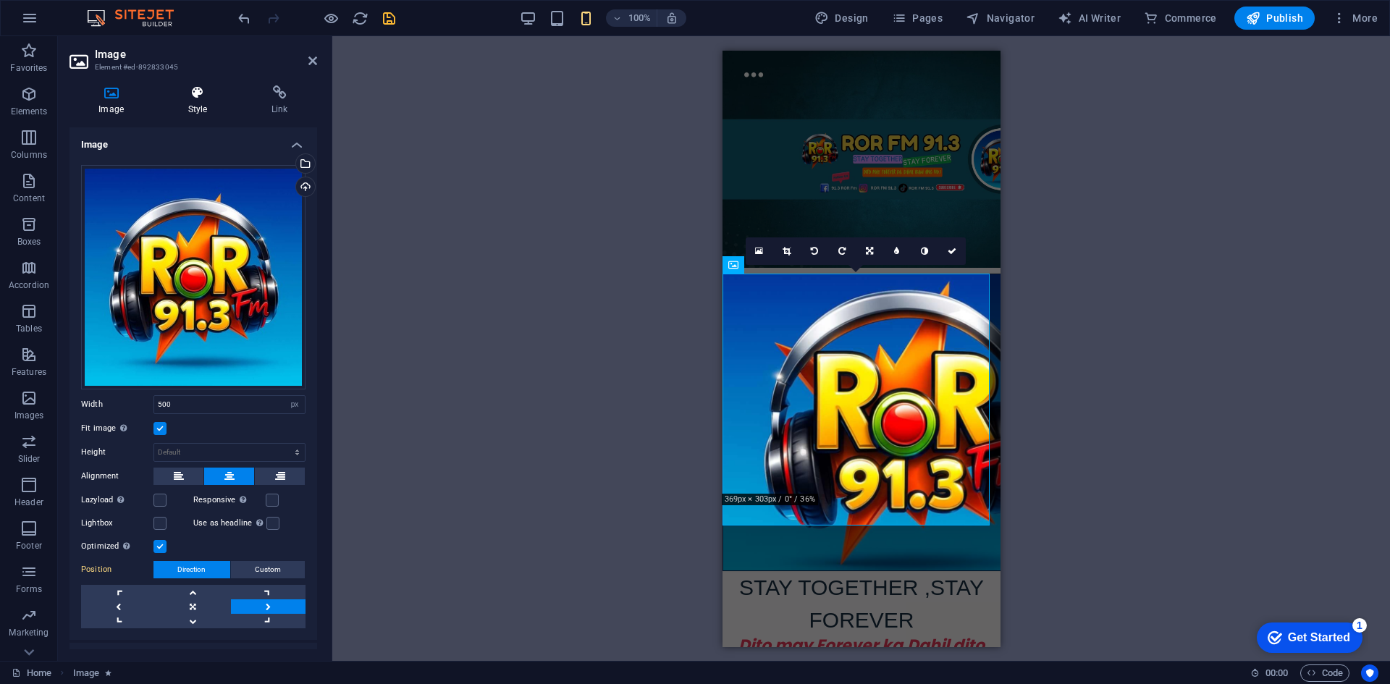
click at [198, 98] on icon at bounding box center [196, 92] width 77 height 14
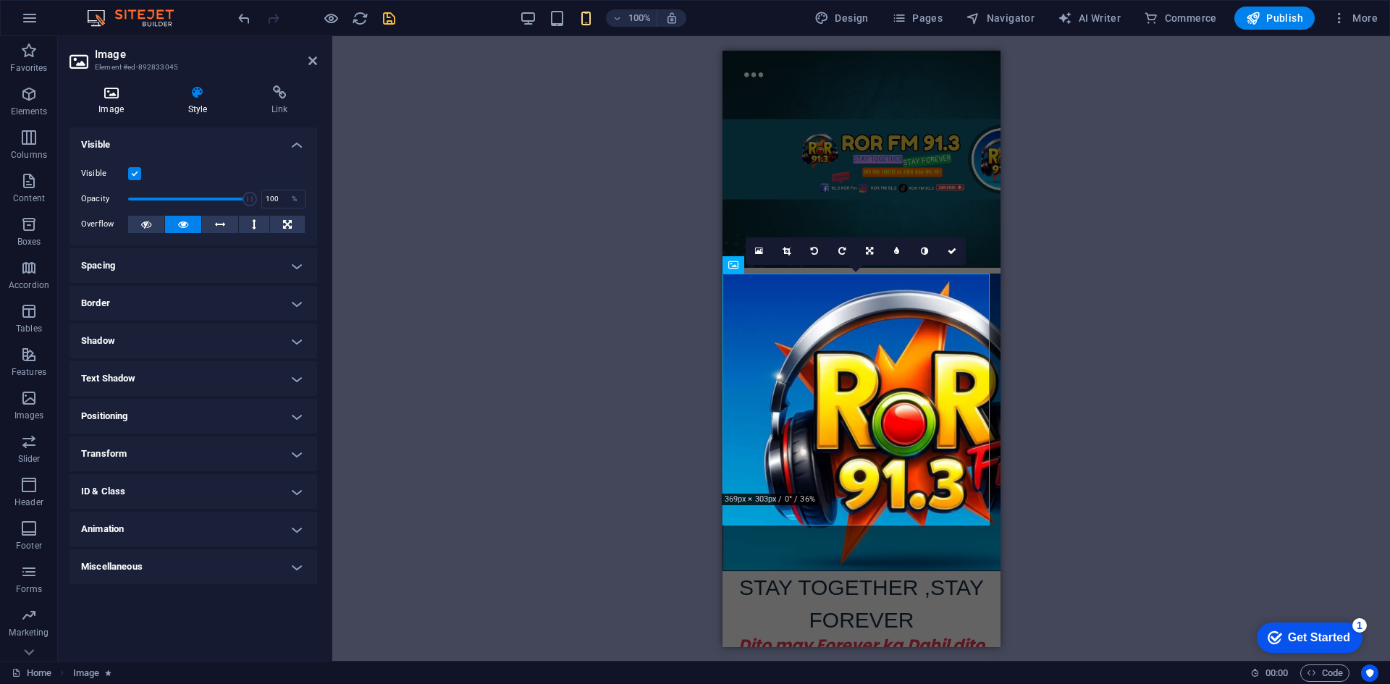
click at [119, 93] on icon at bounding box center [110, 92] width 83 height 14
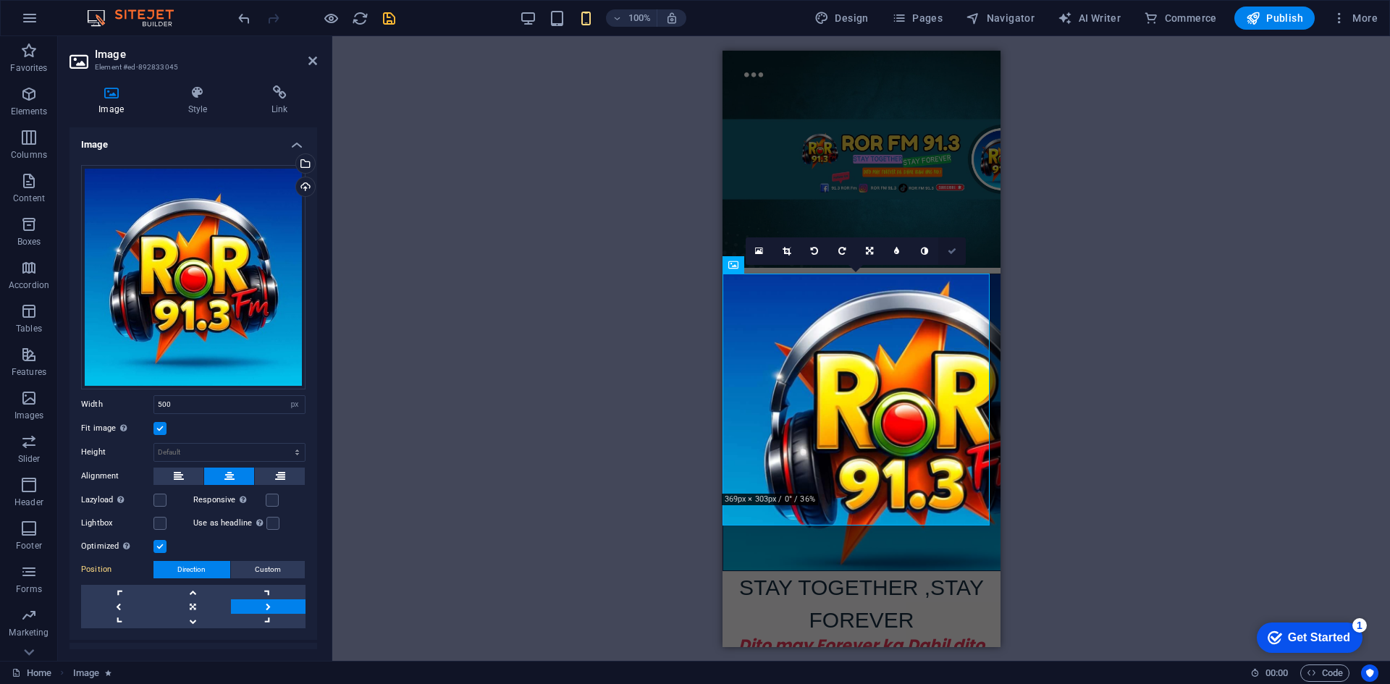
click at [952, 253] on icon at bounding box center [951, 251] width 9 height 9
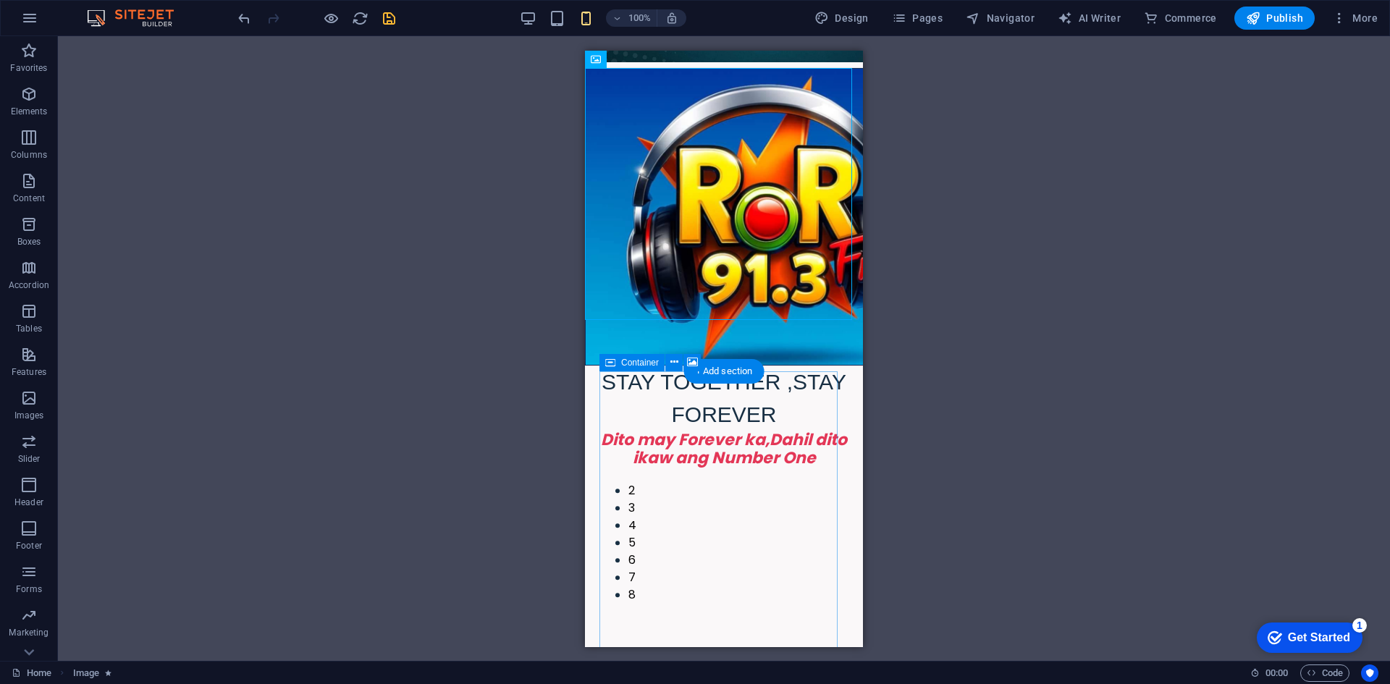
scroll to position [217, 0]
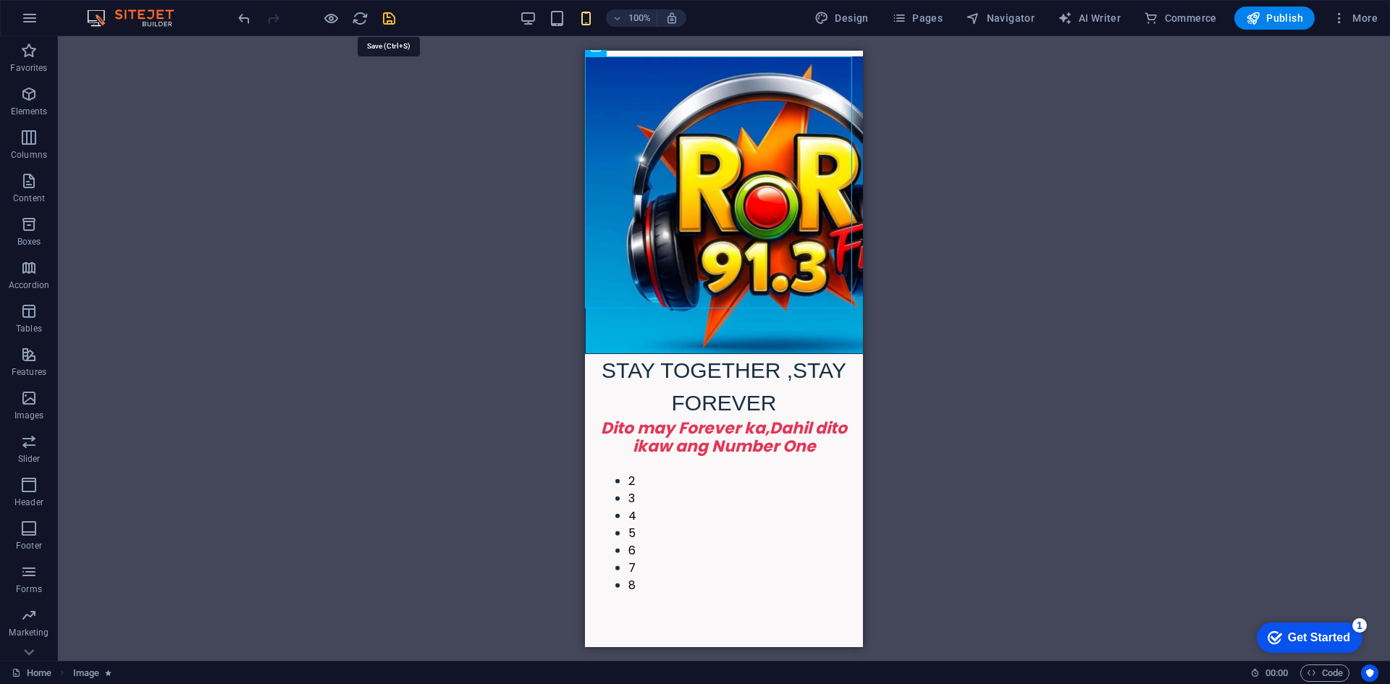
click at [384, 20] on icon "save" at bounding box center [389, 18] width 17 height 17
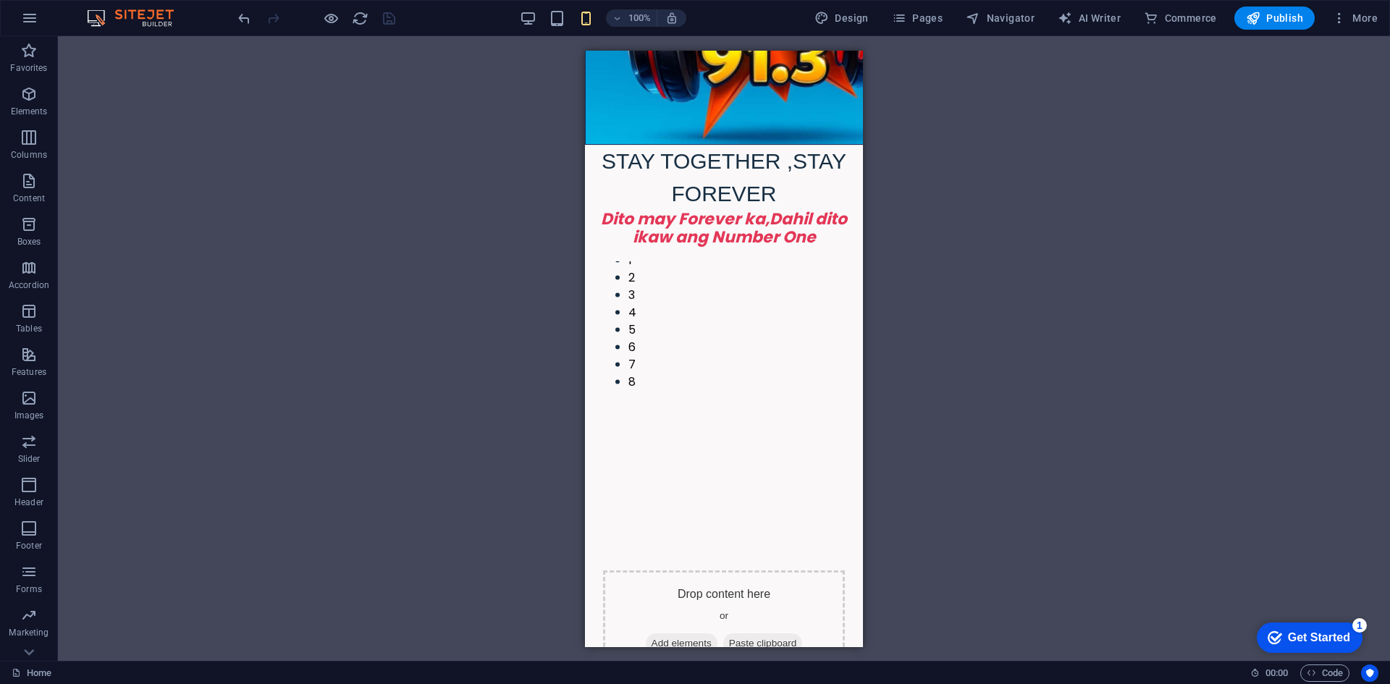
scroll to position [507, 0]
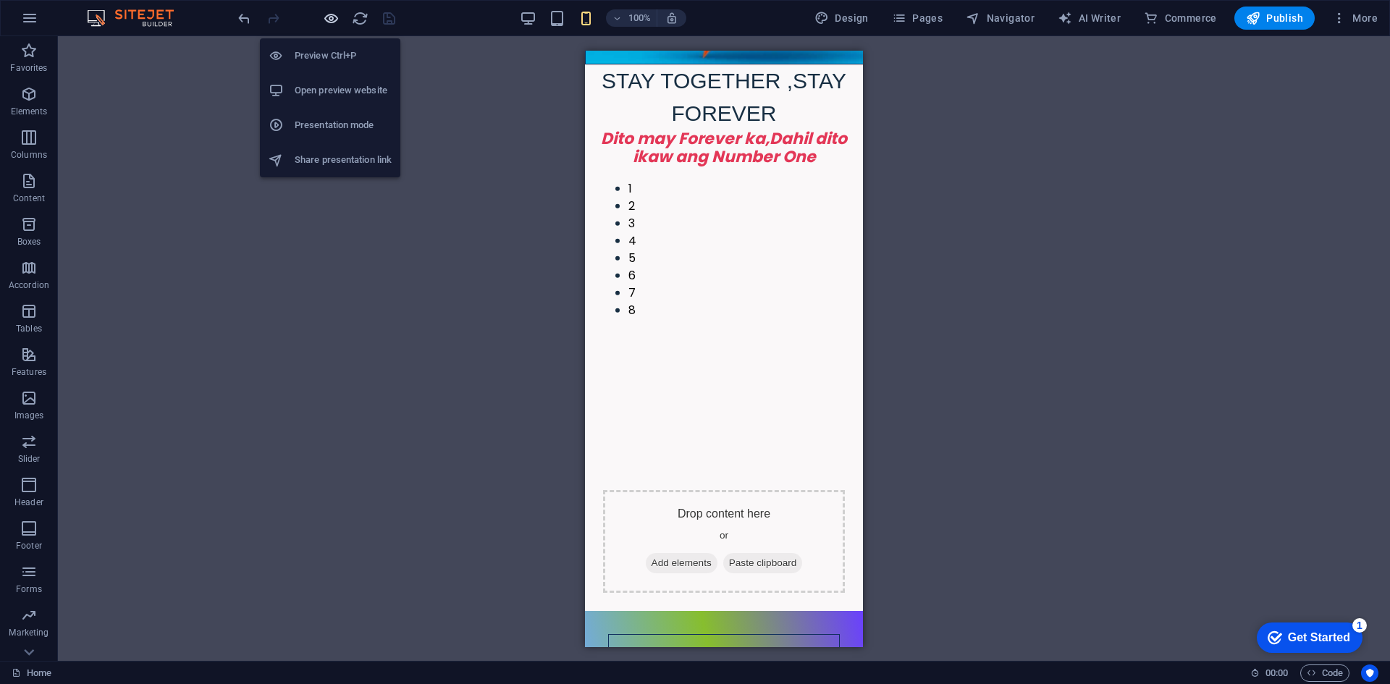
click at [335, 20] on icon "button" at bounding box center [331, 18] width 17 height 17
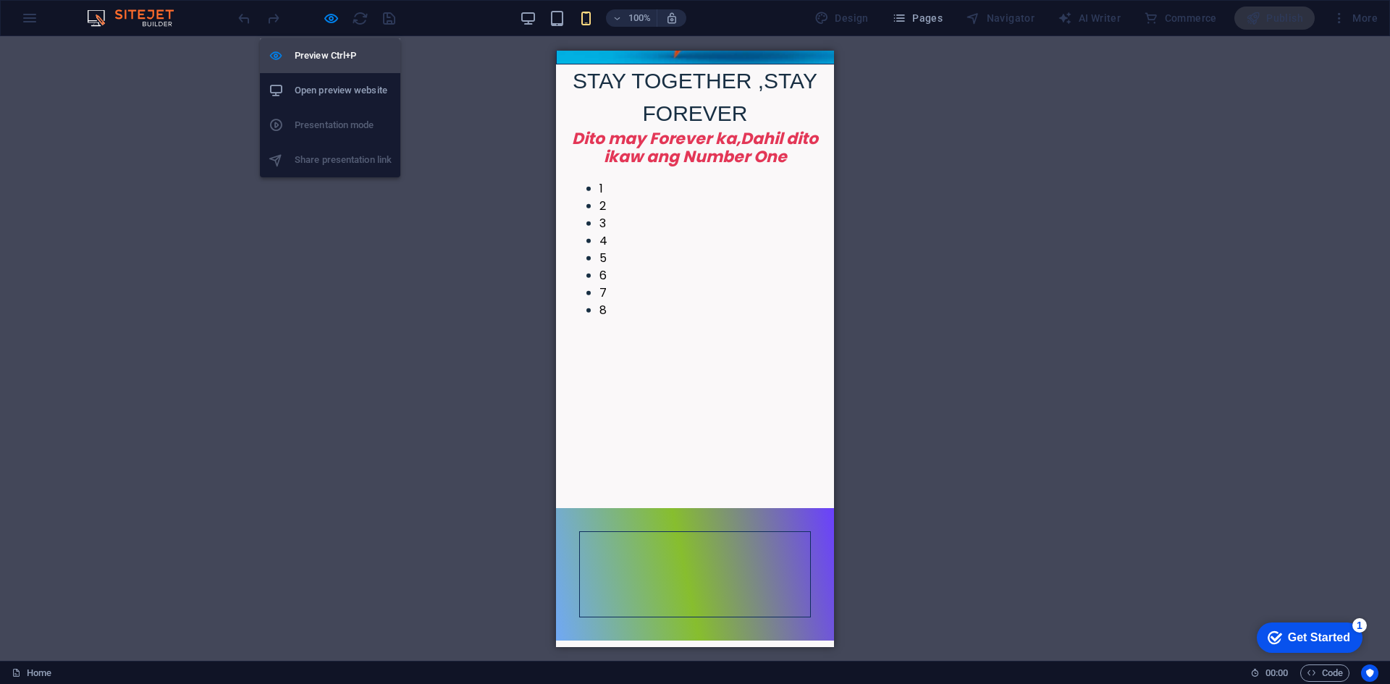
click at [336, 54] on h6 "Preview Ctrl+P" at bounding box center [343, 55] width 97 height 17
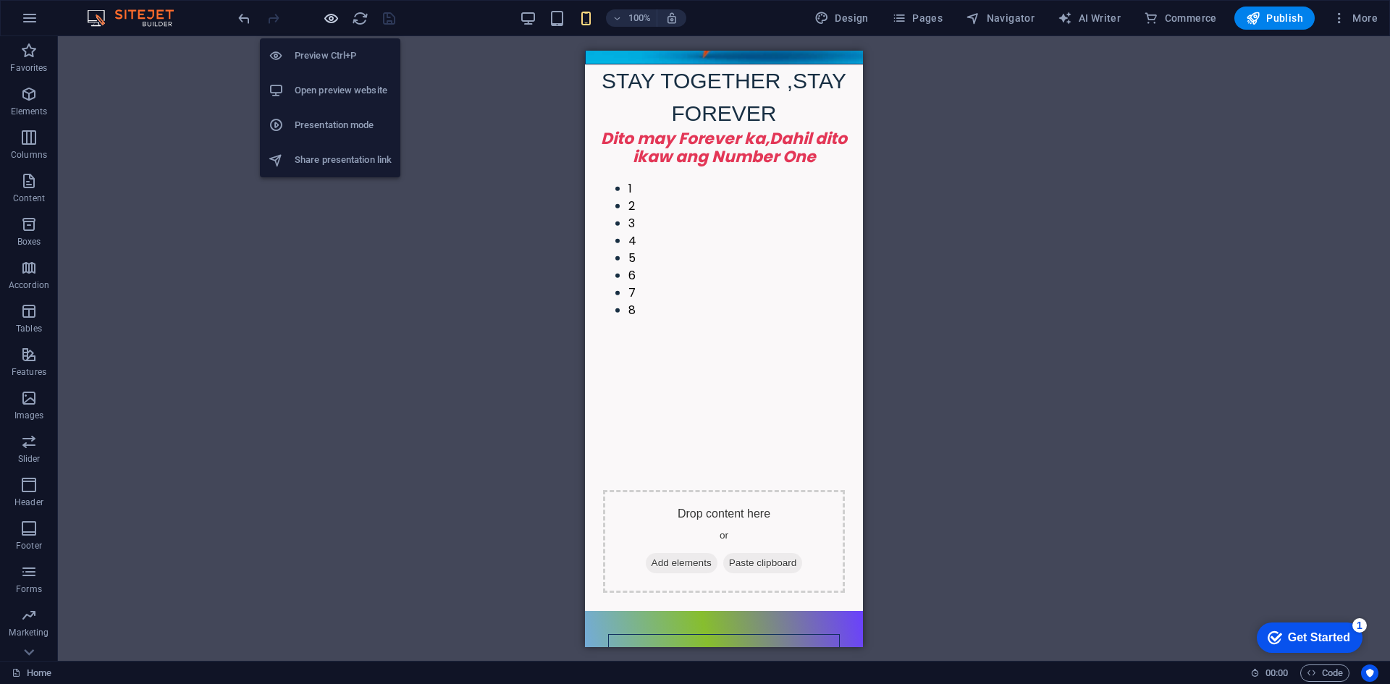
click at [329, 18] on icon "button" at bounding box center [331, 18] width 17 height 17
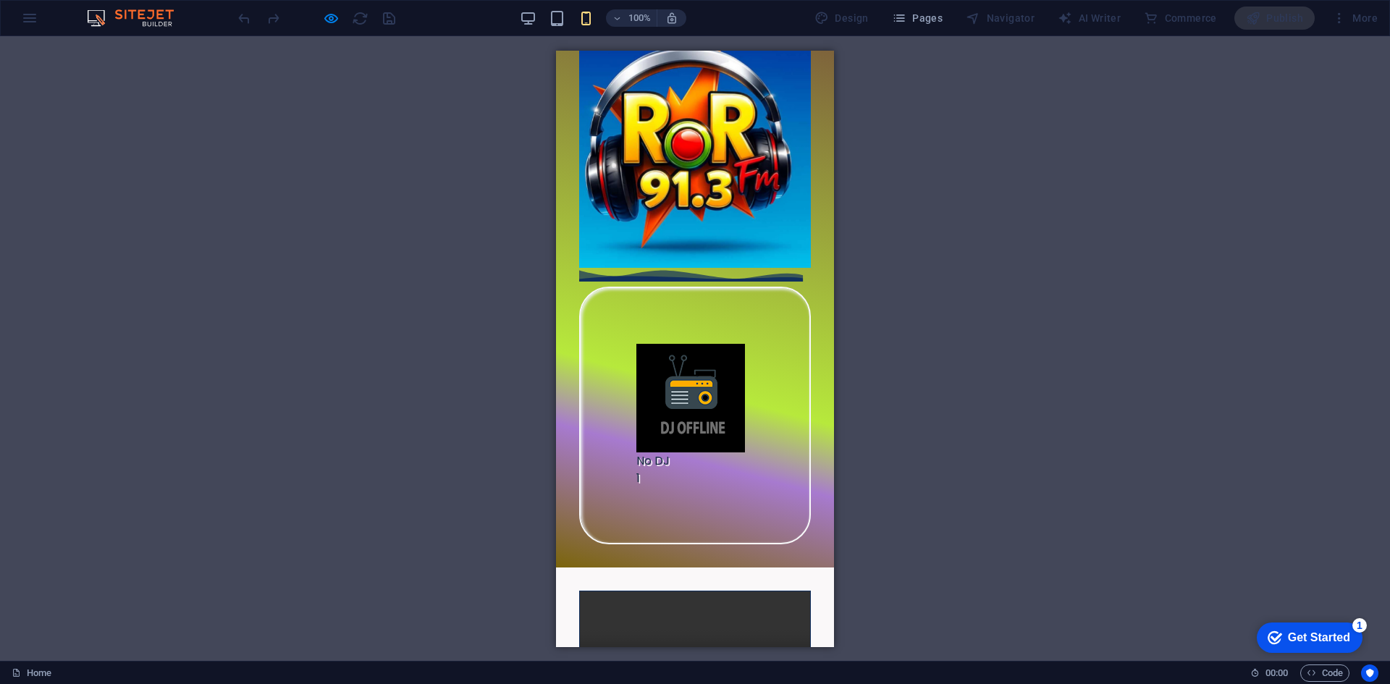
scroll to position [544, 0]
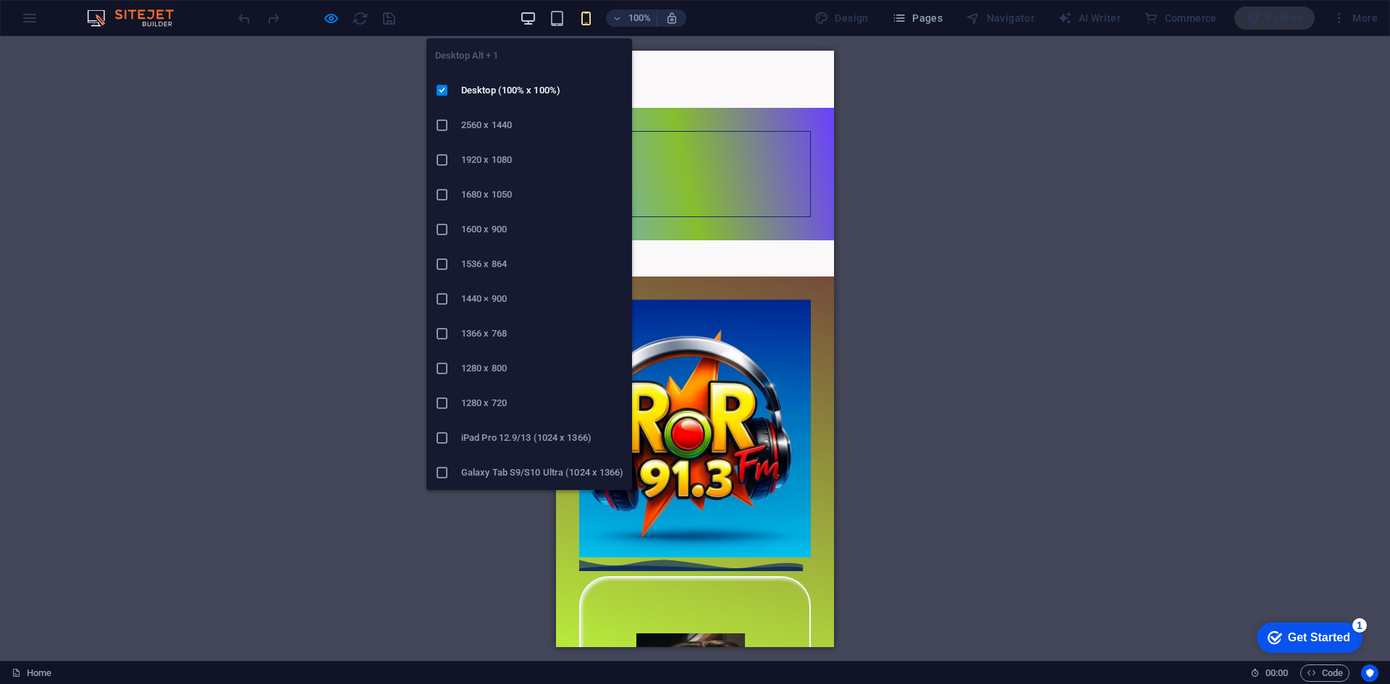
click at [534, 11] on icon "button" at bounding box center [528, 18] width 17 height 17
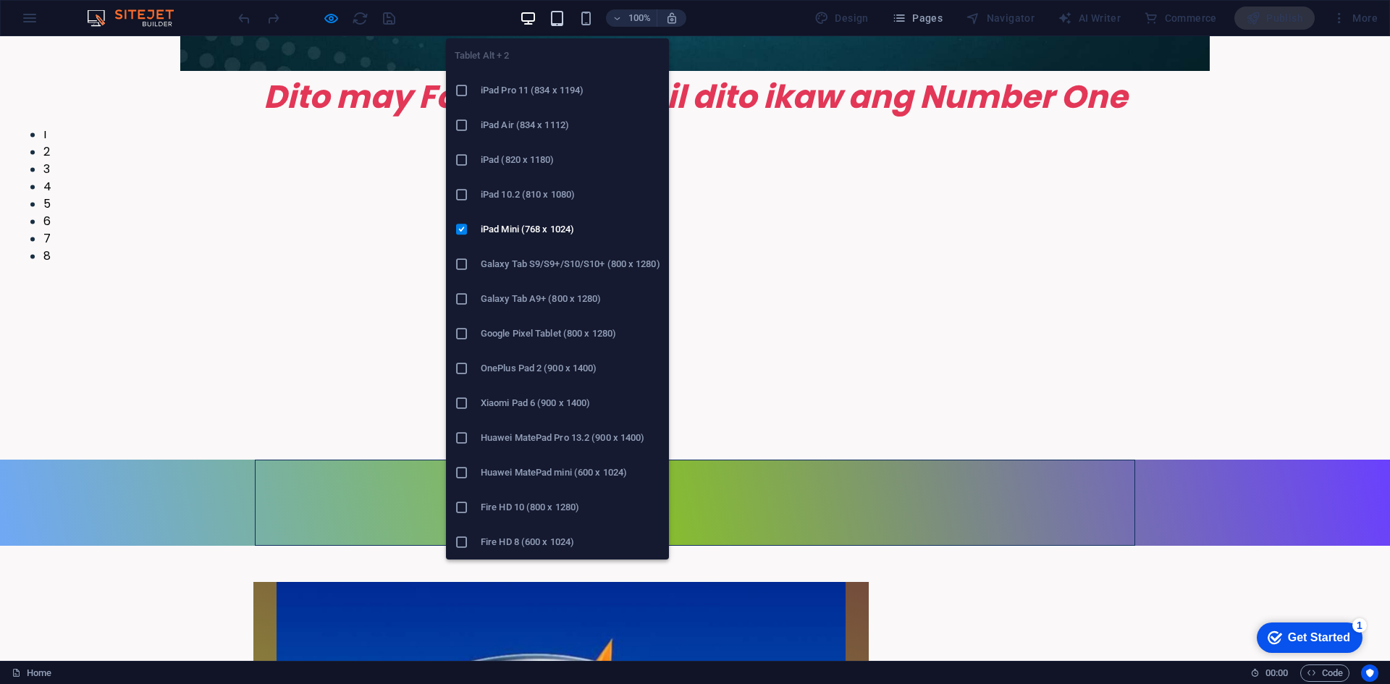
click at [554, 28] on div "Tablet Alt + 2 iPad Pro 11 (834 x 1194) iPad Air (834 x 1112) iPad (820 x 1180)…" at bounding box center [557, 293] width 223 height 533
click at [563, 25] on icon "button" at bounding box center [557, 18] width 17 height 17
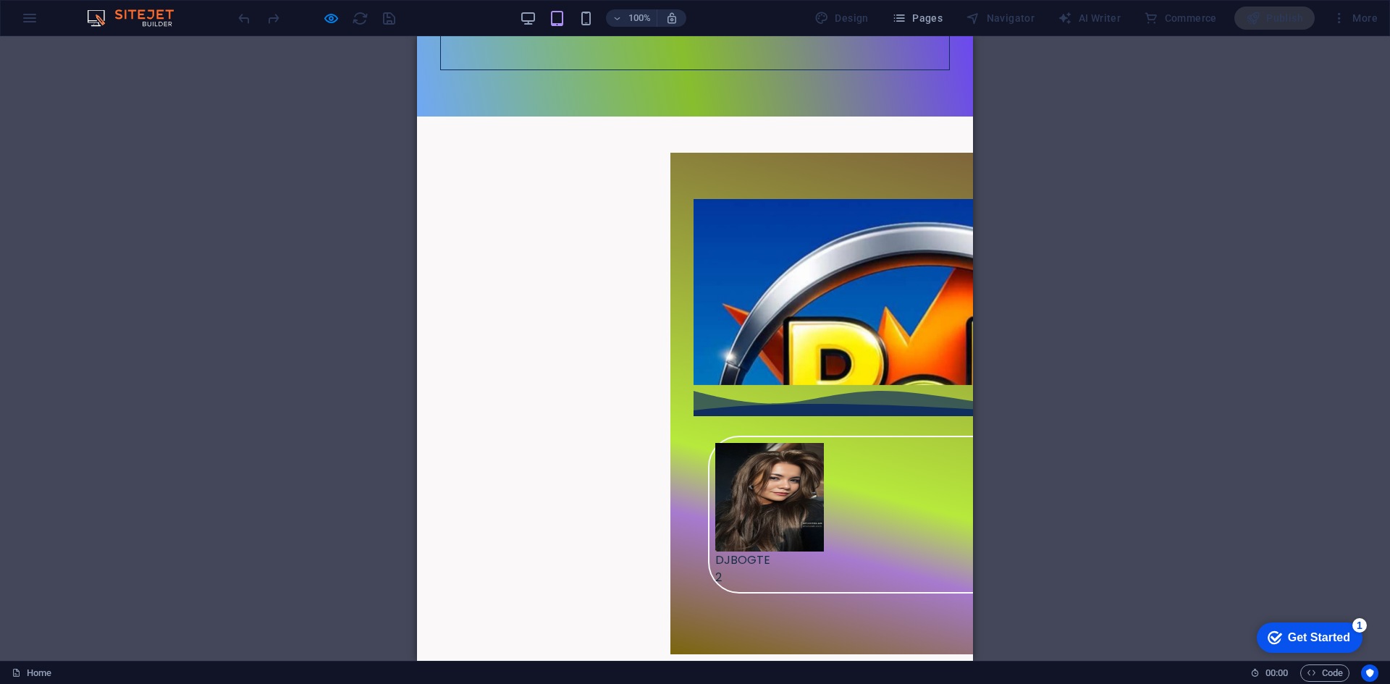
scroll to position [1086, 0]
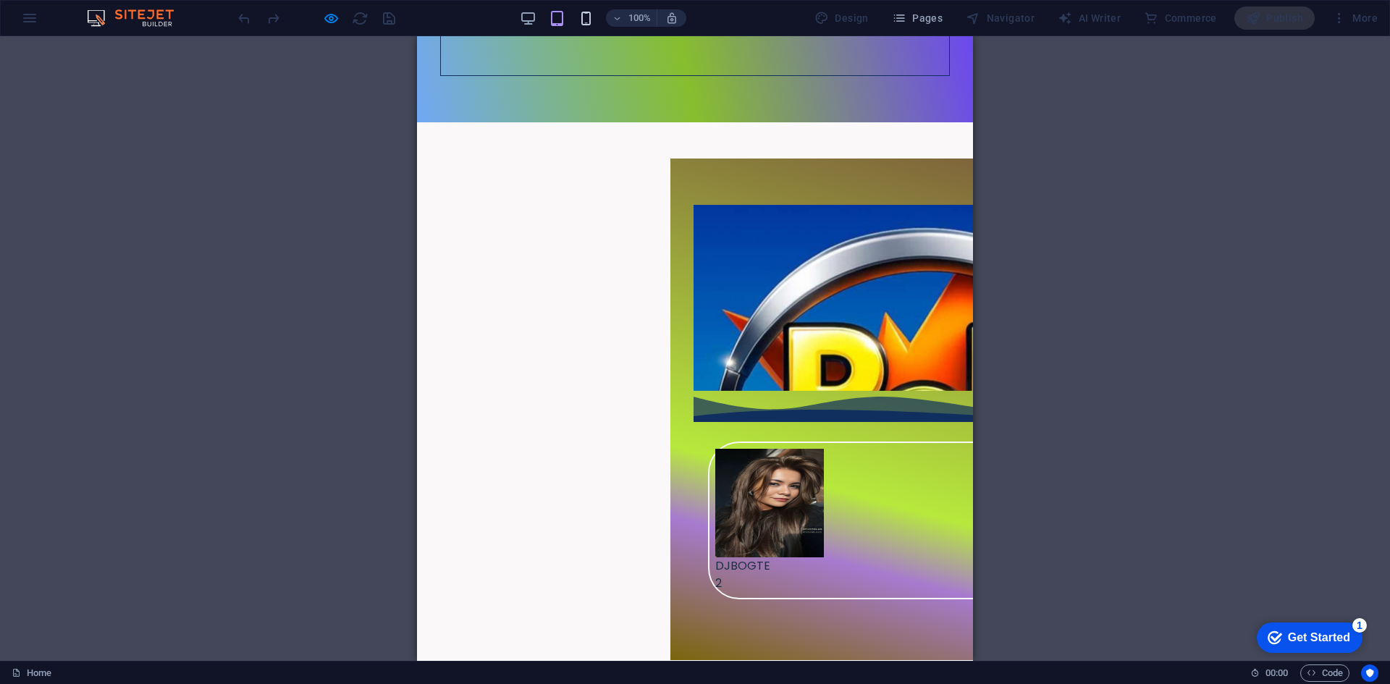
click at [580, 9] on div "100%" at bounding box center [602, 18] width 167 height 23
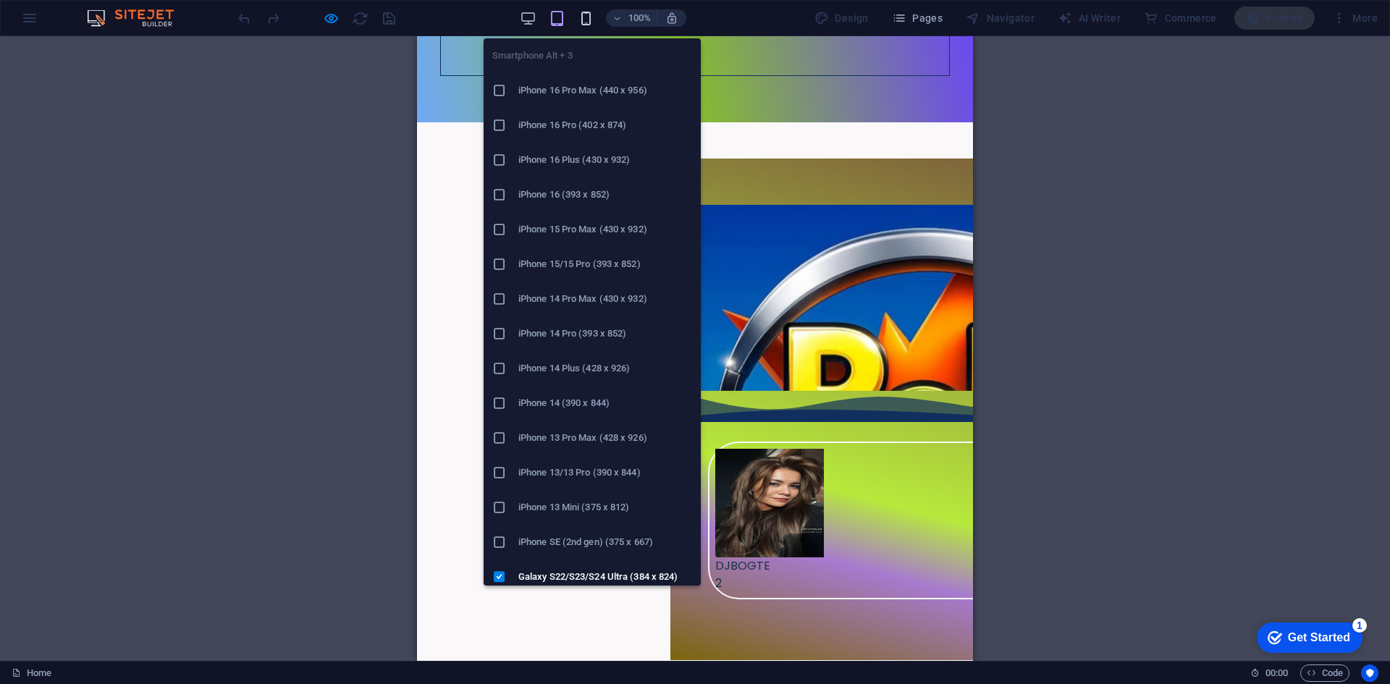
click at [586, 16] on icon "button" at bounding box center [586, 18] width 17 height 17
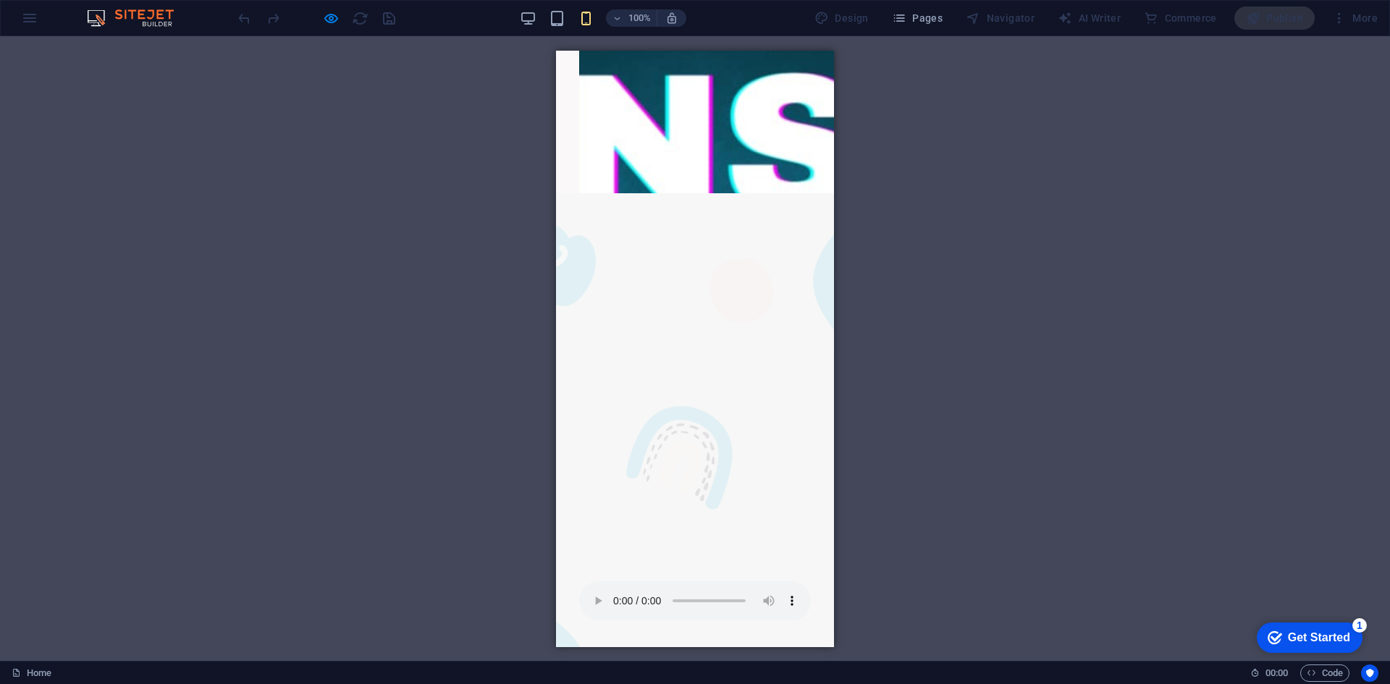
scroll to position [3474, 0]
